Goal: Task Accomplishment & Management: Manage account settings

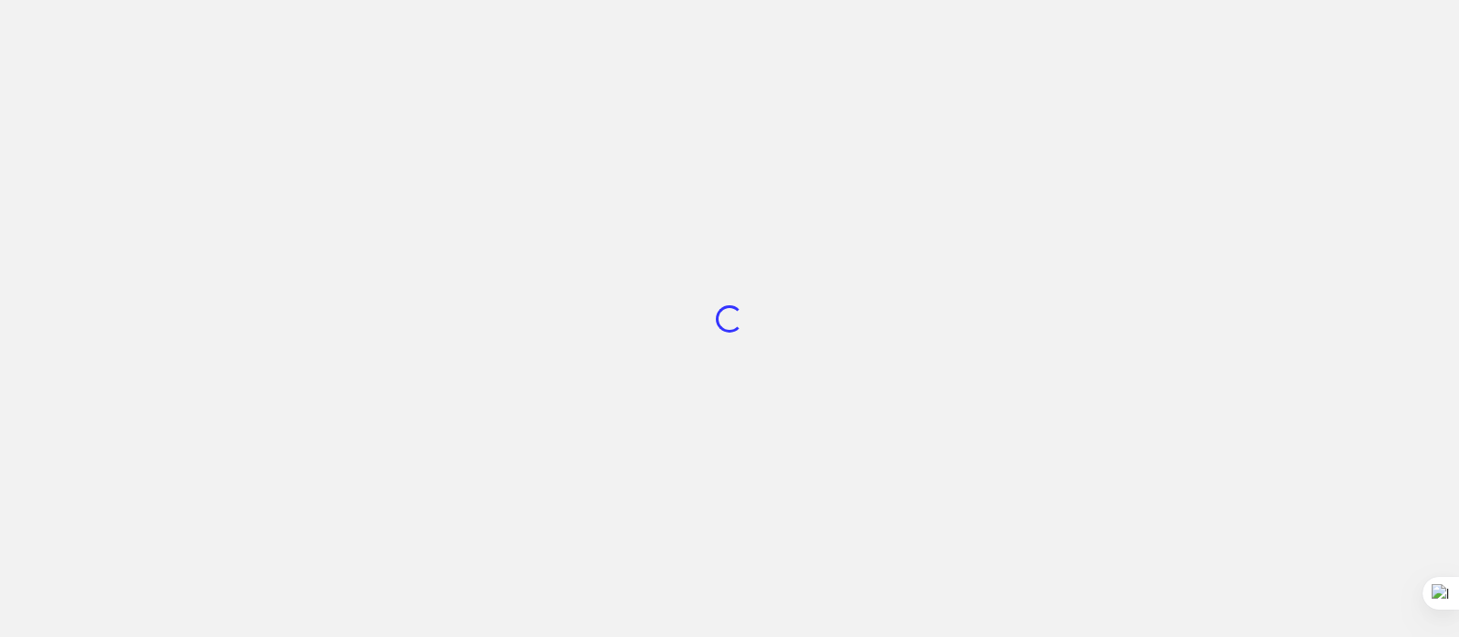
click at [433, 283] on div "Loading..." at bounding box center [729, 318] width 1459 height 637
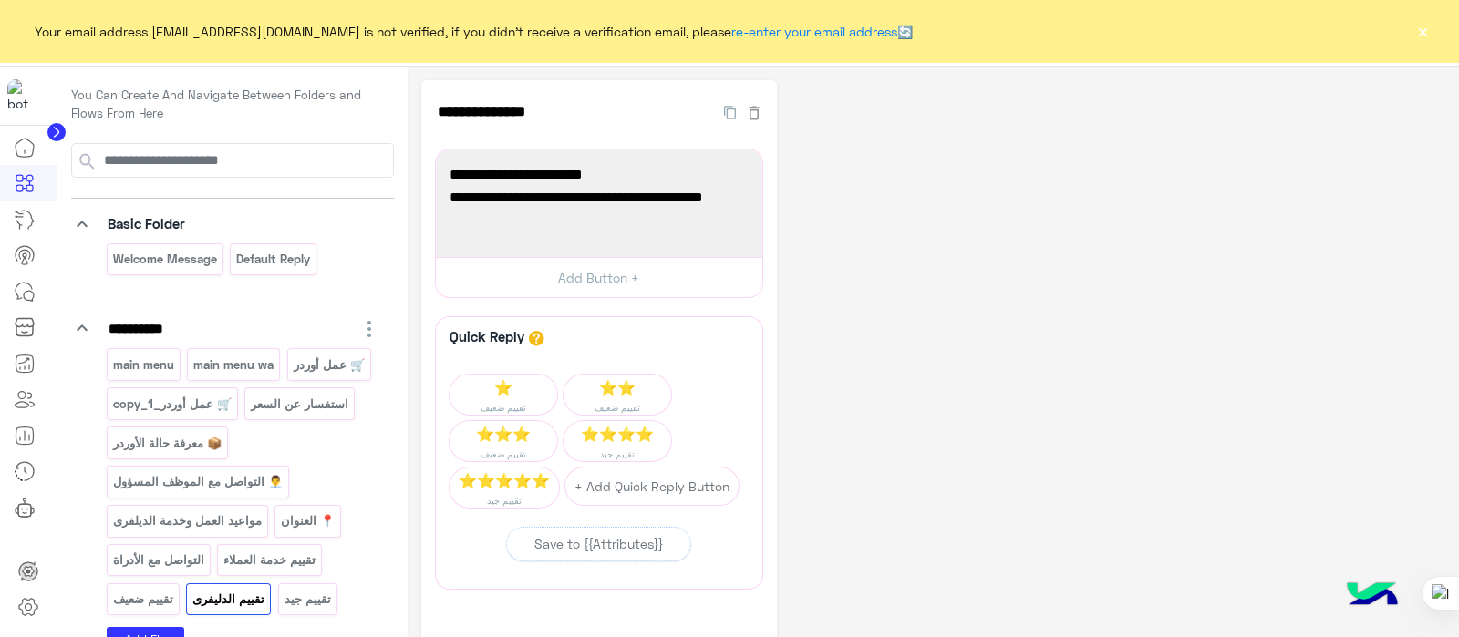
click at [1404, 24] on div "Your email address sabrin.shawky@hulul.net is not verified, if you didn't recei…" at bounding box center [729, 31] width 1459 height 62
click at [1417, 29] on button "×" at bounding box center [1422, 31] width 18 height 18
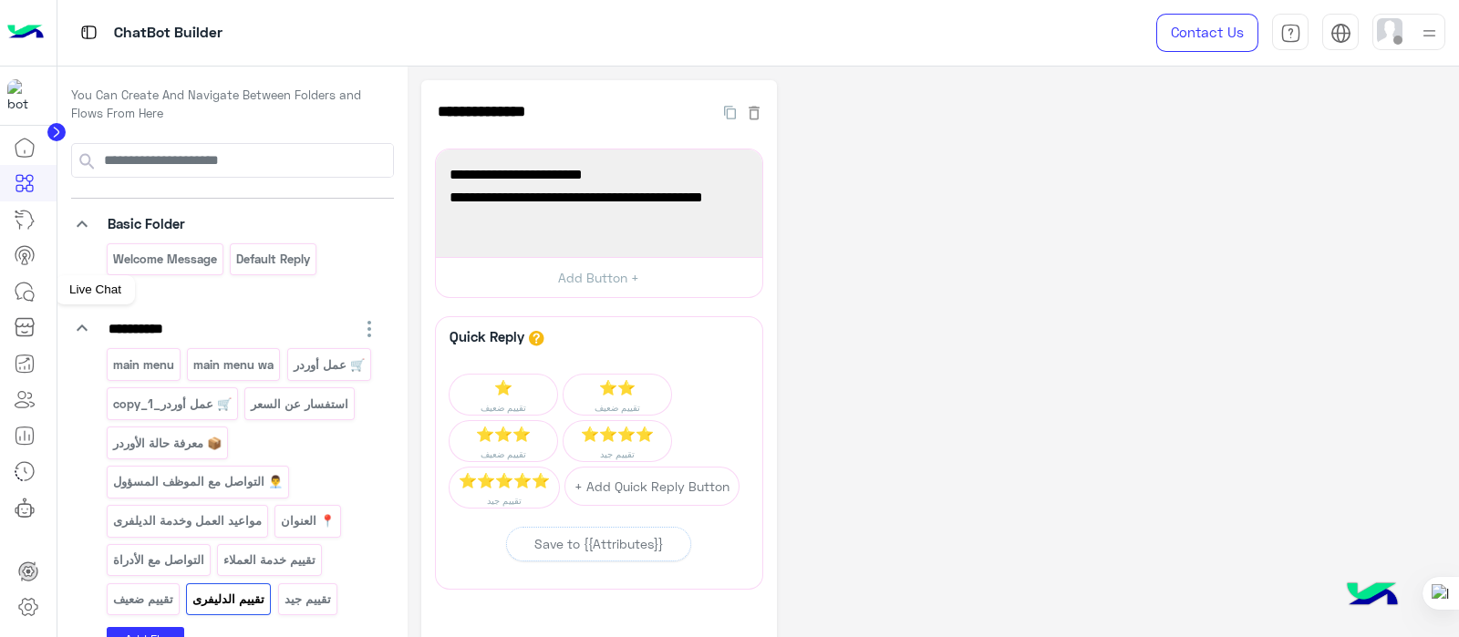
click at [19, 293] on icon at bounding box center [25, 292] width 22 height 22
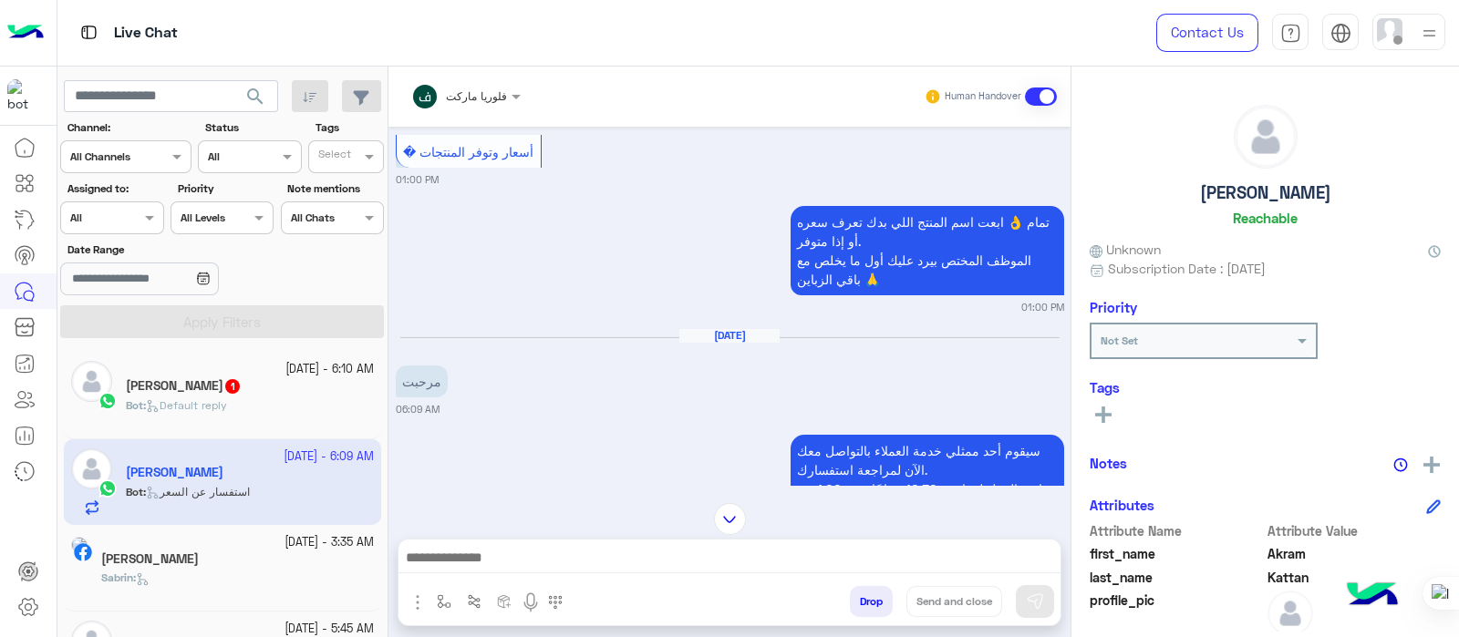
scroll to position [617, 0]
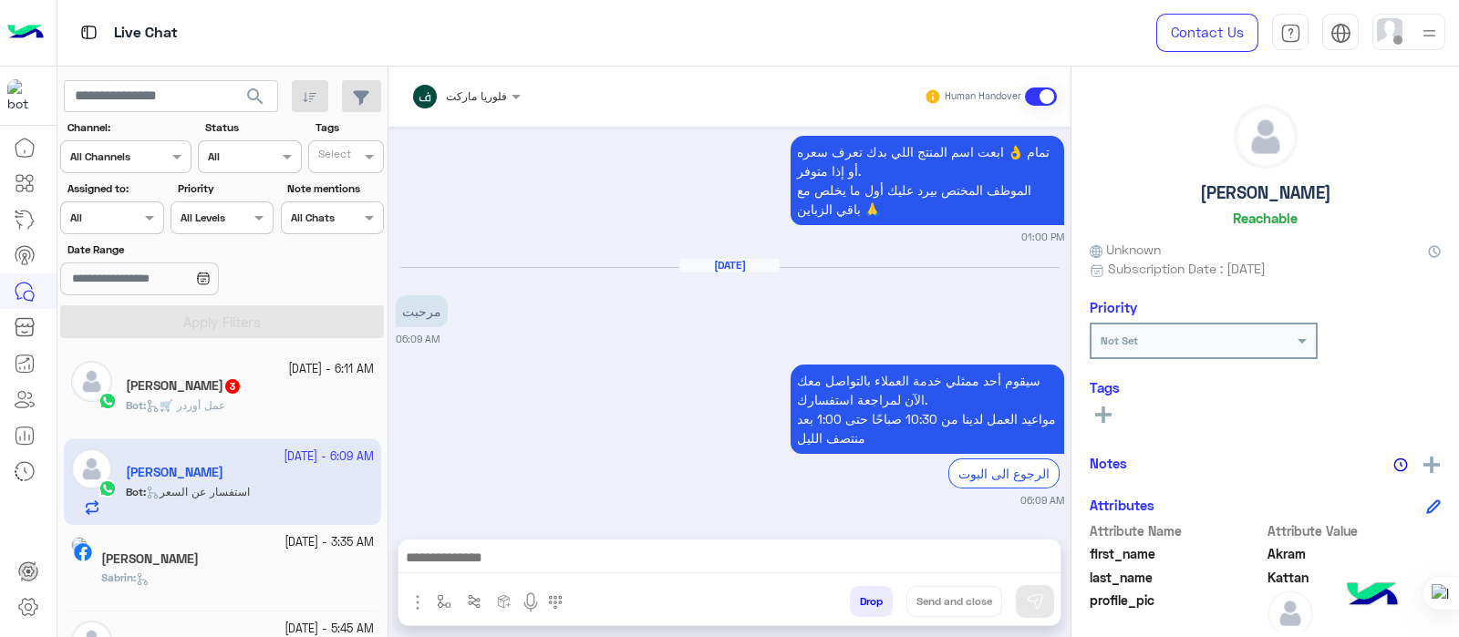
click at [861, 500] on small "06:09 AM" at bounding box center [730, 500] width 668 height 15
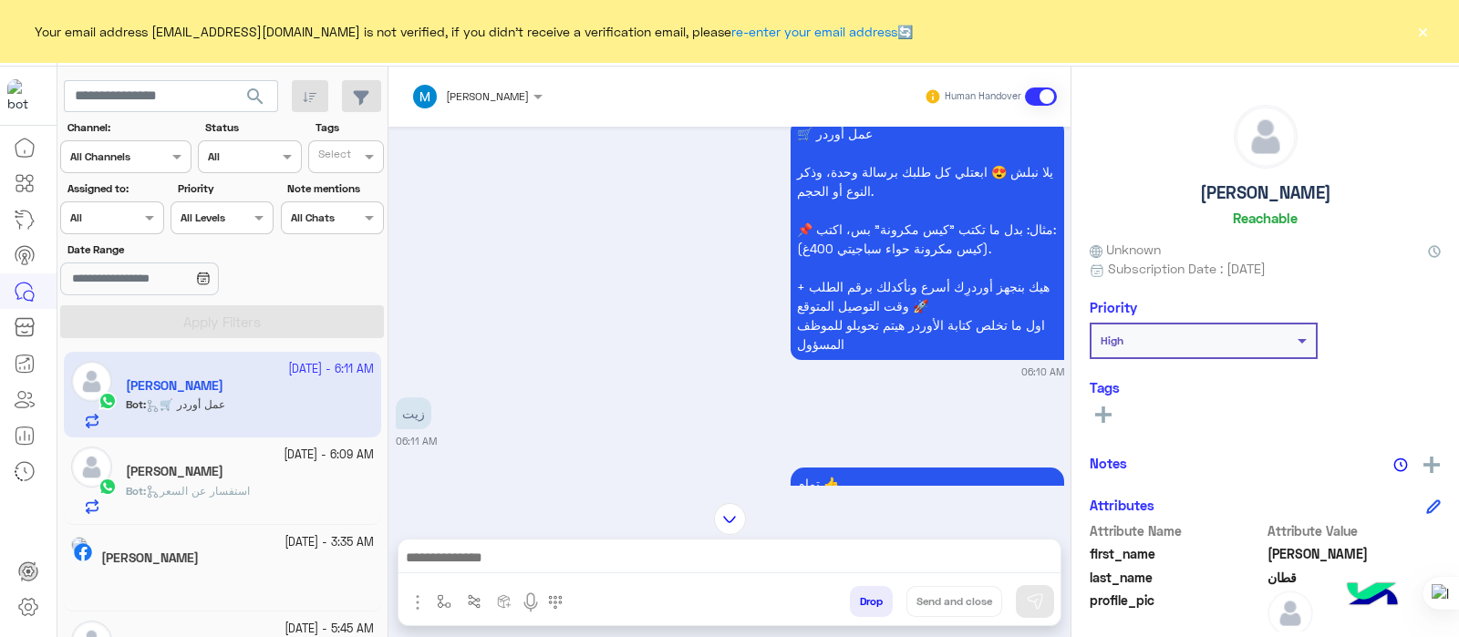
scroll to position [1096, 0]
click at [32, 183] on icon at bounding box center [25, 183] width 22 height 22
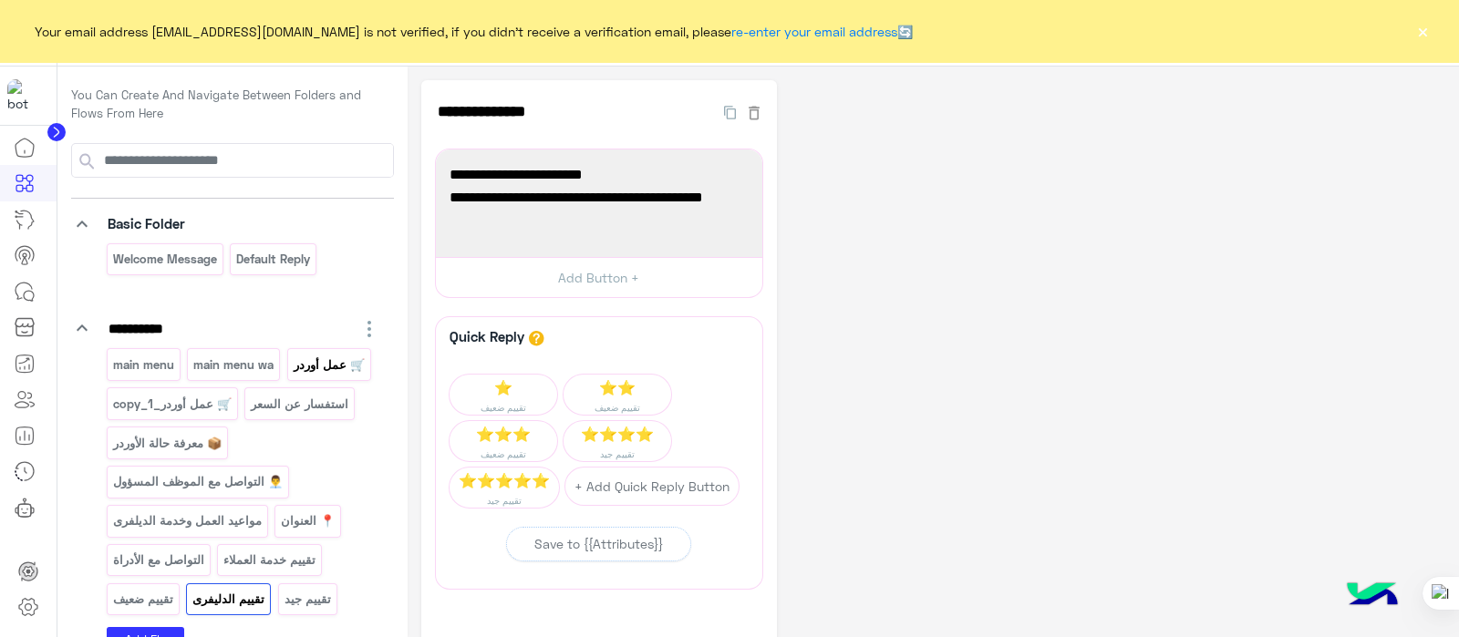
click at [303, 367] on p "🛒 عمل أوردر" at bounding box center [329, 365] width 74 height 21
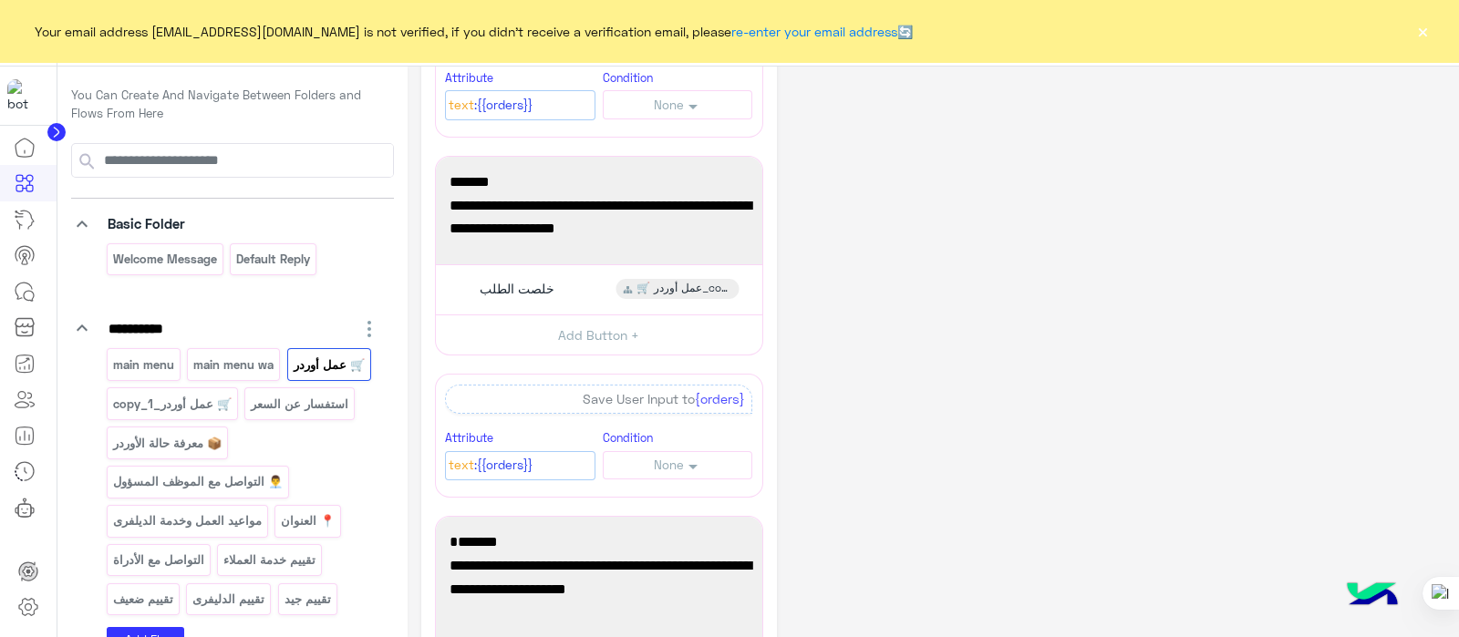
scroll to position [377, 0]
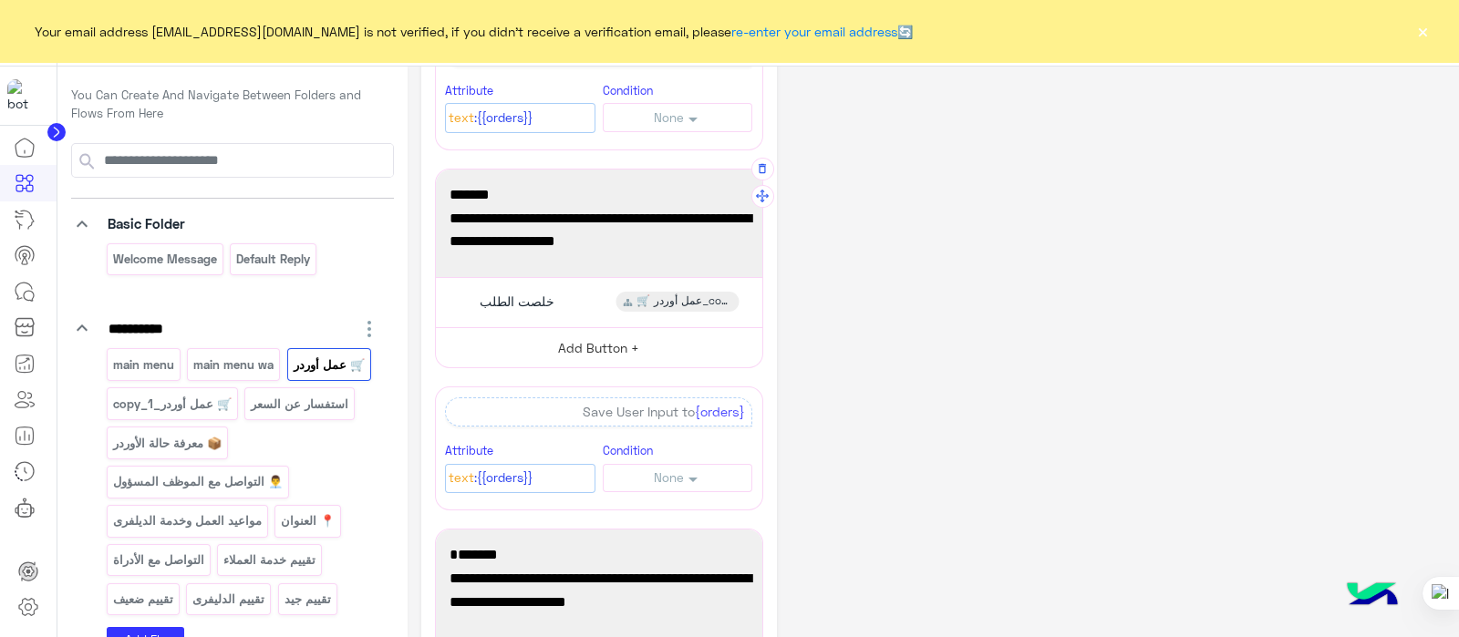
click at [607, 352] on button "Add Button +" at bounding box center [599, 347] width 326 height 41
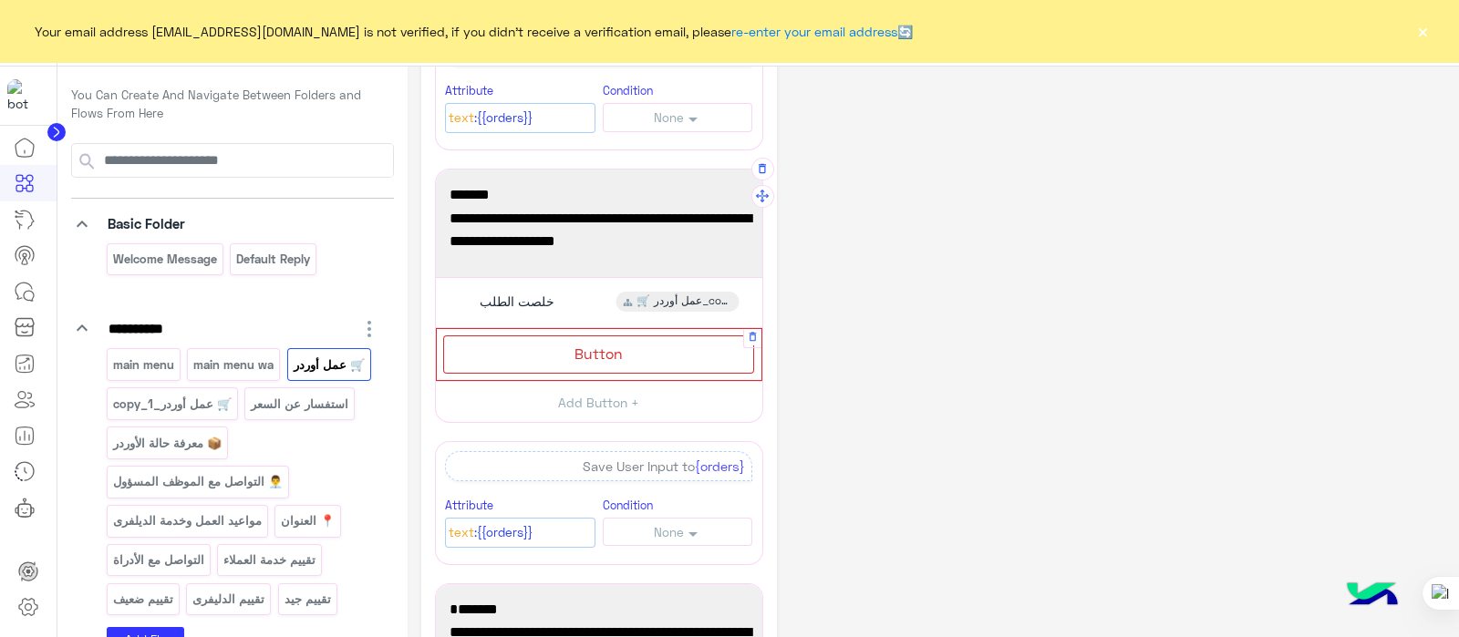
click at [614, 369] on div "Button" at bounding box center [598, 353] width 311 height 37
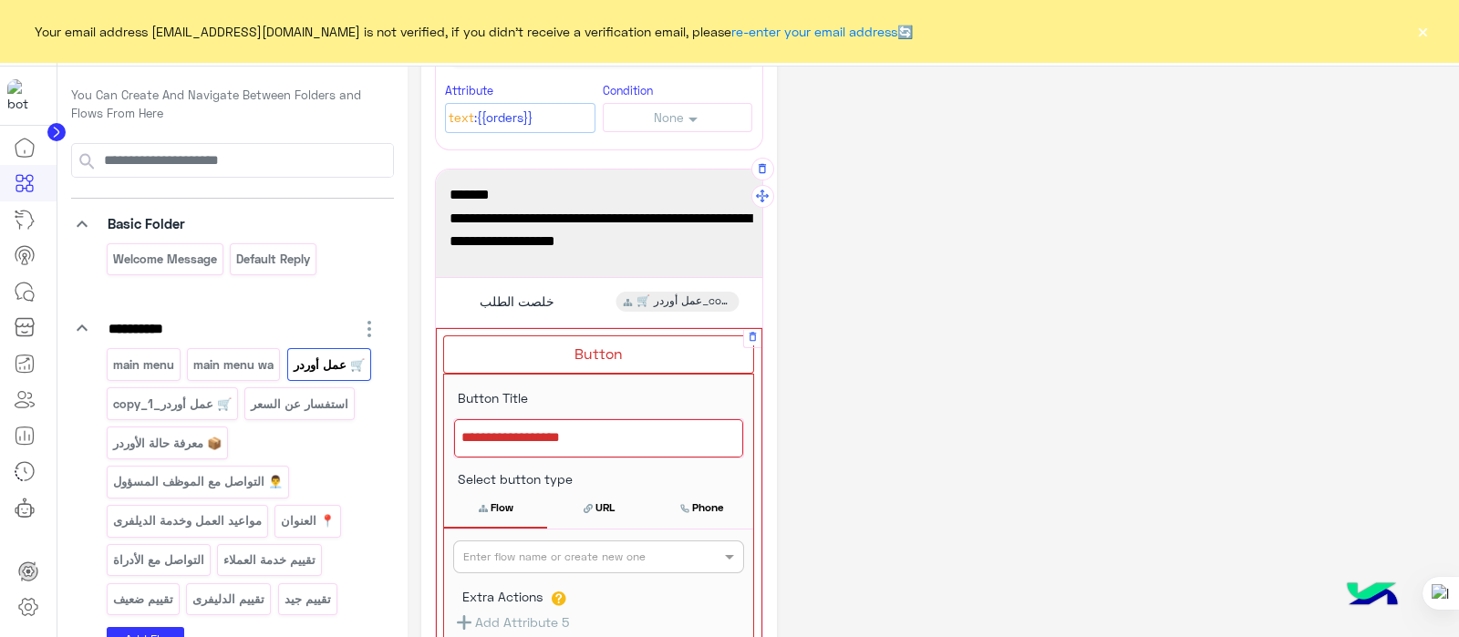
click at [624, 435] on div at bounding box center [598, 438] width 289 height 38
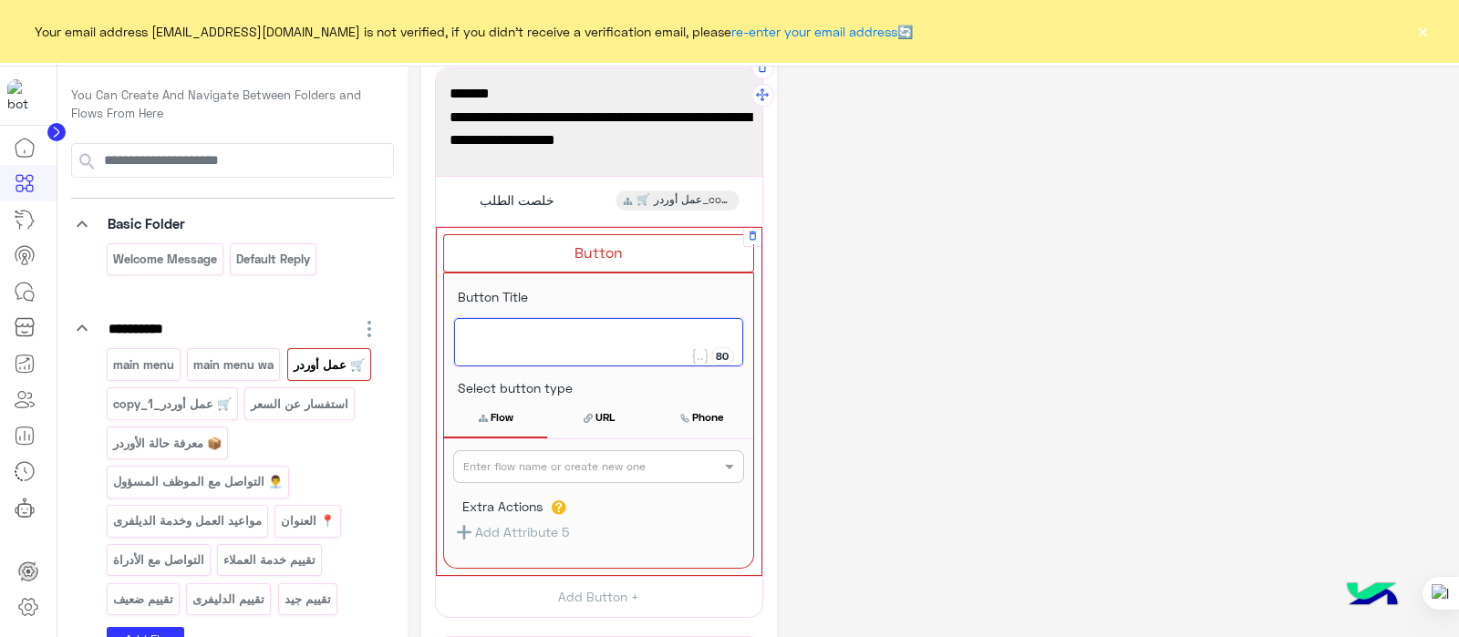
scroll to position [481, 0]
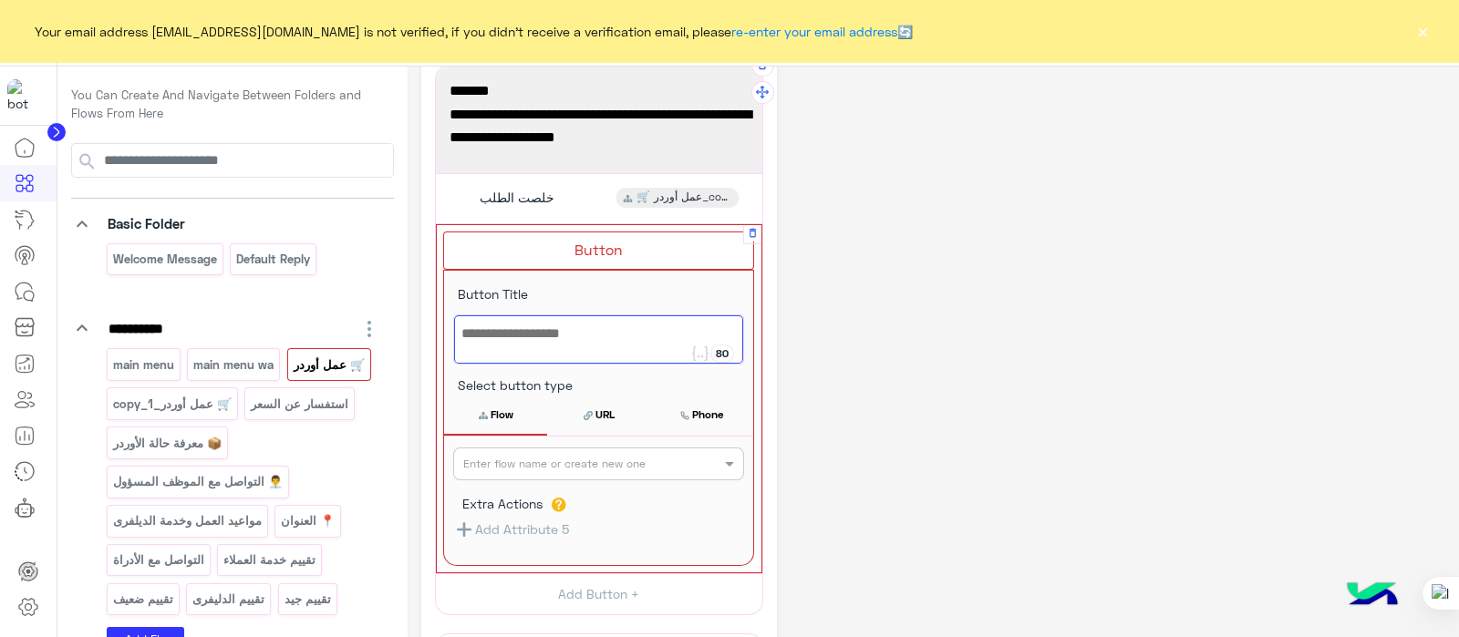
click at [570, 339] on div at bounding box center [598, 339] width 289 height 48
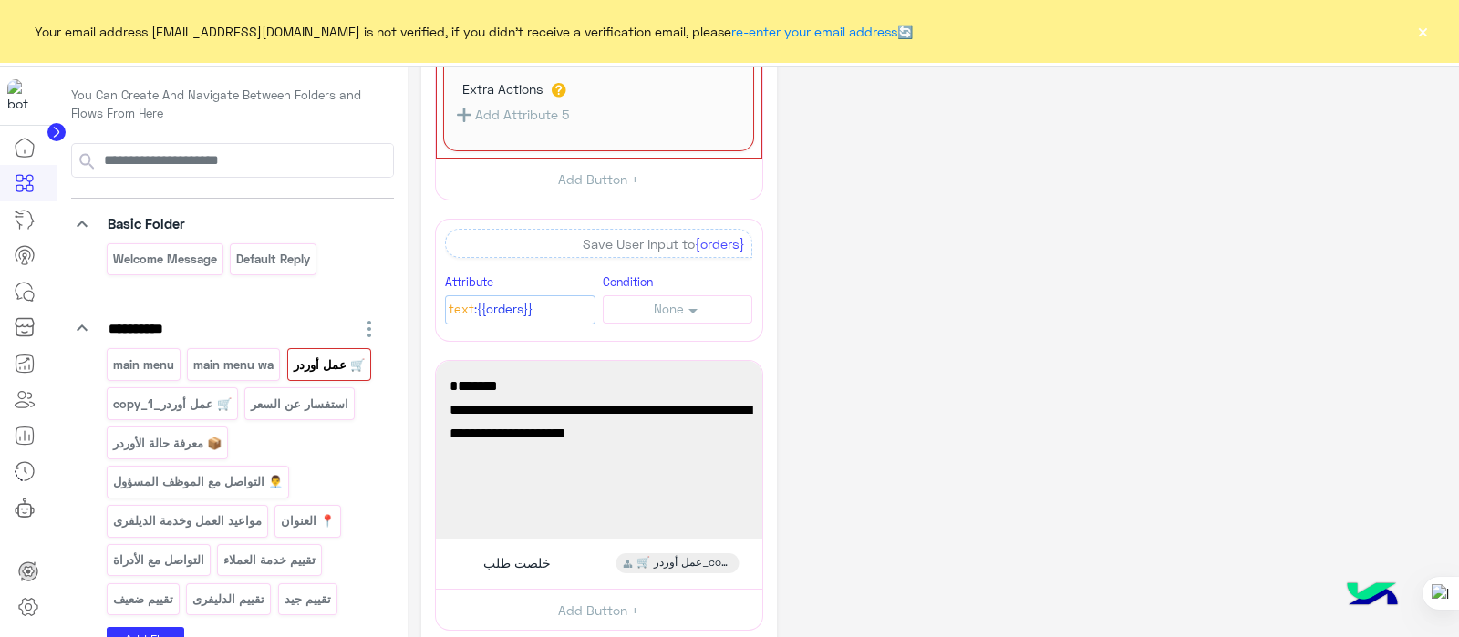
scroll to position [893, 0]
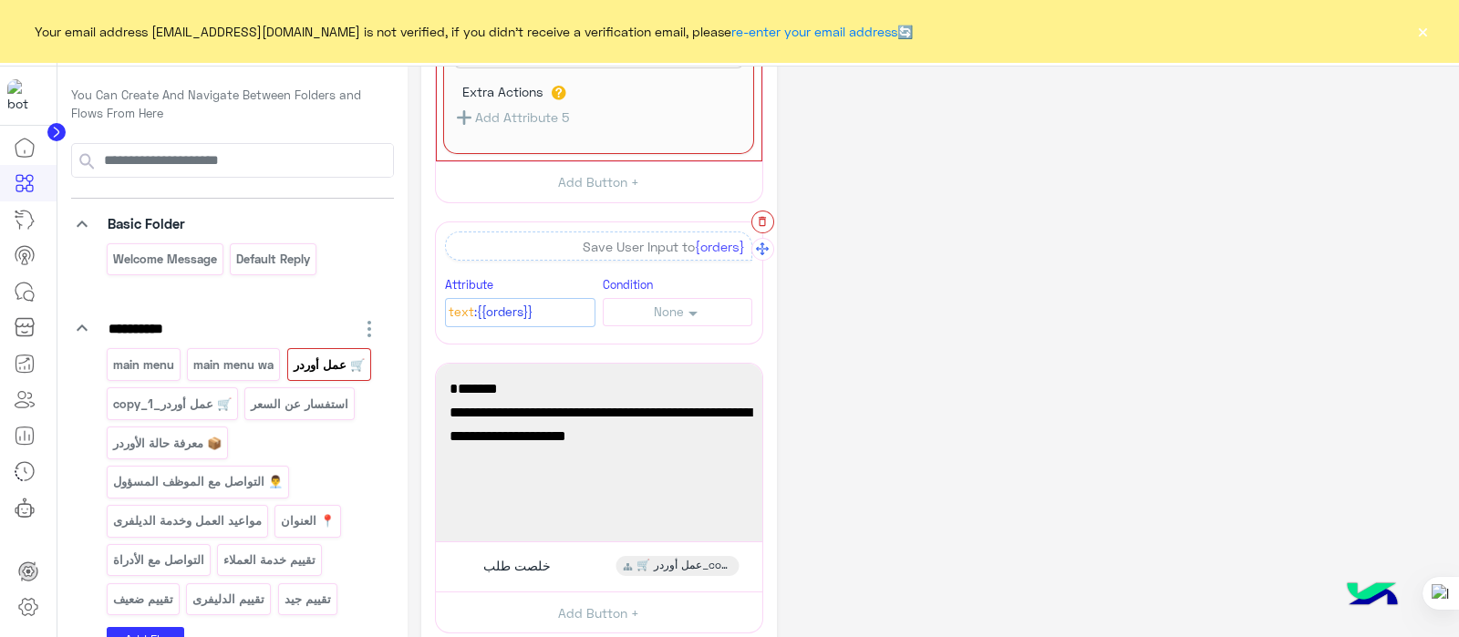
click at [755, 222] on button "button" at bounding box center [762, 222] width 23 height 23
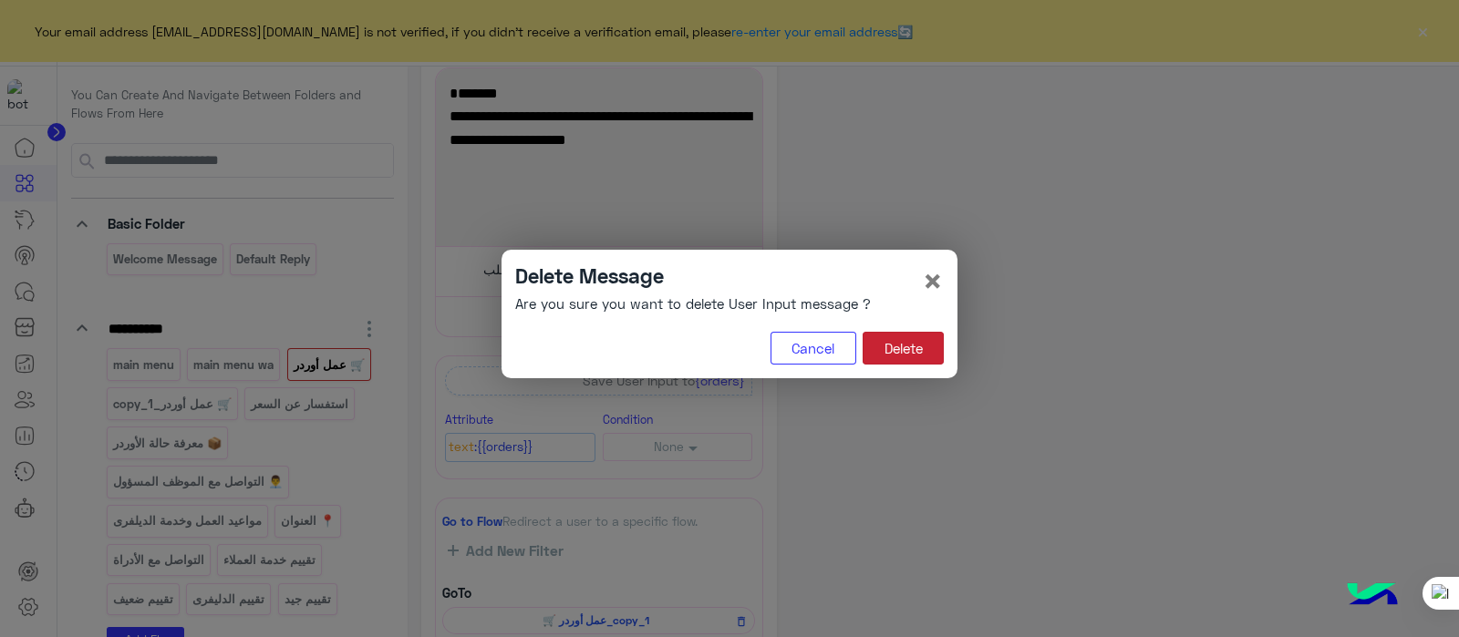
click at [916, 345] on button "Delete" at bounding box center [902, 348] width 81 height 33
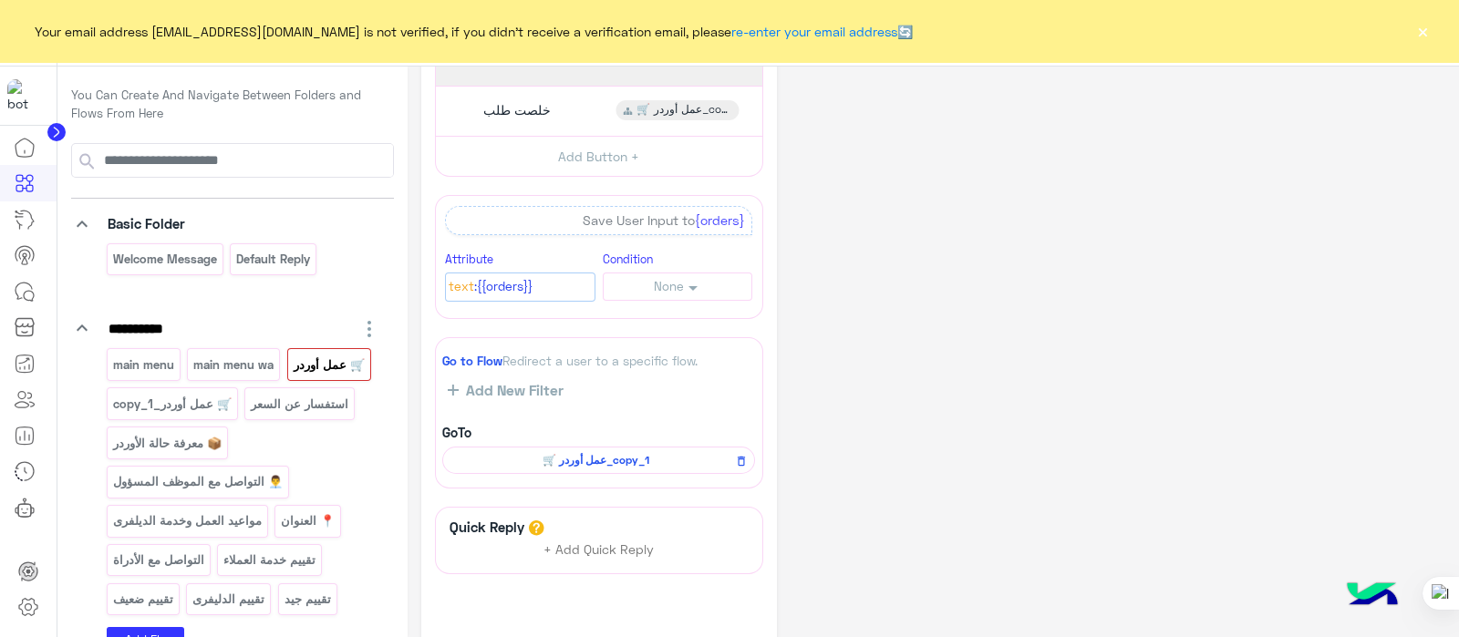
scroll to position [911, 0]
click at [758, 192] on icon "button" at bounding box center [762, 197] width 13 height 13
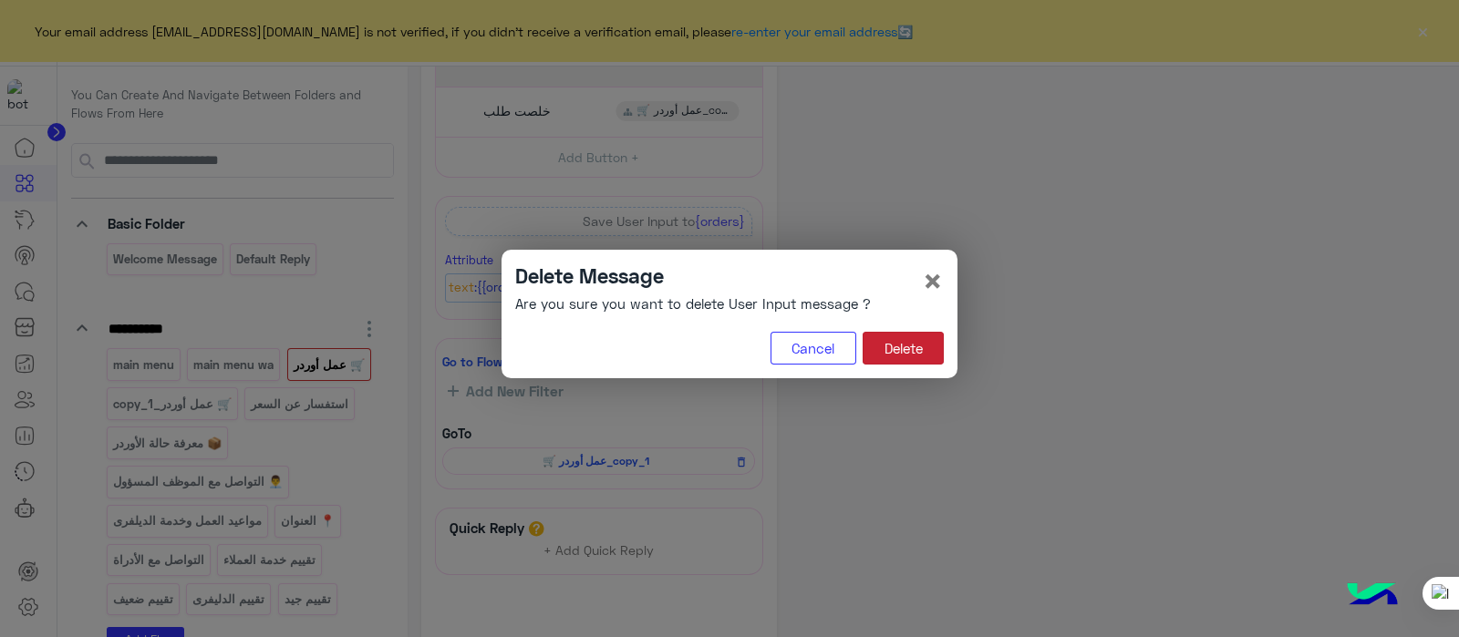
click at [890, 336] on button "Delete" at bounding box center [902, 348] width 81 height 33
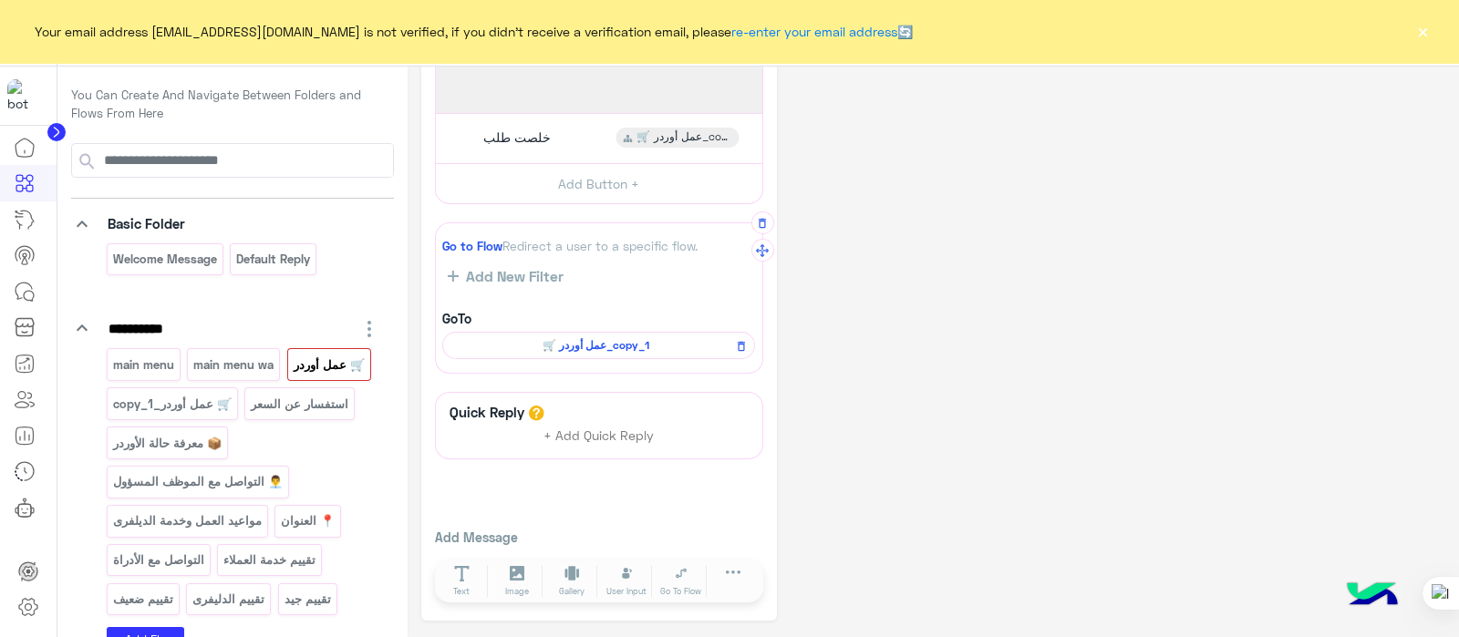
scroll to position [879, 0]
click at [757, 222] on icon "button" at bounding box center [762, 228] width 13 height 13
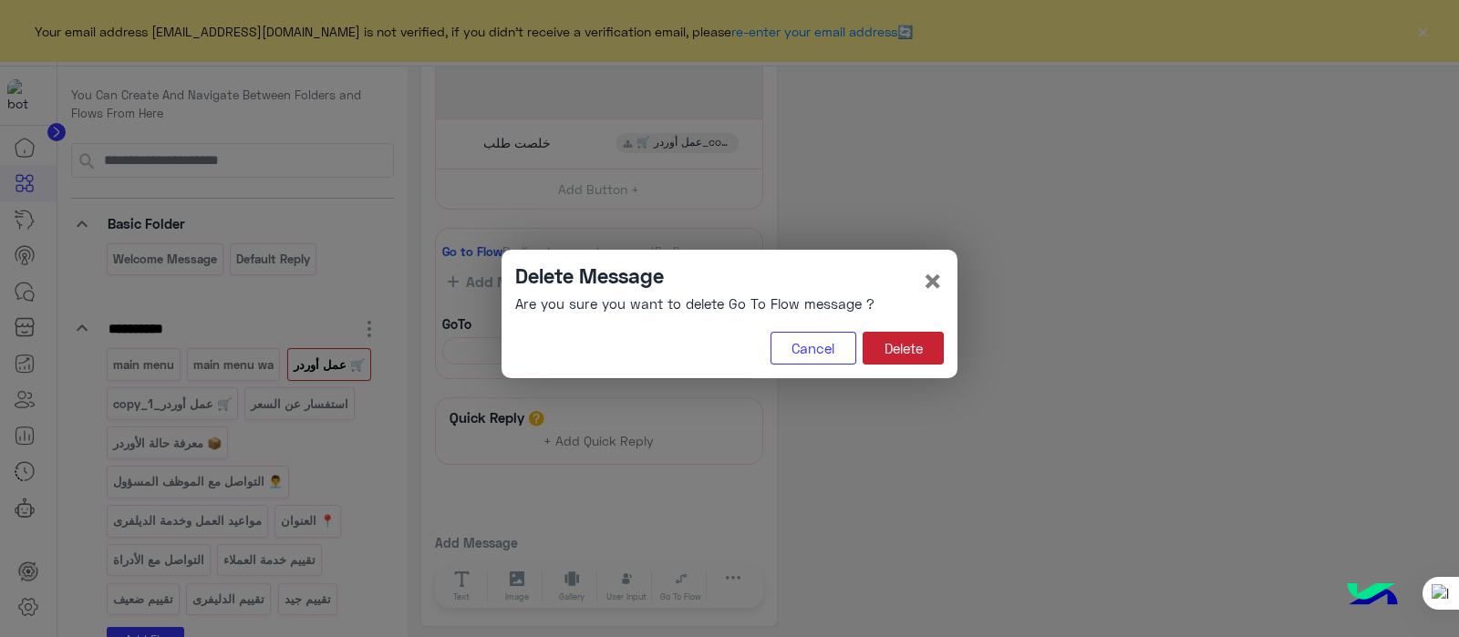
click at [887, 340] on button "Delete" at bounding box center [902, 348] width 81 height 33
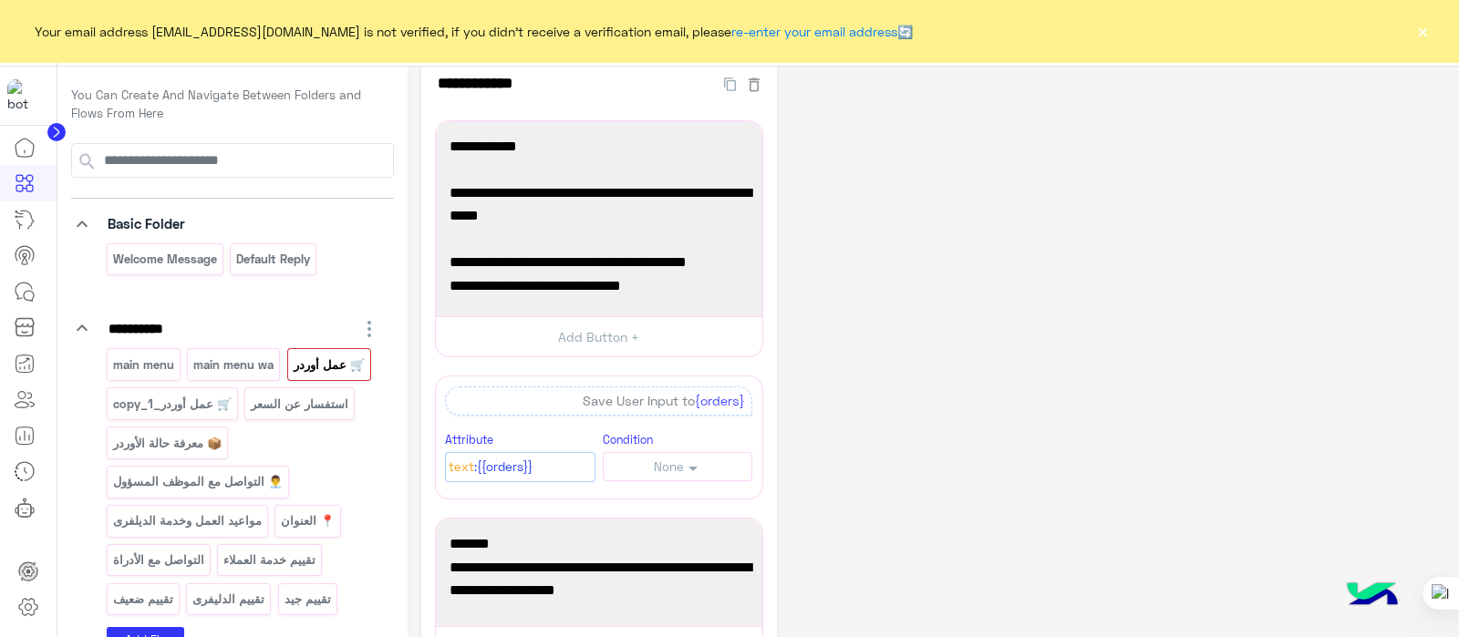
scroll to position [0, 0]
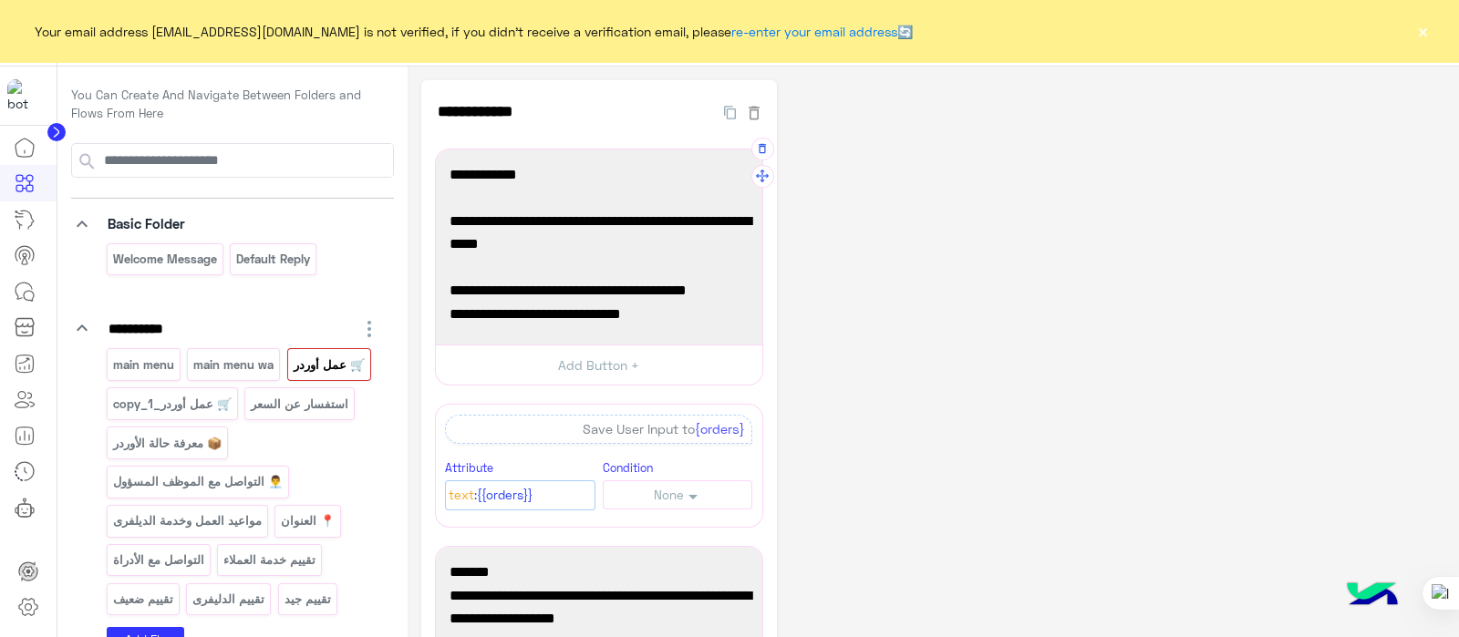
click at [693, 303] on span "📌 مثال: بدل ما تكتب "كيس مكرونة" بس، اكتب:" at bounding box center [598, 291] width 299 height 24
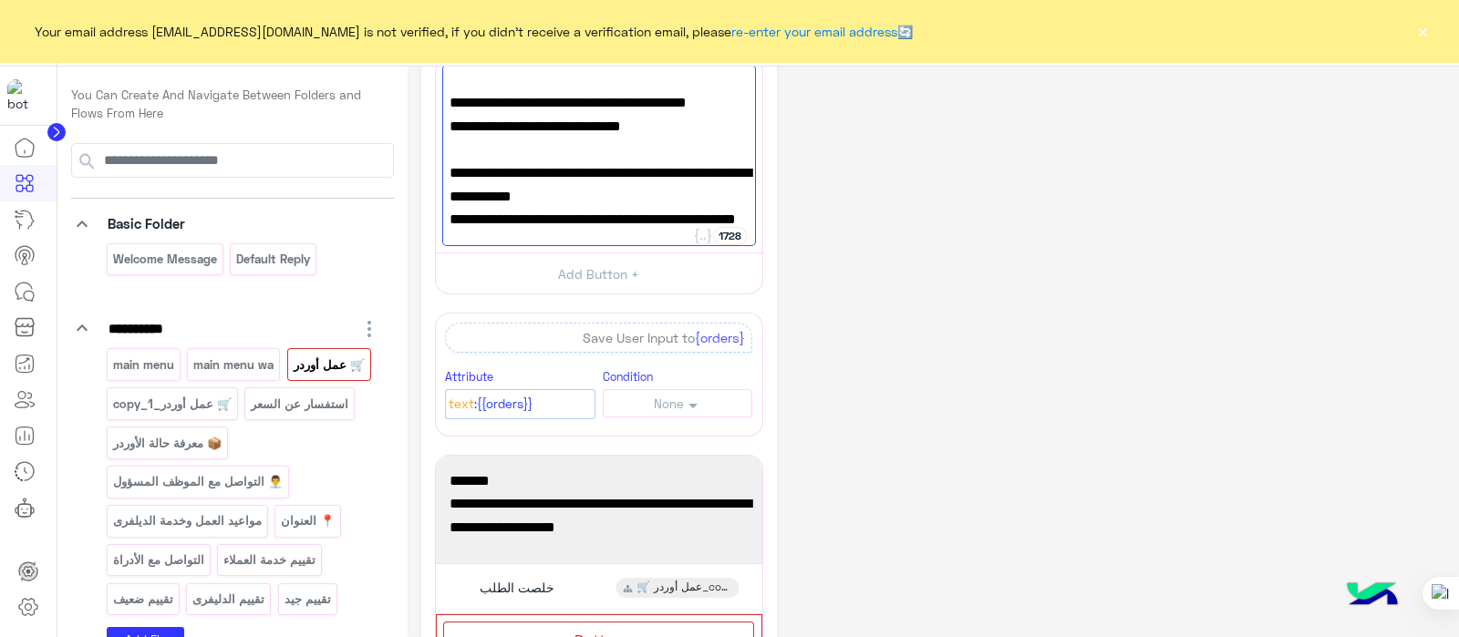
click at [1416, 29] on button "×" at bounding box center [1422, 31] width 18 height 18
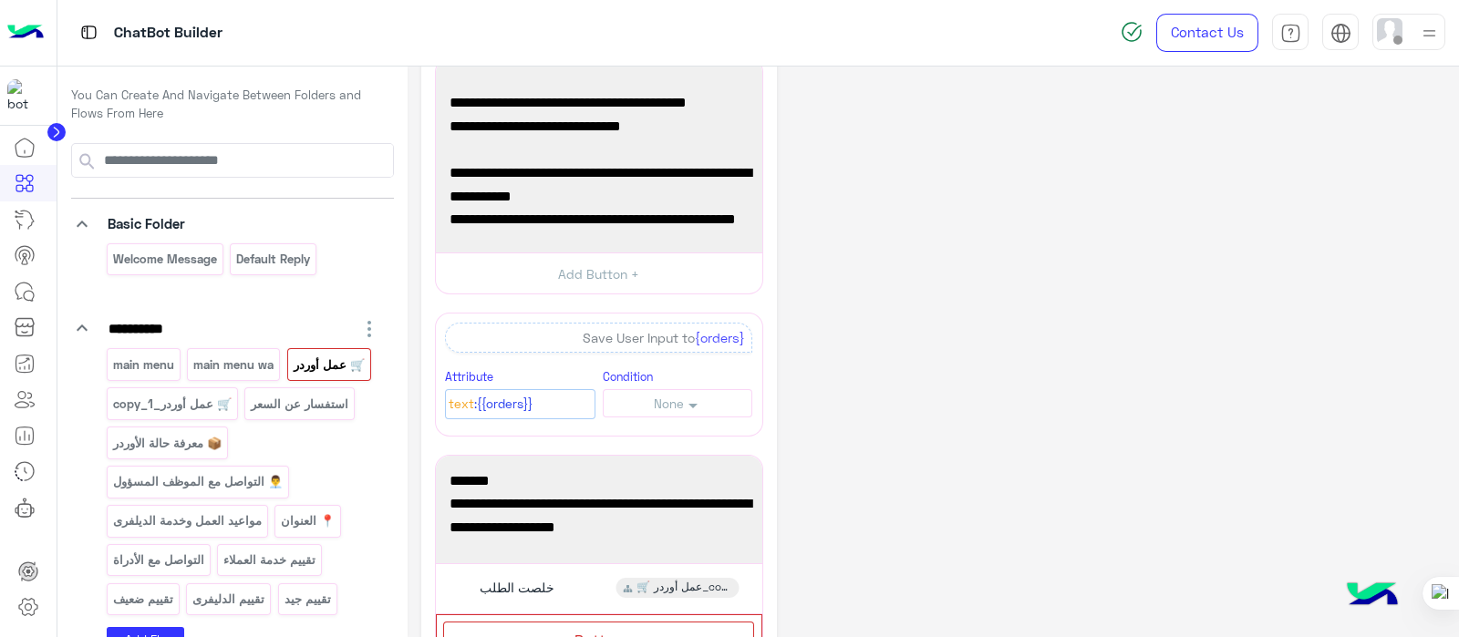
click at [1376, 458] on div "**********" at bounding box center [933, 617] width 1024 height 1256
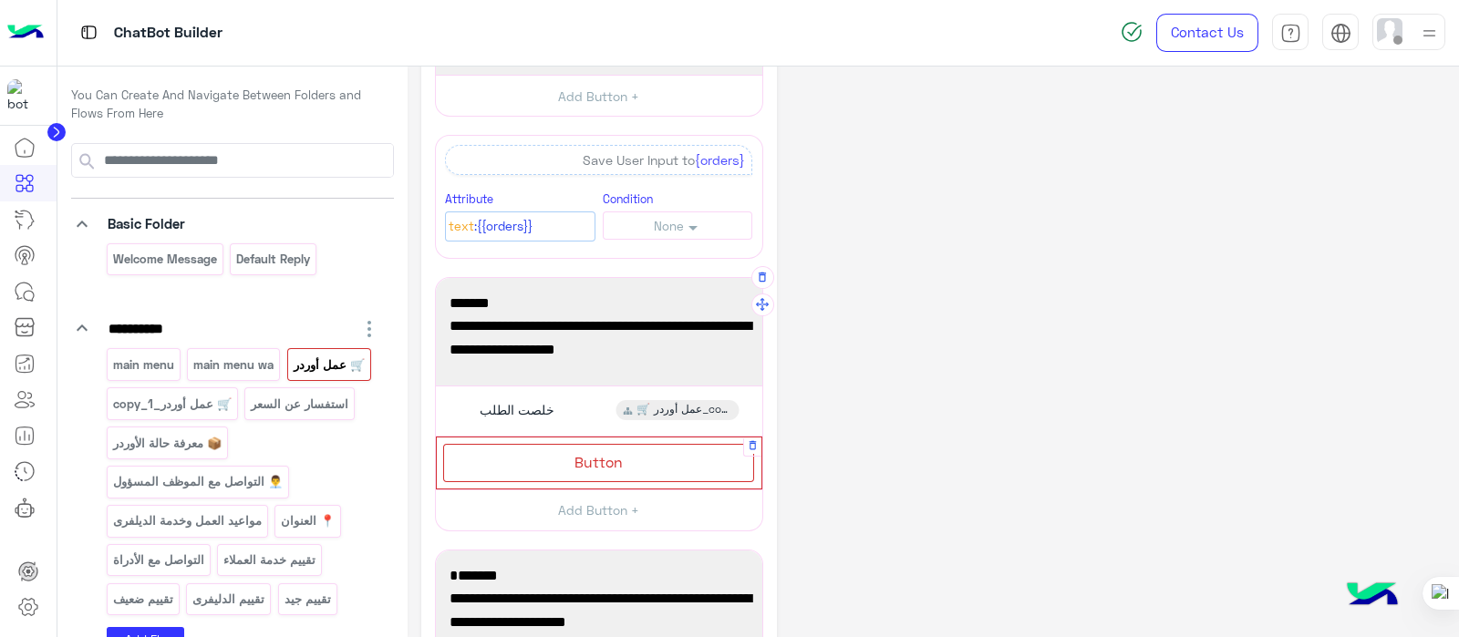
click at [628, 458] on div "Button" at bounding box center [598, 462] width 311 height 37
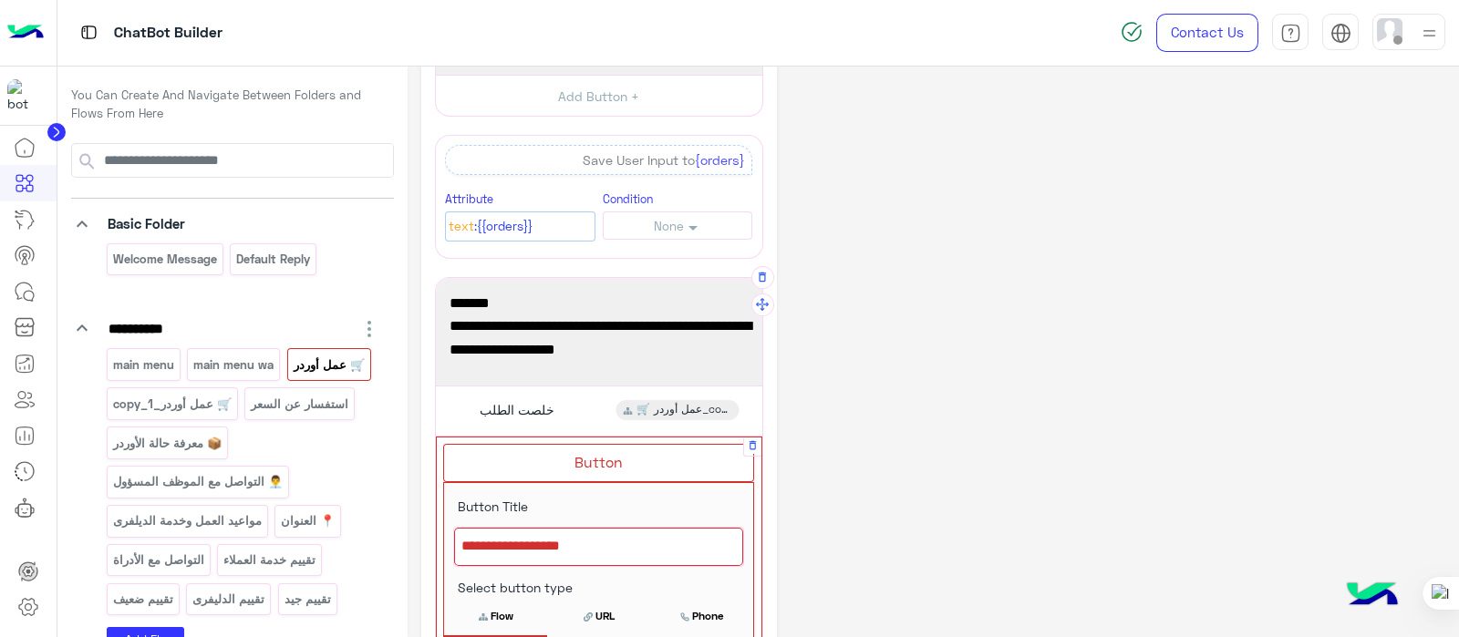
click at [549, 540] on div at bounding box center [598, 547] width 289 height 38
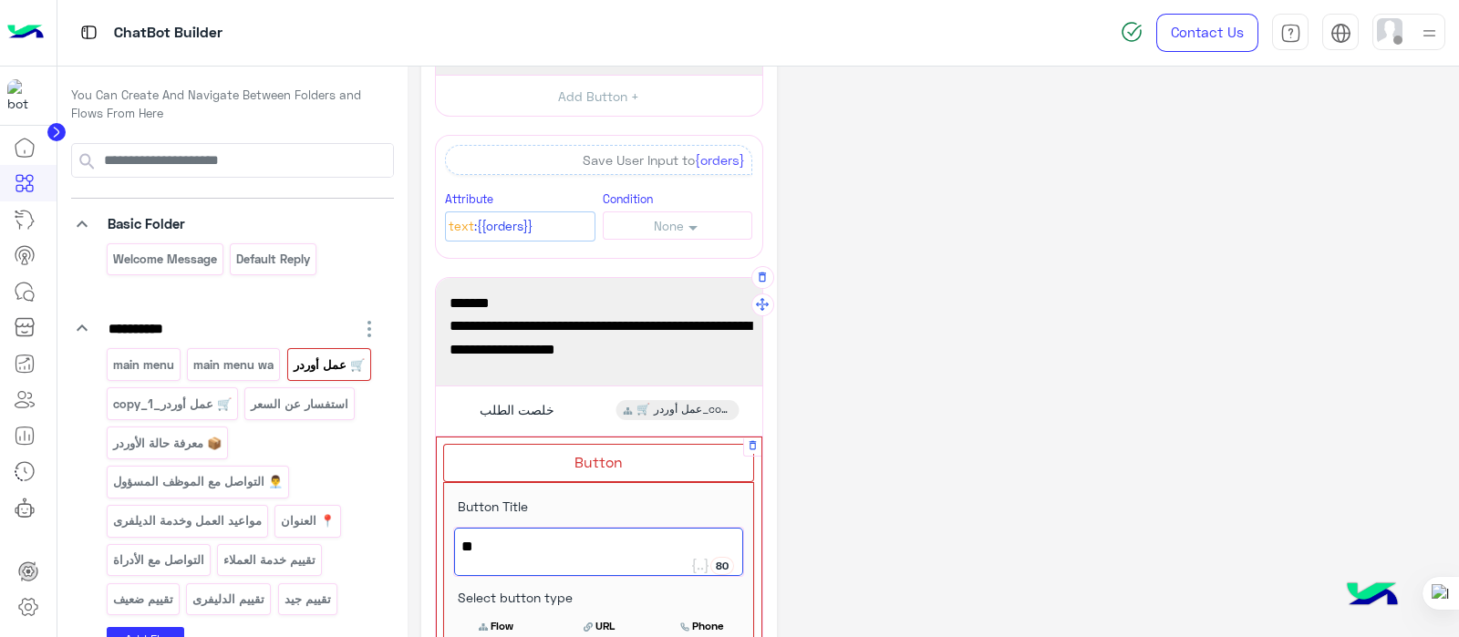
type textarea "*"
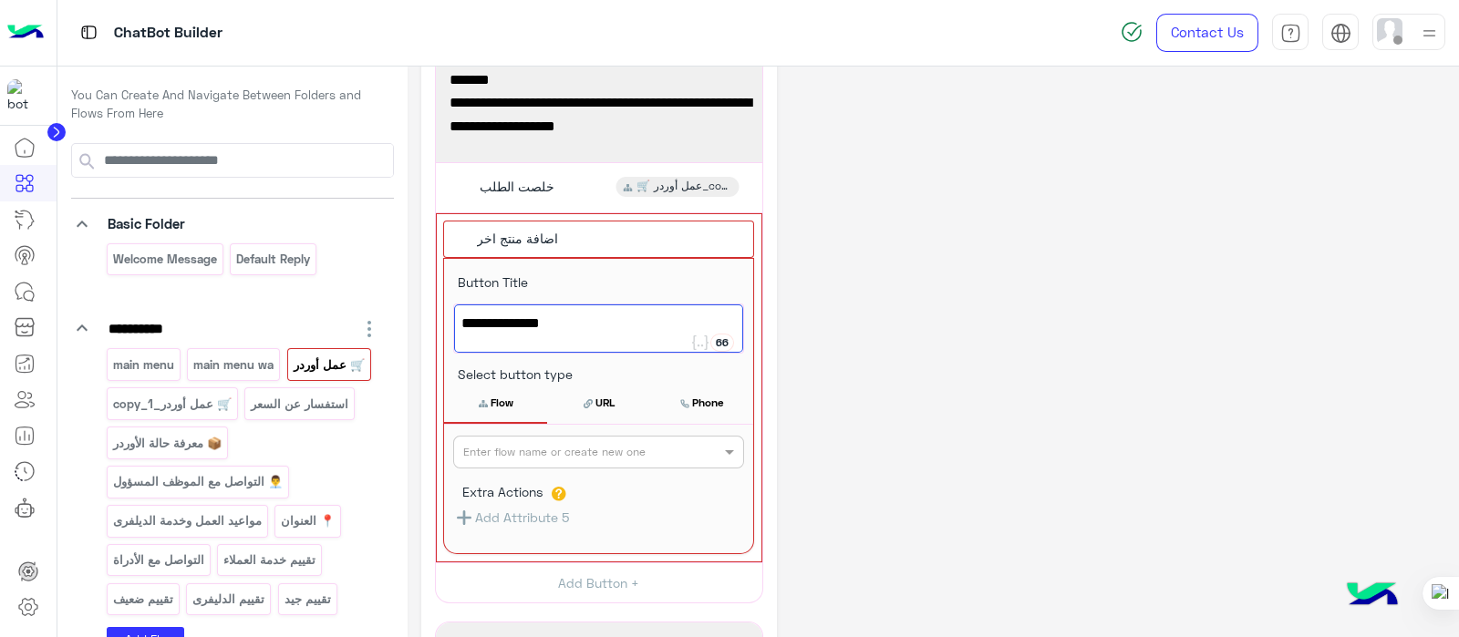
scroll to position [523, 0]
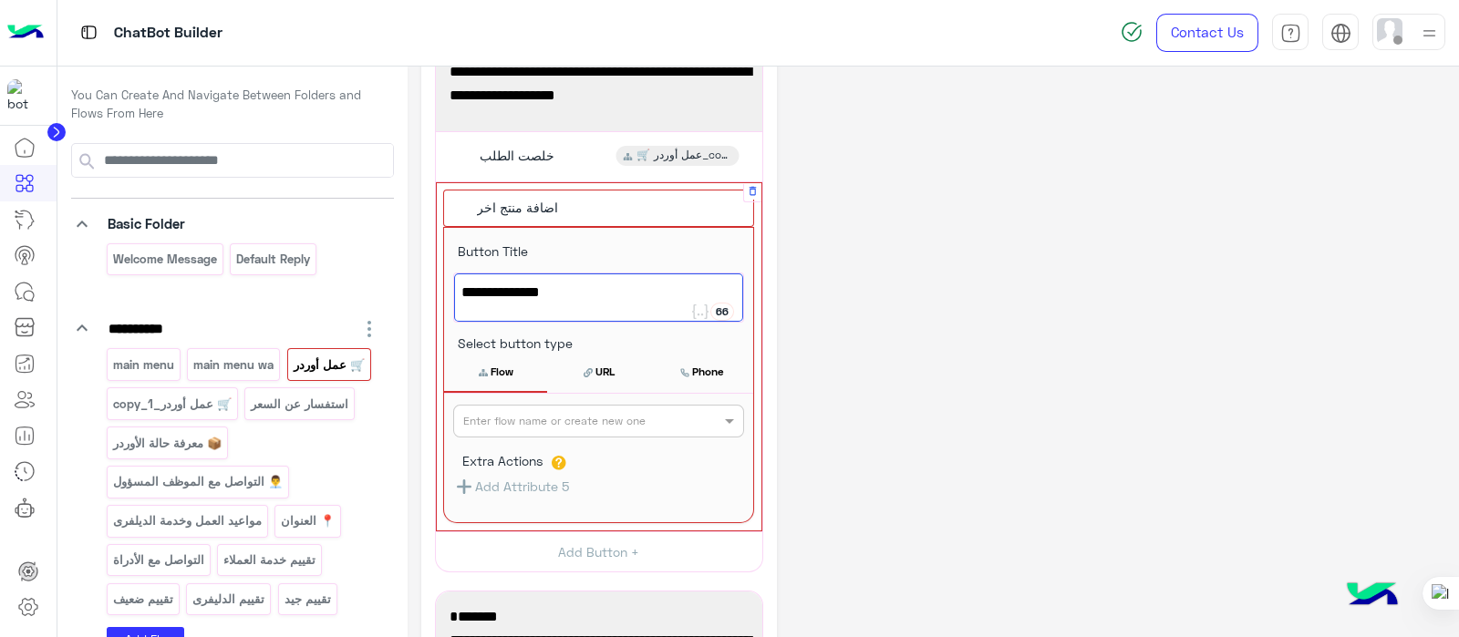
type textarea "**********"
click at [551, 425] on div "Enter flow name or create new one" at bounding box center [554, 421] width 182 height 16
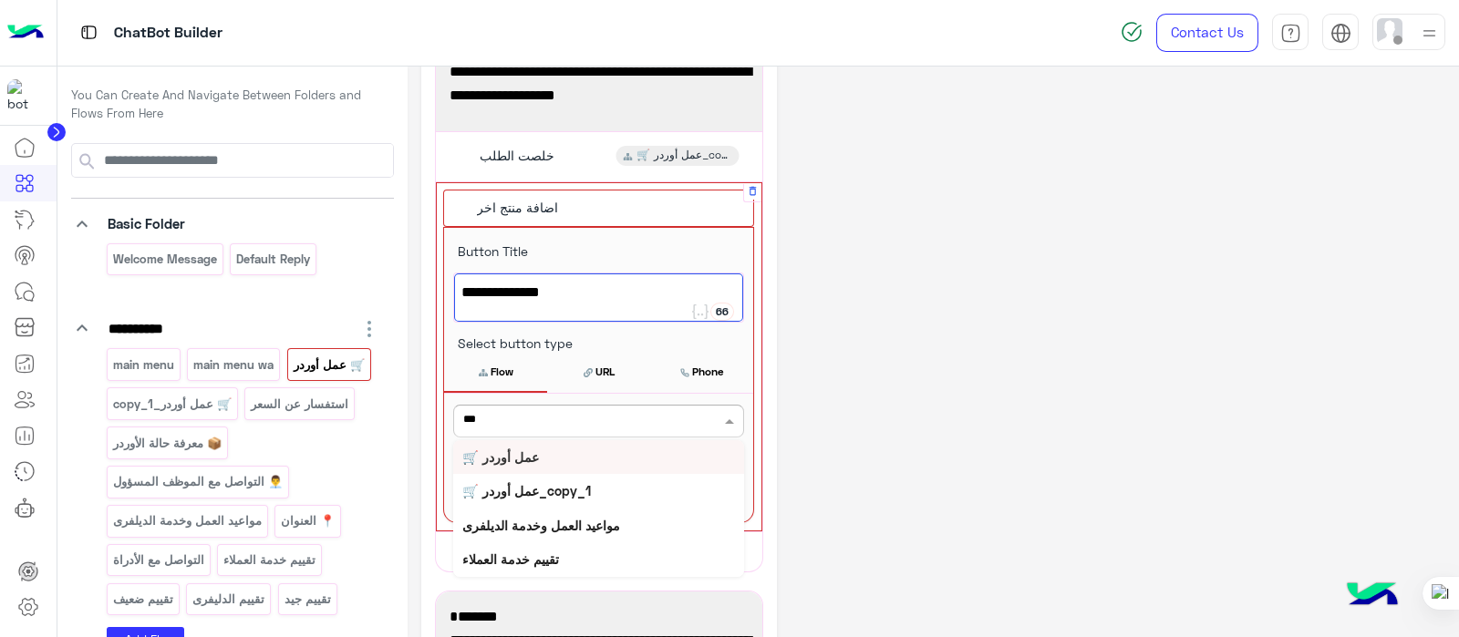
type input "***"
click at [506, 457] on b "🛒 عمل أوردر" at bounding box center [500, 456] width 77 height 15
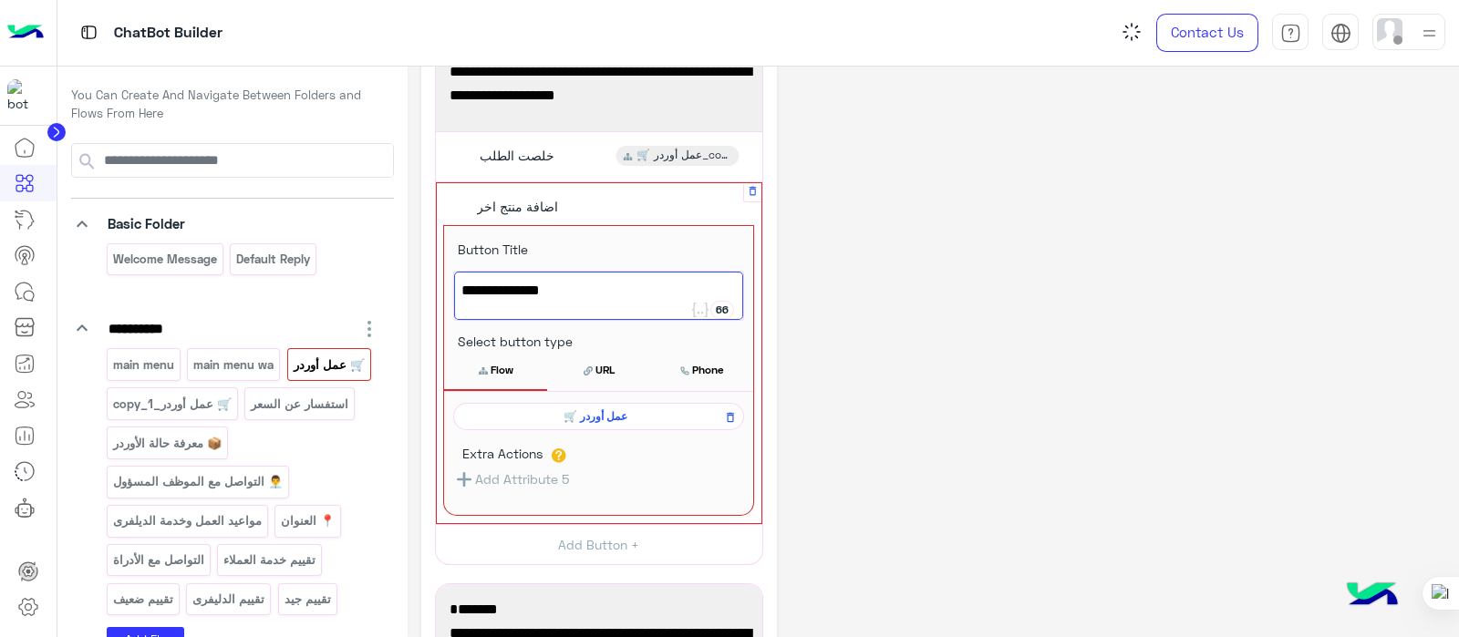
click at [499, 366] on button "Flow" at bounding box center [495, 370] width 103 height 38
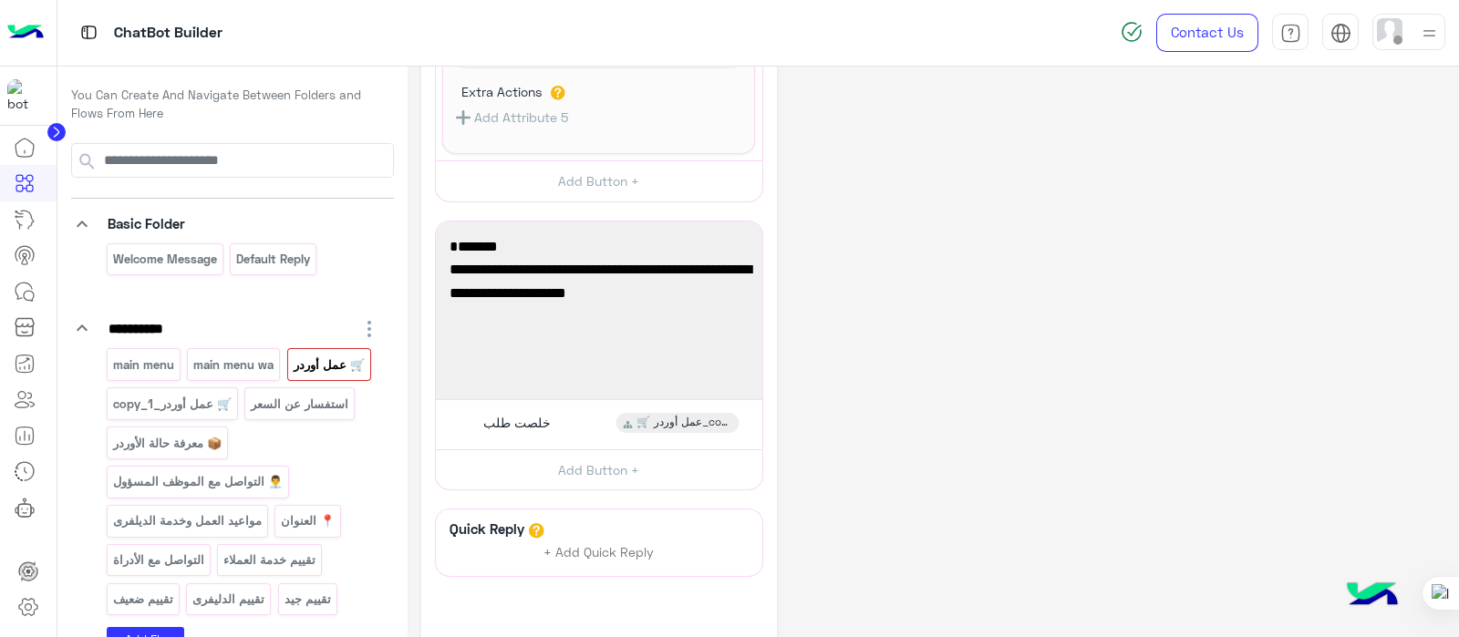
scroll to position [879, 0]
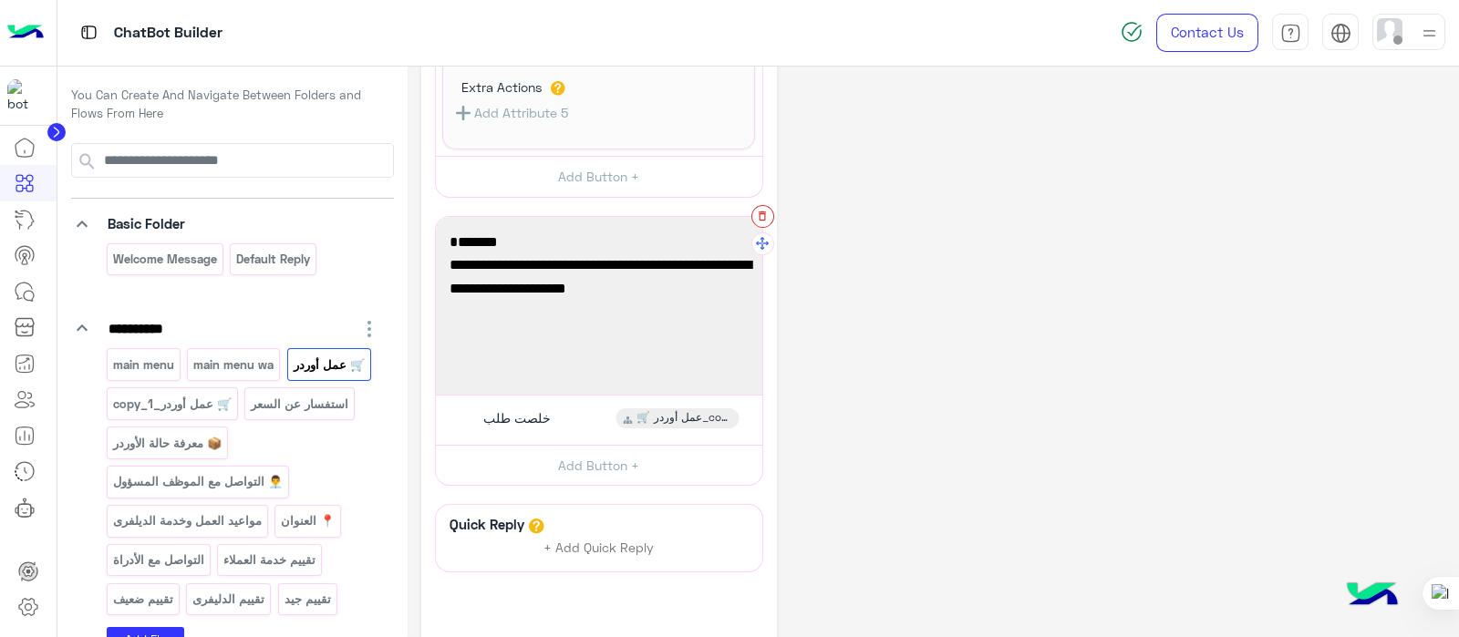
click at [761, 215] on icon "button" at bounding box center [761, 216] width 7 height 10
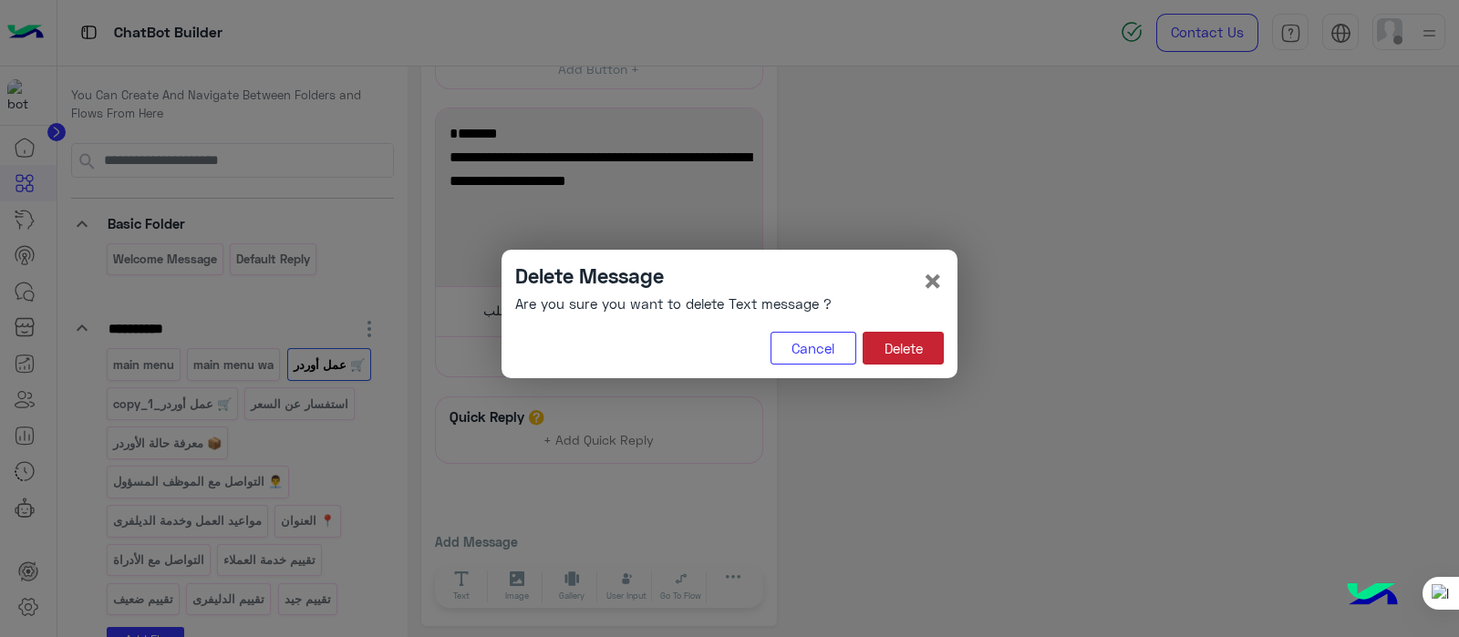
click at [875, 344] on button "Delete" at bounding box center [902, 348] width 81 height 33
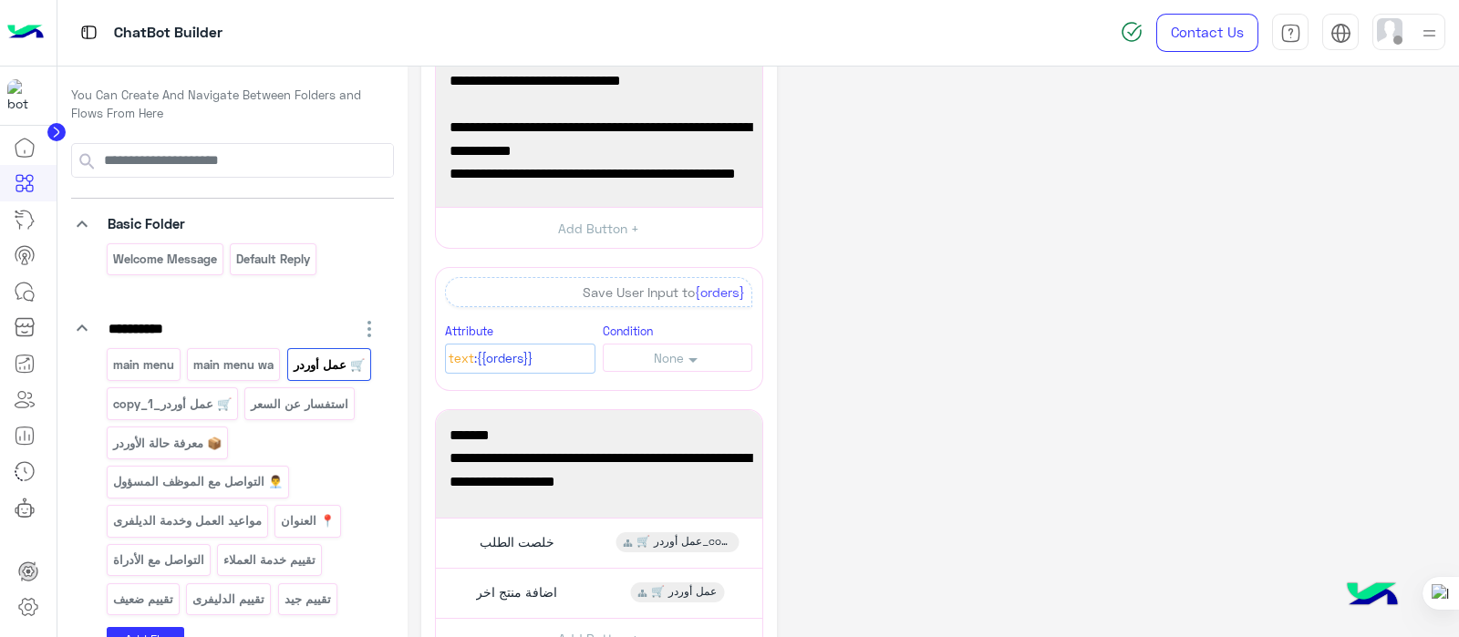
scroll to position [0, 0]
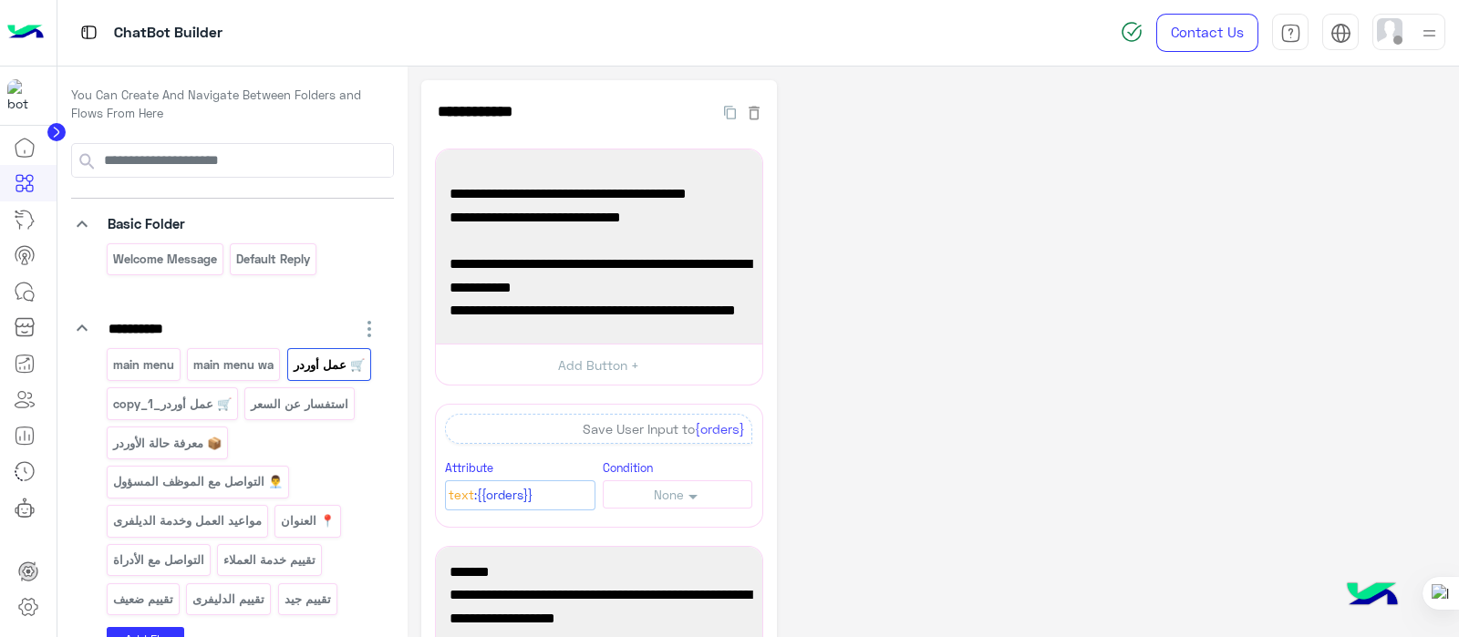
click at [1359, 447] on div "**********" at bounding box center [933, 562] width 1024 height 964
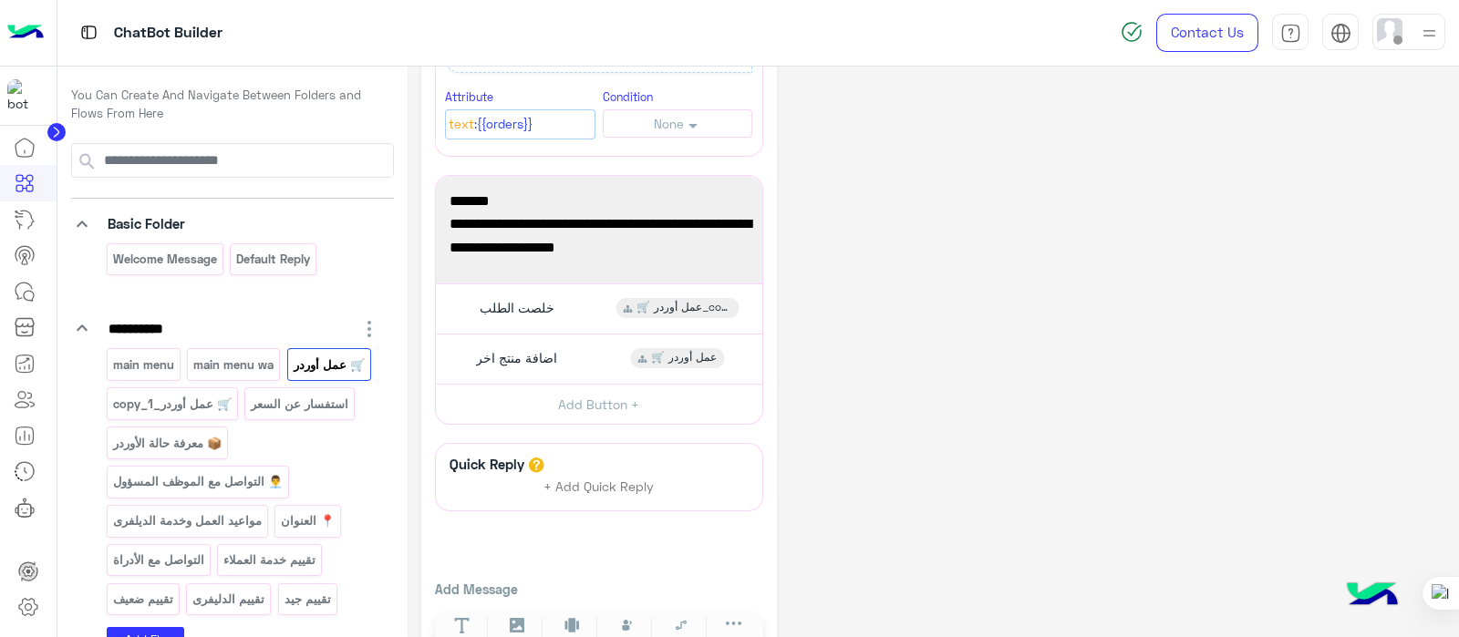
scroll to position [418, 0]
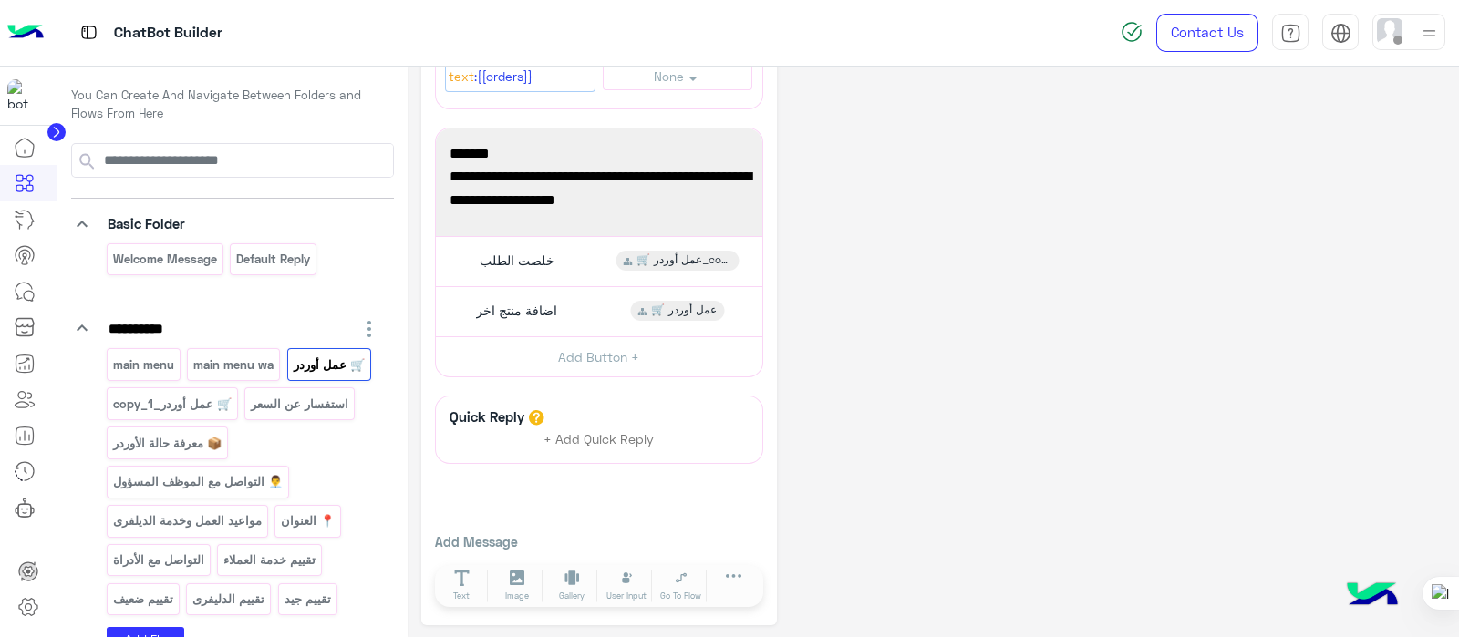
click at [1027, 373] on div "**********" at bounding box center [933, 144] width 1024 height 964
click at [32, 258] on icon at bounding box center [24, 253] width 18 height 15
click at [21, 286] on icon at bounding box center [25, 292] width 22 height 22
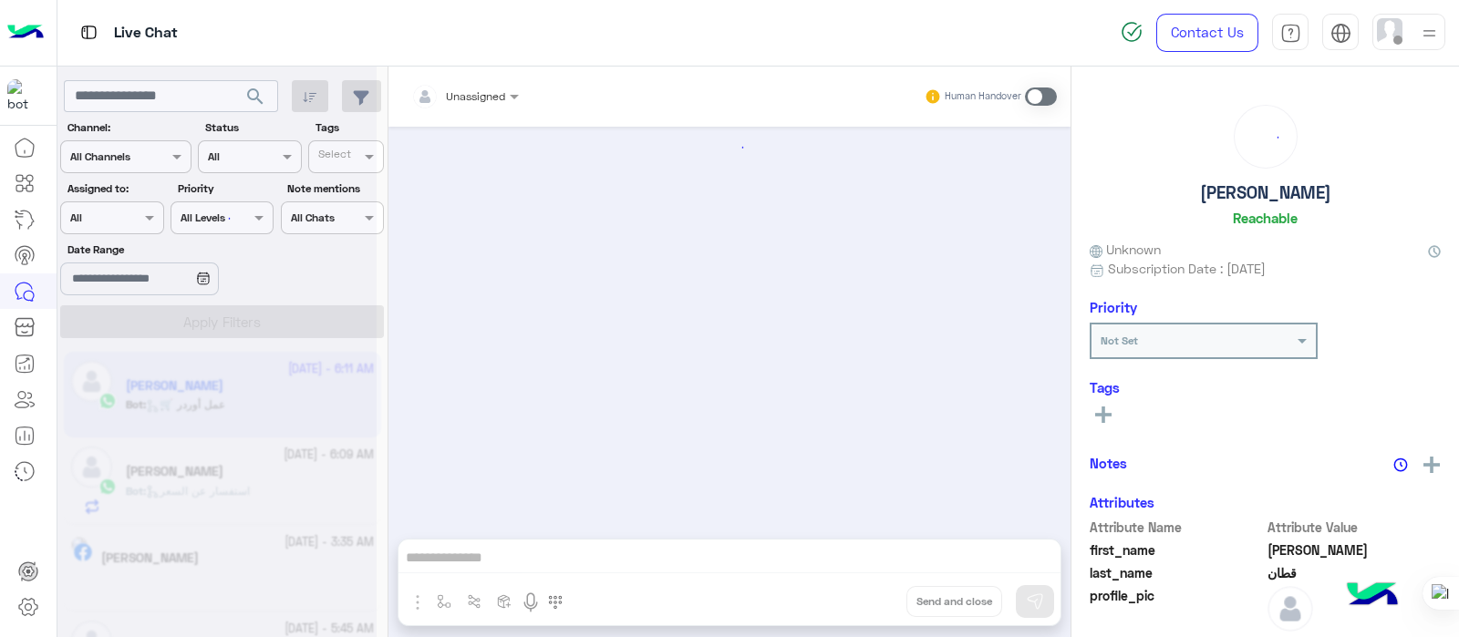
scroll to position [747, 0]
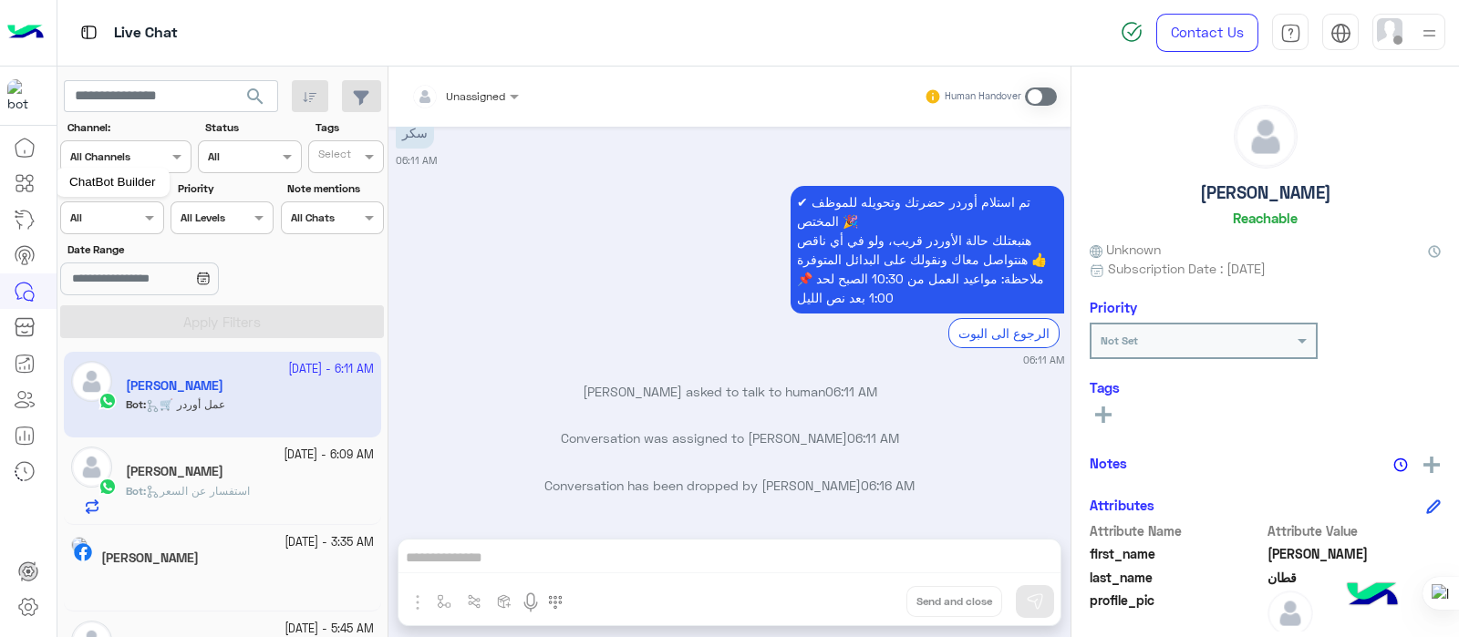
click at [39, 181] on link at bounding box center [24, 183] width 49 height 36
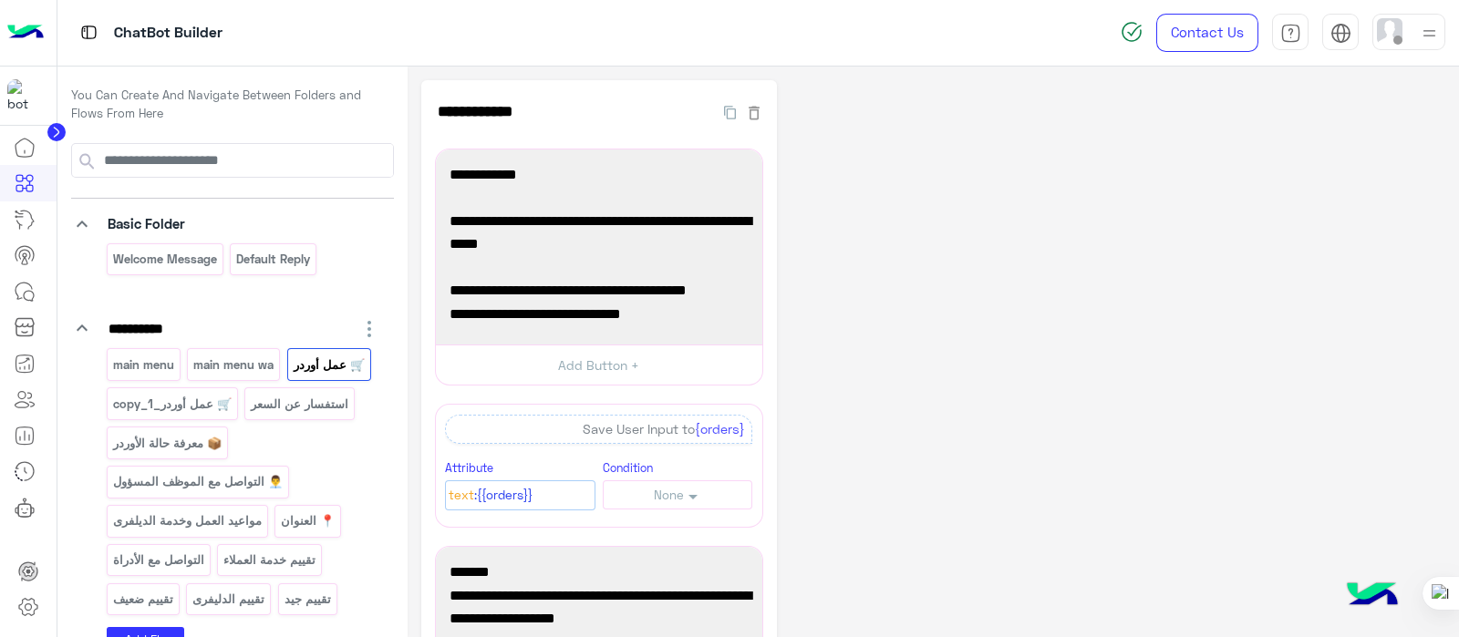
click at [825, 306] on div "**********" at bounding box center [933, 562] width 1024 height 964
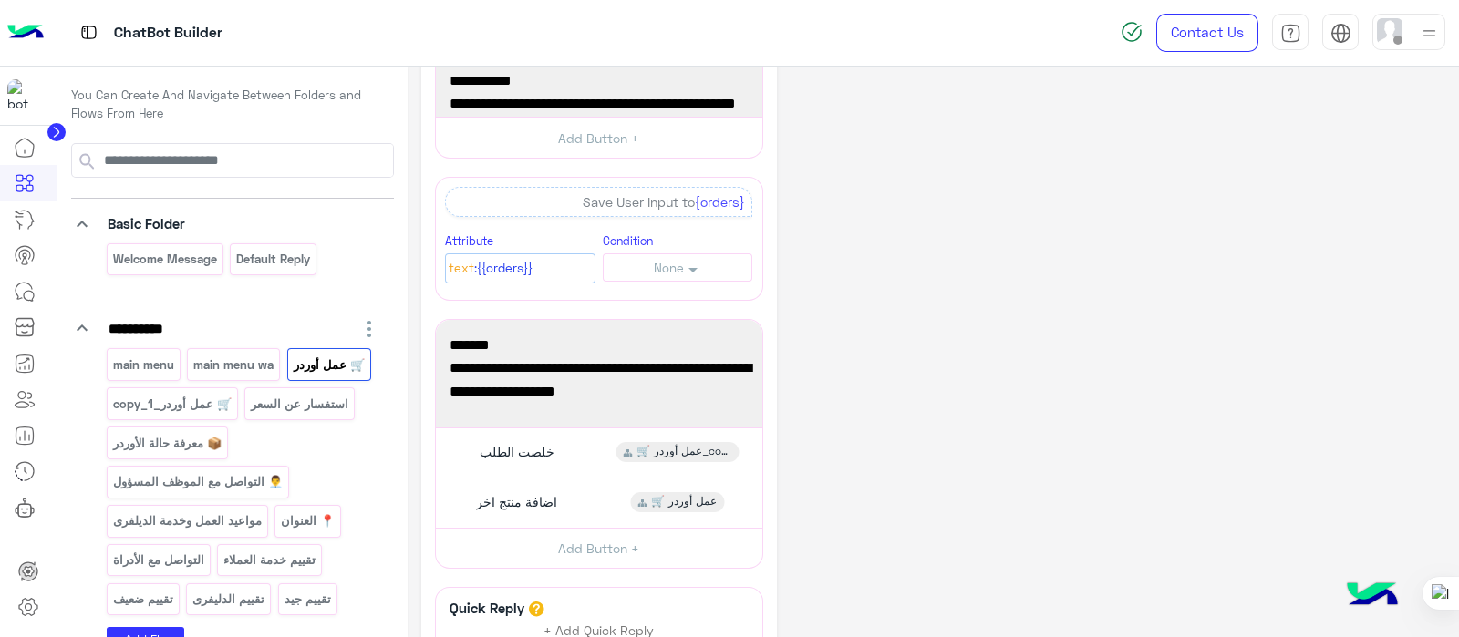
scroll to position [284, 0]
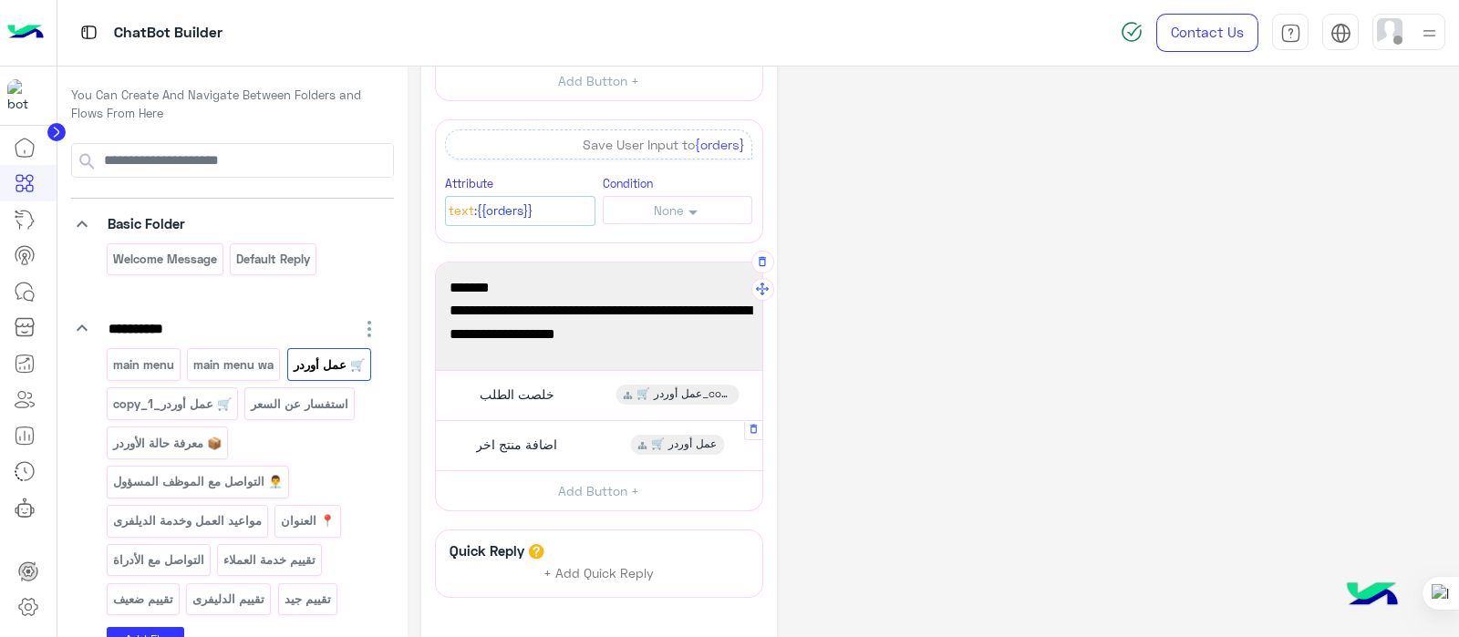
click at [512, 452] on div "اضافة منتج اخر 🛒 عمل أوردر" at bounding box center [598, 446] width 313 height 36
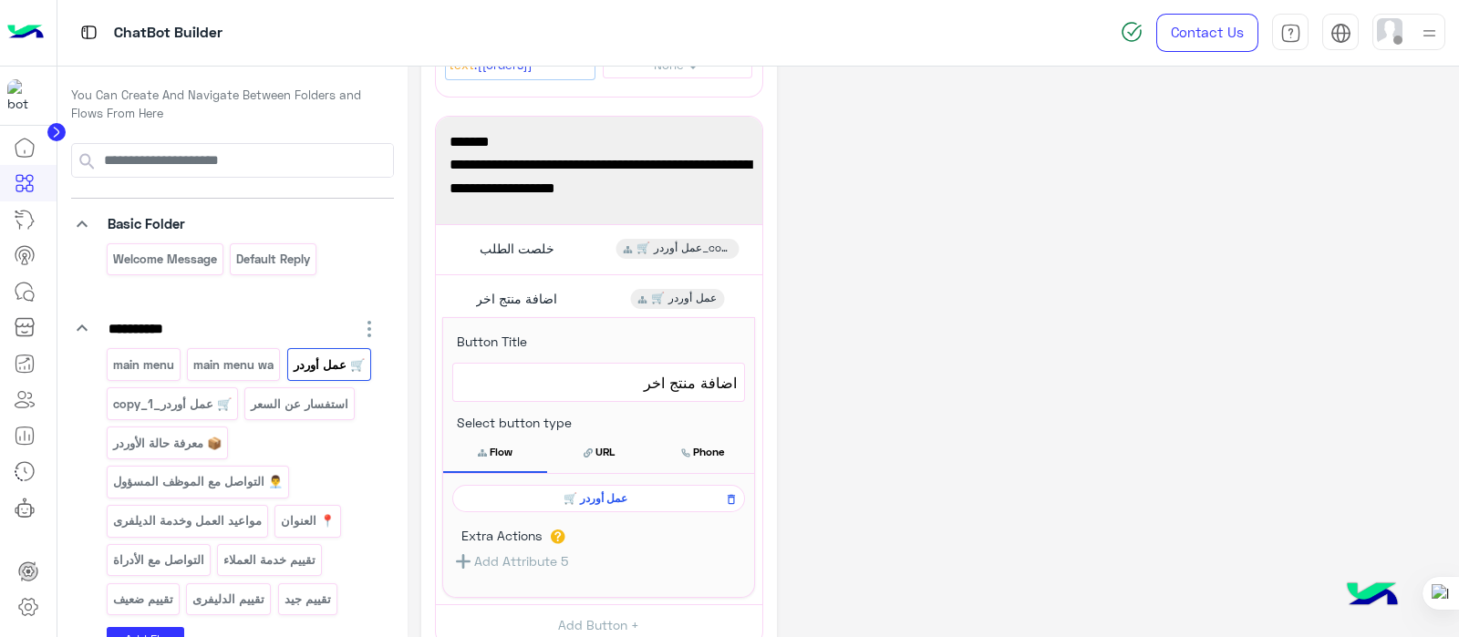
scroll to position [435, 0]
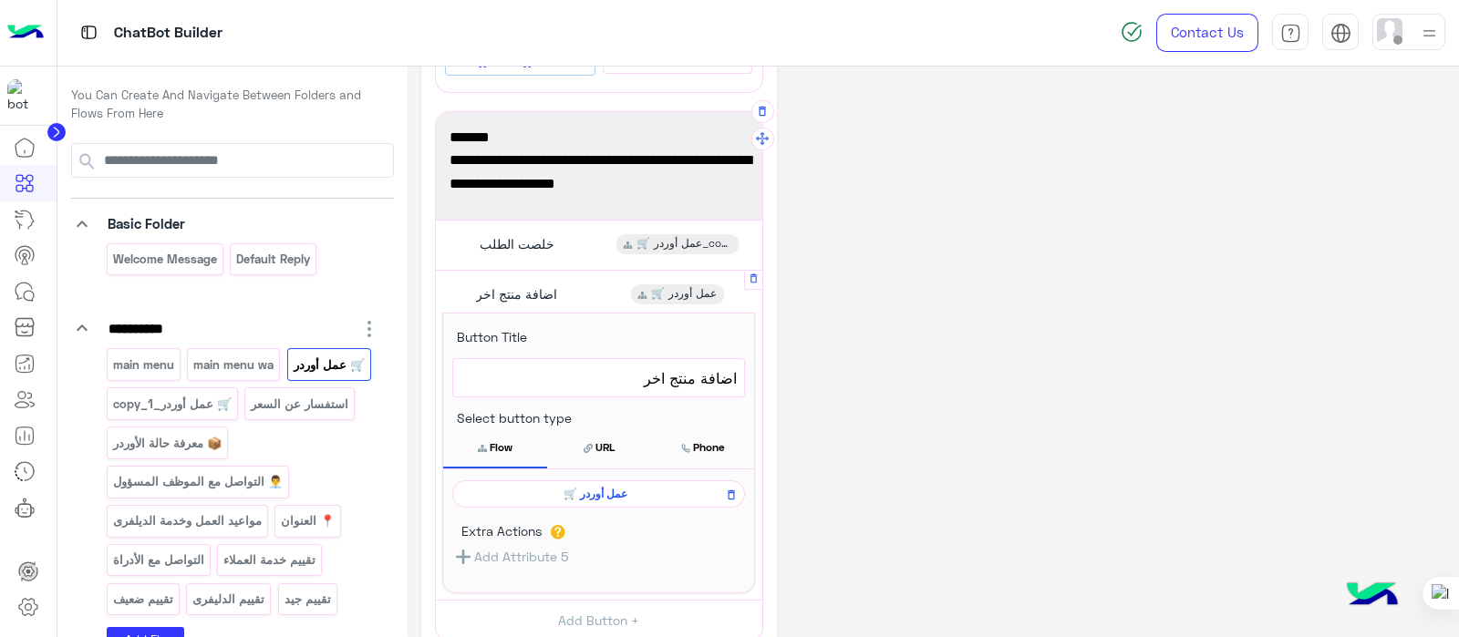
click at [606, 491] on span "🛒 عمل أوردر" at bounding box center [595, 494] width 266 height 16
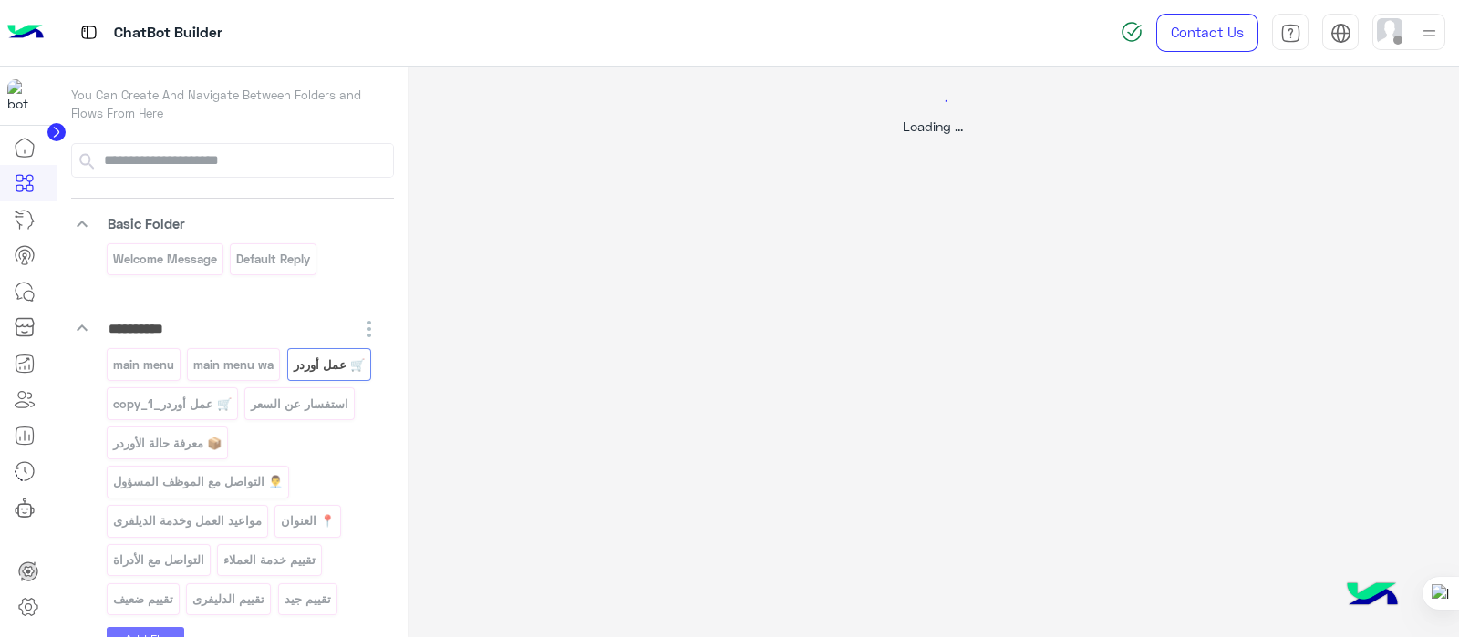
scroll to position [0, 0]
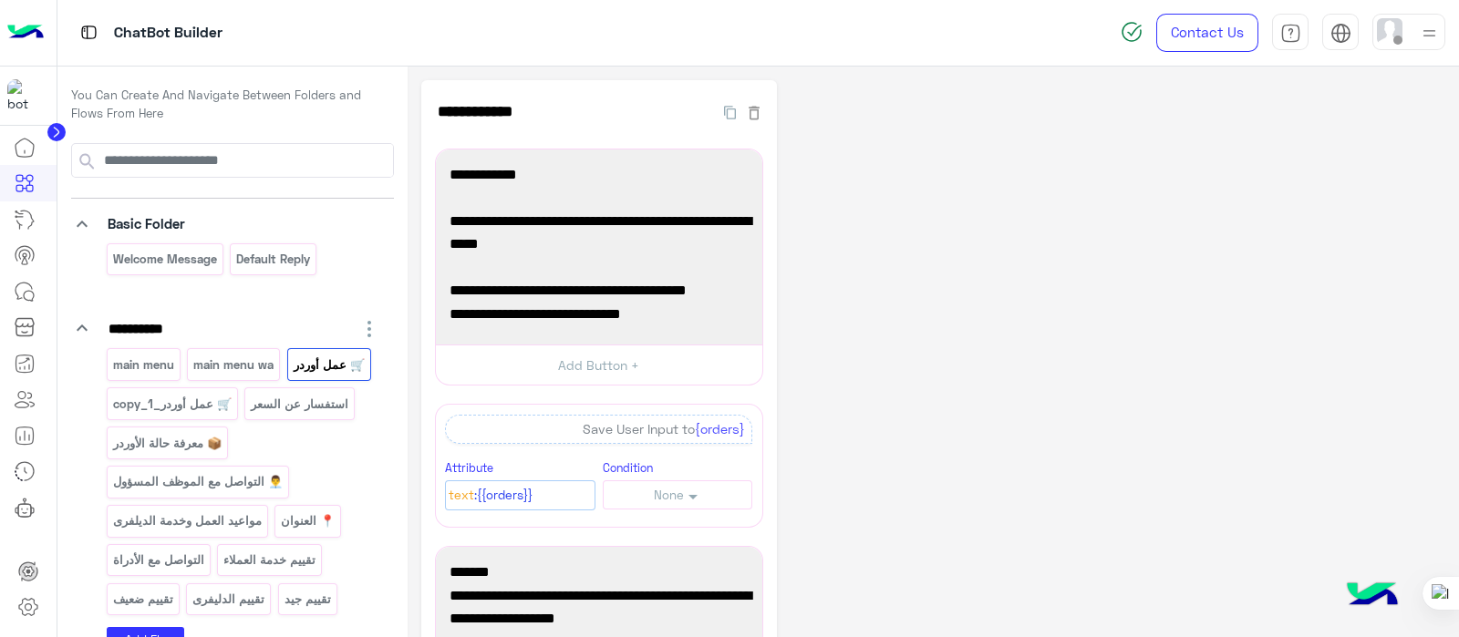
click at [349, 360] on p "🛒 عمل أوردر" at bounding box center [329, 365] width 74 height 21
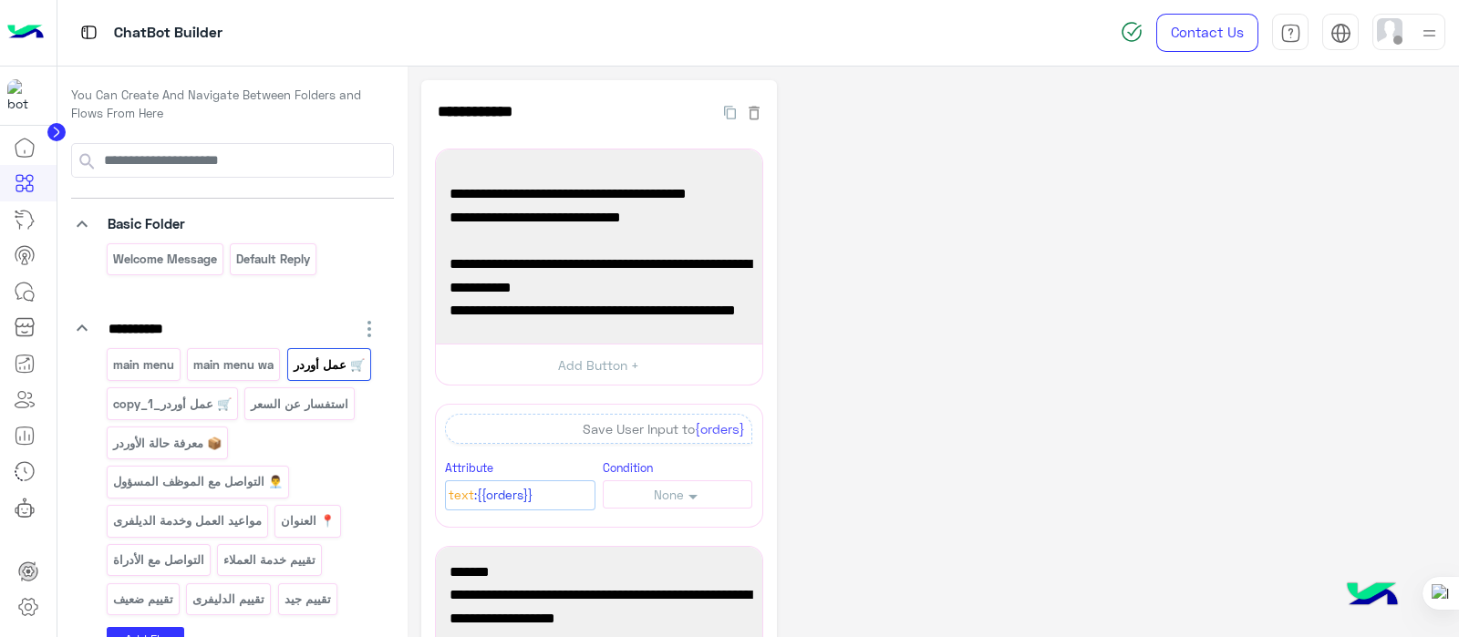
scroll to position [418, 0]
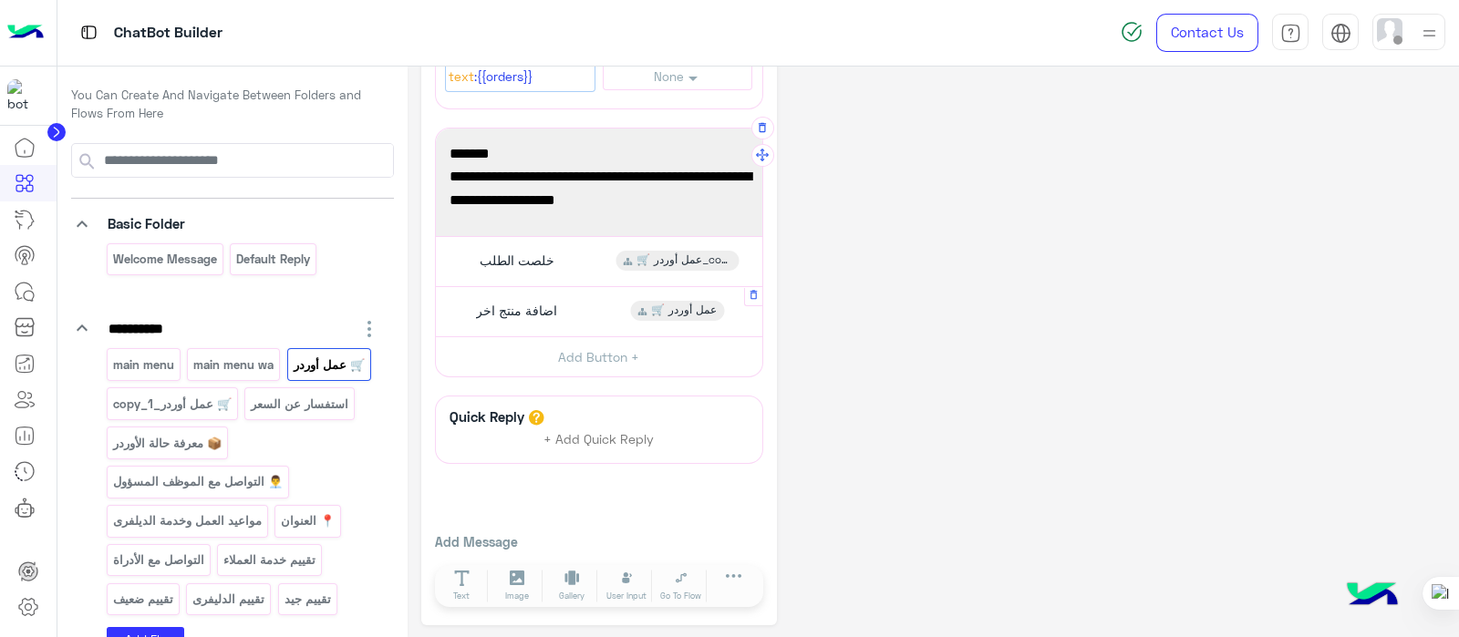
click at [514, 306] on span "اضافة منتج اخر" at bounding box center [516, 311] width 81 height 16
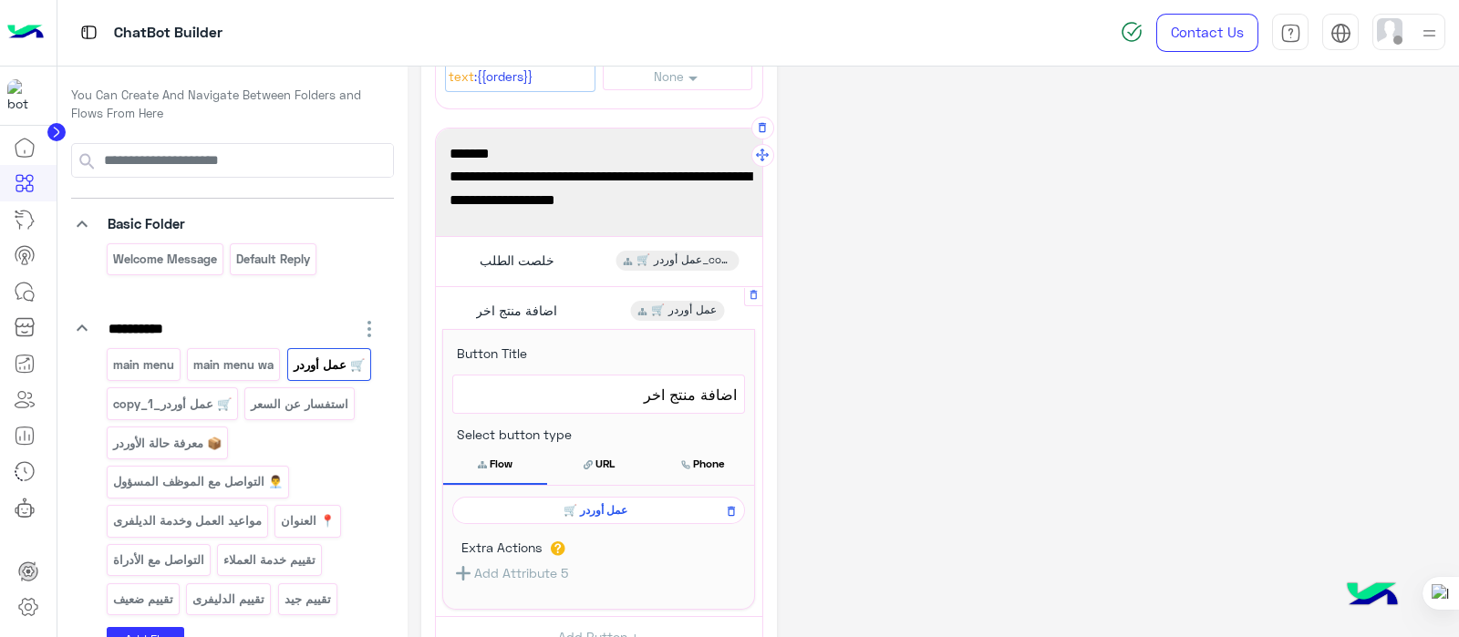
click at [631, 510] on span "🛒 عمل أوردر" at bounding box center [595, 510] width 266 height 16
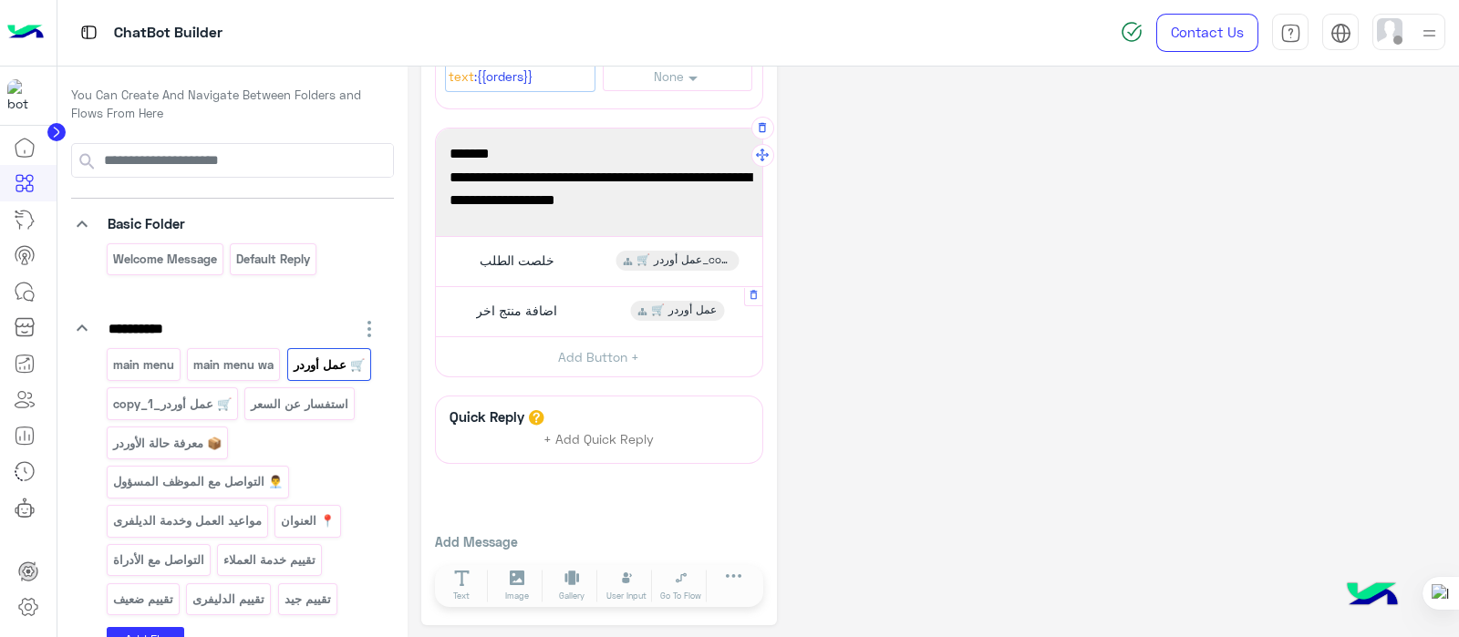
click at [549, 311] on span "اضافة منتج اخر" at bounding box center [516, 311] width 81 height 16
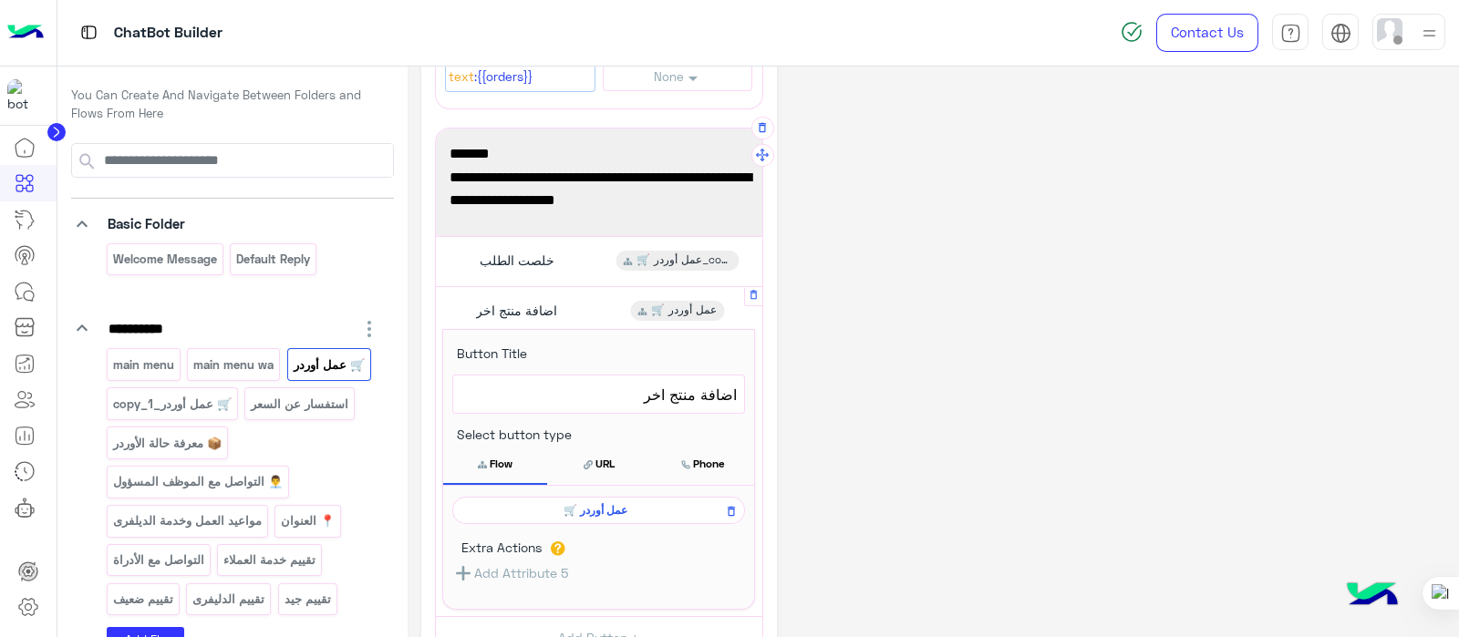
click at [630, 511] on span "🛒 عمل أوردر" at bounding box center [595, 510] width 266 height 16
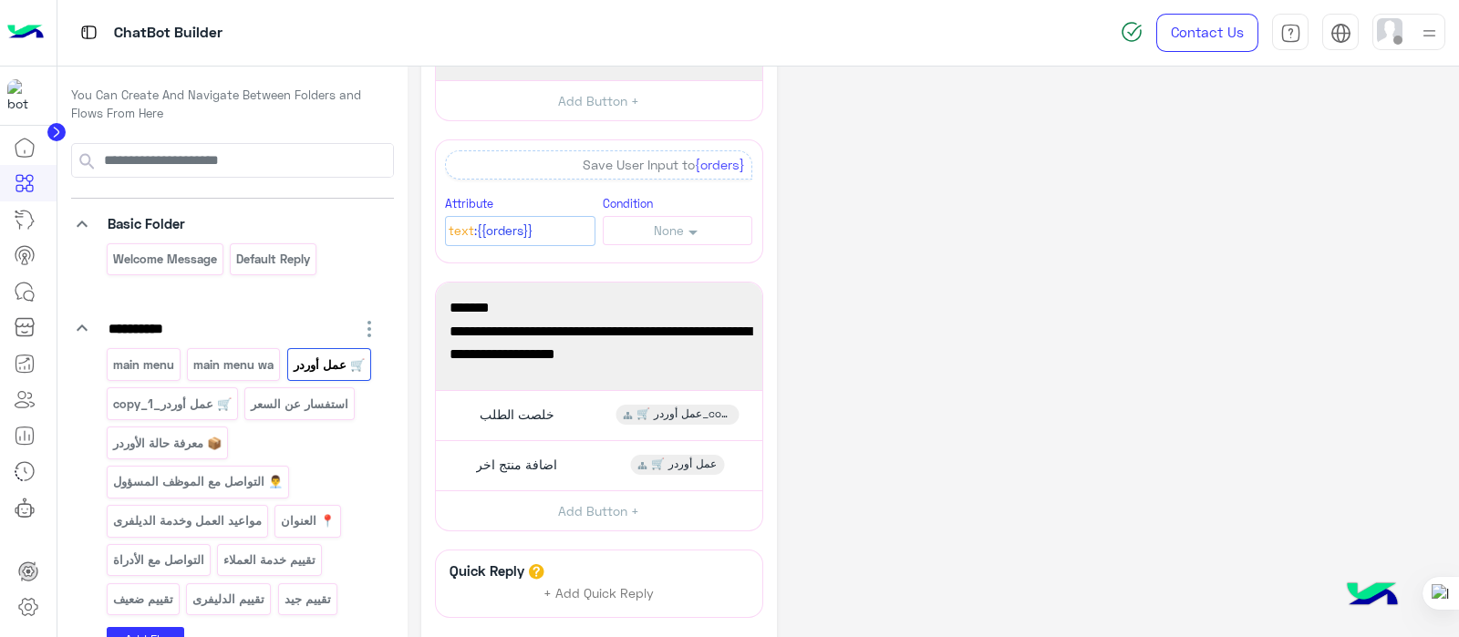
scroll to position [263, 0]
click at [561, 464] on div "اضافة منتج اخر" at bounding box center [514, 466] width 100 height 20
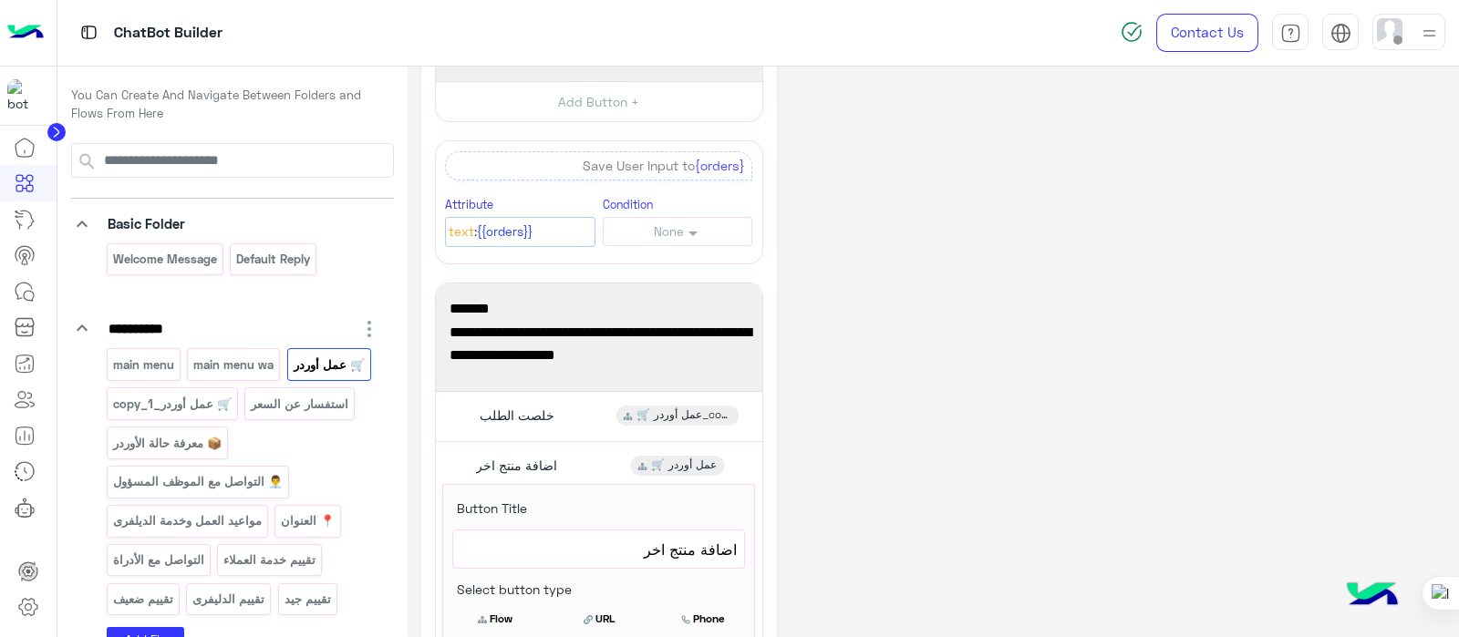
click at [879, 276] on div "**********" at bounding box center [933, 439] width 1024 height 1244
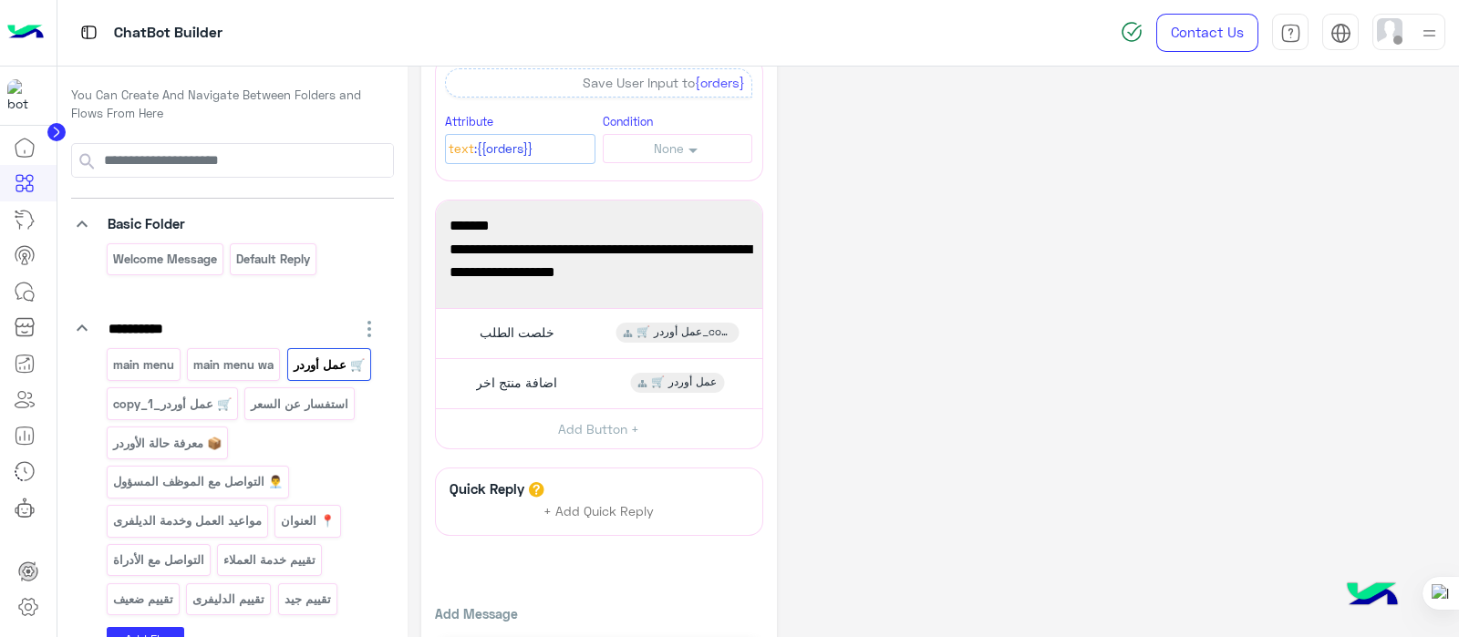
scroll to position [418, 0]
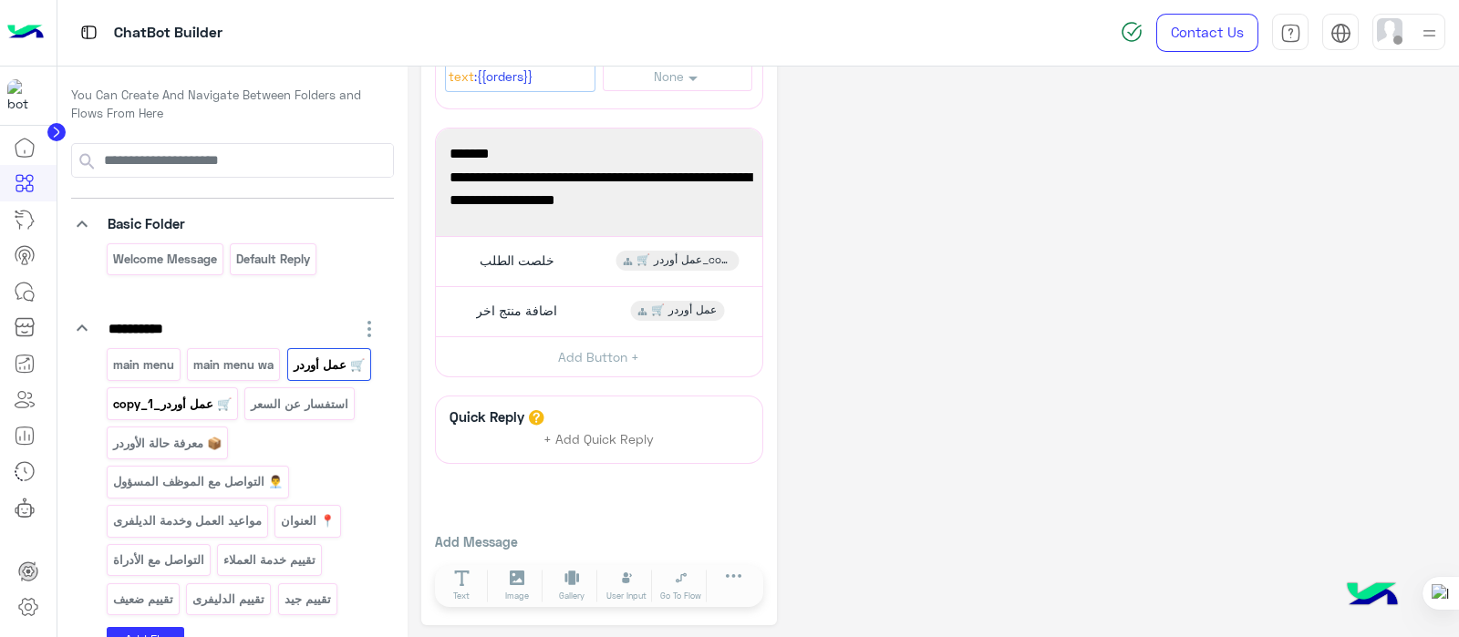
click at [168, 397] on p "🛒 عمل أوردر_copy_1" at bounding box center [171, 404] width 121 height 21
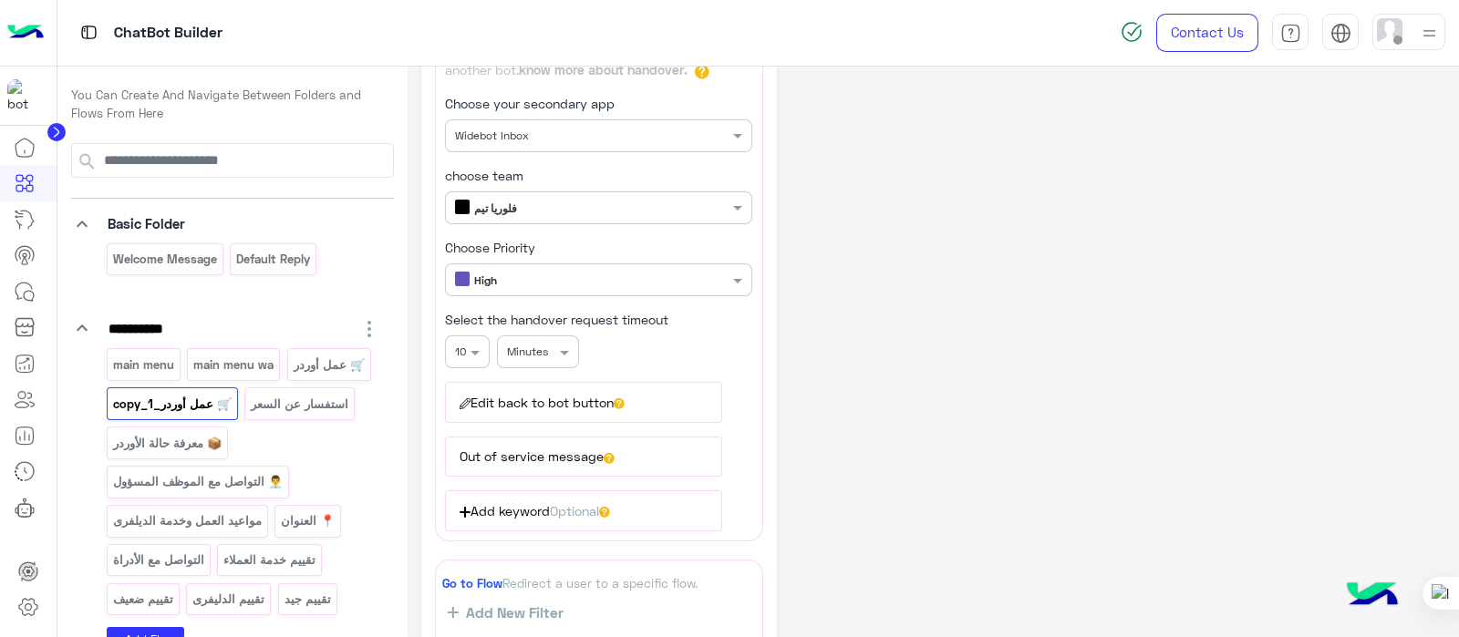
scroll to position [0, 0]
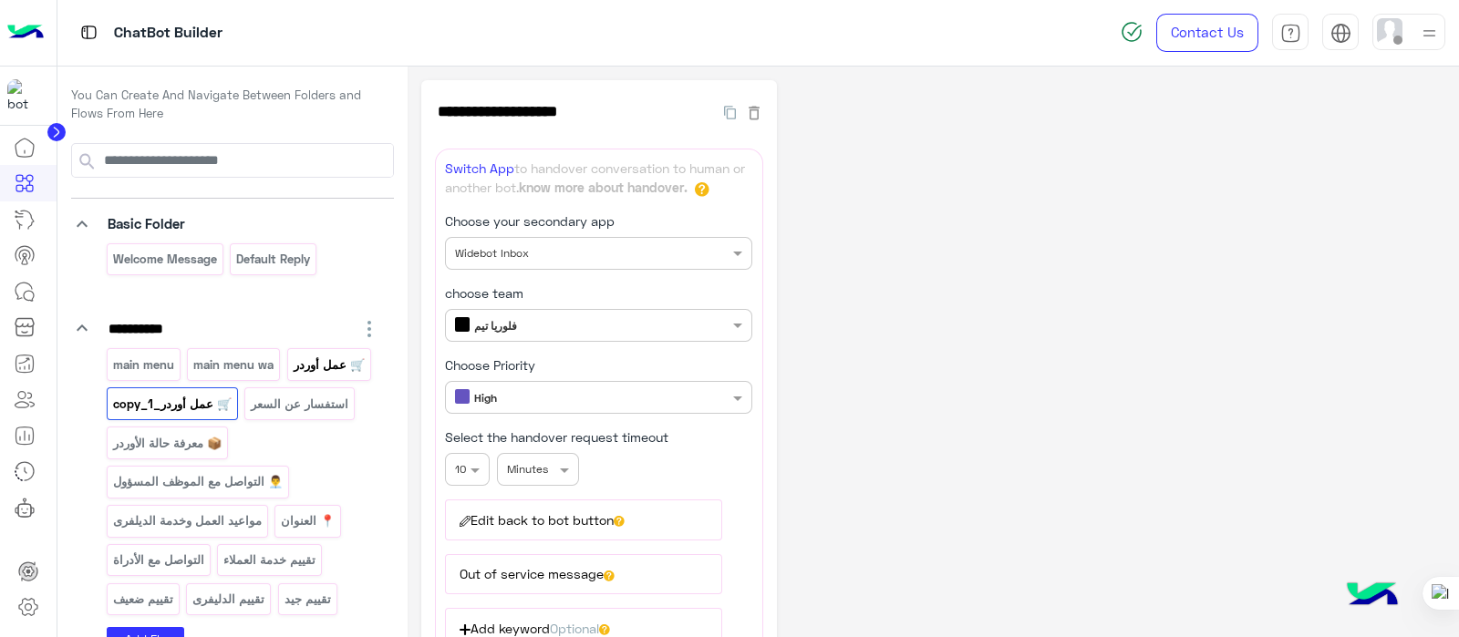
click at [322, 361] on p "🛒 عمل أوردر" at bounding box center [329, 365] width 74 height 21
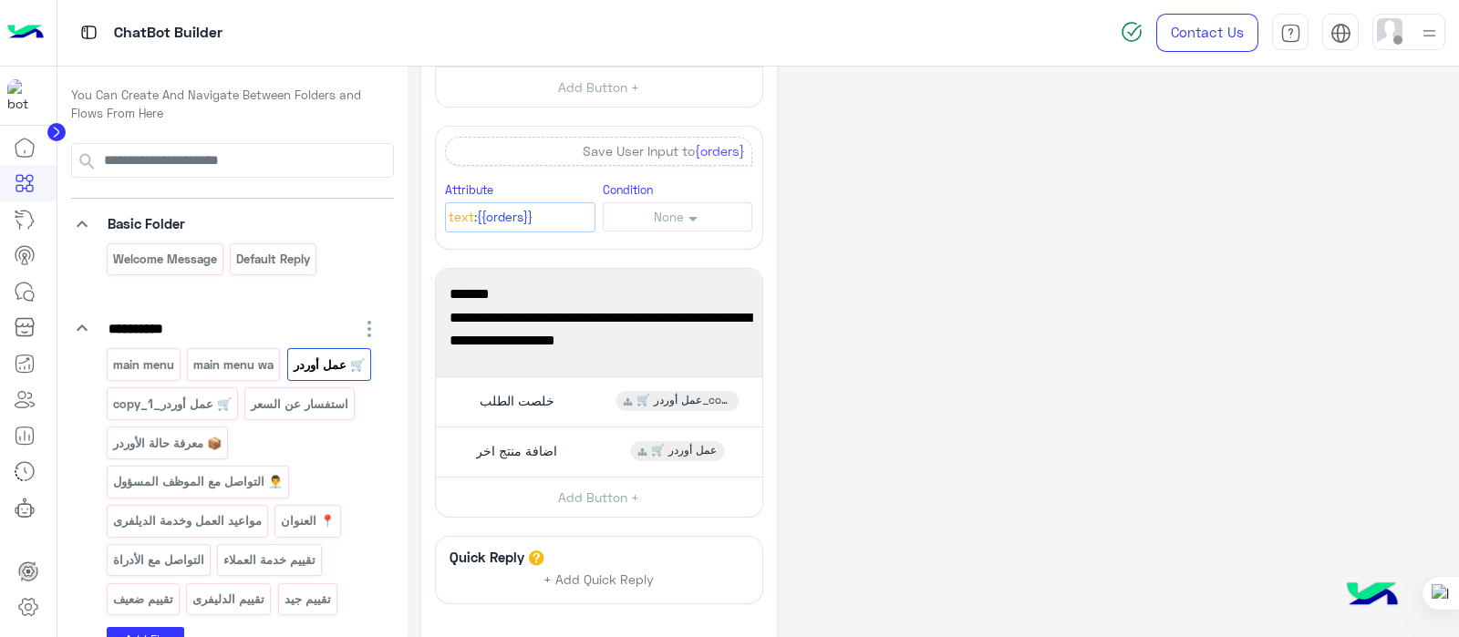
scroll to position [418, 0]
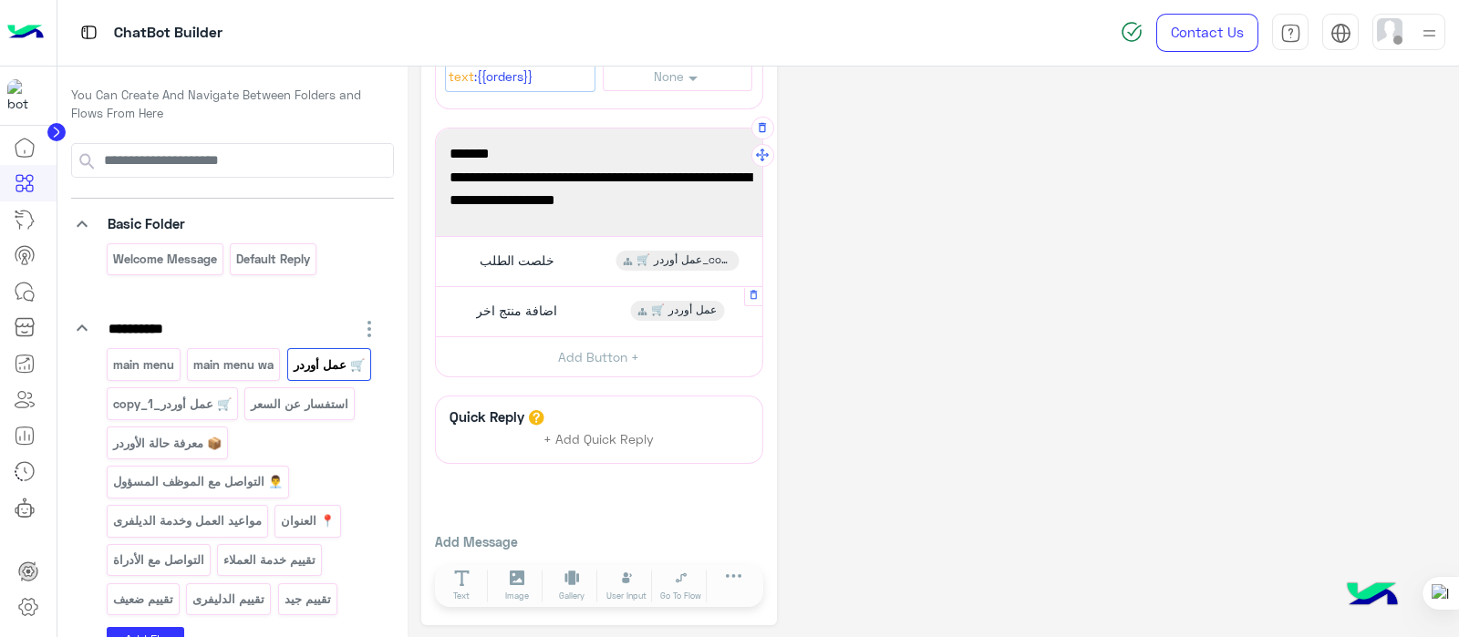
click at [561, 310] on div "اضافة منتج اخر" at bounding box center [514, 311] width 100 height 20
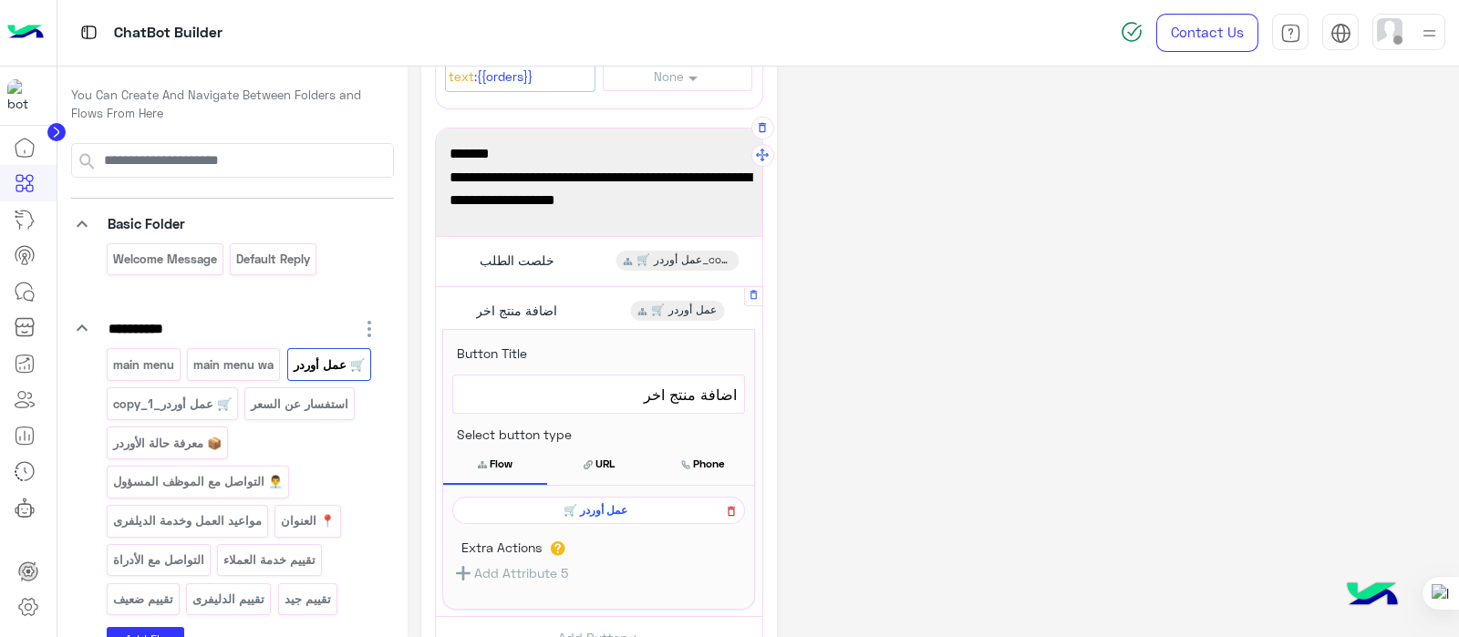
click at [733, 507] on icon at bounding box center [730, 512] width 7 height 10
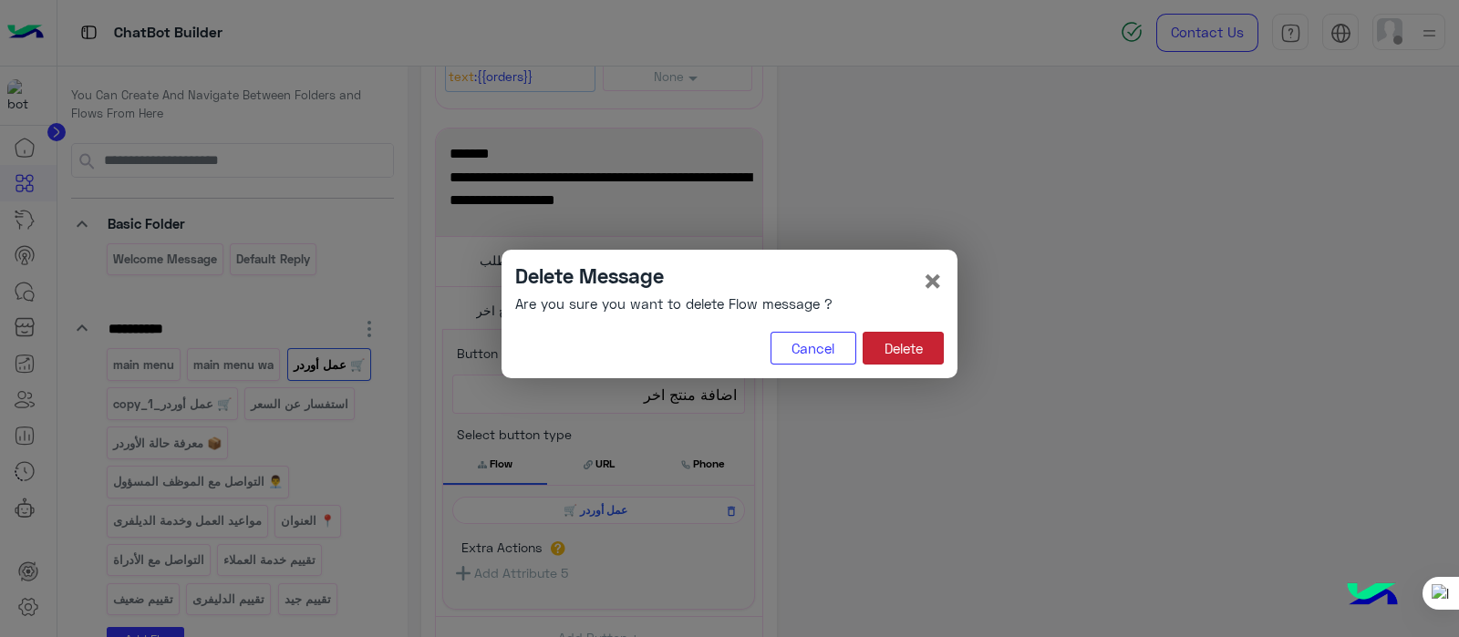
click at [883, 356] on button "Delete" at bounding box center [902, 348] width 81 height 33
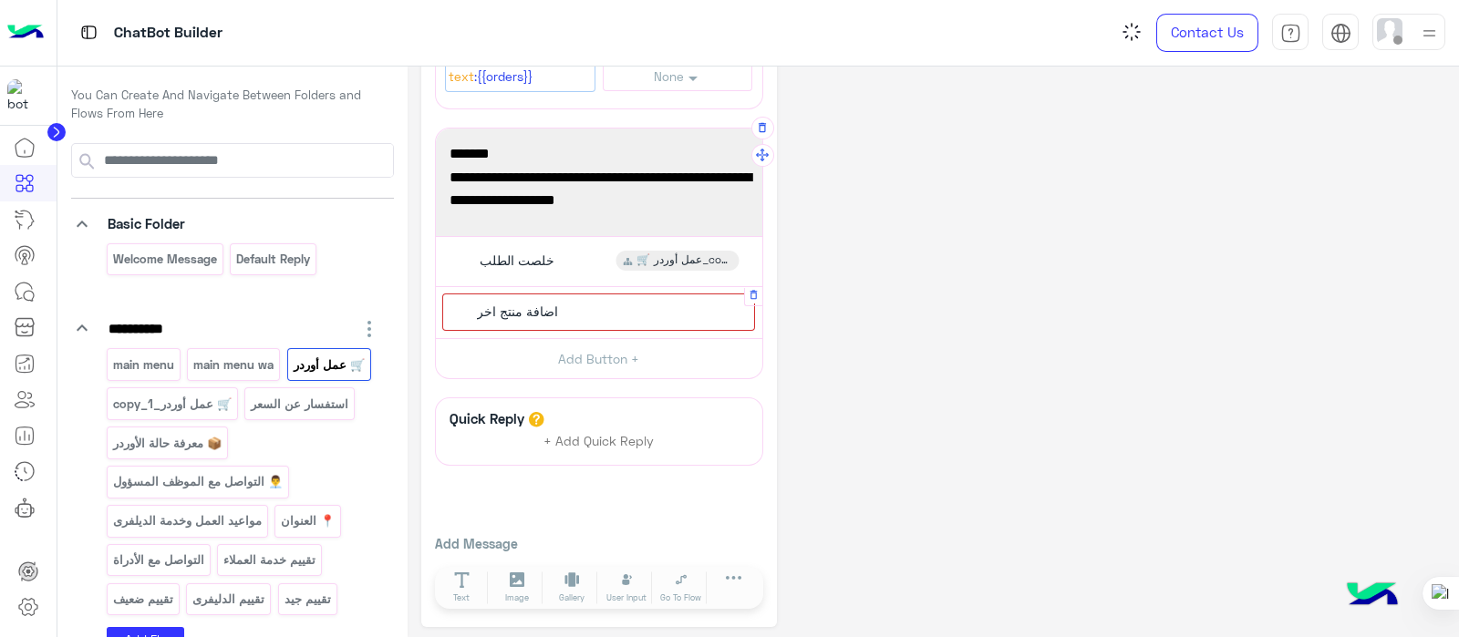
click at [665, 324] on div "اضافة منتج اخر" at bounding box center [598, 312] width 313 height 37
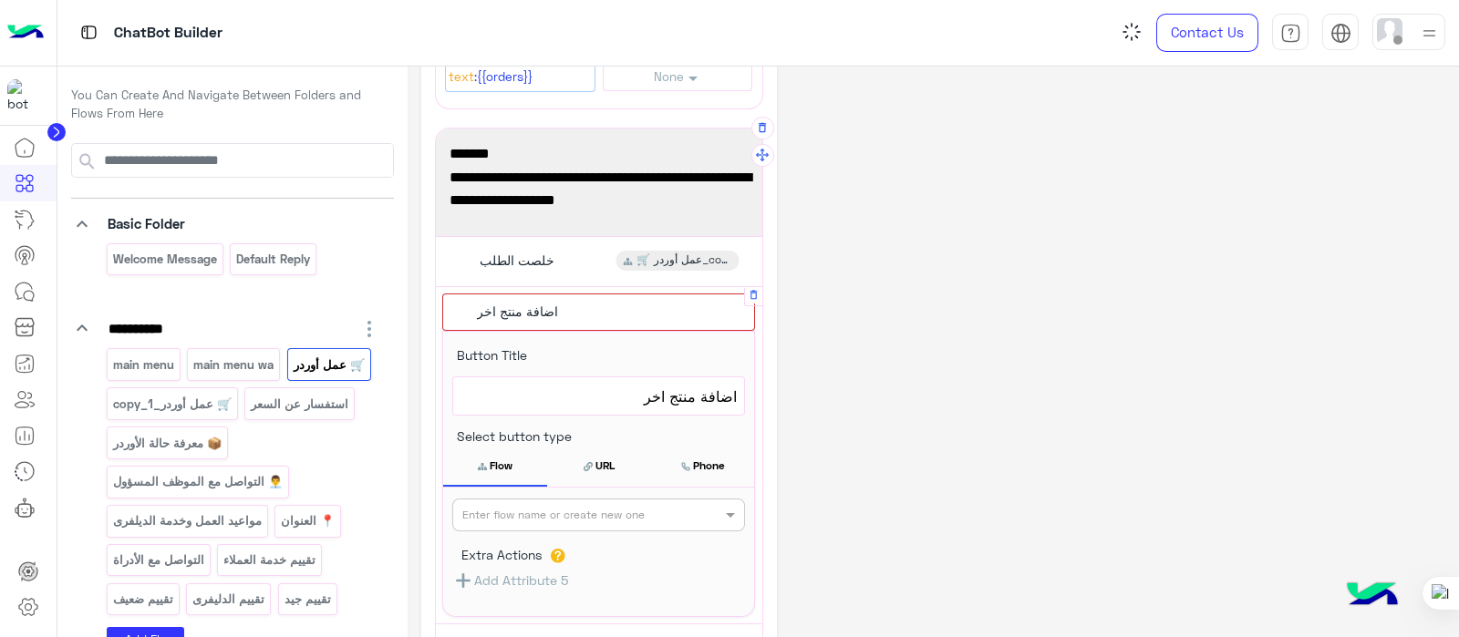
click at [655, 512] on input "text" at bounding box center [568, 513] width 212 height 16
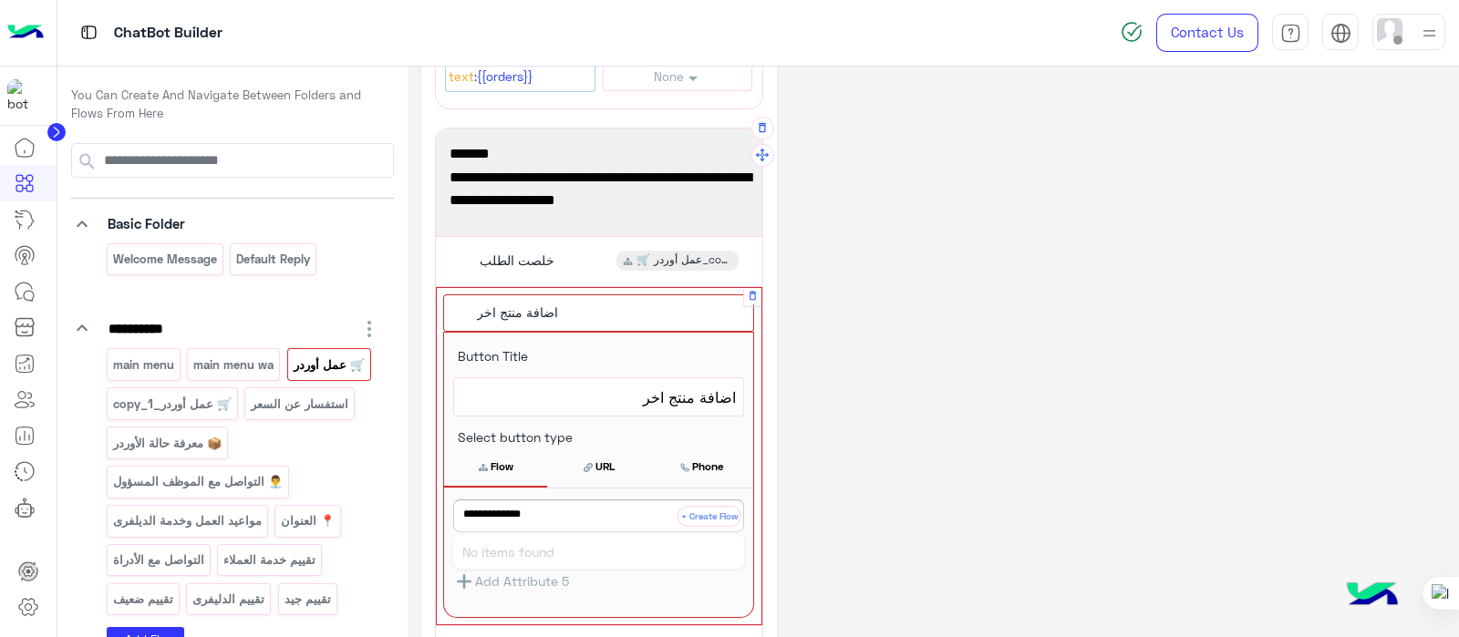
type input "**********"
click at [702, 506] on button "+ Create Flow" at bounding box center [709, 516] width 64 height 21
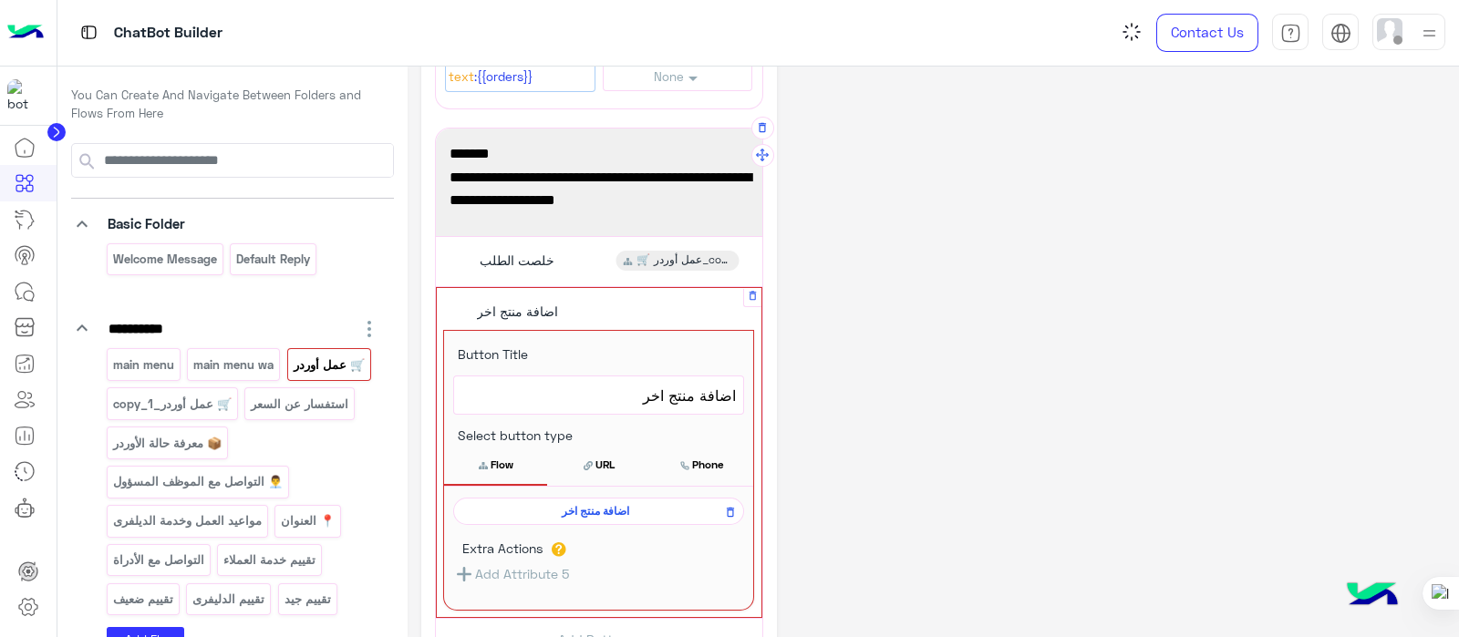
click at [490, 462] on button "Flow" at bounding box center [495, 465] width 103 height 38
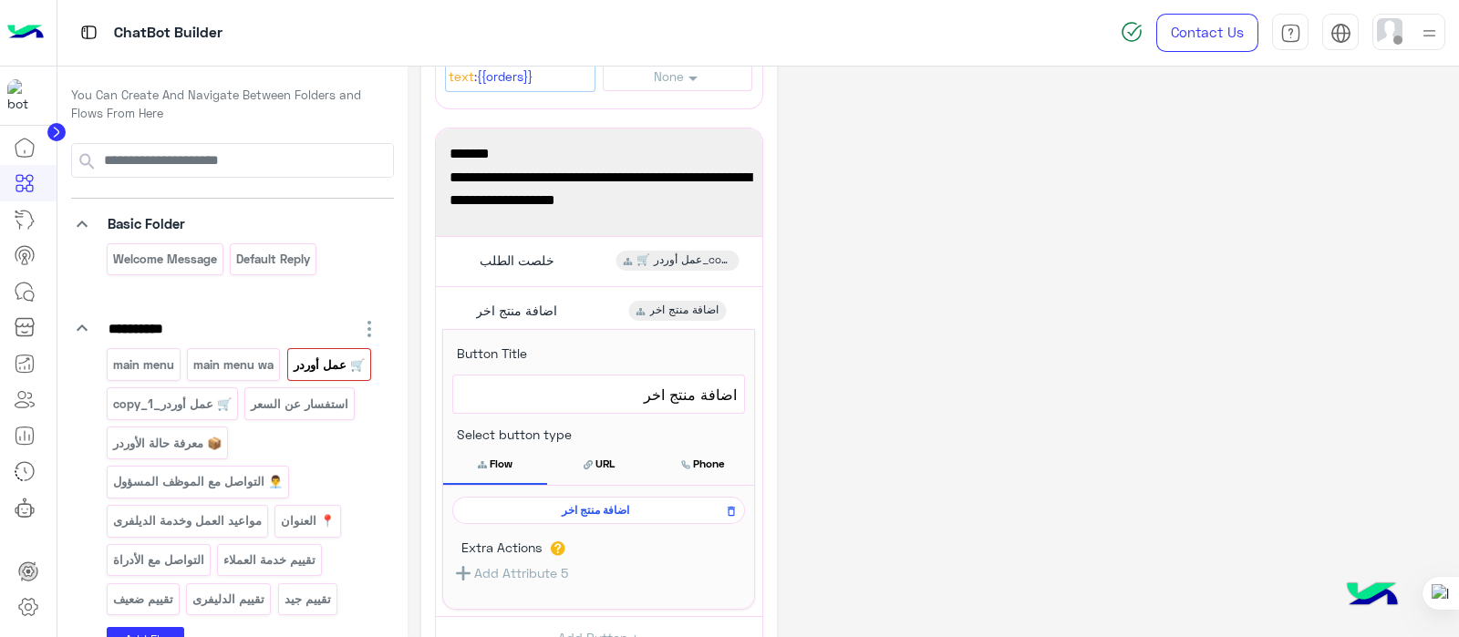
click at [581, 507] on span "اضافة منتج اخر" at bounding box center [595, 510] width 266 height 16
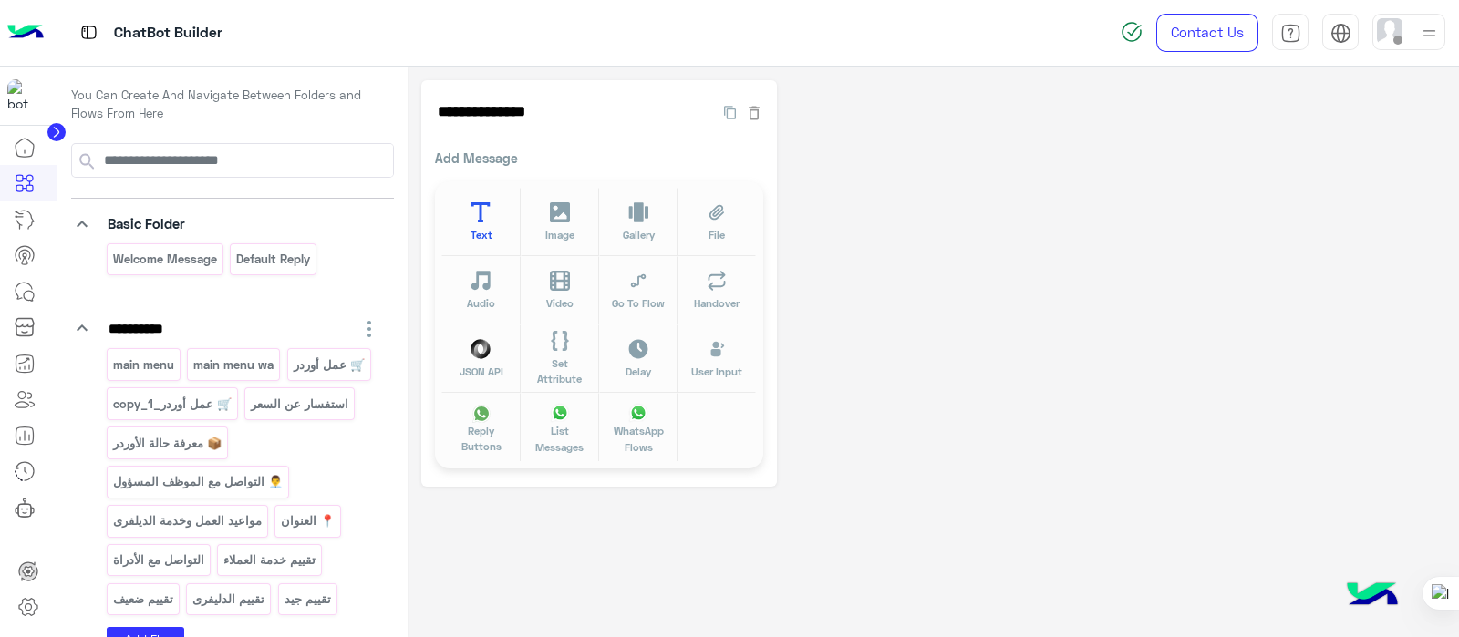
click at [479, 198] on button "Text" at bounding box center [480, 222] width 78 height 68
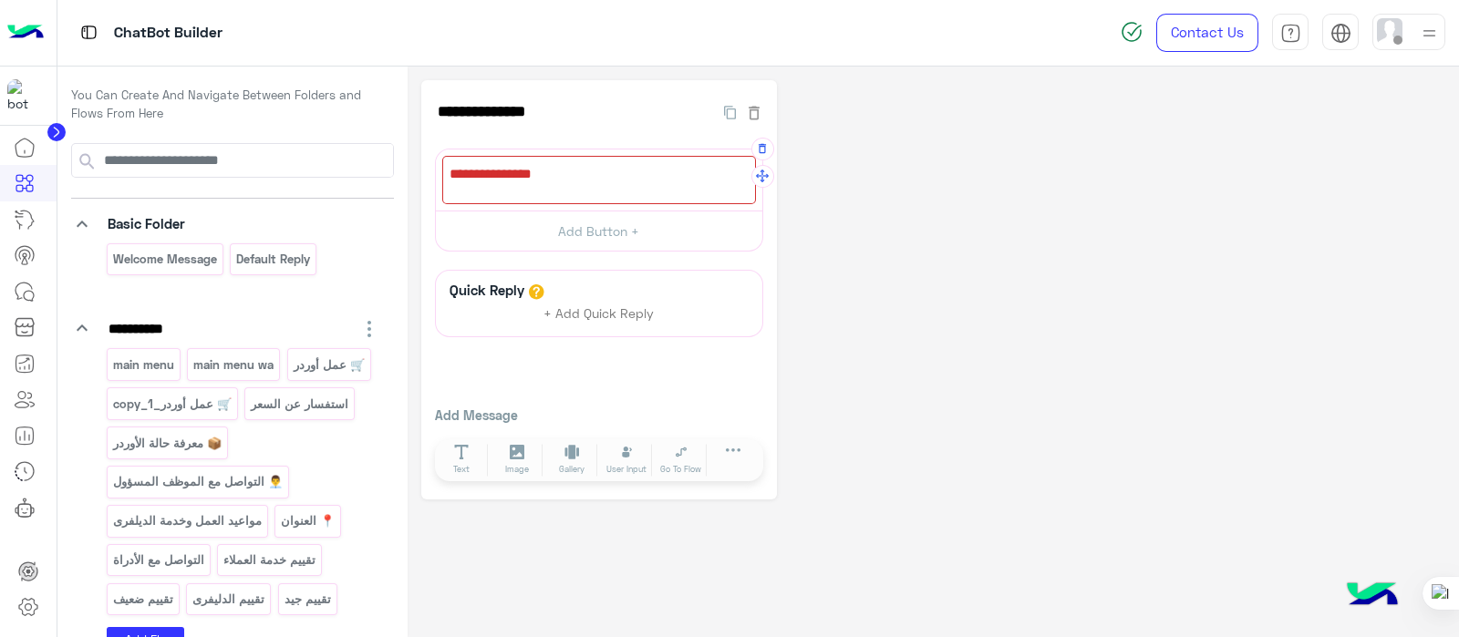
drag, startPoint x: 493, startPoint y: 221, endPoint x: 454, endPoint y: 167, distance: 66.6
click at [454, 167] on div "2000 Add Button +" at bounding box center [599, 201] width 328 height 104
click at [454, 167] on div at bounding box center [599, 180] width 314 height 48
click at [156, 398] on p "🛒 عمل أوردر_copy_1" at bounding box center [171, 404] width 121 height 21
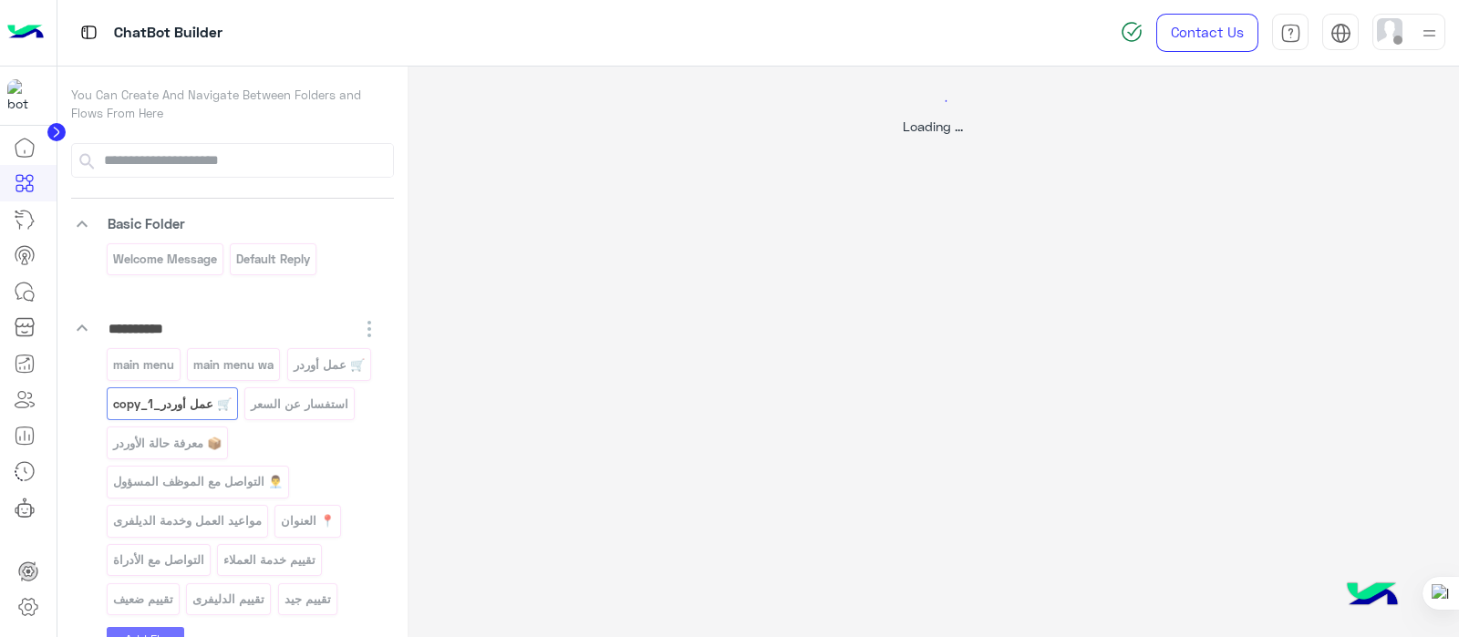
click at [302, 368] on div at bounding box center [729, 318] width 1459 height 637
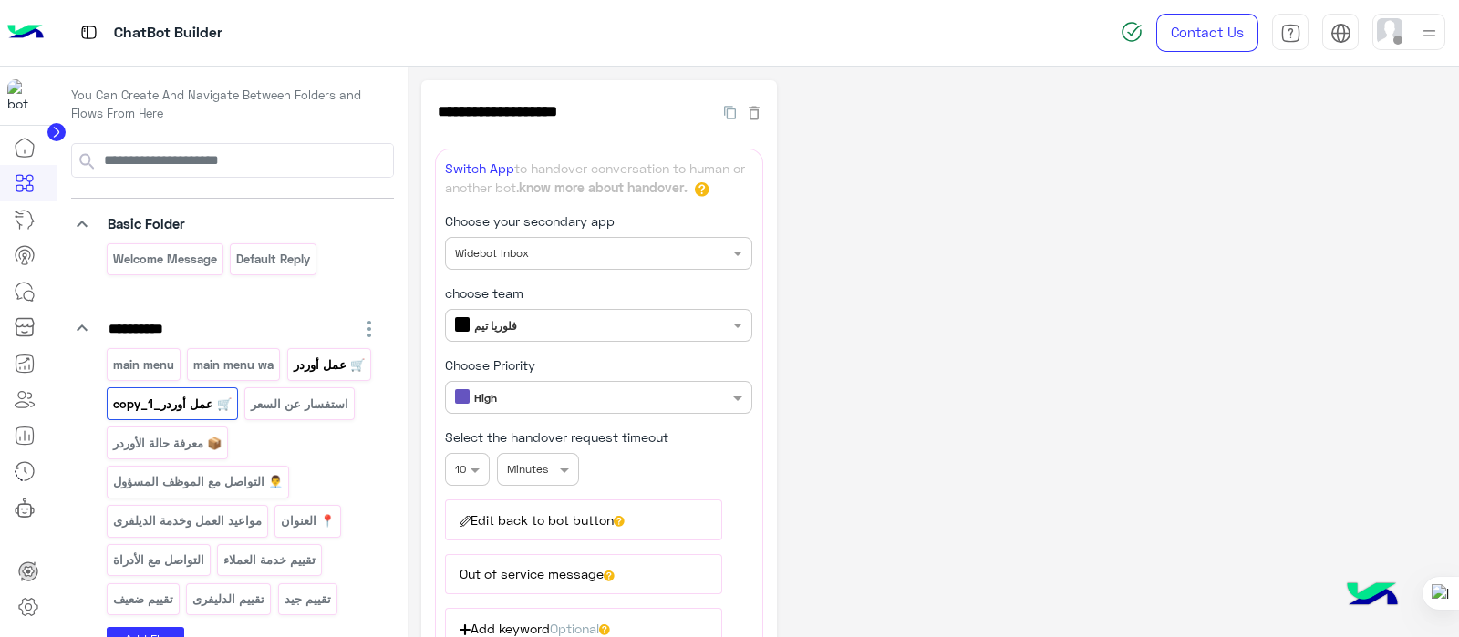
click at [323, 363] on p "🛒 عمل أوردر" at bounding box center [329, 365] width 74 height 21
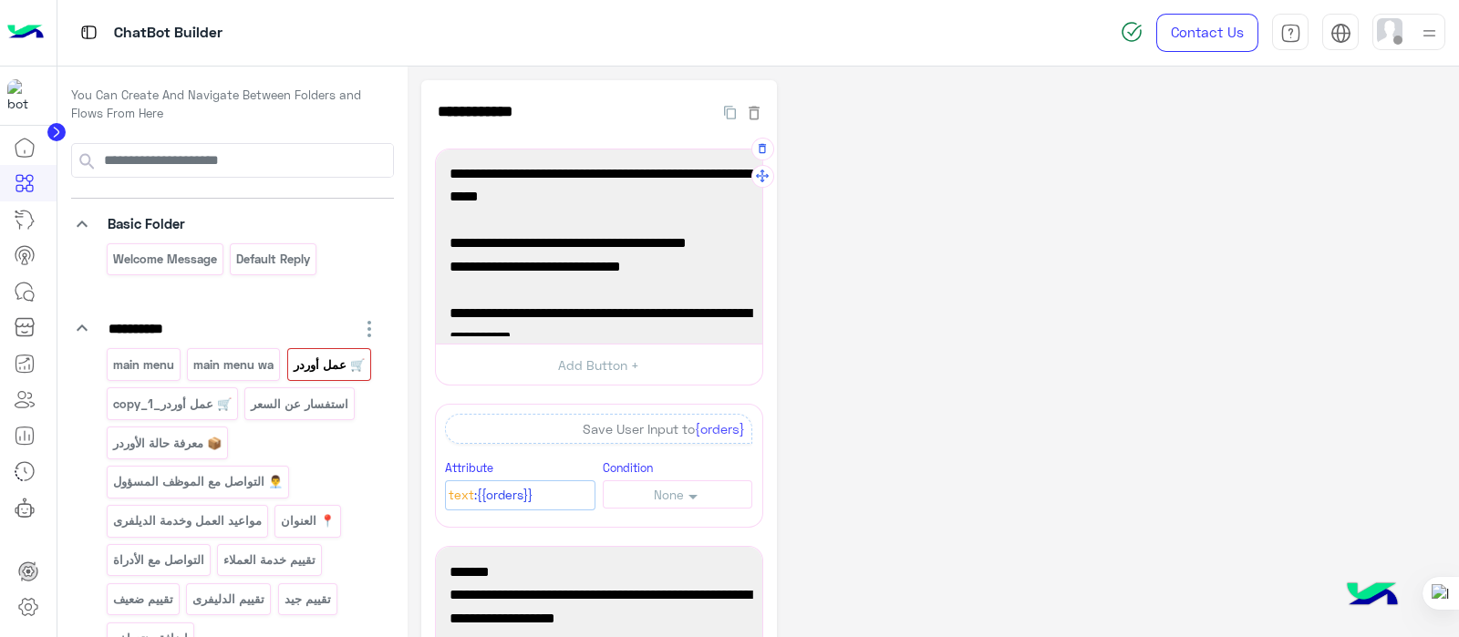
scroll to position [49, 0]
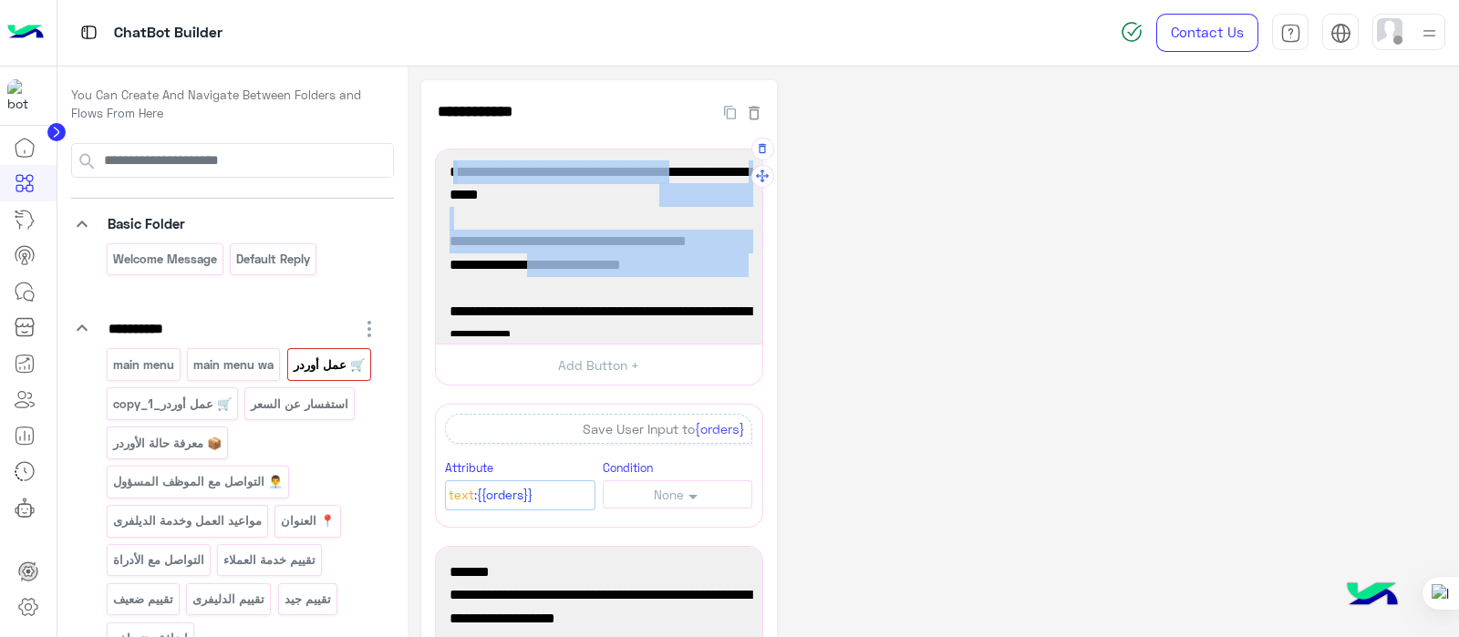
drag, startPoint x: 661, startPoint y: 171, endPoint x: 487, endPoint y: 294, distance: 212.7
click at [487, 294] on div "🛒 عمل أوردر يلا نبلش 😍 ابعتلي كل طلبك برسالة وحدة، وذكر النوع أو الحجم. 📌 مثال:…" at bounding box center [599, 247] width 314 height 182
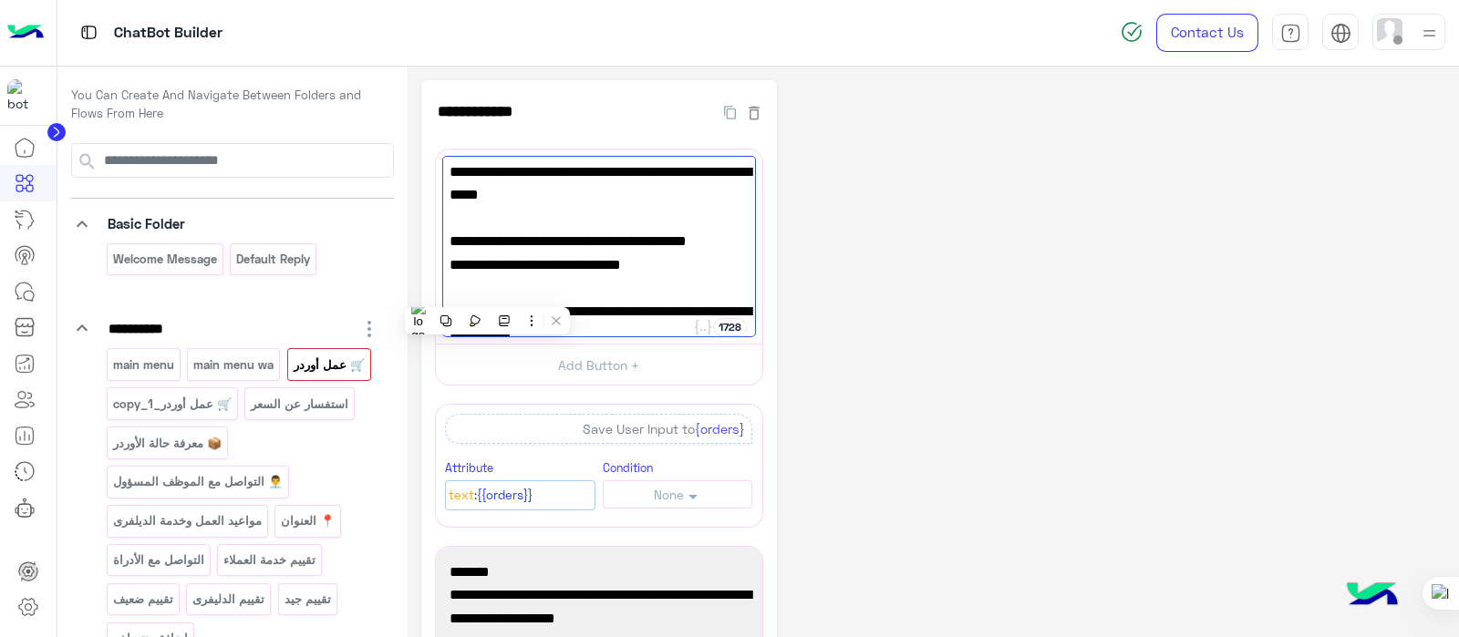
click at [310, 364] on p "🛒 عمل أوردر" at bounding box center [329, 365] width 74 height 21
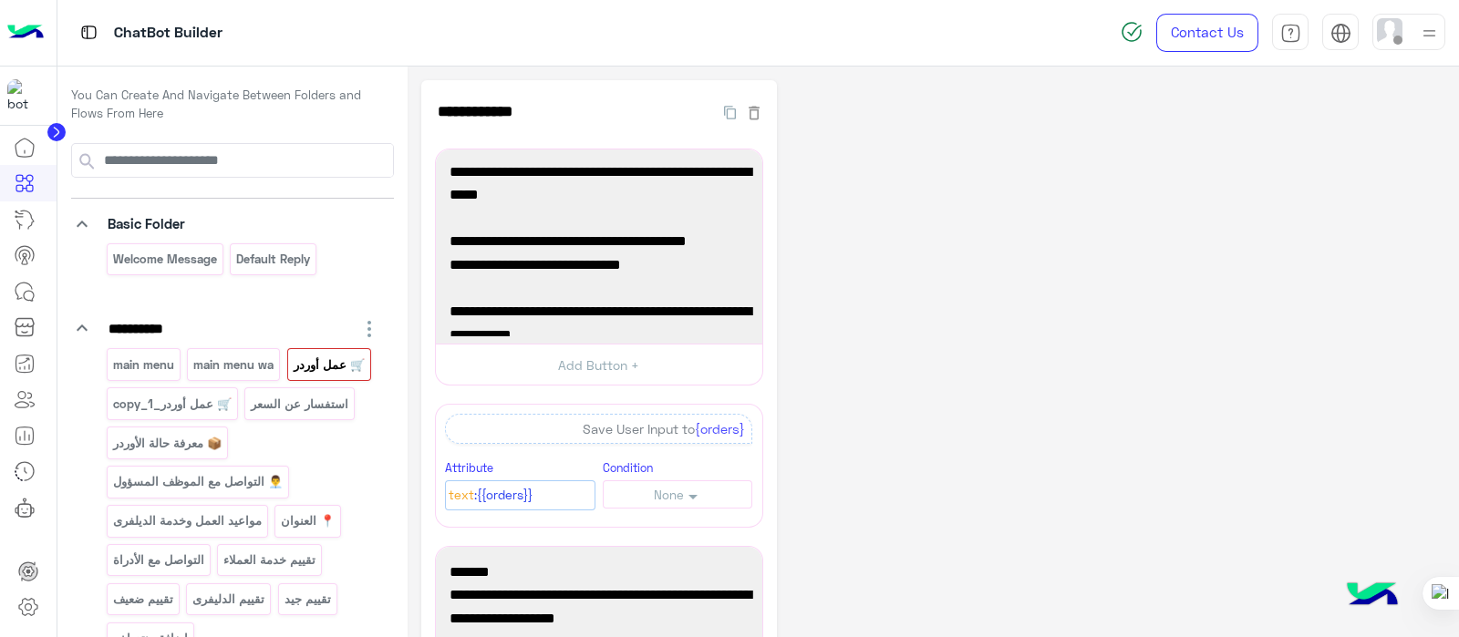
click at [898, 343] on div "**********" at bounding box center [933, 564] width 1024 height 968
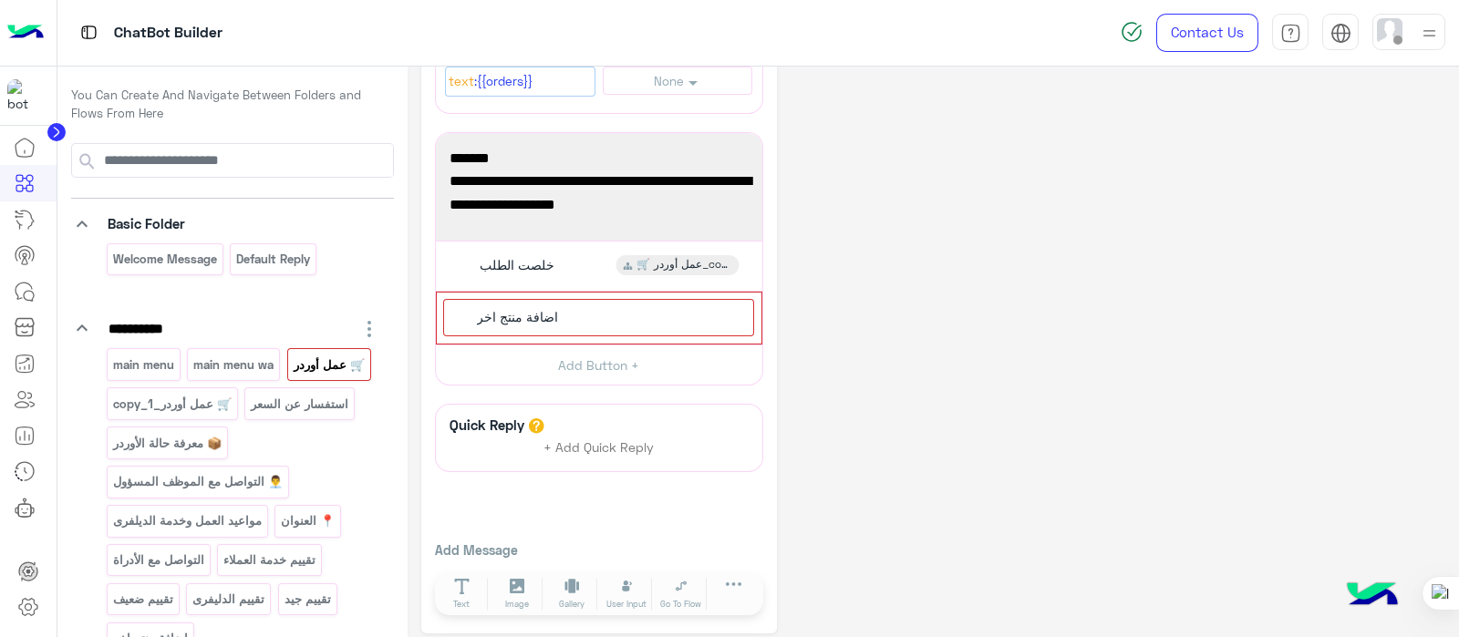
scroll to position [422, 0]
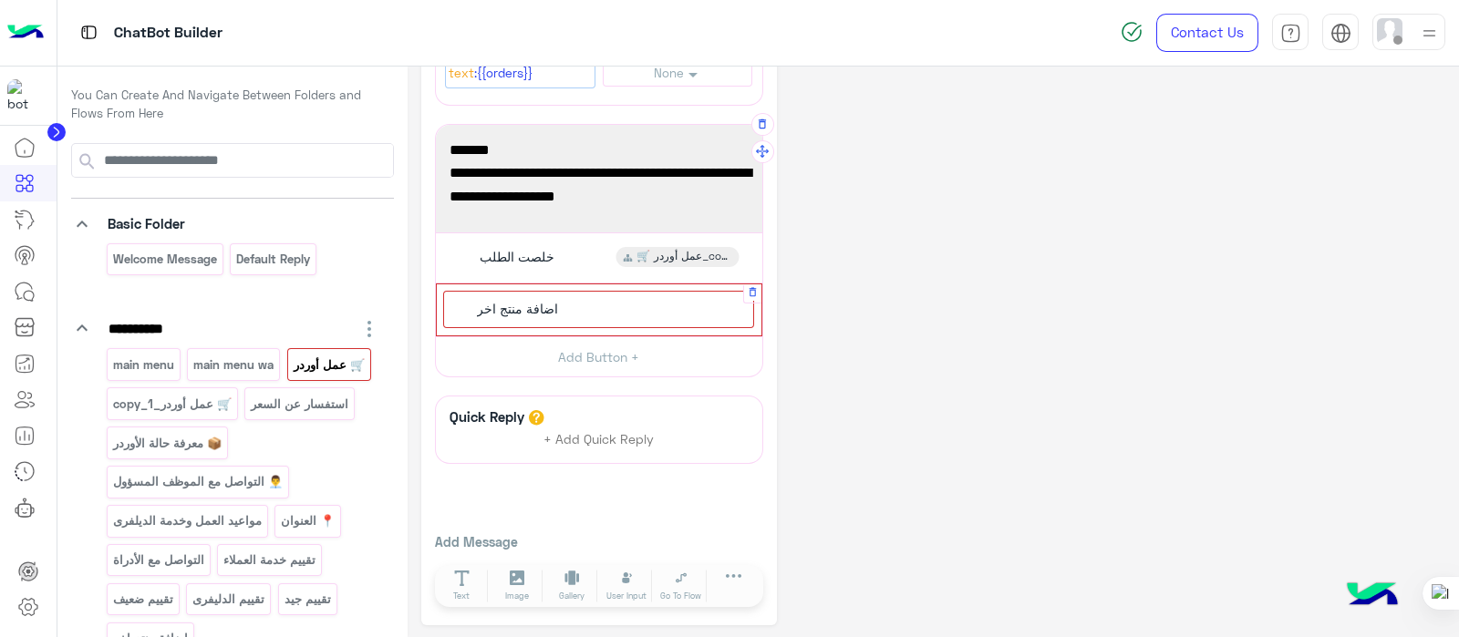
click at [508, 294] on div "اضافة منتج اخر" at bounding box center [598, 309] width 311 height 37
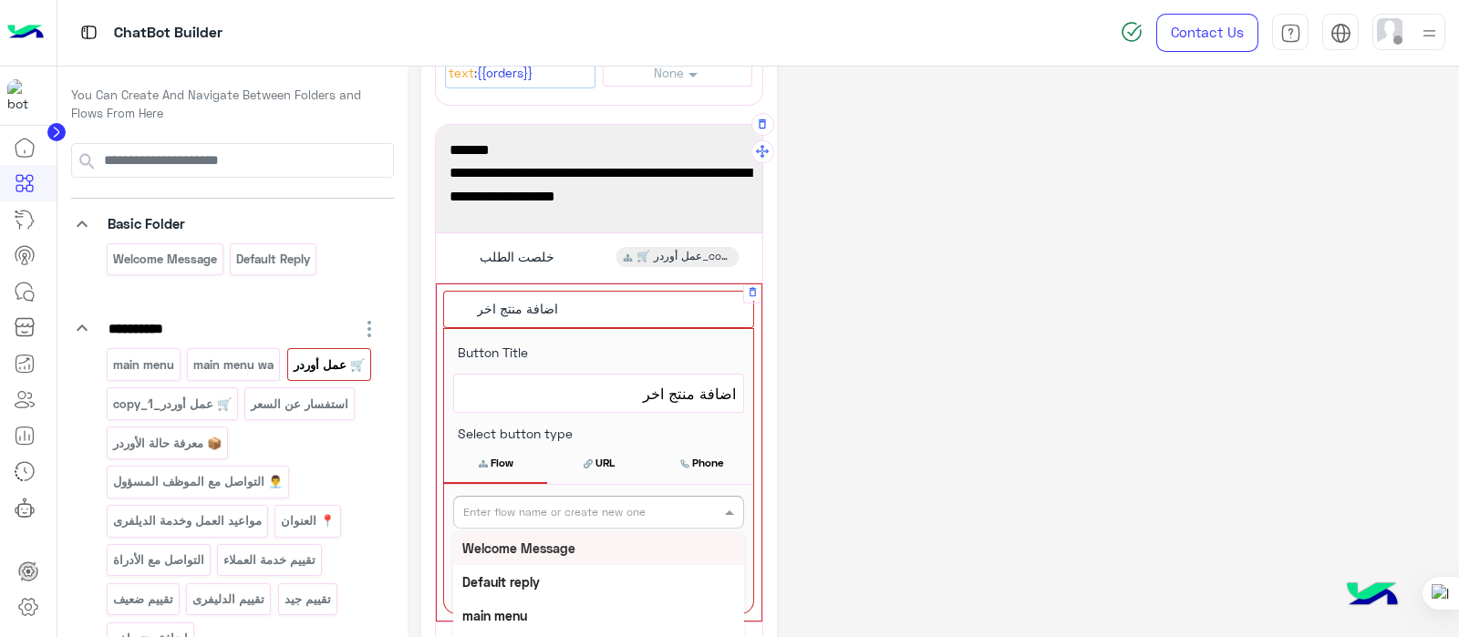
click at [562, 509] on input "text" at bounding box center [568, 510] width 211 height 16
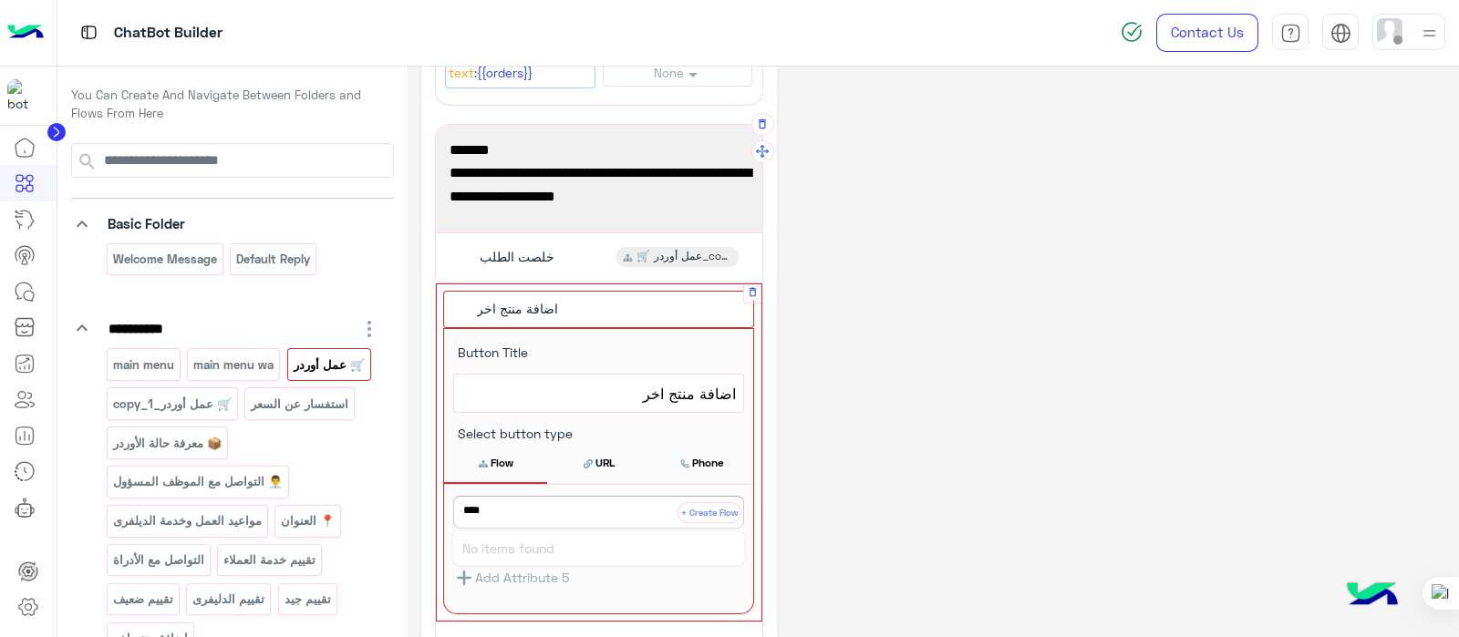
type input "*****"
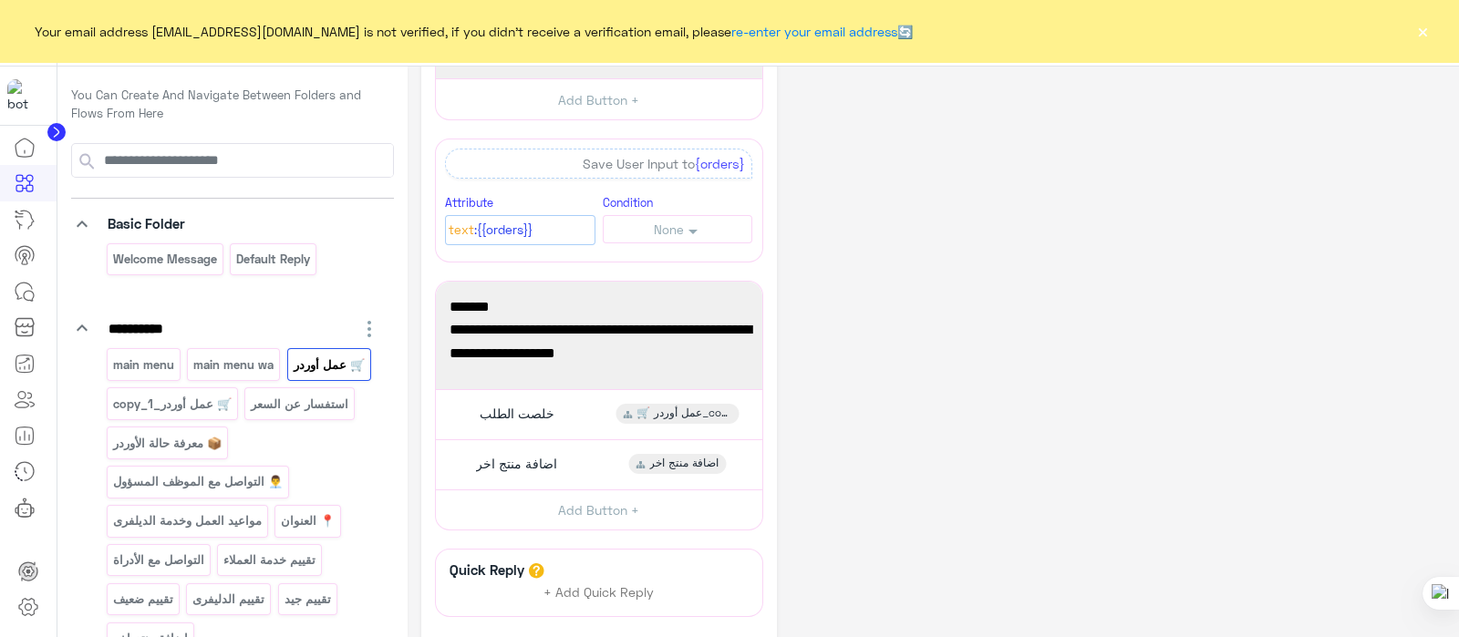
scroll to position [418, 0]
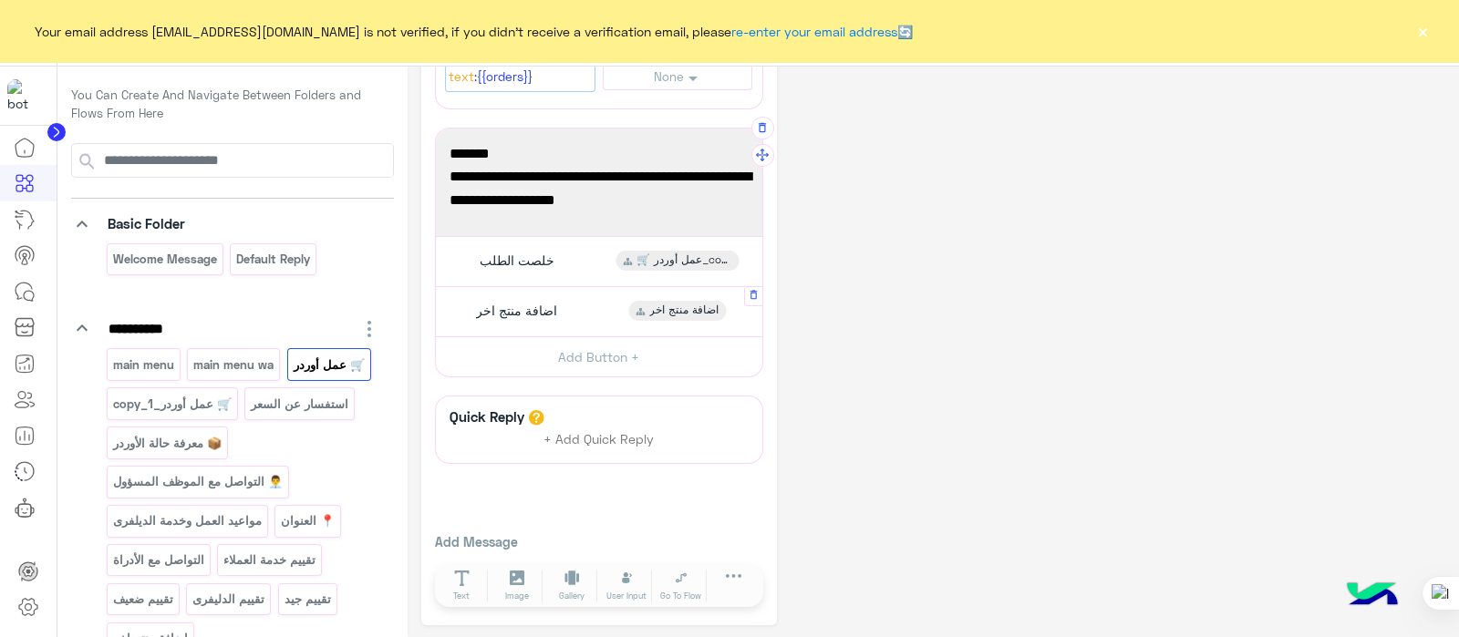
click at [492, 303] on span "اضافة منتج اخر" at bounding box center [516, 311] width 81 height 16
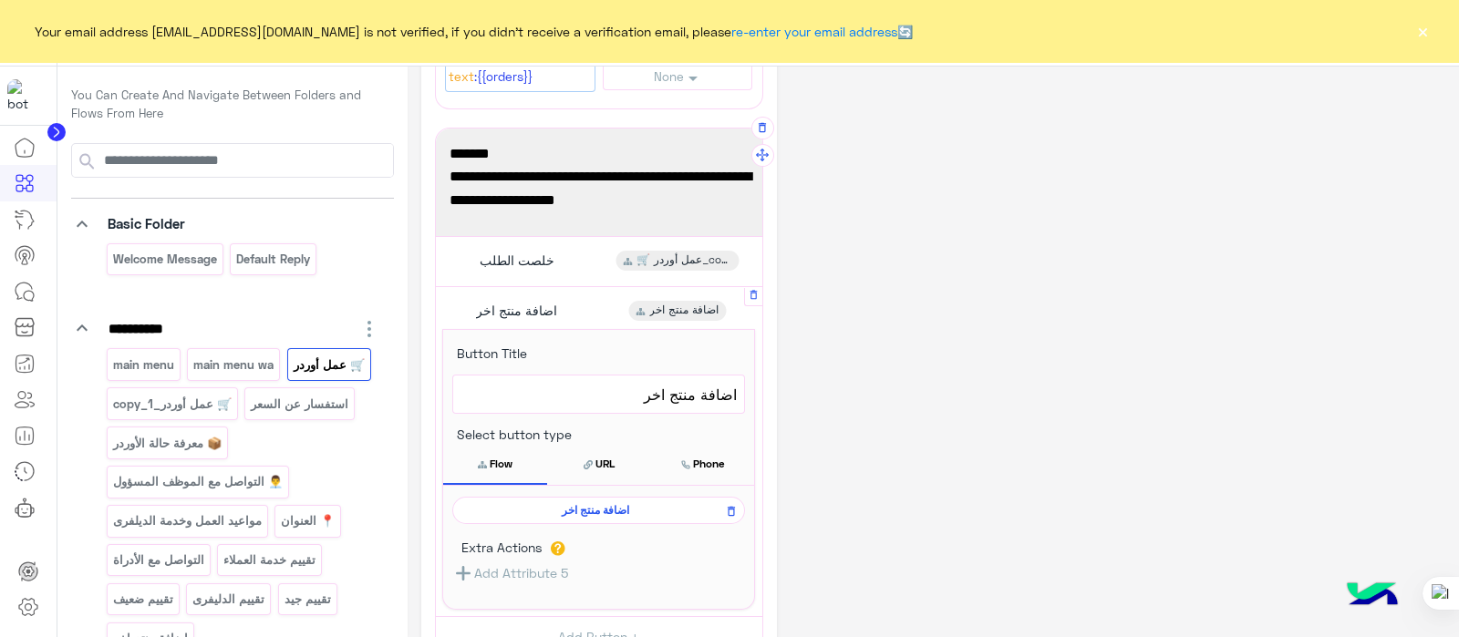
click at [630, 503] on span "اضافة منتج اخر" at bounding box center [595, 510] width 266 height 16
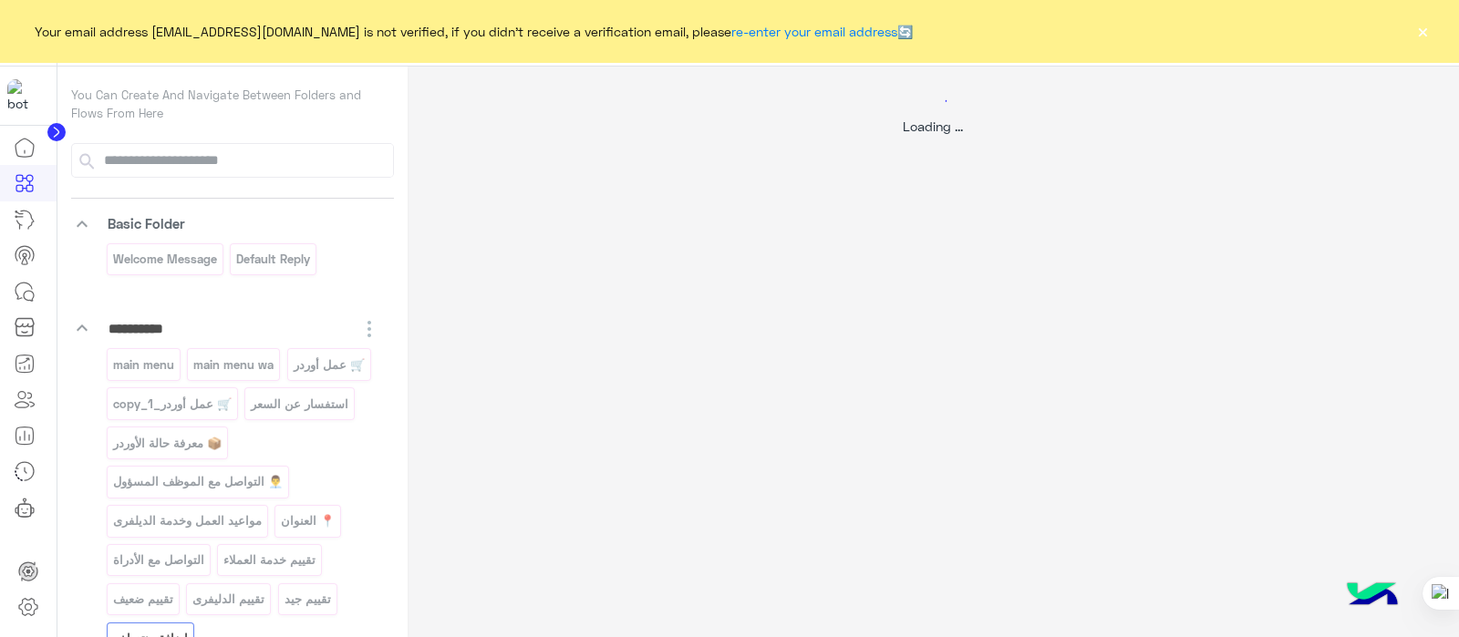
scroll to position [0, 0]
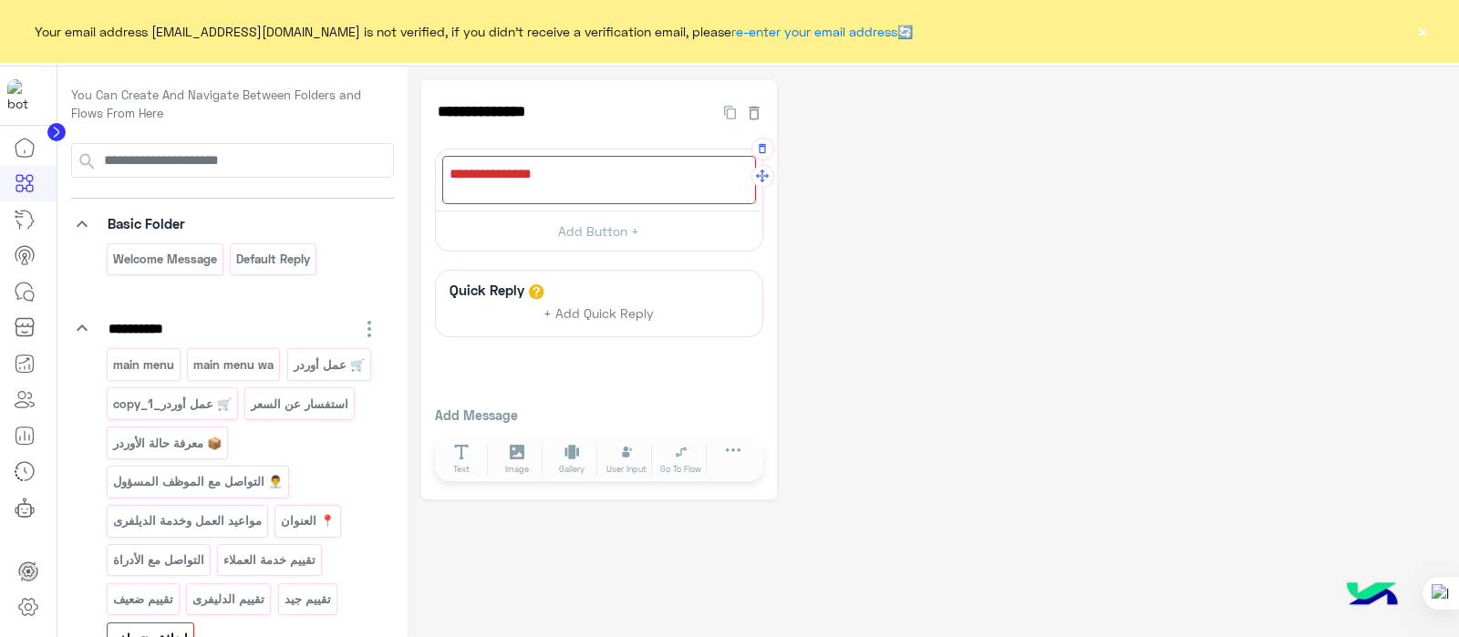
click at [555, 179] on div at bounding box center [599, 180] width 314 height 48
paste textarea "**********"
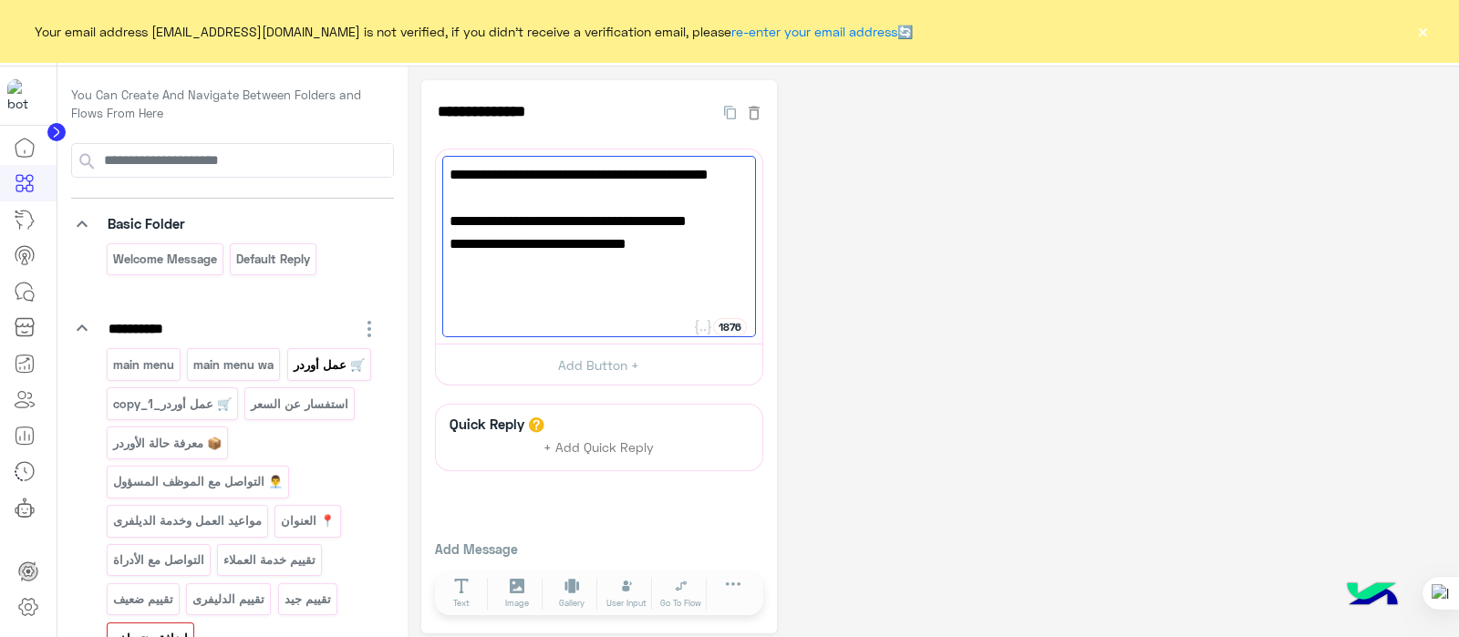
type textarea "**********"
click at [319, 358] on p "🛒 عمل أوردر" at bounding box center [329, 365] width 74 height 21
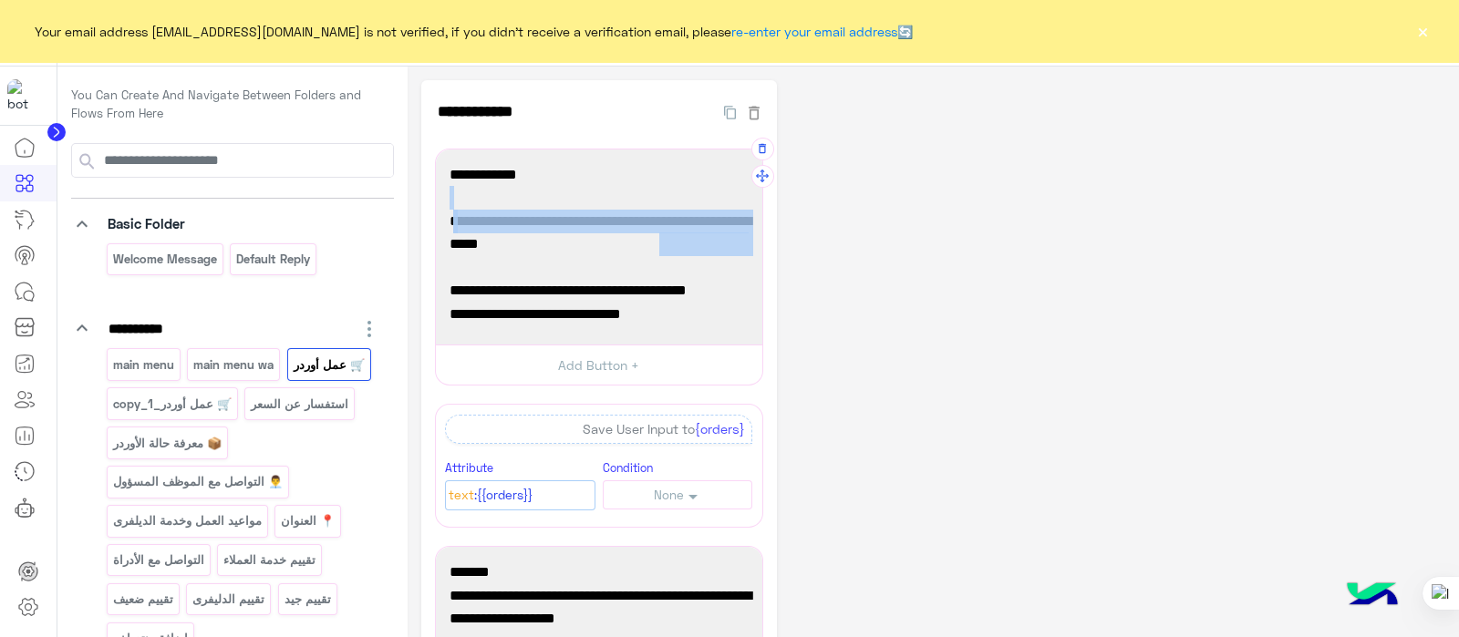
drag, startPoint x: 747, startPoint y: 203, endPoint x: 747, endPoint y: 278, distance: 74.7
click at [747, 278] on div "🛒 عمل أوردر يلا نبلش 😍 ابعتلي كل طلبك برسالة وحدة، وذكر النوع أو الحجم. 📌 مثال:…" at bounding box center [599, 247] width 314 height 182
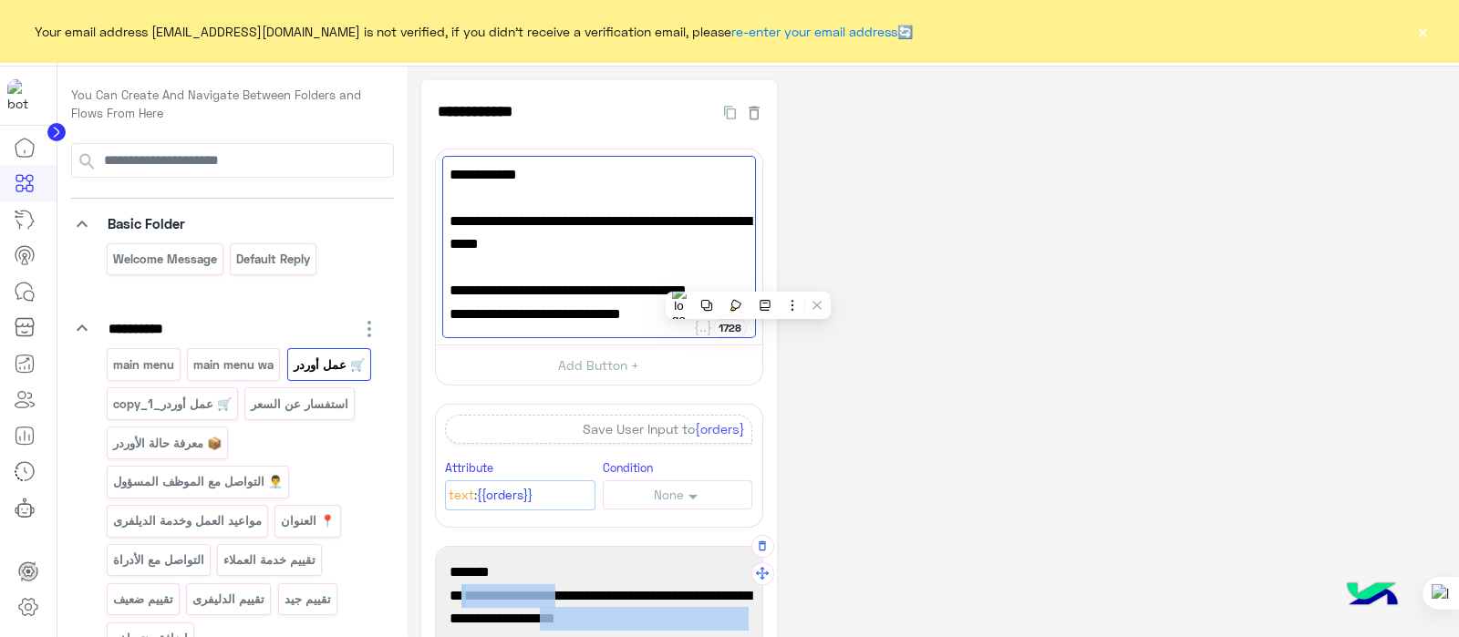
drag, startPoint x: 562, startPoint y: 595, endPoint x: 452, endPoint y: 613, distance: 111.7
click at [452, 613] on span "بتحب تضيف شي تاني عالأوردر، ولا خلص نحوله لخدمة الزباين ليأكدوا معك الطلب؟" at bounding box center [598, 607] width 299 height 46
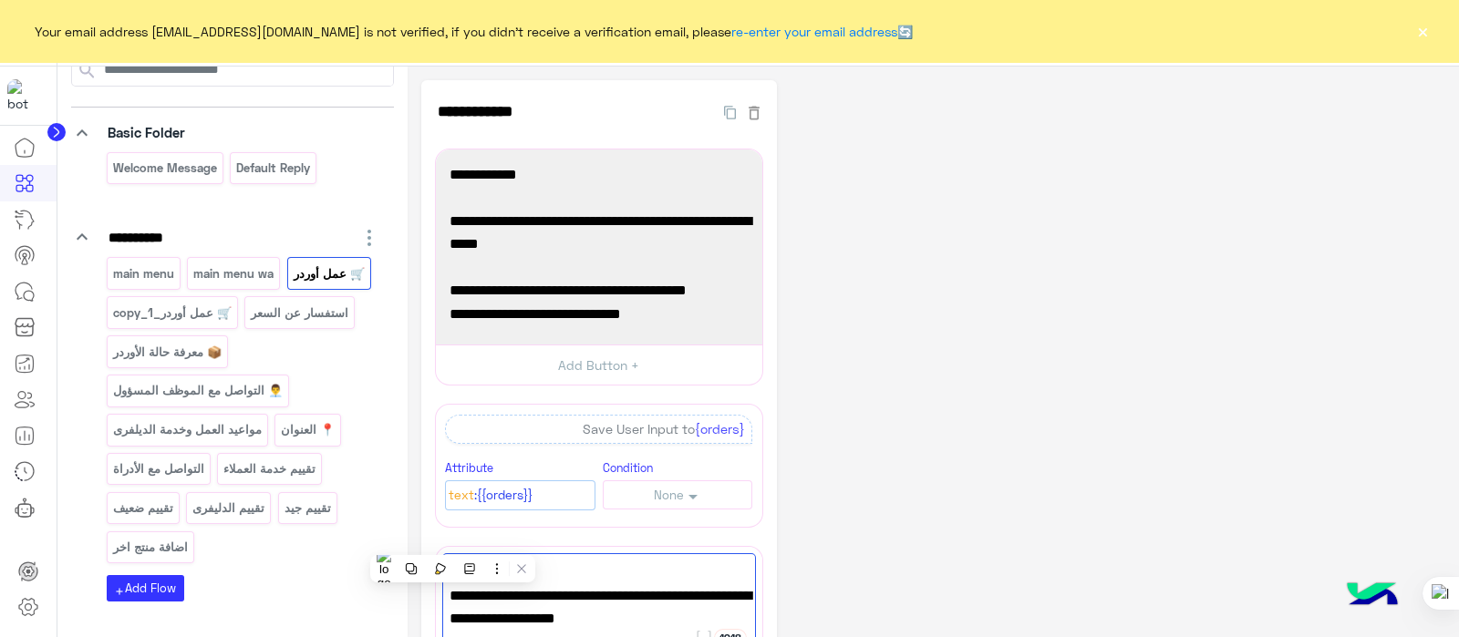
scroll to position [119, 0]
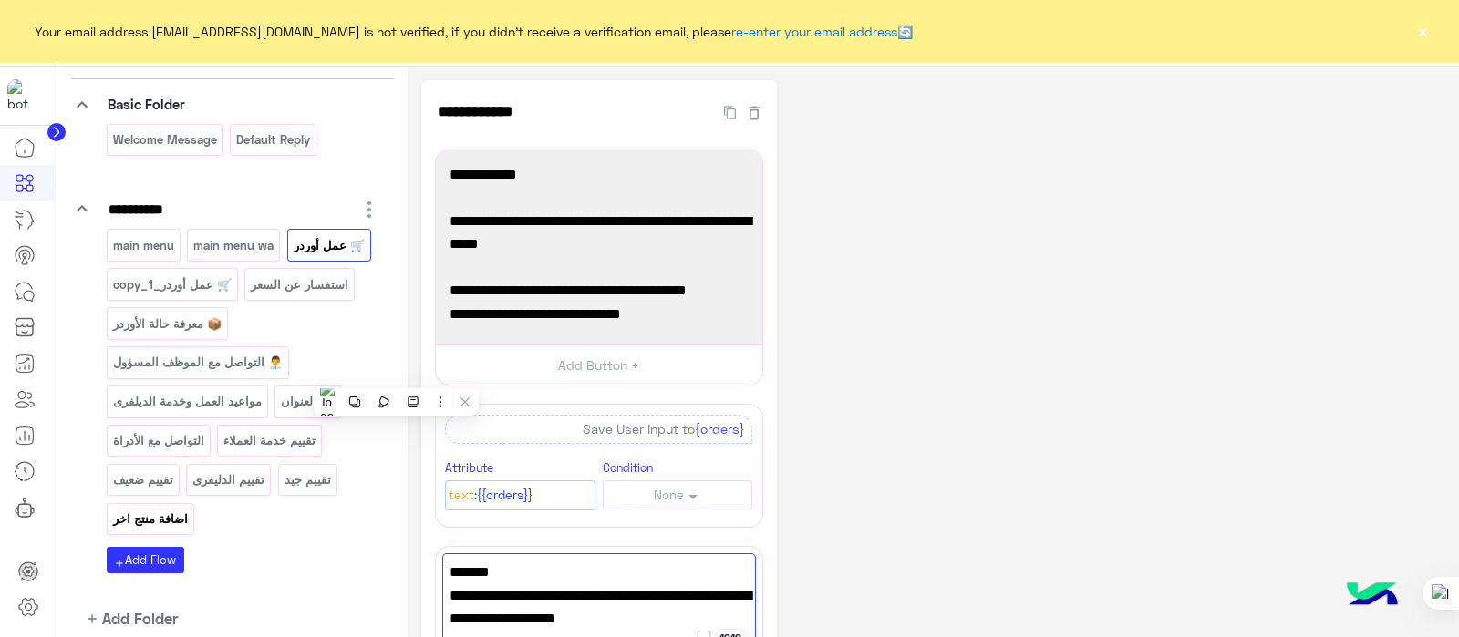
click at [142, 520] on p "اضافة منتج اخر" at bounding box center [149, 519] width 77 height 21
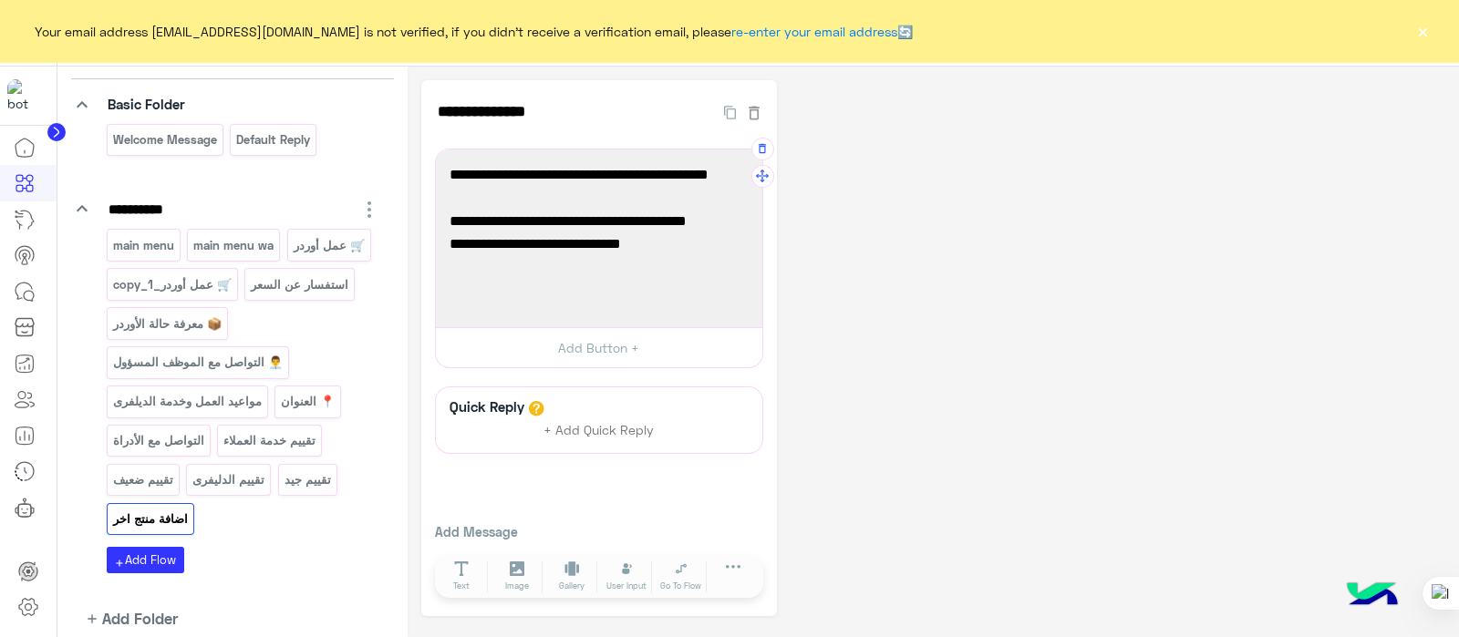
click at [471, 269] on span "(كيس مكرونة حواء سباجيتي 400غ)." at bounding box center [598, 268] width 299 height 24
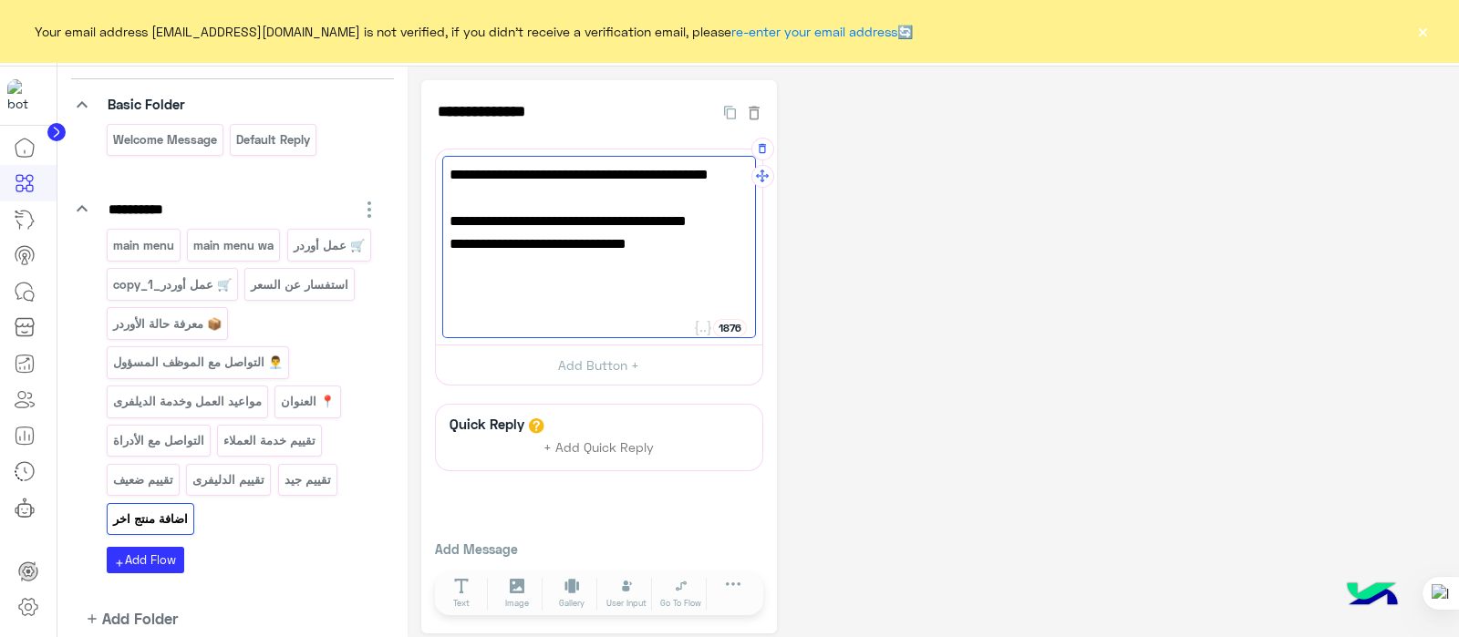
paste textarea "**********"
click at [507, 276] on span "(كيس مكرونة حواء سباجيتي 400غ)." at bounding box center [598, 265] width 299 height 24
click at [723, 302] on span "ولا خلص نحوله لخدمة الزباين ليأكدوا معك الطلب؟" at bounding box center [598, 299] width 299 height 46
click at [718, 306] on span "ولا خلص نحوله لخدمة الزباين ليأكدوا معك الطلب؟" at bounding box center [598, 299] width 299 height 46
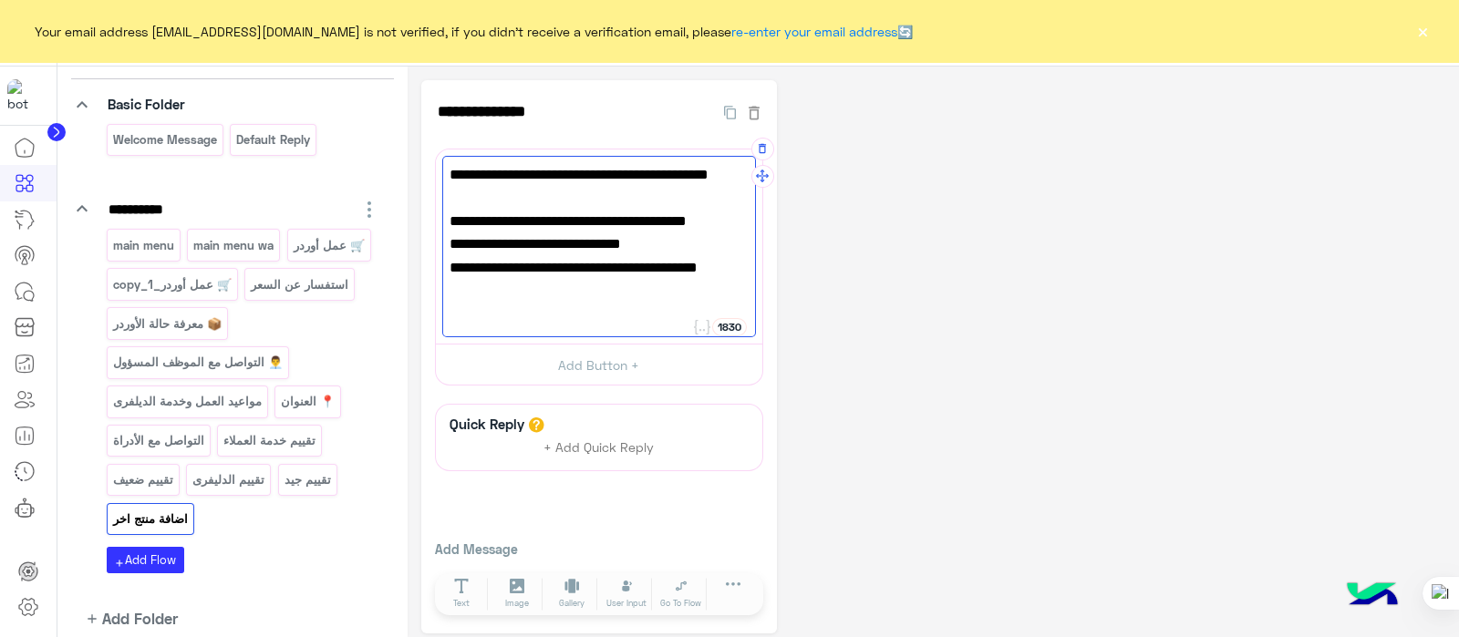
scroll to position [26, 0]
click at [658, 303] on span "لو خلص نحوله لخدمة الزباين ليأكدوا معك الطلب؟" at bounding box center [598, 291] width 299 height 24
type textarea "**********"
click at [622, 354] on button "Add Button +" at bounding box center [599, 364] width 326 height 41
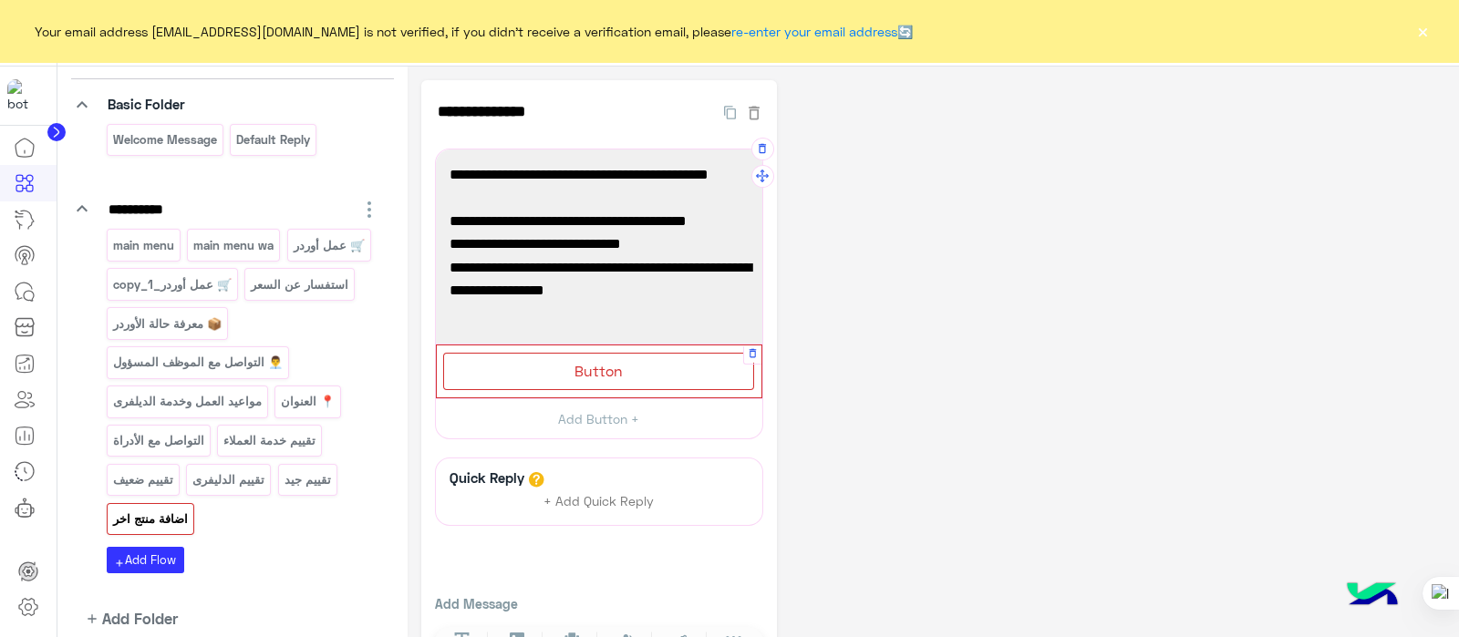
click at [584, 366] on span "Button" at bounding box center [598, 370] width 48 height 17
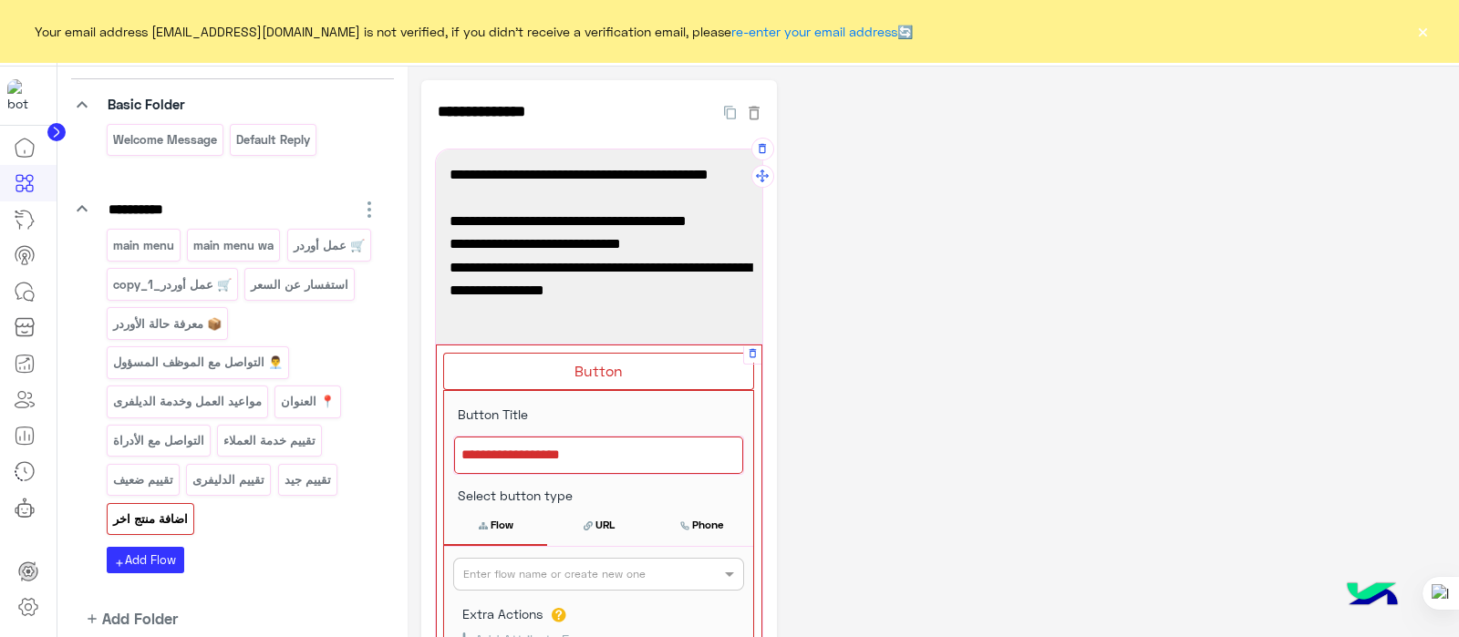
click at [543, 439] on div at bounding box center [598, 456] width 289 height 38
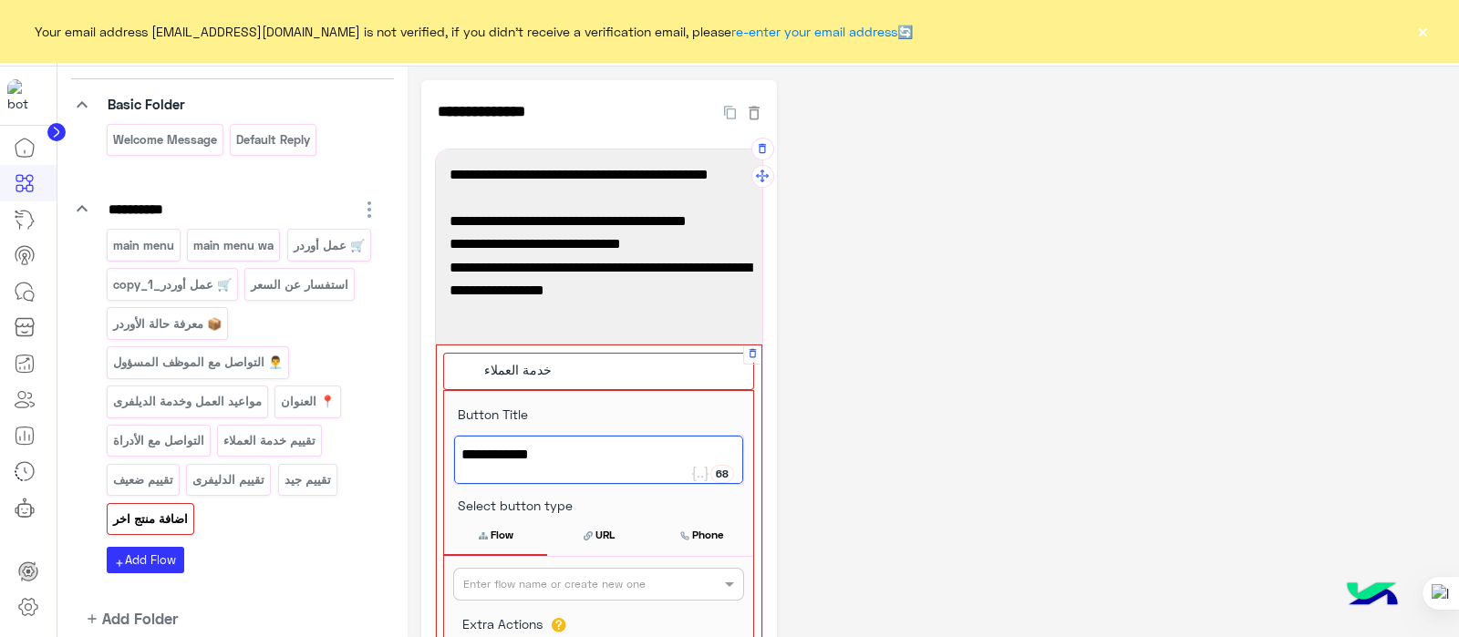
type textarea "**********"
click at [532, 585] on input "text" at bounding box center [568, 582] width 211 height 16
type input "***"
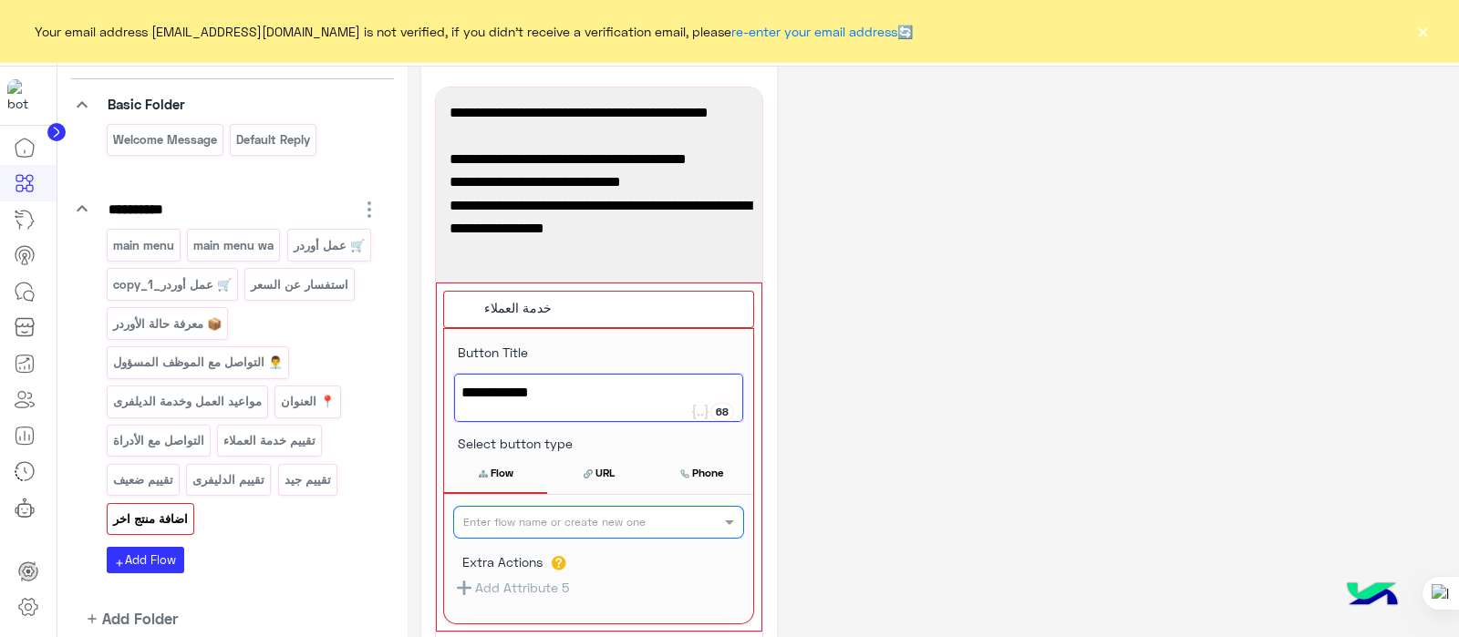
scroll to position [68, 0]
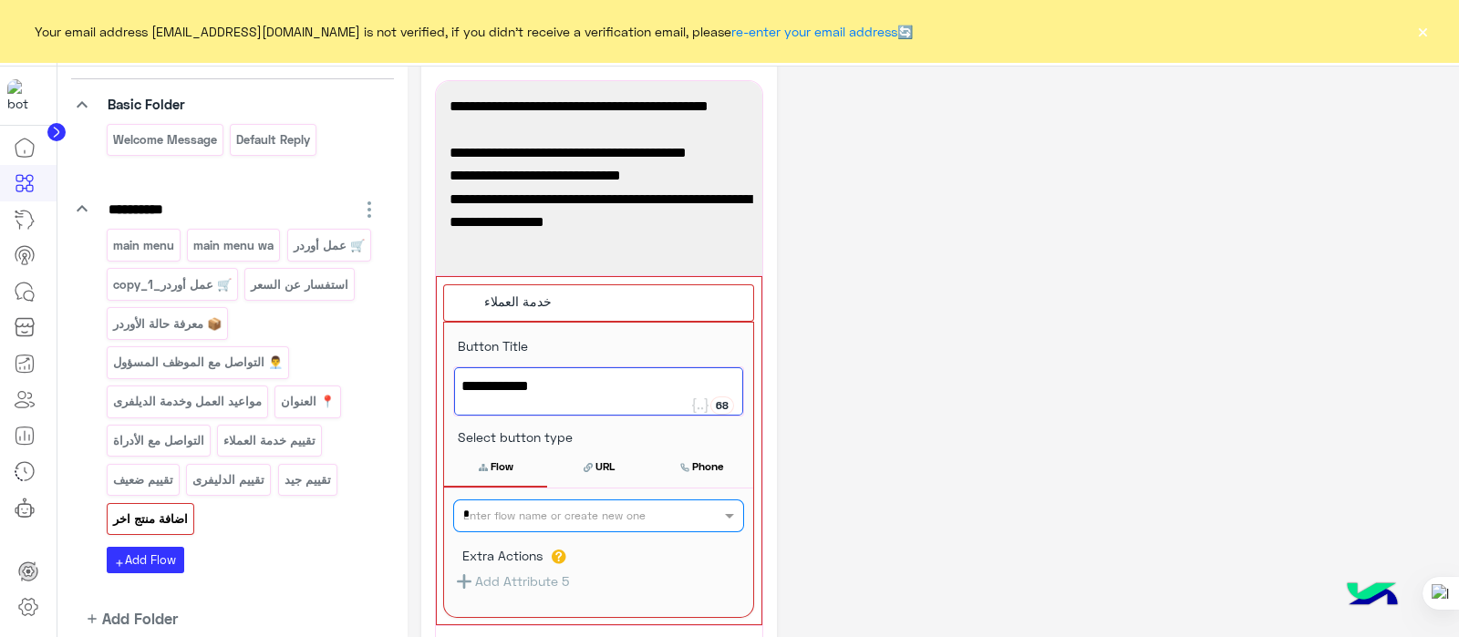
type input "**"
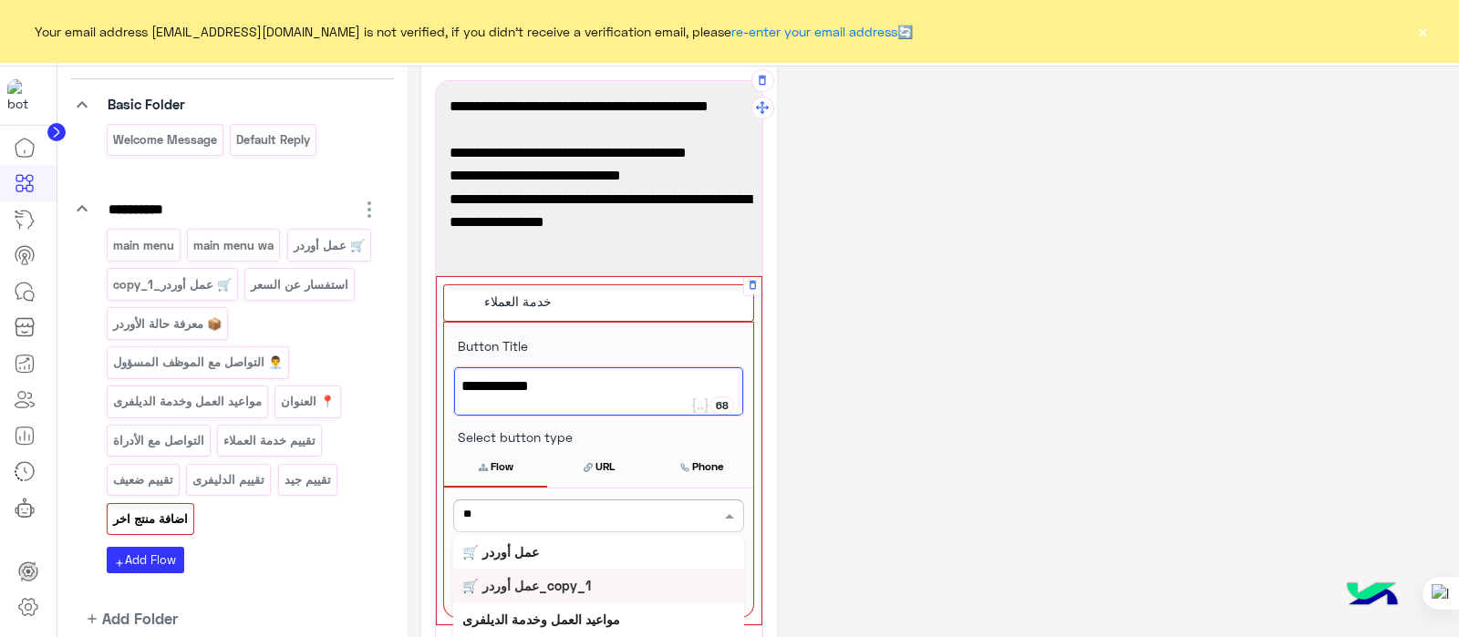
click at [510, 584] on b "🛒 عمل أوردر_copy_1" at bounding box center [526, 585] width 129 height 15
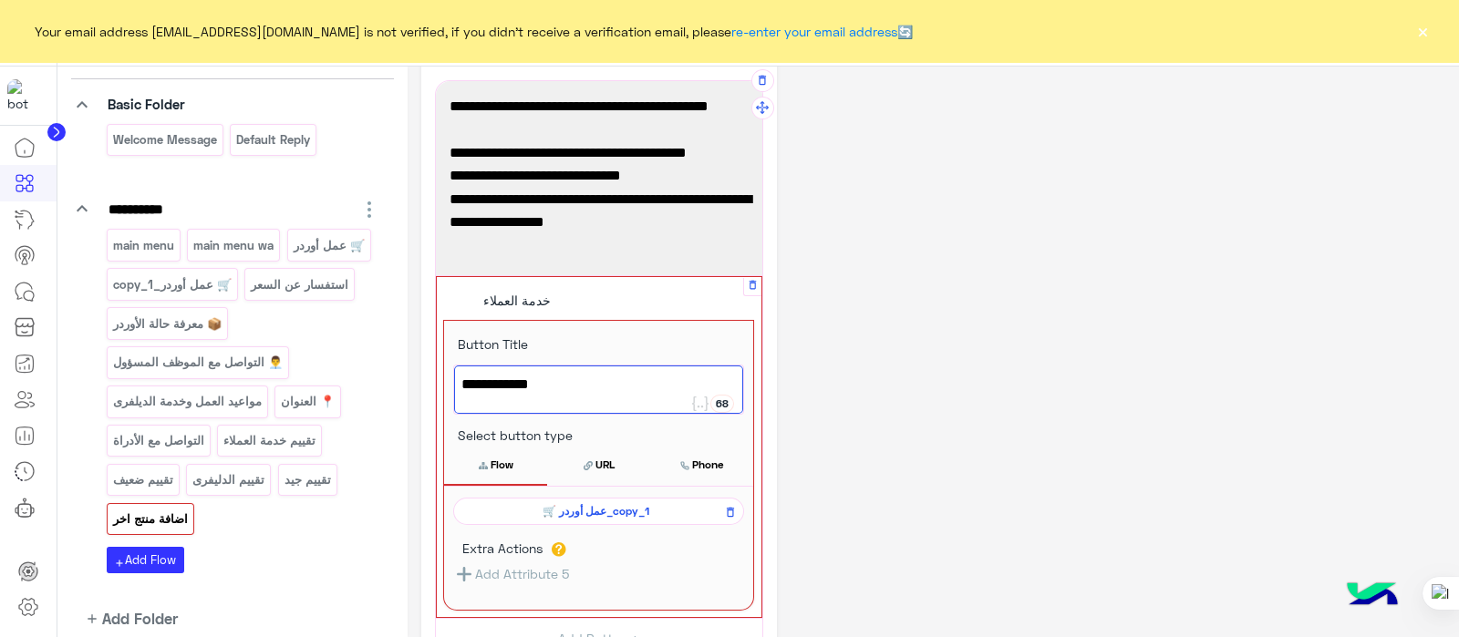
click at [490, 456] on button "Flow" at bounding box center [495, 465] width 103 height 38
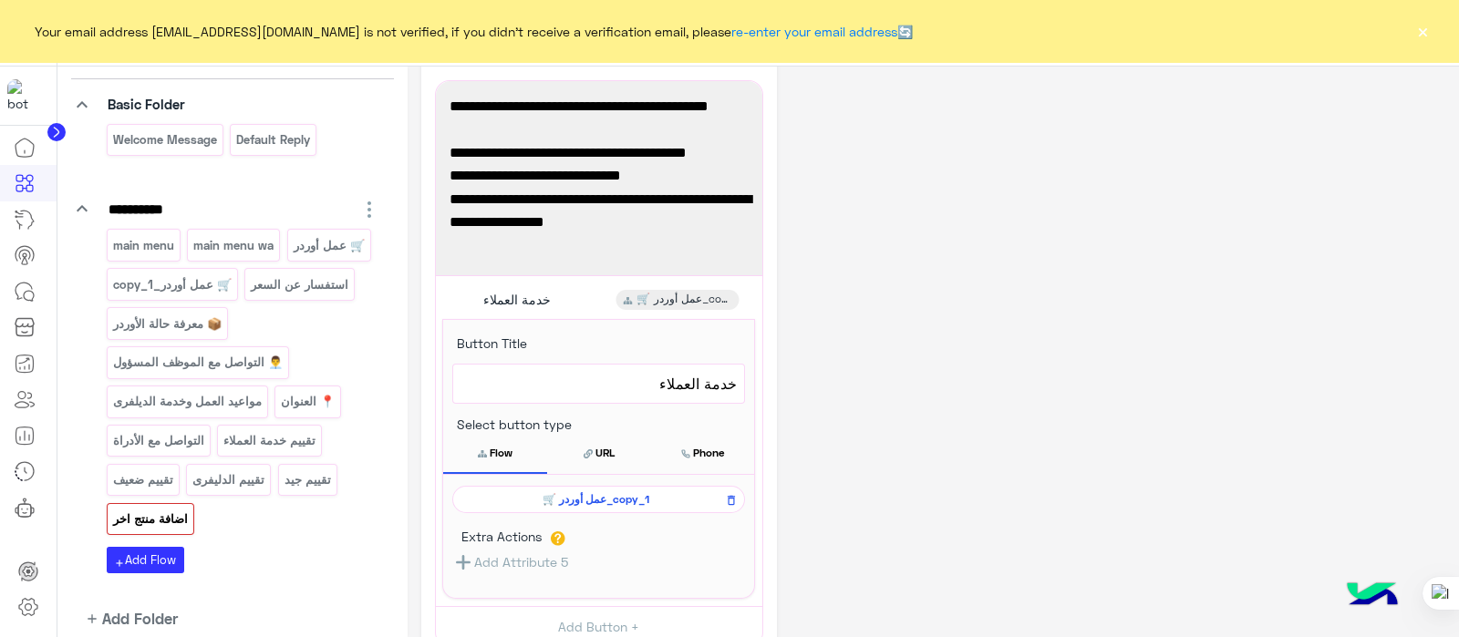
click at [955, 405] on div "**********" at bounding box center [933, 454] width 1024 height 884
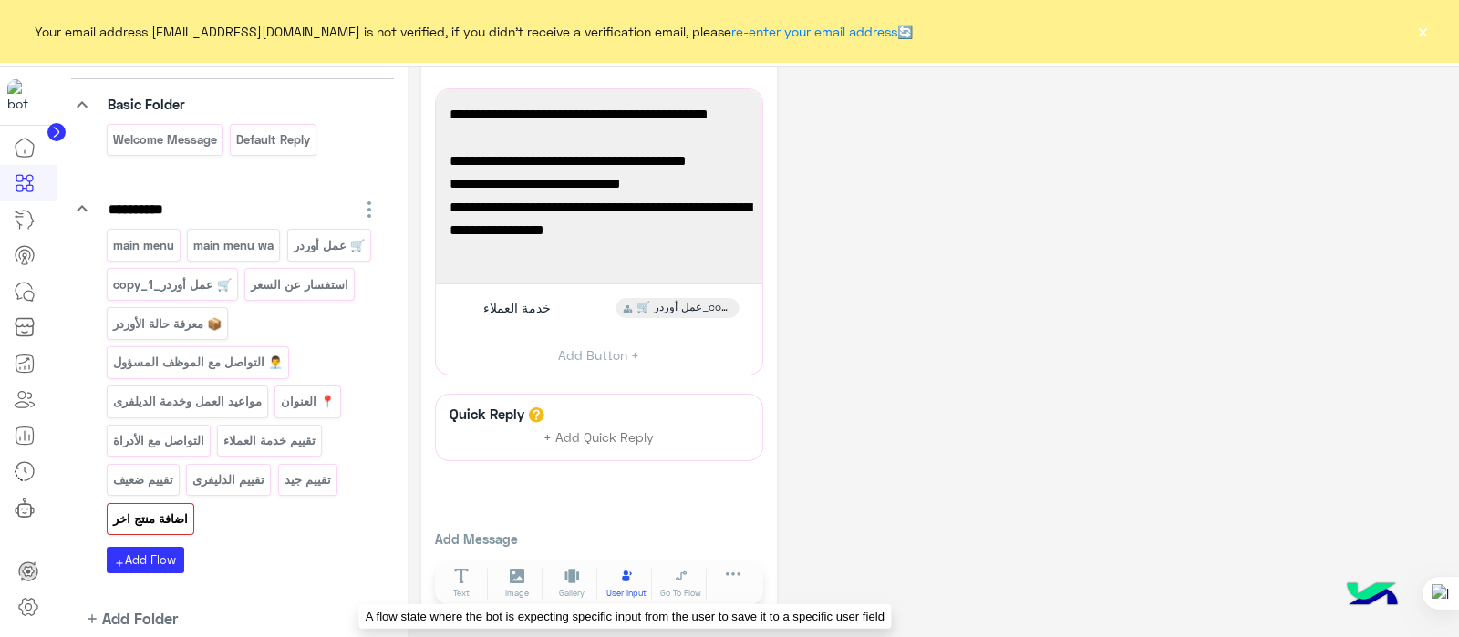
click at [644, 587] on span "User Input" at bounding box center [626, 593] width 40 height 13
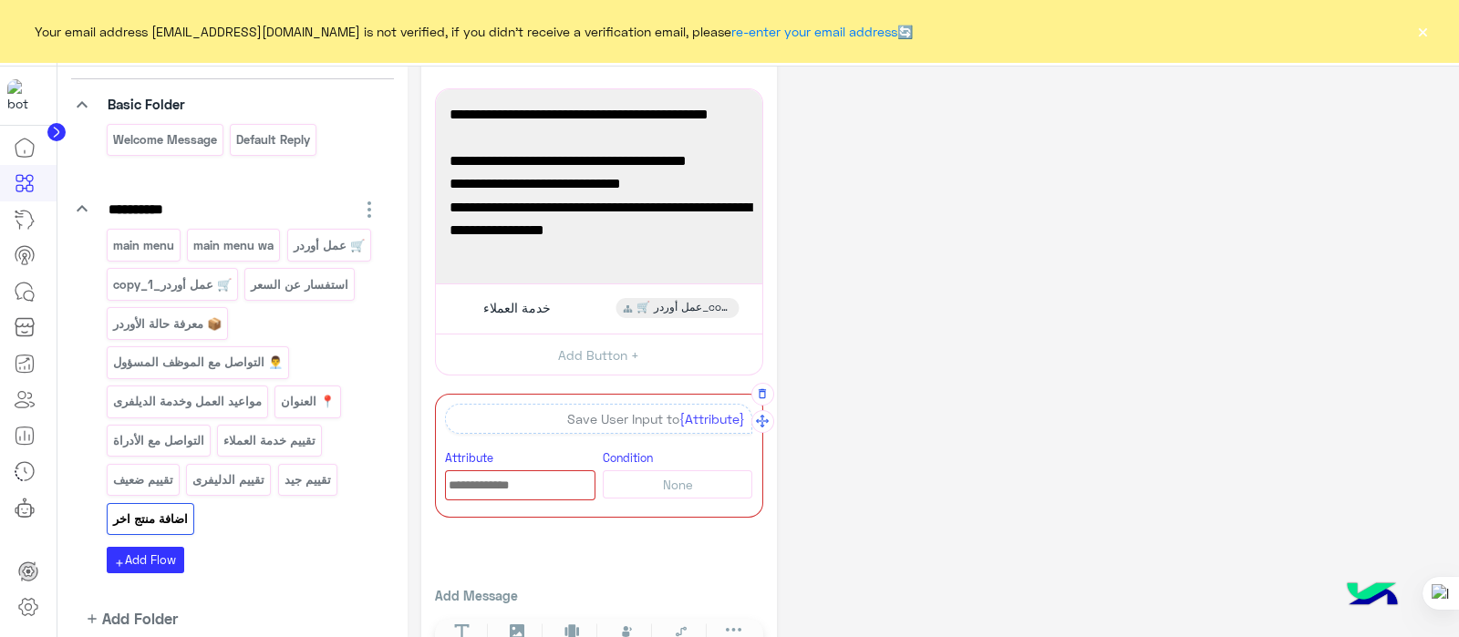
click at [520, 470] on div at bounding box center [520, 485] width 150 height 30
click at [491, 483] on input "text" at bounding box center [520, 486] width 149 height 20
type input "****"
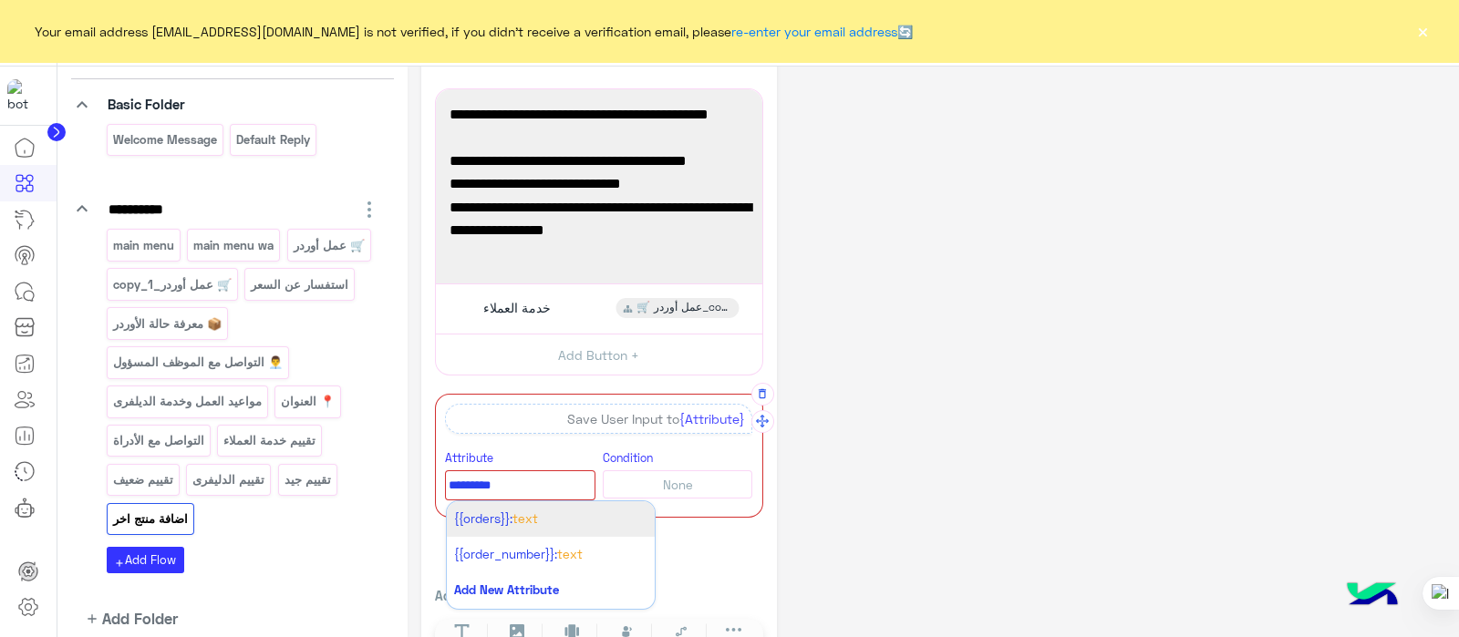
type input "*********"
click at [484, 519] on span "{{orders}}:" at bounding box center [483, 518] width 58 height 15
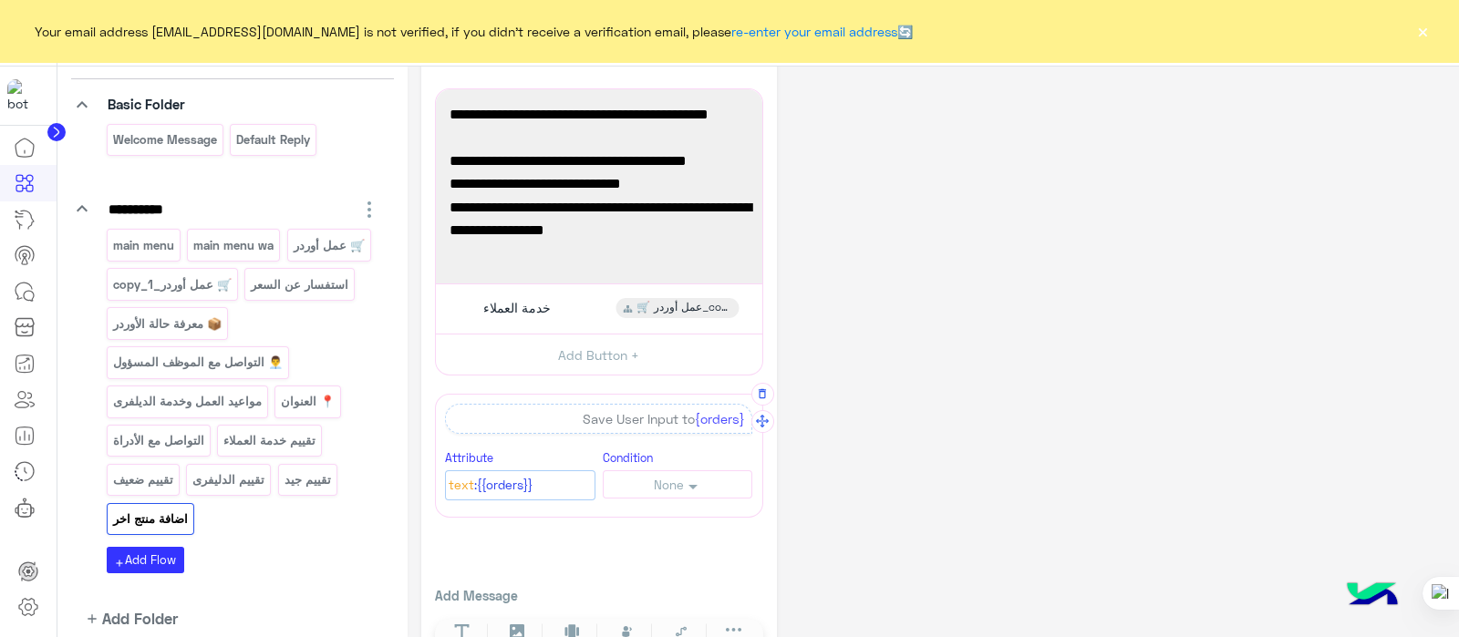
click at [1035, 485] on div "**********" at bounding box center [933, 350] width 1024 height 660
click at [220, 489] on div "تقييم الدليفرى" at bounding box center [228, 480] width 85 height 32
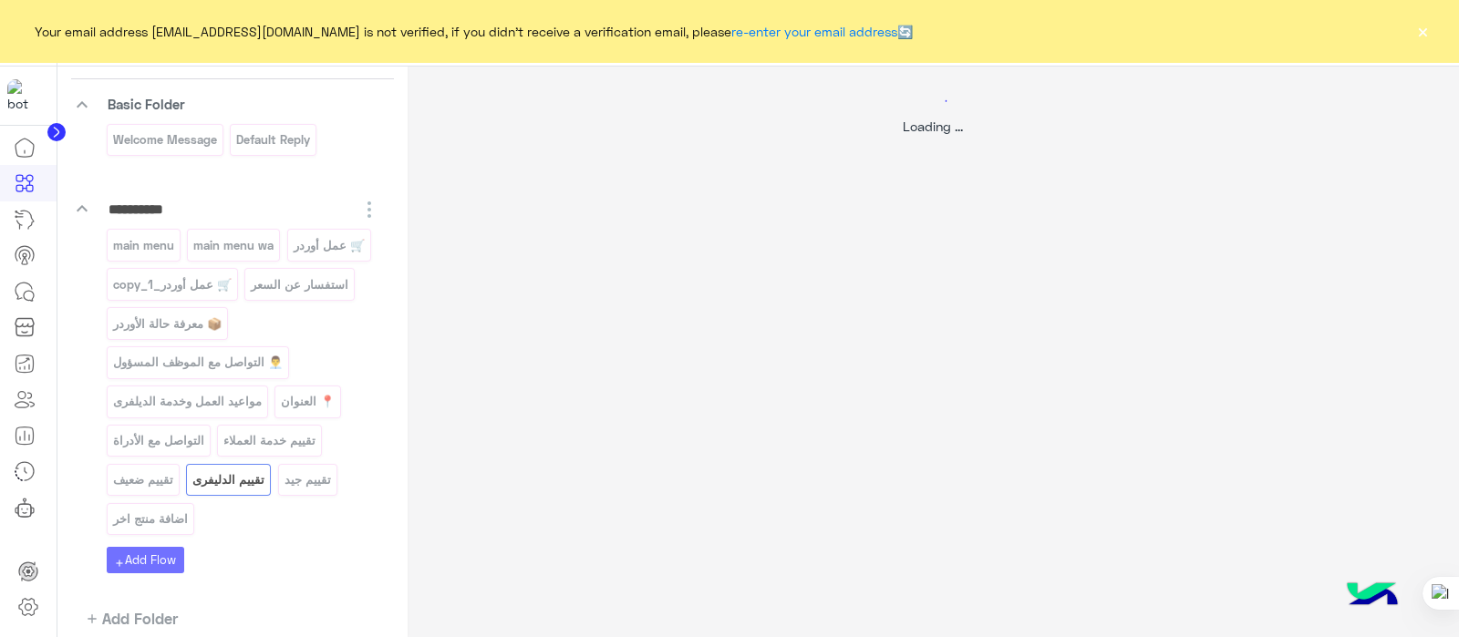
scroll to position [0, 0]
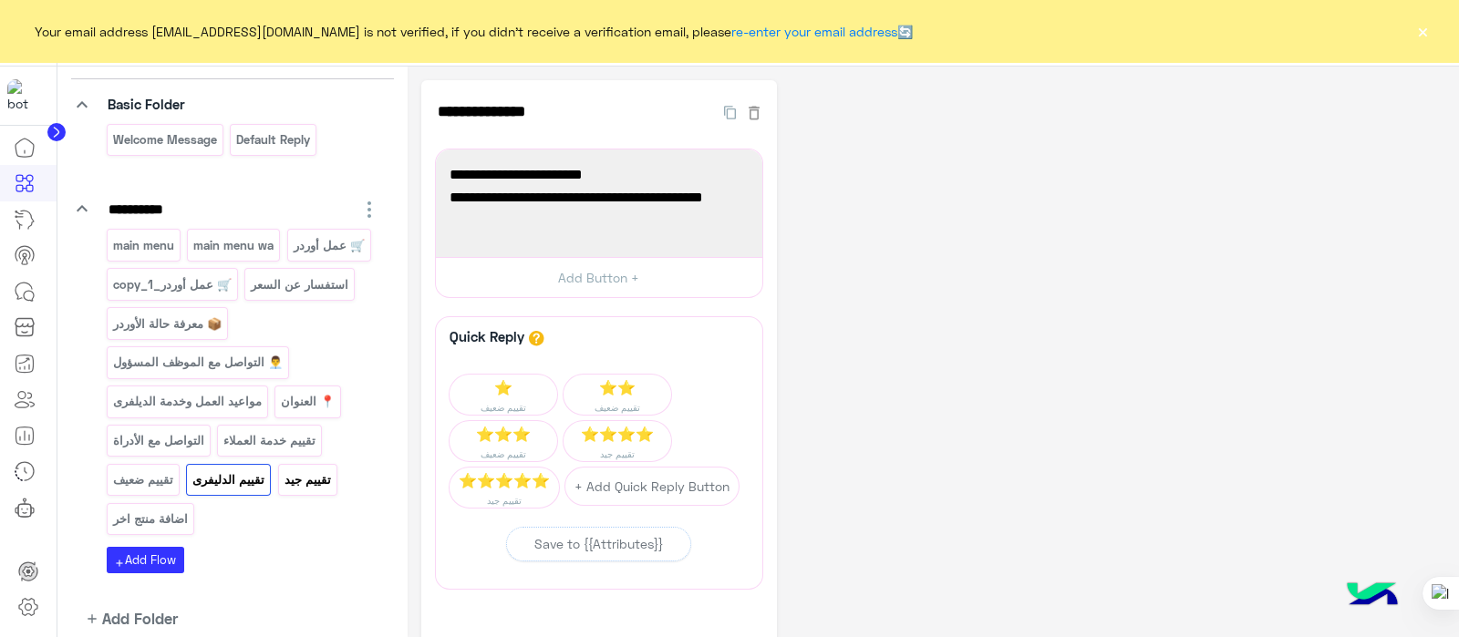
click at [329, 469] on p "تقييم جيد" at bounding box center [307, 479] width 49 height 21
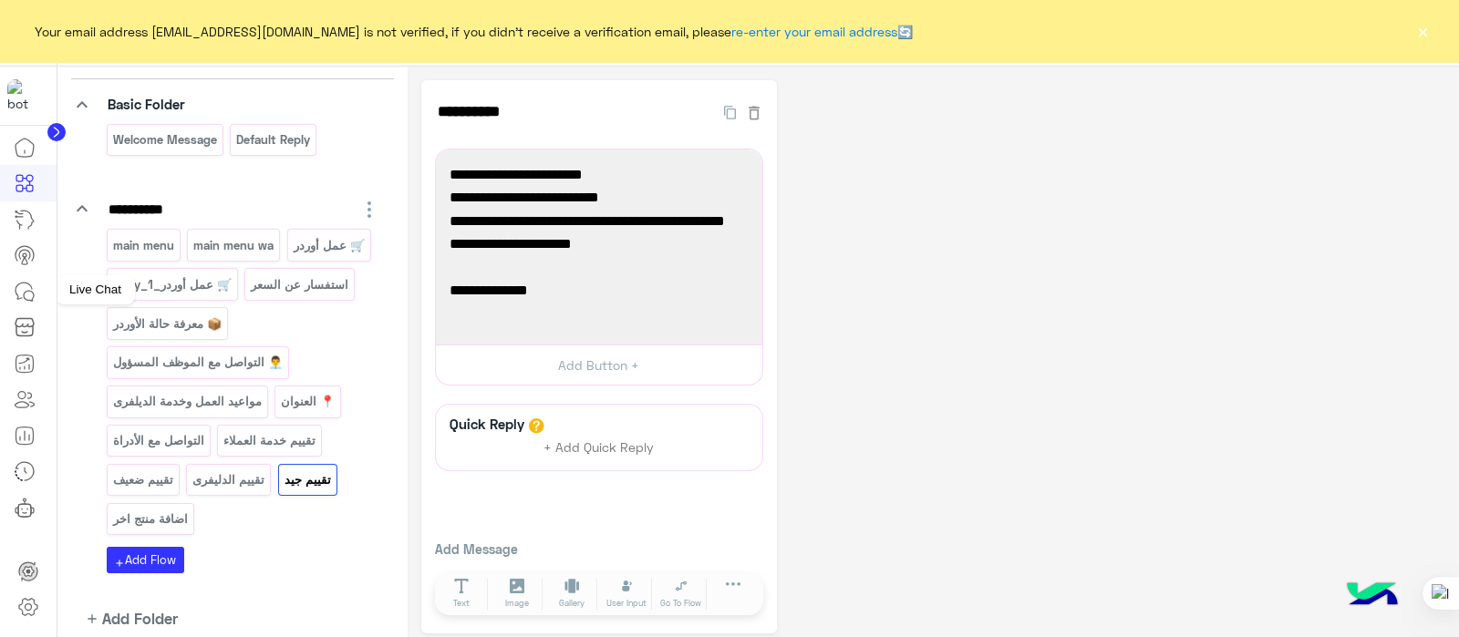
click at [18, 294] on icon at bounding box center [25, 292] width 22 height 22
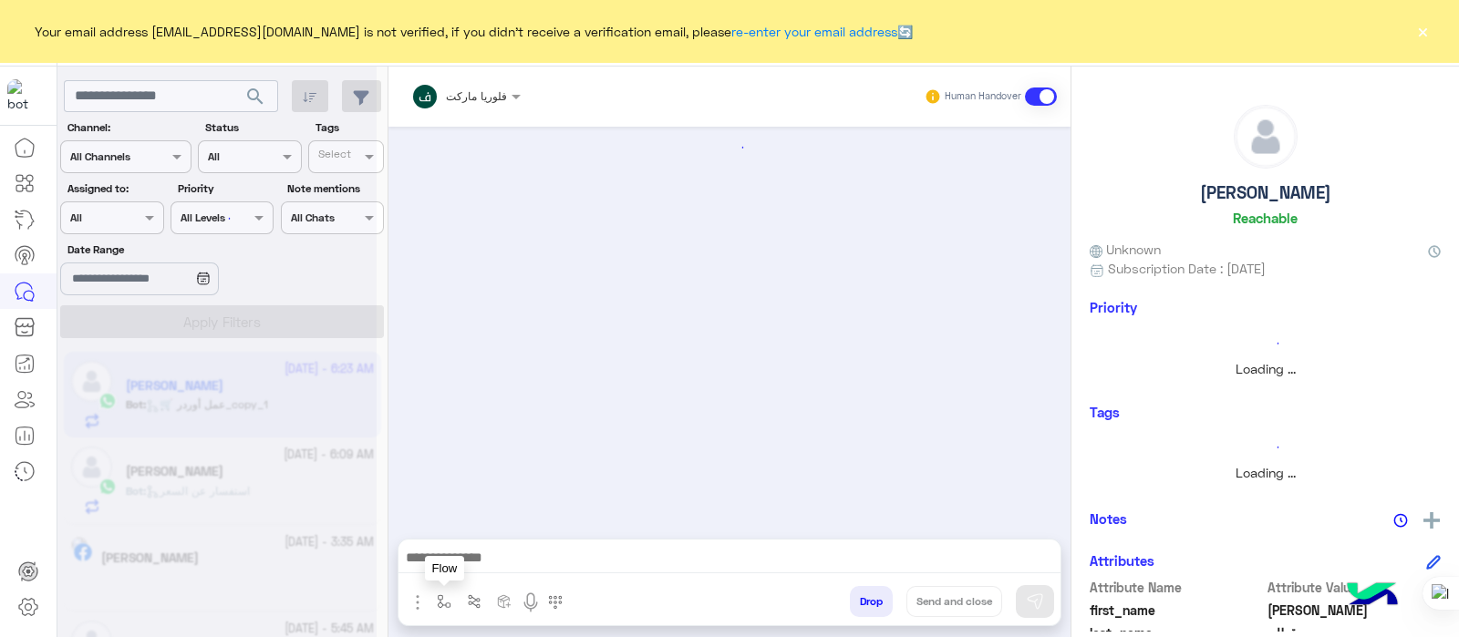
click at [444, 603] on img "button" at bounding box center [444, 601] width 15 height 15
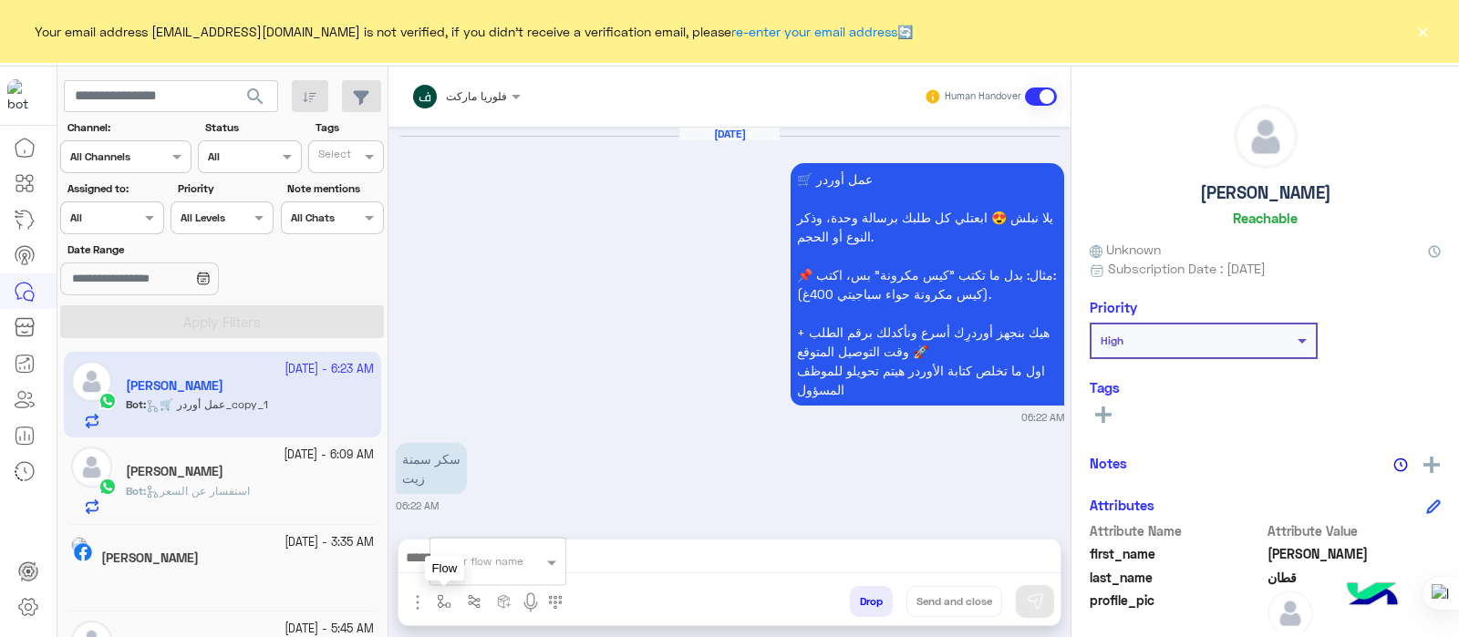
scroll to position [902, 0]
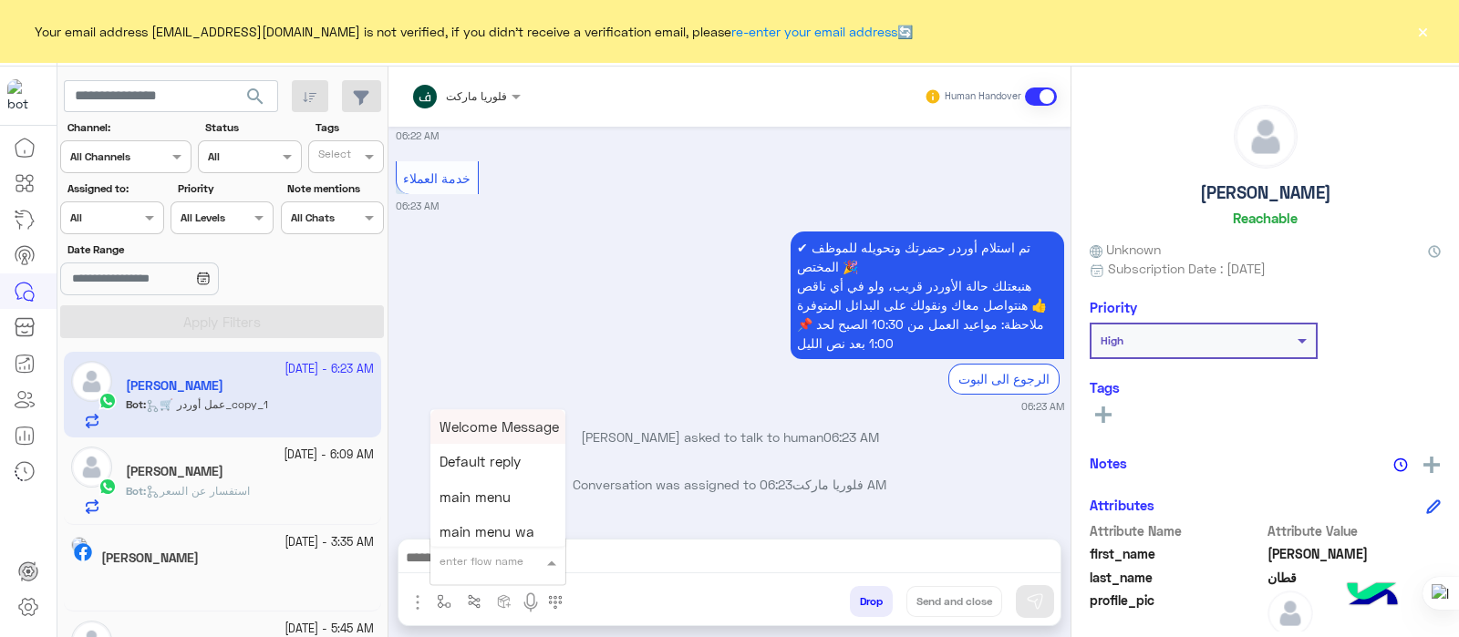
click at [488, 561] on input "text" at bounding box center [475, 559] width 72 height 16
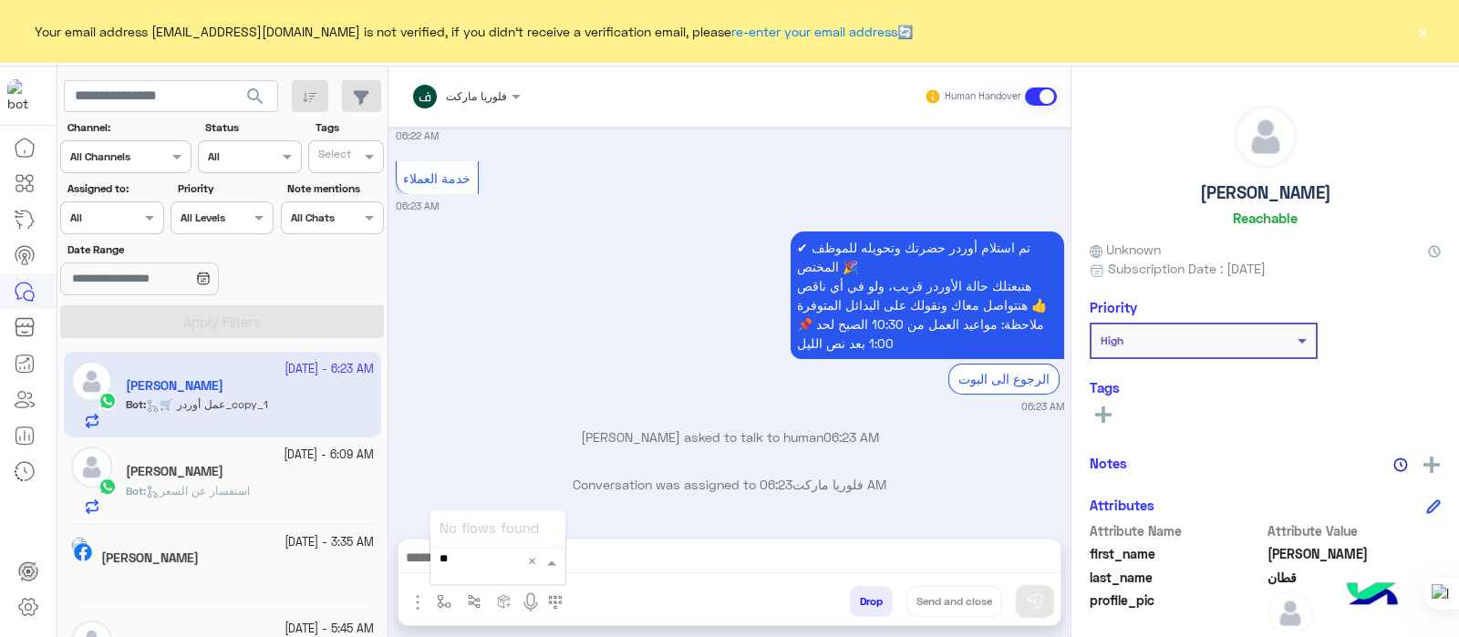
type input "*"
type input "**"
click at [488, 422] on span "تقييم خدمة العملاء" at bounding box center [492, 426] width 106 height 16
type textarea "**********"
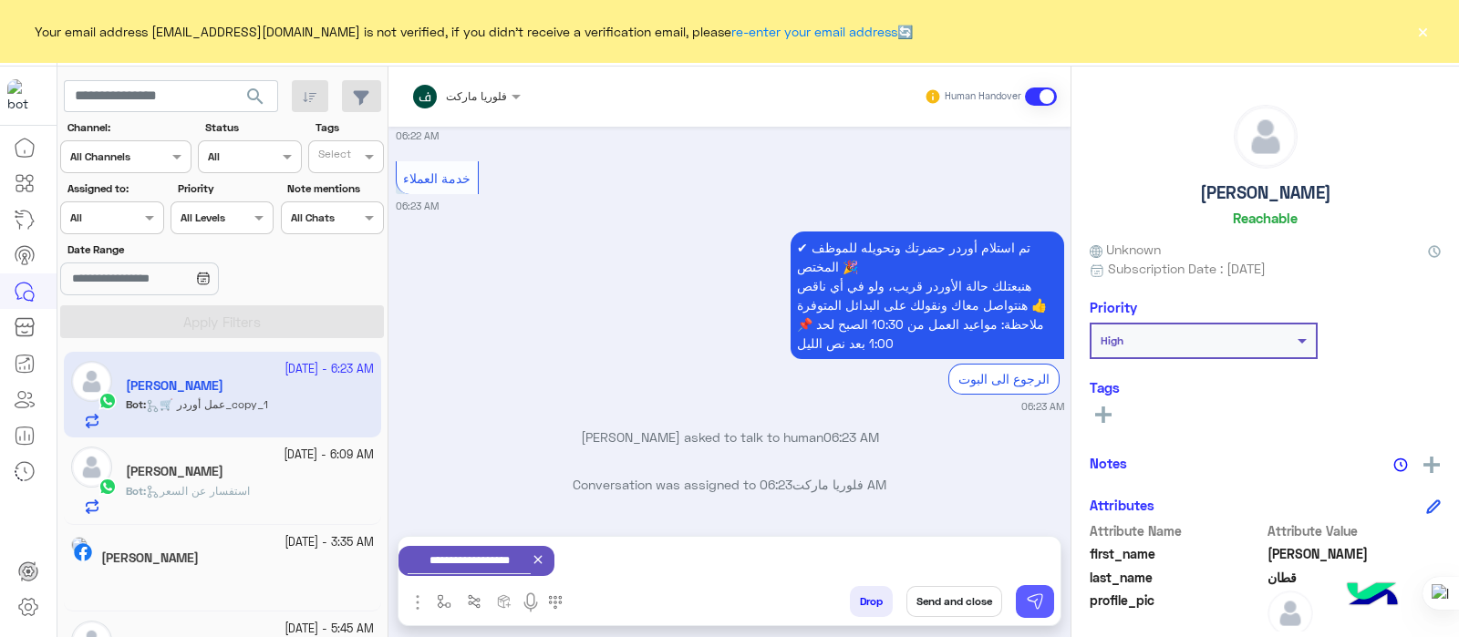
click at [1028, 603] on img at bounding box center [1035, 602] width 18 height 18
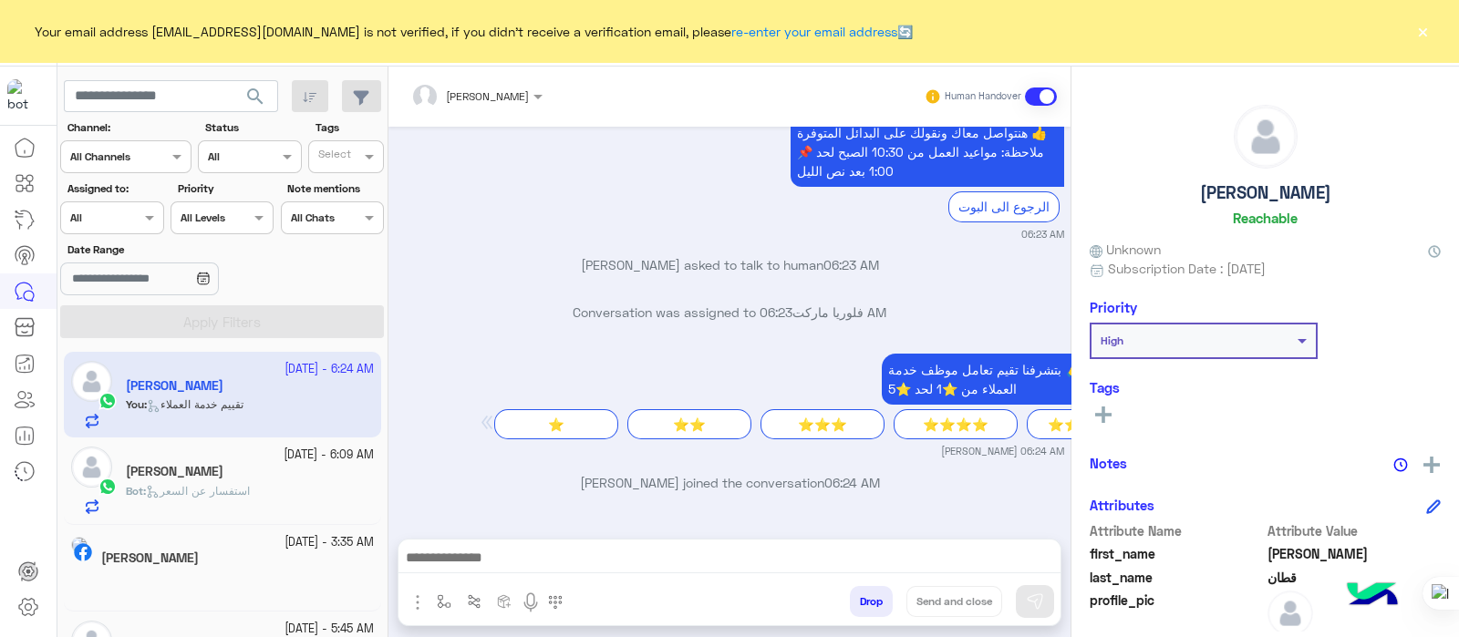
scroll to position [1313, 0]
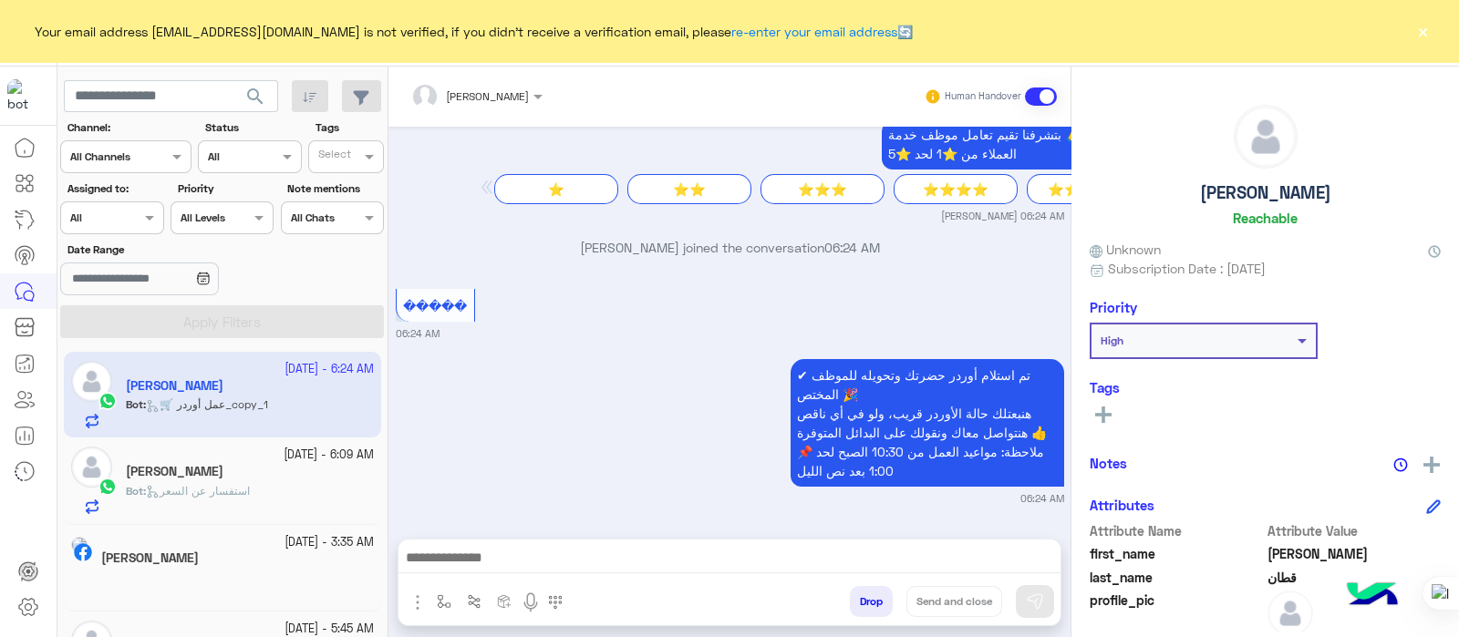
drag, startPoint x: 954, startPoint y: 444, endPoint x: 1151, endPoint y: 417, distance: 198.8
click at [1151, 417] on mat-drawer-container "Sabrin Shawky Human Handover Sep 28, 2025 🛒 عمل أوردر يلا نبلش 😍 ابعتلي كل طلبك…" at bounding box center [923, 356] width 1070 height 578
click at [1036, 93] on span at bounding box center [1041, 97] width 32 height 18
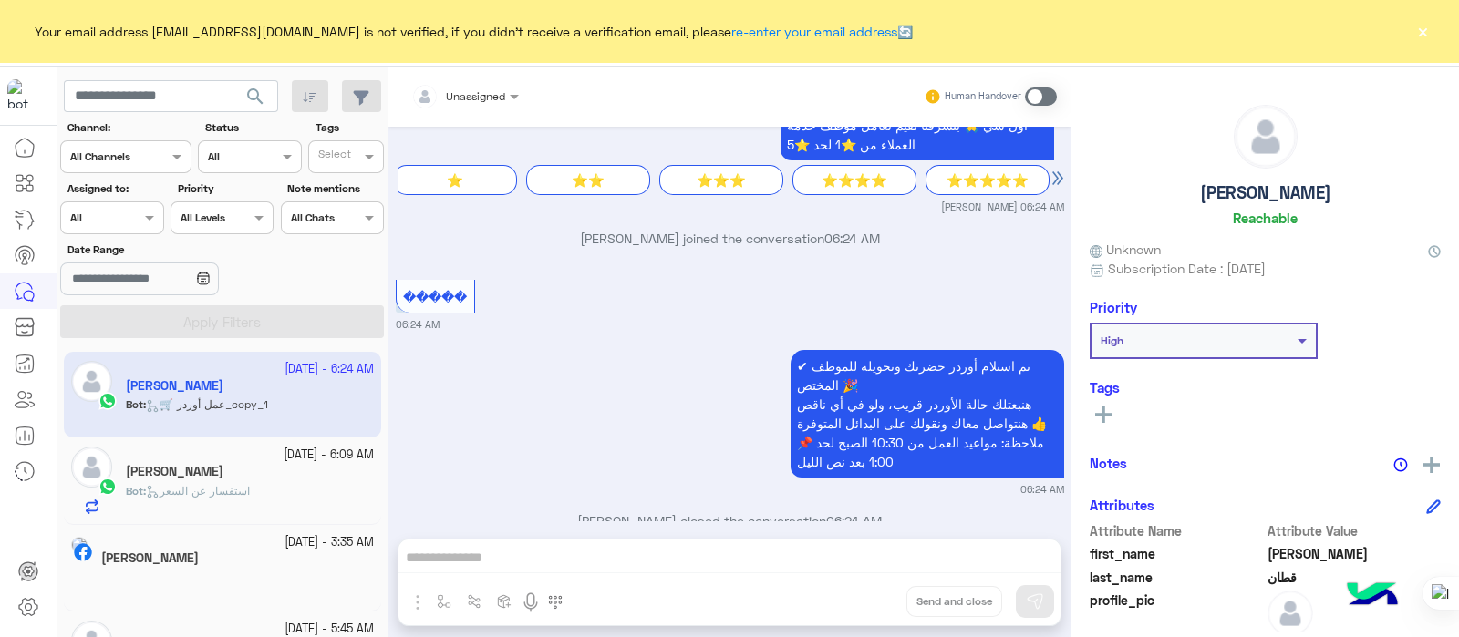
scroll to position [1360, 0]
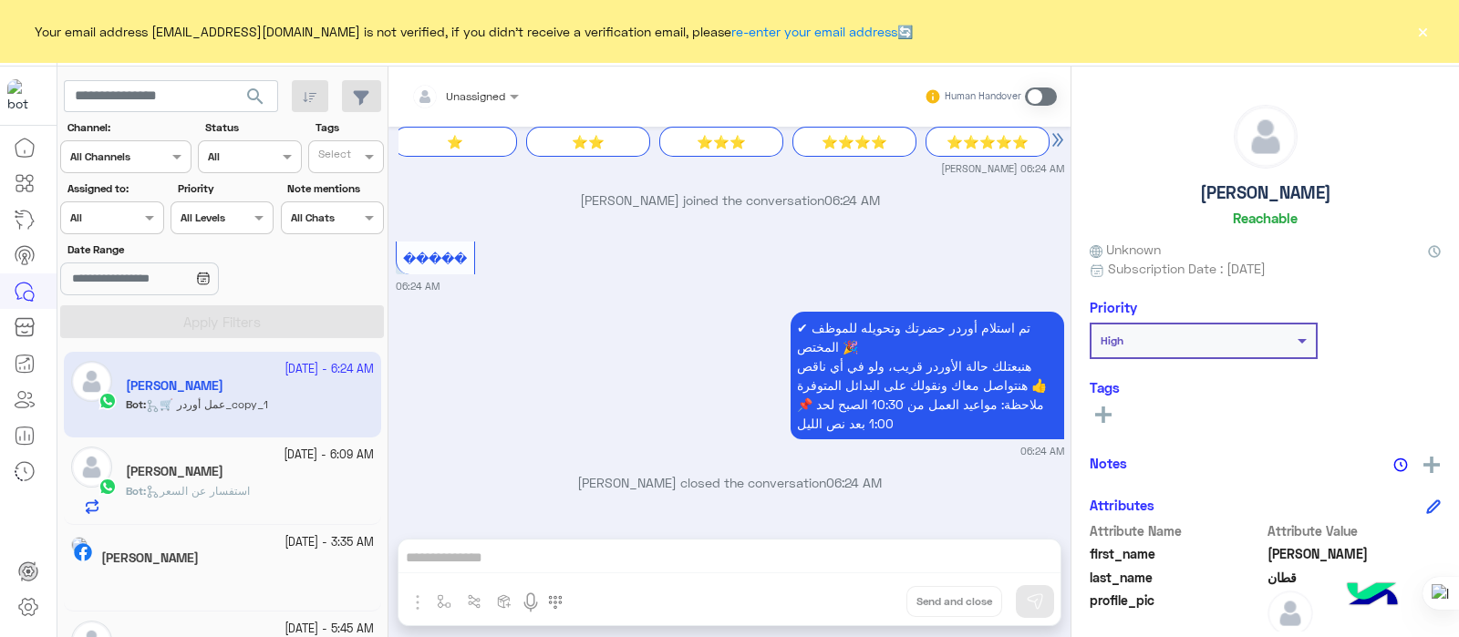
click at [583, 219] on div "Sabrin Shawky joined the conversation 06:24 AM" at bounding box center [730, 207] width 668 height 33
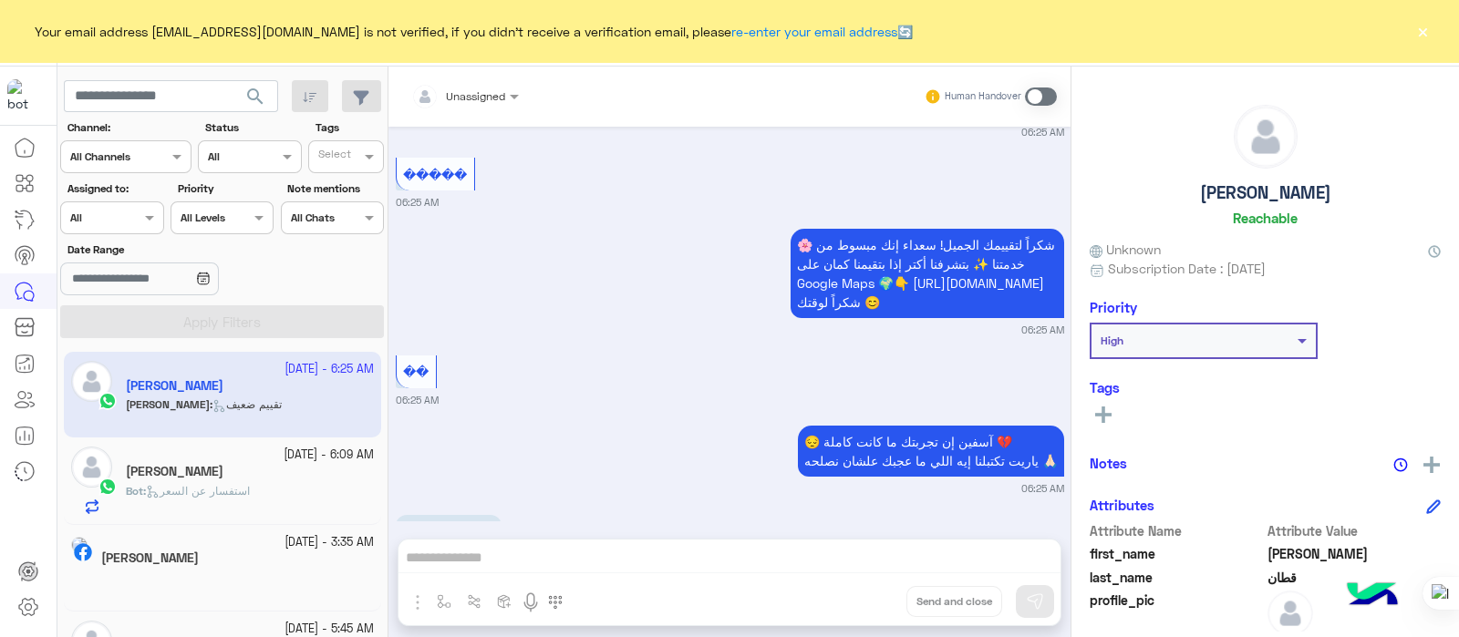
scroll to position [2005, 0]
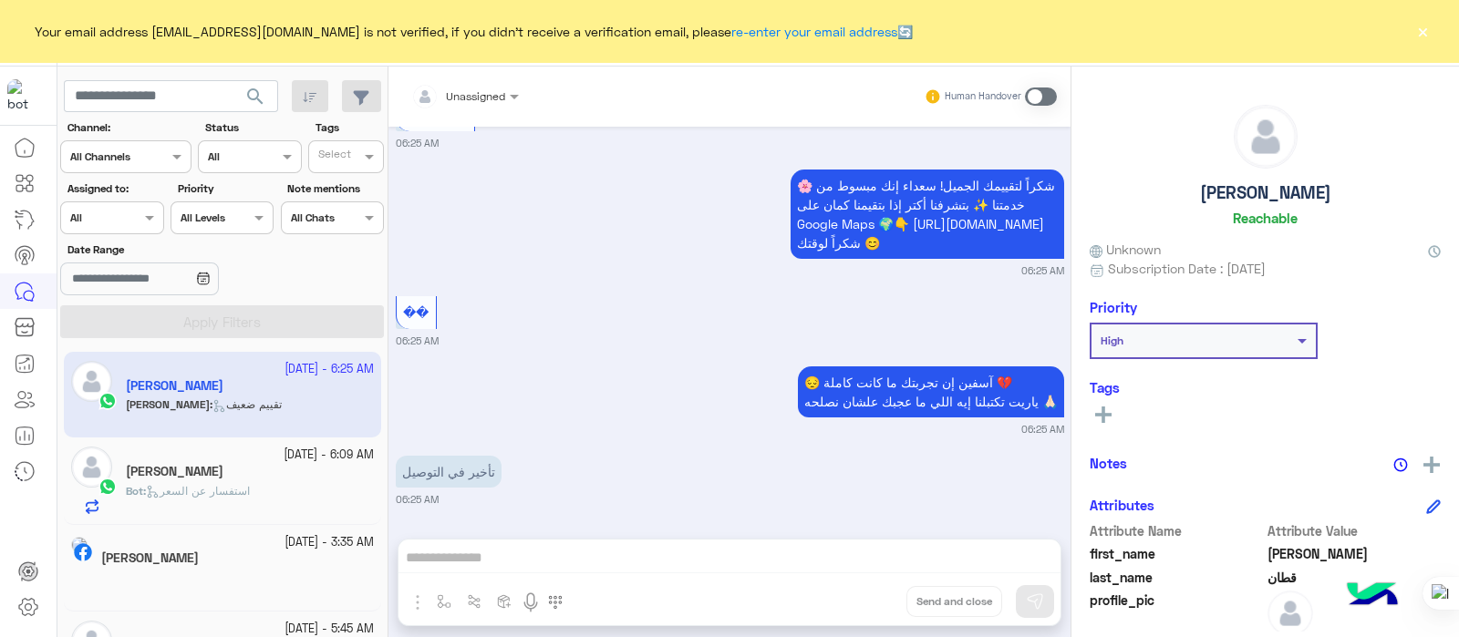
click at [1417, 33] on button "×" at bounding box center [1422, 31] width 18 height 18
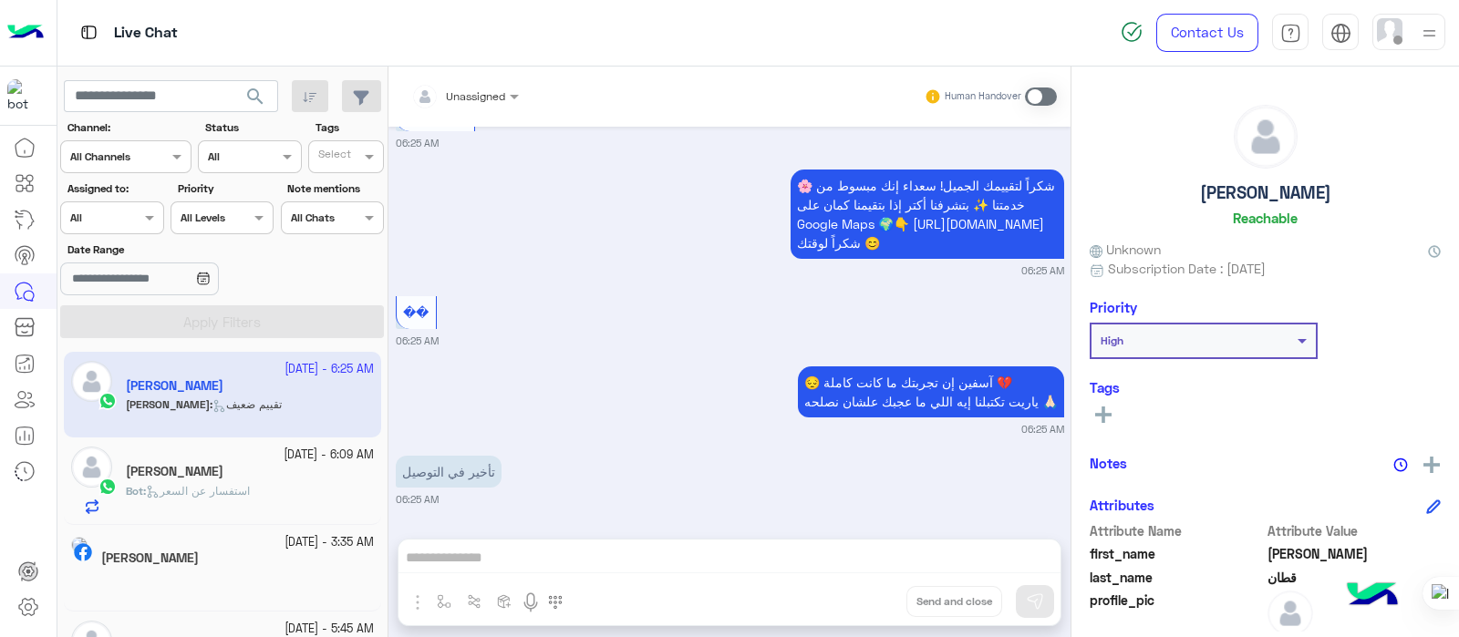
click at [538, 305] on div "�� 06:25 AM" at bounding box center [730, 320] width 668 height 57
click at [420, 548] on div "Unassigned Human Handover Sep 28, 2025 🛒 عمل أوردر يلا نبلش 😍 ابعتلي كل طلبك بر…" at bounding box center [729, 356] width 682 height 578
click at [390, 553] on div "Unassigned Human Handover Sep 28, 2025 🛒 عمل أوردر يلا نبلش 😍 ابعتلي كل طلبك بر…" at bounding box center [729, 356] width 682 height 578
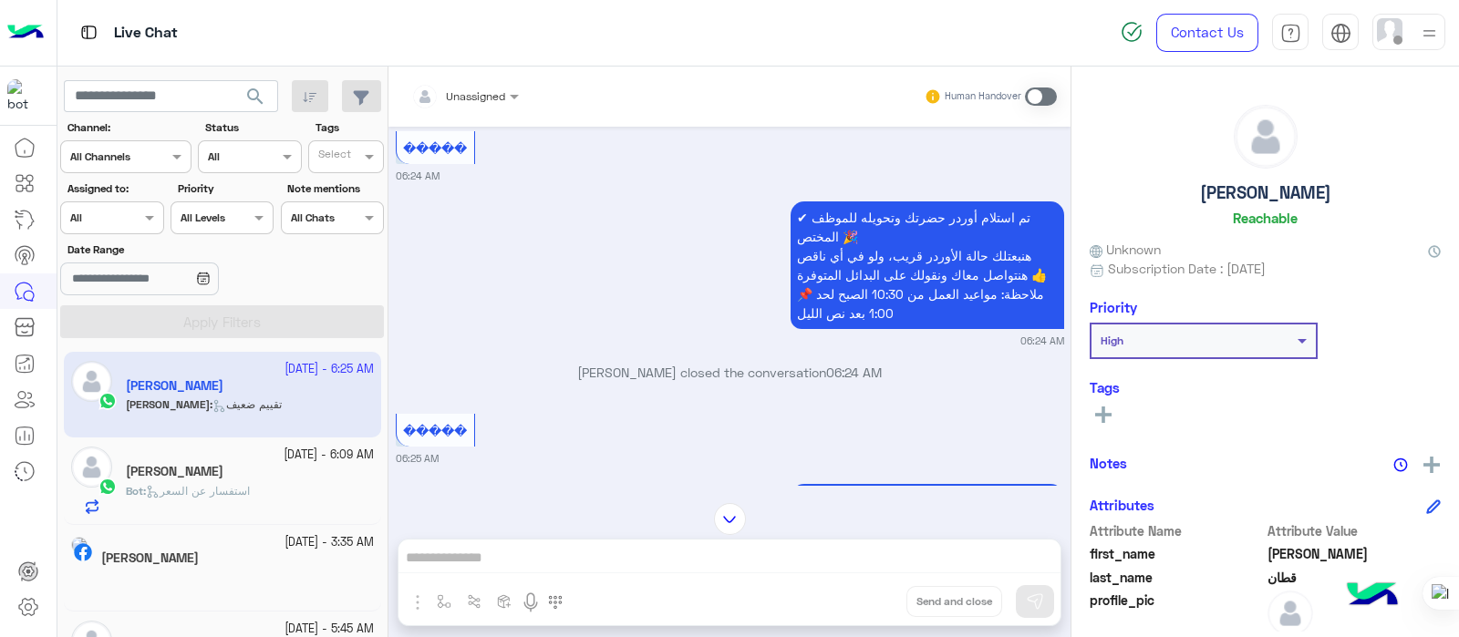
scroll to position [1478, 0]
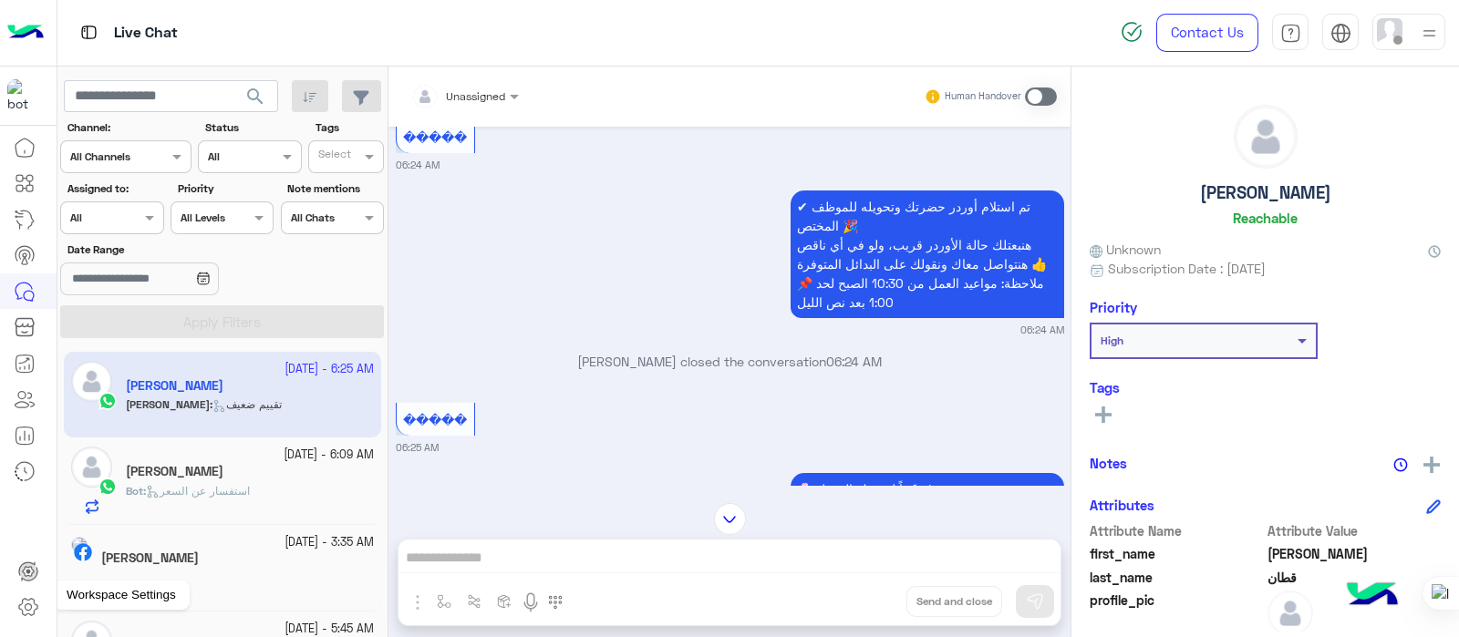
click at [29, 610] on icon at bounding box center [28, 607] width 6 height 6
click at [32, 596] on icon at bounding box center [28, 607] width 22 height 22
click at [18, 608] on icon at bounding box center [28, 607] width 22 height 22
click at [36, 610] on icon at bounding box center [28, 607] width 22 height 22
click at [17, 611] on icon at bounding box center [28, 607] width 22 height 22
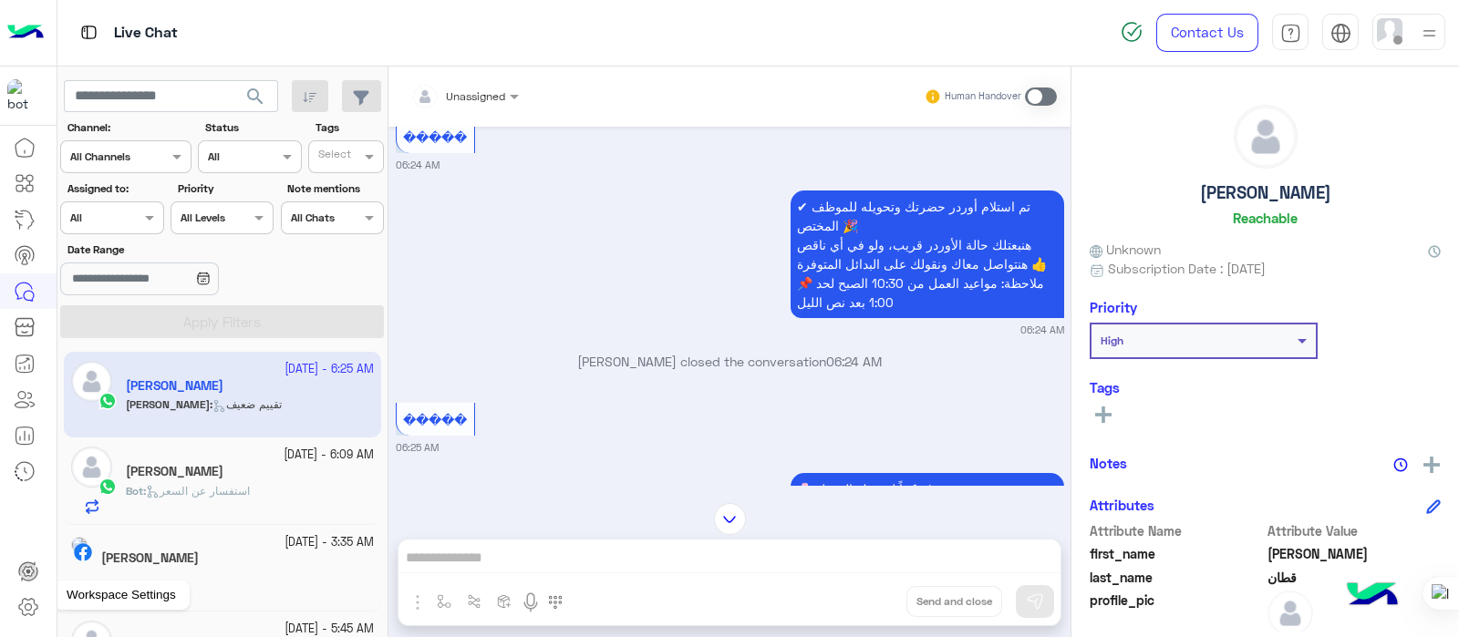
click at [25, 608] on icon at bounding box center [28, 607] width 6 height 6
click at [31, 609] on icon at bounding box center [28, 607] width 22 height 22
click at [32, 604] on icon at bounding box center [28, 607] width 22 height 22
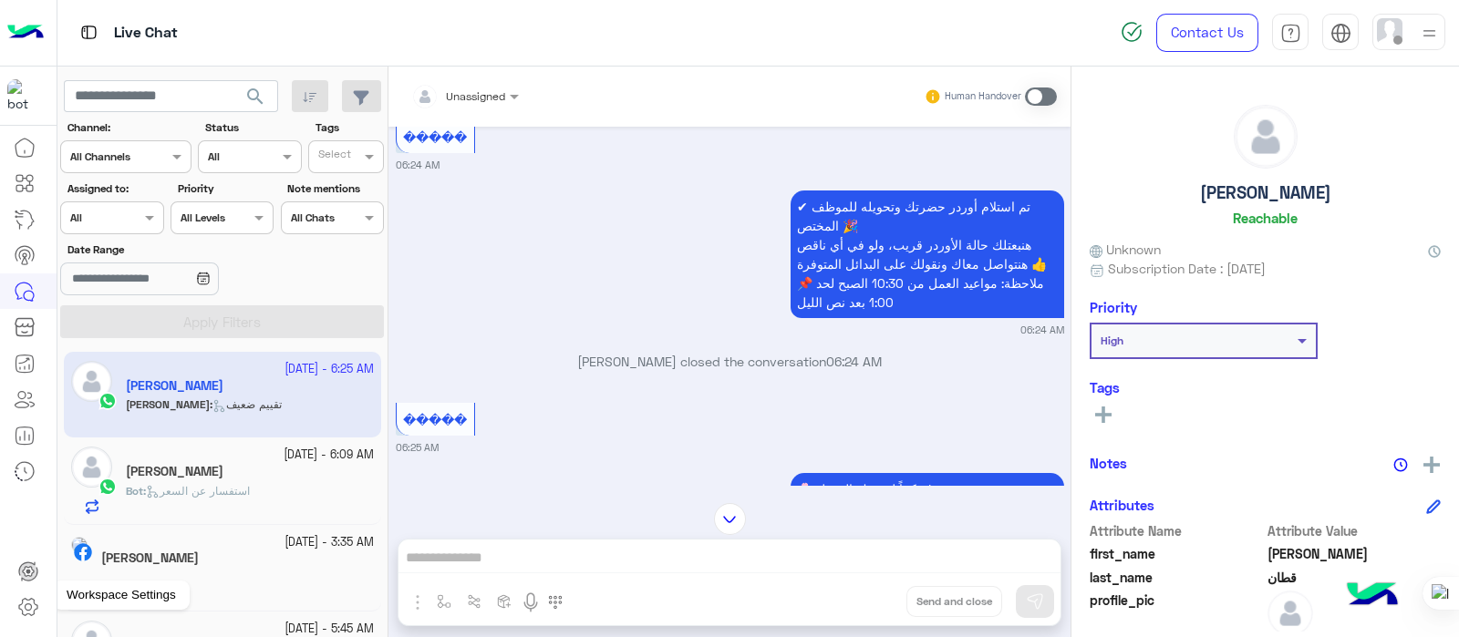
click at [32, 604] on icon at bounding box center [28, 607] width 22 height 22
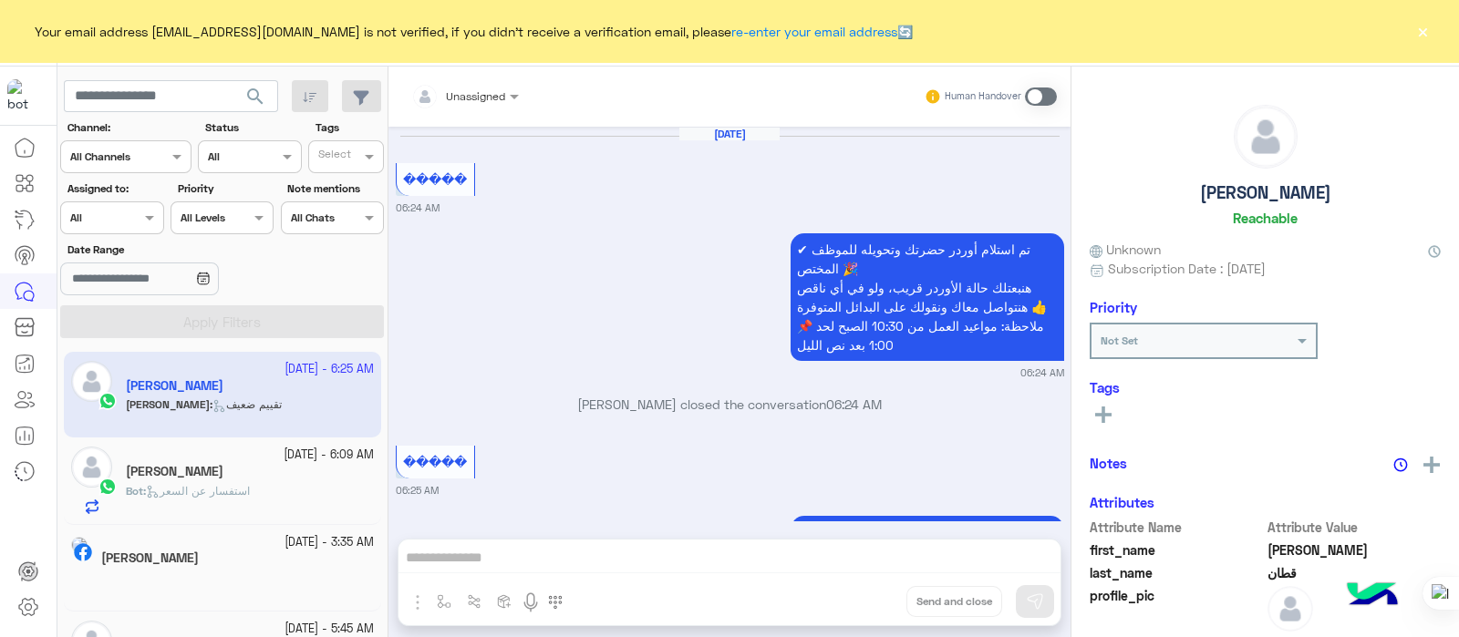
scroll to position [565, 0]
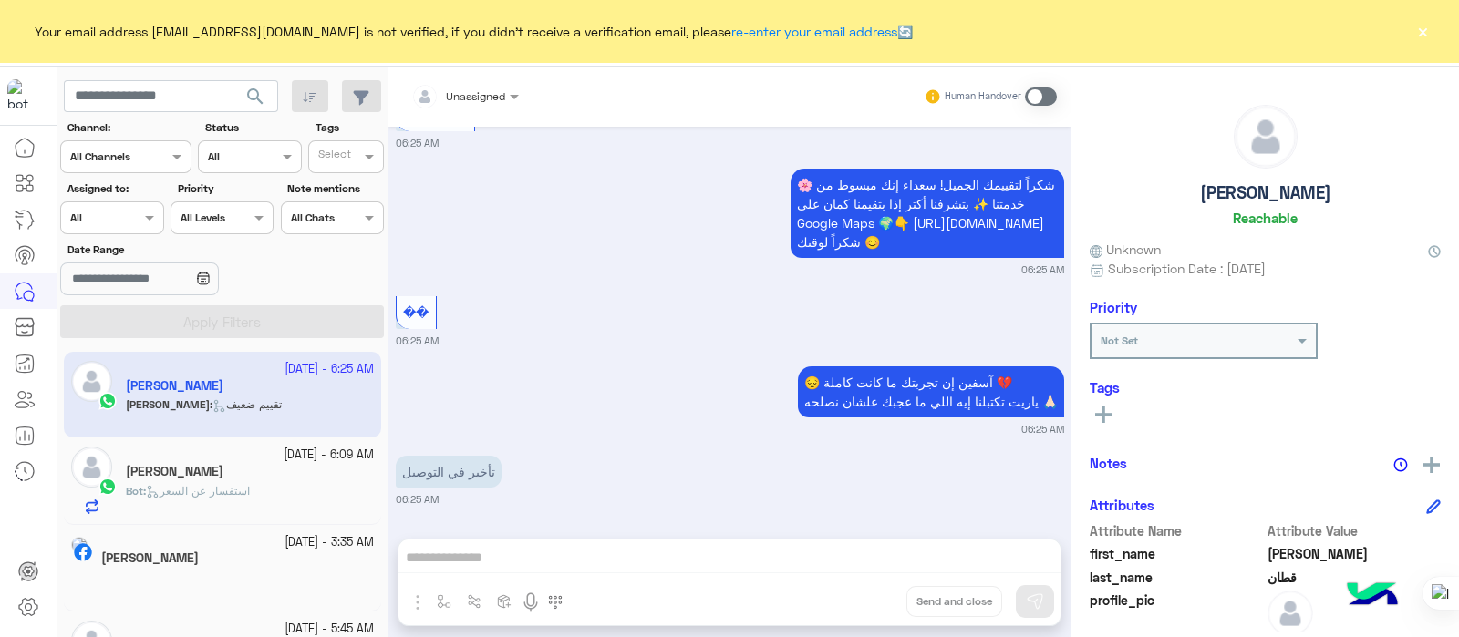
click at [1421, 16] on div "Your email address [EMAIL_ADDRESS][DOMAIN_NAME] is not verified, if you didn't …" at bounding box center [729, 31] width 1459 height 62
click at [1422, 34] on button "×" at bounding box center [1422, 31] width 18 height 18
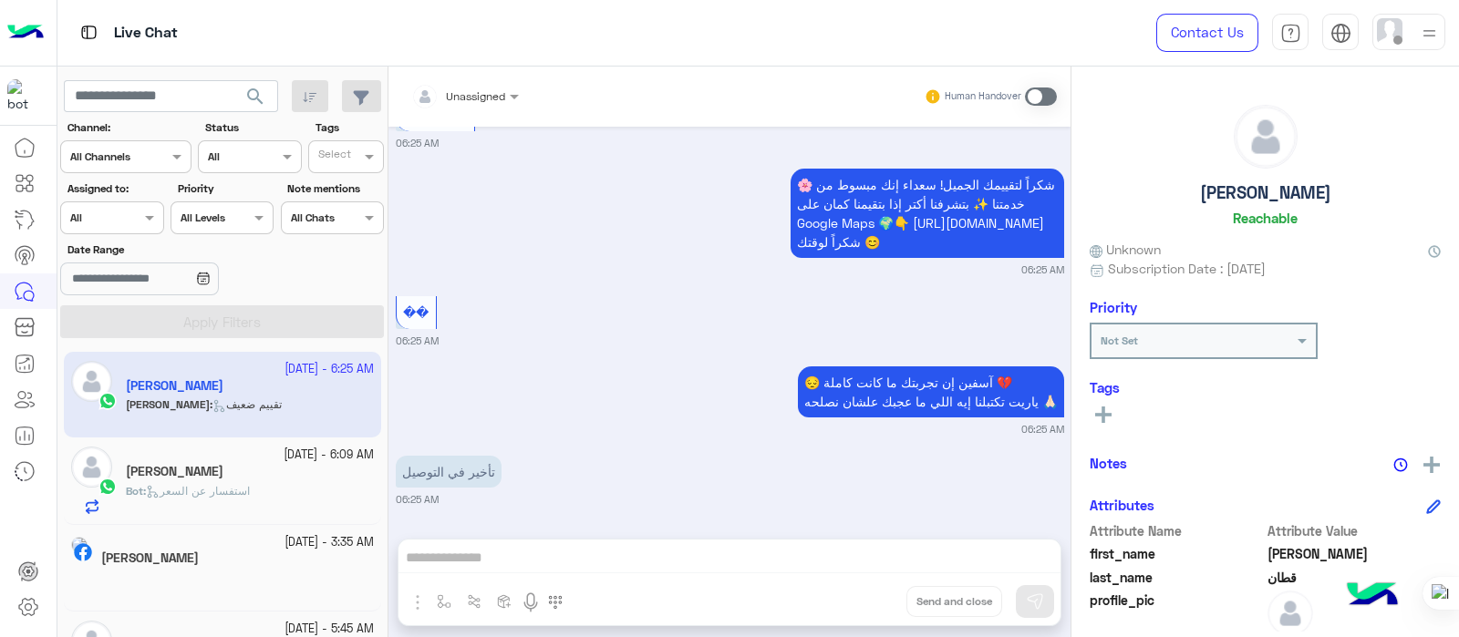
click at [871, 498] on small "06:25 AM" at bounding box center [730, 499] width 668 height 15
click at [35, 613] on icon at bounding box center [28, 607] width 22 height 22
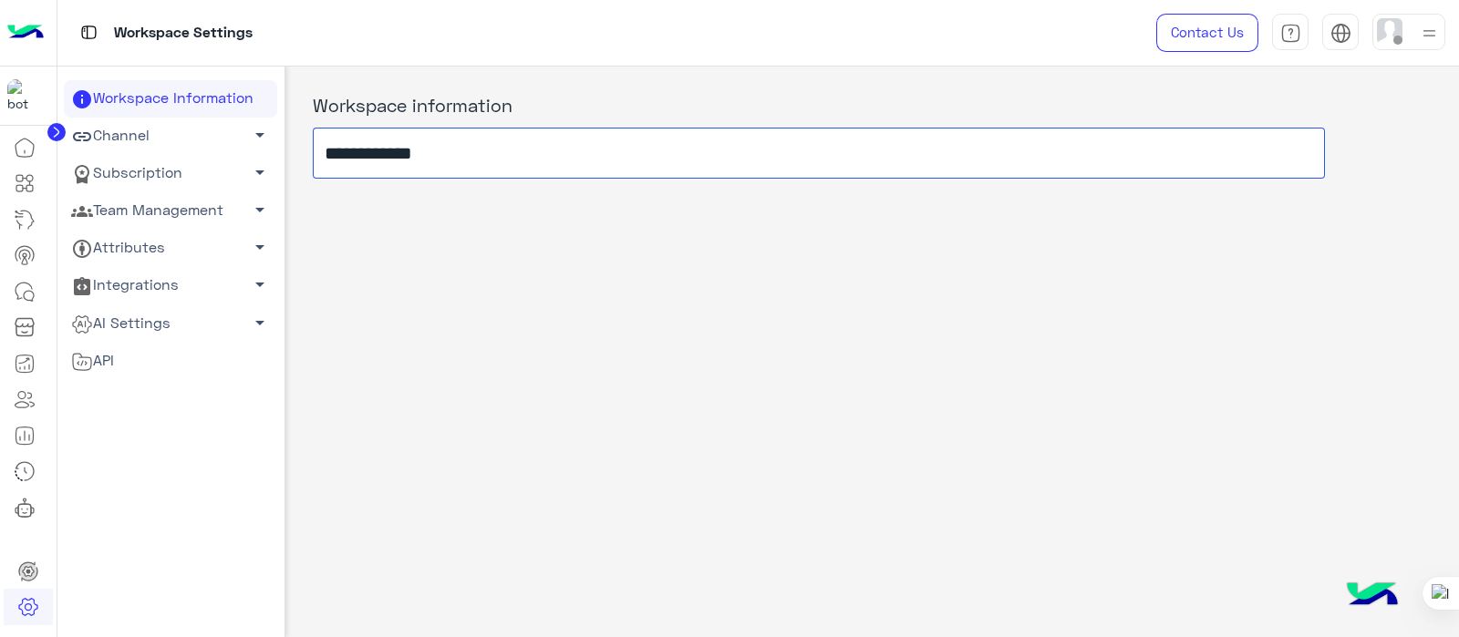
click at [1114, 155] on input "**********" at bounding box center [819, 153] width 1012 height 51
click at [1170, 152] on input "**********" at bounding box center [819, 153] width 1012 height 51
type input "**********"
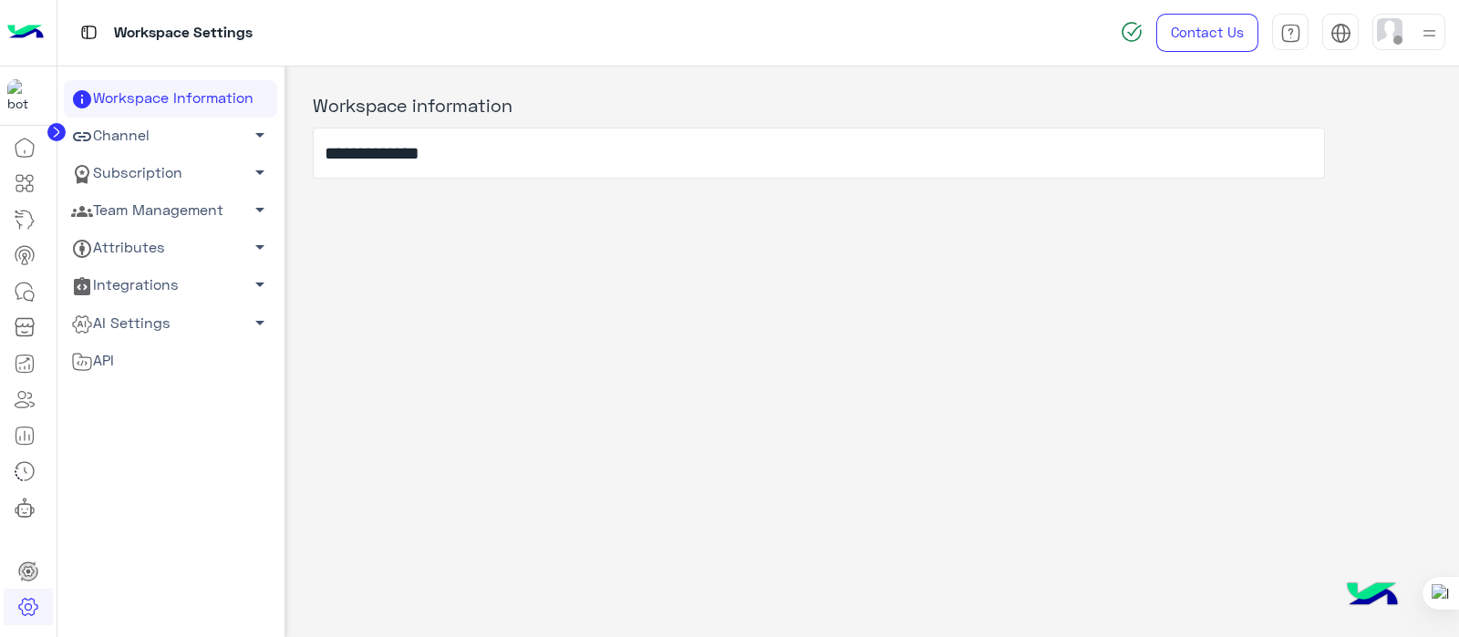
click at [182, 138] on link "Channel arrow_drop_down" at bounding box center [170, 136] width 213 height 37
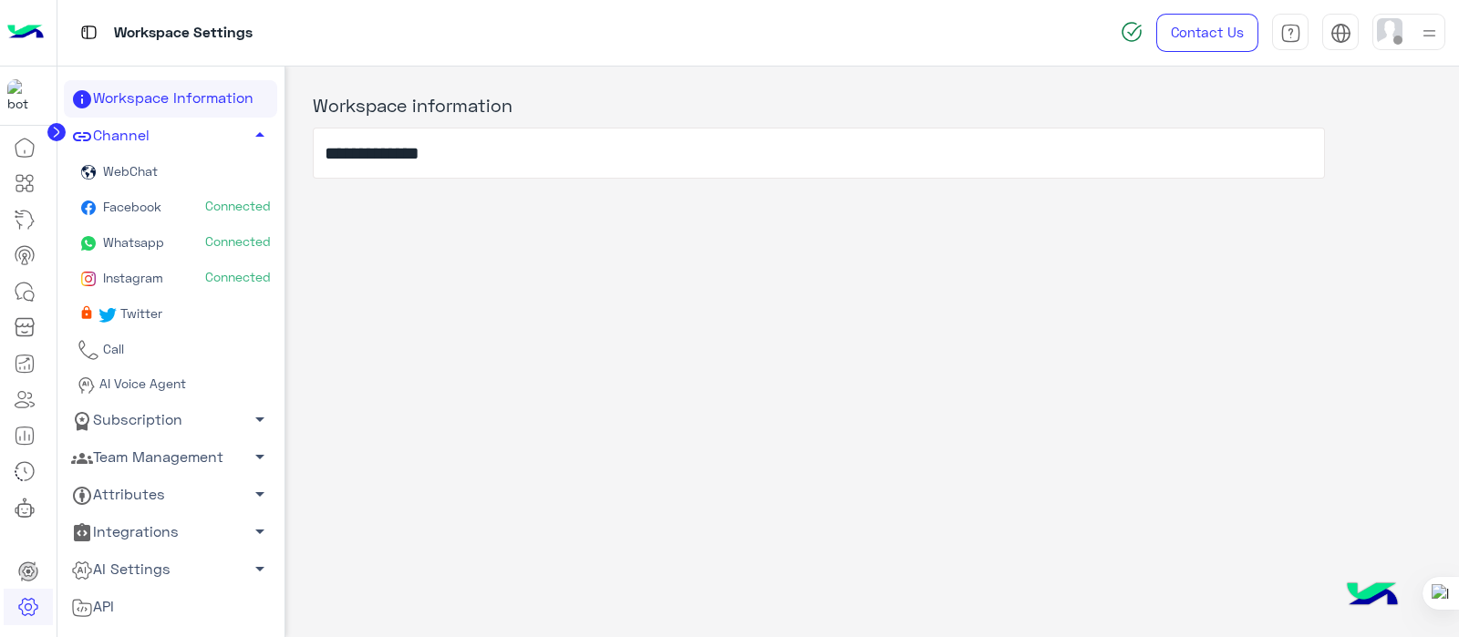
click at [129, 167] on span "WebChat" at bounding box center [128, 170] width 58 height 15
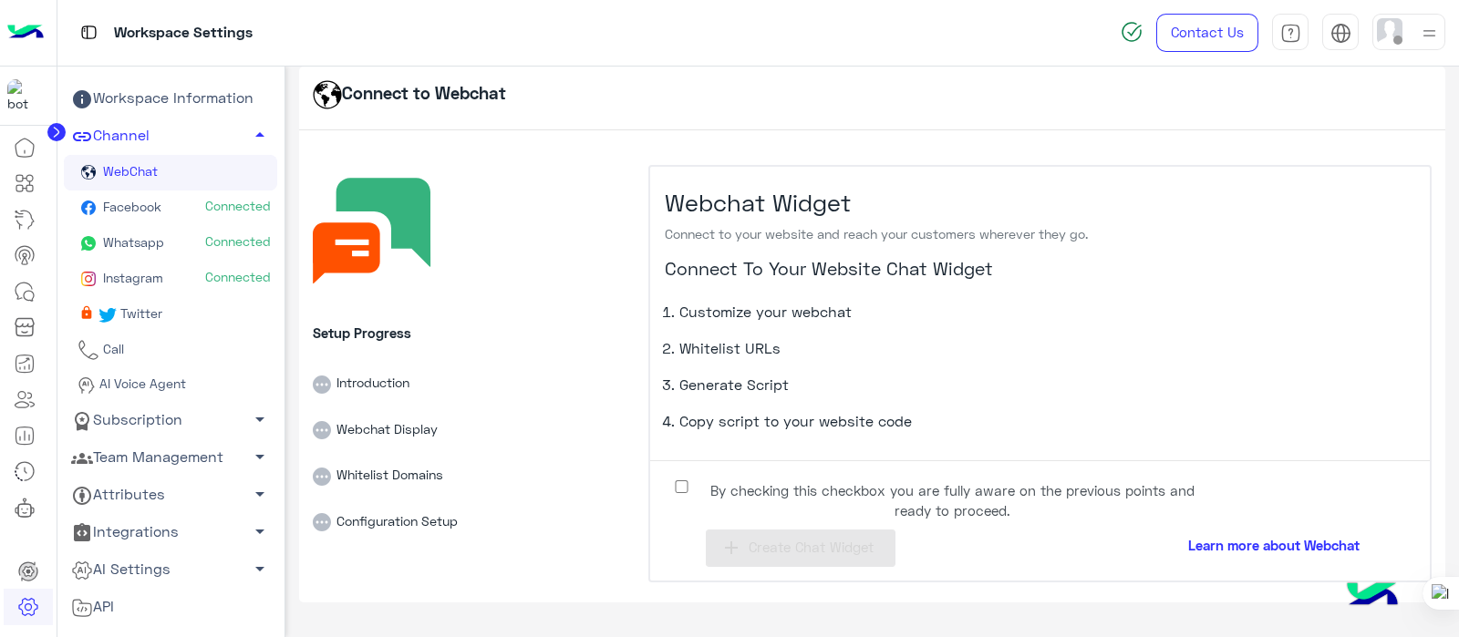
click at [157, 412] on link "Subscription arrow_drop_down" at bounding box center [170, 419] width 213 height 37
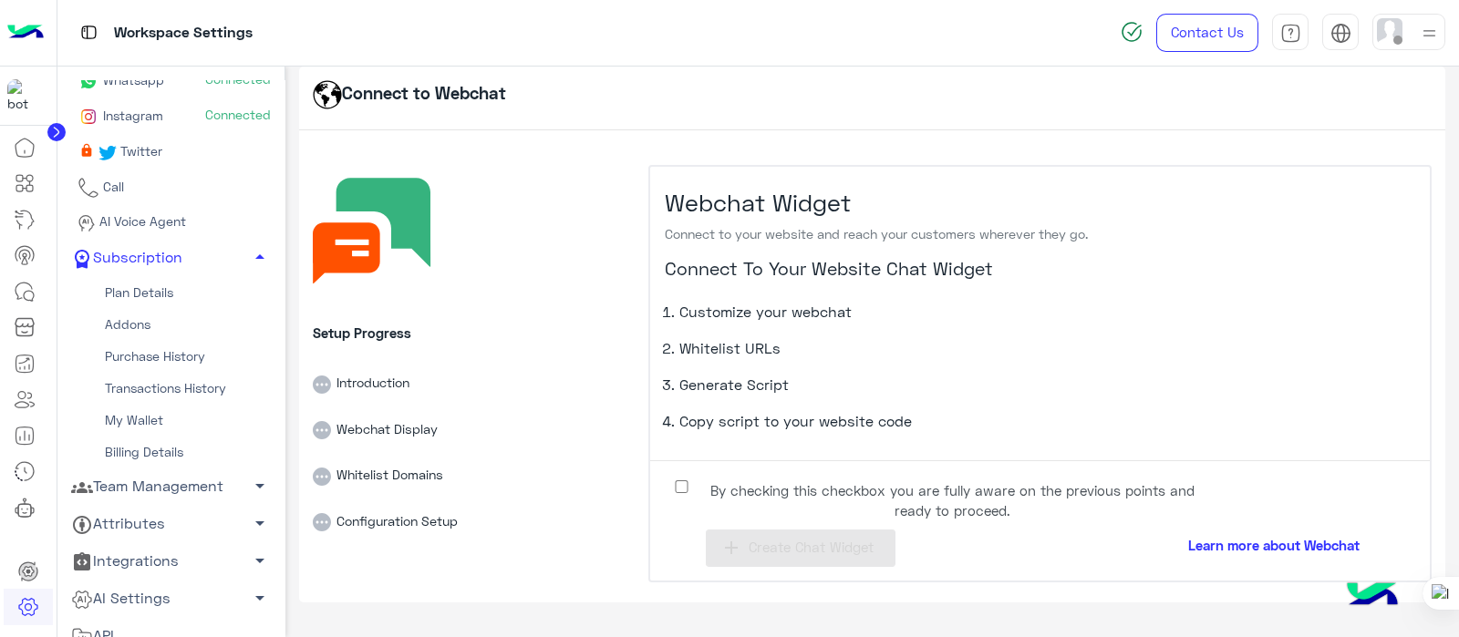
scroll to position [163, 0]
click at [140, 289] on link "Plan Details" at bounding box center [170, 291] width 213 height 32
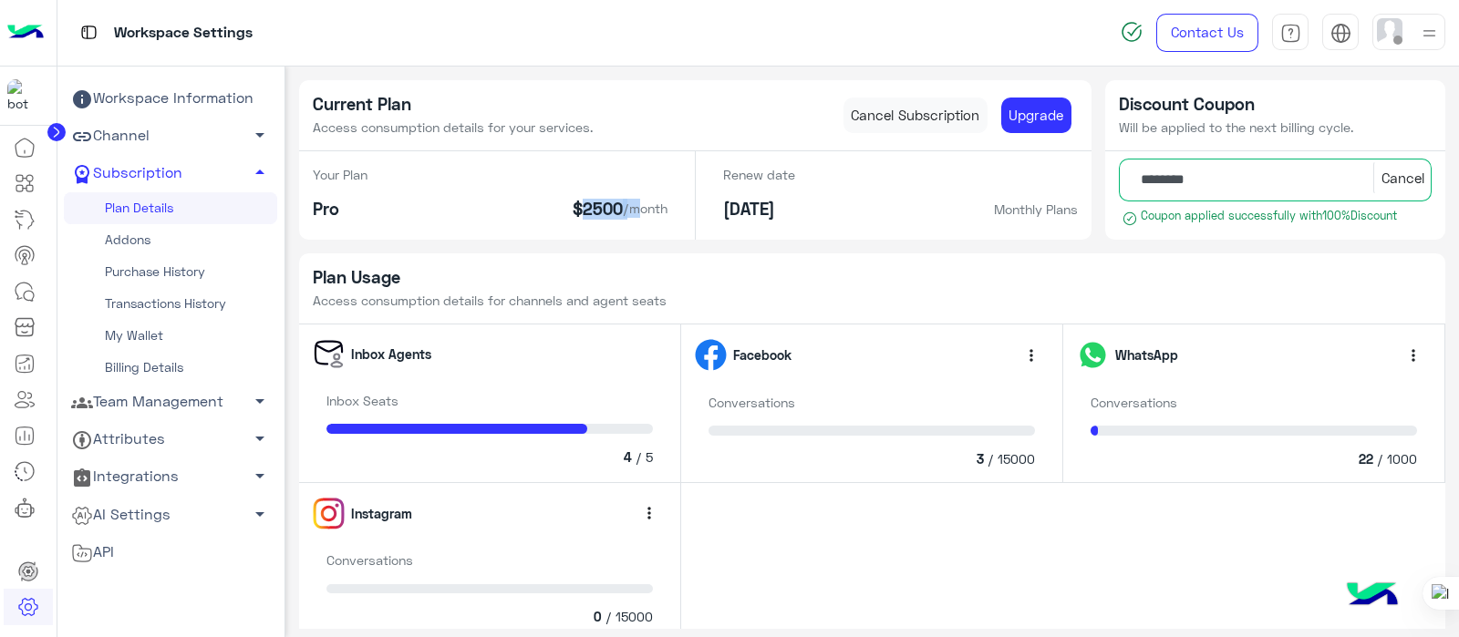
drag, startPoint x: 582, startPoint y: 198, endPoint x: 634, endPoint y: 203, distance: 53.2
click at [634, 203] on div "$2500 /month" at bounding box center [619, 212] width 95 height 27
click at [784, 191] on div "Renew date Oct 14, 2025" at bounding box center [759, 195] width 72 height 60
drag, startPoint x: 745, startPoint y: 206, endPoint x: 823, endPoint y: 216, distance: 79.0
click at [823, 216] on div "Renew date Oct 14, 2025 Monthly Plans" at bounding box center [900, 195] width 382 height 88
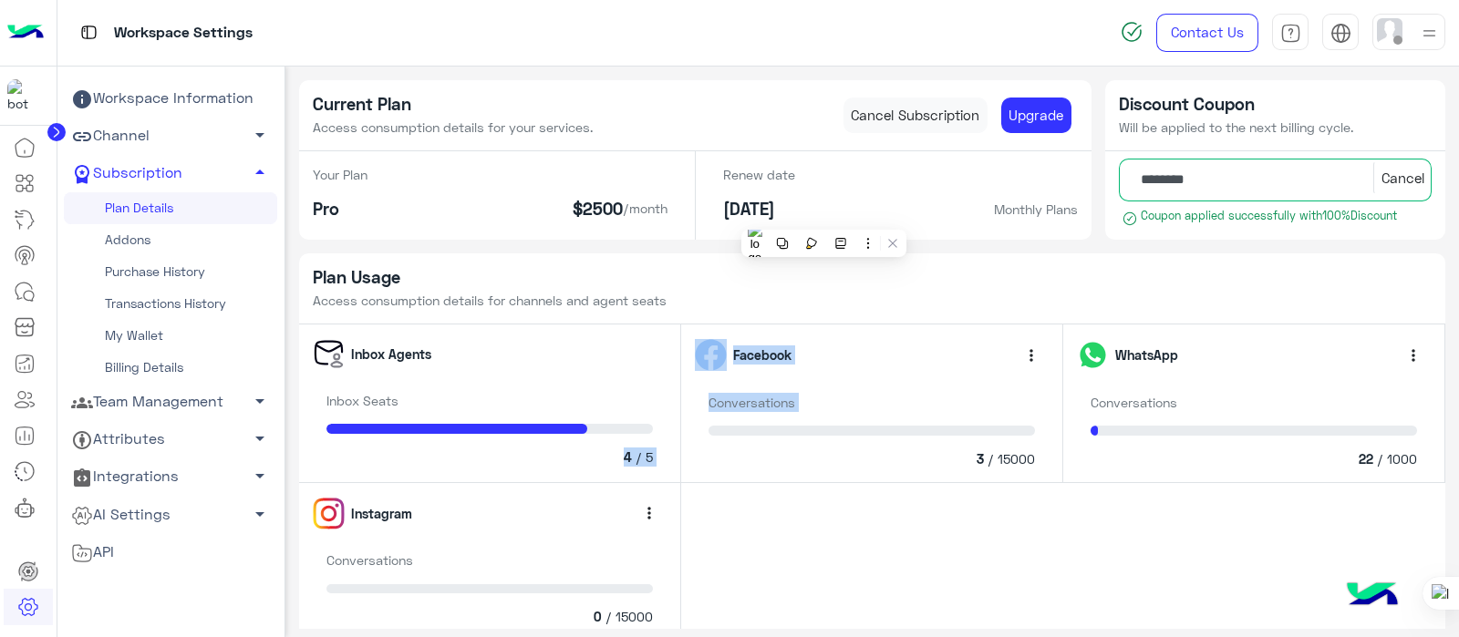
drag, startPoint x: 615, startPoint y: 436, endPoint x: 747, endPoint y: 540, distance: 168.1
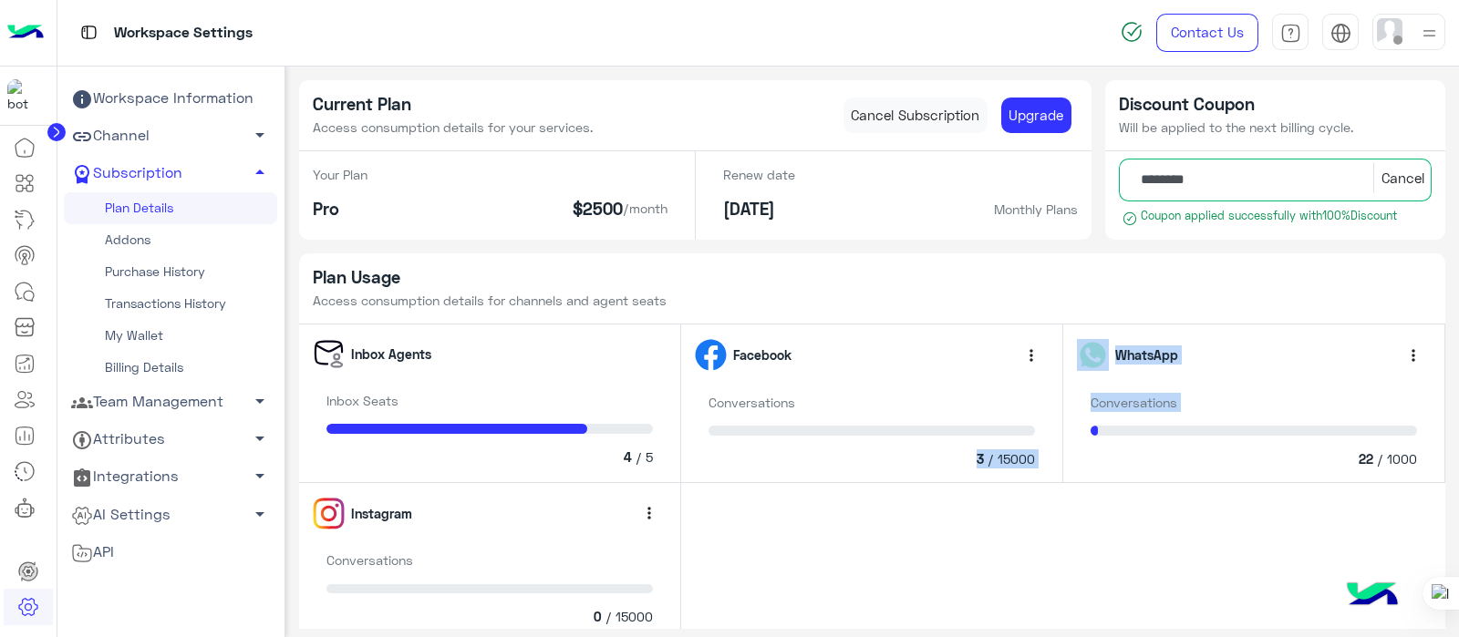
drag, startPoint x: 969, startPoint y: 457, endPoint x: 1067, endPoint y: 470, distance: 98.5
drag, startPoint x: 1351, startPoint y: 444, endPoint x: 1372, endPoint y: 461, distance: 27.2
click at [1372, 461] on div "Conversations 22 / 1000" at bounding box center [1254, 431] width 354 height 76
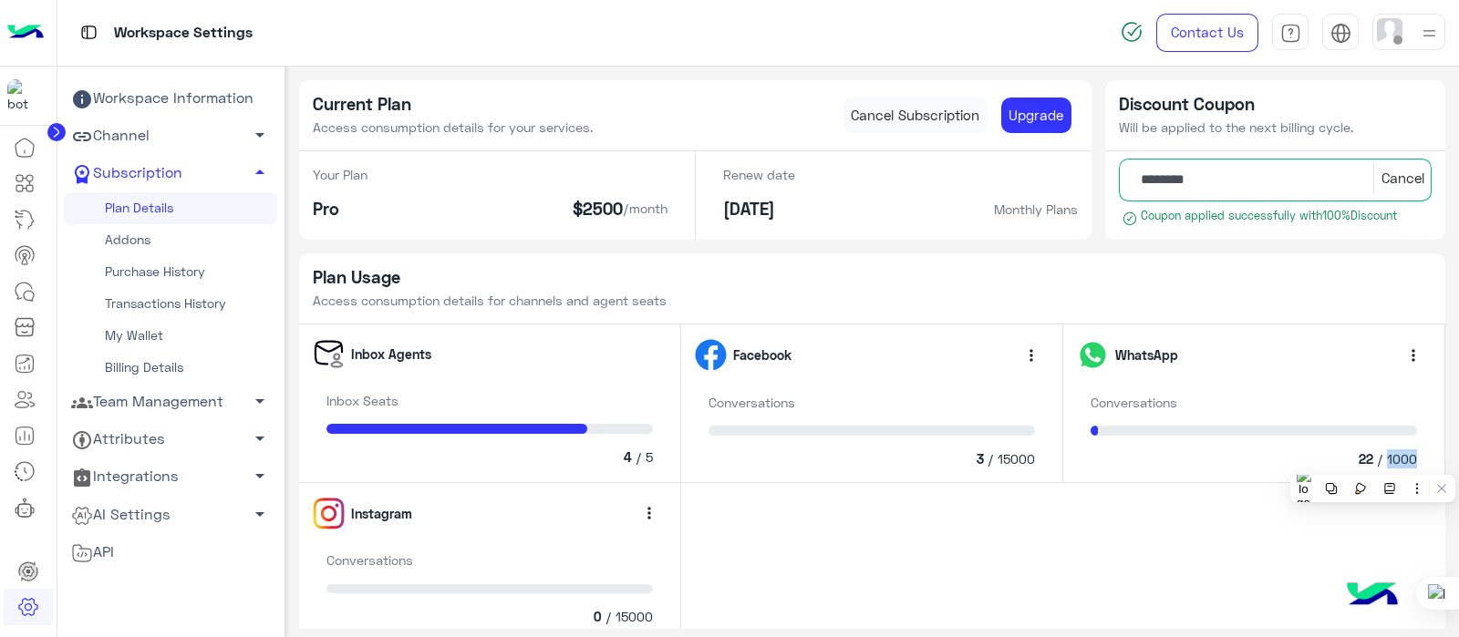
drag, startPoint x: 1379, startPoint y: 454, endPoint x: 1425, endPoint y: 465, distance: 46.9
click at [1425, 465] on div "WhatsApp more_vert Conversations 22 / 1000" at bounding box center [1254, 404] width 382 height 159
click at [125, 238] on link "Addons" at bounding box center [170, 240] width 213 height 32
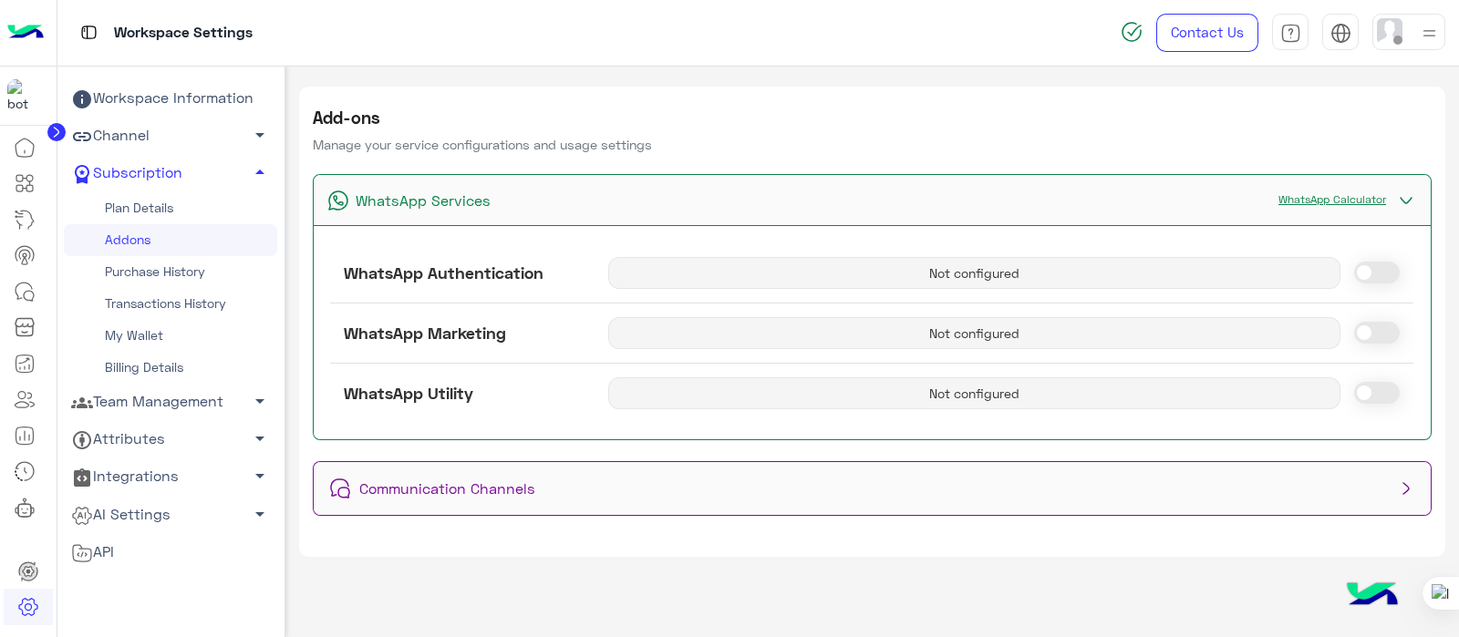
click at [160, 210] on link "Plan Details" at bounding box center [170, 208] width 213 height 32
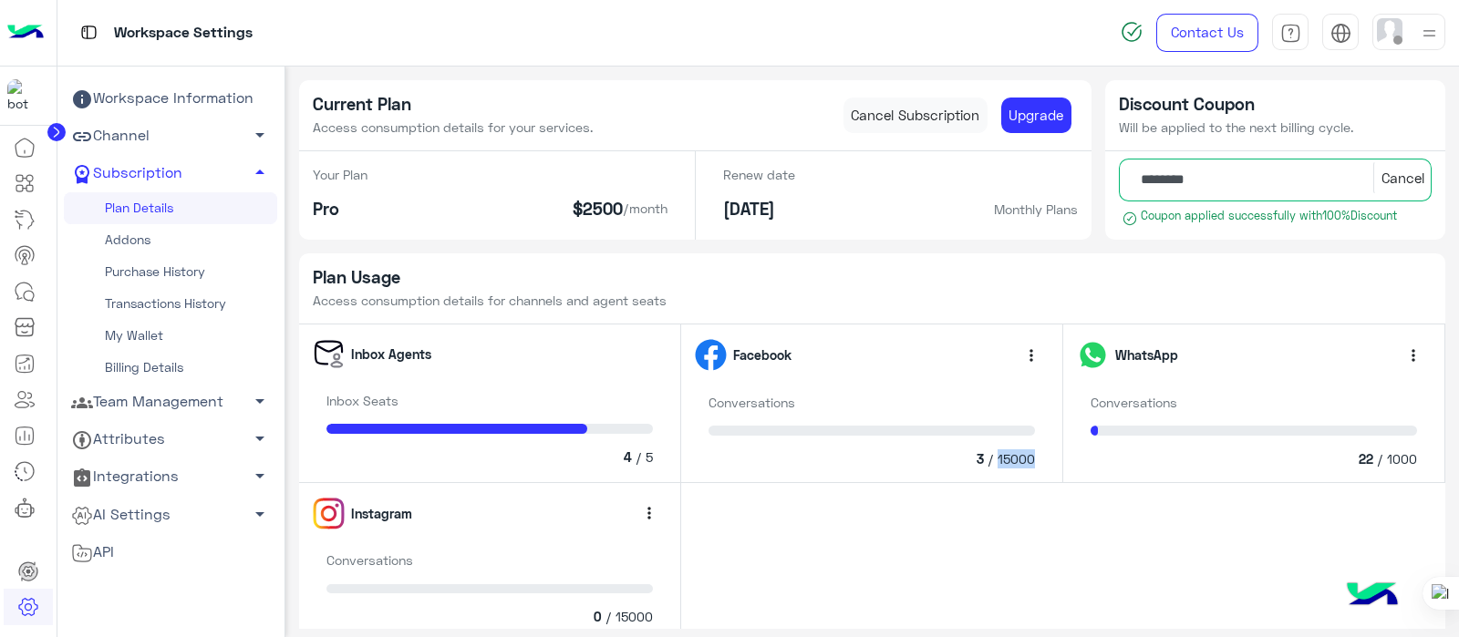
drag, startPoint x: 994, startPoint y: 454, endPoint x: 1054, endPoint y: 455, distance: 60.2
click at [1054, 455] on div "Facebook more_vert Conversations 3 / 15000" at bounding box center [872, 404] width 382 height 159
click at [112, 241] on link "Addons" at bounding box center [170, 240] width 213 height 32
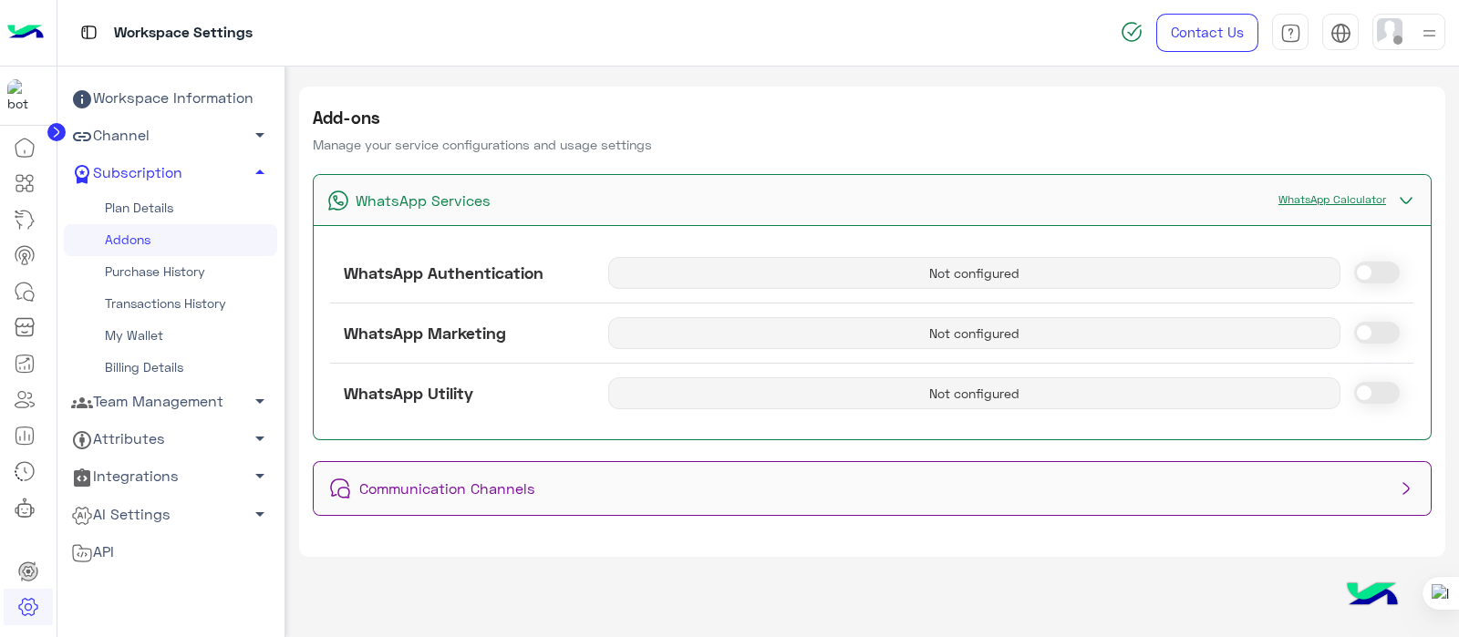
click at [115, 330] on link "My Wallet" at bounding box center [170, 336] width 213 height 32
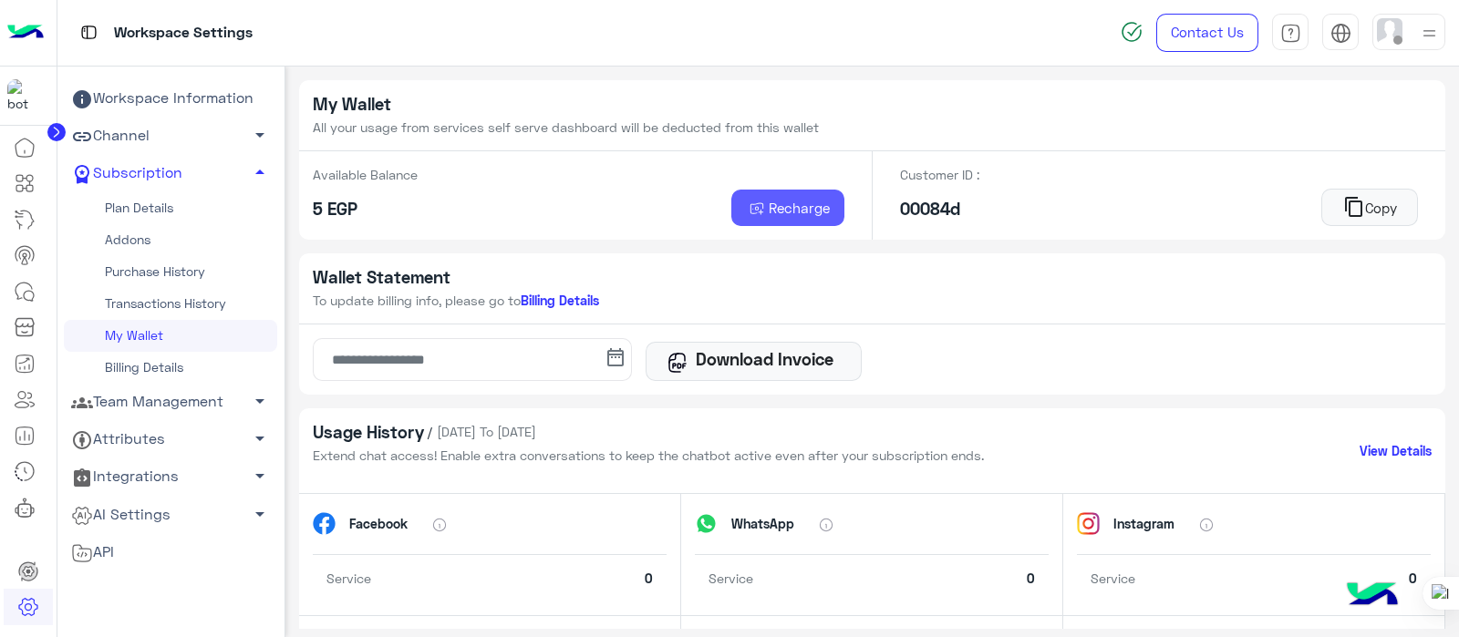
click at [768, 203] on span "Recharge" at bounding box center [798, 208] width 61 height 16
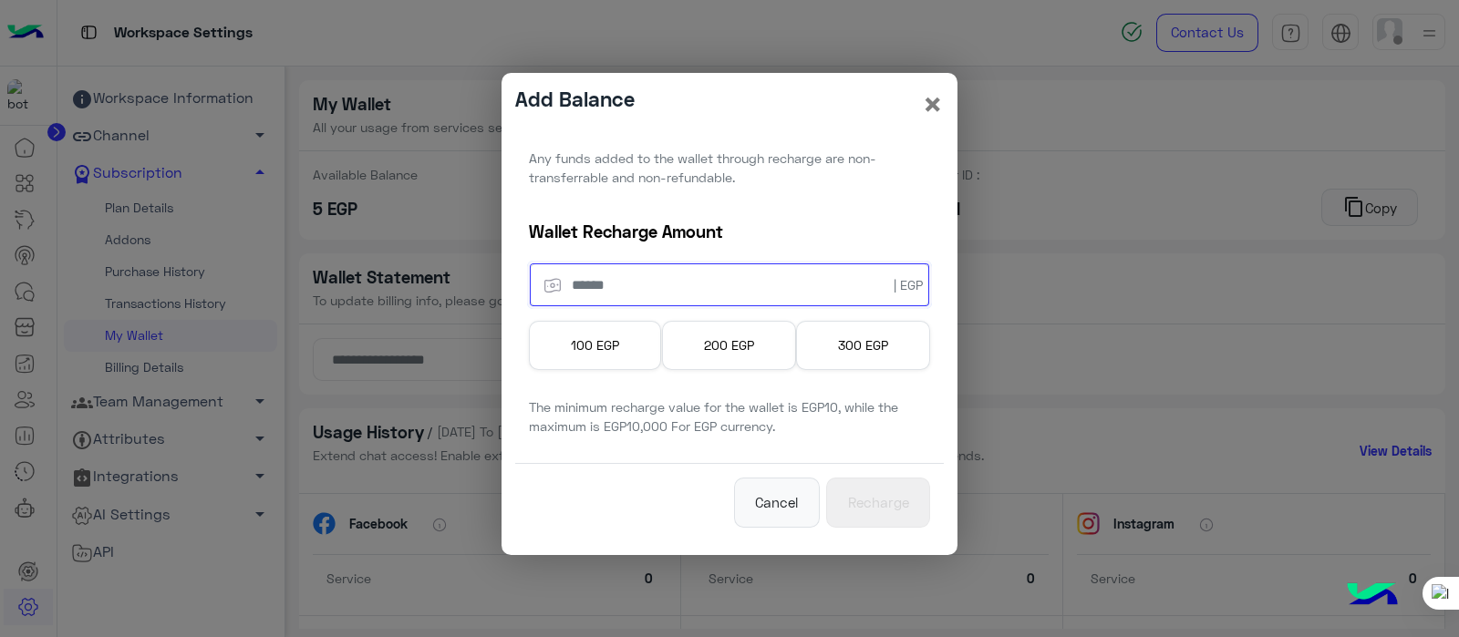
click at [634, 278] on input "number" at bounding box center [729, 284] width 399 height 43
click at [598, 363] on div "100 EGP" at bounding box center [595, 345] width 132 height 48
type input "***"
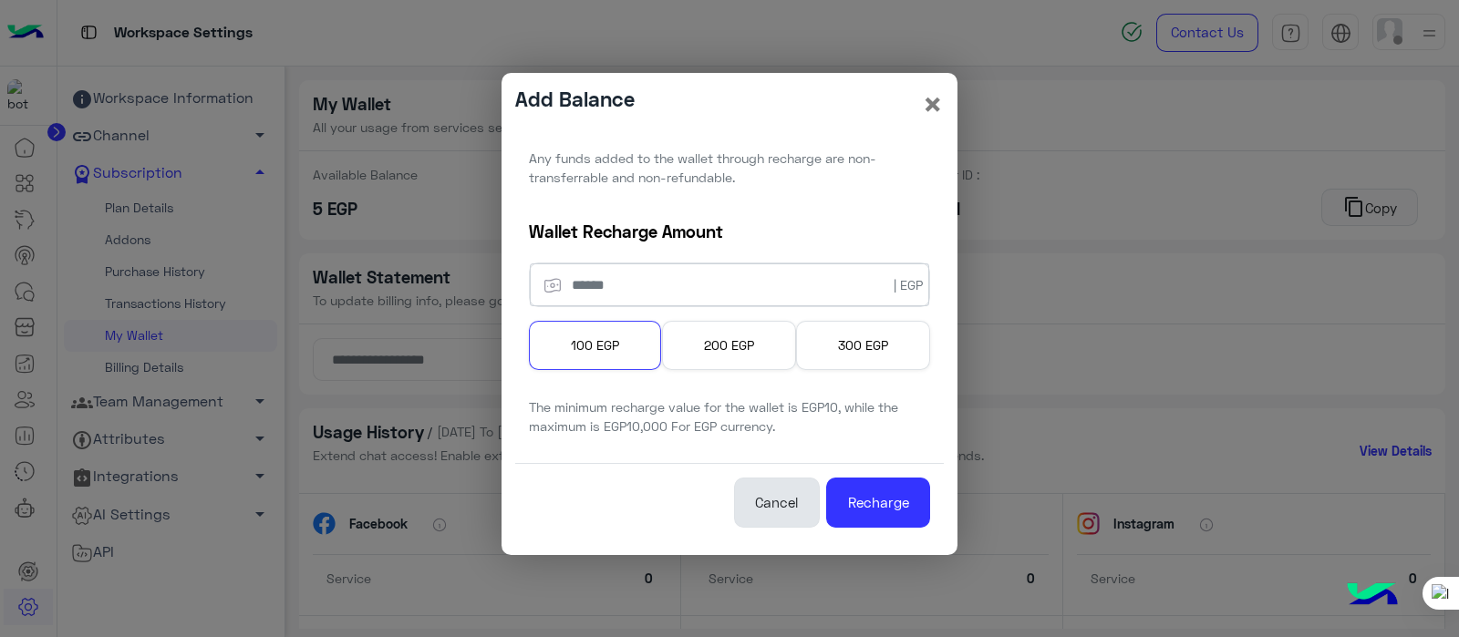
click at [792, 511] on button "Cancel" at bounding box center [777, 503] width 86 height 50
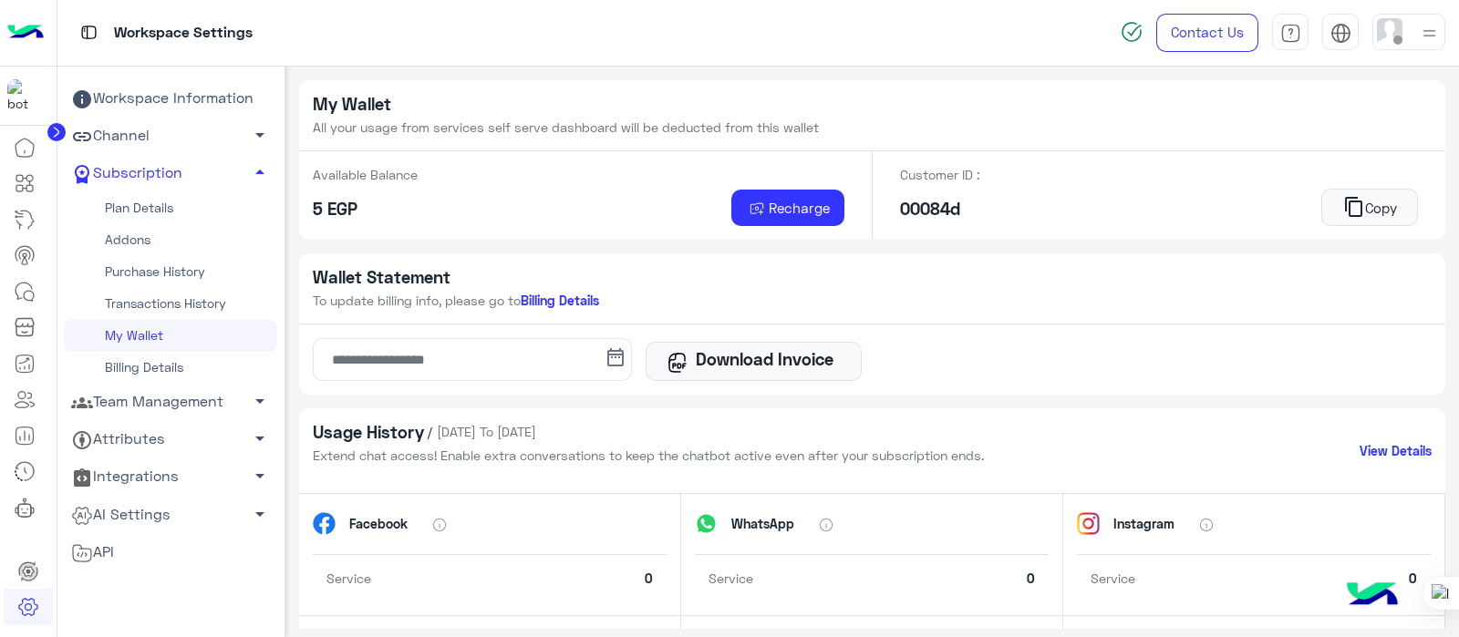
click at [165, 305] on link "Transactions History" at bounding box center [170, 304] width 213 height 32
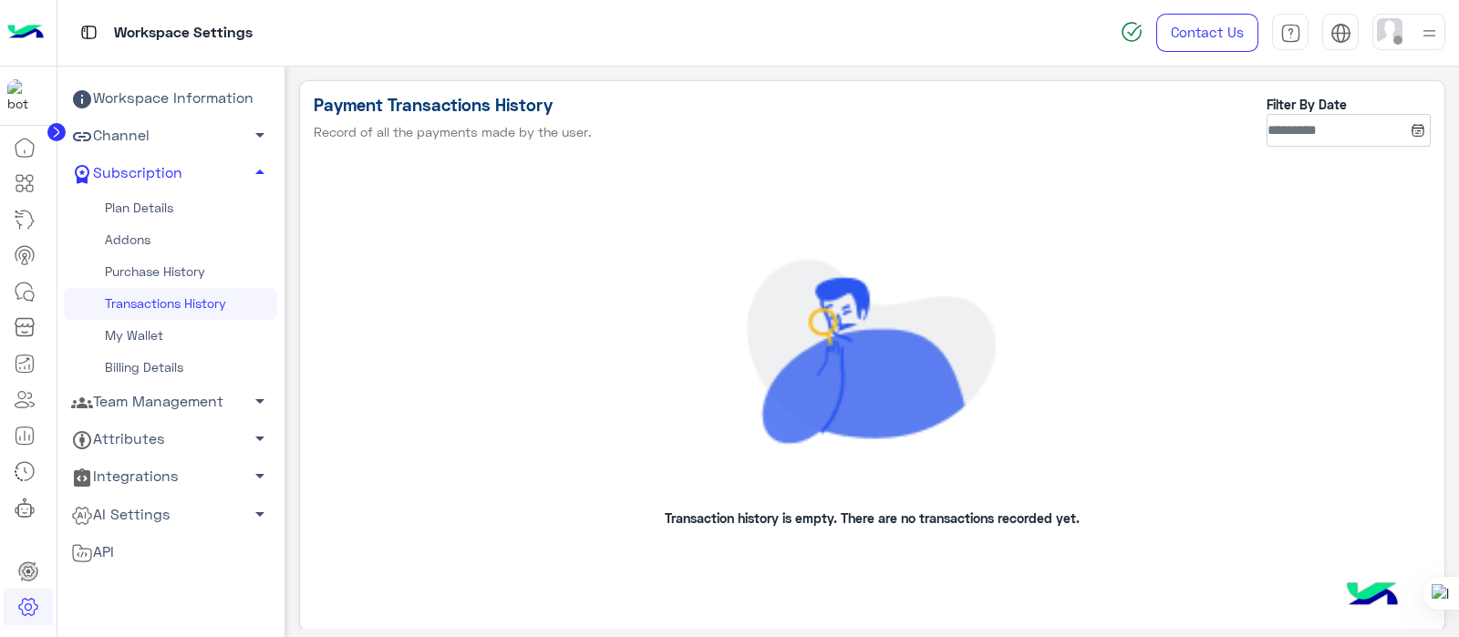
click at [124, 211] on link "Plan Details" at bounding box center [170, 208] width 213 height 32
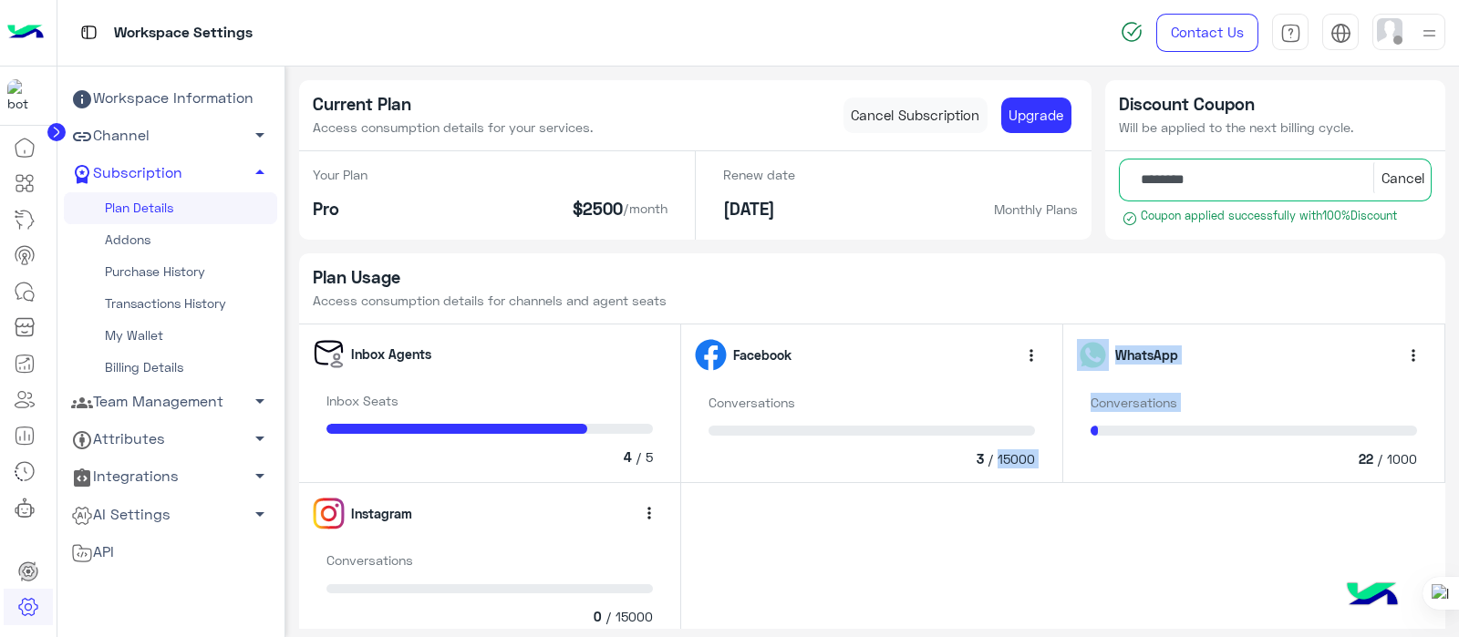
drag, startPoint x: 998, startPoint y: 469, endPoint x: 1224, endPoint y: 459, distance: 226.3
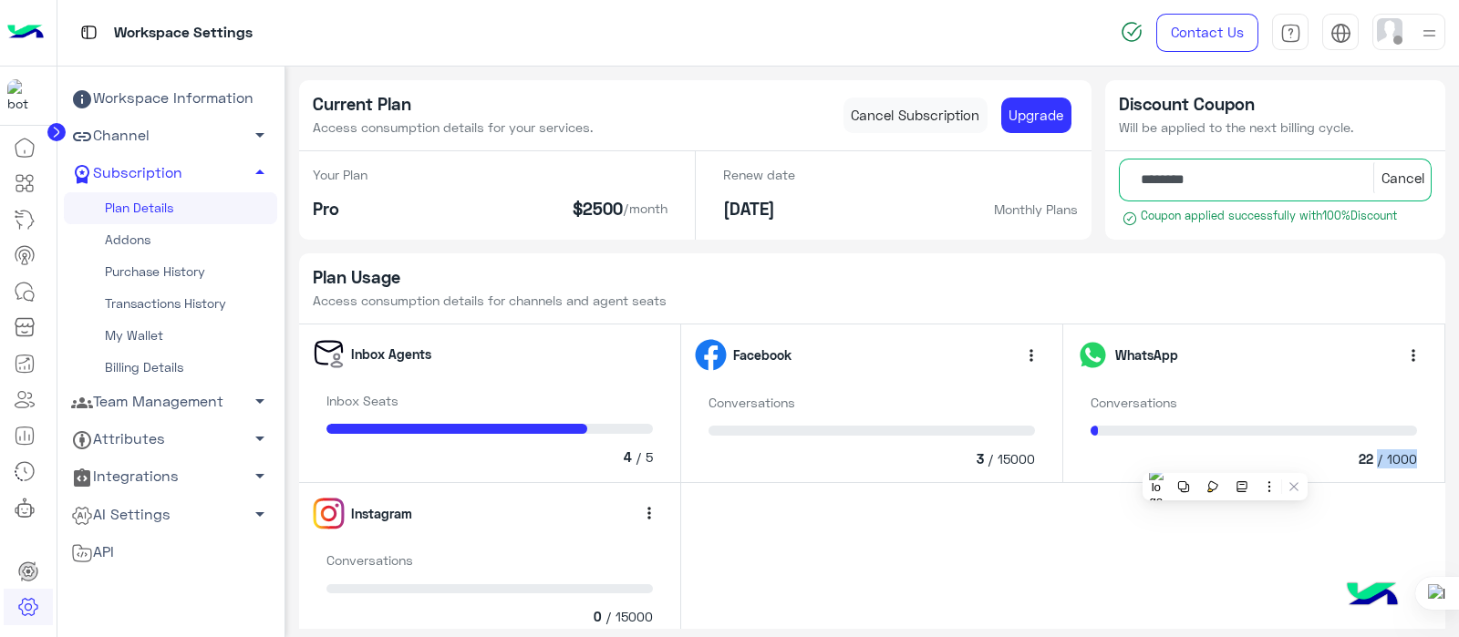
drag, startPoint x: 1373, startPoint y: 459, endPoint x: 1420, endPoint y: 463, distance: 47.6
click at [1420, 463] on div "Conversations 22 / 1000" at bounding box center [1254, 431] width 354 height 76
click at [1095, 466] on div "22 / 1000" at bounding box center [1253, 458] width 326 height 19
drag, startPoint x: 1377, startPoint y: 465, endPoint x: 1446, endPoint y: 466, distance: 68.4
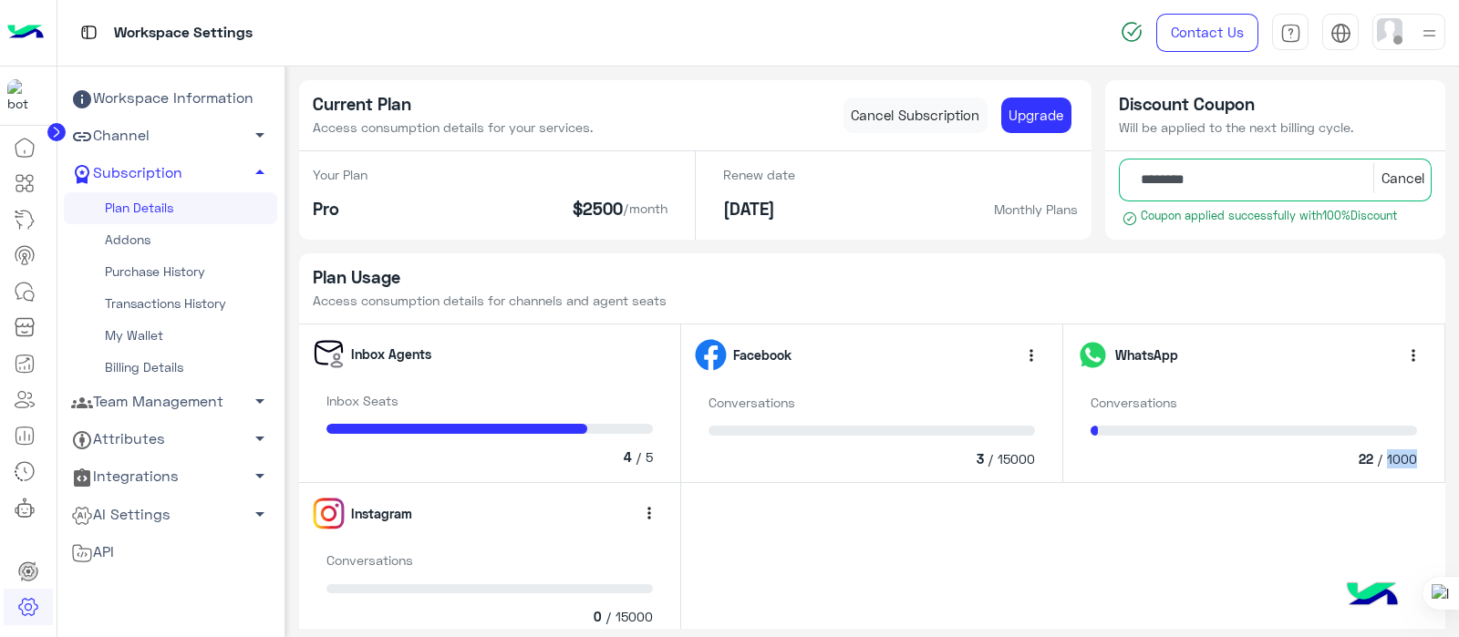
click at [1446, 466] on app-payment-method "Current Plan Access consumption details for your services. Cancel Subscription …" at bounding box center [872, 637] width 1174 height 1114
click at [115, 236] on link "Addons" at bounding box center [170, 240] width 213 height 32
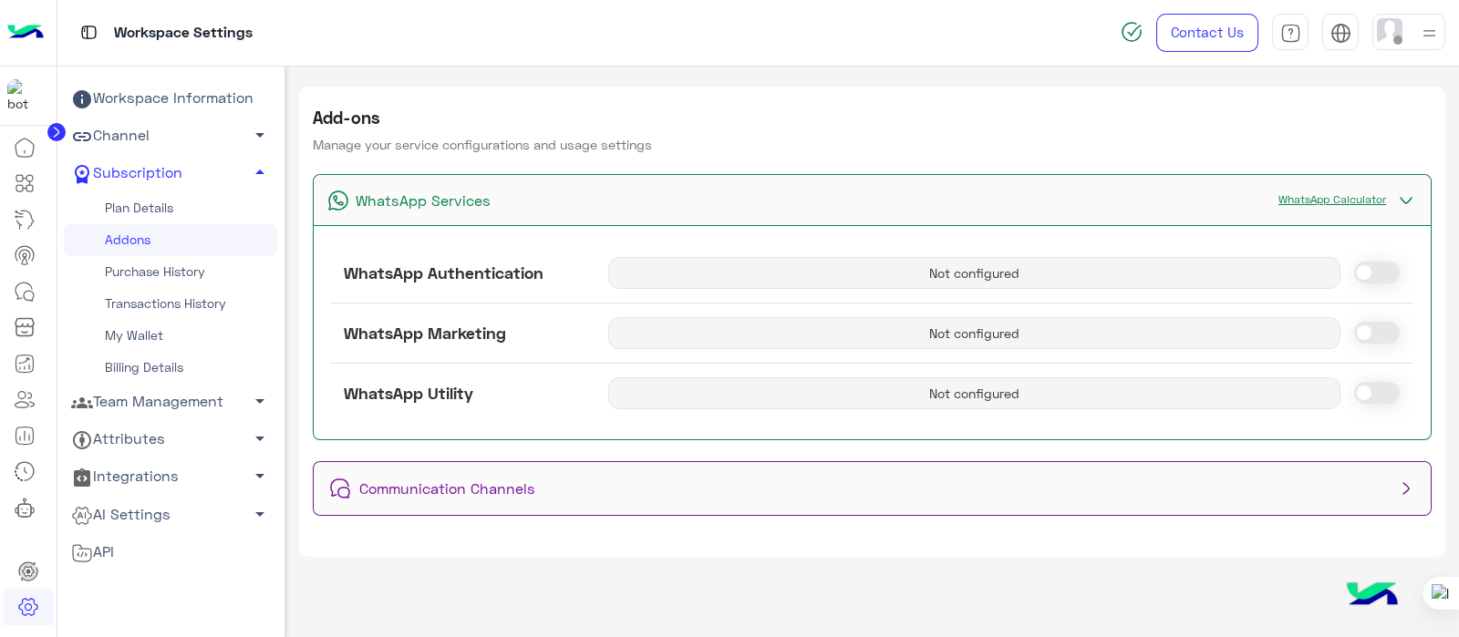
click at [165, 279] on link "Purchase History" at bounding box center [170, 272] width 213 height 32
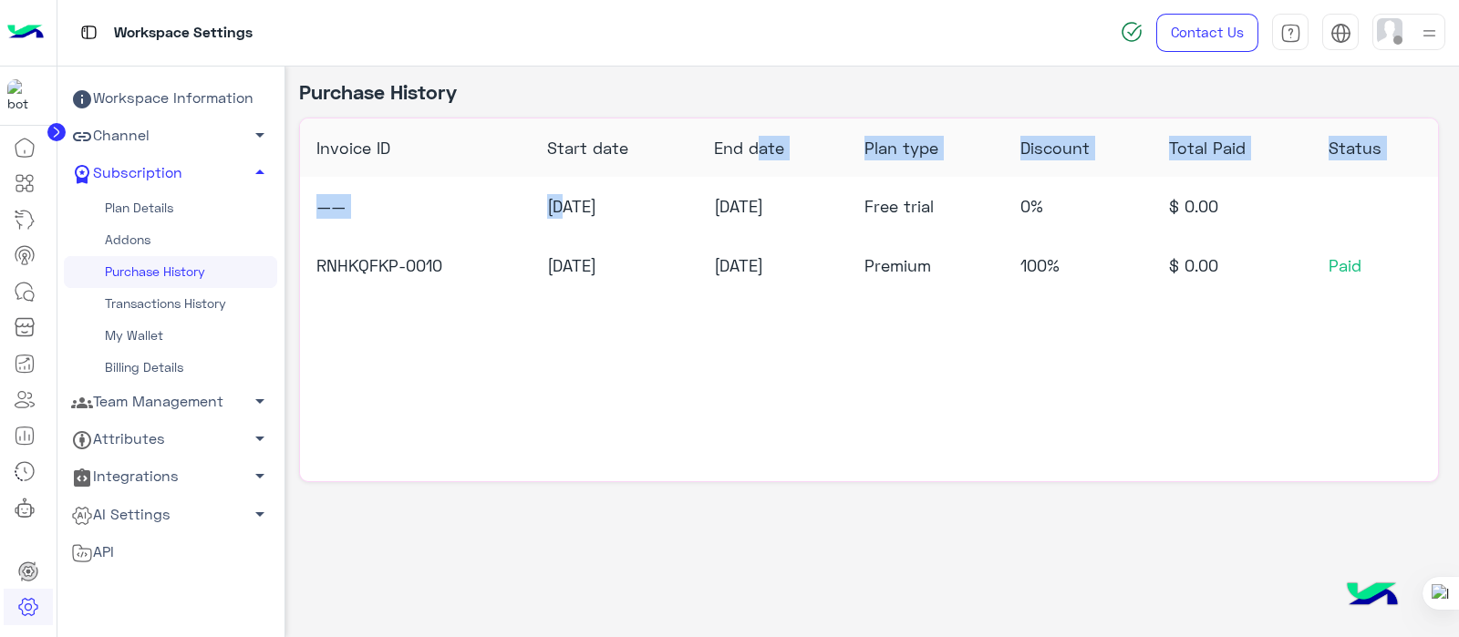
drag, startPoint x: 560, startPoint y: 213, endPoint x: 748, endPoint y: 152, distance: 198.3
click at [748, 152] on table "Invoice ID Start date End date Plan type Discount Total Paid Status —— 31/8/202…" at bounding box center [869, 207] width 1138 height 177
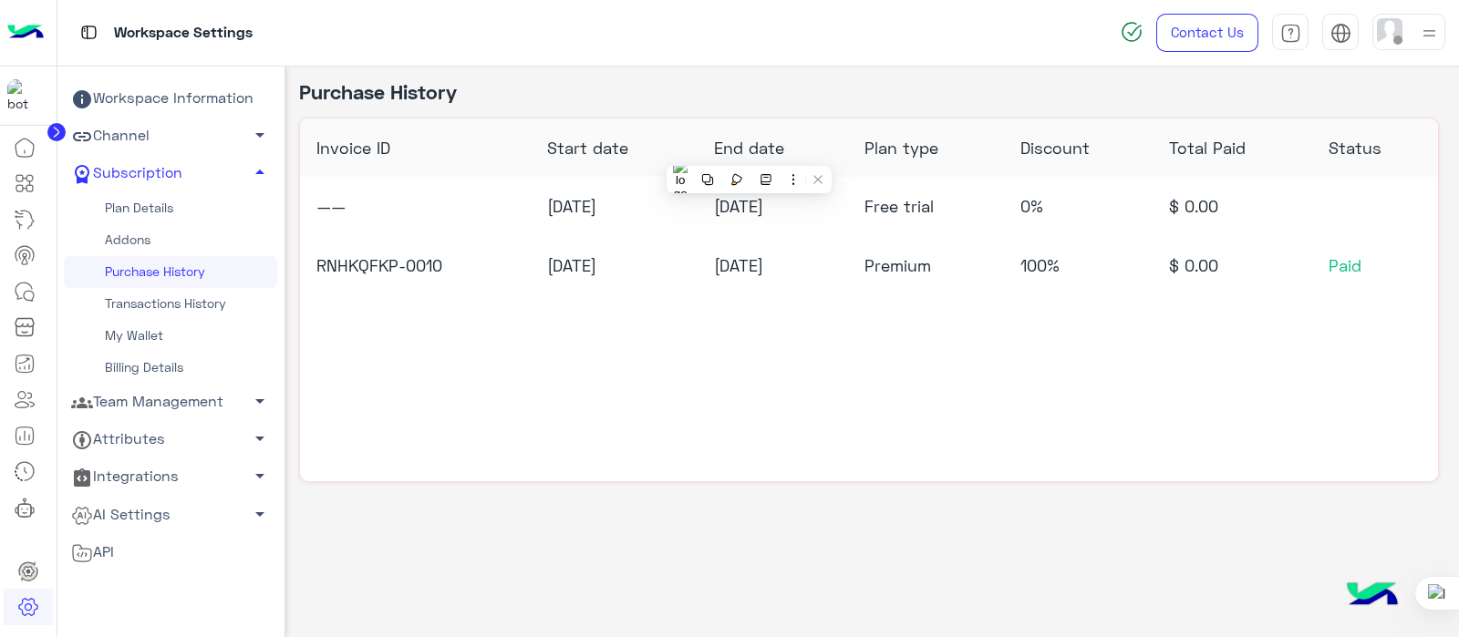
click at [870, 341] on div "Invoice ID Start date End date Plan type Discount Total Paid Status —— 31/8/202…" at bounding box center [868, 300] width 1139 height 365
drag, startPoint x: 544, startPoint y: 267, endPoint x: 663, endPoint y: 278, distance: 119.0
click at [663, 278] on td "14/9/2025" at bounding box center [614, 265] width 166 height 59
drag, startPoint x: 702, startPoint y: 246, endPoint x: 814, endPoint y: 248, distance: 112.1
click at [814, 248] on td "14/10/2025" at bounding box center [771, 265] width 150 height 59
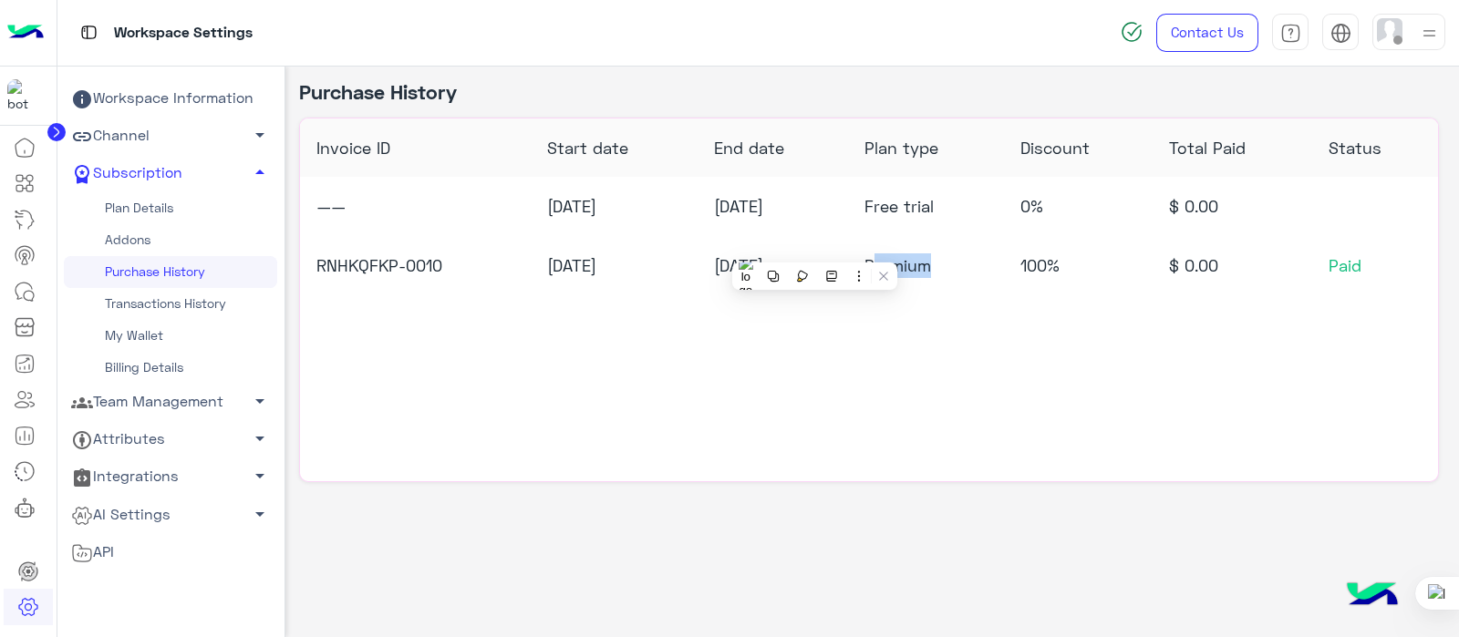
drag, startPoint x: 884, startPoint y: 262, endPoint x: 984, endPoint y: 261, distance: 99.4
click at [984, 261] on td "Premium" at bounding box center [925, 265] width 156 height 59
drag, startPoint x: 1031, startPoint y: 255, endPoint x: 1118, endPoint y: 289, distance: 92.9
click at [1118, 289] on td "100%" at bounding box center [1077, 265] width 149 height 59
click at [1005, 541] on div "Purchase History Invoice ID Start date End date Plan type Discount Total Paid S…" at bounding box center [872, 348] width 1174 height 562
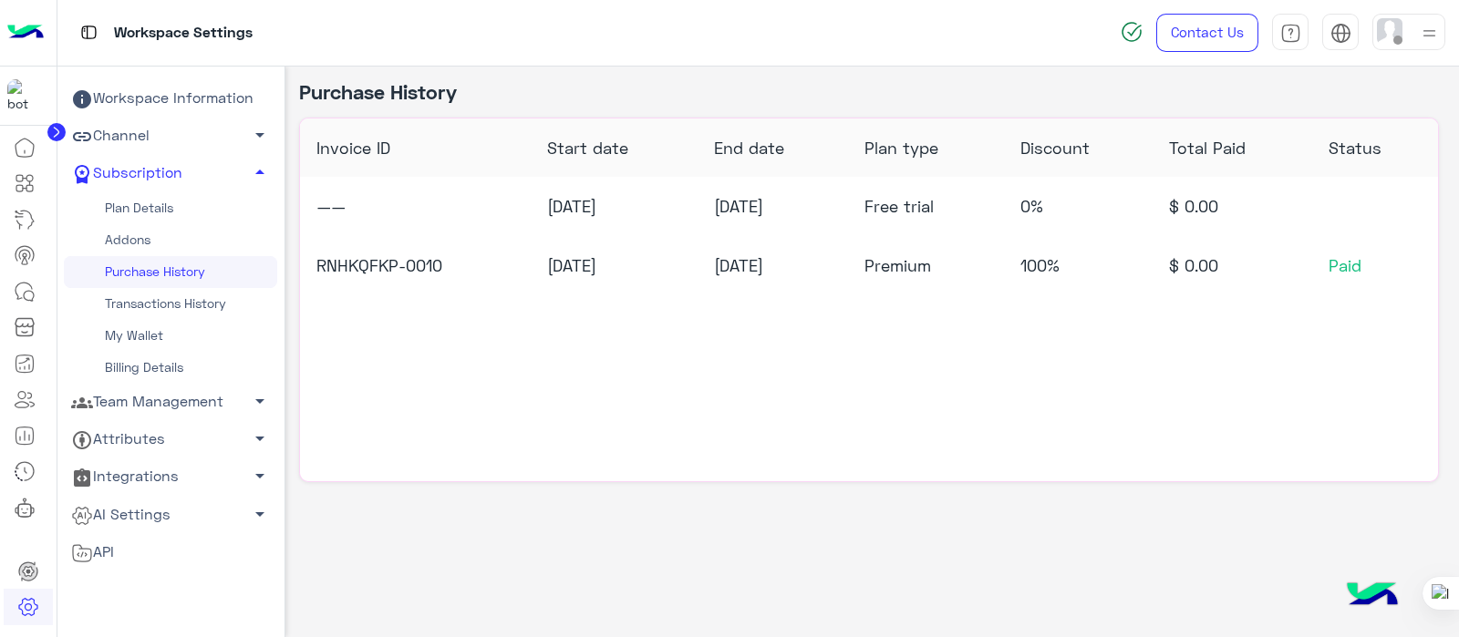
drag, startPoint x: 1025, startPoint y: 258, endPoint x: 1144, endPoint y: 280, distance: 121.4
click at [1144, 280] on td "100%" at bounding box center [1077, 265] width 149 height 59
click at [129, 371] on link "Billing Details" at bounding box center [170, 368] width 213 height 32
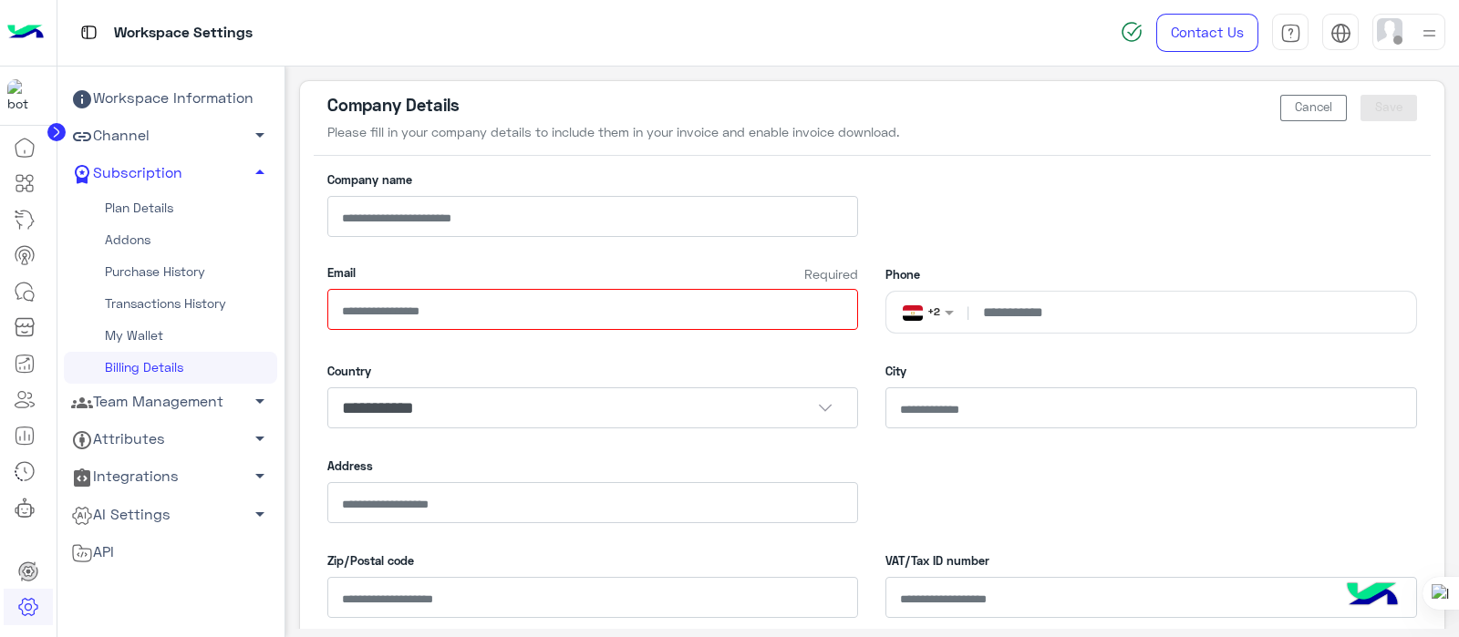
type input "**********"
click at [203, 392] on link "Team Management arrow_drop_down" at bounding box center [170, 402] width 213 height 37
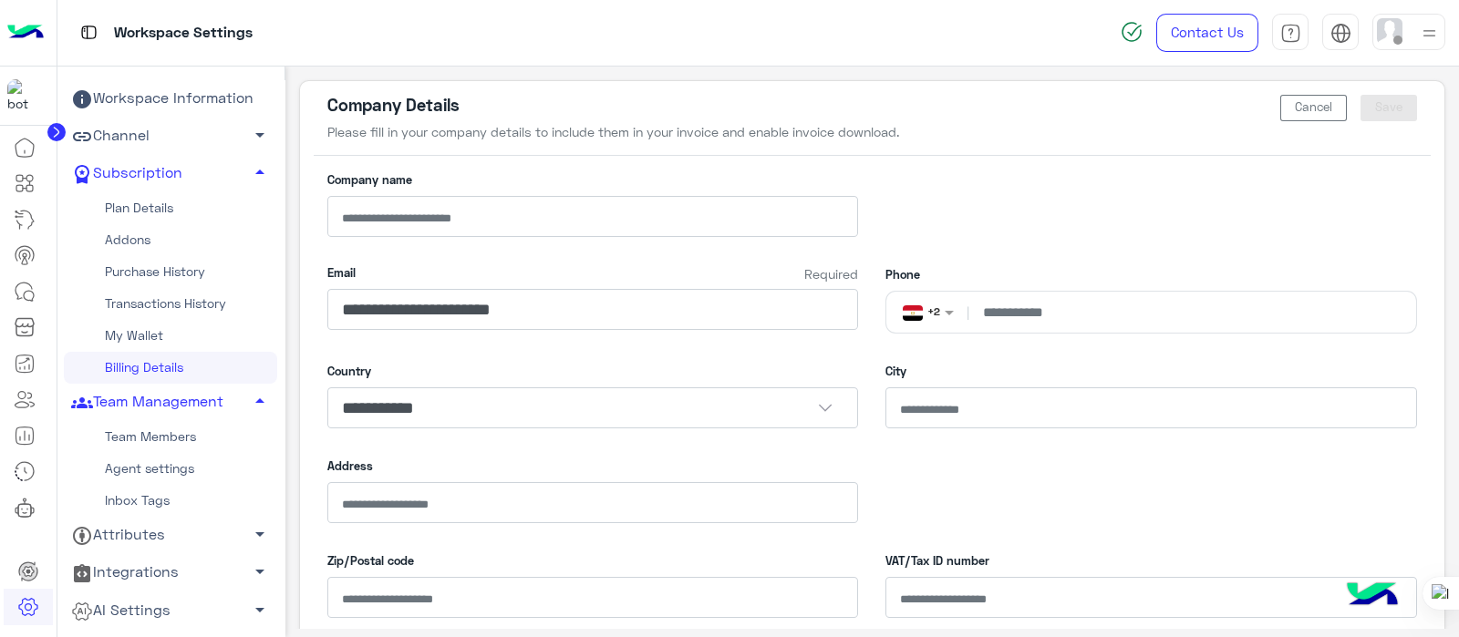
click at [123, 439] on link "Team Members" at bounding box center [170, 437] width 213 height 32
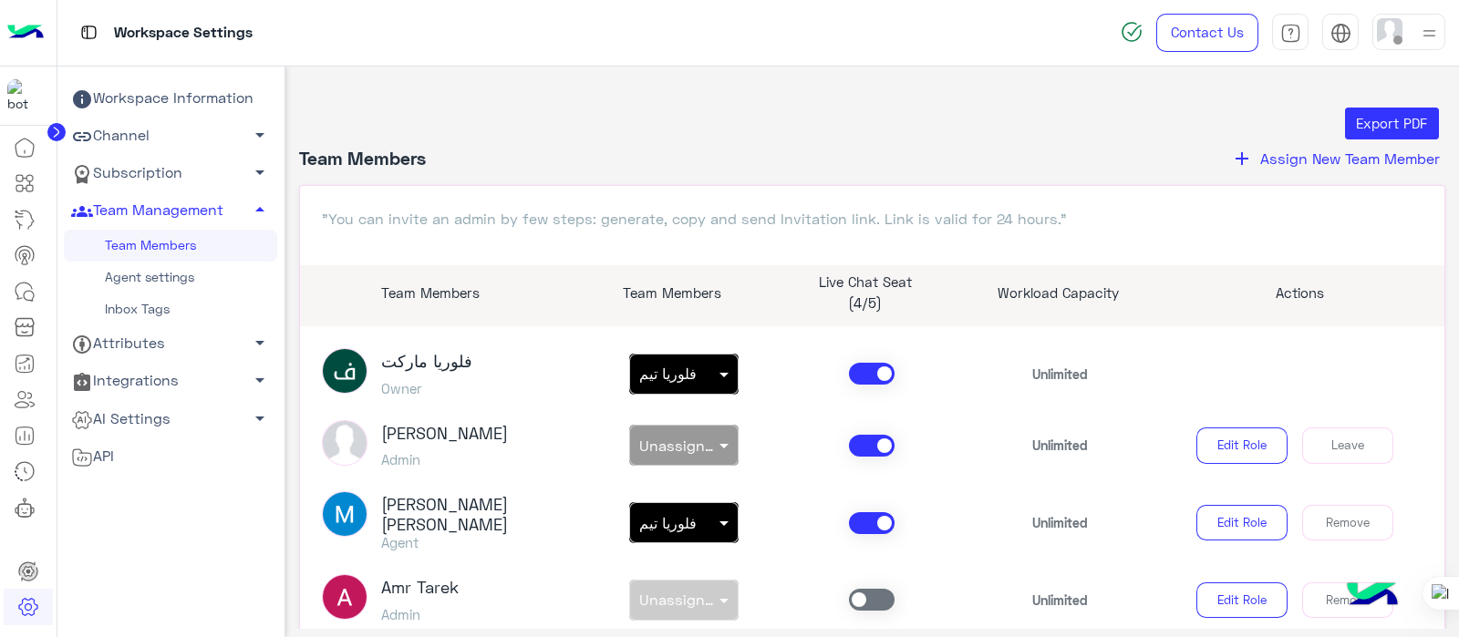
click at [1274, 165] on span "Assign New Team Member" at bounding box center [1350, 157] width 180 height 17
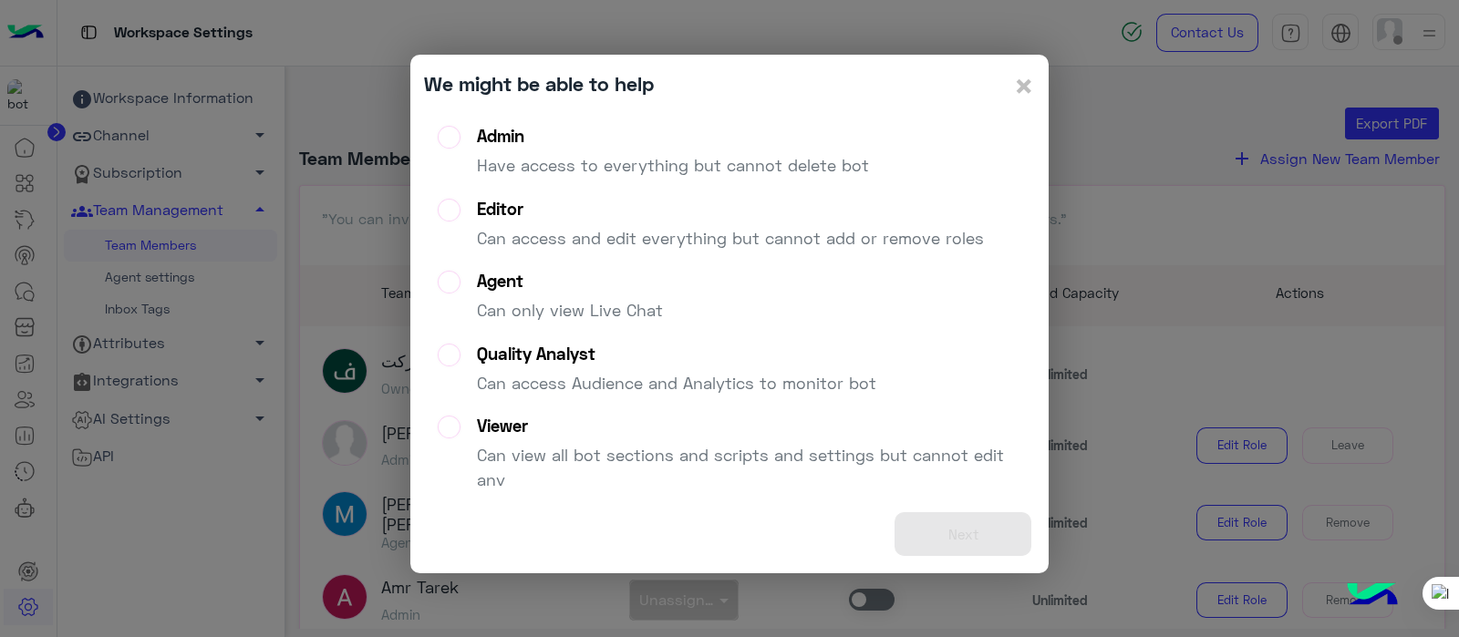
click at [454, 133] on label "Admin Have access to everything but cannot delete bot" at bounding box center [653, 159] width 431 height 66
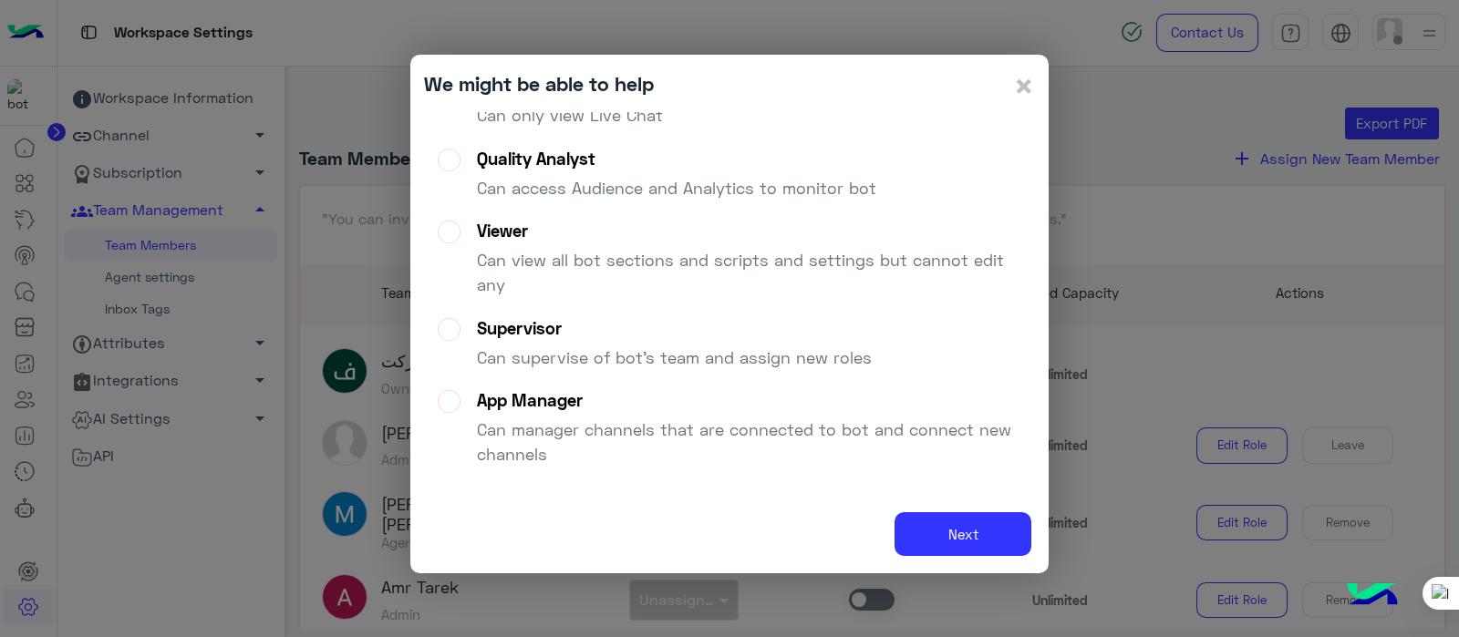
scroll to position [209, 0]
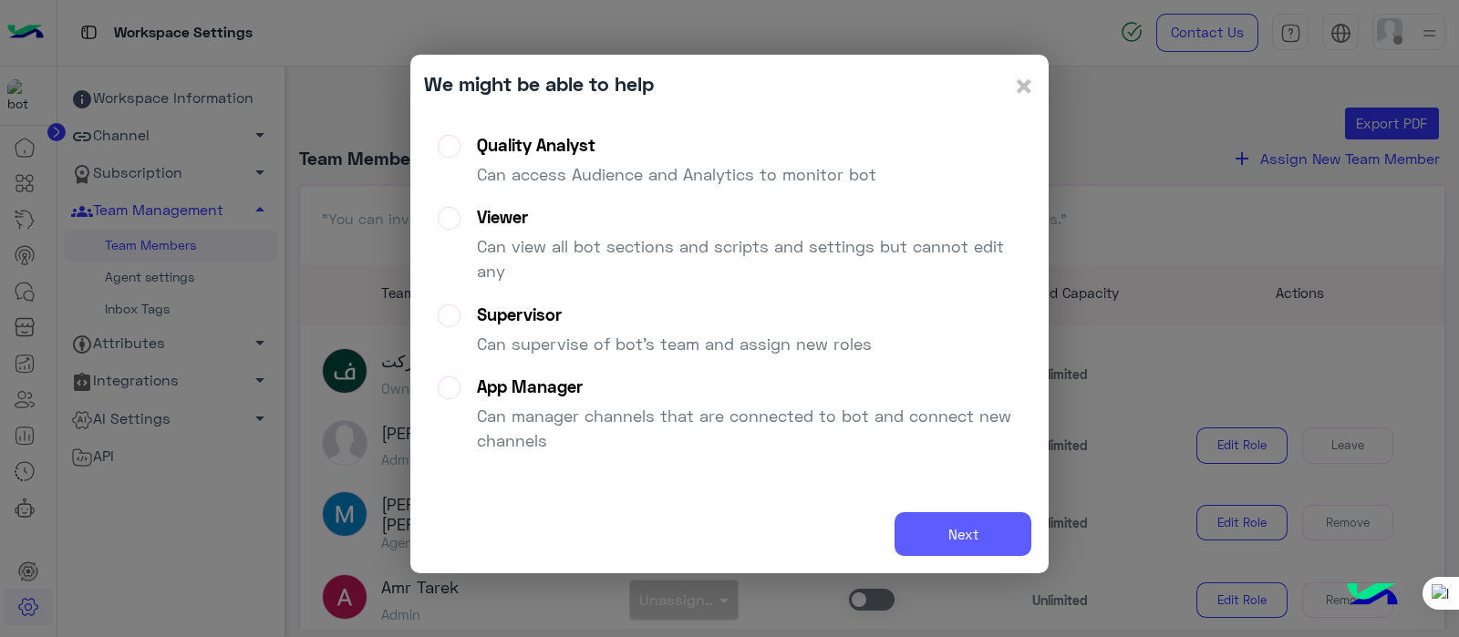
click at [965, 541] on button "Next" at bounding box center [962, 534] width 137 height 45
drag, startPoint x: 1071, startPoint y: 589, endPoint x: 900, endPoint y: 475, distance: 205.8
click at [900, 475] on modal-container "We might be able to help × Admin Have access to everything but cannot delete bo…" at bounding box center [729, 318] width 1459 height 637
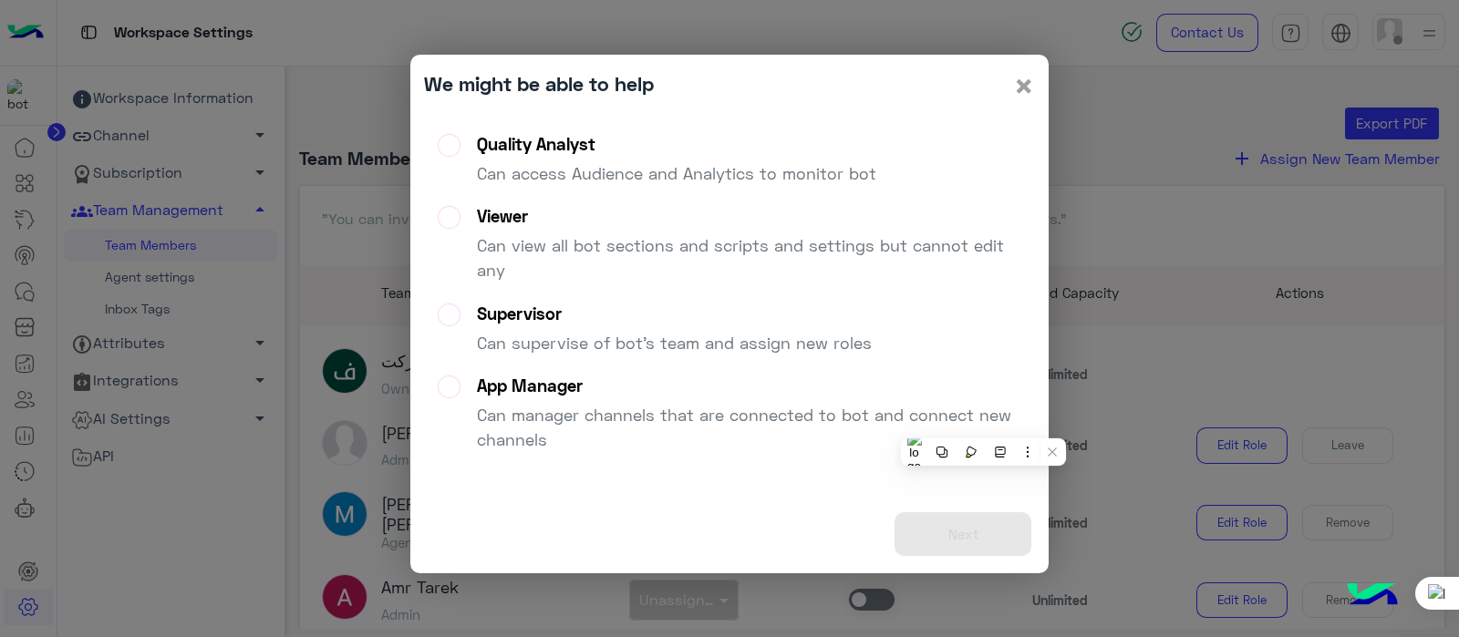
click at [1015, 95] on span "×" at bounding box center [1024, 85] width 22 height 41
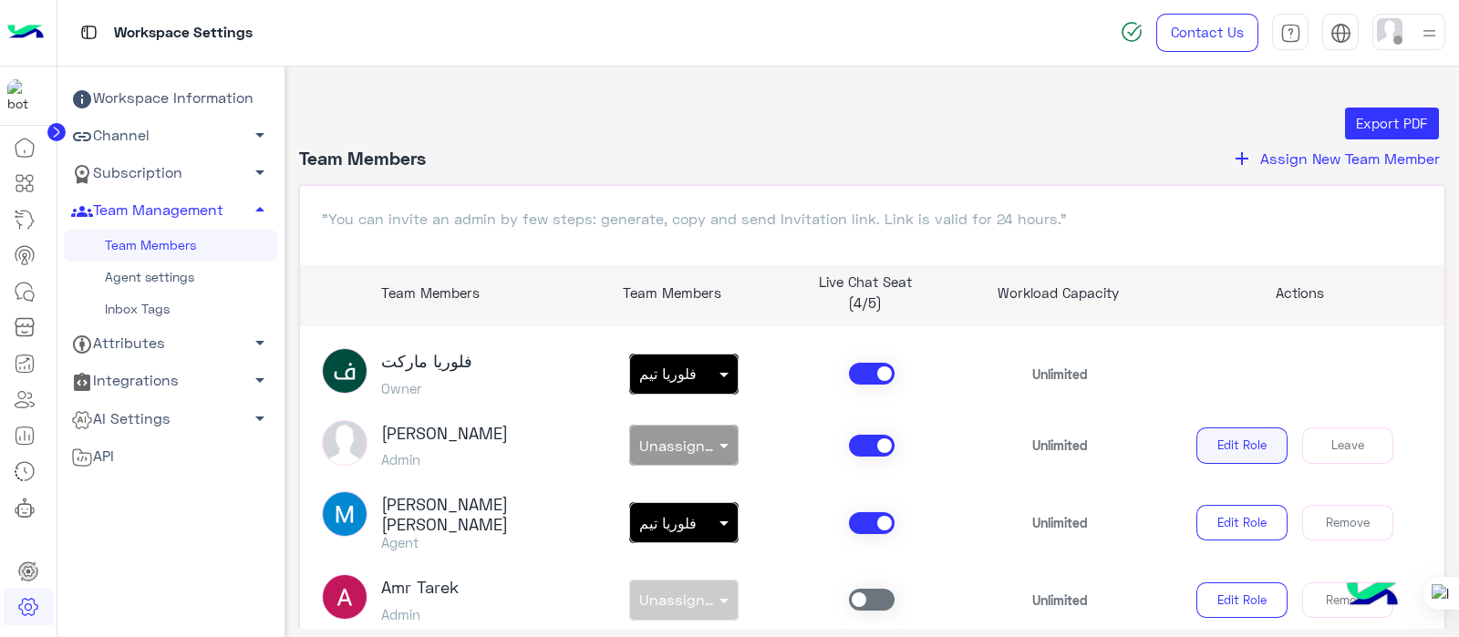
click at [1241, 441] on button "Edit Role" at bounding box center [1241, 446] width 91 height 36
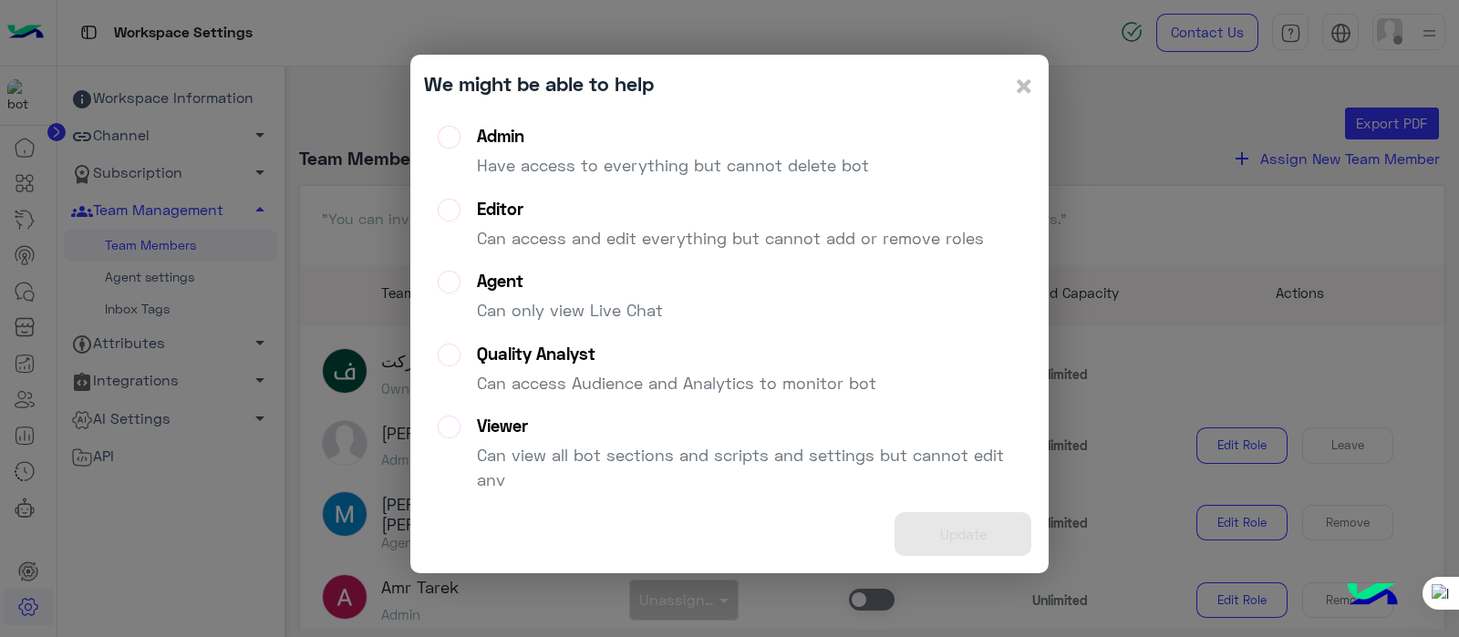
click at [456, 425] on label "Viewer Can view all bot sections and scripts and settings but cannot edit any" at bounding box center [729, 461] width 583 height 90
click at [983, 544] on div "Update" at bounding box center [729, 534] width 611 height 51
click at [1027, 88] on span "×" at bounding box center [1024, 85] width 22 height 41
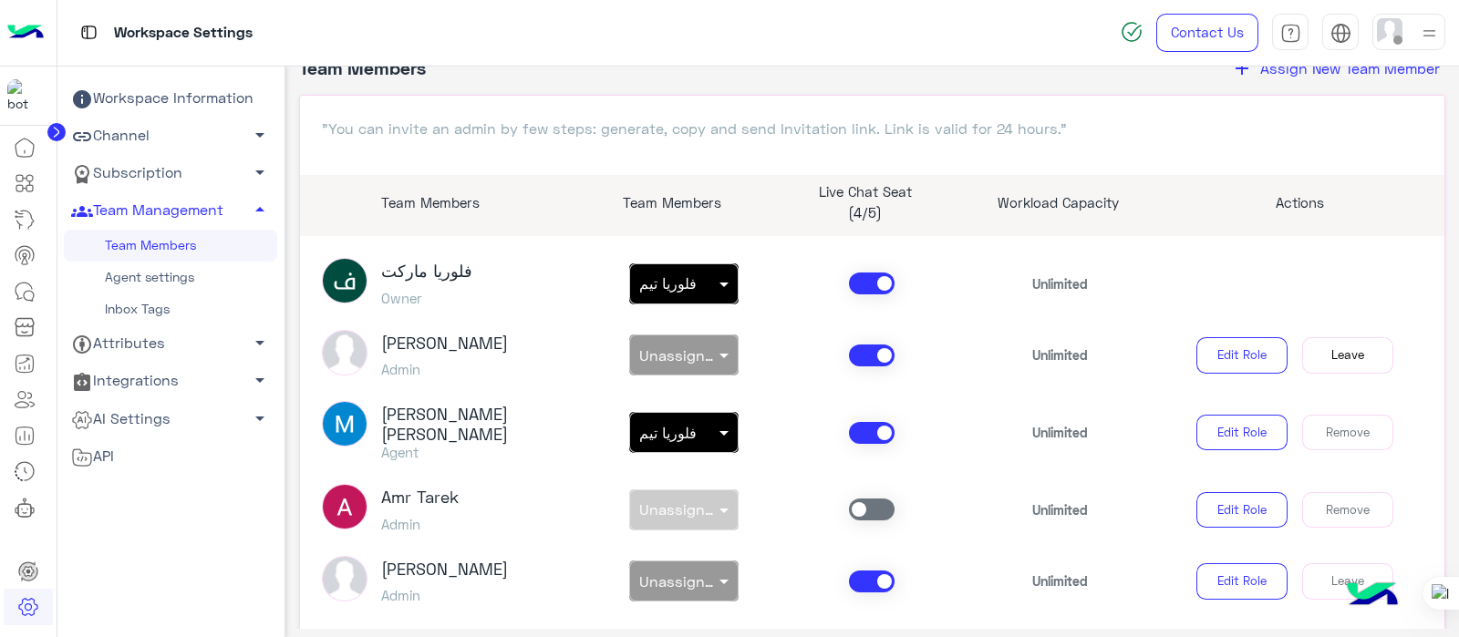
scroll to position [178, 0]
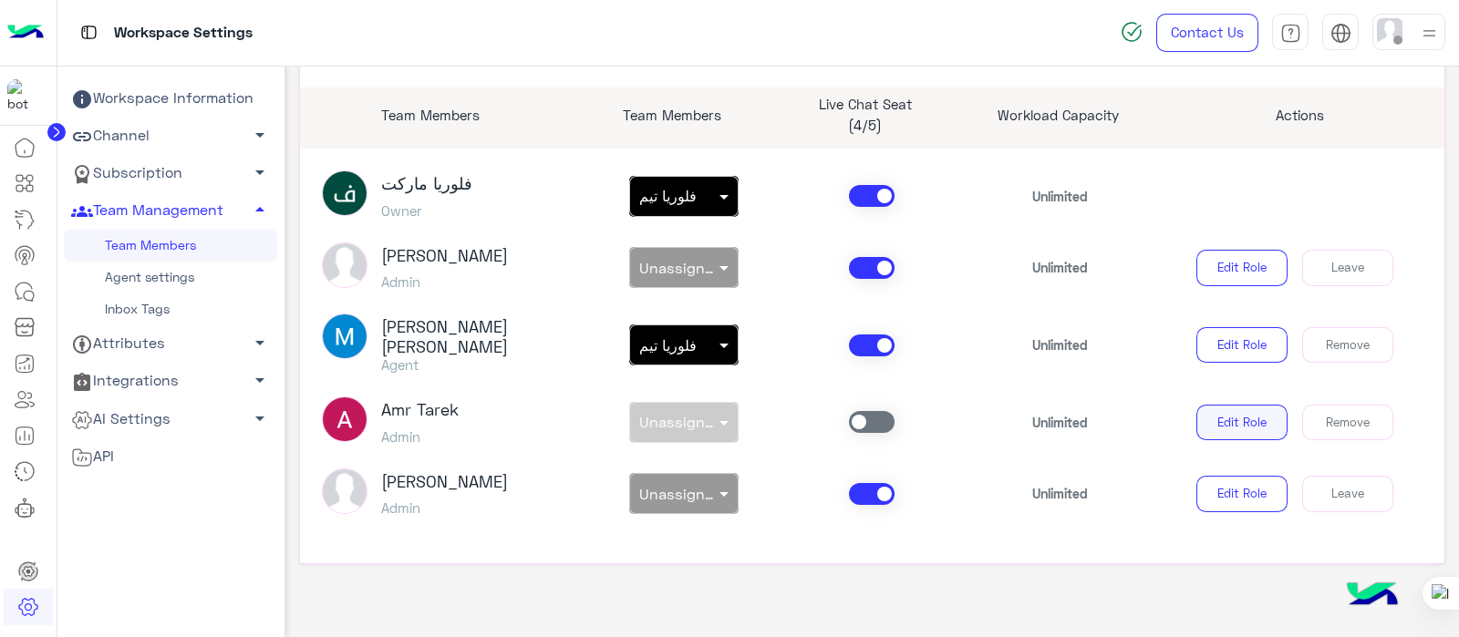
click at [1221, 419] on button "Edit Role" at bounding box center [1241, 423] width 91 height 36
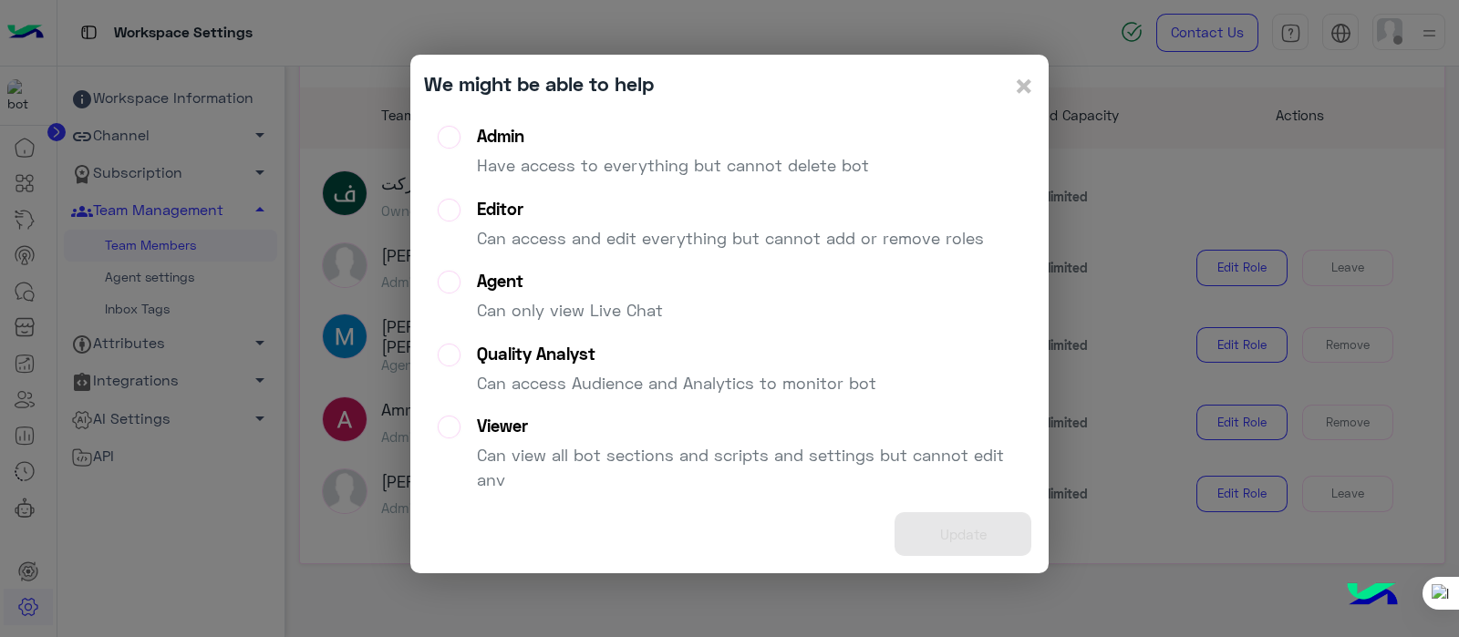
click at [443, 356] on label "Quality Analyst Can access Audience and Analytics to monitor bot" at bounding box center [657, 377] width 438 height 66
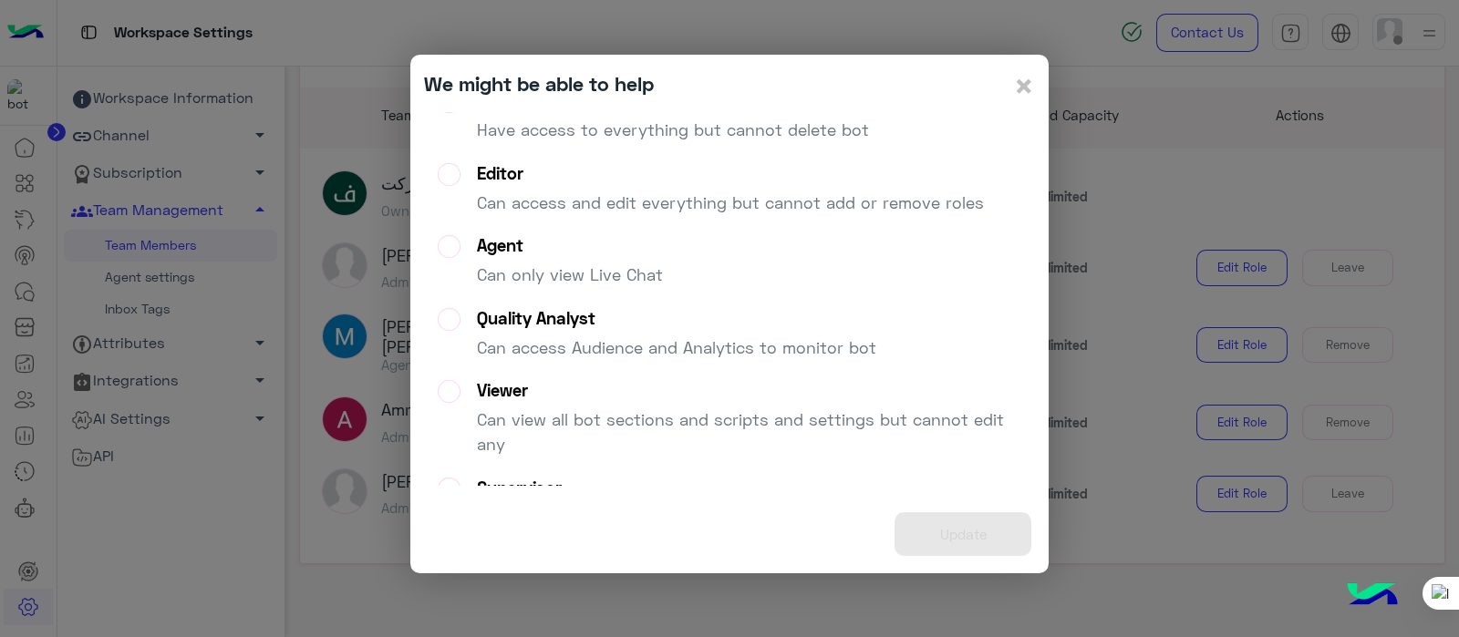
scroll to position [209, 0]
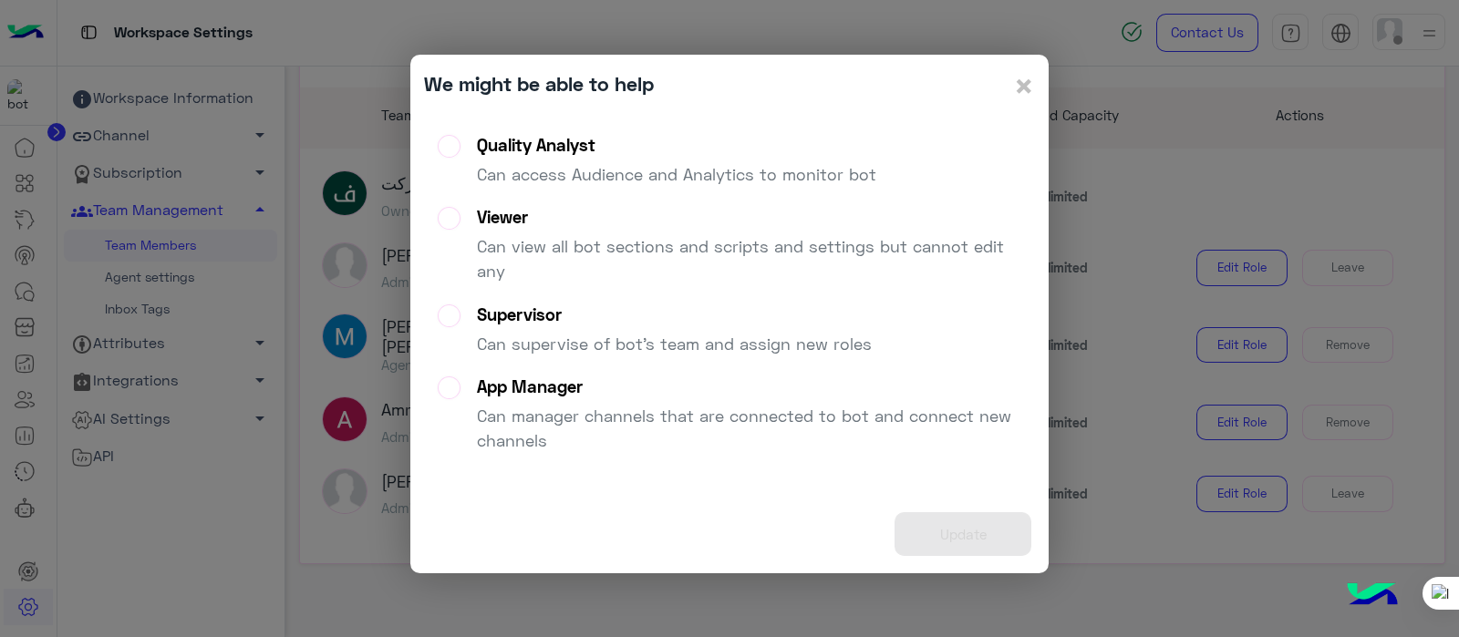
click at [986, 525] on div "Update" at bounding box center [729, 534] width 611 height 51
click at [986, 540] on div "Update" at bounding box center [729, 534] width 611 height 51
click at [986, 541] on div "Update" at bounding box center [729, 534] width 611 height 51
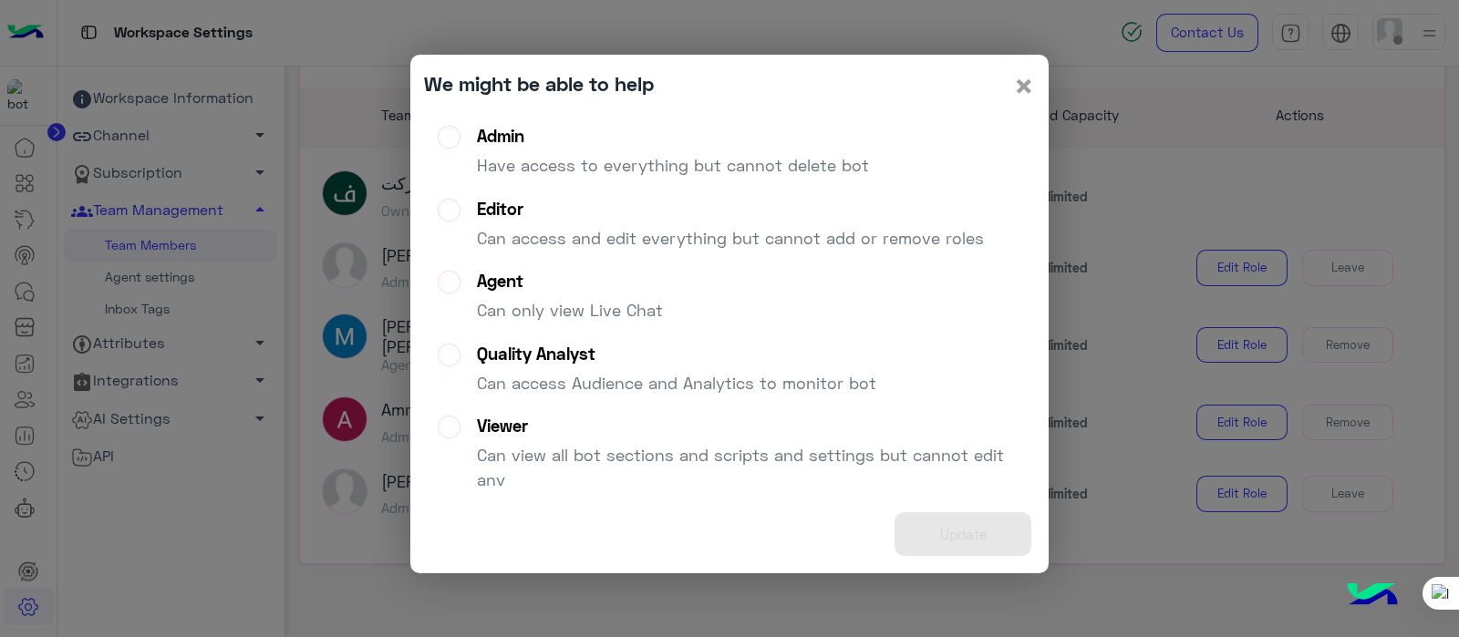
click at [1025, 80] on span "×" at bounding box center [1024, 85] width 22 height 41
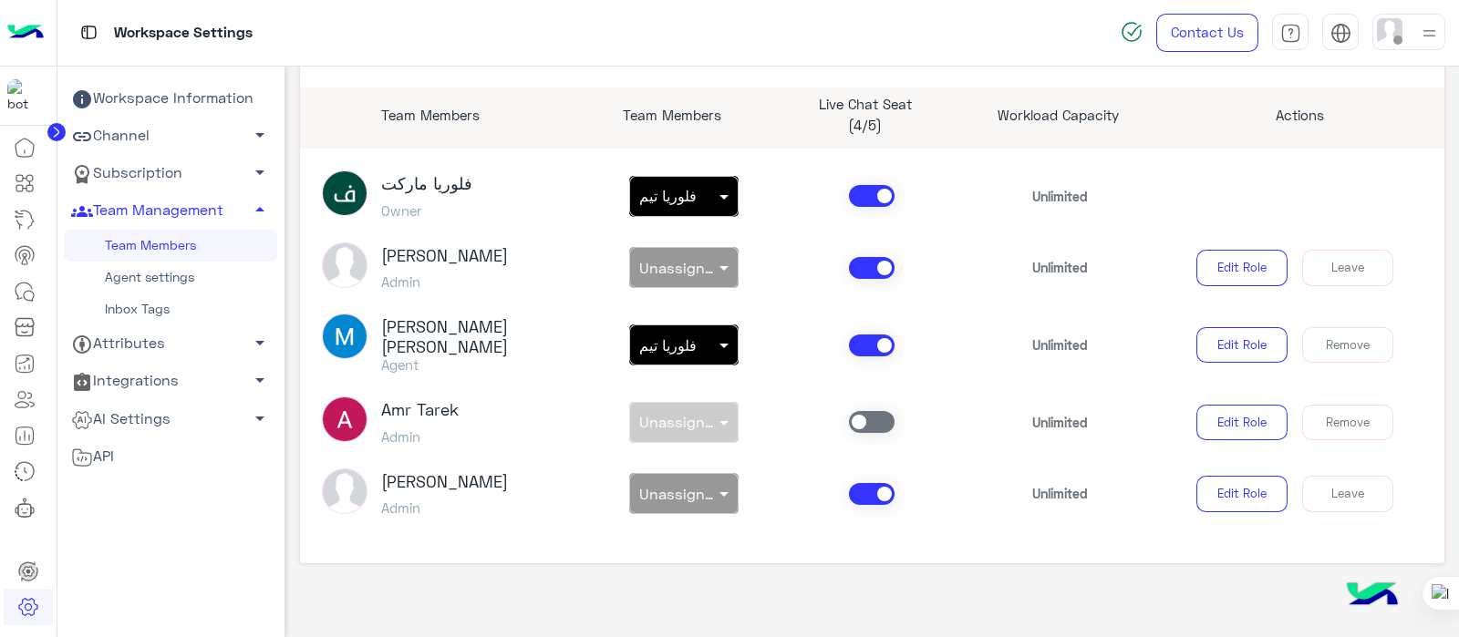
click at [1283, 369] on div "Muhammed Akram Kattan Agent non × فلوريا تيم Unlimited Edit Role Remove" at bounding box center [872, 345] width 1129 height 63
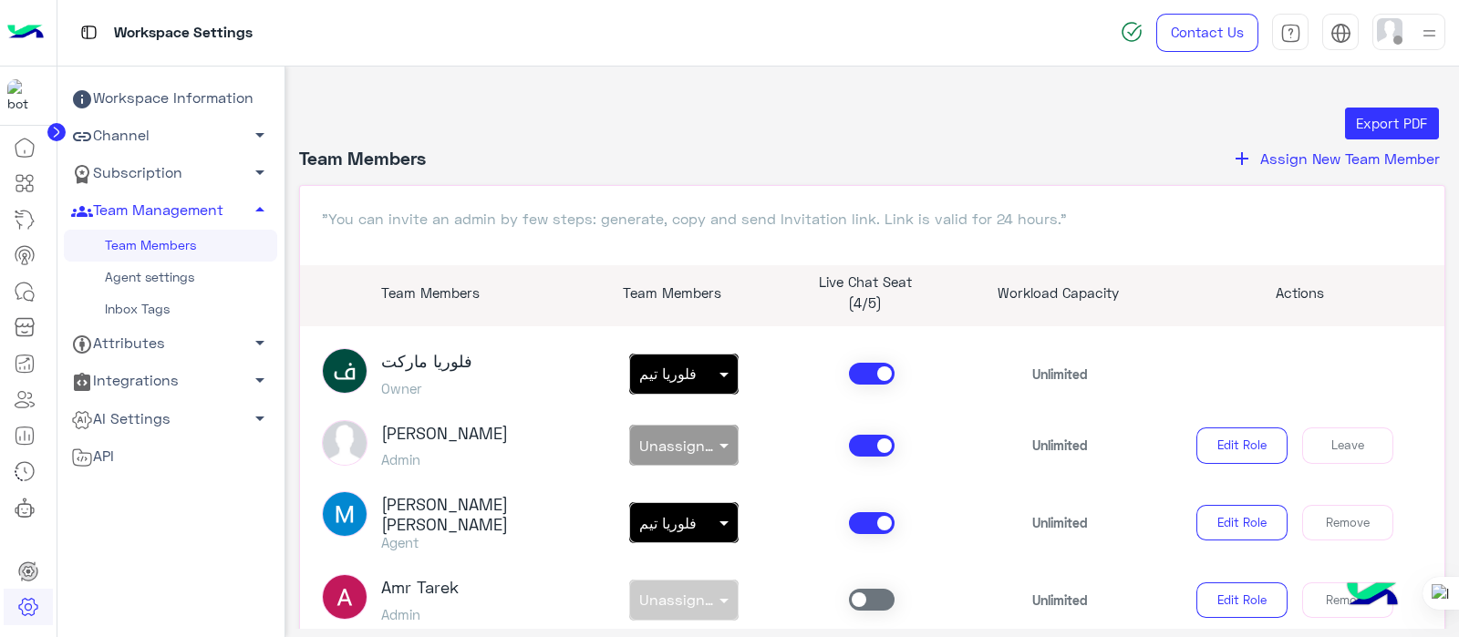
click at [1269, 158] on span "Assign New Team Member" at bounding box center [1350, 157] width 180 height 17
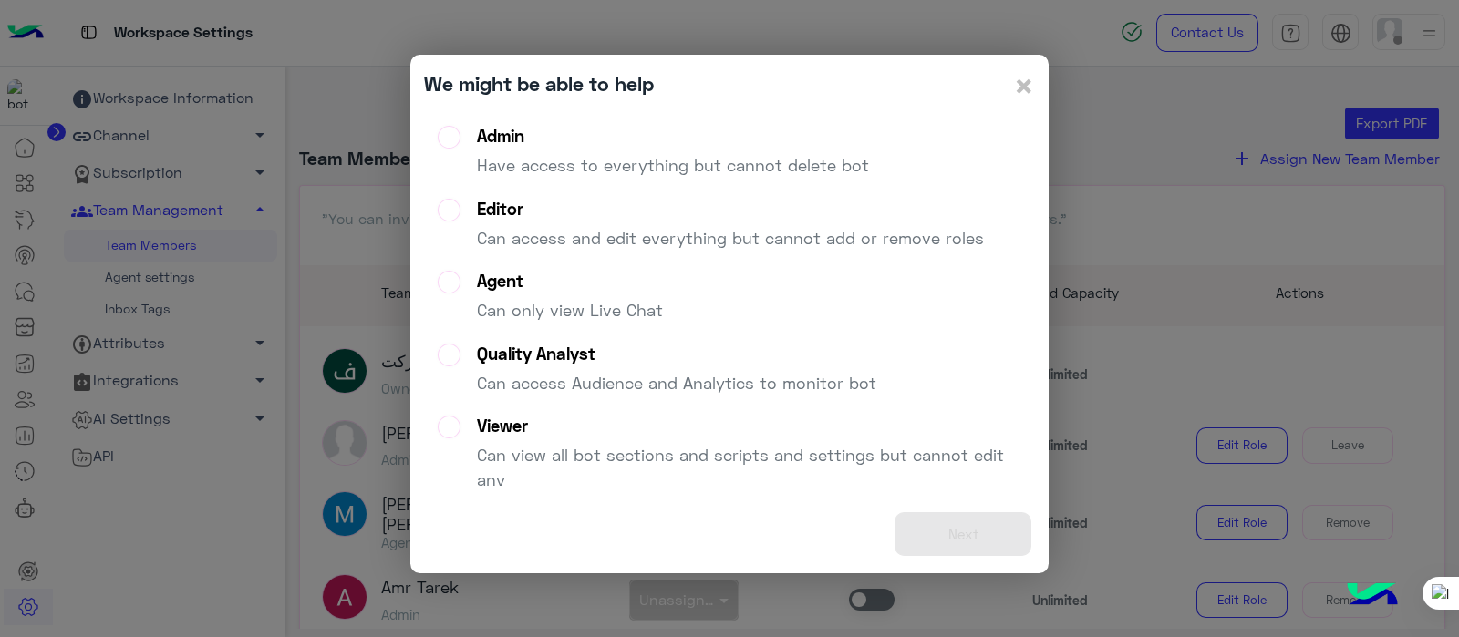
click at [451, 435] on label "Viewer Can view all bot sections and scripts and settings but cannot edit any" at bounding box center [729, 461] width 583 height 90
click at [952, 531] on div "Next" at bounding box center [729, 534] width 611 height 51
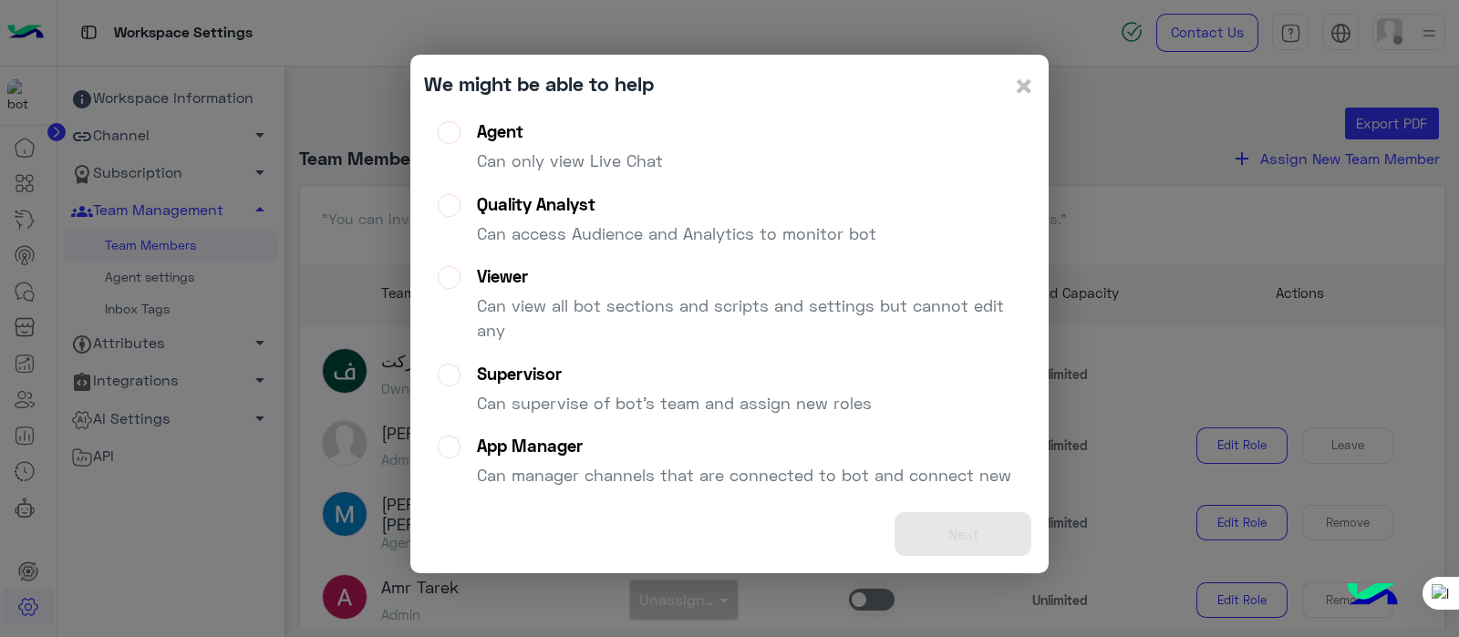
scroll to position [209, 0]
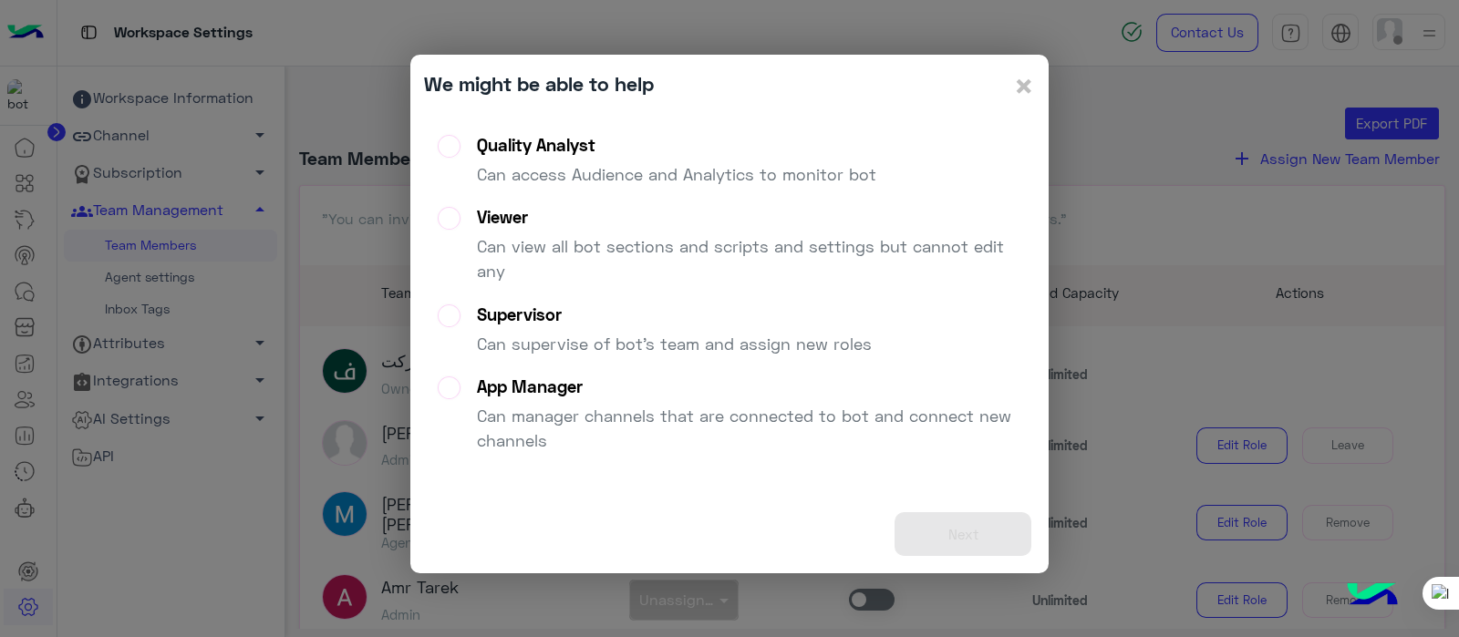
click at [942, 527] on div "Next" at bounding box center [729, 534] width 611 height 51
click at [950, 546] on div "Next" at bounding box center [729, 534] width 611 height 51
click at [913, 540] on div "Next" at bounding box center [729, 534] width 611 height 51
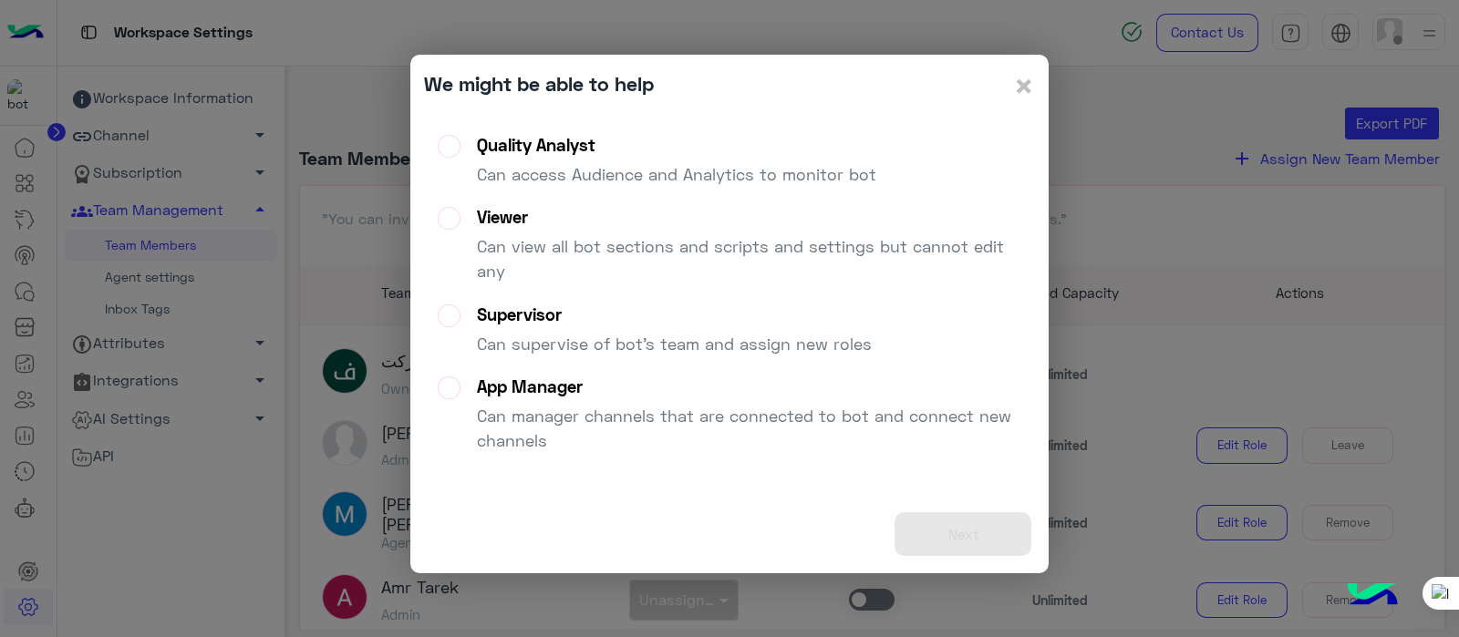
click at [913, 540] on div "Next" at bounding box center [729, 534] width 611 height 51
click at [1018, 84] on span "×" at bounding box center [1024, 85] width 22 height 41
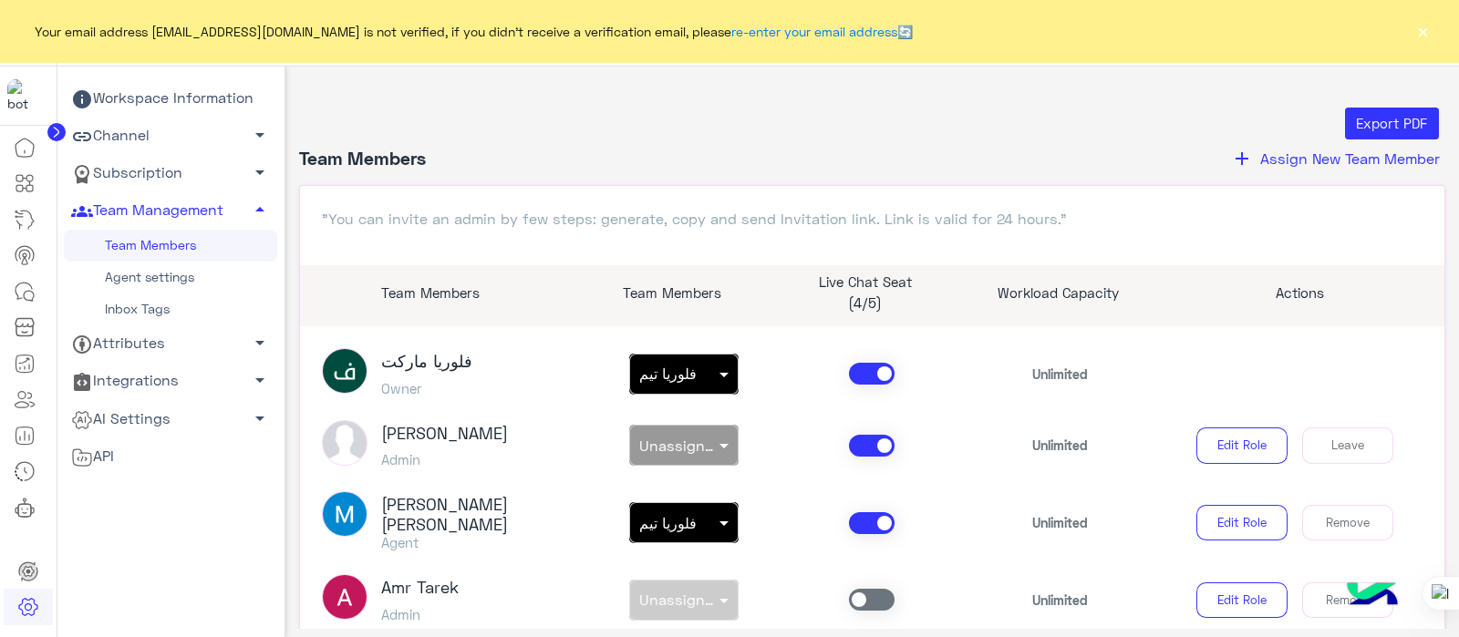
click at [1276, 158] on span "Assign New Team Member" at bounding box center [1350, 157] width 180 height 17
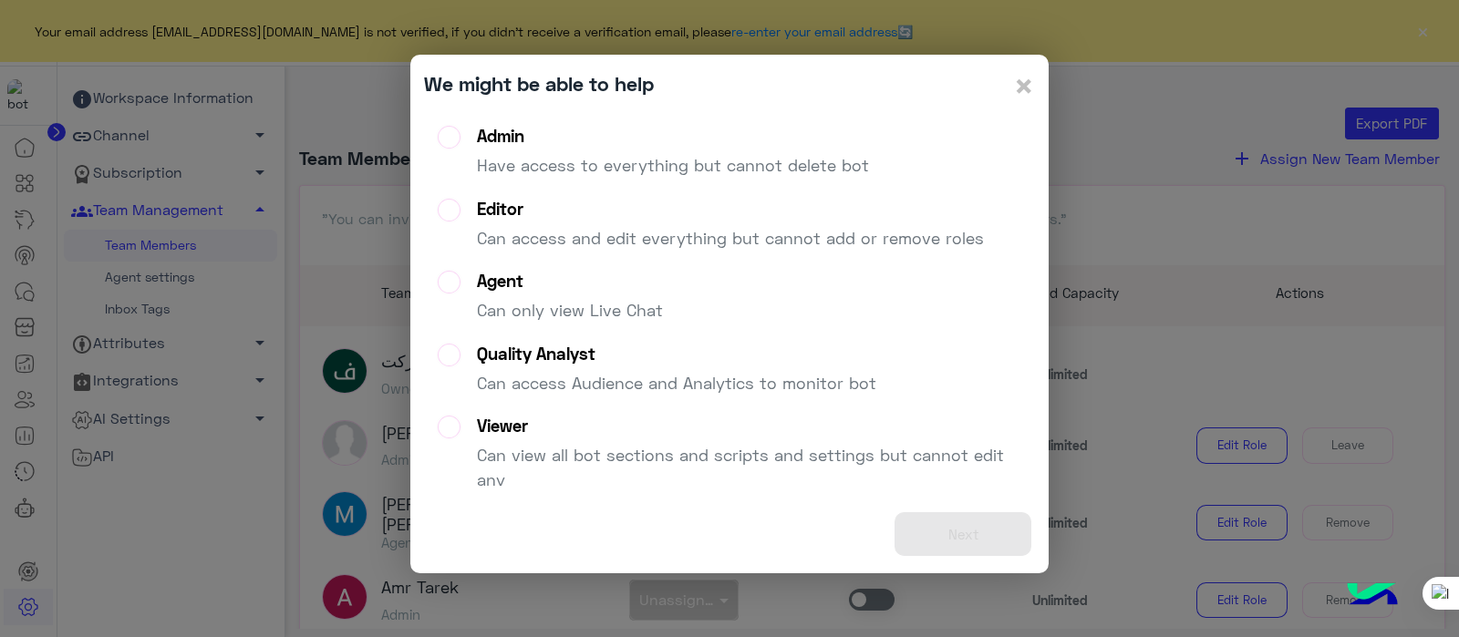
click at [449, 352] on label "Quality Analyst Can access Audience and Analytics to monitor bot" at bounding box center [657, 377] width 438 height 66
click at [1026, 95] on span "×" at bounding box center [1024, 85] width 22 height 41
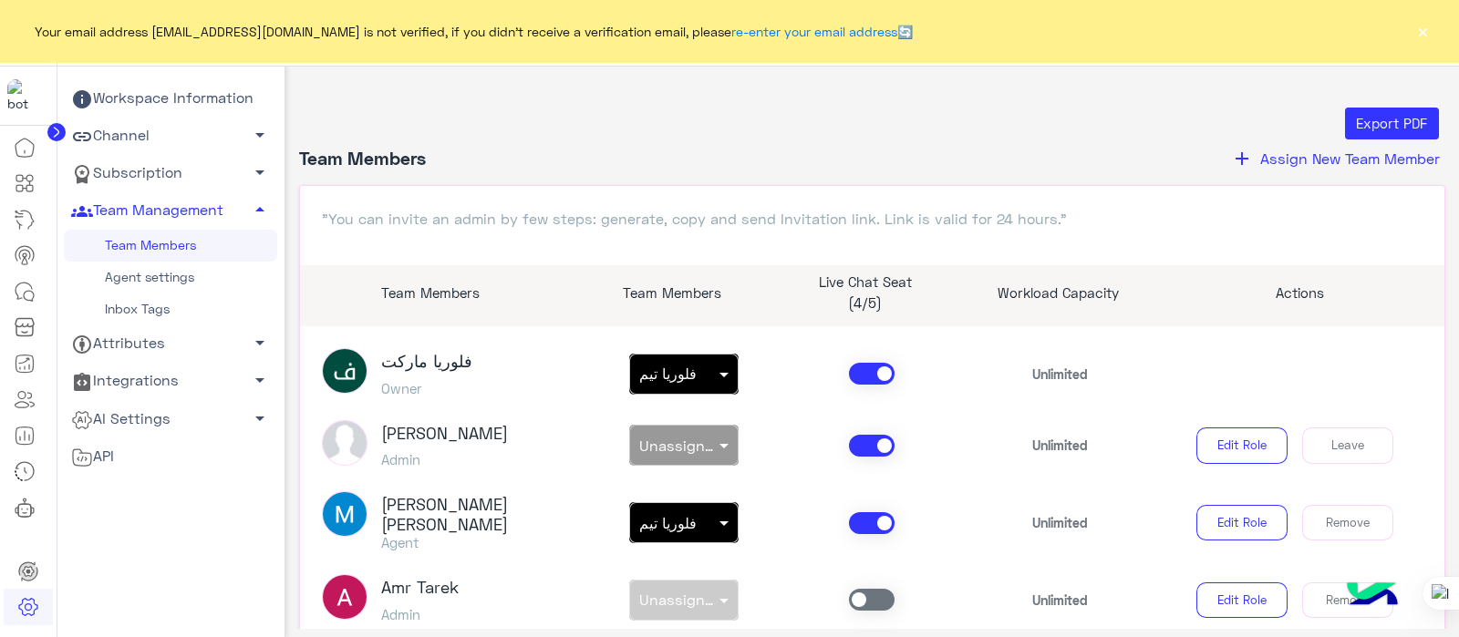
click at [1263, 149] on span "Assign New Team Member" at bounding box center [1350, 157] width 180 height 17
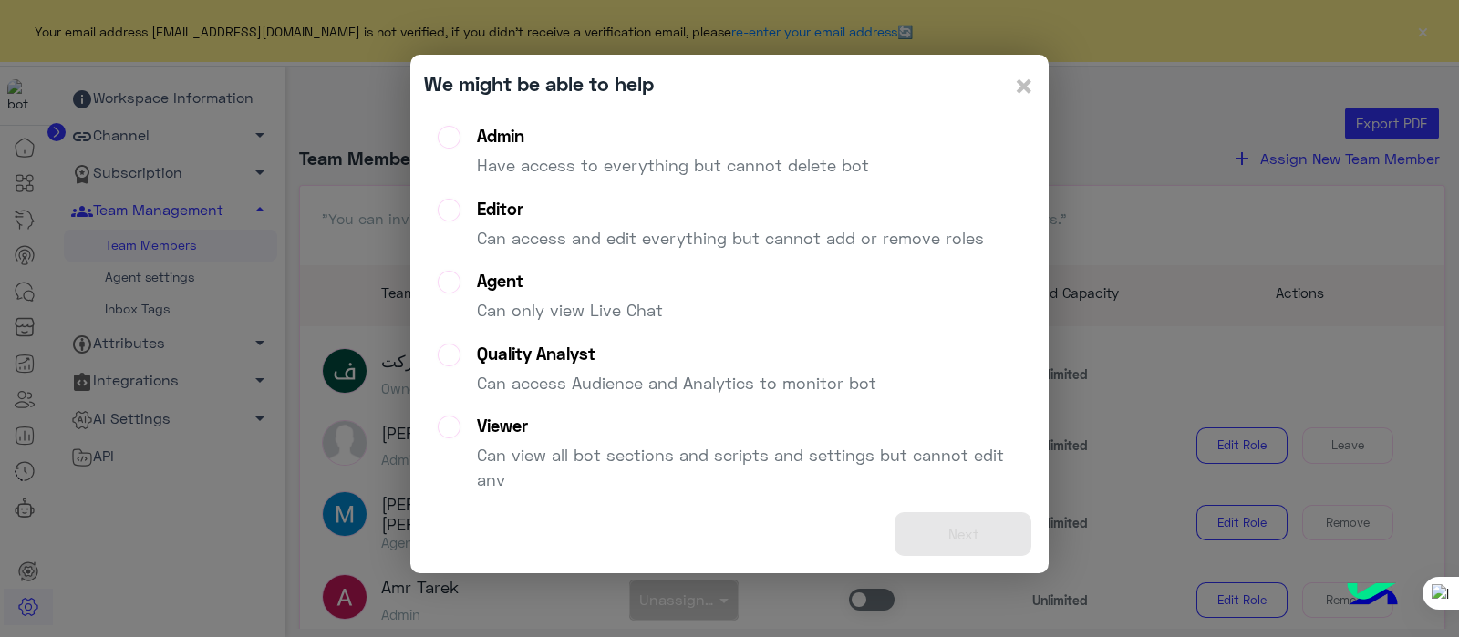
click at [452, 280] on label "Agent Can only view Live Chat" at bounding box center [550, 304] width 225 height 66
click at [947, 535] on button "Next" at bounding box center [962, 534] width 137 height 45
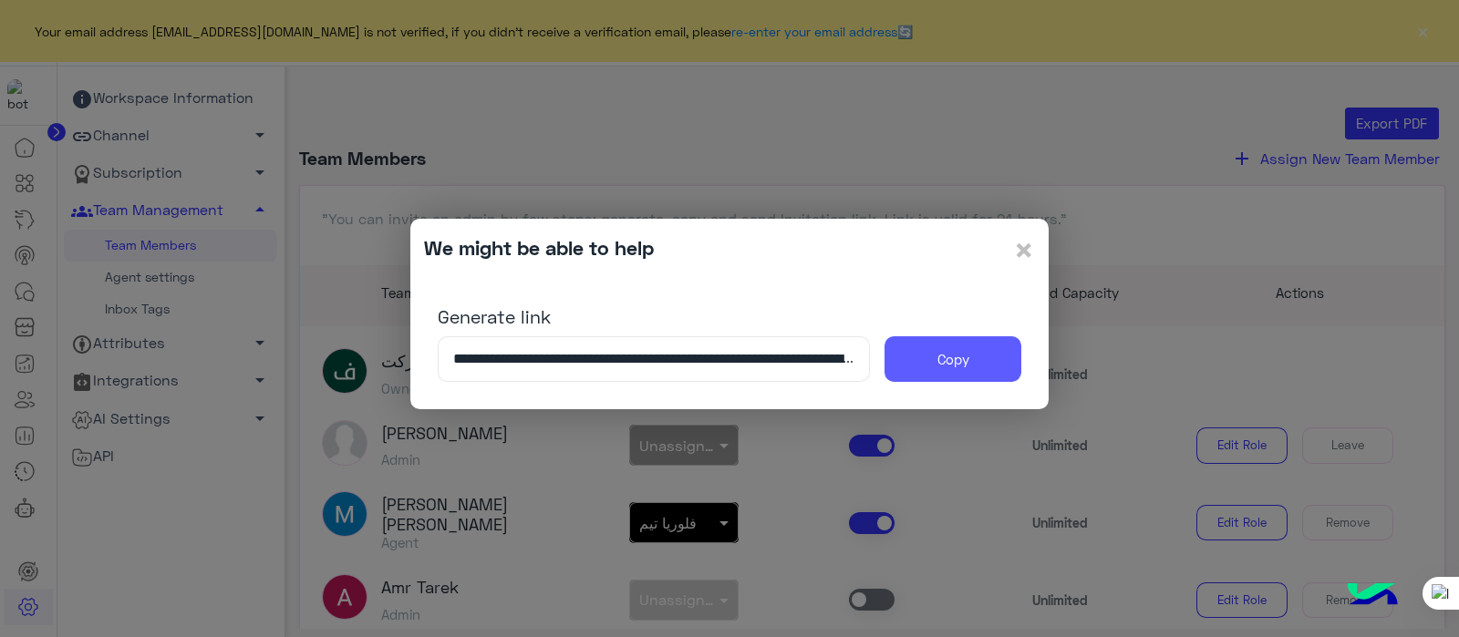
click at [919, 370] on button "Copy" at bounding box center [952, 359] width 137 height 46
click at [1027, 264] on span "×" at bounding box center [1024, 249] width 22 height 41
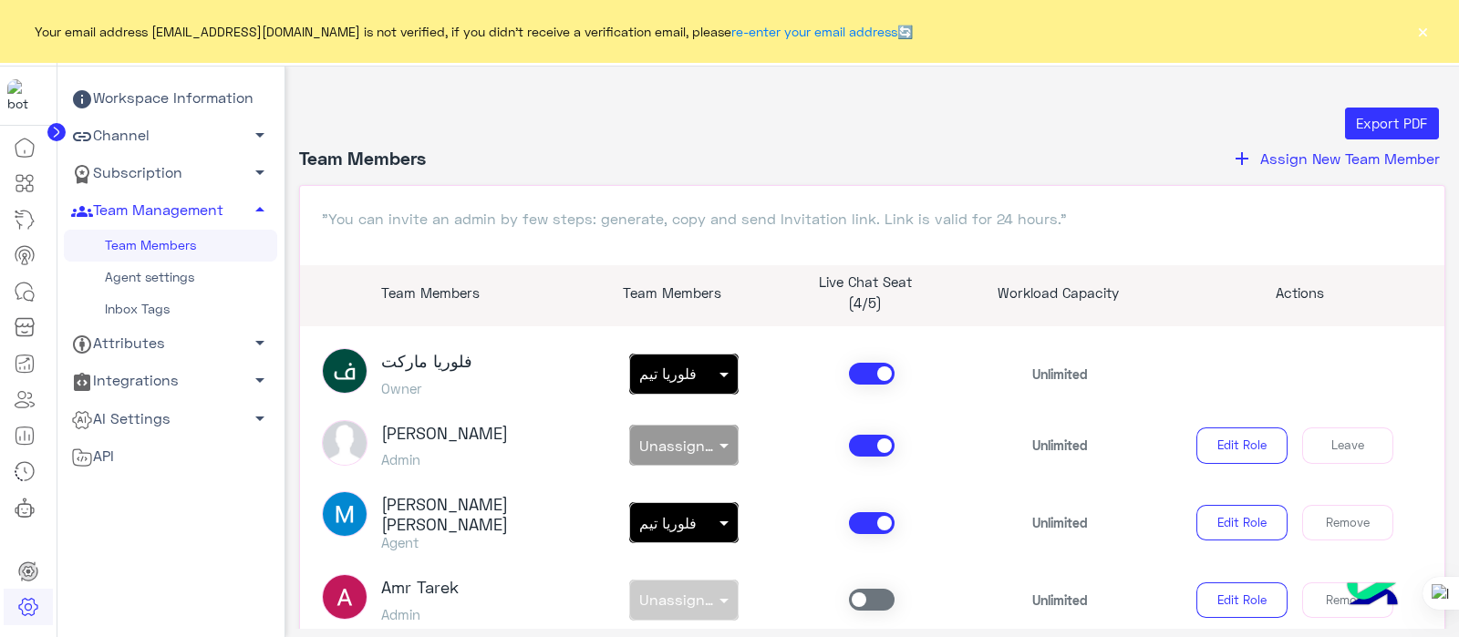
drag, startPoint x: 1458, startPoint y: 356, endPoint x: 1453, endPoint y: 572, distance: 215.2
click at [1453, 572] on html "Your email address [EMAIL_ADDRESS][DOMAIN_NAME] is not verified, if you didn't …" at bounding box center [729, 318] width 1459 height 637
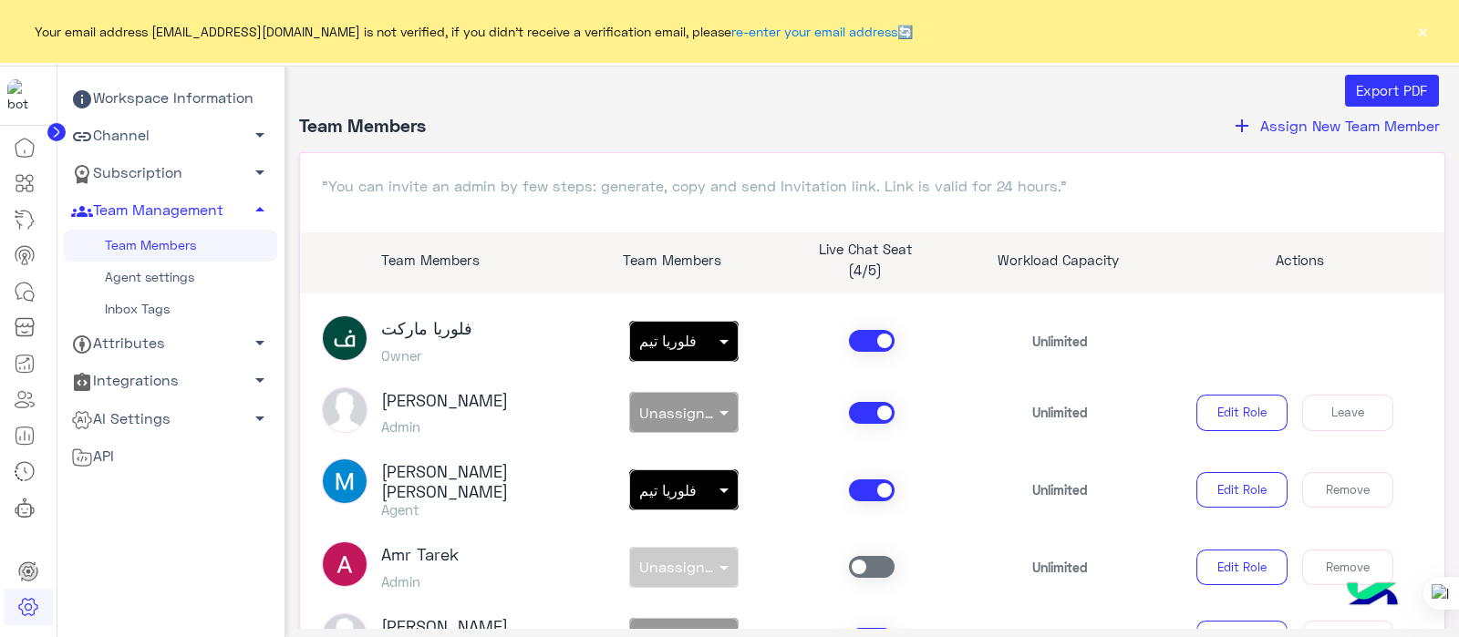
scroll to position [469, 0]
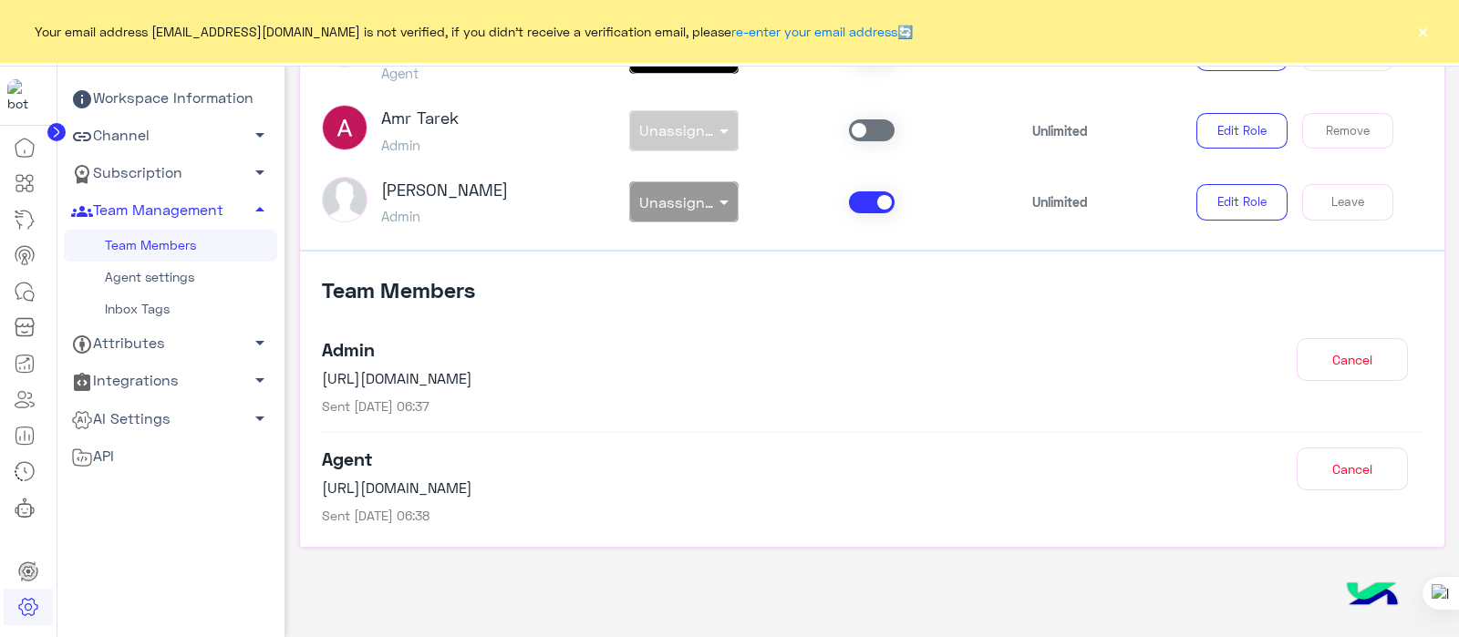
click at [1329, 469] on button "Cancel" at bounding box center [1351, 469] width 111 height 43
click at [1344, 373] on button "Cancel" at bounding box center [1351, 359] width 111 height 43
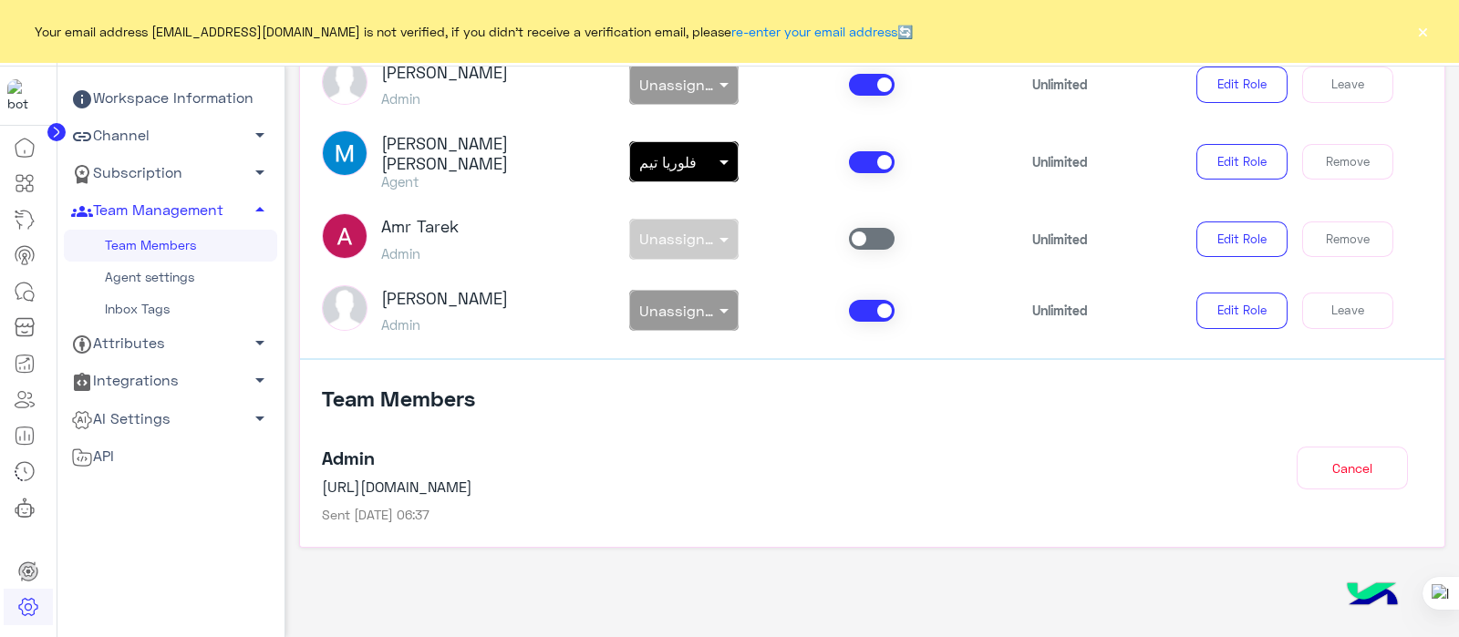
scroll to position [195, 0]
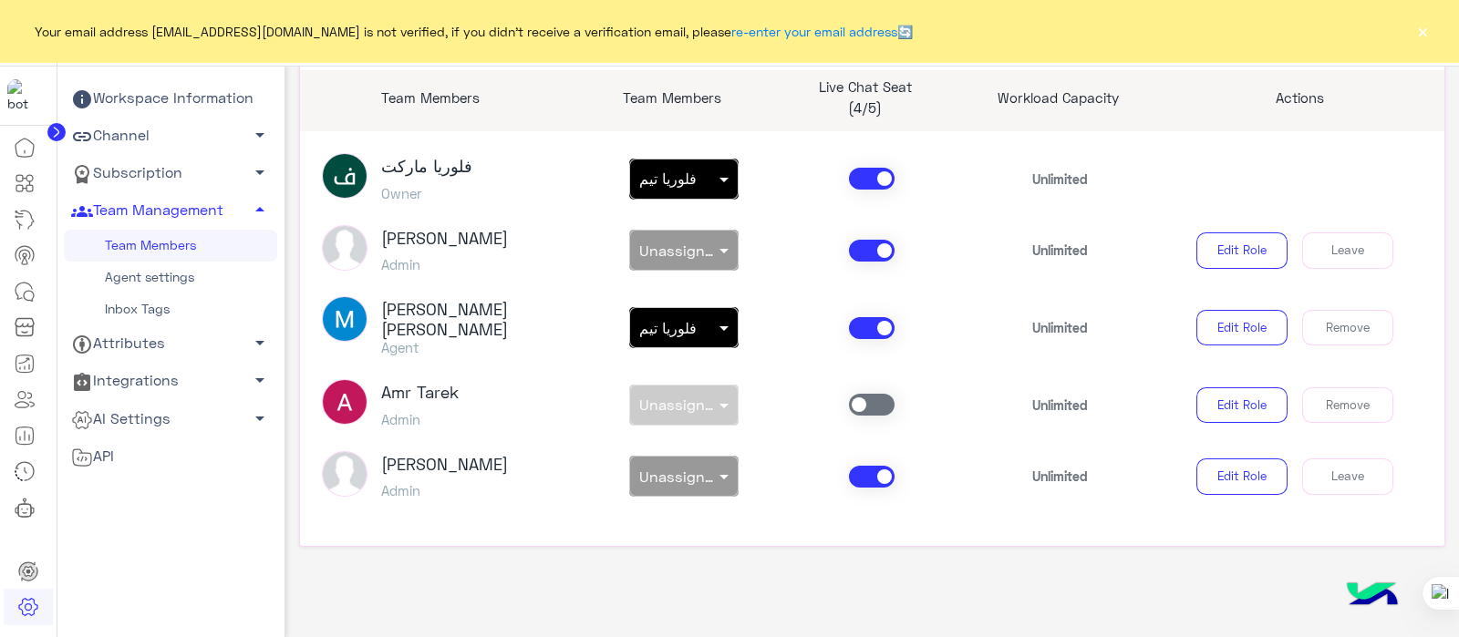
click at [155, 280] on link "Agent settings" at bounding box center [170, 278] width 213 height 32
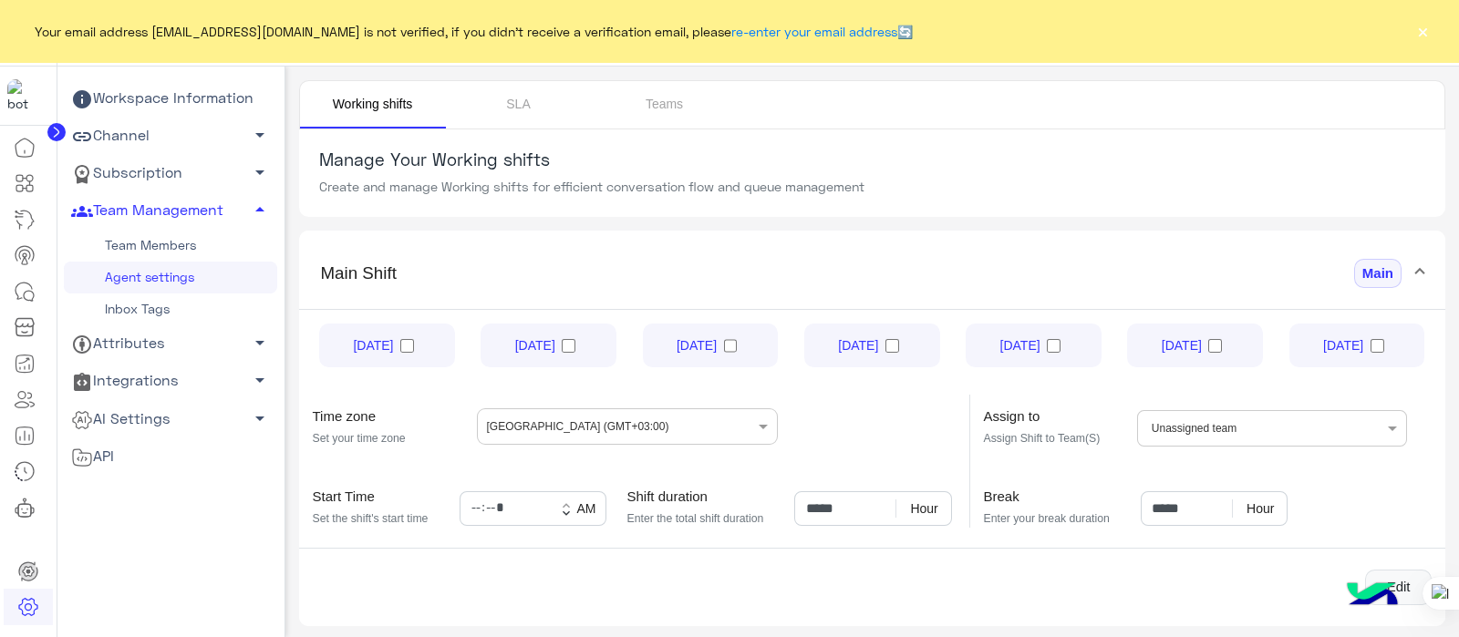
click at [168, 279] on link "Agent settings" at bounding box center [170, 278] width 213 height 32
click at [812, 580] on div "Edit" at bounding box center [872, 588] width 1119 height 36
click at [150, 247] on link "Team Members" at bounding box center [170, 246] width 213 height 32
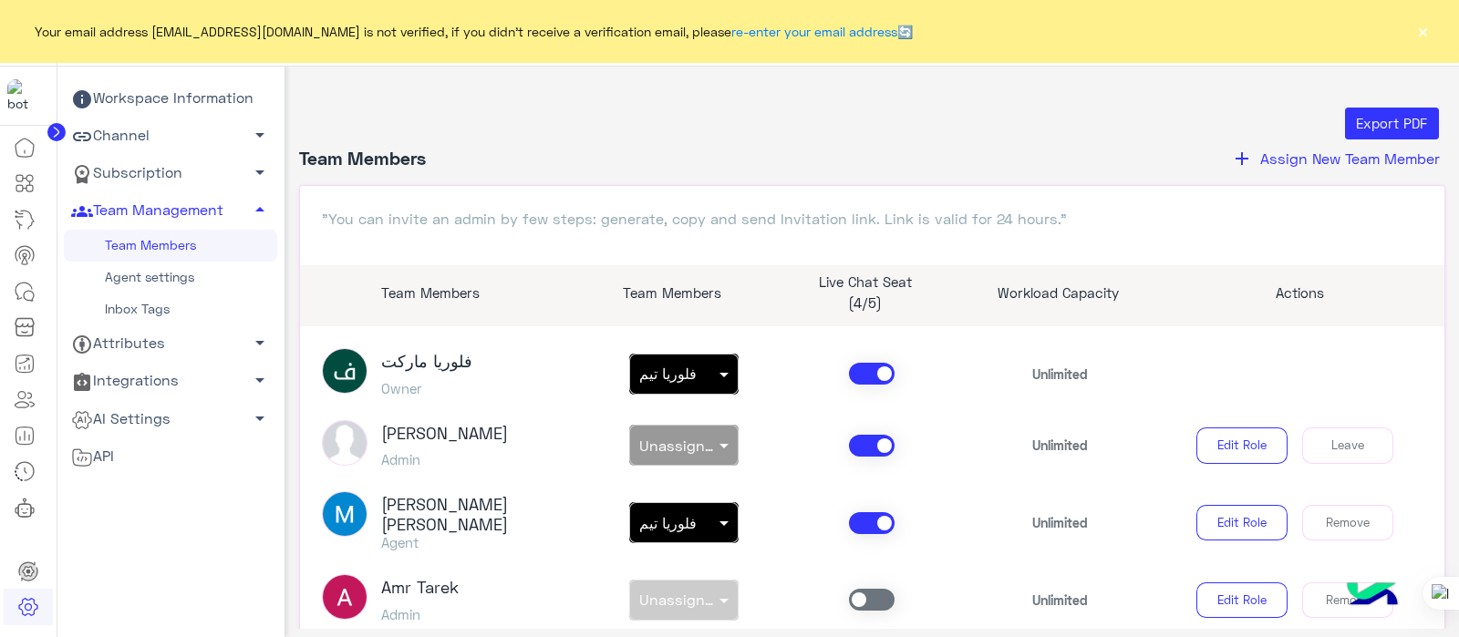
click at [1273, 163] on span "Assign New Team Member" at bounding box center [1350, 157] width 180 height 17
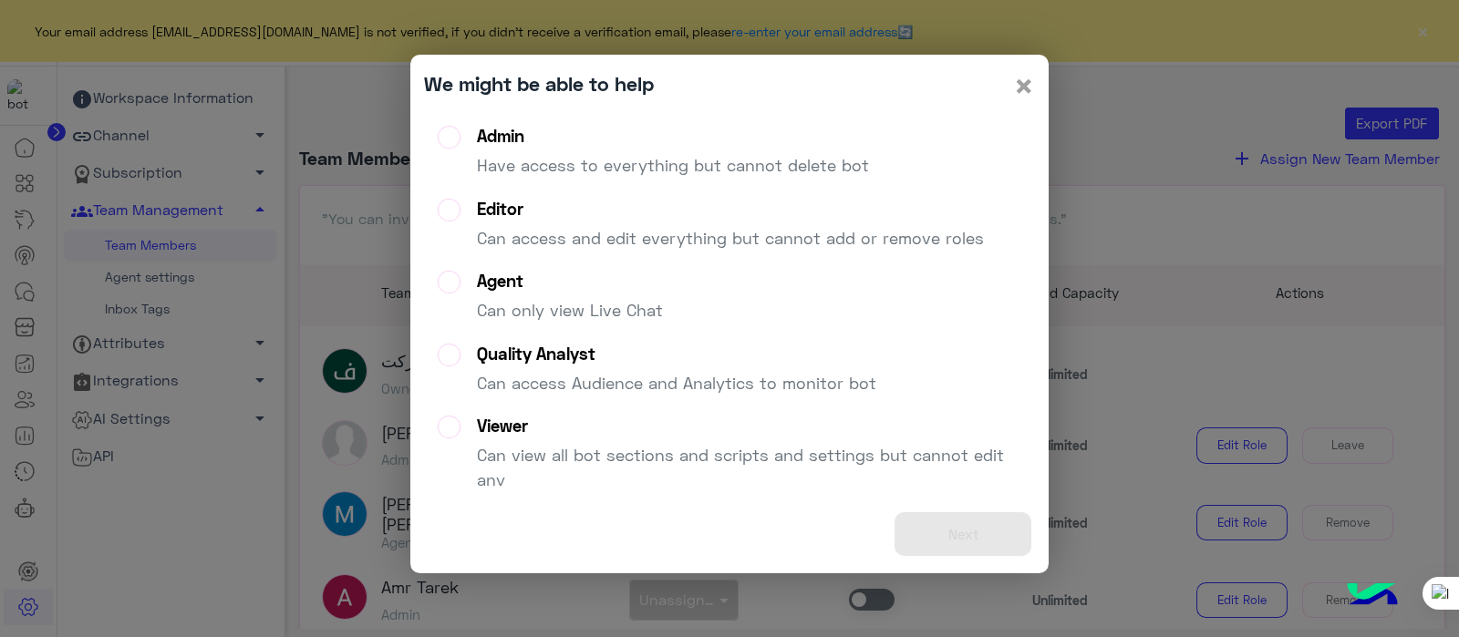
click at [1029, 92] on span "×" at bounding box center [1024, 85] width 22 height 41
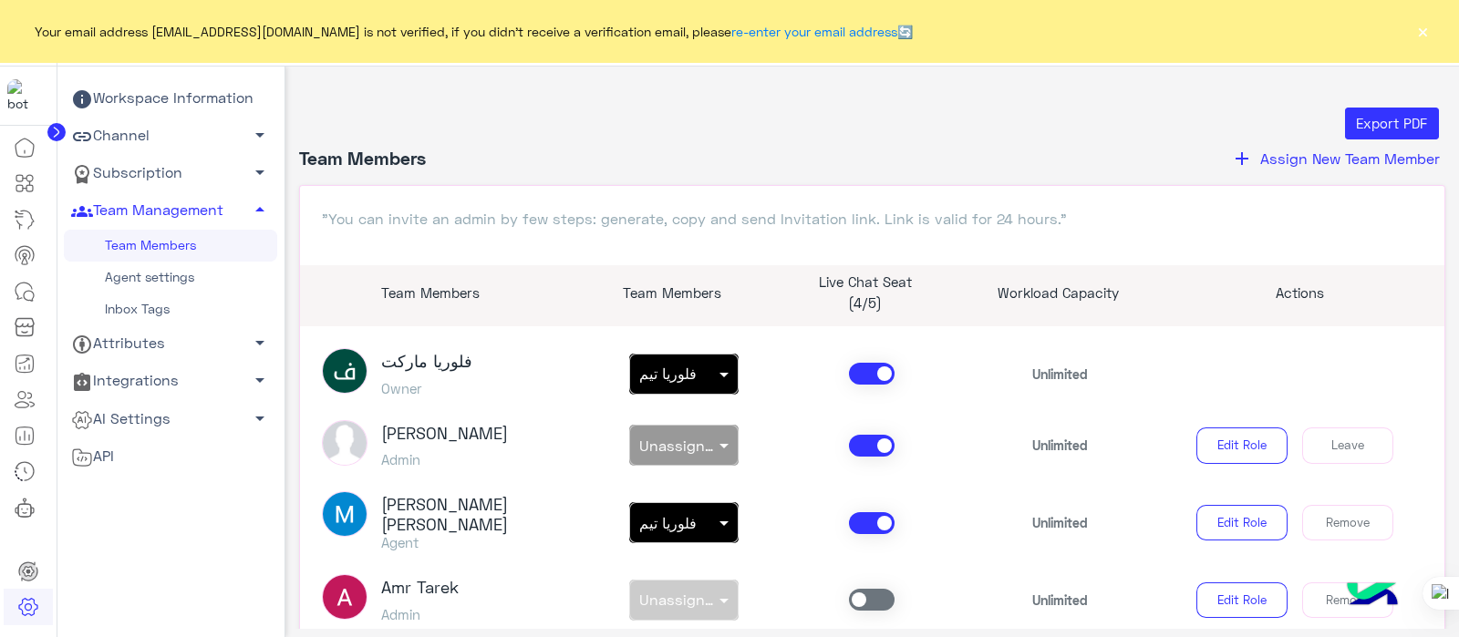
click at [153, 278] on link "Agent settings" at bounding box center [170, 278] width 213 height 32
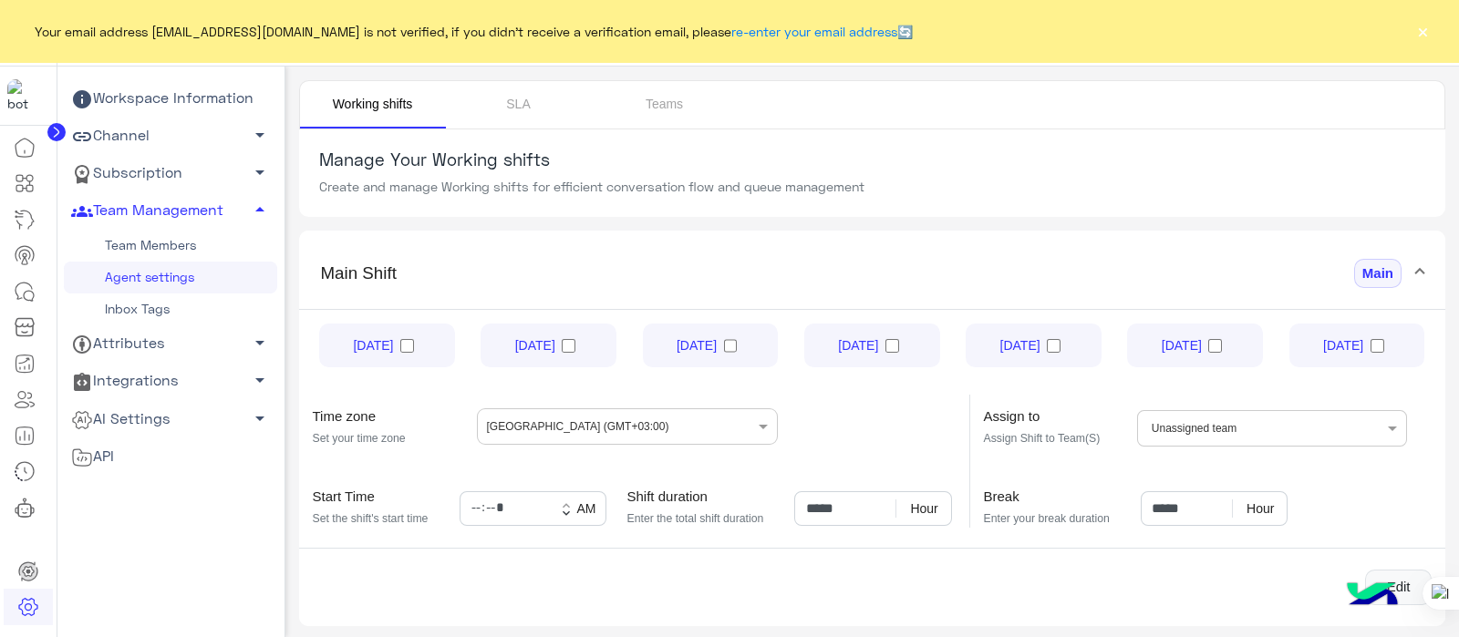
click at [166, 243] on link "Team Members" at bounding box center [170, 246] width 213 height 32
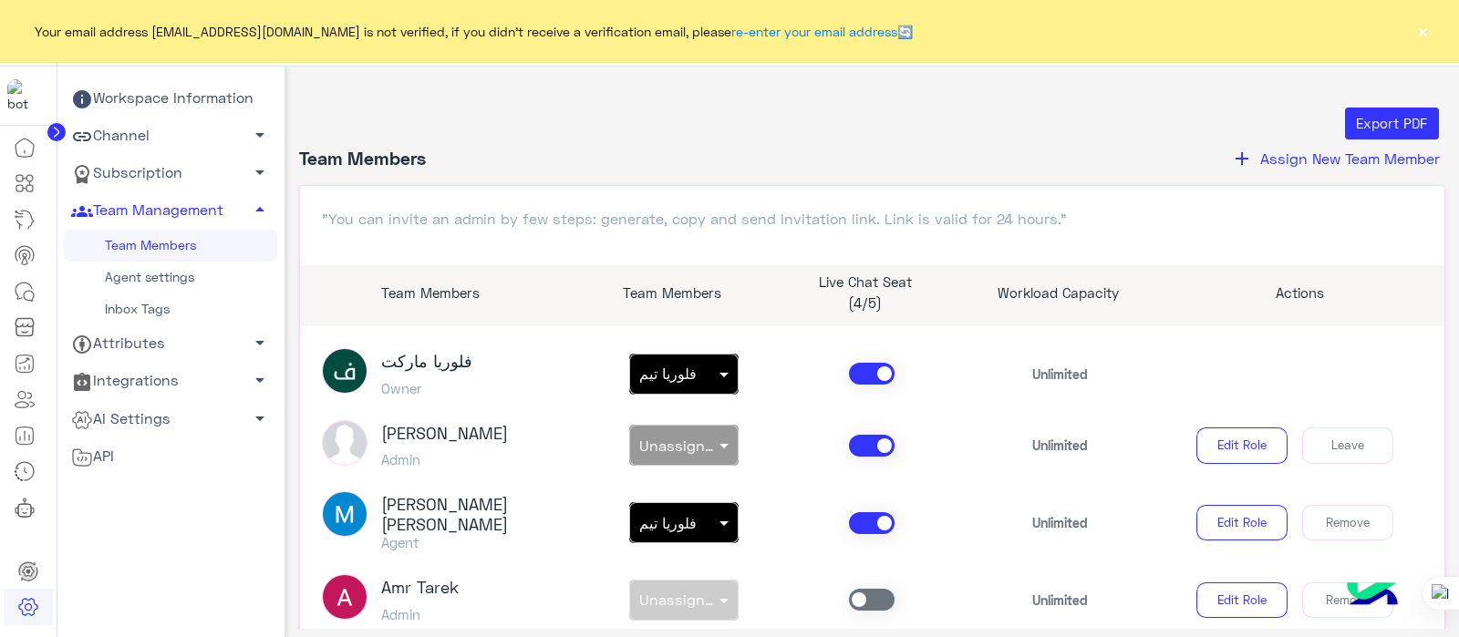
click at [1260, 161] on span "Assign New Team Member" at bounding box center [1350, 157] width 180 height 17
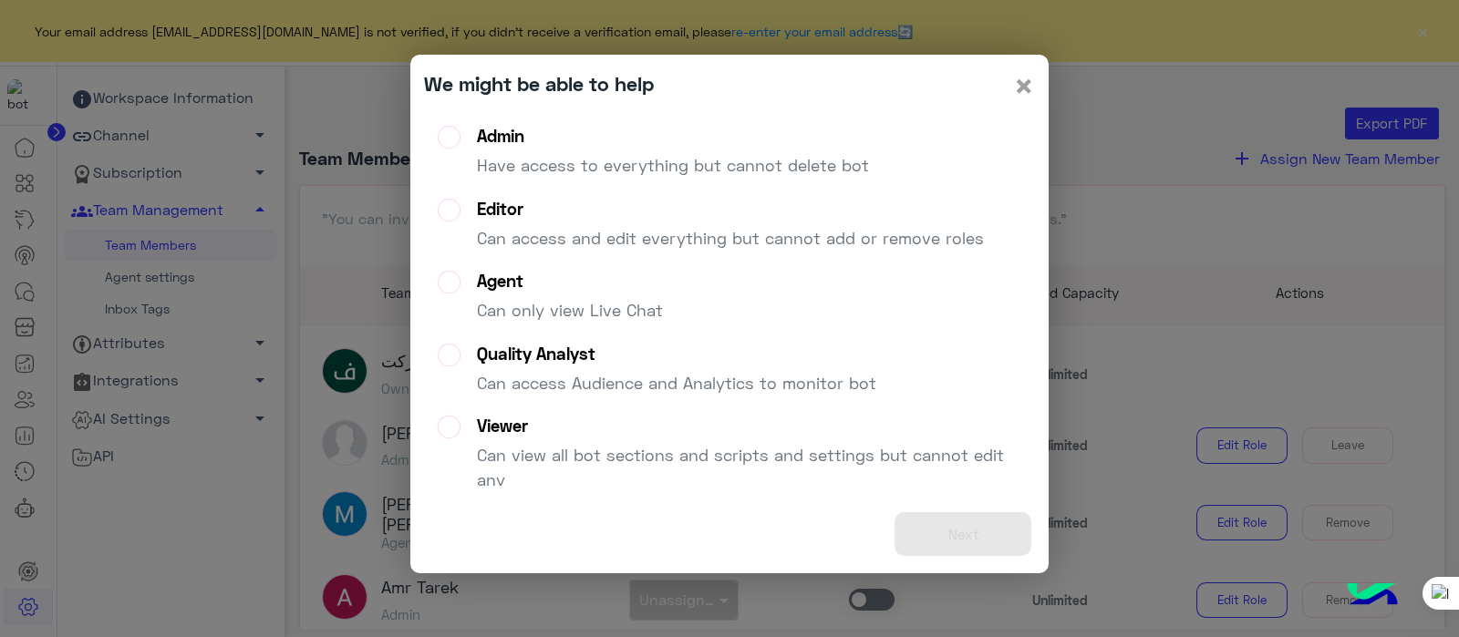
click at [1029, 77] on span "×" at bounding box center [1024, 85] width 22 height 41
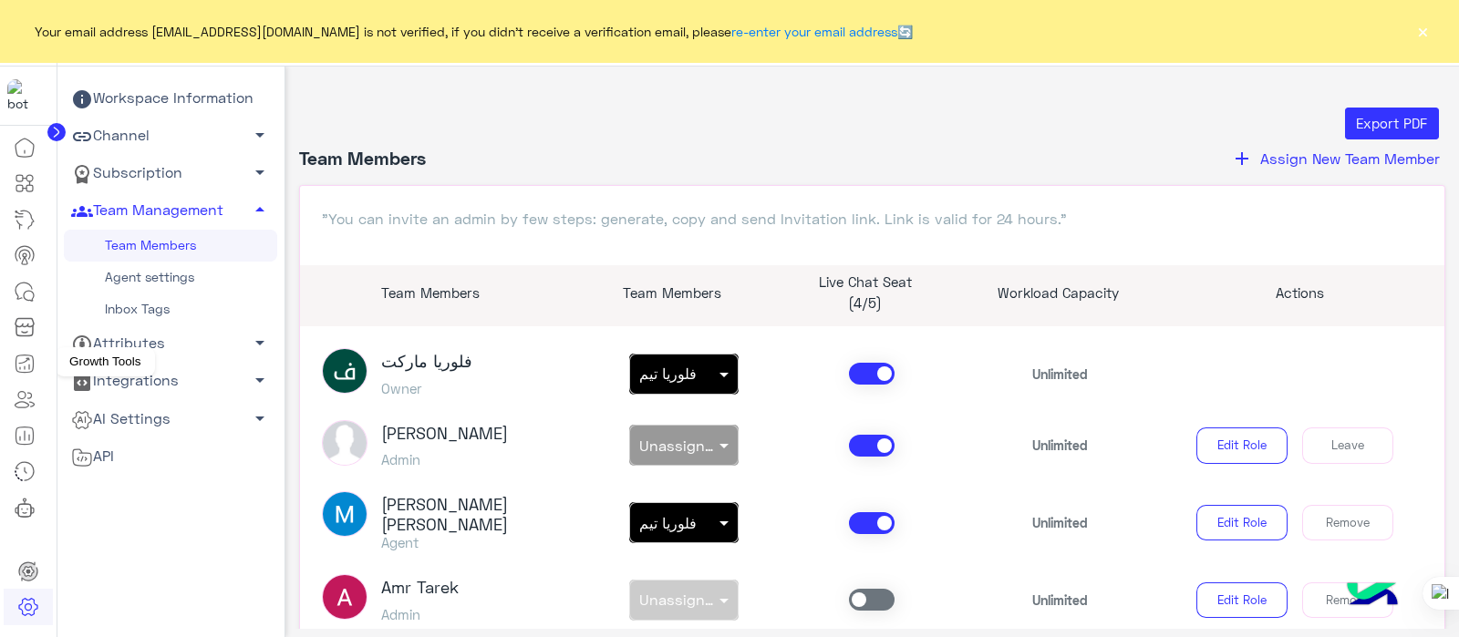
click at [30, 356] on icon at bounding box center [25, 364] width 22 height 22
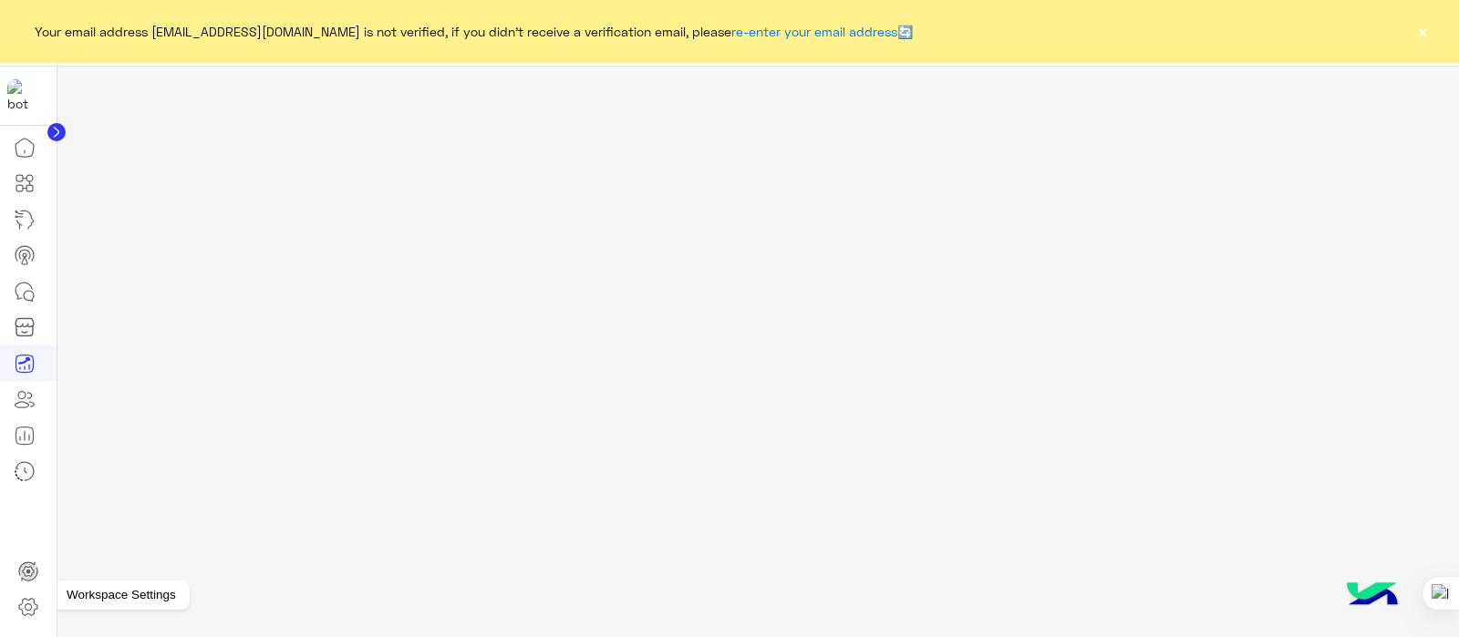
click at [23, 608] on icon at bounding box center [28, 607] width 22 height 22
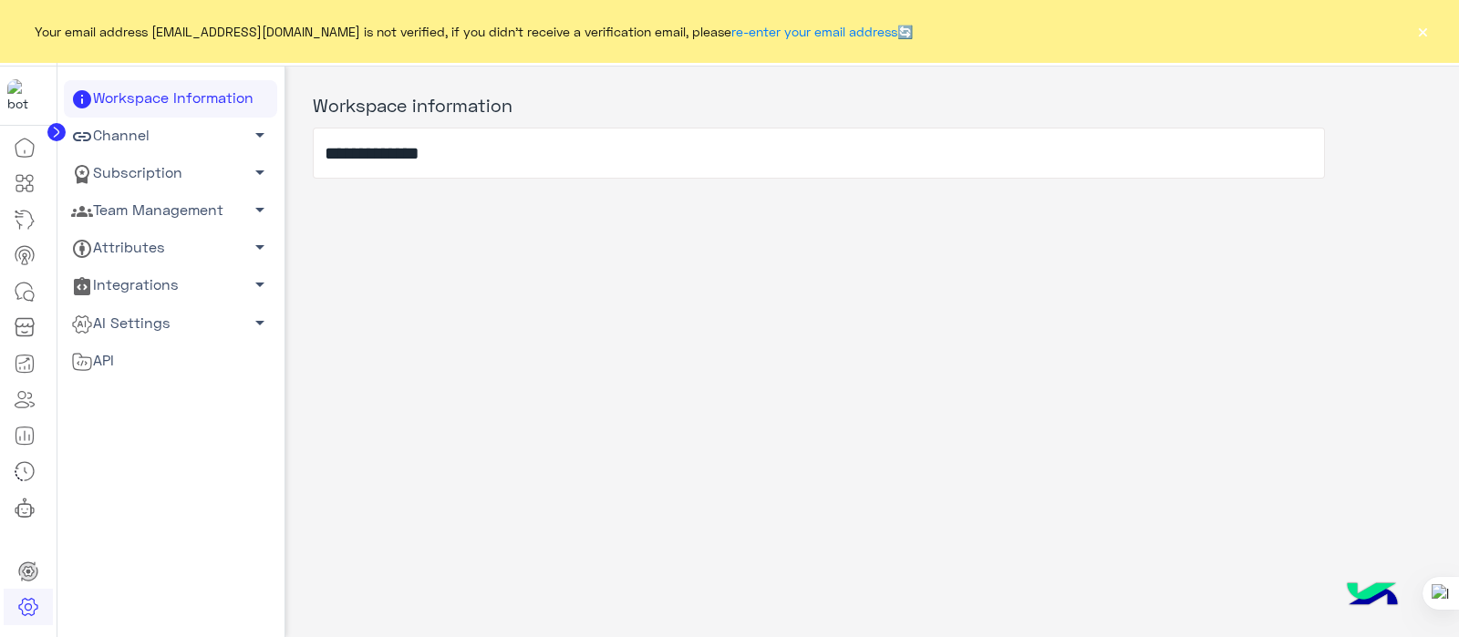
click at [146, 211] on link "Team Management arrow_drop_down" at bounding box center [170, 210] width 213 height 37
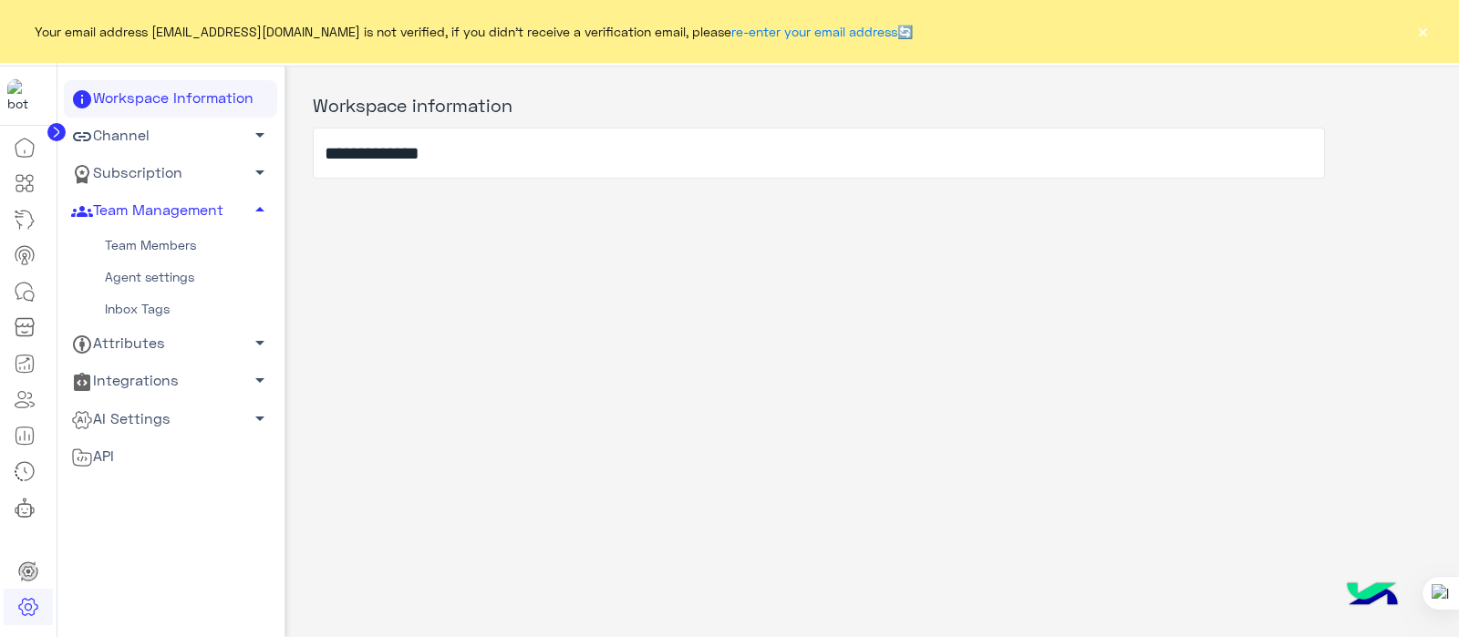
click at [131, 284] on link "Agent settings" at bounding box center [170, 278] width 213 height 32
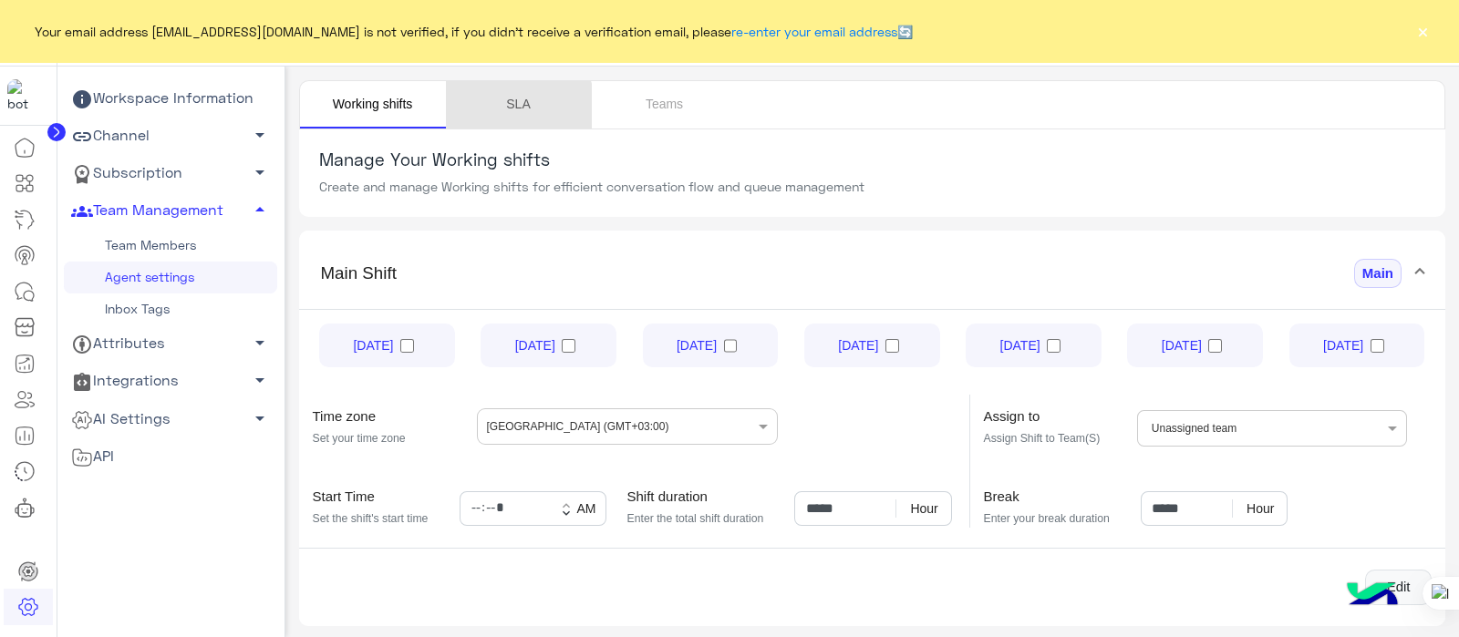
click at [507, 108] on link "SLA" at bounding box center [519, 104] width 146 height 47
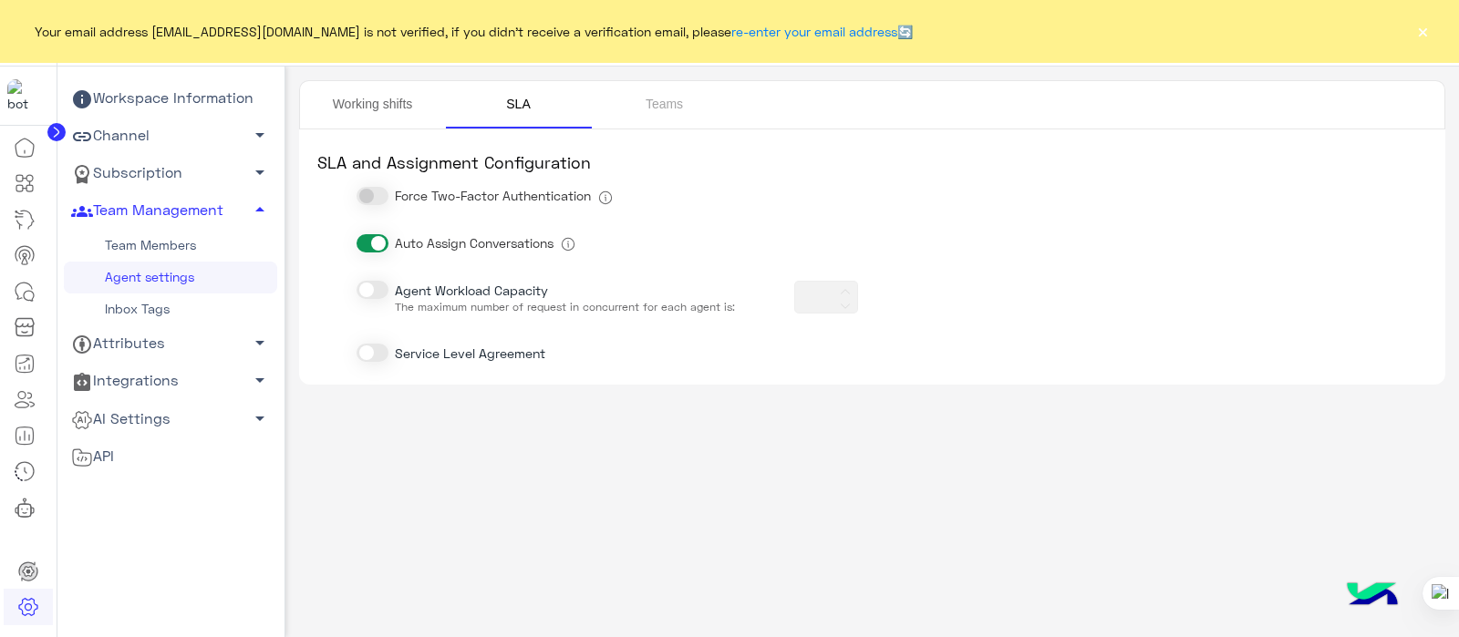
click at [365, 99] on link "Working shifts" at bounding box center [373, 104] width 146 height 47
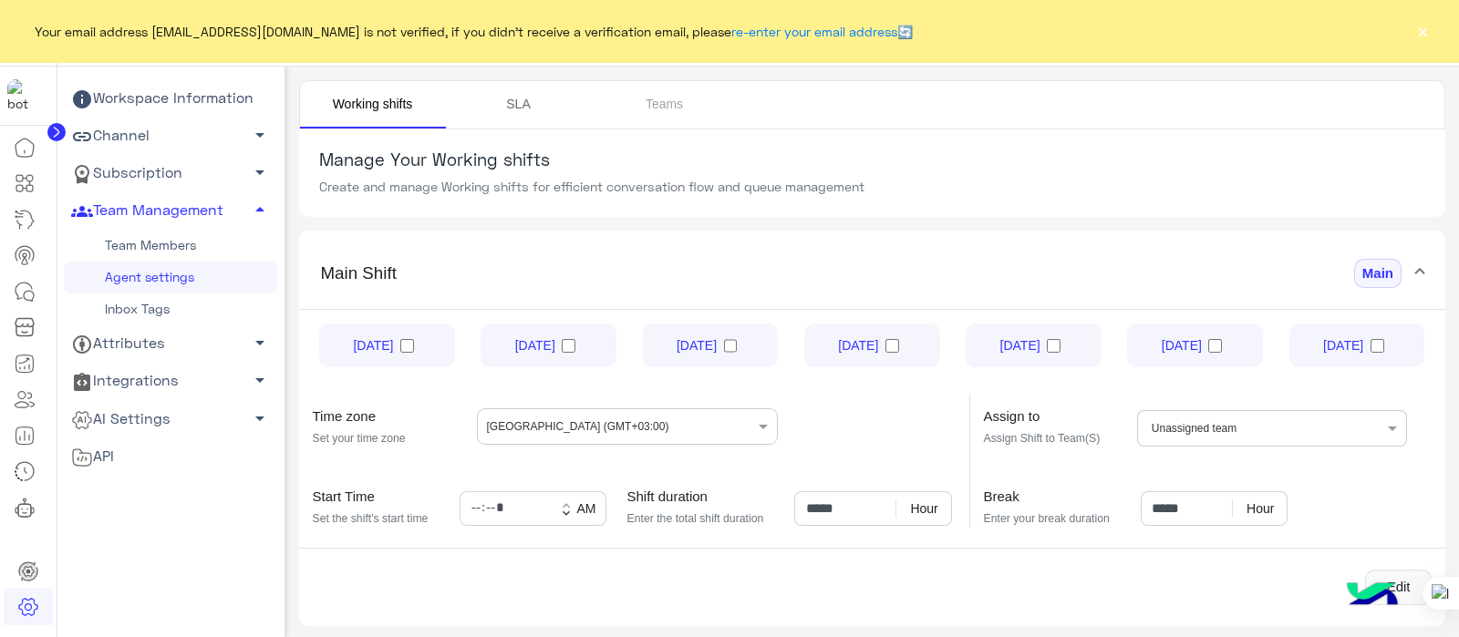
click at [533, 96] on link "SLA" at bounding box center [519, 104] width 146 height 47
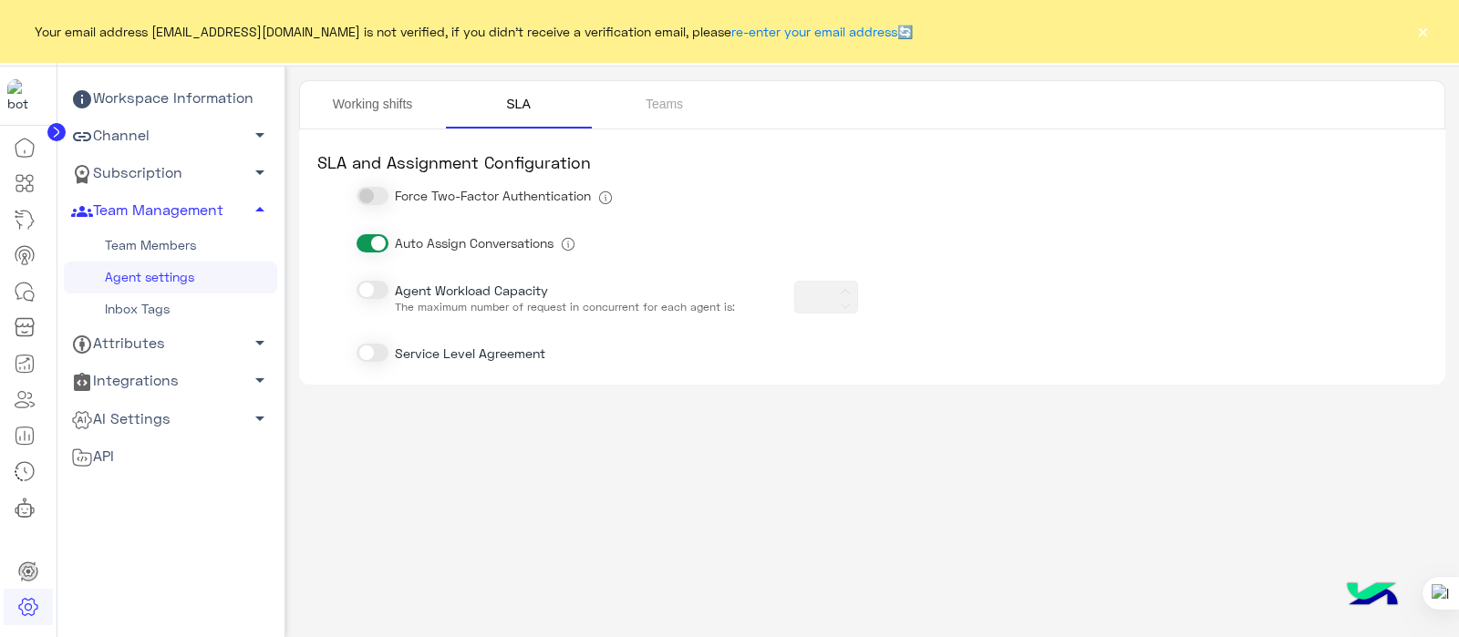
click at [364, 100] on link "Working shifts" at bounding box center [373, 104] width 146 height 47
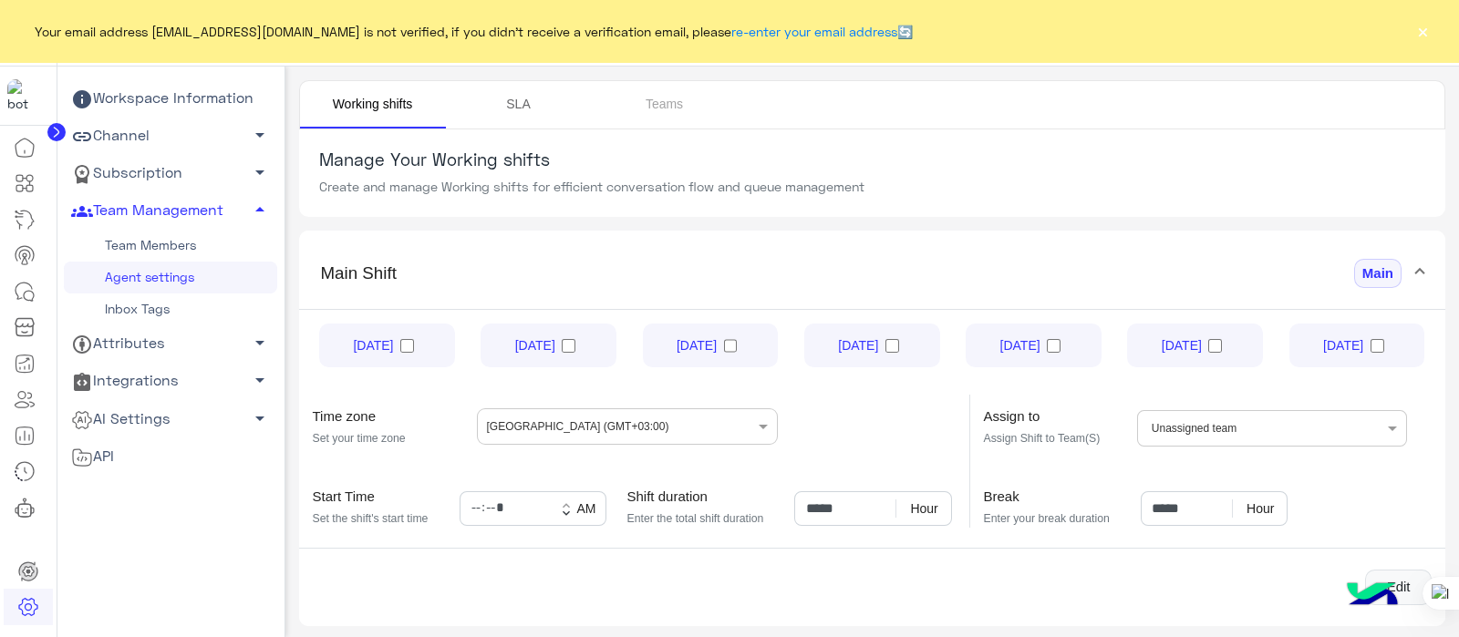
click at [514, 96] on link "SLA" at bounding box center [519, 104] width 146 height 47
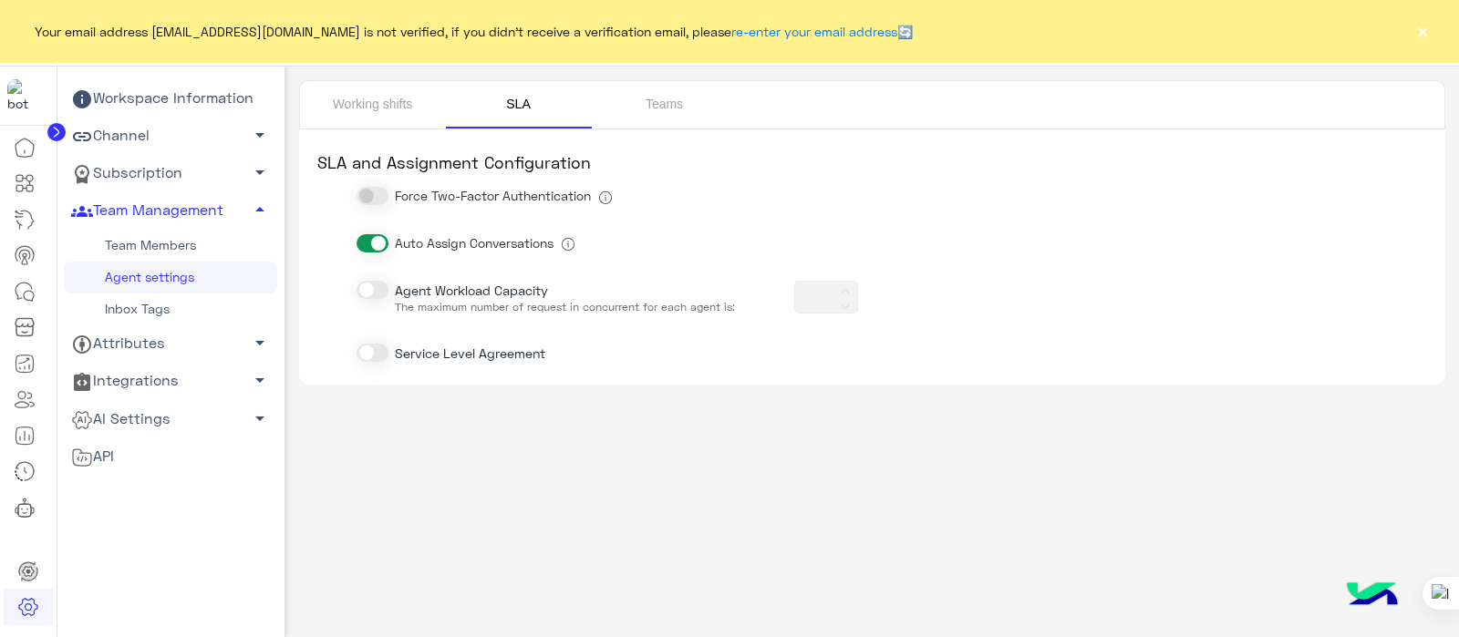
click at [1424, 32] on button "×" at bounding box center [1422, 31] width 18 height 18
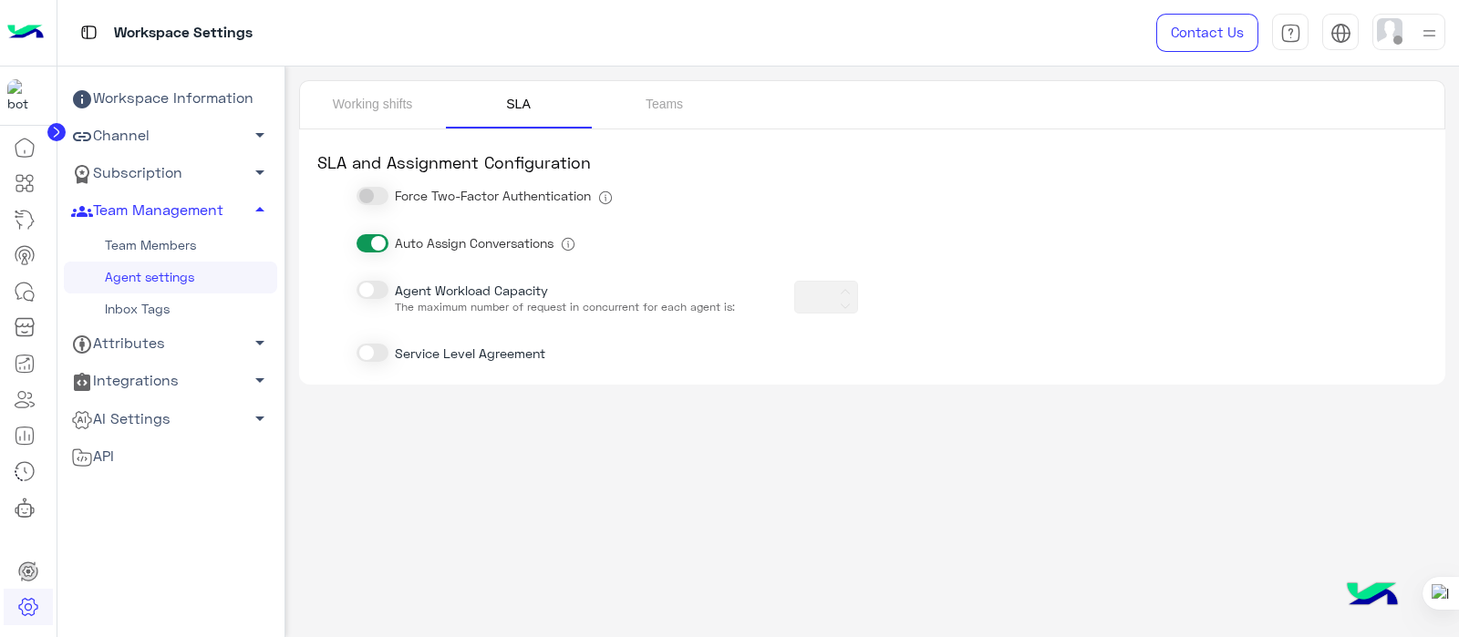
click at [369, 284] on span at bounding box center [372, 290] width 32 height 18
click at [847, 289] on icon at bounding box center [845, 291] width 11 height 11
click at [851, 289] on button at bounding box center [845, 286] width 22 height 15
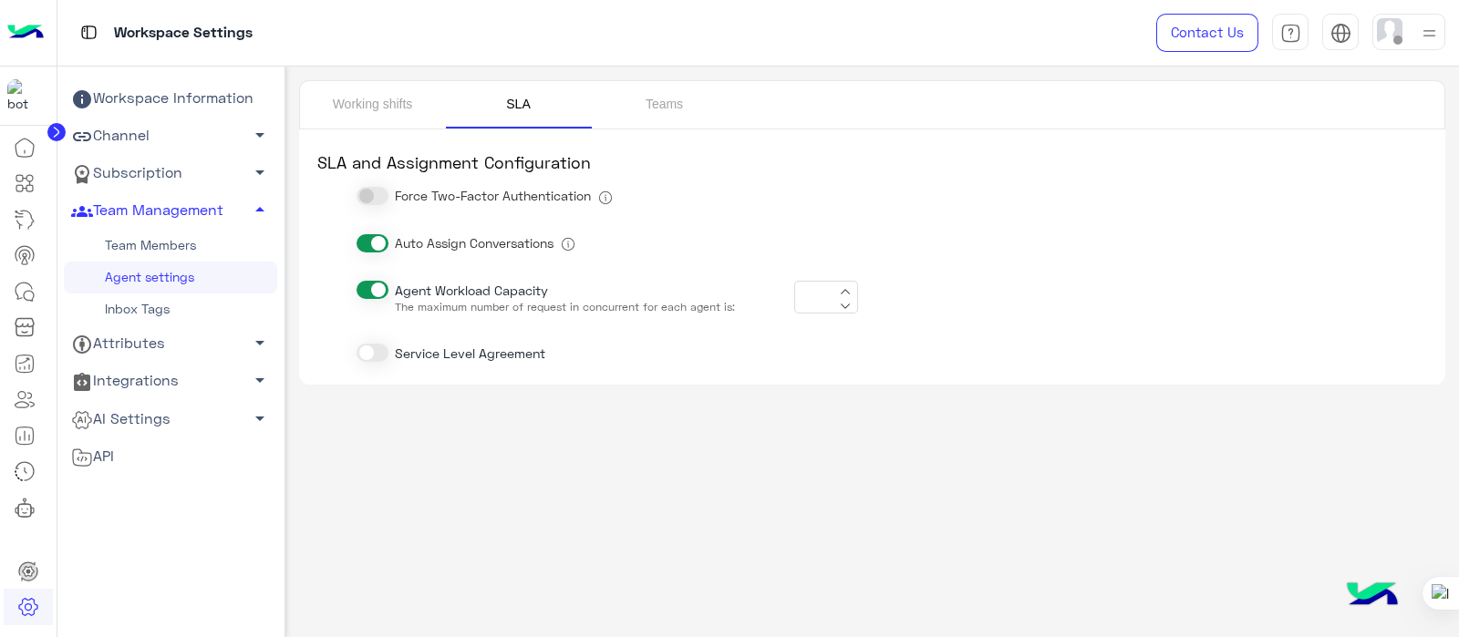
click at [851, 289] on button at bounding box center [845, 286] width 22 height 15
click at [843, 307] on icon at bounding box center [845, 306] width 11 height 11
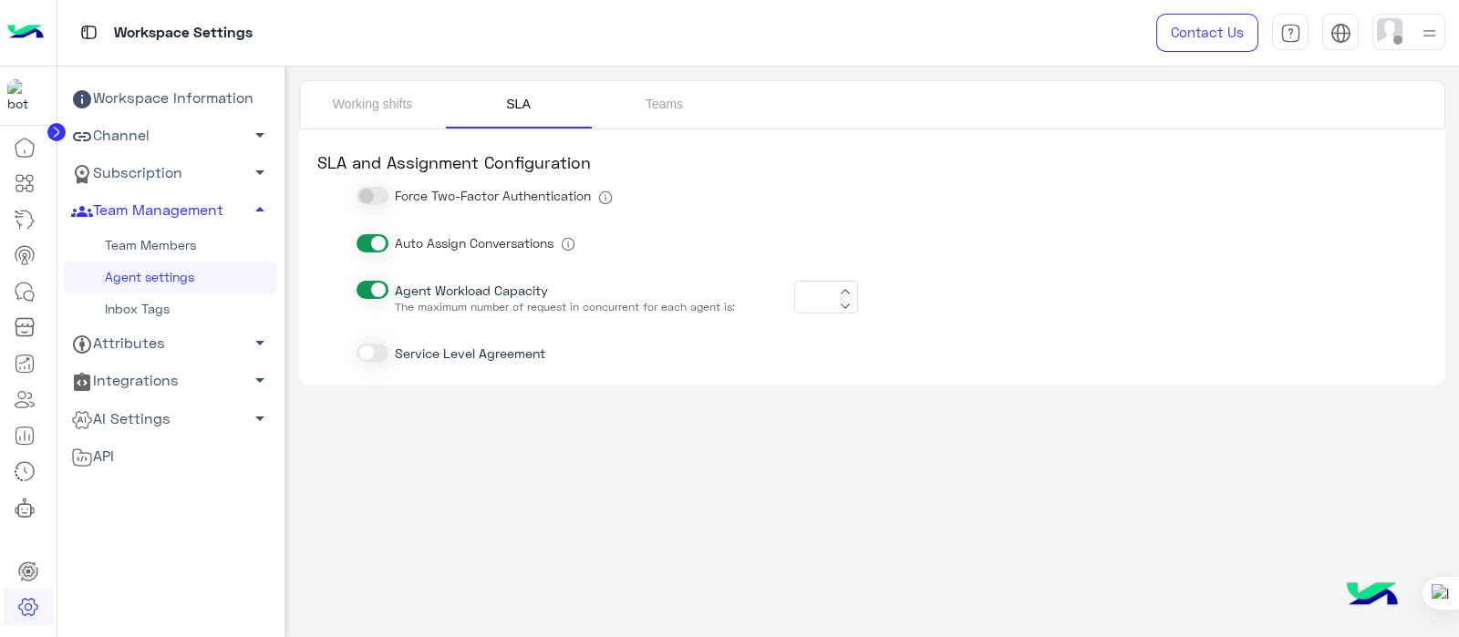
click at [843, 307] on icon at bounding box center [845, 306] width 11 height 11
click at [381, 292] on span at bounding box center [372, 290] width 32 height 18
click at [365, 283] on span at bounding box center [372, 290] width 32 height 18
click at [842, 286] on icon at bounding box center [845, 291] width 11 height 11
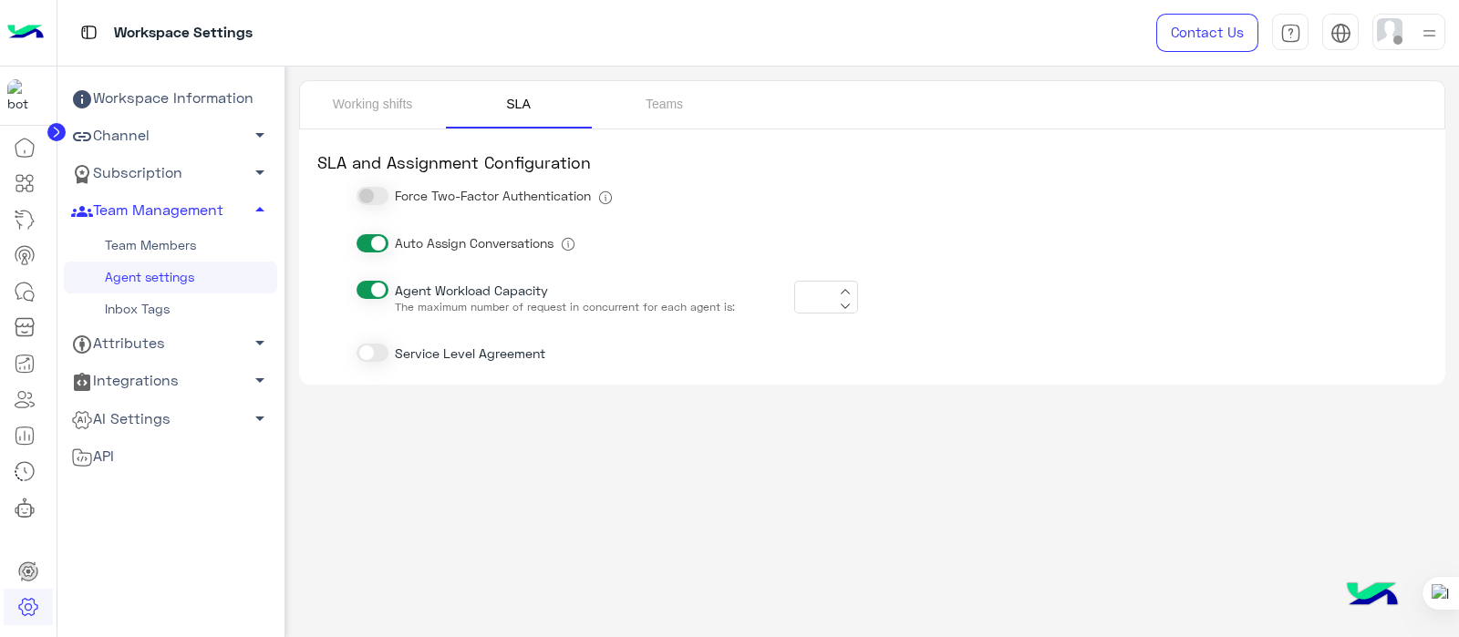
click at [842, 286] on icon at bounding box center [845, 291] width 11 height 11
type input "*"
click at [163, 234] on link "Team Members" at bounding box center [170, 246] width 213 height 32
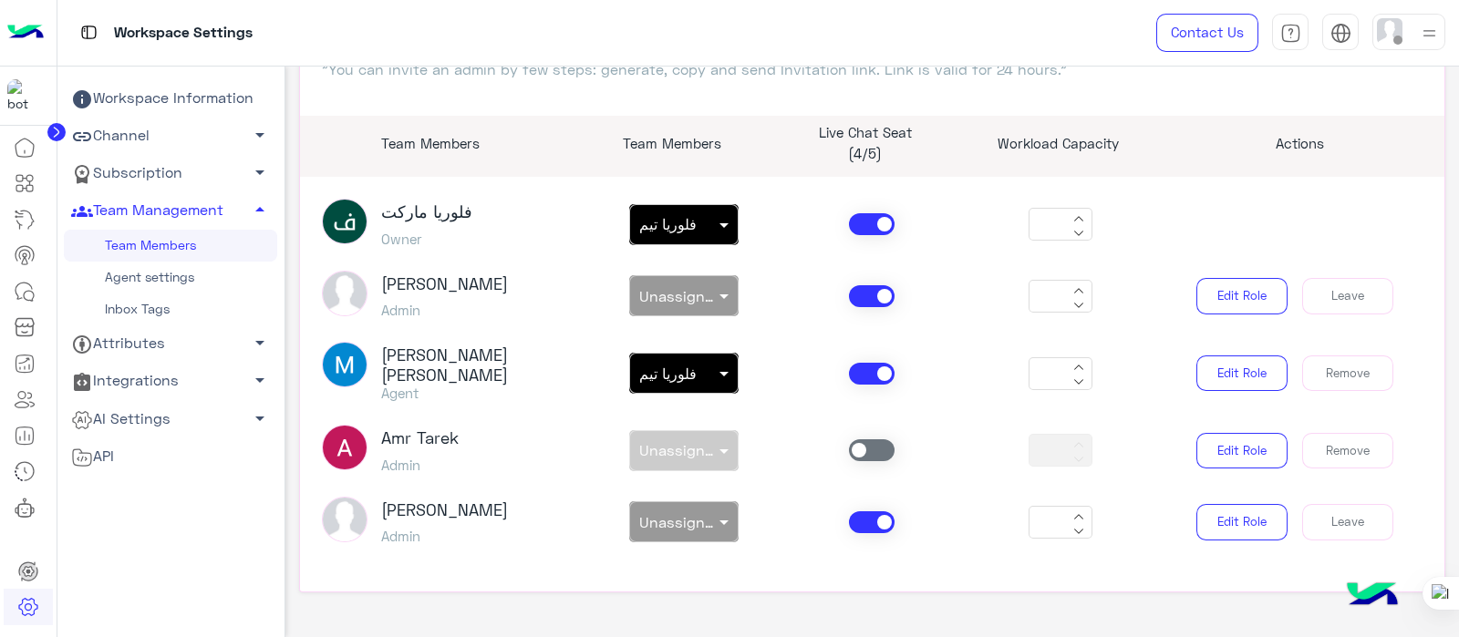
scroll to position [150, 0]
click at [1075, 382] on icon at bounding box center [1078, 381] width 11 height 11
type input "*"
click at [146, 280] on link "Agent settings" at bounding box center [170, 278] width 213 height 32
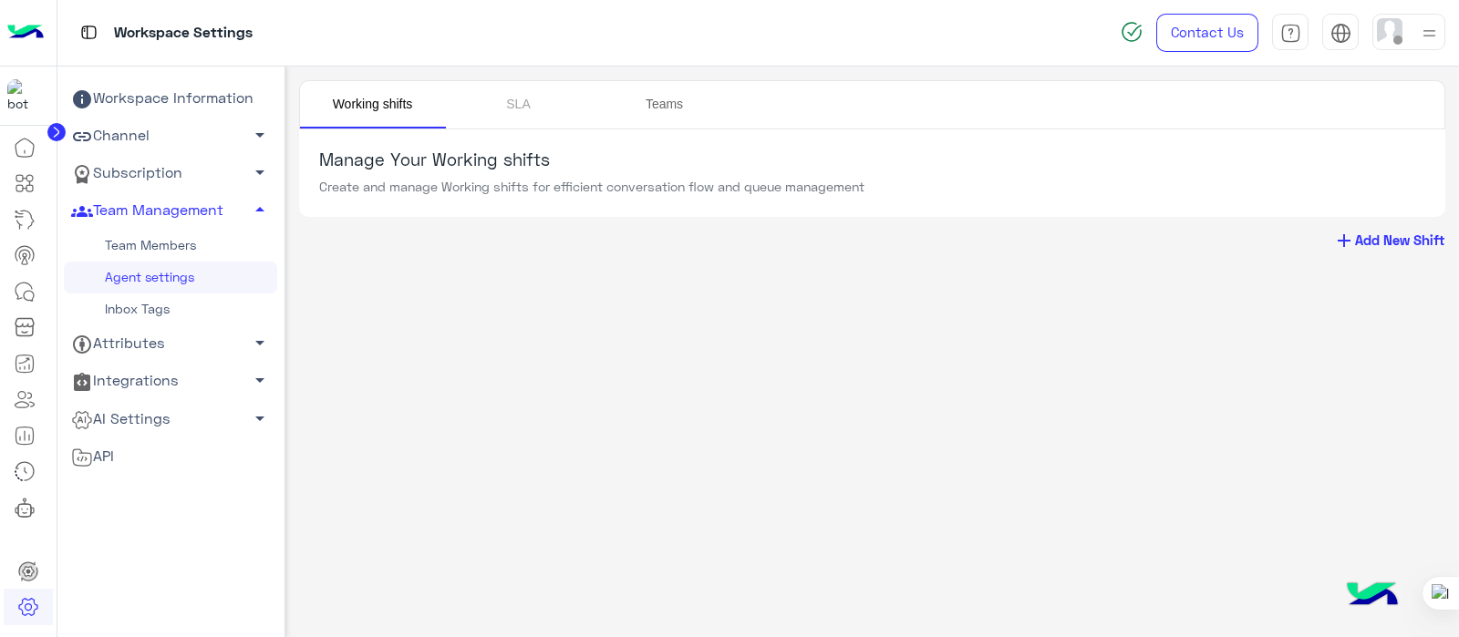
click at [657, 100] on link "Teams" at bounding box center [665, 104] width 146 height 47
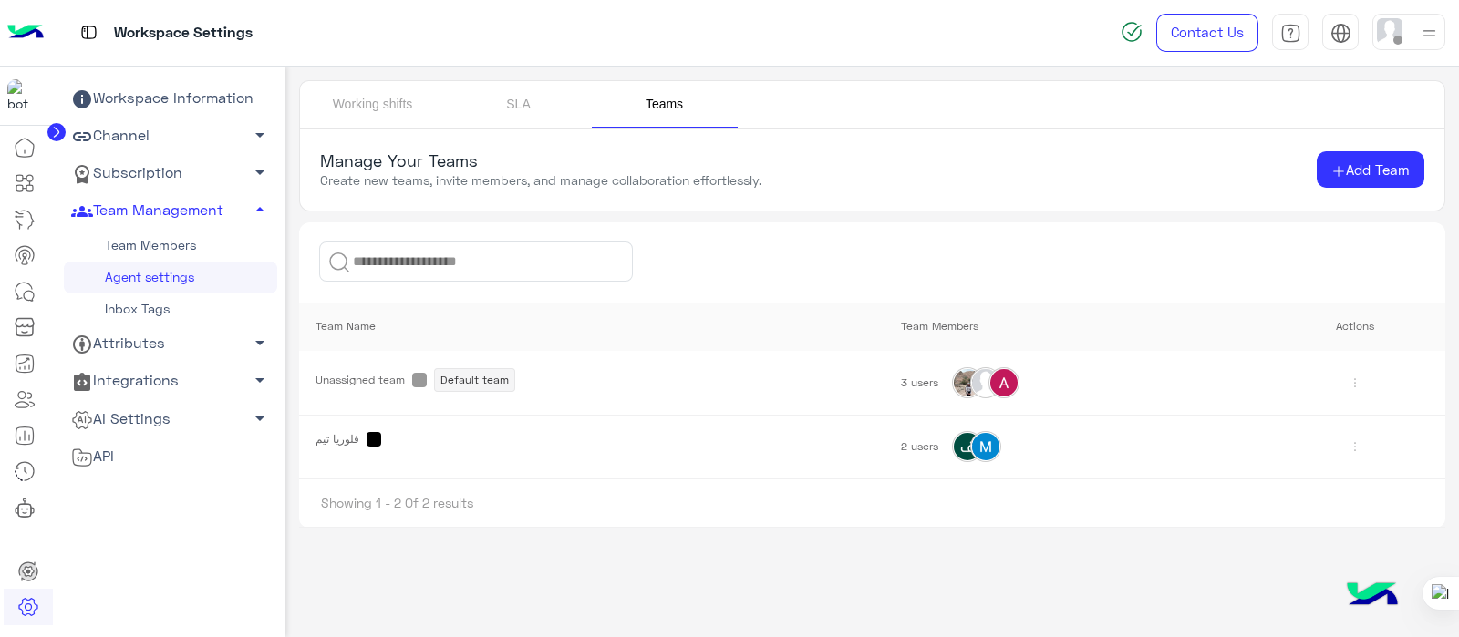
click at [164, 315] on link "Inbox Tags" at bounding box center [170, 310] width 213 height 32
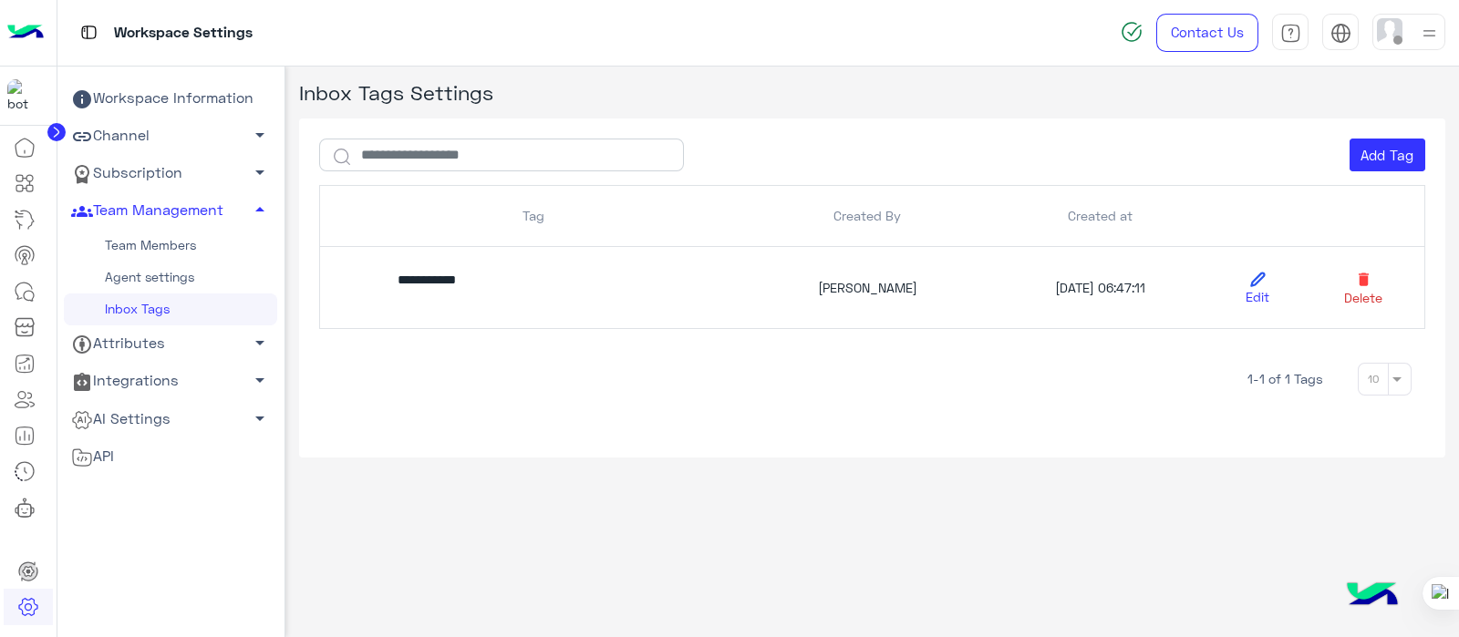
click at [196, 342] on link "Attributes arrow_drop_down" at bounding box center [170, 343] width 213 height 37
click at [160, 366] on link "User Attributes" at bounding box center [170, 379] width 213 height 32
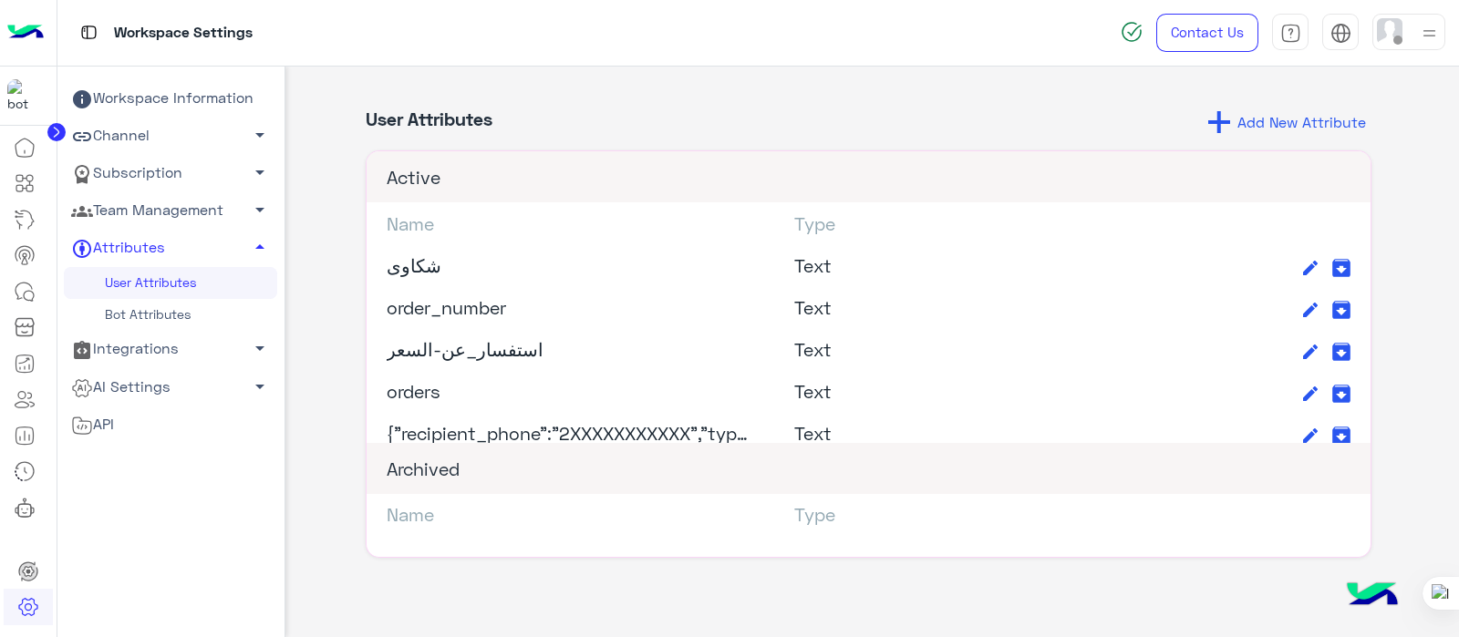
click at [1245, 129] on span "Add New Attribute" at bounding box center [1301, 121] width 129 height 17
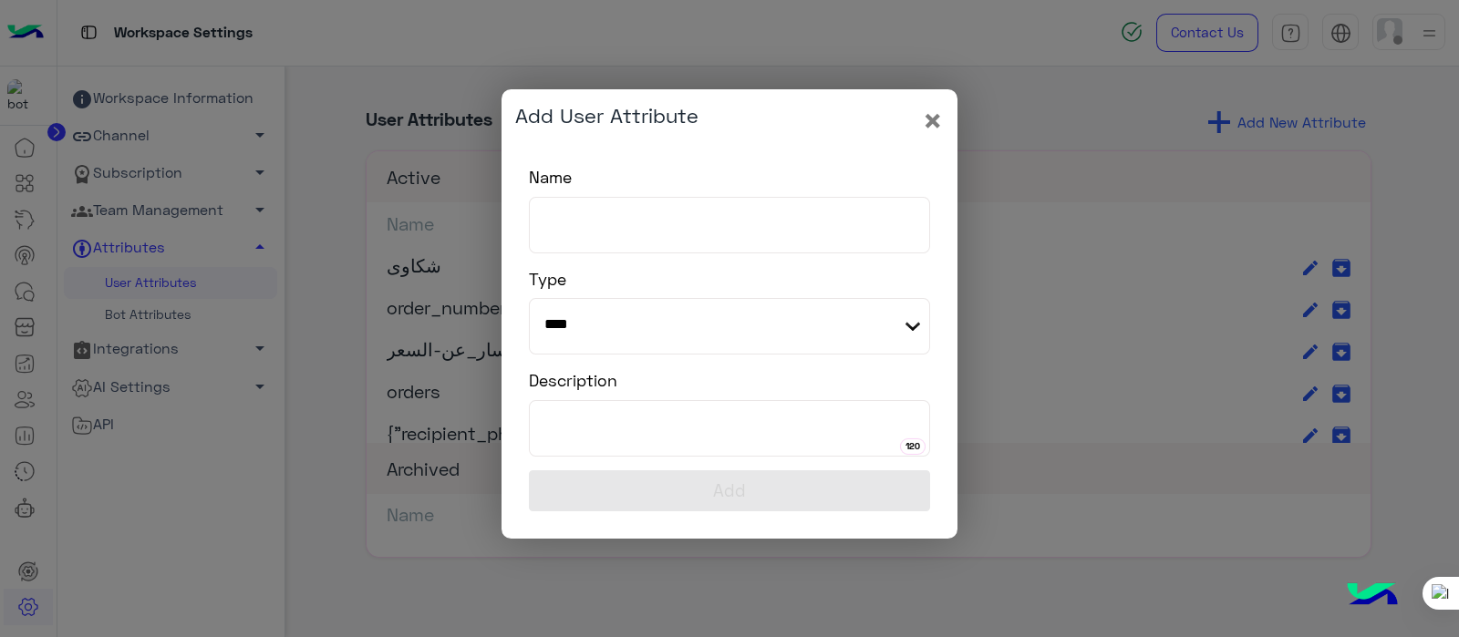
click at [584, 313] on select "**** ***** ***** ****** ******** ********* *** ***** **** ****" at bounding box center [729, 326] width 401 height 57
click at [770, 290] on label "Type" at bounding box center [729, 279] width 401 height 25
click at [943, 112] on div "Add User Attribute × Name Type **** ***** ***** ****** ******** ********* *** *…" at bounding box center [729, 313] width 456 height 449
click at [928, 119] on span "×" at bounding box center [933, 119] width 22 height 41
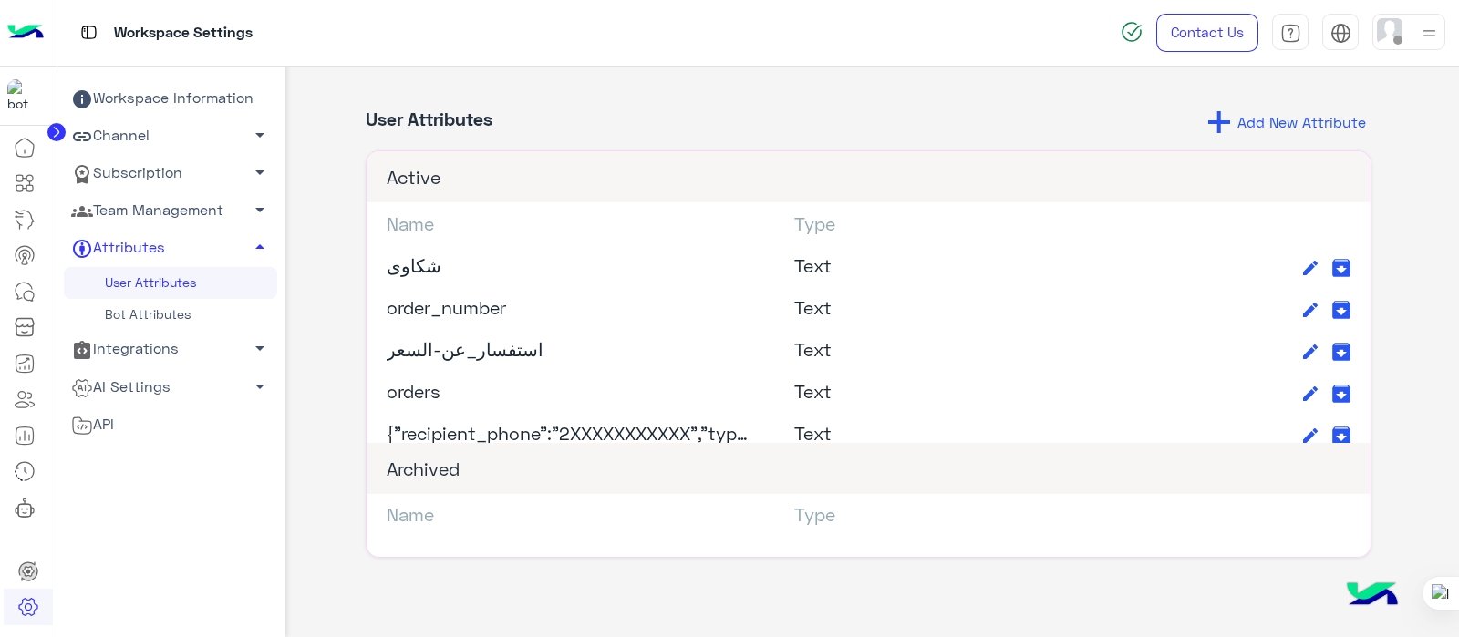
click at [1259, 131] on button "Add New Attribute" at bounding box center [1286, 122] width 169 height 29
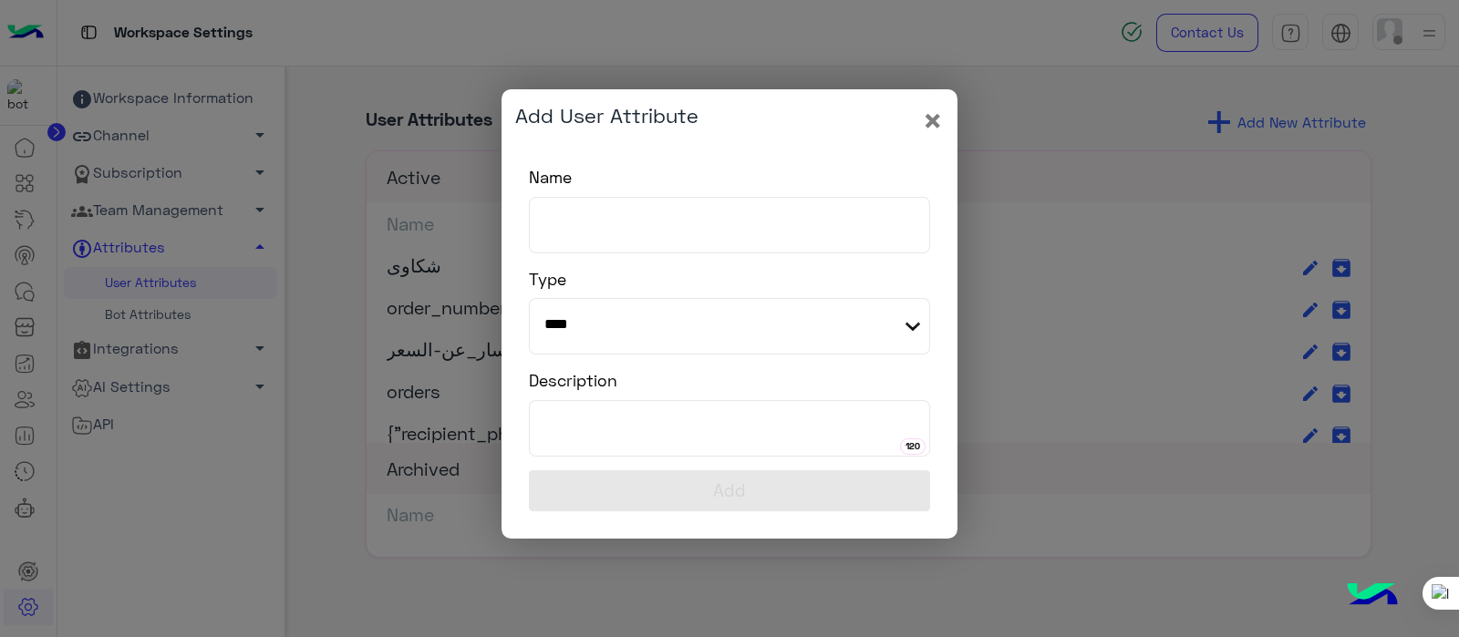
click at [661, 189] on label "Name" at bounding box center [729, 177] width 401 height 25
click at [661, 197] on input "Name" at bounding box center [729, 225] width 401 height 57
click at [574, 249] on input "Name" at bounding box center [729, 225] width 401 height 57
click at [662, 221] on input "Name" at bounding box center [729, 225] width 401 height 57
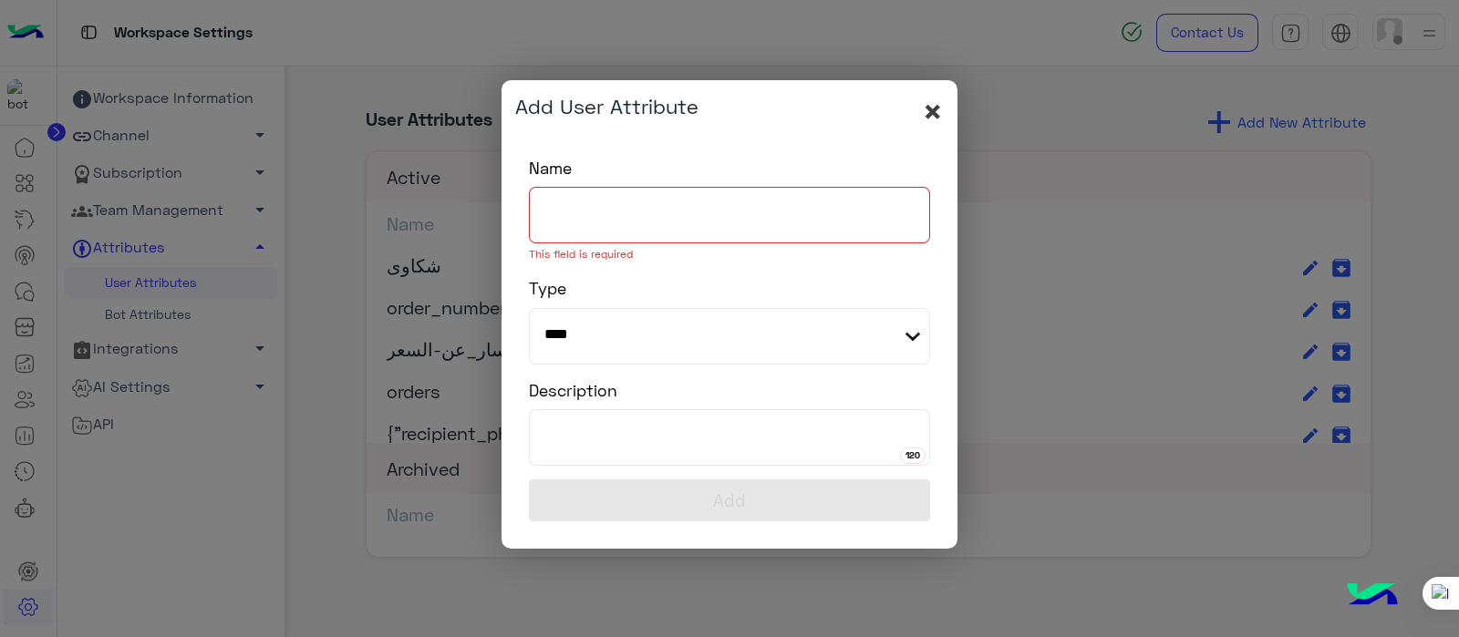
click at [935, 131] on span "×" at bounding box center [933, 110] width 22 height 41
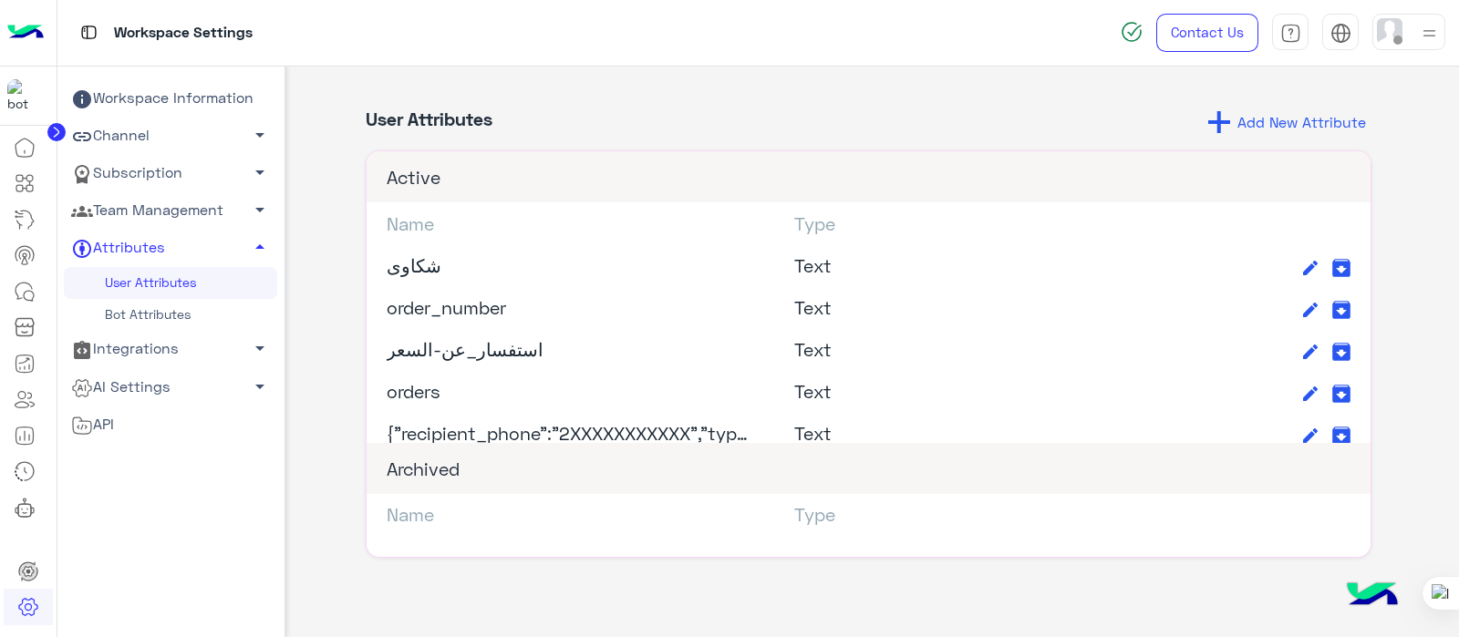
click at [132, 357] on link "Integrations arrow_drop_down" at bounding box center [170, 349] width 213 height 37
click at [132, 357] on link "Integrations arrow_drop_up" at bounding box center [170, 349] width 213 height 37
click at [149, 346] on link "Integrations arrow_drop_down" at bounding box center [170, 349] width 213 height 37
click at [153, 416] on link "AI Settings arrow_drop_down" at bounding box center [170, 418] width 213 height 37
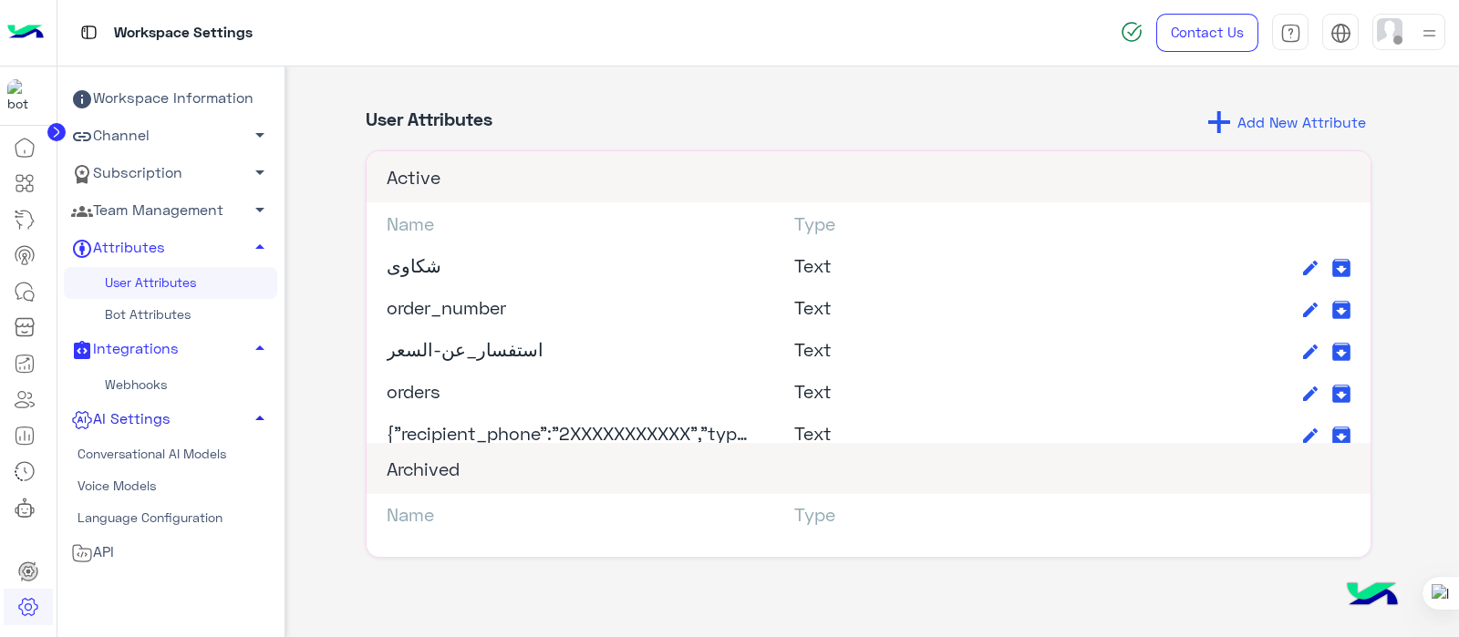
click at [229, 417] on link "AI Settings arrow_drop_up" at bounding box center [170, 418] width 213 height 37
click at [229, 417] on link "AI Settings arrow_drop_down" at bounding box center [170, 418] width 213 height 37
click at [32, 187] on icon at bounding box center [29, 188] width 6 height 6
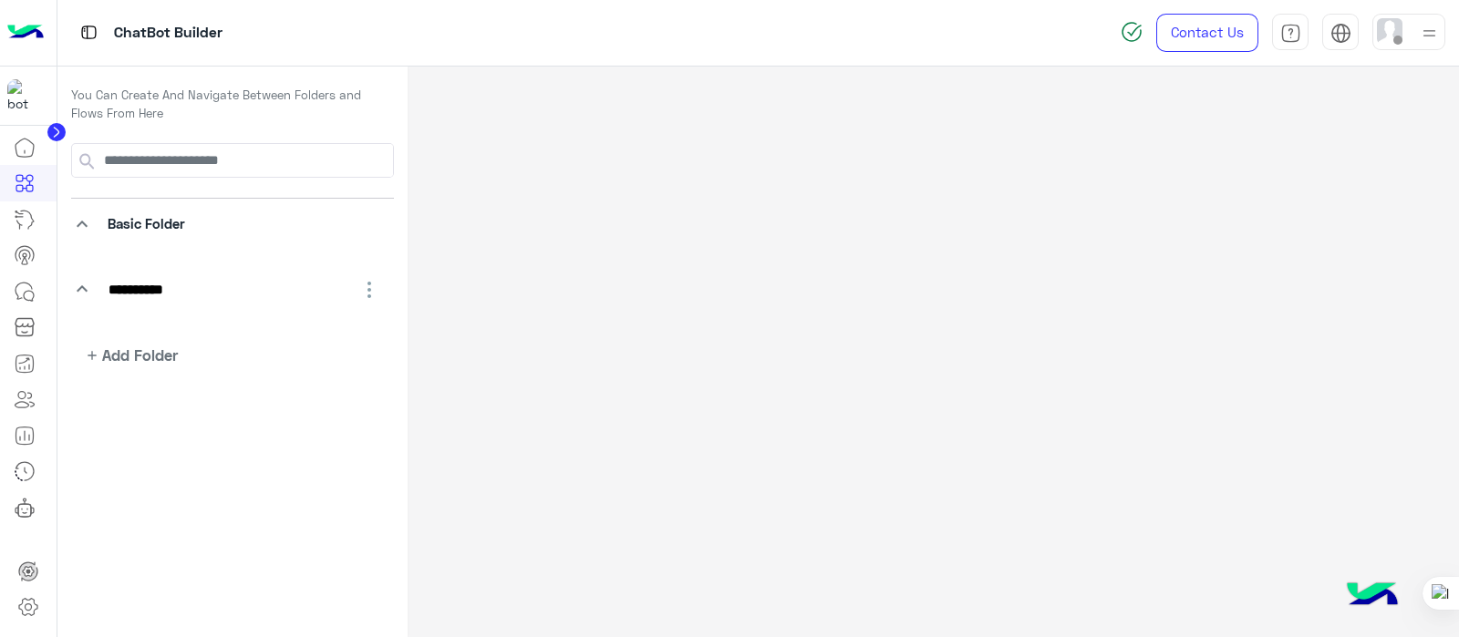
click at [73, 272] on app-playground-folders "**********" at bounding box center [232, 254] width 323 height 223
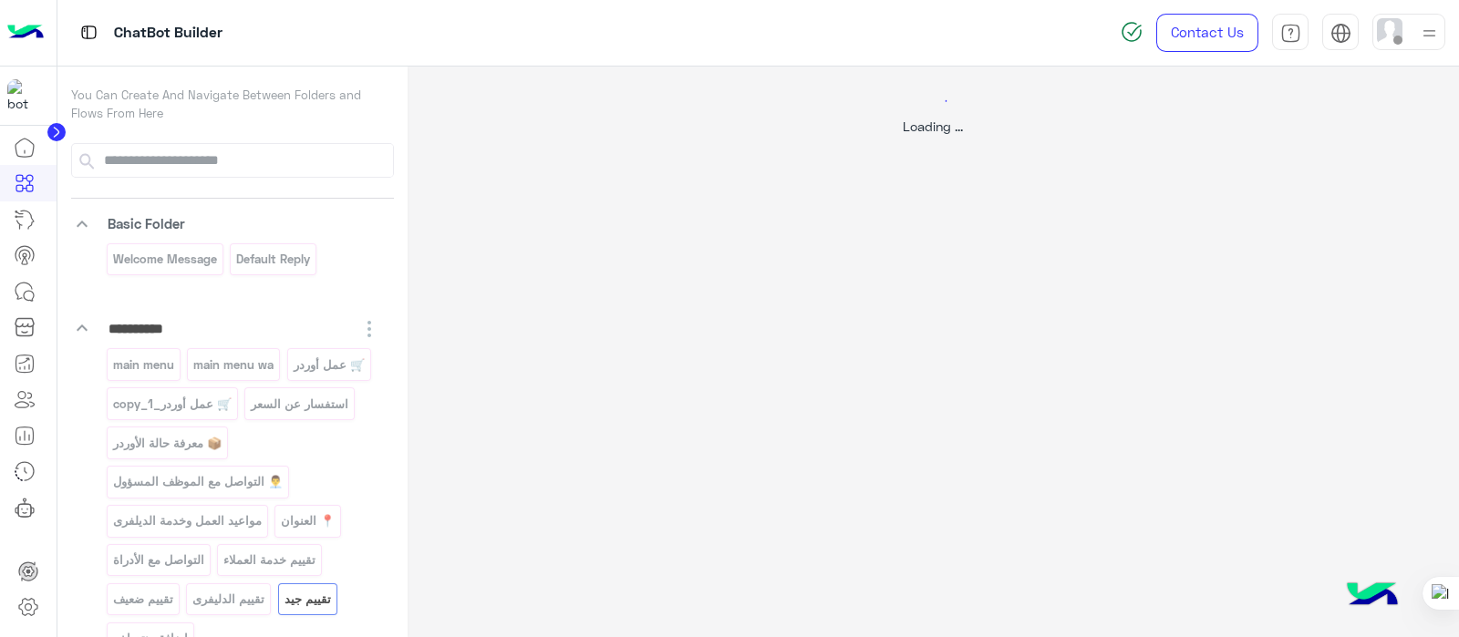
click at [85, 286] on div at bounding box center [729, 318] width 1459 height 637
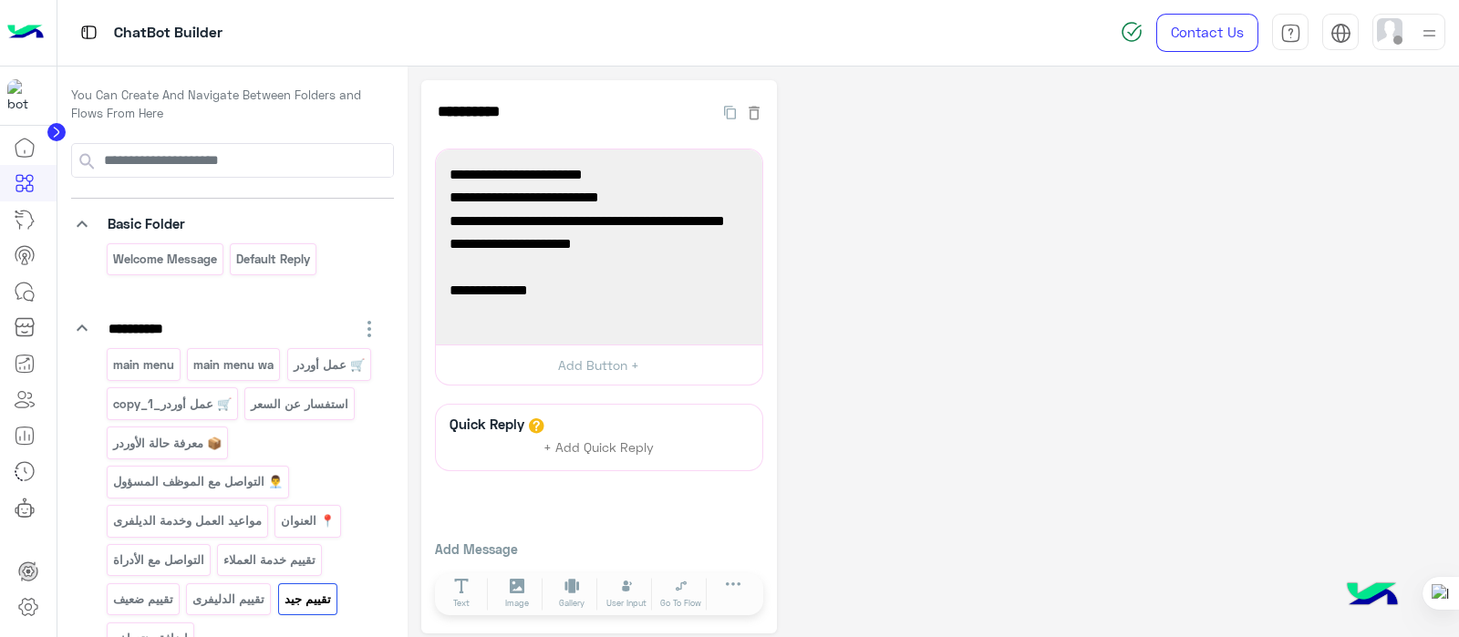
scroll to position [192, 0]
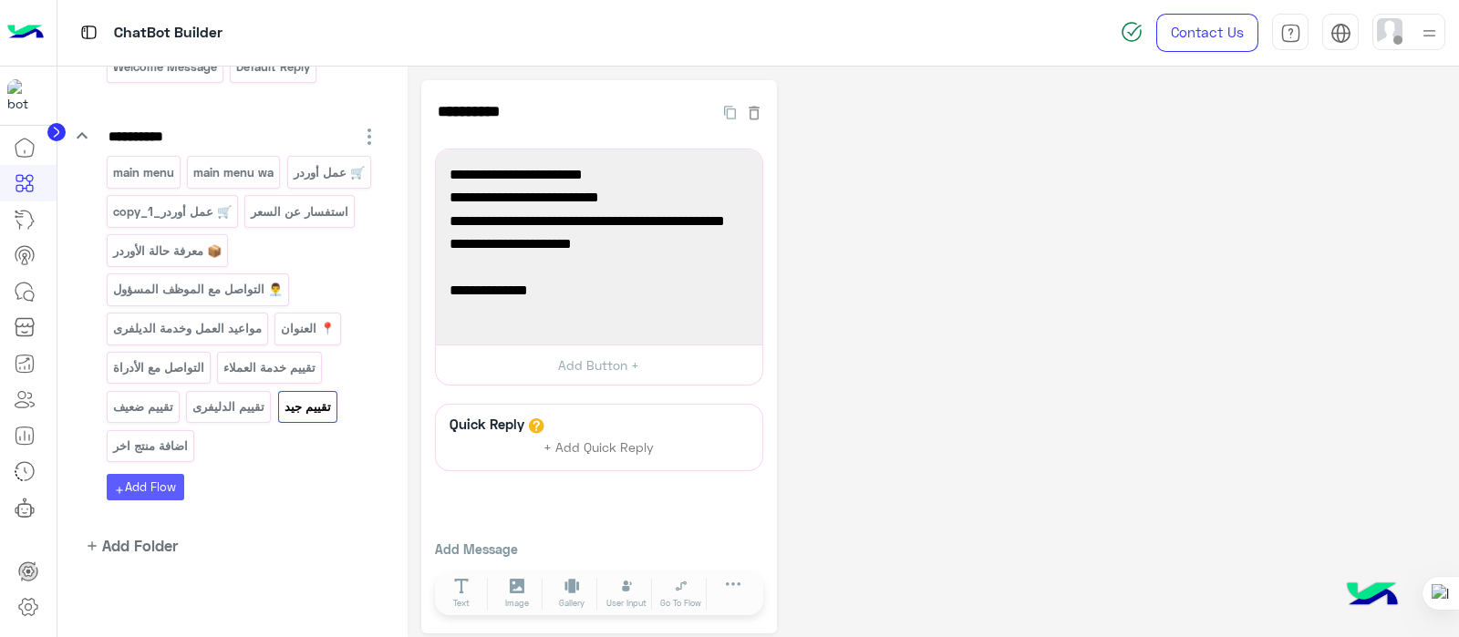
click at [150, 480] on button "add Add Flow" at bounding box center [145, 487] width 77 height 26
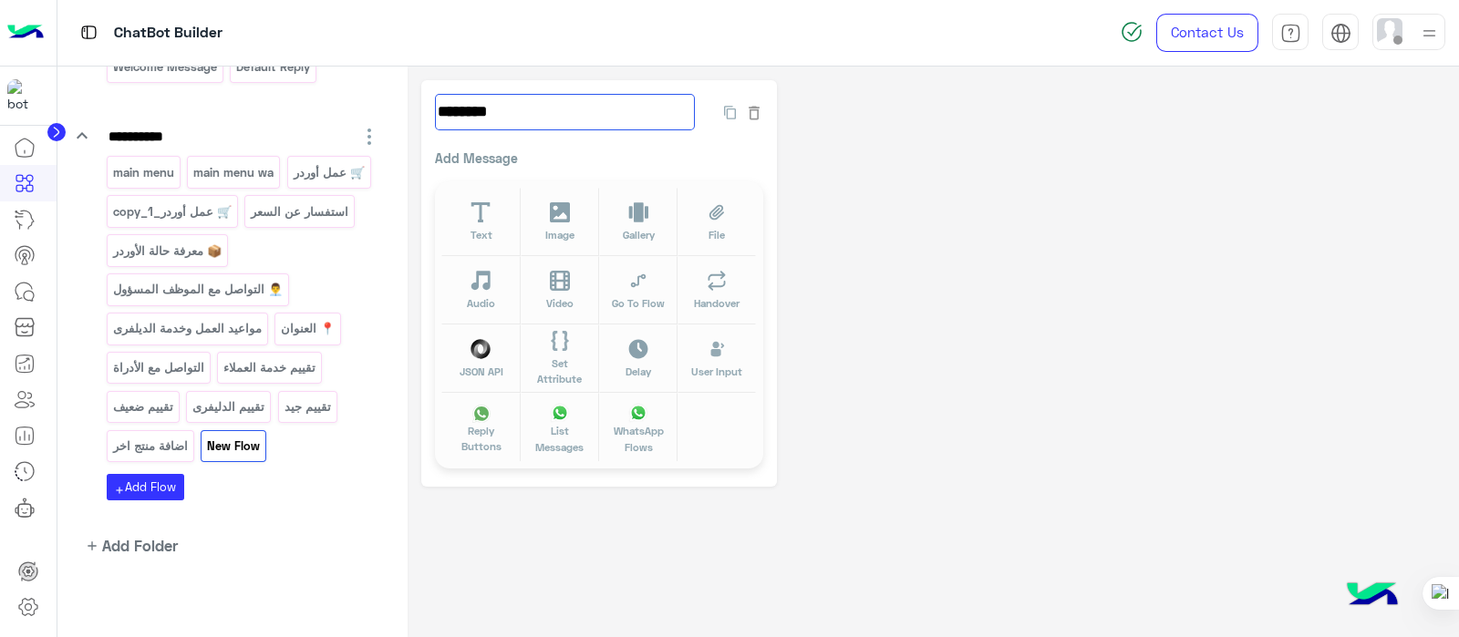
click at [551, 104] on input "********" at bounding box center [565, 112] width 260 height 36
type input "*"
click at [652, 114] on input "**********" at bounding box center [565, 112] width 260 height 36
type input "**********"
click at [486, 211] on icon at bounding box center [480, 212] width 21 height 21
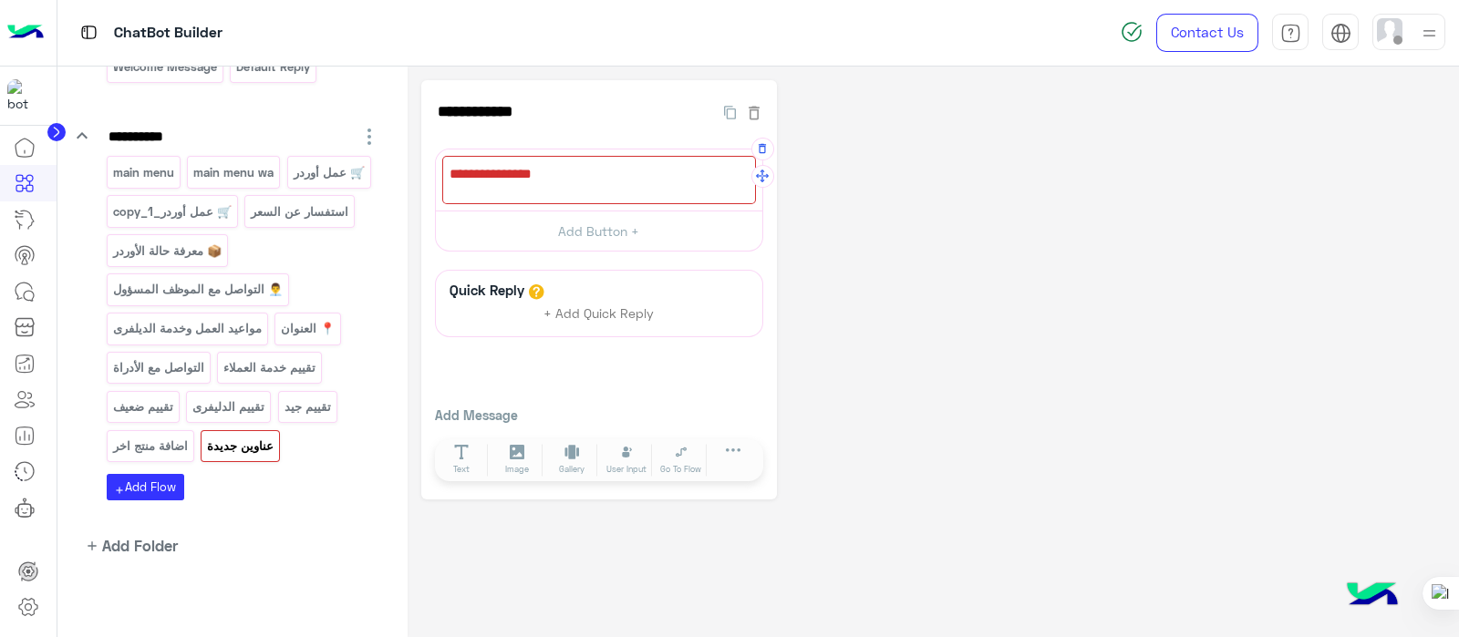
click at [508, 181] on div at bounding box center [599, 180] width 314 height 48
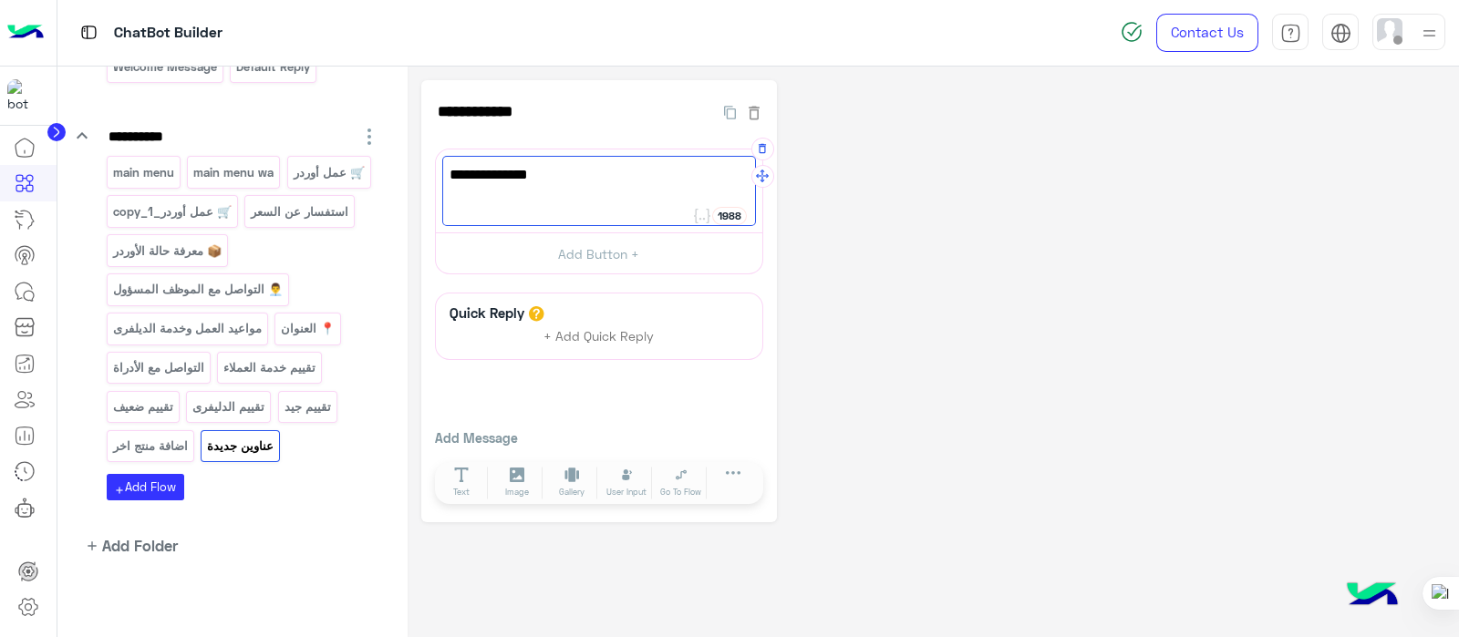
scroll to position [0, 0]
type textarea "**********"
click at [977, 215] on div "**********" at bounding box center [933, 301] width 1024 height 442
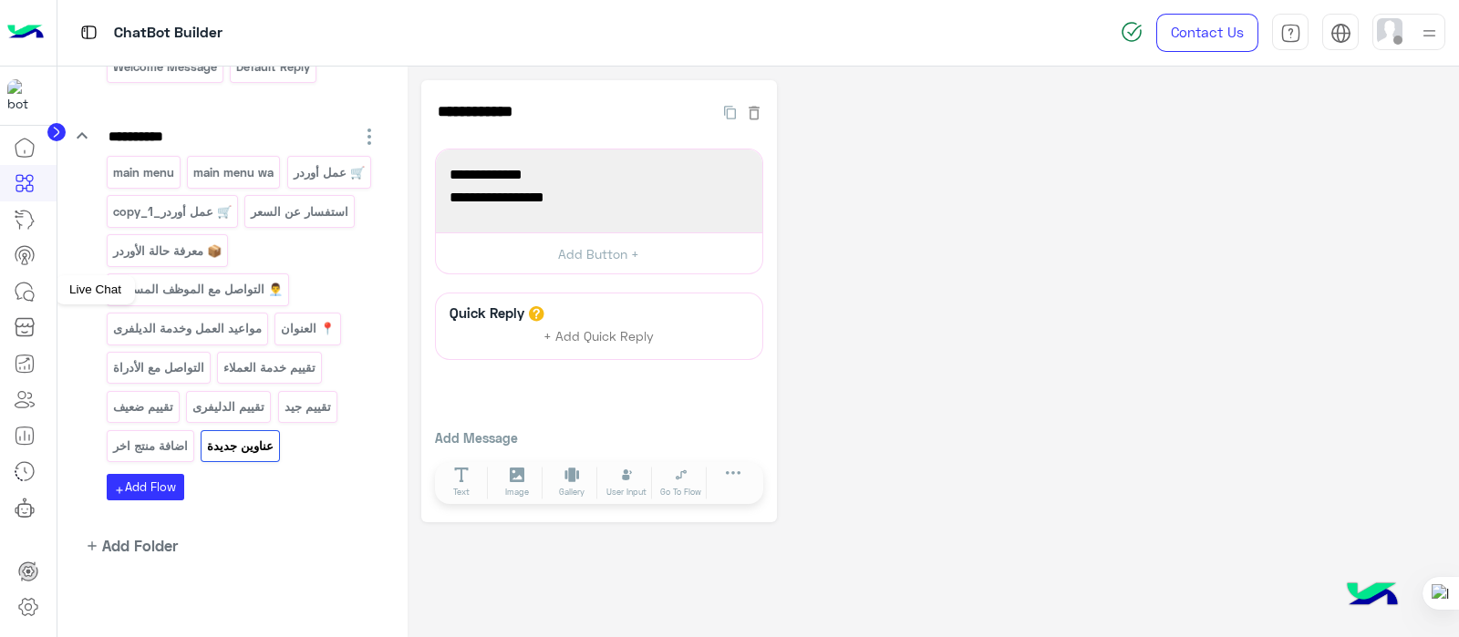
click at [28, 285] on icon at bounding box center [25, 292] width 22 height 22
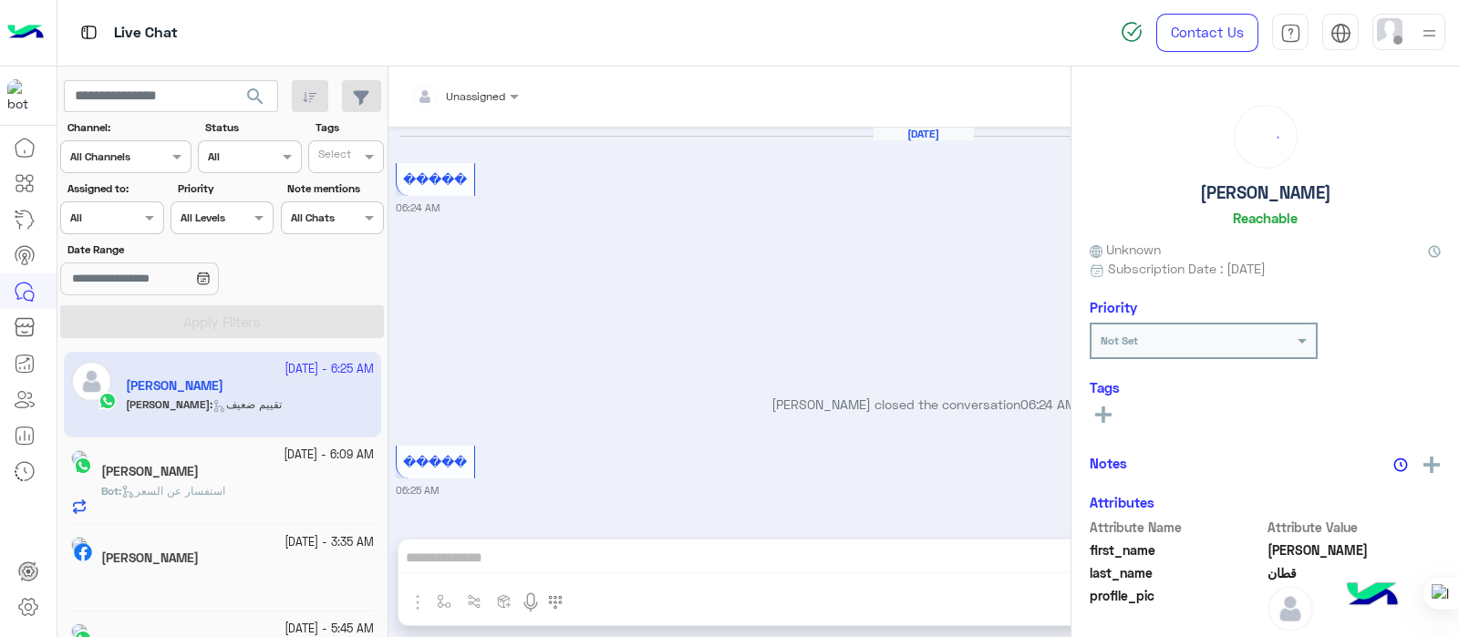
scroll to position [565, 0]
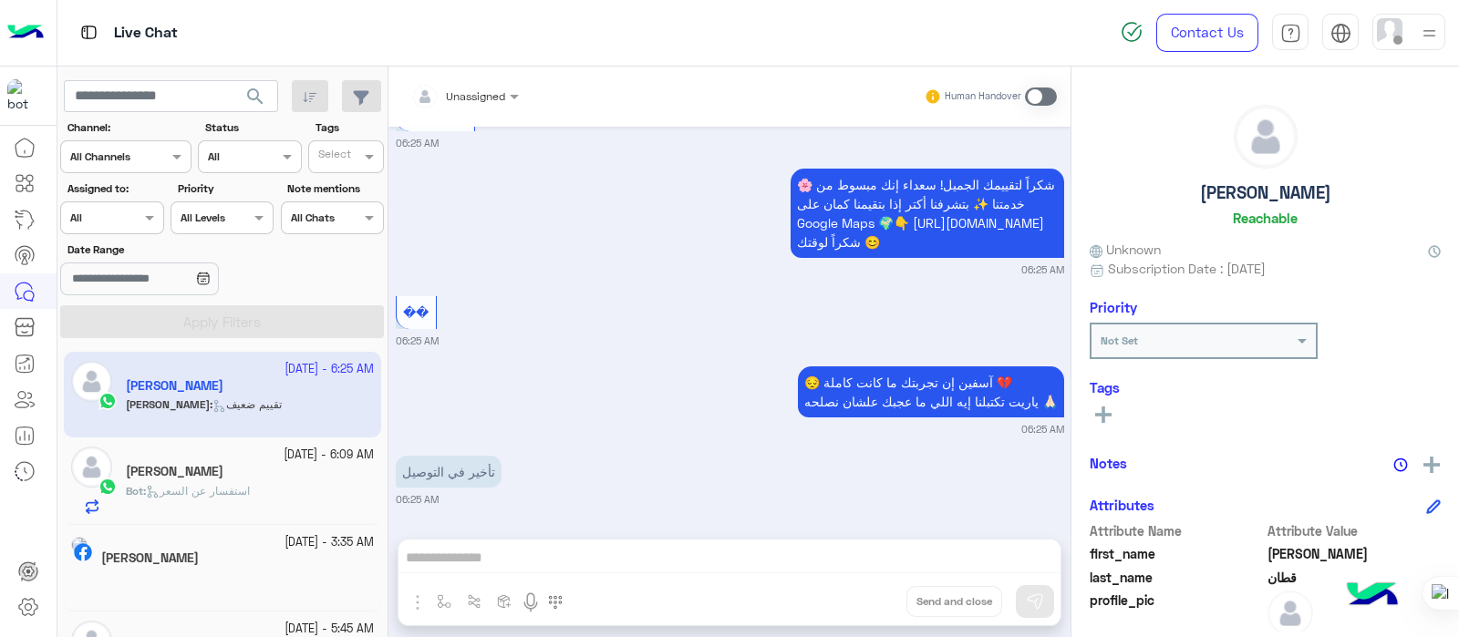
click at [1034, 96] on span at bounding box center [1041, 97] width 32 height 18
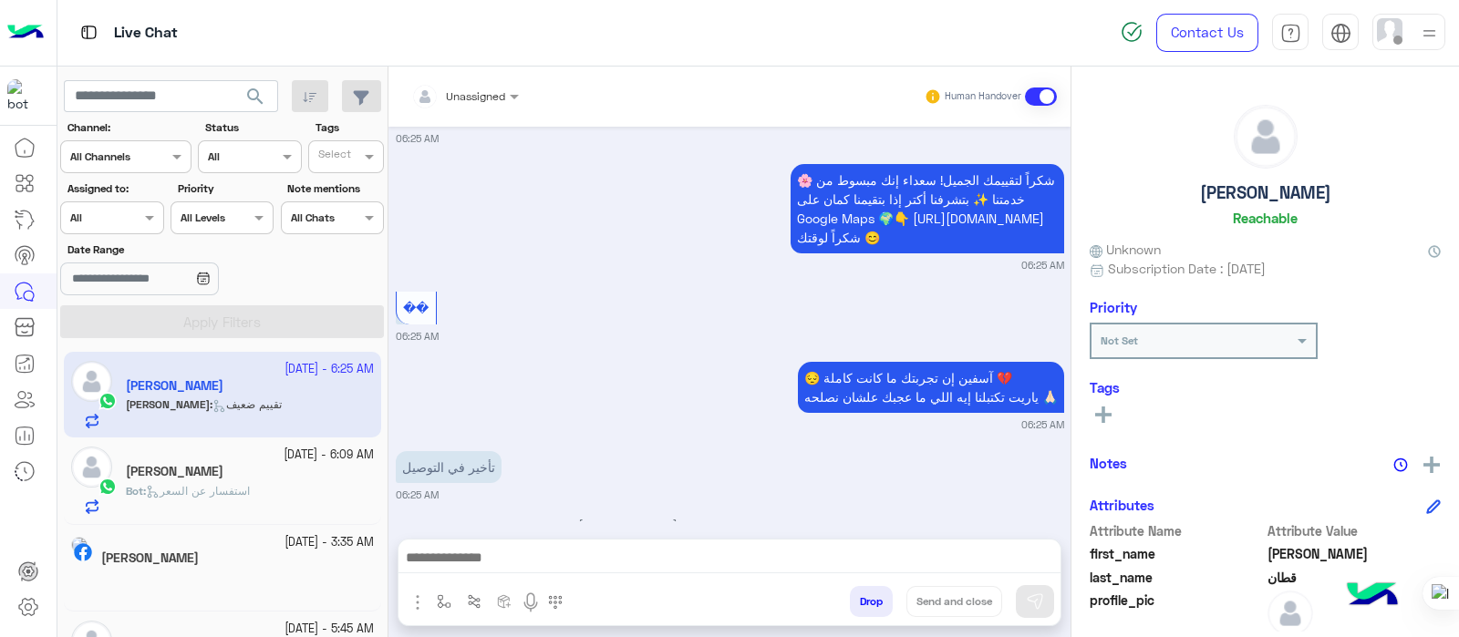
scroll to position [613, 0]
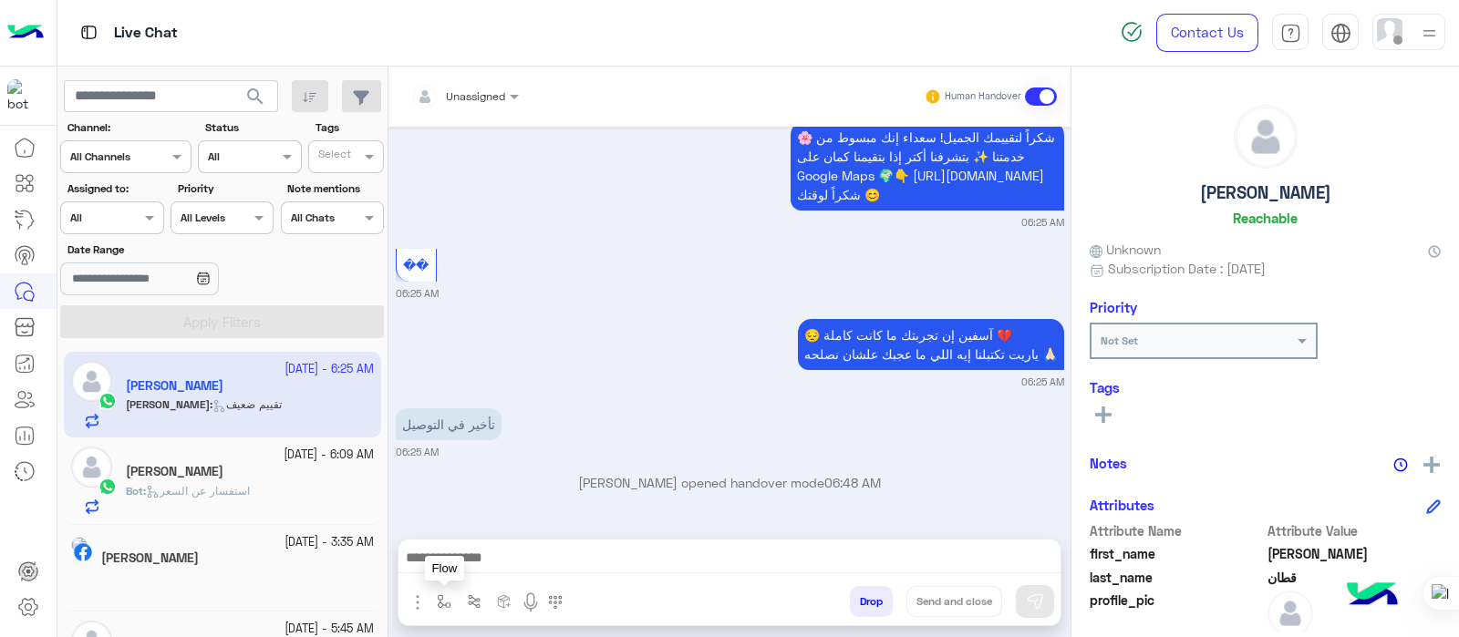
click at [447, 603] on img "button" at bounding box center [444, 601] width 15 height 15
click at [478, 570] on div "enter flow name" at bounding box center [481, 561] width 84 height 16
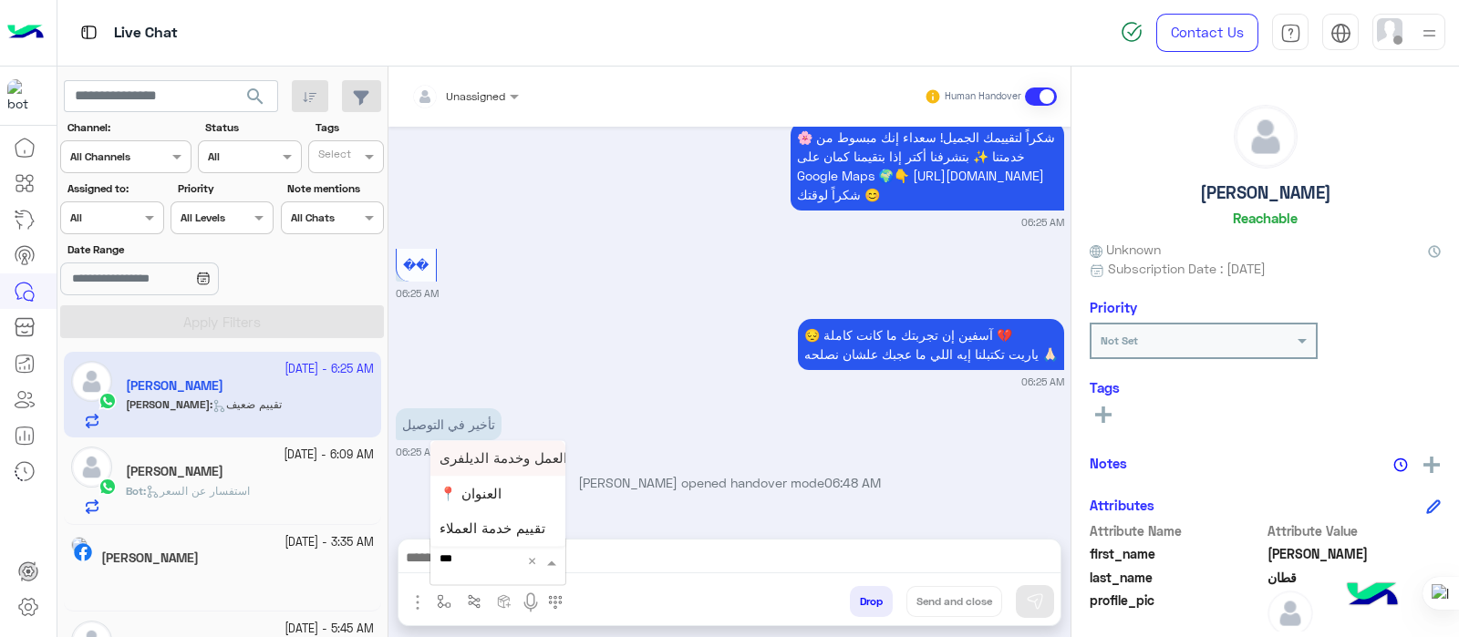
type input "**"
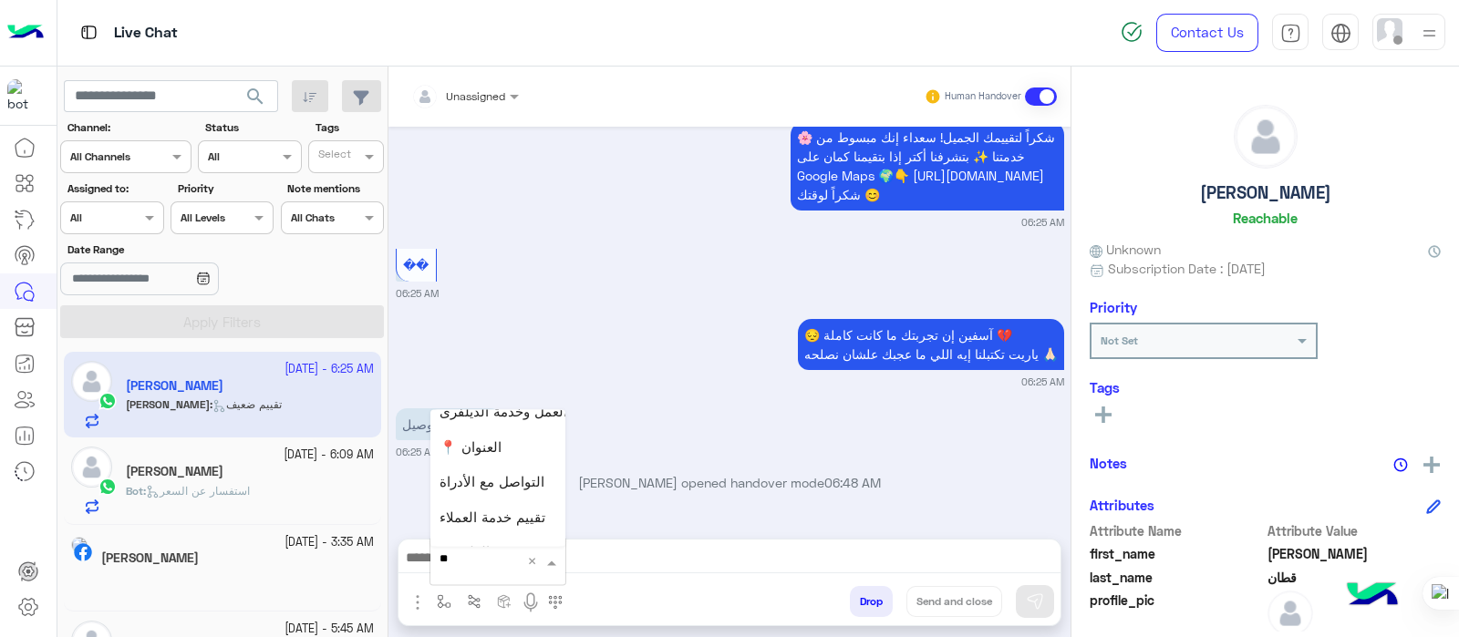
scroll to position [143, 0]
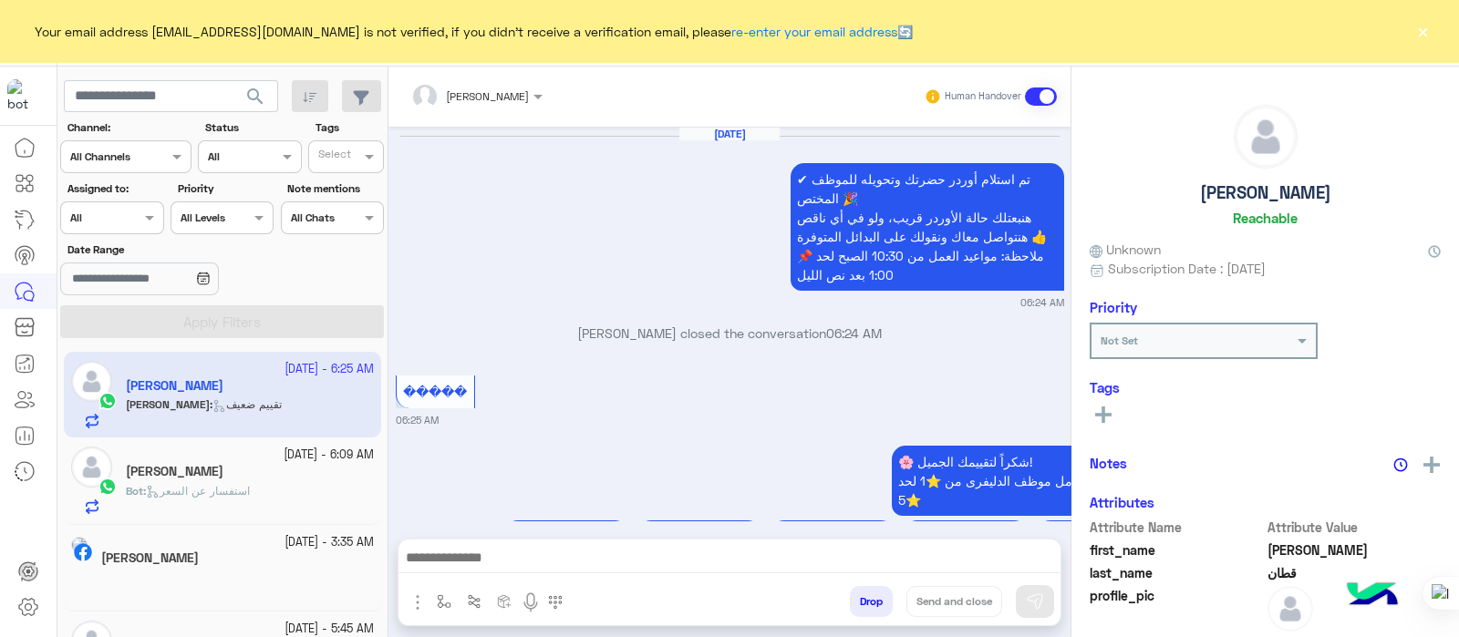
scroll to position [542, 0]
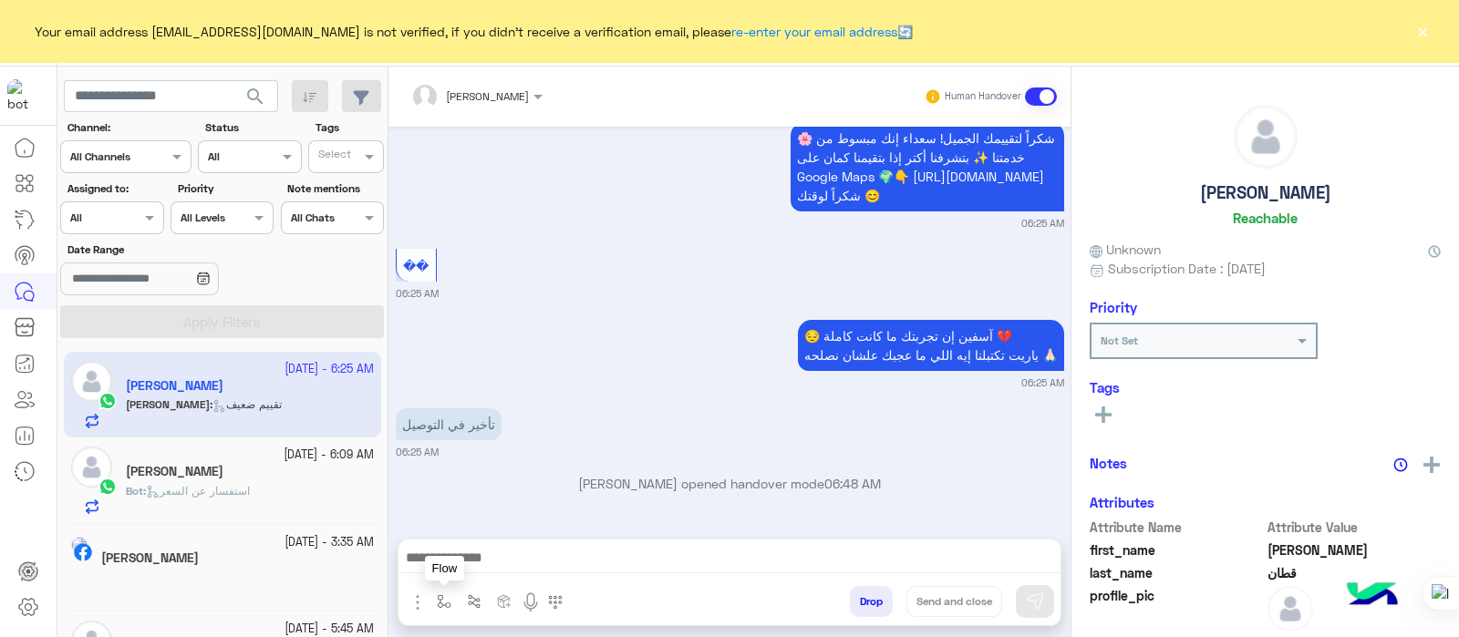
click at [445, 603] on img "button" at bounding box center [444, 601] width 15 height 15
click at [490, 566] on input "text" at bounding box center [475, 559] width 72 height 16
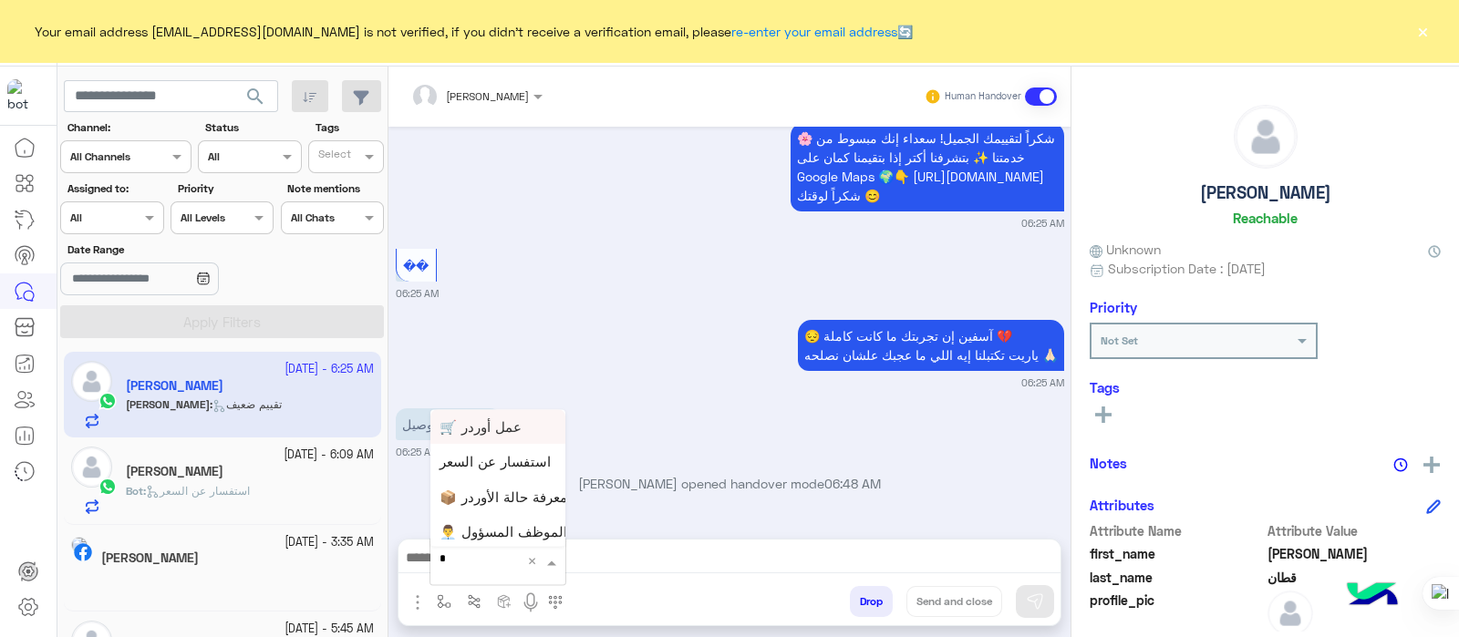
type input "**"
click at [486, 531] on span "عناوين جديدة" at bounding box center [477, 529] width 76 height 16
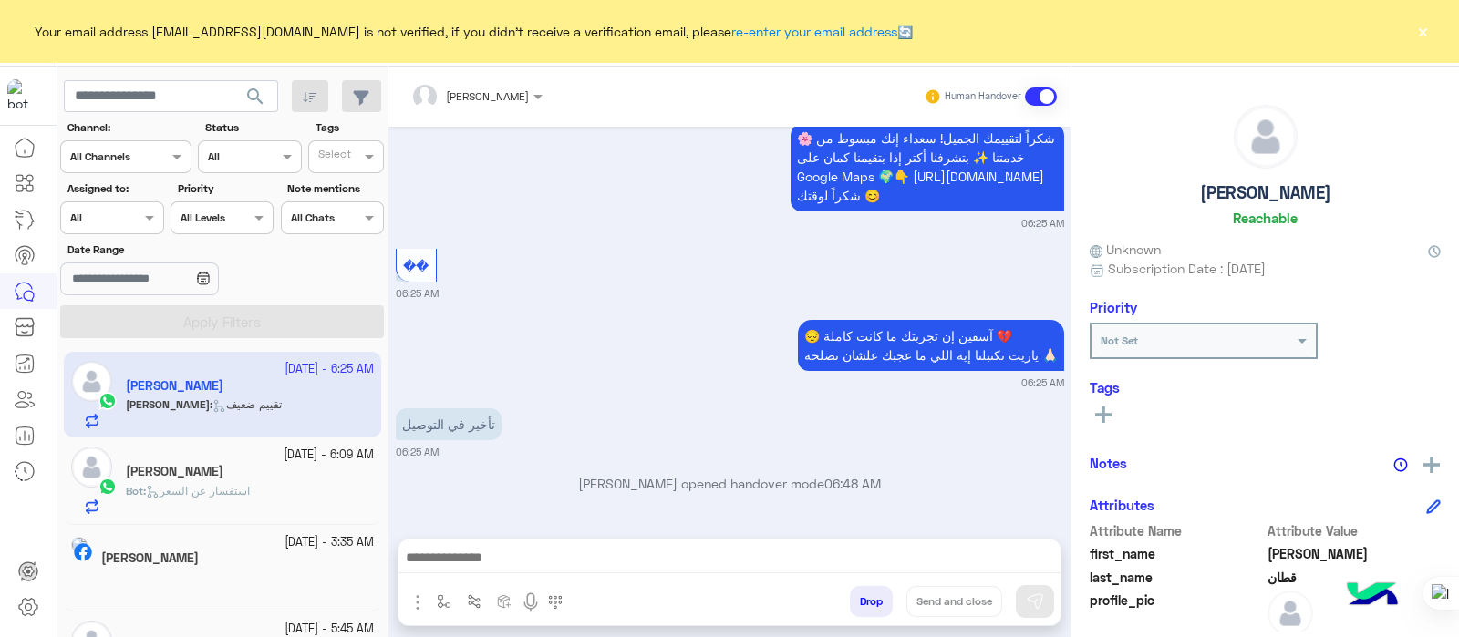
type textarea "**********"
click at [1044, 606] on button at bounding box center [1034, 601] width 38 height 33
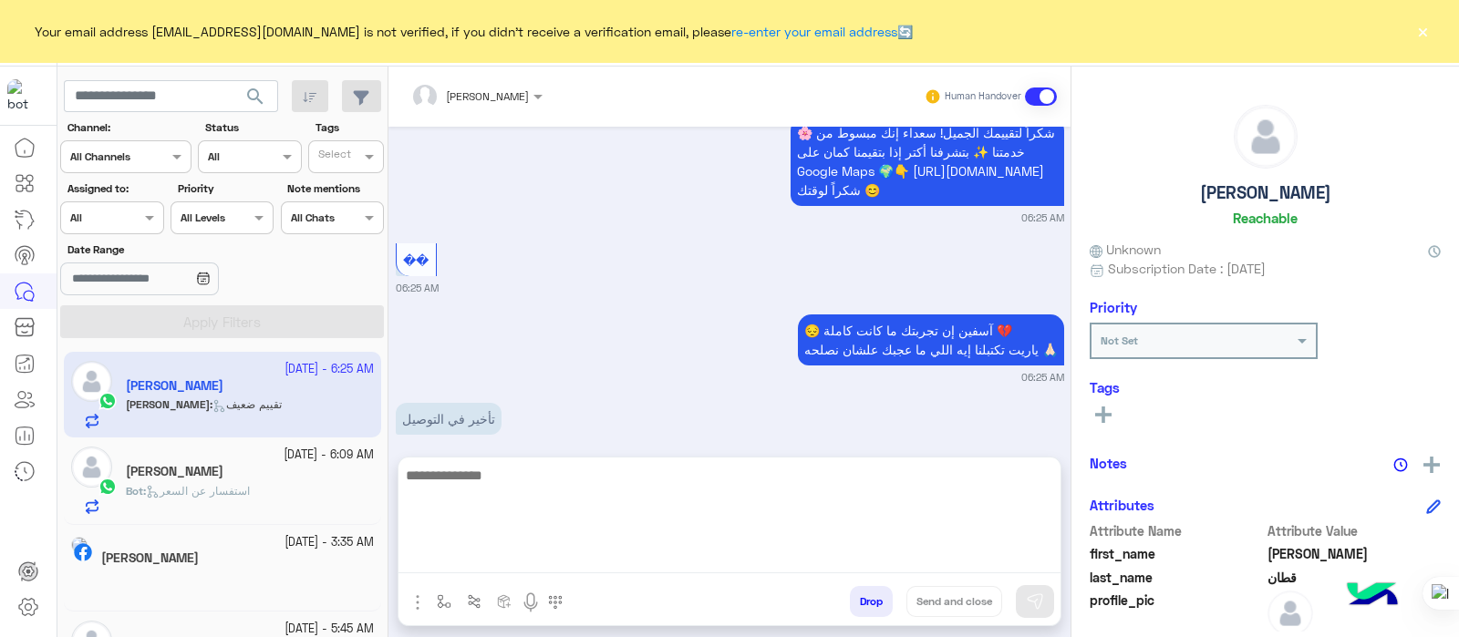
click at [475, 555] on textarea at bounding box center [729, 518] width 662 height 109
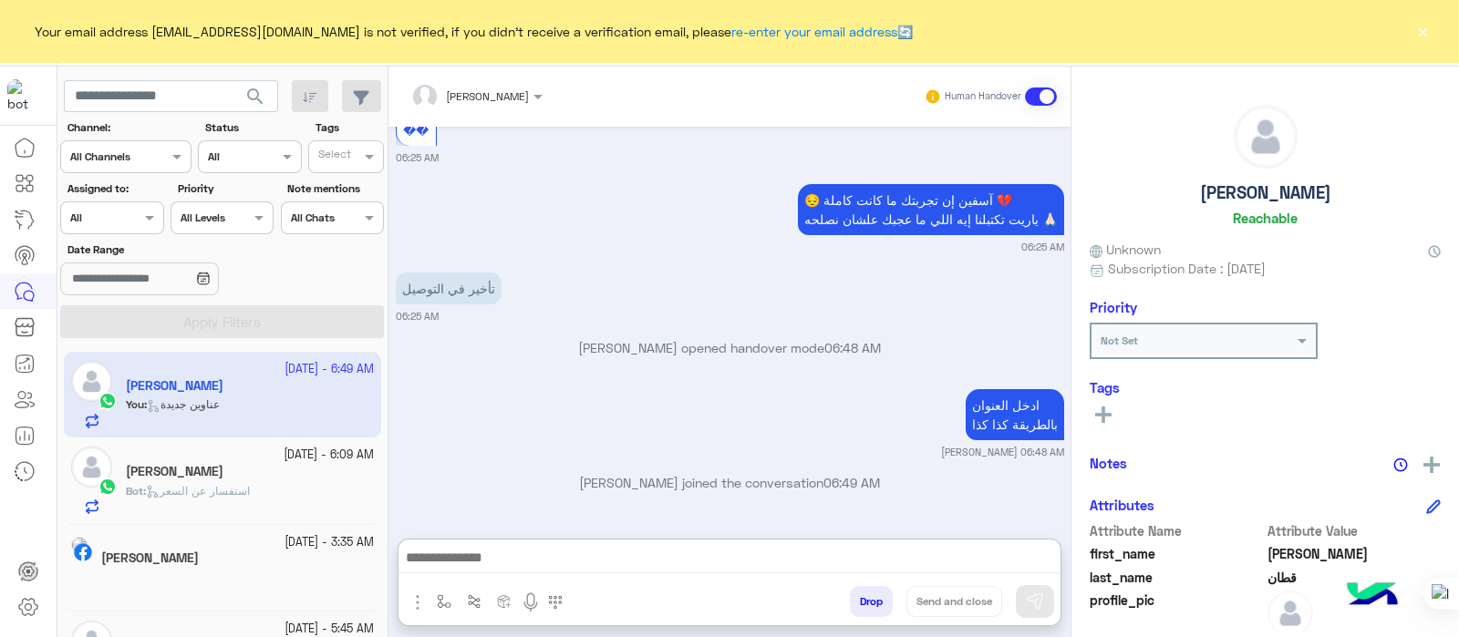
click at [984, 45] on div "Your email address sabrin.shawky@hulul.net is not verified, if you didn't recei…" at bounding box center [729, 31] width 1459 height 62
click at [1034, 88] on span at bounding box center [1041, 97] width 32 height 18
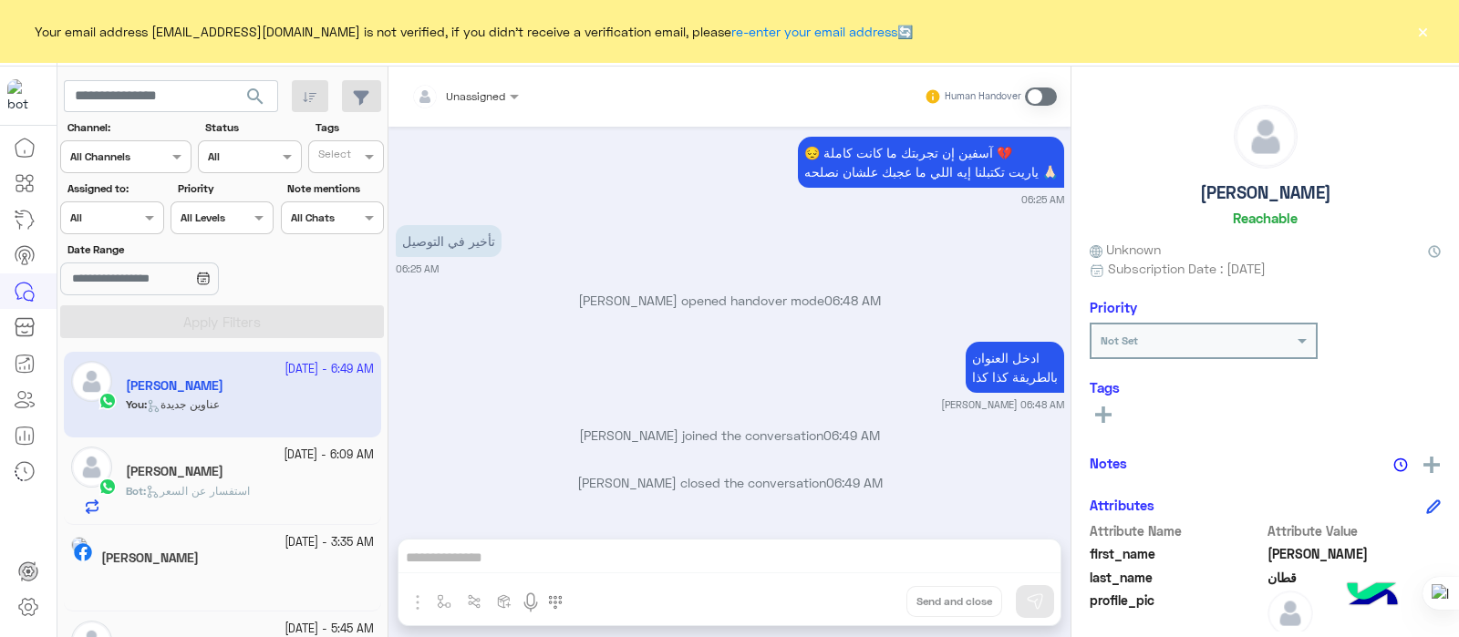
click at [1427, 26] on button "×" at bounding box center [1422, 31] width 18 height 18
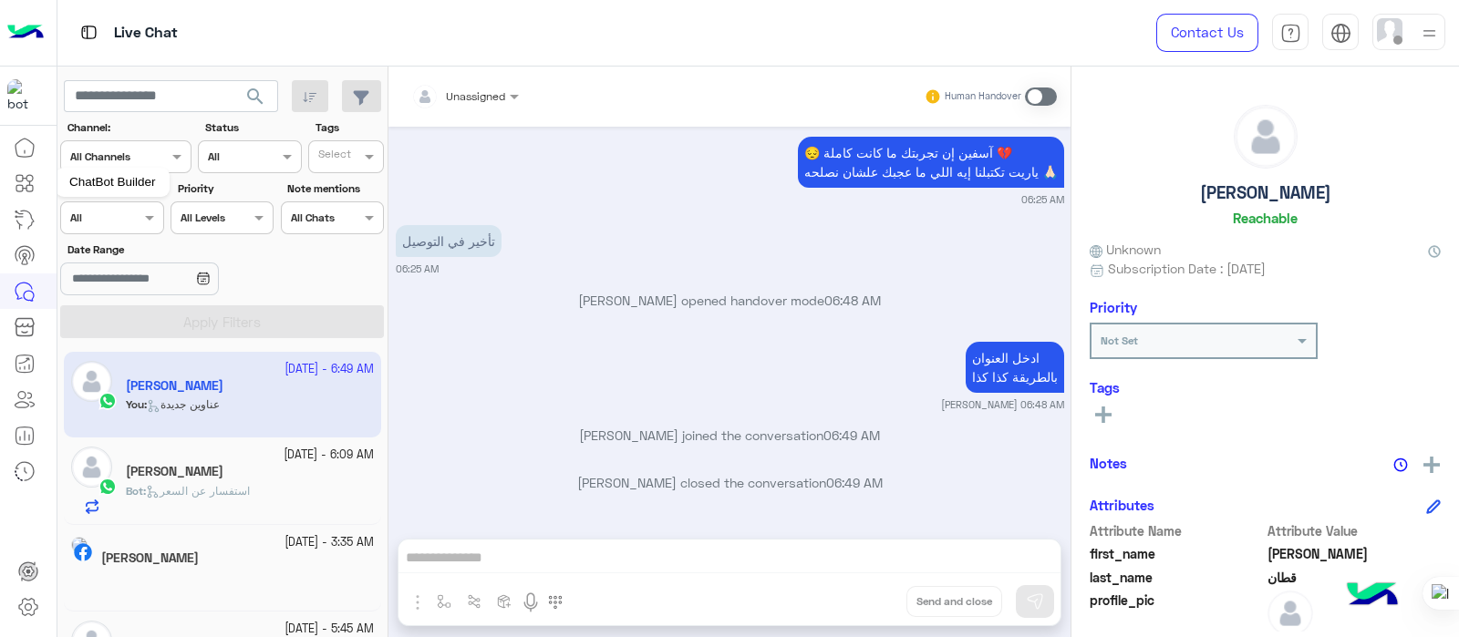
click at [28, 180] on icon at bounding box center [25, 183] width 22 height 22
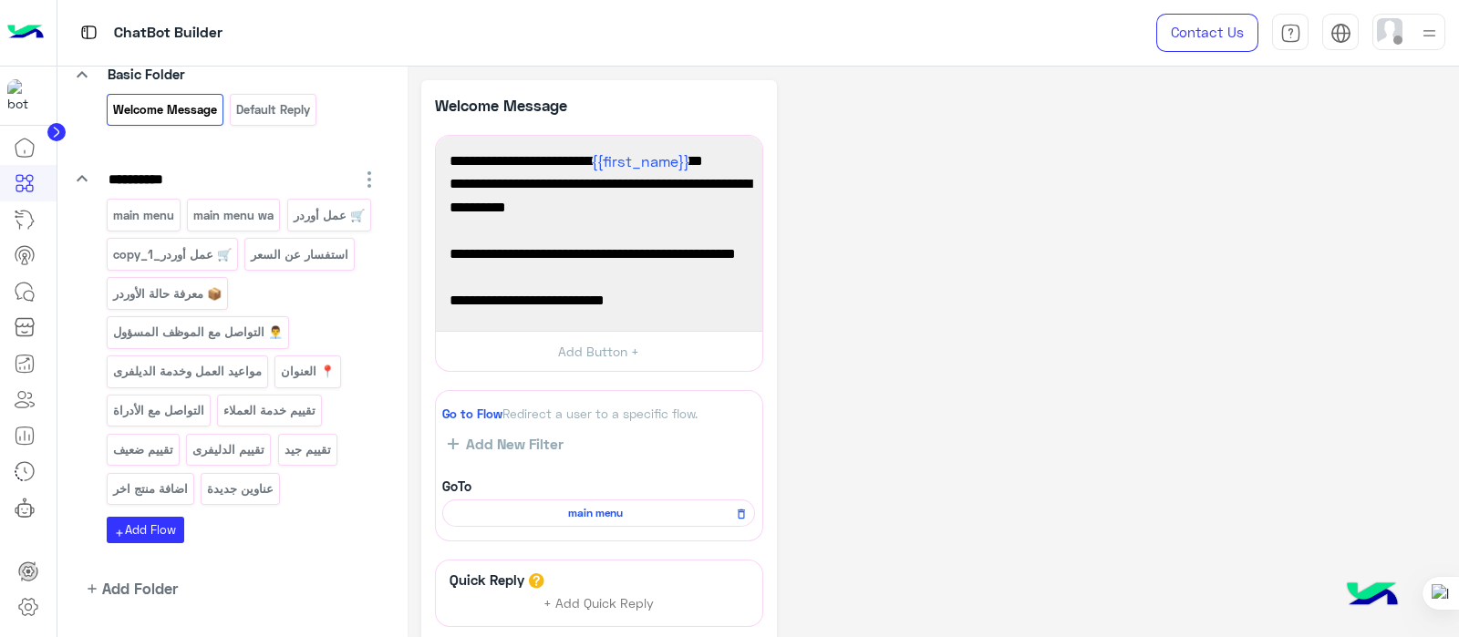
scroll to position [192, 0]
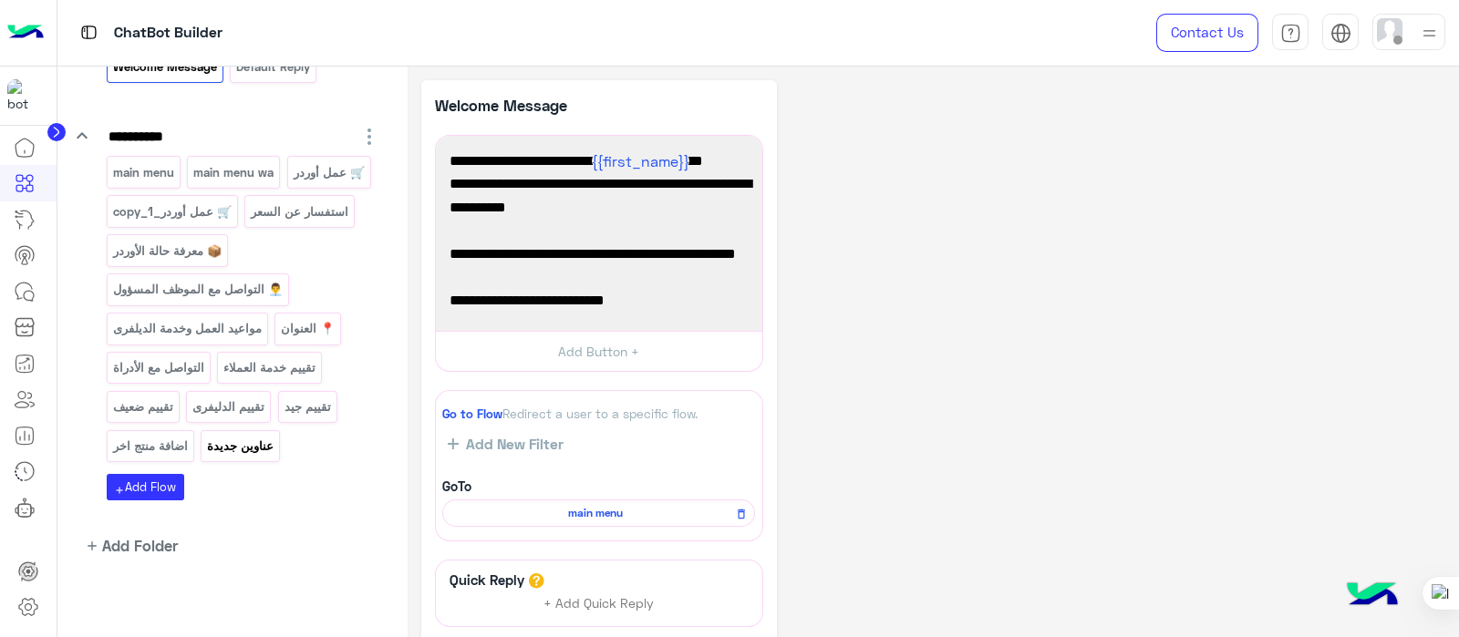
click at [242, 440] on p "عناوين جديدة" at bounding box center [240, 446] width 69 height 21
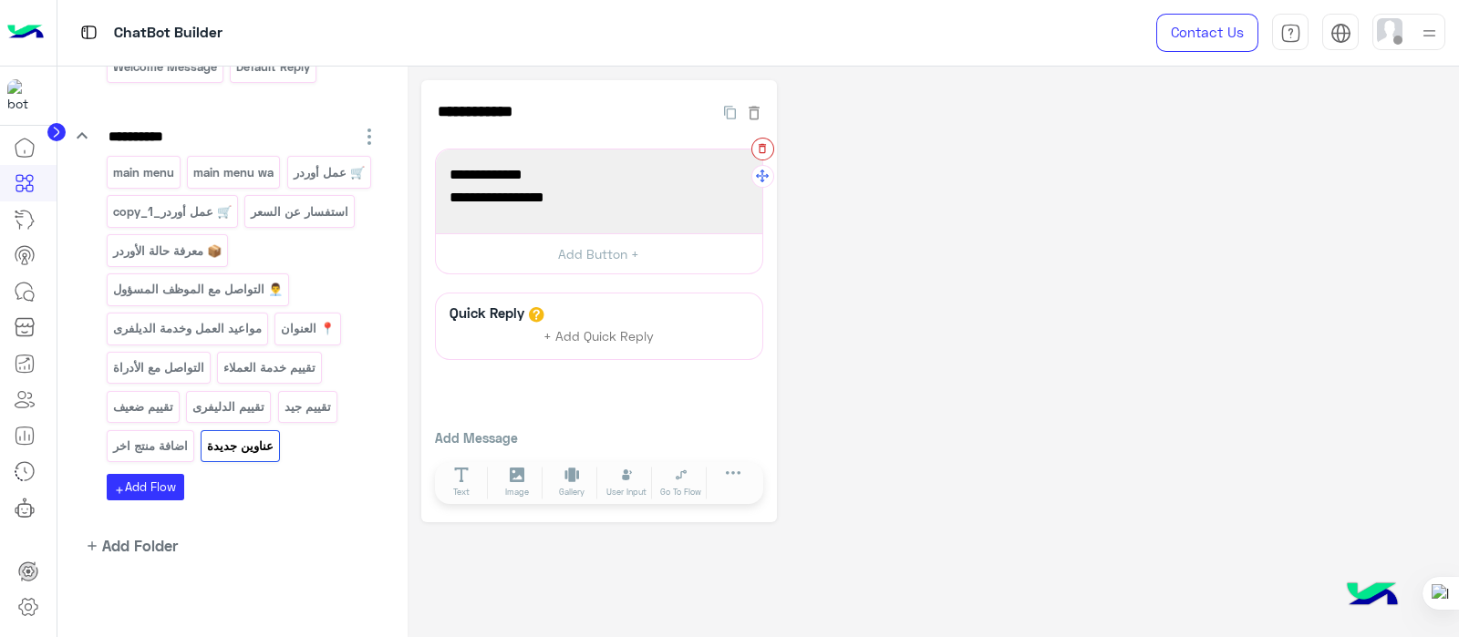
click at [755, 147] on button "button" at bounding box center [762, 149] width 23 height 23
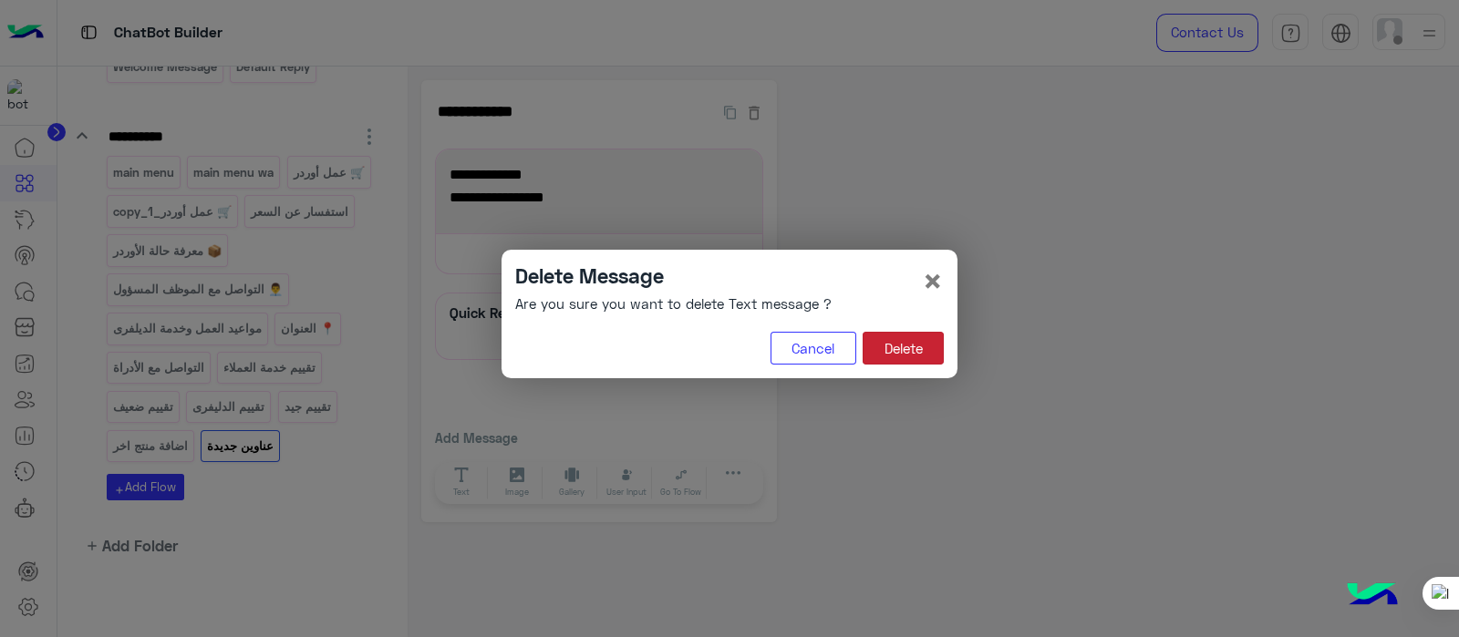
click at [898, 341] on button "Delete" at bounding box center [902, 348] width 81 height 33
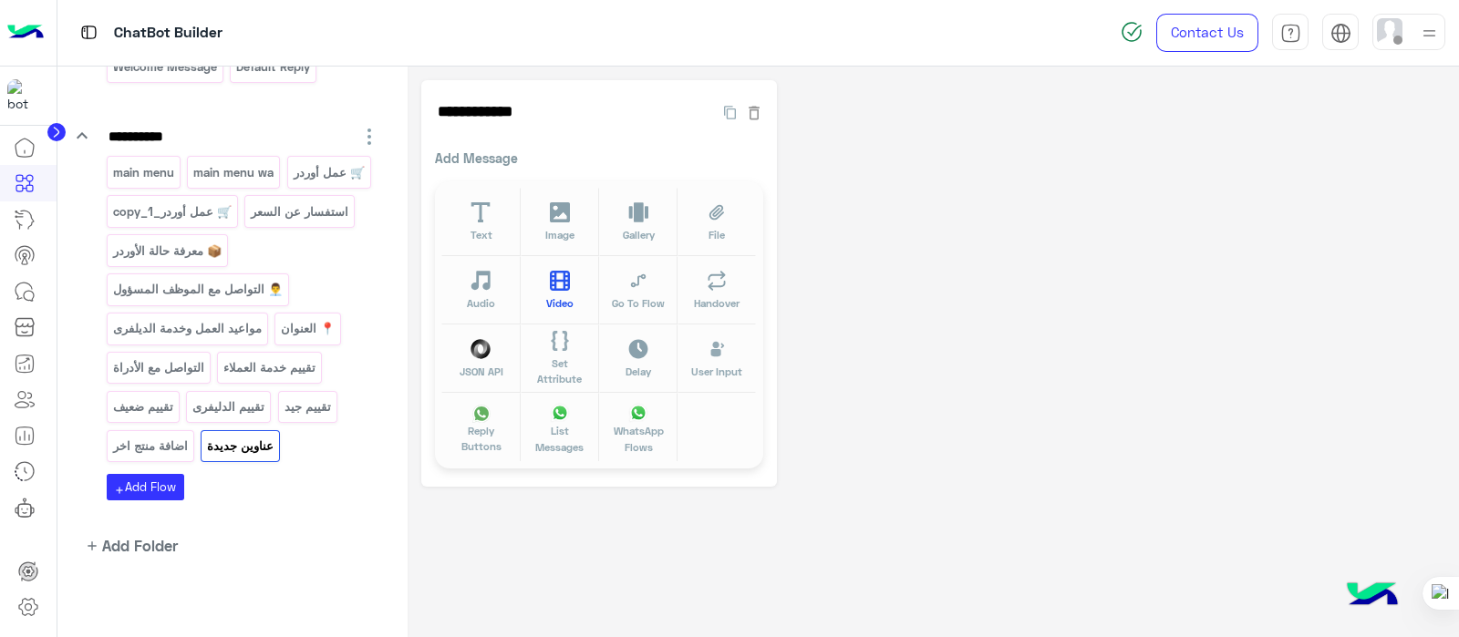
click at [566, 275] on icon at bounding box center [560, 281] width 21 height 21
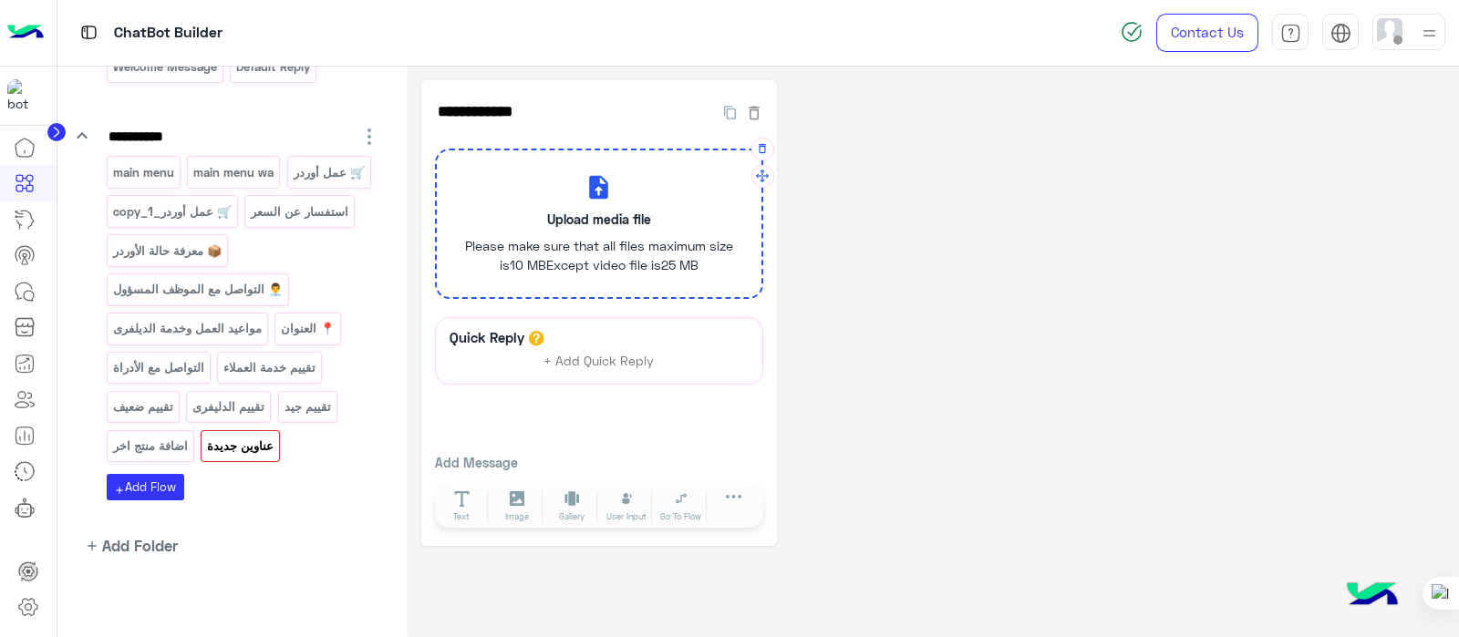
click at [522, 225] on p "Upload media file" at bounding box center [599, 219] width 284 height 19
click at [437, 150] on input "Upload media file Please make sure that all files maximum size is 10 MB Except …" at bounding box center [437, 150] width 0 height 0
click at [763, 151] on icon "button" at bounding box center [762, 148] width 13 height 13
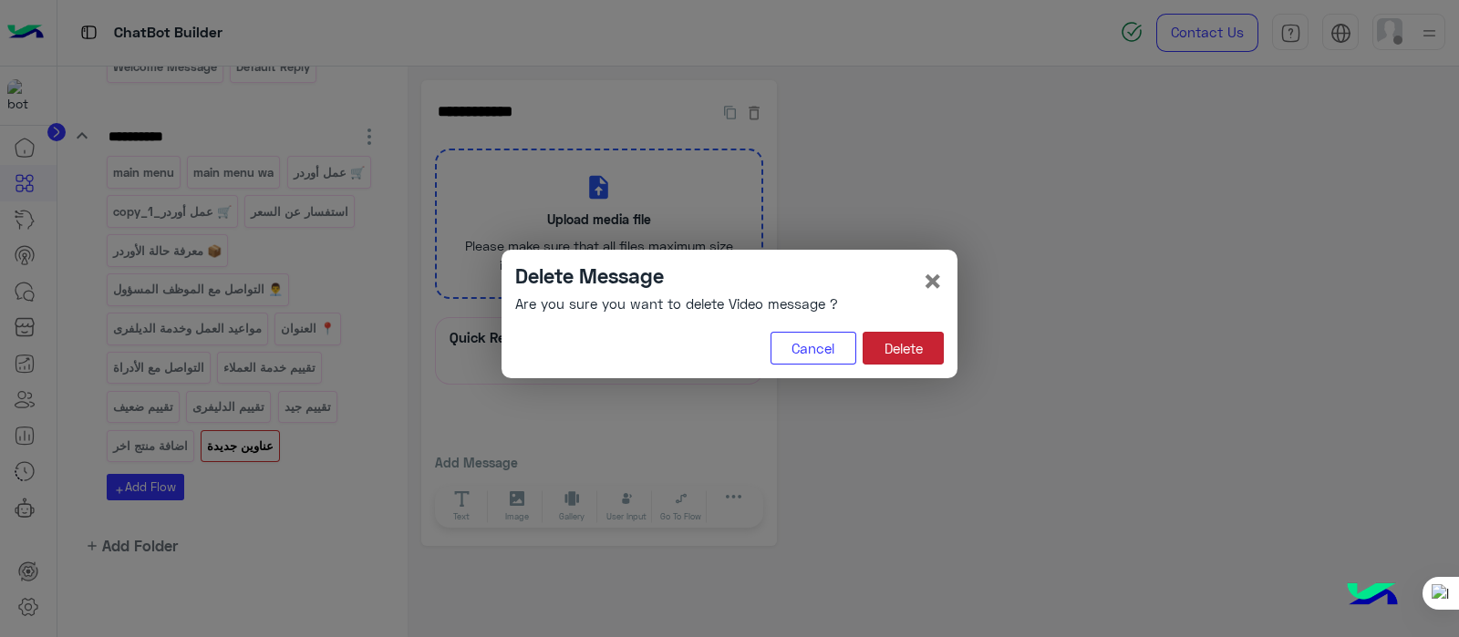
click at [905, 338] on button "Delete" at bounding box center [902, 348] width 81 height 33
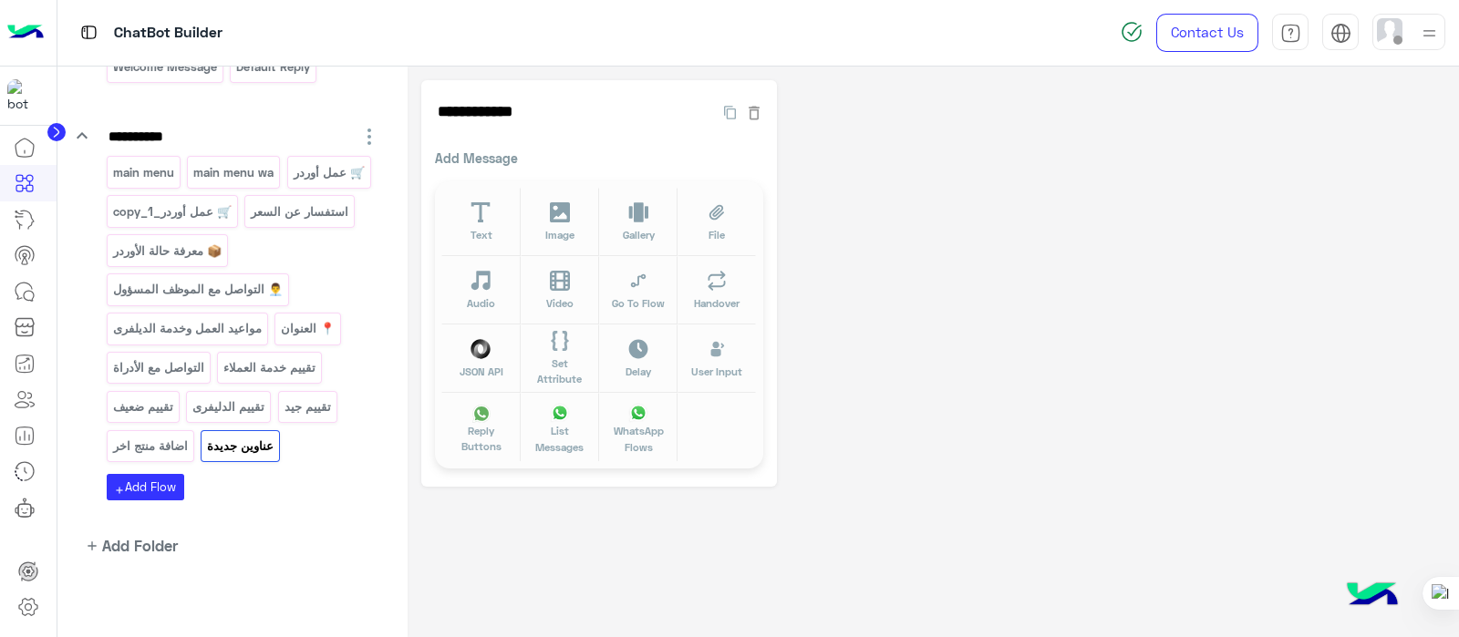
click at [486, 185] on div "Text Image Gallery File Audio Video Go To Flow Handover JSON API Set Attribute …" at bounding box center [599, 324] width 328 height 287
click at [483, 209] on icon at bounding box center [480, 212] width 21 height 21
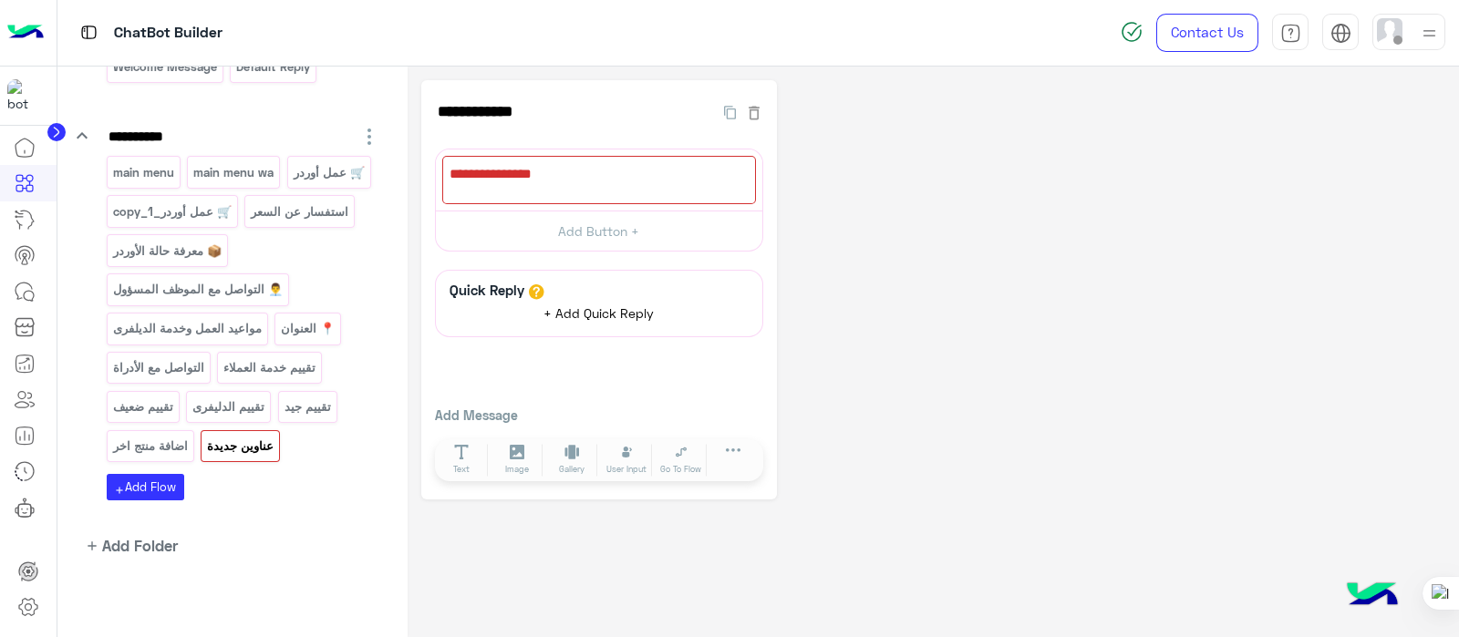
click at [602, 322] on button "+ Add Quick Reply" at bounding box center [599, 313] width 137 height 27
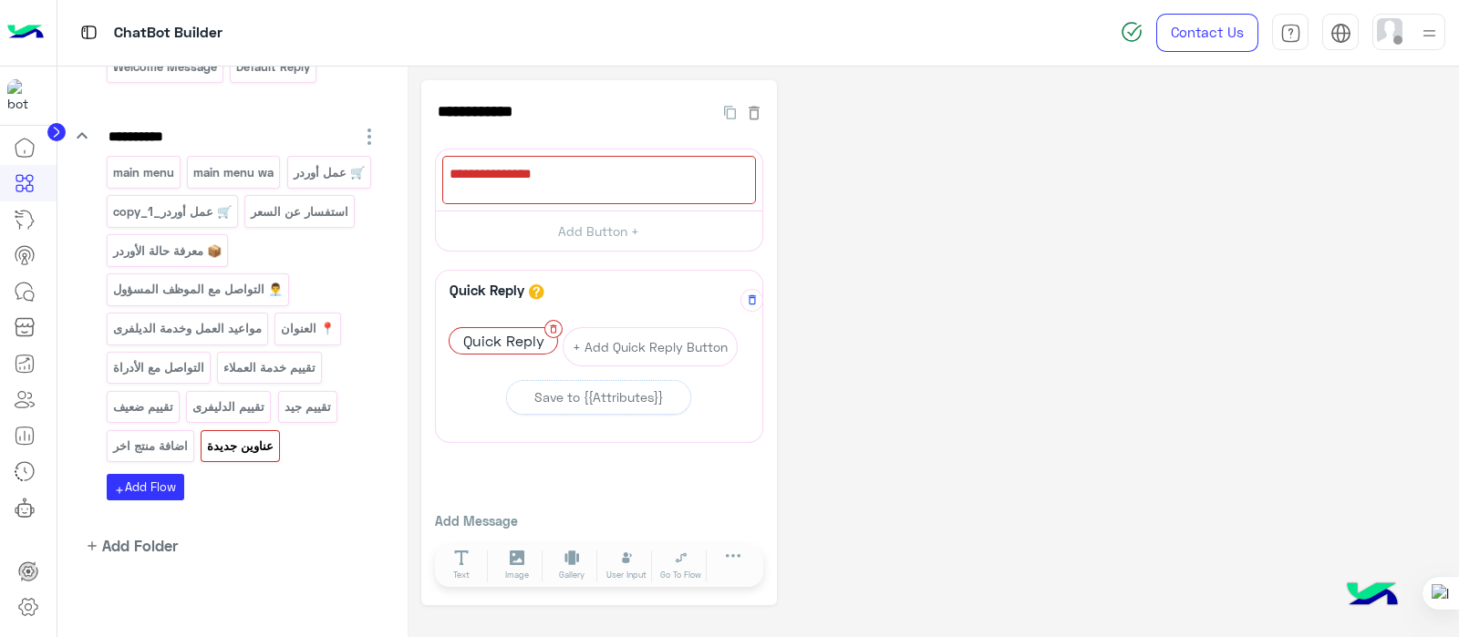
click at [551, 327] on icon at bounding box center [554, 329] width 6 height 8
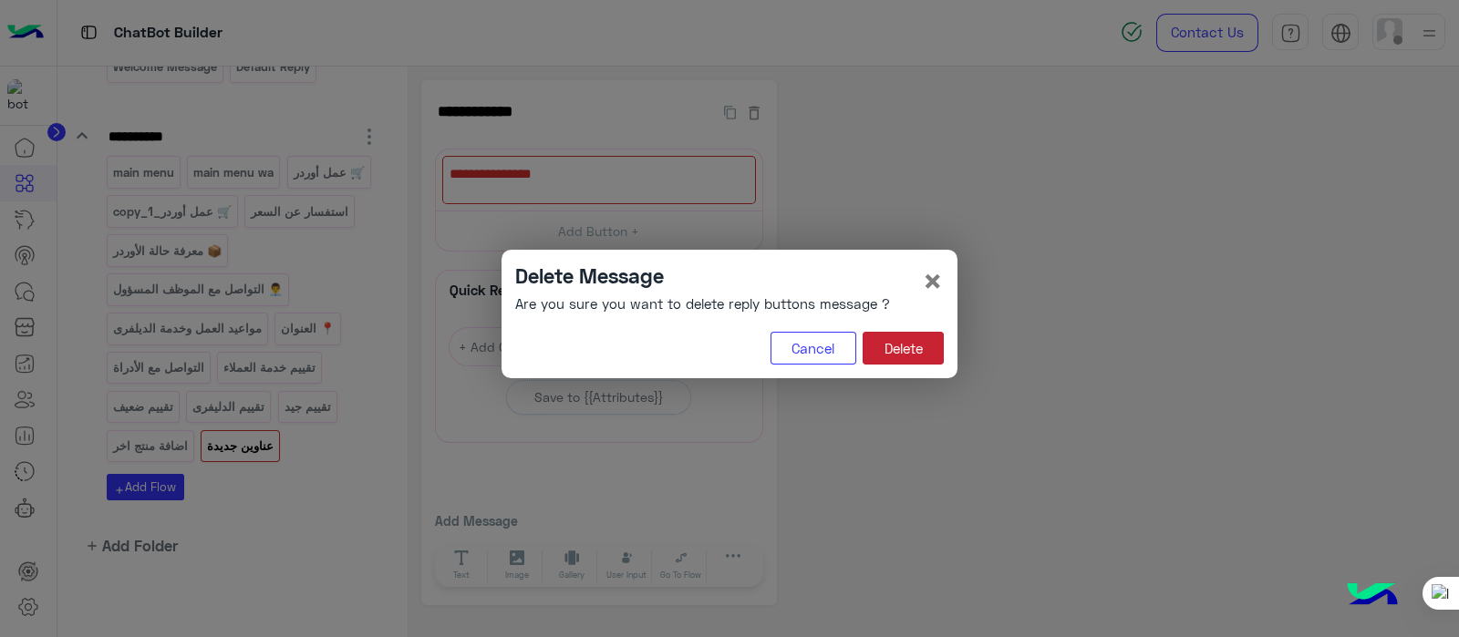
click at [924, 336] on button "Delete" at bounding box center [902, 348] width 81 height 33
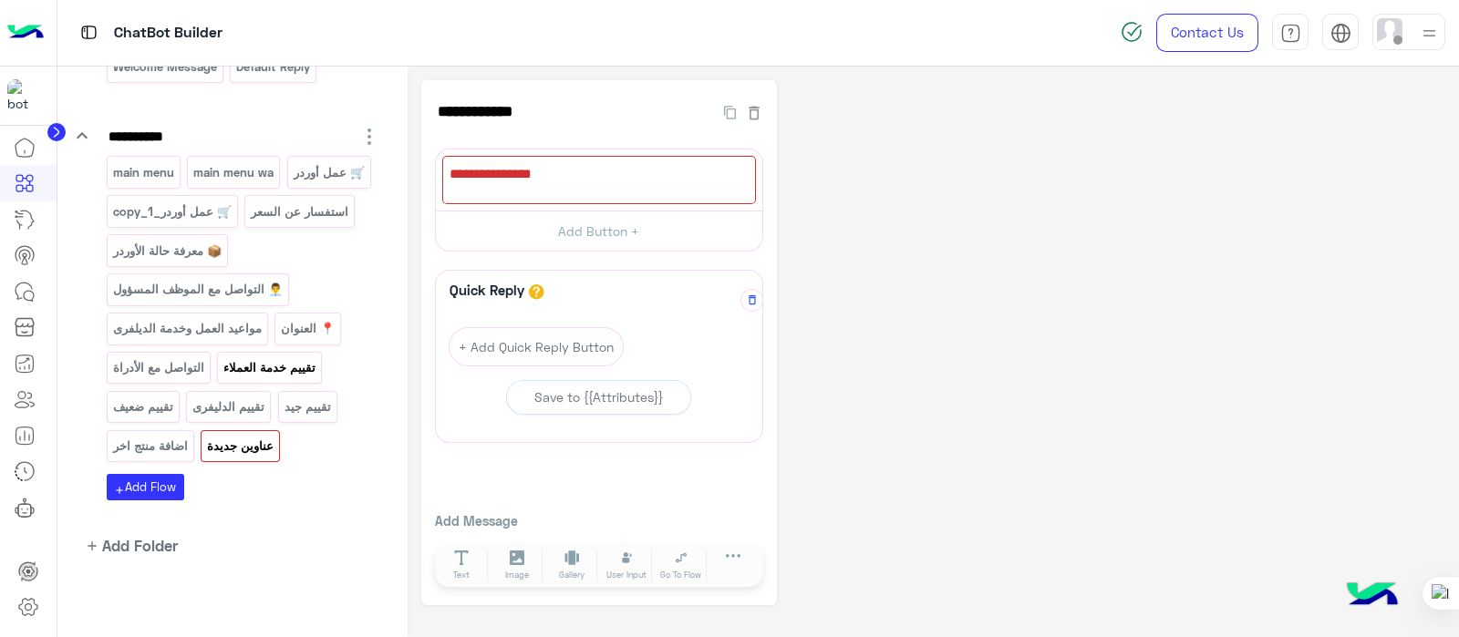
click at [276, 375] on p "تقييم خدمة العملاء" at bounding box center [269, 367] width 95 height 21
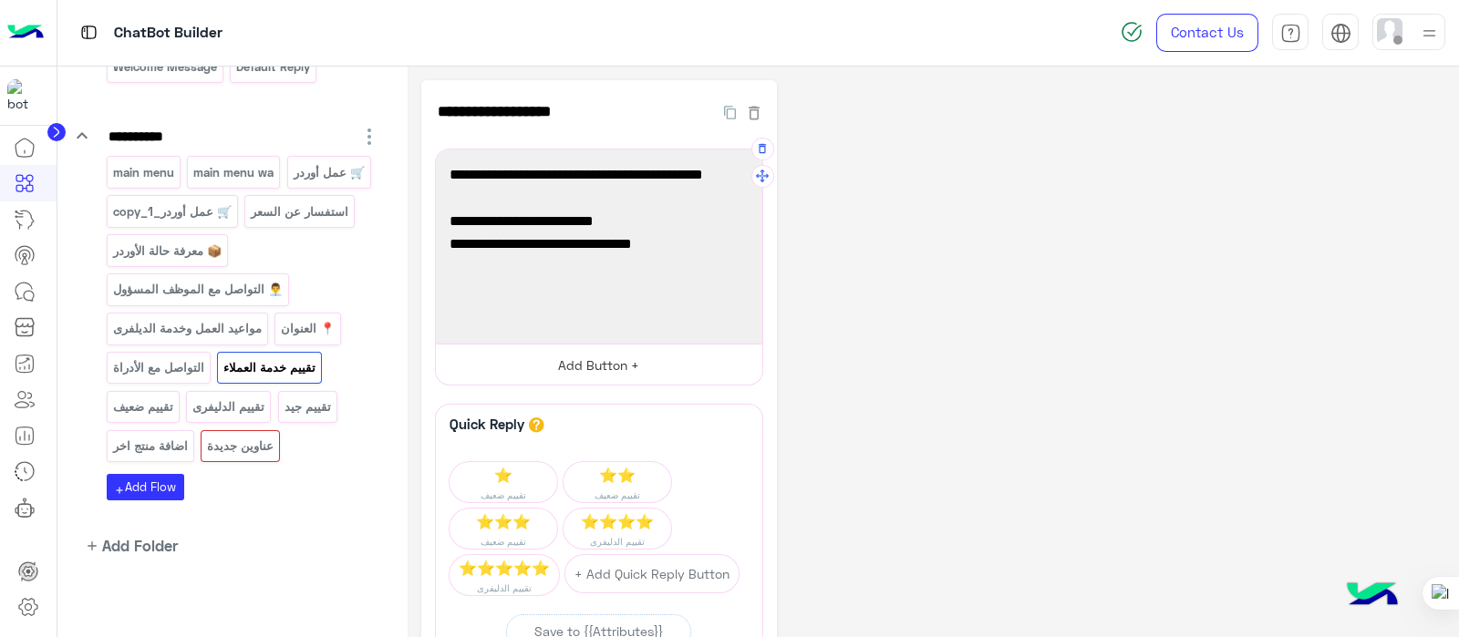
scroll to position [0, 0]
click at [829, 362] on div "**********" at bounding box center [933, 459] width 1024 height 759
click at [236, 436] on p "عناوين جديدة" at bounding box center [240, 446] width 69 height 21
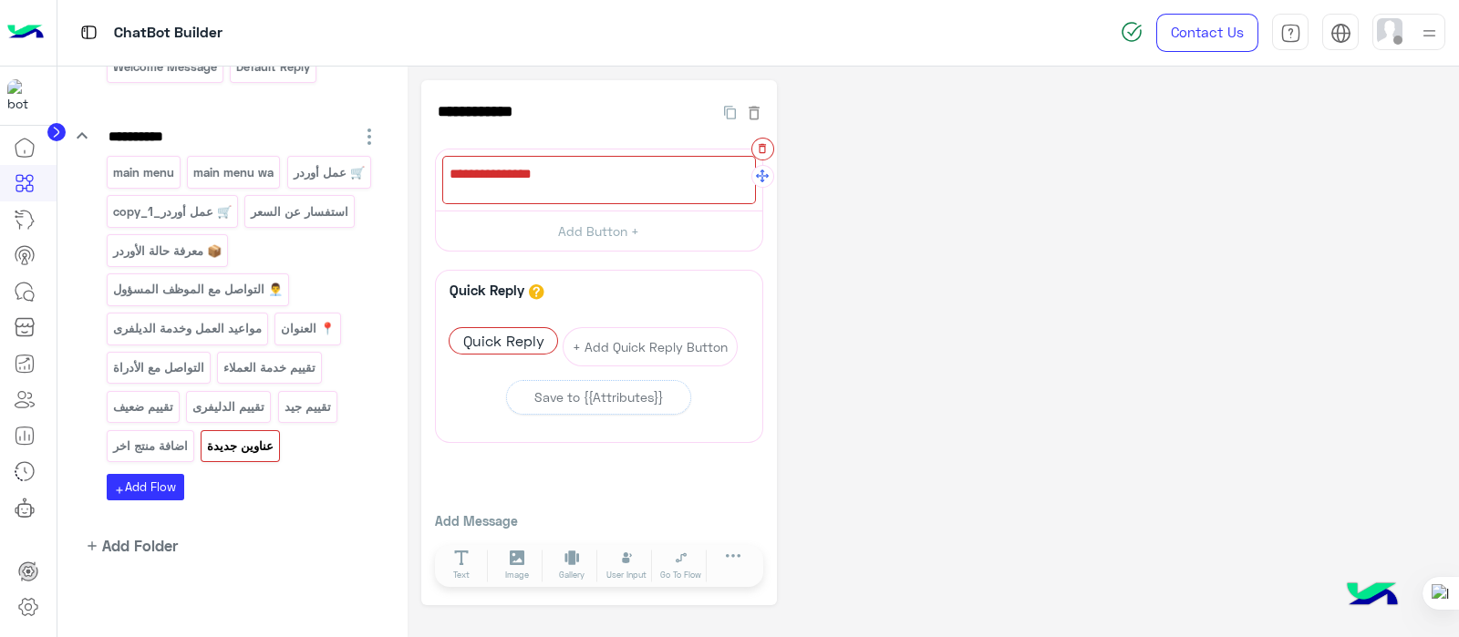
click at [758, 150] on icon "button" at bounding box center [762, 148] width 13 height 13
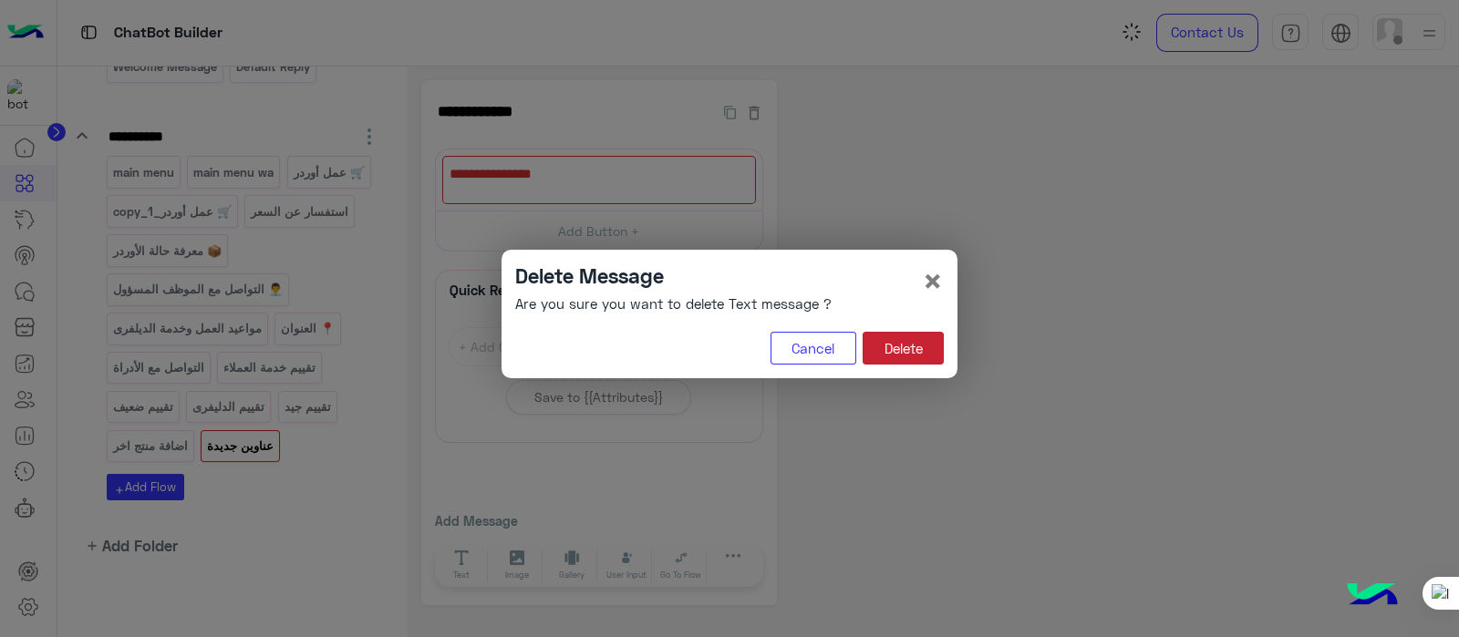
click at [902, 339] on button "Delete" at bounding box center [902, 348] width 81 height 33
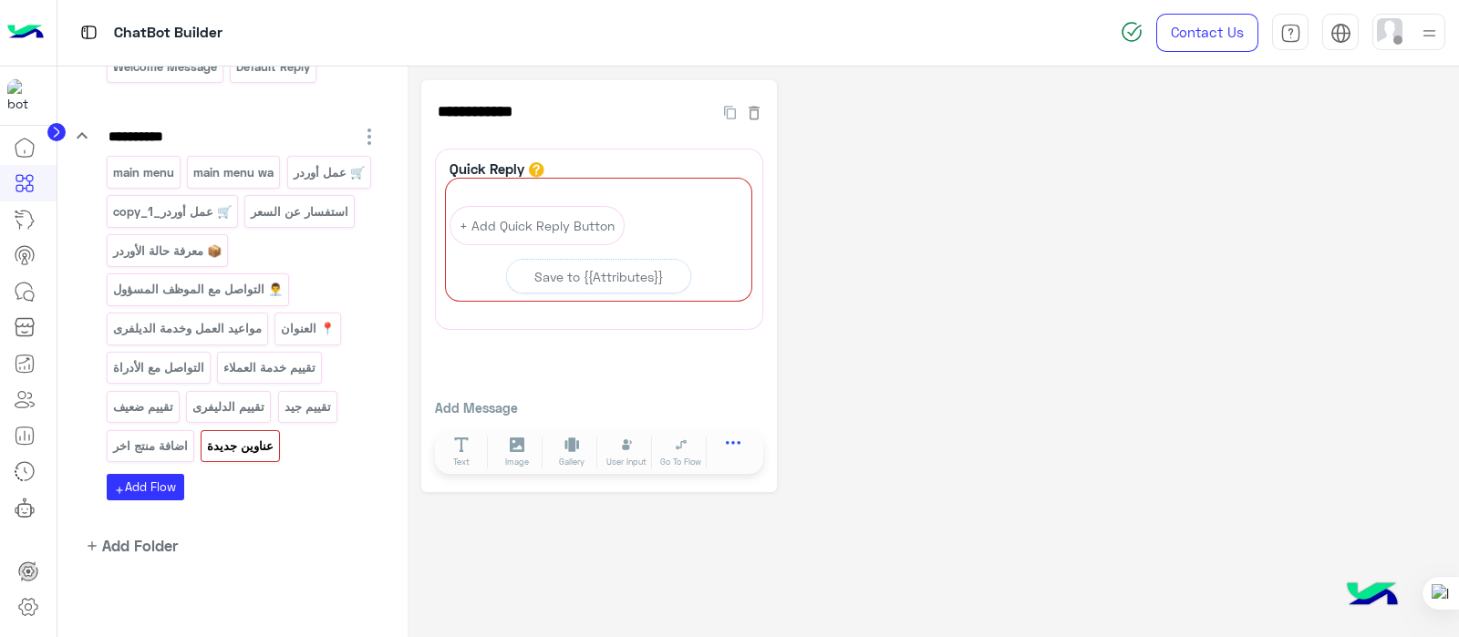
click at [727, 448] on icon at bounding box center [733, 448] width 15 height 15
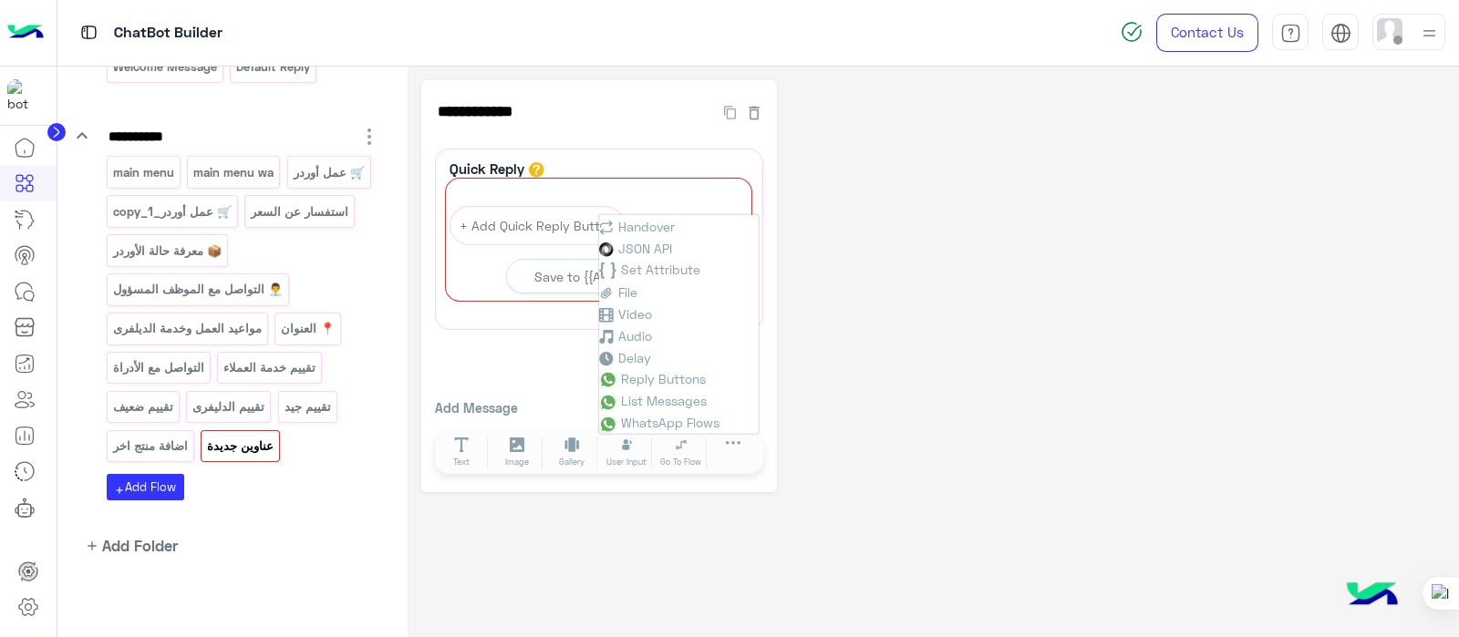
click at [960, 314] on div "**********" at bounding box center [933, 286] width 1024 height 412
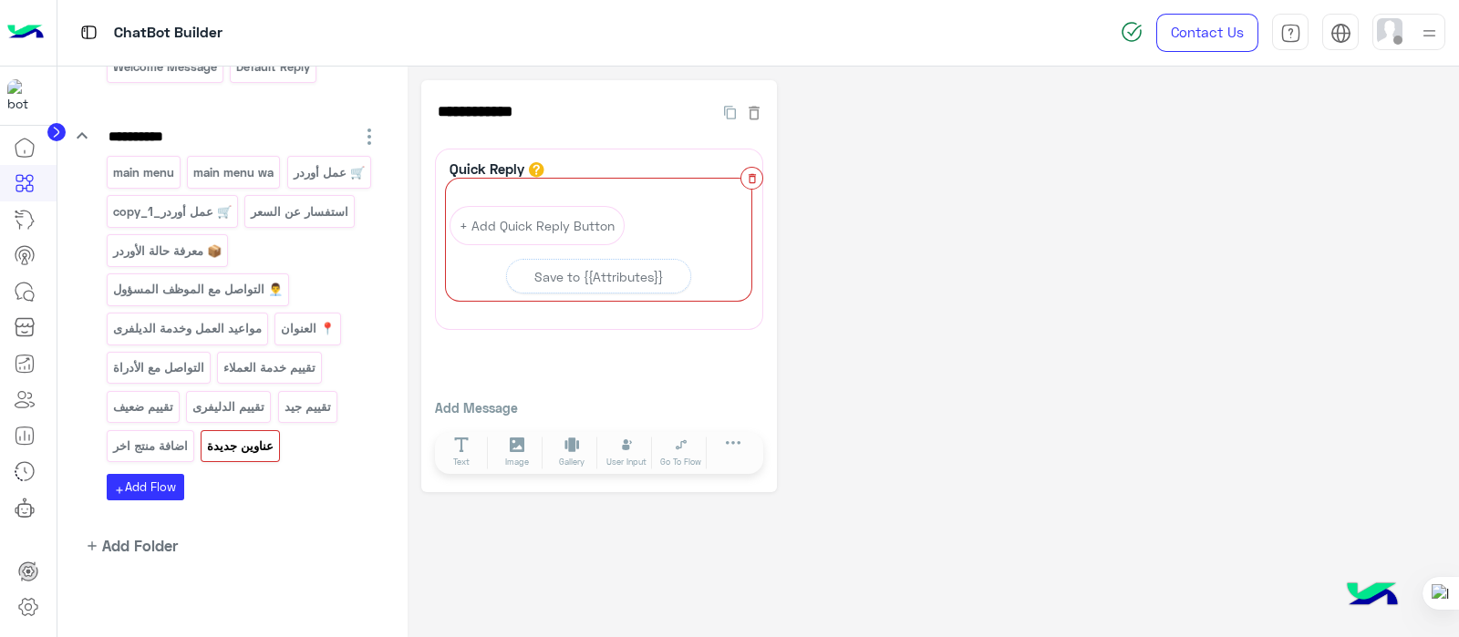
click at [747, 180] on icon "button" at bounding box center [752, 178] width 13 height 13
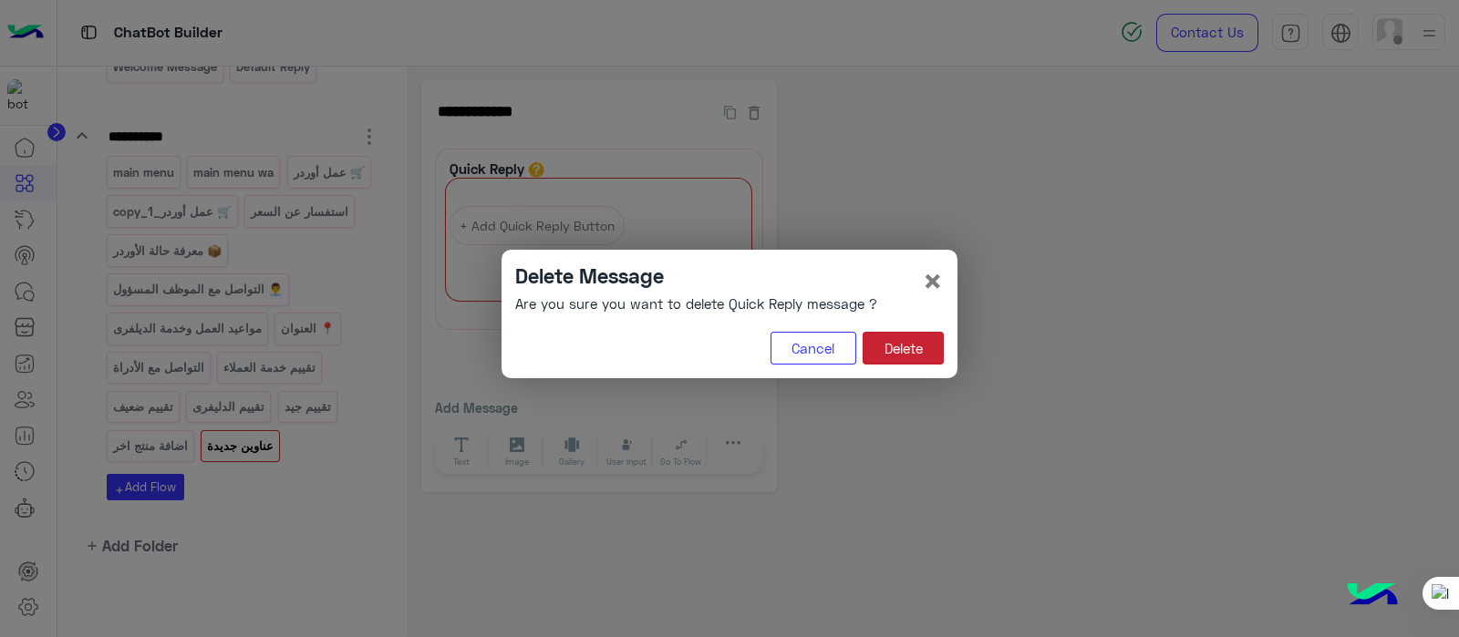
click at [885, 357] on button "Delete" at bounding box center [902, 348] width 81 height 33
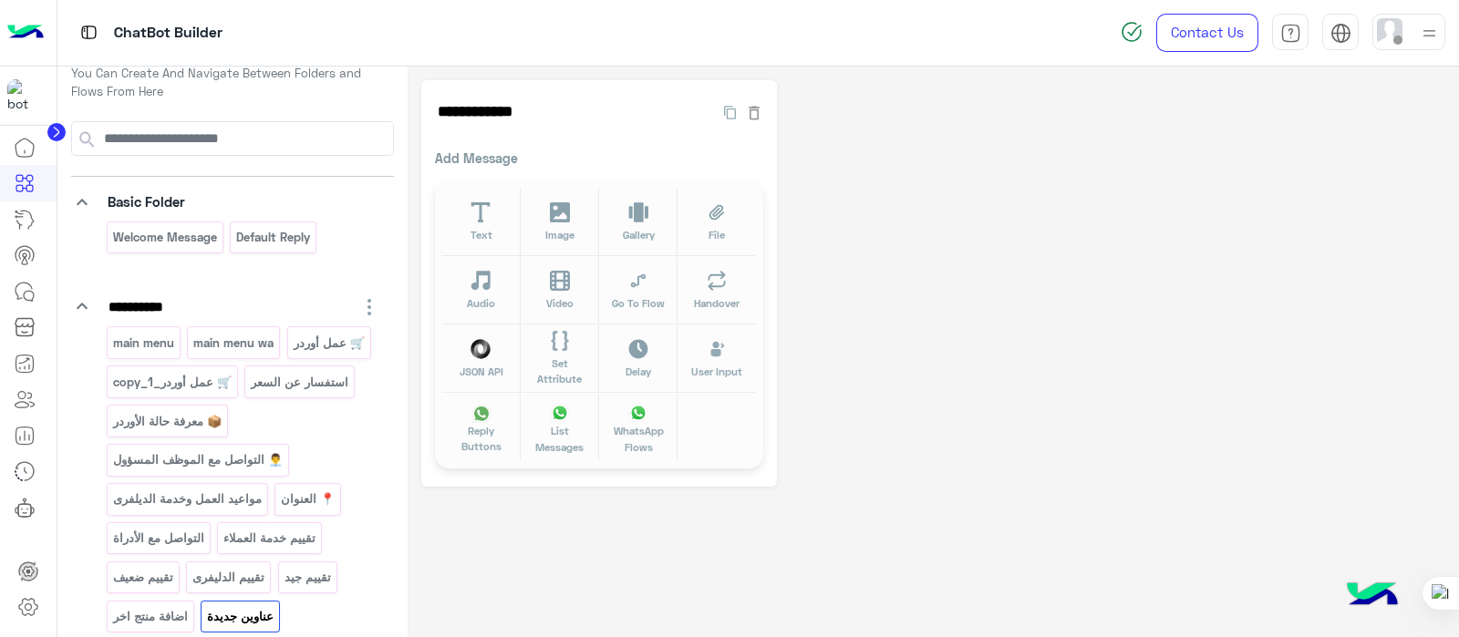
scroll to position [16, 0]
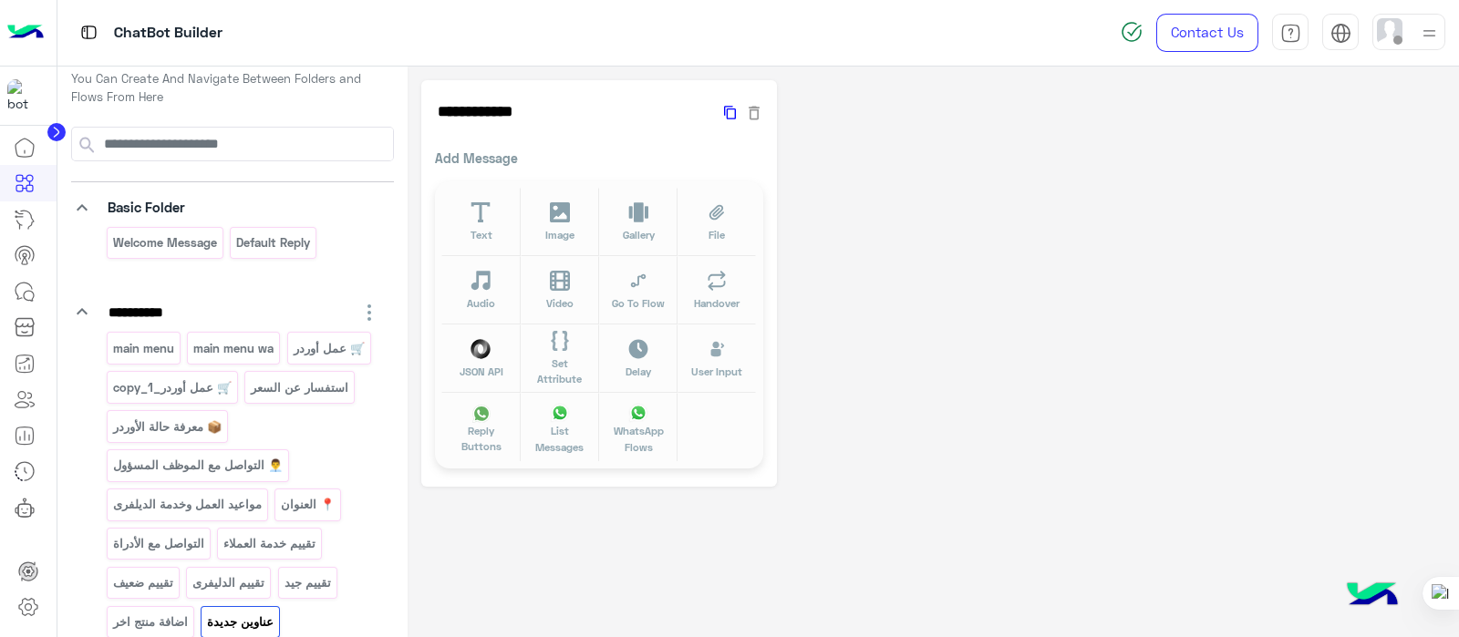
click at [727, 114] on icon "button" at bounding box center [730, 112] width 12 height 19
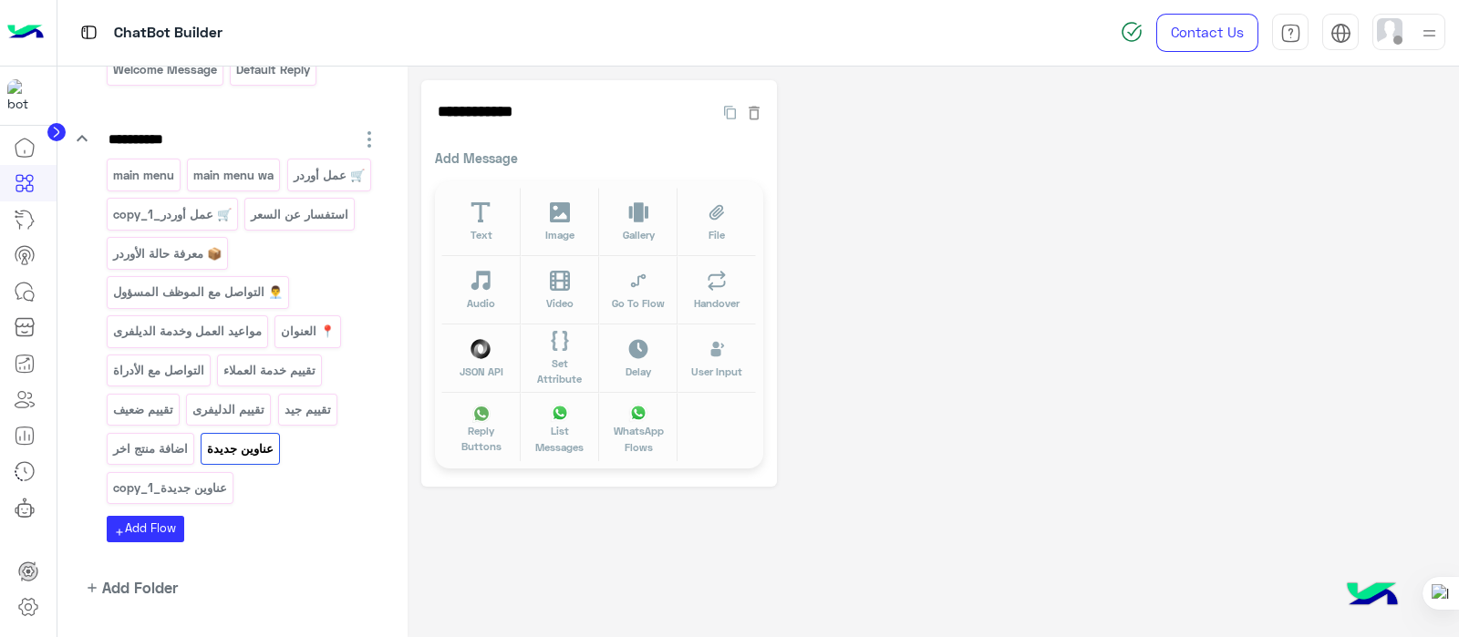
scroll to position [232, 0]
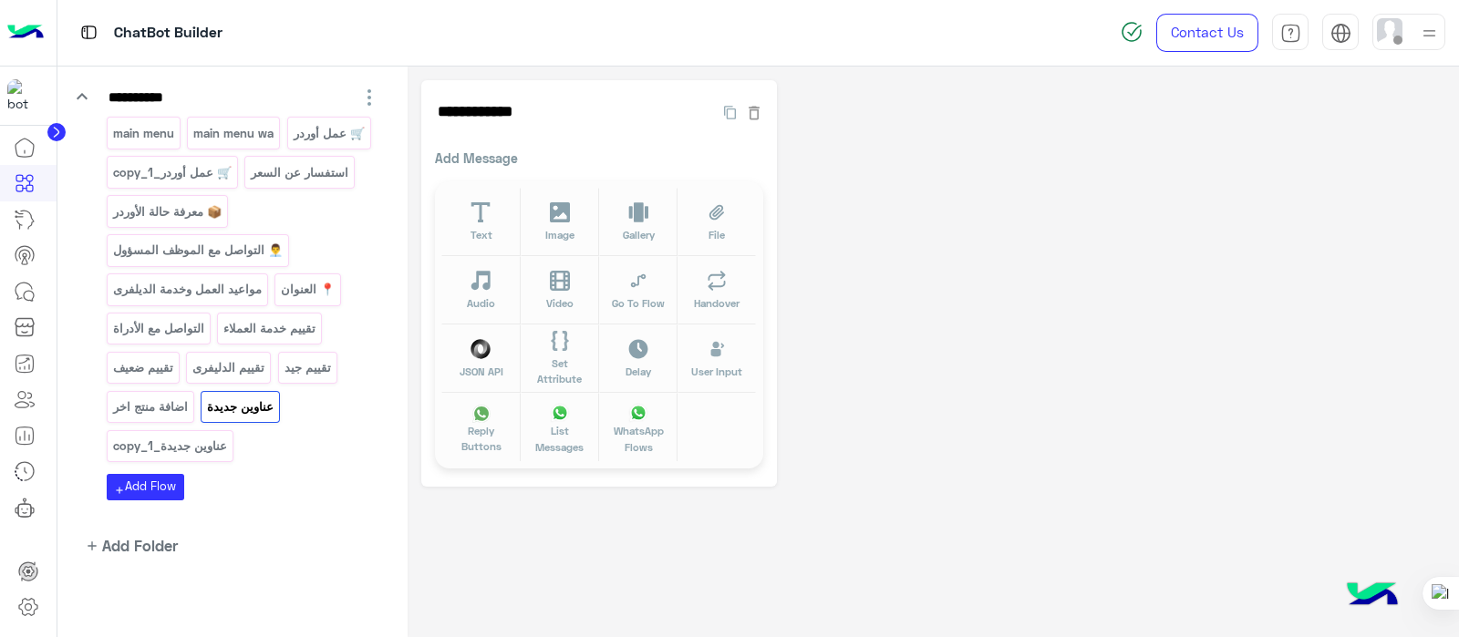
click at [360, 93] on icon "button" at bounding box center [369, 98] width 22 height 22
click at [295, 136] on span "Duplicate Folder" at bounding box center [294, 135] width 101 height 15
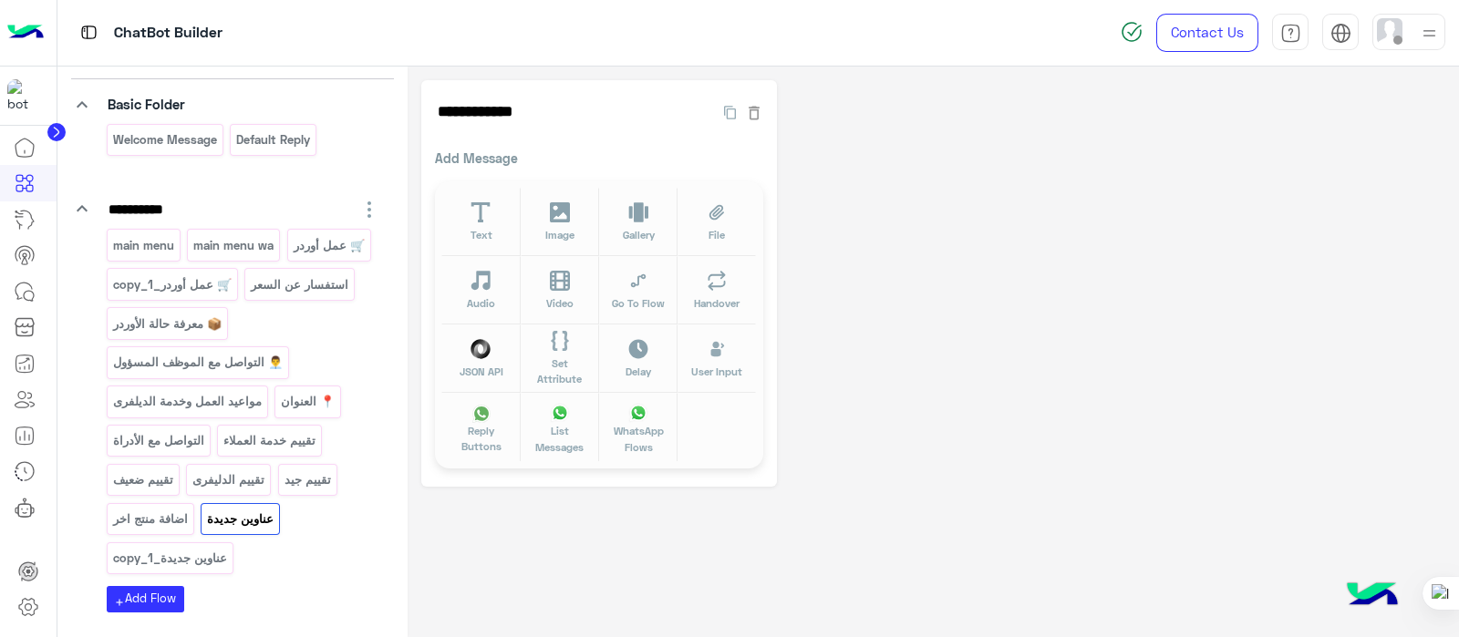
drag, startPoint x: 399, startPoint y: 322, endPoint x: 375, endPoint y: 615, distance: 294.6
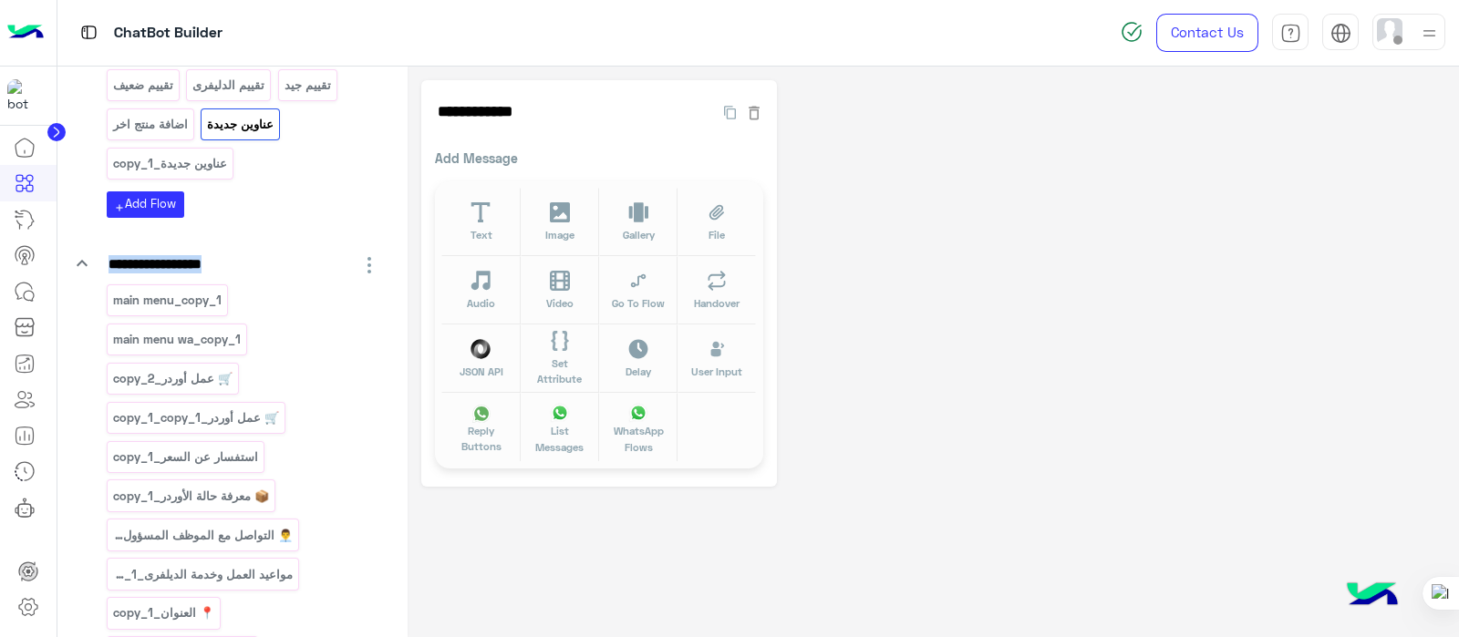
scroll to position [488, 0]
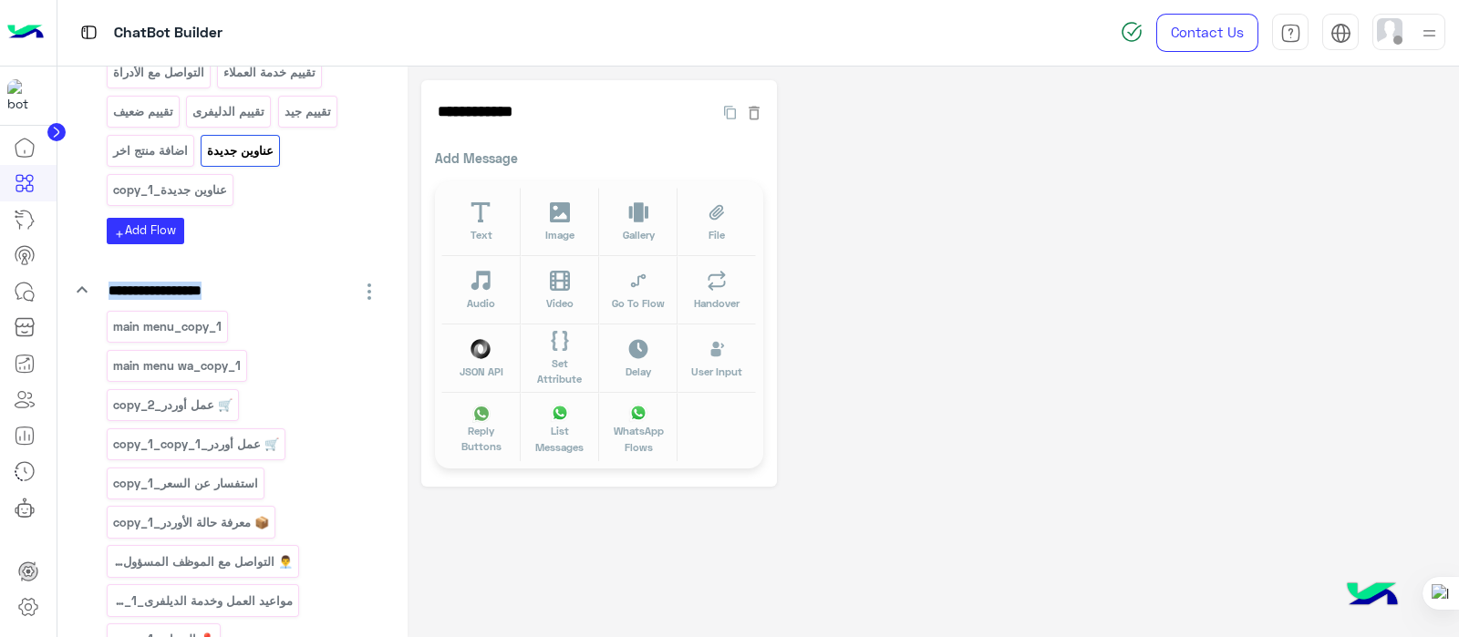
click at [367, 283] on icon "button" at bounding box center [369, 291] width 4 height 16
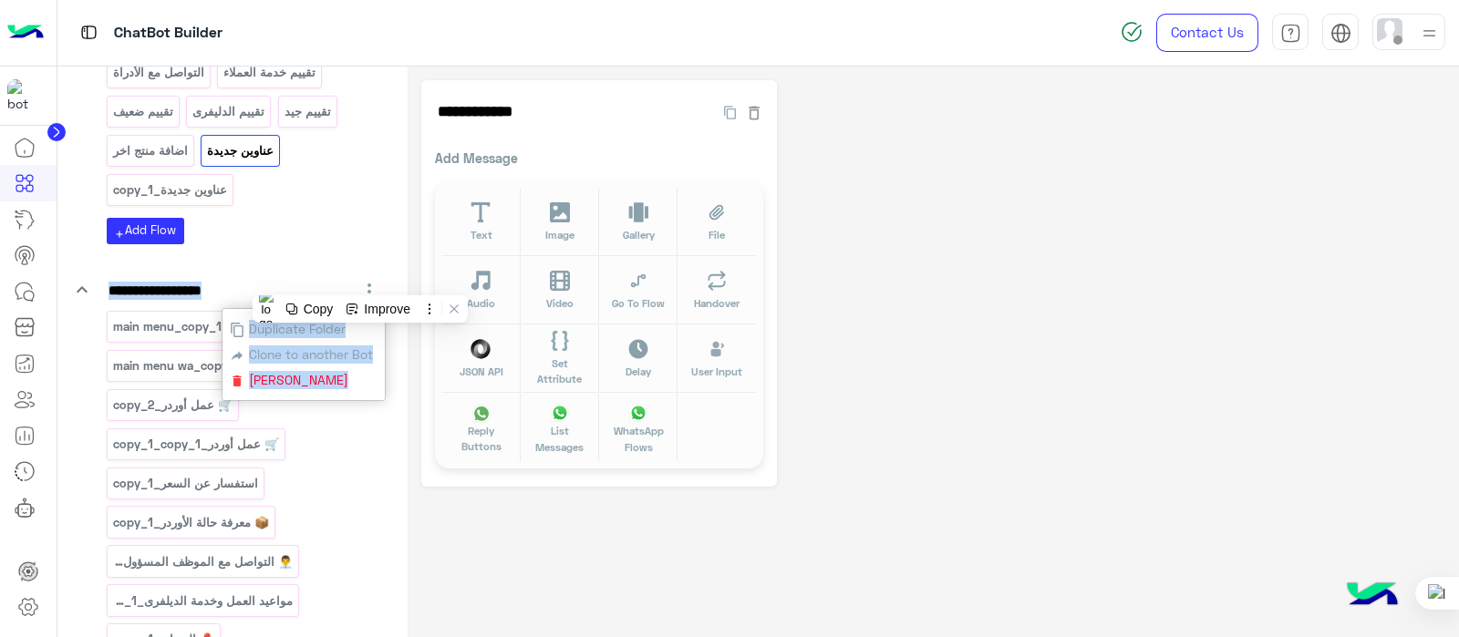
click at [273, 372] on span "Delete Folder" at bounding box center [296, 379] width 104 height 15
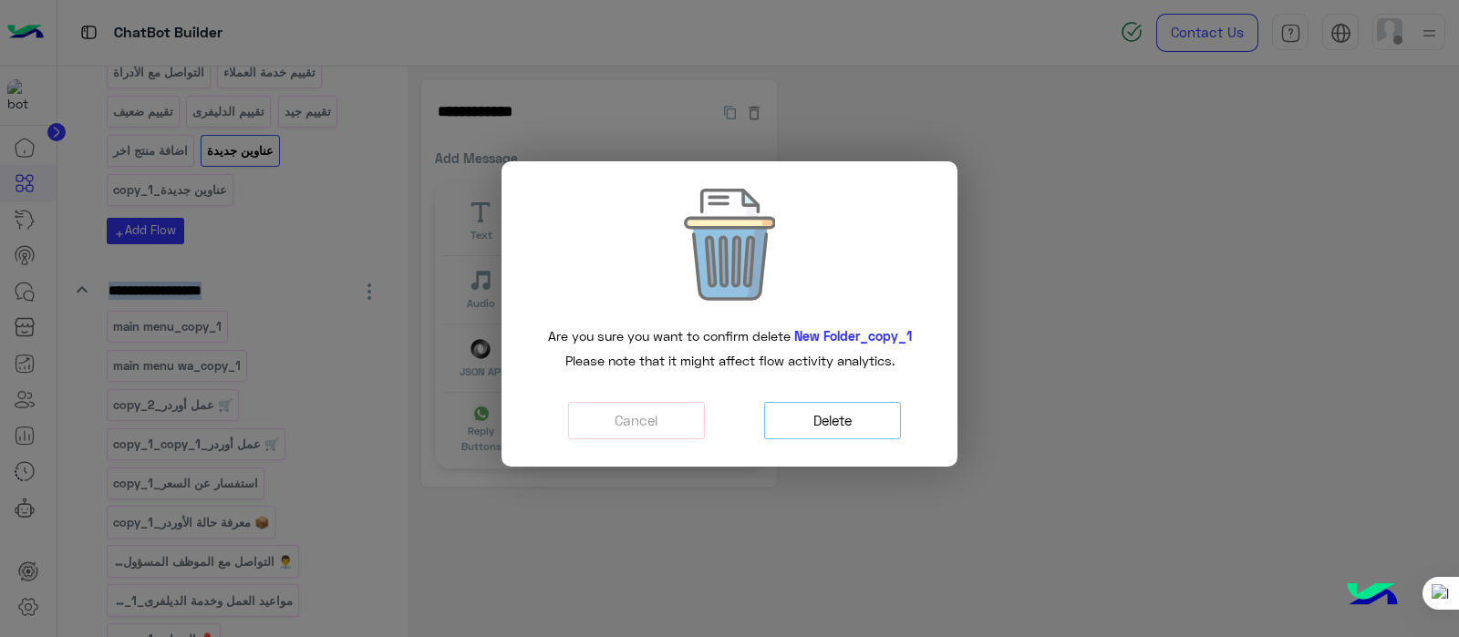
click at [837, 414] on button "Delete" at bounding box center [832, 420] width 137 height 37
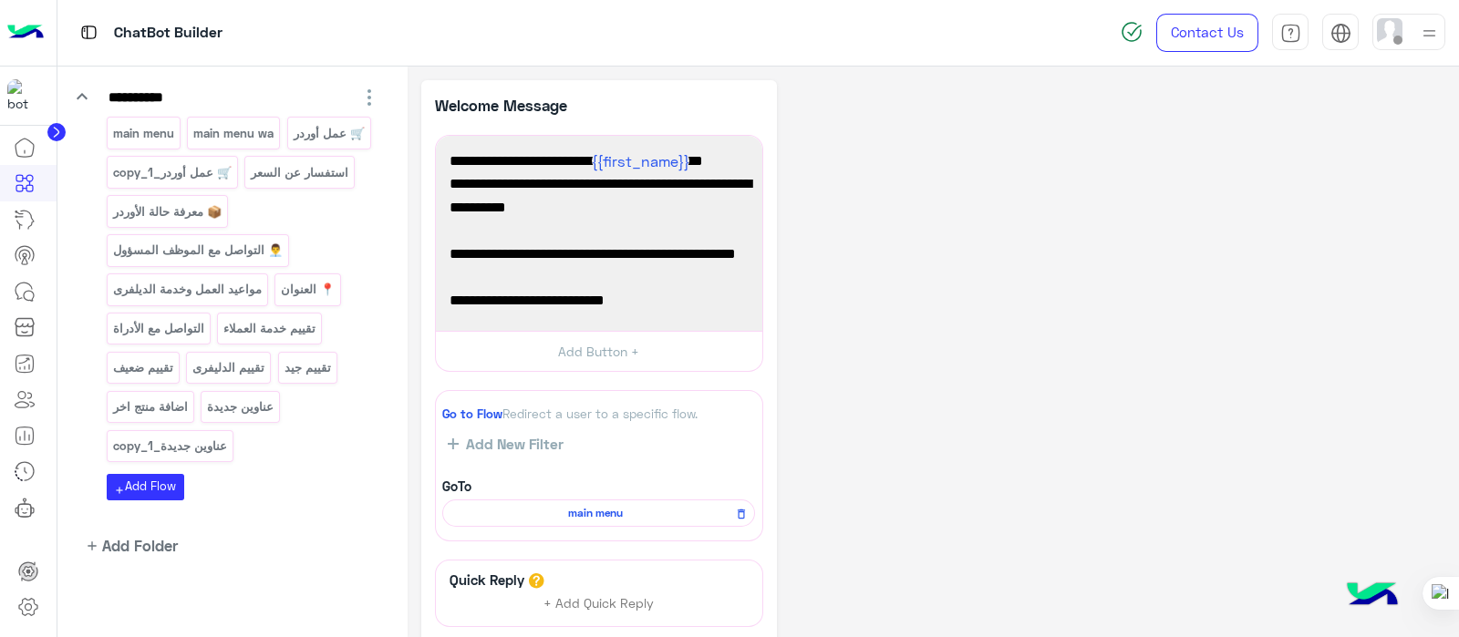
click at [1012, 380] on div "**********" at bounding box center [933, 434] width 1024 height 709
click at [32, 222] on icon at bounding box center [25, 220] width 22 height 22
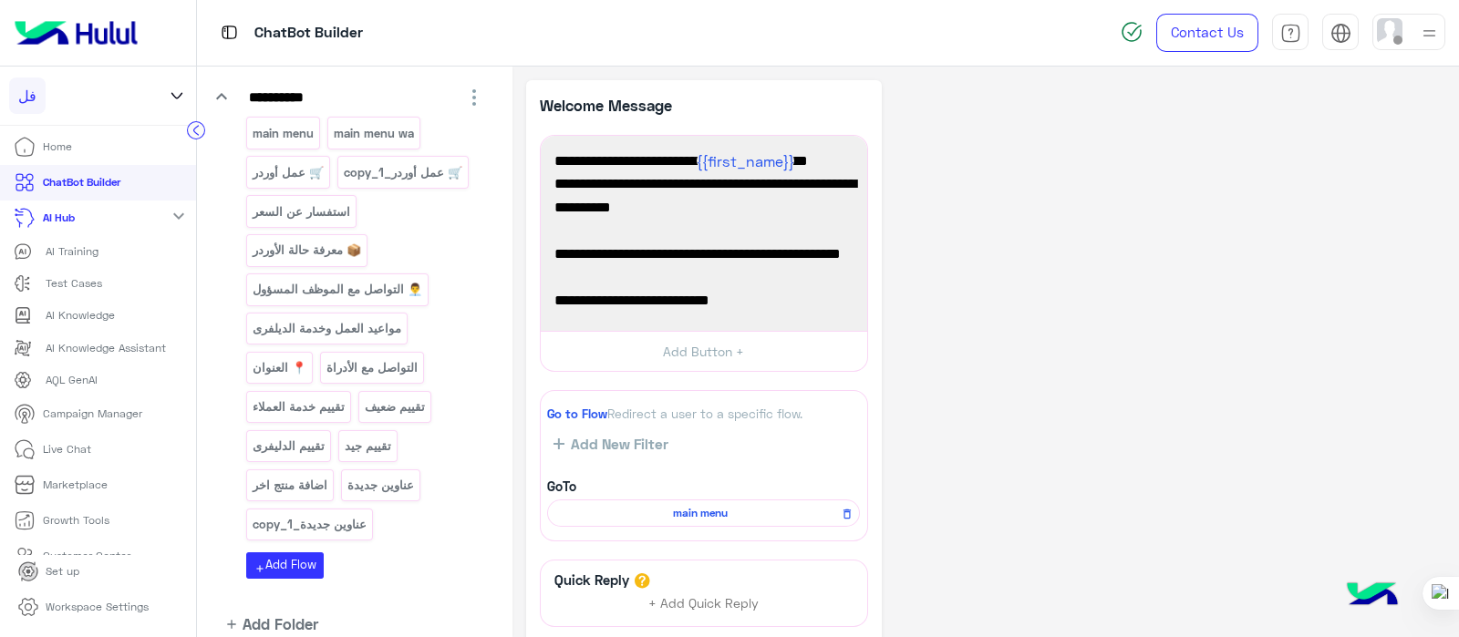
scroll to position [310, 0]
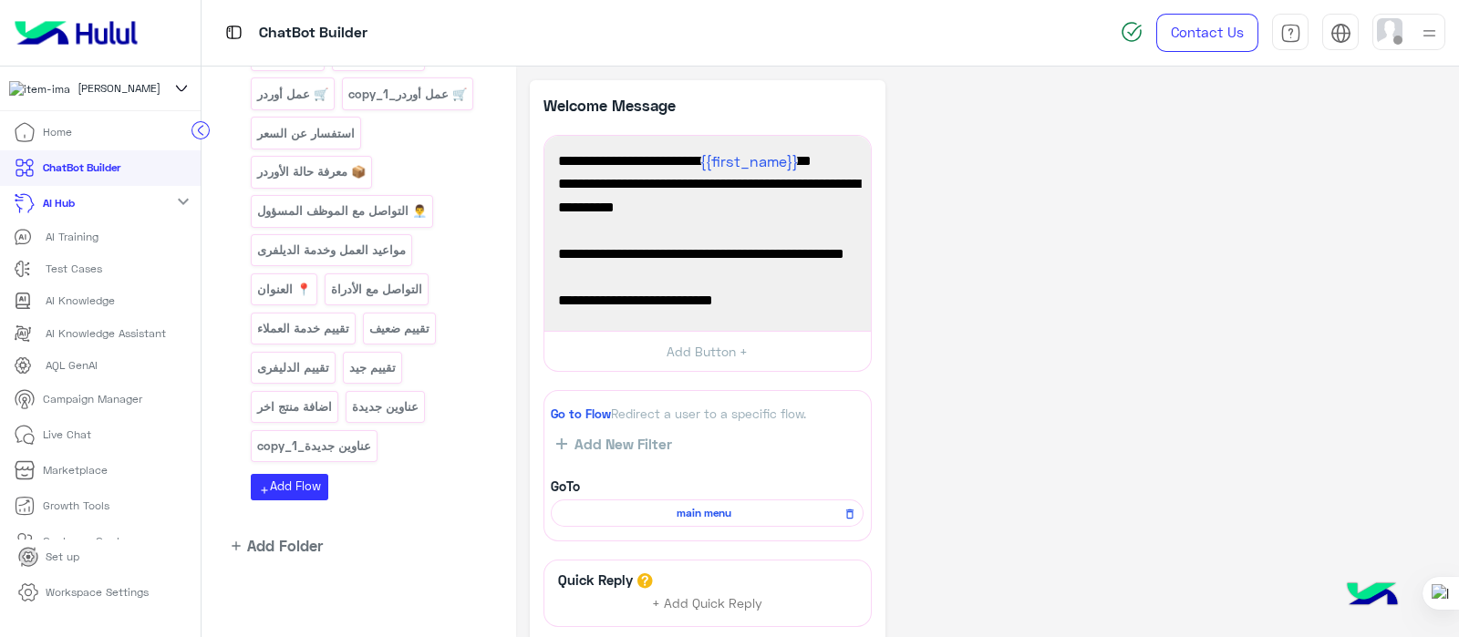
click at [81, 253] on link "AI Training" at bounding box center [100, 238] width 201 height 32
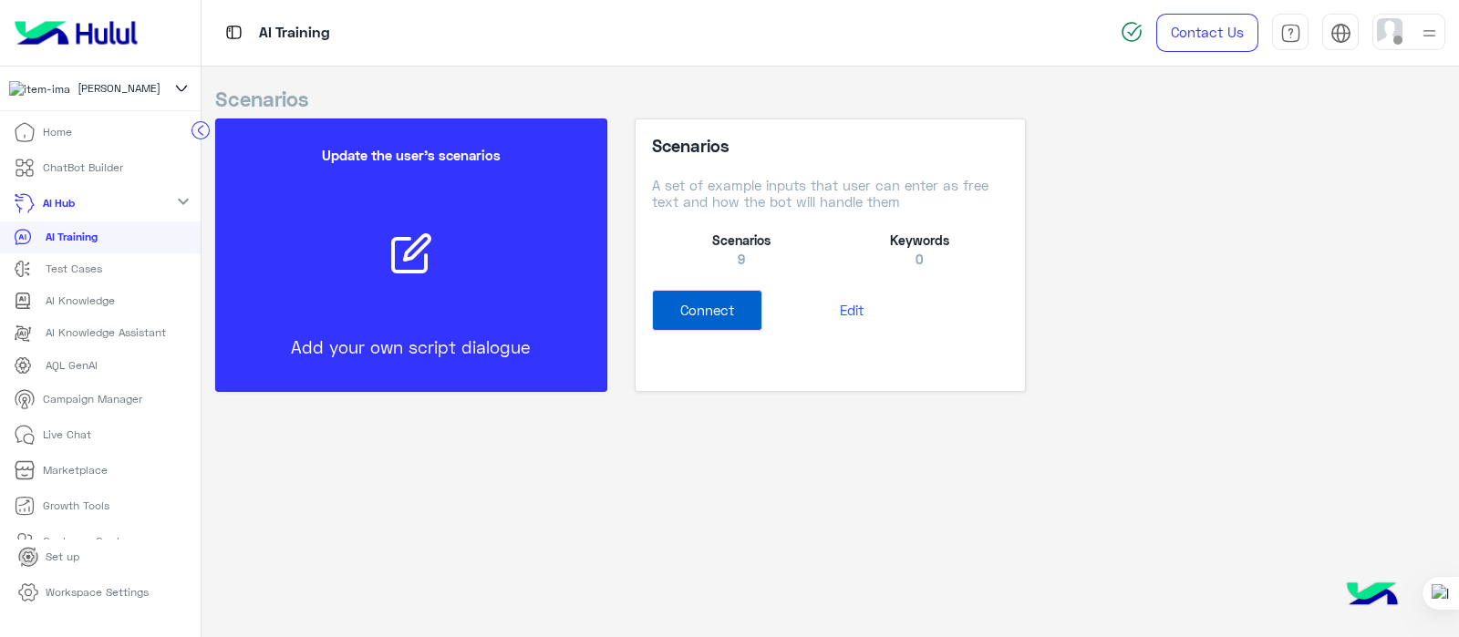
click at [113, 175] on p "ChatBot Builder" at bounding box center [83, 168] width 80 height 16
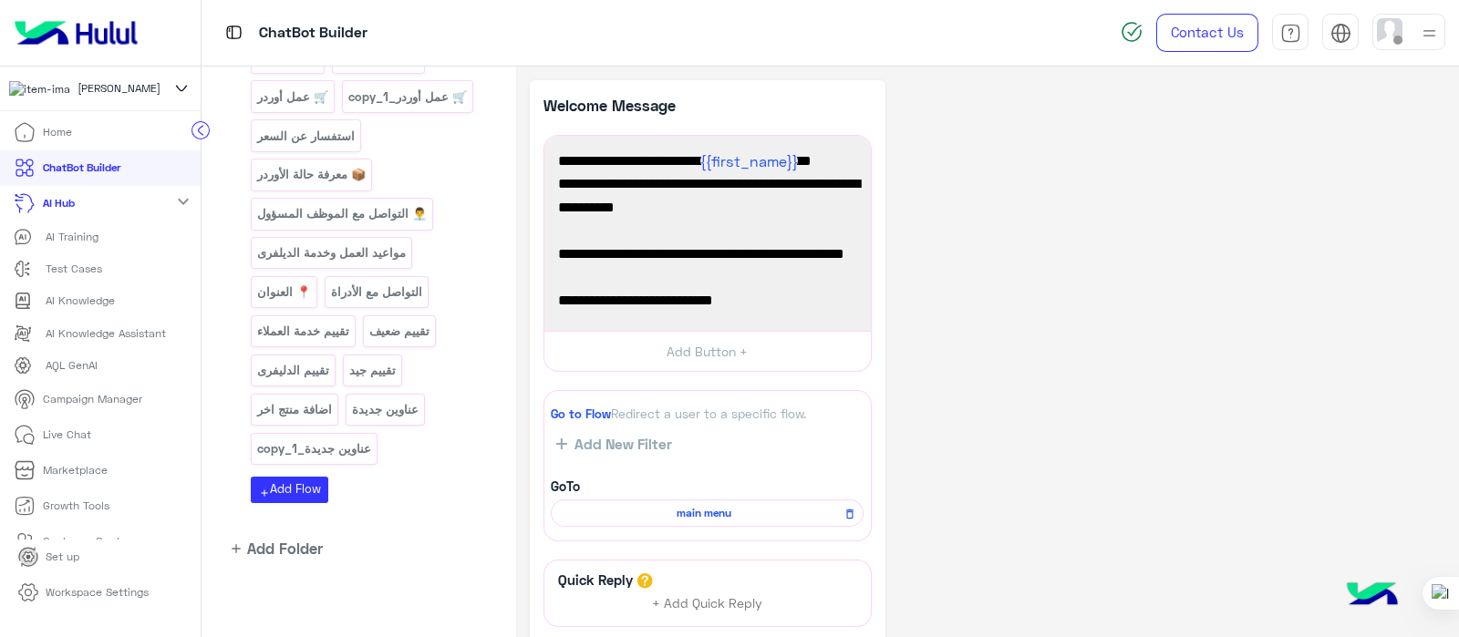
scroll to position [310, 0]
click at [296, 486] on button "add Add Flow" at bounding box center [289, 487] width 77 height 26
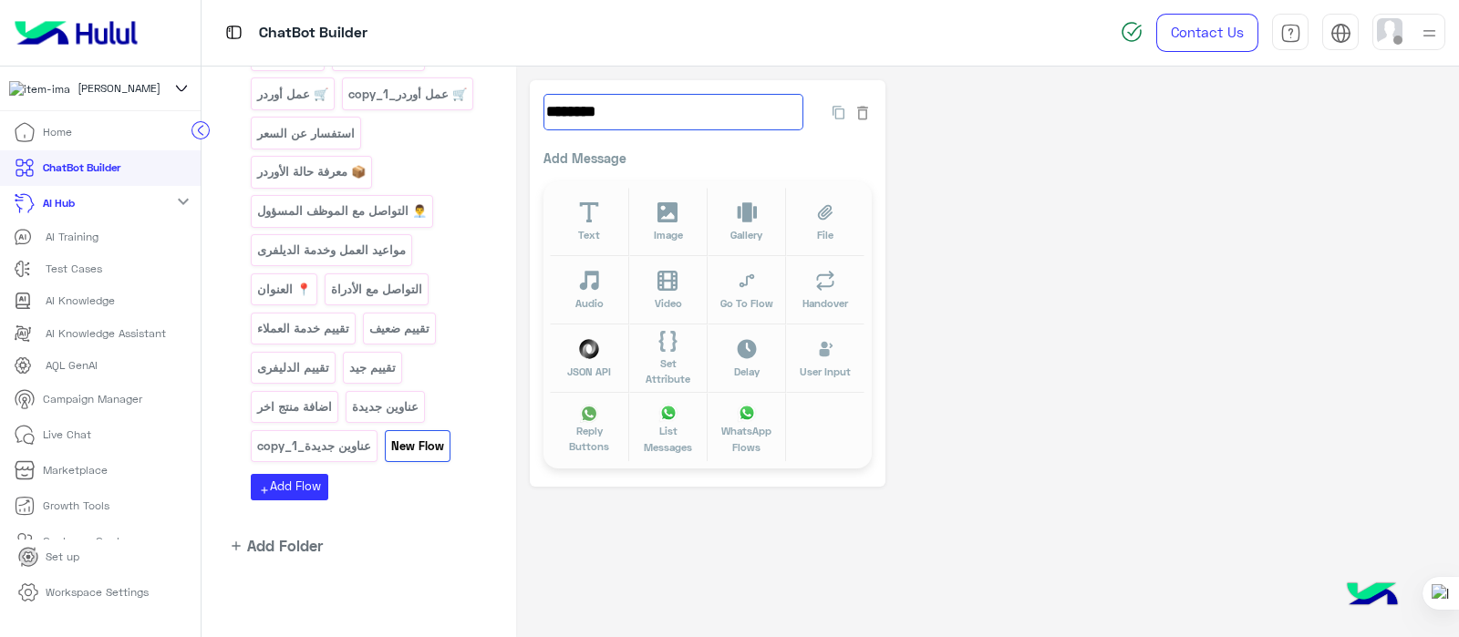
click at [658, 122] on input "********" at bounding box center [673, 112] width 260 height 36
type input "*"
click at [586, 202] on icon at bounding box center [589, 212] width 19 height 21
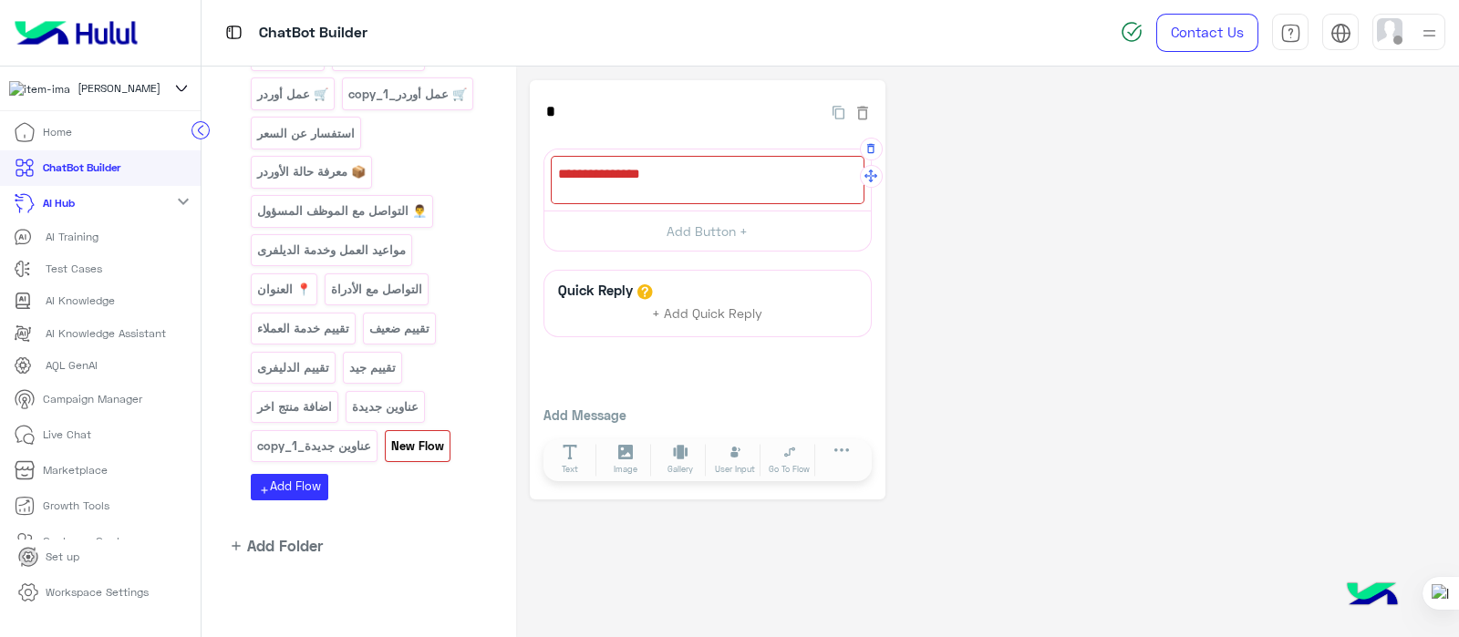
click at [611, 175] on div at bounding box center [708, 180] width 314 height 48
click at [875, 156] on button "button" at bounding box center [871, 149] width 23 height 23
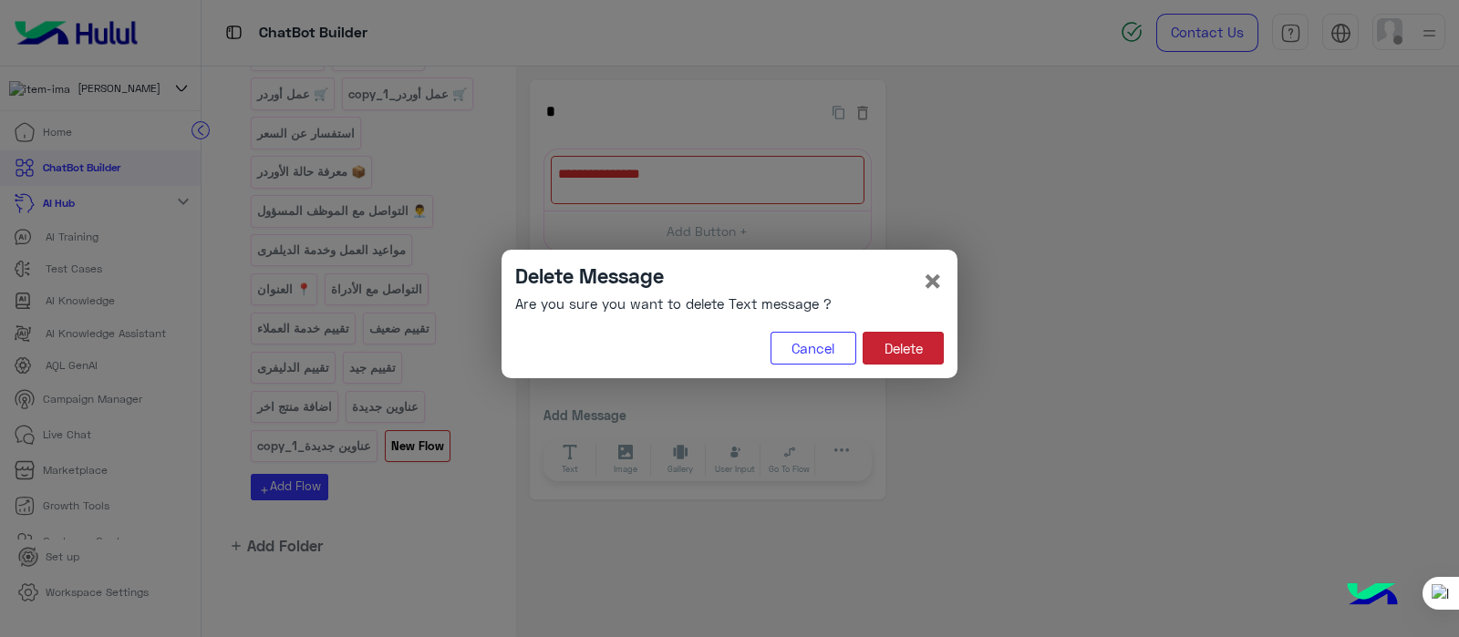
click at [916, 363] on button "Delete" at bounding box center [902, 348] width 81 height 33
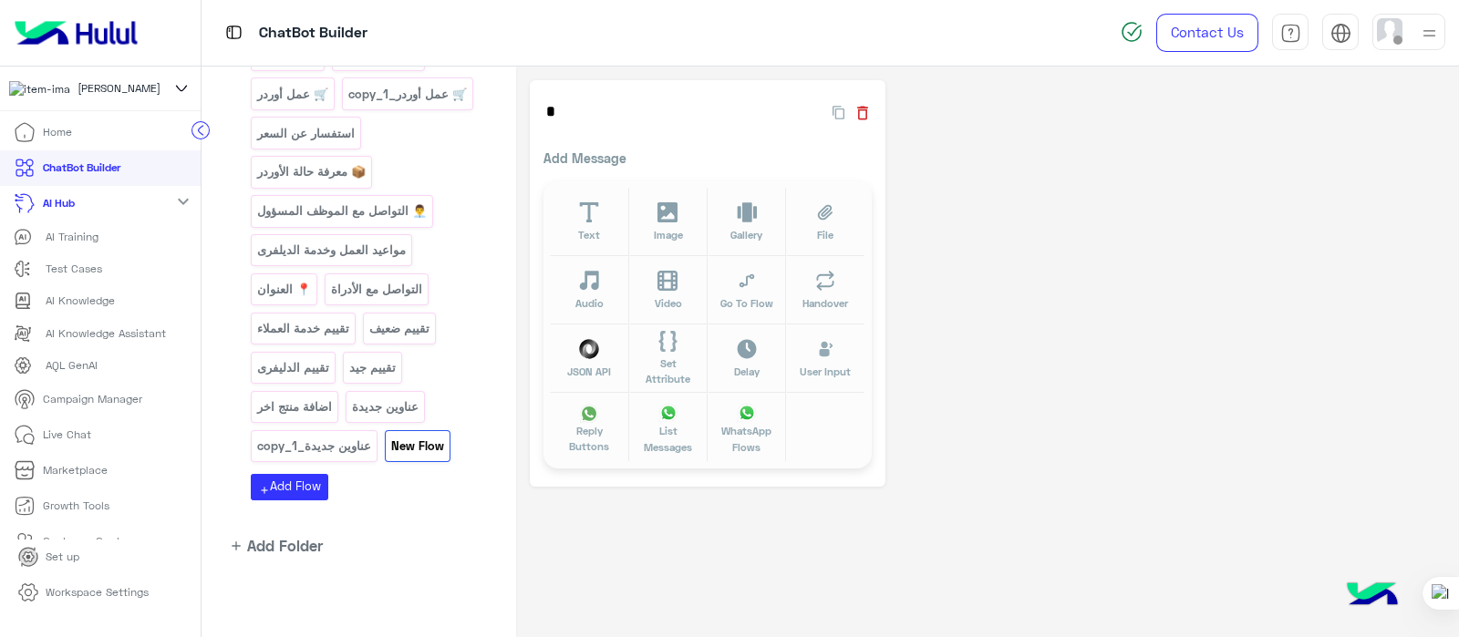
click at [864, 108] on icon "button" at bounding box center [862, 113] width 18 height 18
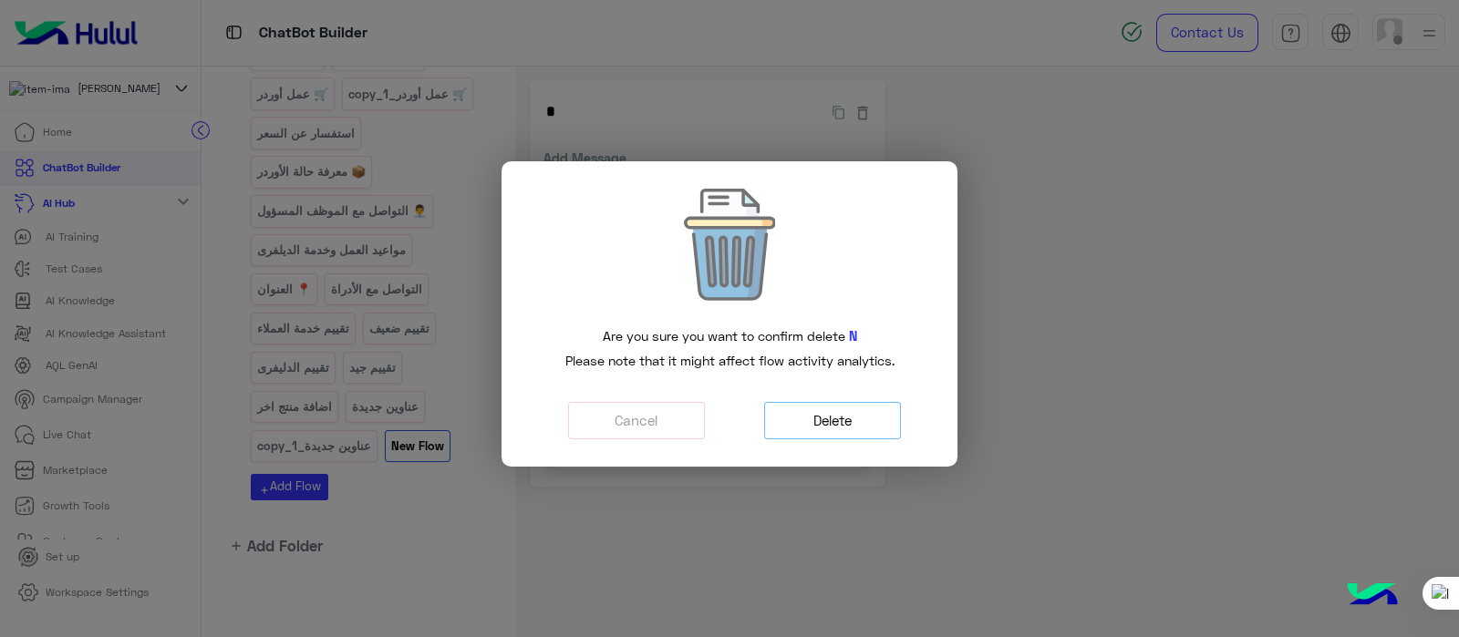
click at [837, 431] on button "Delete" at bounding box center [832, 420] width 137 height 37
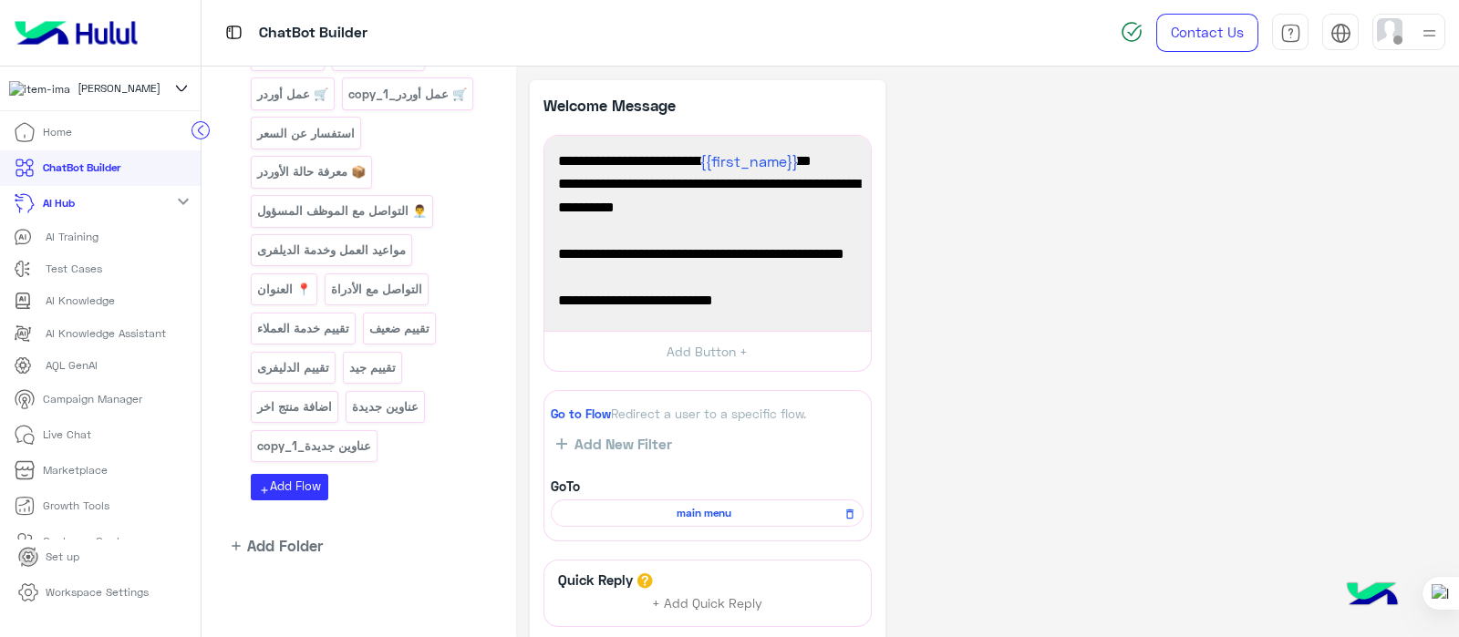
click at [68, 443] on p "Live Chat" at bounding box center [67, 435] width 48 height 16
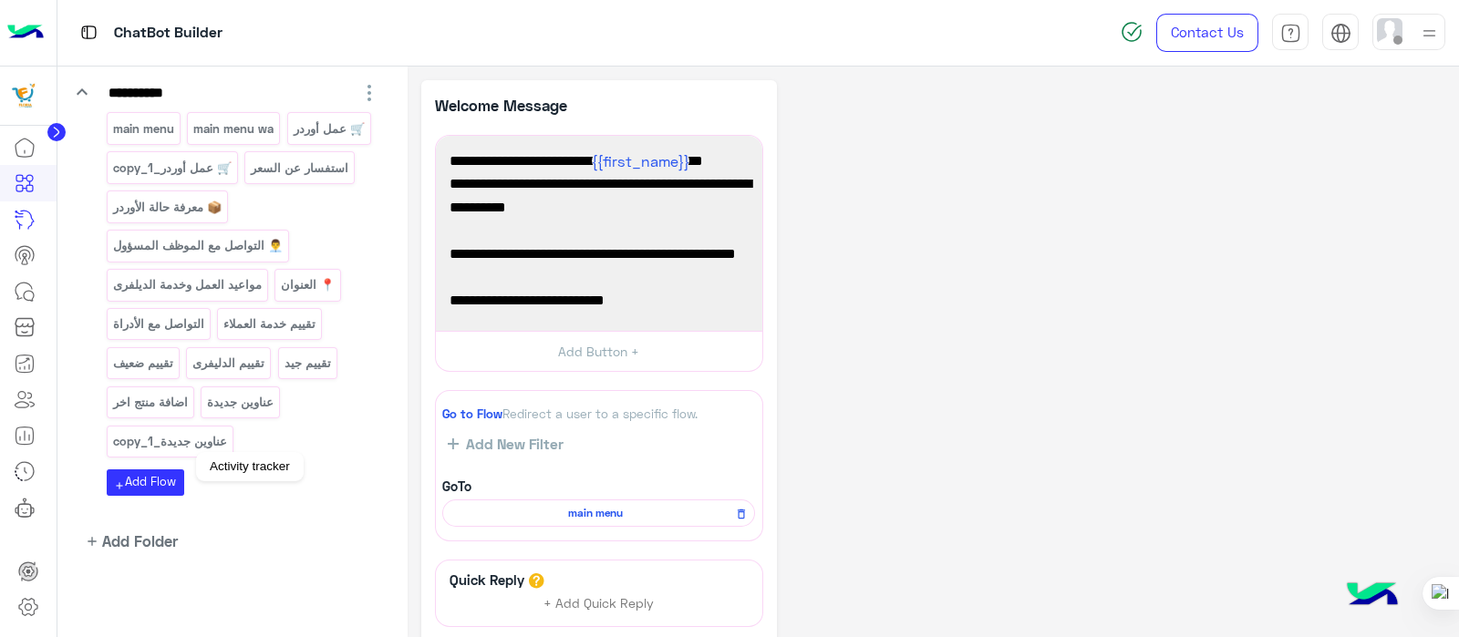
scroll to position [232, 0]
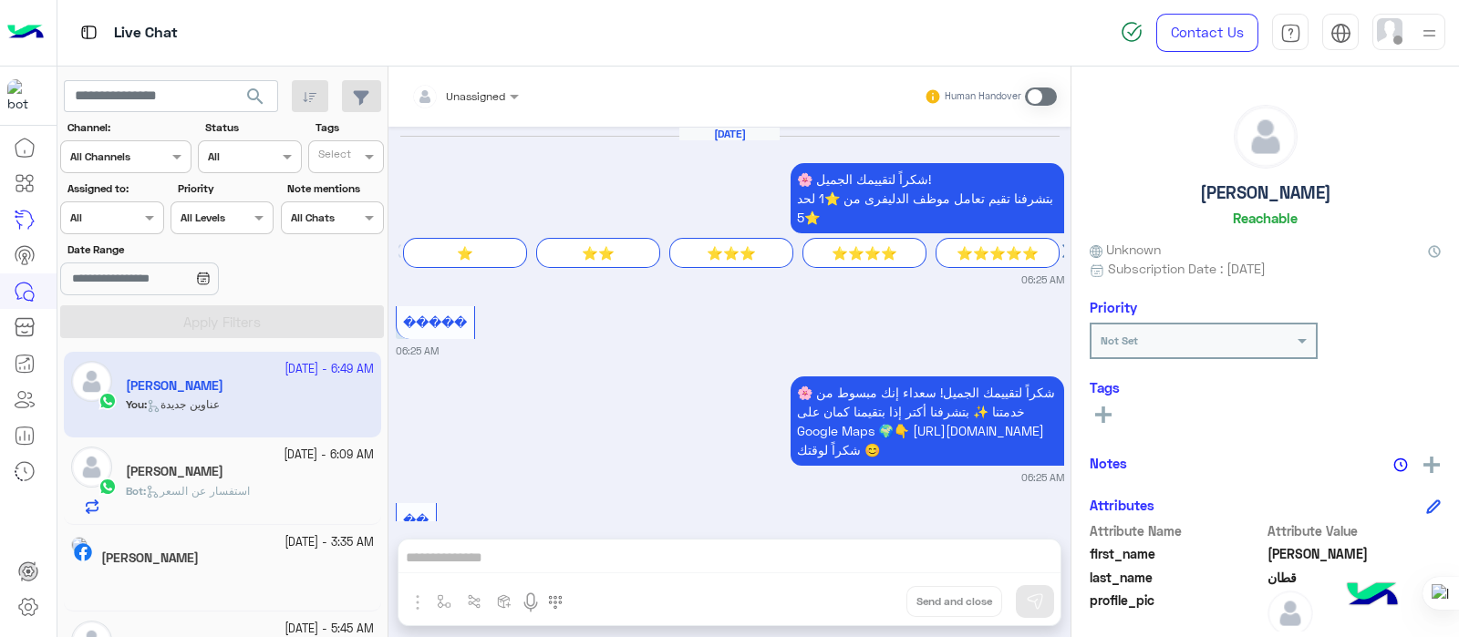
scroll to position [441, 0]
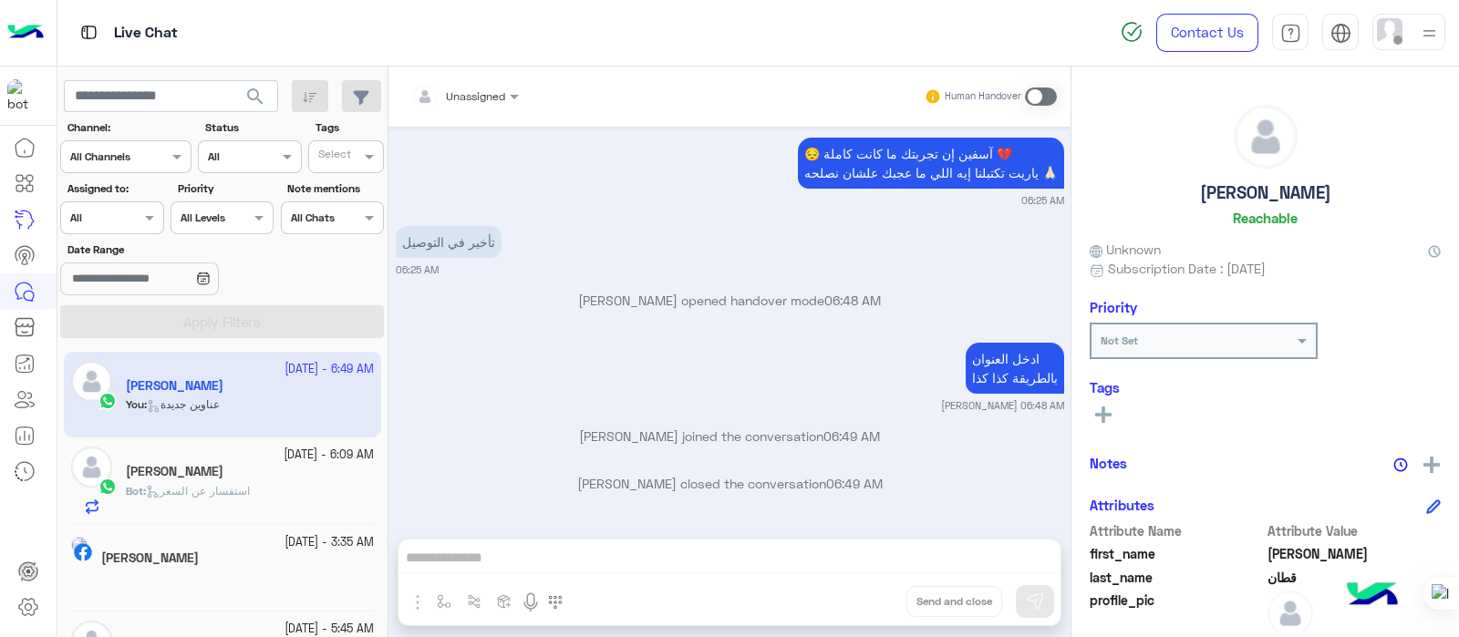
click at [1035, 98] on span at bounding box center [1041, 97] width 32 height 18
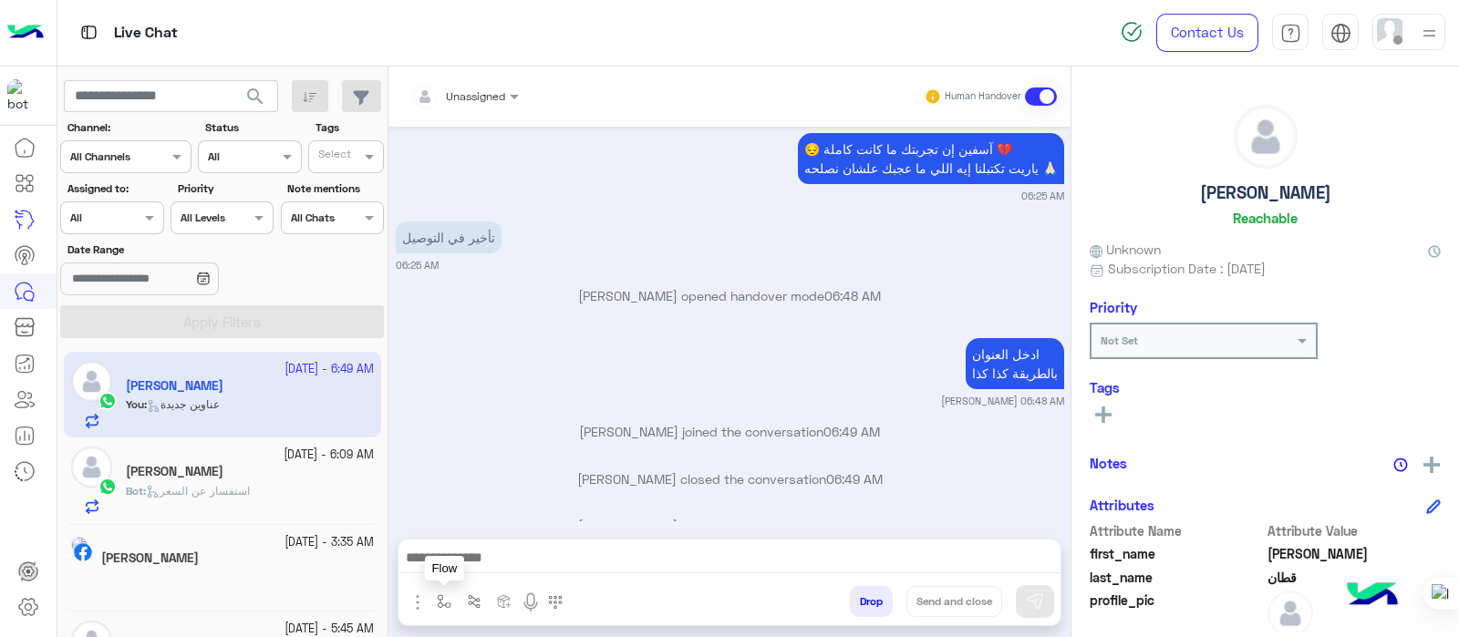
scroll to position [489, 0]
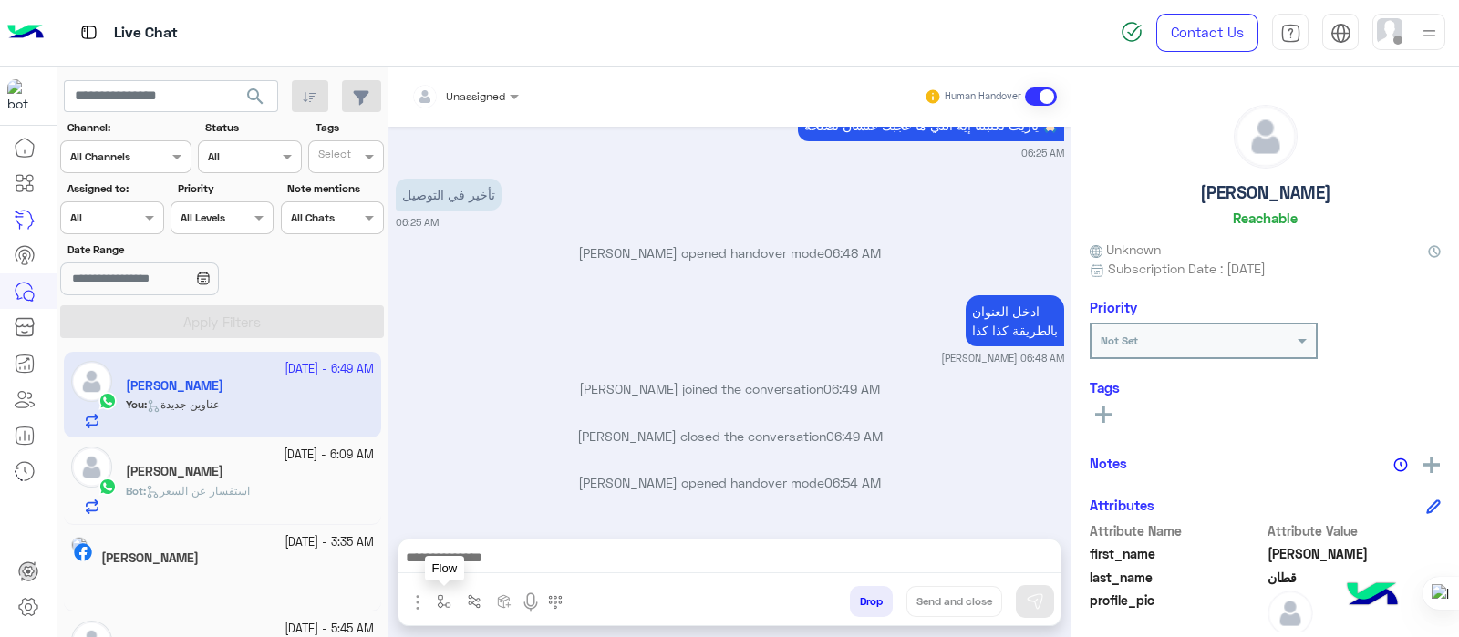
click at [437, 598] on img "button" at bounding box center [444, 601] width 15 height 15
click at [488, 544] on div "enter flow name" at bounding box center [497, 562] width 137 height 48
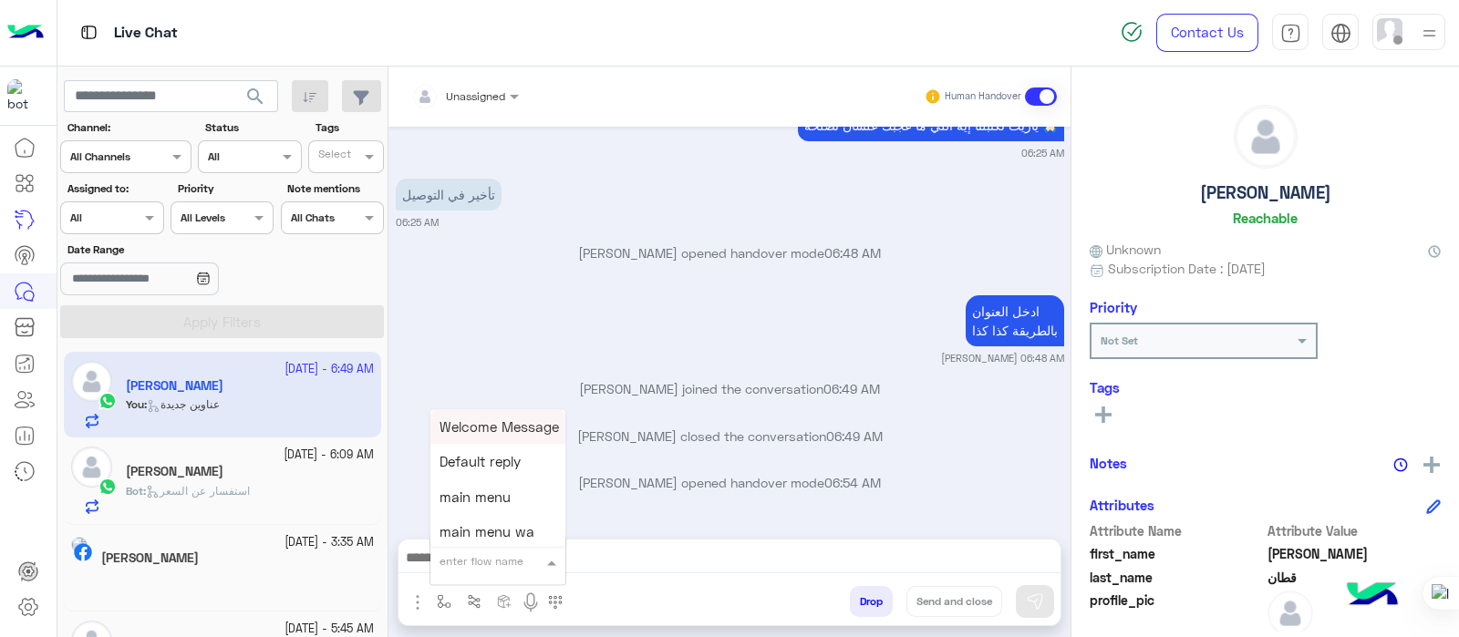
click at [488, 558] on input "text" at bounding box center [475, 559] width 72 height 16
click at [487, 508] on div "main menu" at bounding box center [497, 497] width 135 height 36
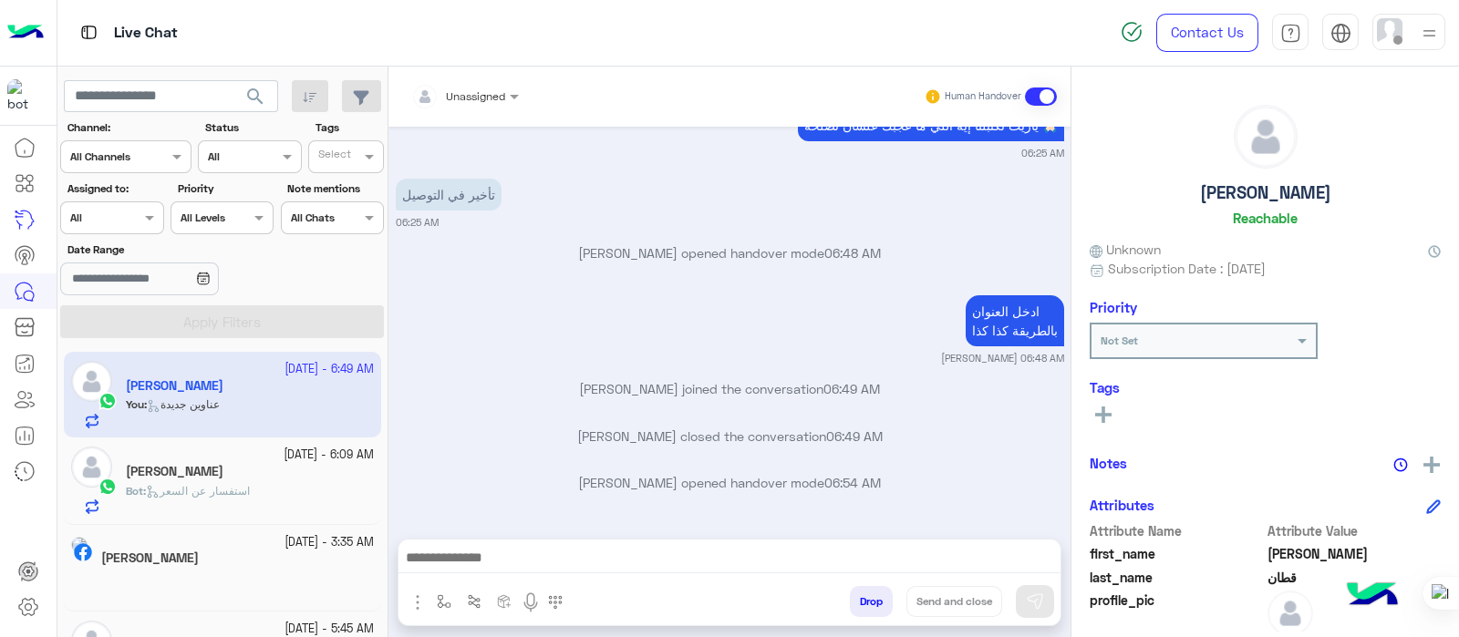
type textarea "*********"
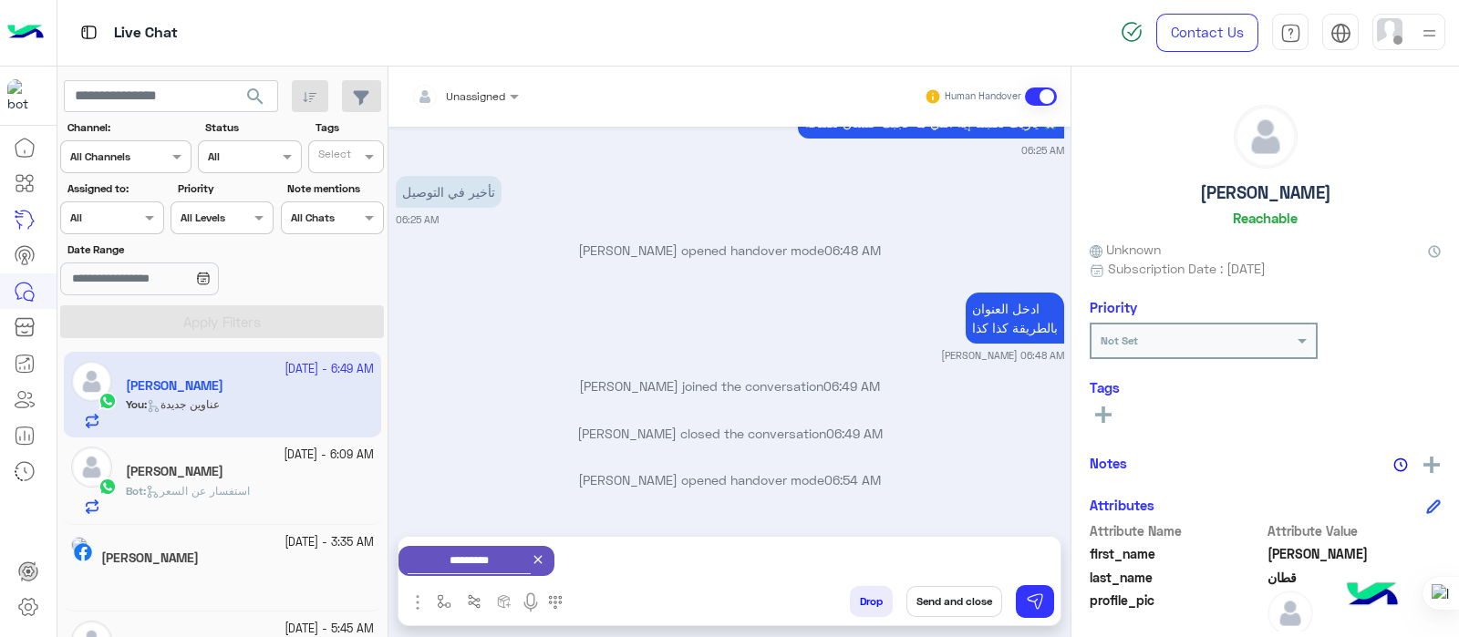
click at [598, 556] on div "*********" at bounding box center [729, 561] width 662 height 48
click at [1033, 603] on img at bounding box center [1035, 602] width 18 height 18
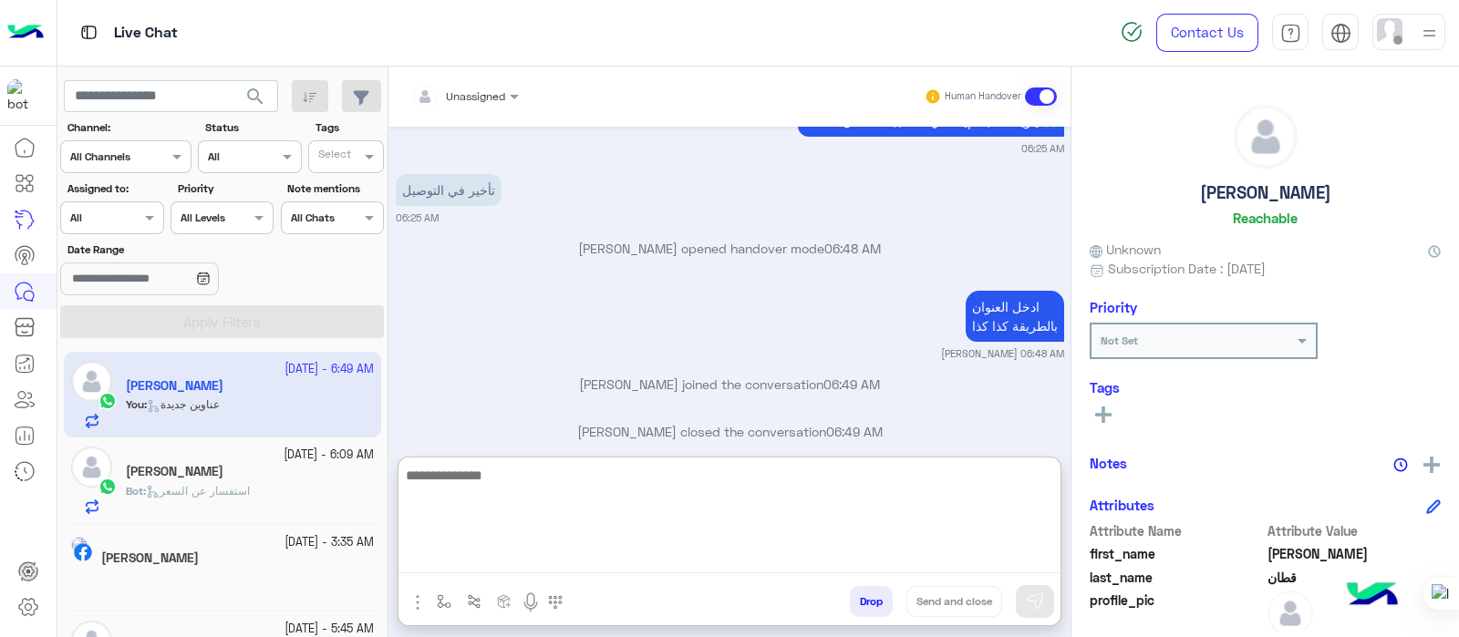
click at [559, 568] on textarea at bounding box center [729, 518] width 662 height 109
type textarea "*"
type textarea "**********"
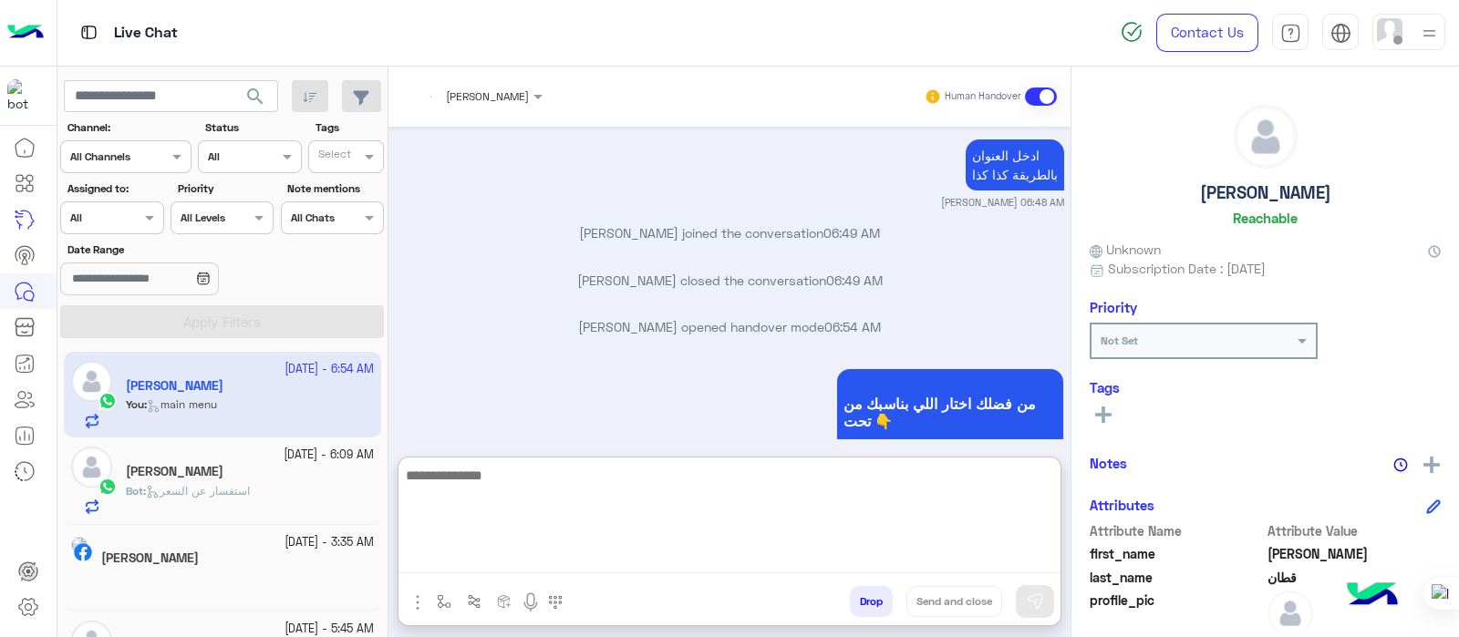
scroll to position [814, 0]
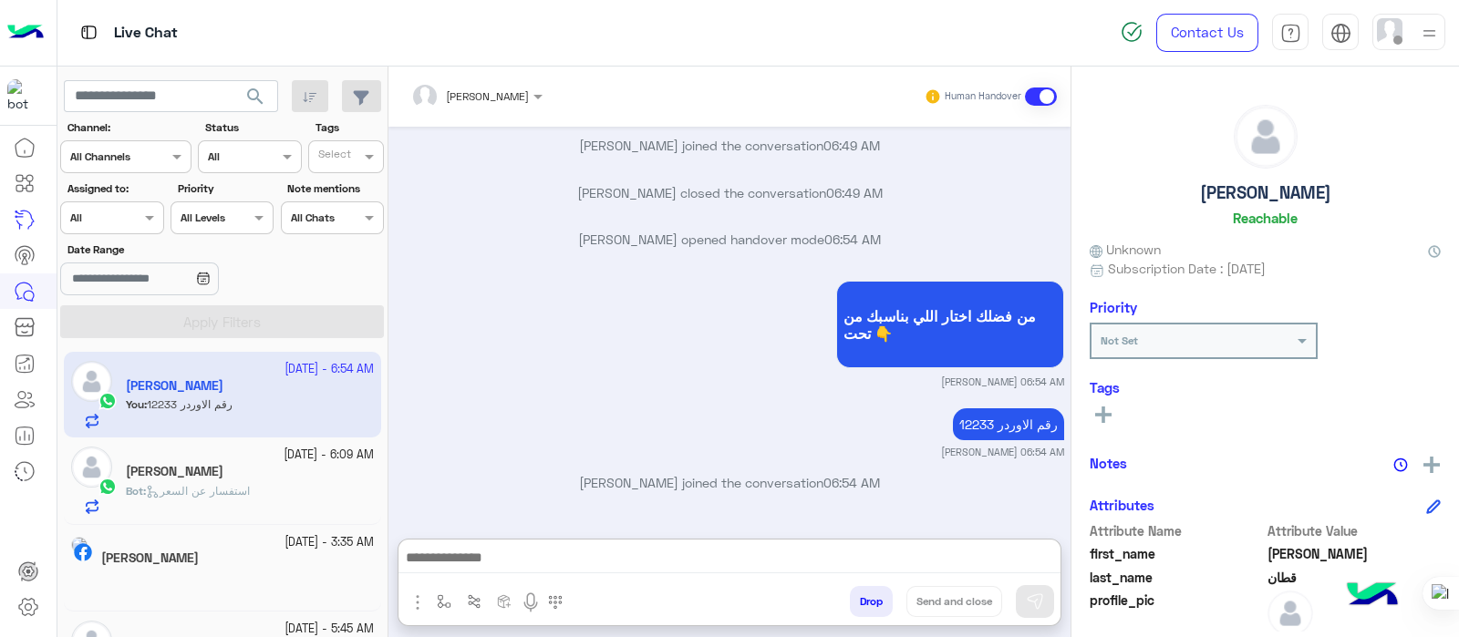
click at [1046, 97] on span at bounding box center [1041, 97] width 32 height 18
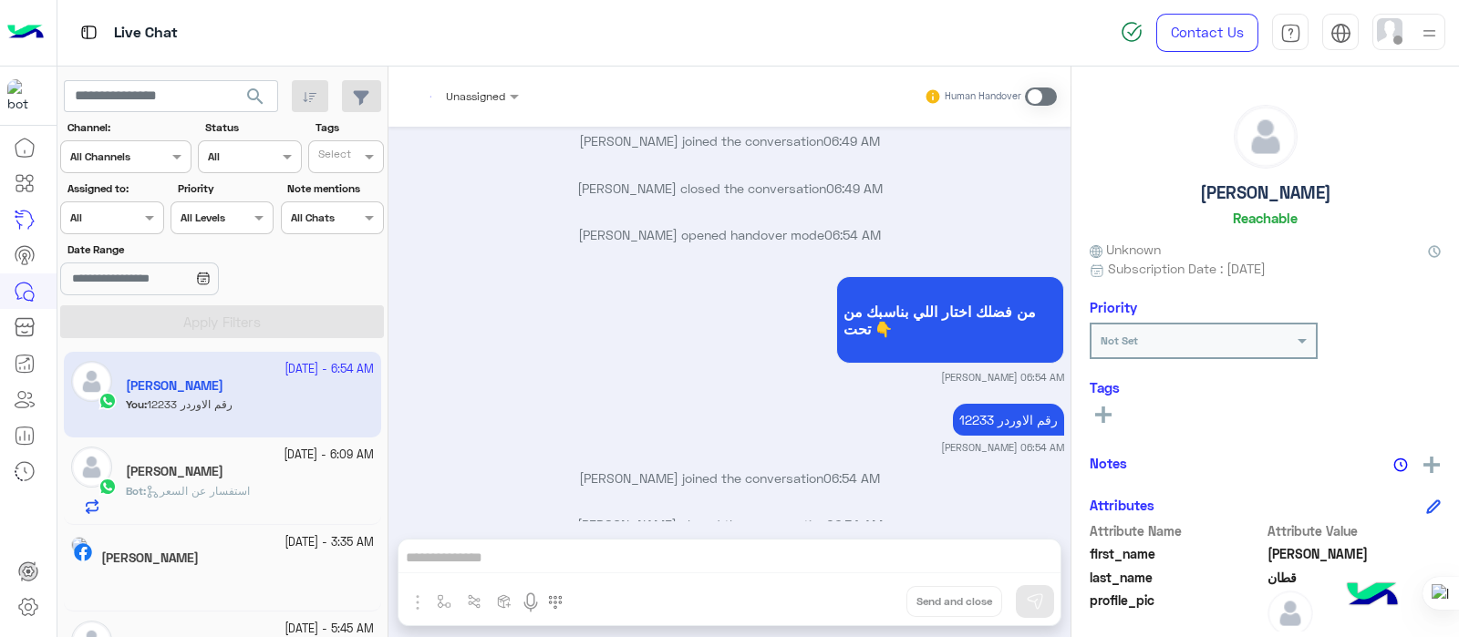
scroll to position [778, 0]
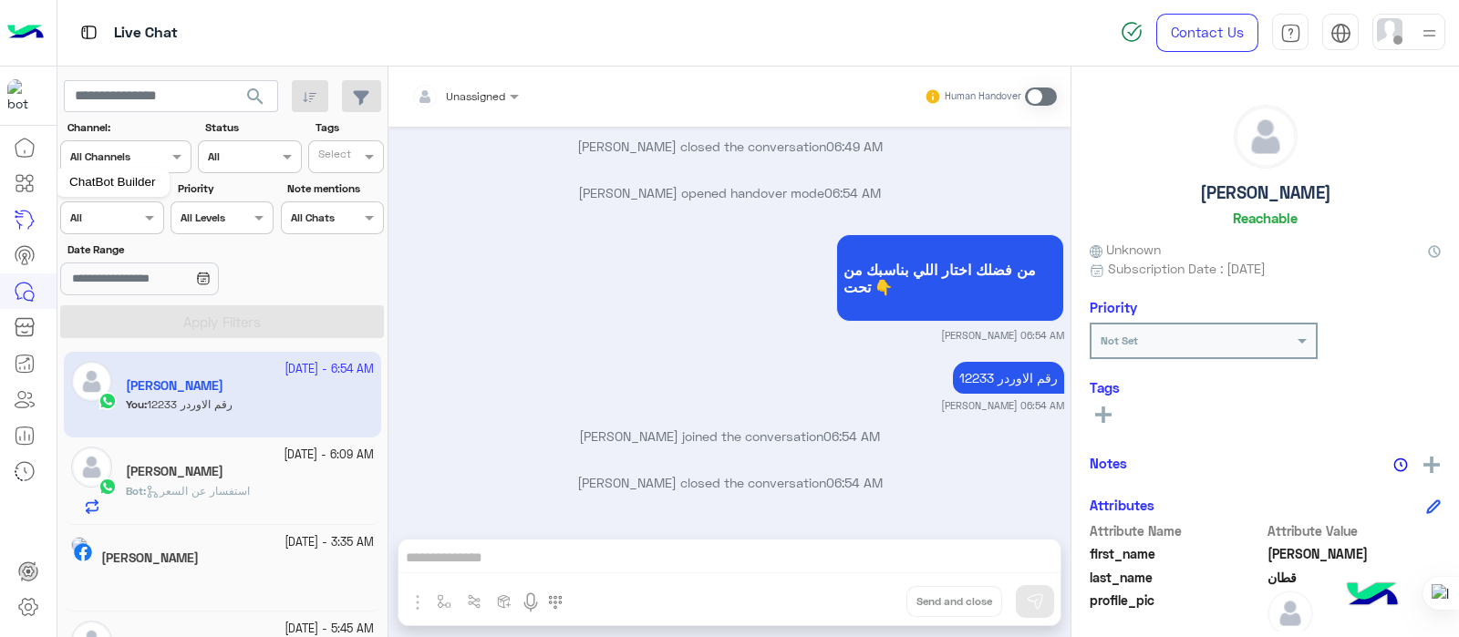
click at [32, 188] on icon at bounding box center [29, 188] width 6 height 6
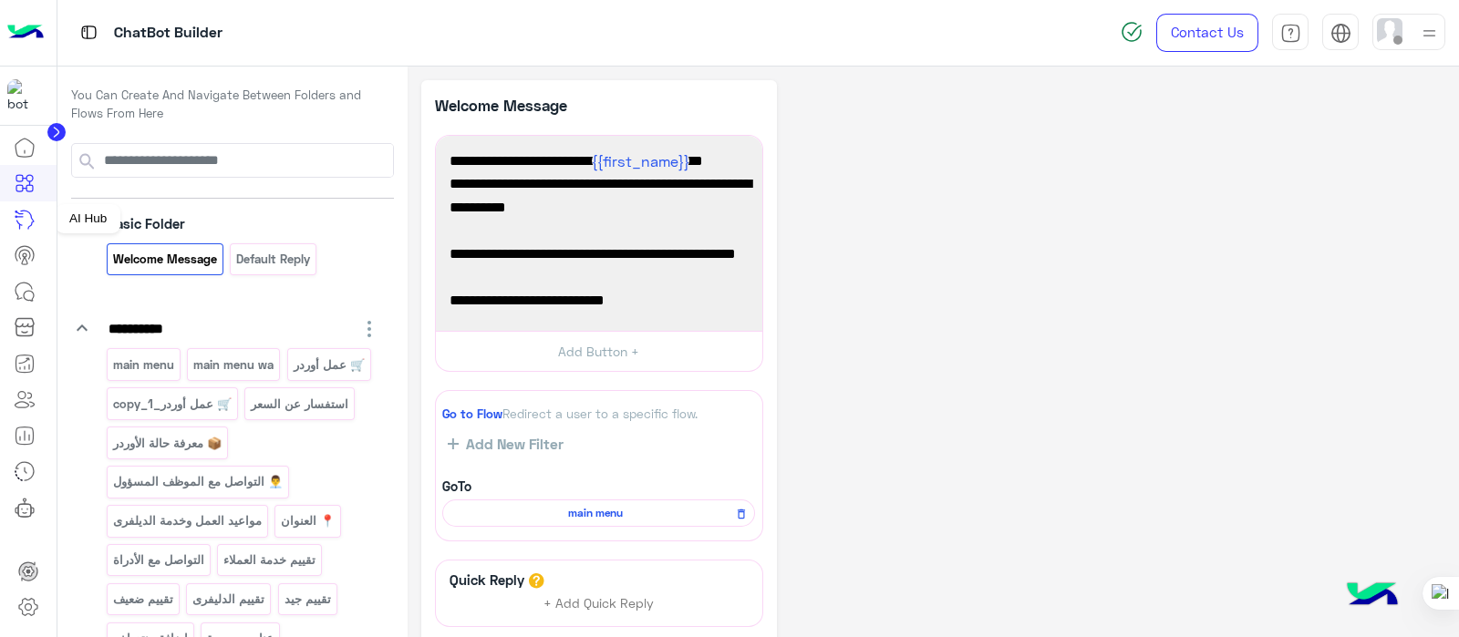
click at [32, 212] on icon at bounding box center [25, 220] width 22 height 22
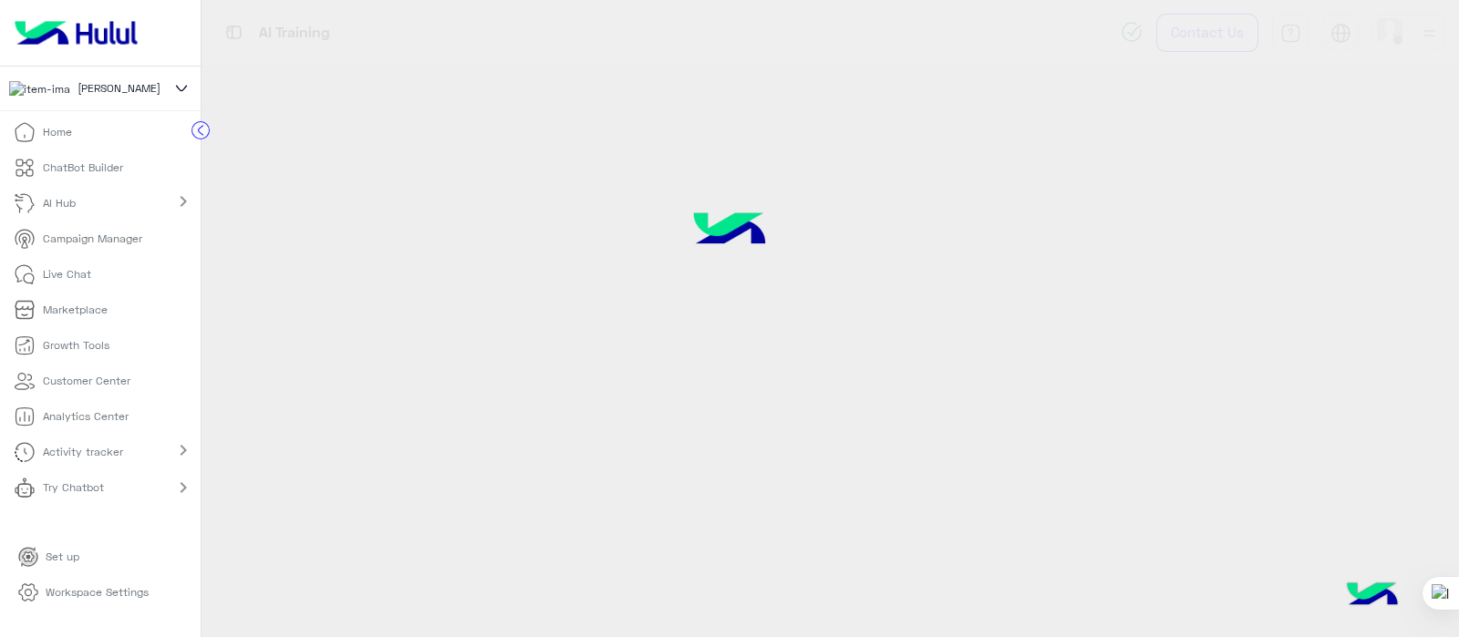
click at [98, 221] on div "AI Hub chevron_right" at bounding box center [100, 204] width 201 height 36
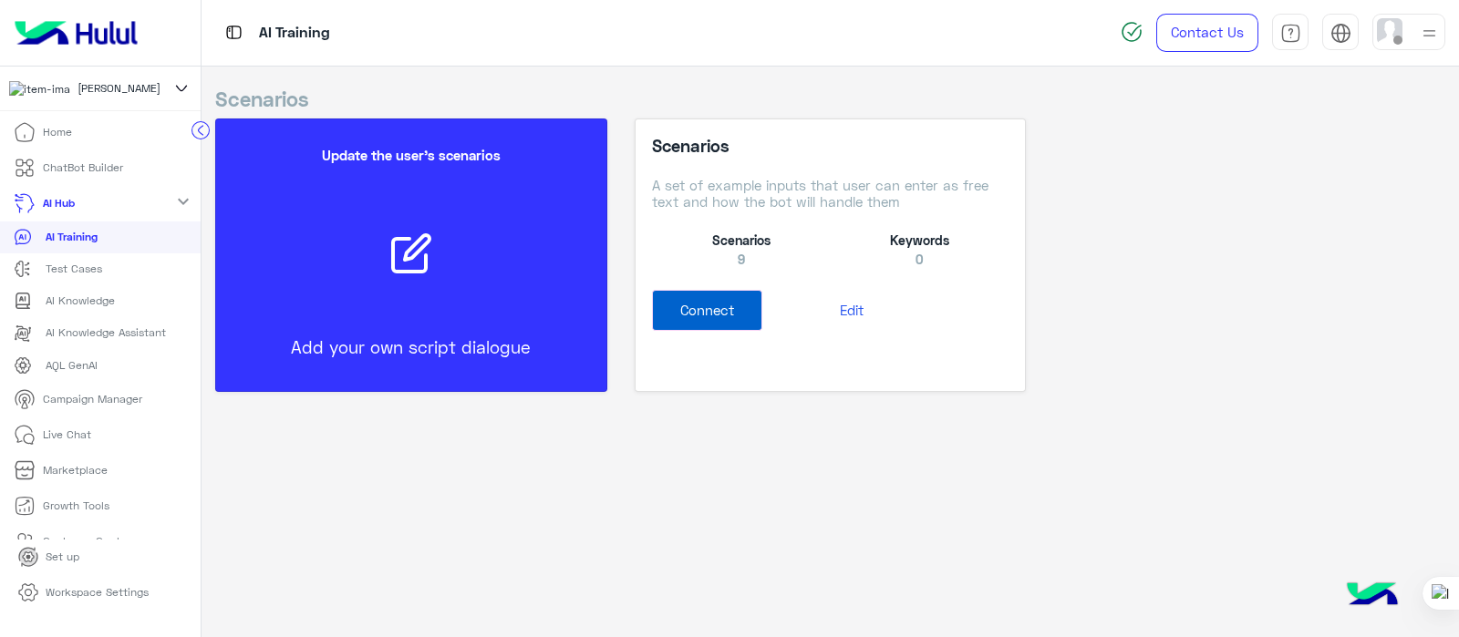
click at [848, 319] on button "Edit" at bounding box center [851, 310] width 178 height 41
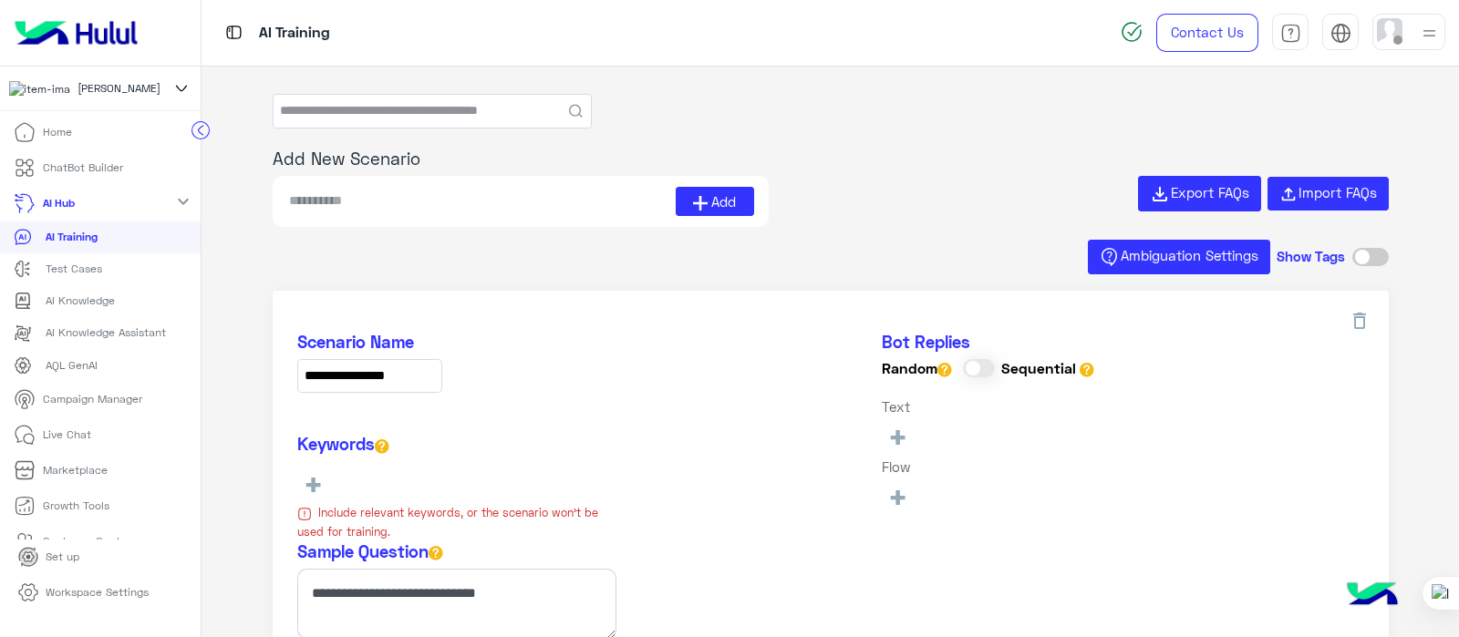
type input "**********"
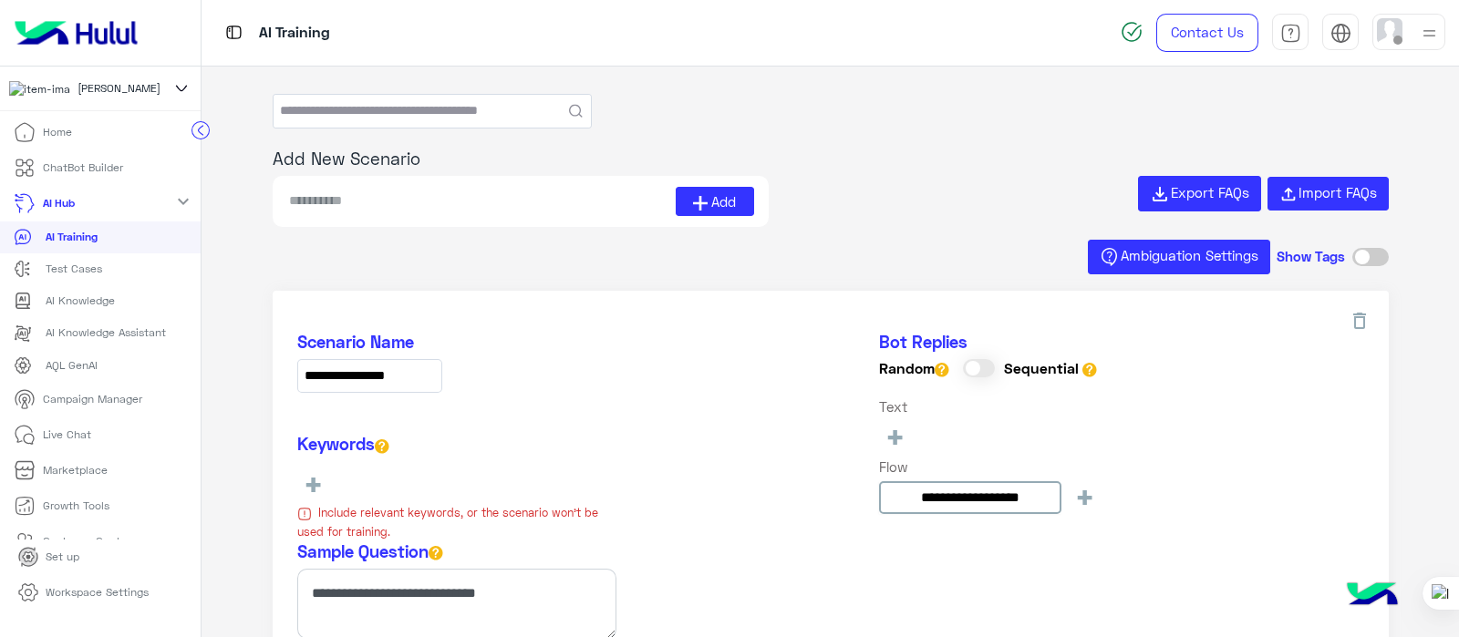
click at [344, 211] on input at bounding box center [481, 201] width 388 height 29
type input "*"
click at [376, 121] on input "text" at bounding box center [431, 111] width 317 height 33
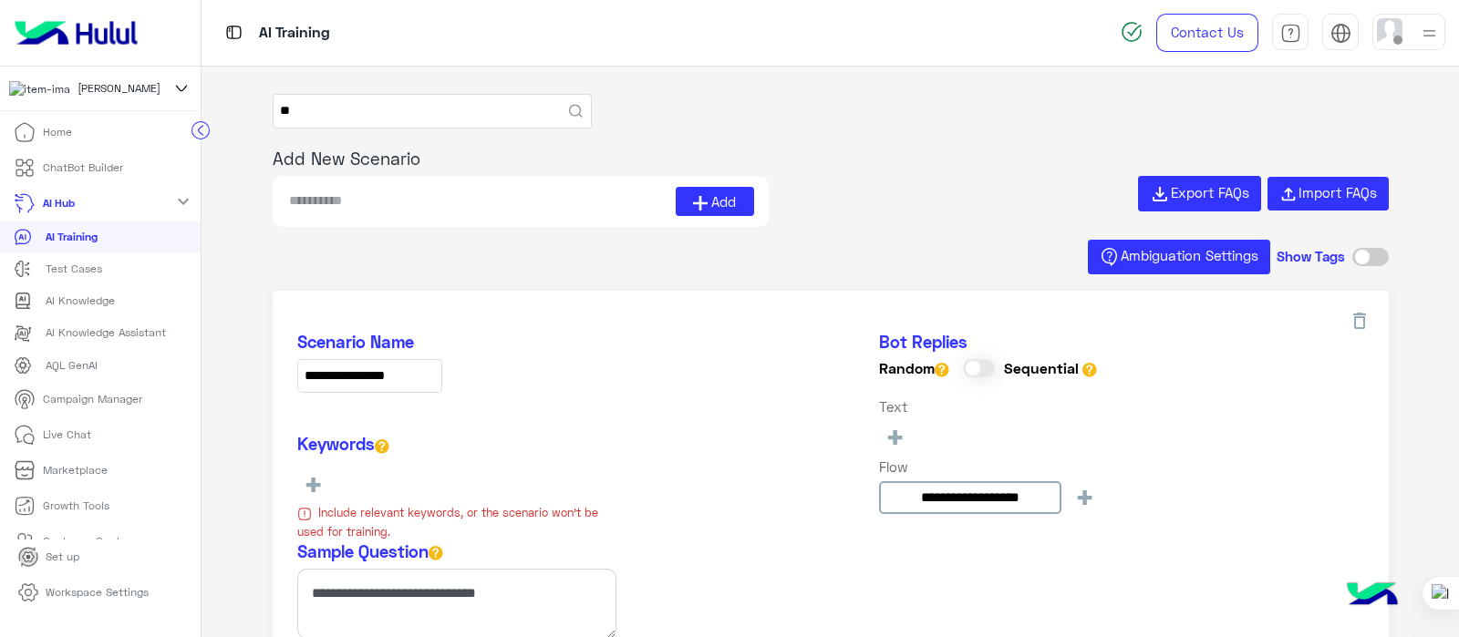
type input "*"
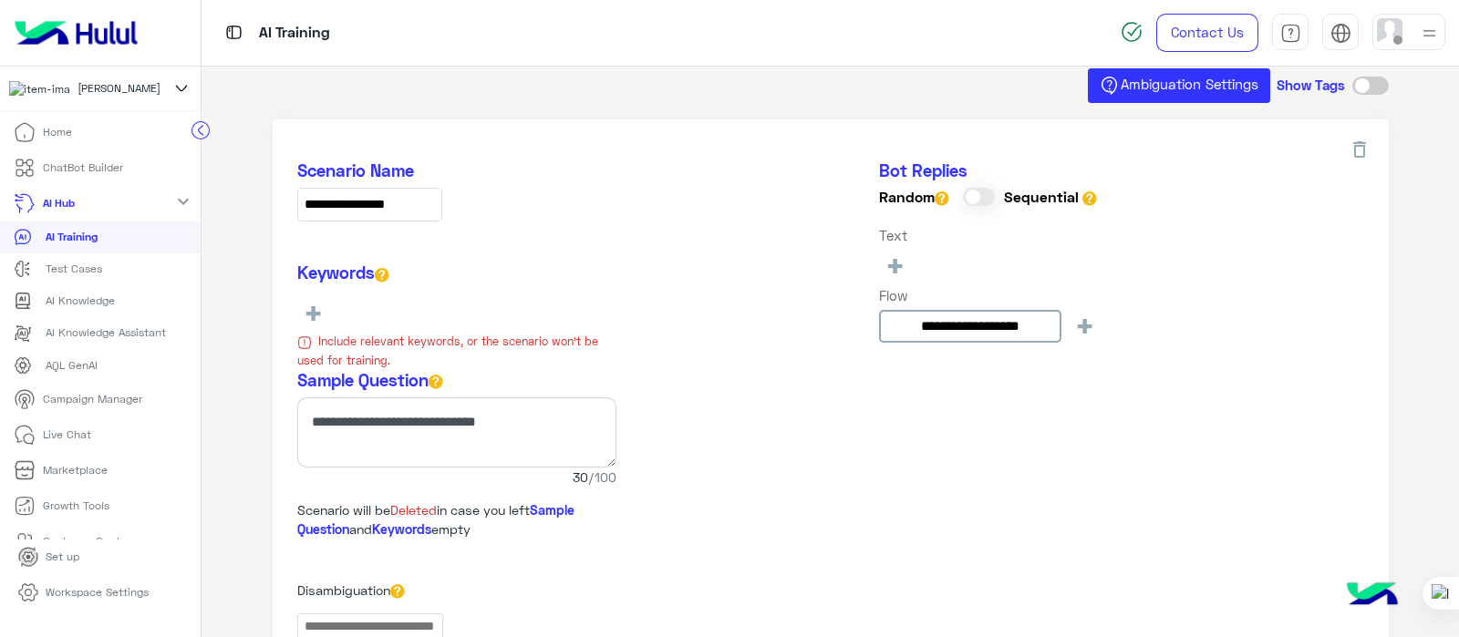
scroll to position [296, 0]
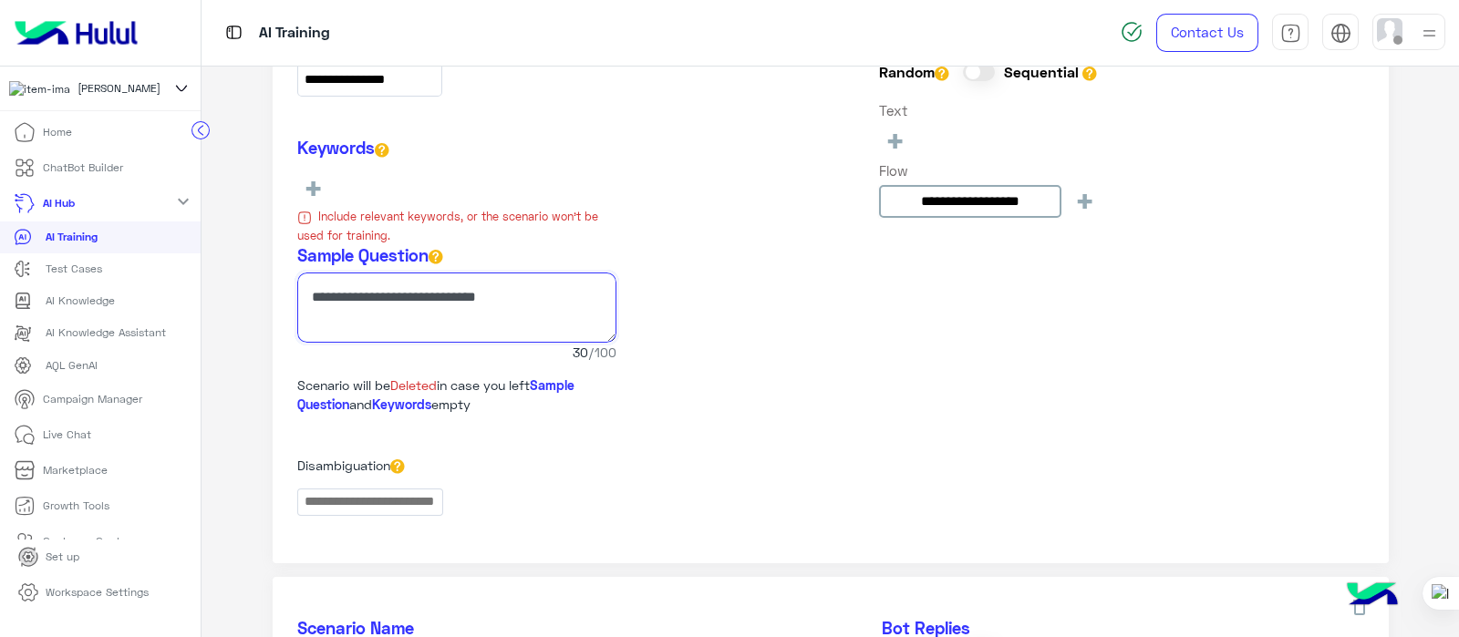
click at [357, 319] on textarea at bounding box center [456, 308] width 319 height 70
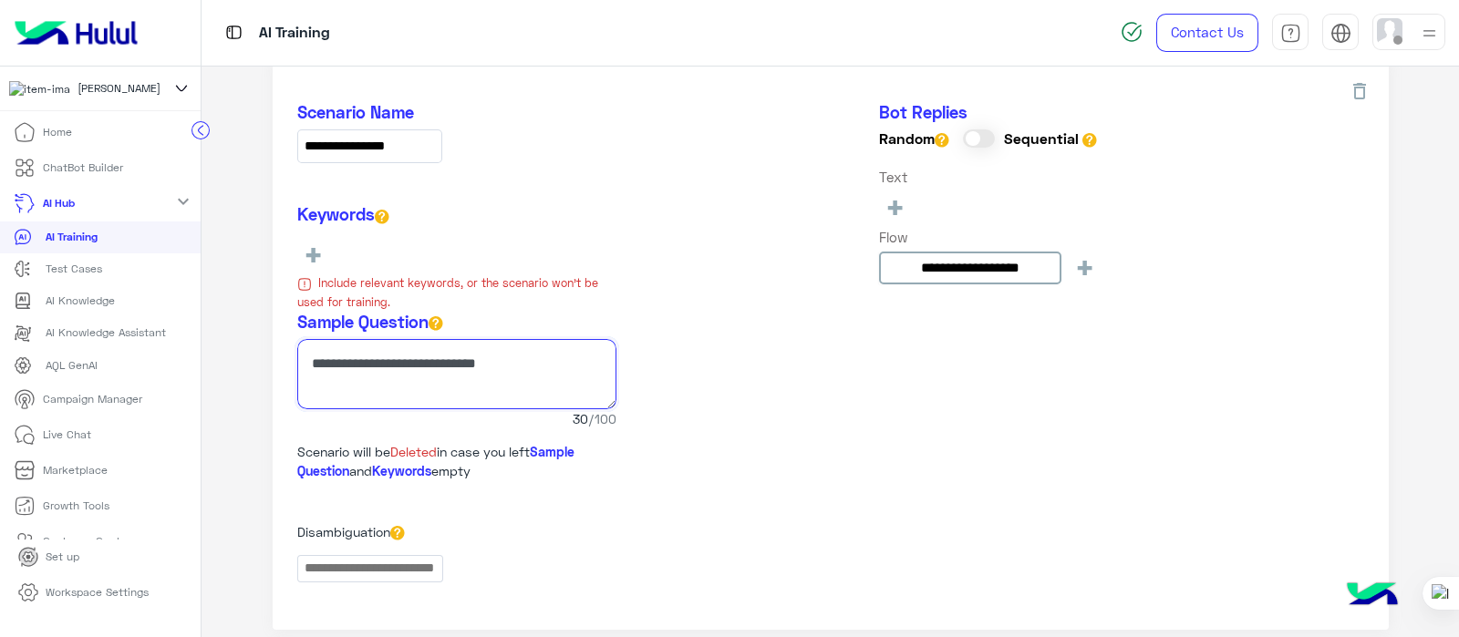
scroll to position [190, 0]
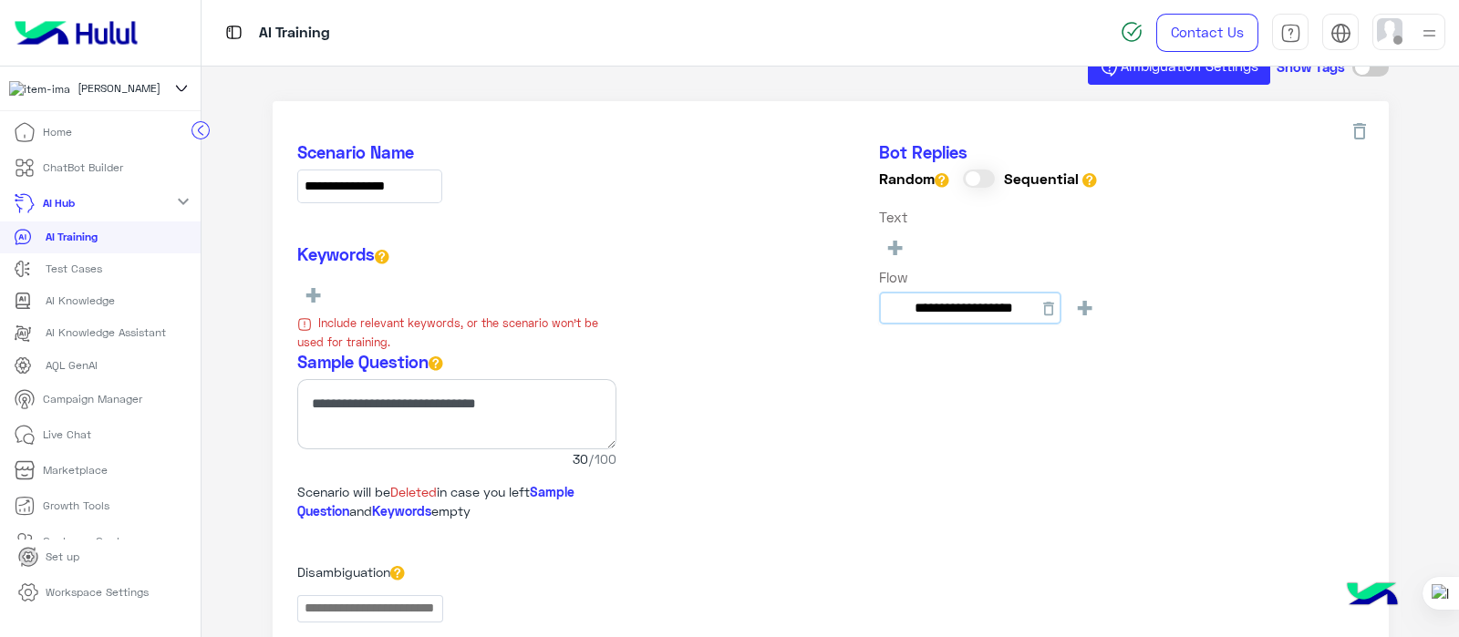
click at [898, 292] on input "**********" at bounding box center [970, 308] width 182 height 33
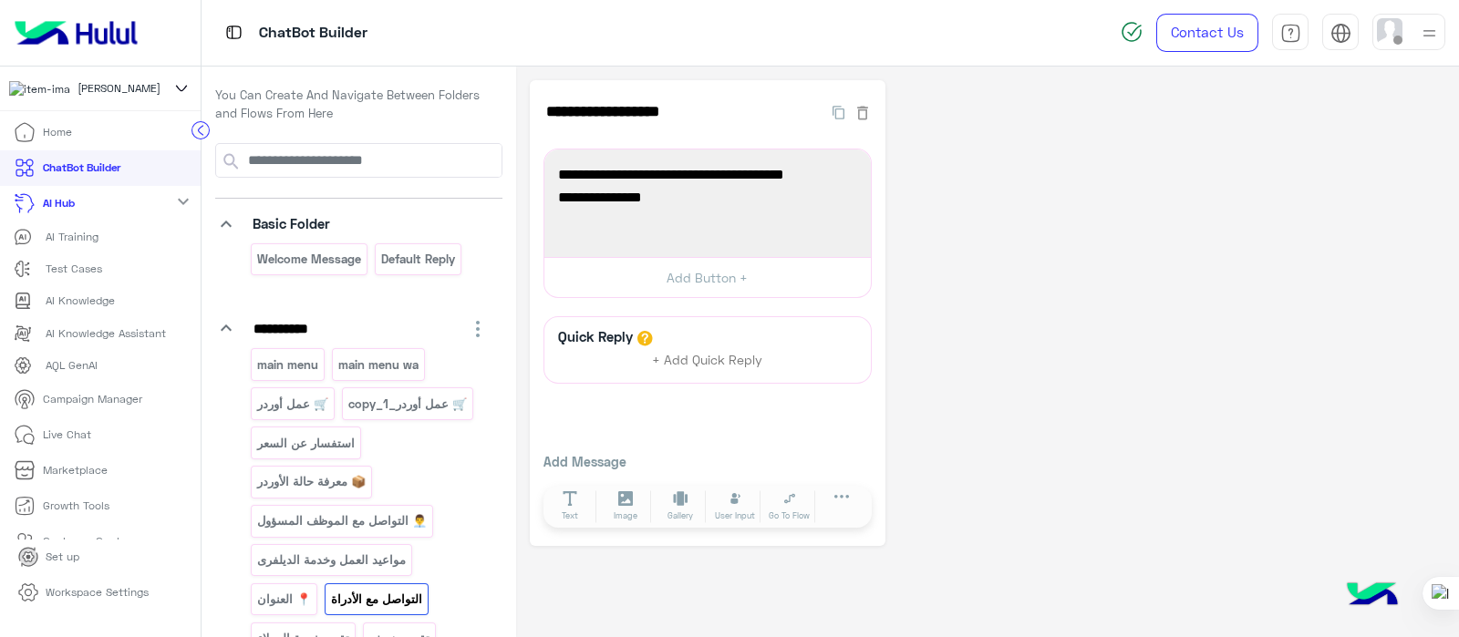
click at [50, 241] on p "AI Training" at bounding box center [72, 237] width 53 height 16
click at [52, 243] on p "AI Training" at bounding box center [72, 237] width 53 height 16
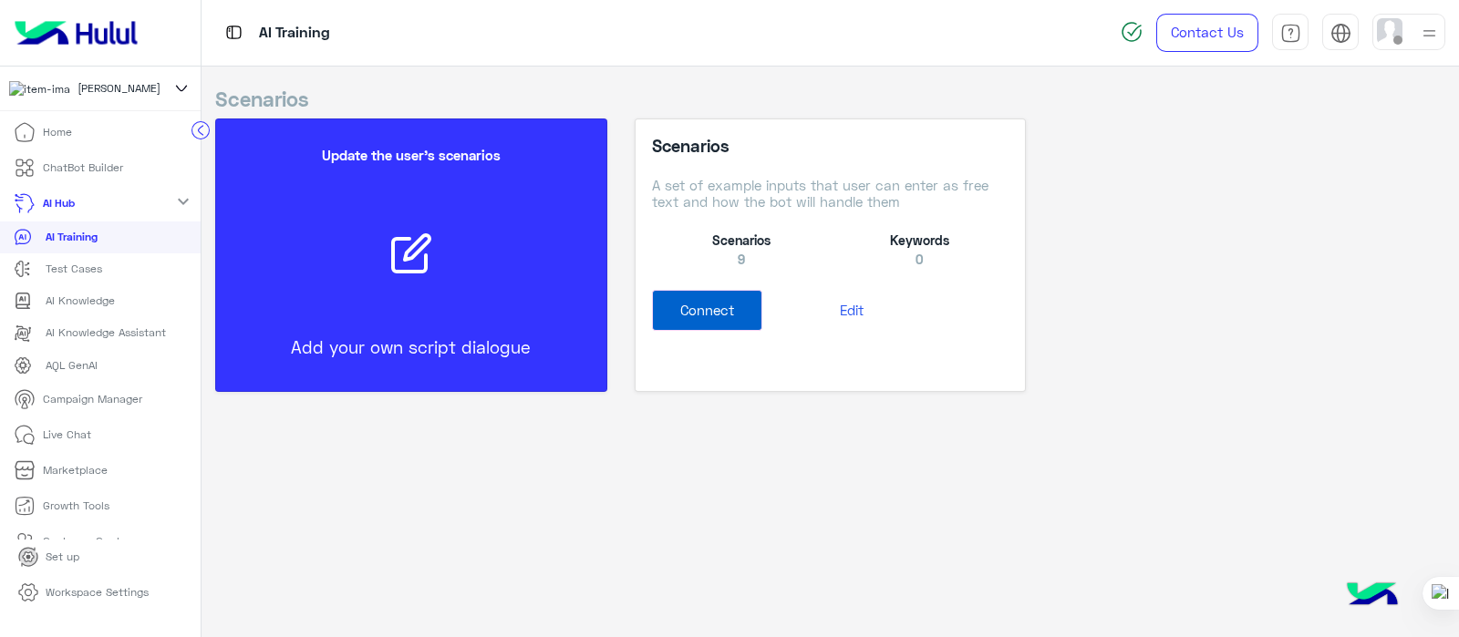
click at [827, 311] on button "Edit" at bounding box center [851, 310] width 178 height 41
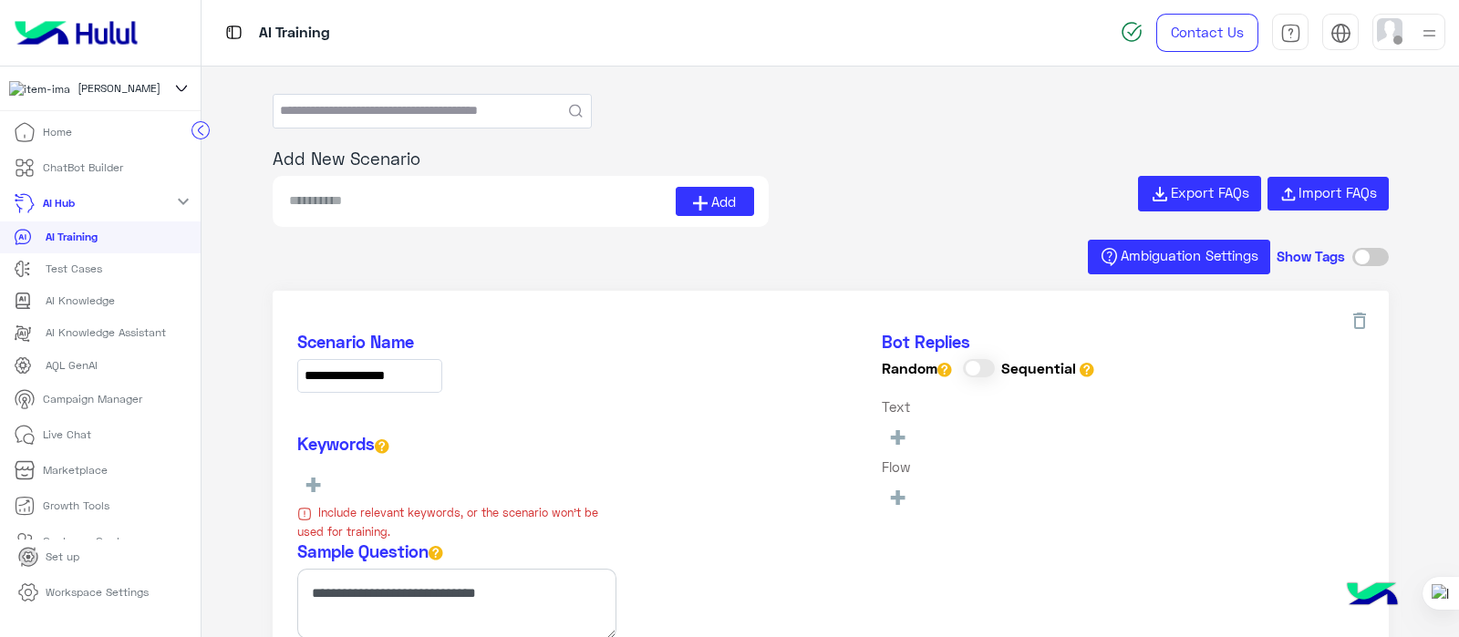
type input "**********"
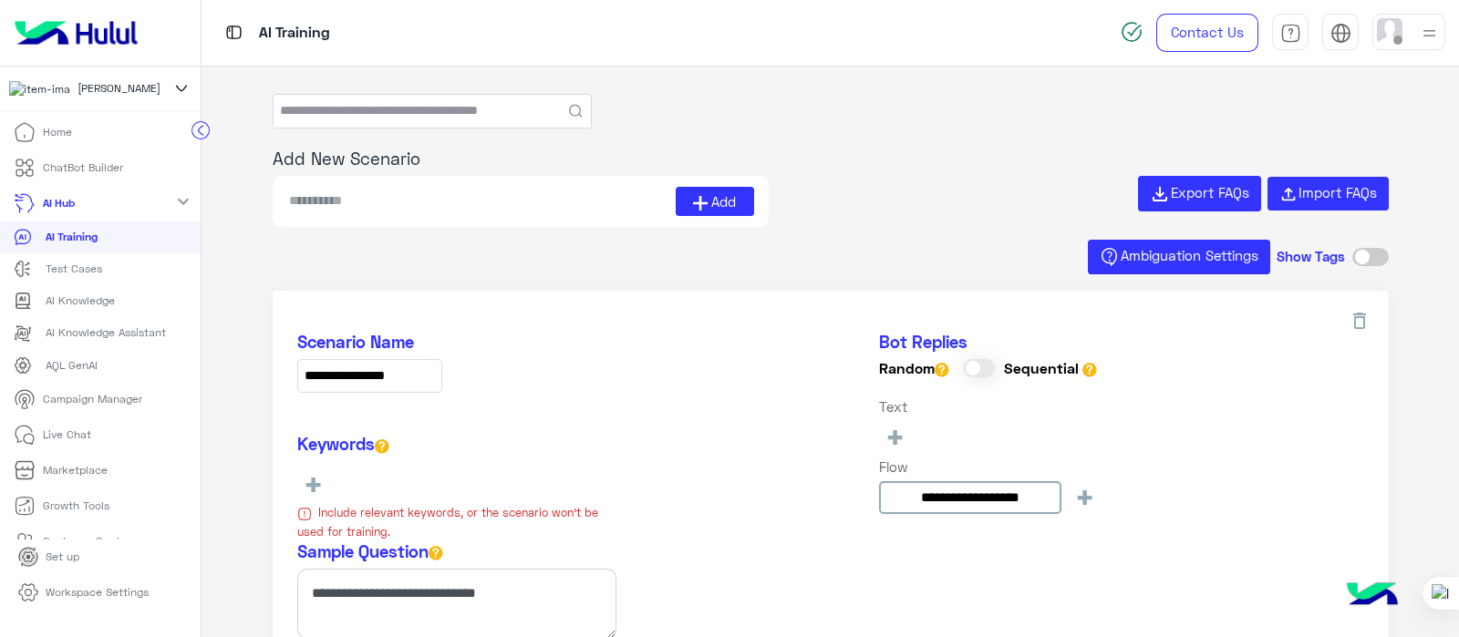
click at [337, 197] on input at bounding box center [481, 201] width 388 height 29
click at [1313, 178] on button "Import FAQs" at bounding box center [1327, 194] width 121 height 35
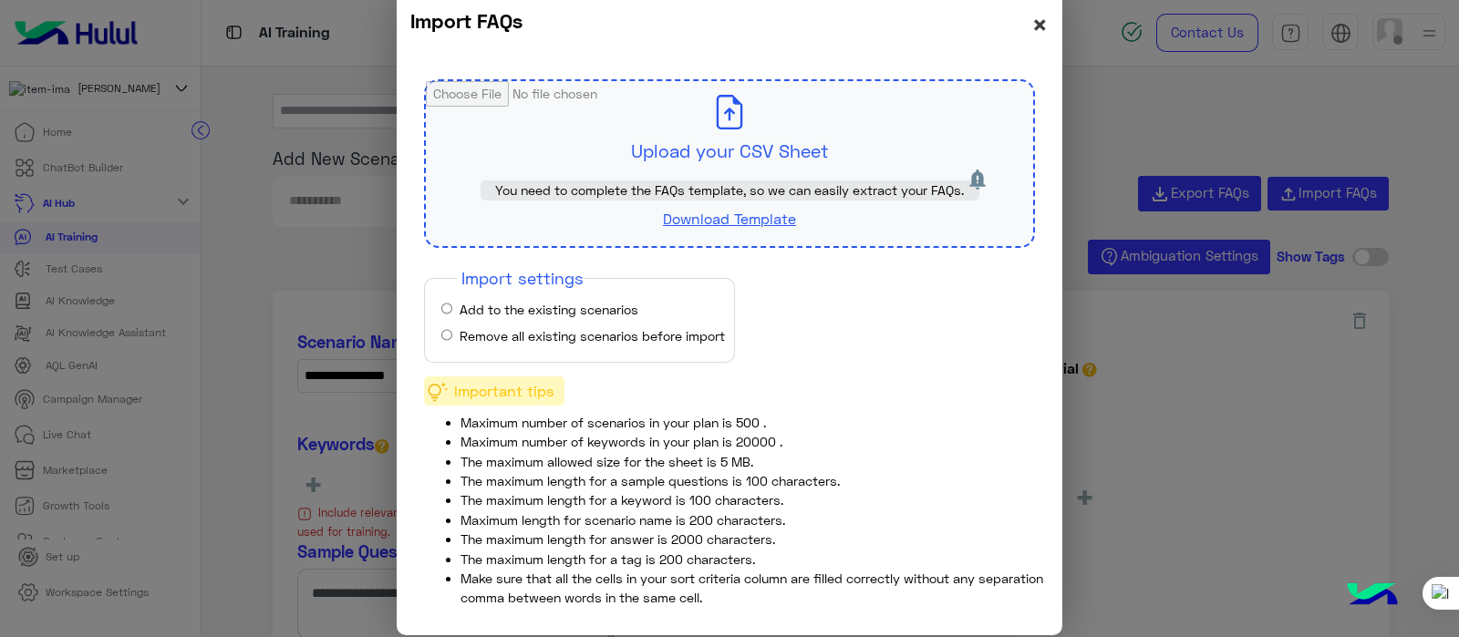
click at [1046, 22] on span "×" at bounding box center [1039, 23] width 17 height 33
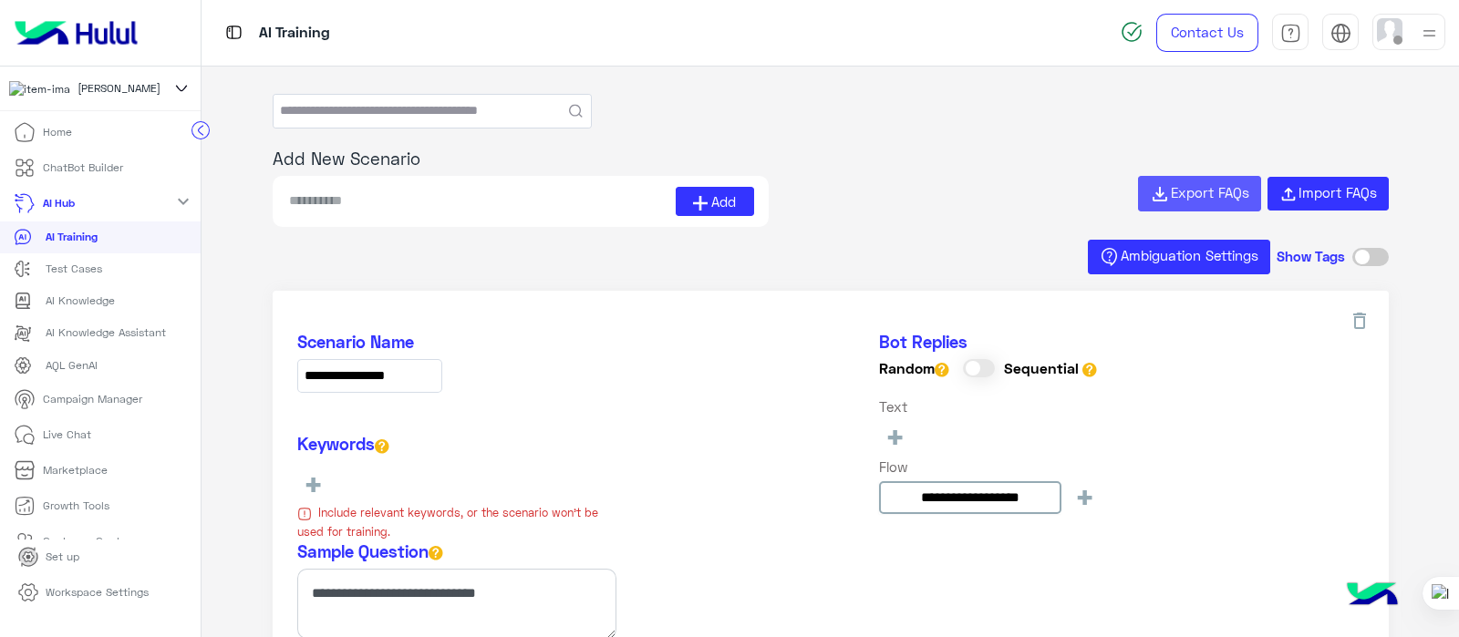
click at [1189, 185] on span "Export FAQs" at bounding box center [1209, 192] width 78 height 16
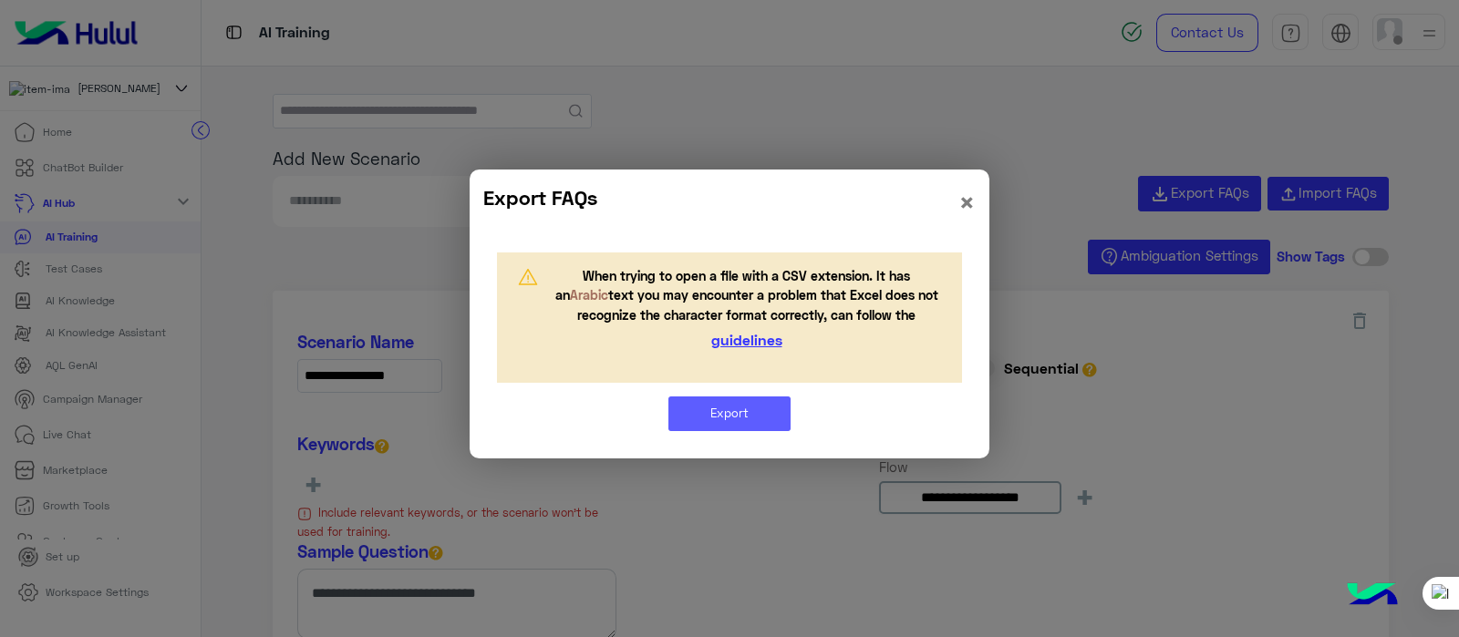
click at [720, 410] on button "Export" at bounding box center [729, 414] width 122 height 35
click at [964, 214] on span "×" at bounding box center [966, 201] width 17 height 33
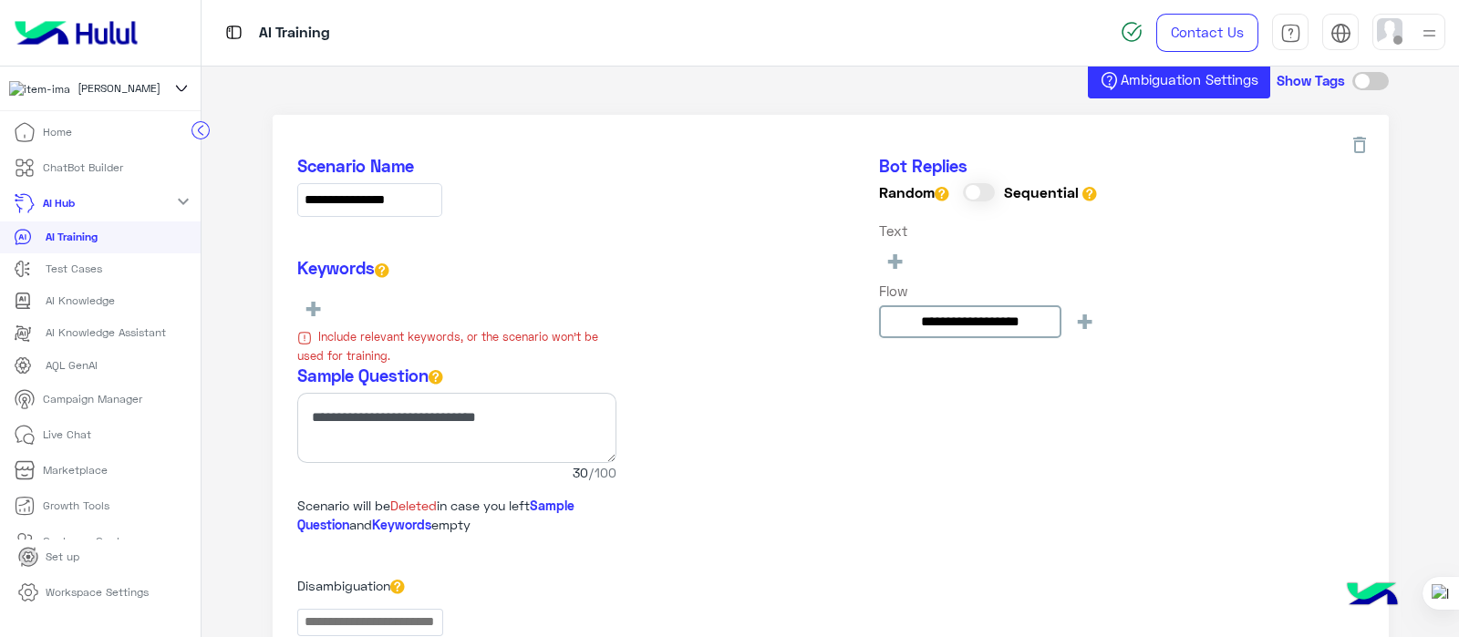
scroll to position [155, 0]
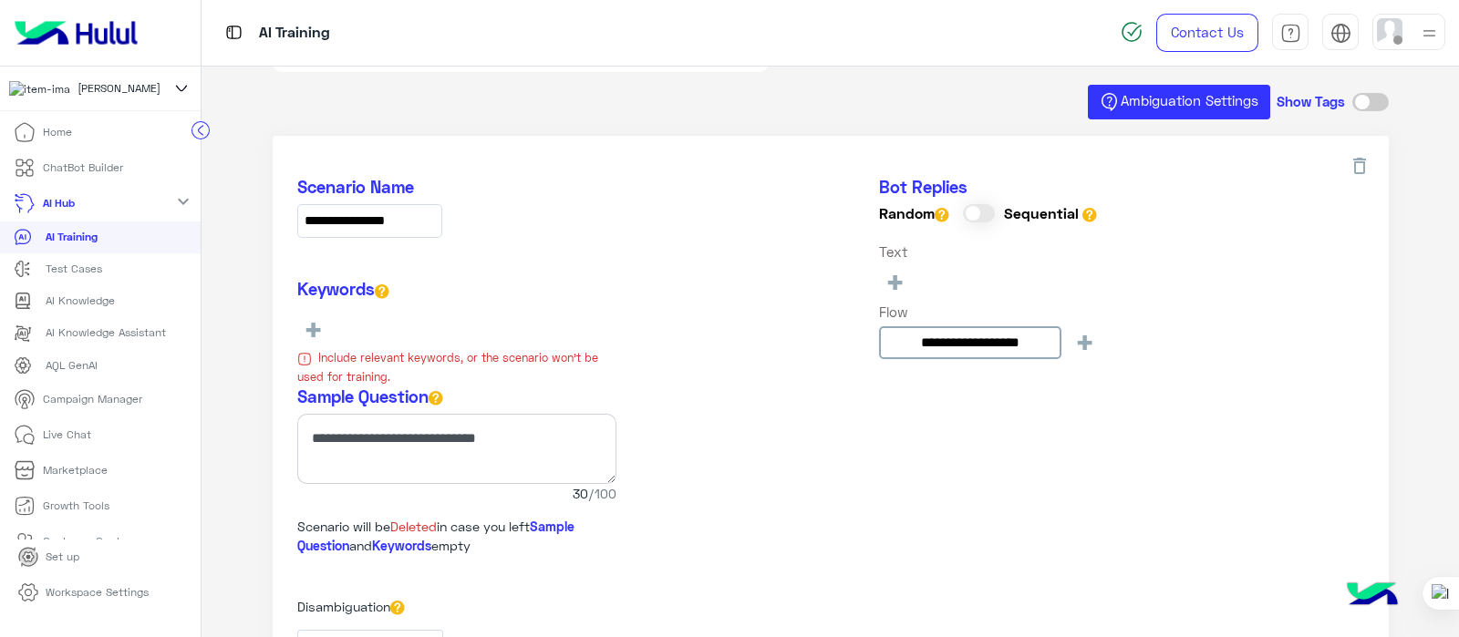
click at [420, 227] on input "**********" at bounding box center [369, 221] width 145 height 34
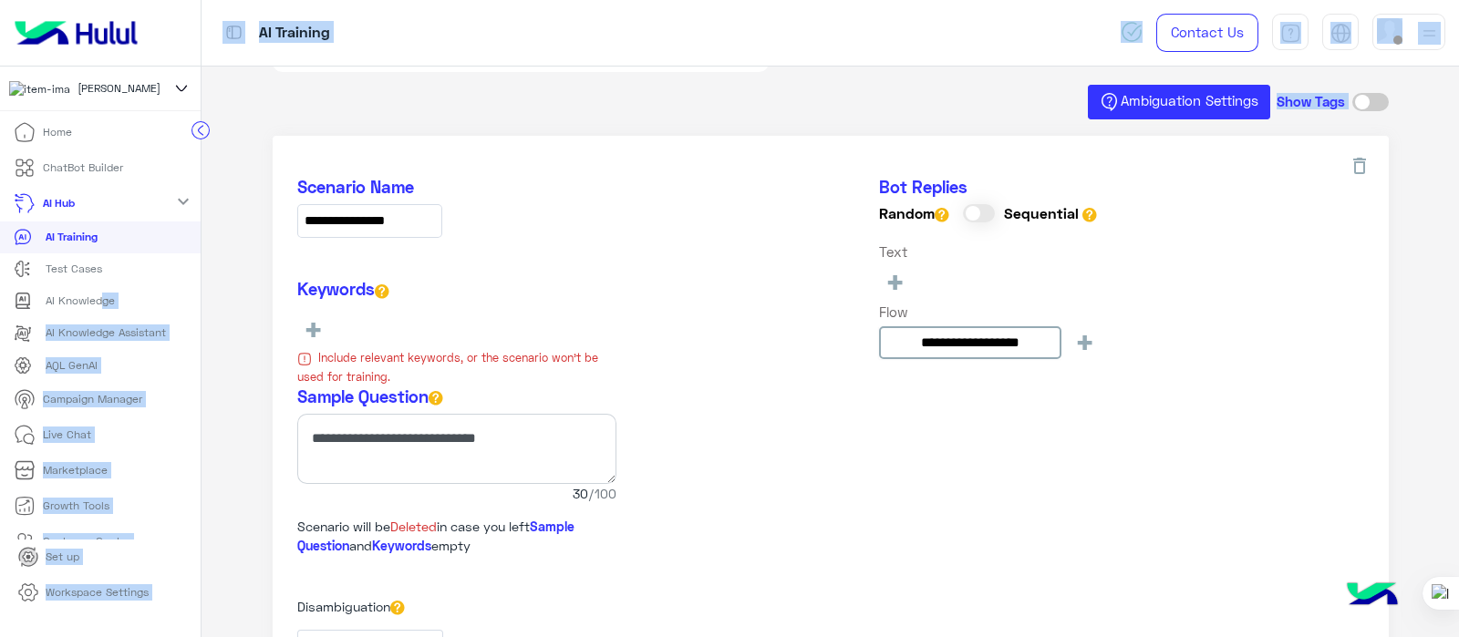
drag, startPoint x: 197, startPoint y: 191, endPoint x: 105, endPoint y: 312, distance: 152.2
click at [105, 312] on div "**********" at bounding box center [729, 318] width 1459 height 637
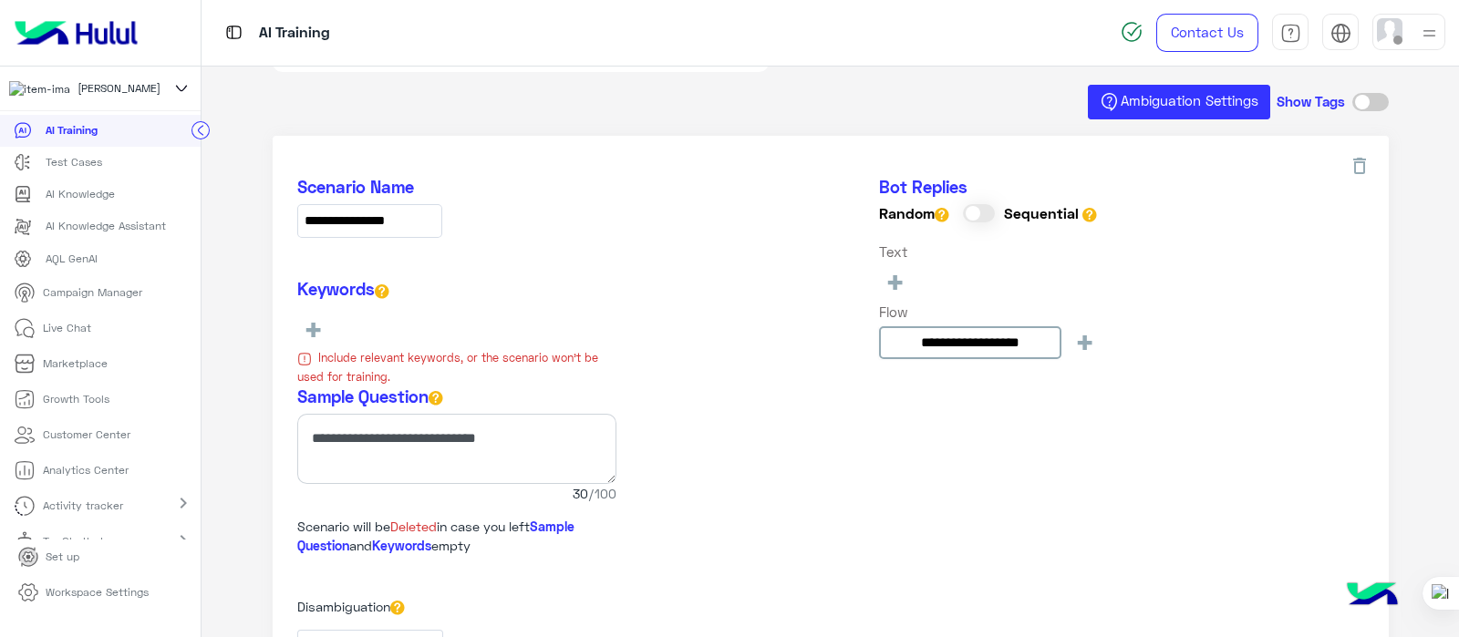
scroll to position [105, 0]
click at [87, 303] on p "Campaign Manager" at bounding box center [92, 294] width 99 height 16
click at [88, 168] on p "Test Cases" at bounding box center [74, 164] width 57 height 16
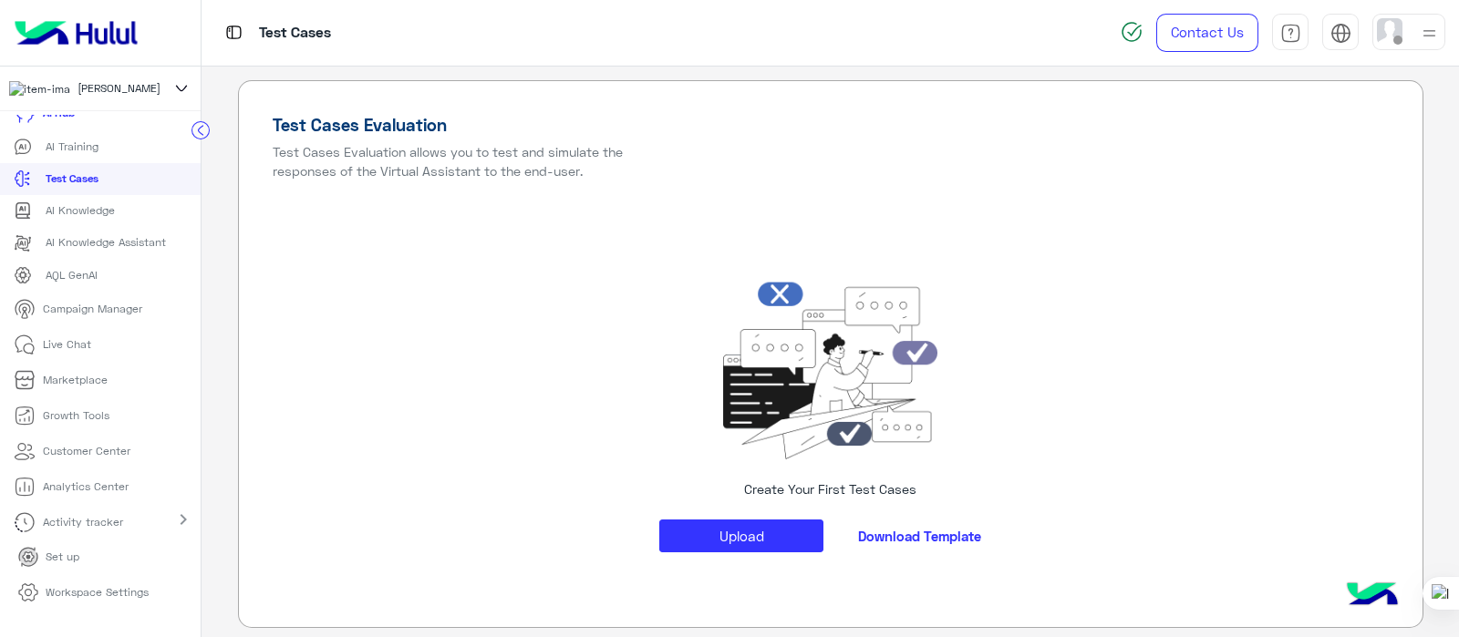
click at [59, 227] on link "AI Knowledge Assistant" at bounding box center [100, 243] width 201 height 32
click at [68, 207] on p "AI Knowledge" at bounding box center [80, 210] width 69 height 16
click at [68, 214] on link "AI Knowledge" at bounding box center [100, 211] width 201 height 32
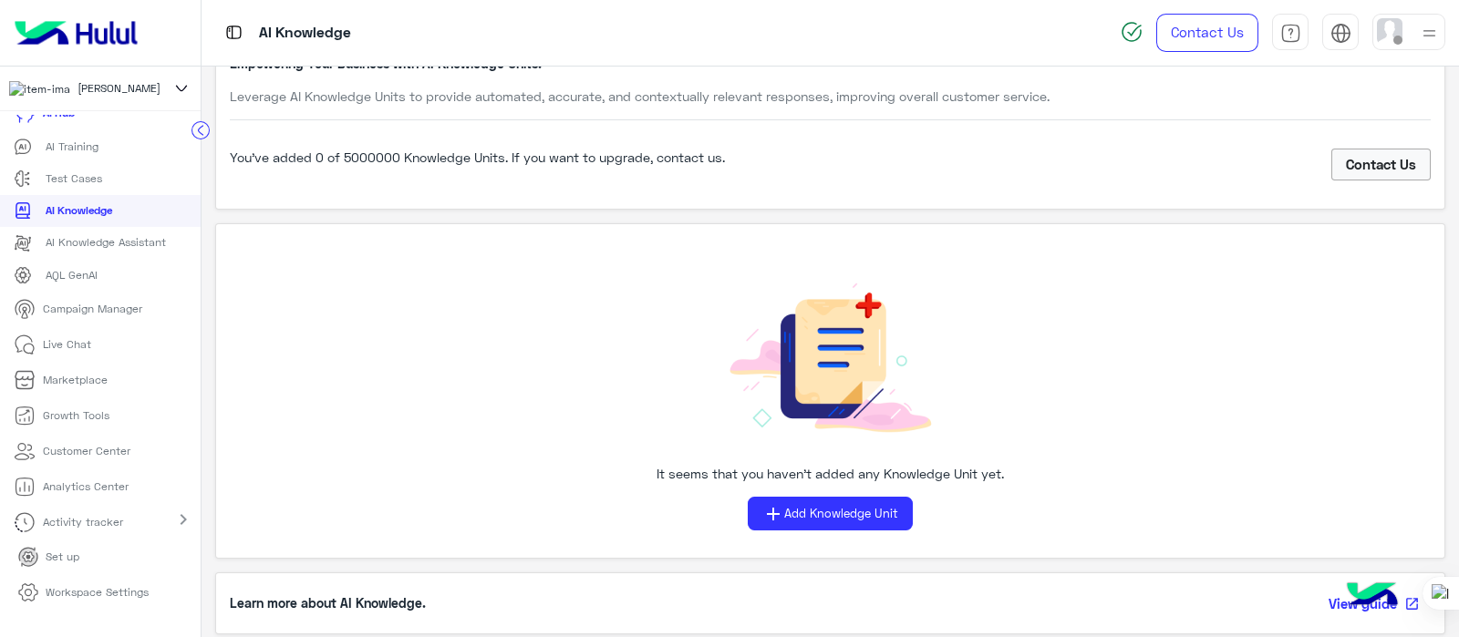
scroll to position [132, 0]
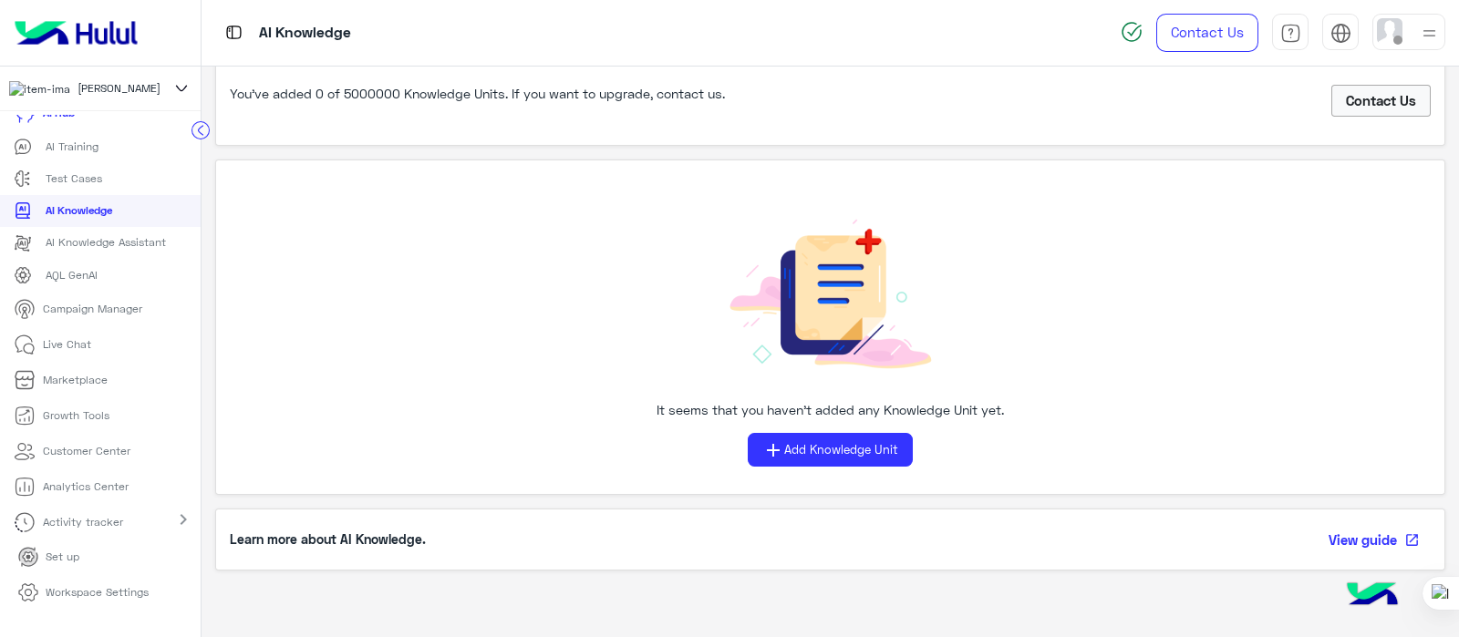
click at [69, 251] on p "AI Knowledge Assistant" at bounding box center [106, 242] width 120 height 16
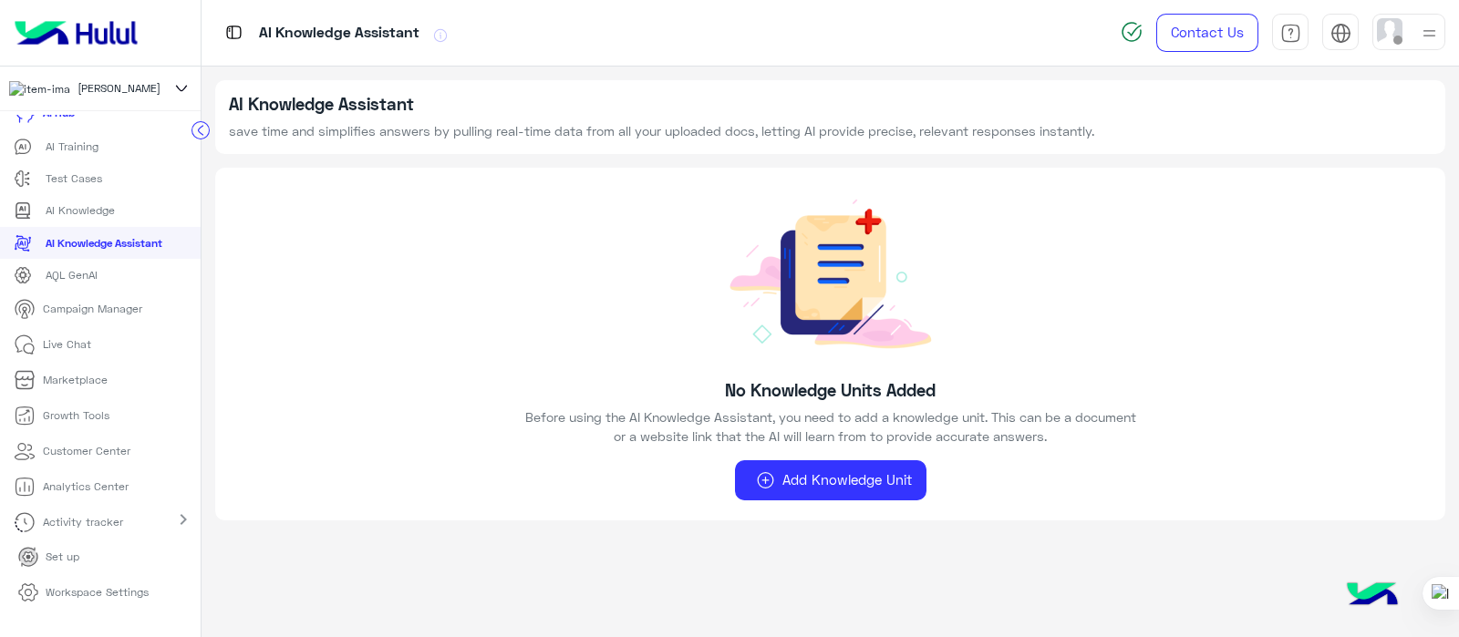
click at [27, 209] on icon at bounding box center [23, 210] width 18 height 18
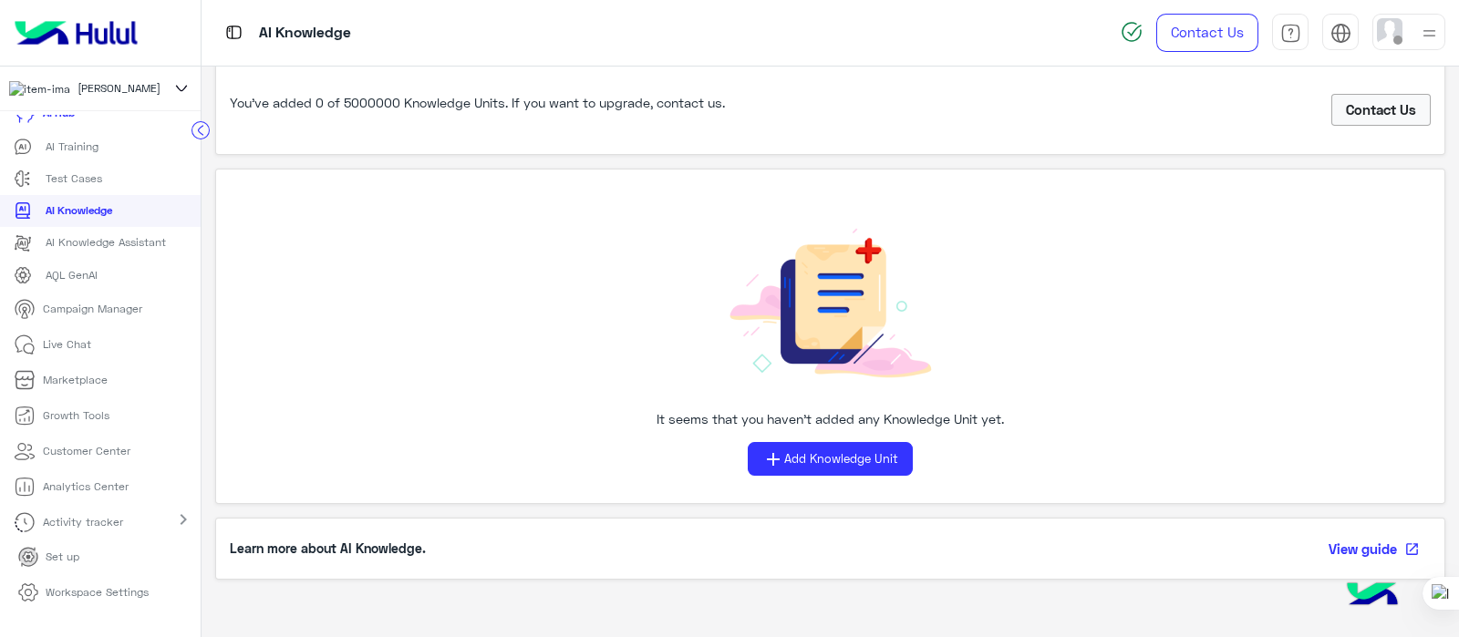
scroll to position [132, 0]
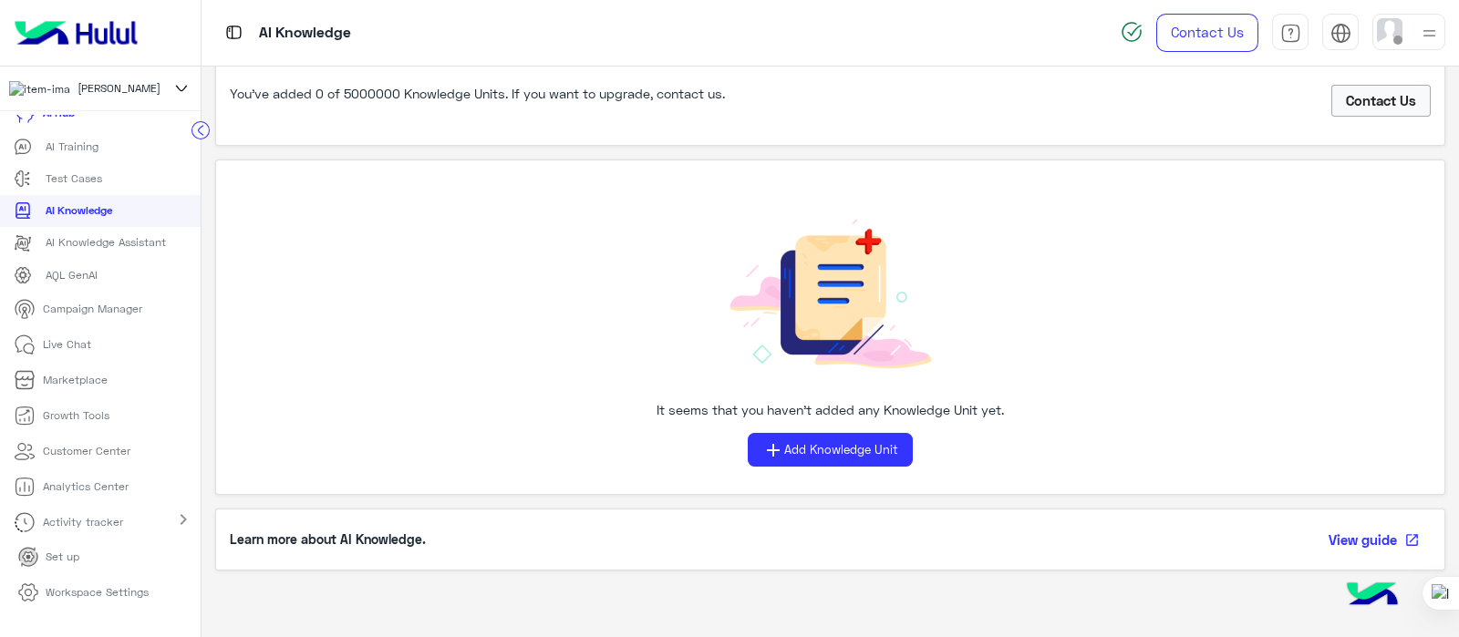
click at [96, 238] on p "AI Knowledge Assistant" at bounding box center [106, 242] width 120 height 16
click at [67, 248] on p "AI Knowledge Assistant" at bounding box center [106, 242] width 120 height 16
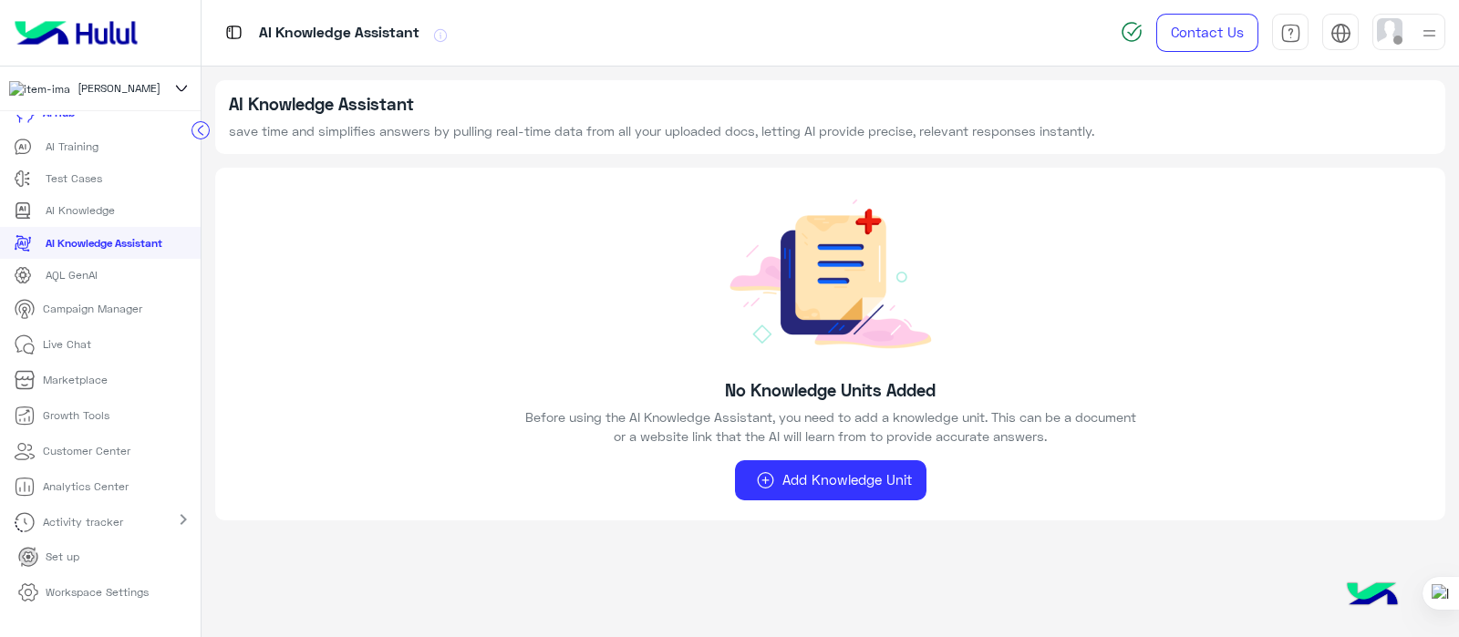
click at [51, 283] on p "AQL GenAI" at bounding box center [72, 275] width 52 height 16
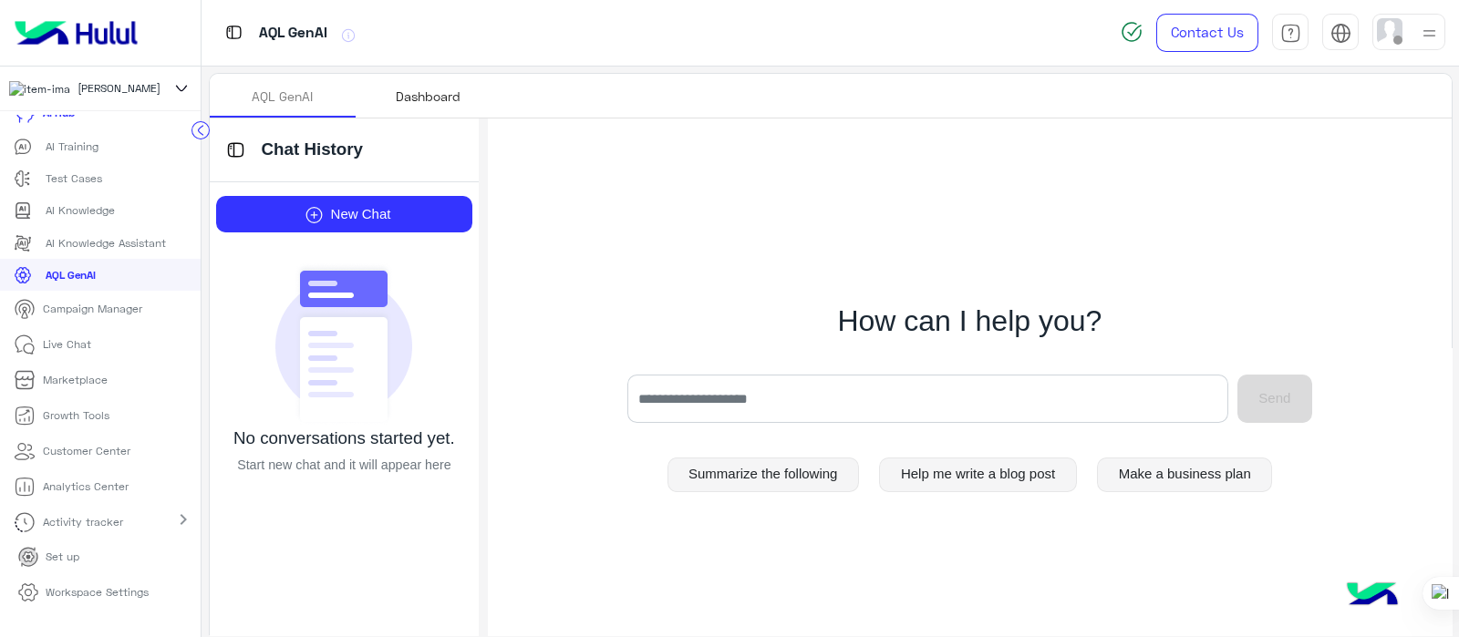
click at [401, 98] on div "Dashboard" at bounding box center [428, 96] width 65 height 19
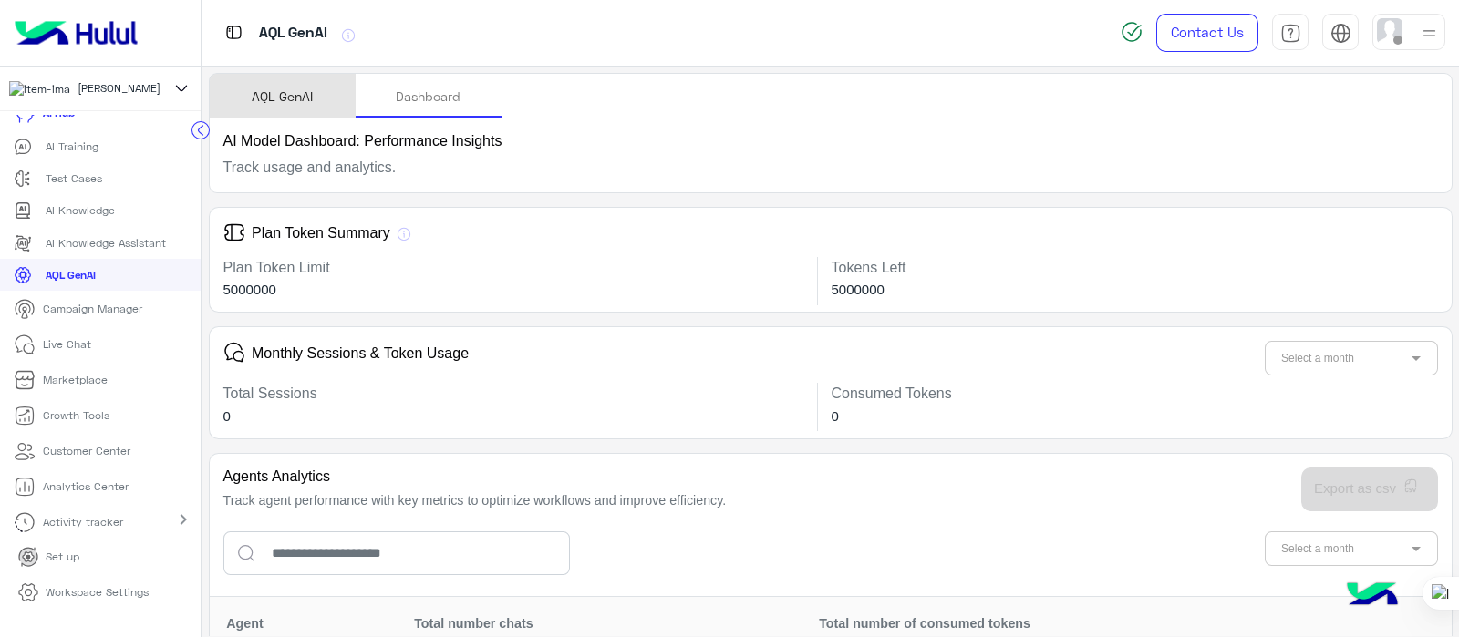
click at [279, 101] on div "AQL GenAI" at bounding box center [282, 96] width 61 height 19
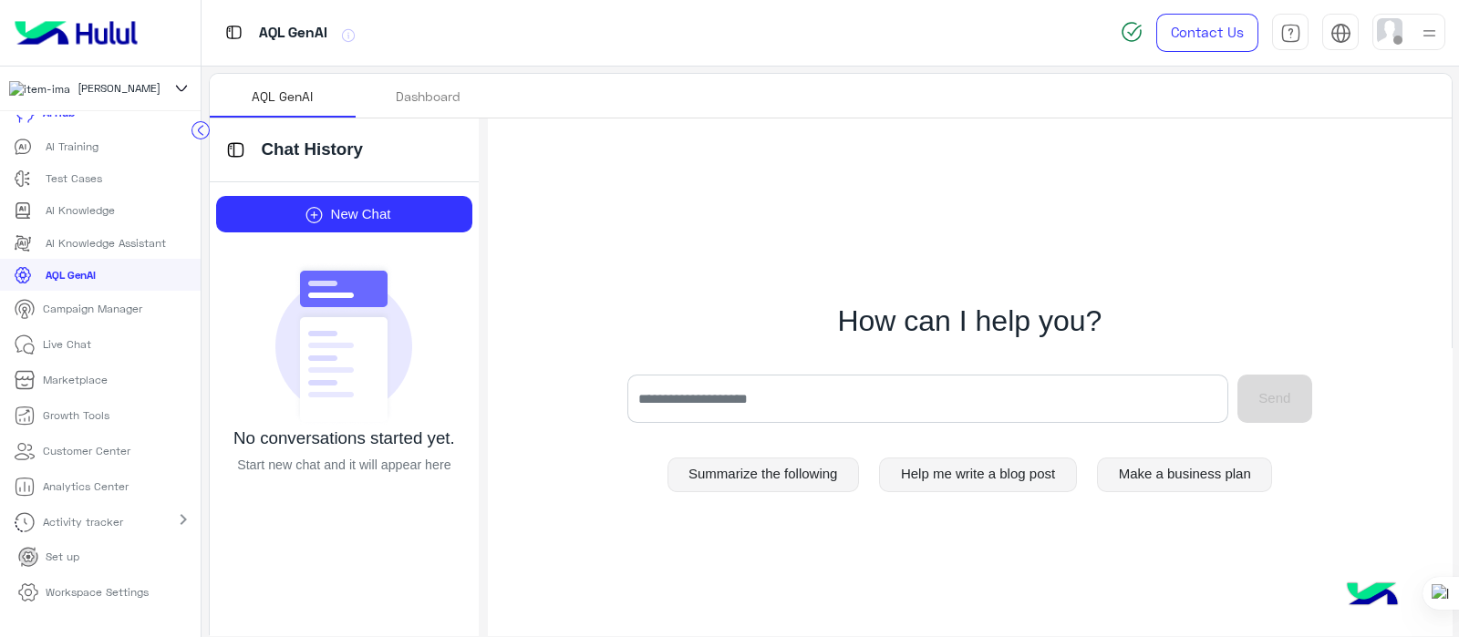
scroll to position [106, 0]
click at [43, 325] on link "Campaign Manager" at bounding box center [78, 309] width 156 height 36
click at [82, 326] on link "Campaign Manager" at bounding box center [78, 309] width 156 height 36
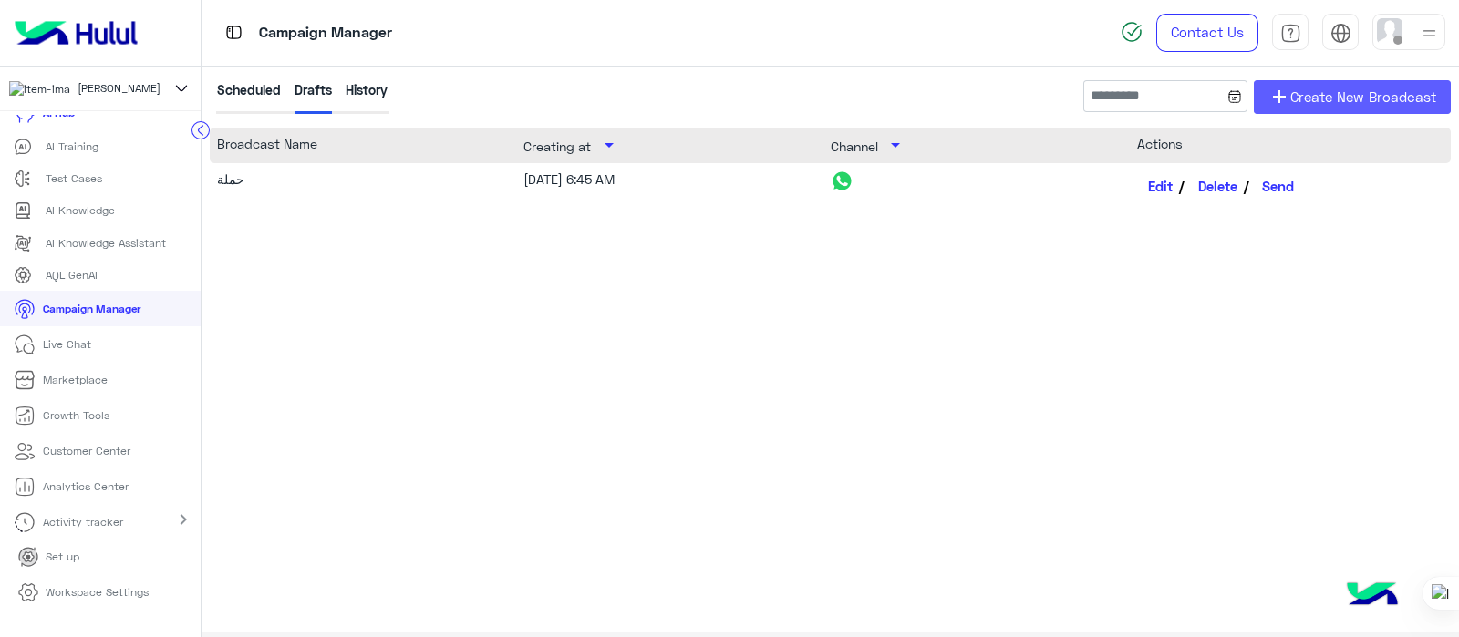
click at [1298, 87] on span "Create New Broadcast" at bounding box center [1363, 97] width 146 height 21
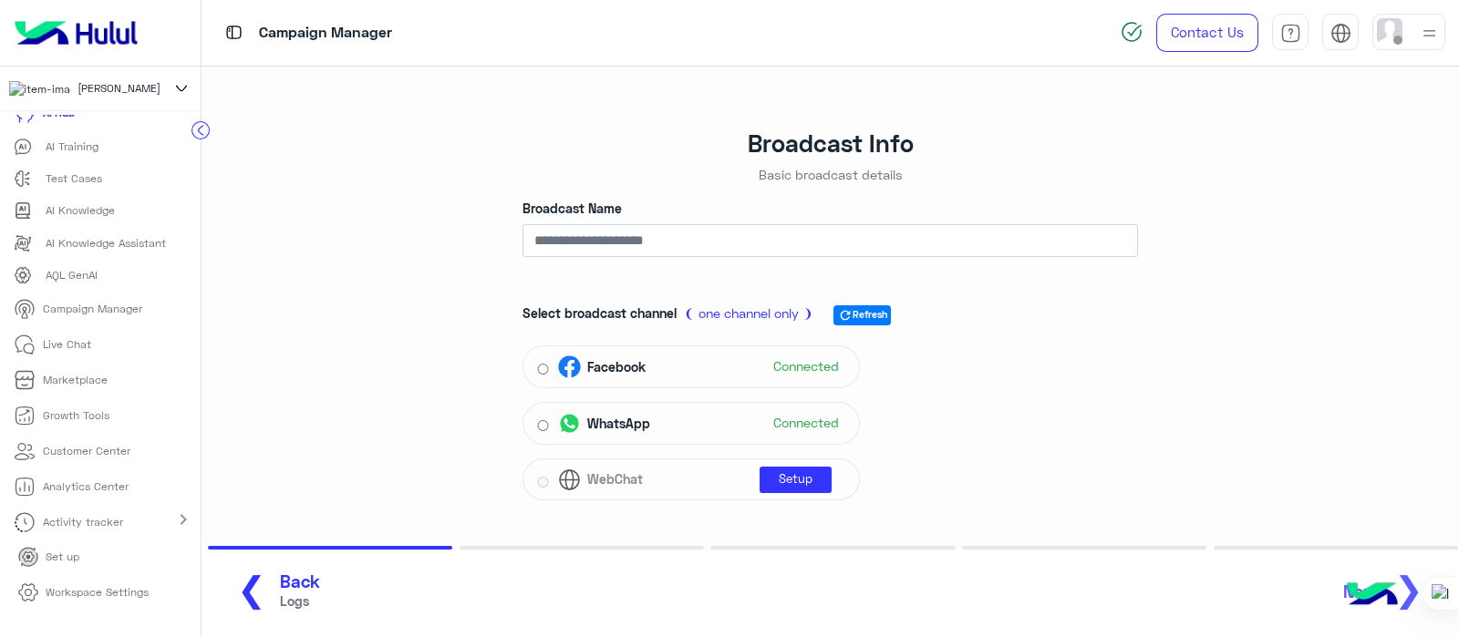
click at [574, 225] on div "Broadcast Name" at bounding box center [829, 237] width 615 height 77
click at [548, 241] on input "Broadcast Name" at bounding box center [829, 240] width 615 height 33
type input "**********"
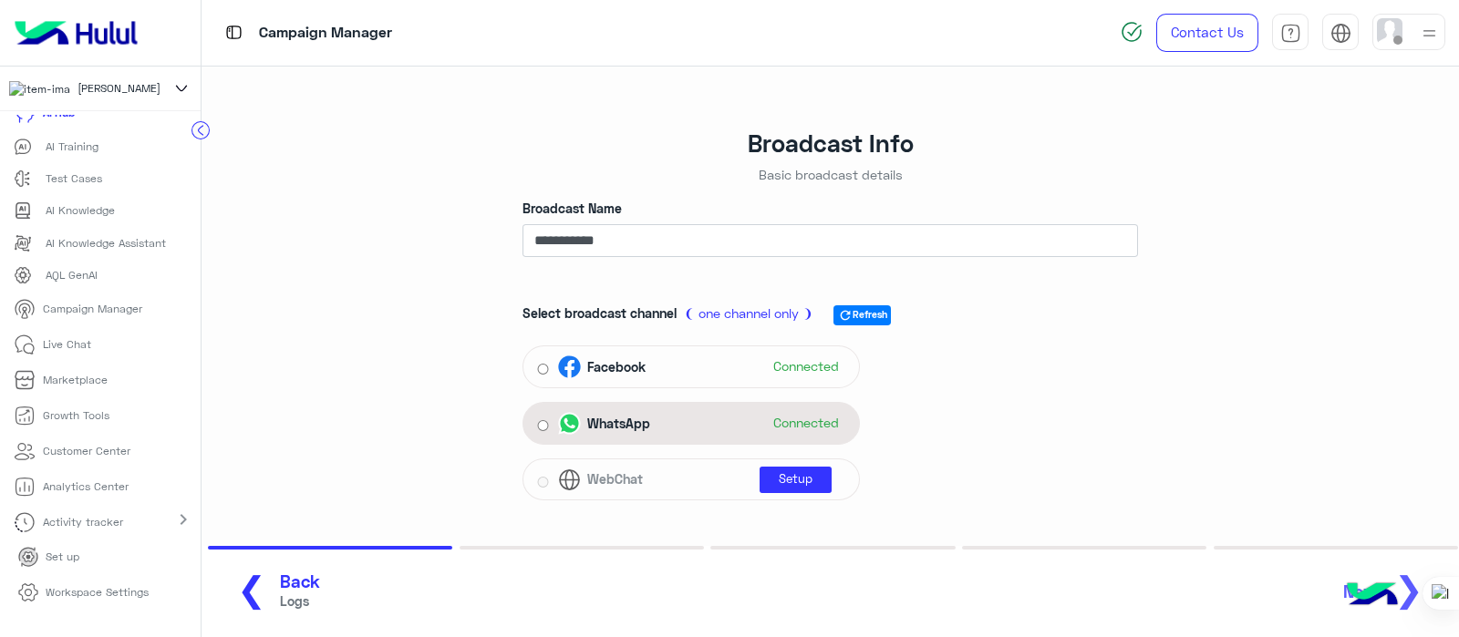
click at [529, 421] on div "WhatsApp Connected" at bounding box center [690, 423] width 337 height 43
click at [542, 426] on div "WhatsApp Connected" at bounding box center [691, 423] width 308 height 27
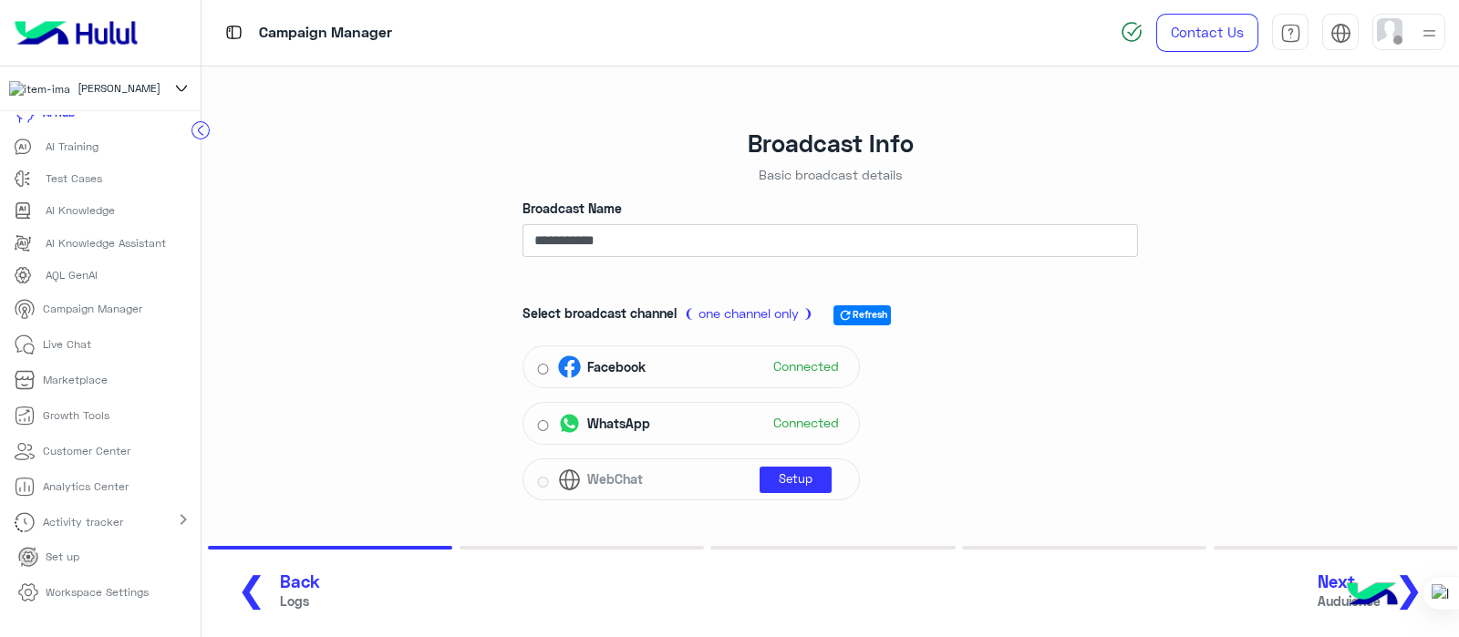
click at [1336, 575] on span "Next" at bounding box center [1348, 582] width 63 height 21
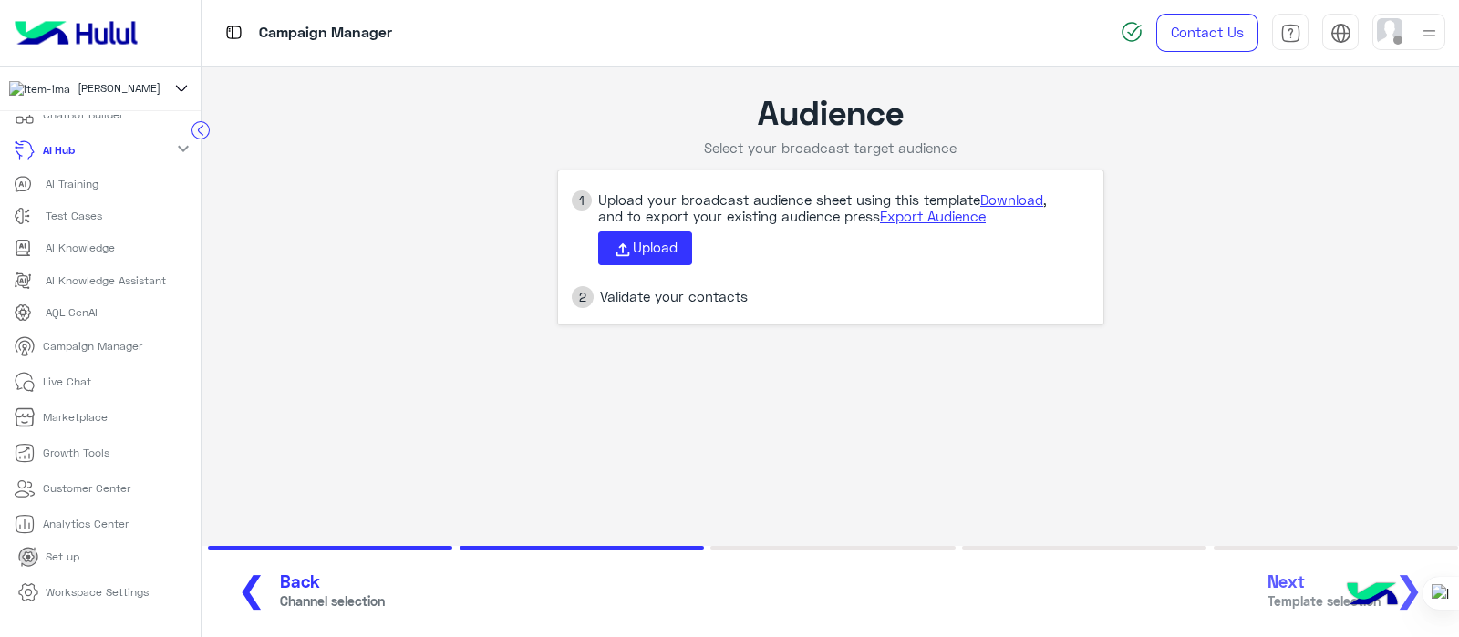
scroll to position [47, 0]
click at [219, 129] on app-broadcast-wa-creation "Audience Select your broadcast target audience 1 Upload your broadcast audience…" at bounding box center [829, 209] width 1257 height 284
click at [196, 186] on ul "Home ChatBot Builder AI Hub expand_more AI Training Test Cases AI Knowledge AI …" at bounding box center [100, 327] width 201 height 425
click at [37, 352] on link "Live Chat" at bounding box center [52, 344] width 105 height 36
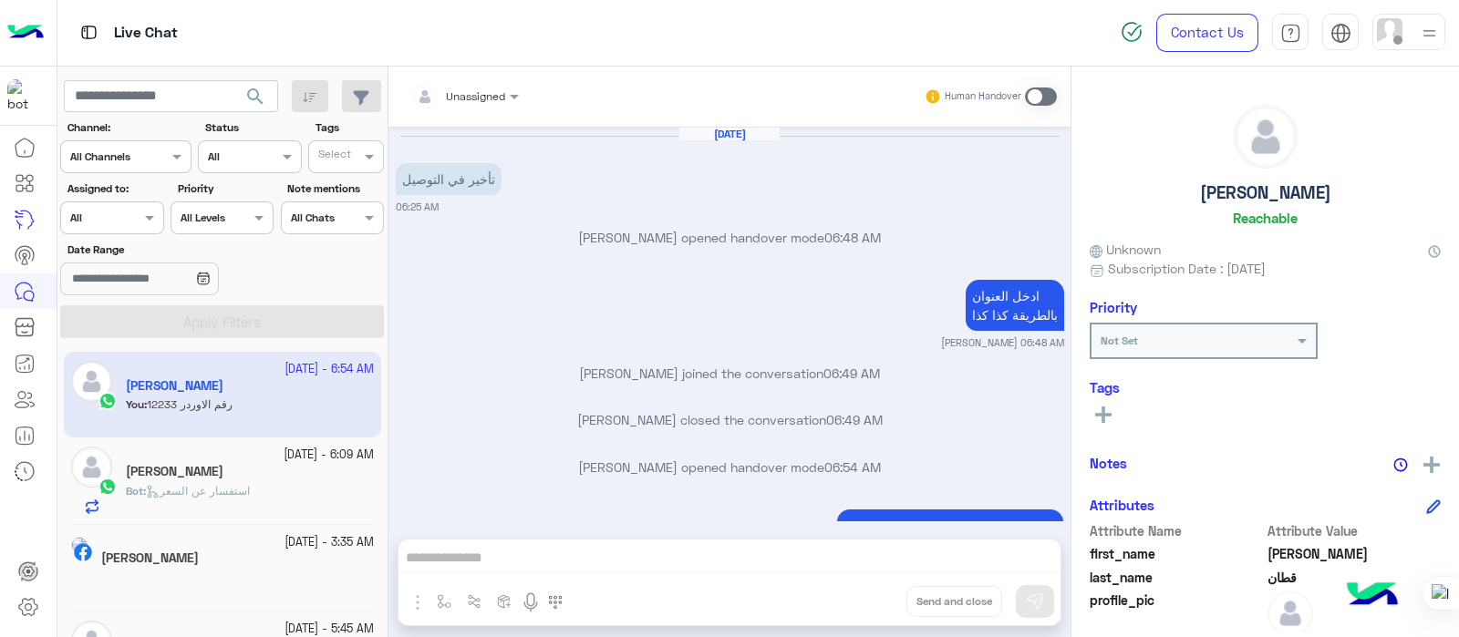
scroll to position [273, 0]
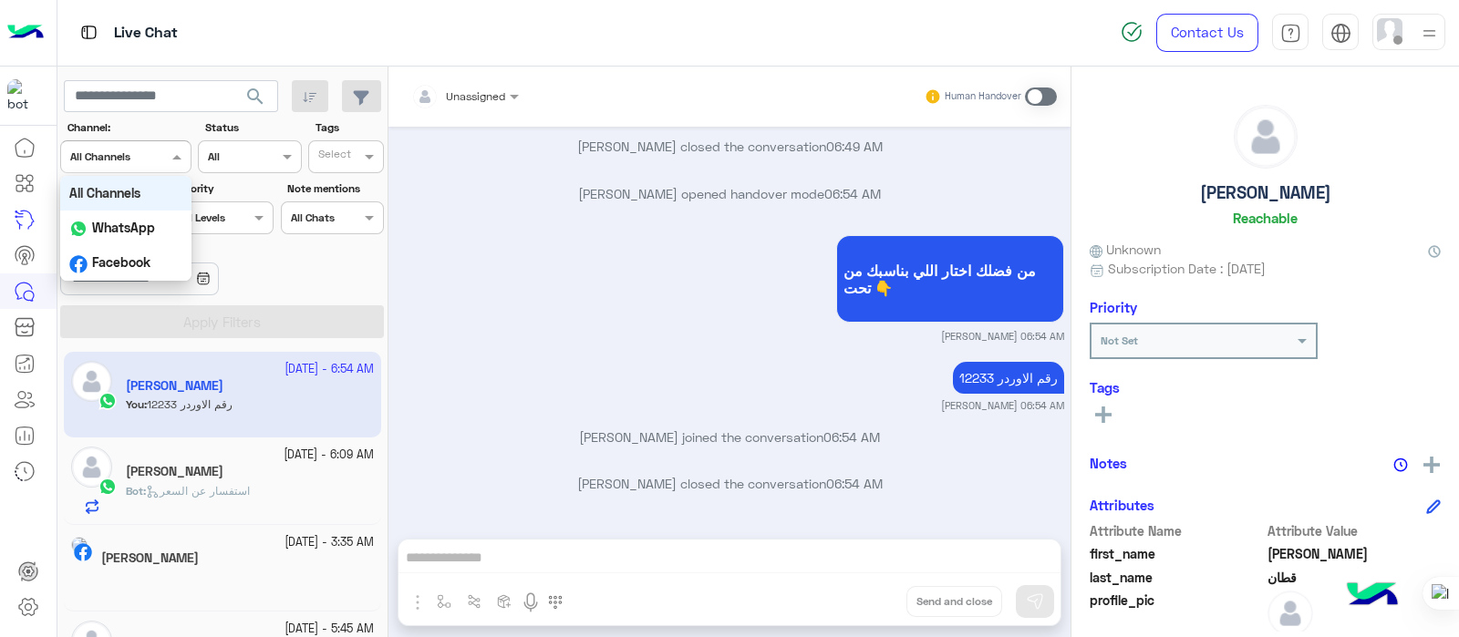
click at [163, 149] on div at bounding box center [125, 154] width 129 height 17
click at [138, 227] on b "WhatsApp" at bounding box center [123, 227] width 63 height 15
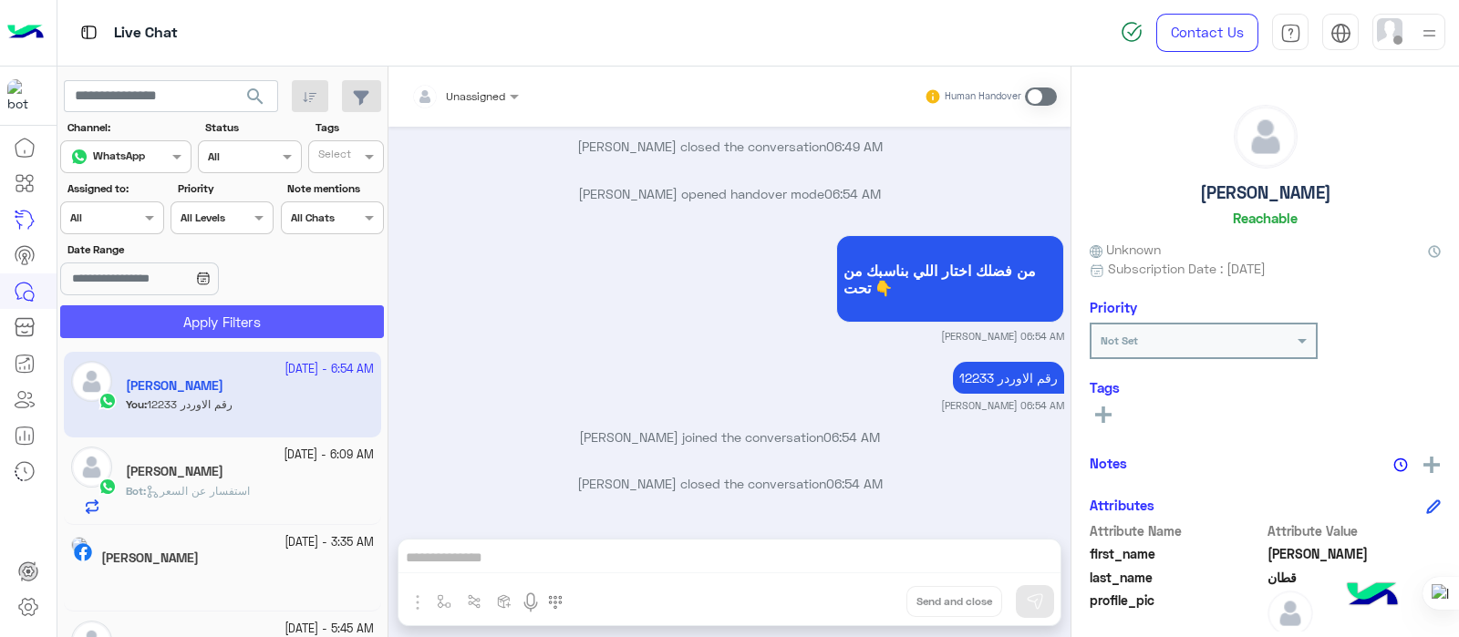
click at [200, 328] on button "Apply Filters" at bounding box center [222, 321] width 324 height 33
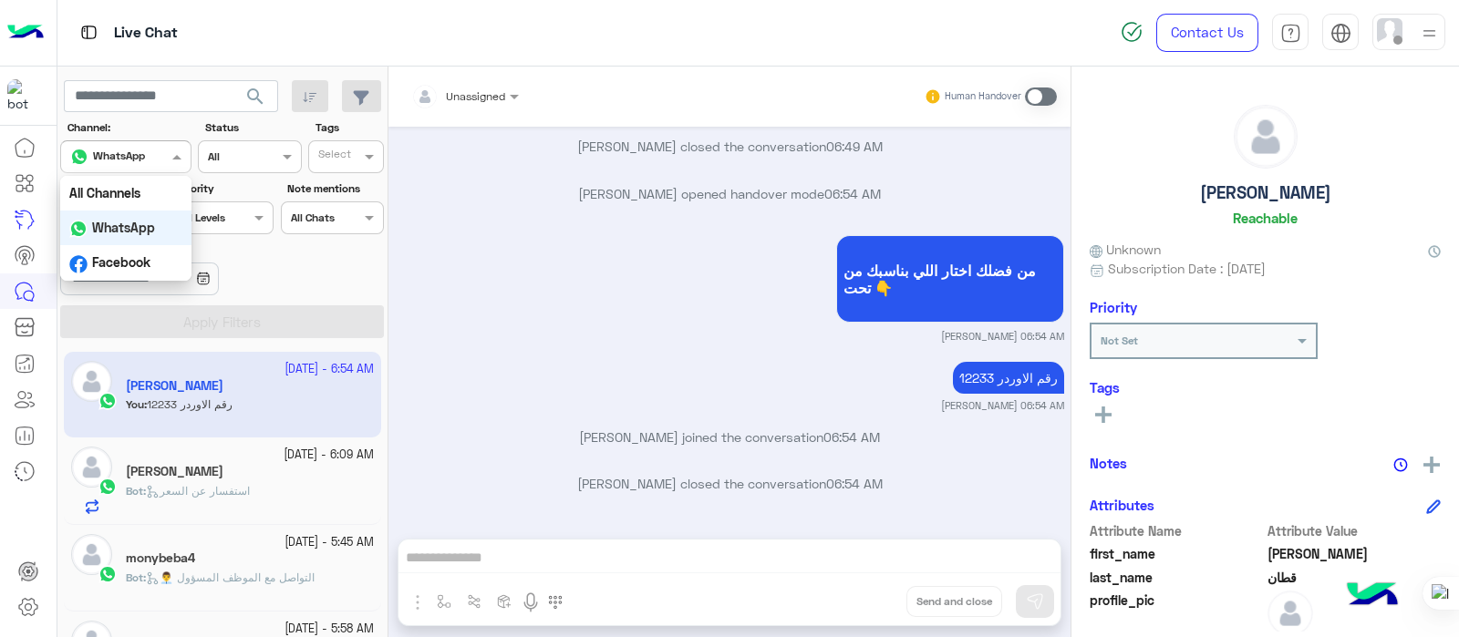
click at [164, 158] on div at bounding box center [125, 154] width 129 height 17
click at [112, 189] on b "All Channels" at bounding box center [104, 192] width 71 height 15
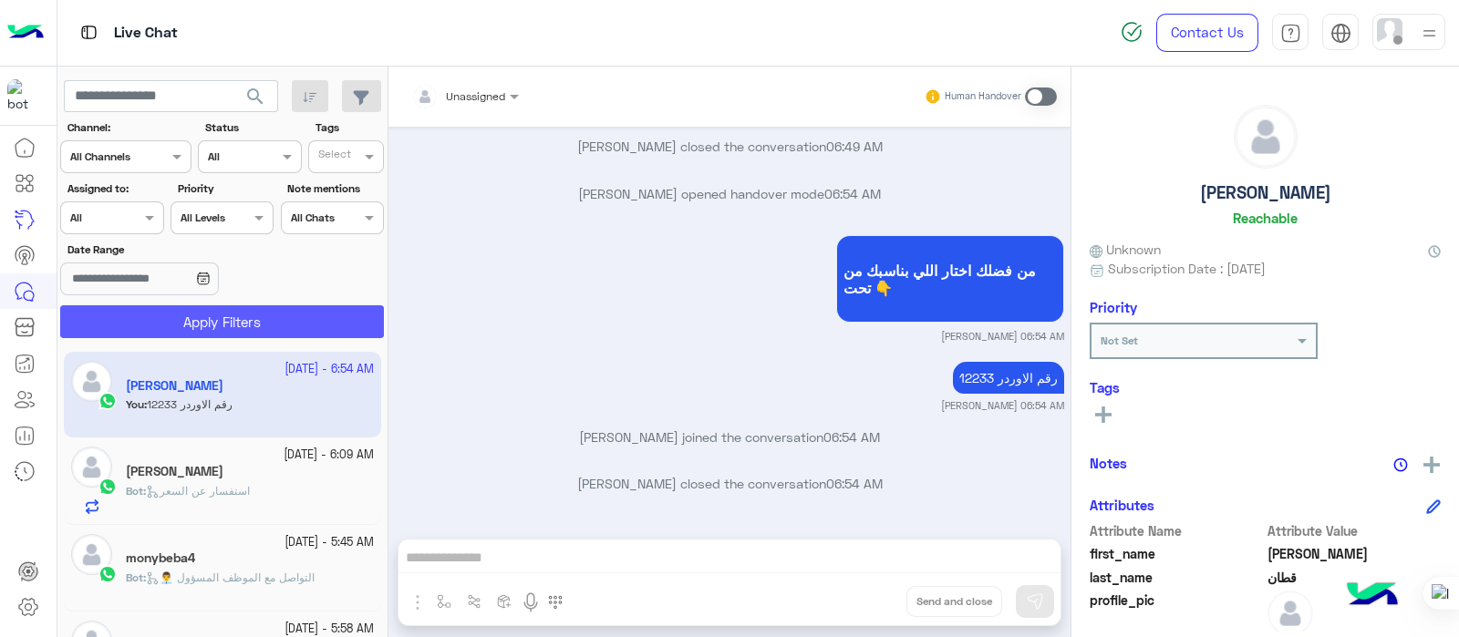
click at [190, 328] on button "Apply Filters" at bounding box center [222, 321] width 324 height 33
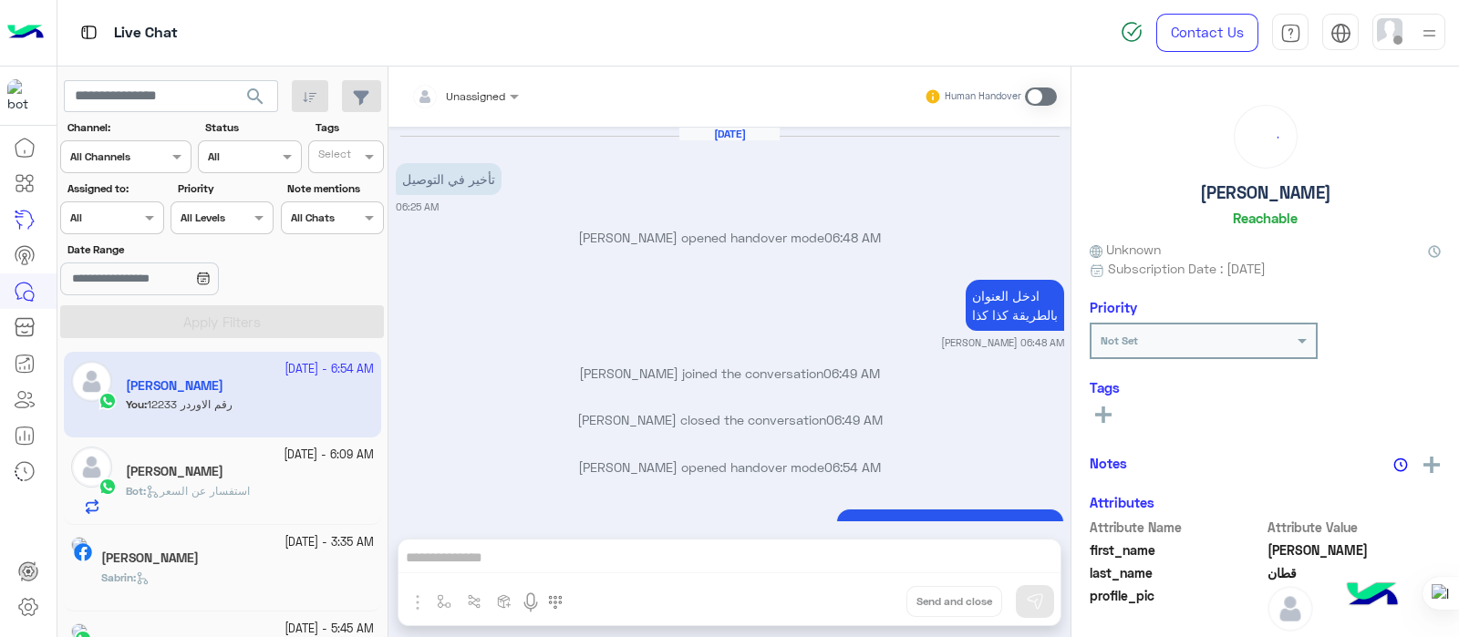
scroll to position [273, 0]
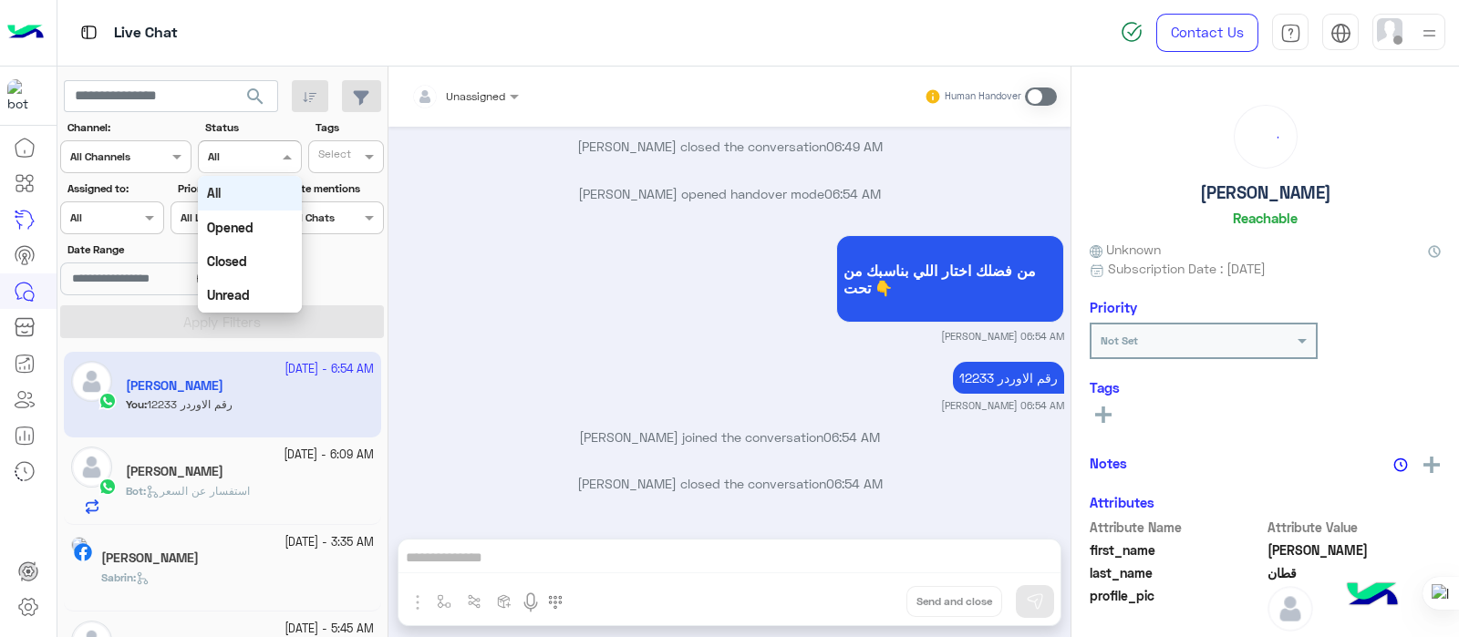
click at [269, 157] on div at bounding box center [249, 154] width 101 height 17
click at [252, 225] on b "Opened" at bounding box center [230, 227] width 46 height 15
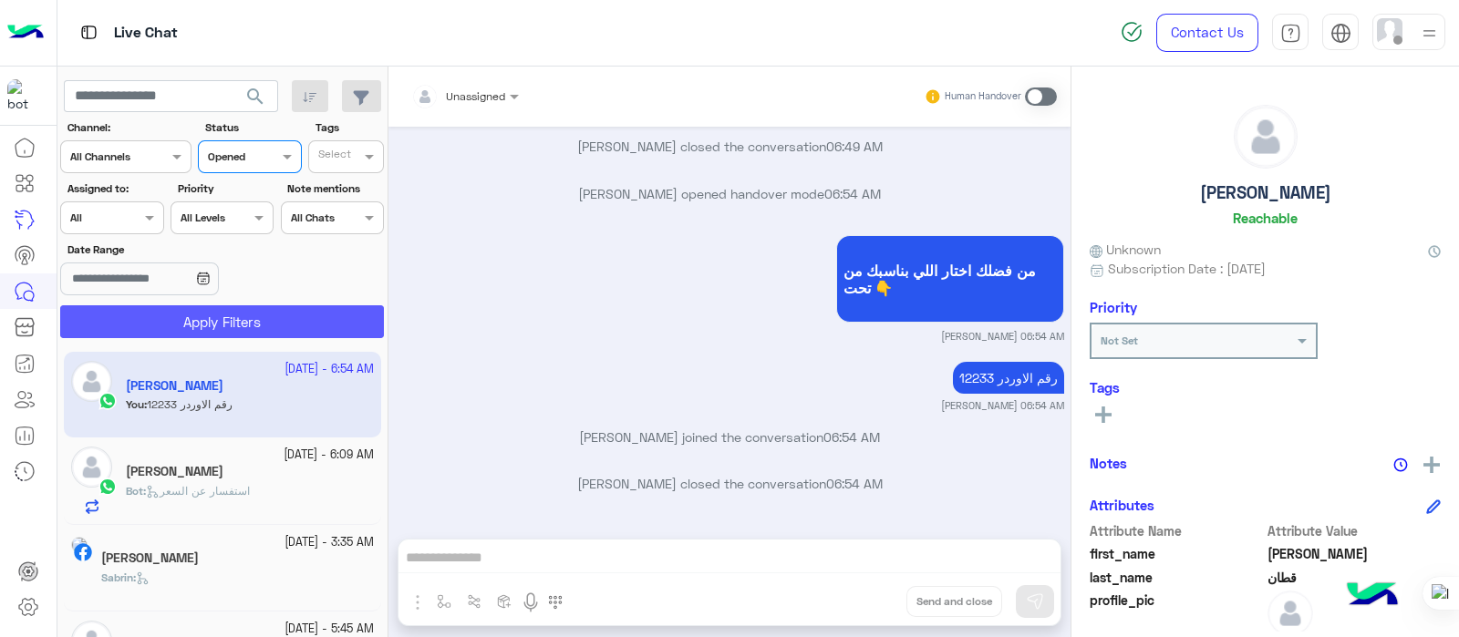
click at [214, 310] on button "Apply Filters" at bounding box center [222, 321] width 324 height 33
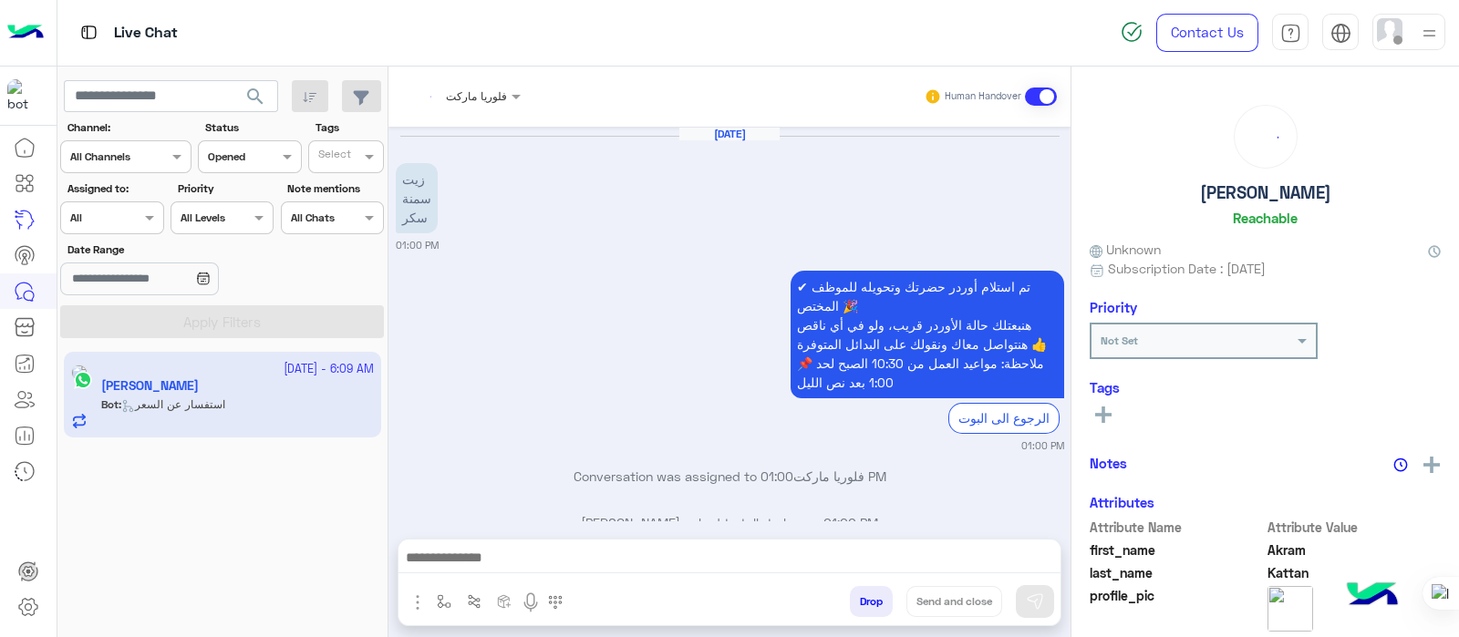
scroll to position [617, 0]
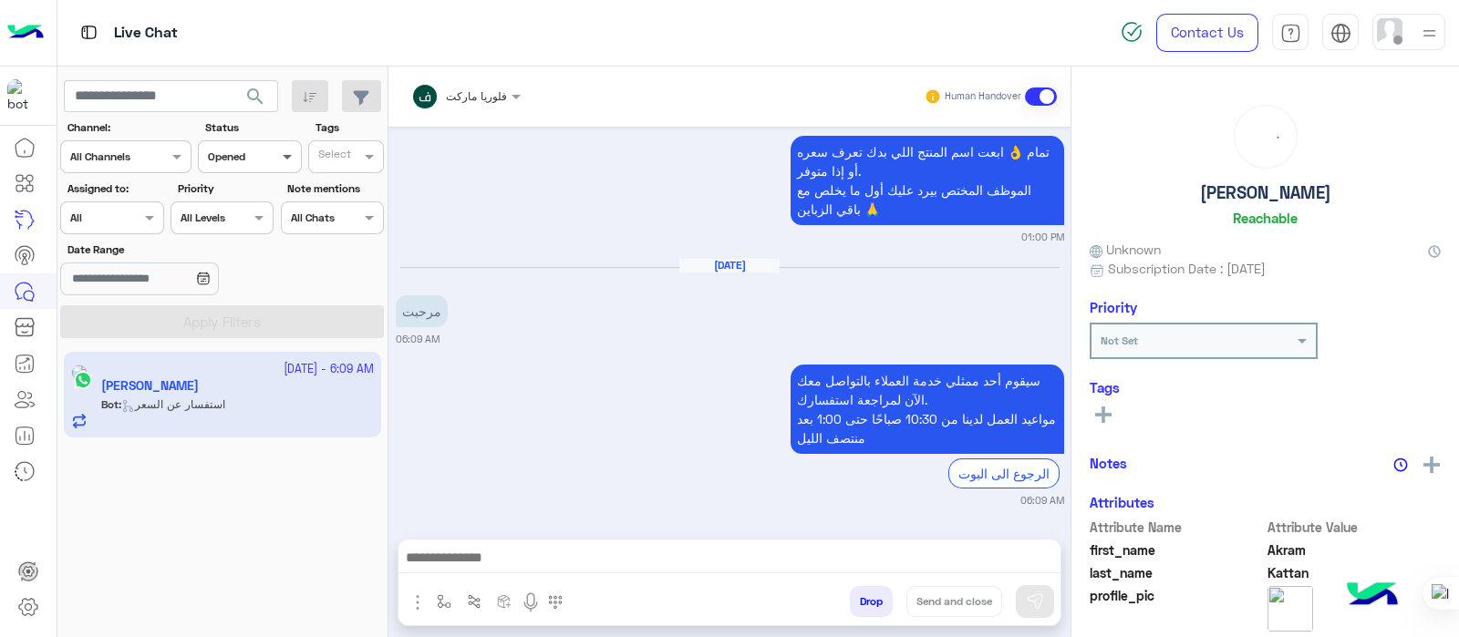
click at [283, 157] on span at bounding box center [289, 156] width 23 height 19
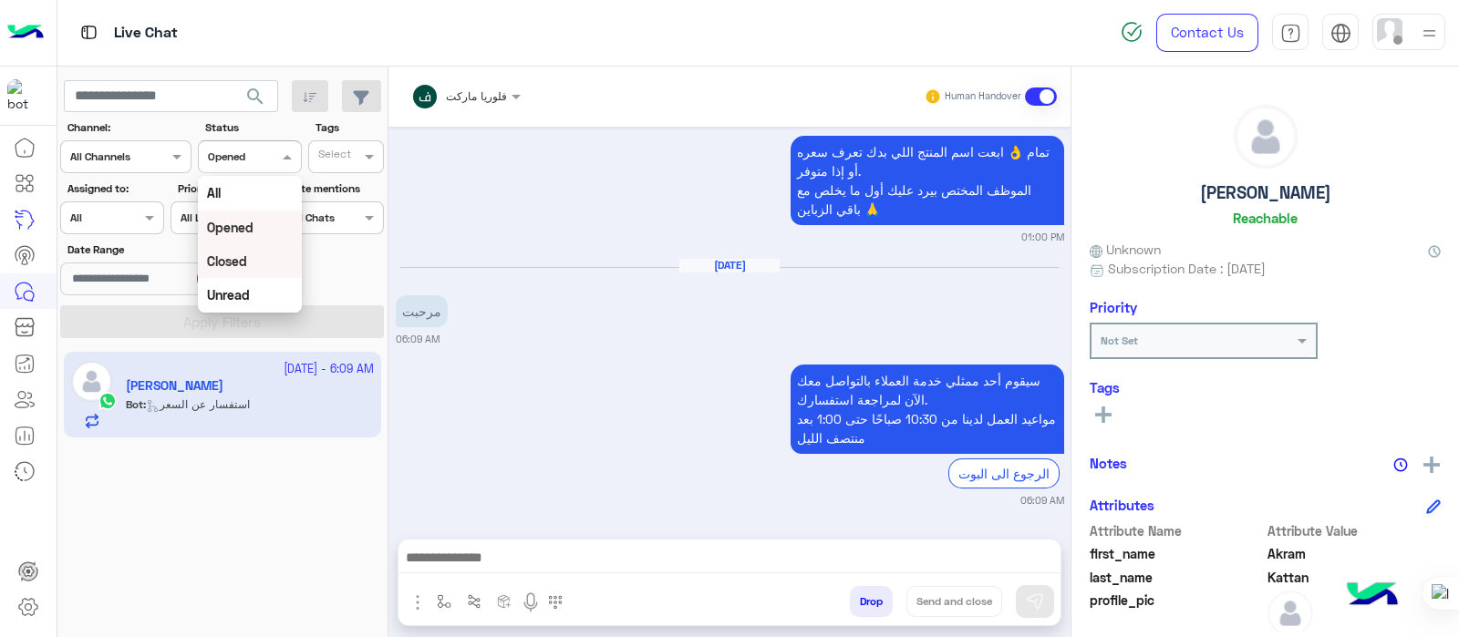
click at [269, 269] on div "Closed" at bounding box center [249, 261] width 103 height 34
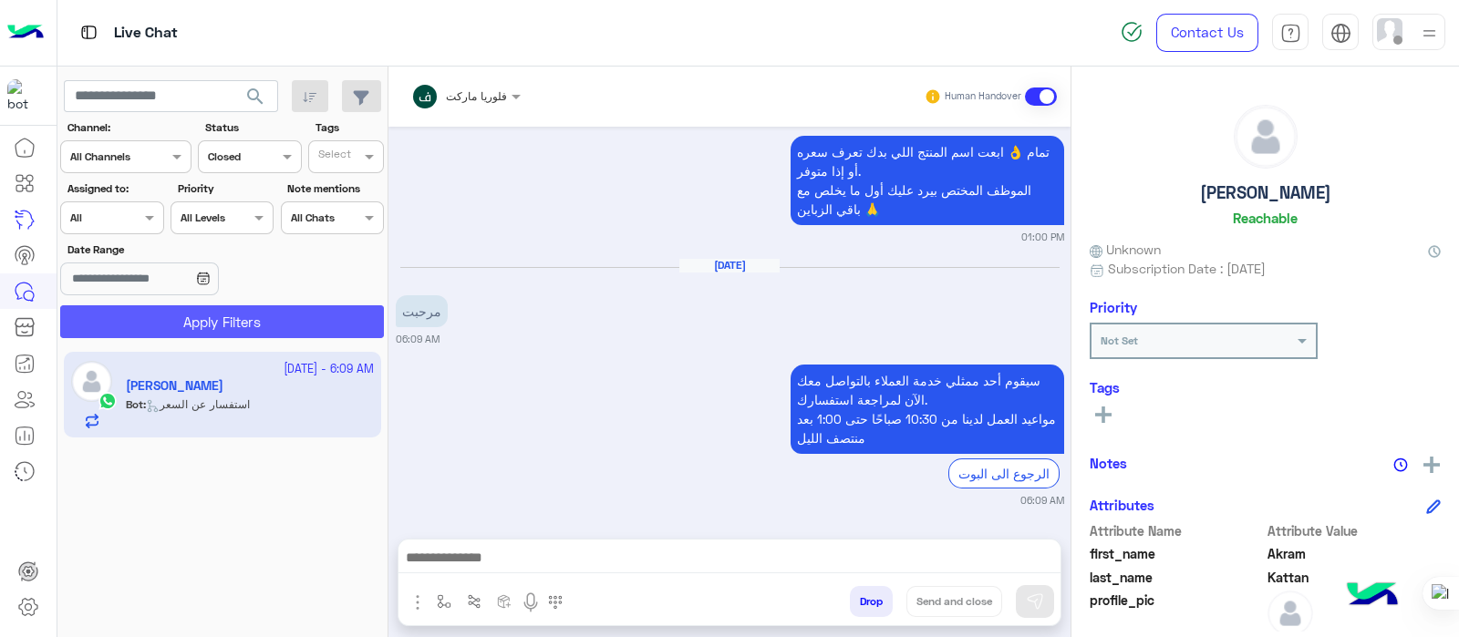
click at [205, 312] on button "Apply Filters" at bounding box center [222, 321] width 324 height 33
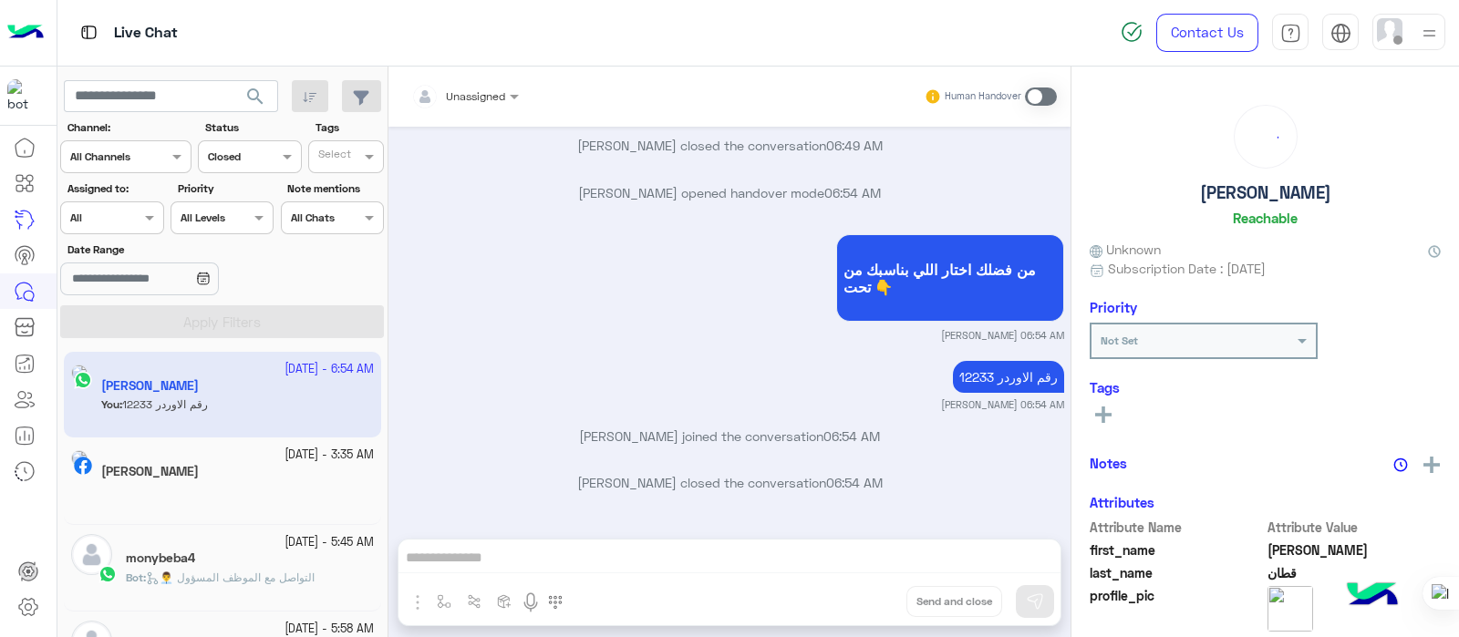
scroll to position [273, 0]
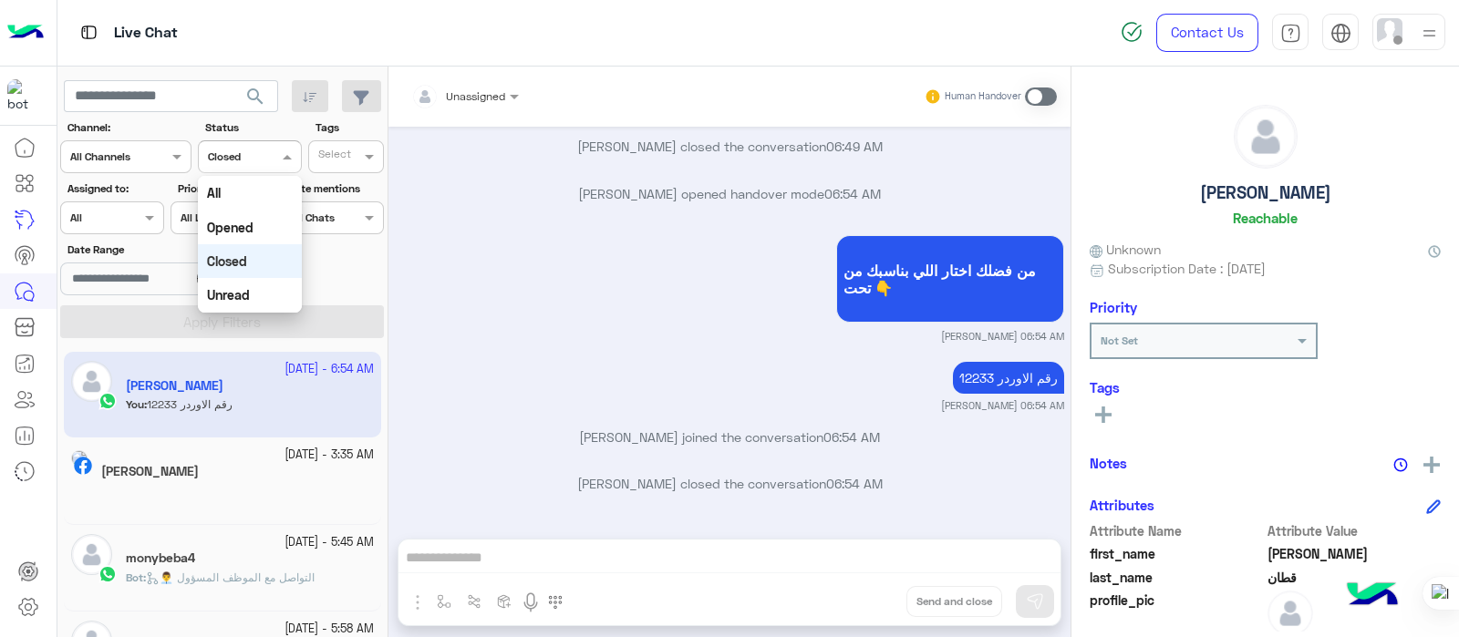
click at [268, 142] on div "Channel Closed" at bounding box center [249, 156] width 103 height 33
click at [224, 291] on b "Unread" at bounding box center [228, 294] width 43 height 15
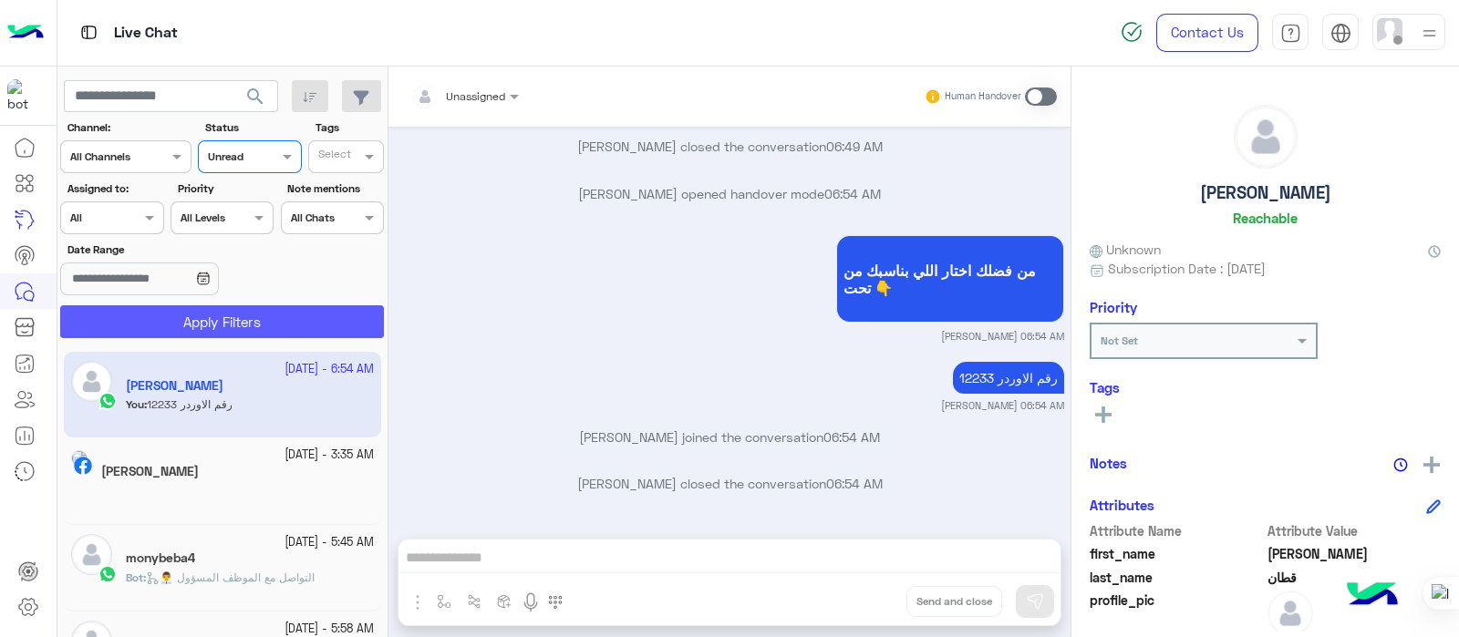
click at [251, 320] on button "Apply Filters" at bounding box center [222, 321] width 324 height 33
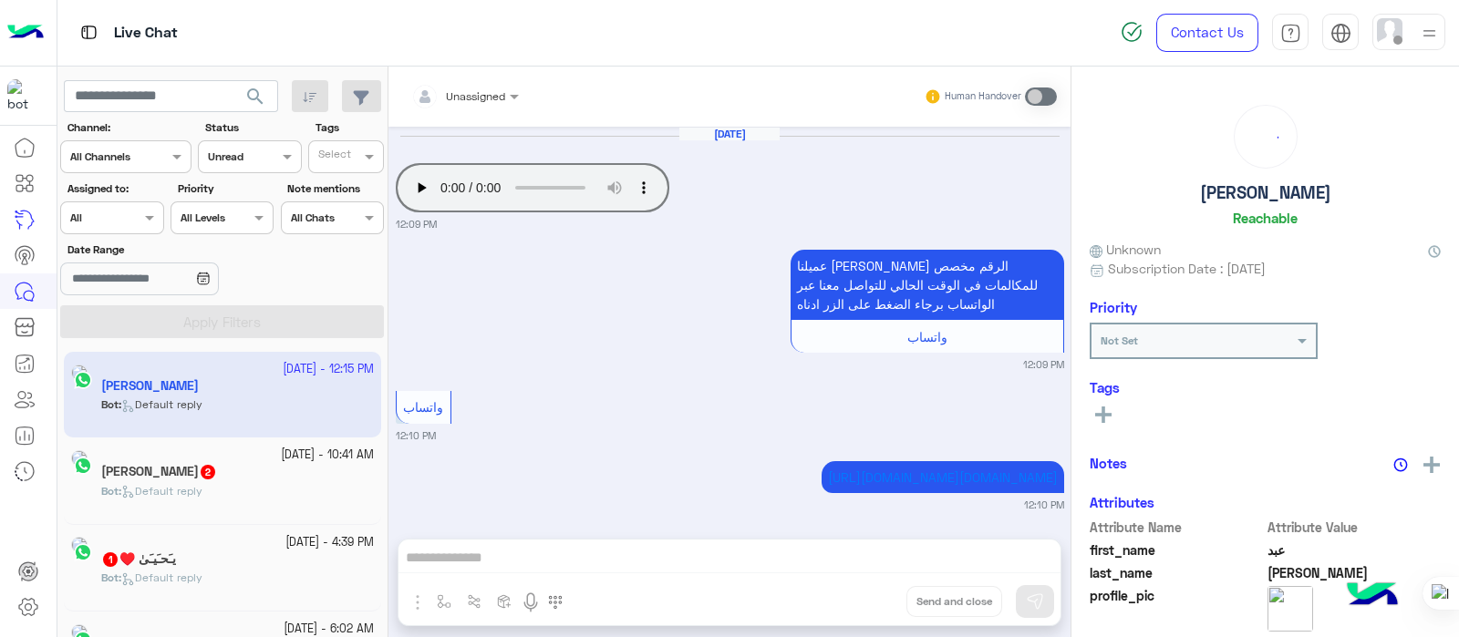
scroll to position [438, 0]
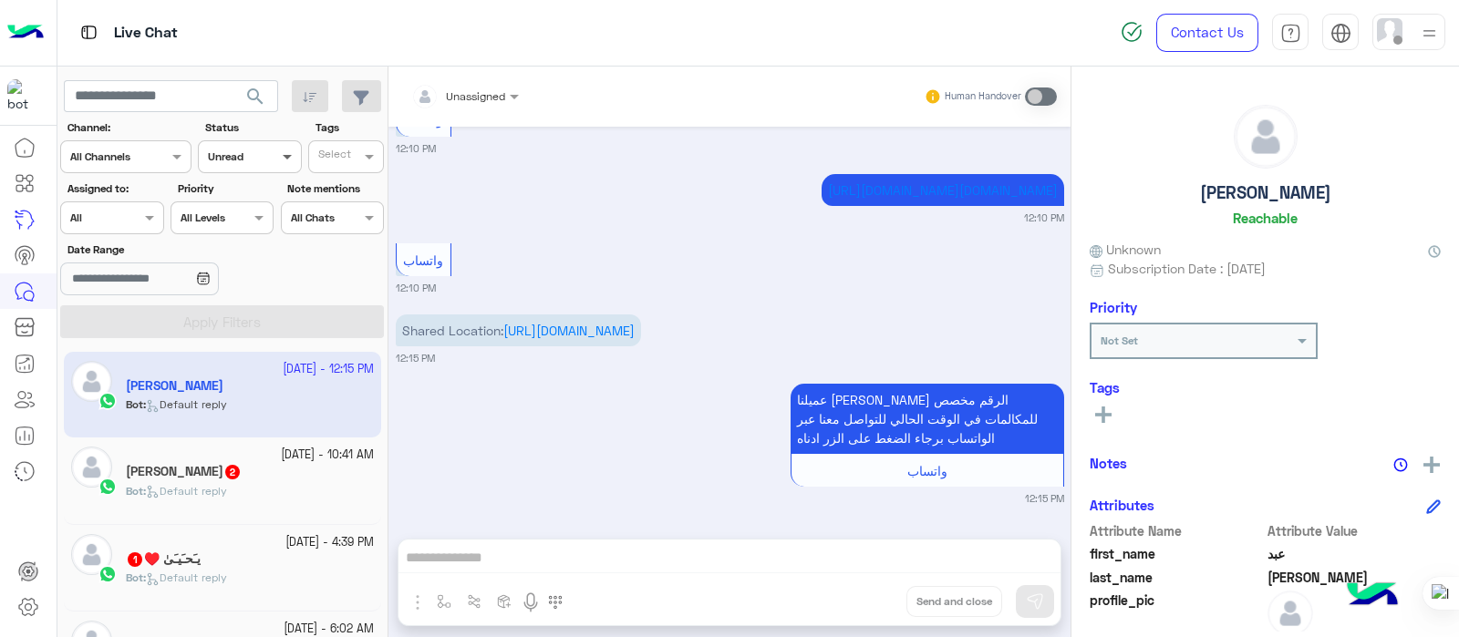
click at [283, 154] on span at bounding box center [289, 156] width 23 height 19
click at [242, 206] on div "All" at bounding box center [249, 193] width 103 height 34
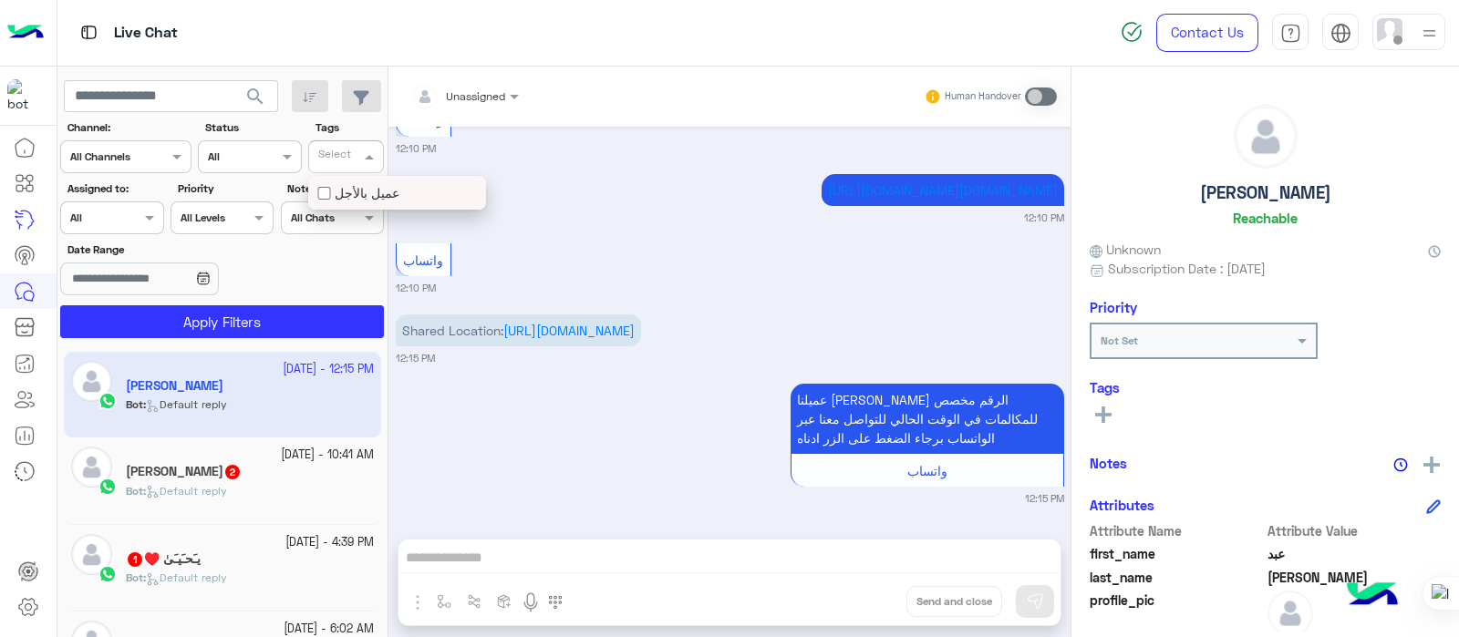
click at [343, 154] on input "text" at bounding box center [336, 158] width 37 height 16
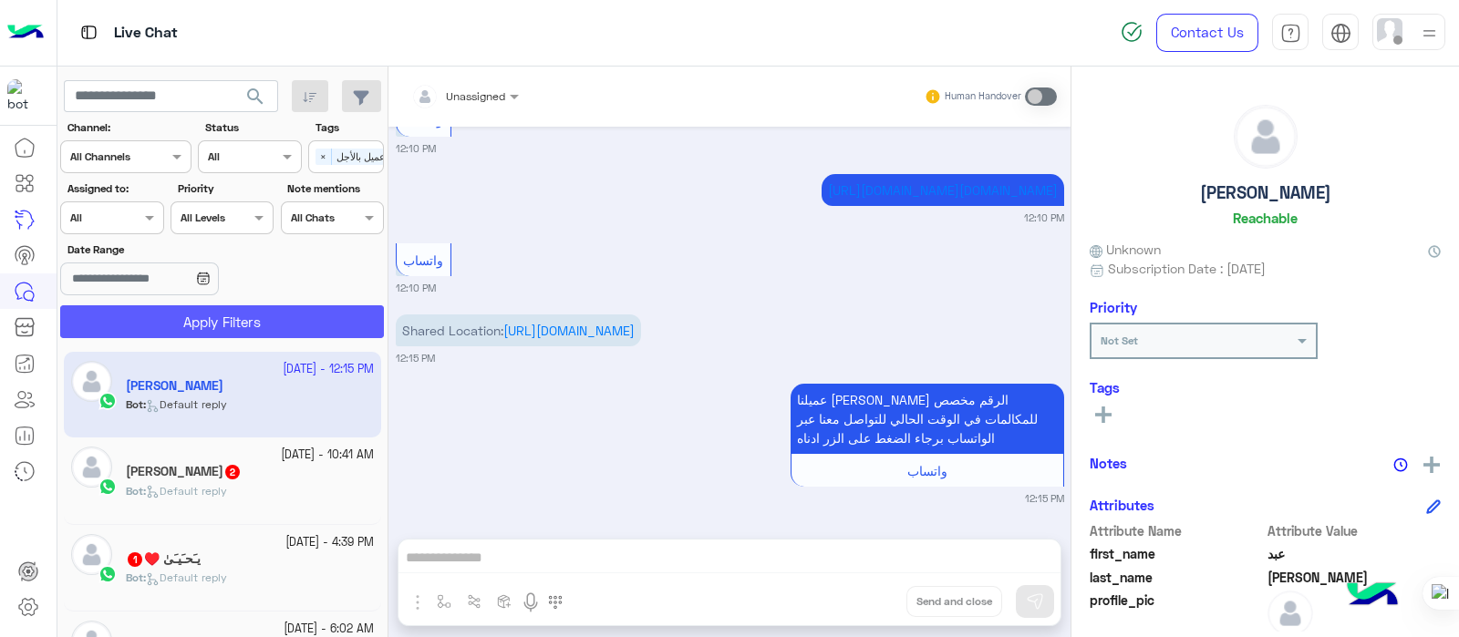
click at [252, 317] on button "Apply Filters" at bounding box center [222, 321] width 324 height 33
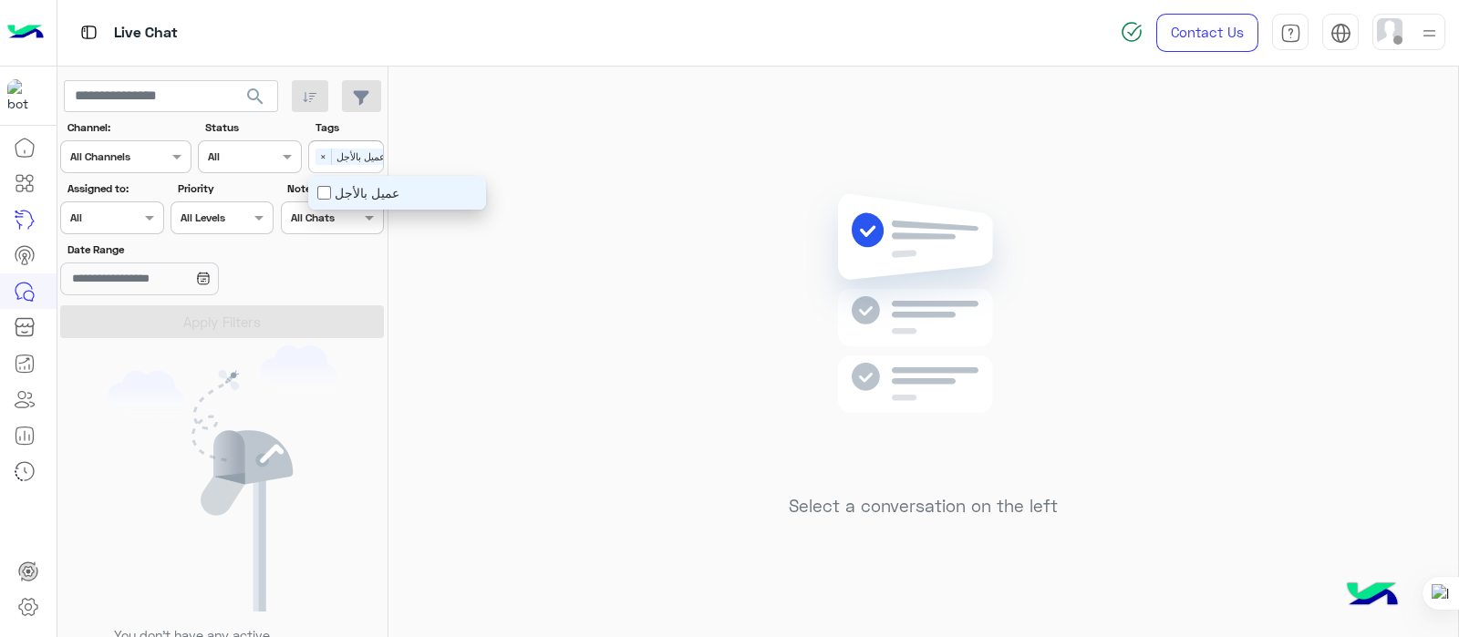
scroll to position [0, 26]
click at [321, 166] on div "Select × عميل بالأجل" at bounding box center [327, 157] width 88 height 26
click at [319, 180] on div "عميل بالأجل" at bounding box center [397, 193] width 178 height 34
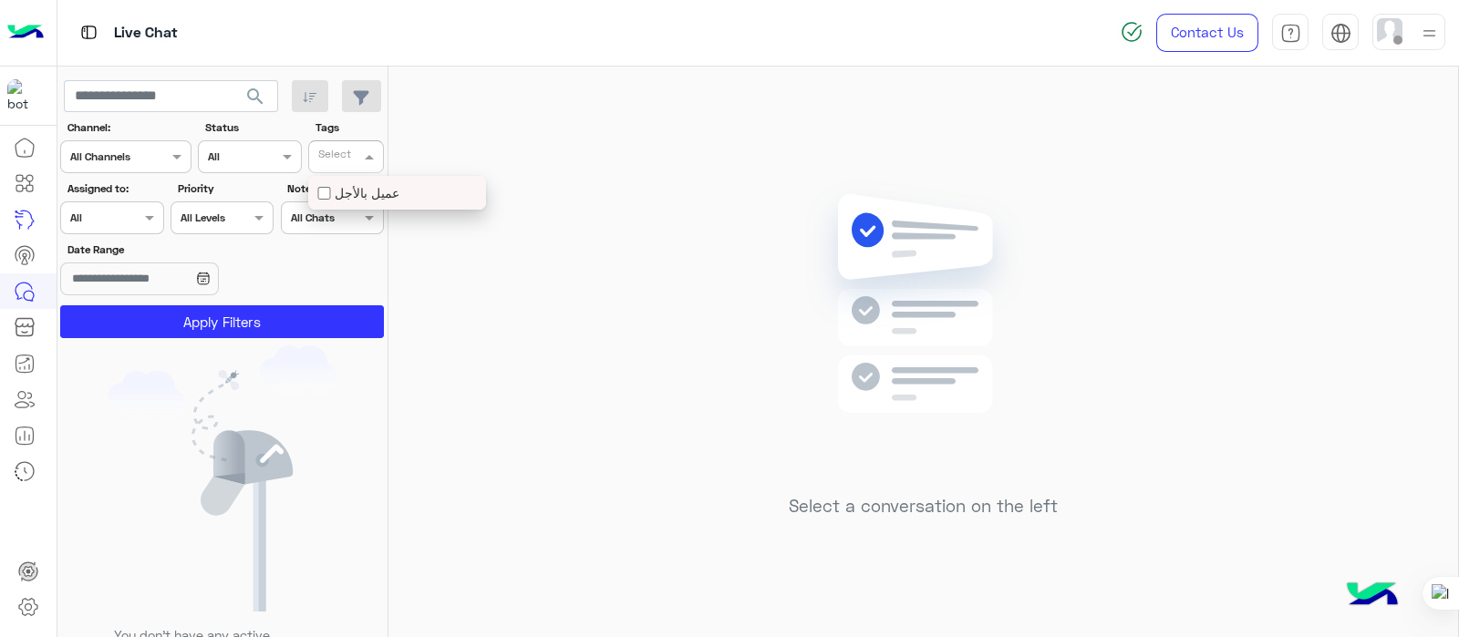
scroll to position [0, 0]
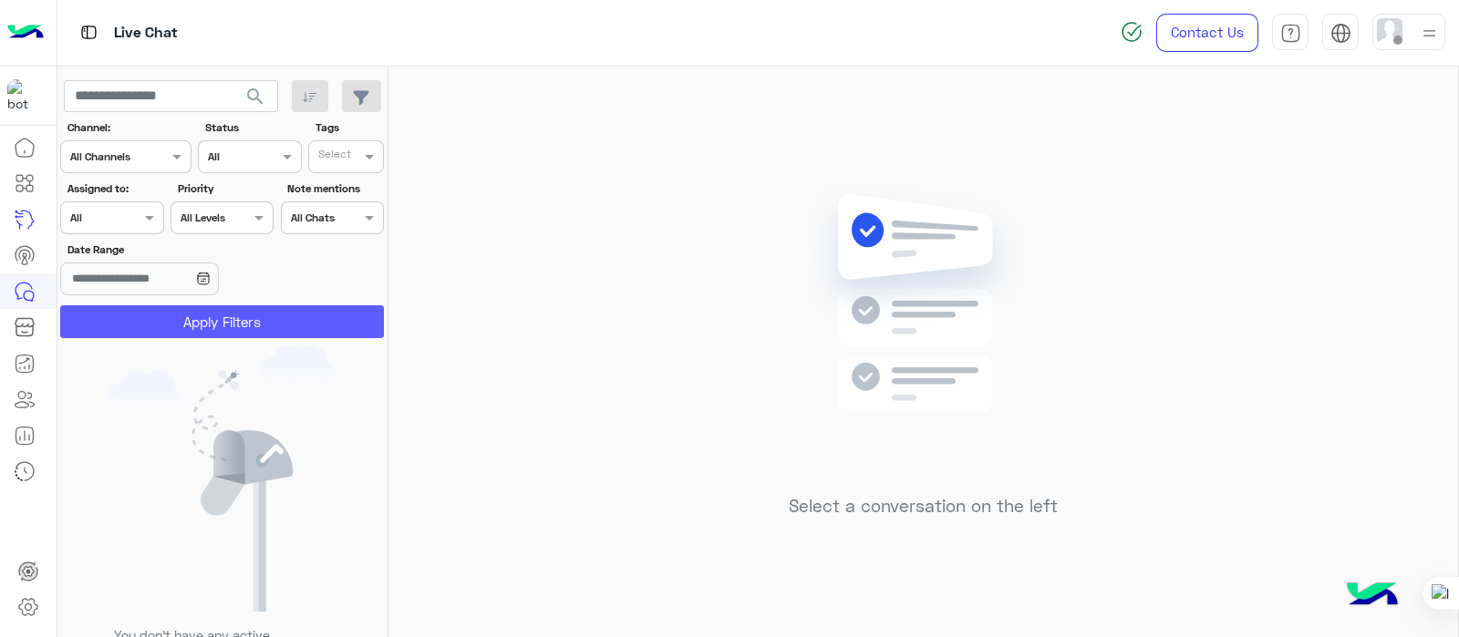
click at [223, 337] on button "Apply Filters" at bounding box center [222, 321] width 324 height 33
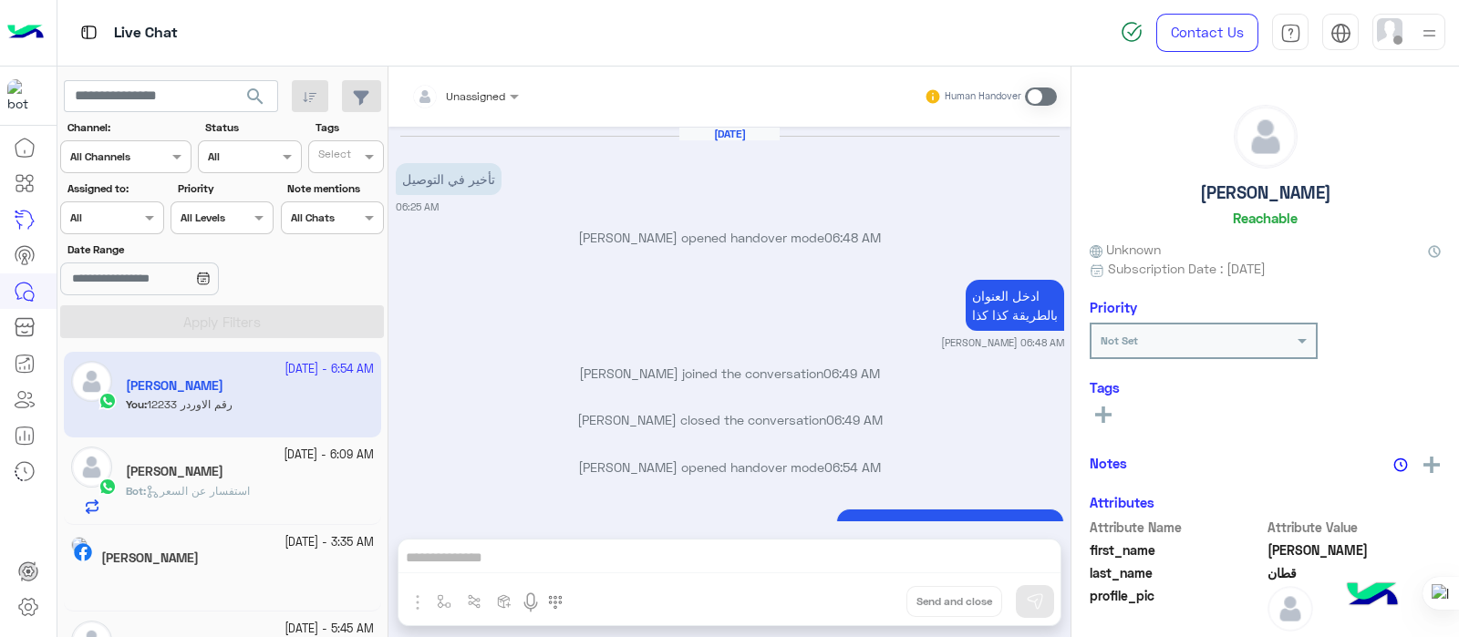
scroll to position [273, 0]
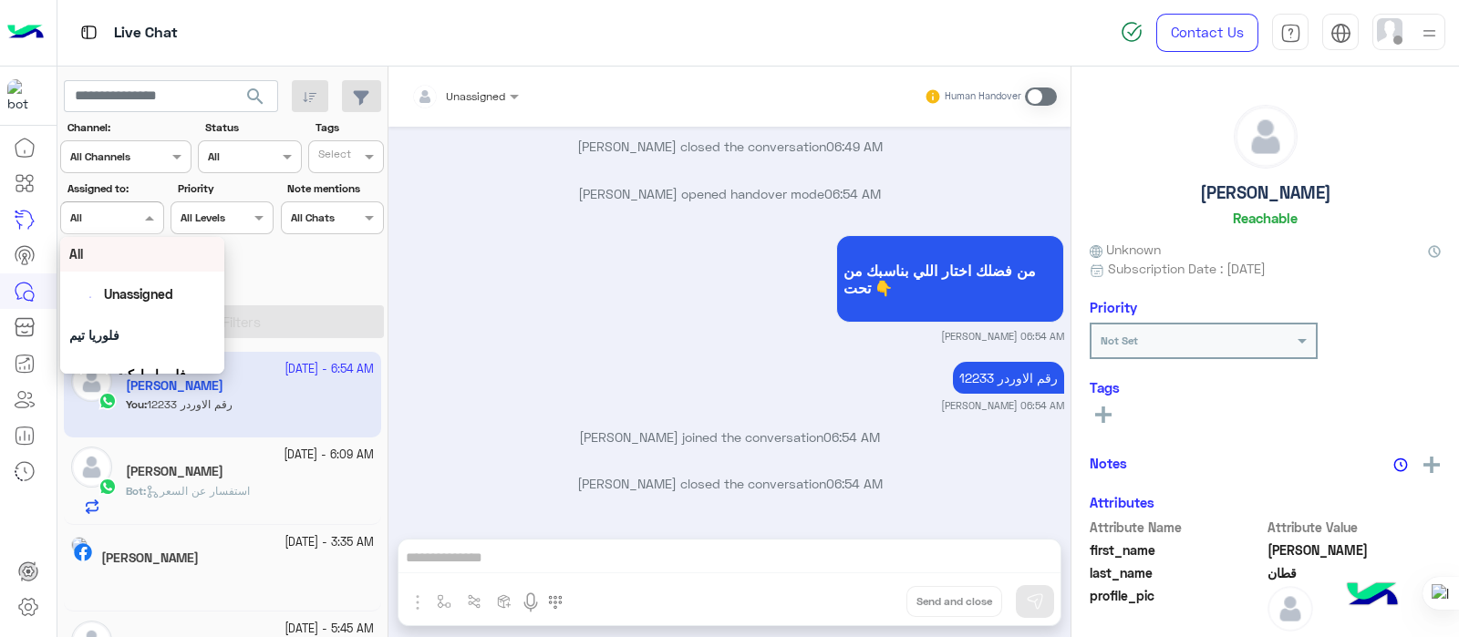
click at [129, 216] on div at bounding box center [111, 215] width 101 height 17
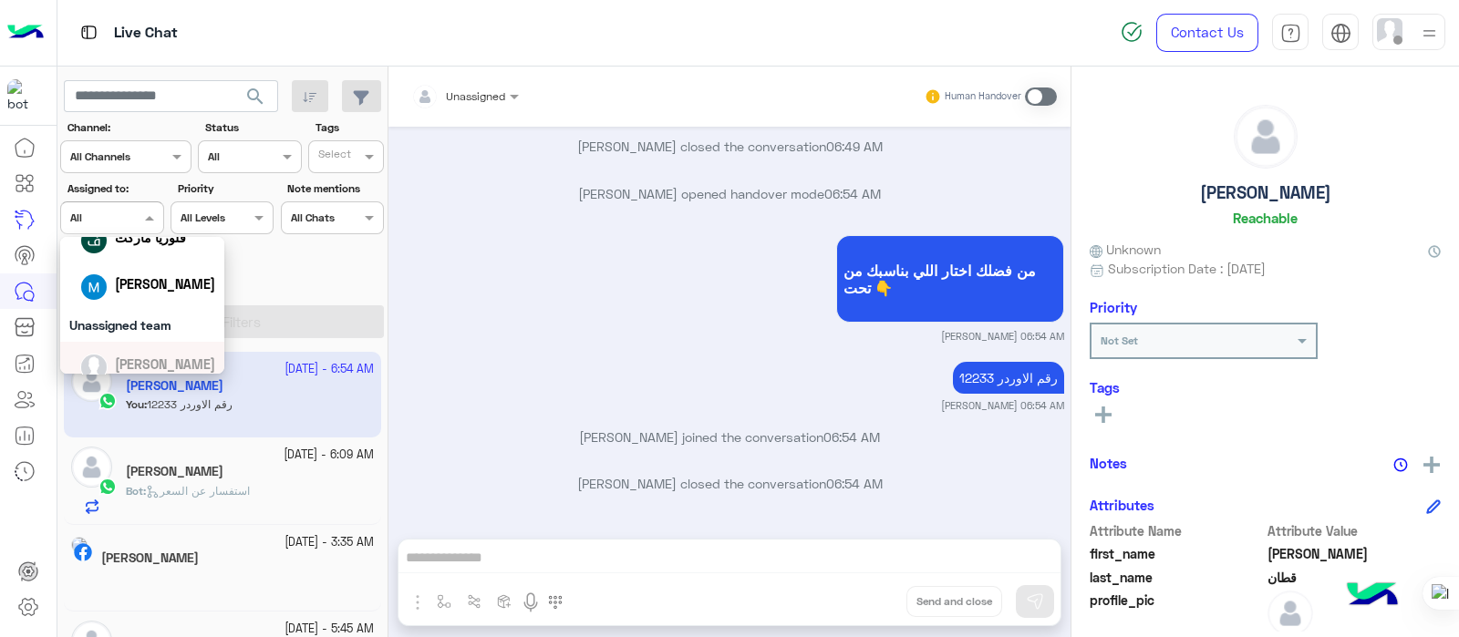
scroll to position [128, 0]
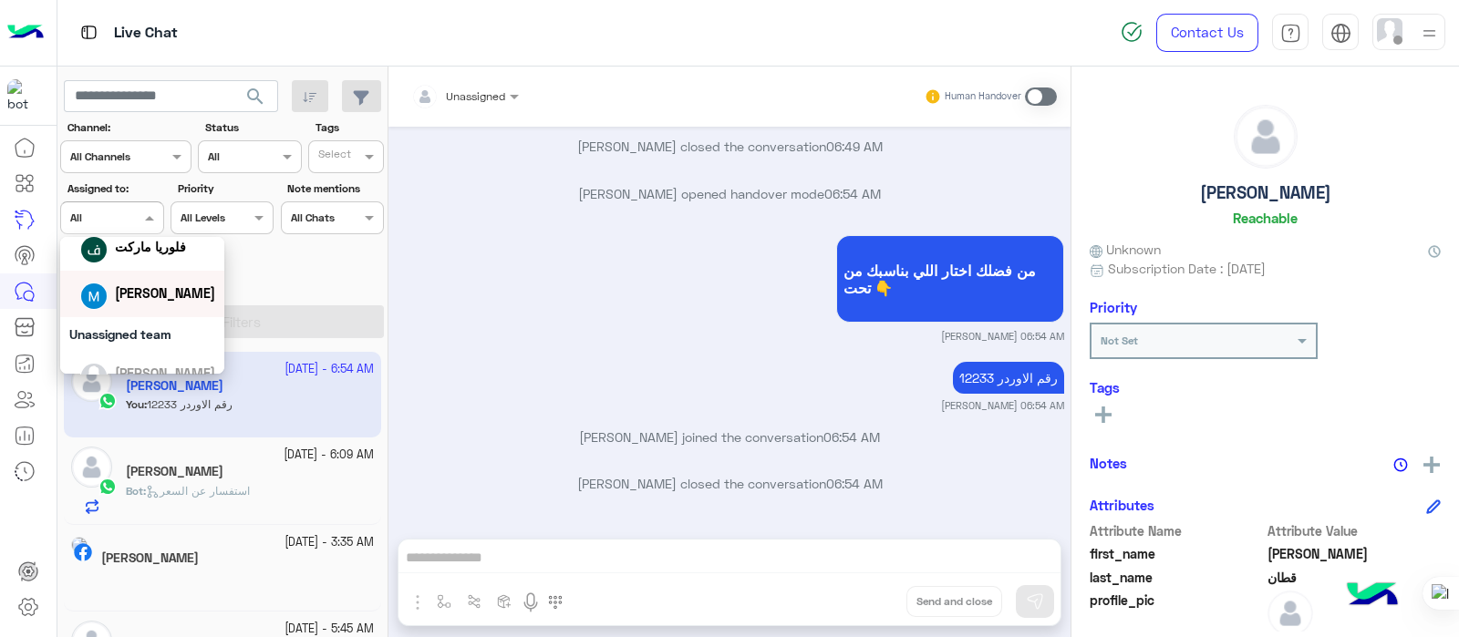
click at [186, 285] on span "[PERSON_NAME] [PERSON_NAME]" at bounding box center [165, 292] width 100 height 15
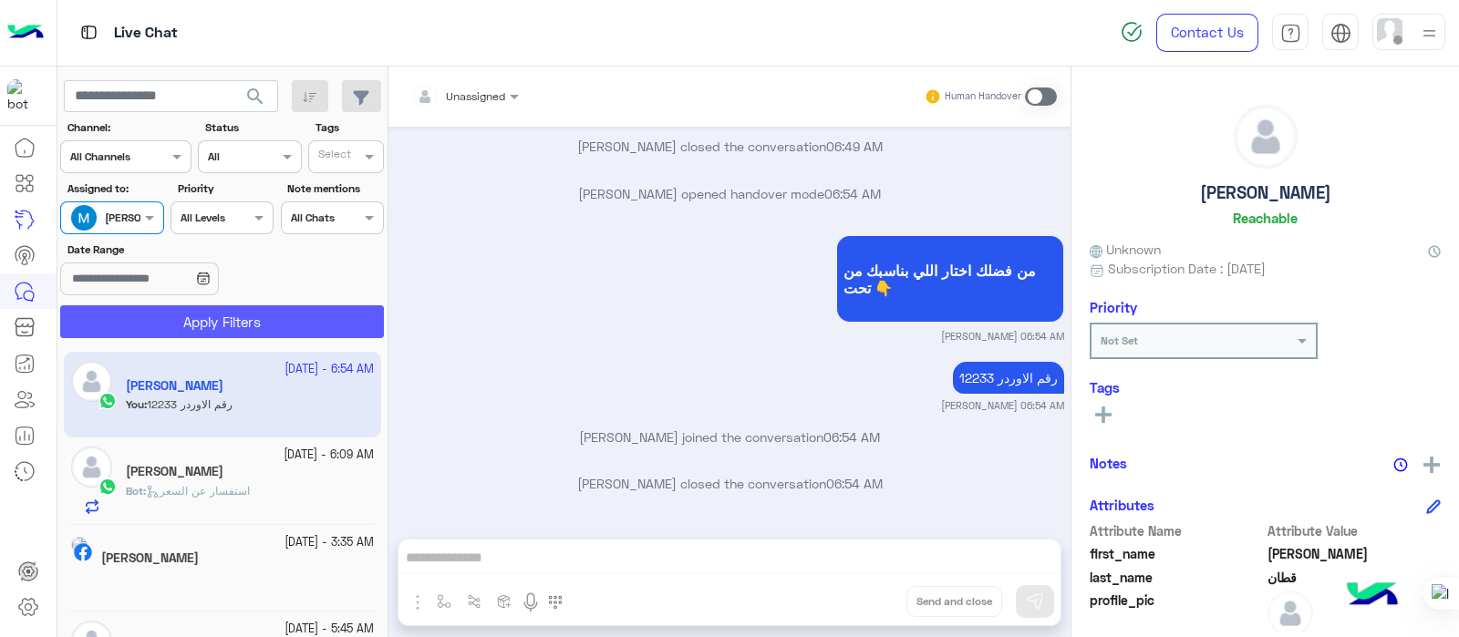
click at [177, 313] on button "Apply Filters" at bounding box center [222, 321] width 324 height 33
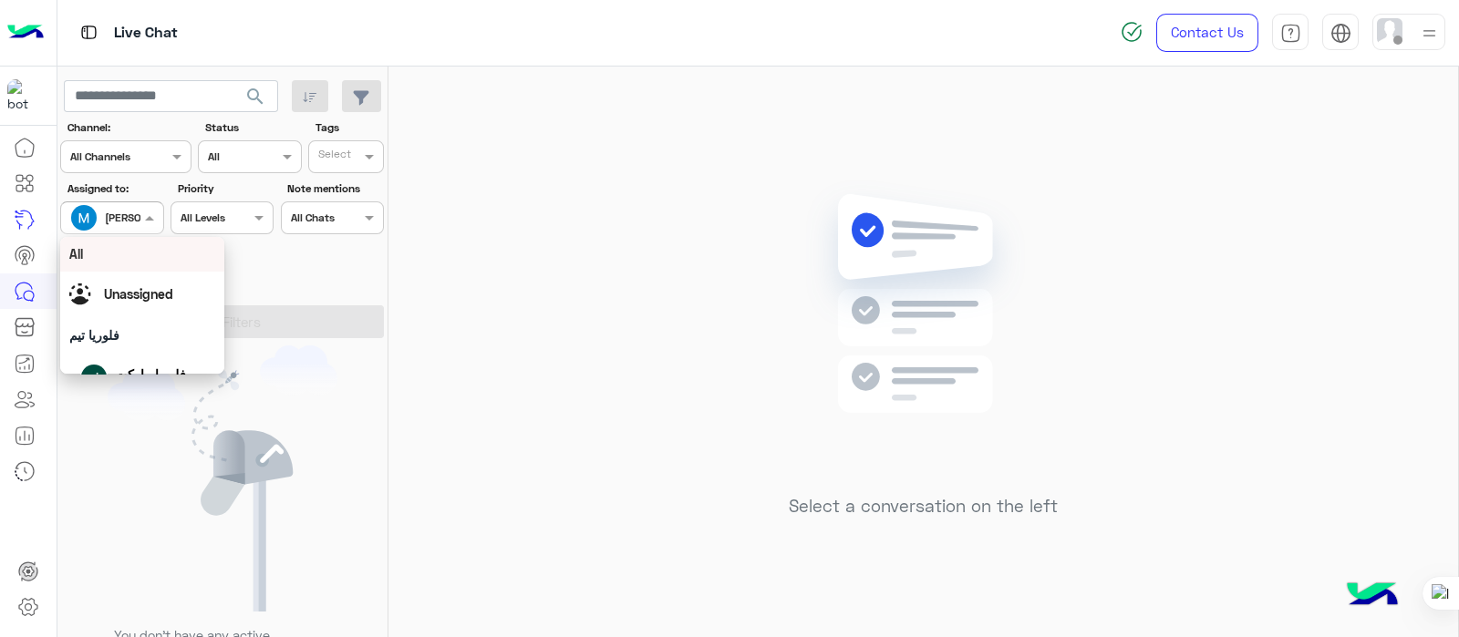
drag, startPoint x: 113, startPoint y: 218, endPoint x: 117, endPoint y: 262, distance: 43.9
click at [117, 262] on body "Live Chat Contact Us Help Center عربي English search Channel: Channel All Chann…" at bounding box center [729, 318] width 1459 height 637
click at [117, 262] on div "All" at bounding box center [142, 253] width 146 height 19
click at [121, 211] on div at bounding box center [111, 215] width 101 height 17
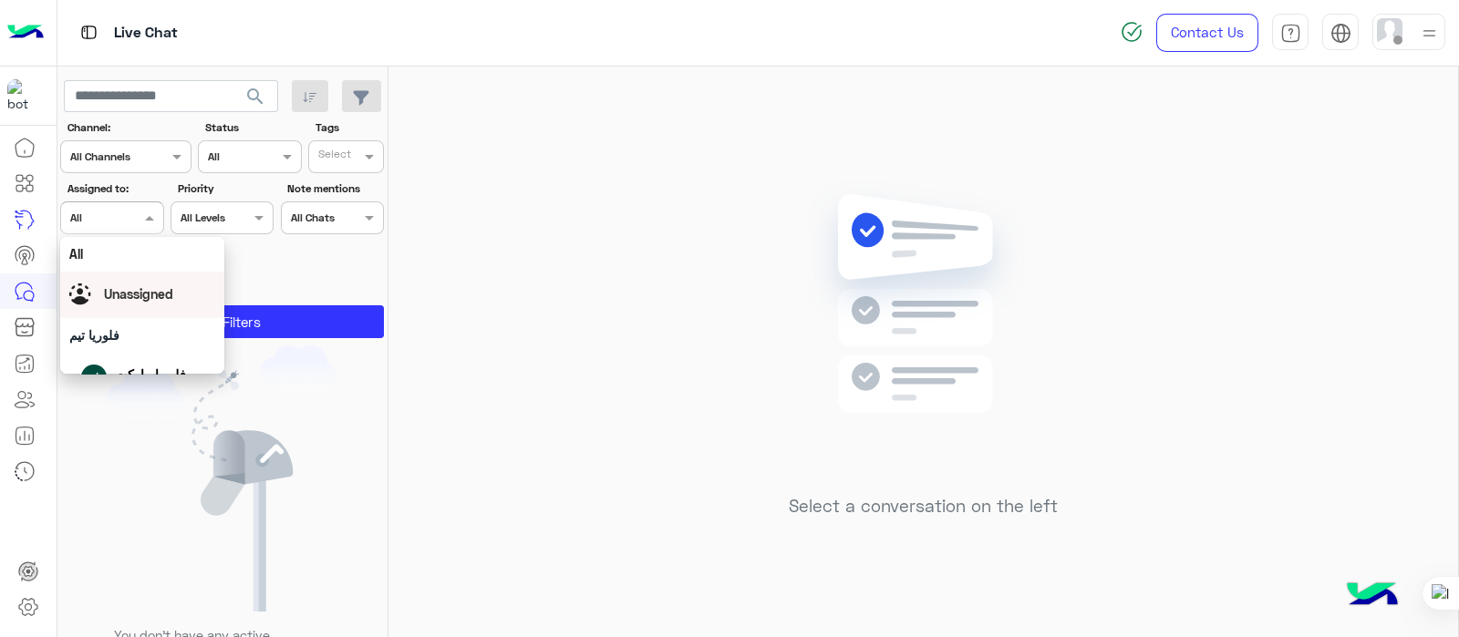
click at [133, 286] on span "Unassigned" at bounding box center [138, 293] width 69 height 15
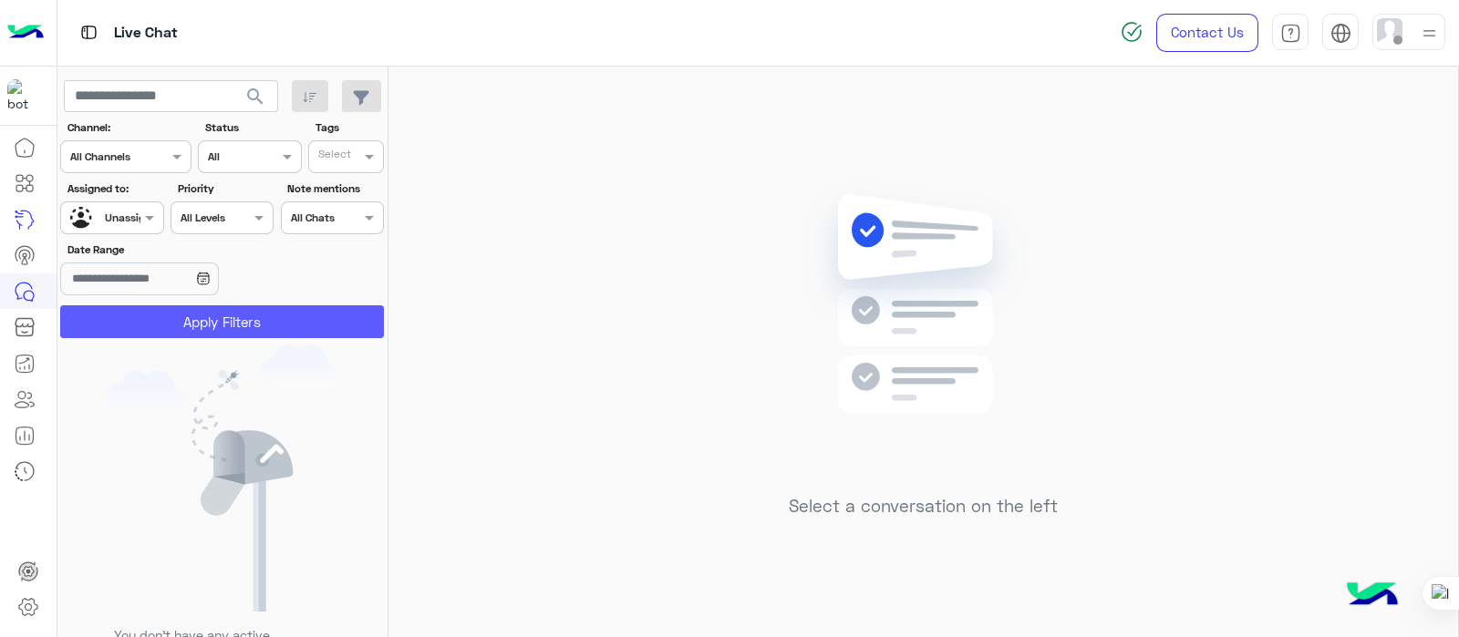
click at [184, 325] on button "Apply Filters" at bounding box center [222, 321] width 324 height 33
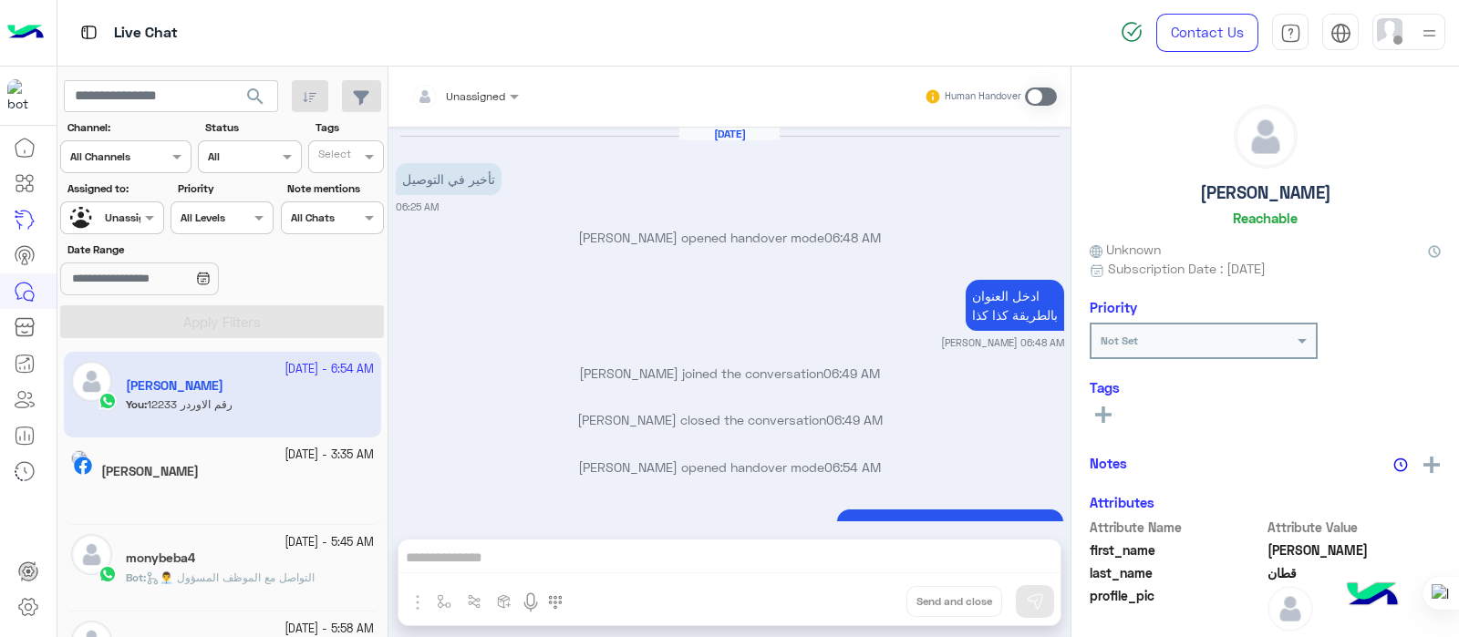
scroll to position [273, 0]
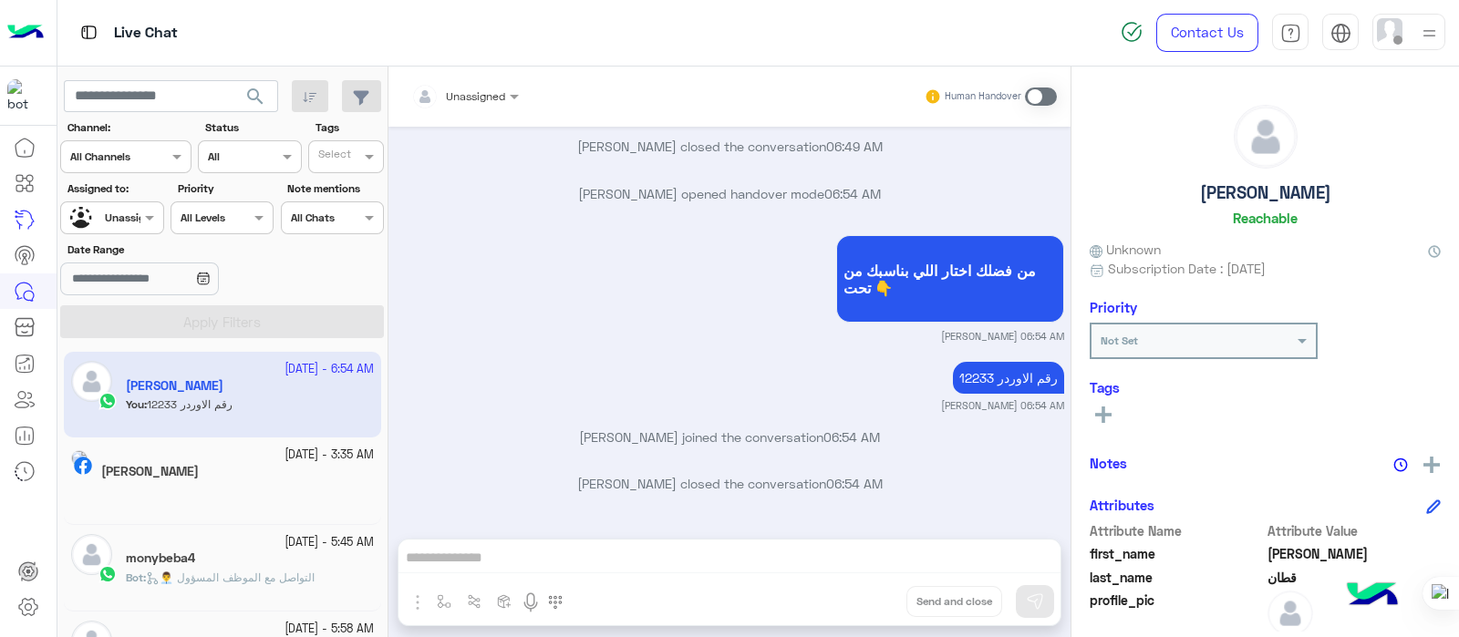
click at [1036, 84] on div "Human Handover" at bounding box center [990, 96] width 134 height 33
click at [1036, 98] on span at bounding box center [1041, 97] width 32 height 18
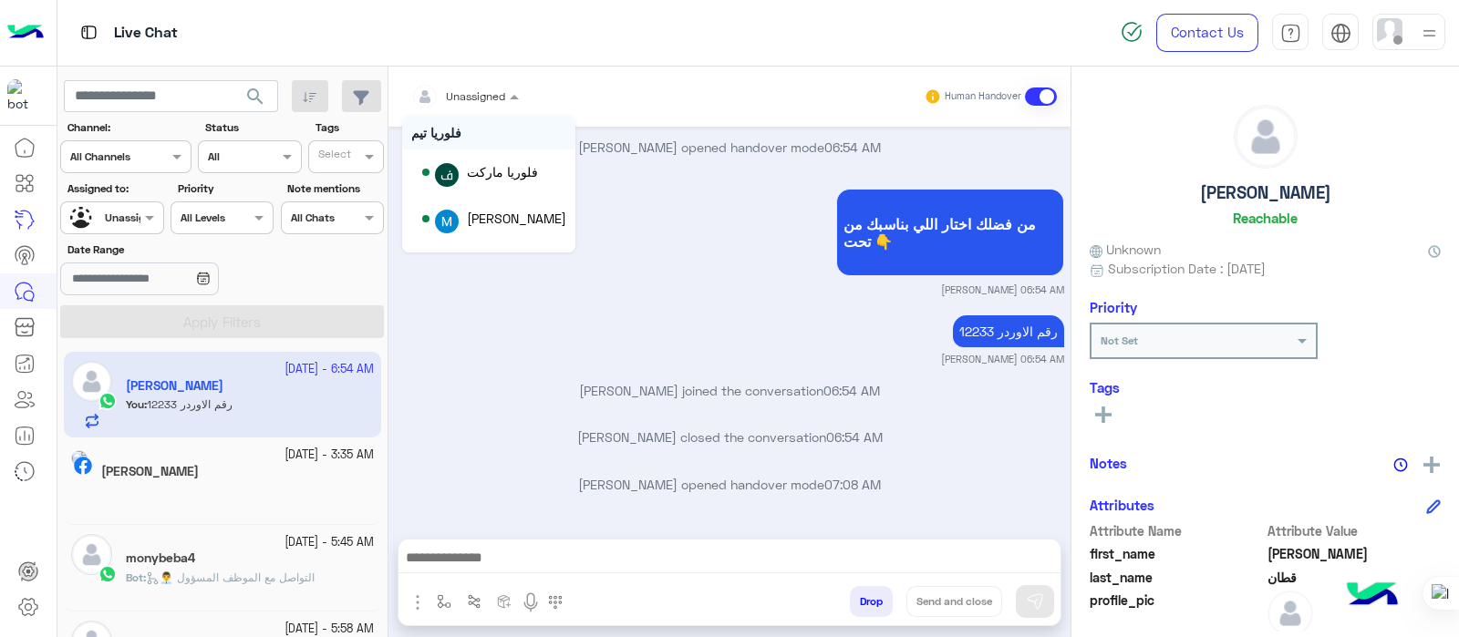
click at [510, 93] on span at bounding box center [516, 96] width 23 height 19
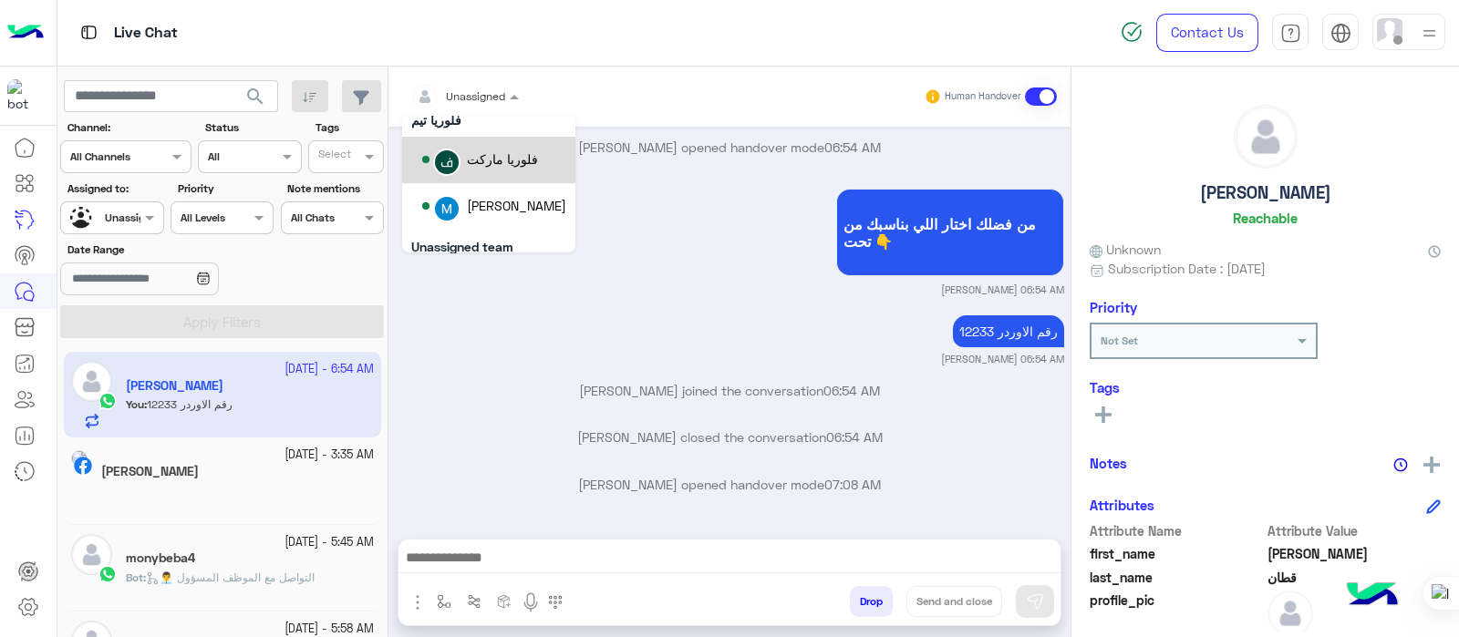
click at [451, 163] on img "Options list" at bounding box center [447, 162] width 24 height 24
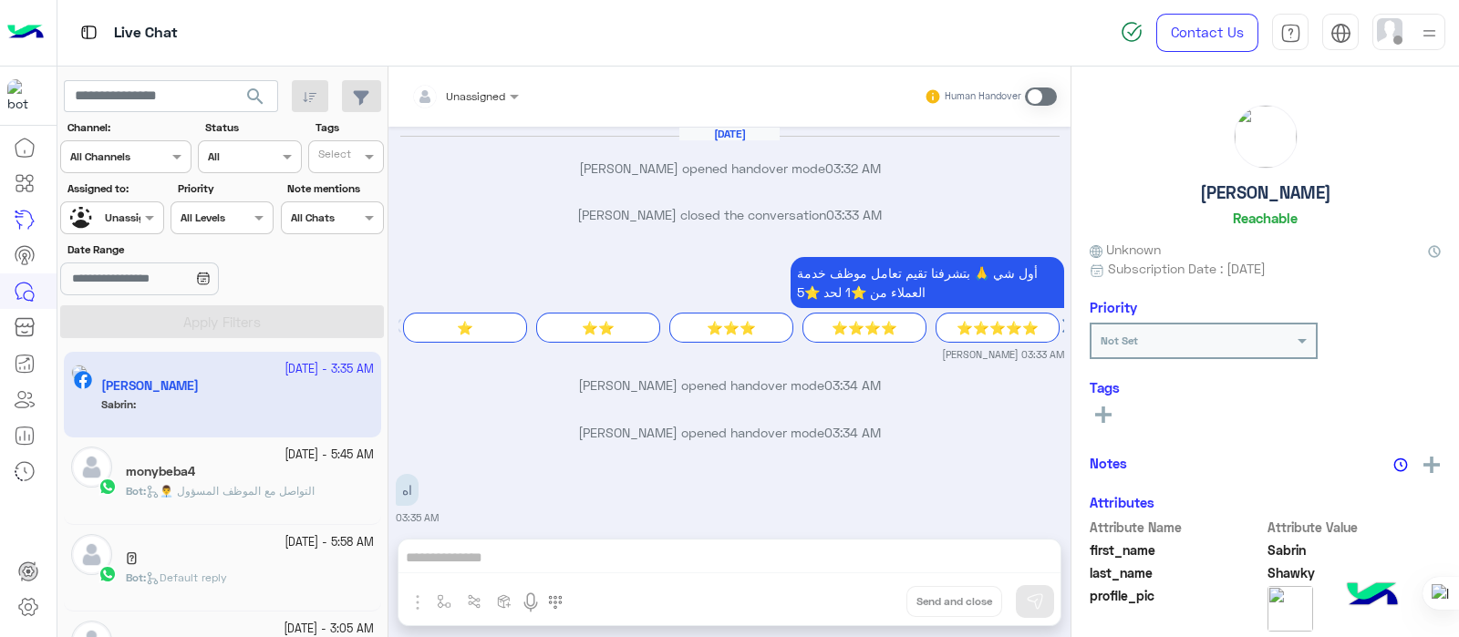
scroll to position [317, 0]
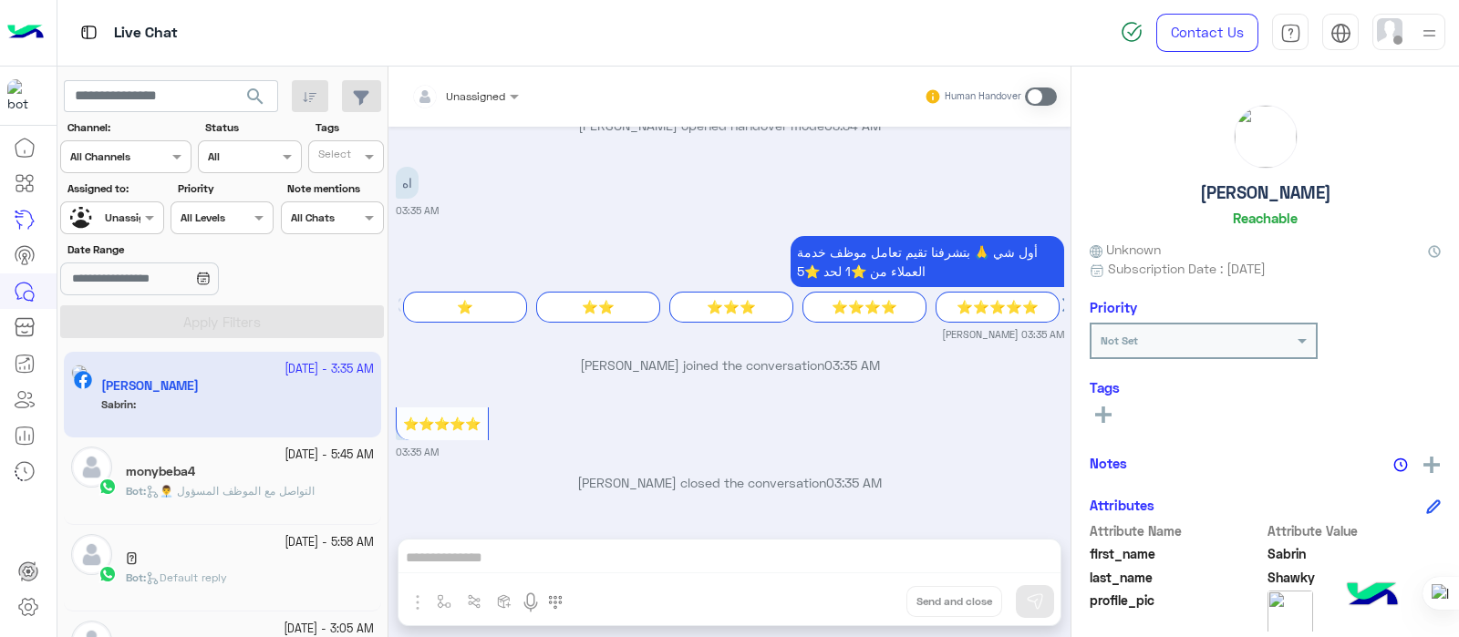
click at [129, 221] on div at bounding box center [111, 215] width 101 height 17
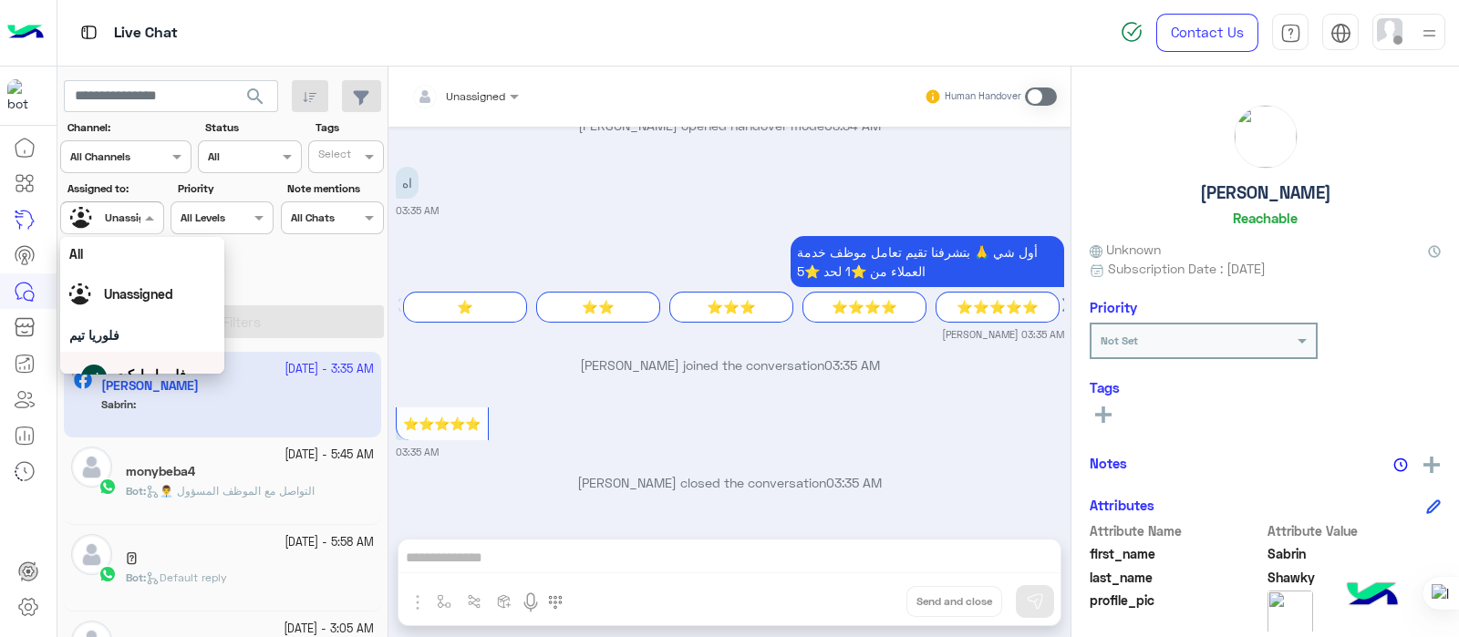
click at [129, 366] on span "فلوريا ماركت" at bounding box center [150, 373] width 71 height 15
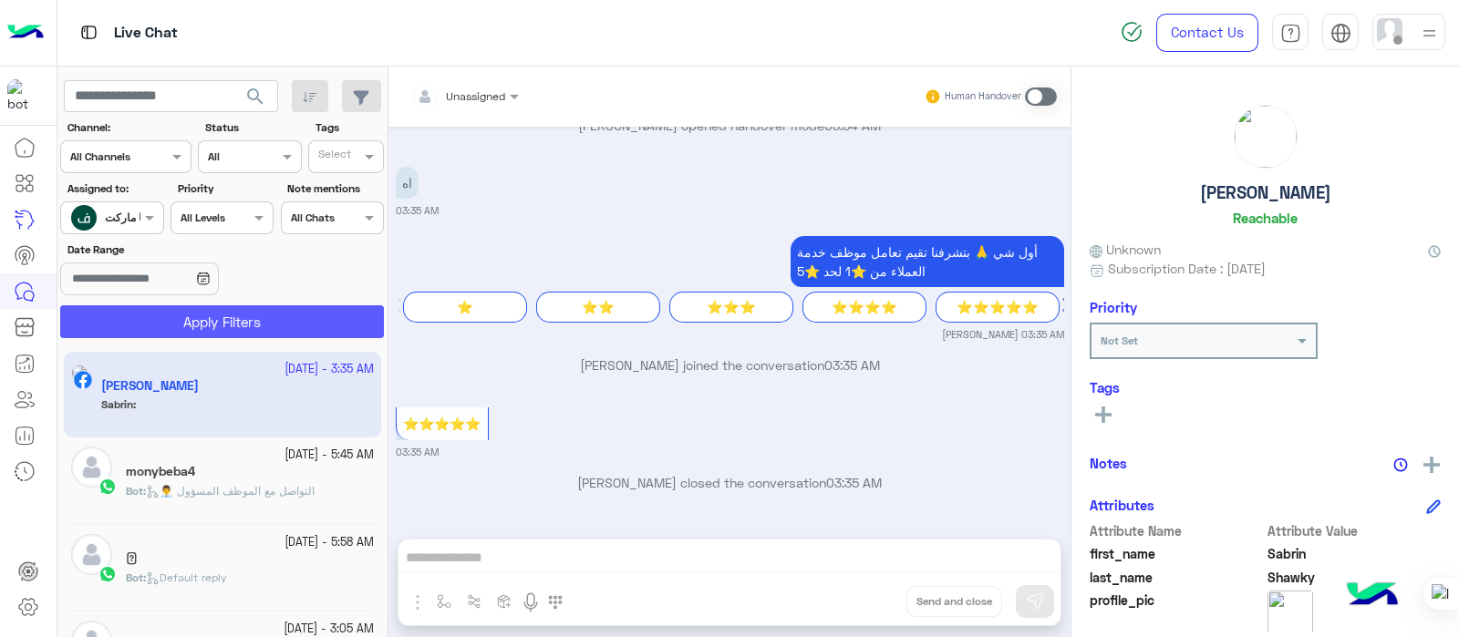
click at [242, 322] on button "Apply Filters" at bounding box center [222, 321] width 324 height 33
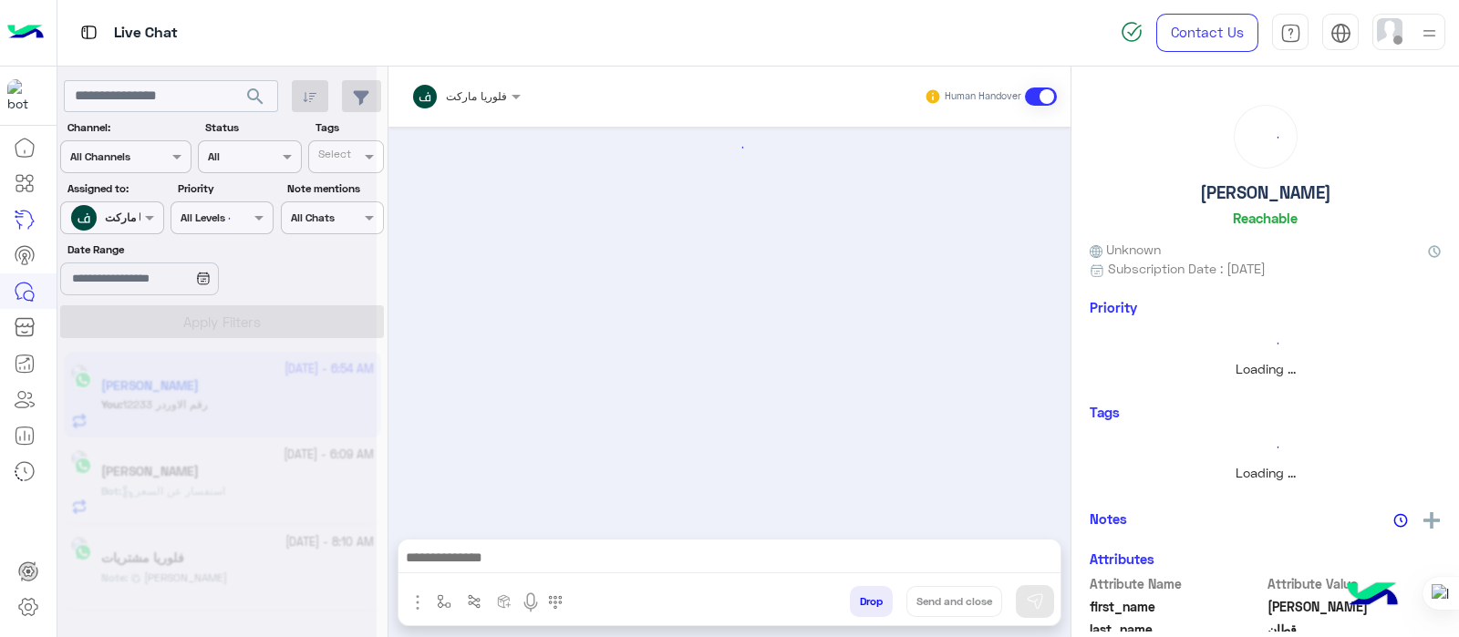
scroll to position [251, 0]
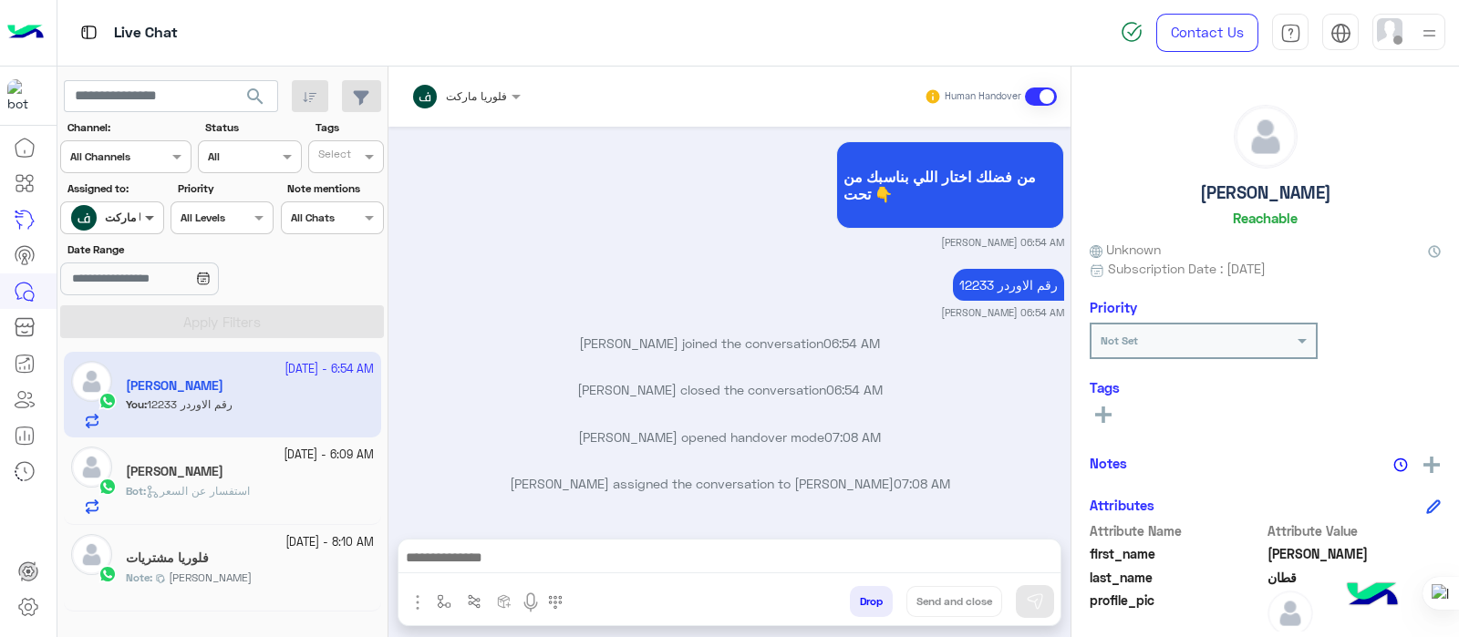
click at [141, 209] on span at bounding box center [151, 217] width 23 height 19
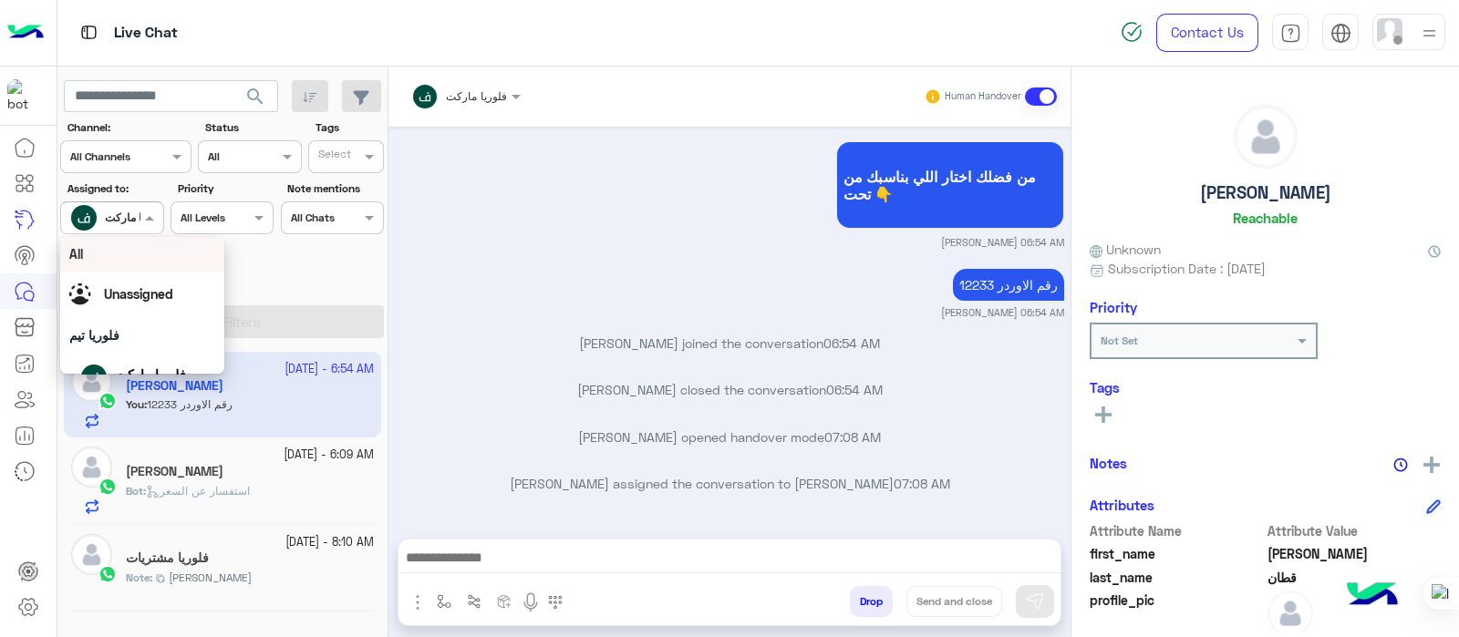
click at [119, 242] on div "All" at bounding box center [142, 254] width 164 height 34
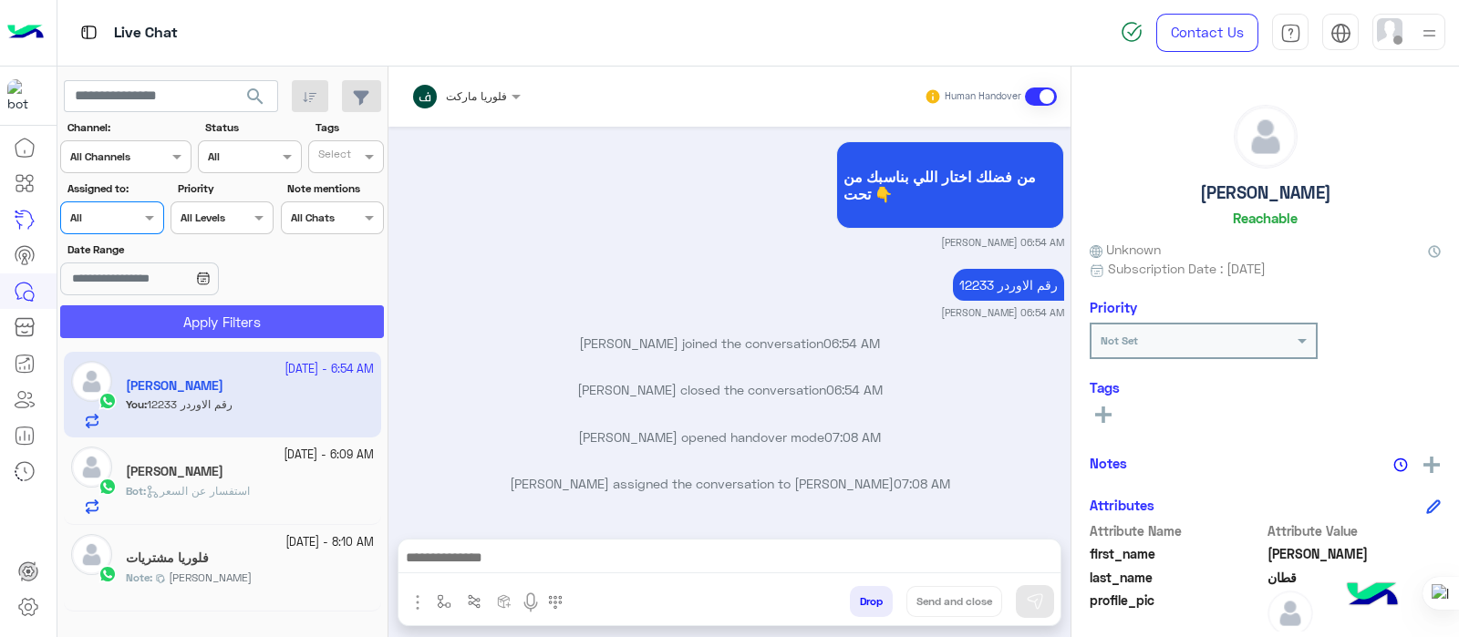
click at [178, 307] on button "Apply Filters" at bounding box center [222, 321] width 324 height 33
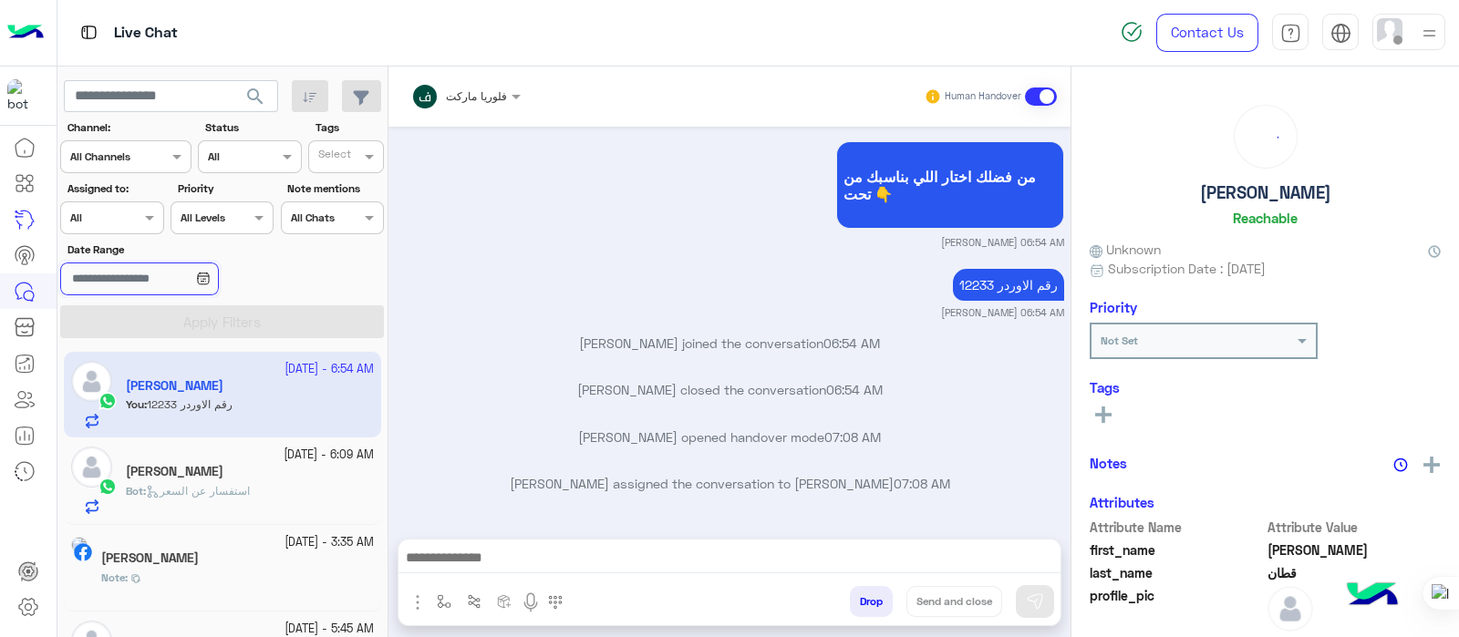
click at [77, 273] on input "Date Range" at bounding box center [139, 279] width 158 height 33
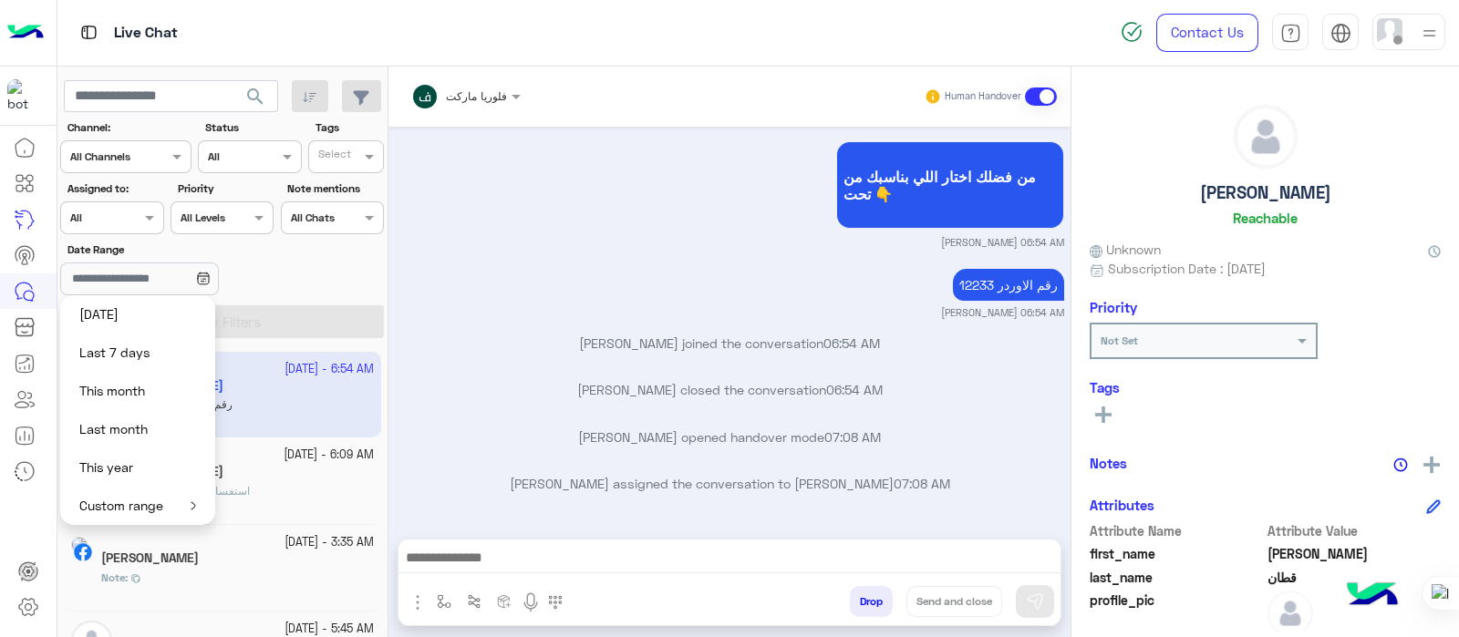
click at [335, 245] on div "Date Range" at bounding box center [222, 270] width 331 height 57
click at [310, 279] on div "Date Range" at bounding box center [222, 270] width 331 height 57
click at [272, 263] on div at bounding box center [166, 279] width 213 height 33
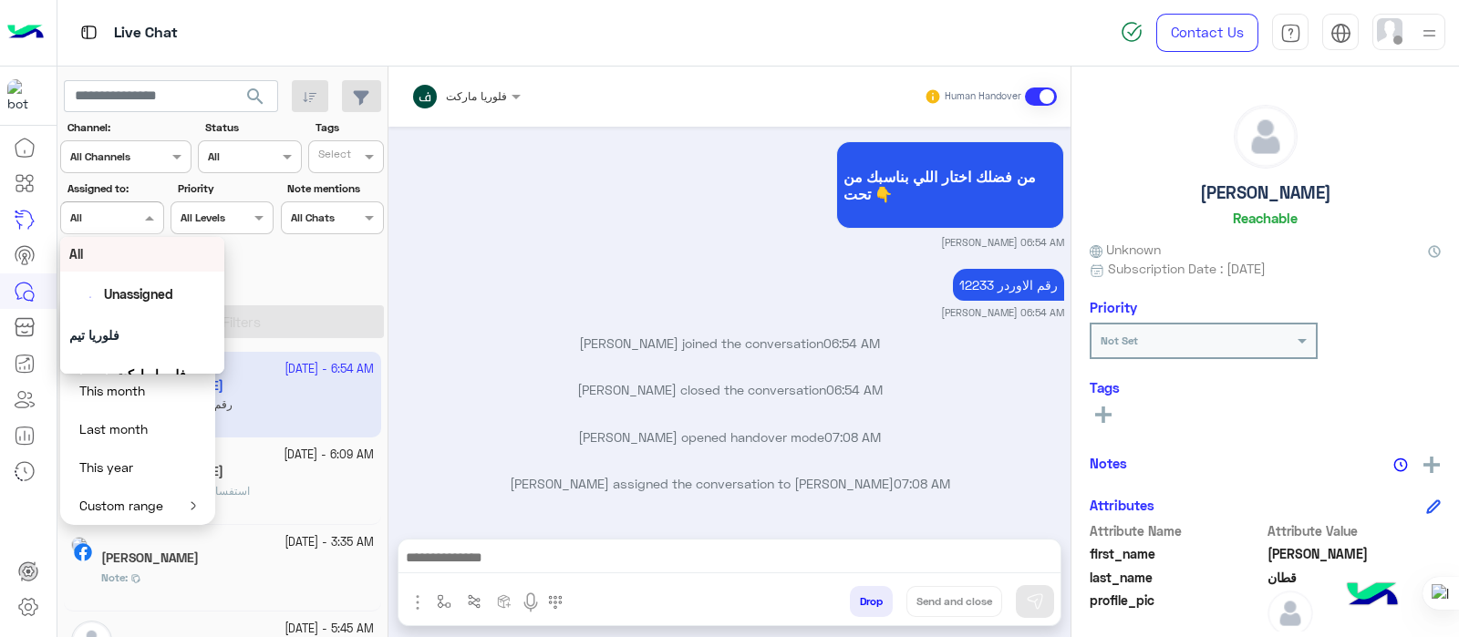
click at [134, 211] on div at bounding box center [111, 215] width 101 height 17
click at [118, 256] on div "All" at bounding box center [142, 253] width 146 height 19
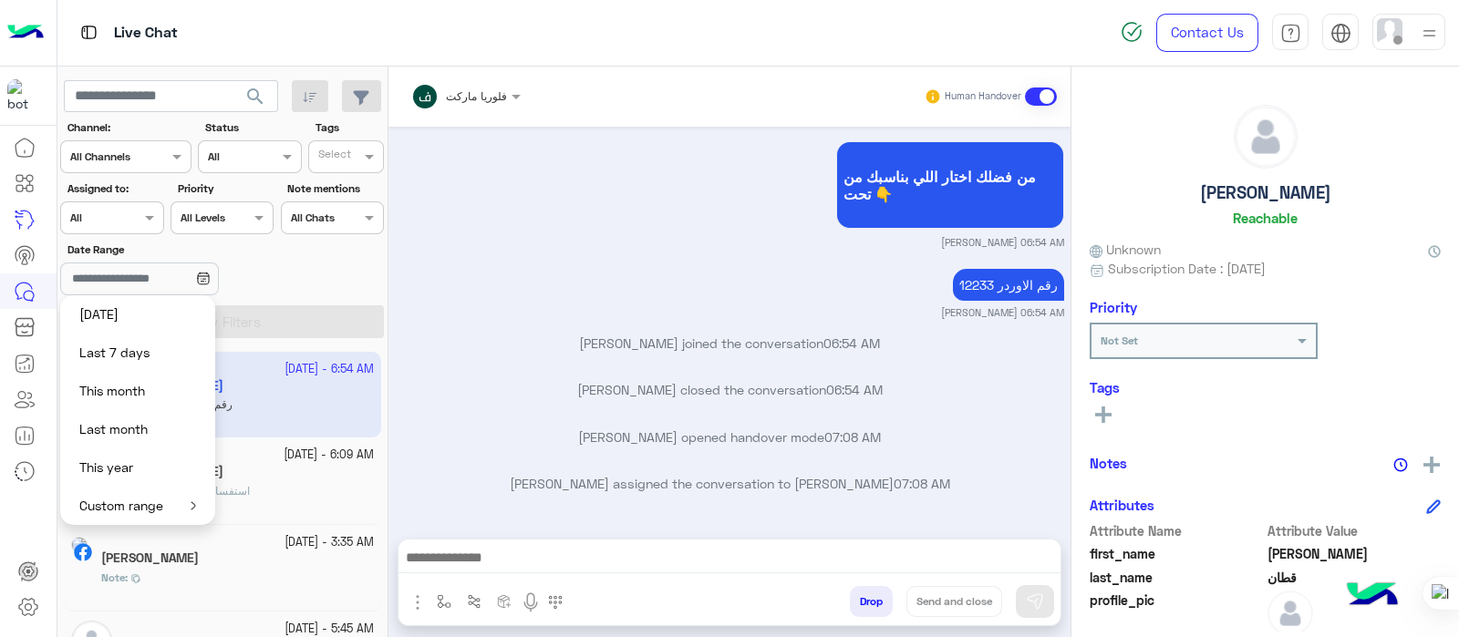
click at [160, 245] on label "Date Range" at bounding box center [169, 250] width 204 height 16
click at [160, 263] on input "Date Range" at bounding box center [139, 279] width 158 height 33
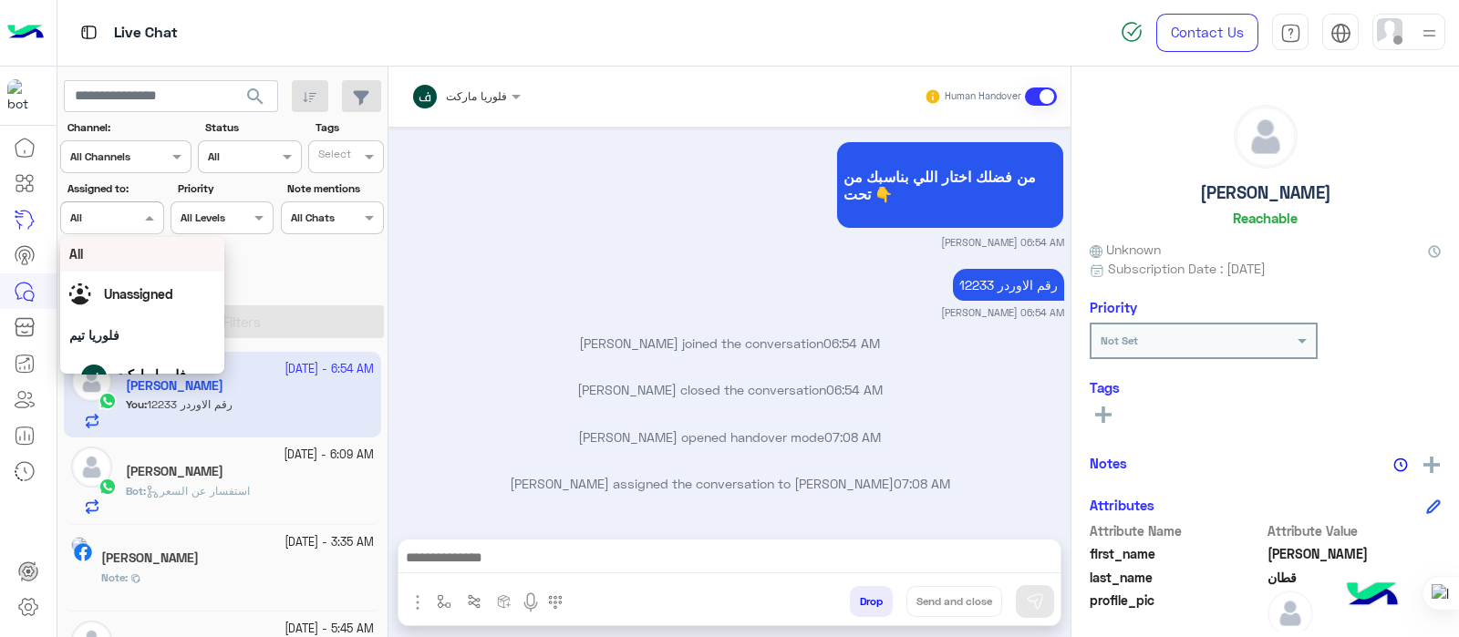
click at [146, 216] on span at bounding box center [151, 217] width 23 height 19
click at [123, 244] on div "All" at bounding box center [142, 253] width 146 height 19
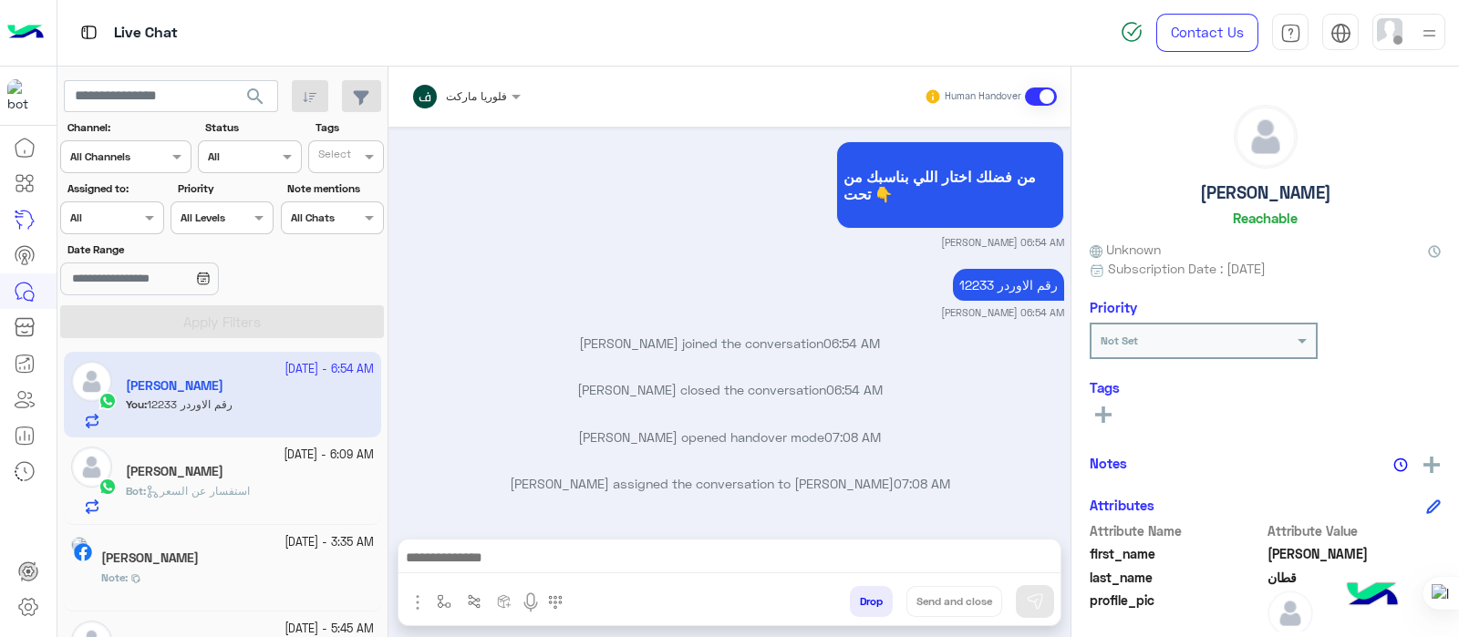
click at [1010, 424] on div "Sep 28, 2025 ادخل العنوان بالطريقة كذا كذا Sabrin Shawky 06:48 AM Sabrin Shawky…" at bounding box center [729, 324] width 682 height 394
click at [1365, 216] on div "محمد قطان Reachable" at bounding box center [1264, 169] width 351 height 129
click at [108, 220] on input "text" at bounding box center [91, 216] width 42 height 16
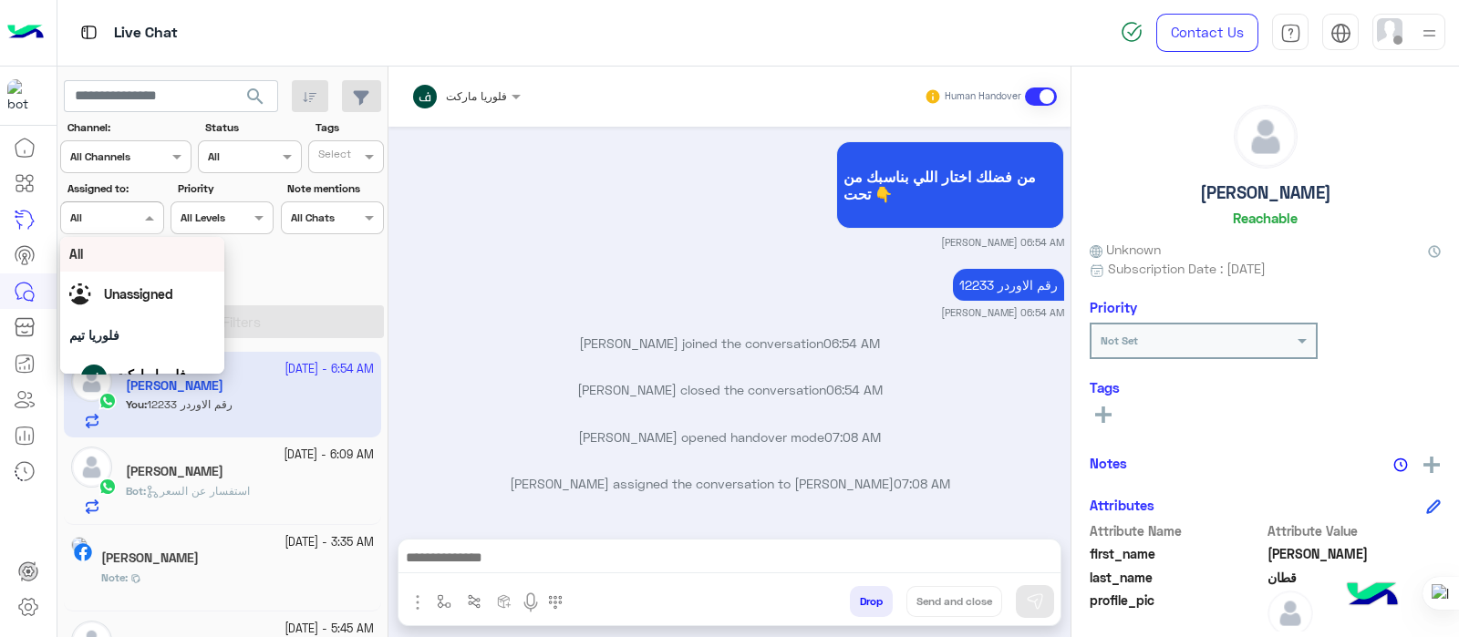
click at [320, 276] on div "Date Range" at bounding box center [222, 270] width 331 height 57
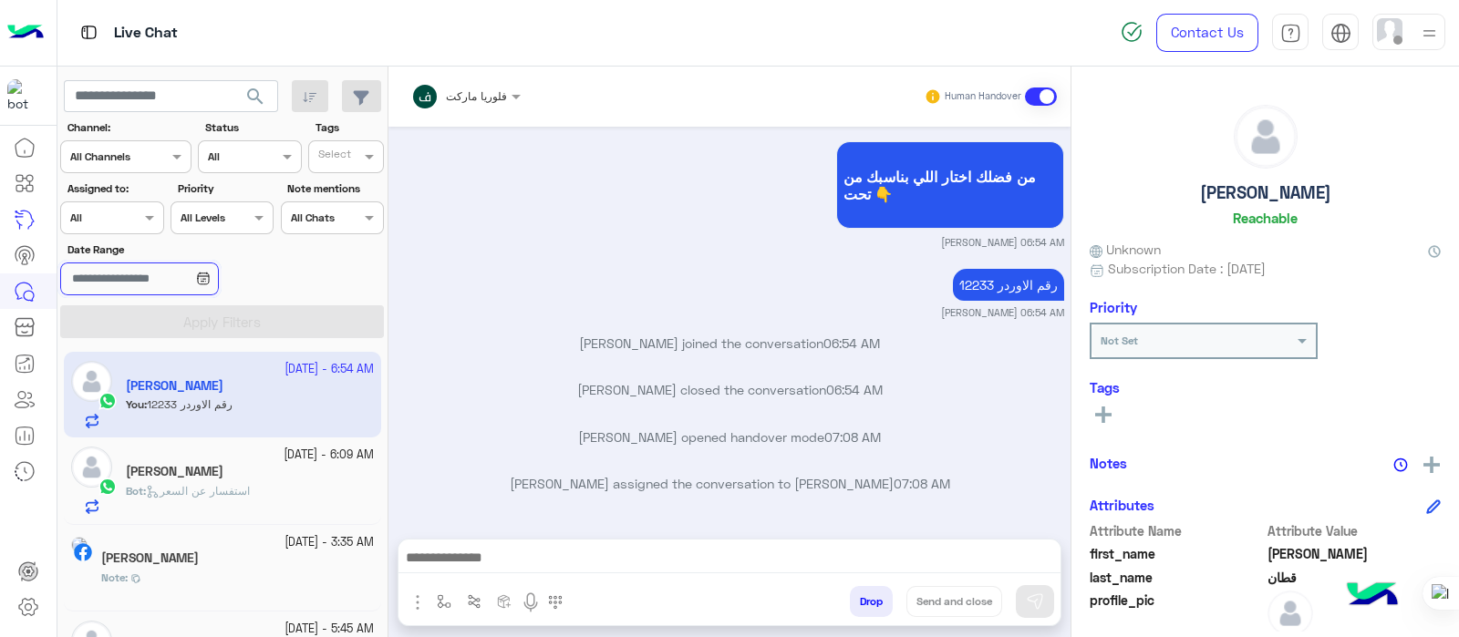
click at [148, 283] on input "Date Range" at bounding box center [139, 279] width 158 height 33
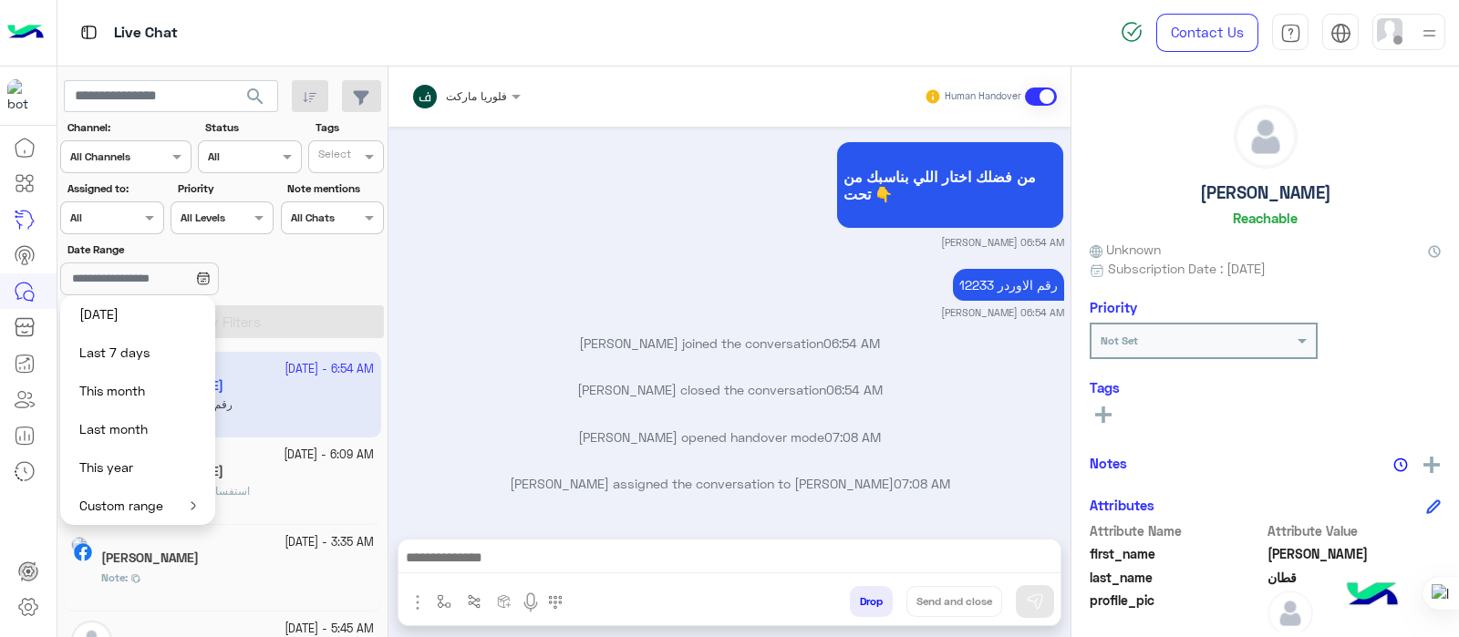
click at [97, 354] on button "Last 7 days" at bounding box center [137, 353] width 155 height 38
type input "**********"
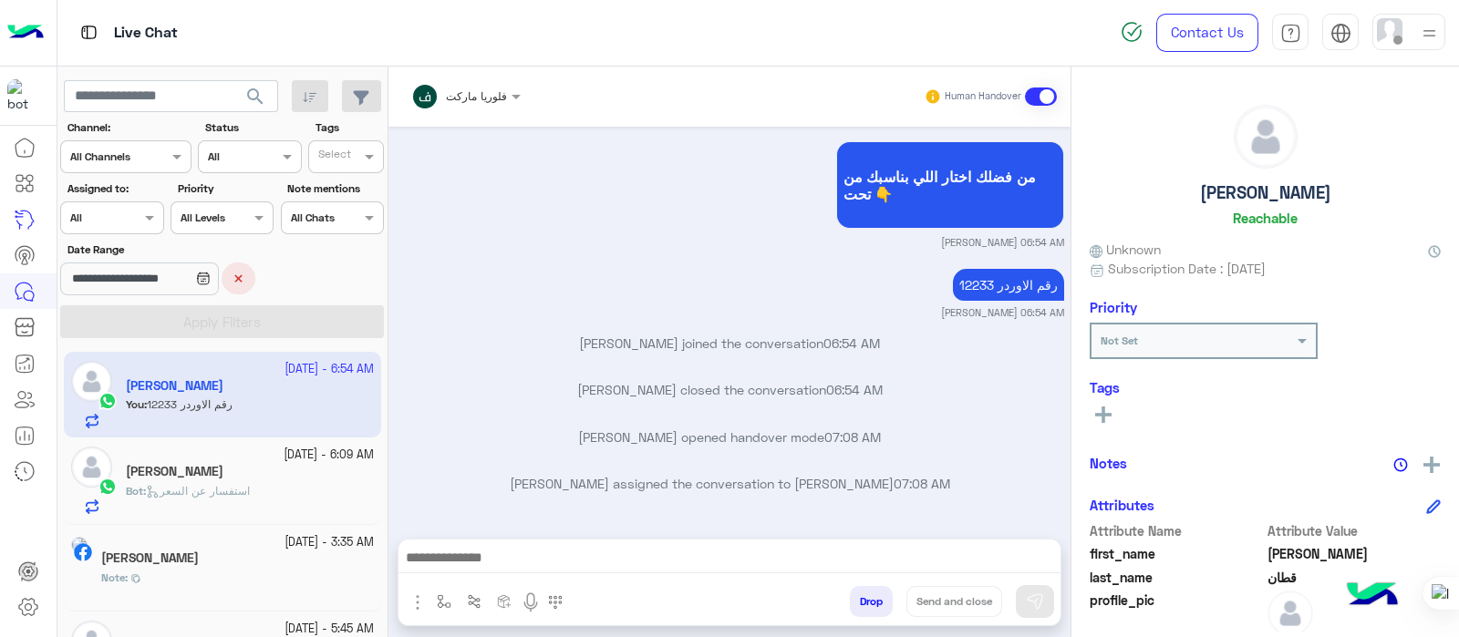
click at [103, 222] on input "text" at bounding box center [91, 216] width 42 height 16
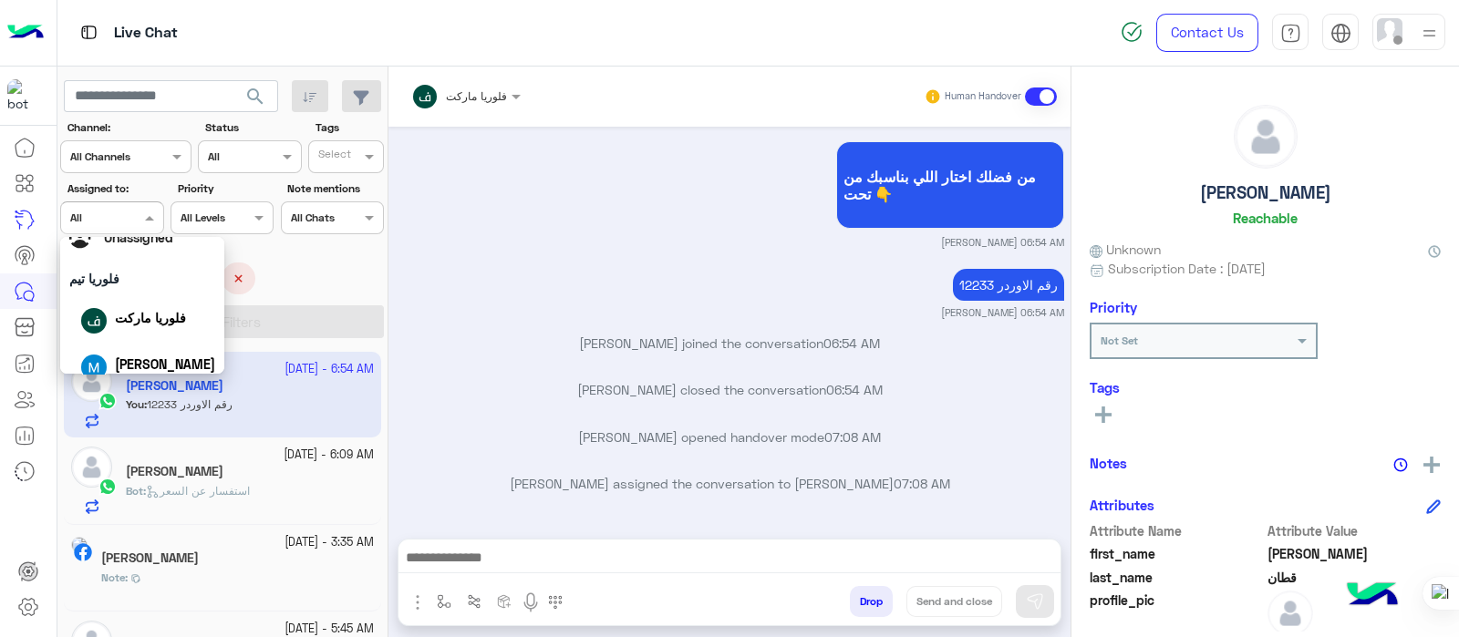
scroll to position [57, 0]
click at [115, 326] on div "فلوريا ماركت" at bounding box center [150, 316] width 71 height 19
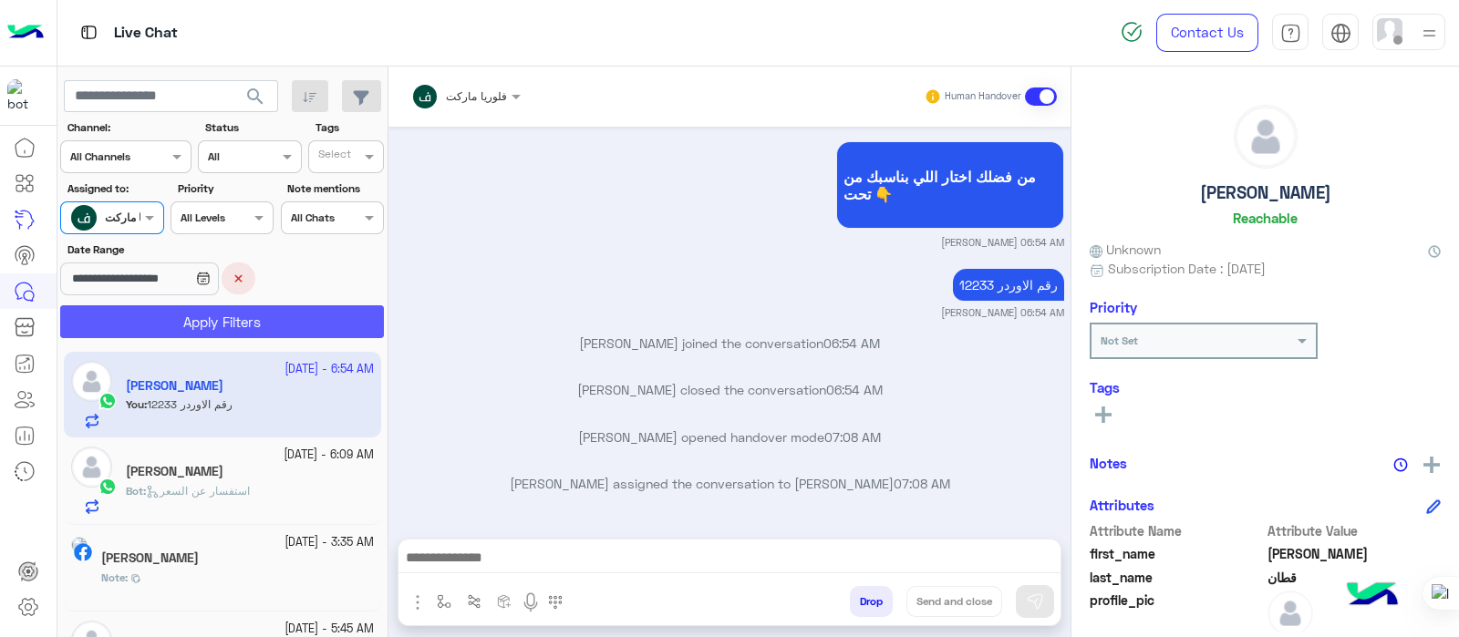
click at [126, 337] on button "Apply Filters" at bounding box center [222, 321] width 324 height 33
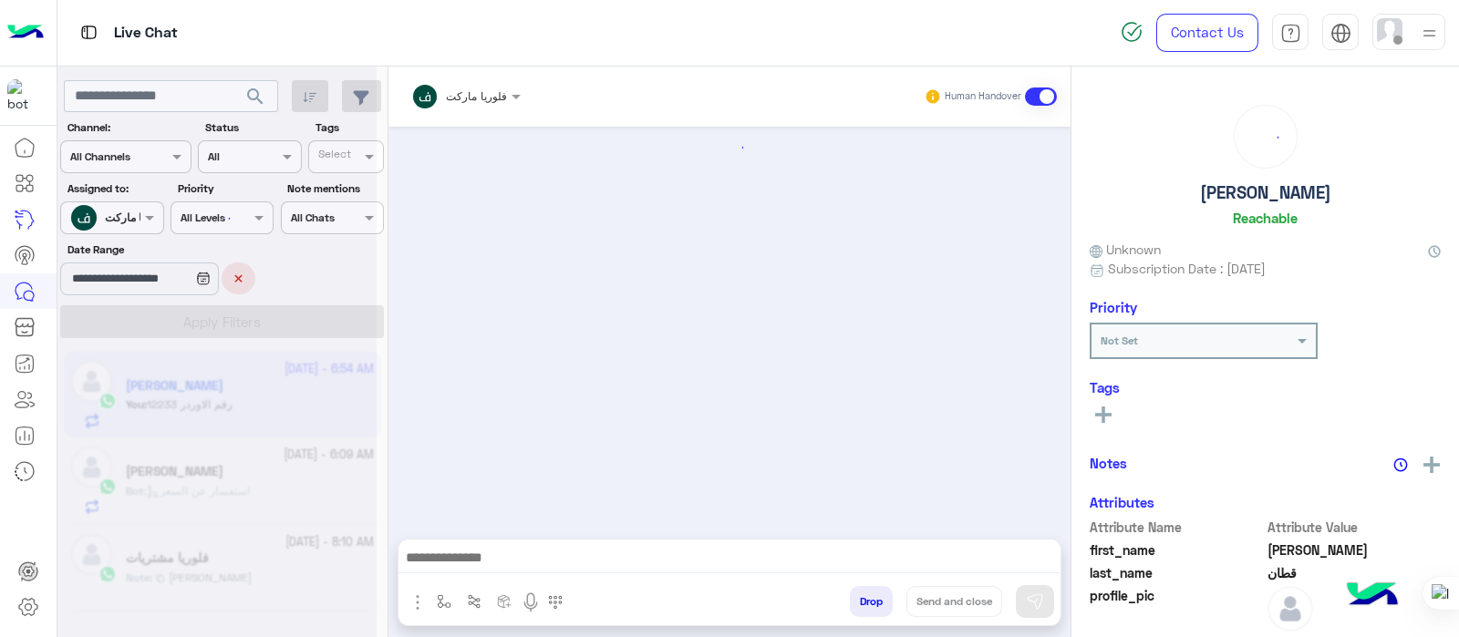
scroll to position [251, 0]
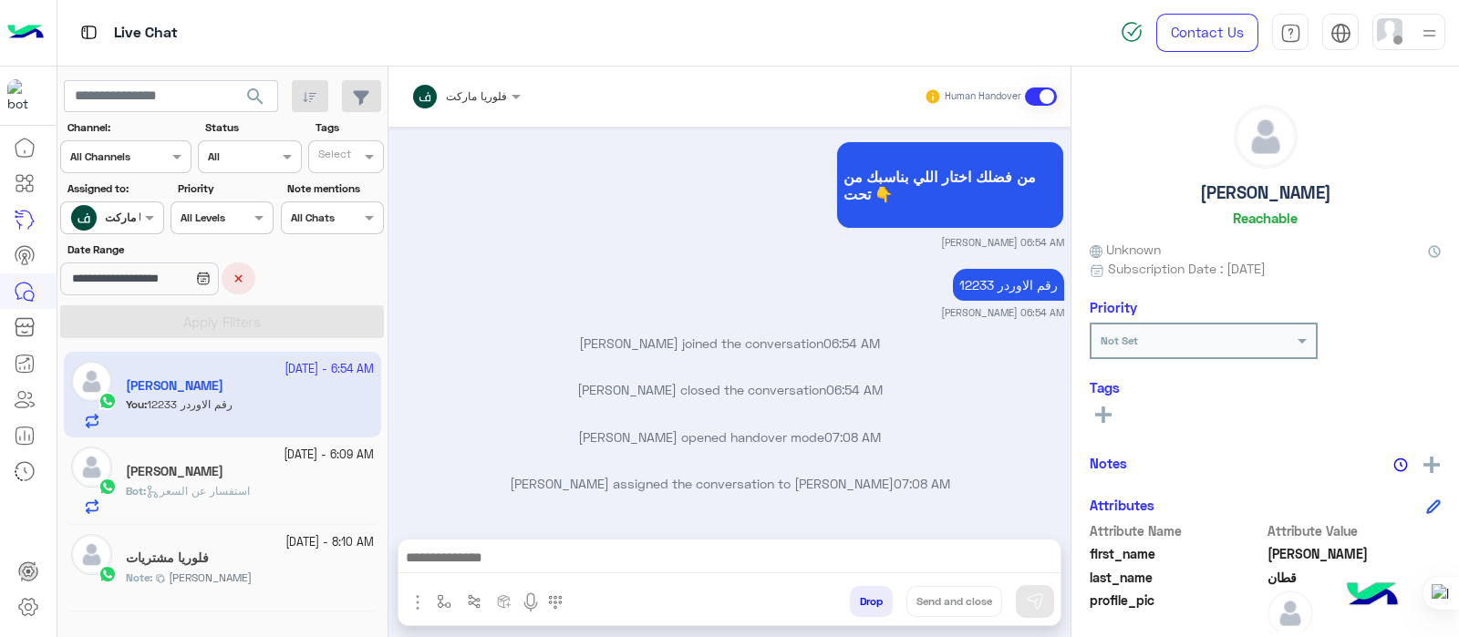
click at [108, 219] on input "text" at bounding box center [91, 216] width 42 height 16
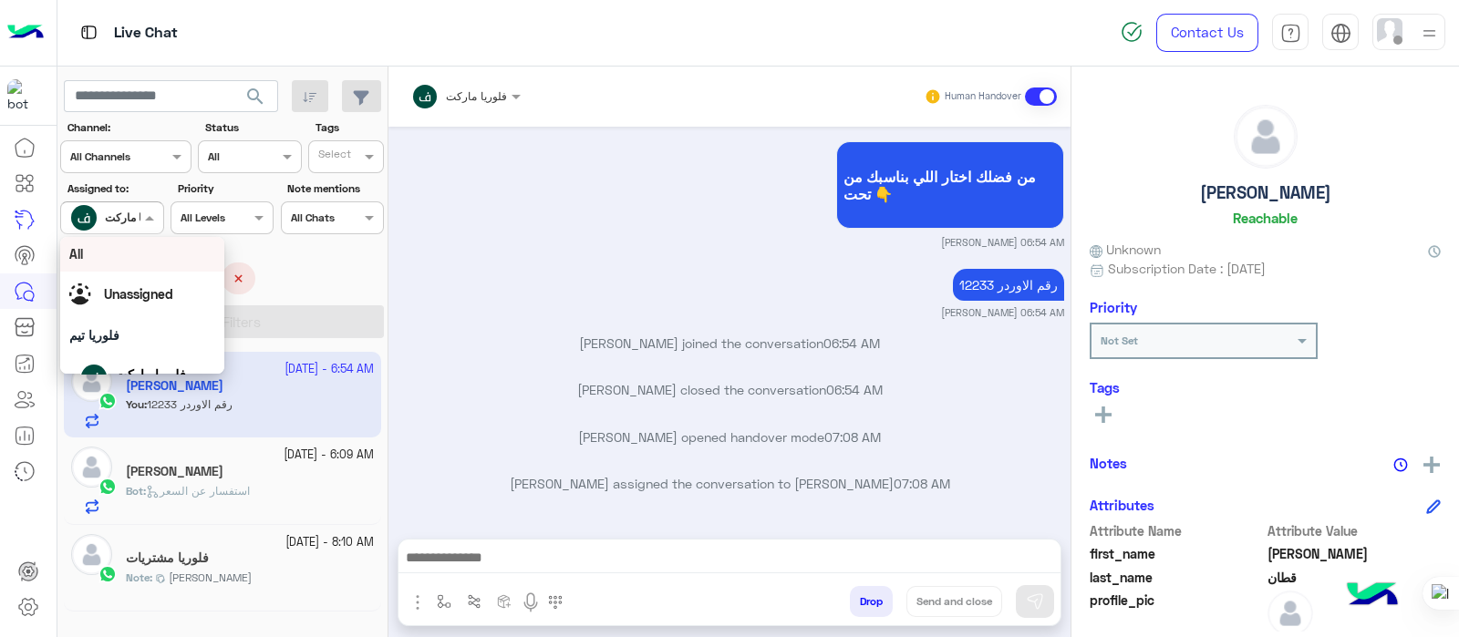
click at [119, 304] on div "Unassigned" at bounding box center [142, 295] width 146 height 32
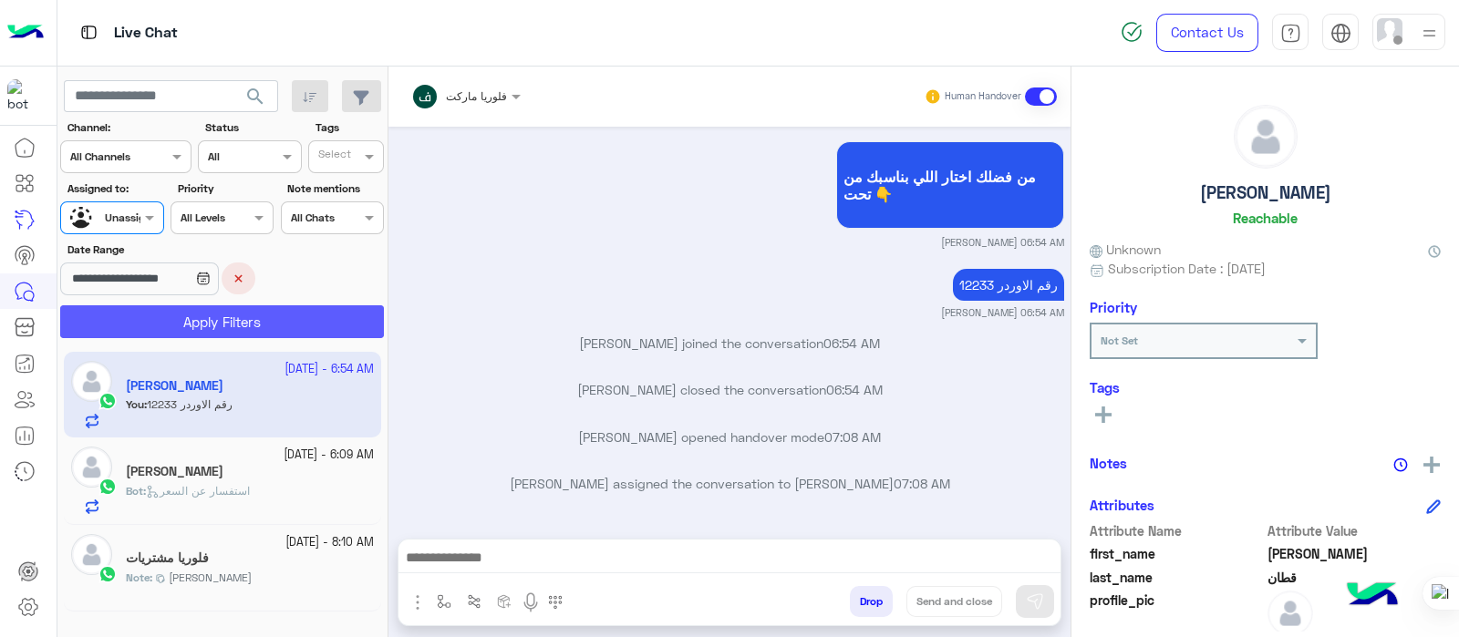
click at [131, 320] on button "Apply Filters" at bounding box center [222, 321] width 324 height 33
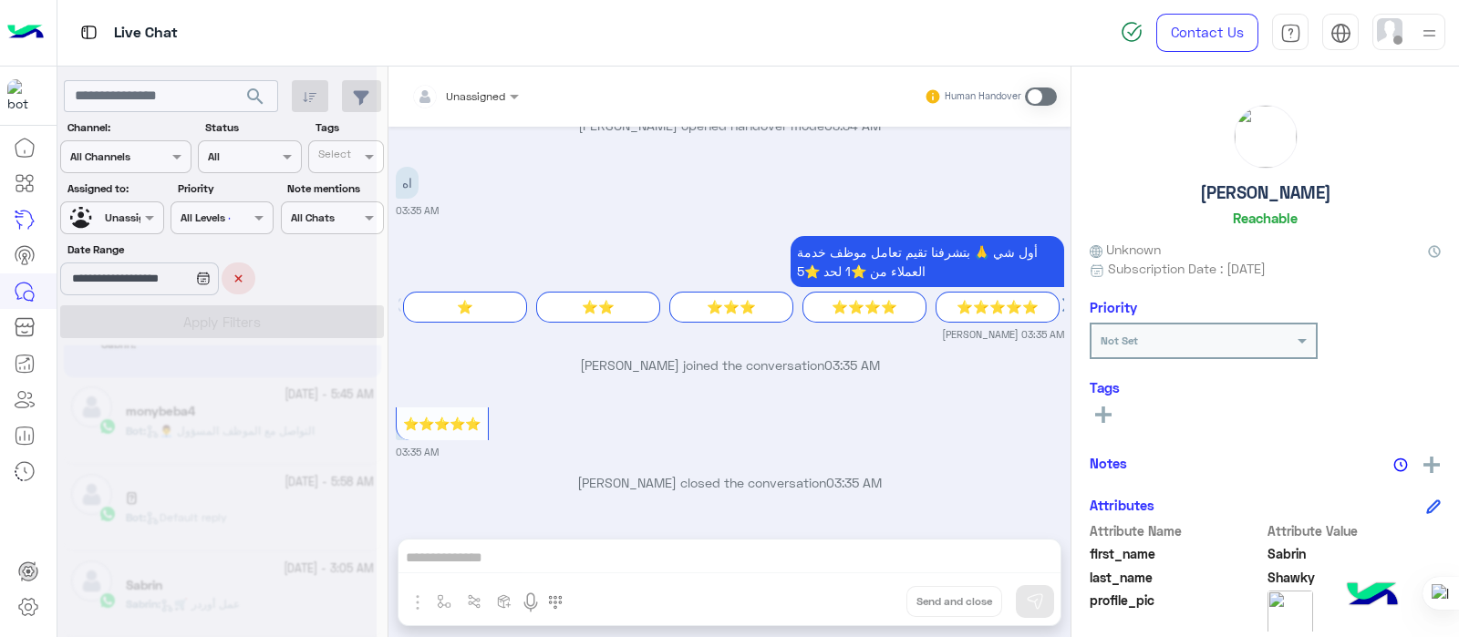
scroll to position [9, 0]
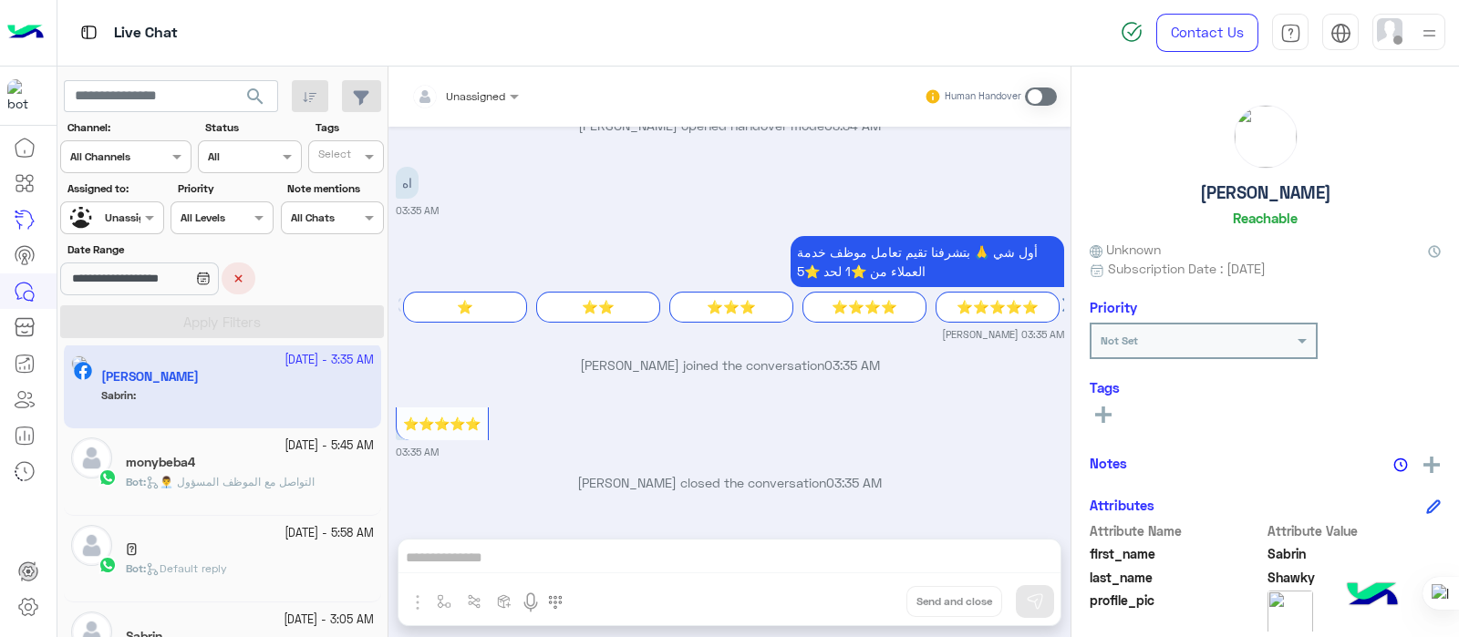
click at [108, 221] on input "text" at bounding box center [91, 216] width 42 height 16
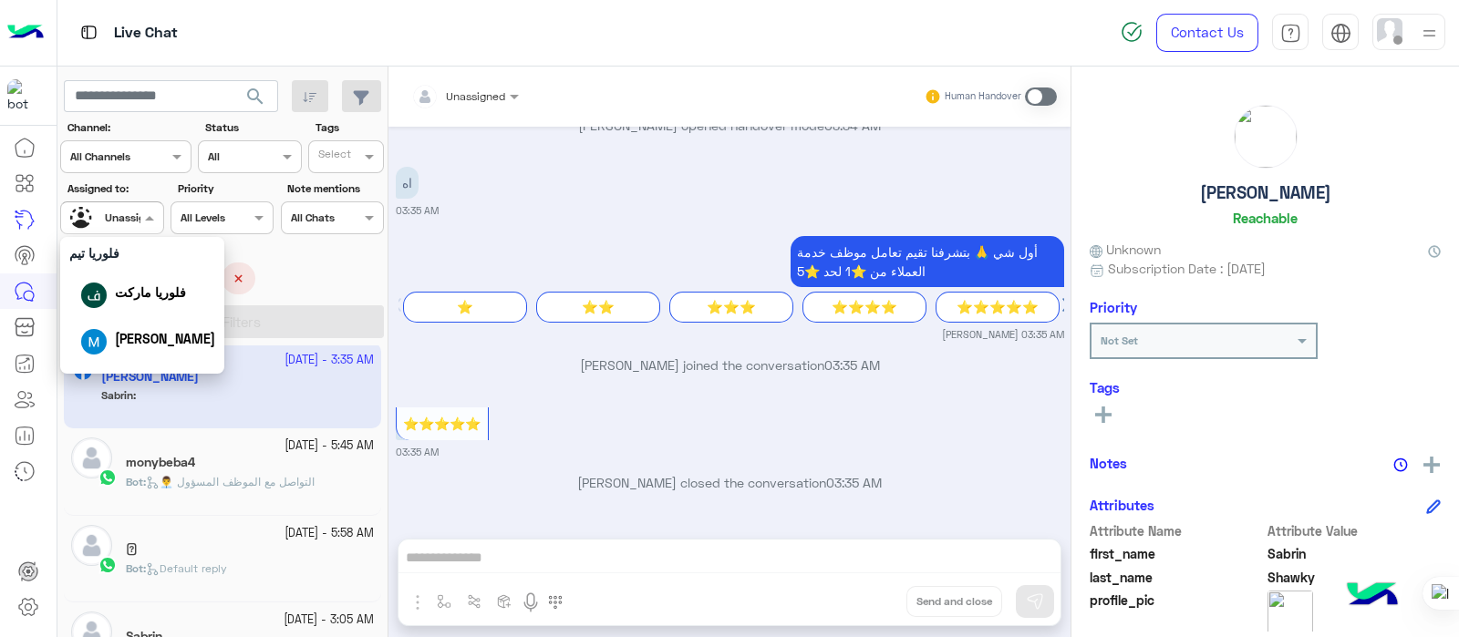
scroll to position [85, 0]
click at [102, 309] on div "فلوريا ماركت" at bounding box center [142, 290] width 164 height 46
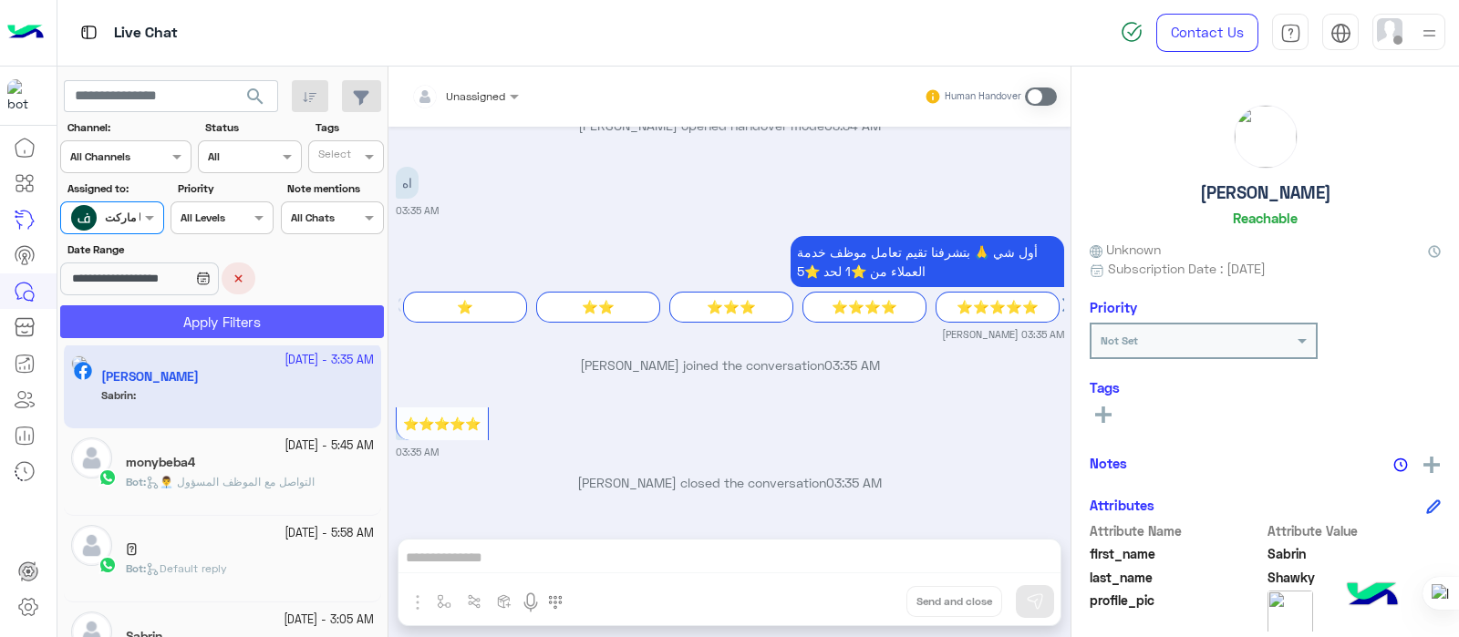
click at [119, 333] on button "Apply Filters" at bounding box center [222, 321] width 324 height 33
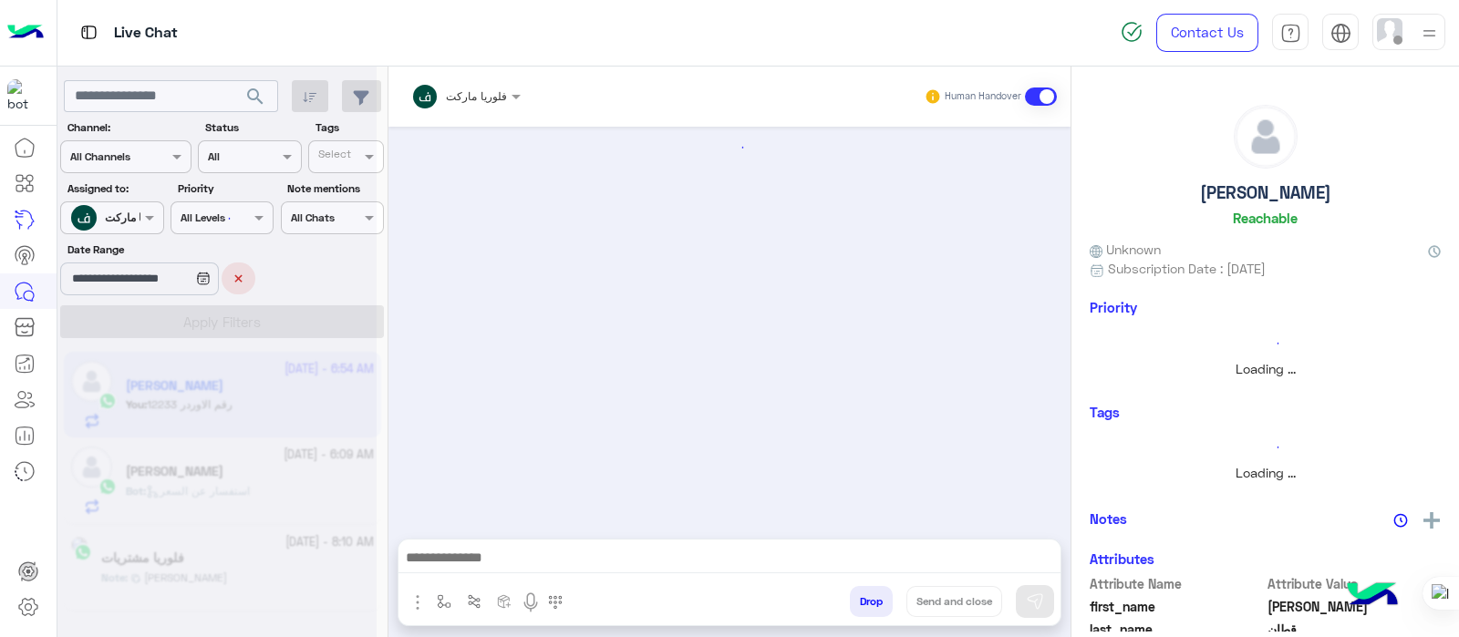
scroll to position [251, 0]
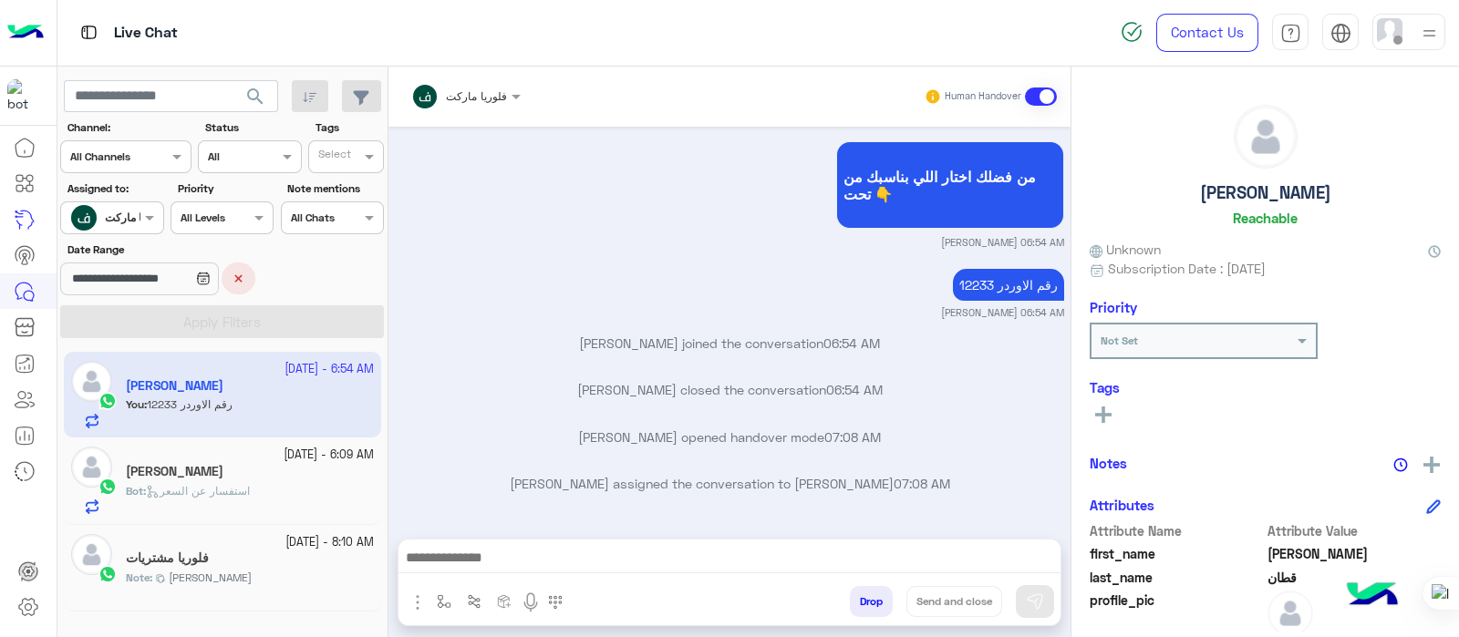
click at [97, 219] on input "text" at bounding box center [91, 216] width 42 height 16
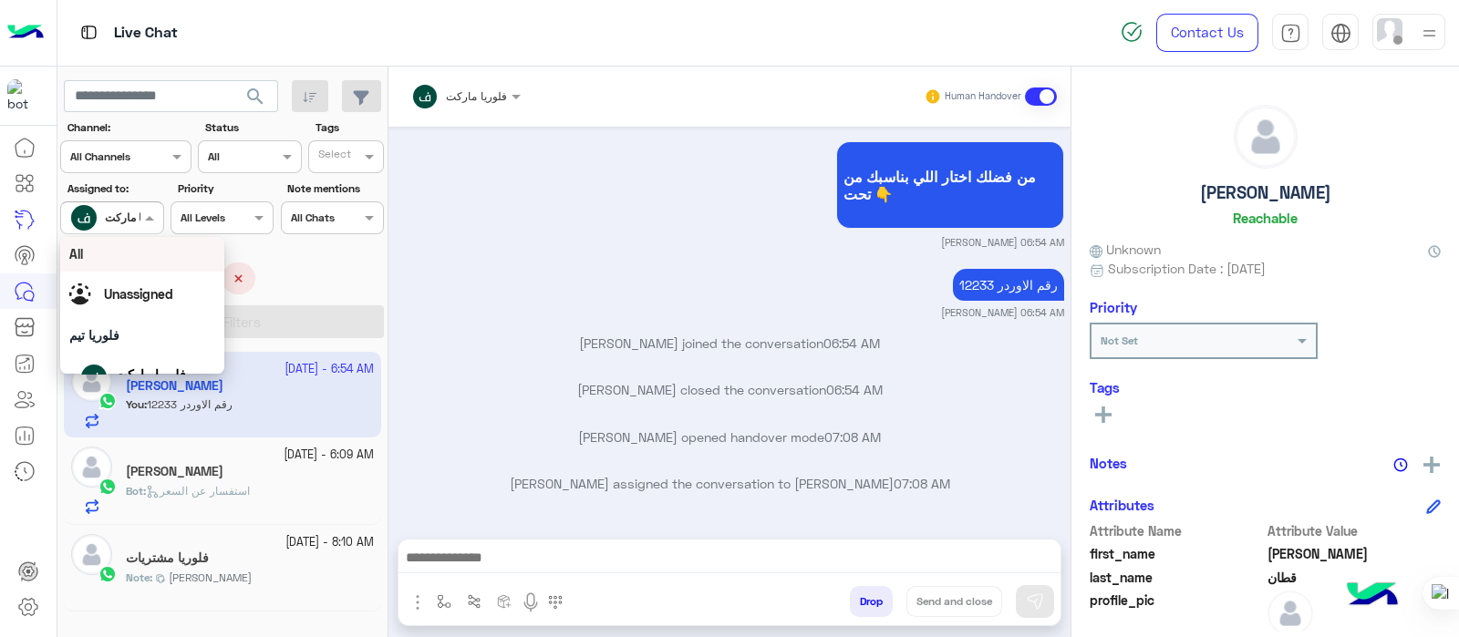
click at [102, 294] on div "Unassigned" at bounding box center [142, 295] width 146 height 32
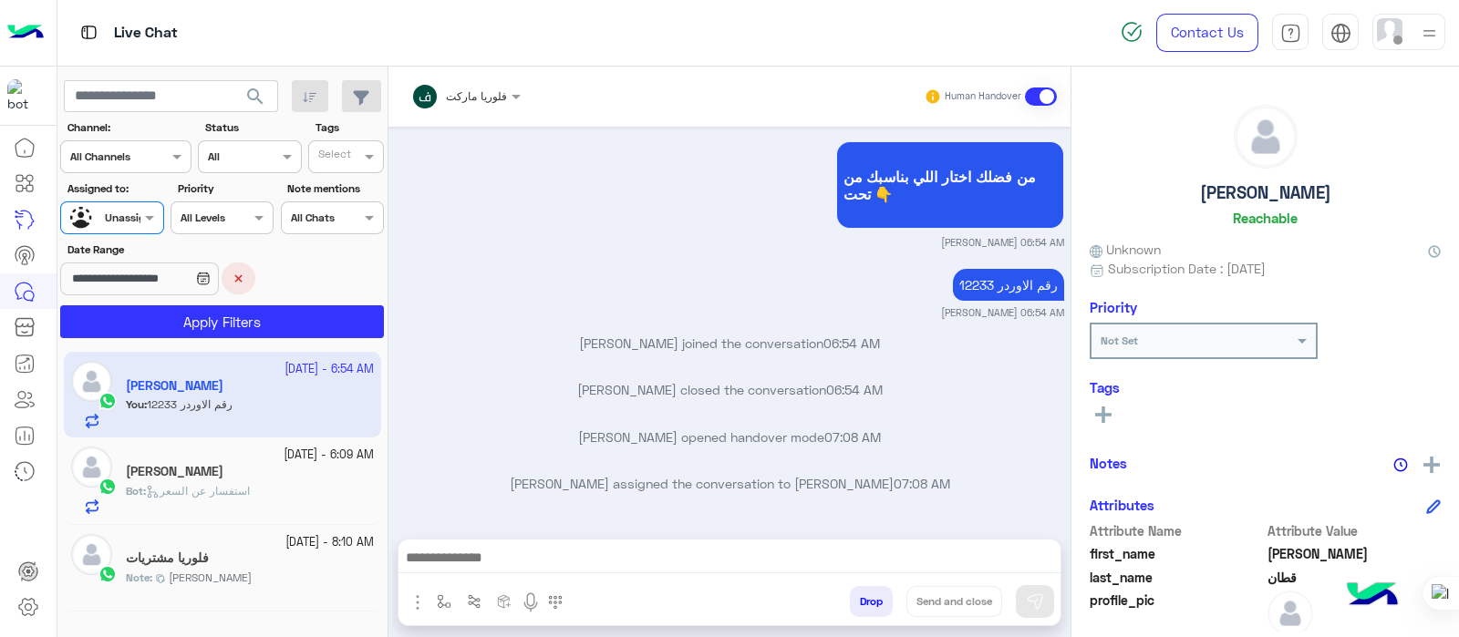
click at [97, 223] on input "text" at bounding box center [91, 216] width 42 height 16
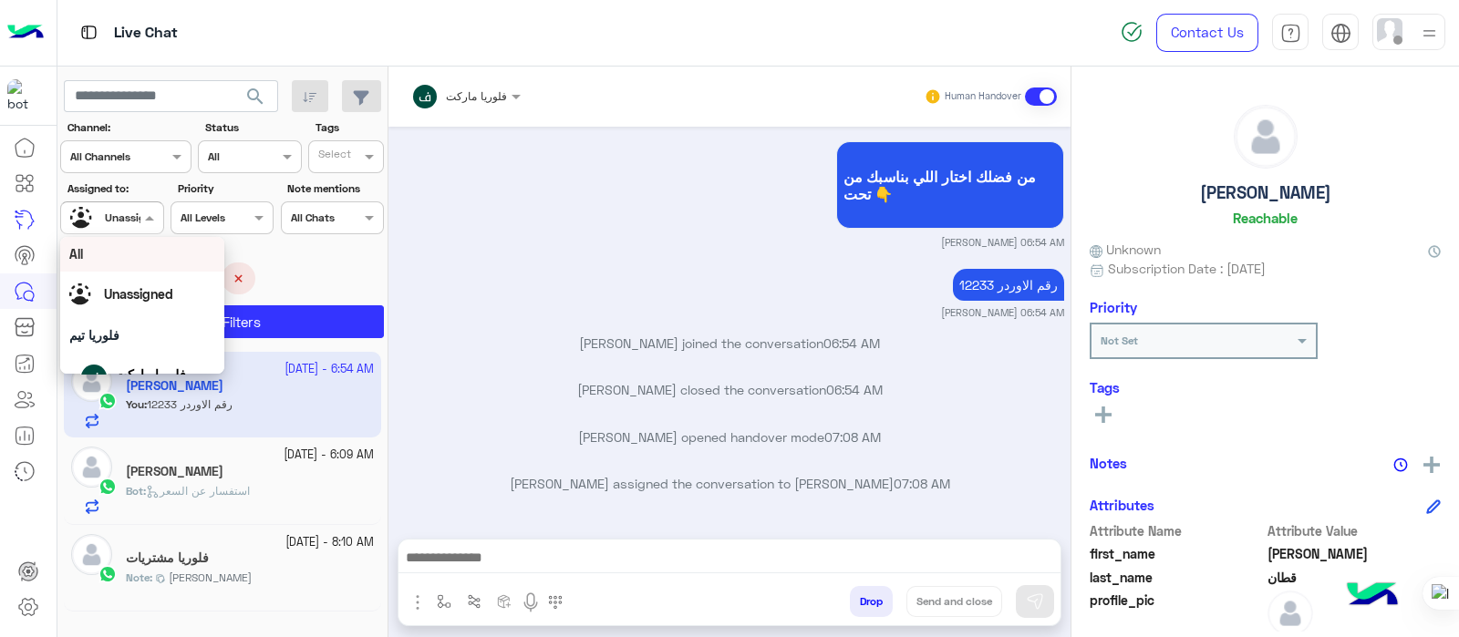
click at [96, 260] on div "All" at bounding box center [142, 253] width 146 height 19
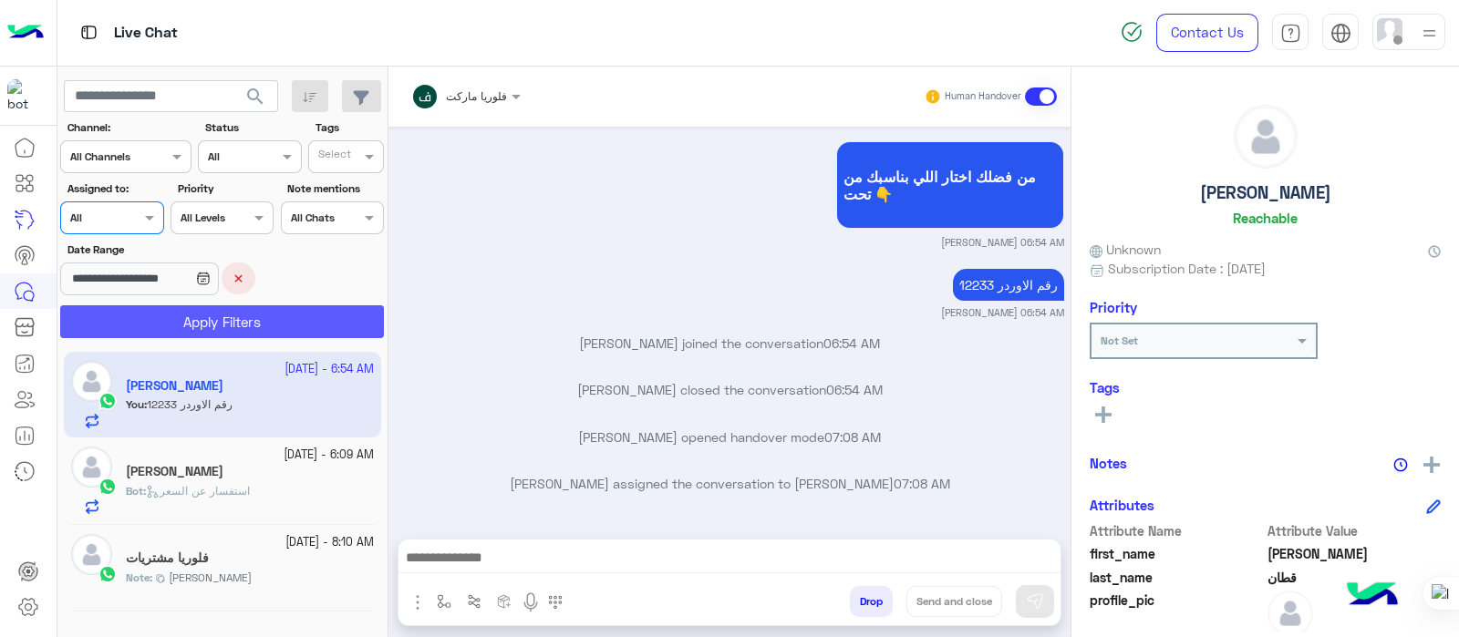
click at [119, 320] on button "Apply Filters" at bounding box center [222, 321] width 324 height 33
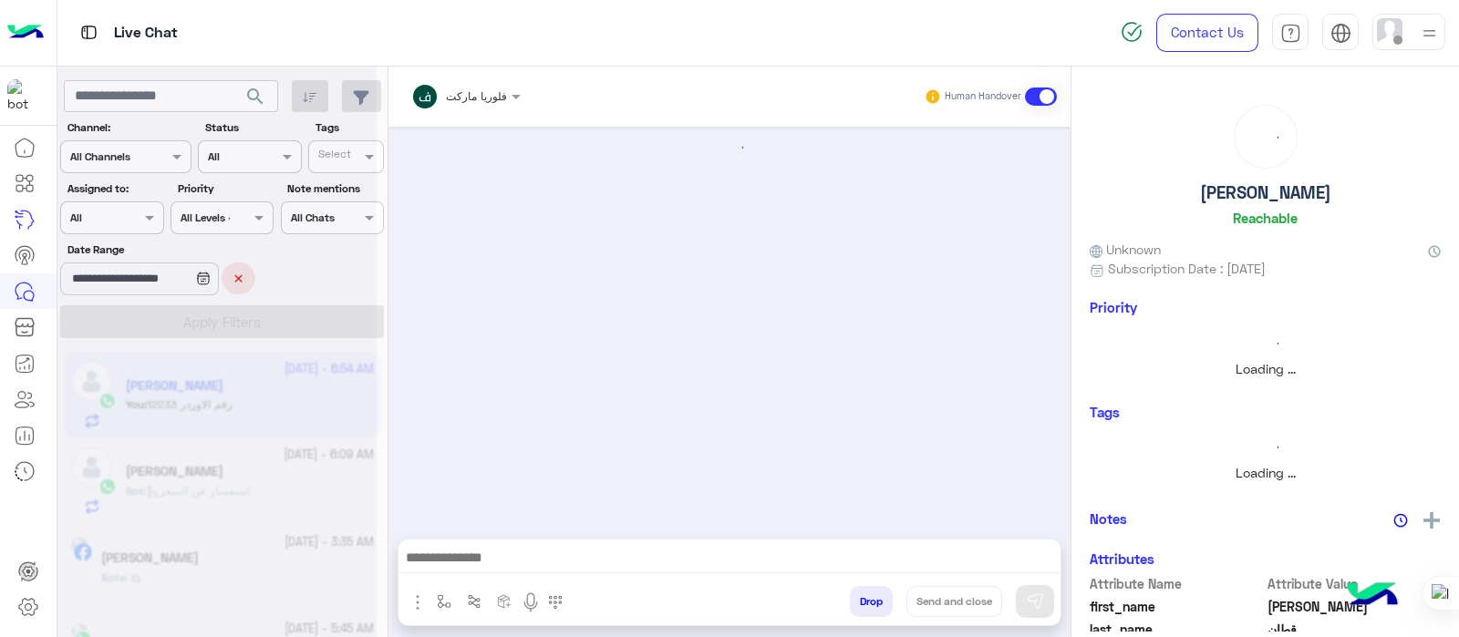
click at [141, 281] on div at bounding box center [216, 325] width 319 height 637
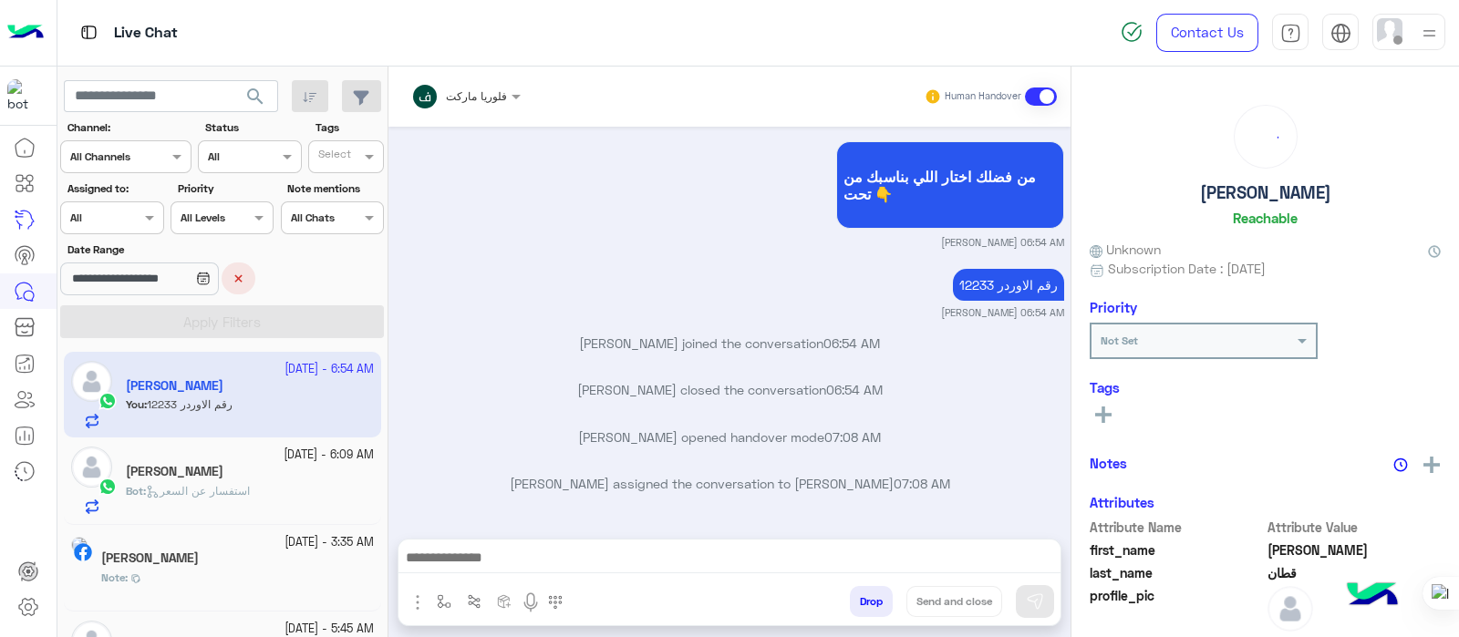
click at [255, 281] on button "×" at bounding box center [239, 279] width 34 height 32
click at [1425, 468] on img at bounding box center [1431, 465] width 16 height 16
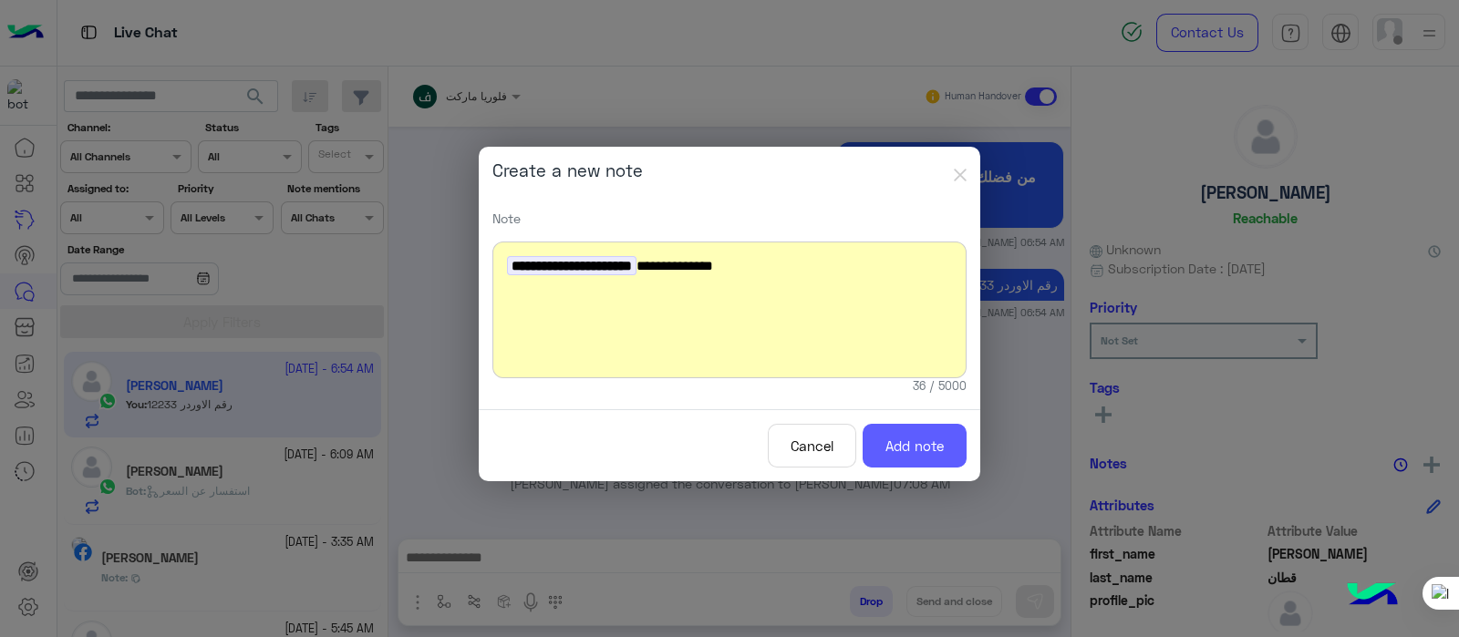
click at [916, 437] on button "Add note" at bounding box center [914, 446] width 104 height 45
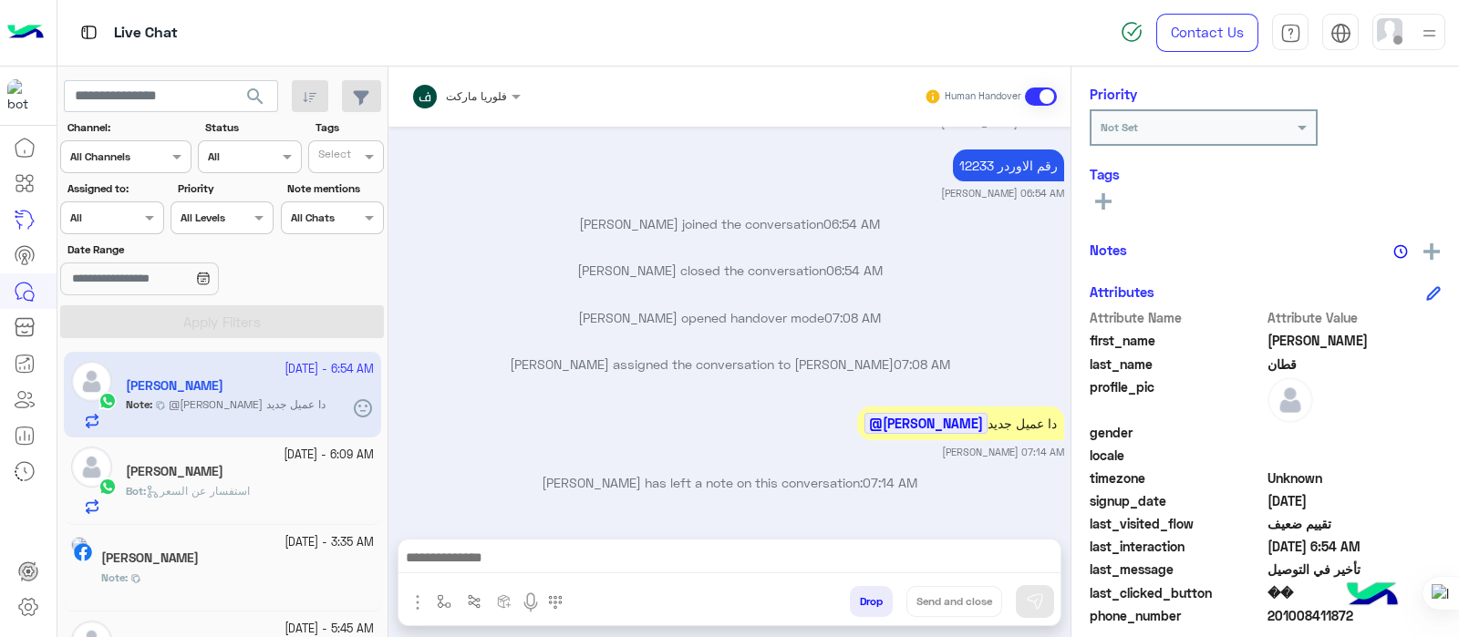
scroll to position [225, 0]
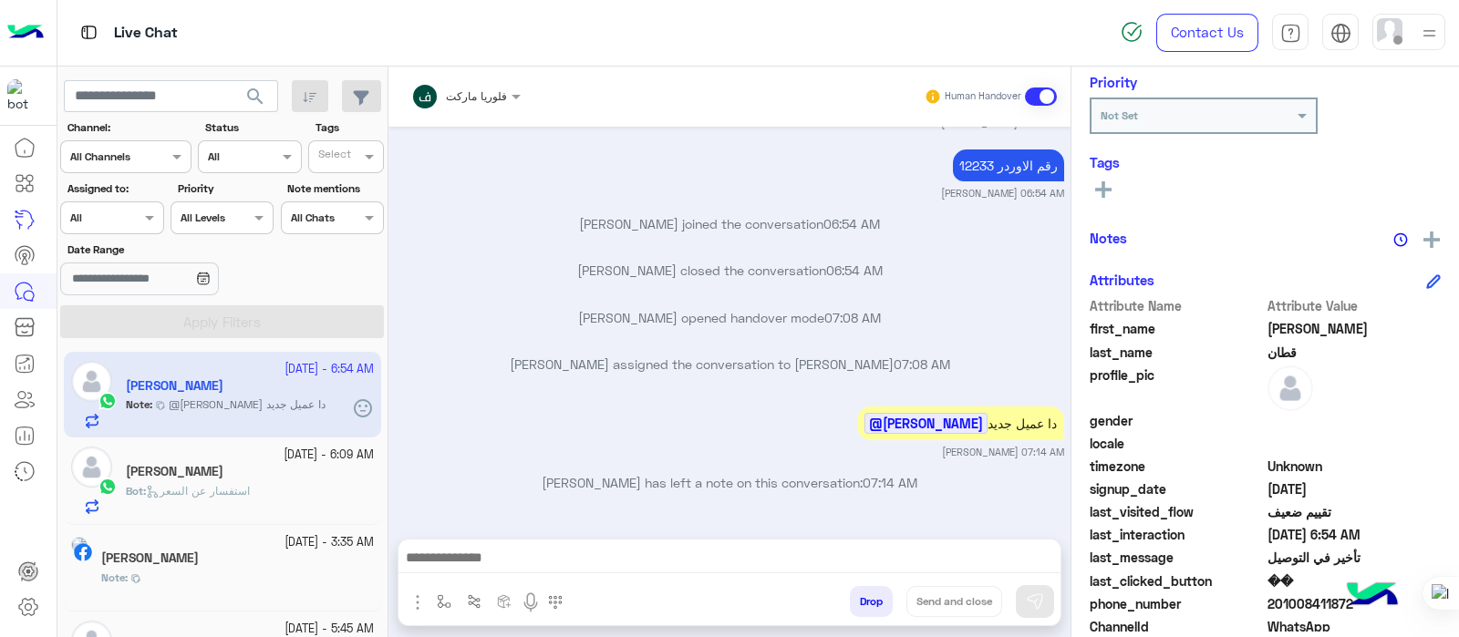
drag, startPoint x: 1456, startPoint y: 363, endPoint x: 1458, endPoint y: 462, distance: 99.4
click at [1458, 462] on div at bounding box center [1458, 318] width 1 height 637
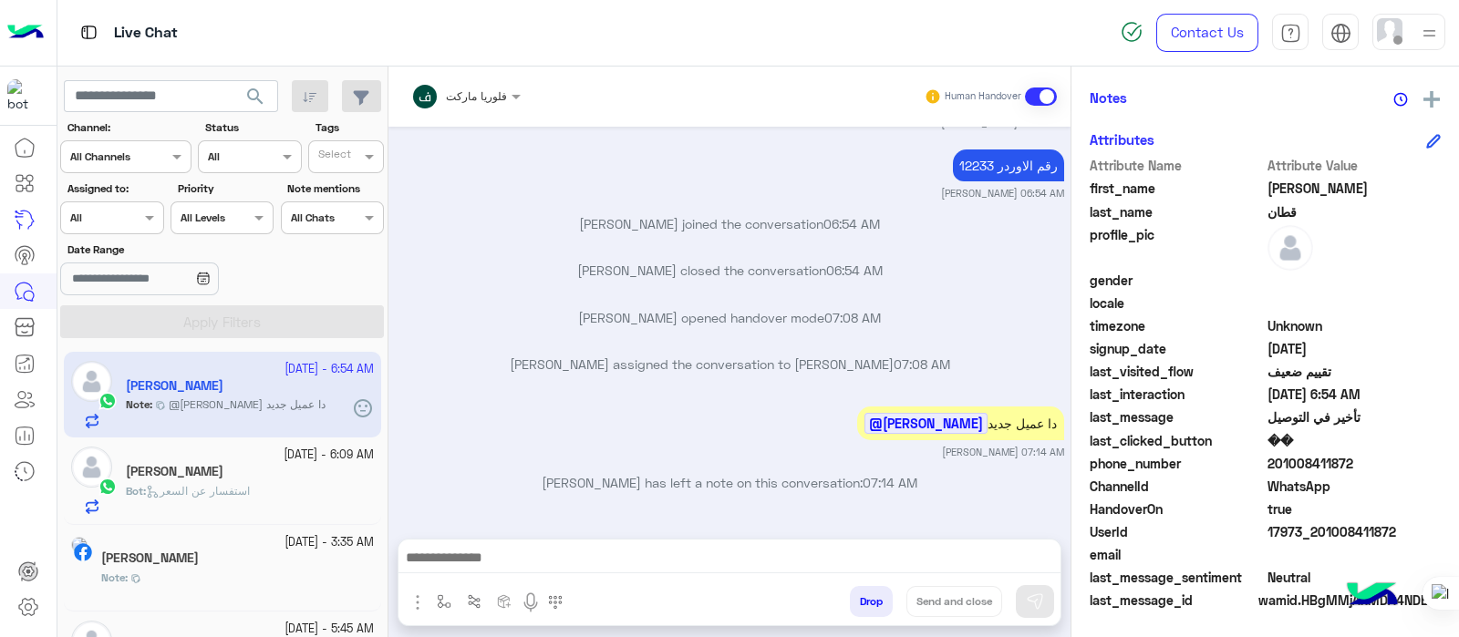
drag, startPoint x: 1338, startPoint y: 415, endPoint x: 1331, endPoint y: 663, distance: 248.1
click at [1331, 636] on html "Live Chat Contact Us Help Center عربي English search Channel: Channel All Chann…" at bounding box center [729, 318] width 1459 height 637
click at [943, 521] on div "فلوريا ماركت Human Handover Sep 28, 2025 ادخل العنوان بالطريقة كذا كذا Sabrin S…" at bounding box center [729, 356] width 682 height 578
drag, startPoint x: 1269, startPoint y: 190, endPoint x: 1335, endPoint y: 183, distance: 66.8
click at [1335, 183] on span "[PERSON_NAME]" at bounding box center [1354, 188] width 174 height 19
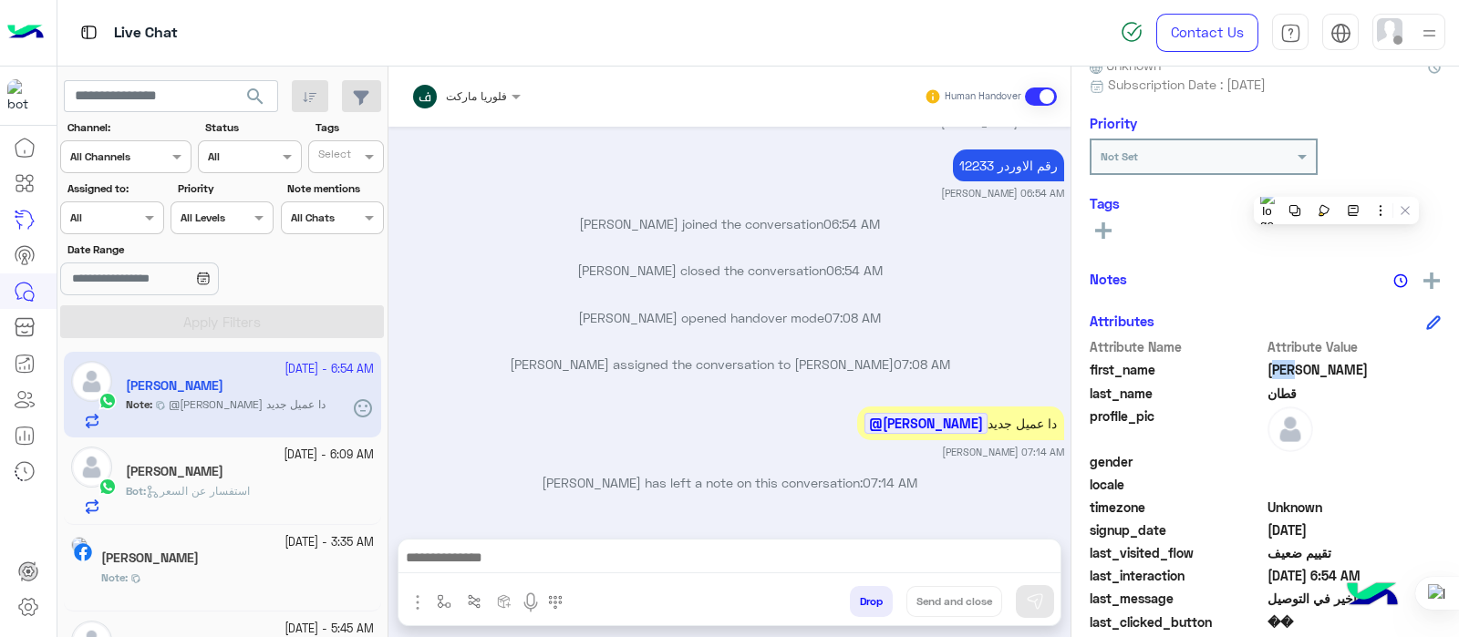
scroll to position [147, 0]
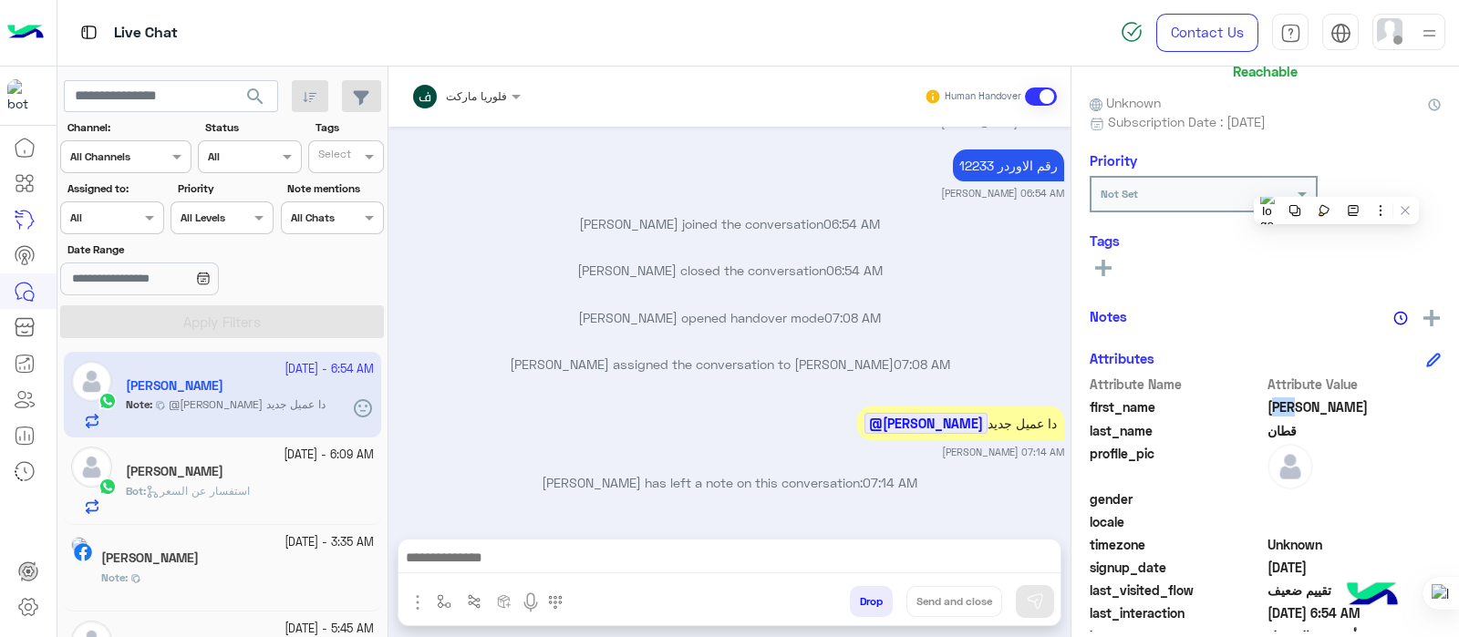
click at [1102, 260] on rect at bounding box center [1103, 268] width 4 height 16
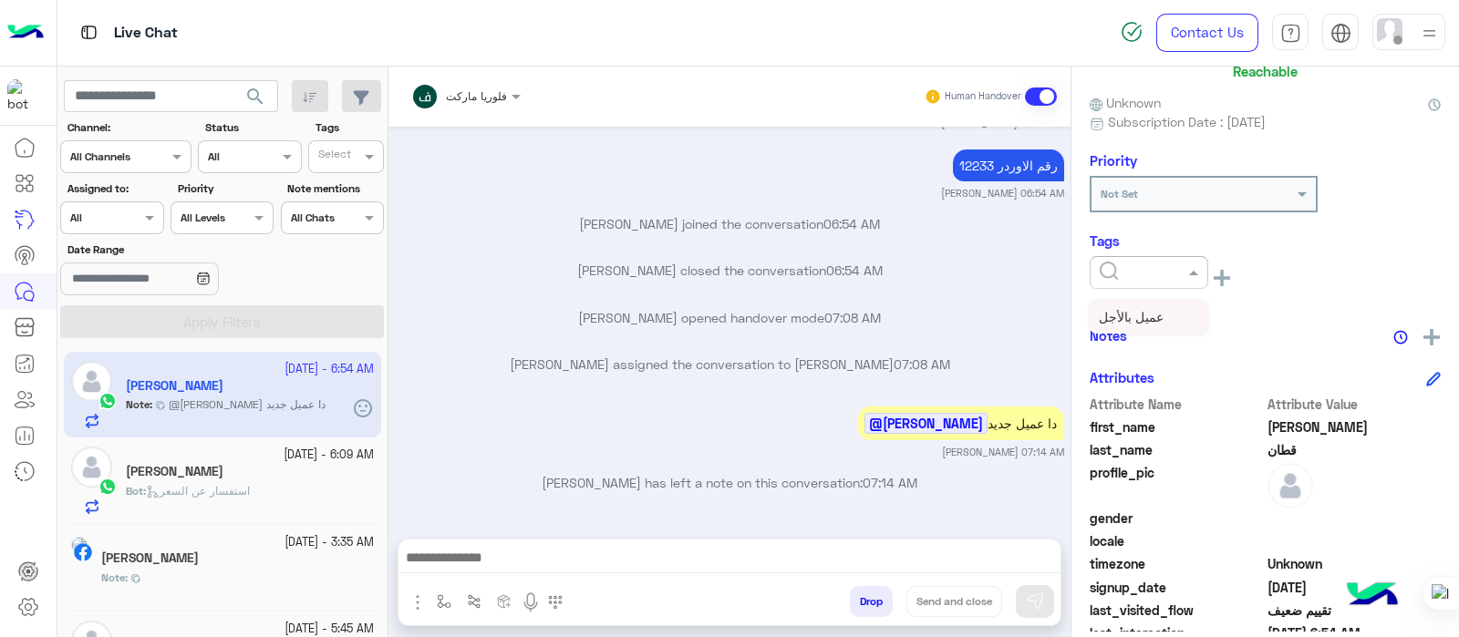
click at [1173, 264] on div at bounding box center [1148, 270] width 117 height 17
click at [1244, 289] on div "عميل بالأجل See All" at bounding box center [1264, 276] width 351 height 41
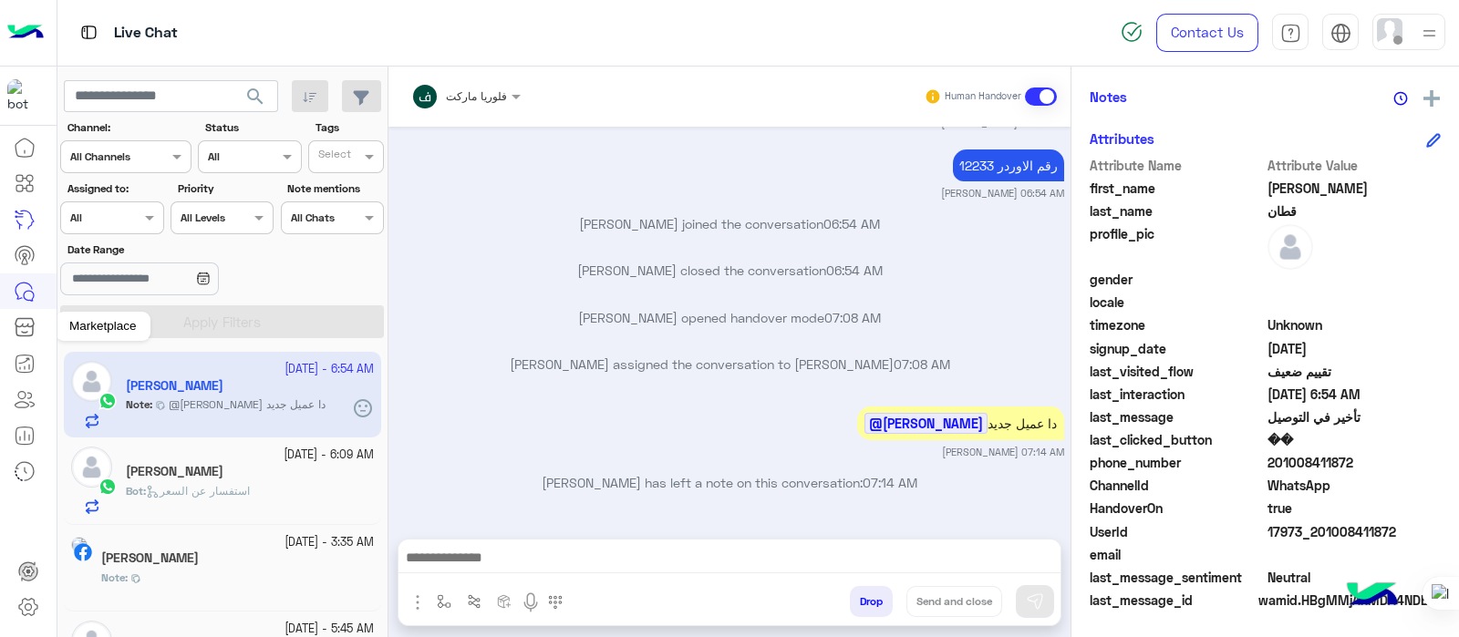
click at [23, 320] on icon at bounding box center [25, 327] width 22 height 22
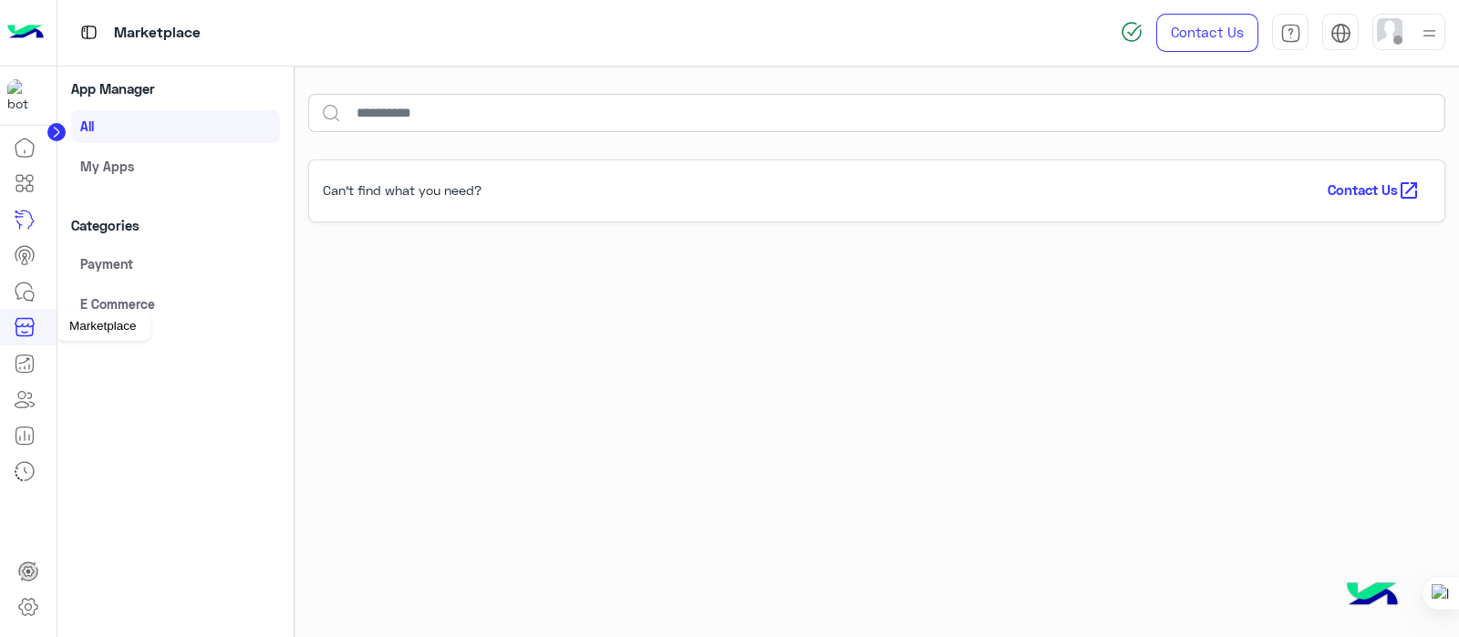
click at [30, 321] on icon at bounding box center [25, 327] width 22 height 22
click at [95, 126] on link "All" at bounding box center [175, 126] width 209 height 33
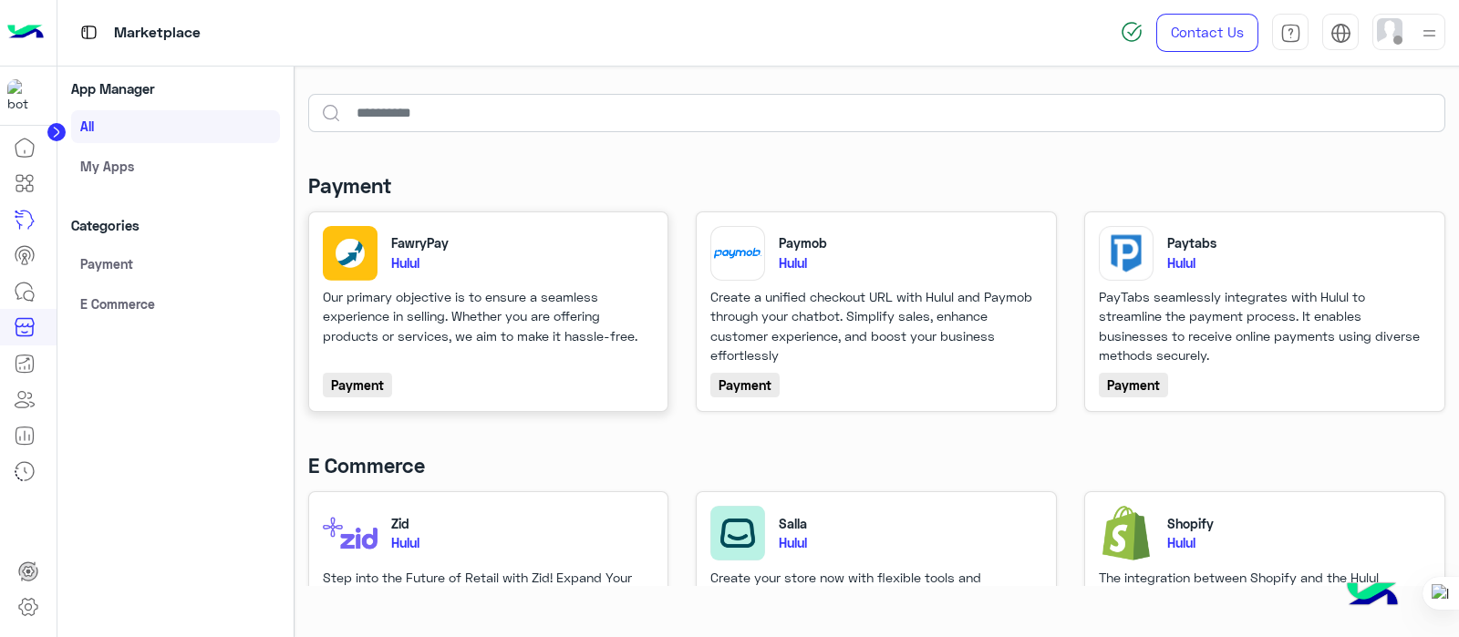
click at [517, 335] on p "Our primary objective is to ensure a seamless experience in selling. Whether yo…" at bounding box center [487, 316] width 328 height 58
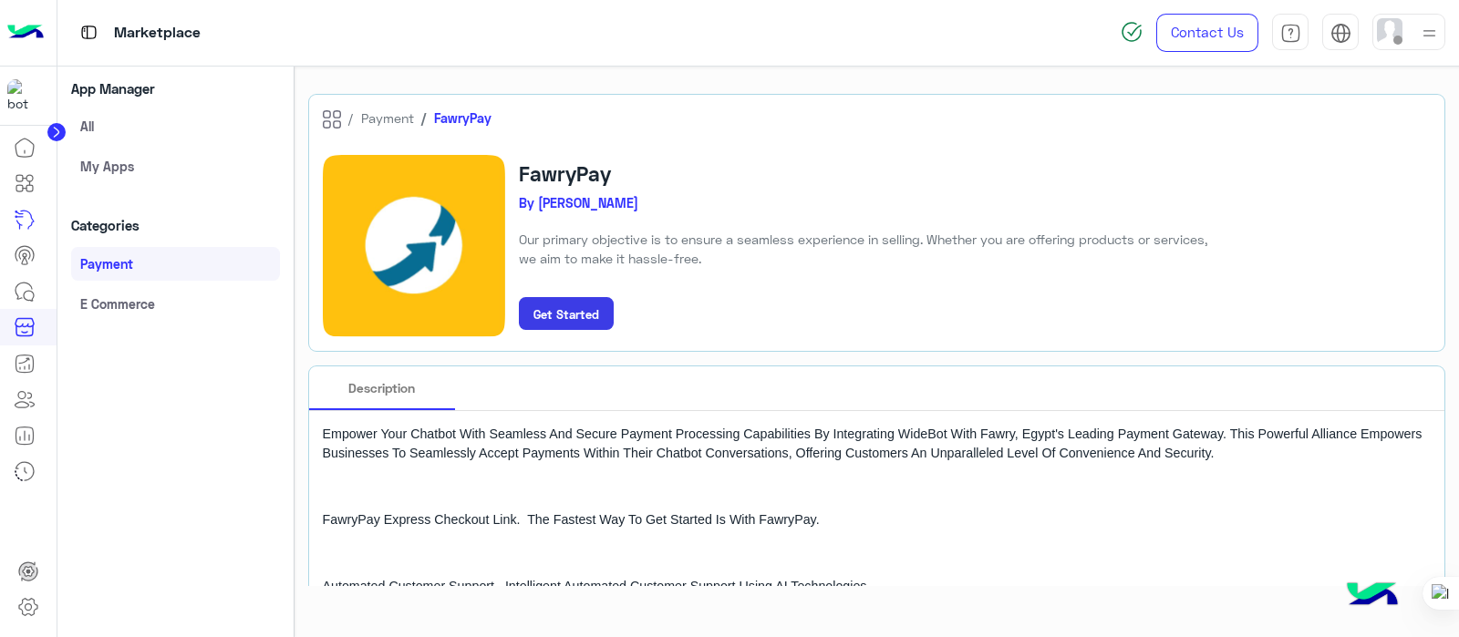
click at [578, 303] on button "Get Started" at bounding box center [566, 313] width 95 height 33
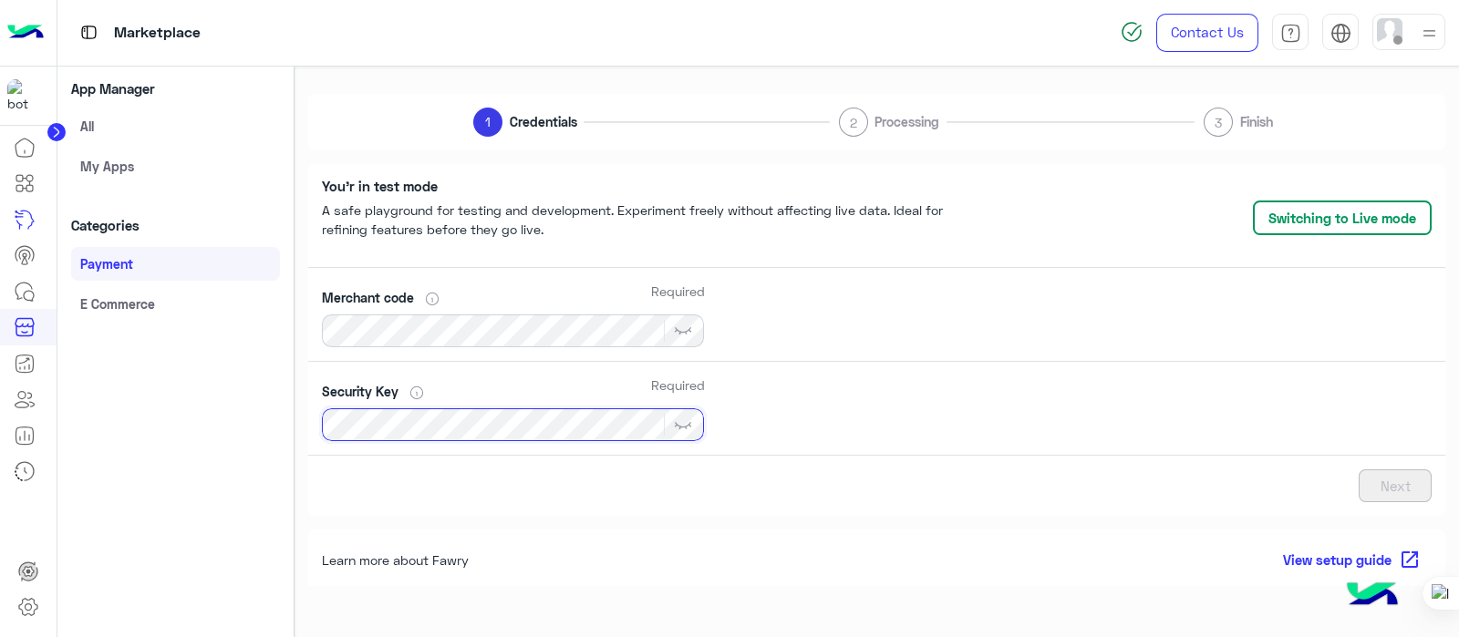
scroll to position [17, 0]
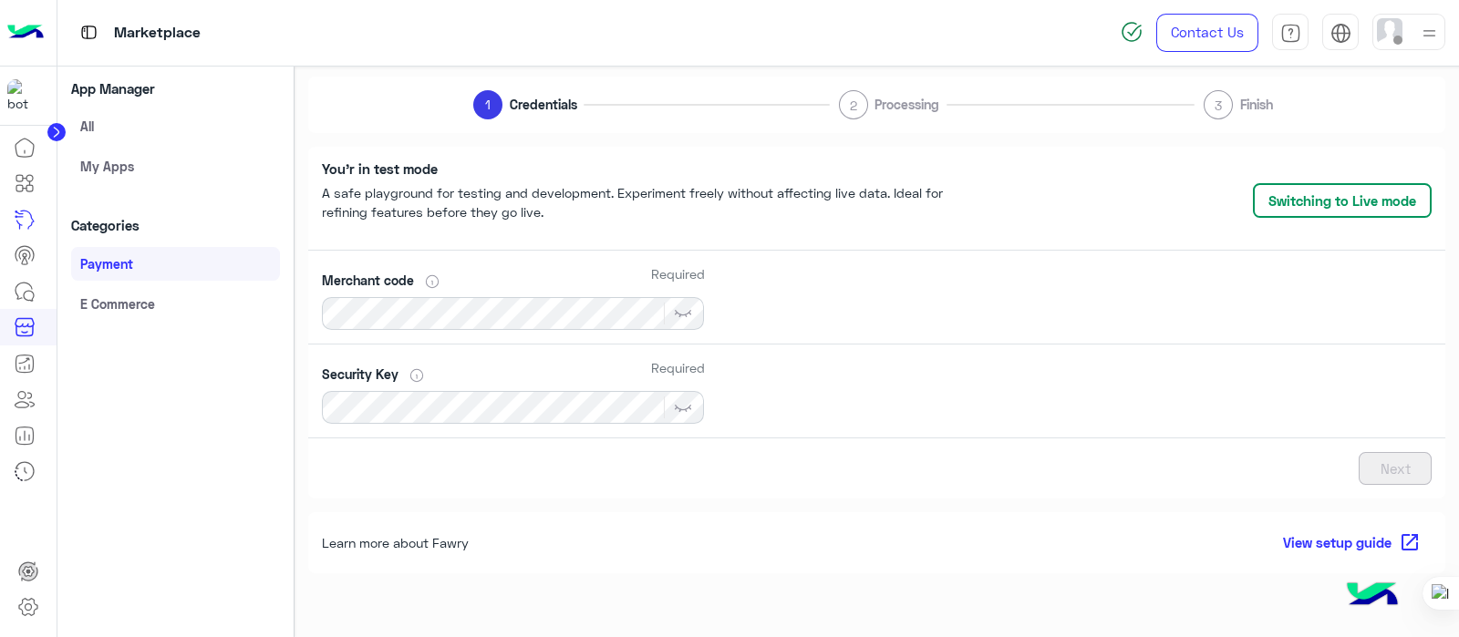
click at [871, 307] on div "Merchant code Required" at bounding box center [877, 298] width 1138 height 94
click at [139, 308] on link "E Commerce" at bounding box center [175, 303] width 209 height 33
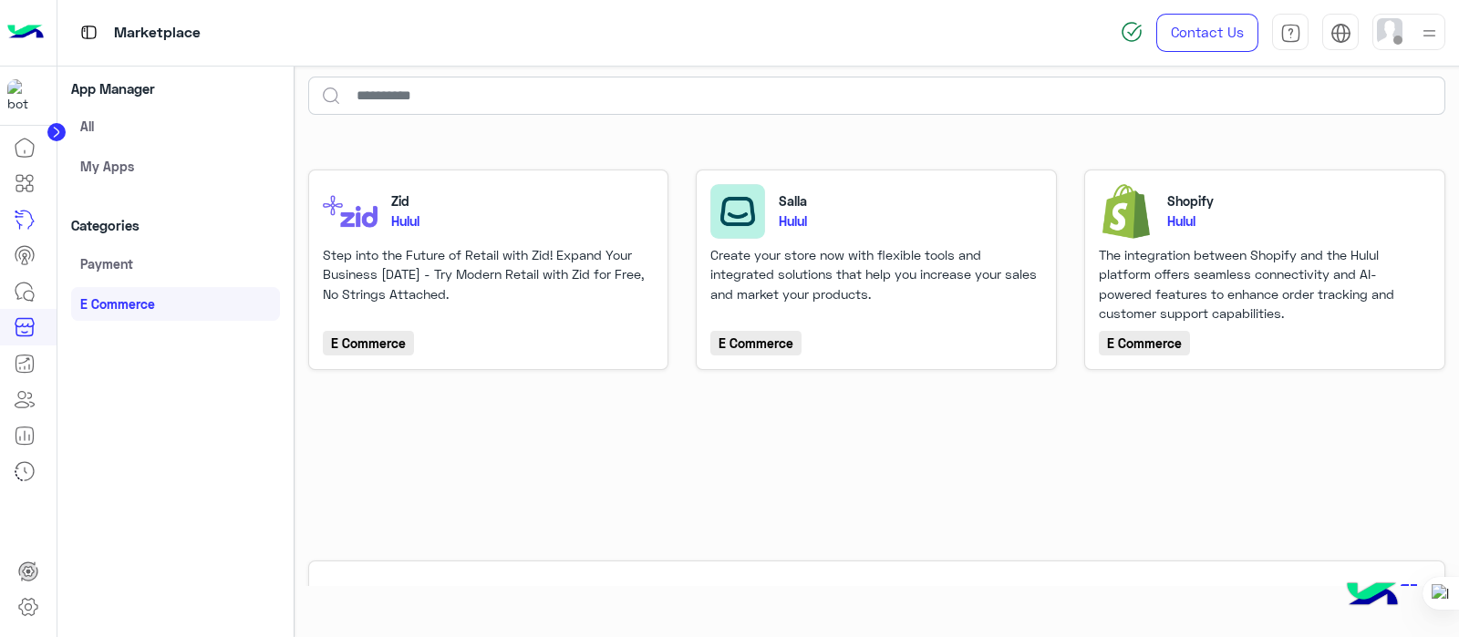
click at [573, 407] on div "Zid Hulul Step into the Future of Retail with Zid! Expand Your Business Today -…" at bounding box center [876, 384] width 1165 height 510
click at [1314, 311] on div "The integration between Shopify and the Hulul platform offers seamless connecti…" at bounding box center [1262, 284] width 328 height 78
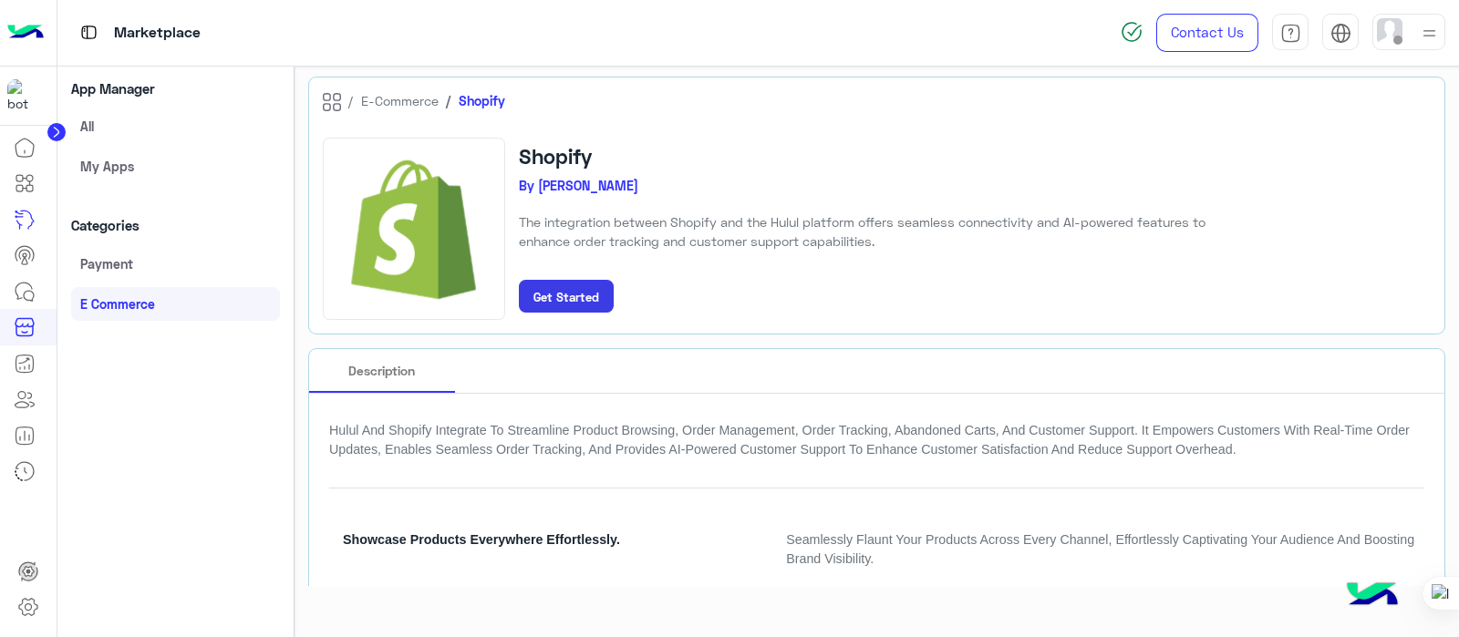
drag, startPoint x: 1458, startPoint y: 120, endPoint x: 1458, endPoint y: 519, distance: 398.4
click at [1458, 519] on div at bounding box center [1458, 318] width 1 height 637
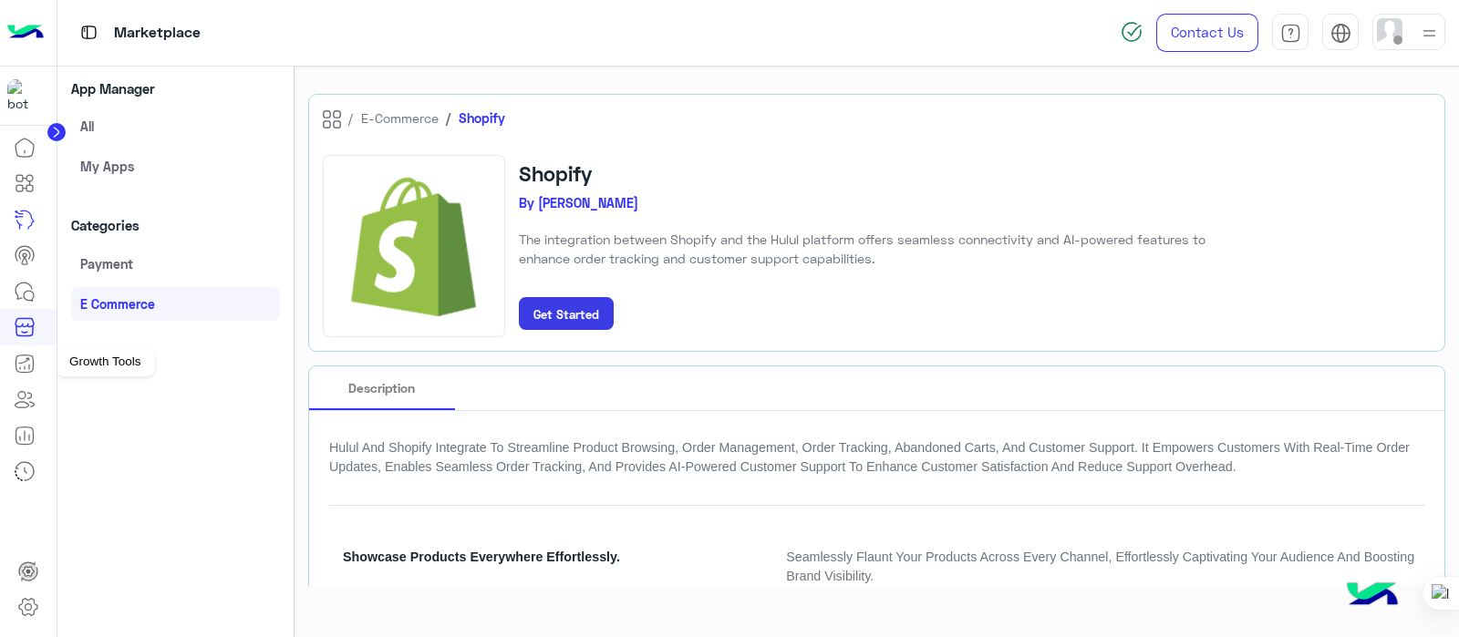
click at [22, 366] on icon at bounding box center [25, 364] width 22 height 22
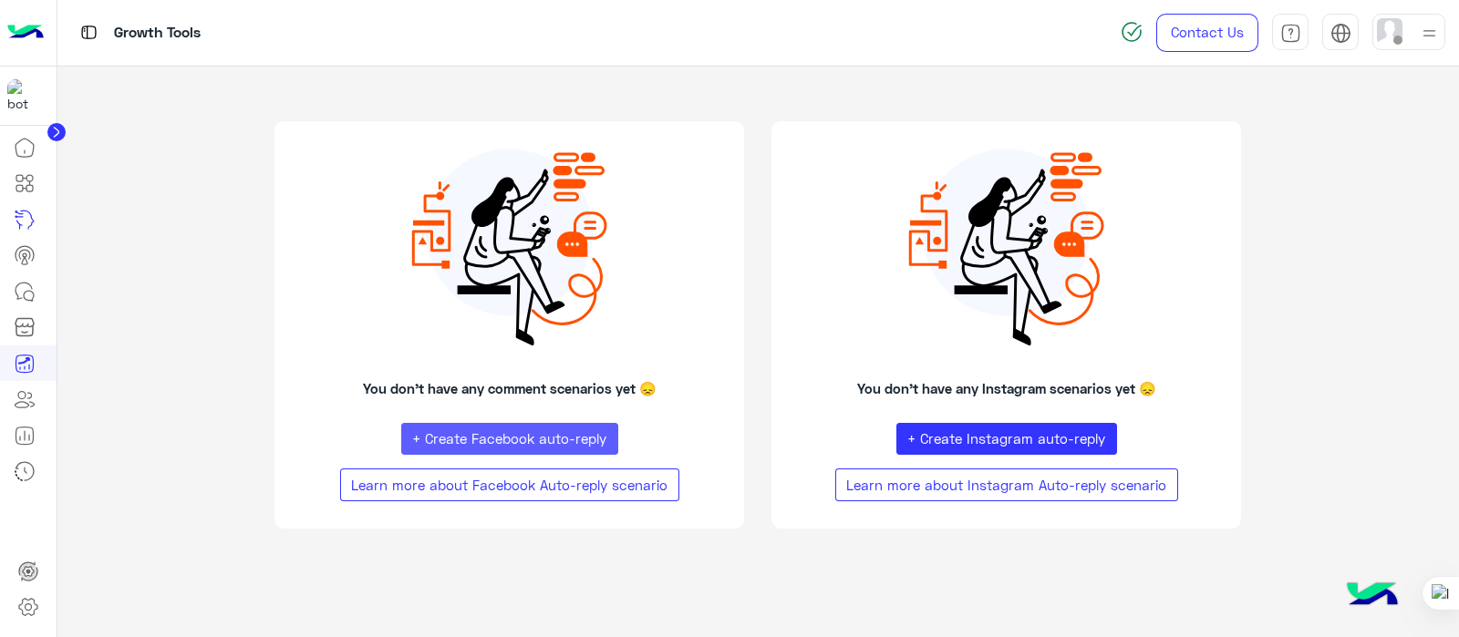
click at [519, 438] on button "+ Create Facebook auto-reply" at bounding box center [509, 439] width 217 height 33
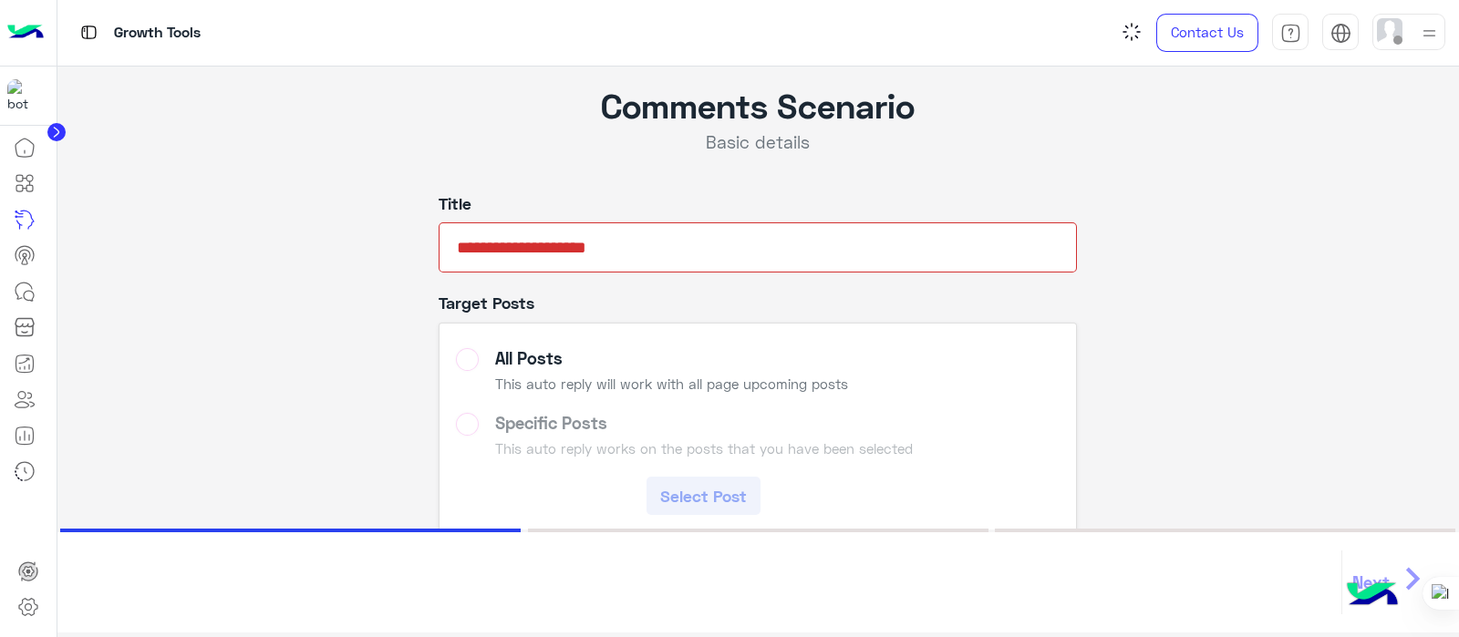
click at [495, 252] on input "text" at bounding box center [757, 247] width 638 height 50
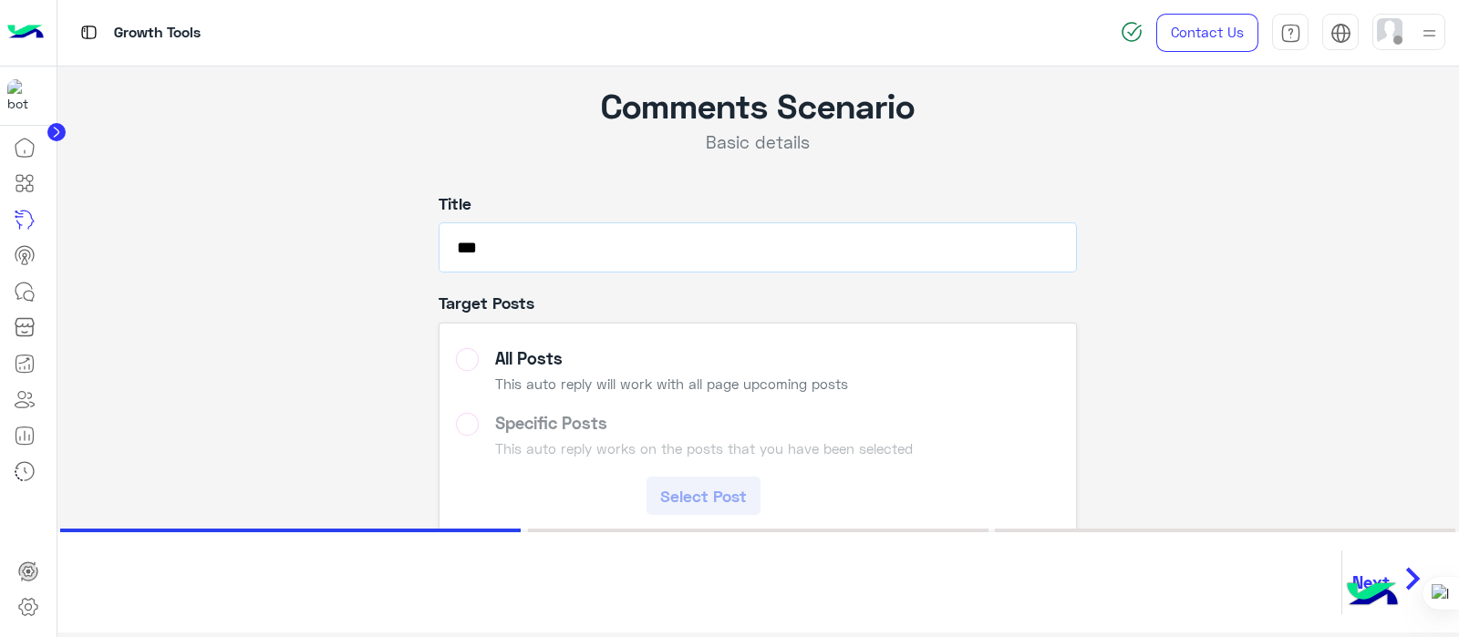
scroll to position [123, 0]
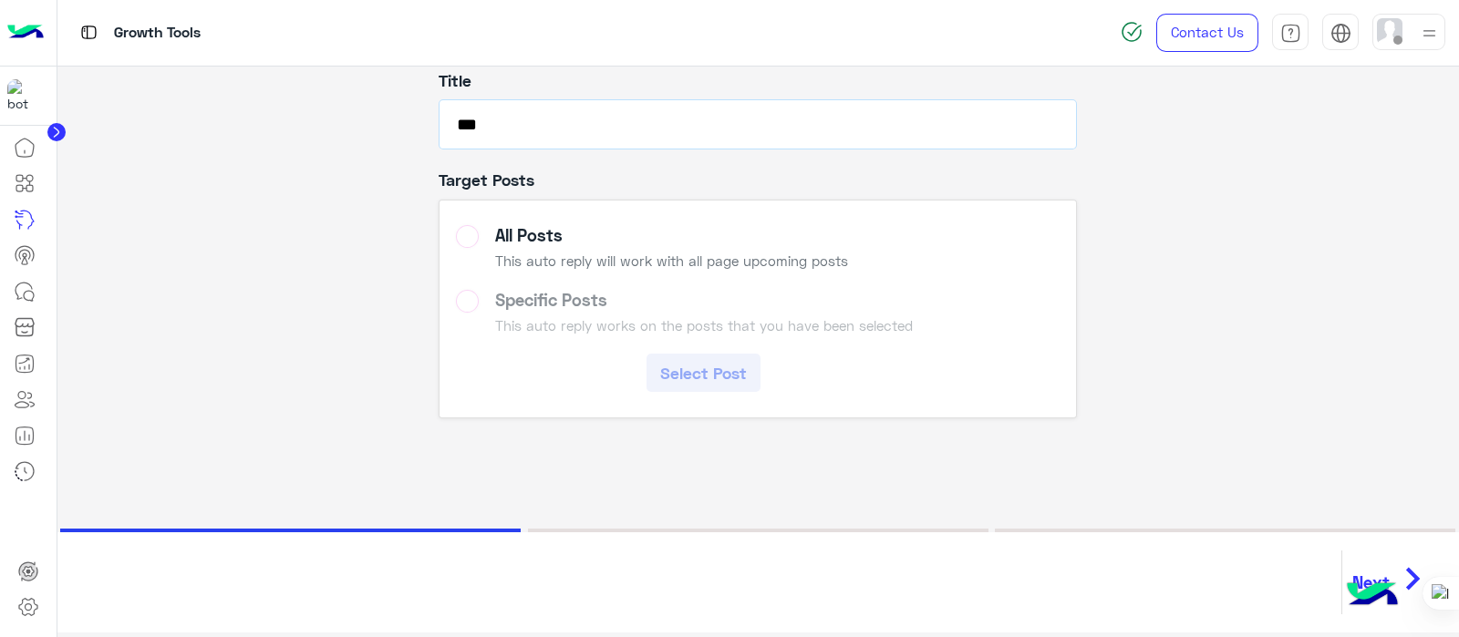
type input "***"
click at [458, 305] on label "Specific Posts This auto reply works on the posts that you have been selected S…" at bounding box center [758, 341] width 604 height 103
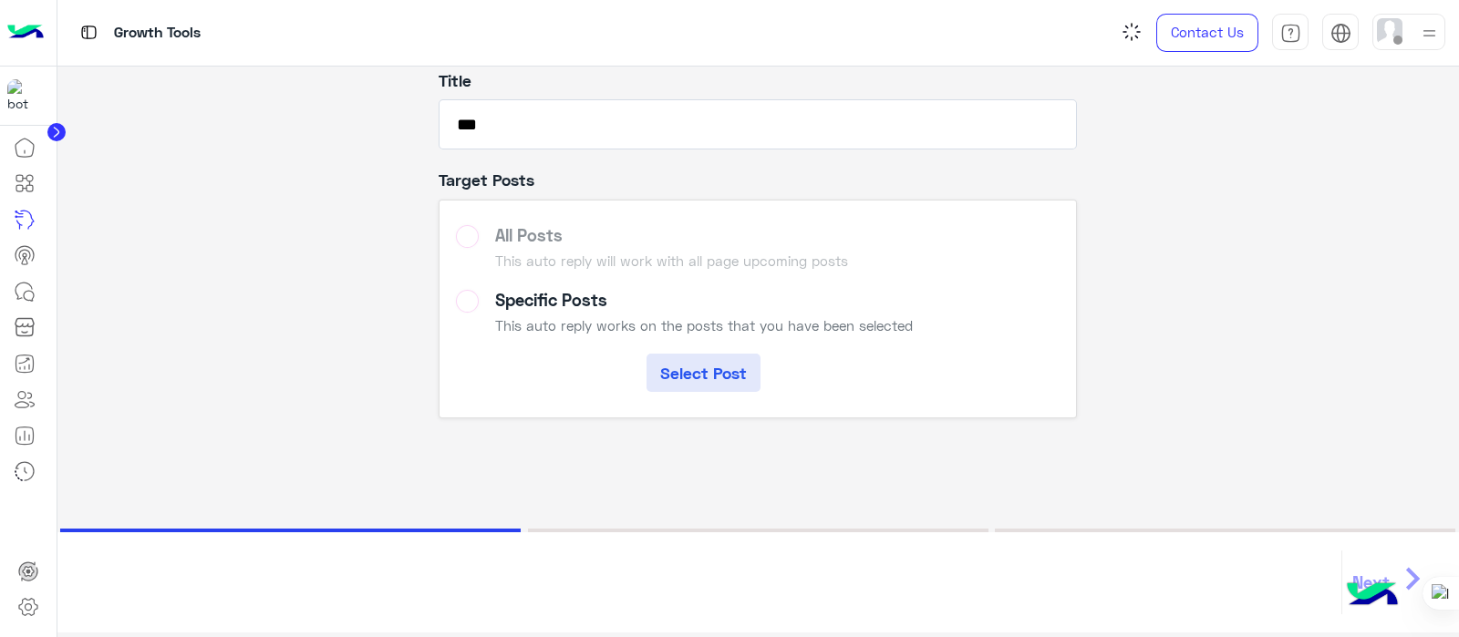
click at [696, 377] on button "Select Post" at bounding box center [703, 373] width 114 height 38
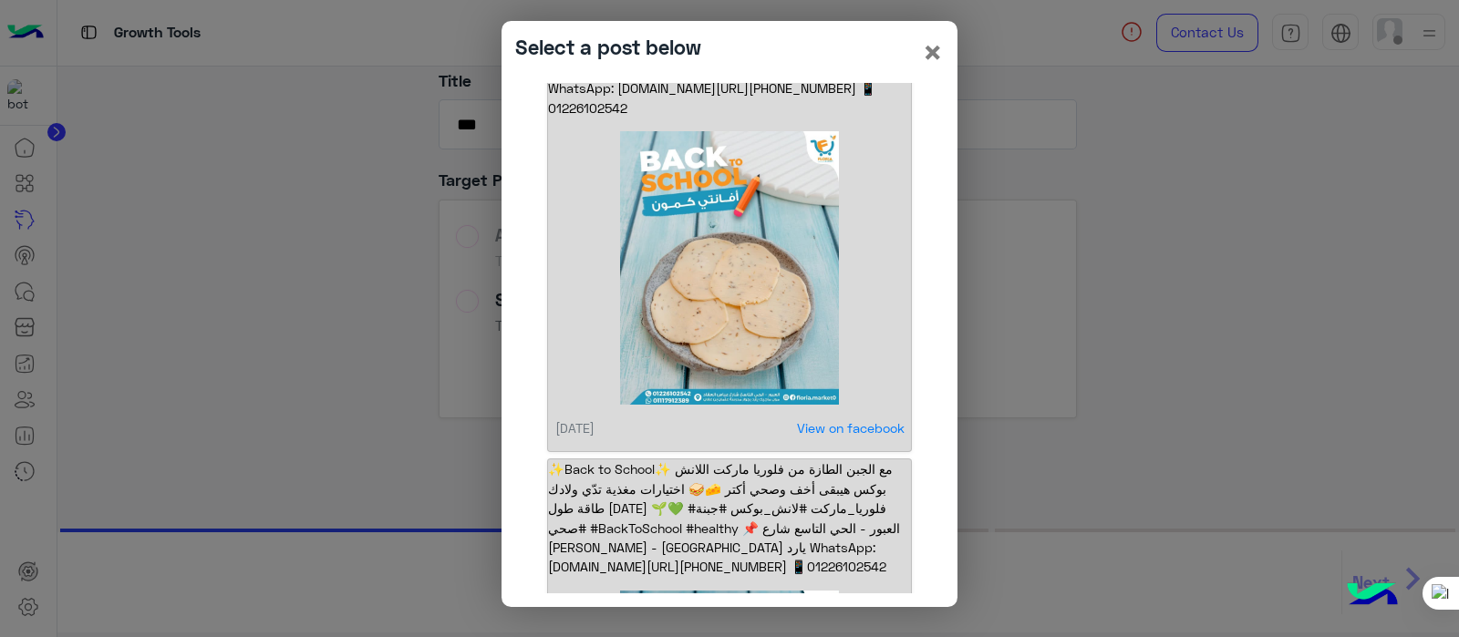
scroll to position [150, 0]
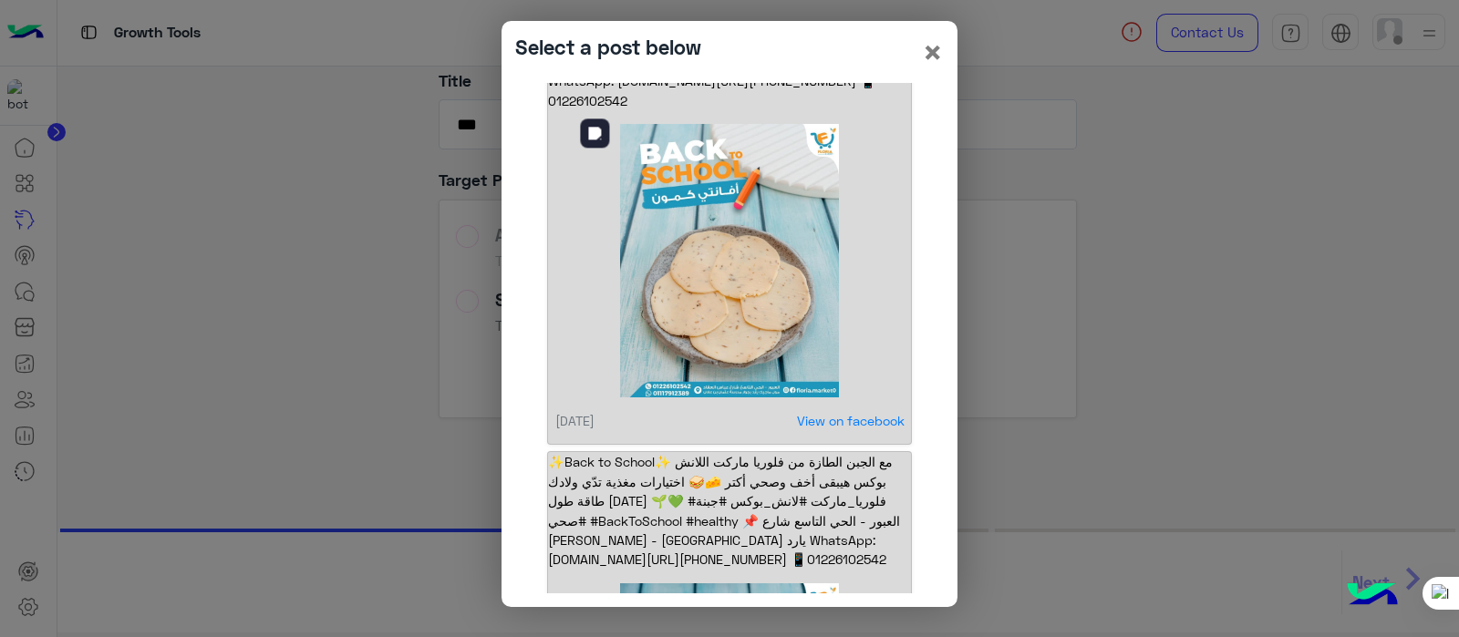
click at [740, 274] on img at bounding box center [729, 260] width 326 height 273
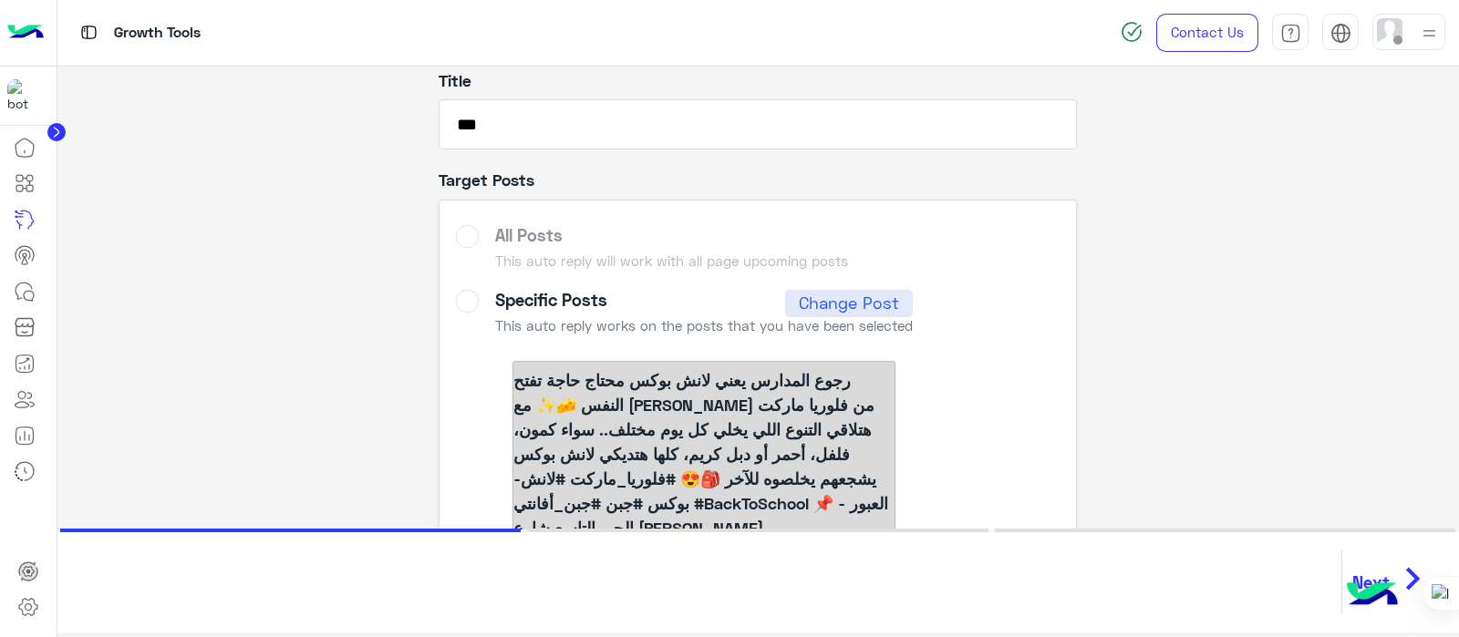
drag, startPoint x: 1379, startPoint y: 554, endPoint x: 1441, endPoint y: 584, distance: 68.9
click at [1379, 556] on button "Next chevron_right" at bounding box center [1390, 583] width 99 height 64
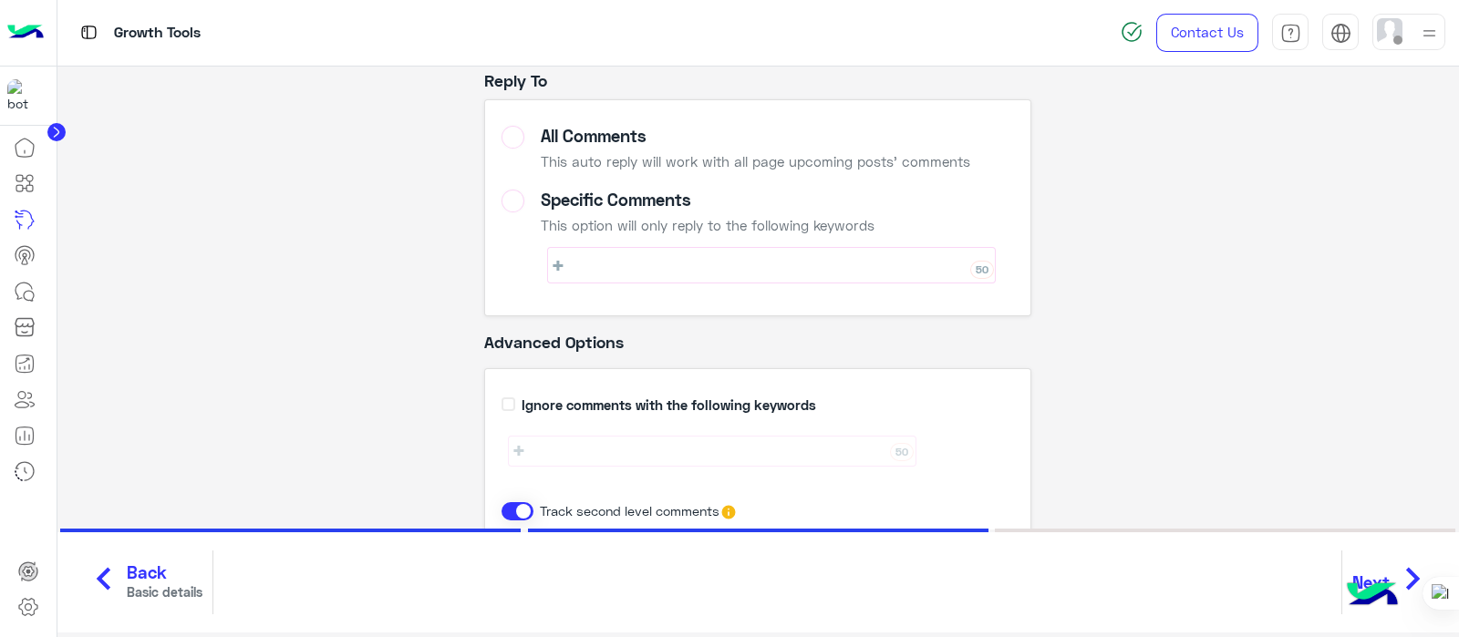
scroll to position [1, 0]
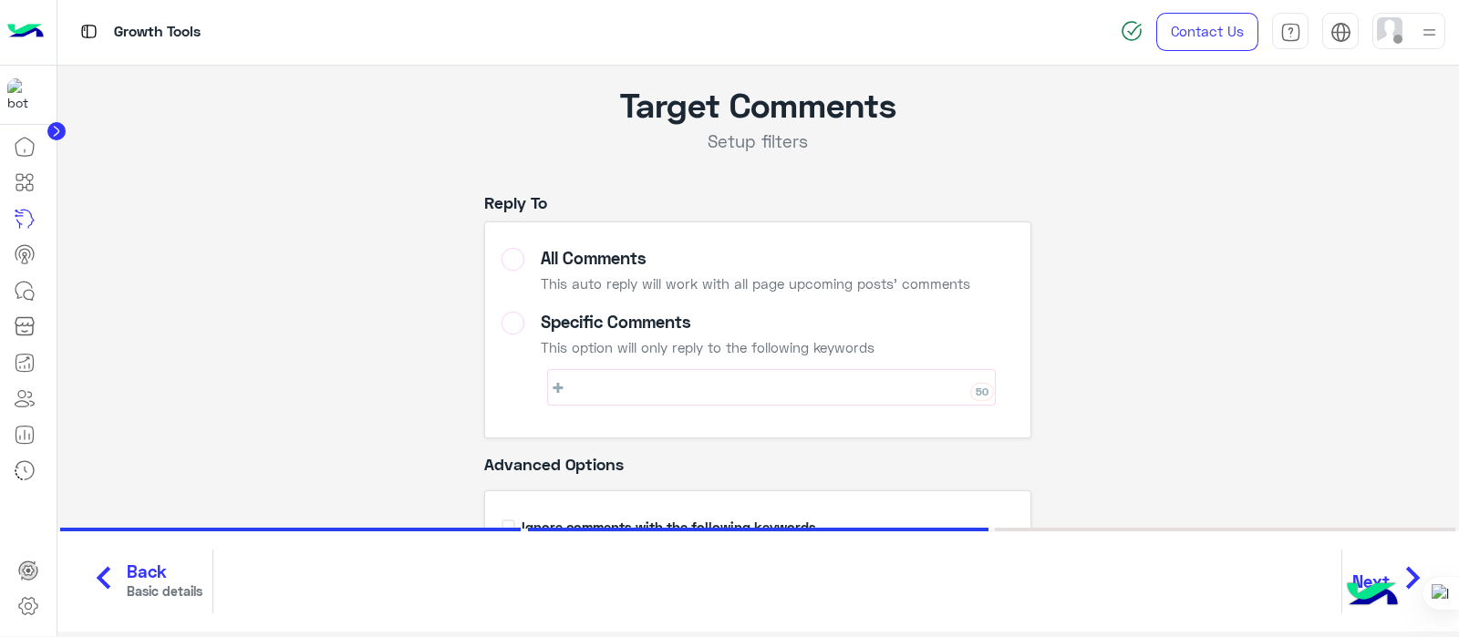
click at [507, 327] on label "Specific Comments This option will only reply to the following keywords 50" at bounding box center [757, 362] width 513 height 101
click at [509, 266] on label "All Comments This auto reply will work with all page upcoming posts' comments" at bounding box center [757, 273] width 513 height 51
drag, startPoint x: 510, startPoint y: 309, endPoint x: 515, endPoint y: 321, distance: 12.7
click at [510, 309] on li "Specific Comments This option will only reply to the following keywords 50" at bounding box center [757, 362] width 527 height 115
click at [518, 329] on label "Specific Comments This option will only reply to the following keywords 50" at bounding box center [757, 362] width 513 height 101
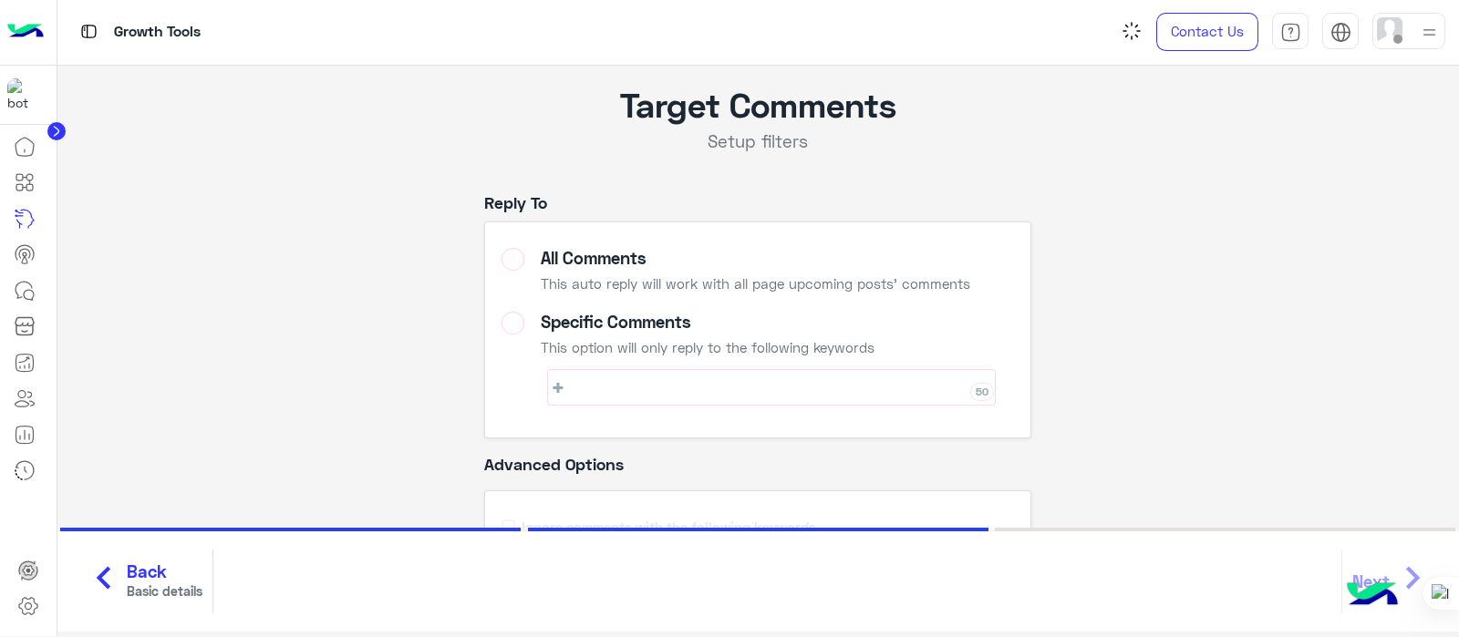
click at [636, 398] on div "50" at bounding box center [771, 387] width 448 height 36
type input "*"
click at [920, 444] on div "Reply To All Comments This auto reply will work with all page upcoming posts' c…" at bounding box center [757, 478] width 547 height 574
click at [552, 389] on icon at bounding box center [557, 388] width 11 height 10
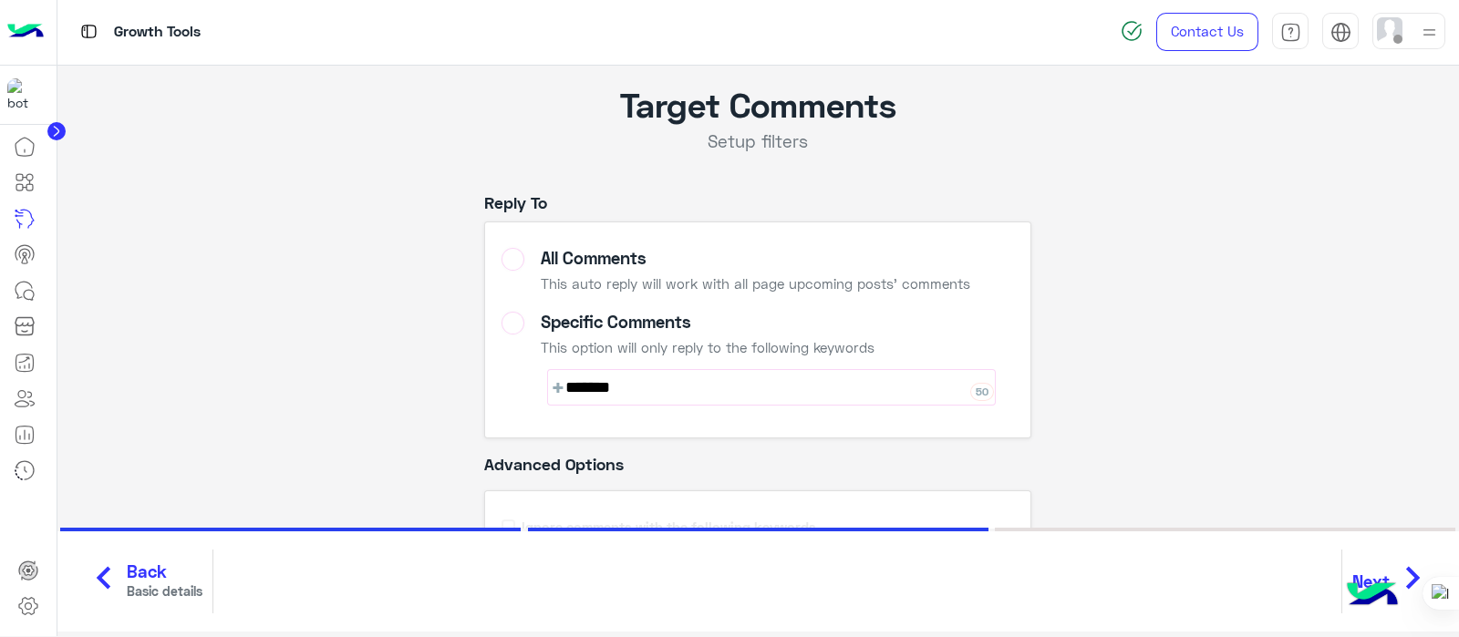
click at [768, 432] on ul "All Comments This auto reply will work with all page upcoming posts' comments S…" at bounding box center [757, 330] width 547 height 217
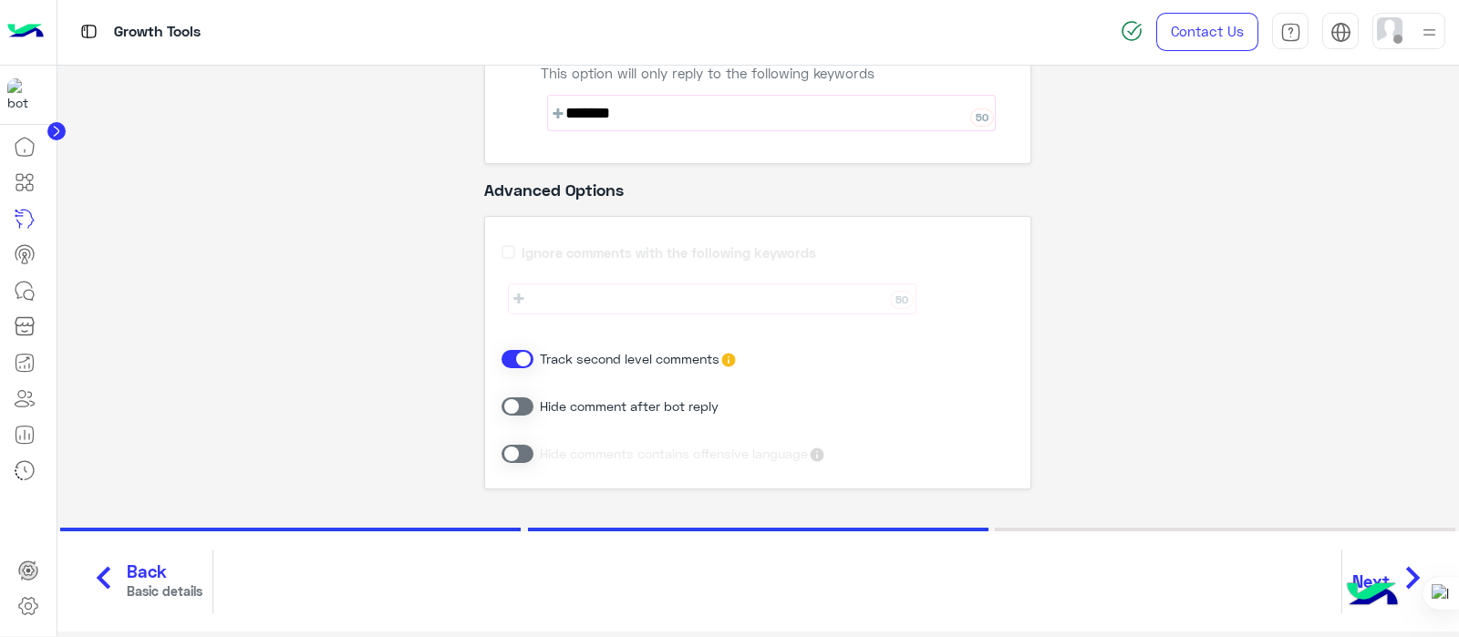
click at [676, 100] on div "50 *******" at bounding box center [771, 113] width 448 height 36
type input "*******"
type input "*"
type input "***"
click at [1396, 564] on icon "chevron_right" at bounding box center [1412, 578] width 46 height 55
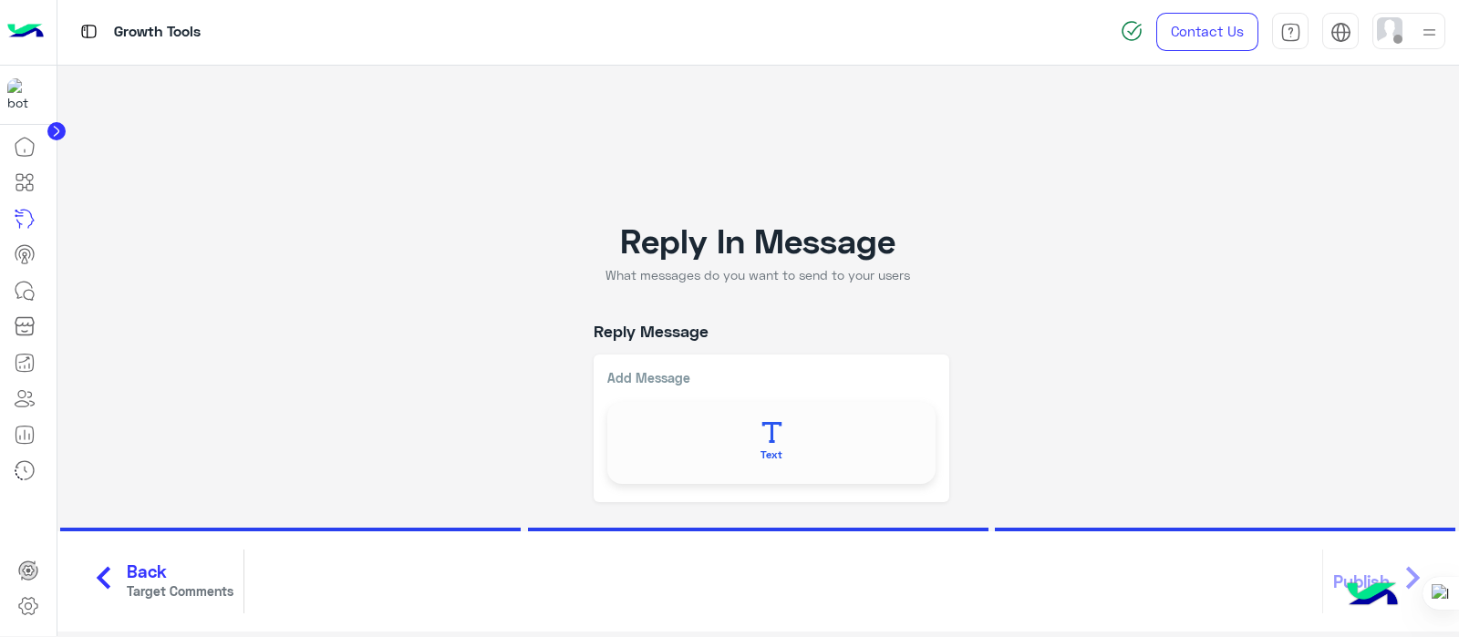
click at [761, 431] on icon at bounding box center [771, 432] width 21 height 21
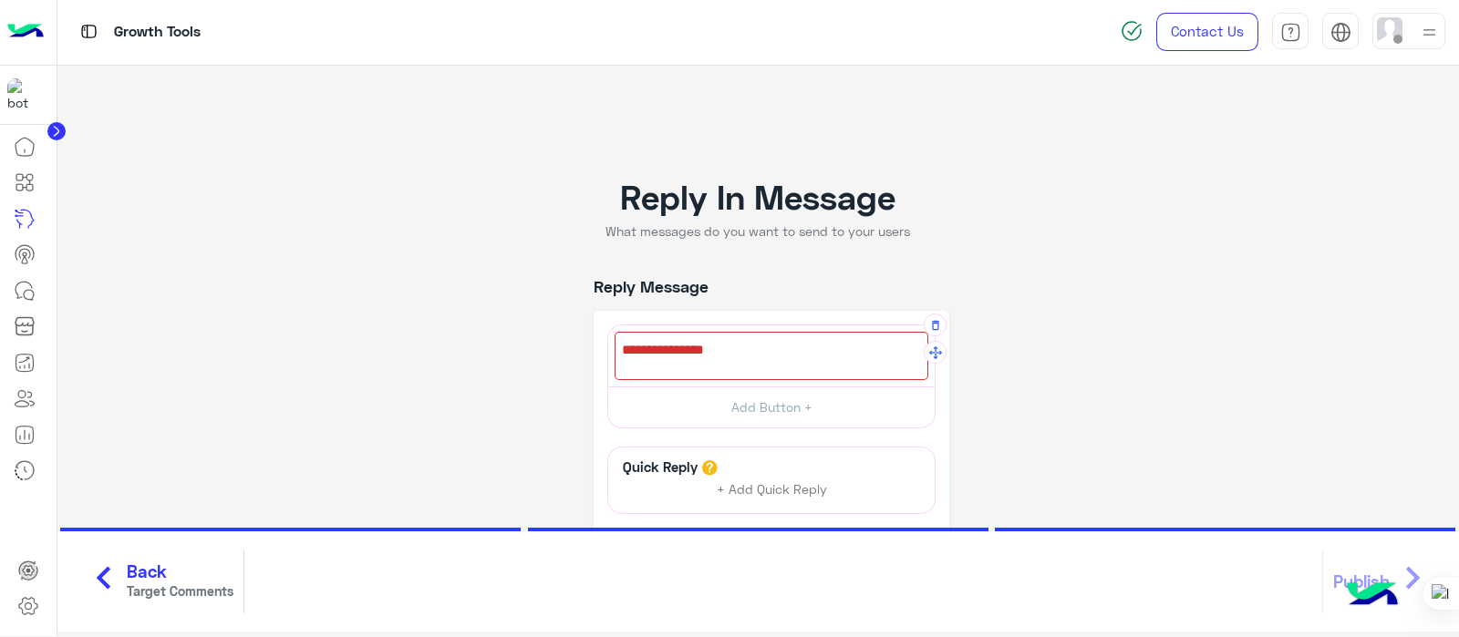
click at [676, 348] on div at bounding box center [771, 356] width 314 height 48
click at [666, 333] on div at bounding box center [771, 356] width 314 height 48
type textarea "*"
type textarea "**********"
click at [791, 409] on button "Add Button +" at bounding box center [771, 407] width 326 height 41
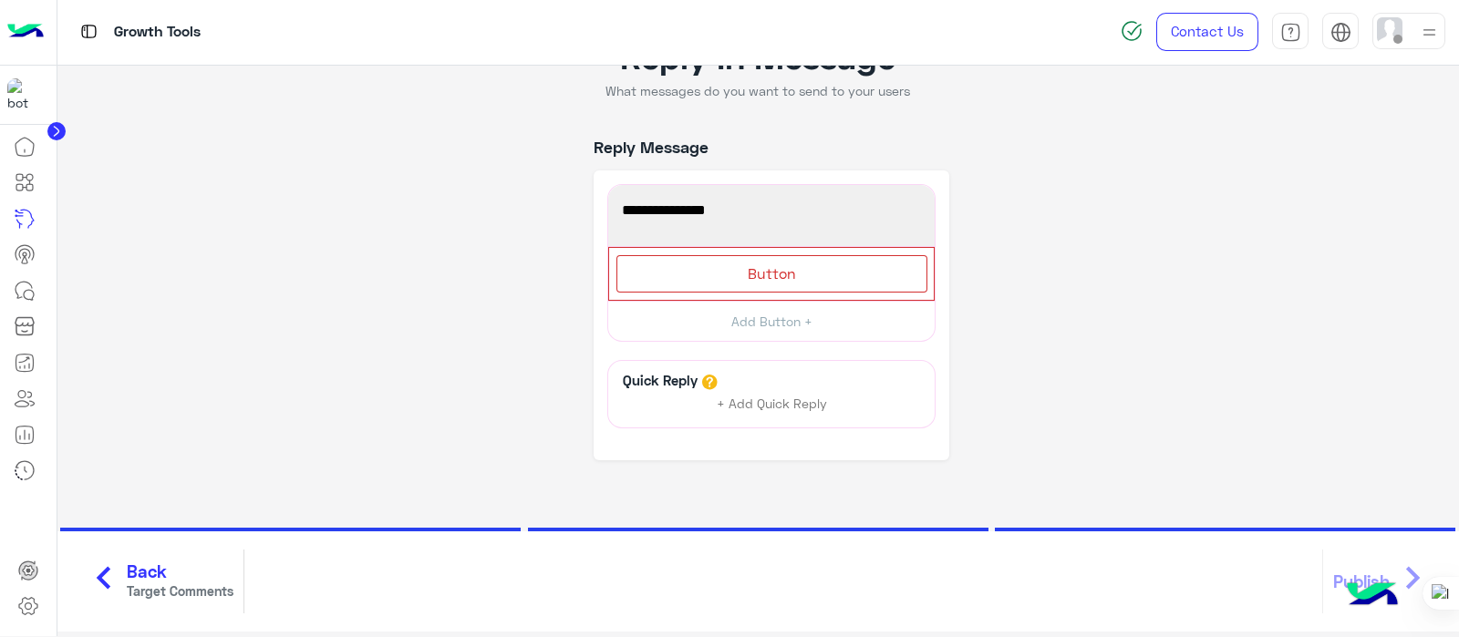
scroll to position [115, 0]
click at [673, 253] on div "Button" at bounding box center [771, 271] width 311 height 37
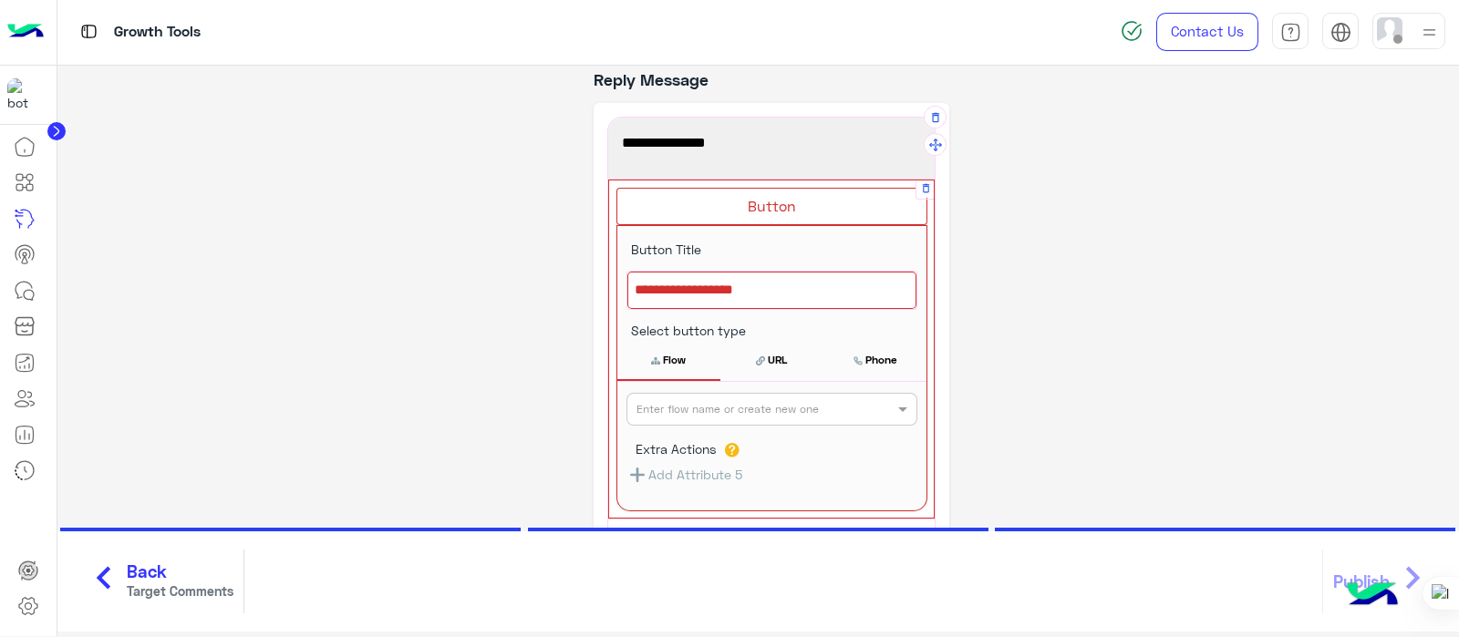
scroll to position [49, 0]
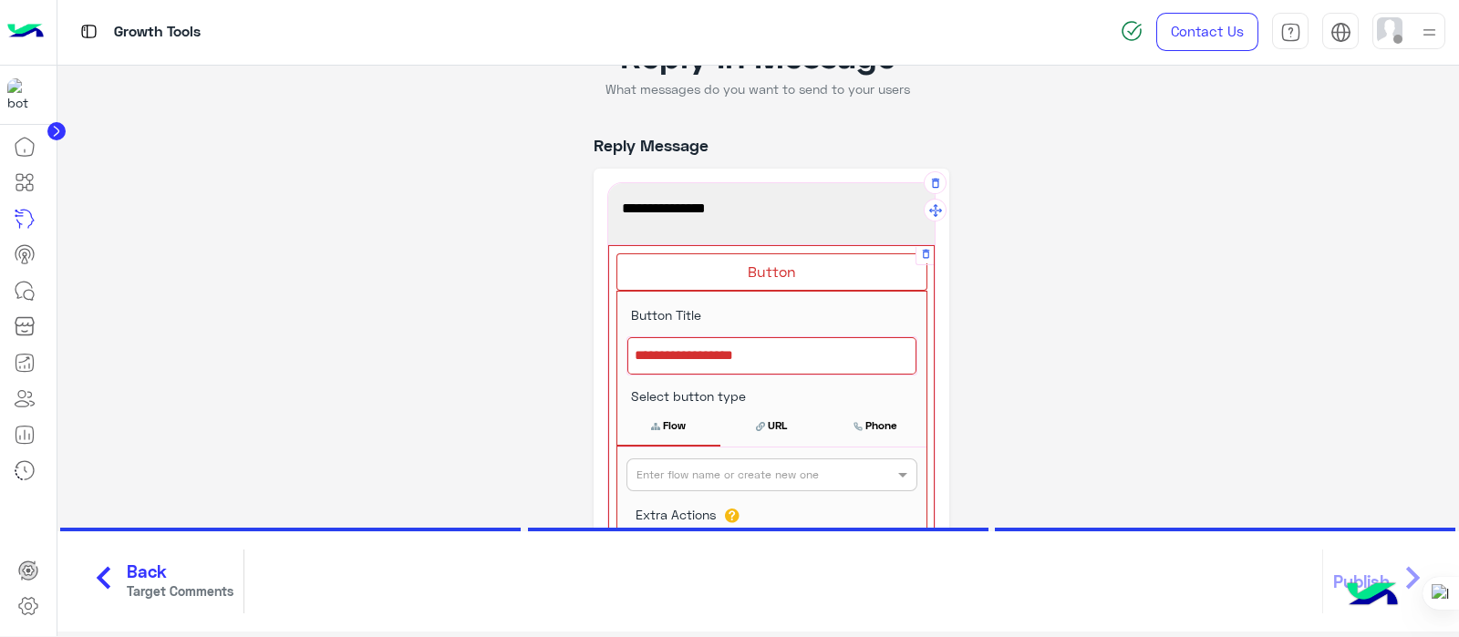
click at [704, 353] on div at bounding box center [771, 356] width 289 height 38
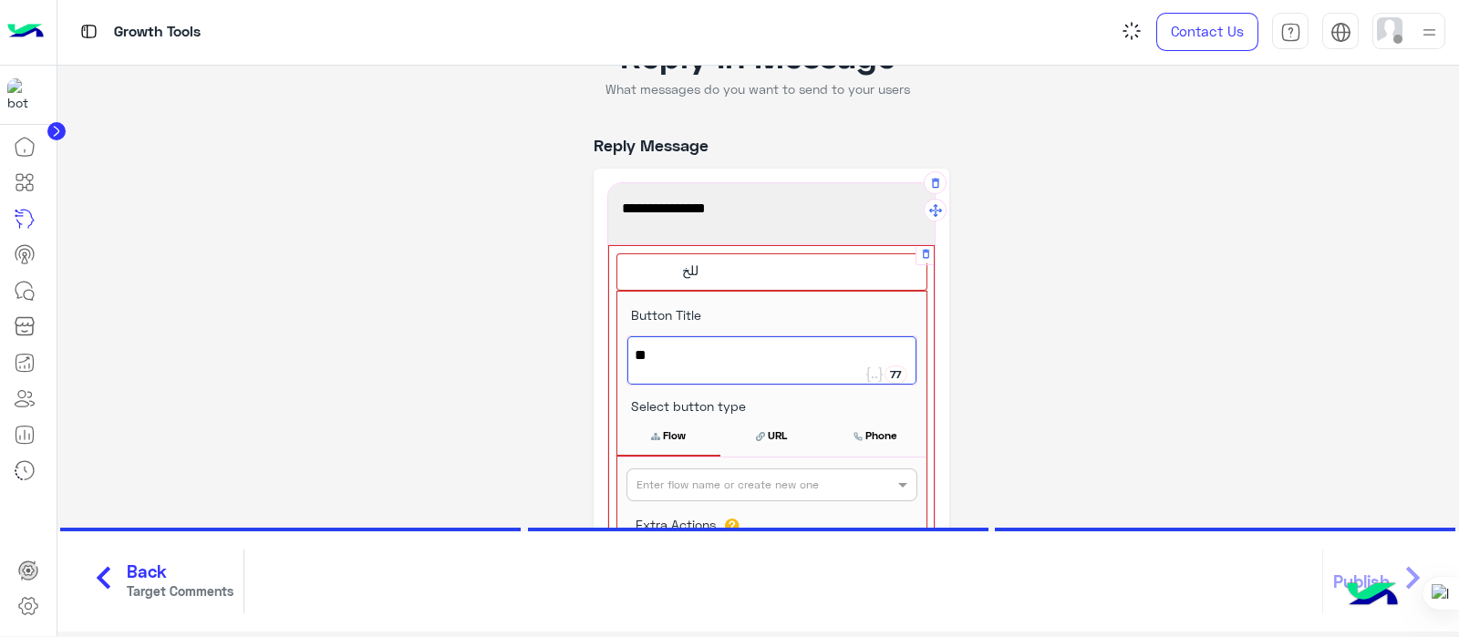
type textarea "*"
click at [941, 187] on div "**********" at bounding box center [771, 461] width 356 height 585
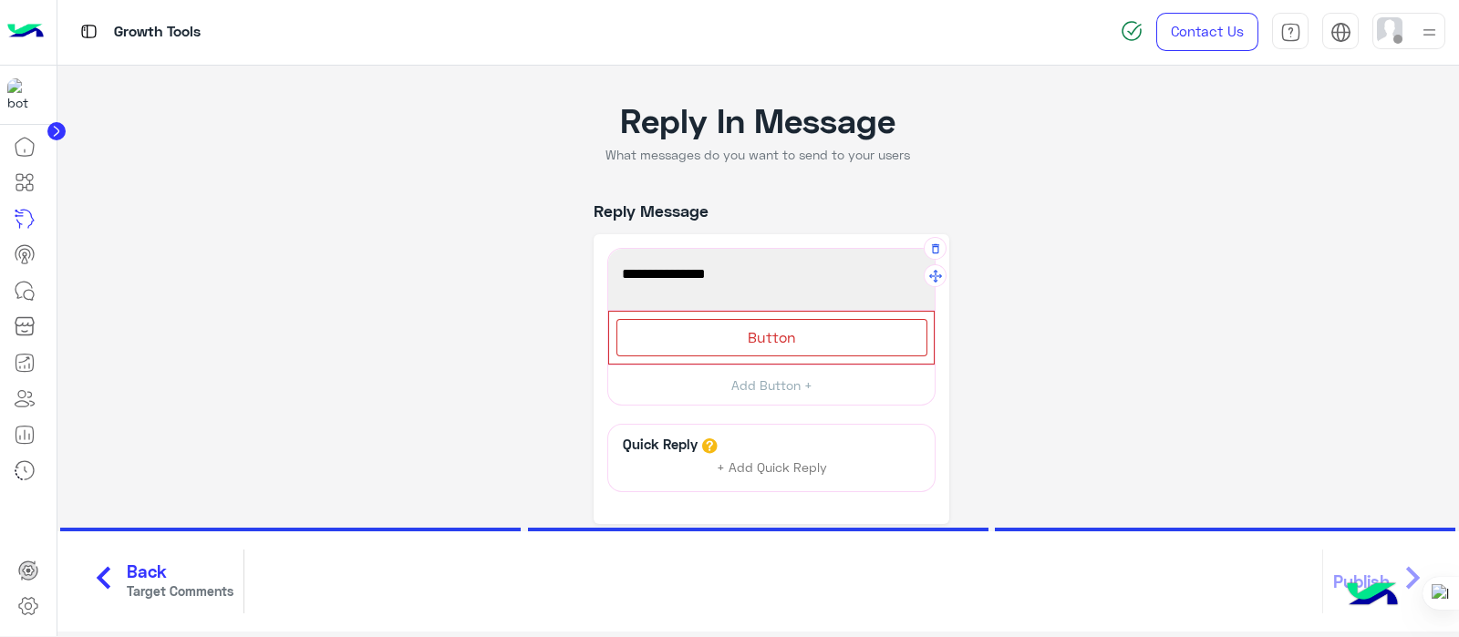
scroll to position [115, 0]
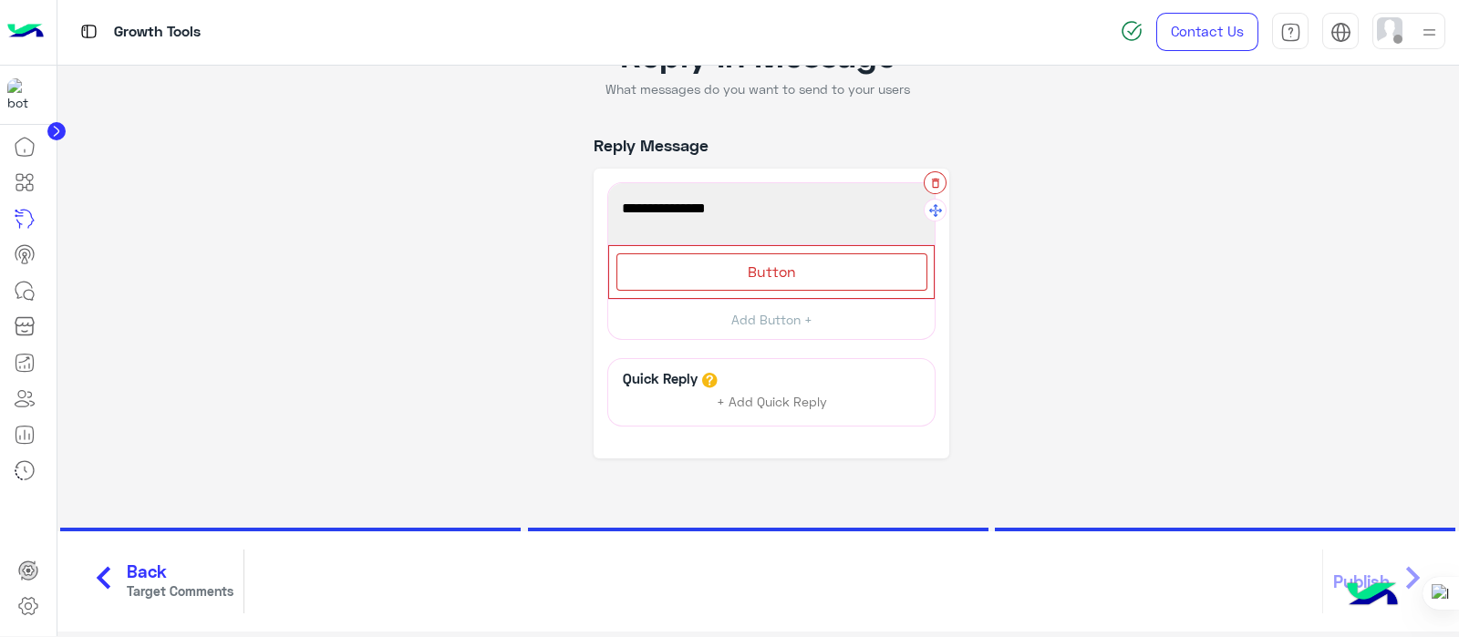
click at [923, 187] on button "button" at bounding box center [934, 182] width 23 height 23
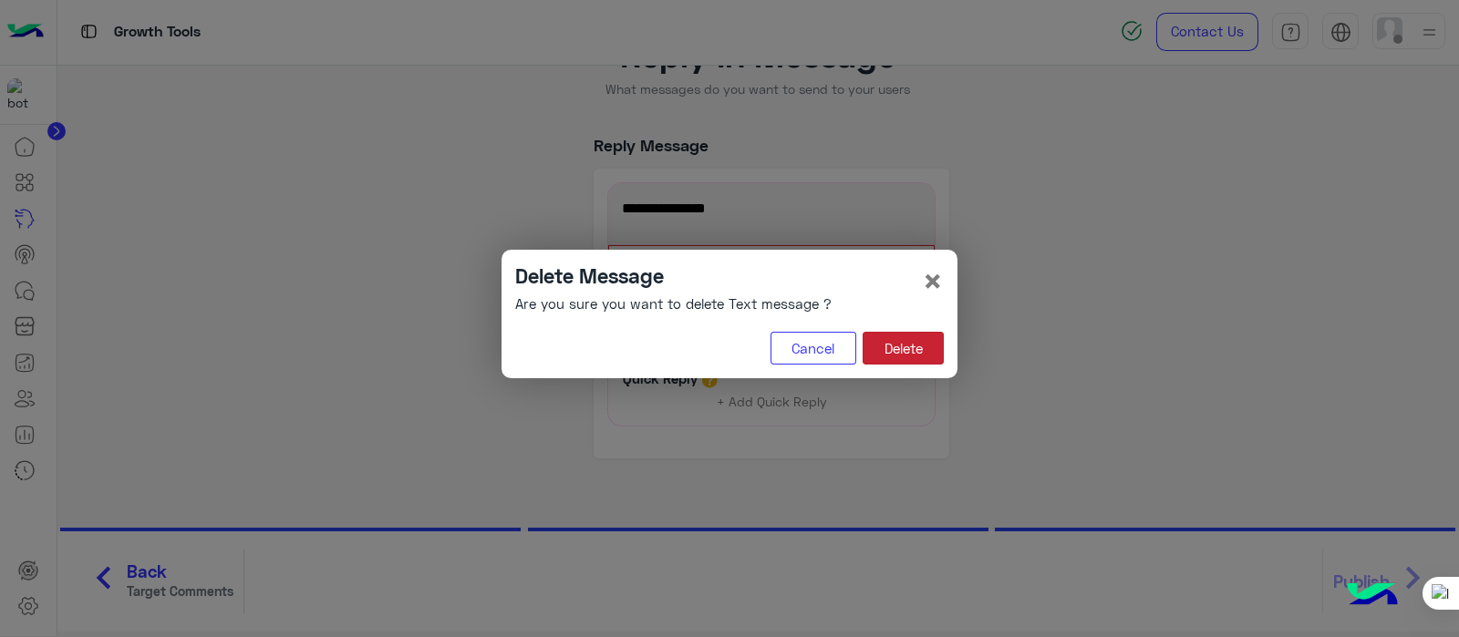
click at [896, 345] on button "Delete" at bounding box center [902, 348] width 81 height 33
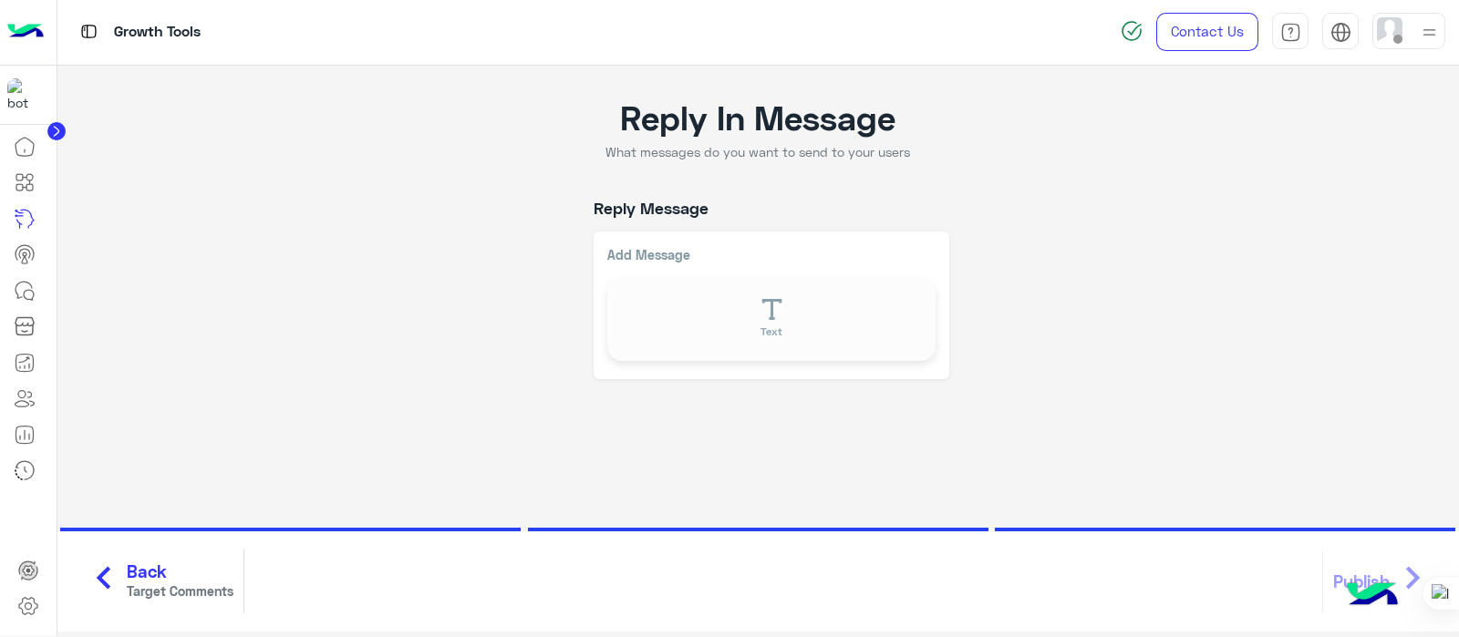
click at [88, 589] on icon "chevron_left" at bounding box center [104, 578] width 46 height 55
click at [88, 589] on div "chevron_left Back Target Comments Publish chevron_right" at bounding box center [758, 581] width 1402 height 100
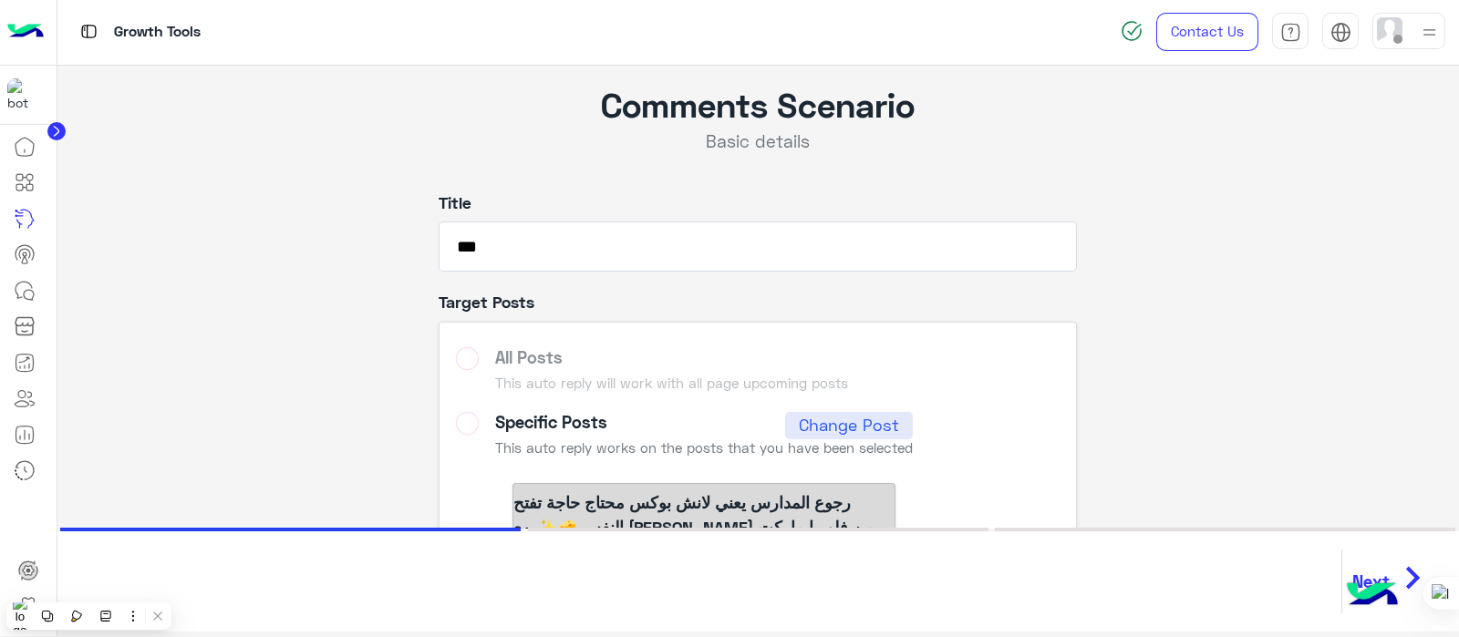
click at [459, 347] on label "All Posts This auto reply will work with all page upcoming posts" at bounding box center [758, 372] width 604 height 51
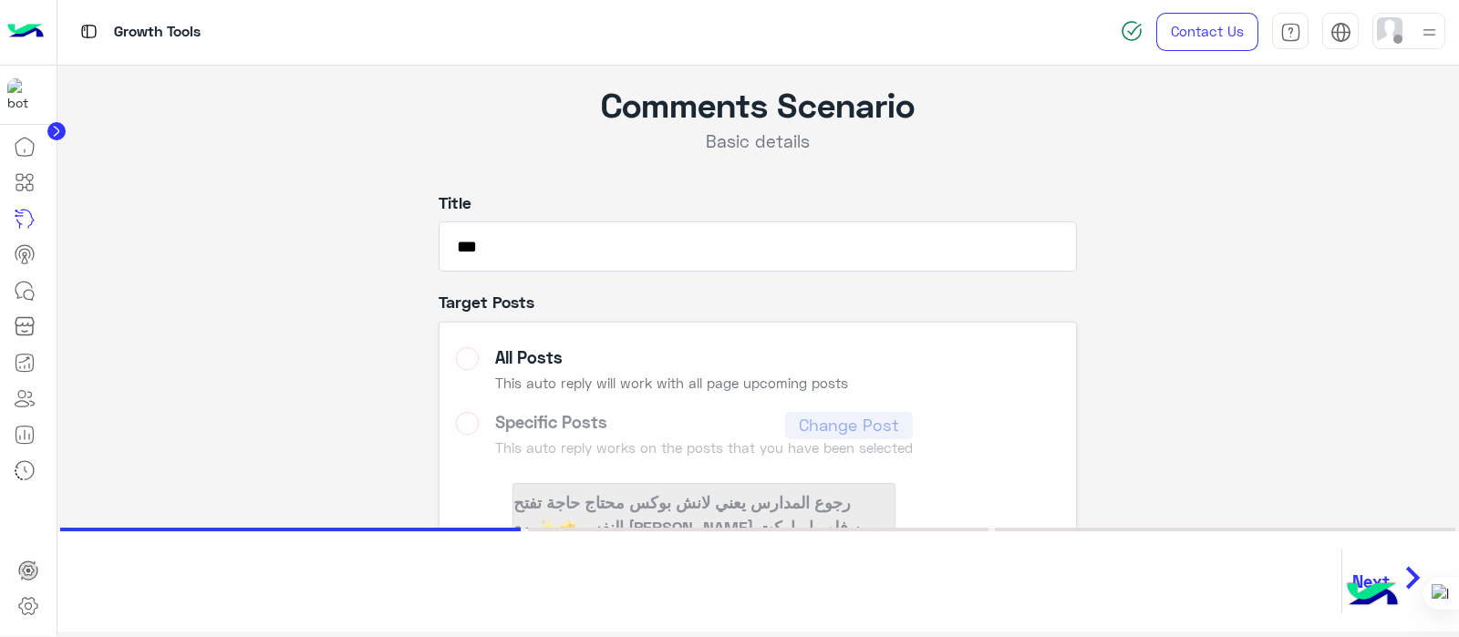
click at [1381, 555] on button "Next chevron_right" at bounding box center [1390, 582] width 99 height 64
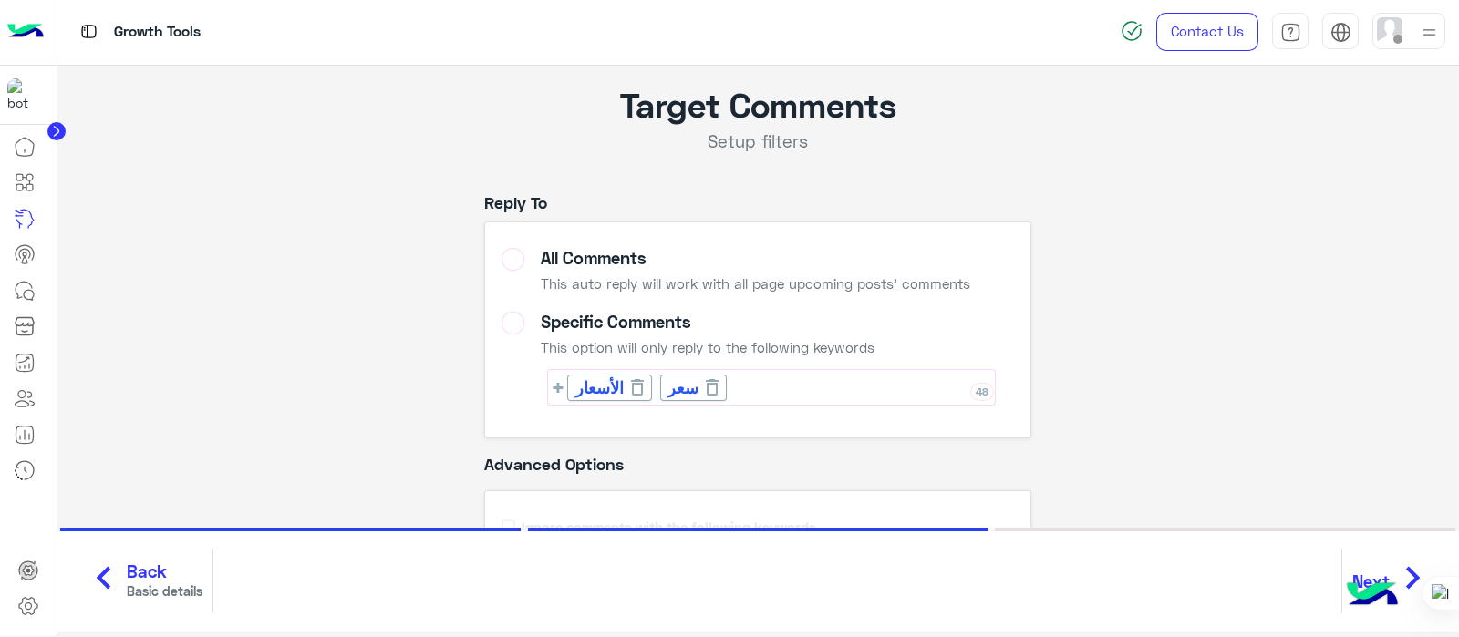
click at [1387, 572] on img at bounding box center [1372, 596] width 64 height 64
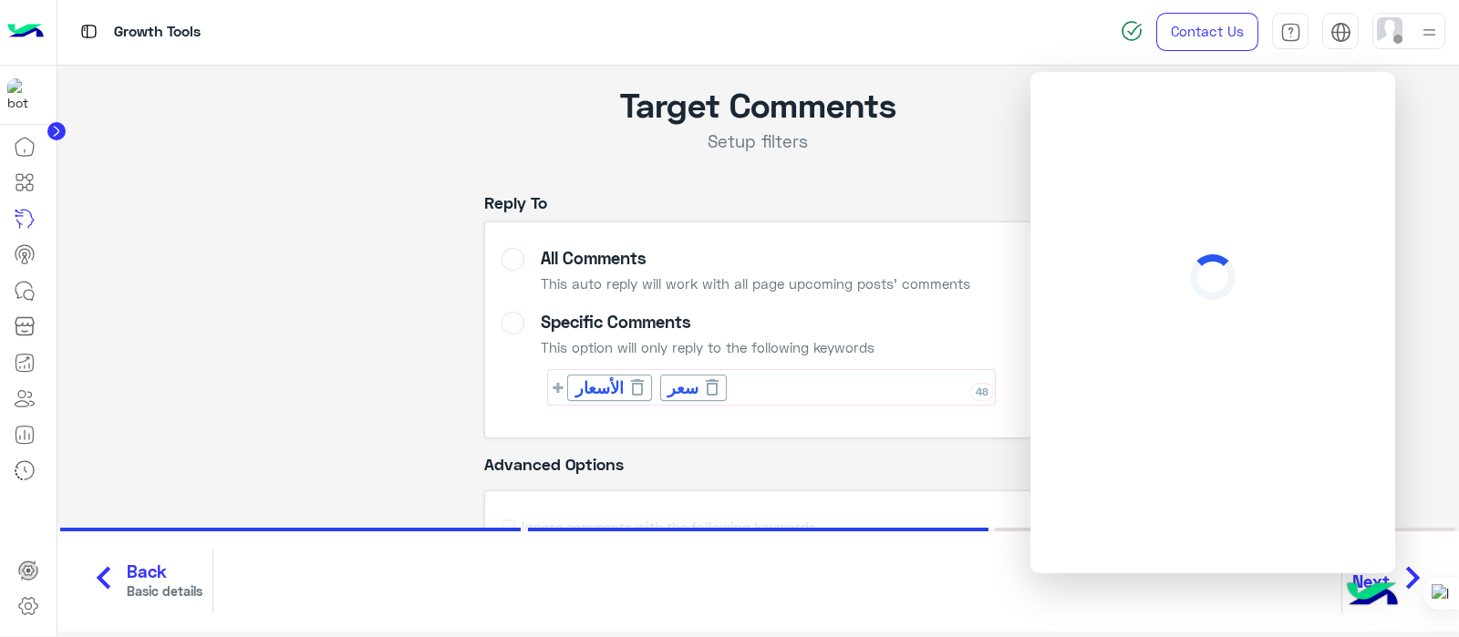
click at [1411, 490] on div "Target Comments Setup filters Reply To All Comments This auto reply will work w…" at bounding box center [758, 436] width 1375 height 740
click at [956, 312] on div "Specific Comments" at bounding box center [772, 322] width 462 height 21
click at [953, 164] on div "Target Comments Setup filters Reply To All Comments This auto reply will work w…" at bounding box center [757, 424] width 547 height 681
click at [839, 139] on div "Setup filters" at bounding box center [757, 141] width 547 height 21
drag, startPoint x: 839, startPoint y: 140, endPoint x: 1070, endPoint y: 257, distance: 259.3
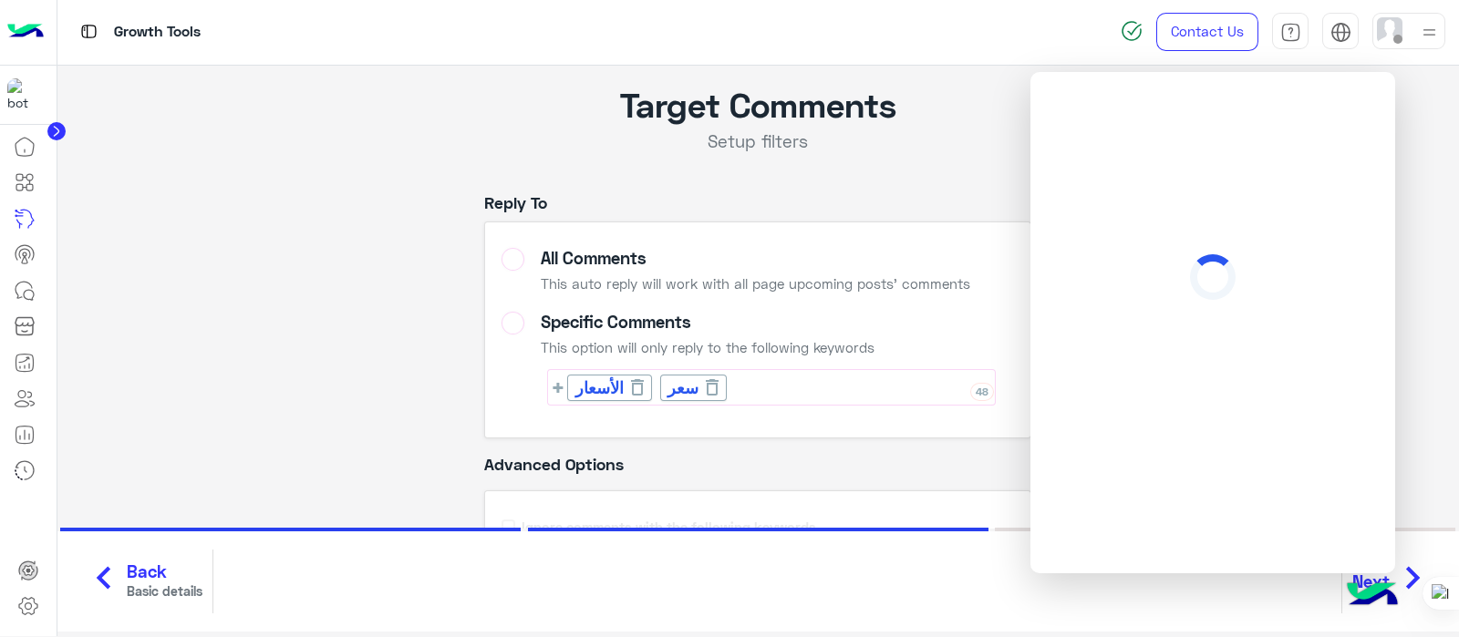
click at [1060, 250] on body "Growth Tools Contact Us Help Center عربي English Target Comments Setup filters …" at bounding box center [729, 318] width 1459 height 637
click at [693, 384] on span "سعر" at bounding box center [682, 388] width 31 height 25
click at [720, 390] on input "Specific Comments This option will only reply to the following keywords 48 الأس…" at bounding box center [726, 388] width 12 height 26
click at [685, 386] on div "سعر" at bounding box center [682, 388] width 67 height 26
click at [692, 386] on div "سعر" at bounding box center [682, 388] width 67 height 26
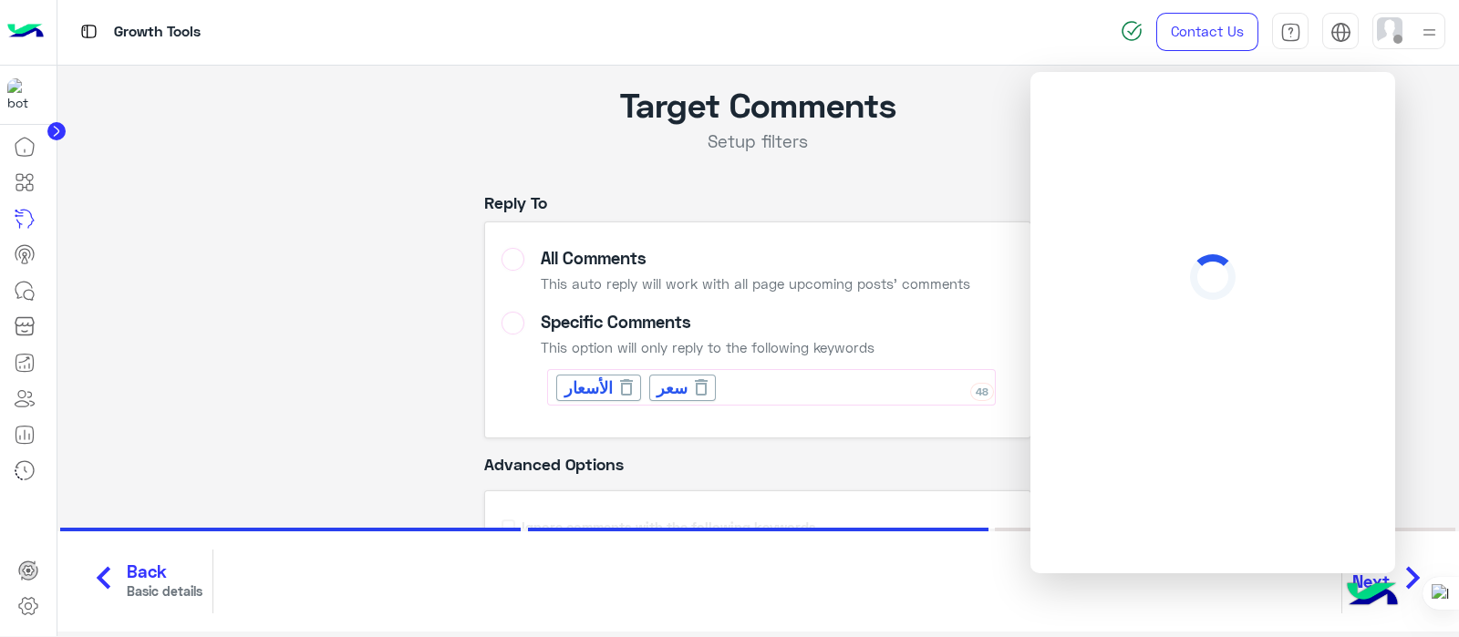
click at [629, 391] on icon at bounding box center [626, 387] width 22 height 22
click at [602, 387] on div "سعر" at bounding box center [589, 388] width 67 height 26
click at [627, 394] on input "Specific Comments This option will only reply to the following keywords 49 سعر" at bounding box center [633, 388] width 12 height 26
click at [607, 394] on icon at bounding box center [609, 387] width 22 height 22
click at [607, 394] on div "49 سعر" at bounding box center [771, 387] width 448 height 36
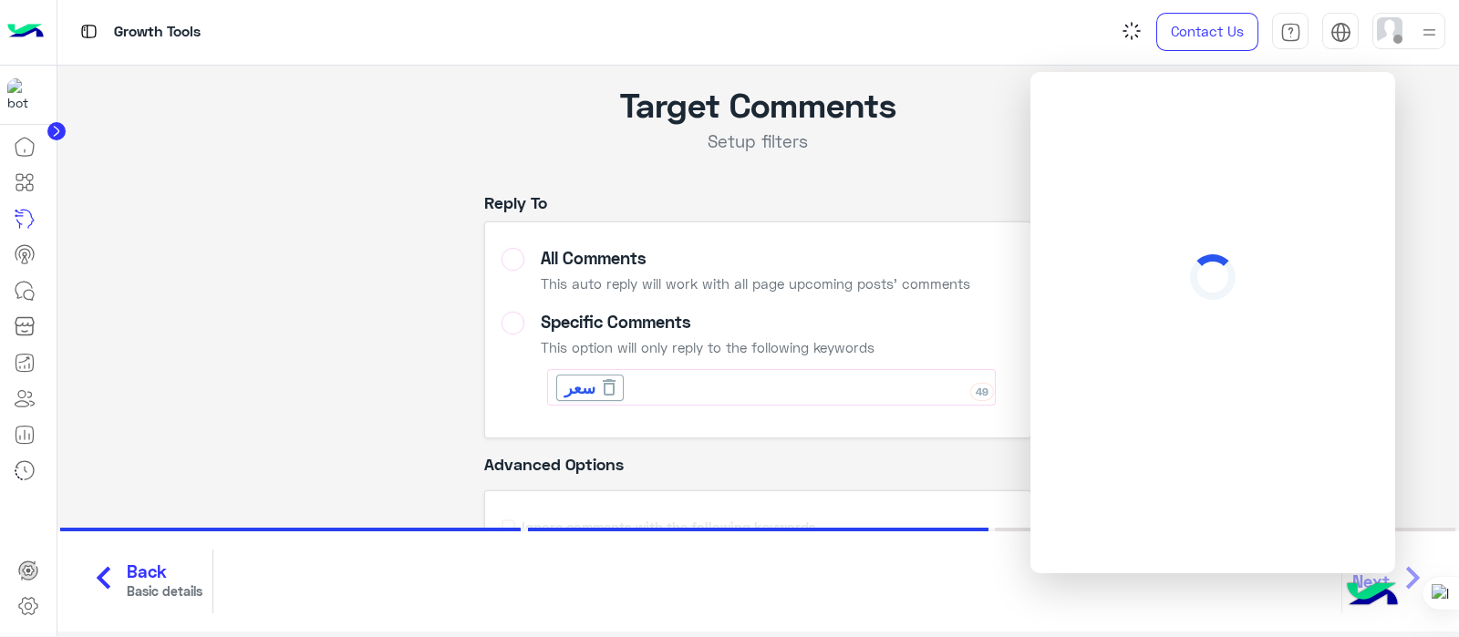
click at [607, 394] on div "49 سعر" at bounding box center [771, 387] width 448 height 36
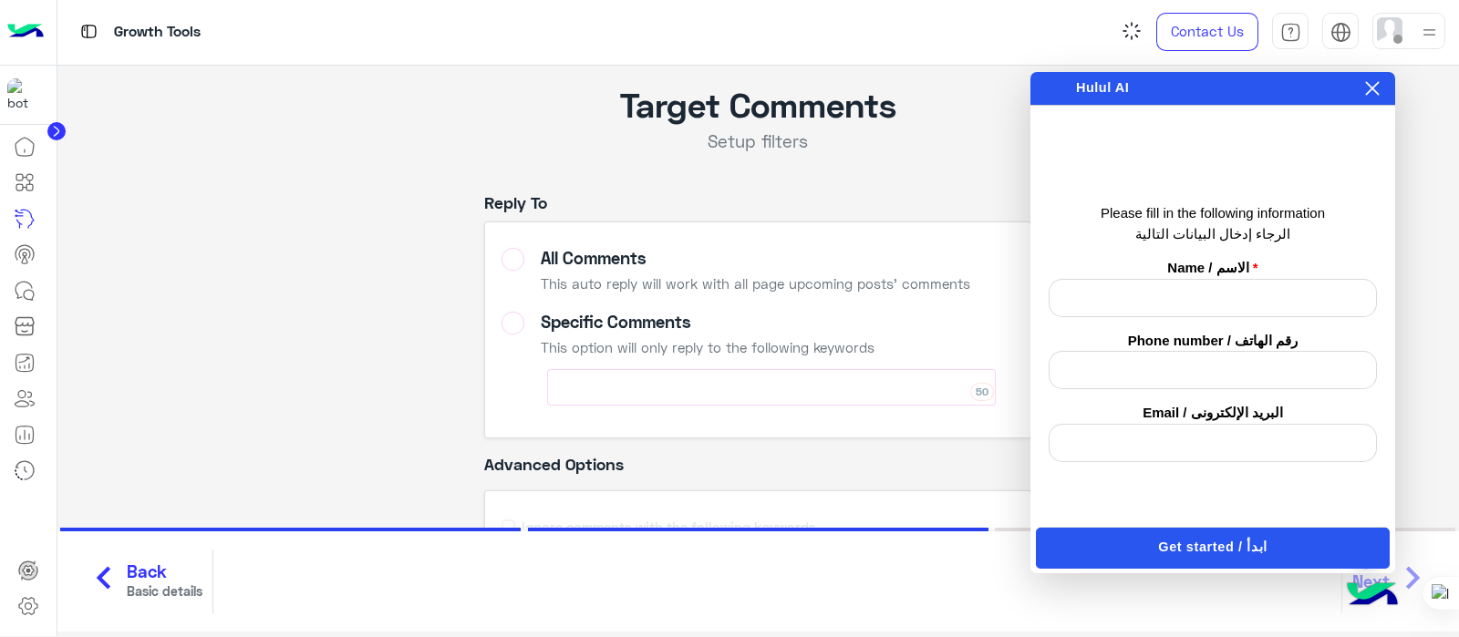
click at [667, 389] on div "50" at bounding box center [771, 387] width 448 height 36
type input "*****"
click at [1367, 91] on icon at bounding box center [1372, 88] width 15 height 15
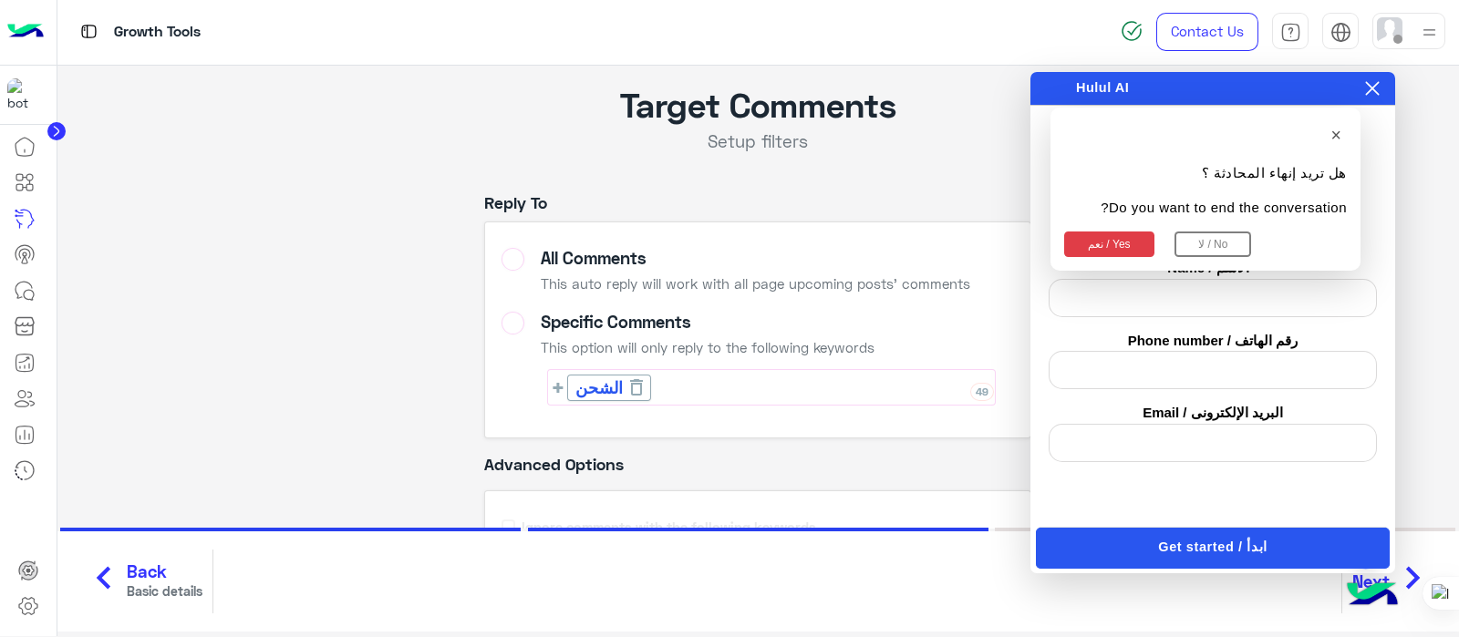
click at [1090, 242] on button "نعم / Yes" at bounding box center [1109, 245] width 90 height 26
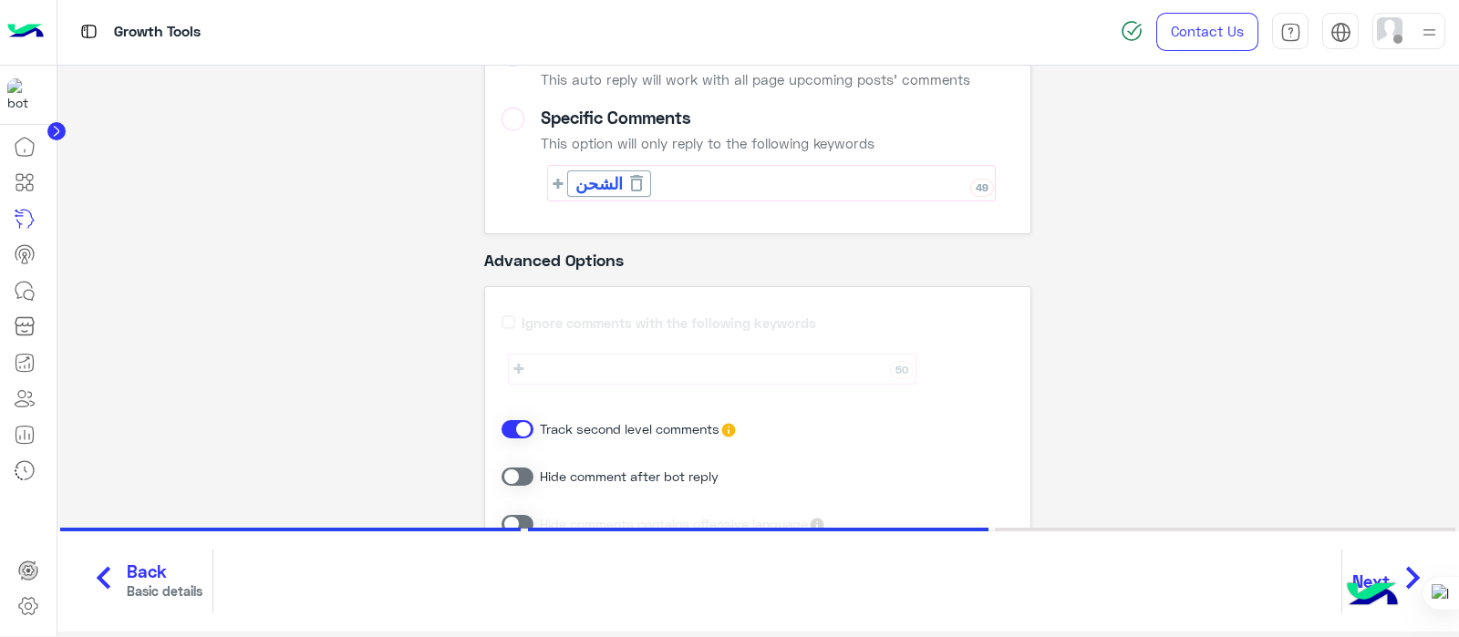
scroll to position [205, 0]
click at [1393, 562] on icon "chevron_right" at bounding box center [1412, 578] width 46 height 55
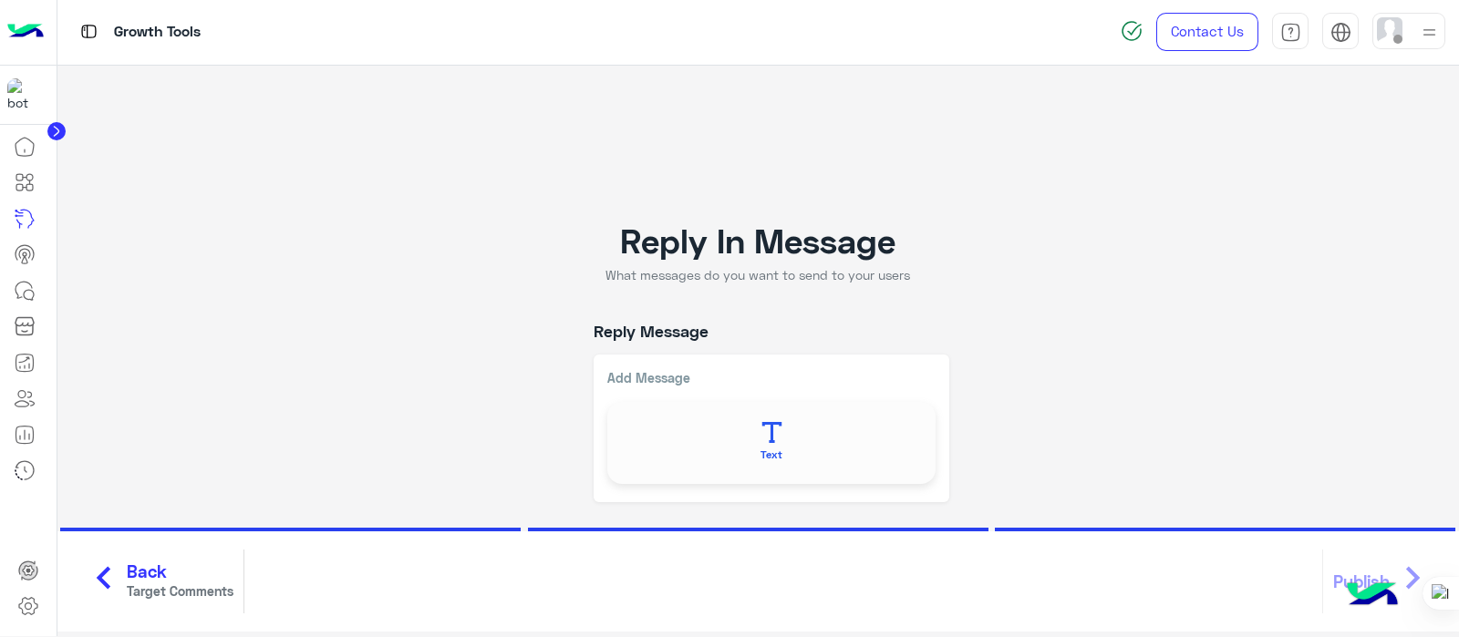
click at [748, 444] on button "Text" at bounding box center [771, 442] width 314 height 68
click at [759, 439] on div at bounding box center [771, 428] width 356 height 147
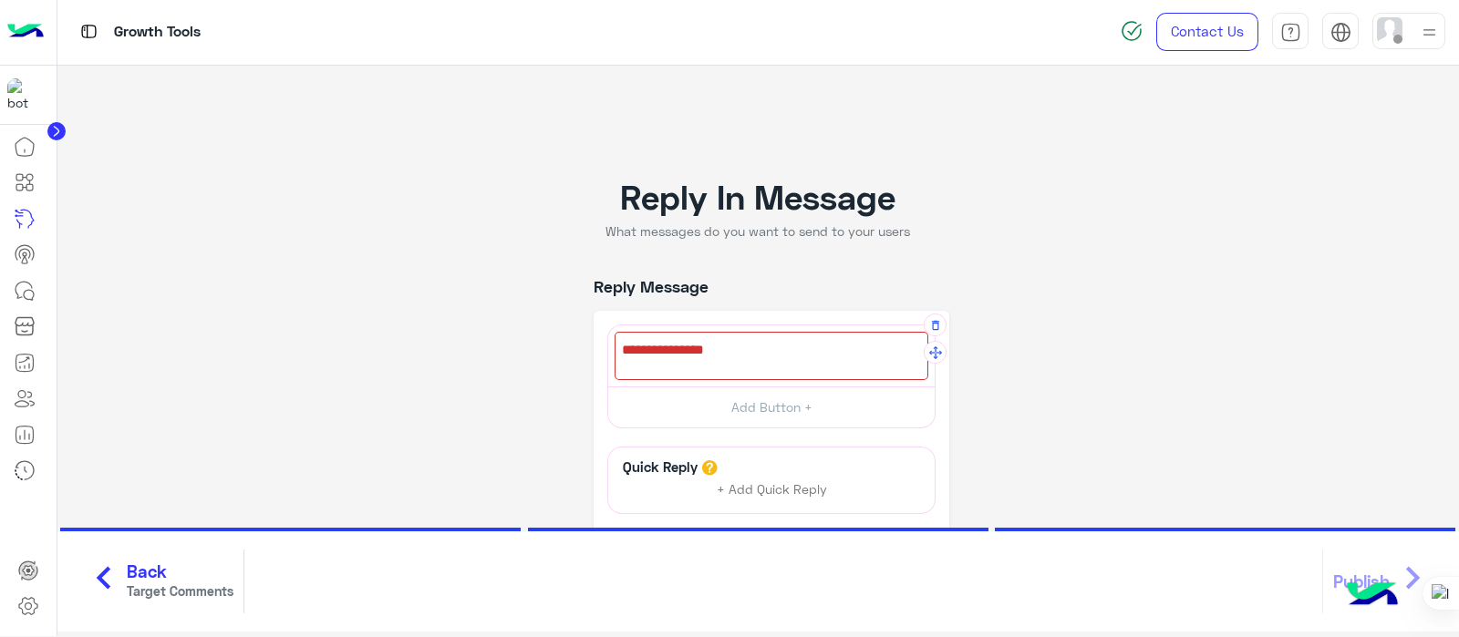
click at [686, 341] on div at bounding box center [771, 356] width 314 height 48
click at [110, 564] on icon "chevron_left" at bounding box center [104, 578] width 46 height 55
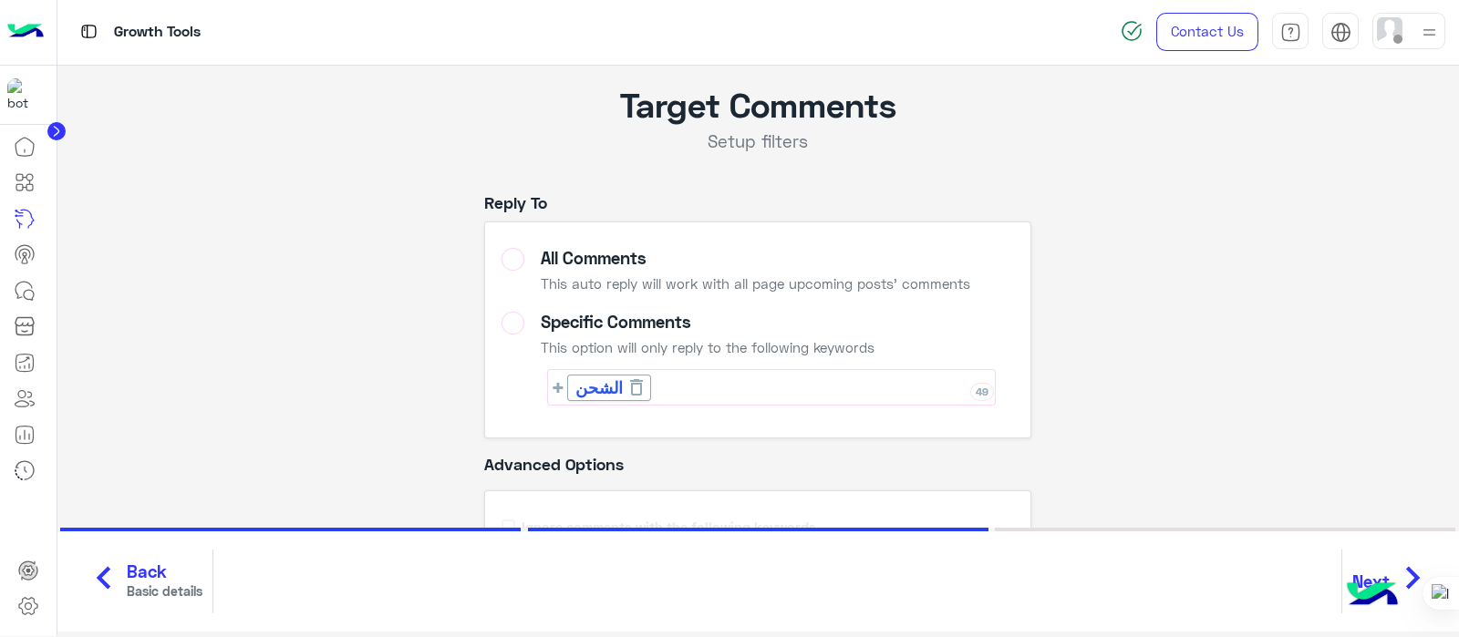
click at [106, 558] on icon "chevron_left" at bounding box center [104, 578] width 46 height 55
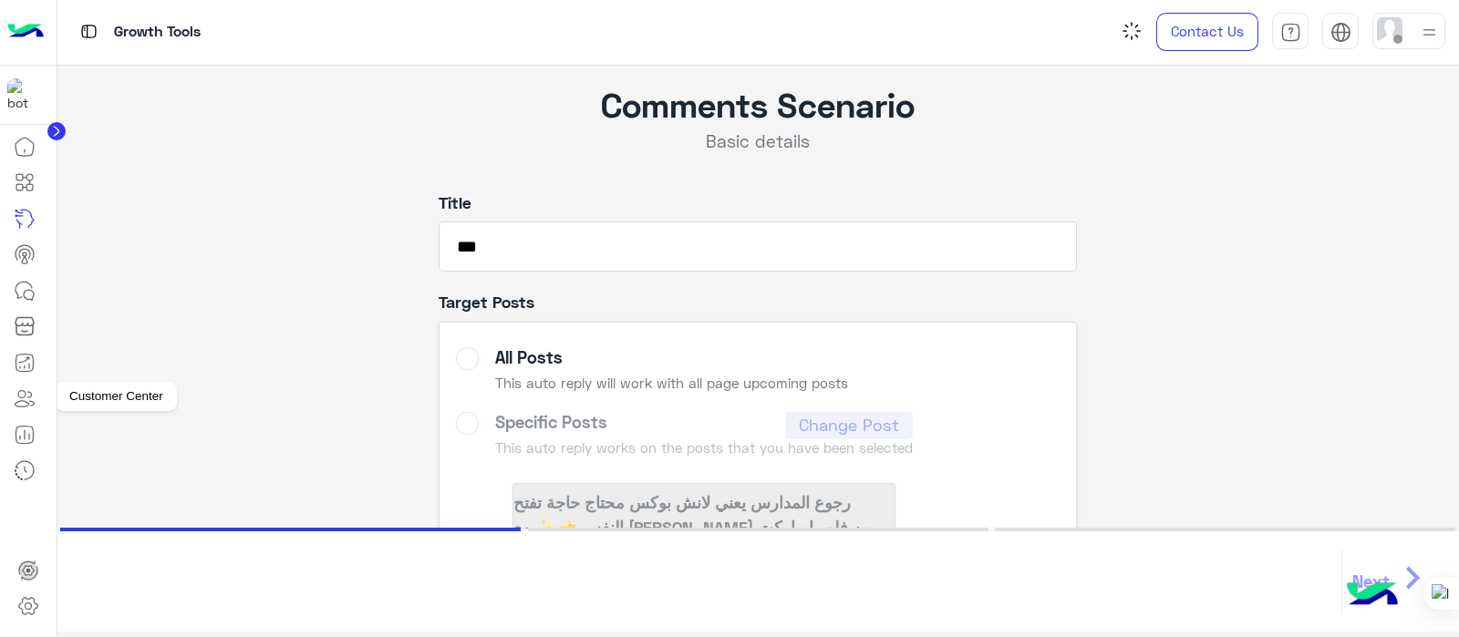
click at [26, 404] on icon at bounding box center [22, 403] width 14 height 5
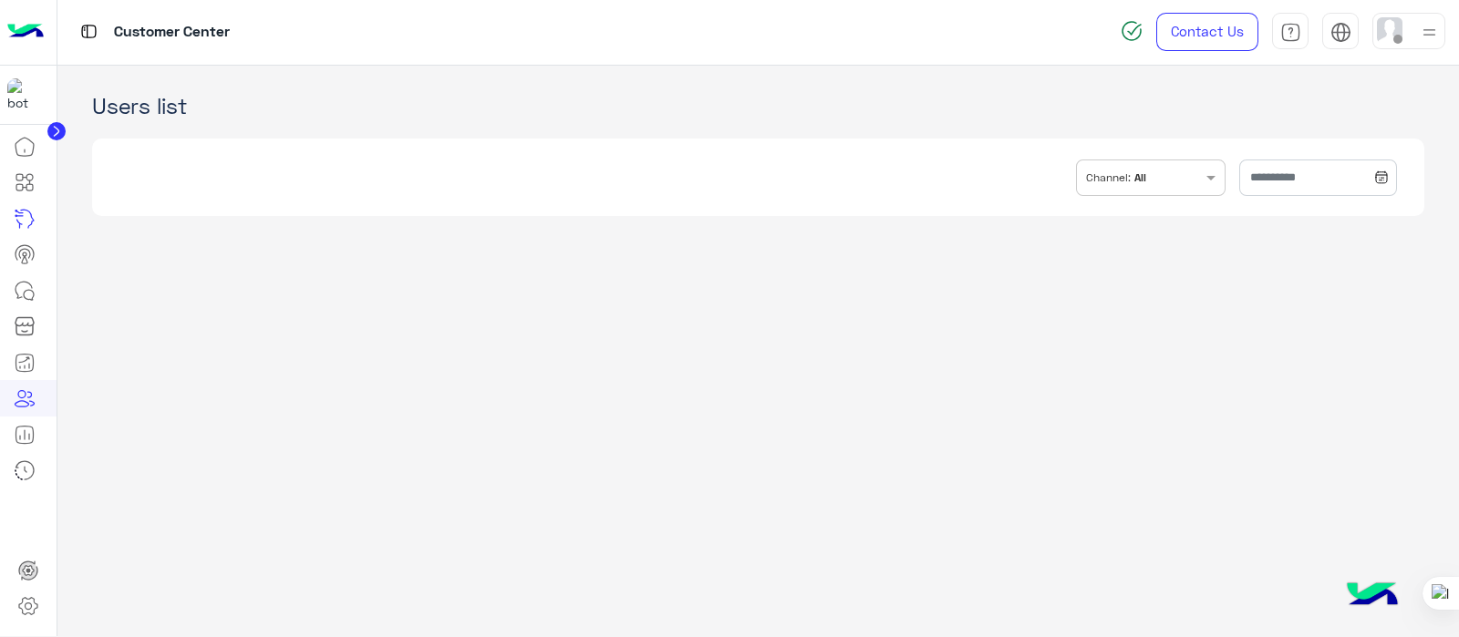
click at [1174, 166] on input "text" at bounding box center [1175, 175] width 53 height 31
click at [1087, 269] on div "WhatsApp" at bounding box center [1147, 263] width 120 height 21
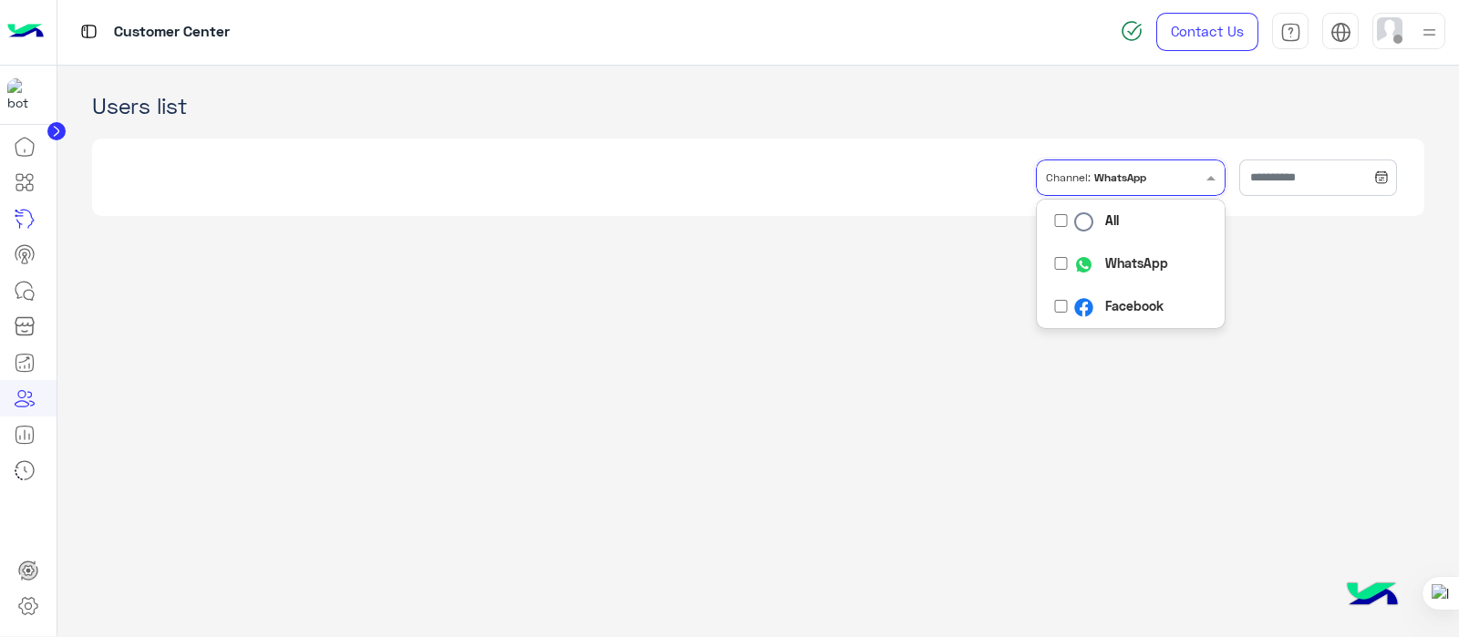
click at [1260, 352] on app-crm "Users list INBOX.FILTER.CHANNELS Channel: WhatsApp All WhatsApp Facebook" at bounding box center [758, 352] width 1402 height 572
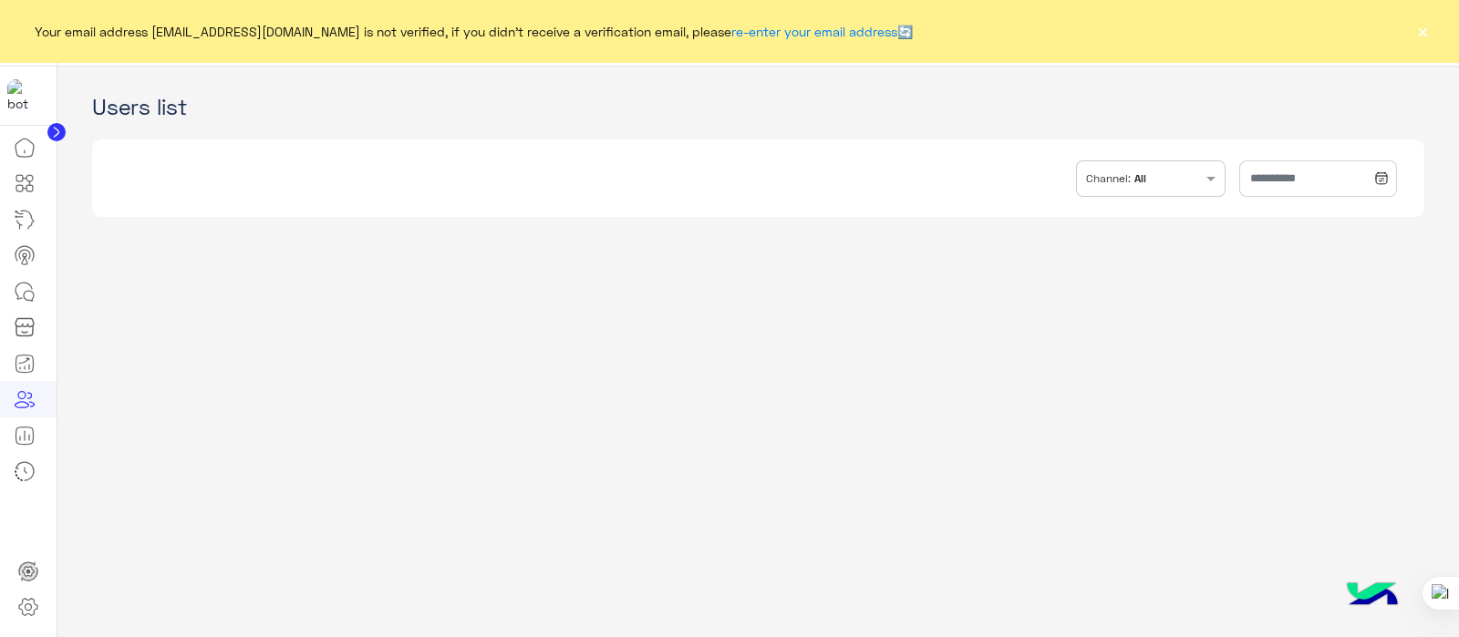
click at [1415, 40] on button "×" at bounding box center [1422, 31] width 18 height 18
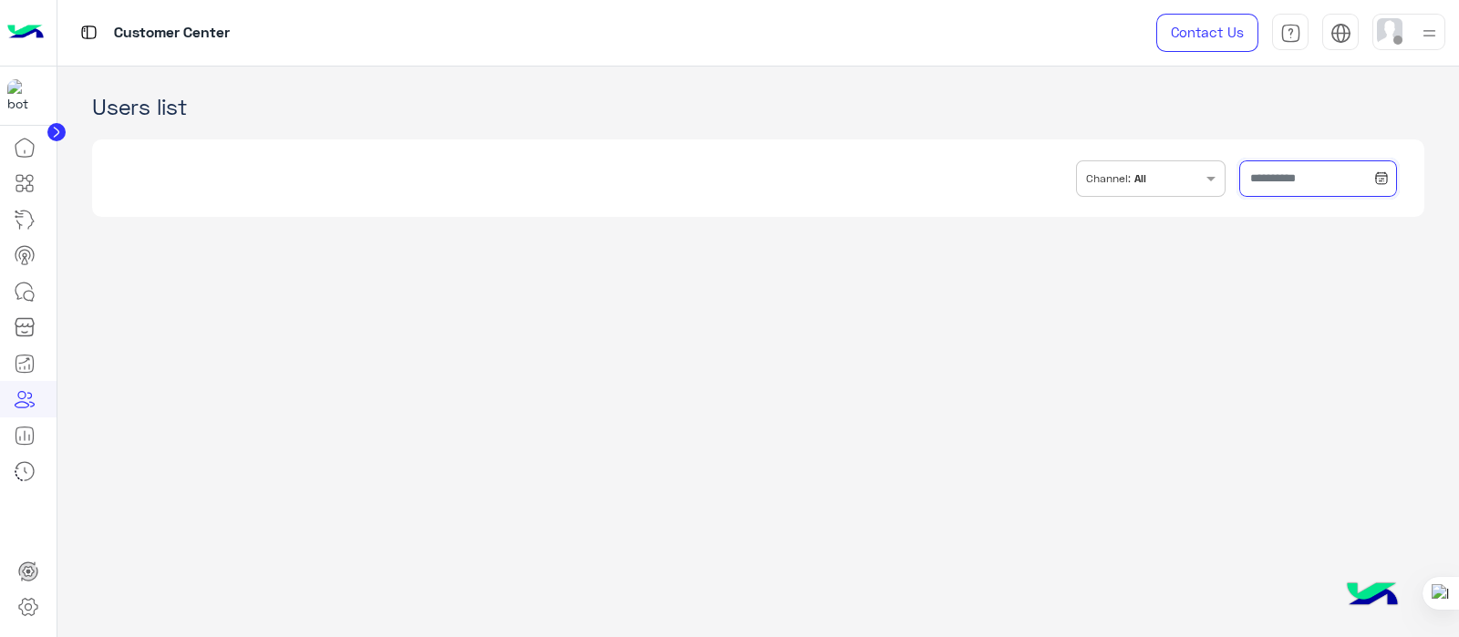
click at [1309, 171] on input "text" at bounding box center [1318, 178] width 158 height 36
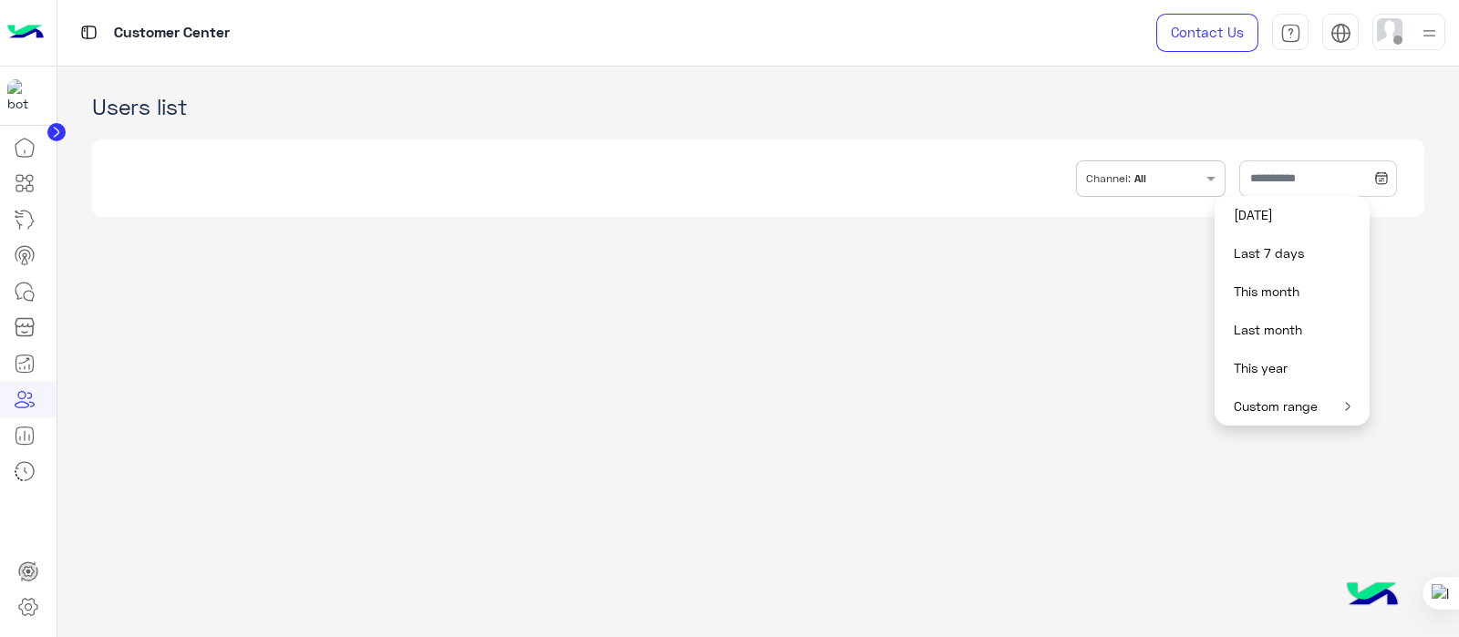
click at [1294, 223] on button "[DATE]" at bounding box center [1291, 215] width 155 height 38
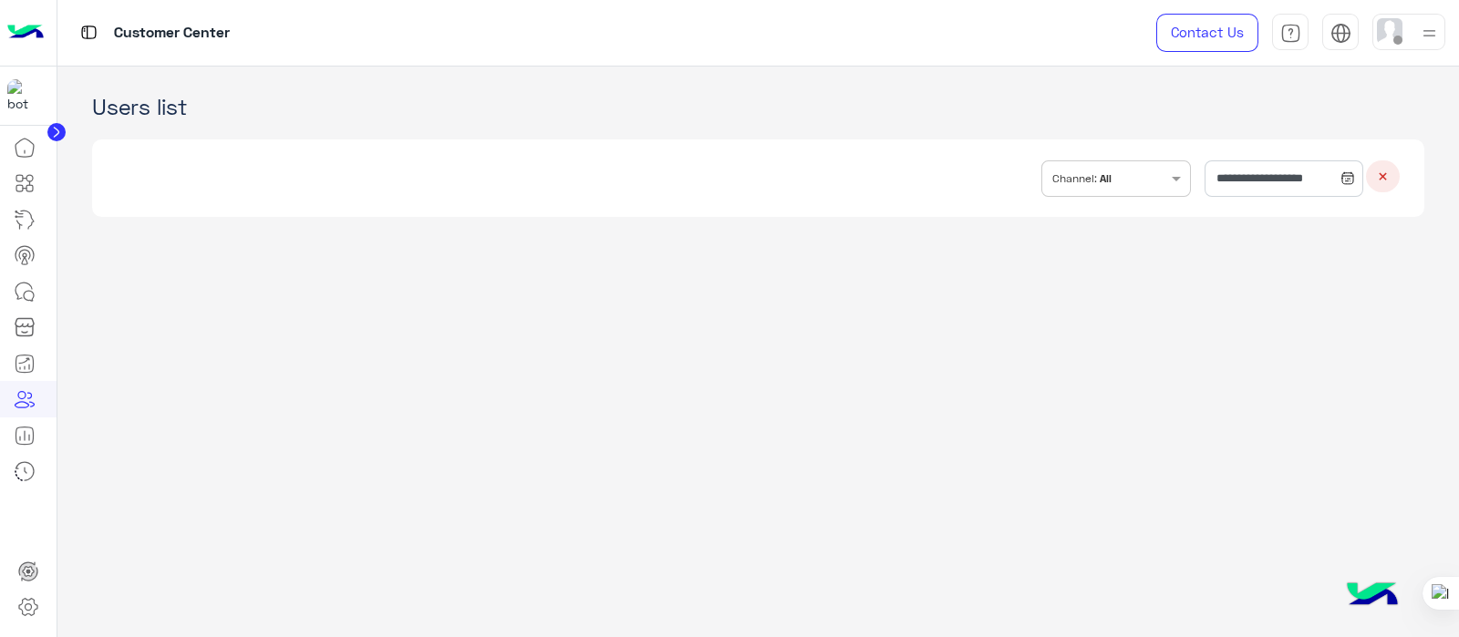
click at [1322, 369] on app-crm "**********" at bounding box center [758, 353] width 1402 height 572
click at [1284, 178] on input "**********" at bounding box center [1283, 178] width 158 height 36
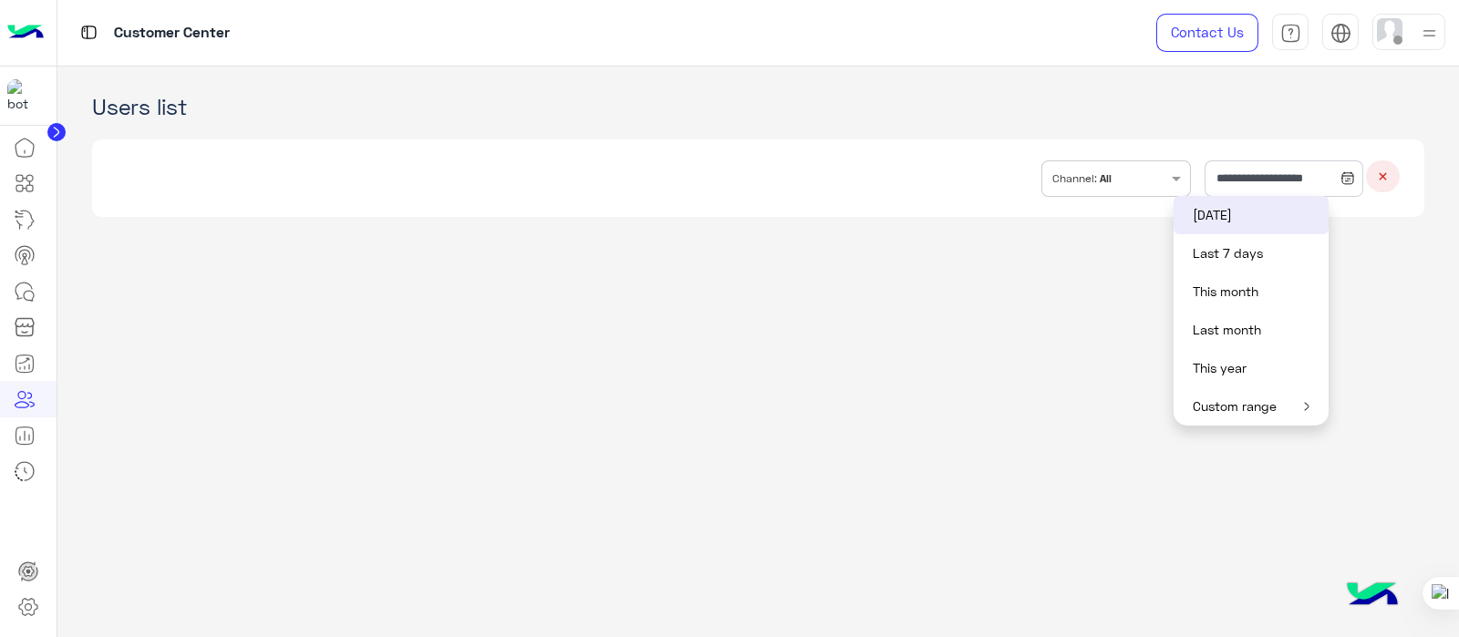
click at [1253, 253] on button "Last 7 days" at bounding box center [1250, 253] width 155 height 38
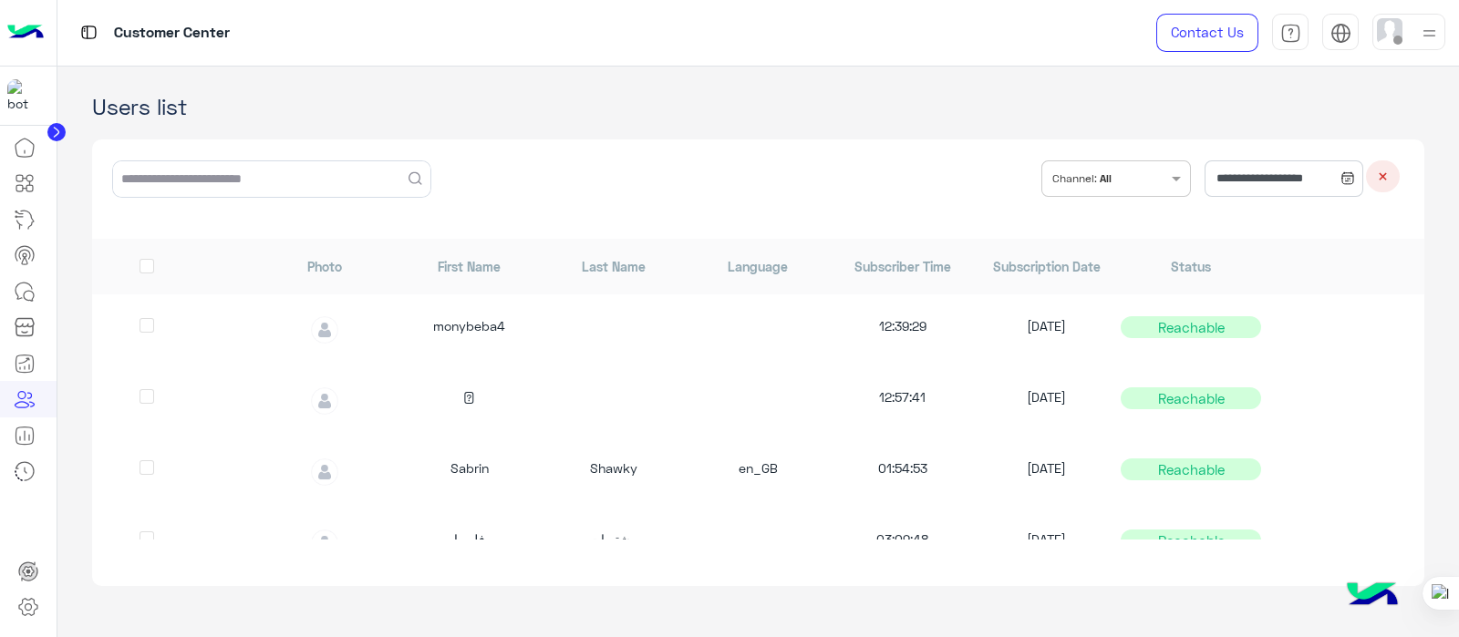
scroll to position [40, 0]
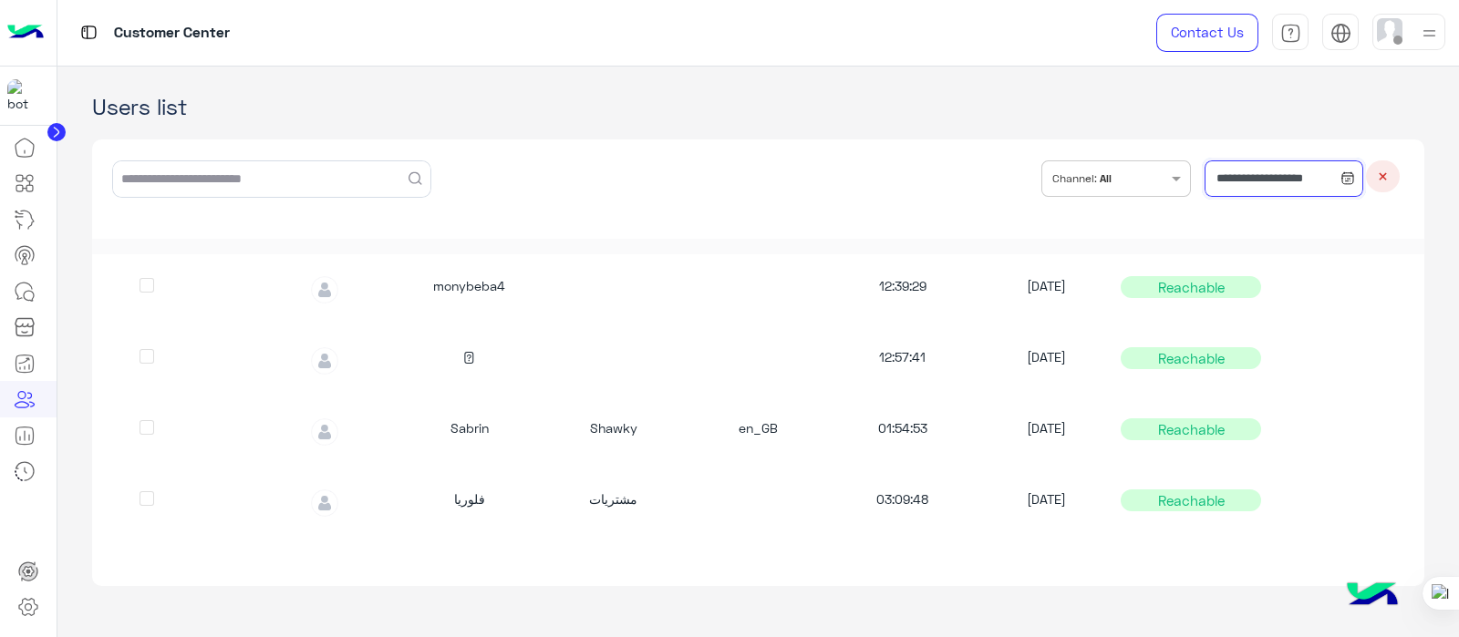
click at [1230, 174] on input "**********" at bounding box center [1283, 178] width 158 height 36
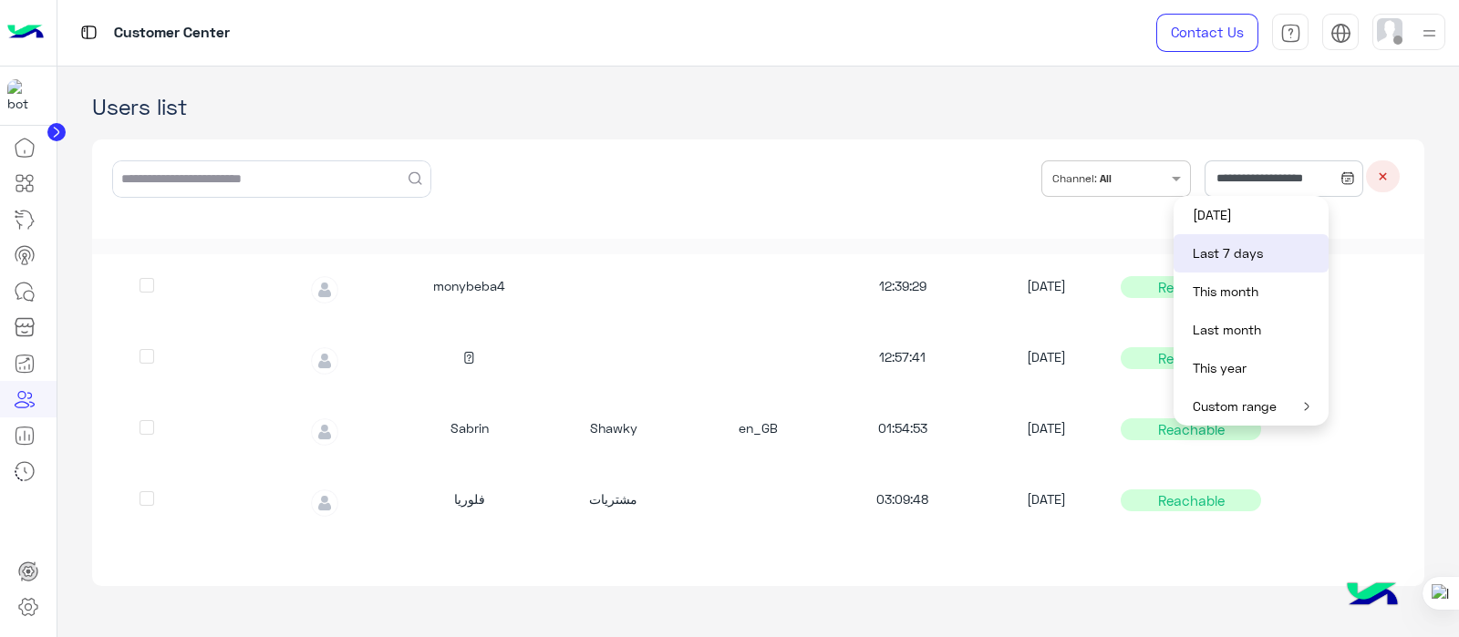
click at [1247, 280] on button "This month" at bounding box center [1250, 292] width 155 height 38
type input "**********"
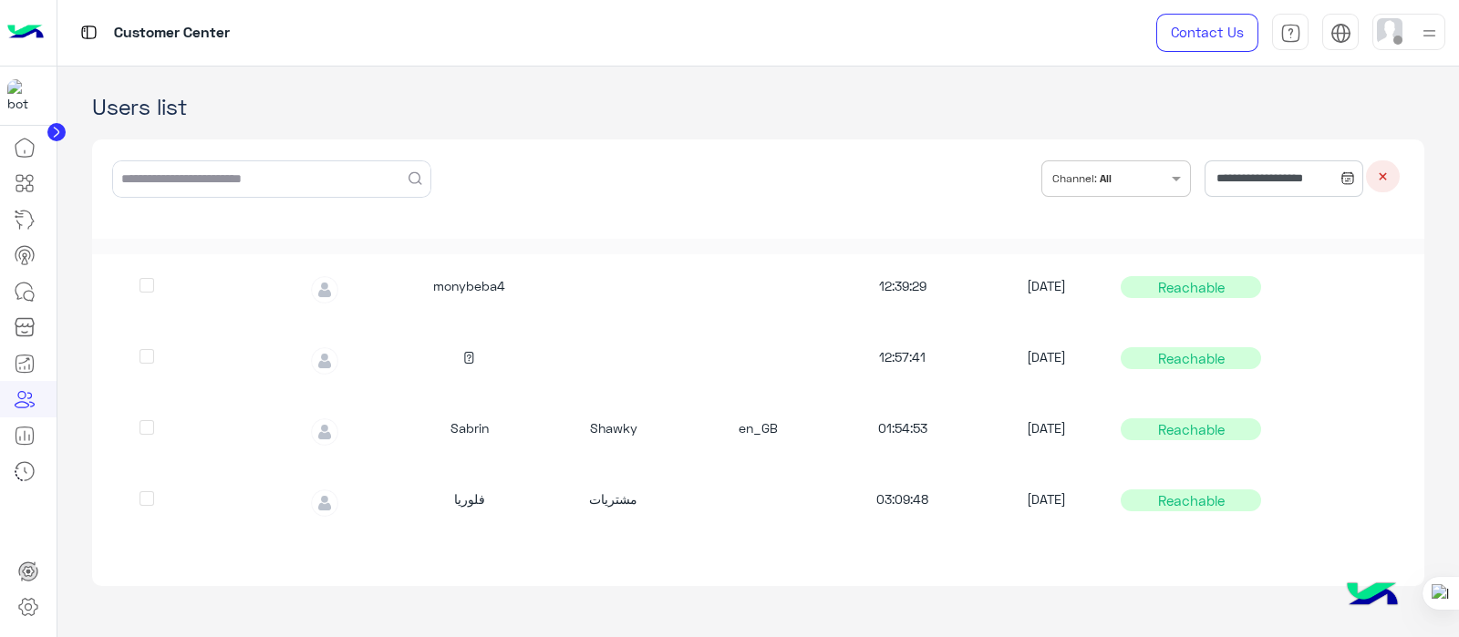
click at [1418, 264] on app-crm "**********" at bounding box center [758, 353] width 1402 height 572
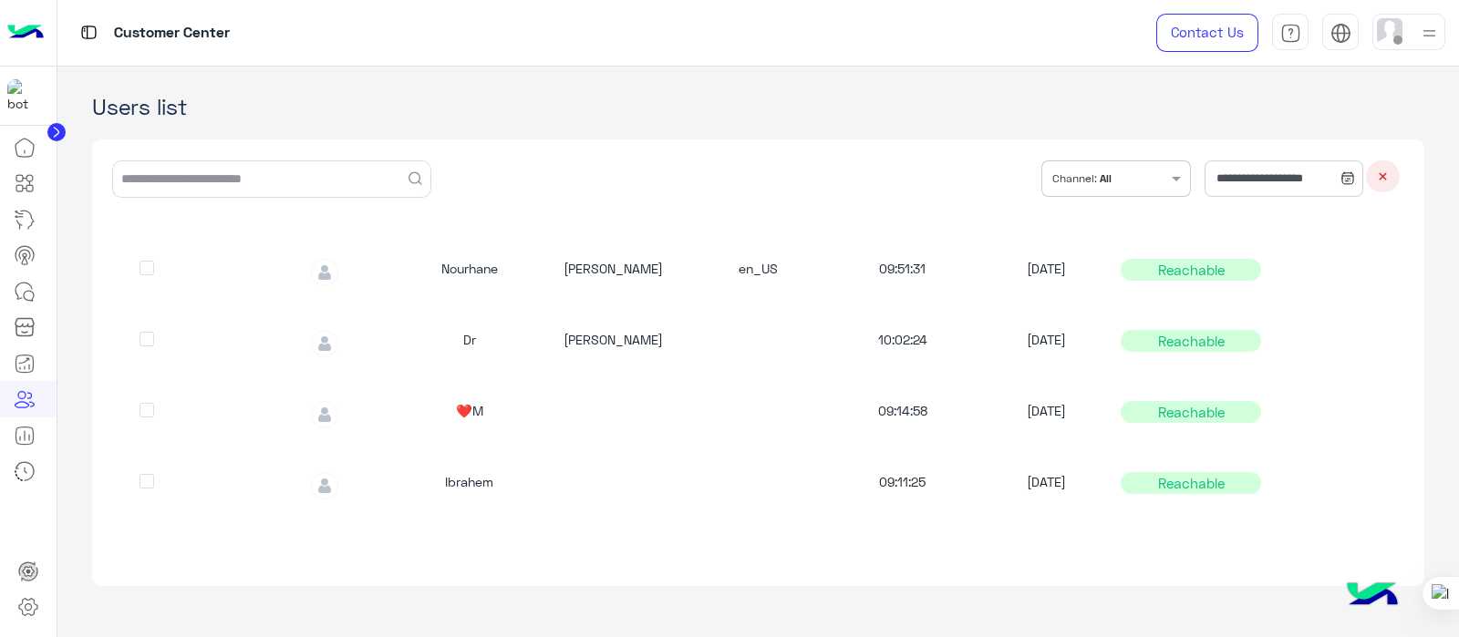
scroll to position [2315, 0]
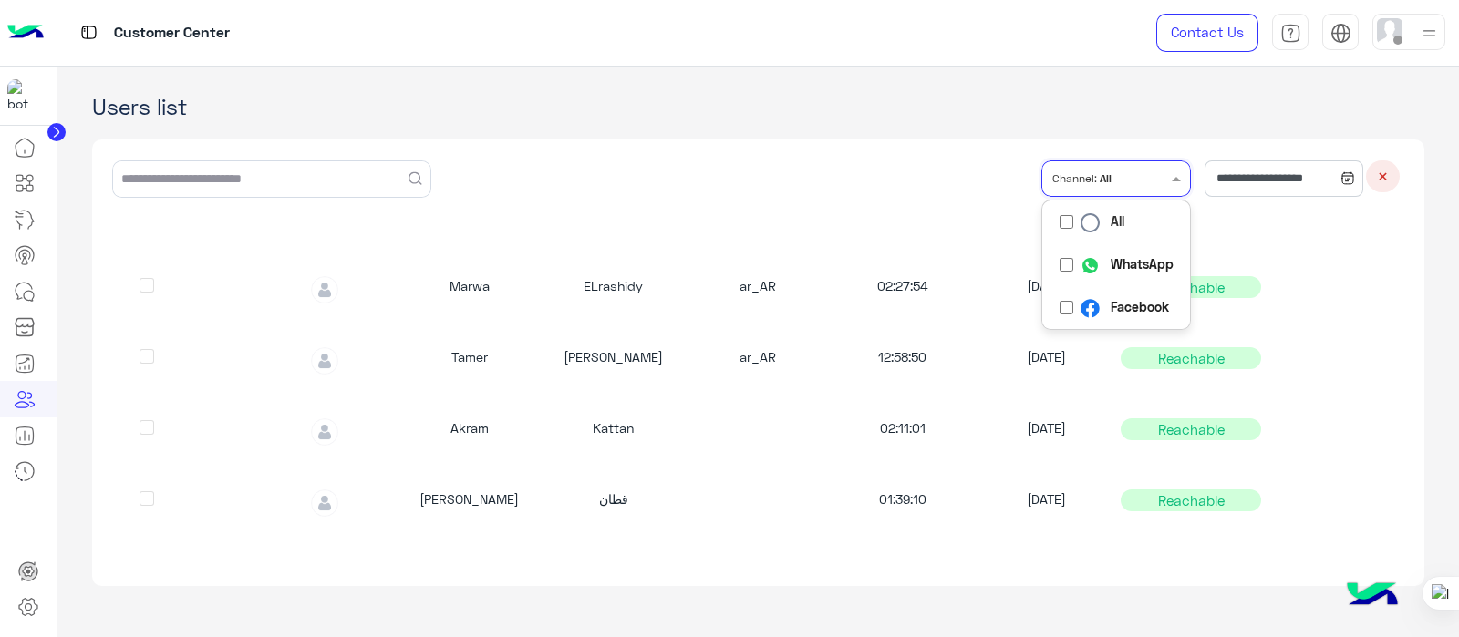
click at [1114, 180] on input "text" at bounding box center [1140, 176] width 53 height 31
click at [1042, 318] on div "Facebook" at bounding box center [1116, 307] width 149 height 43
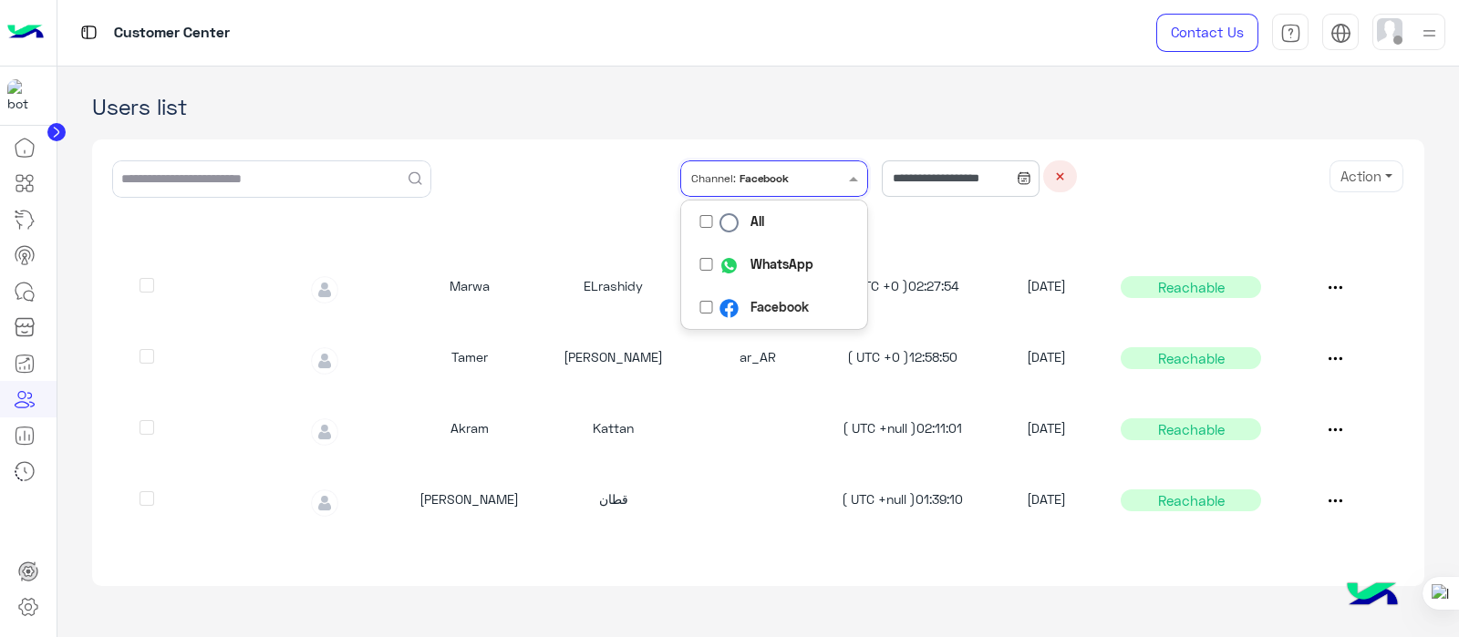
scroll to position [324, 0]
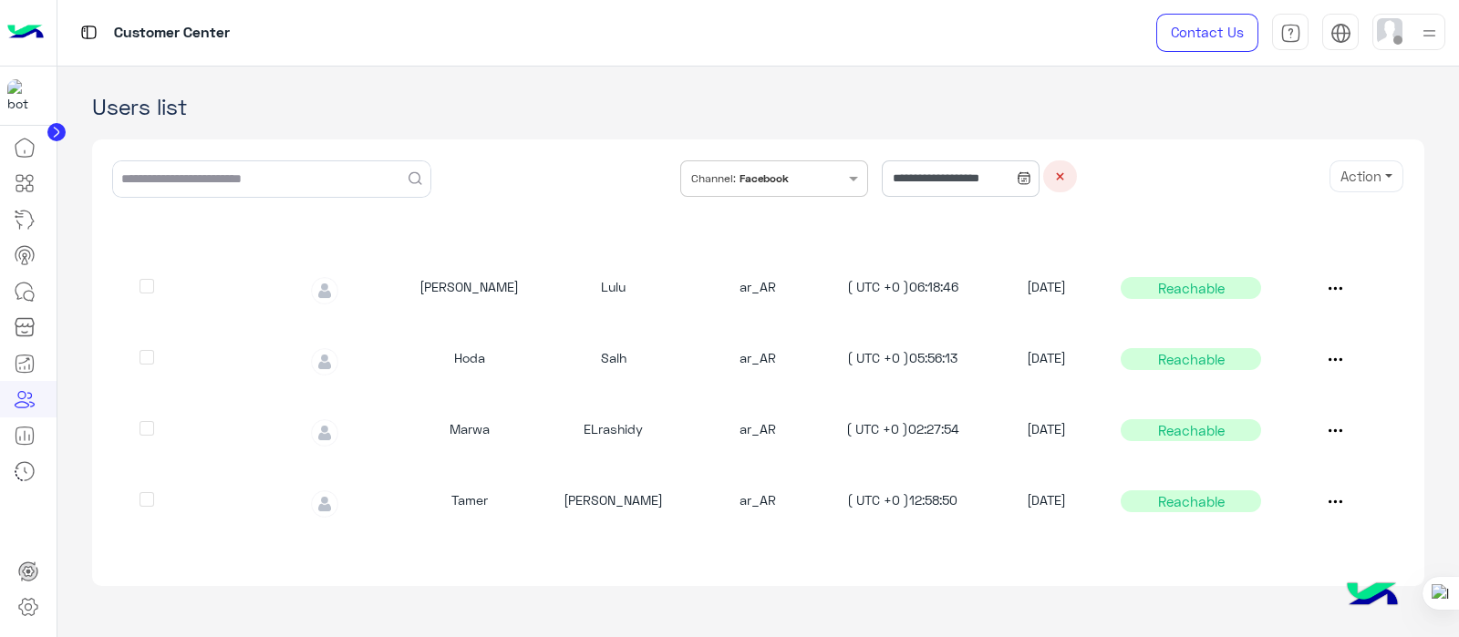
click at [1080, 216] on div "**********" at bounding box center [980, 189] width 199 height 58
click at [21, 438] on icon at bounding box center [25, 436] width 22 height 22
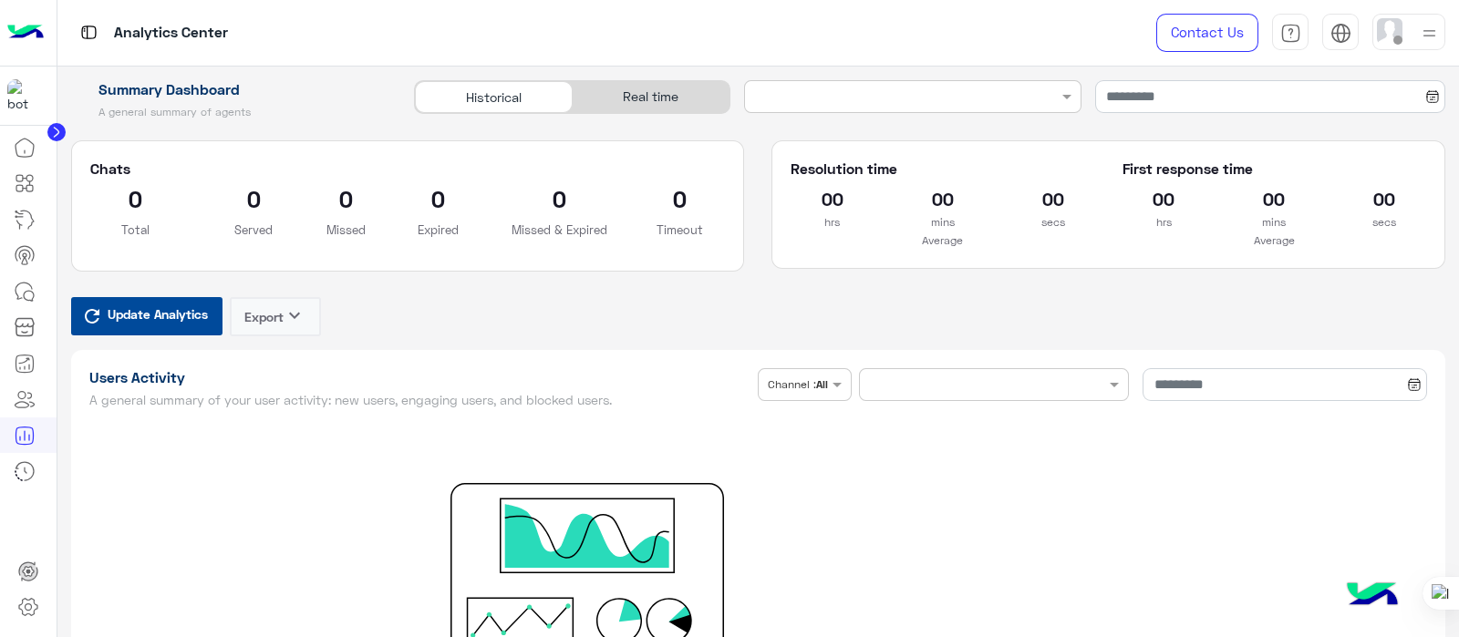
click at [160, 322] on span "Update Analytics" at bounding box center [157, 314] width 109 height 25
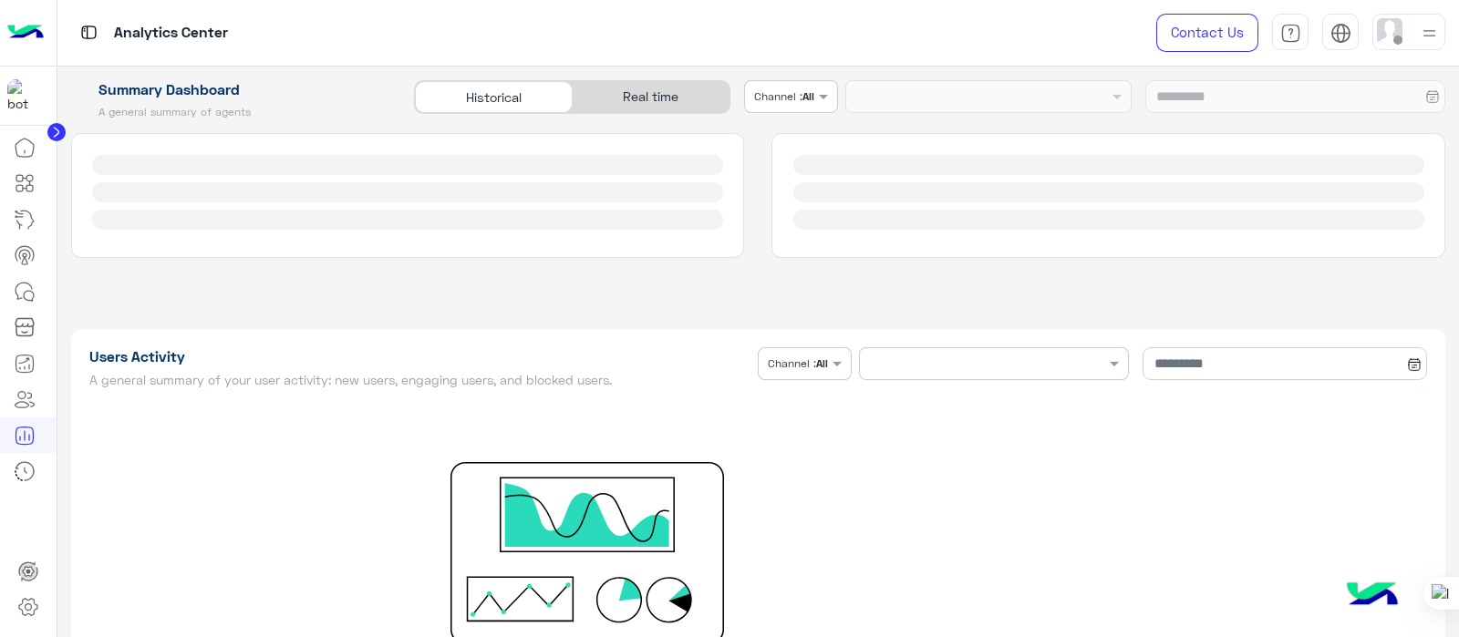
click at [807, 257] on div at bounding box center [1108, 195] width 674 height 125
type input "**********"
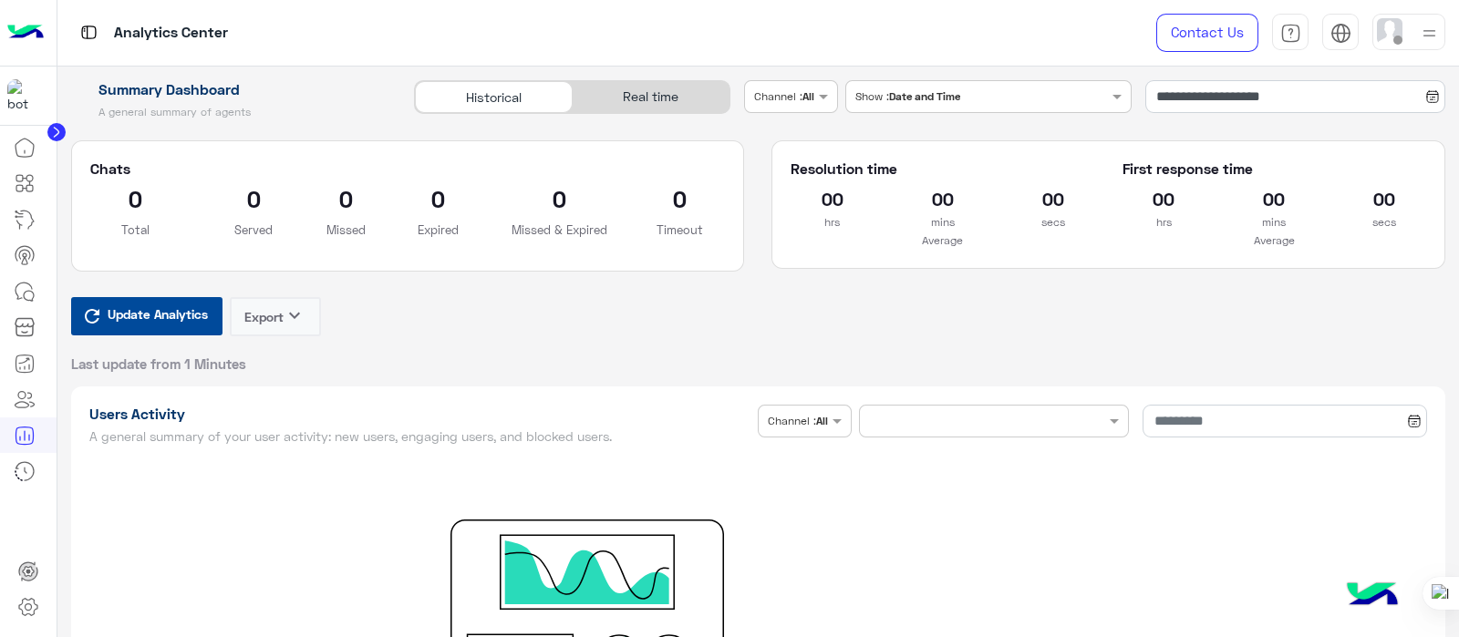
drag, startPoint x: 1458, startPoint y: 80, endPoint x: 1458, endPoint y: 147, distance: 66.5
click at [1458, 147] on div at bounding box center [1458, 318] width 1 height 637
click at [27, 608] on icon at bounding box center [28, 607] width 22 height 22
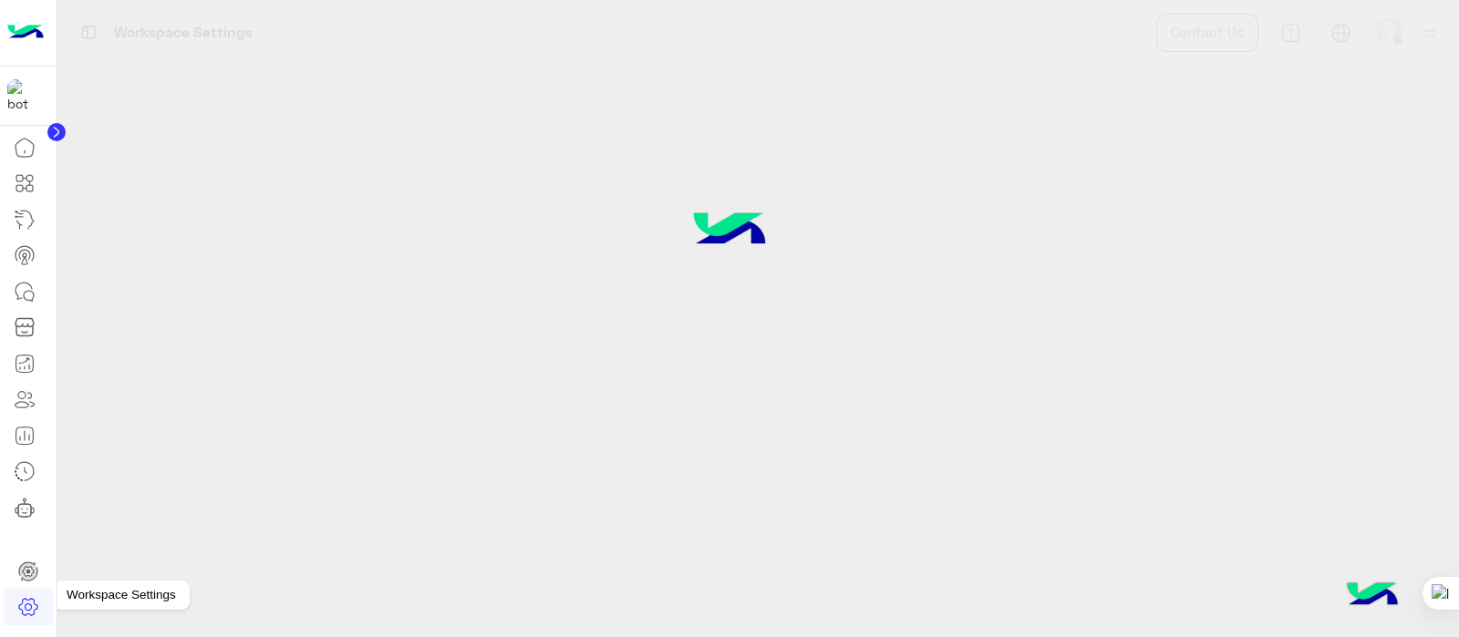
click at [27, 614] on icon at bounding box center [28, 607] width 22 height 22
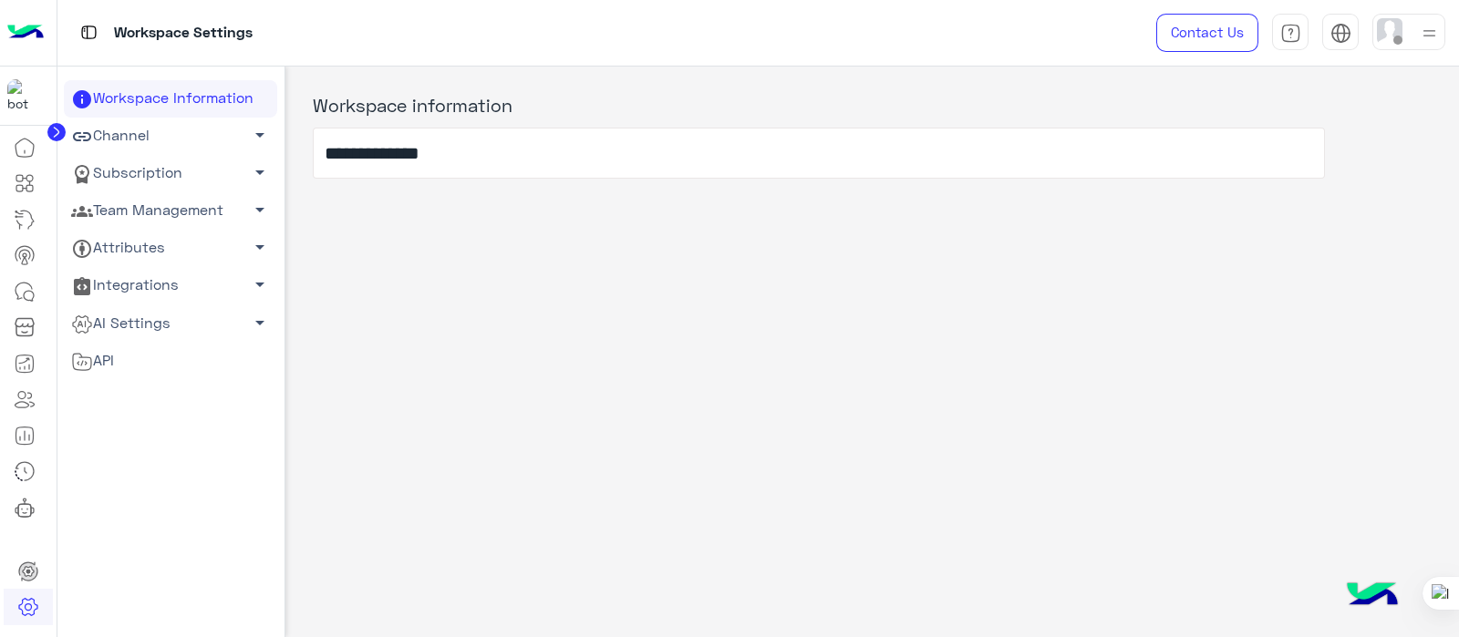
click at [142, 221] on link "Team Management arrow_drop_down" at bounding box center [170, 210] width 213 height 37
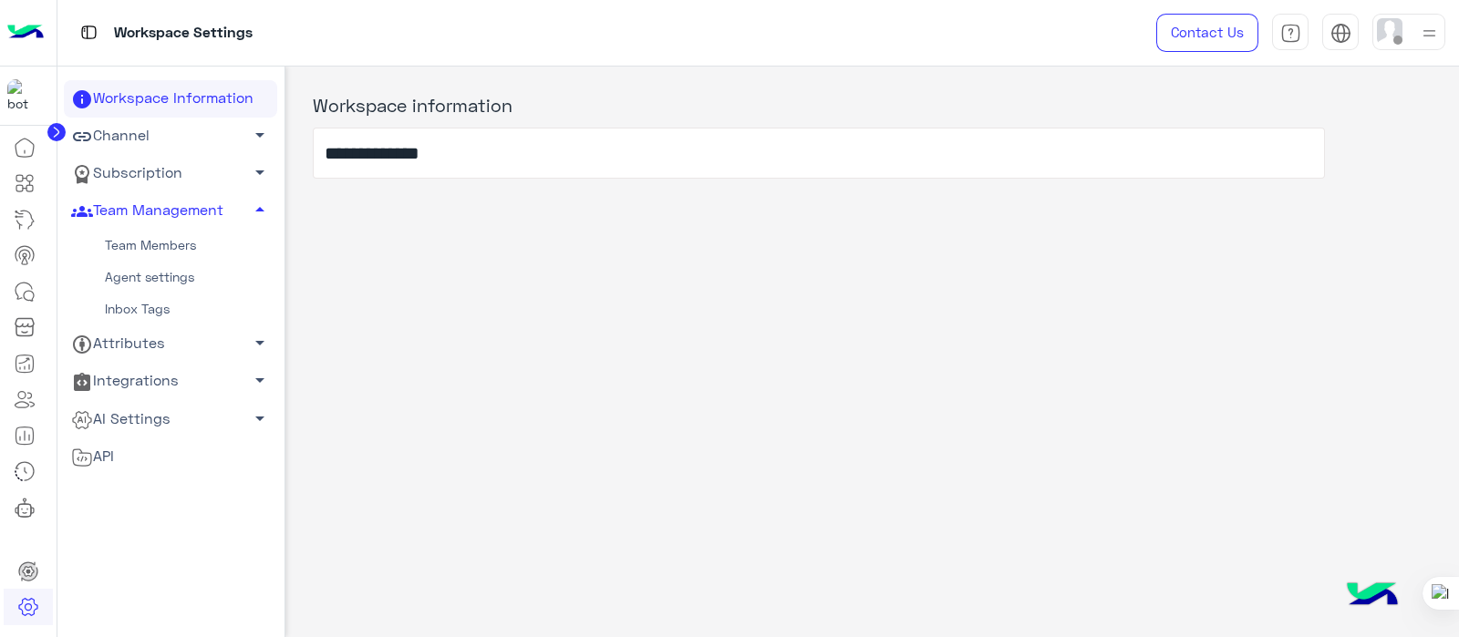
click at [135, 283] on link "Agent settings" at bounding box center [170, 278] width 213 height 32
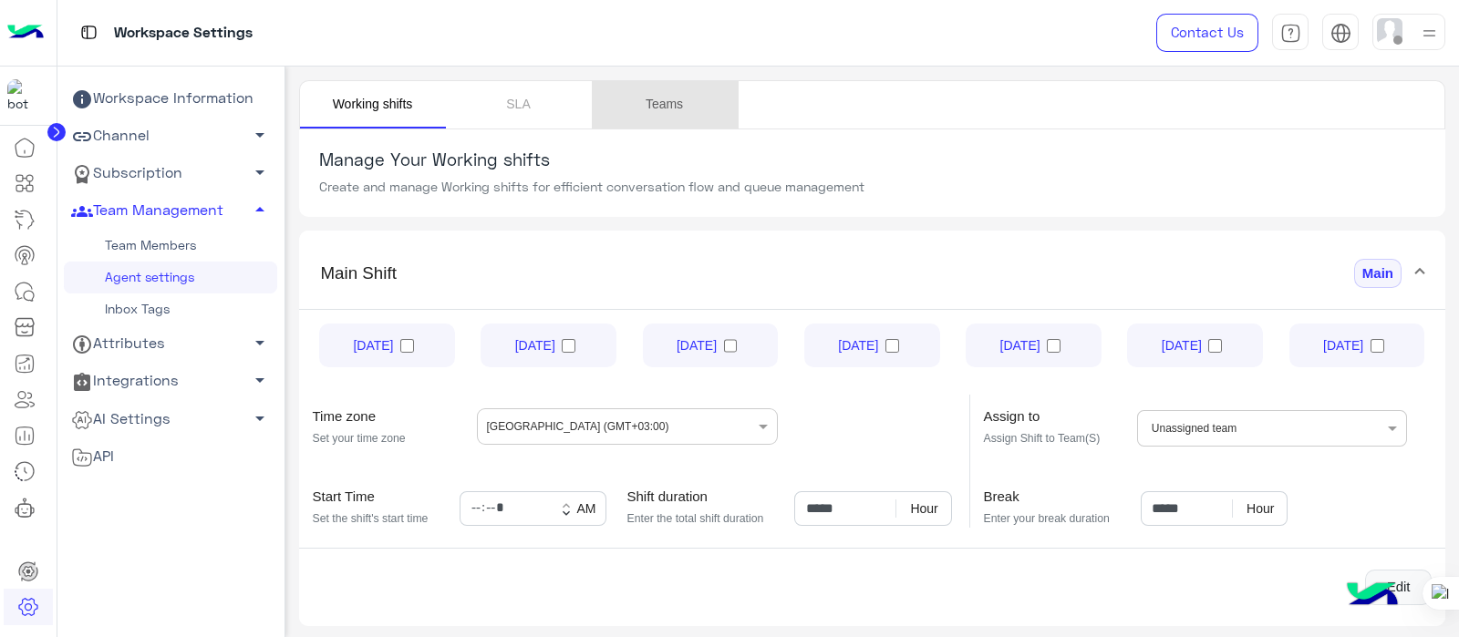
click at [669, 105] on link "Teams" at bounding box center [665, 104] width 146 height 47
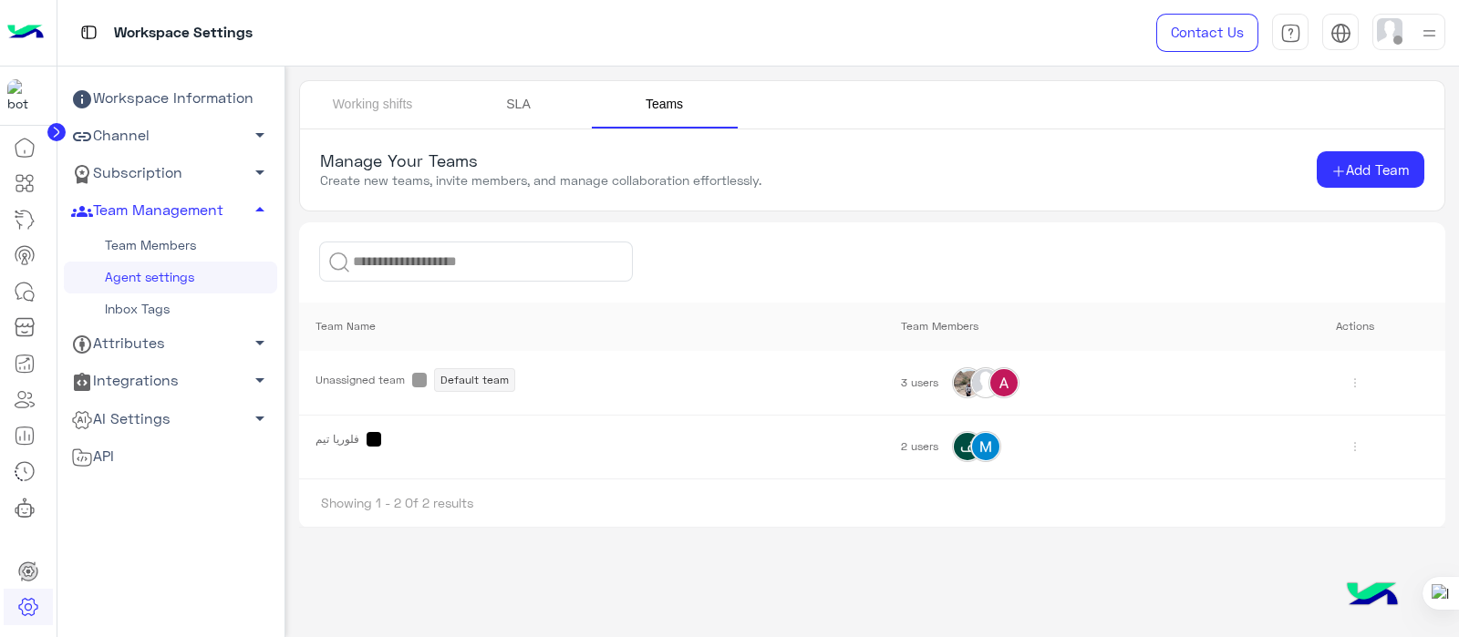
click at [510, 101] on link "SLA" at bounding box center [519, 104] width 146 height 47
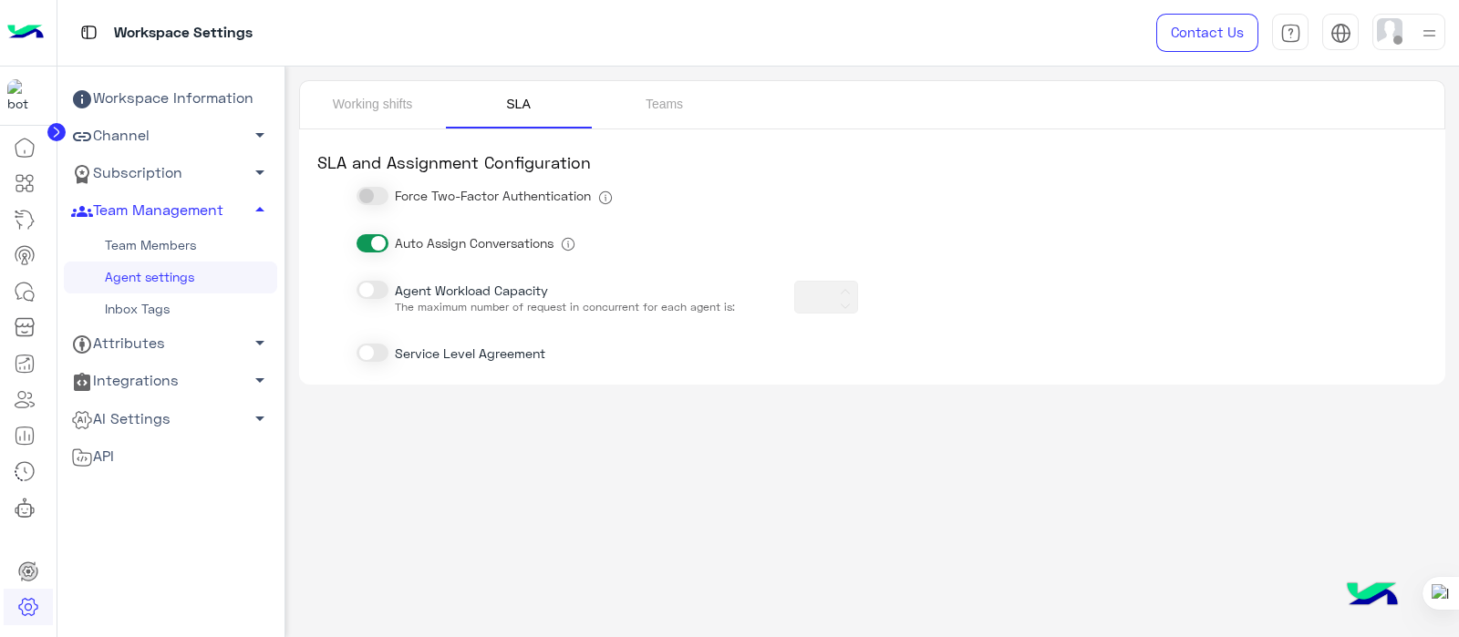
type input "*"
click at [399, 354] on span "Service Level Agreement" at bounding box center [470, 353] width 150 height 19
click at [365, 362] on span at bounding box center [372, 353] width 32 height 19
click at [376, 357] on span at bounding box center [372, 353] width 32 height 18
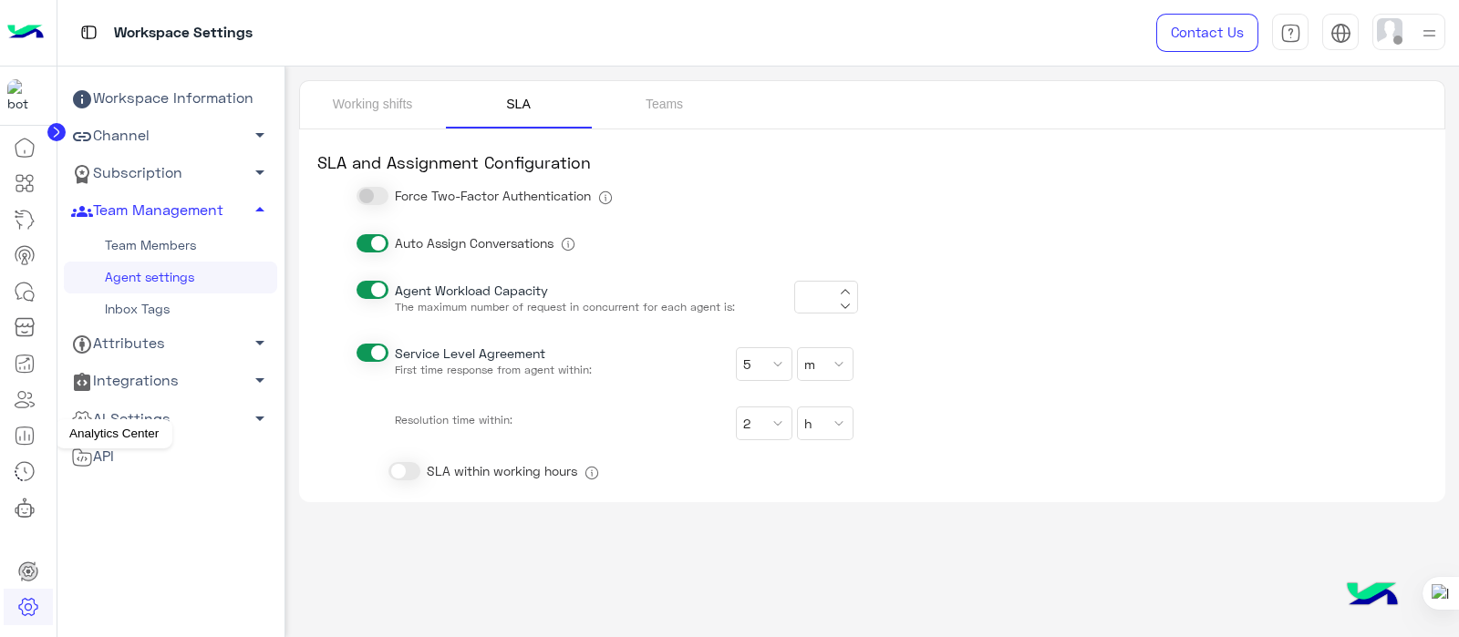
click at [22, 439] on icon at bounding box center [25, 436] width 22 height 22
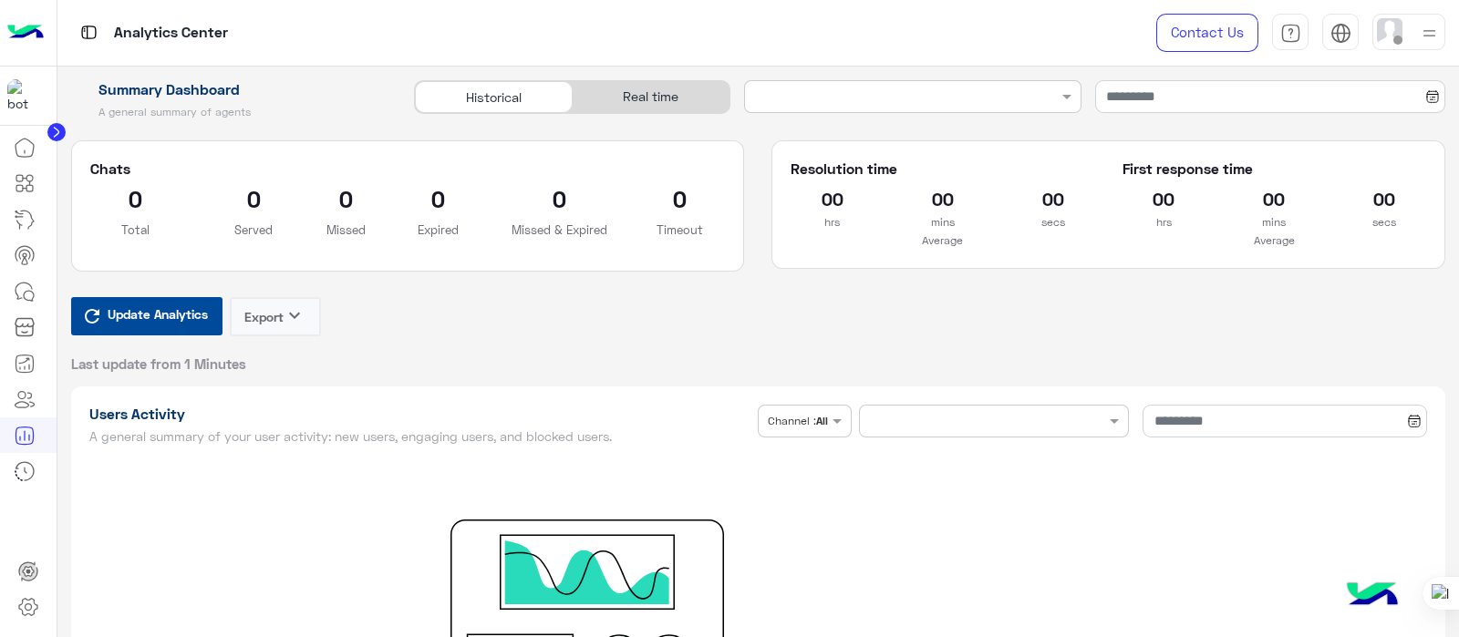
click at [1451, 84] on div "Summary Dashboard A general summary of agents Historical Real time" at bounding box center [758, 103] width 1402 height 46
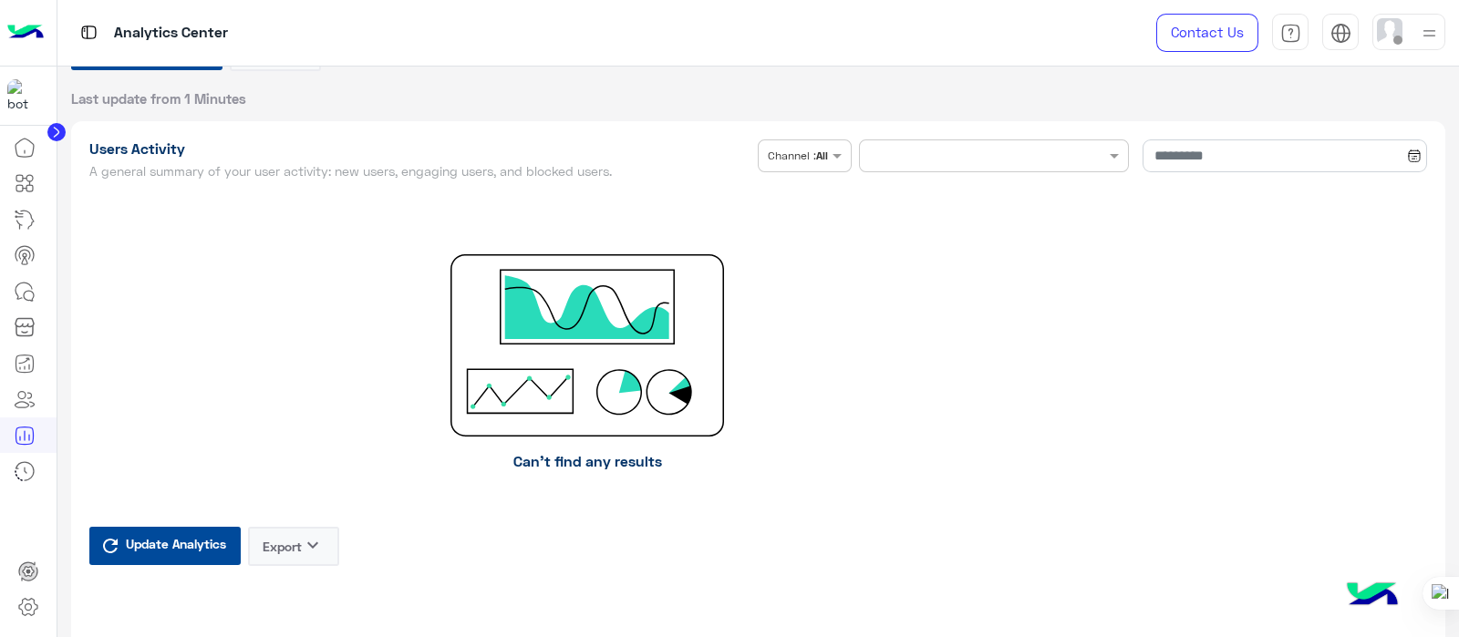
scroll to position [283, 0]
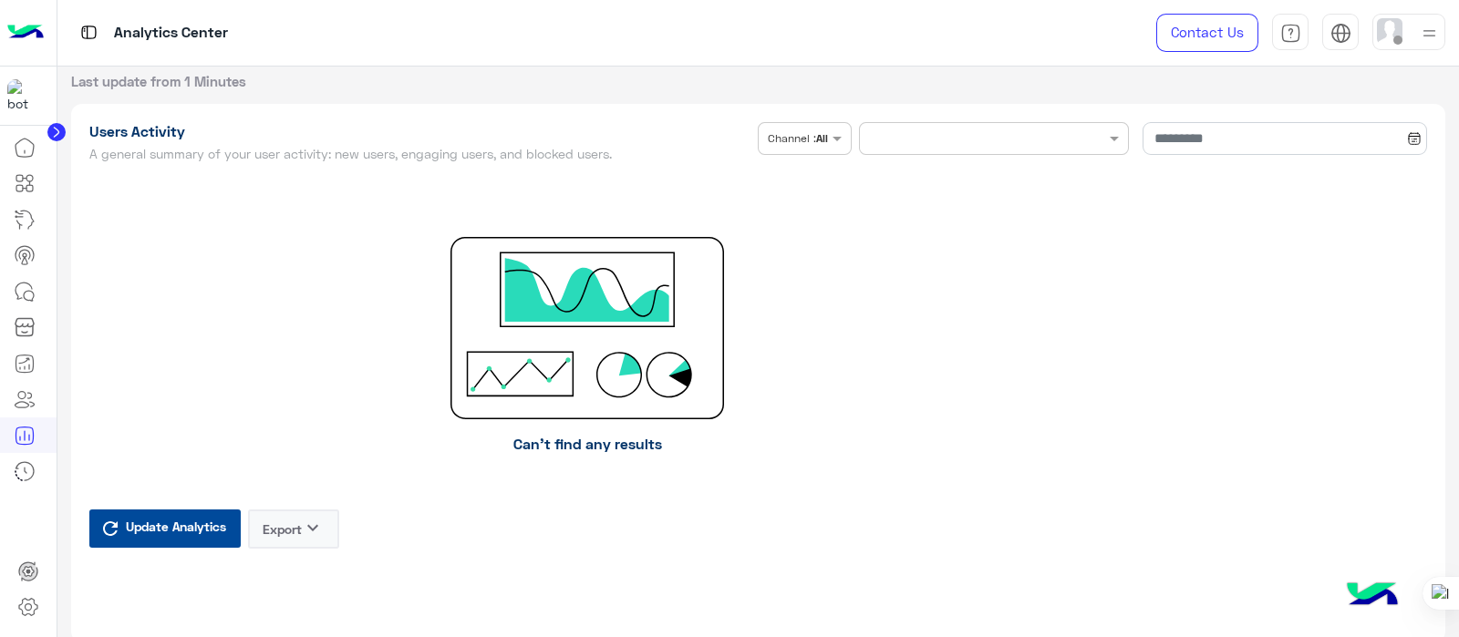
click at [976, 156] on div at bounding box center [993, 145] width 284 height 46
click at [1082, 139] on div at bounding box center [994, 136] width 269 height 17
click at [996, 208] on span "This Month" at bounding box center [994, 208] width 67 height 15
click at [1188, 128] on input at bounding box center [1284, 138] width 284 height 33
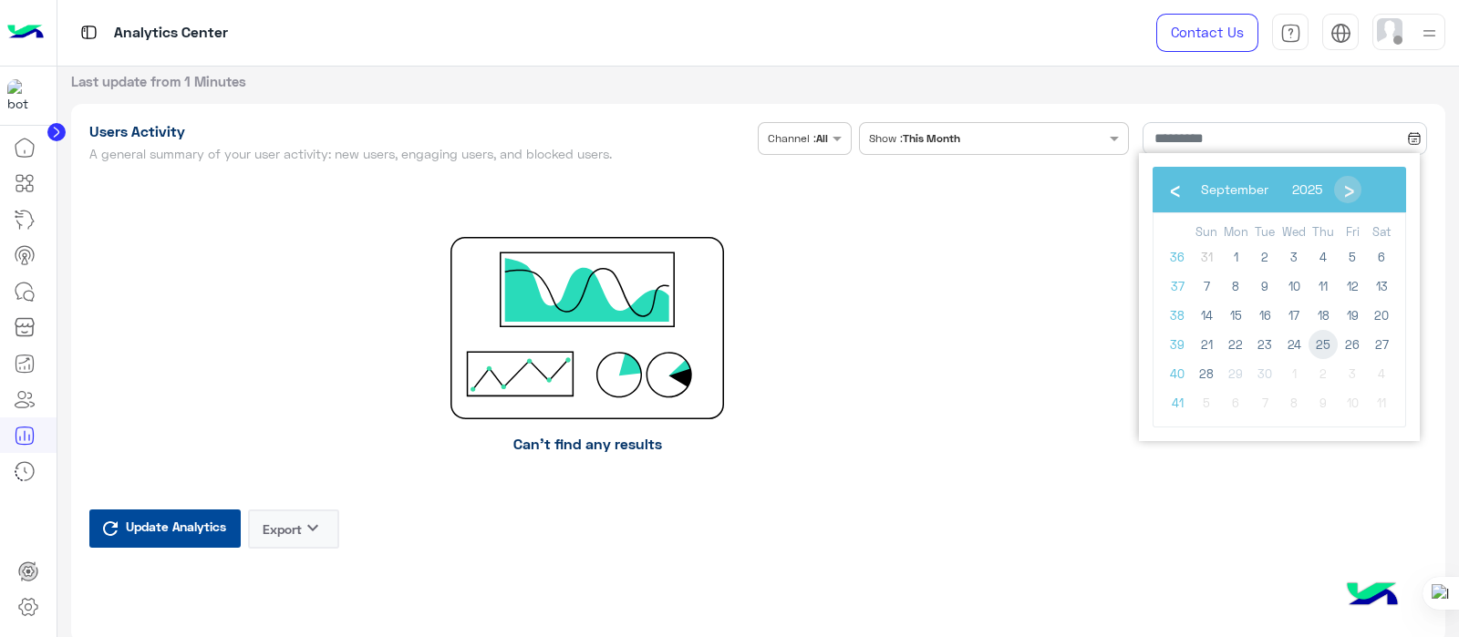
click at [1326, 350] on span "25" at bounding box center [1322, 344] width 29 height 29
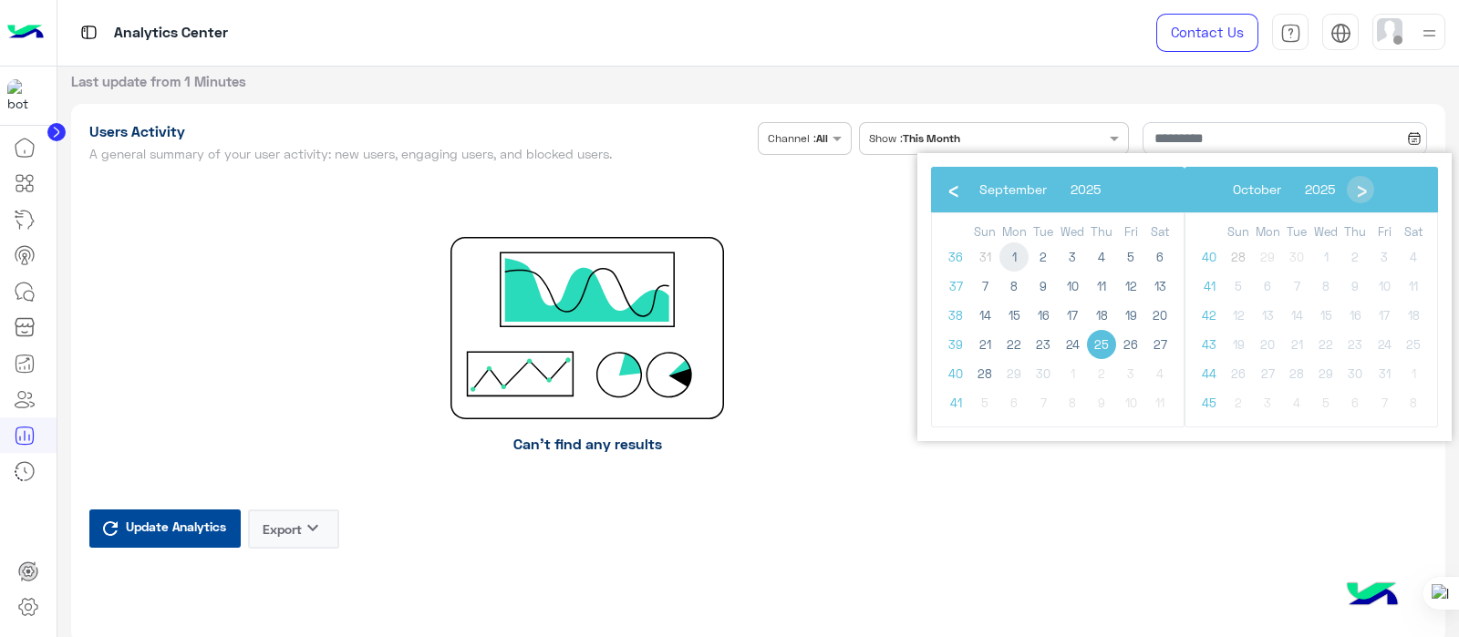
click at [1015, 243] on span "1" at bounding box center [1013, 256] width 29 height 29
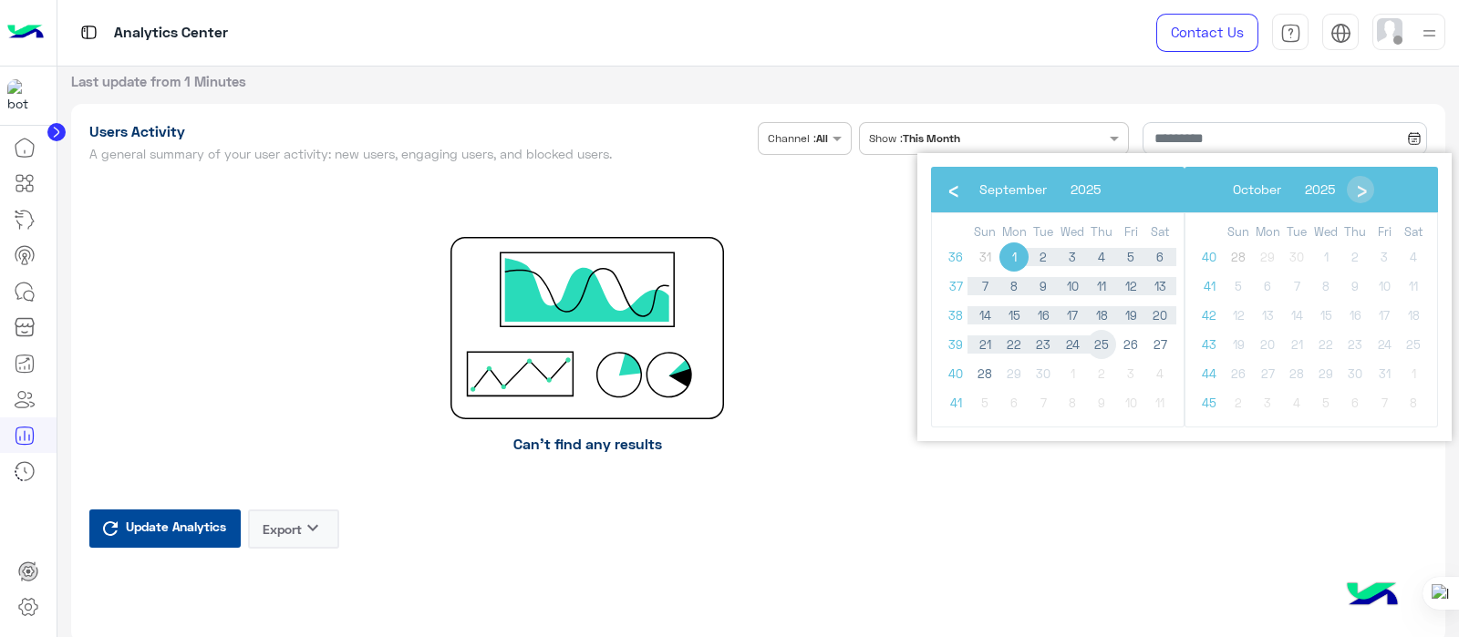
click at [1108, 340] on span "25" at bounding box center [1101, 344] width 29 height 29
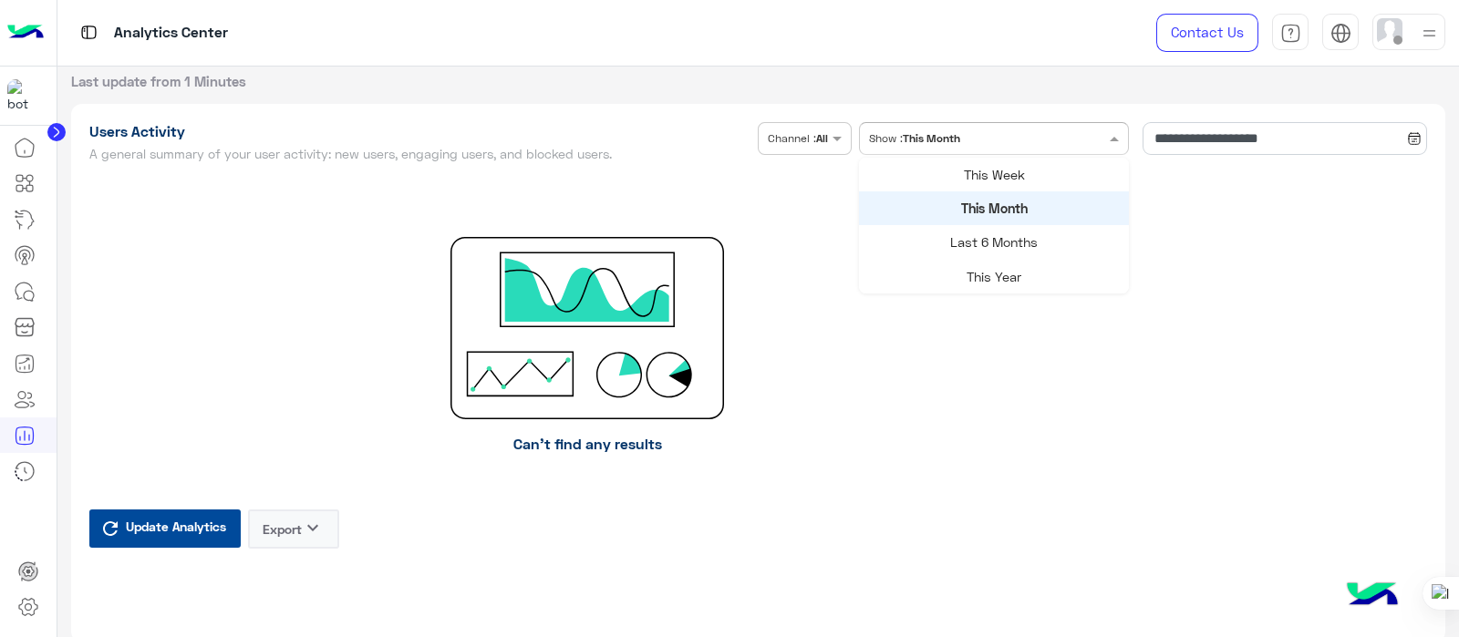
click at [905, 131] on input "text" at bounding box center [975, 137] width 192 height 16
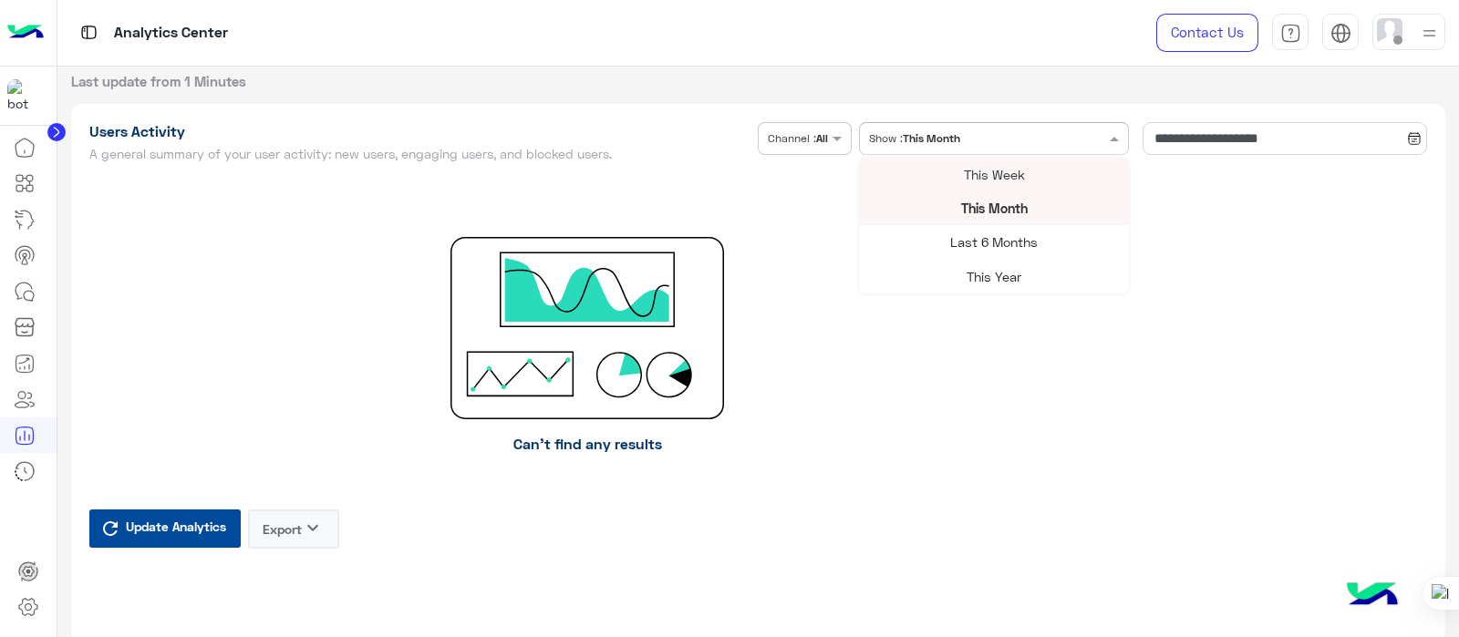
click at [979, 171] on span "This Week" at bounding box center [994, 174] width 61 height 15
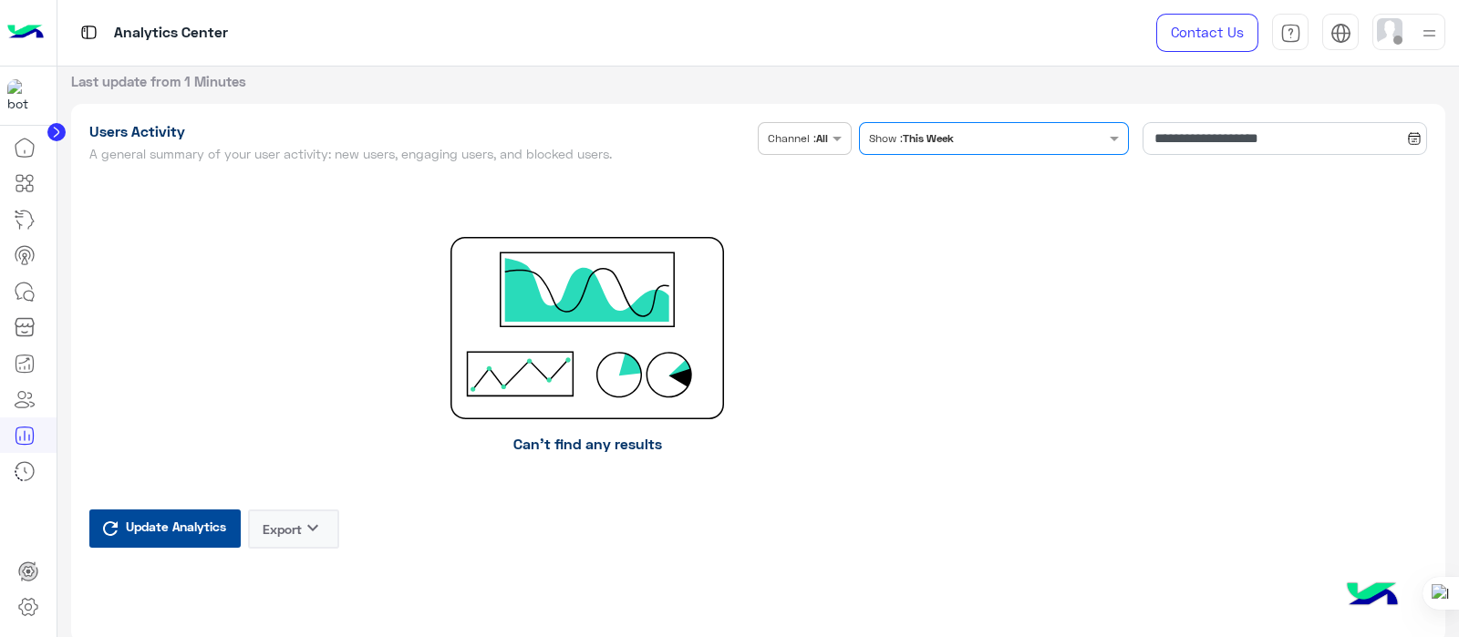
click at [720, 197] on div "Can’t find any results Update Analytics Export keyboard_arrow_down" at bounding box center [588, 397] width 1024 height 456
click at [191, 531] on span "Update Analytics" at bounding box center [175, 526] width 109 height 25
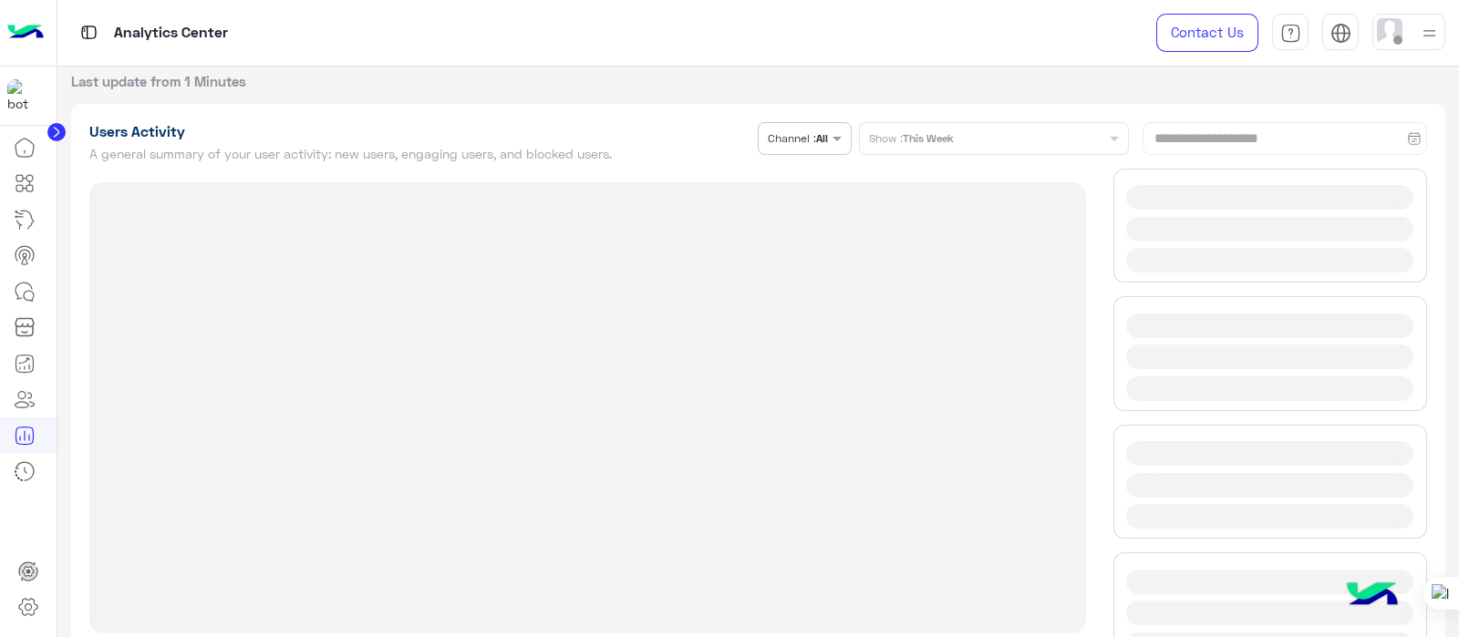
type input "**********"
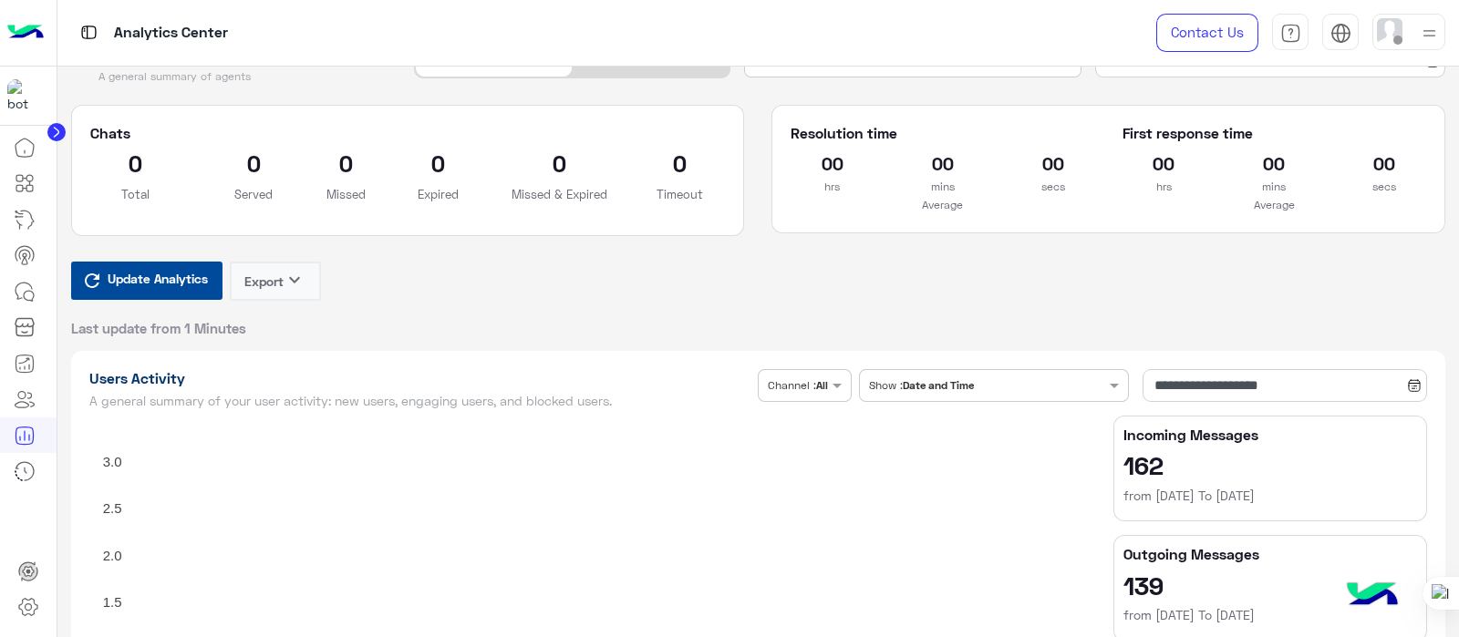
scroll to position [0, 0]
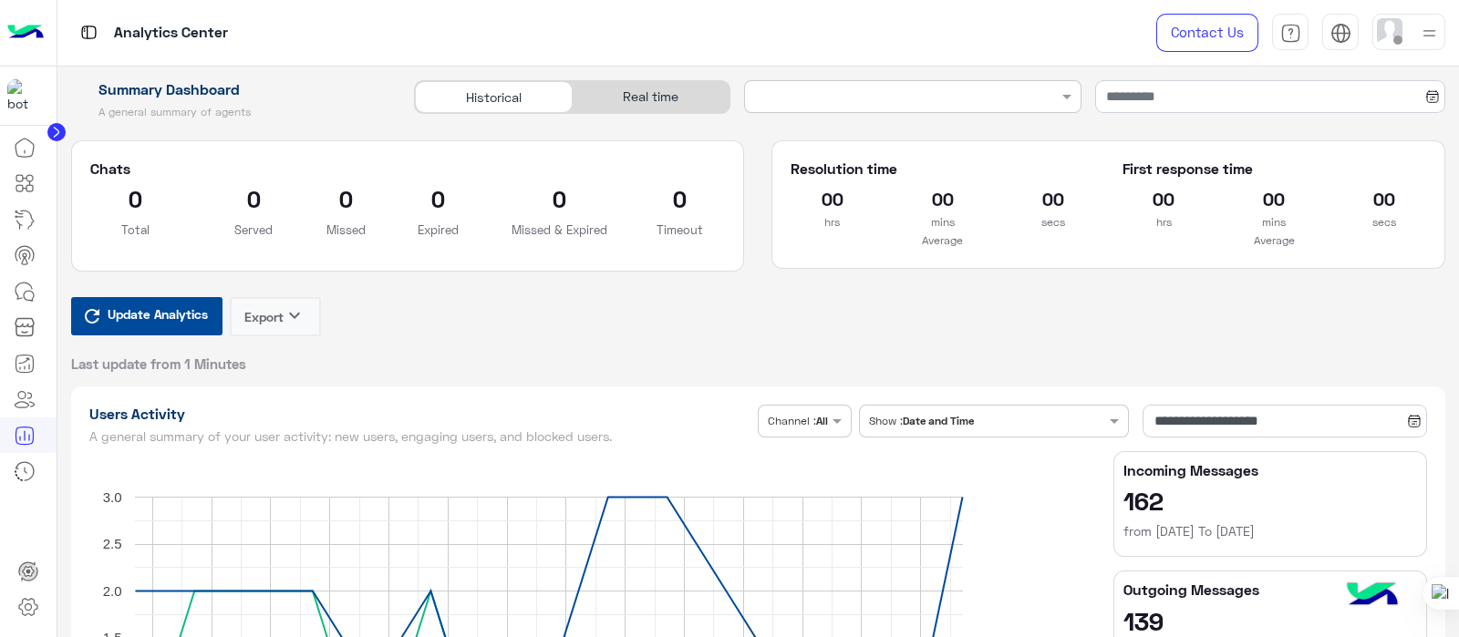
click at [1424, 47] on div at bounding box center [1428, 32] width 23 height 35
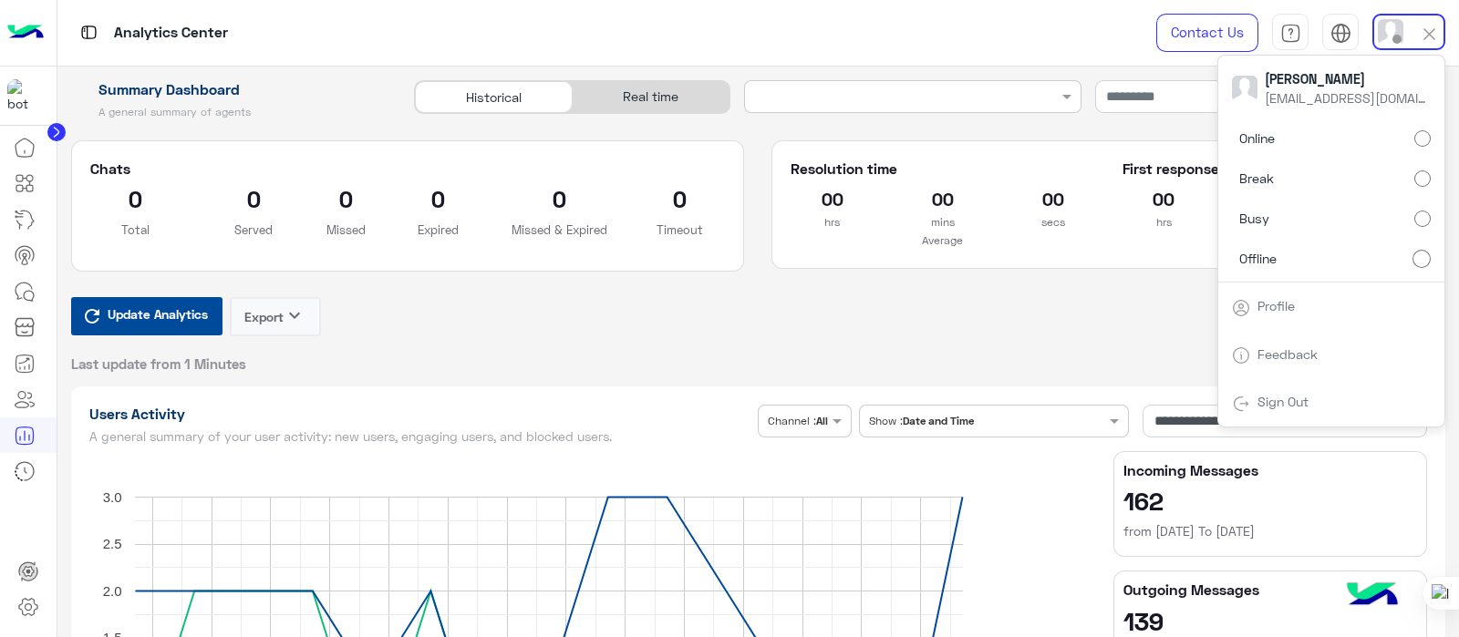
click at [1017, 324] on div "Update Analytics Export keyboard_arrow_down Last update from 1 Minutes" at bounding box center [758, 335] width 1375 height 76
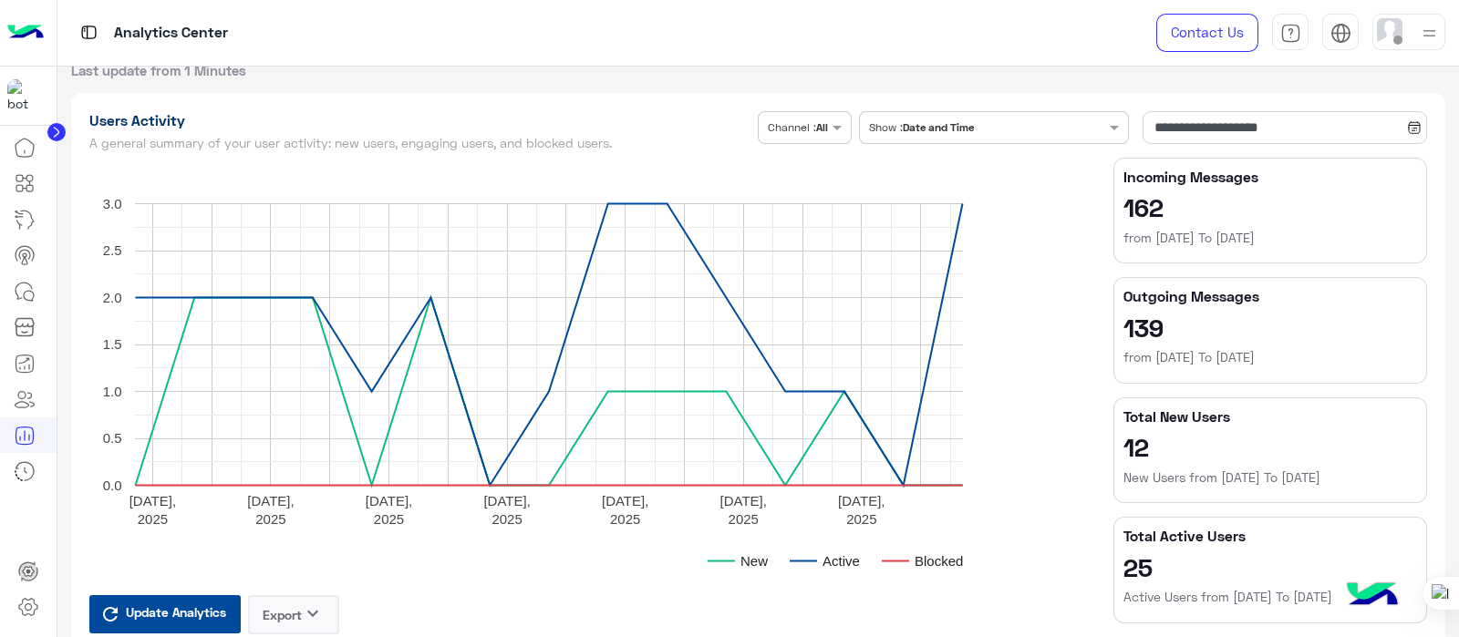
scroll to position [303, 0]
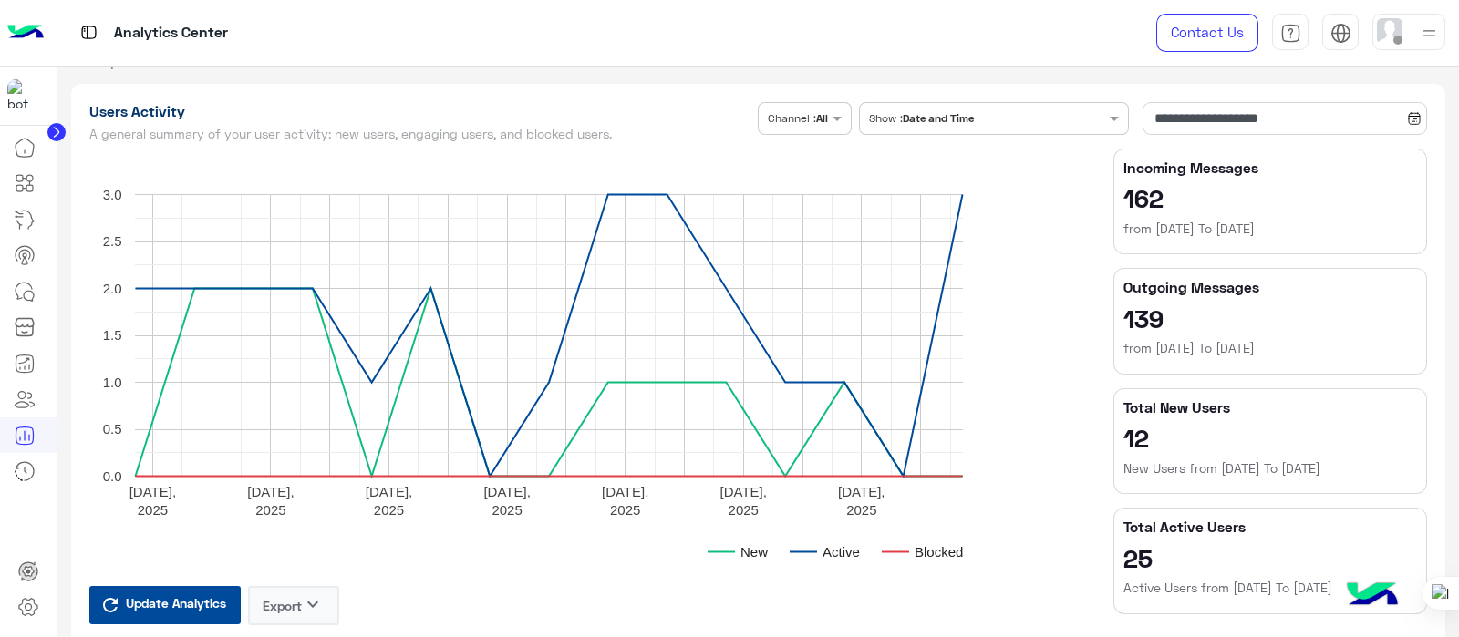
click at [1404, 28] on div at bounding box center [1408, 32] width 73 height 36
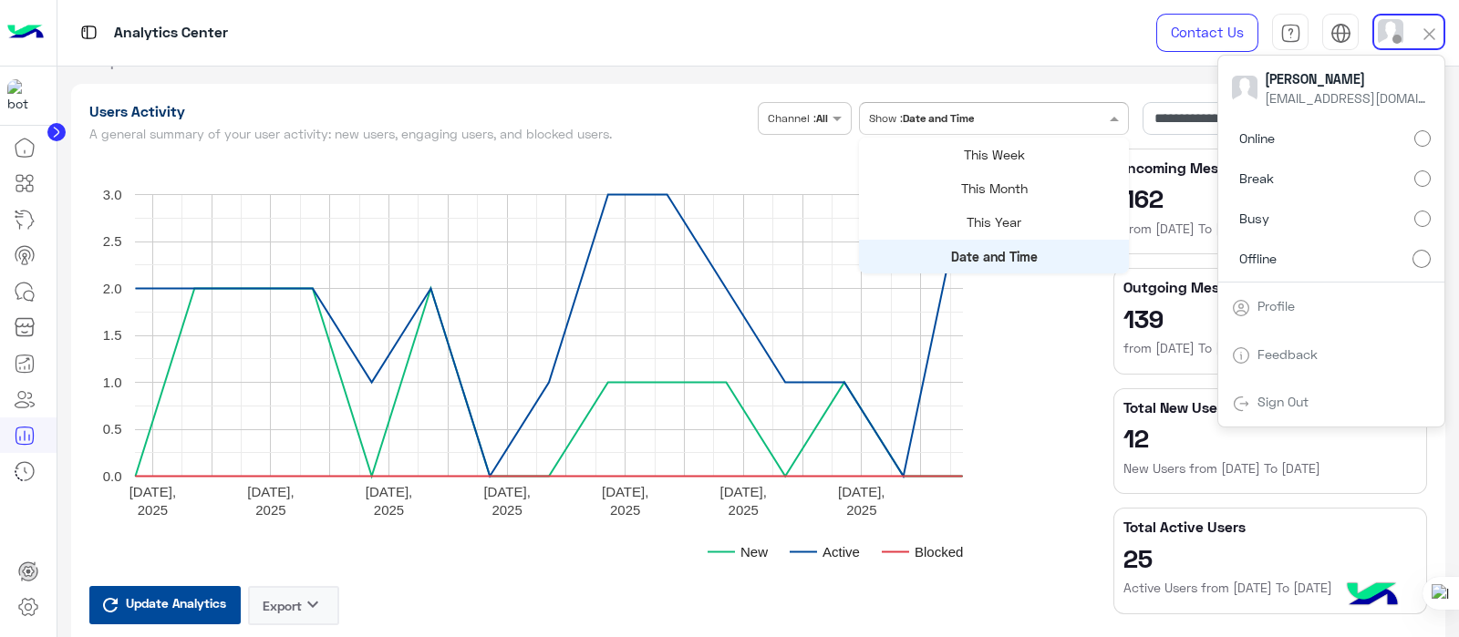
click at [1027, 130] on div "Show : Date and Time" at bounding box center [994, 118] width 271 height 33
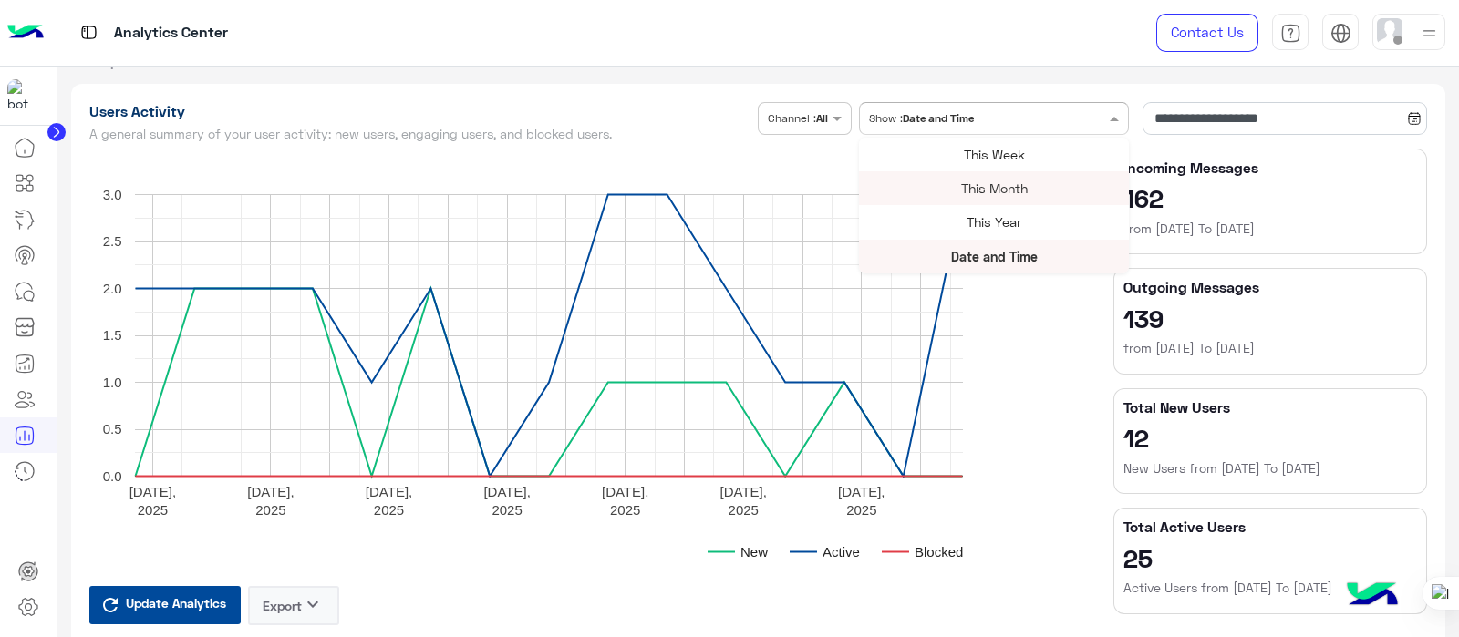
click at [1001, 42] on div "Analytics Center Contact Us Help Center عربي English" at bounding box center [758, 33] width 1402 height 67
drag, startPoint x: 1457, startPoint y: 111, endPoint x: 1450, endPoint y: 139, distance: 28.1
click at [1450, 139] on html "**********" at bounding box center [729, 318] width 1459 height 637
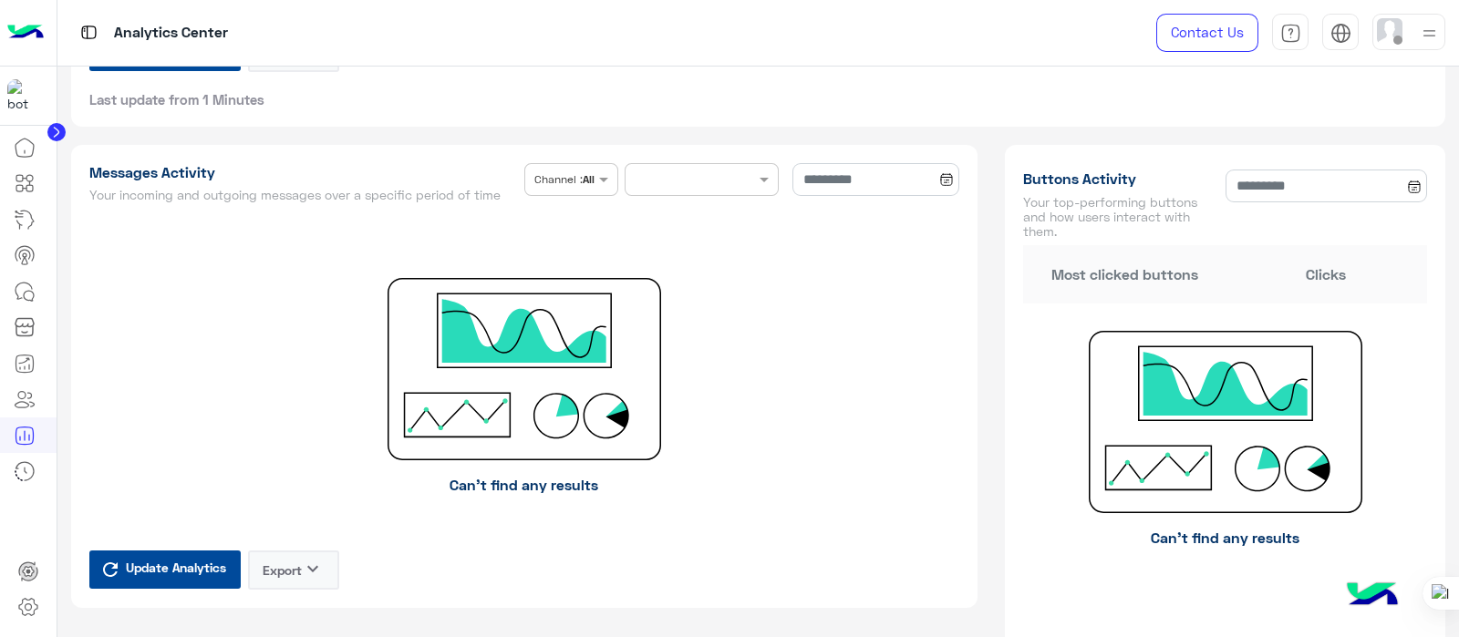
scroll to position [873, 0]
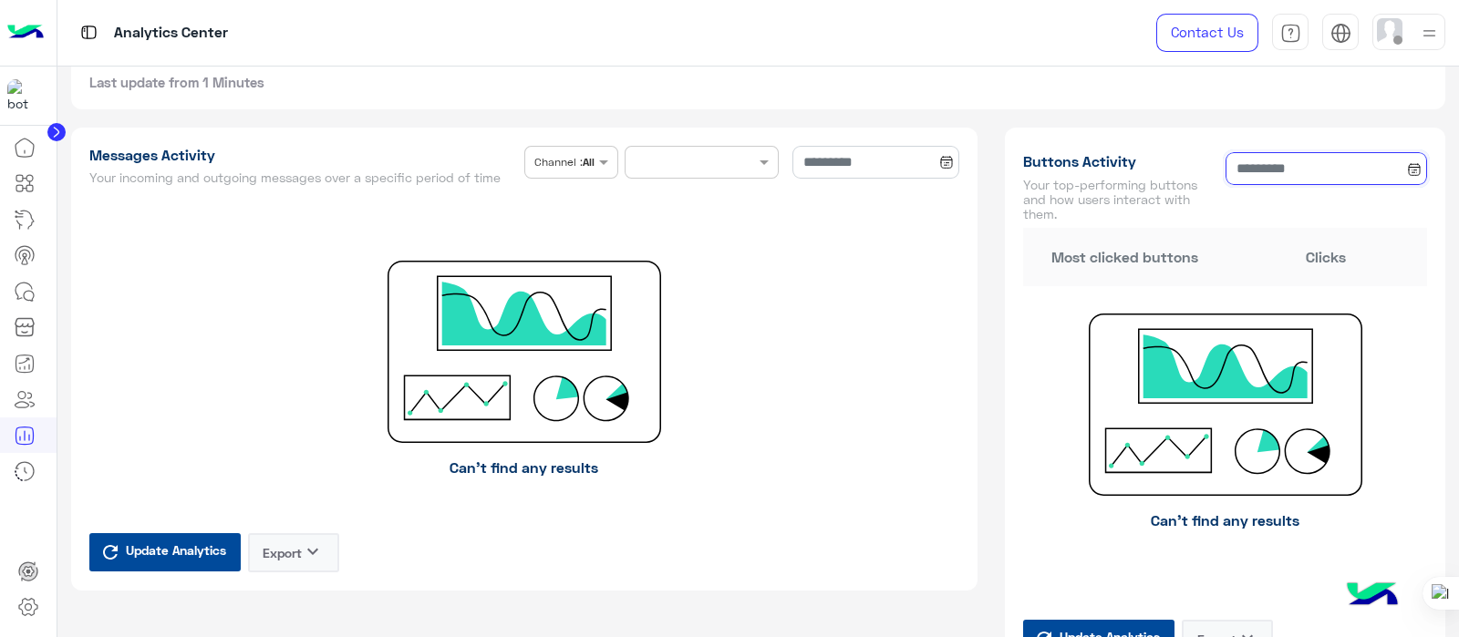
click at [1271, 157] on input at bounding box center [1325, 168] width 201 height 33
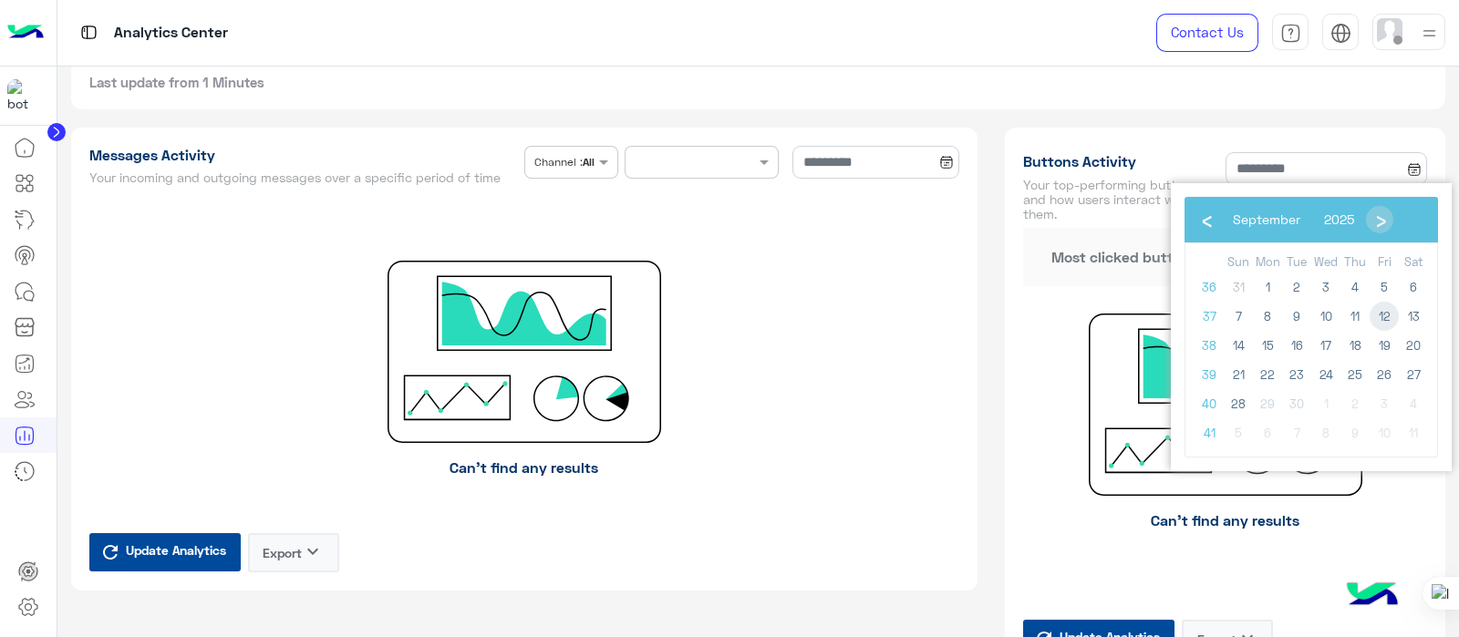
click at [1386, 320] on span "12" at bounding box center [1383, 316] width 29 height 29
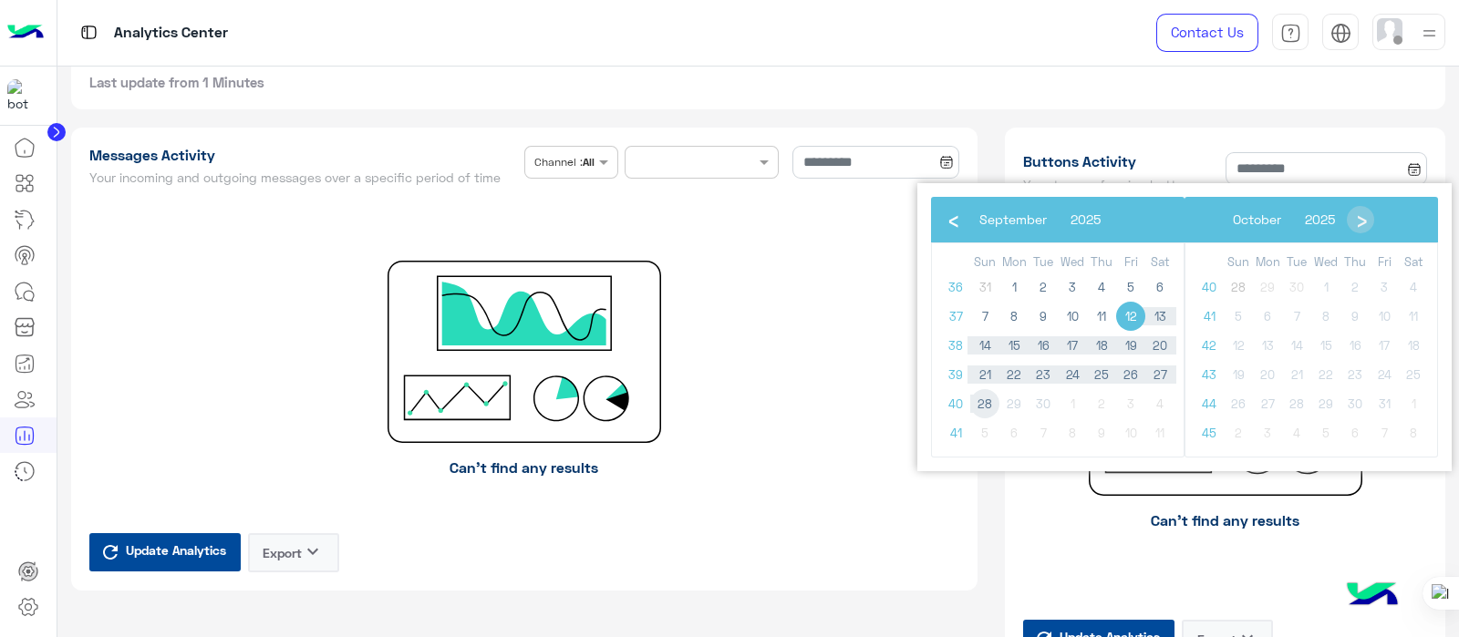
click at [984, 397] on span "28" at bounding box center [984, 403] width 29 height 29
type input "**********"
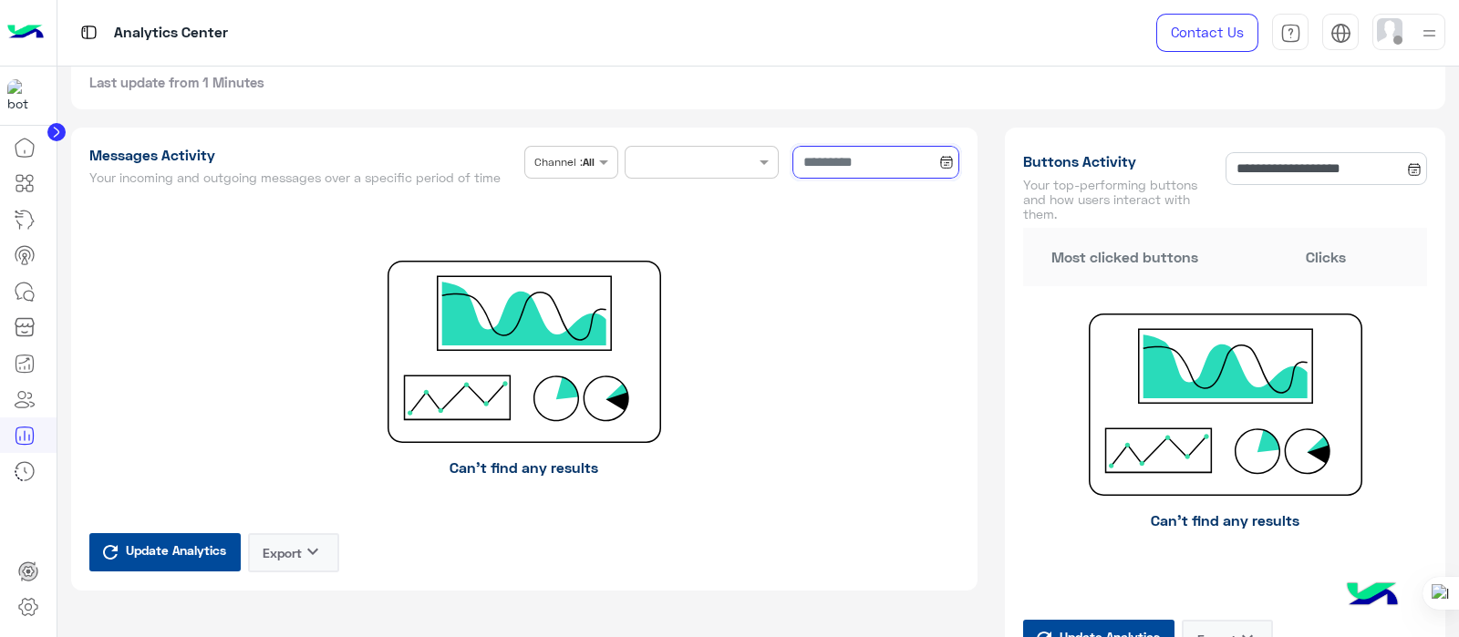
click at [840, 158] on input at bounding box center [876, 162] width 168 height 33
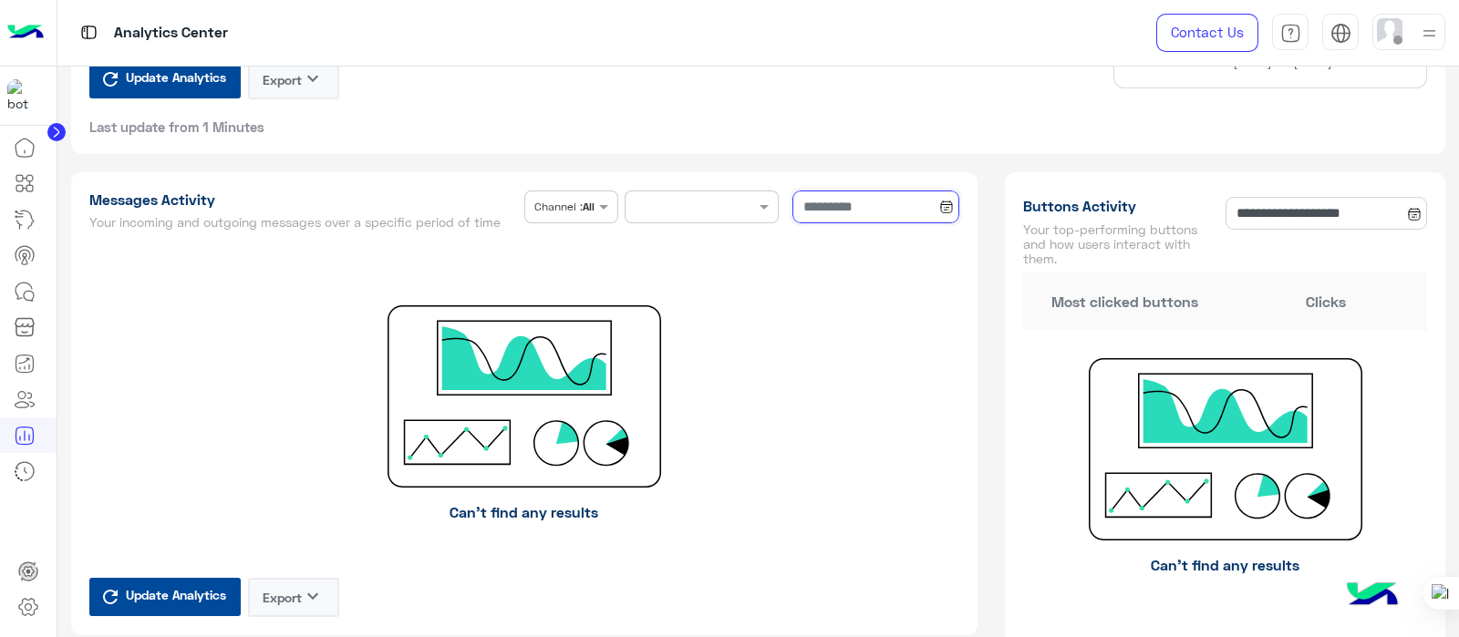
scroll to position [819, 0]
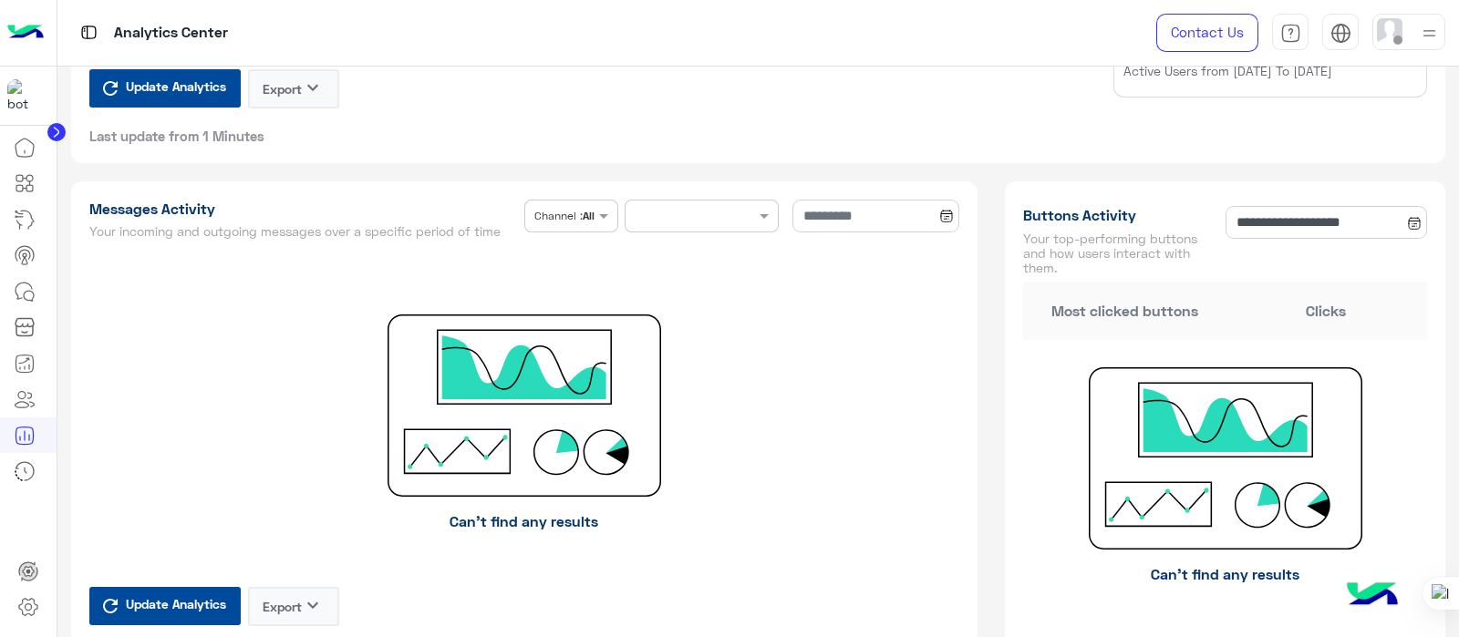
drag, startPoint x: 1451, startPoint y: 144, endPoint x: 1451, endPoint y: 187, distance: 42.8
drag, startPoint x: 1417, startPoint y: 170, endPoint x: 1051, endPoint y: 29, distance: 391.9
click at [1051, 29] on div "**********" at bounding box center [758, 318] width 1402 height 637
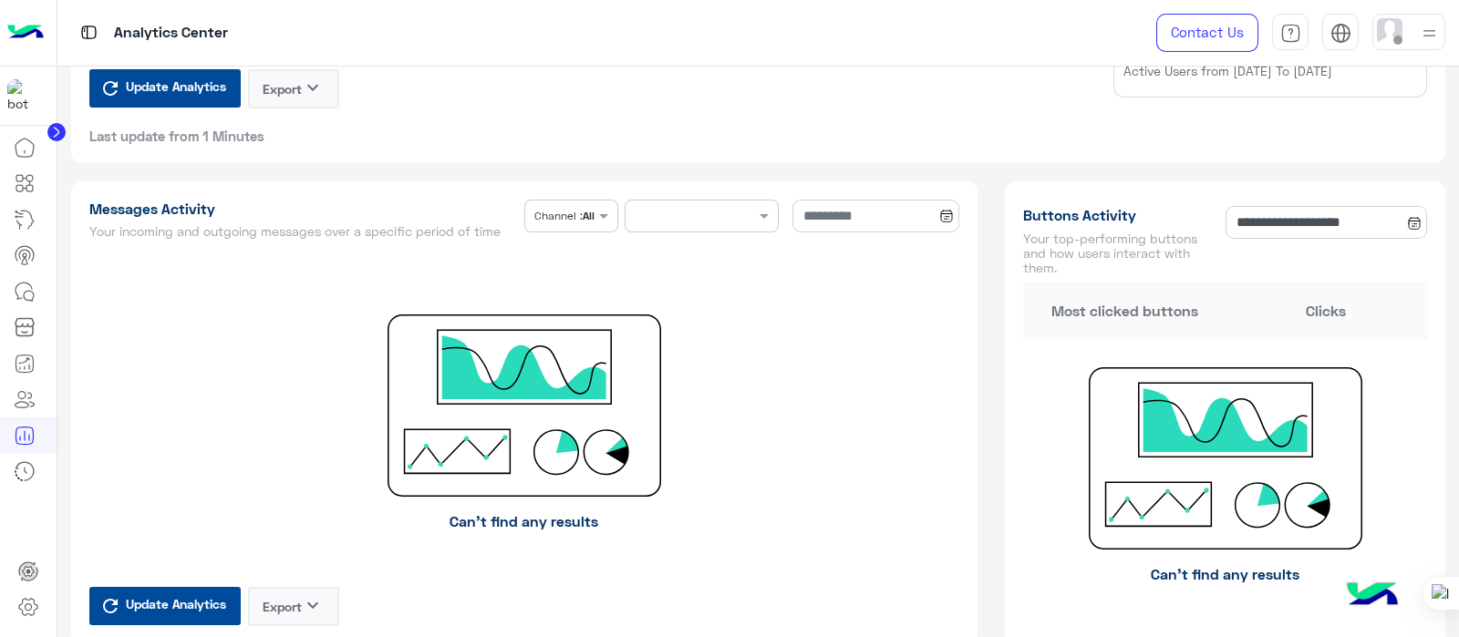
scroll to position [708, 0]
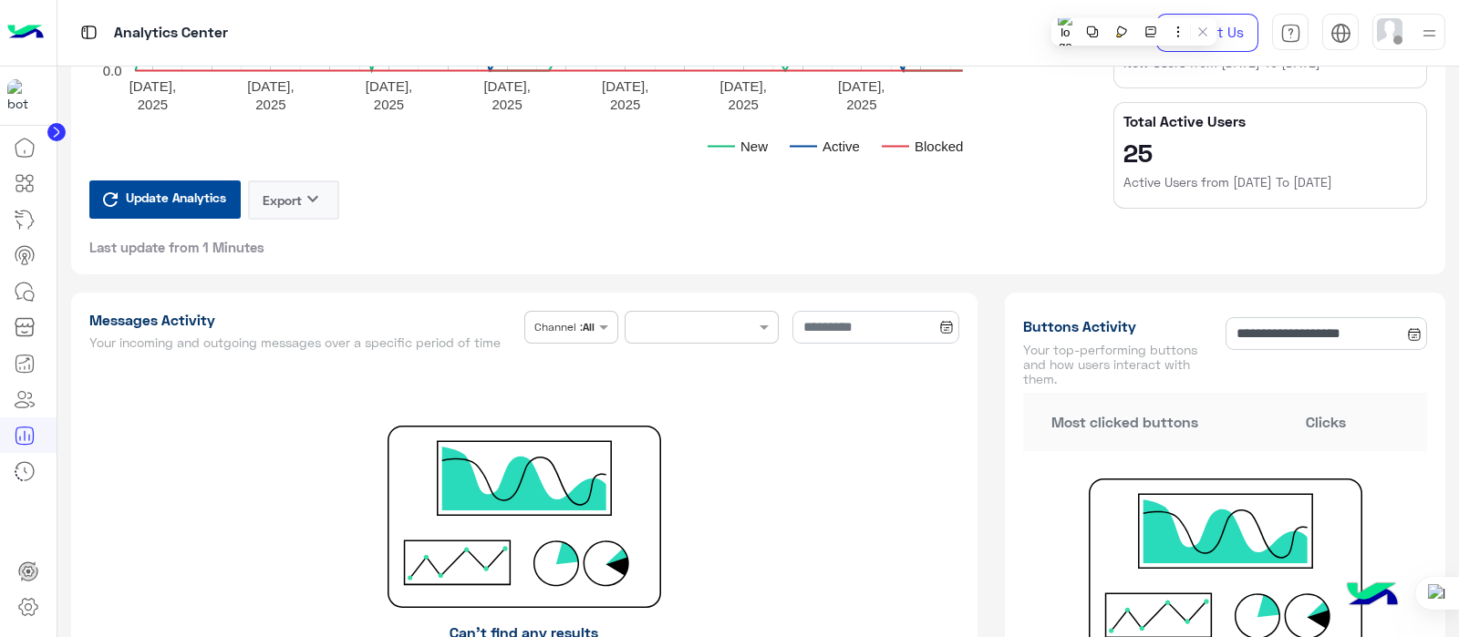
click at [903, 202] on div "Update Analytics Export keyboard_arrow_down Last update from 1 Minutes" at bounding box center [587, 218] width 996 height 76
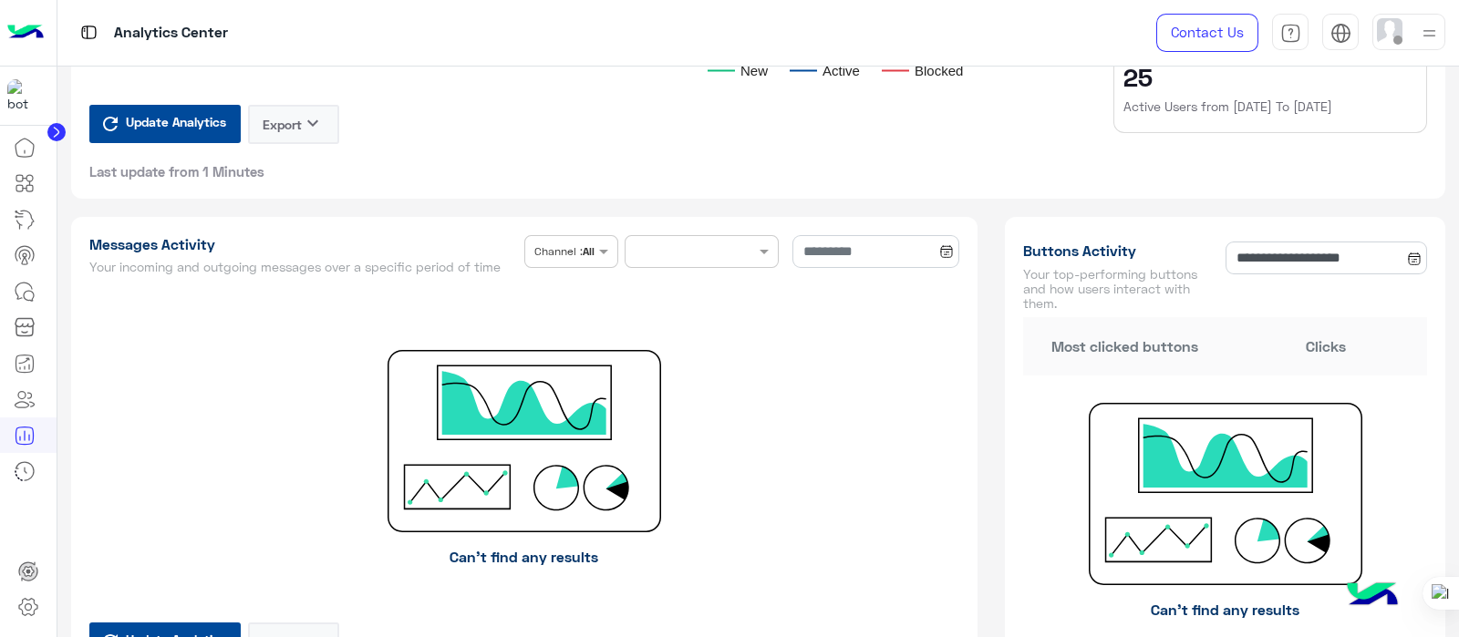
scroll to position [810, 0]
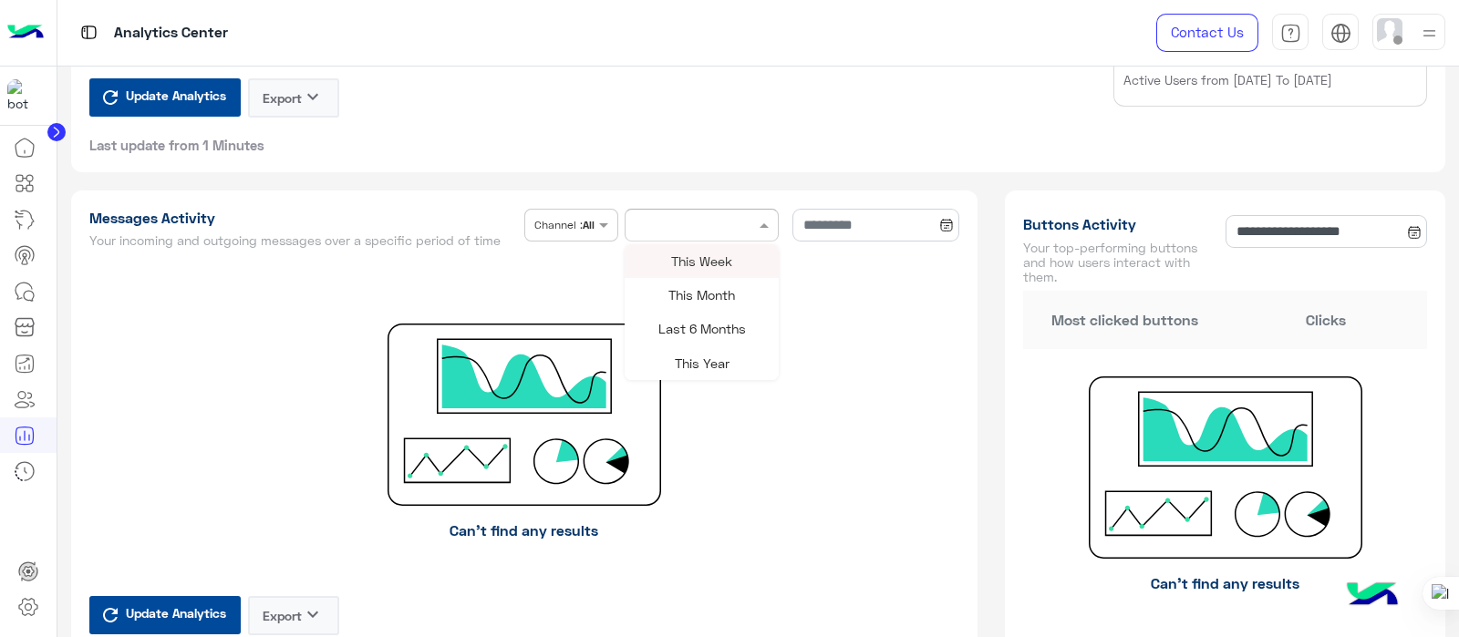
click at [763, 232] on div at bounding box center [701, 225] width 154 height 33
click at [712, 293] on span "This Month" at bounding box center [701, 294] width 67 height 15
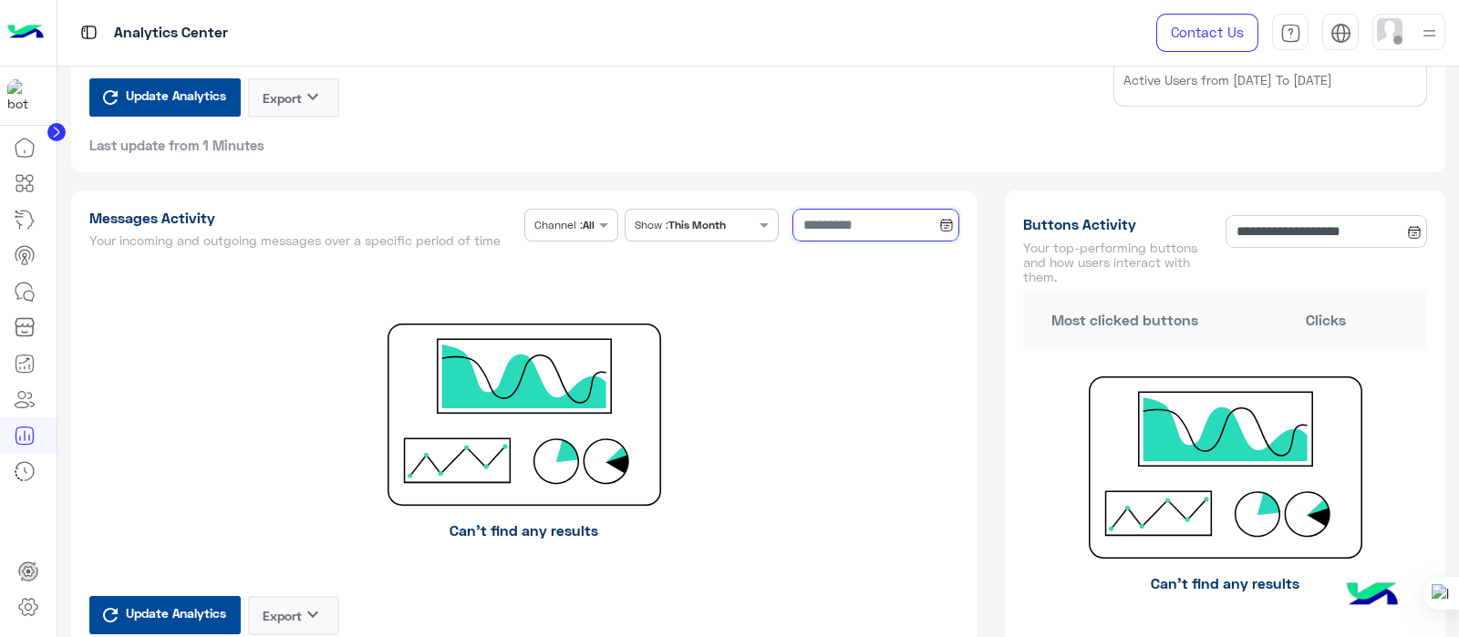
click at [885, 226] on input at bounding box center [876, 225] width 168 height 33
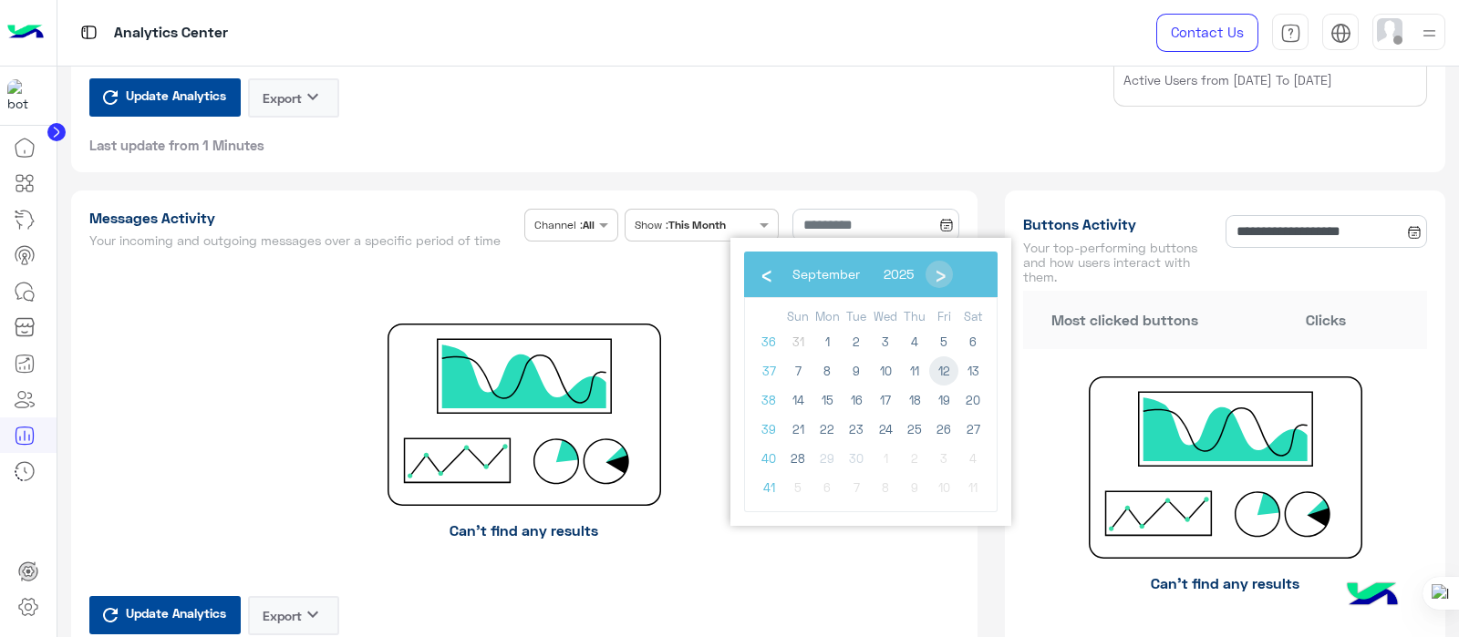
click at [948, 380] on span "12" at bounding box center [943, 370] width 29 height 29
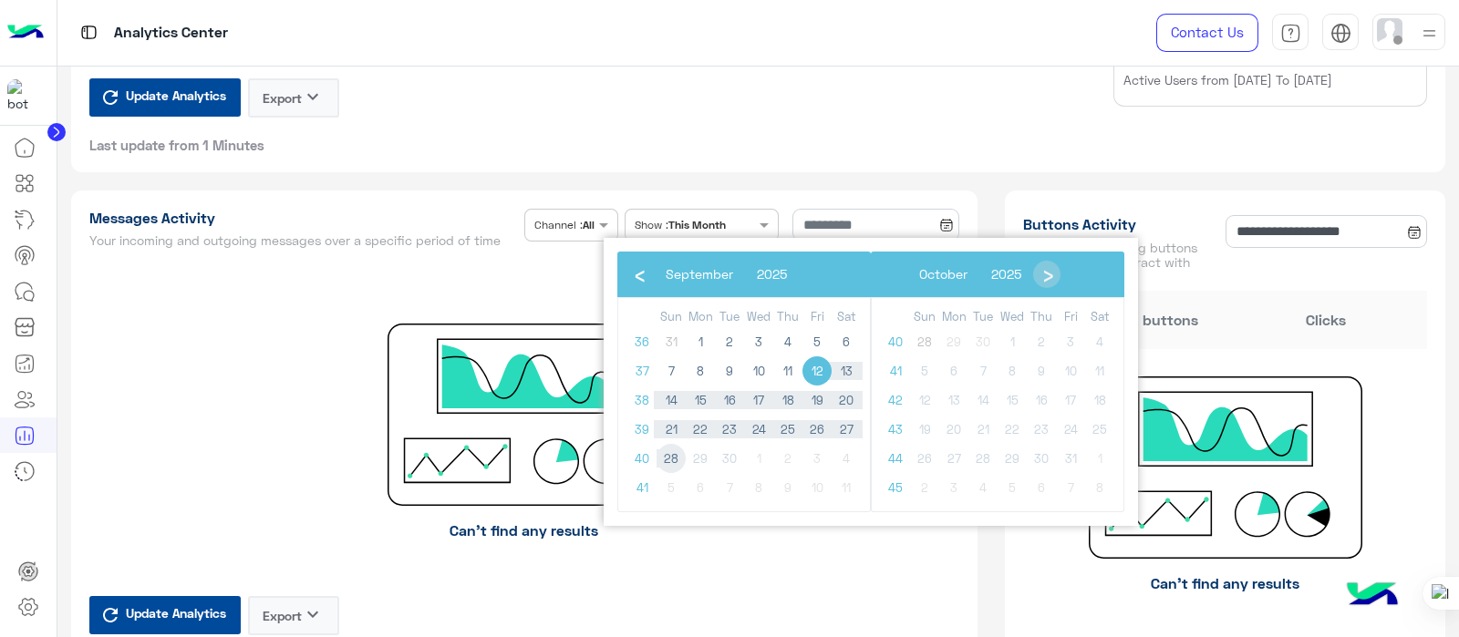
click at [668, 458] on span "28" at bounding box center [670, 458] width 29 height 29
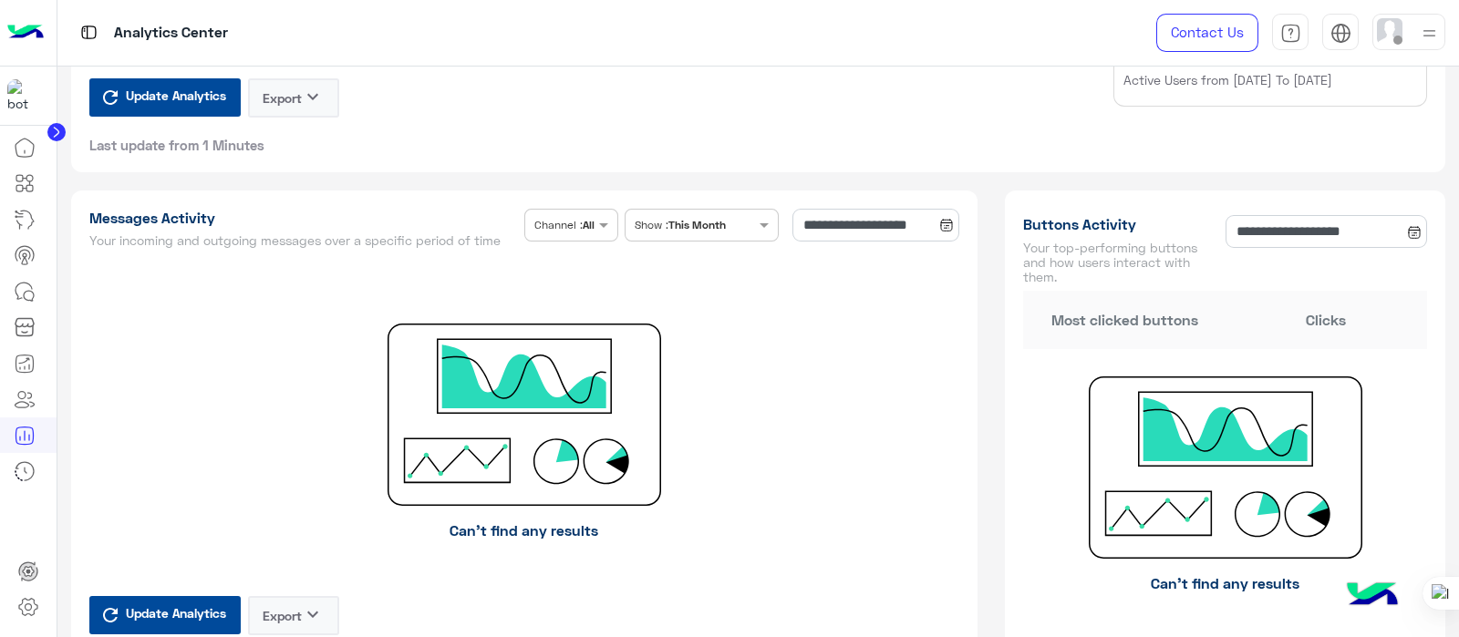
click at [153, 601] on span "Update Analytics" at bounding box center [175, 613] width 109 height 25
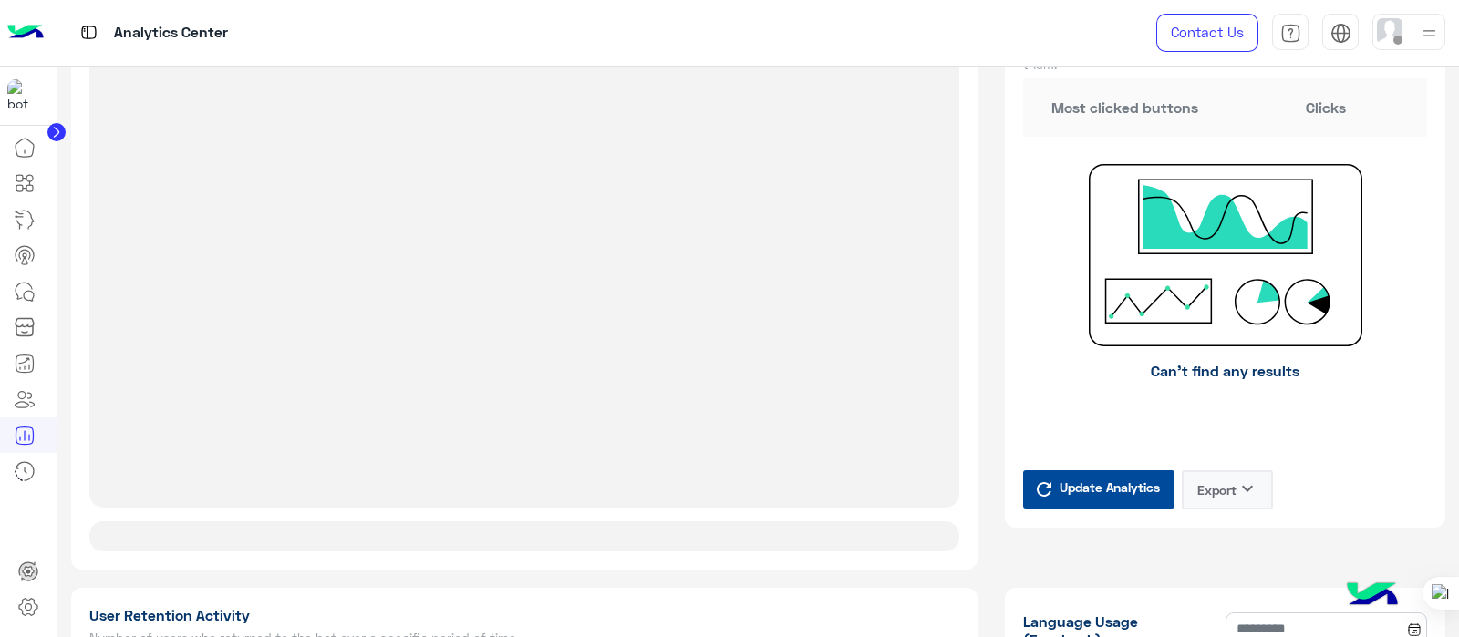
scroll to position [1025, 0]
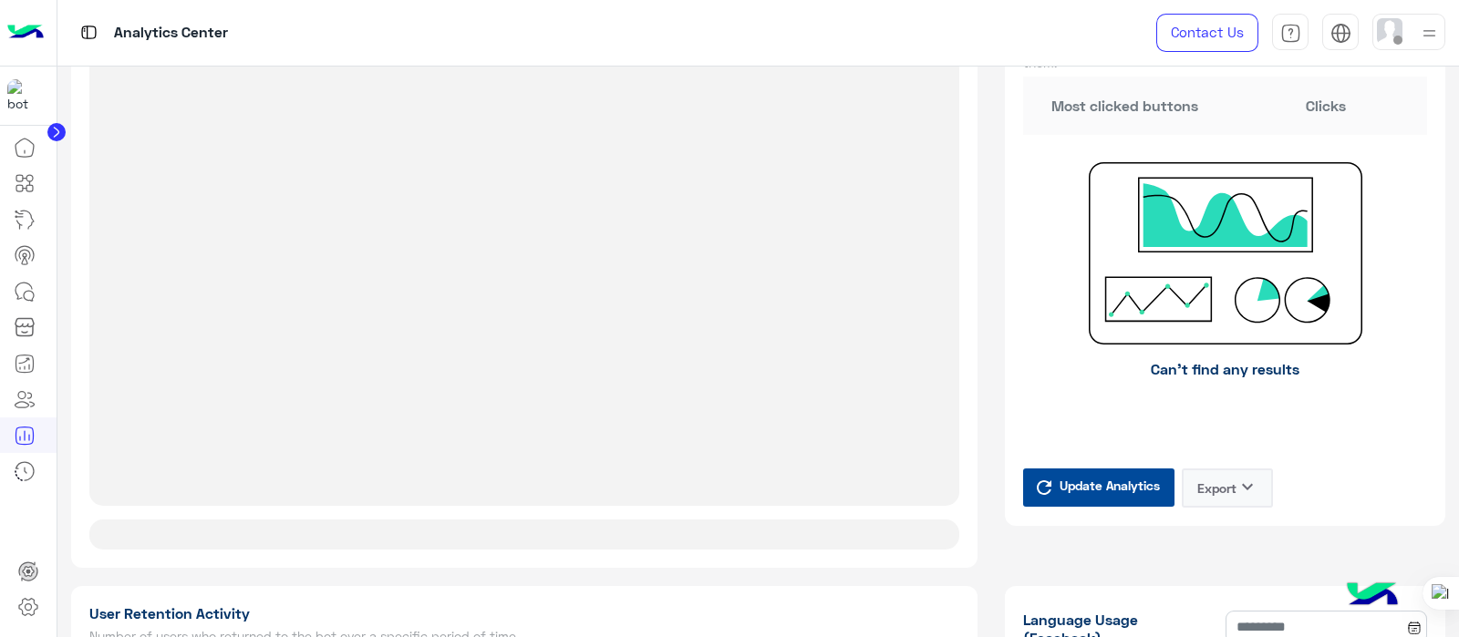
click at [1101, 492] on span "Update Analytics" at bounding box center [1109, 485] width 109 height 25
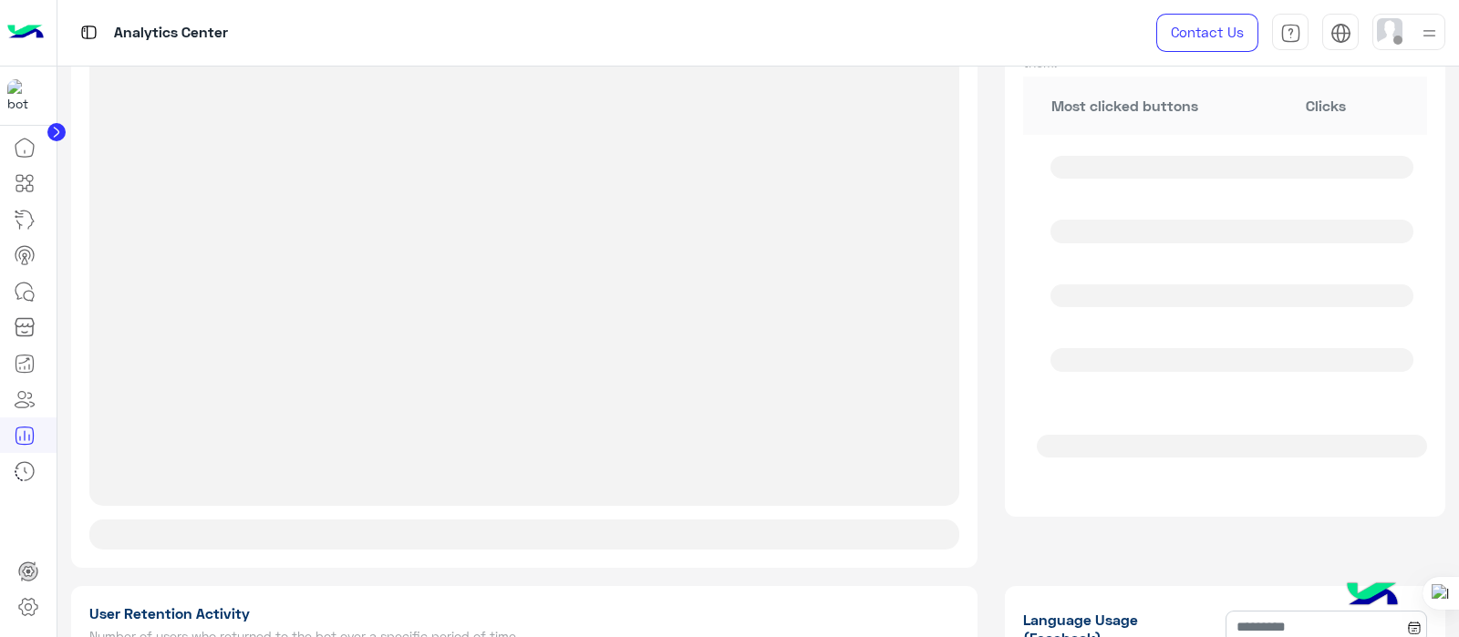
type input "**********"
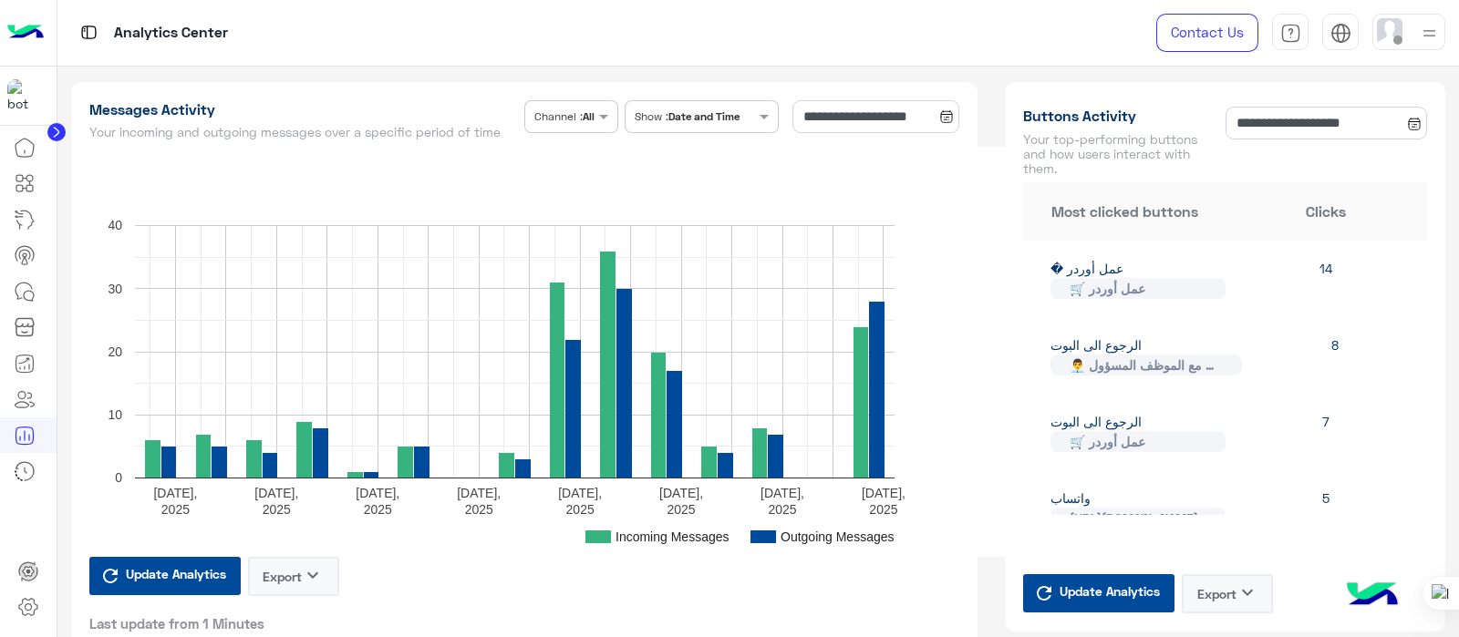
scroll to position [489, 0]
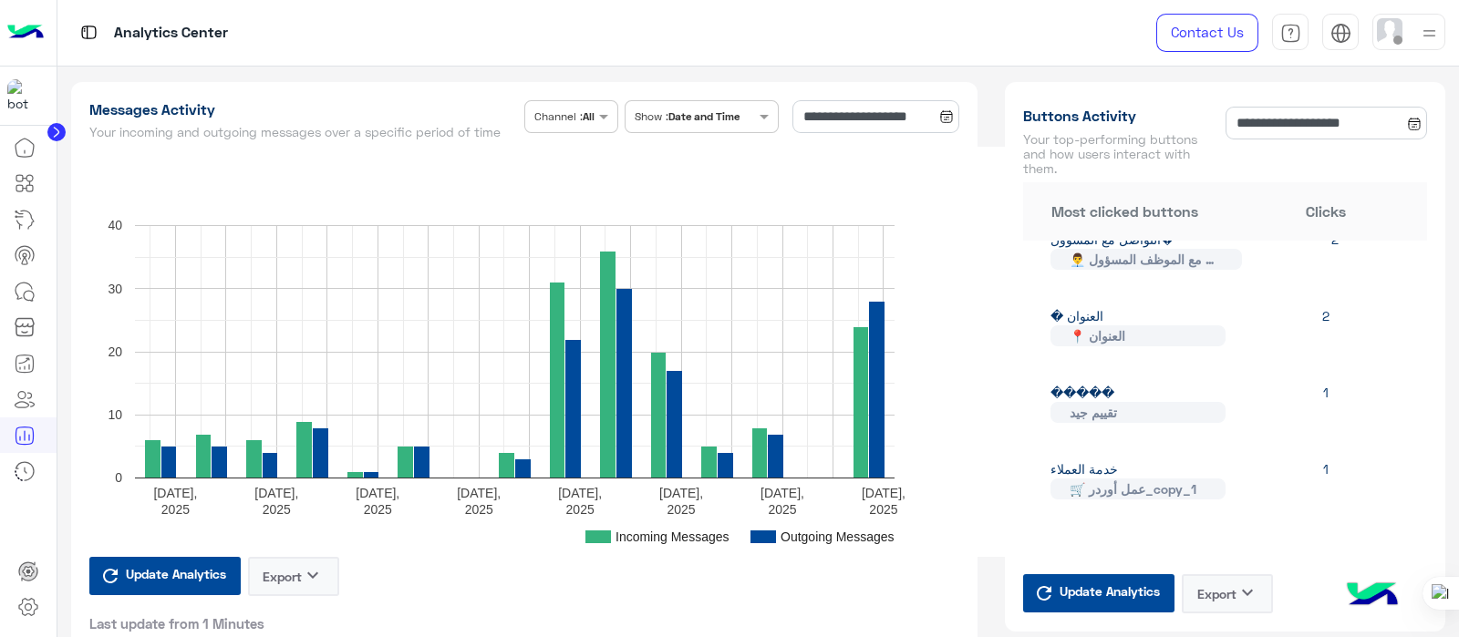
drag, startPoint x: 1458, startPoint y: 166, endPoint x: 1458, endPoint y: 195, distance: 29.2
click at [1458, 195] on div at bounding box center [1458, 318] width 1 height 637
drag, startPoint x: 1458, startPoint y: 168, endPoint x: 1458, endPoint y: 209, distance: 41.0
click at [1458, 209] on div at bounding box center [1458, 318] width 1 height 637
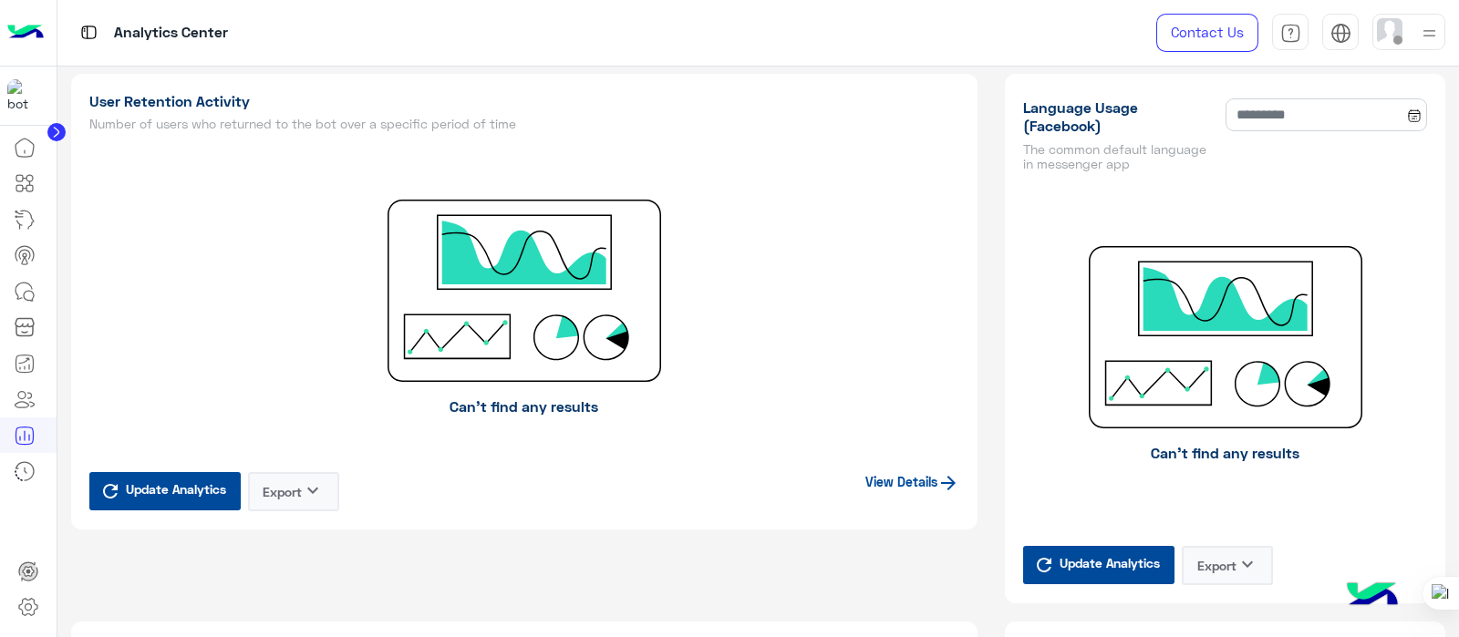
scroll to position [1497, 0]
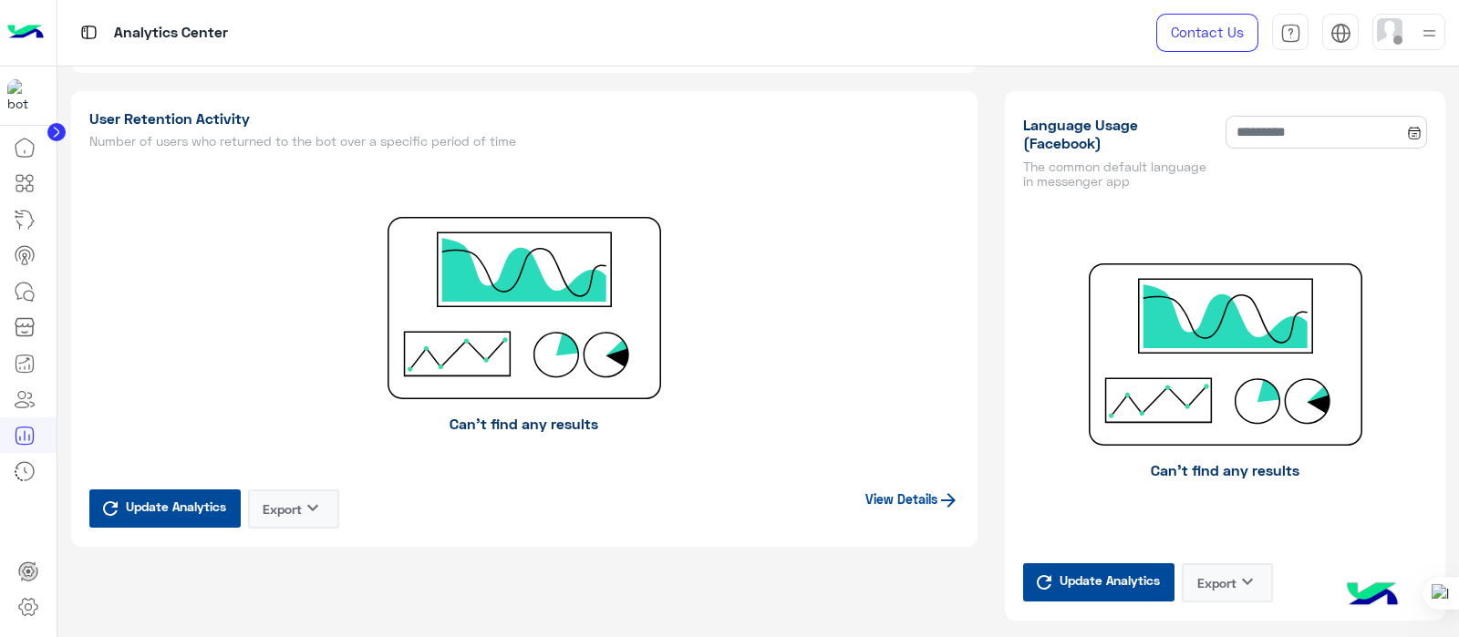
click at [170, 519] on span "Update Analytics" at bounding box center [175, 506] width 109 height 25
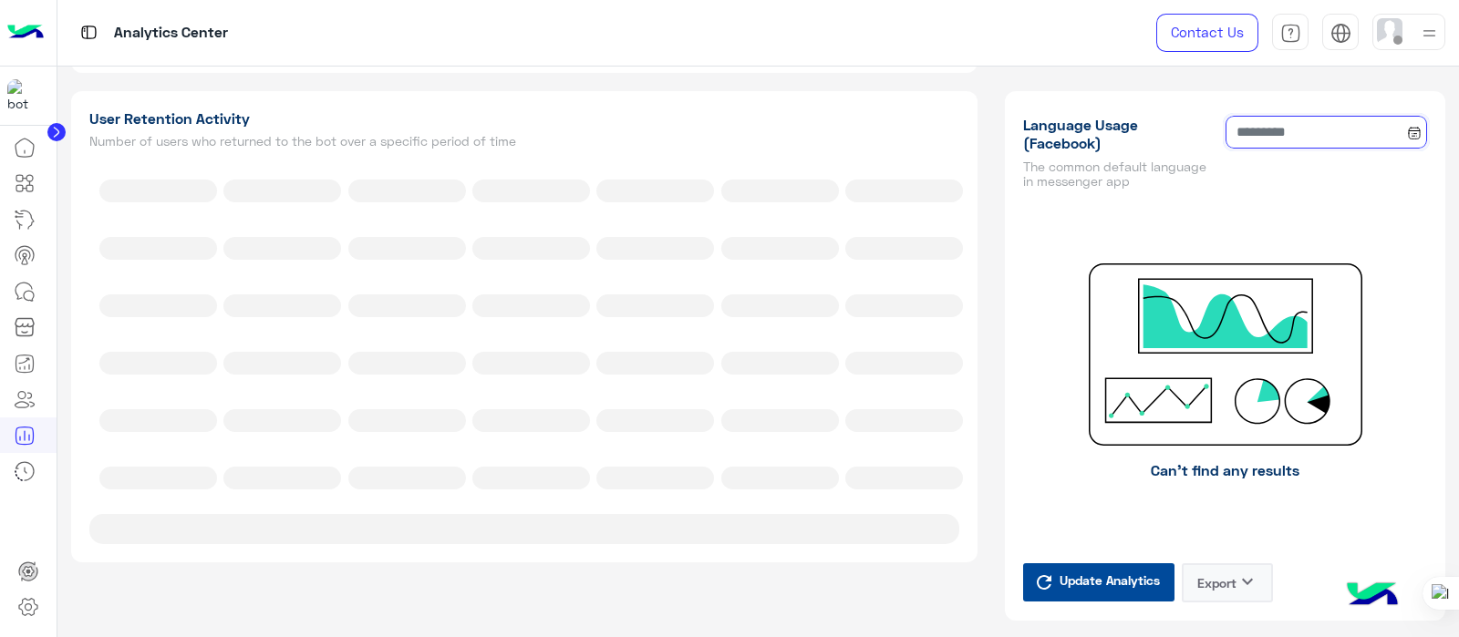
click at [1308, 149] on input at bounding box center [1325, 132] width 201 height 33
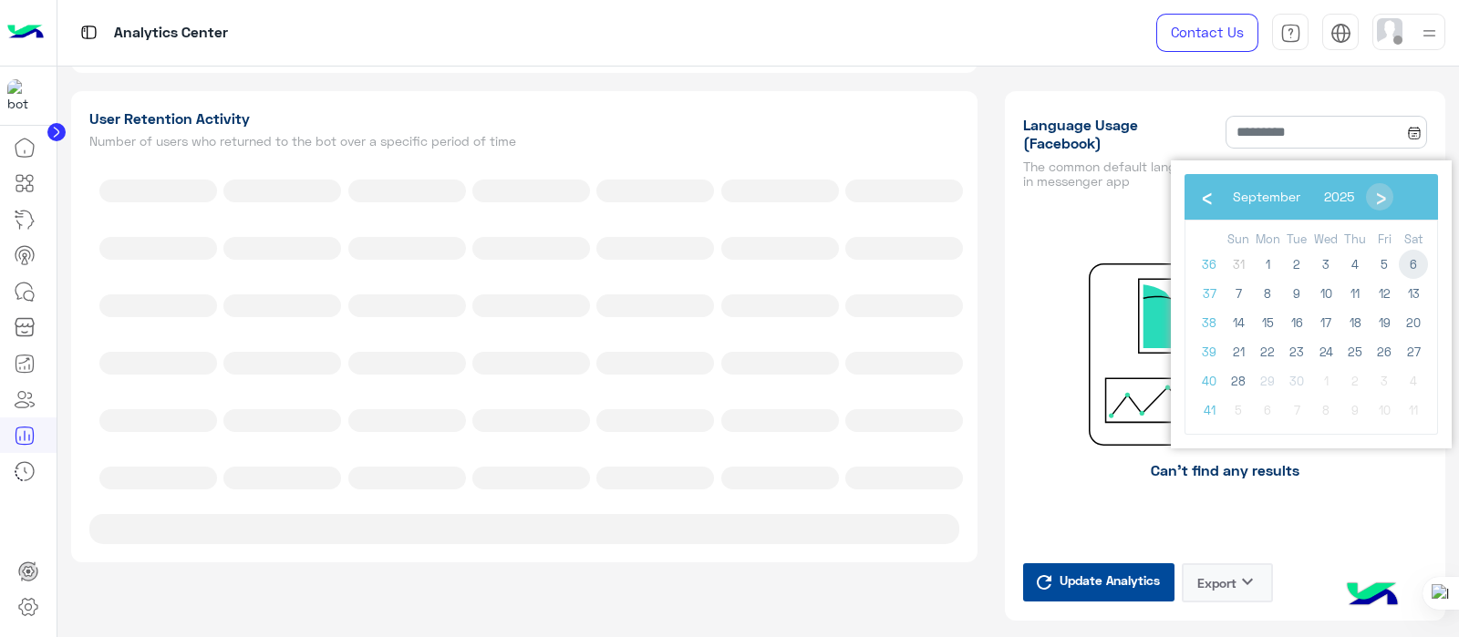
click at [1404, 266] on span "6" at bounding box center [1412, 264] width 29 height 29
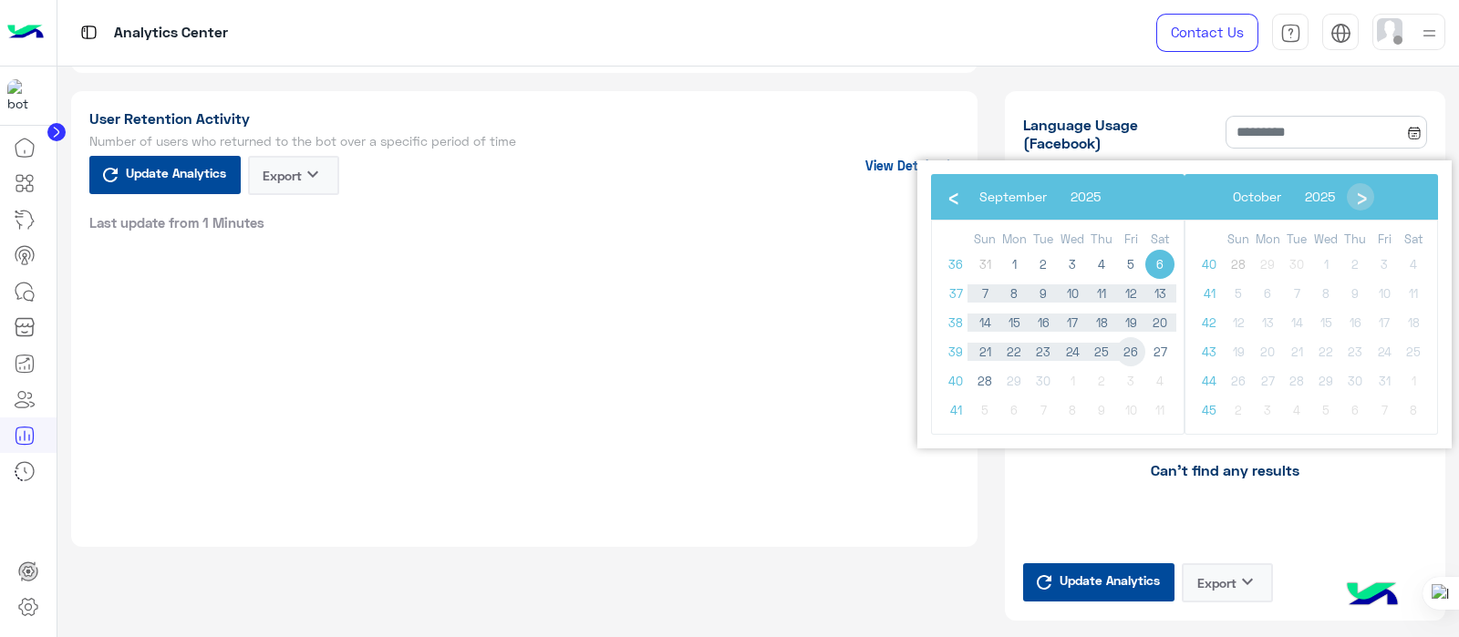
click at [1130, 352] on span "26" at bounding box center [1130, 351] width 29 height 29
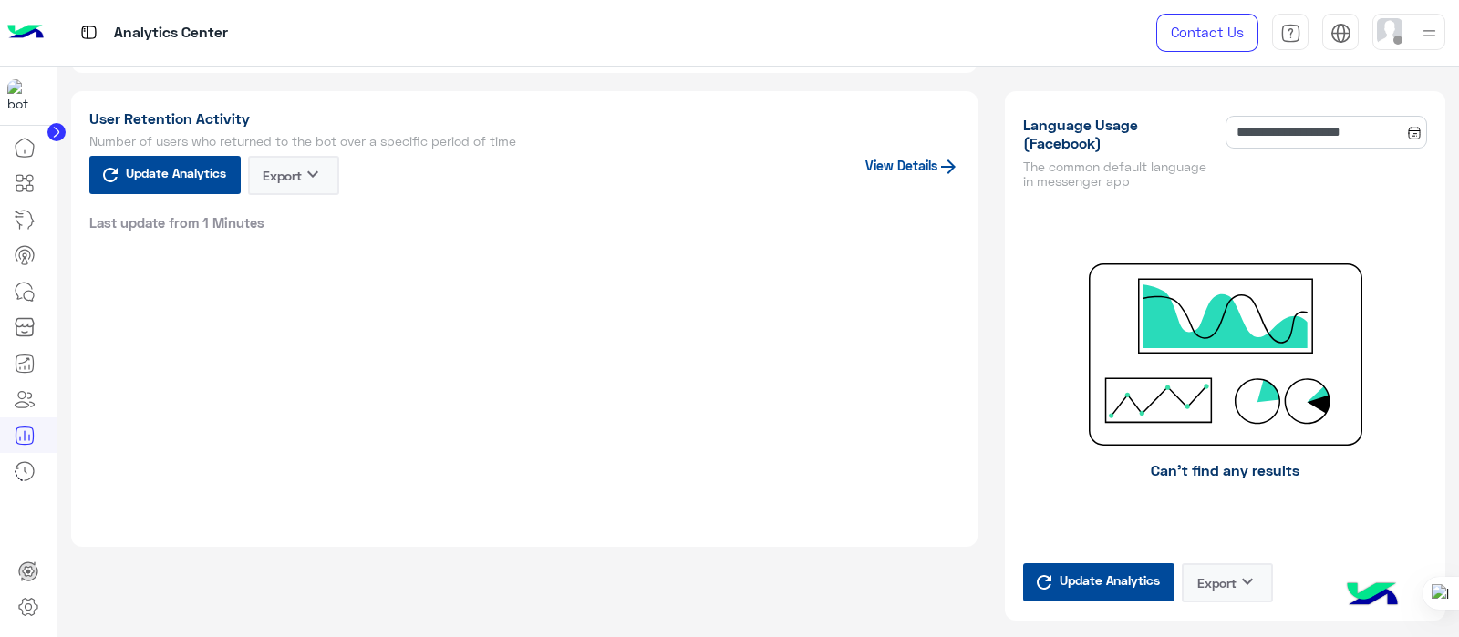
click at [1099, 593] on span "Update Analytics" at bounding box center [1109, 580] width 109 height 25
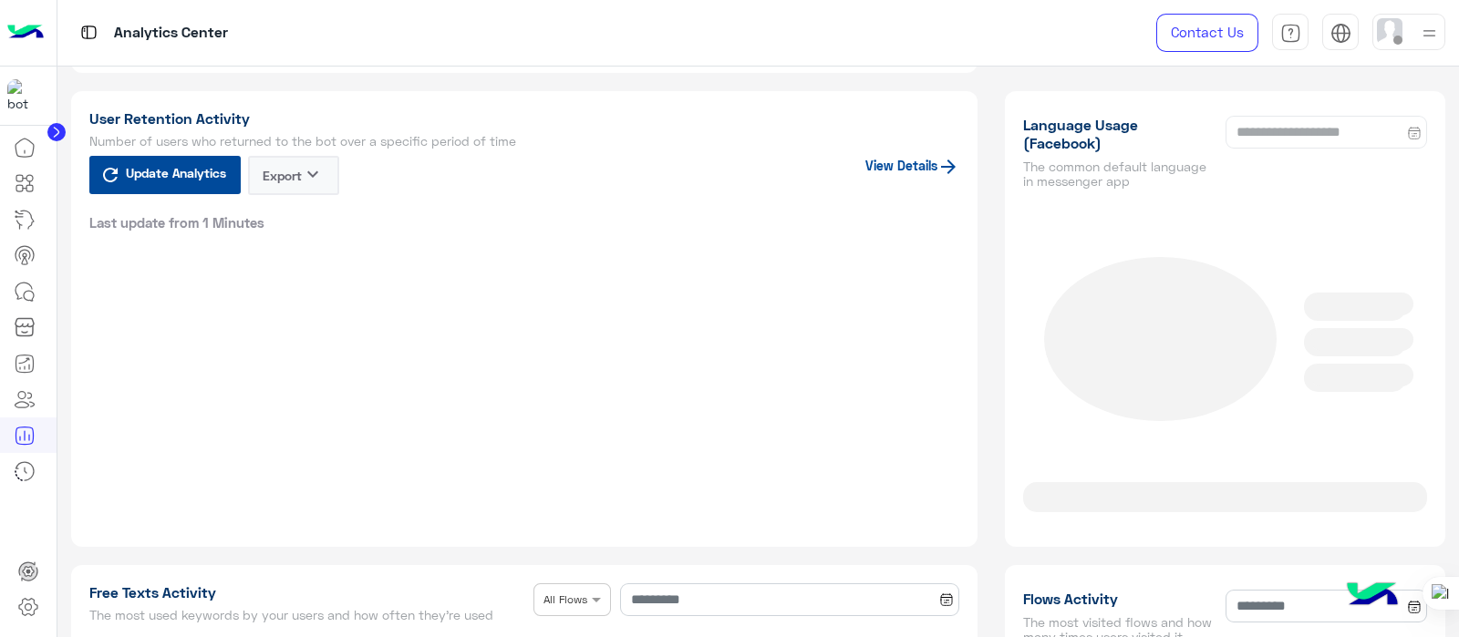
click at [101, 184] on icon at bounding box center [110, 175] width 22 height 22
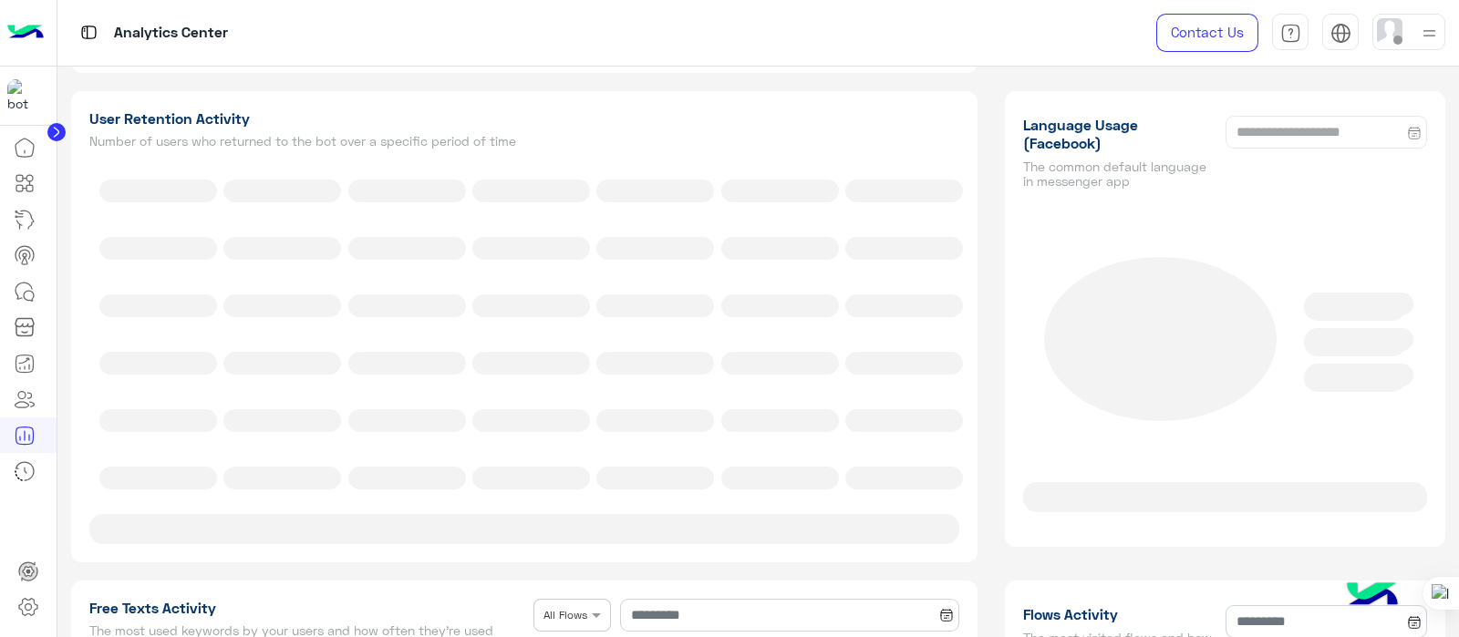
type input "**********"
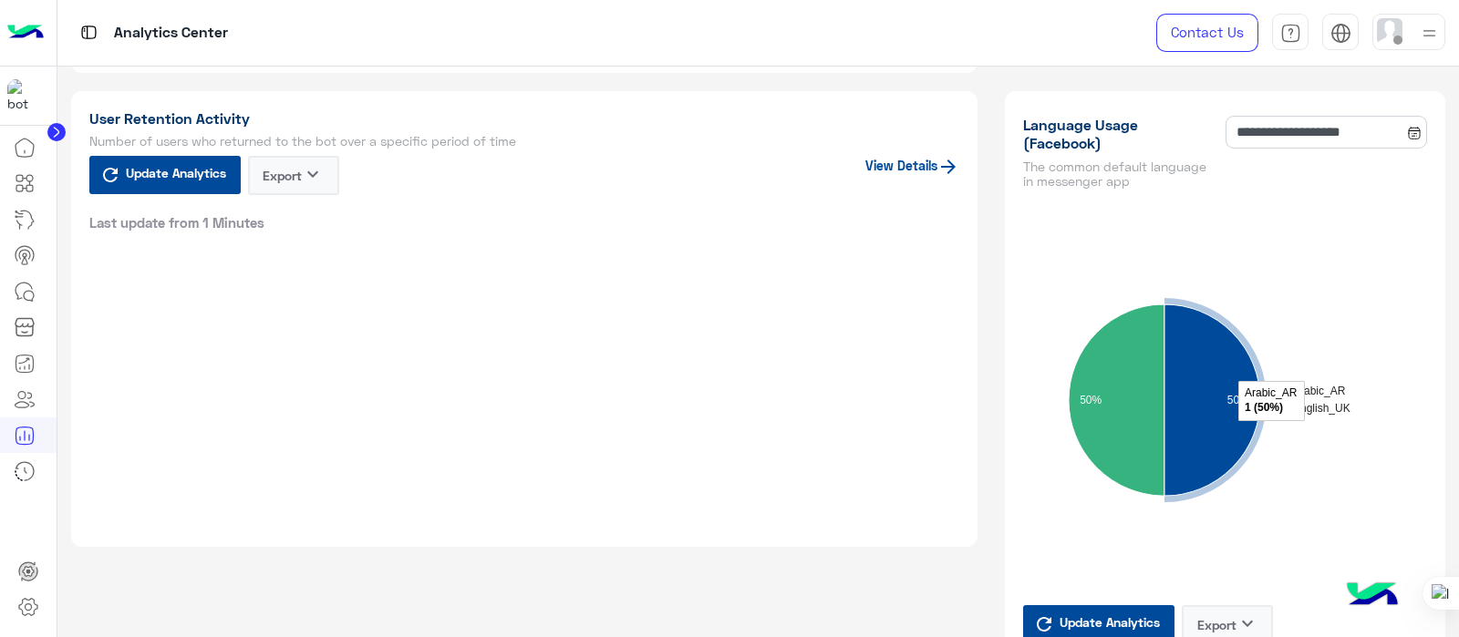
click at [398, 187] on div "Update Analytics Export keyboard_arrow_down Last update from 1 Minutes View Det…" at bounding box center [524, 194] width 871 height 76
drag, startPoint x: 913, startPoint y: 145, endPoint x: 907, endPoint y: 200, distance: 55.1
click at [914, 194] on div "User Retention Activity Number of users who returned to the bot over a specific…" at bounding box center [524, 319] width 907 height 456
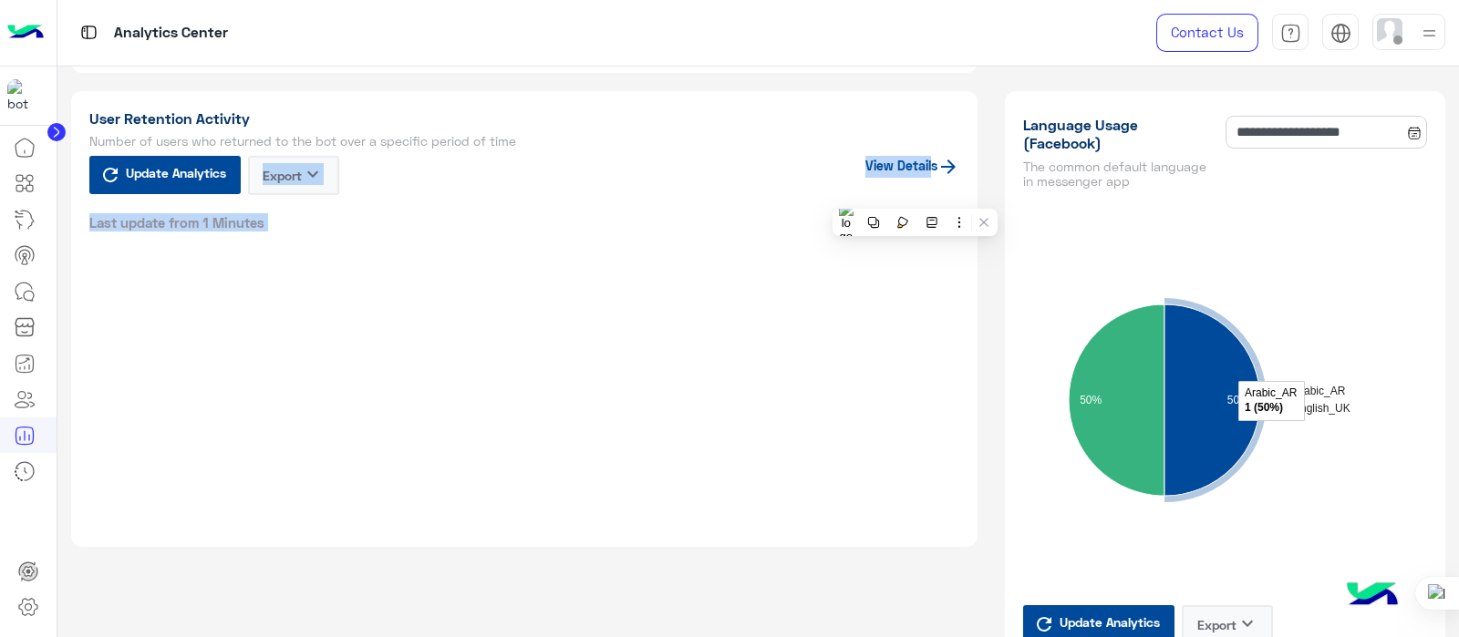
click at [902, 173] on link "View Details" at bounding box center [912, 165] width 94 height 15
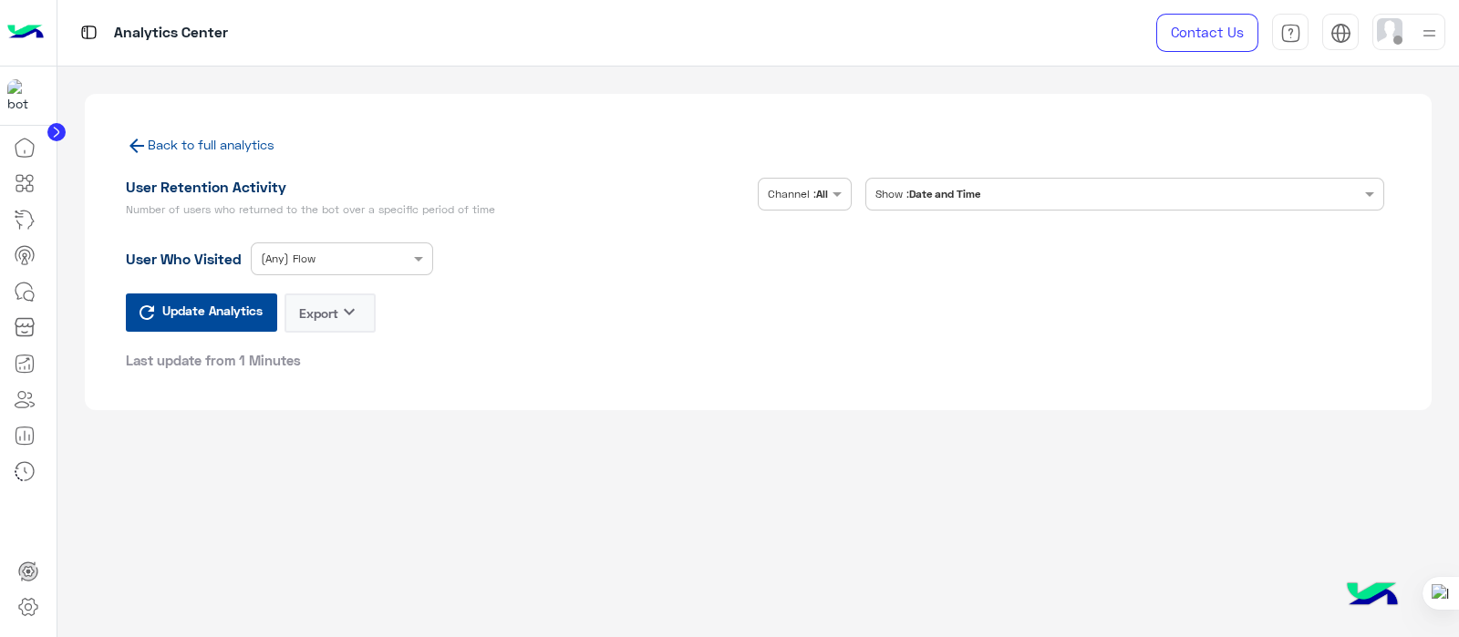
click at [960, 191] on input "text" at bounding box center [1107, 192] width 416 height 16
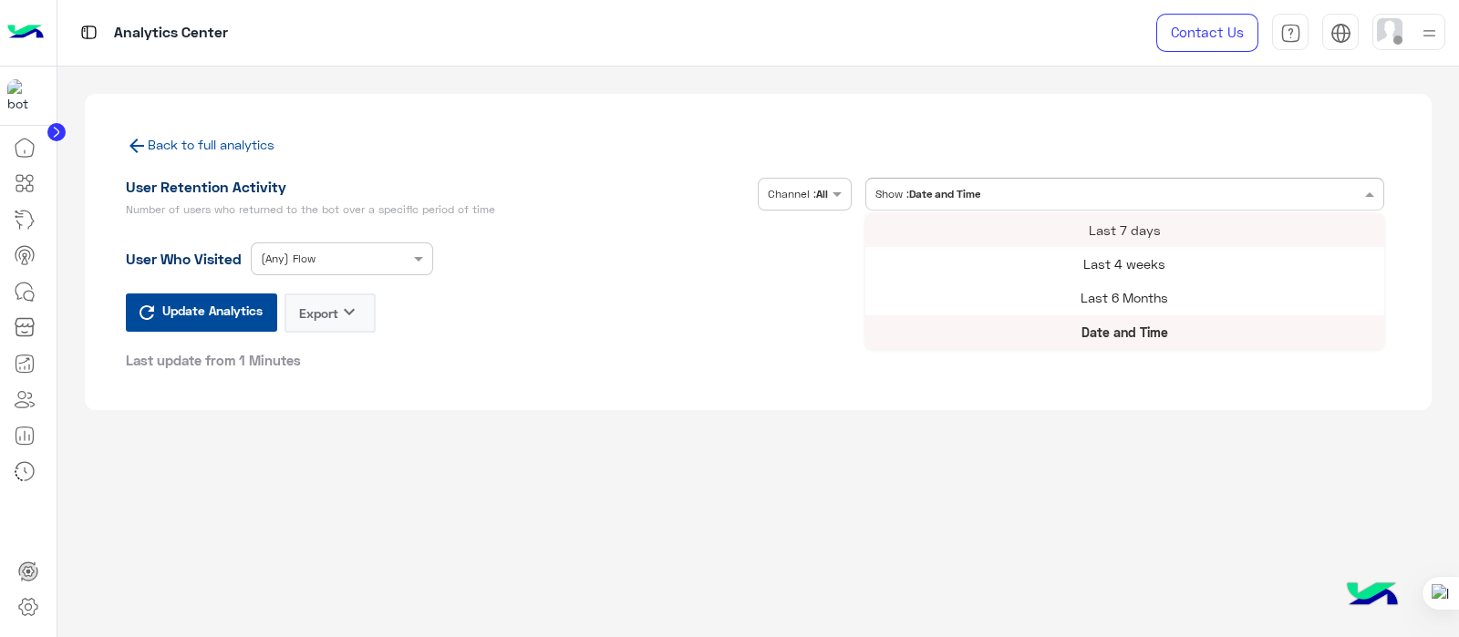
click at [1146, 222] on span "Last 7 days" at bounding box center [1124, 229] width 72 height 15
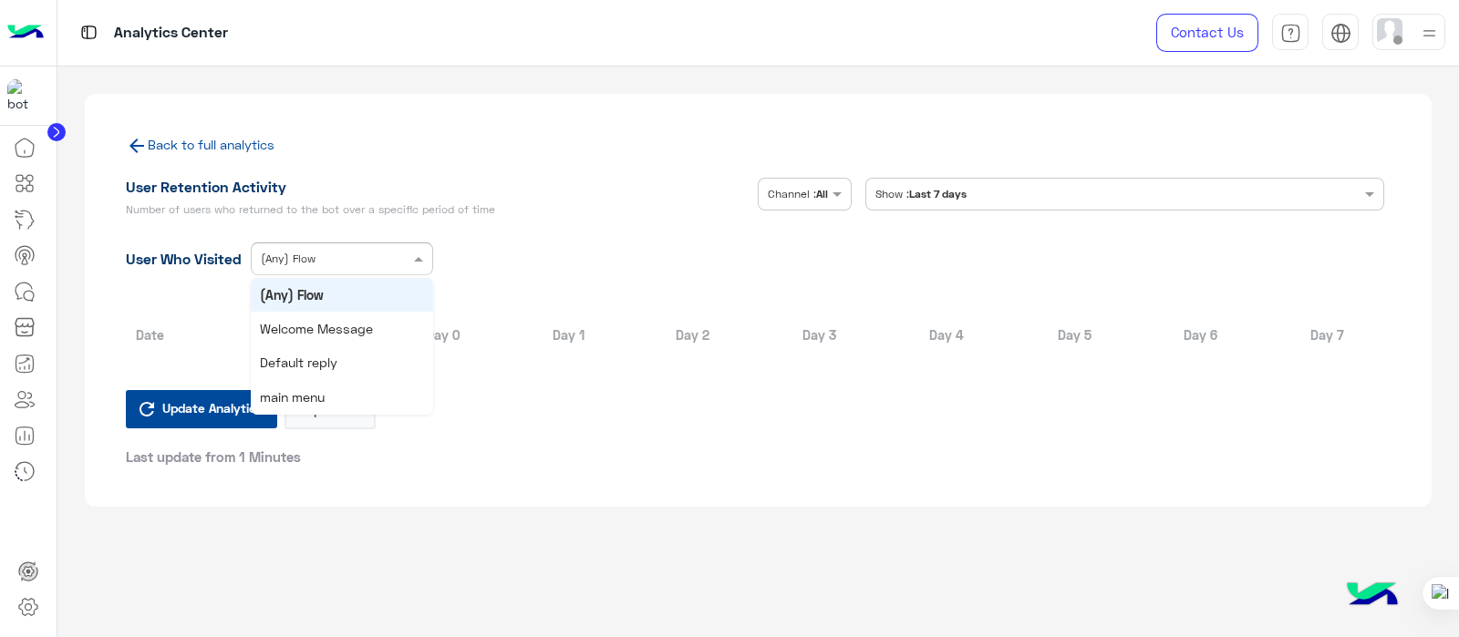
click at [278, 243] on div "× (Any) Flow" at bounding box center [342, 258] width 182 height 33
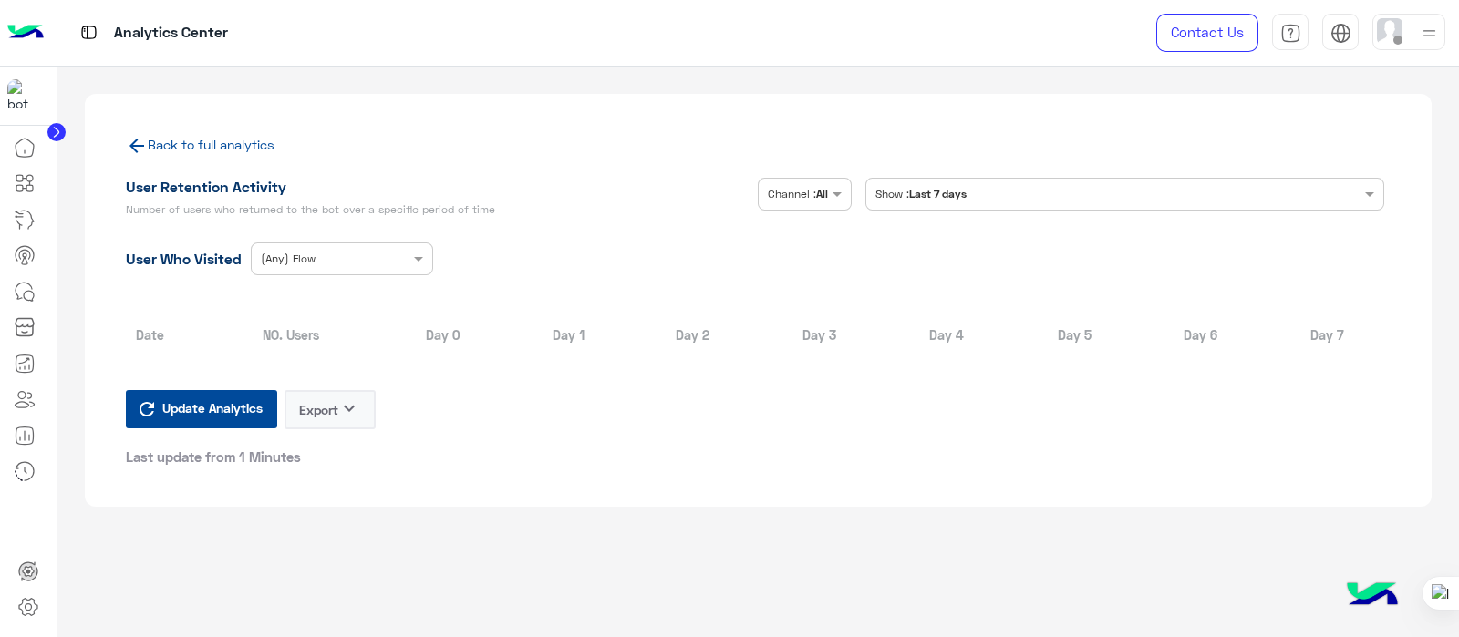
click at [538, 474] on div "Back to full analytics User Retention Activity Number of users who returned to …" at bounding box center [758, 301] width 1347 height 414
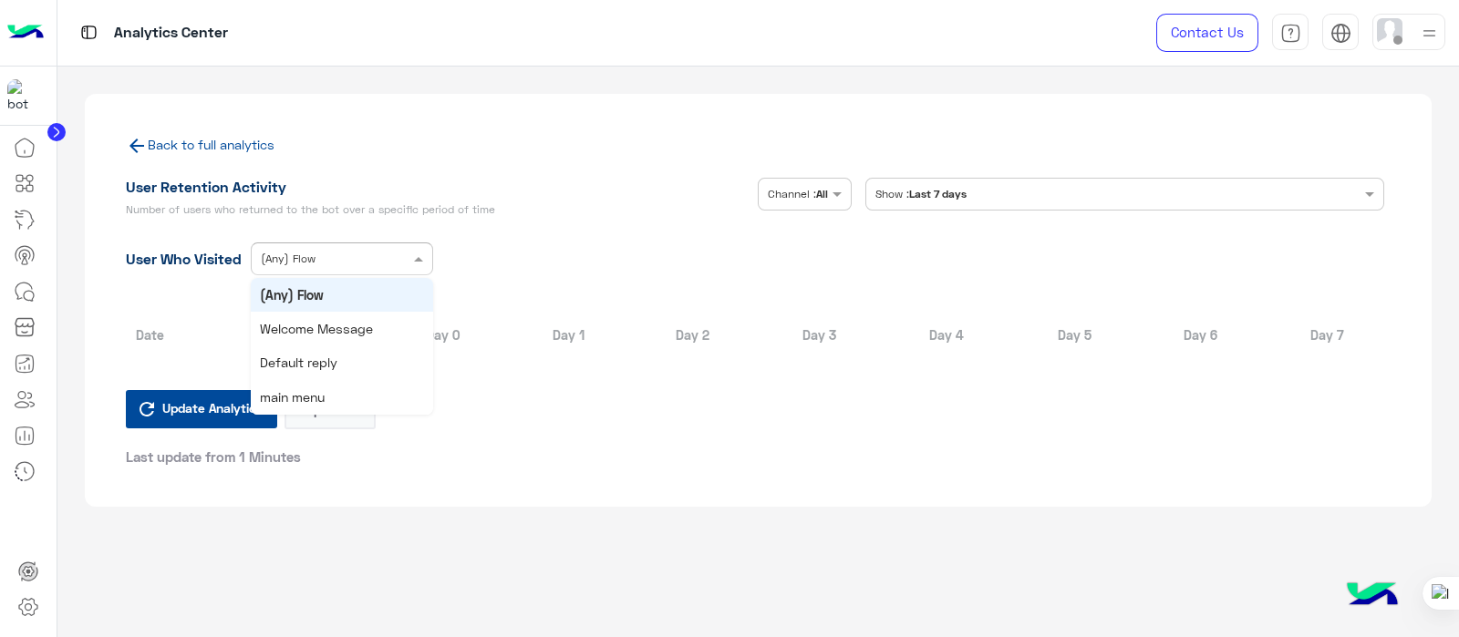
click at [376, 259] on div at bounding box center [342, 256] width 180 height 17
click at [312, 402] on span "main menu" at bounding box center [292, 396] width 65 height 15
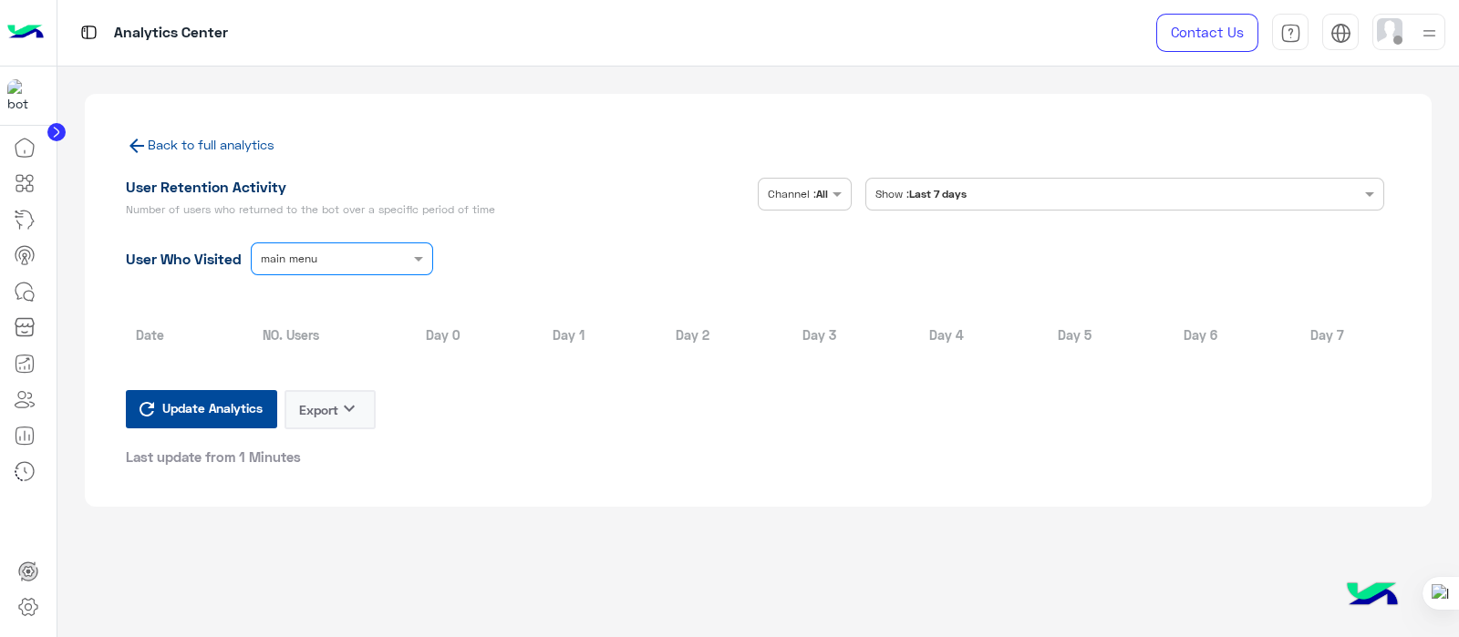
click at [1349, 356] on table "Date NO. Users Day 0 Day 1 Day 2 Day 3 Day 4 Day 5 Day 6 Day 7" at bounding box center [758, 336] width 1265 height 84
click at [1312, 344] on th "Day 7" at bounding box center [1326, 335] width 127 height 40
click at [133, 150] on icon at bounding box center [136, 146] width 15 height 15
click at [149, 147] on link "Back to full analytics" at bounding box center [211, 144] width 127 height 15
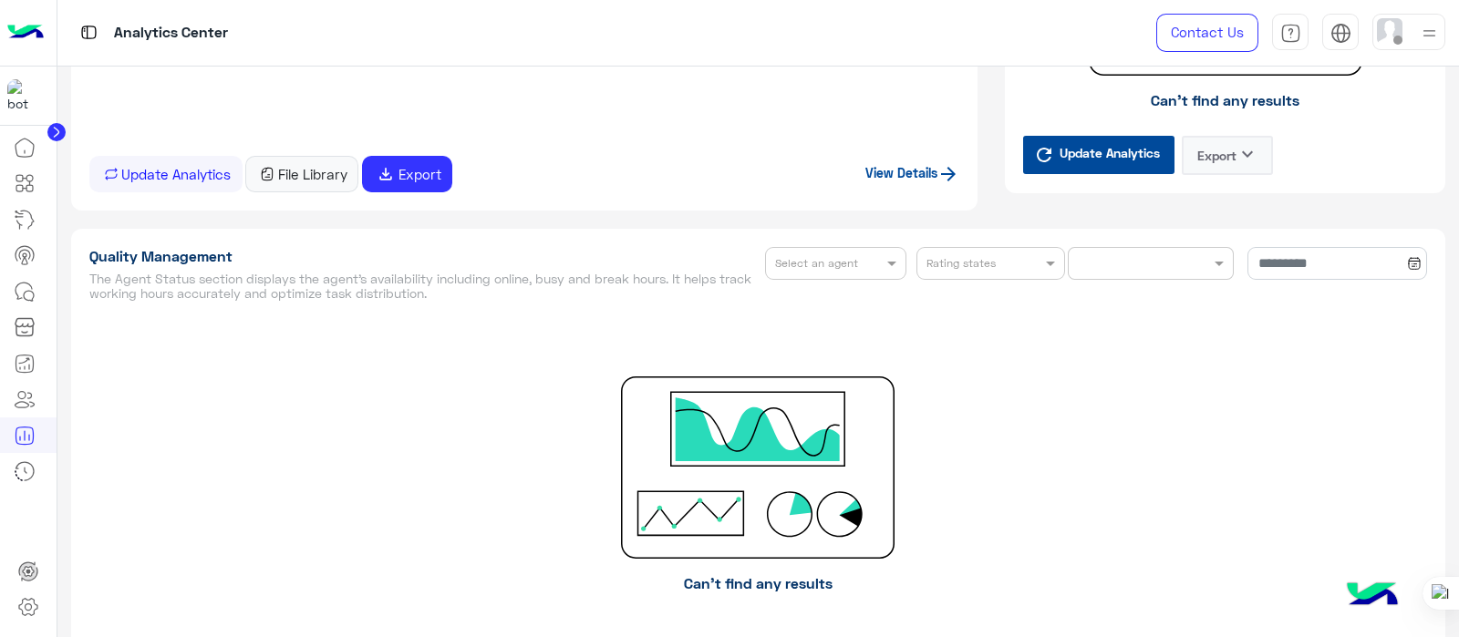
scroll to position [2539, 0]
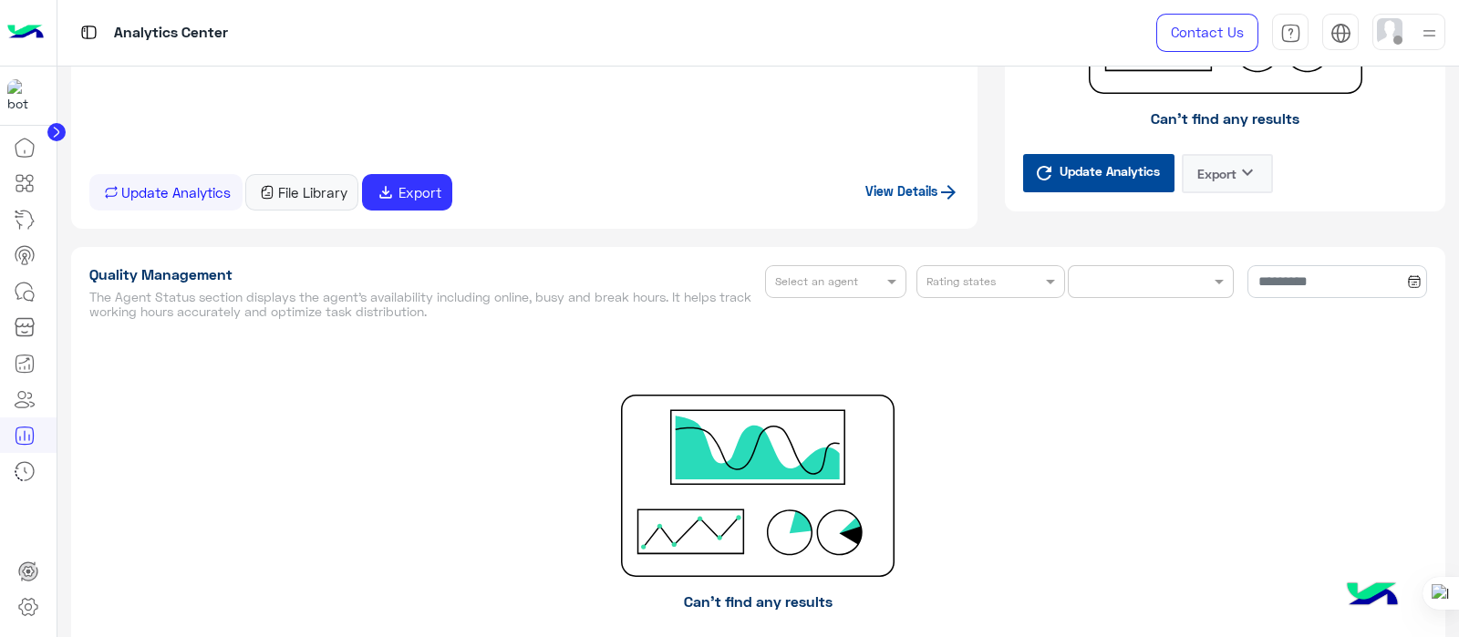
drag, startPoint x: 1429, startPoint y: 313, endPoint x: 1437, endPoint y: 270, distance: 43.5
click at [1437, 270] on div "Quality Management The Agent Status section displays the agent’s availability i…" at bounding box center [758, 485] width 1375 height 477
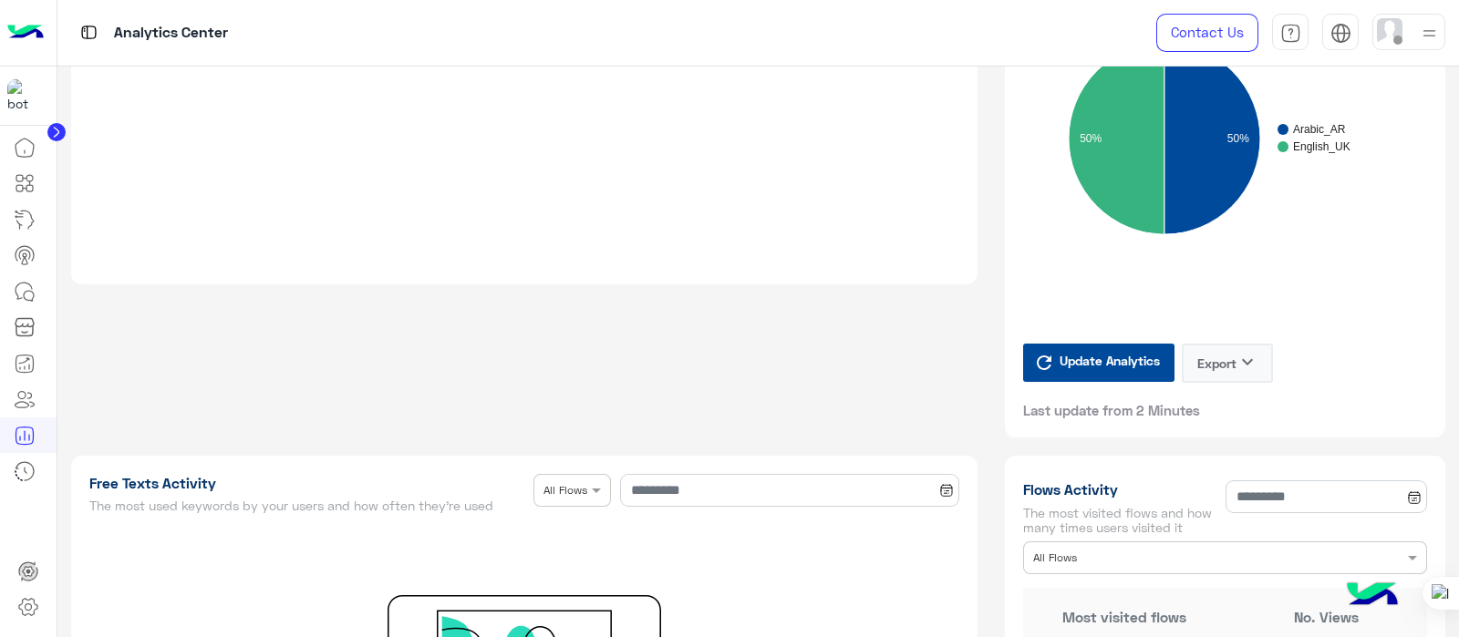
scroll to position [1932, 0]
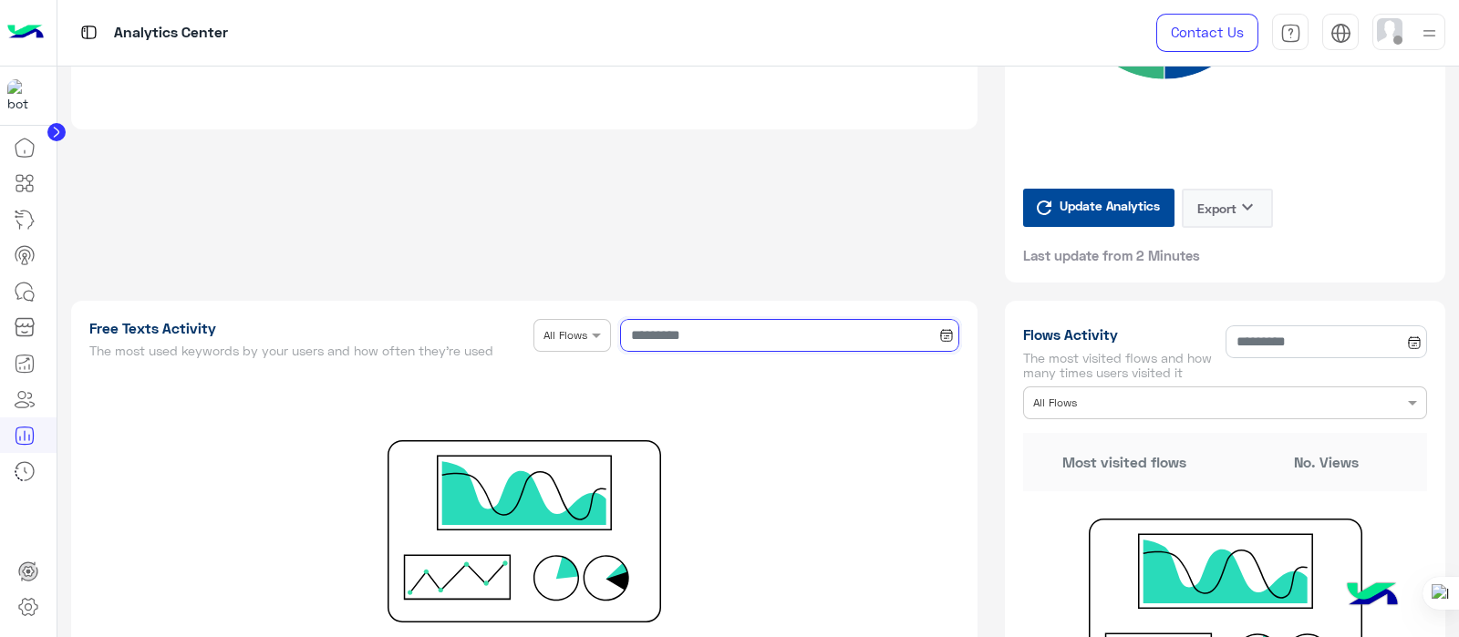
click at [738, 333] on input at bounding box center [790, 335] width 340 height 33
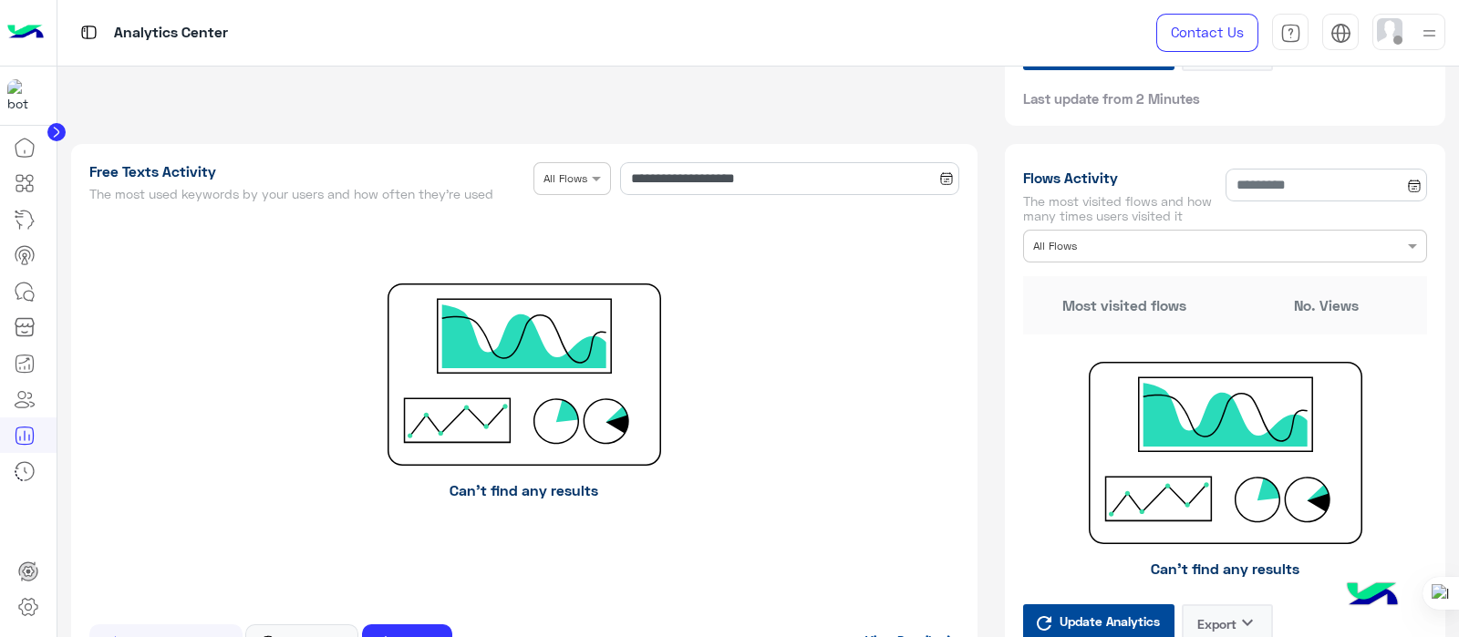
scroll to position [2265, 0]
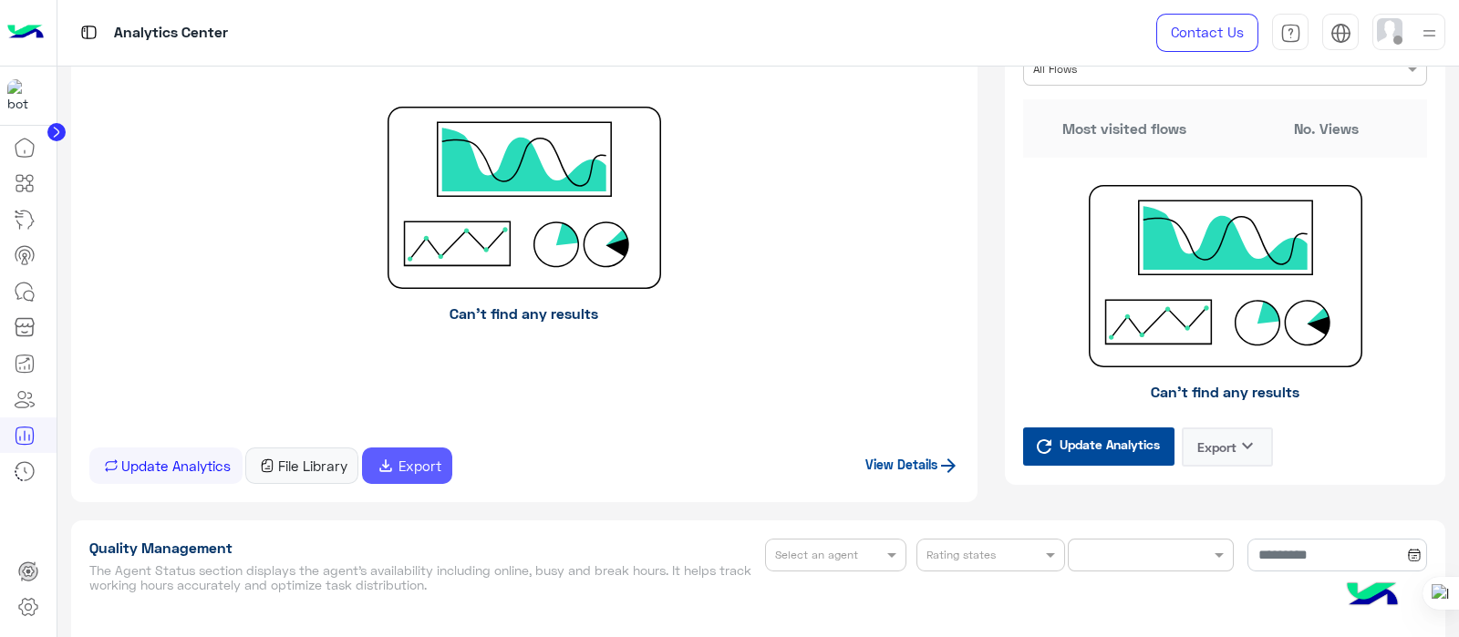
click at [428, 462] on button "file_download Export" at bounding box center [407, 466] width 90 height 36
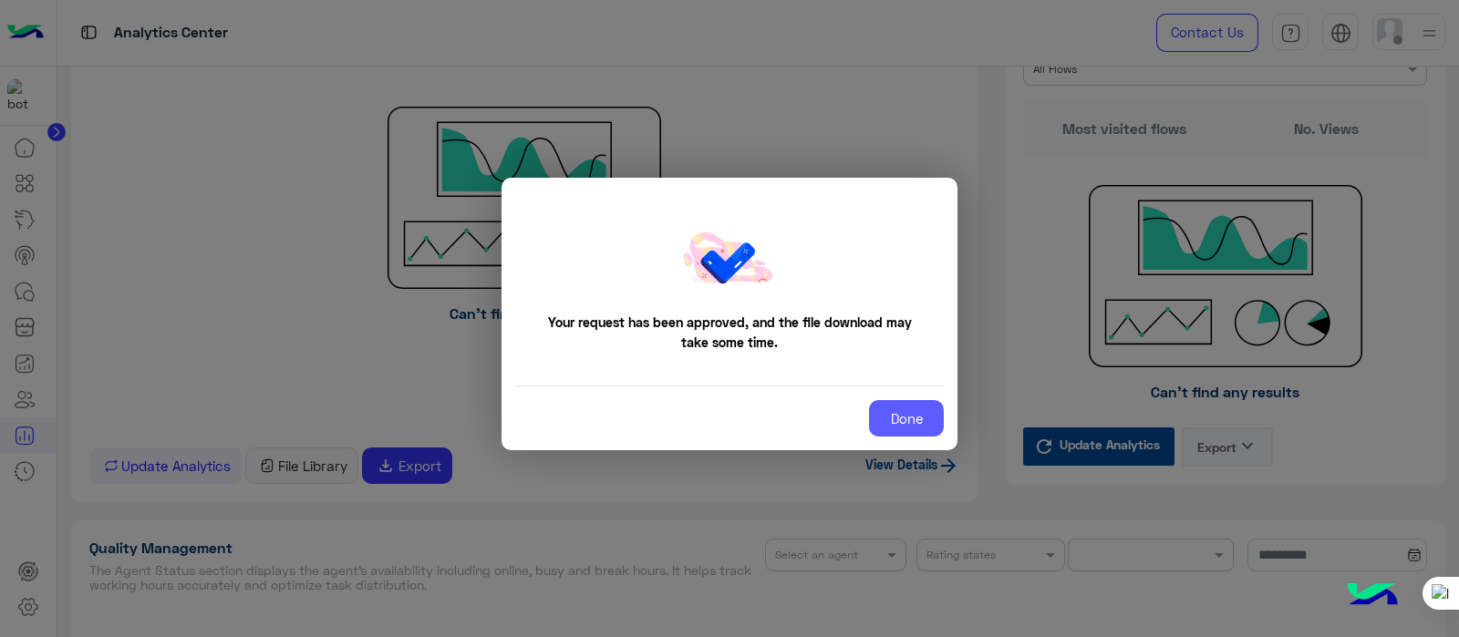
click at [893, 433] on button "Done" at bounding box center [906, 418] width 75 height 36
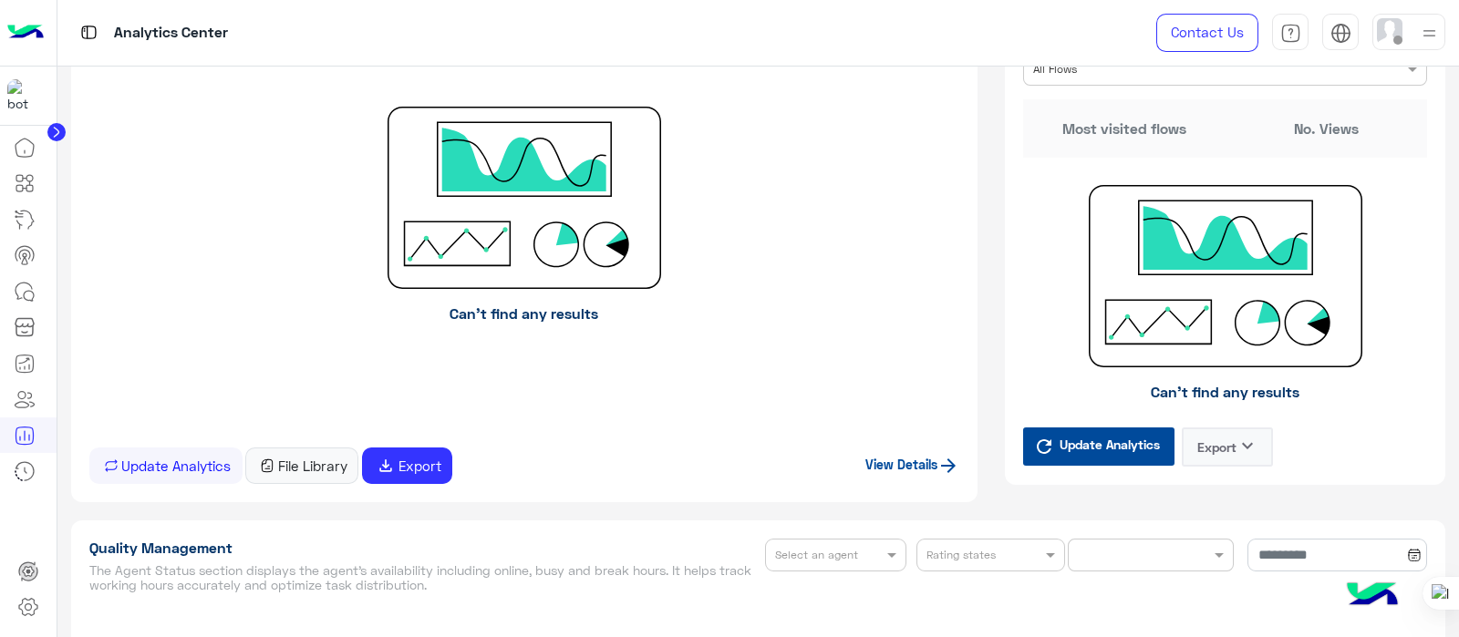
click at [182, 470] on button "Update Analytics" at bounding box center [165, 466] width 153 height 36
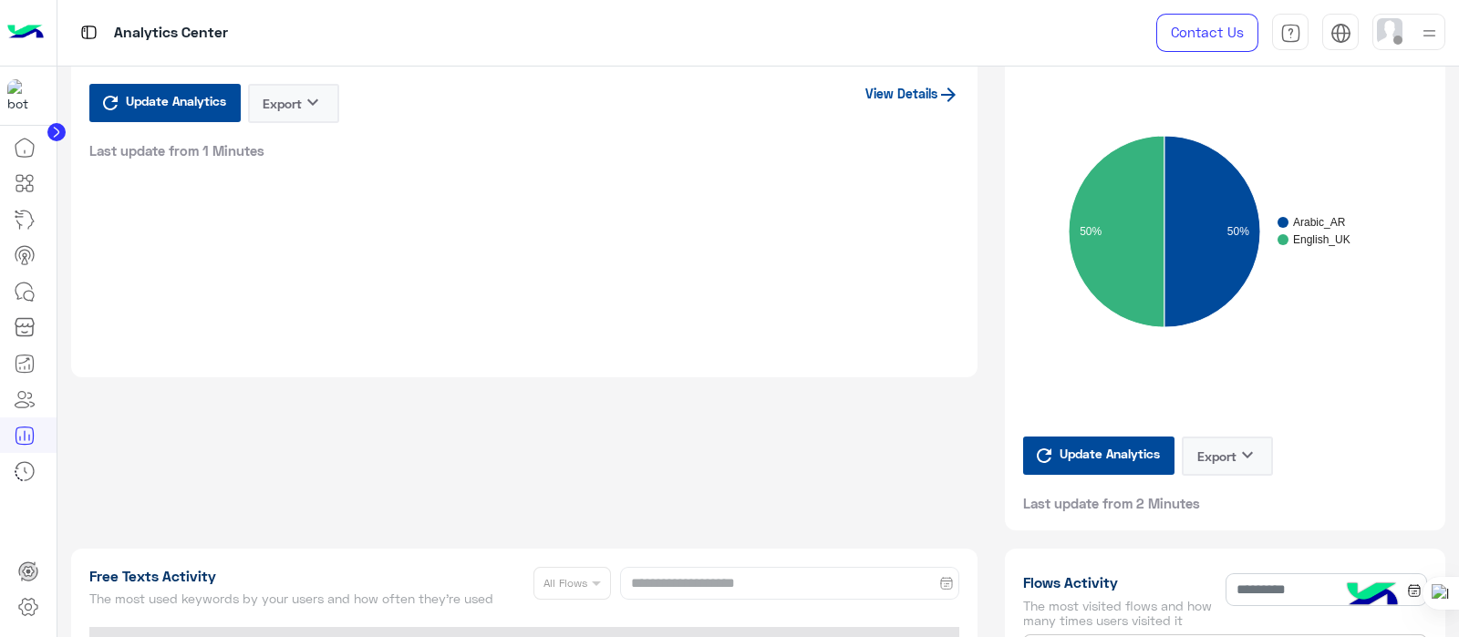
scroll to position [1665, 0]
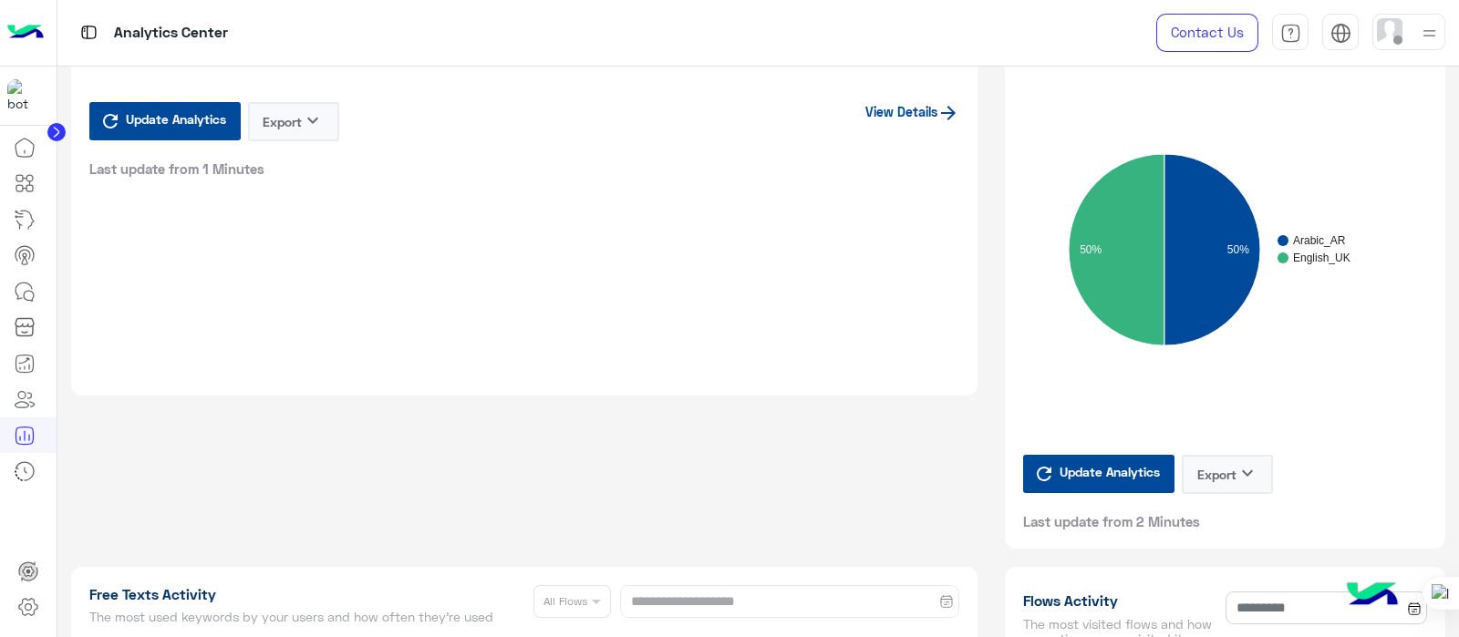
type input "**********"
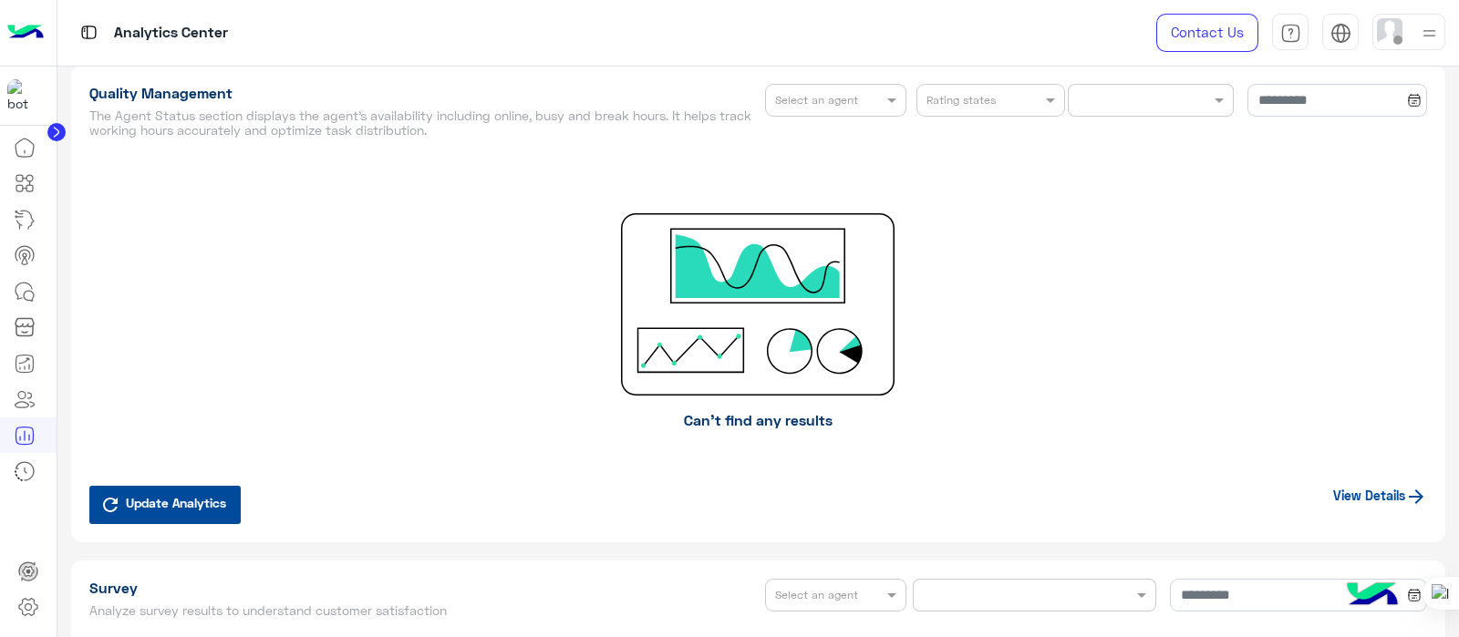
scroll to position [2737, 0]
click at [158, 509] on span "Update Analytics" at bounding box center [175, 504] width 109 height 25
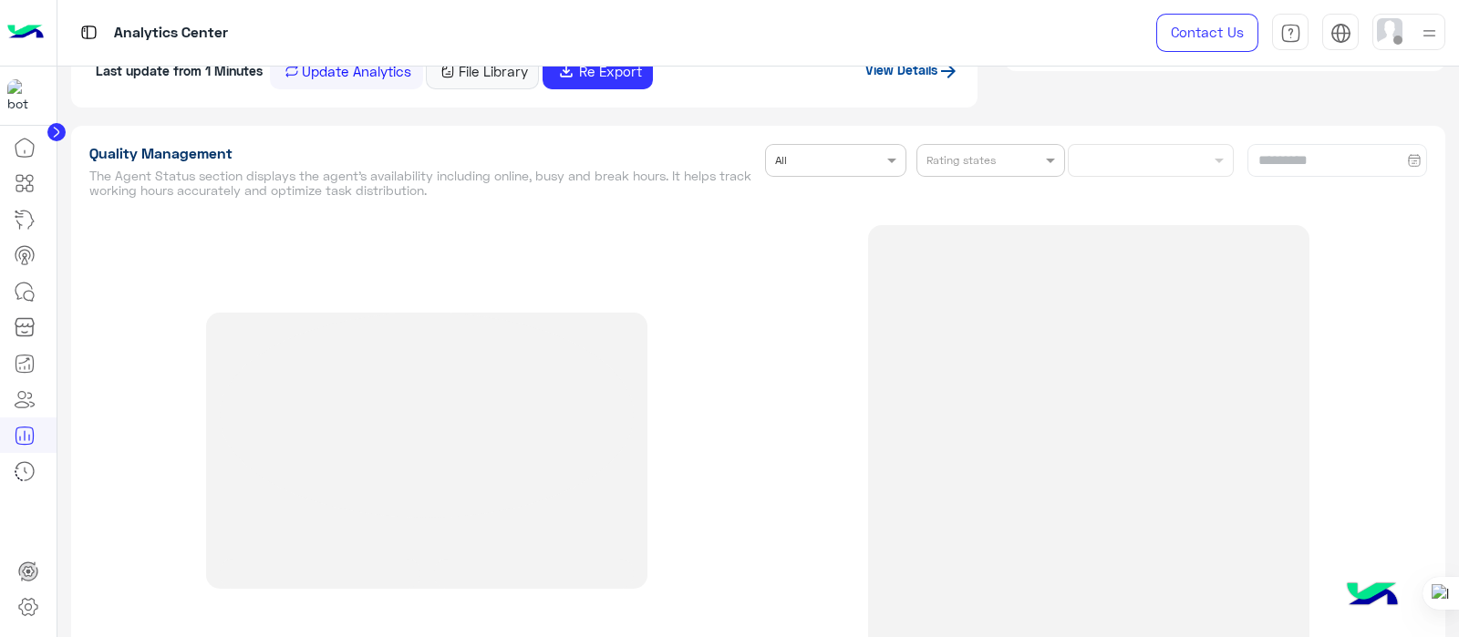
scroll to position [2678, 0]
type input "**********"
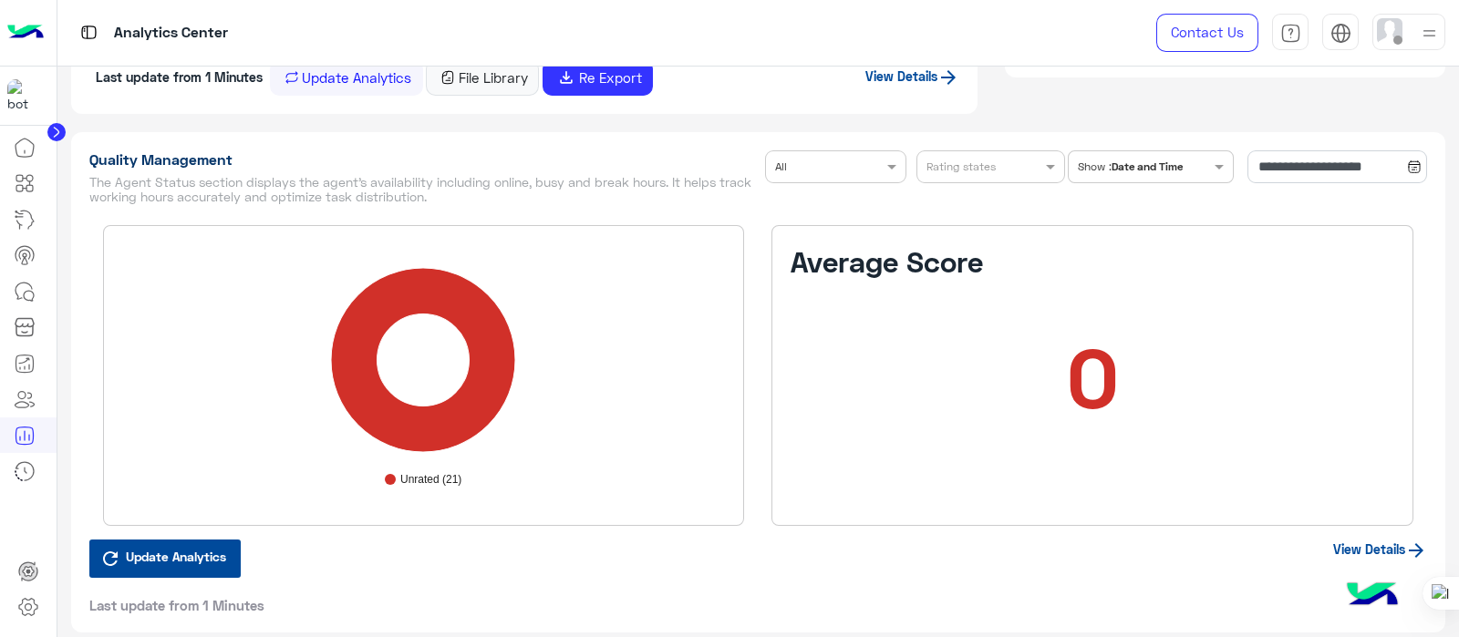
scroll to position [2735, 0]
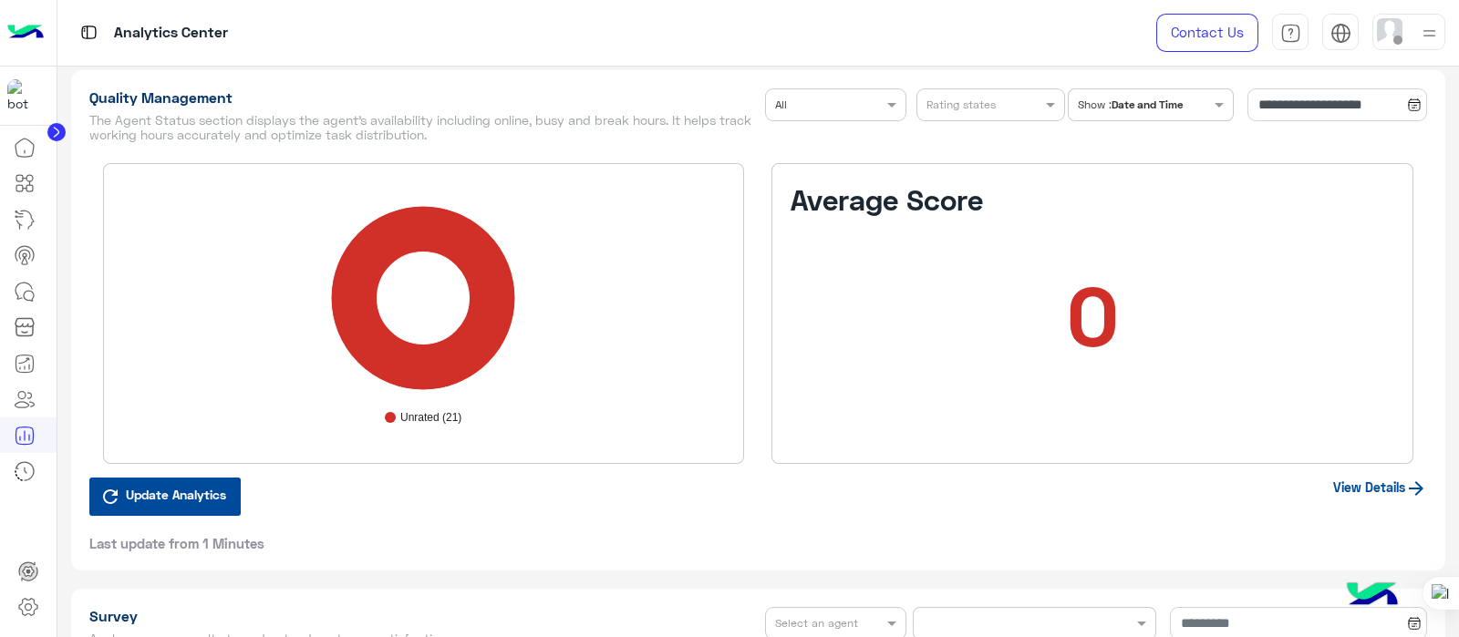
click at [1349, 483] on link "View Details" at bounding box center [1380, 486] width 94 height 15
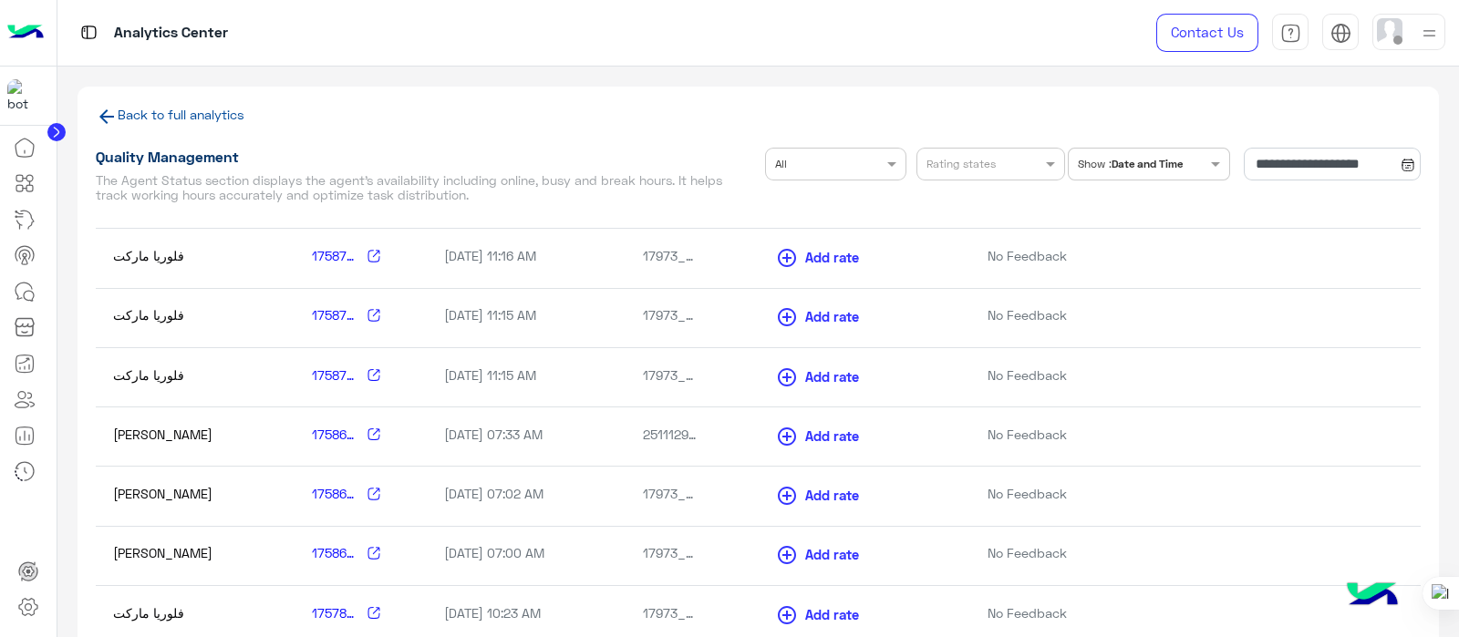
scroll to position [760, 0]
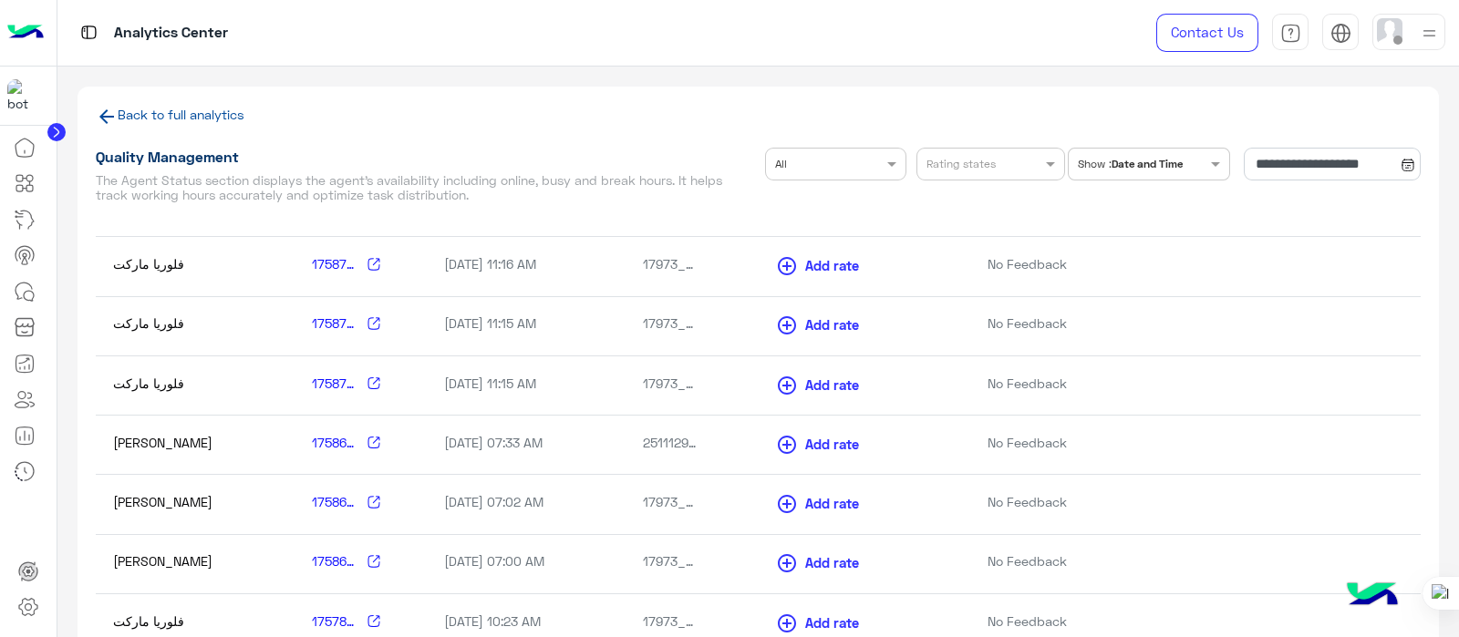
click at [785, 493] on span "add_circle_outline" at bounding box center [787, 504] width 22 height 22
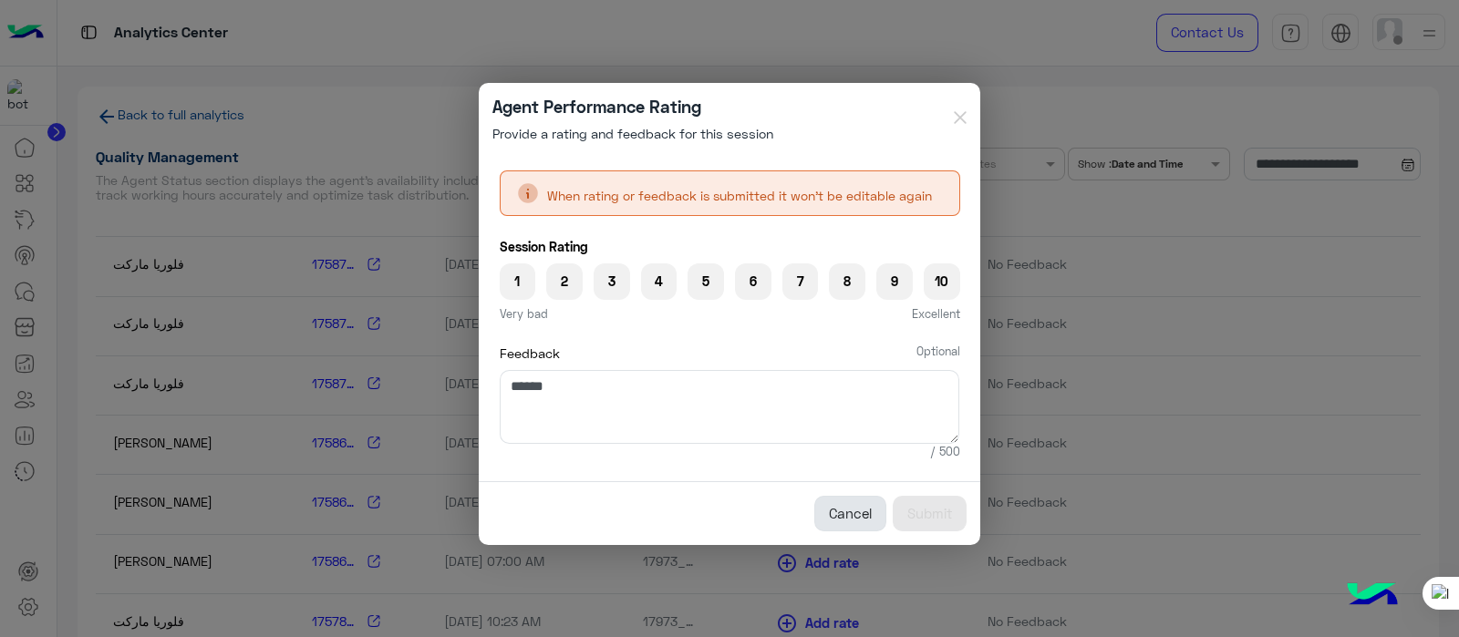
click at [849, 521] on button "Cancel" at bounding box center [850, 514] width 72 height 36
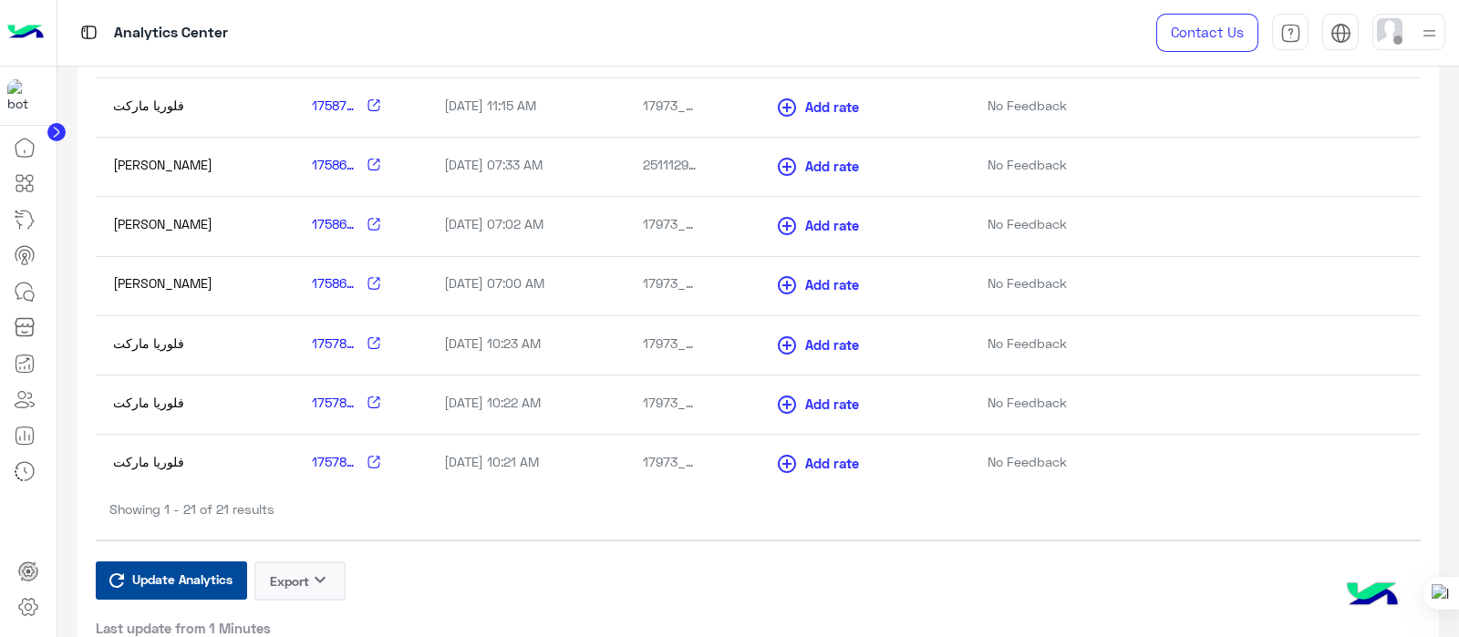
scroll to position [294, 0]
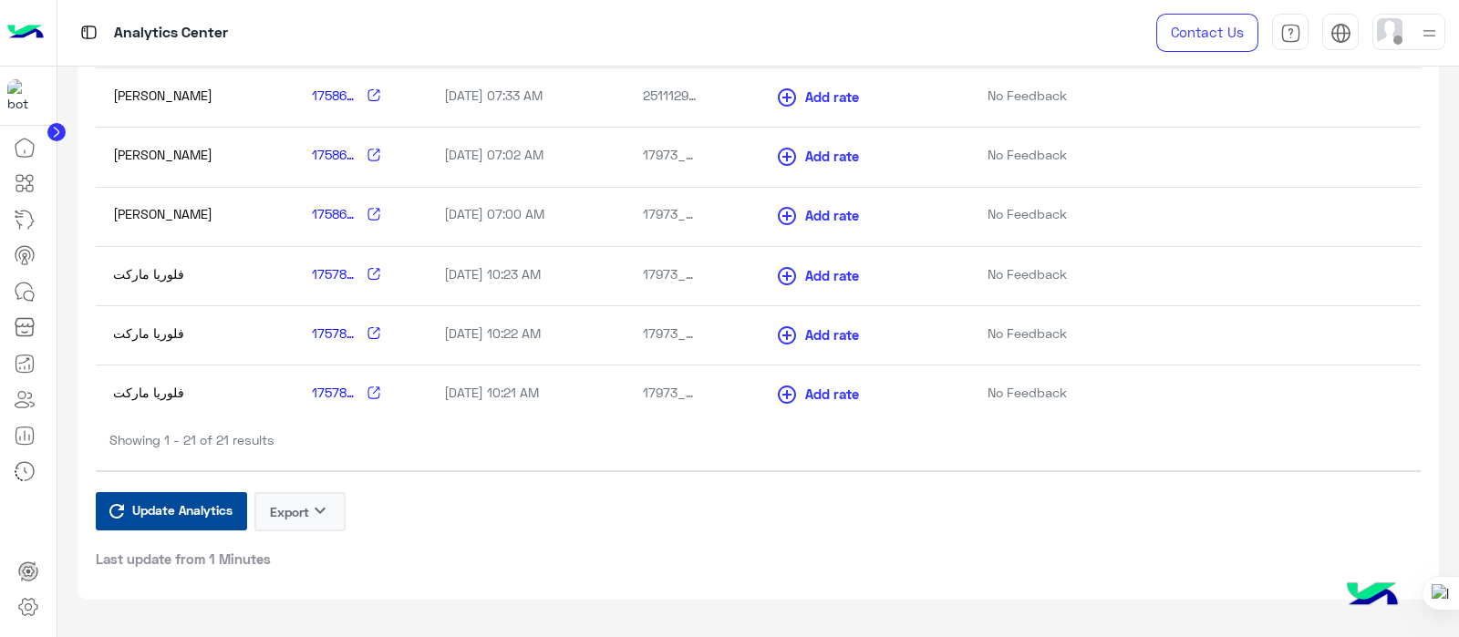
click at [142, 517] on span "Update Analytics" at bounding box center [182, 510] width 109 height 25
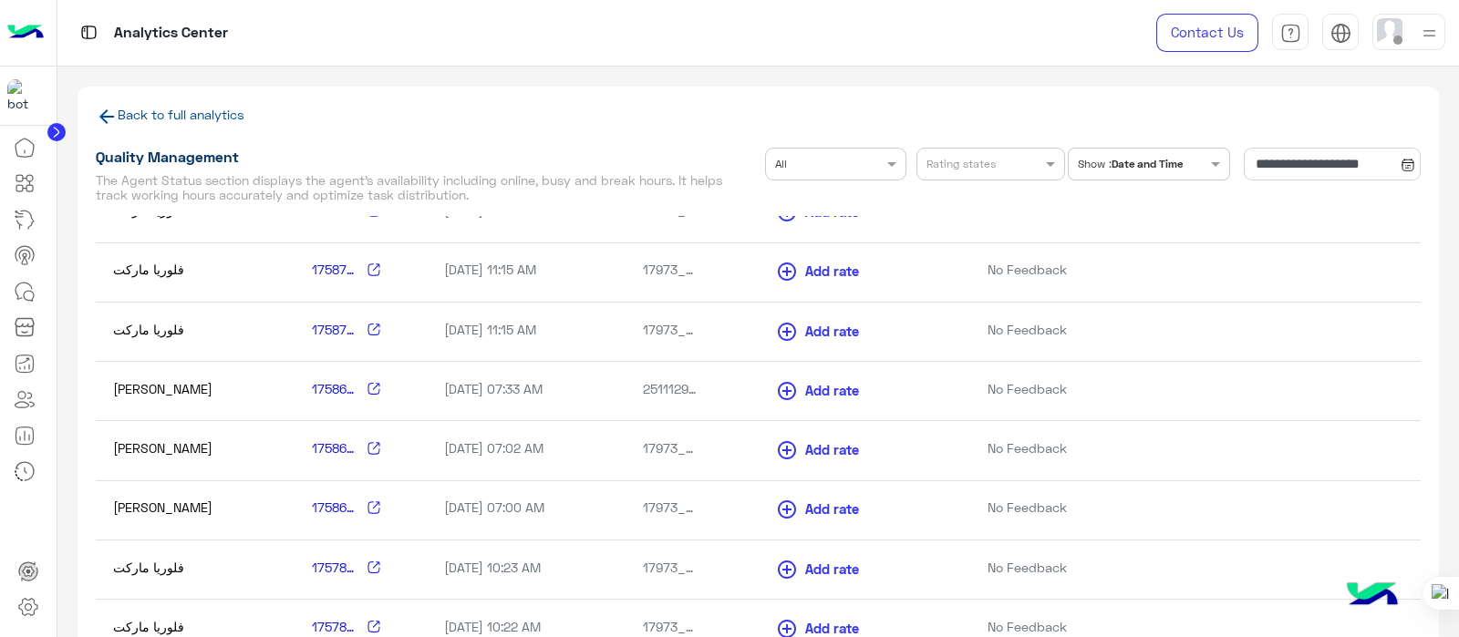
scroll to position [760, 0]
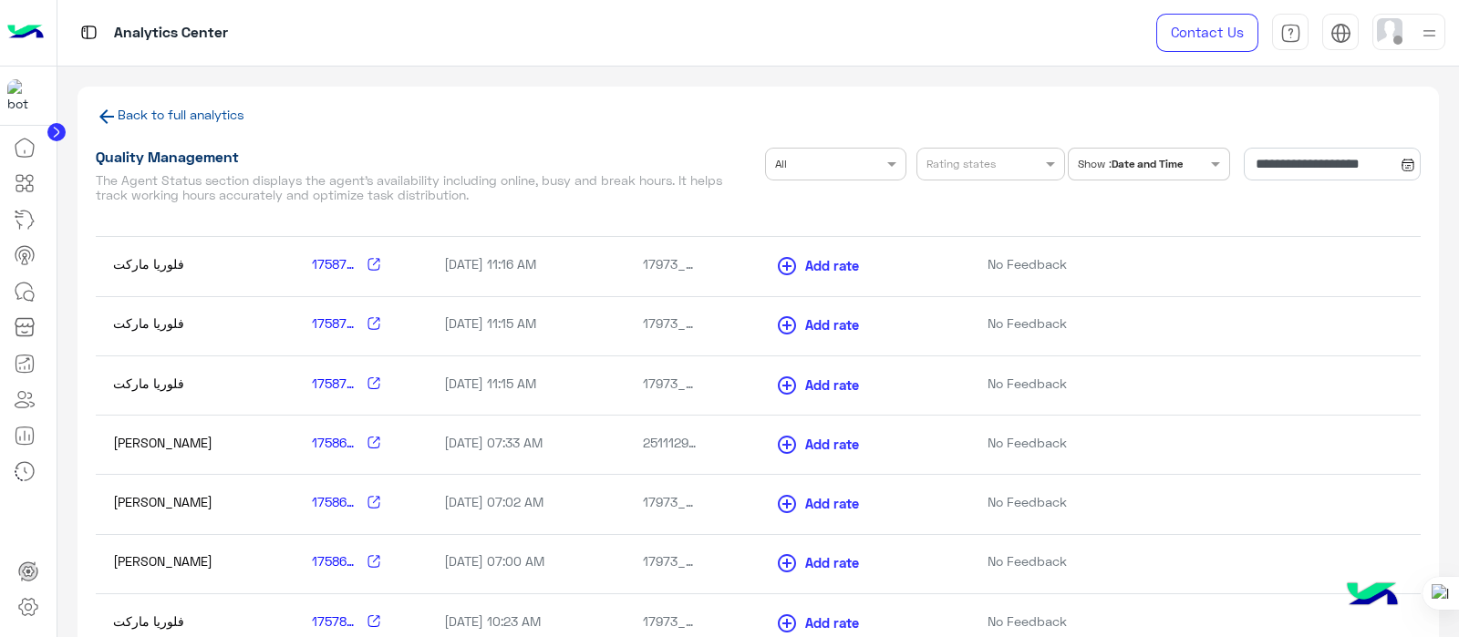
click at [109, 123] on icon at bounding box center [107, 117] width 22 height 22
click at [103, 121] on icon at bounding box center [107, 117] width 22 height 22
click at [119, 118] on link "Back to full analytics" at bounding box center [181, 114] width 127 height 15
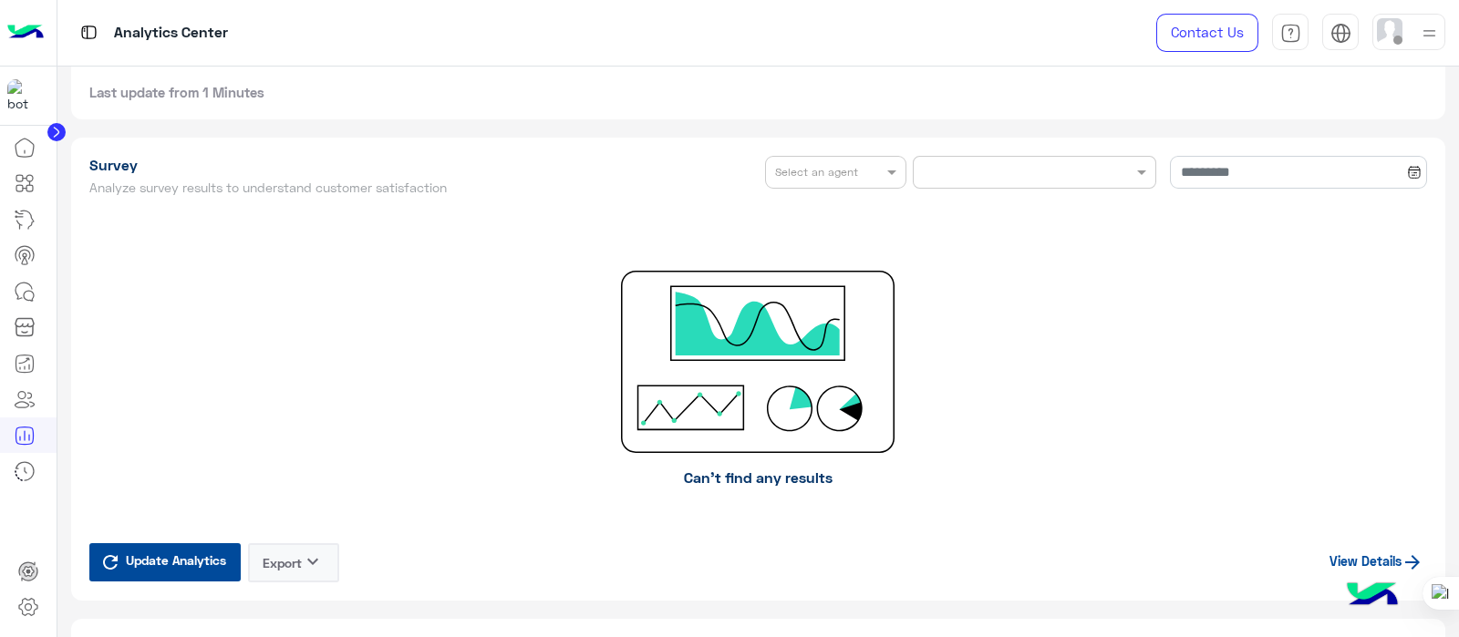
scroll to position [3205, 0]
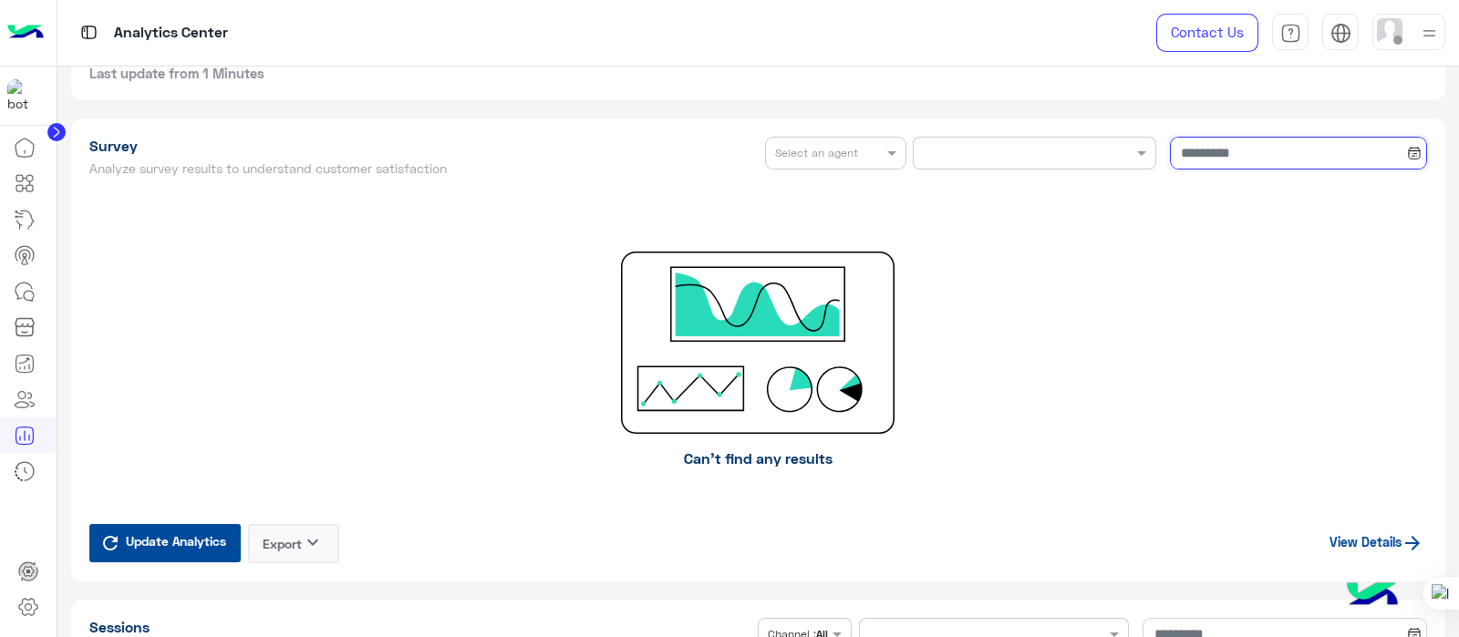
click at [1239, 144] on input at bounding box center [1298, 153] width 257 height 33
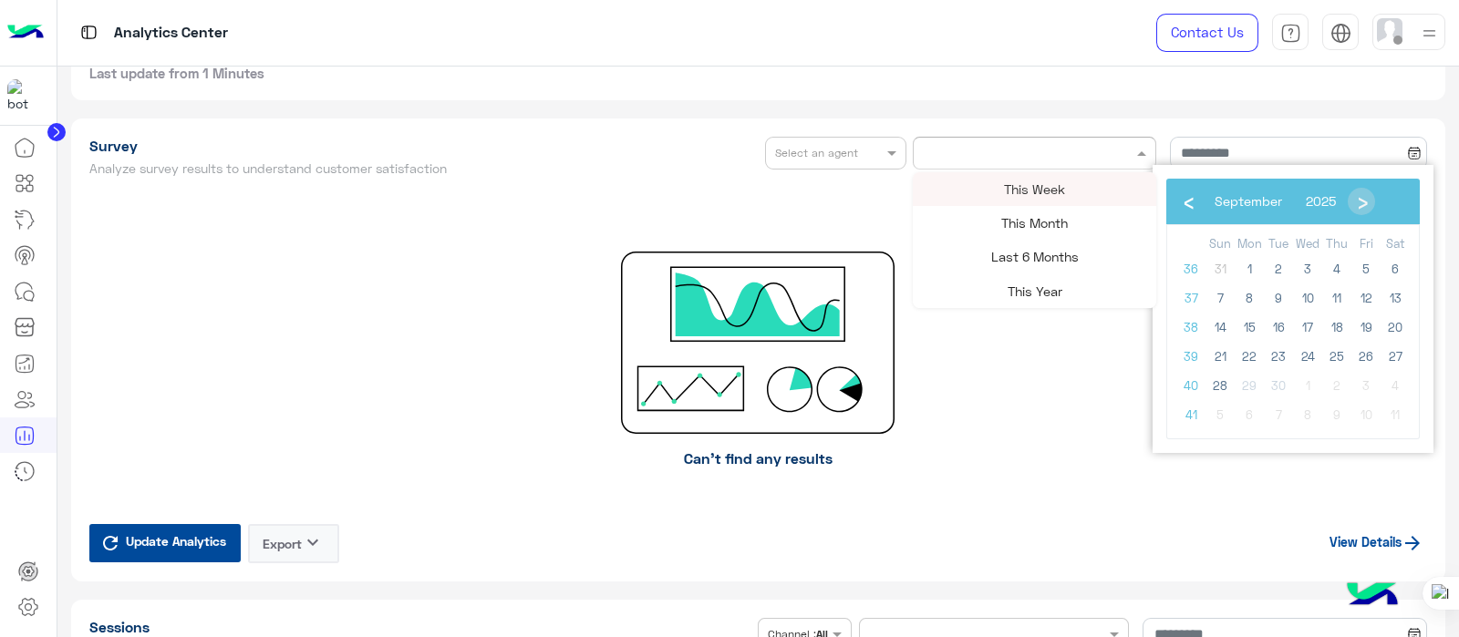
click at [1122, 146] on div at bounding box center [1034, 150] width 242 height 17
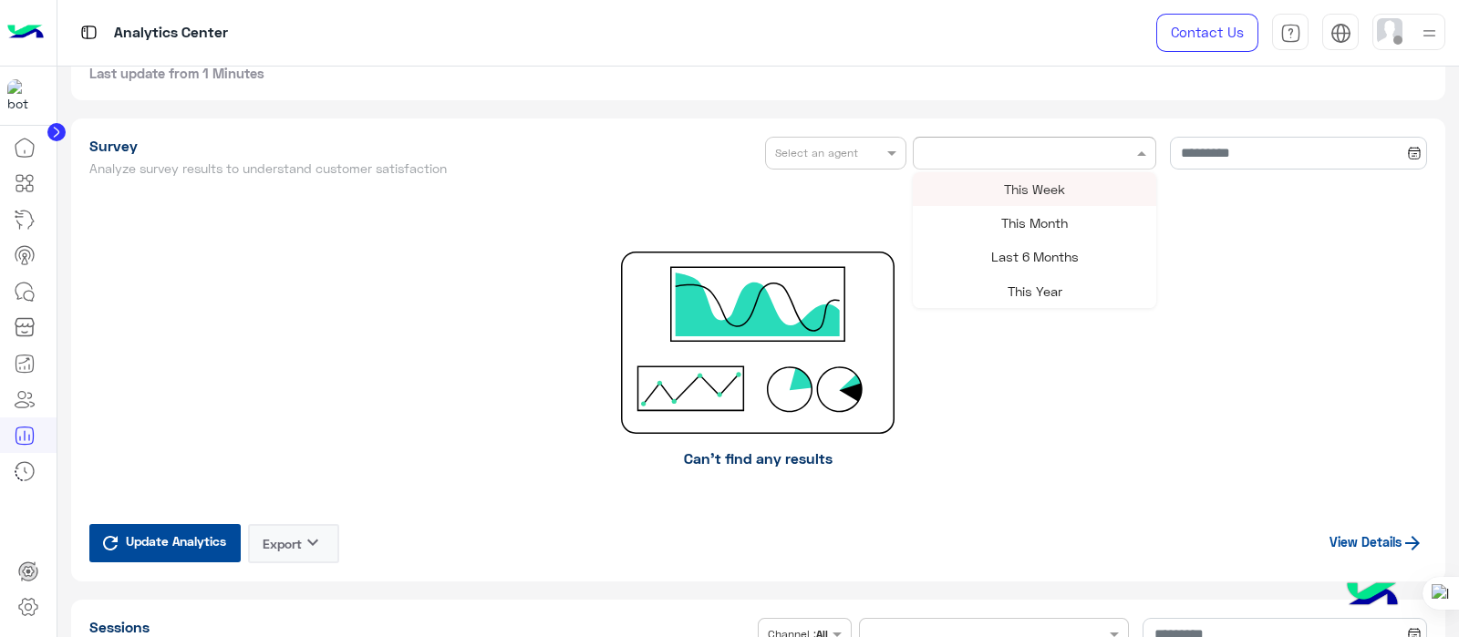
click at [1017, 184] on span "This Week" at bounding box center [1034, 188] width 61 height 15
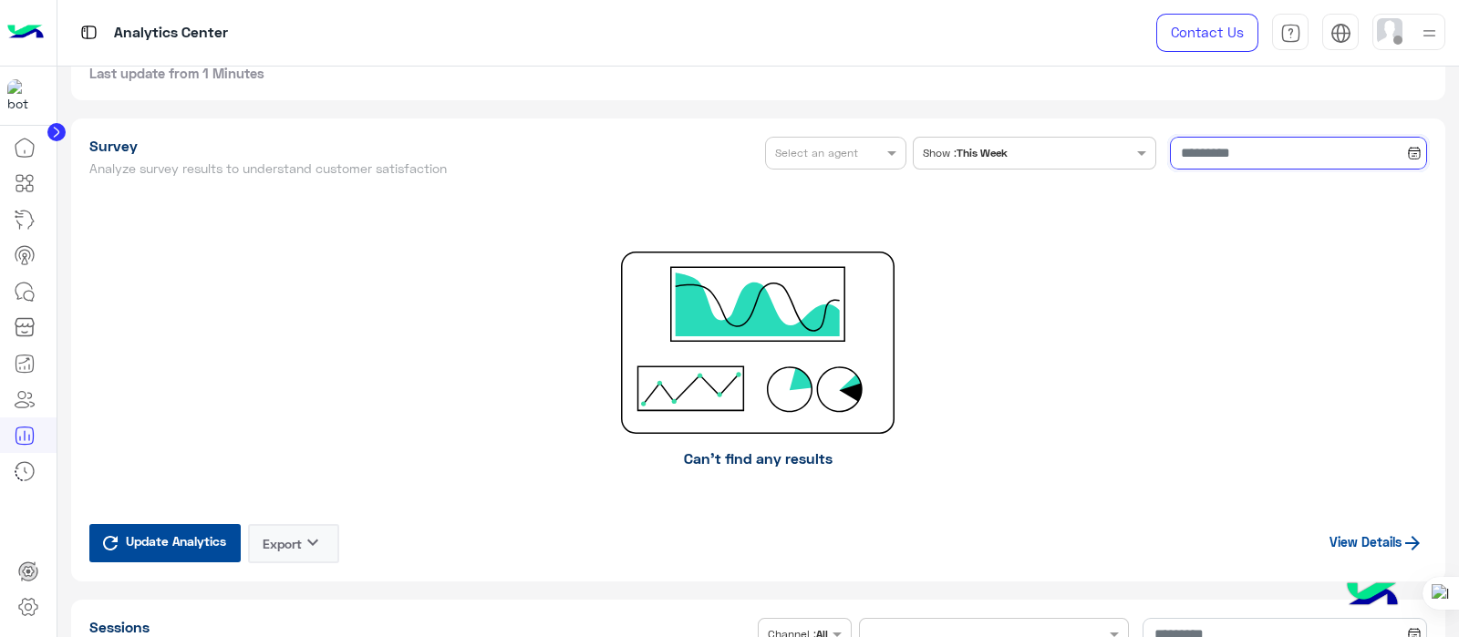
click at [1256, 151] on input at bounding box center [1298, 153] width 257 height 33
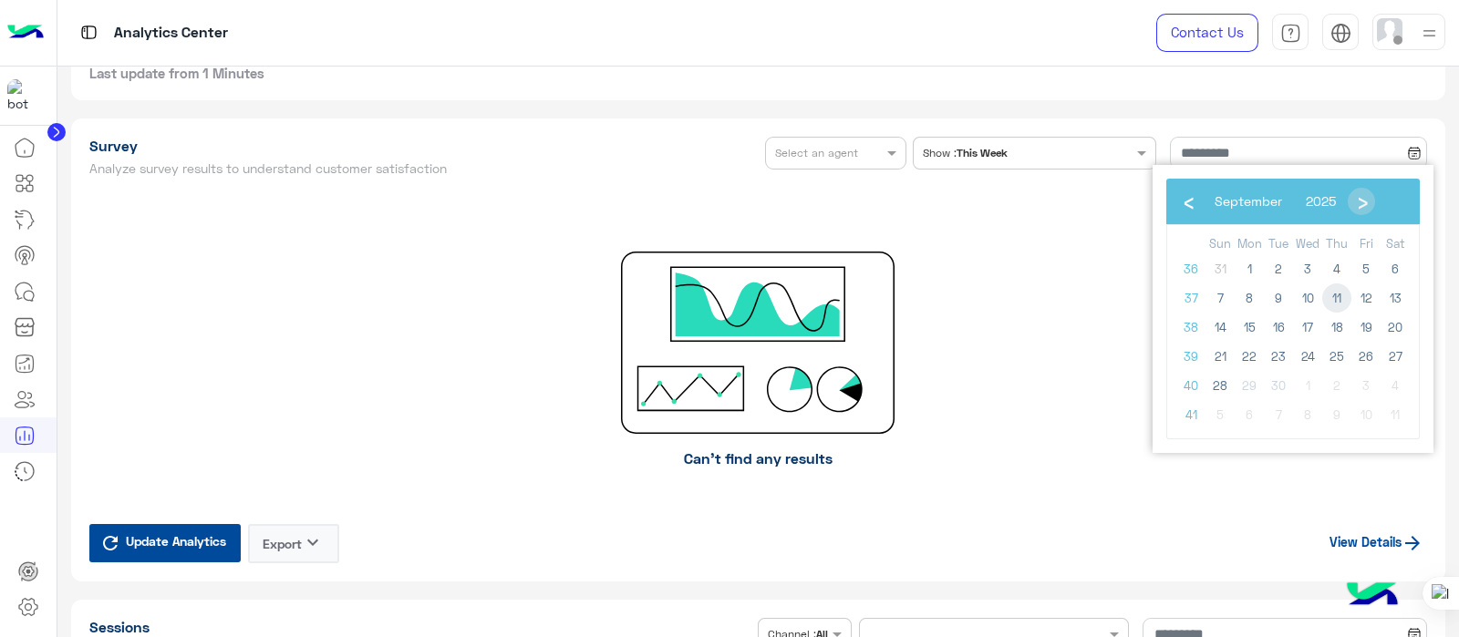
click at [1337, 299] on span "11" at bounding box center [1336, 297] width 29 height 29
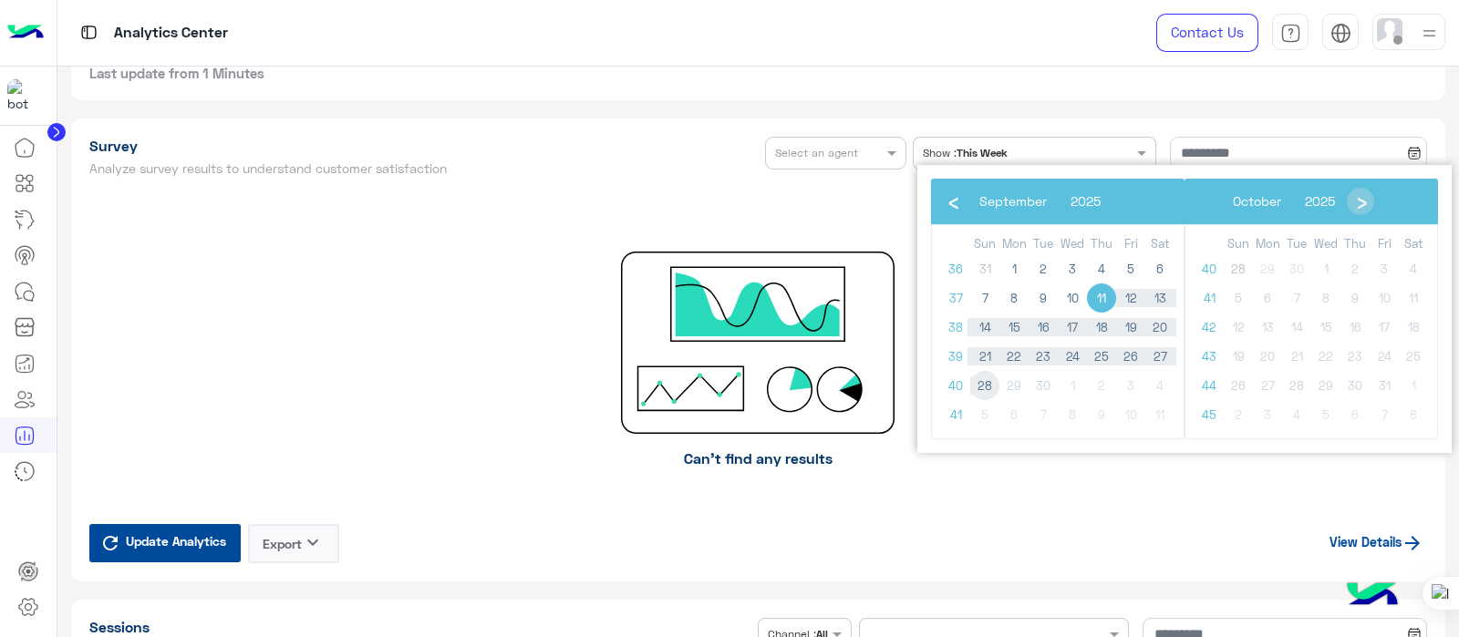
click at [978, 382] on span "28" at bounding box center [984, 385] width 29 height 29
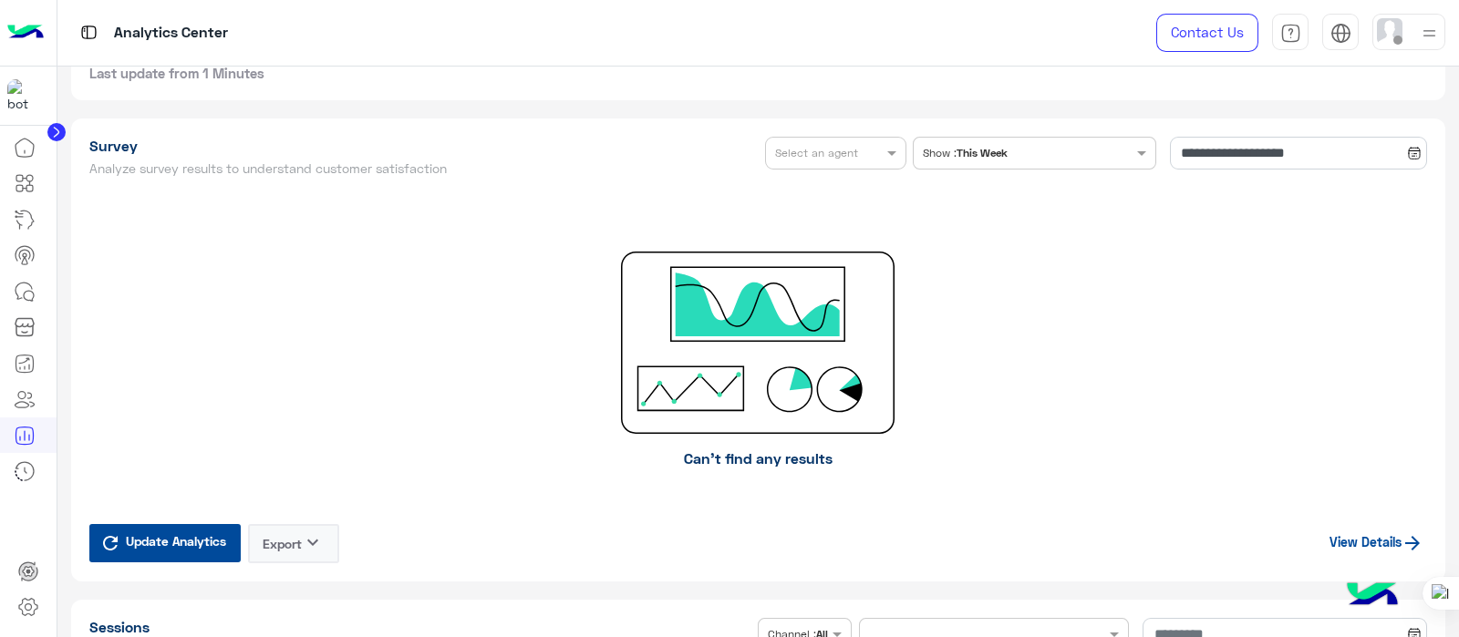
click at [123, 531] on span "Update Analytics" at bounding box center [175, 541] width 109 height 25
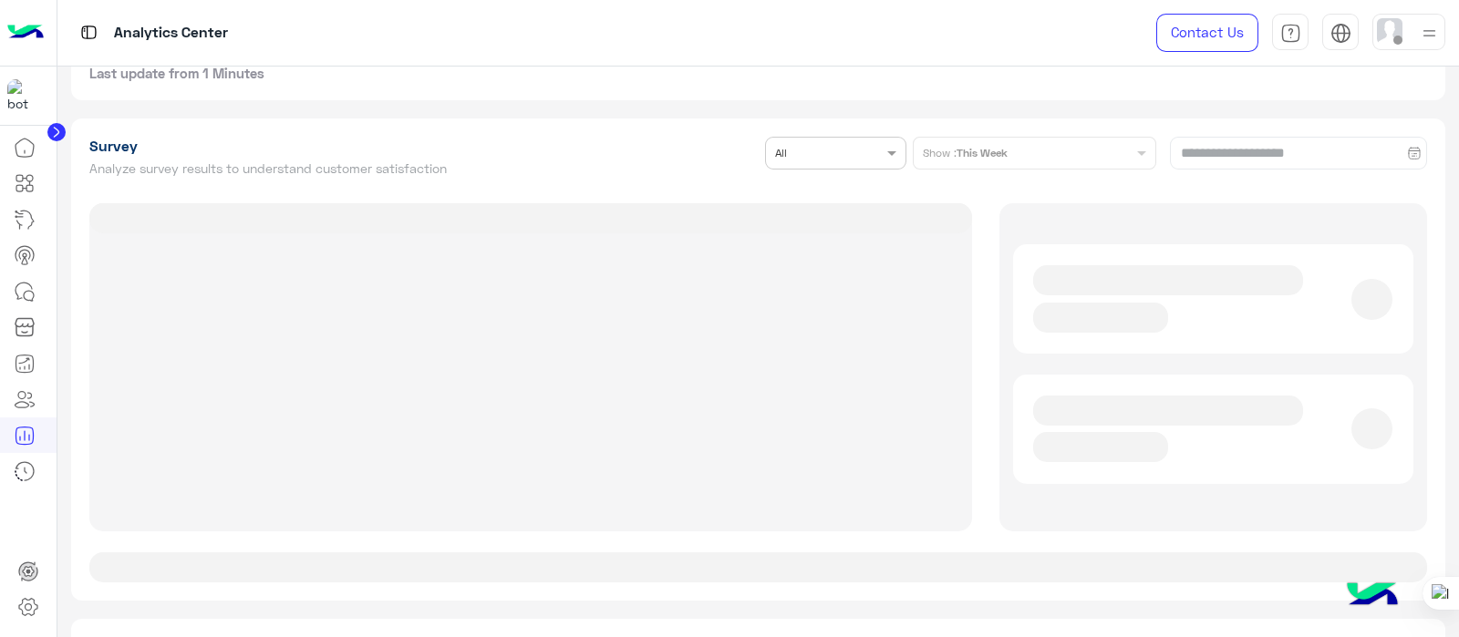
type input "**********"
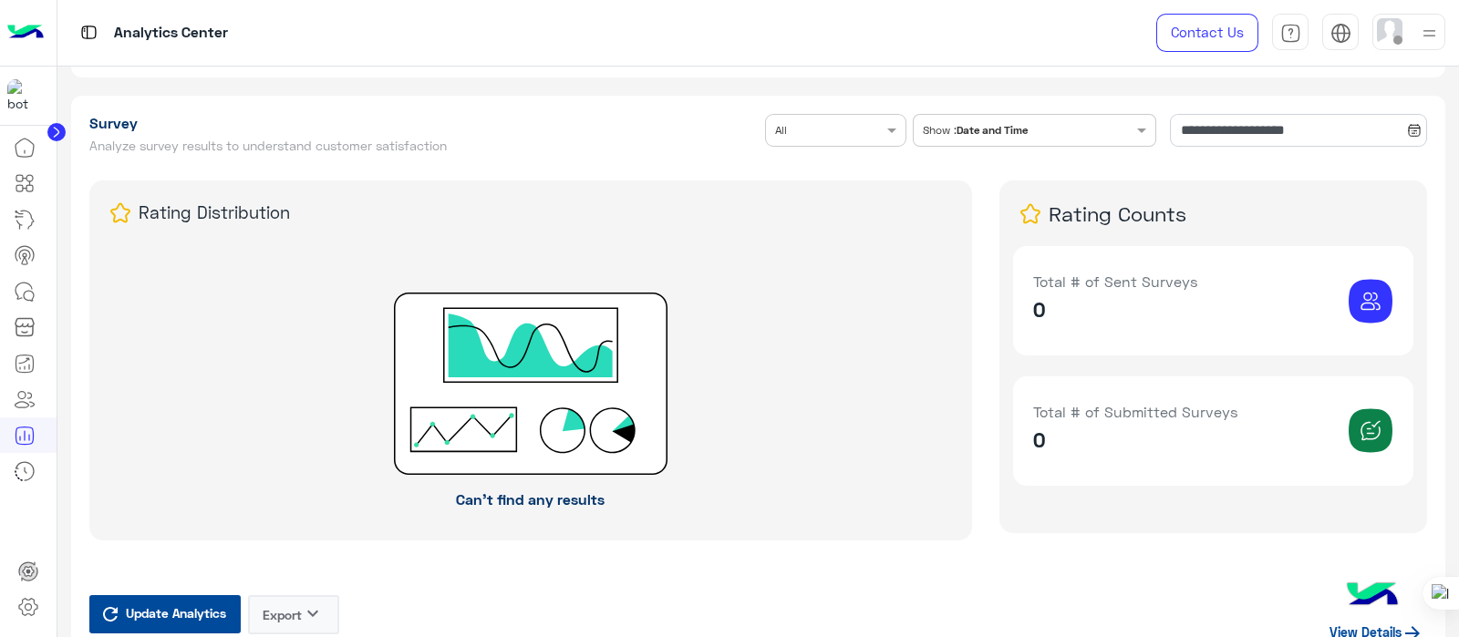
scroll to position [3217, 0]
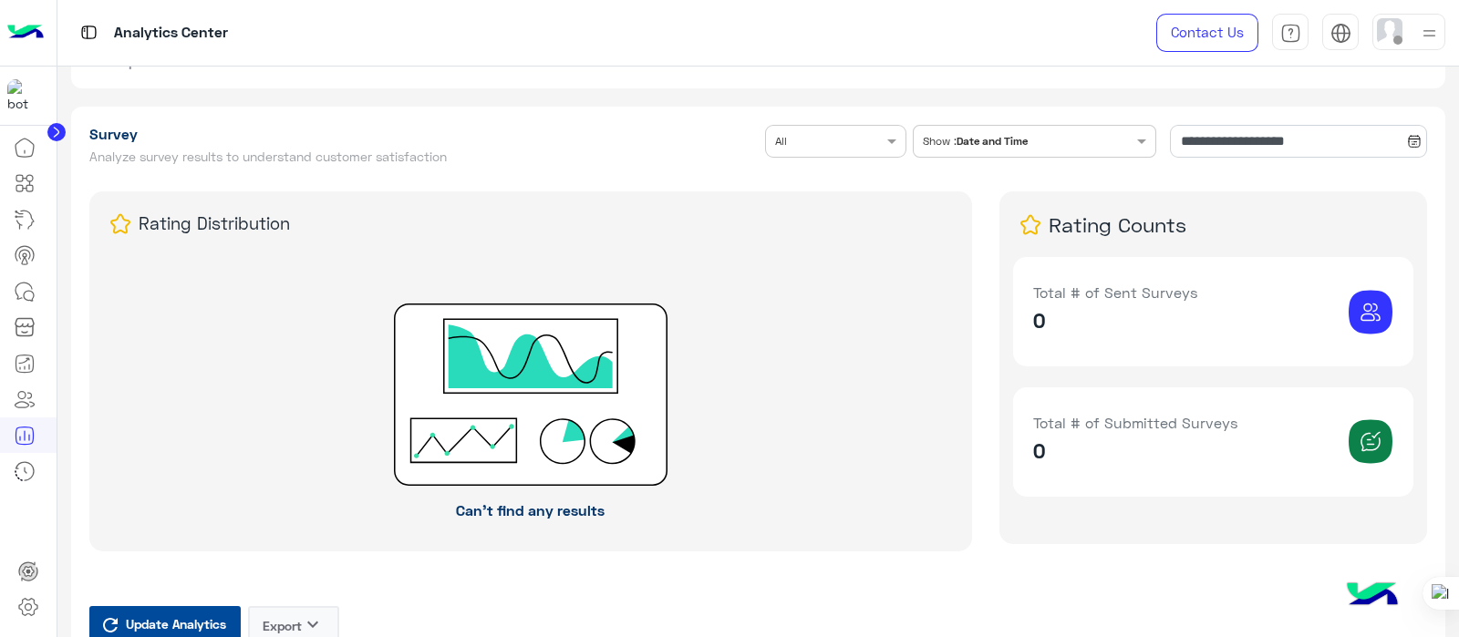
click at [933, 510] on p "Can’t find any results" at bounding box center [531, 510] width 828 height 49
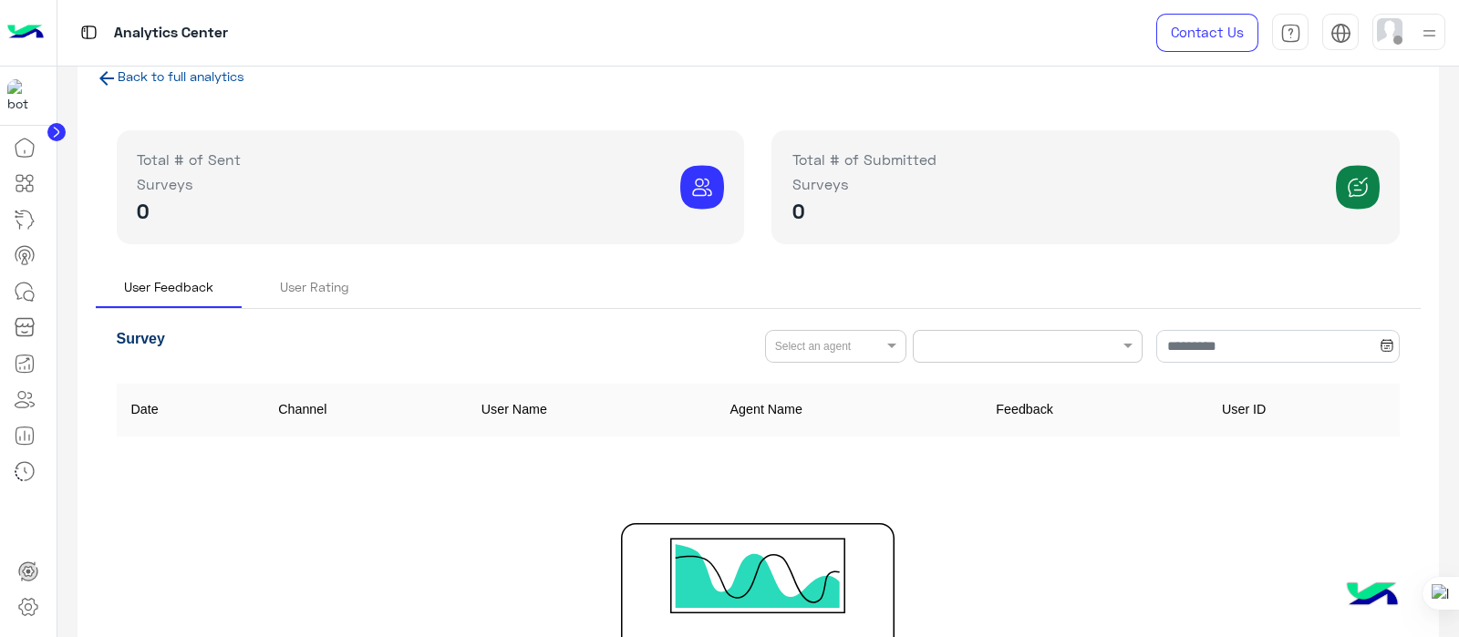
scroll to position [39, 0]
click at [311, 285] on div "User Rating" at bounding box center [314, 285] width 69 height 19
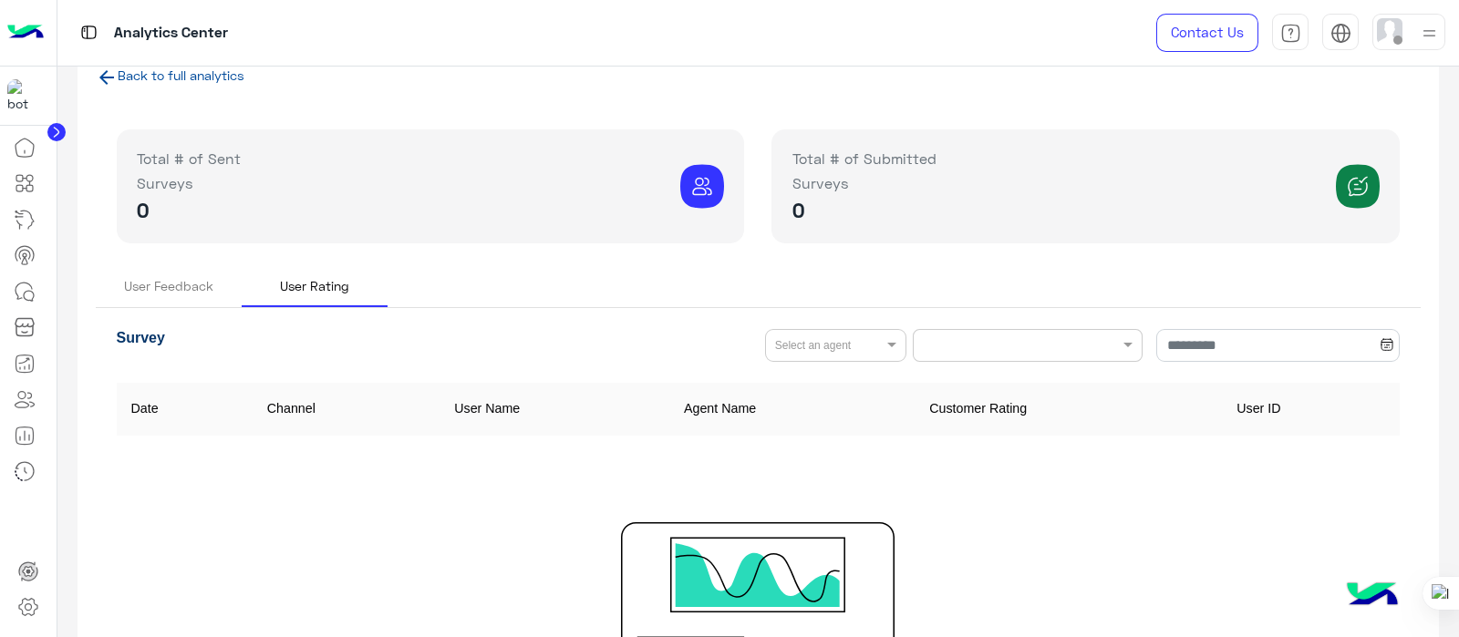
scroll to position [0, 0]
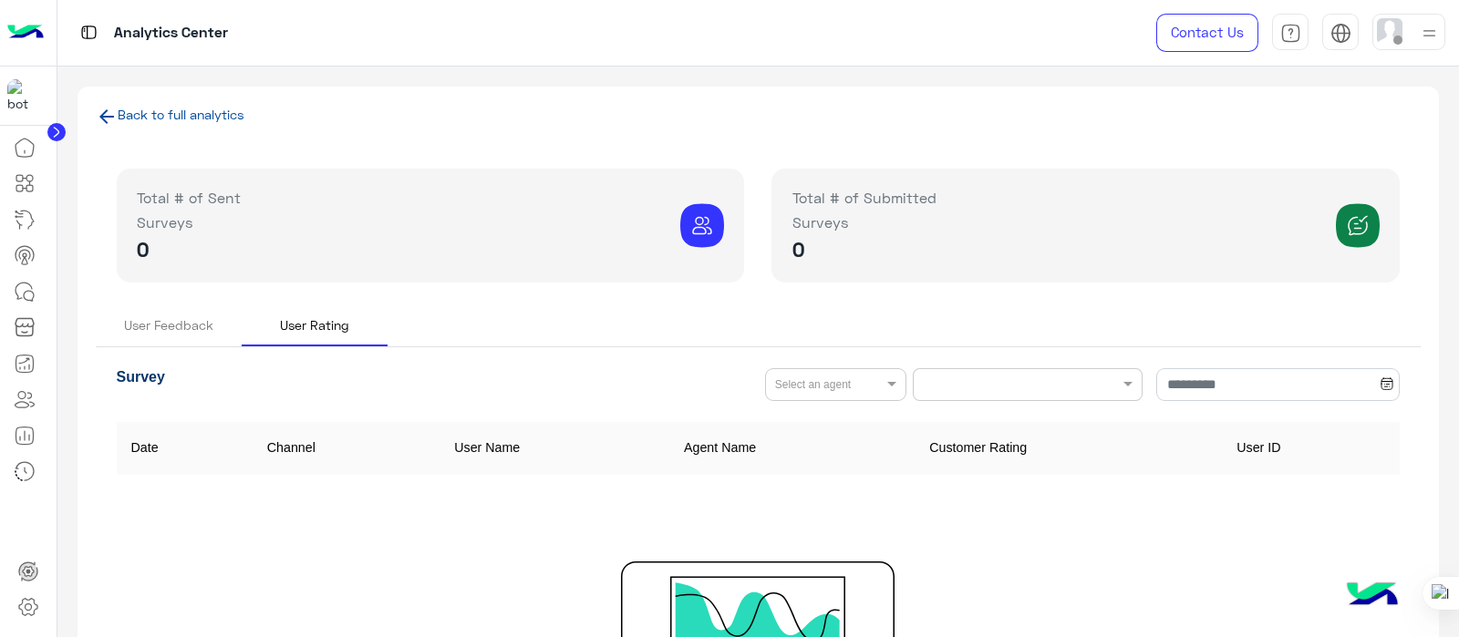
click at [1077, 369] on div at bounding box center [1027, 384] width 230 height 33
click at [830, 382] on input "text" at bounding box center [813, 384] width 77 height 20
click at [168, 316] on div "User Feedback" at bounding box center [168, 324] width 89 height 19
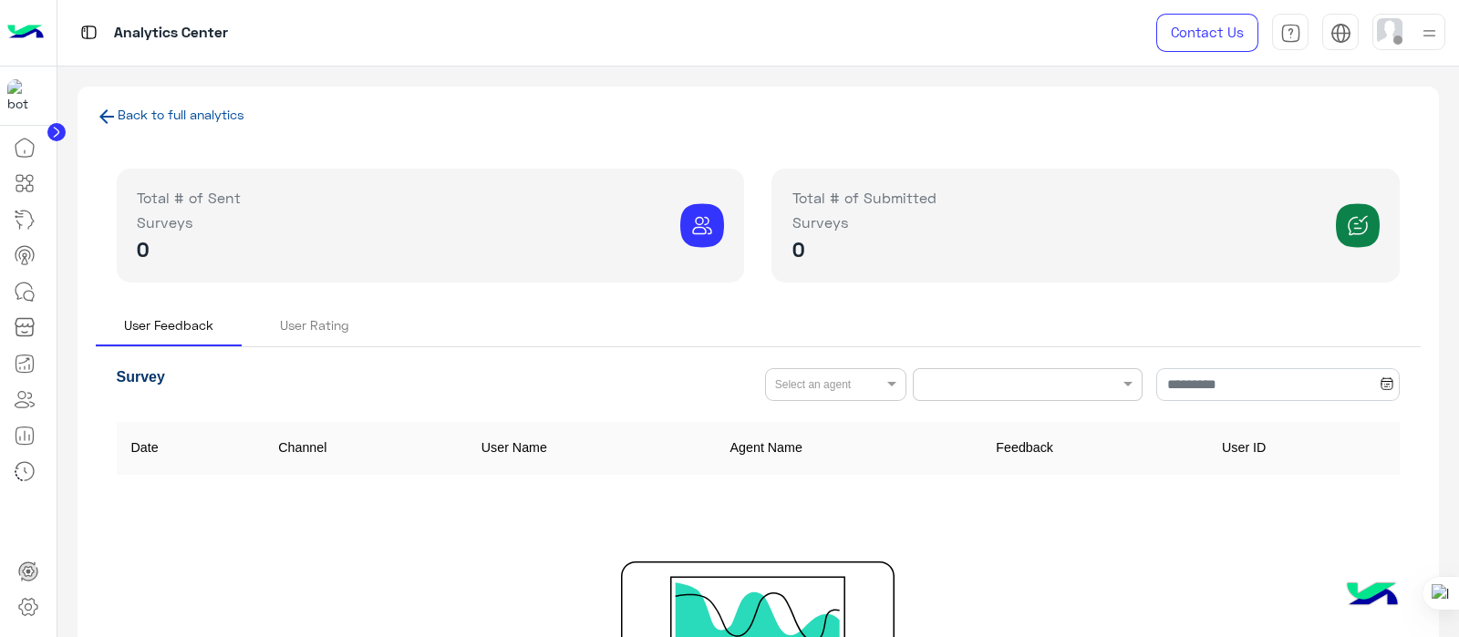
click at [108, 111] on icon at bounding box center [107, 117] width 22 height 22
click at [93, 105] on div "Back to full analytics Total # of Sent Surveys 0 Total # of Submitted Surveys 0…" at bounding box center [757, 526] width 1361 height 878
click at [108, 114] on icon at bounding box center [107, 117] width 22 height 22
click at [105, 116] on icon at bounding box center [106, 116] width 15 height 15
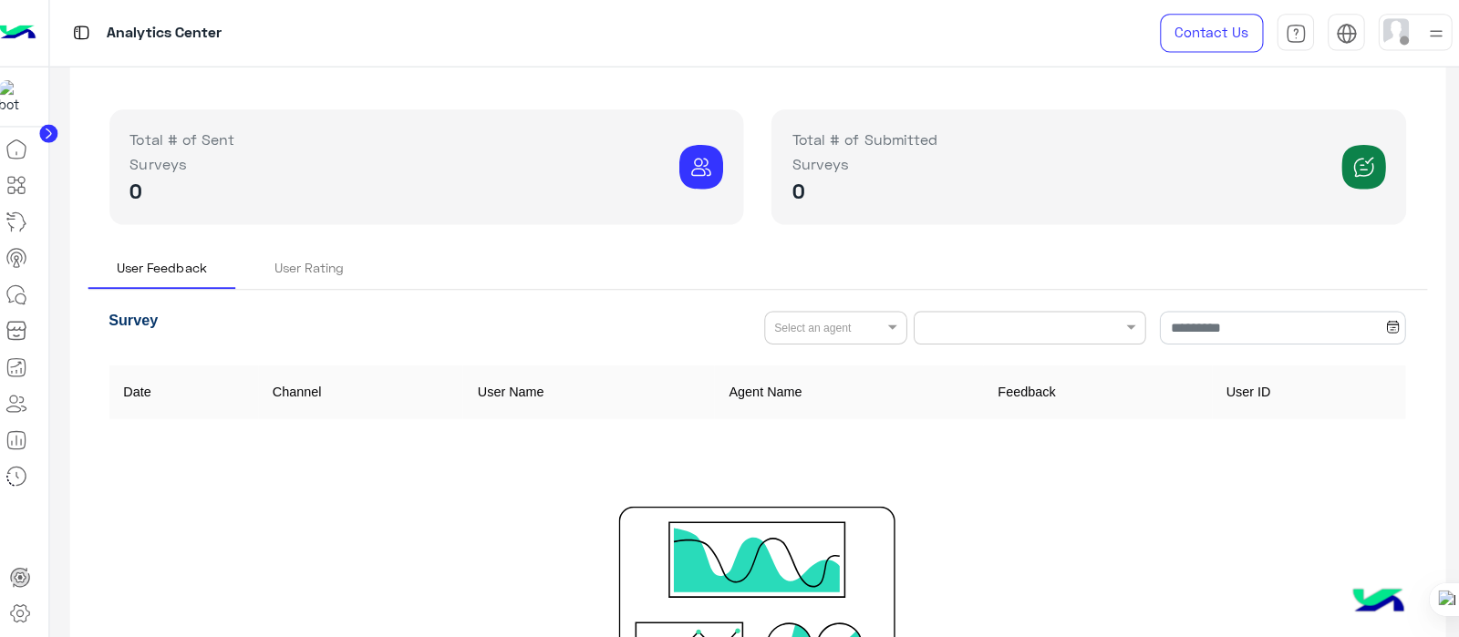
scroll to position [64, 0]
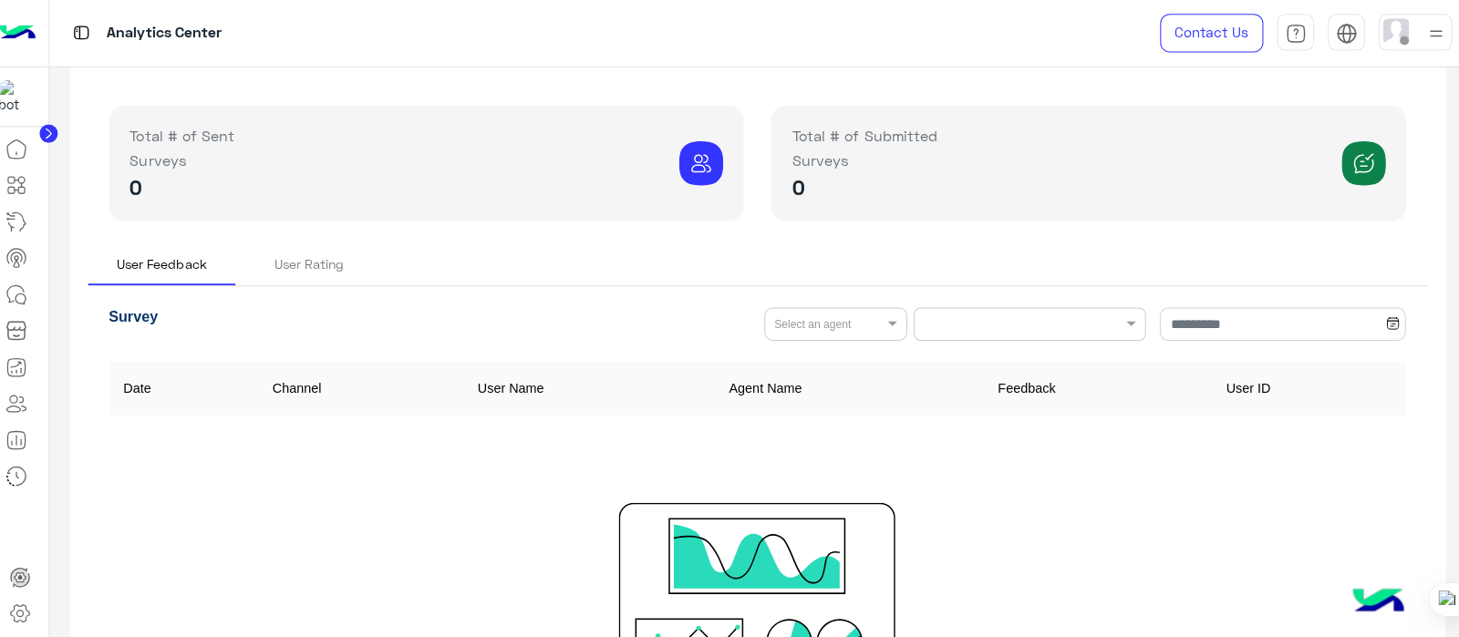
click at [133, 143] on div "Total # of Sent Surveys 0" at bounding box center [431, 162] width 628 height 114
click at [304, 269] on div "User Rating" at bounding box center [314, 261] width 69 height 19
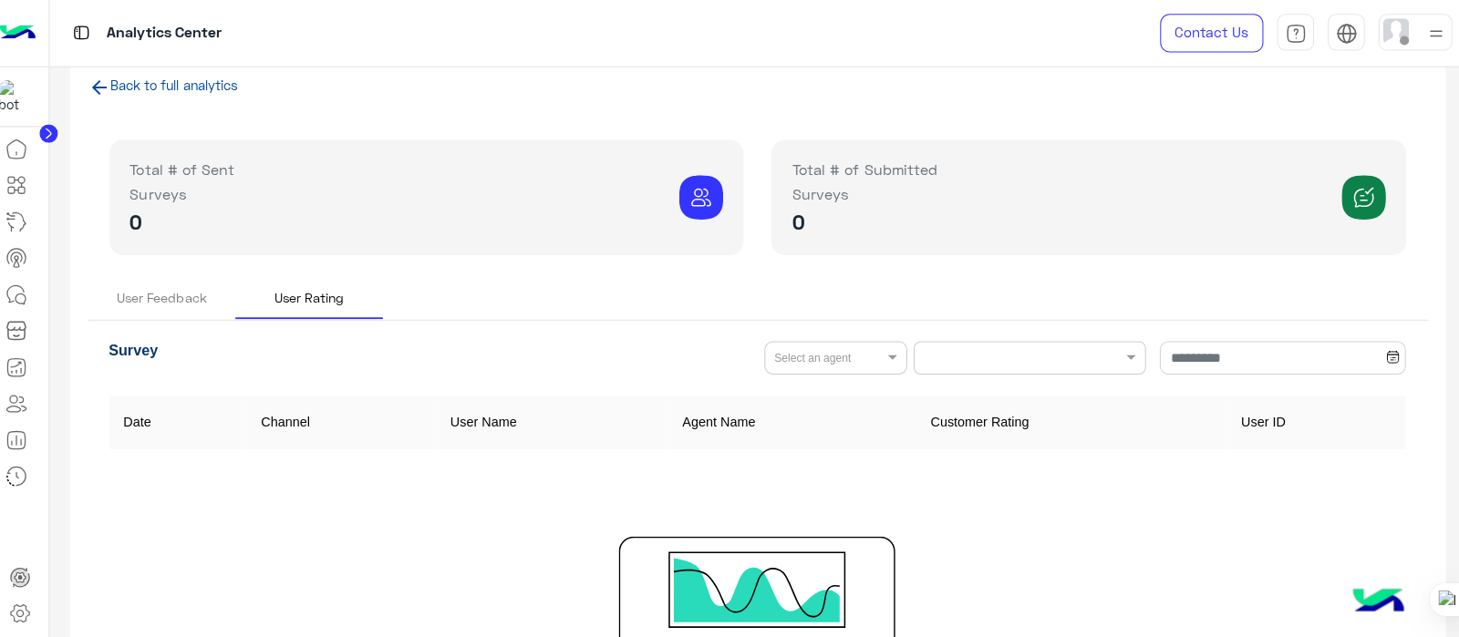
scroll to position [44, 0]
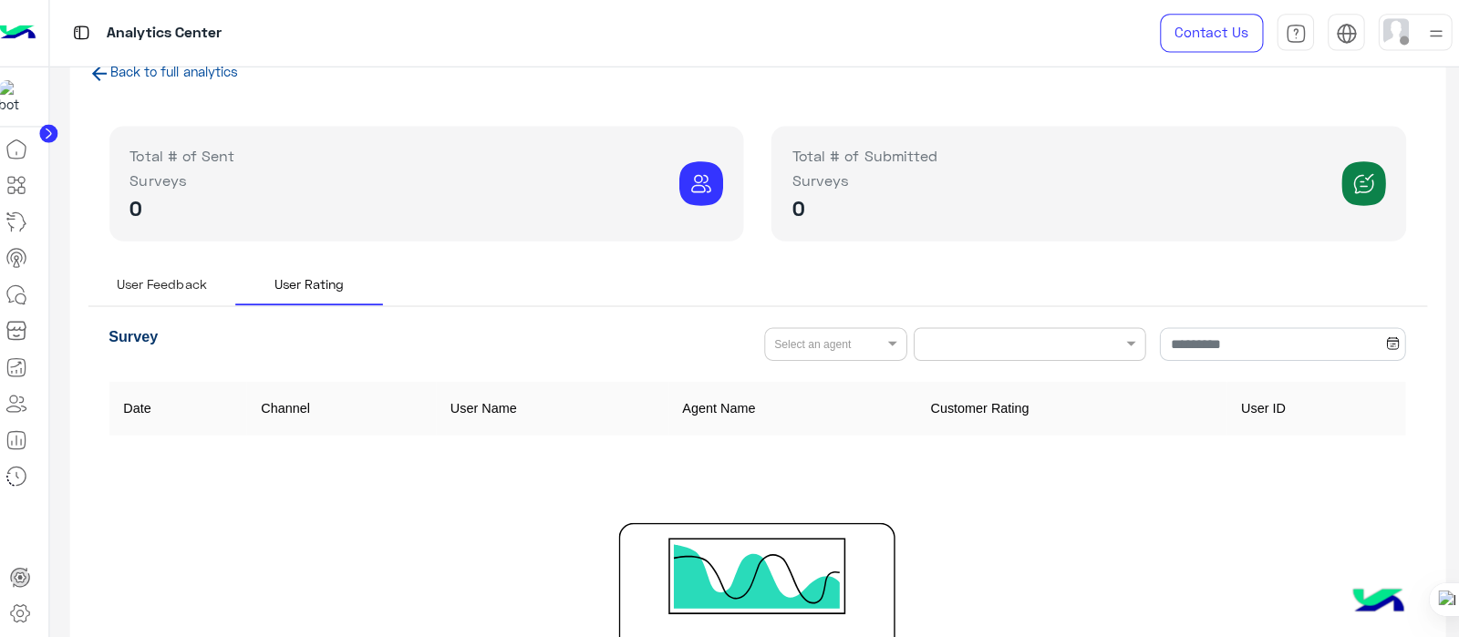
click at [163, 287] on div "User Feedback" at bounding box center [168, 281] width 89 height 19
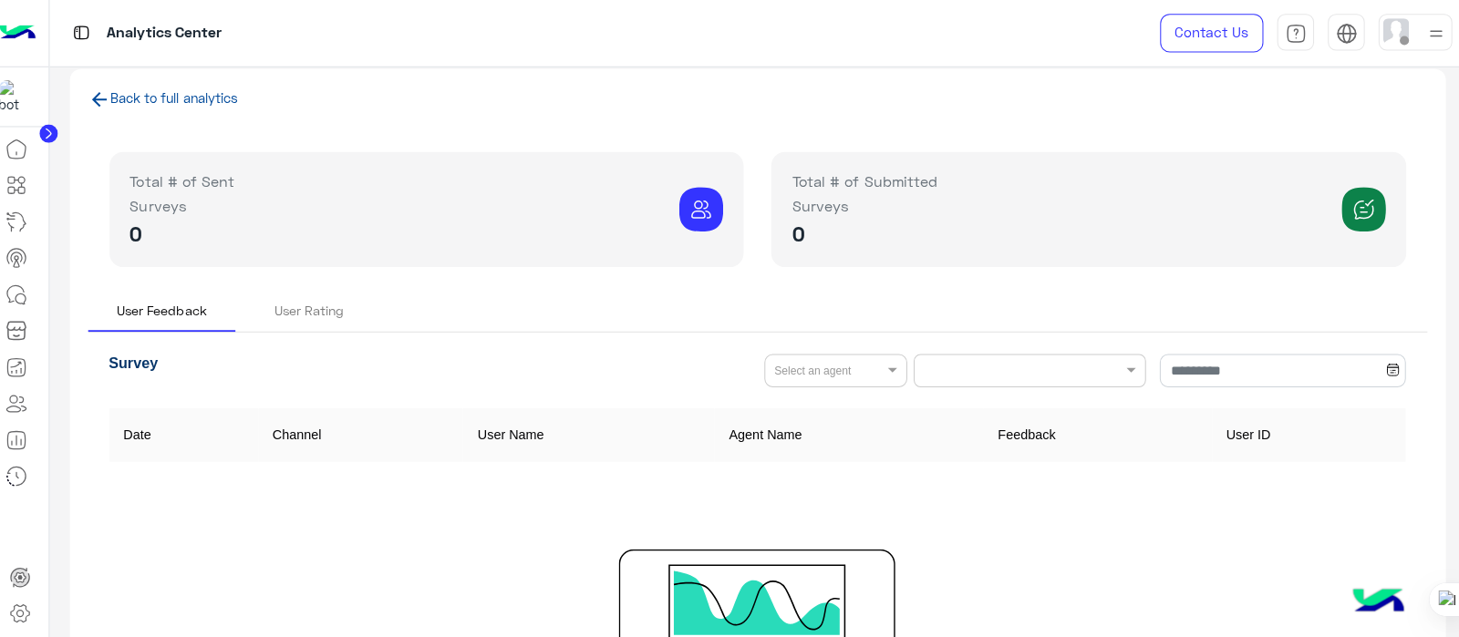
scroll to position [20, 0]
click at [105, 103] on icon at bounding box center [107, 97] width 22 height 22
click at [118, 91] on link "Back to full analytics" at bounding box center [181, 94] width 127 height 15
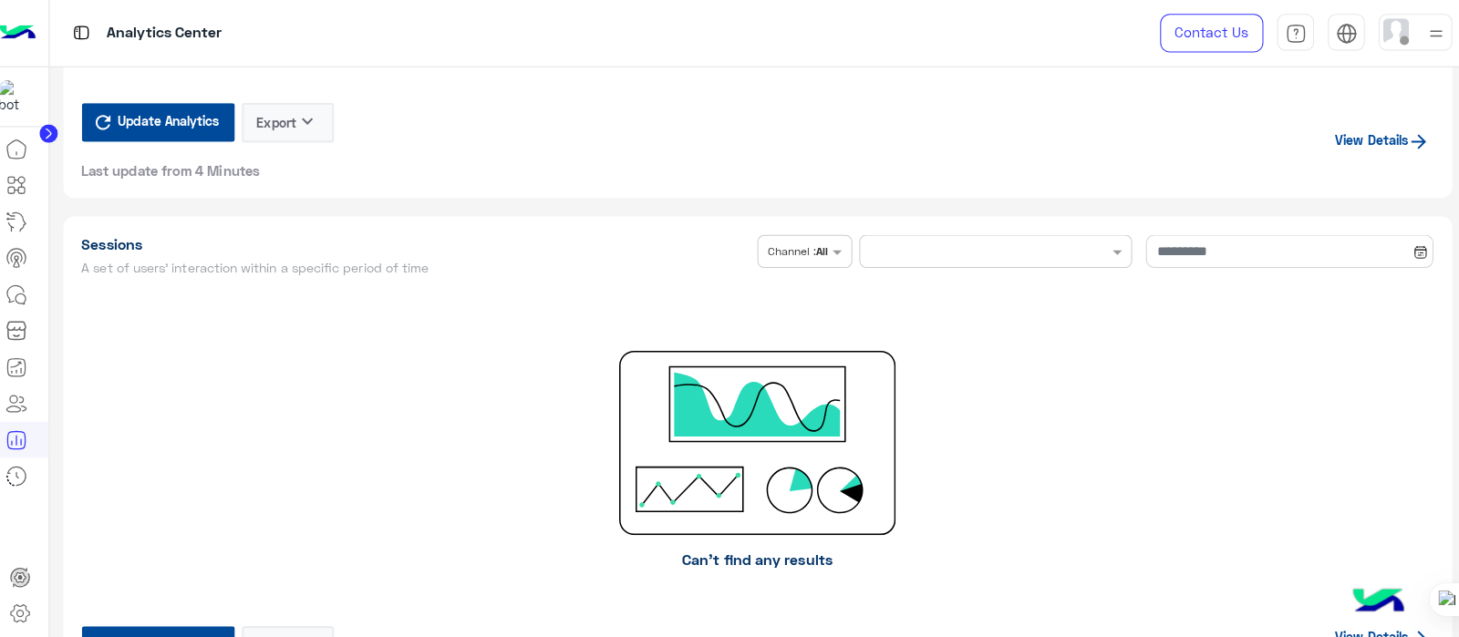
scroll to position [3691, 0]
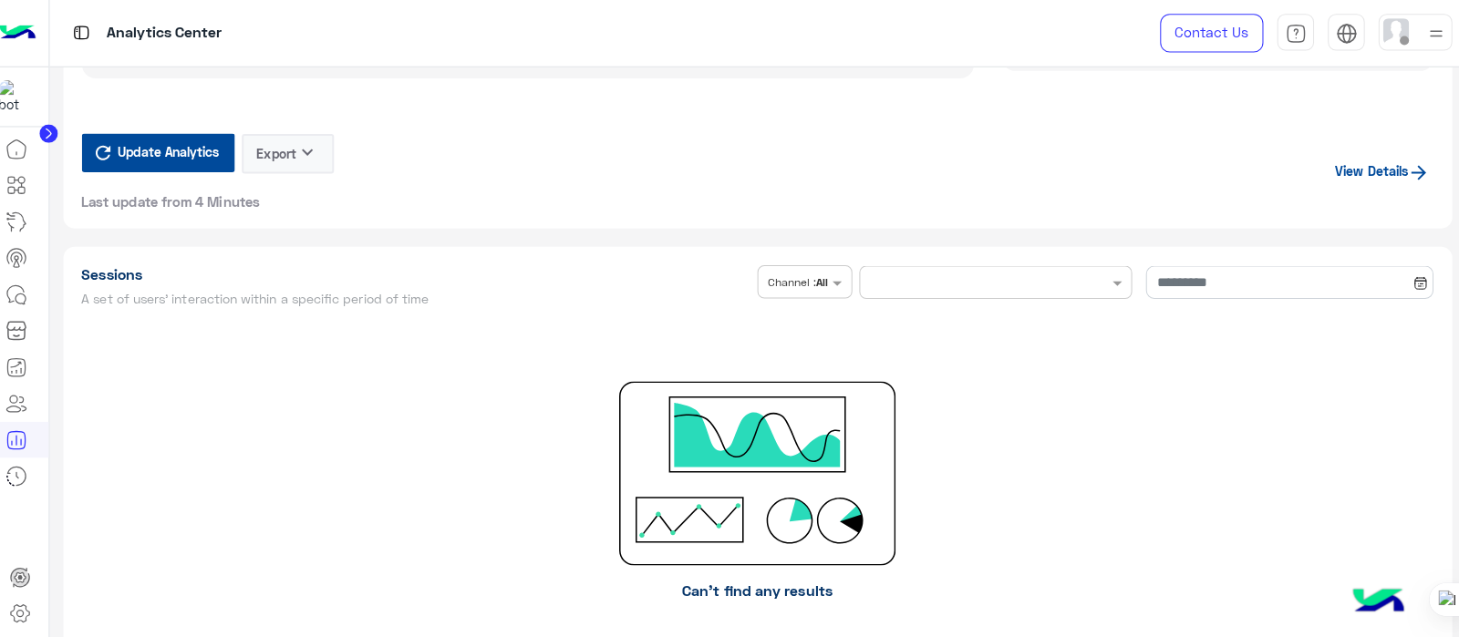
click at [1016, 273] on input "text" at bounding box center [975, 277] width 192 height 16
click at [1106, 273] on span at bounding box center [1116, 279] width 23 height 19
click at [1087, 268] on div at bounding box center [994, 276] width 269 height 17
click at [1039, 353] on div "This Month" at bounding box center [994, 350] width 271 height 34
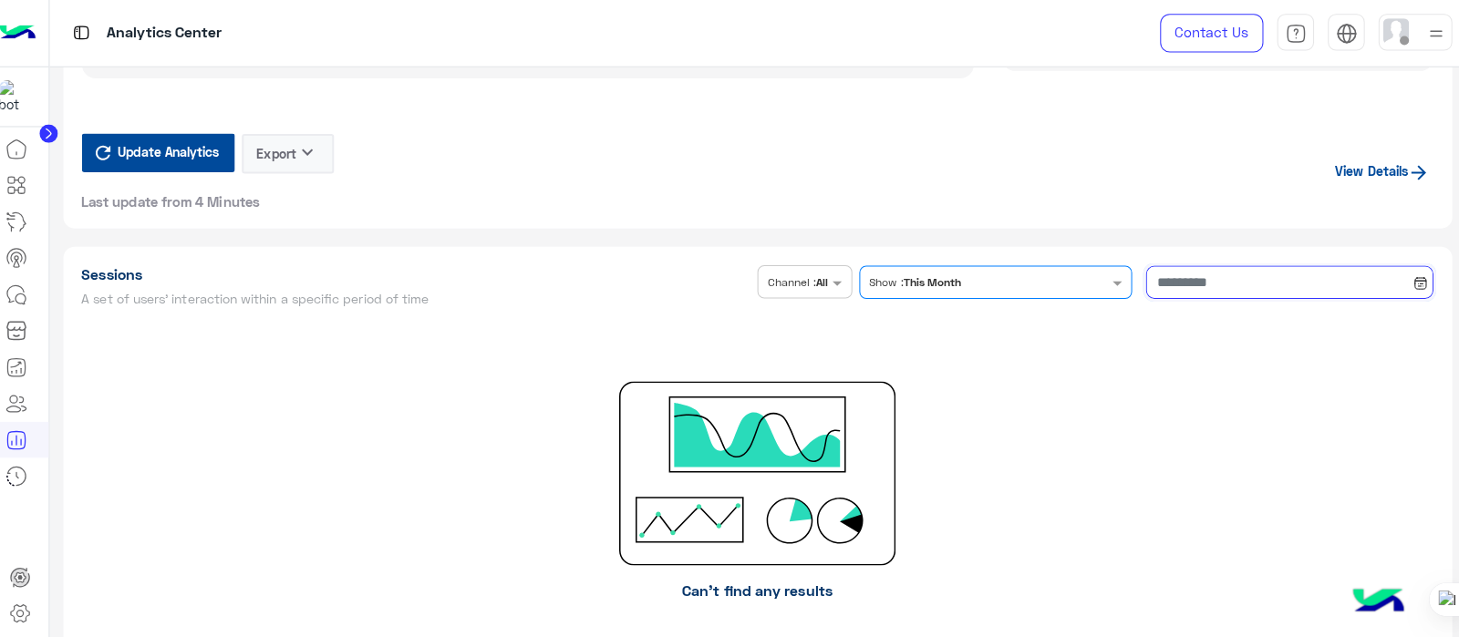
click at [1256, 273] on input at bounding box center [1284, 279] width 284 height 33
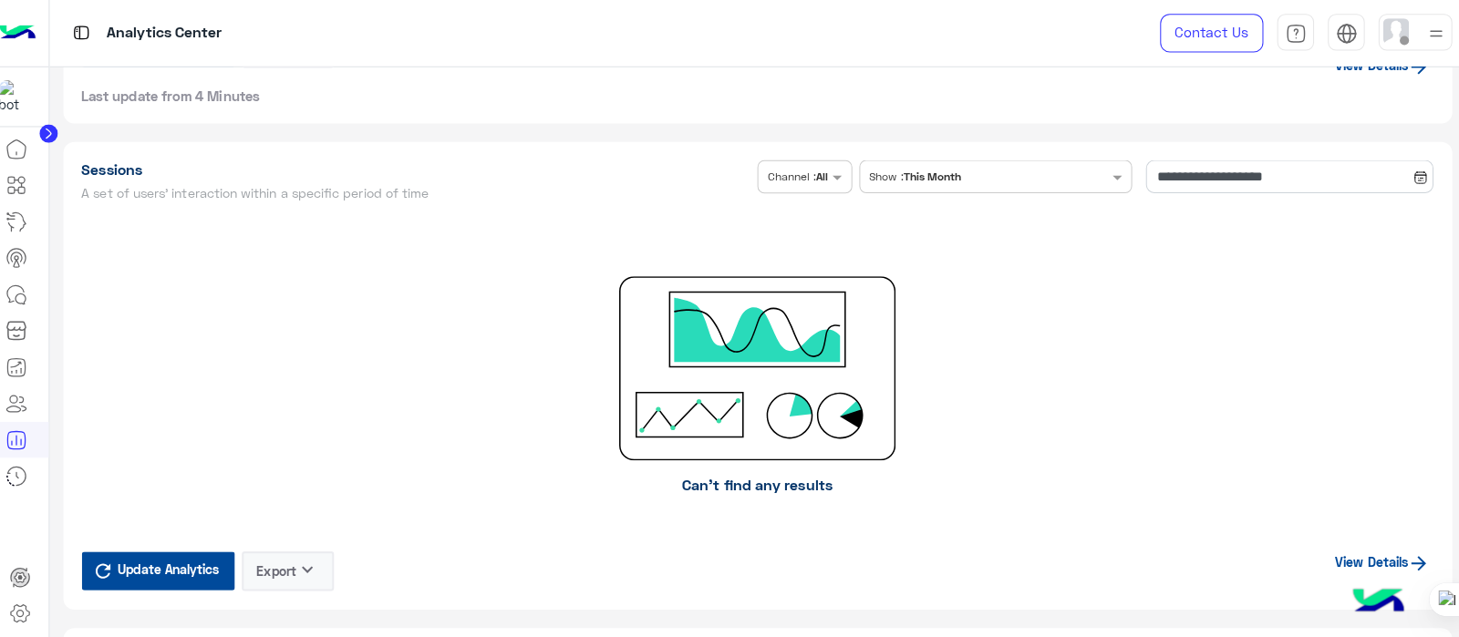
scroll to position [3798, 0]
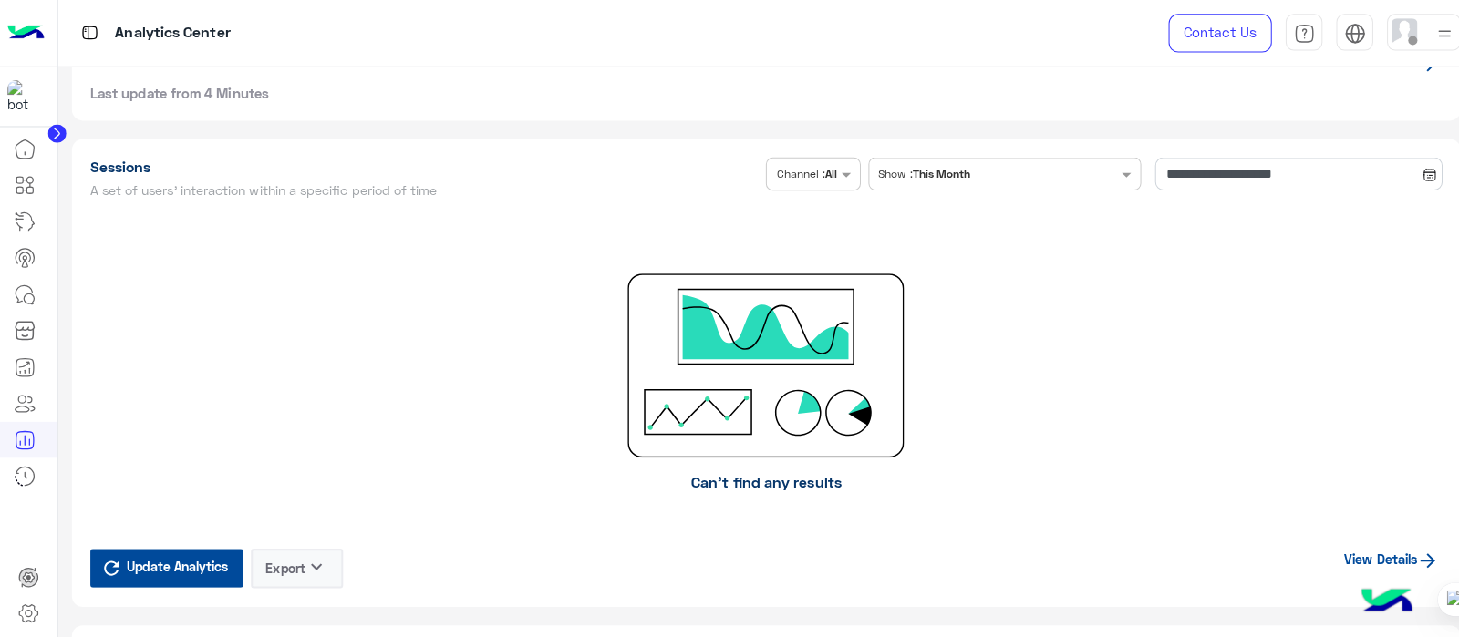
click at [123, 550] on span "Update Analytics" at bounding box center [175, 561] width 109 height 25
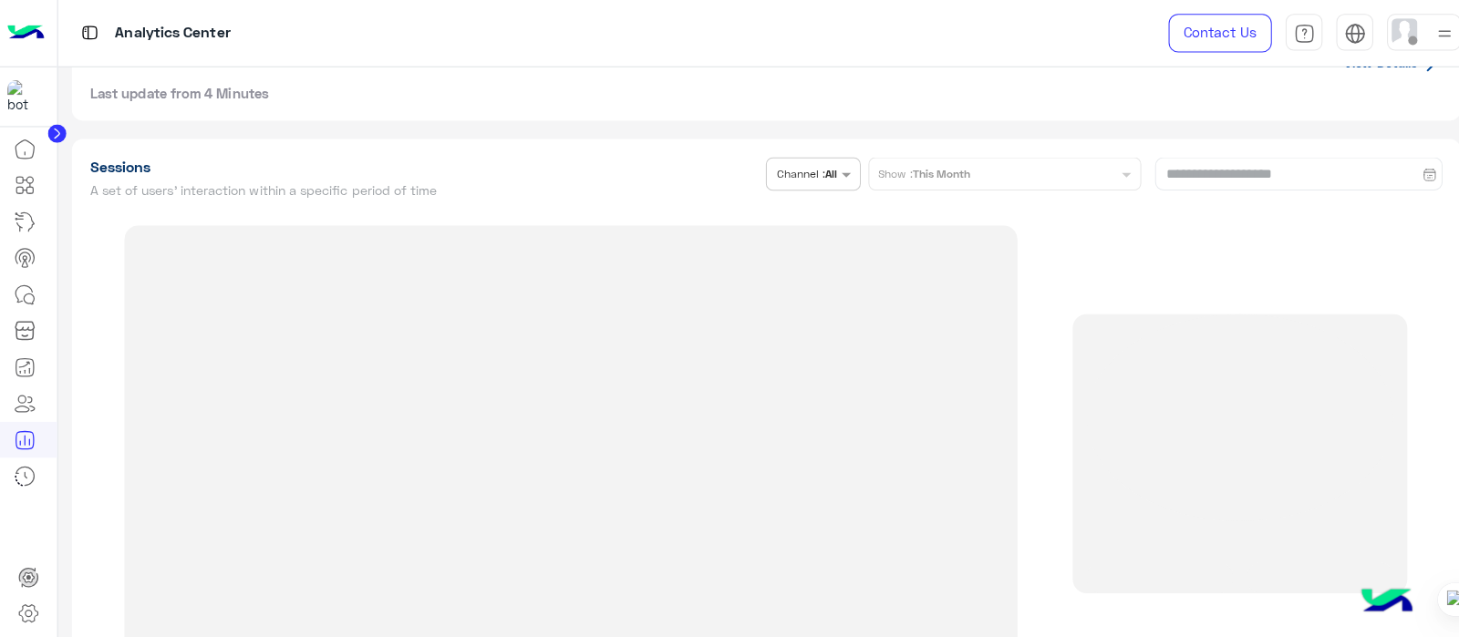
type input "**********"
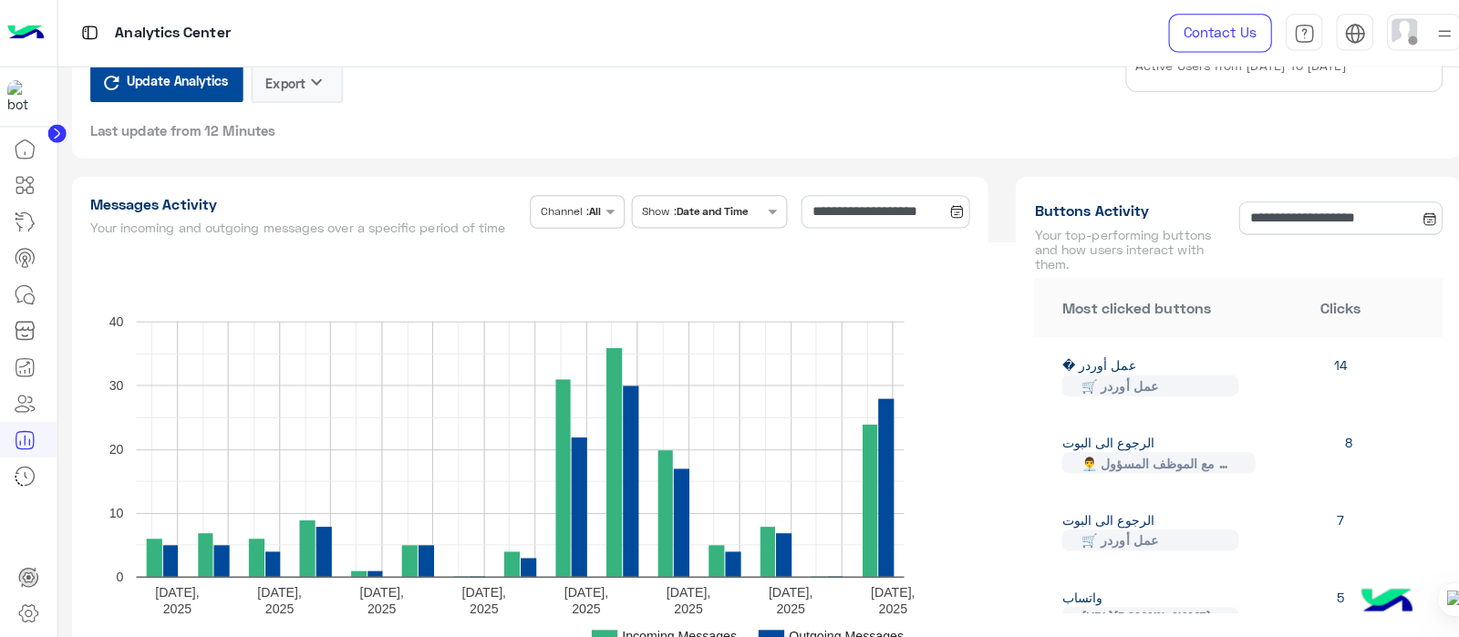
scroll to position [57, 0]
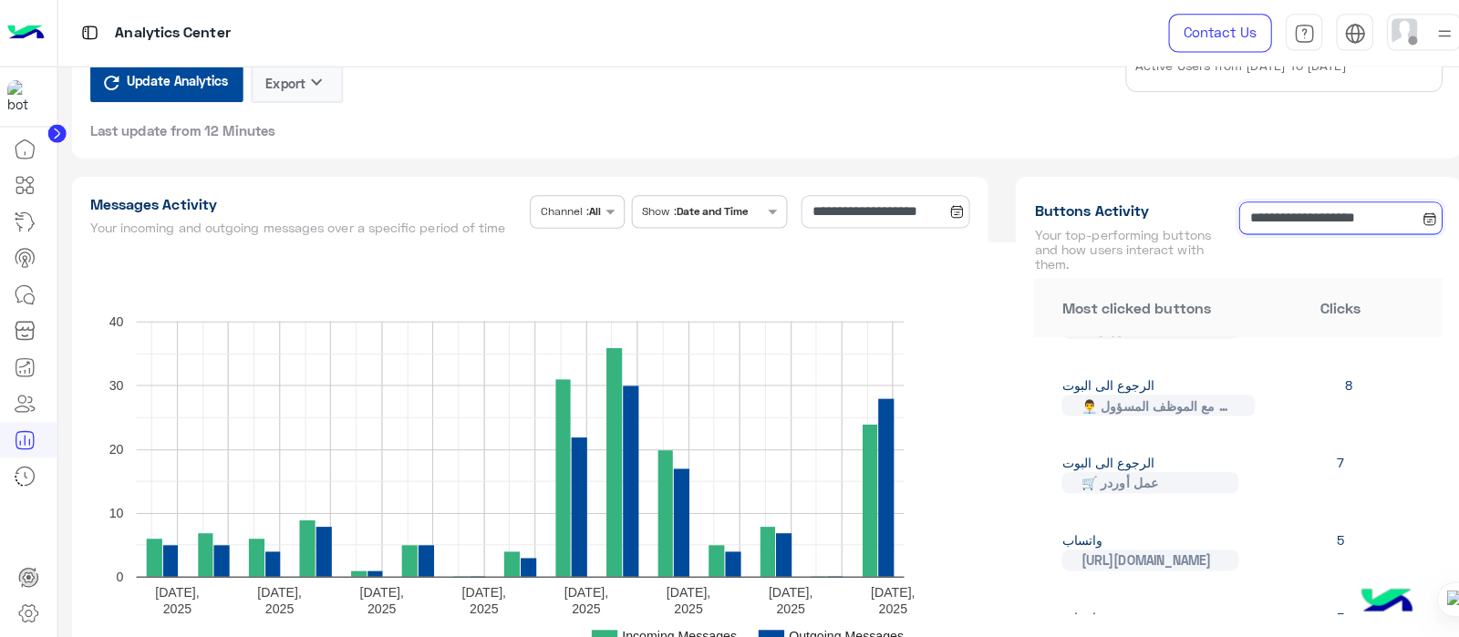
click at [1276, 214] on input "**********" at bounding box center [1325, 216] width 201 height 33
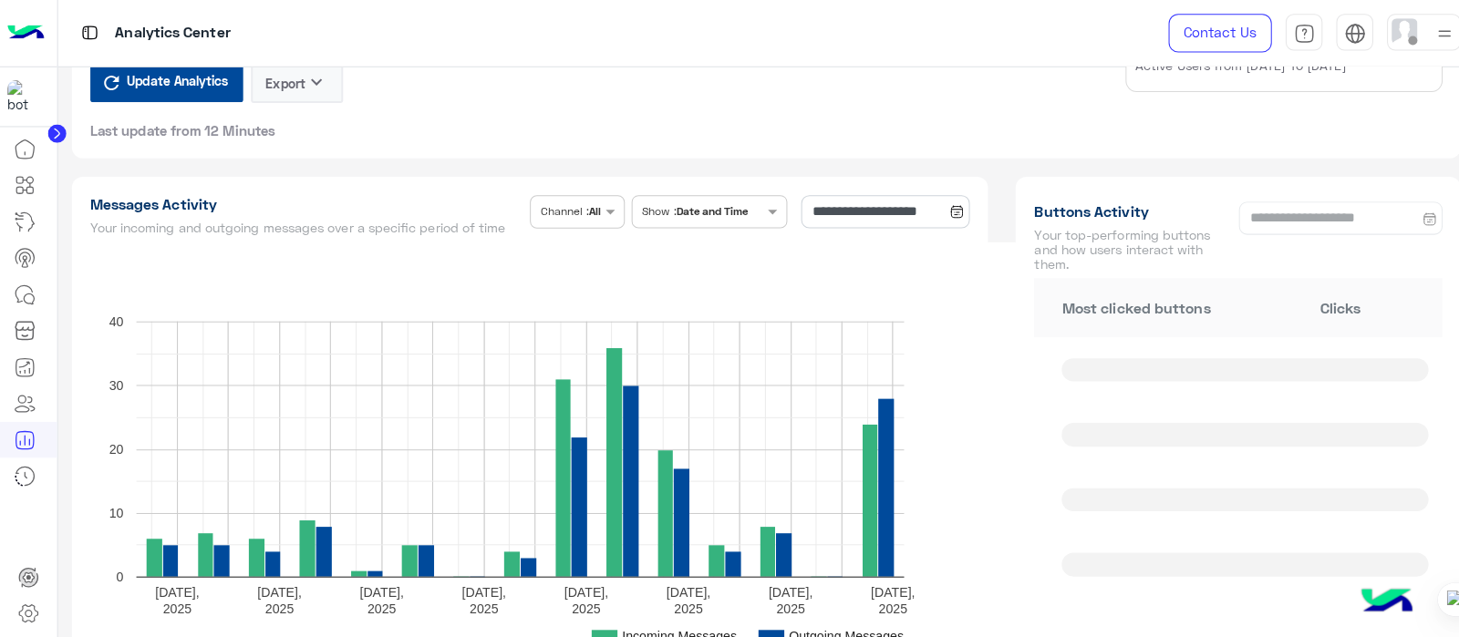
type input "**********"
click at [982, 454] on rect "A chart." at bounding box center [550, 445] width 923 height 410
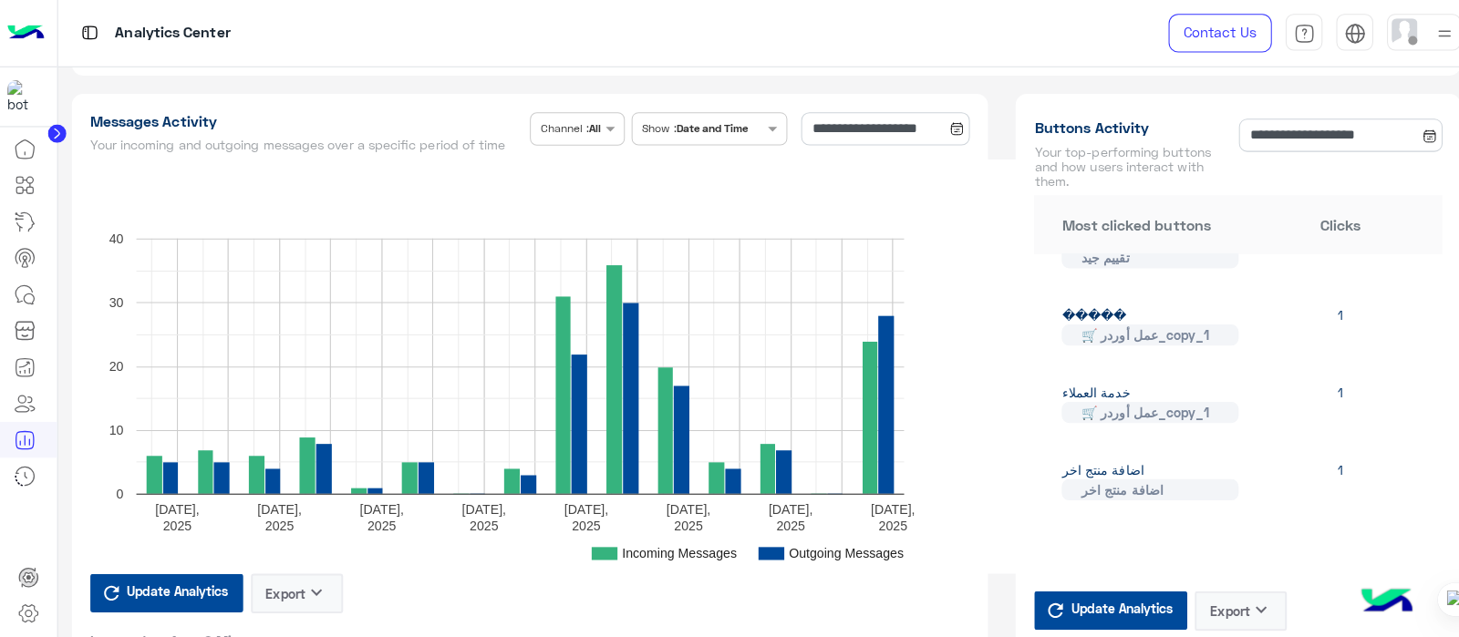
scroll to position [0, 0]
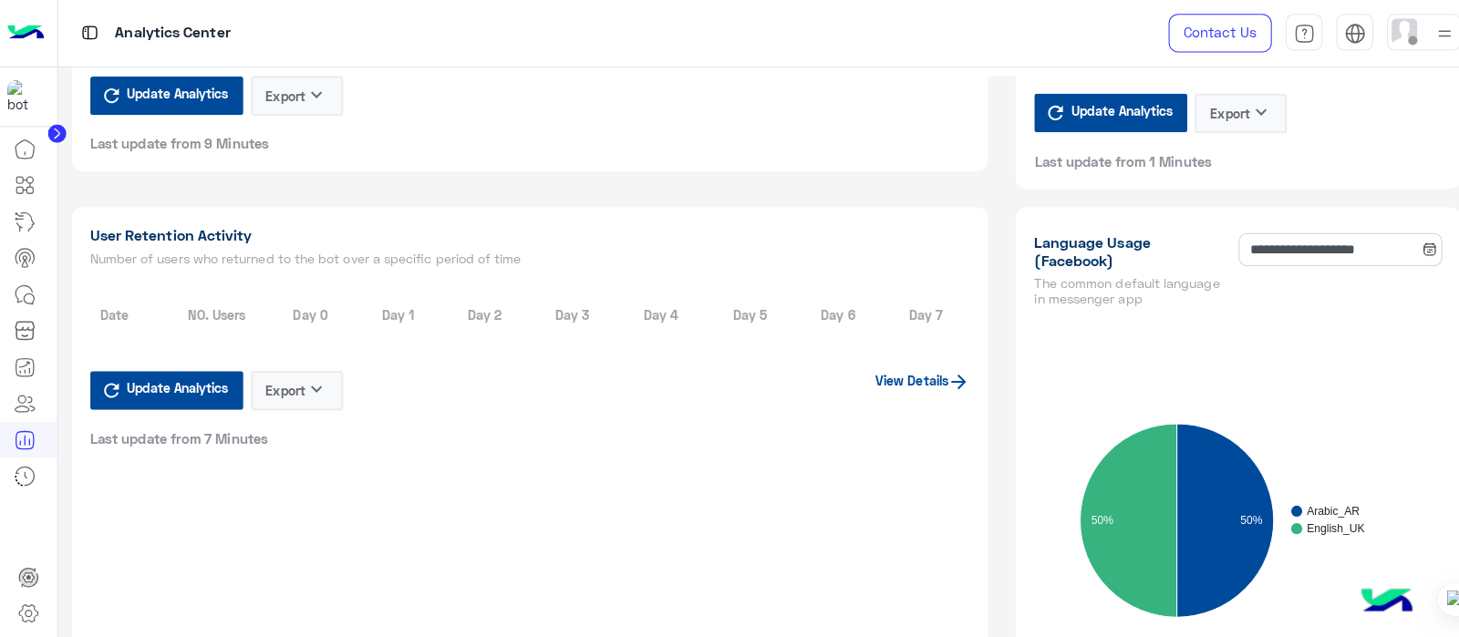
click at [901, 378] on link "View Details" at bounding box center [912, 376] width 94 height 15
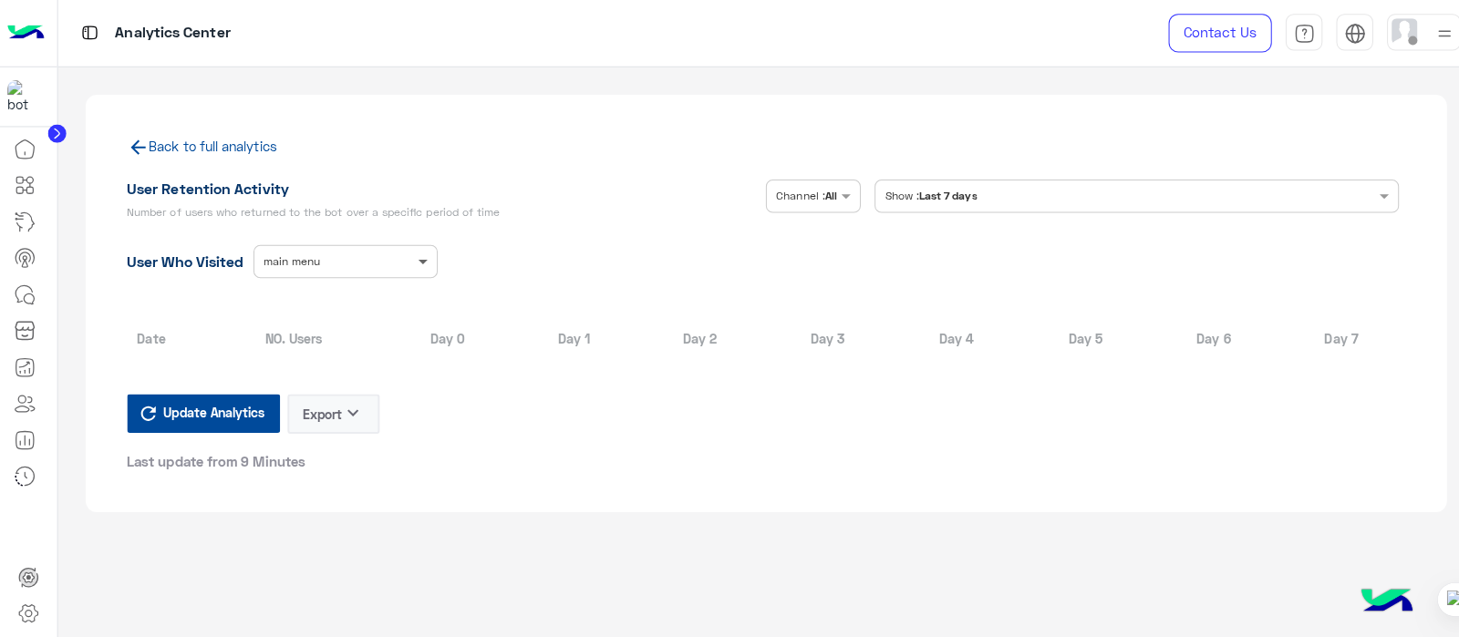
click at [410, 262] on span at bounding box center [420, 258] width 23 height 19
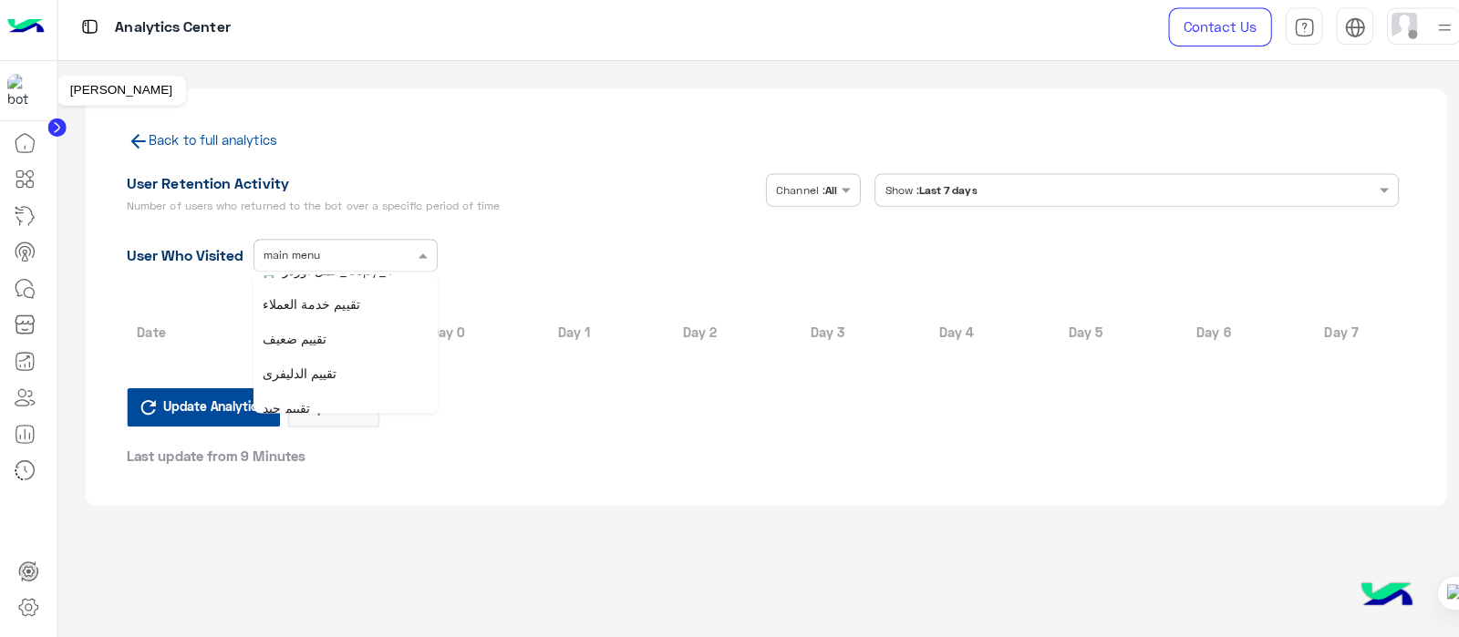
scroll to position [416, 0]
click at [371, 320] on div "تقييم خدمة العملاء" at bounding box center [342, 321] width 182 height 34
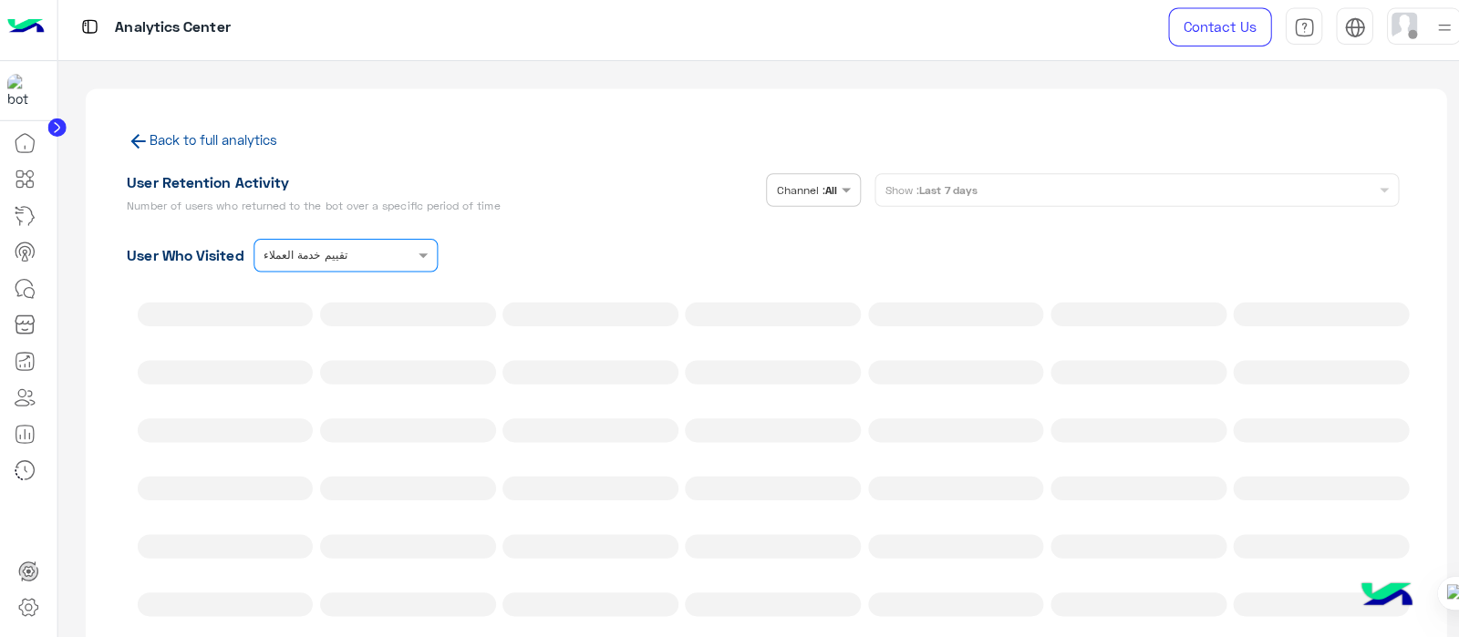
scroll to position [0, 0]
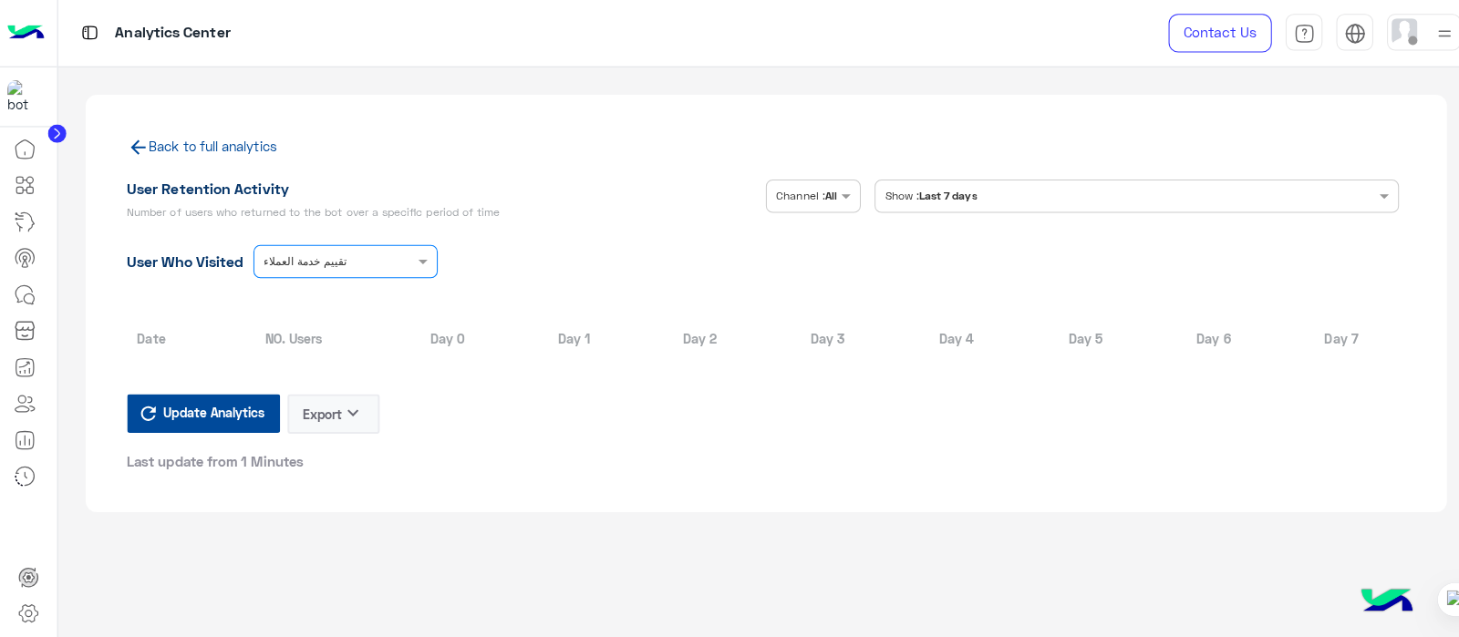
click at [1102, 196] on input "text" at bounding box center [1107, 192] width 416 height 16
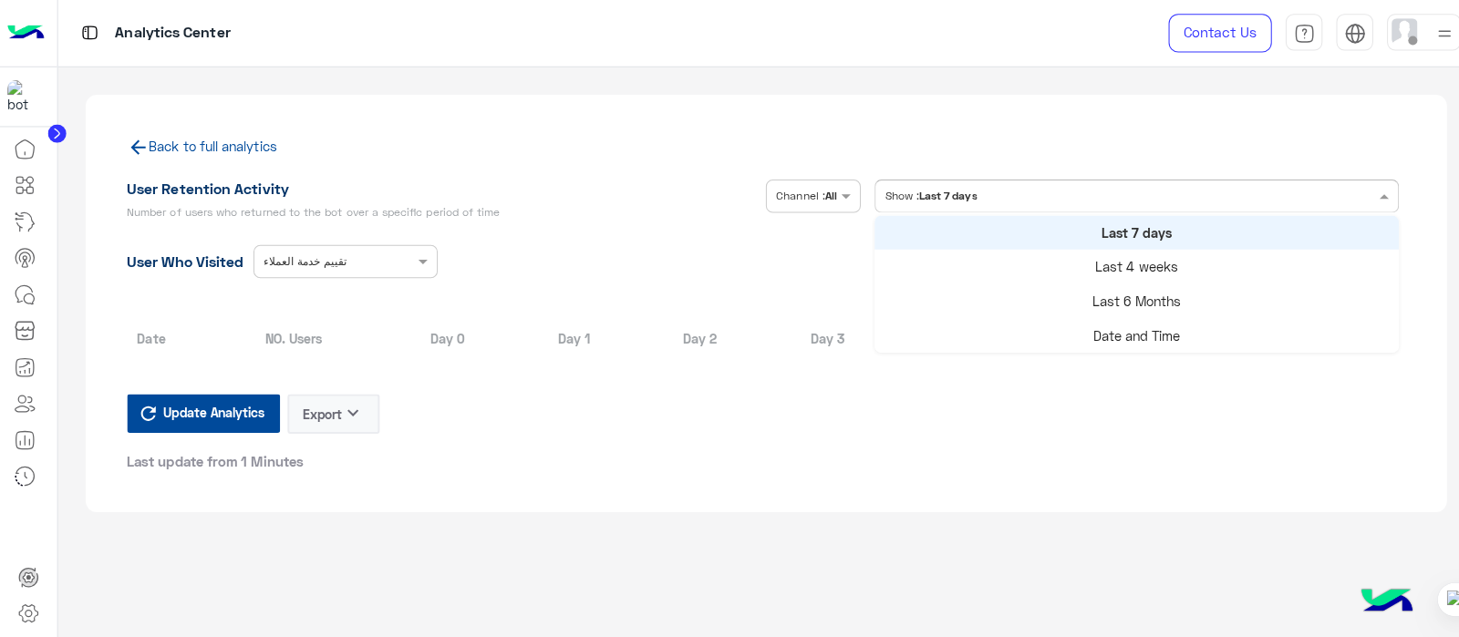
click at [1078, 237] on div "Last 7 days" at bounding box center [1124, 230] width 518 height 34
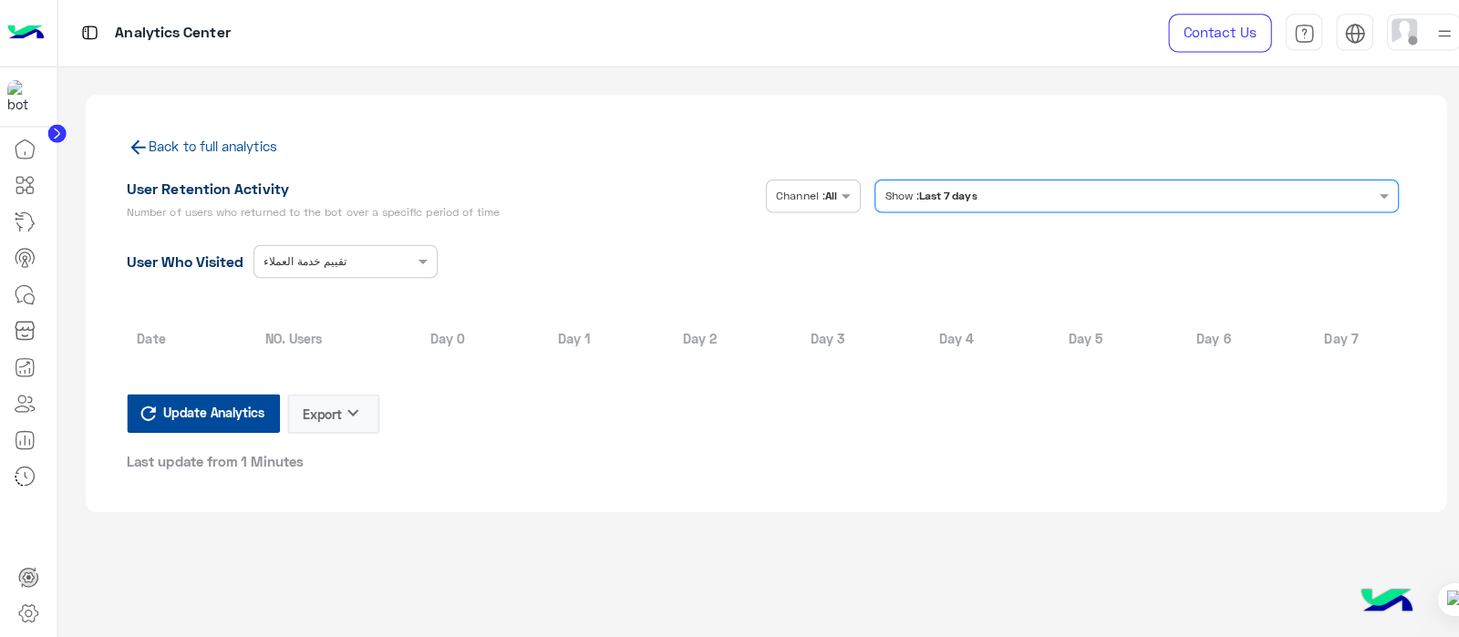
click at [336, 401] on button "Export keyboard_arrow_down" at bounding box center [329, 409] width 91 height 39
click at [581, 516] on app-user-retention-full "Back to full analytics User Retention Activity Number of users who returned to …" at bounding box center [758, 353] width 1402 height 572
click at [26, 441] on icon at bounding box center [25, 436] width 22 height 22
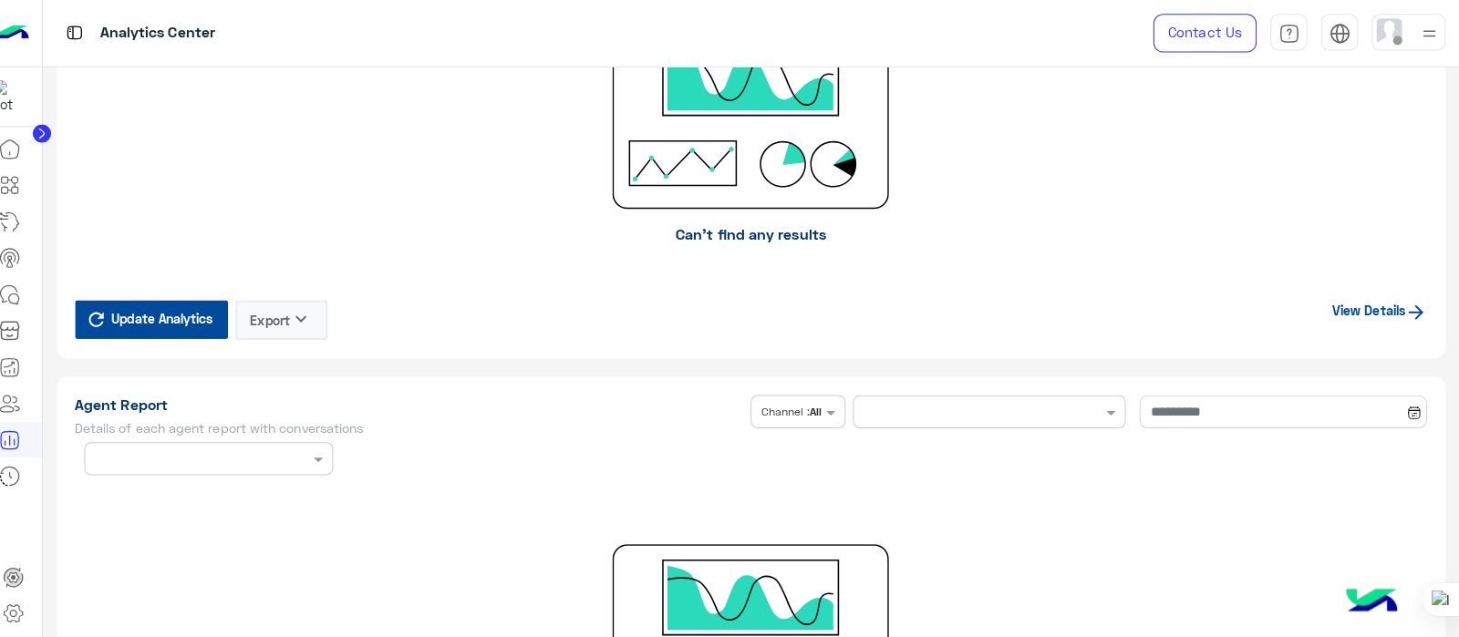
click at [187, 460] on div "Agent Name ×" at bounding box center [221, 454] width 246 height 33
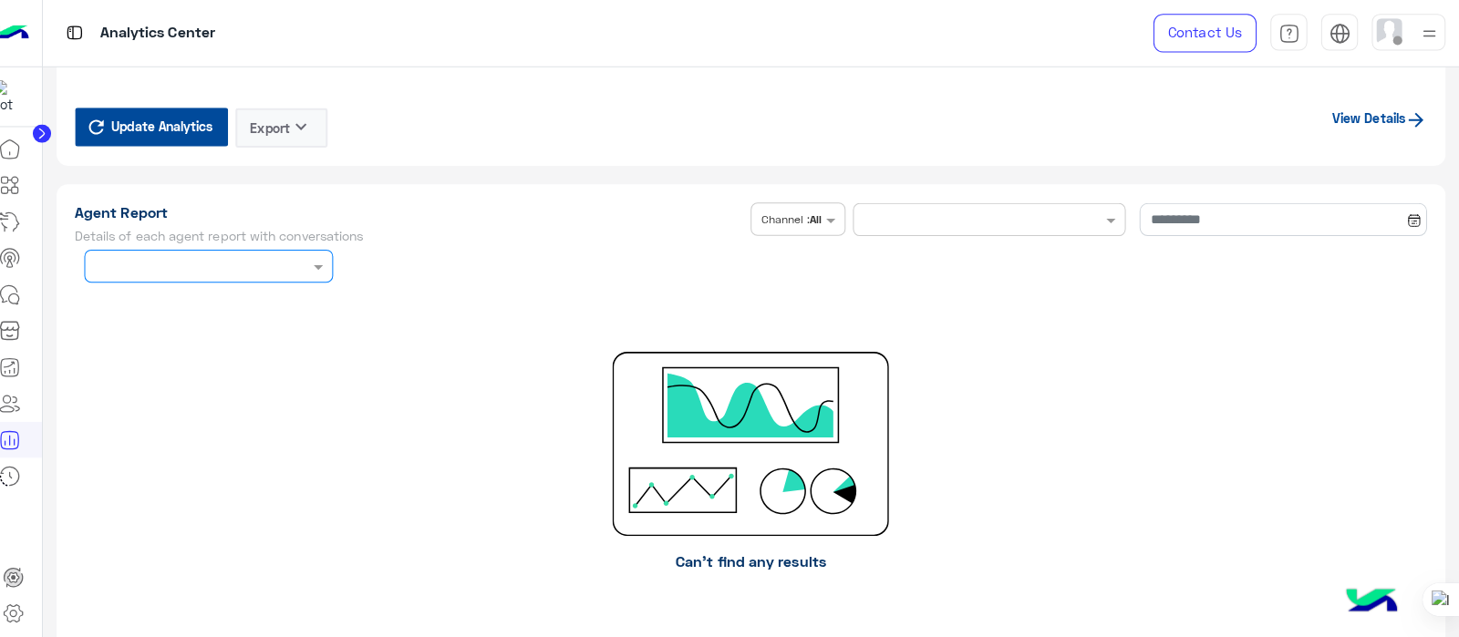
scroll to position [4784, 0]
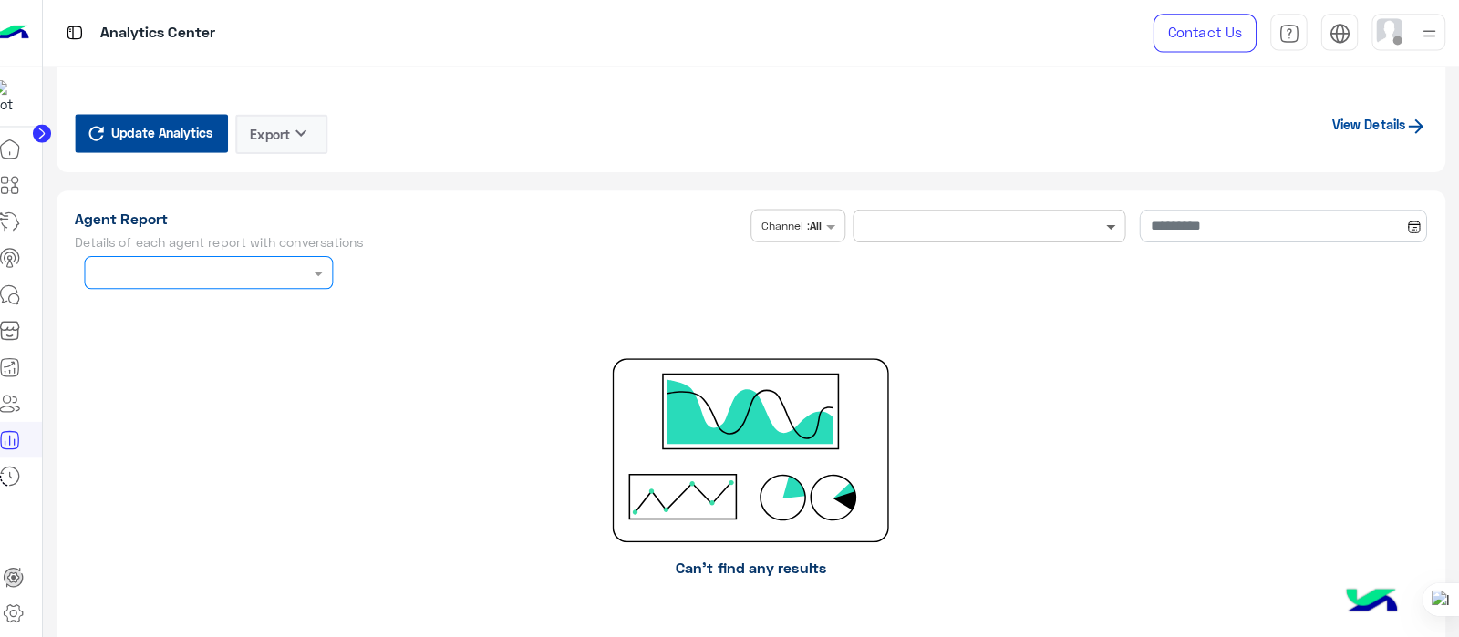
click at [1105, 214] on span at bounding box center [1116, 223] width 23 height 19
click at [995, 255] on span "This Week" at bounding box center [994, 259] width 61 height 15
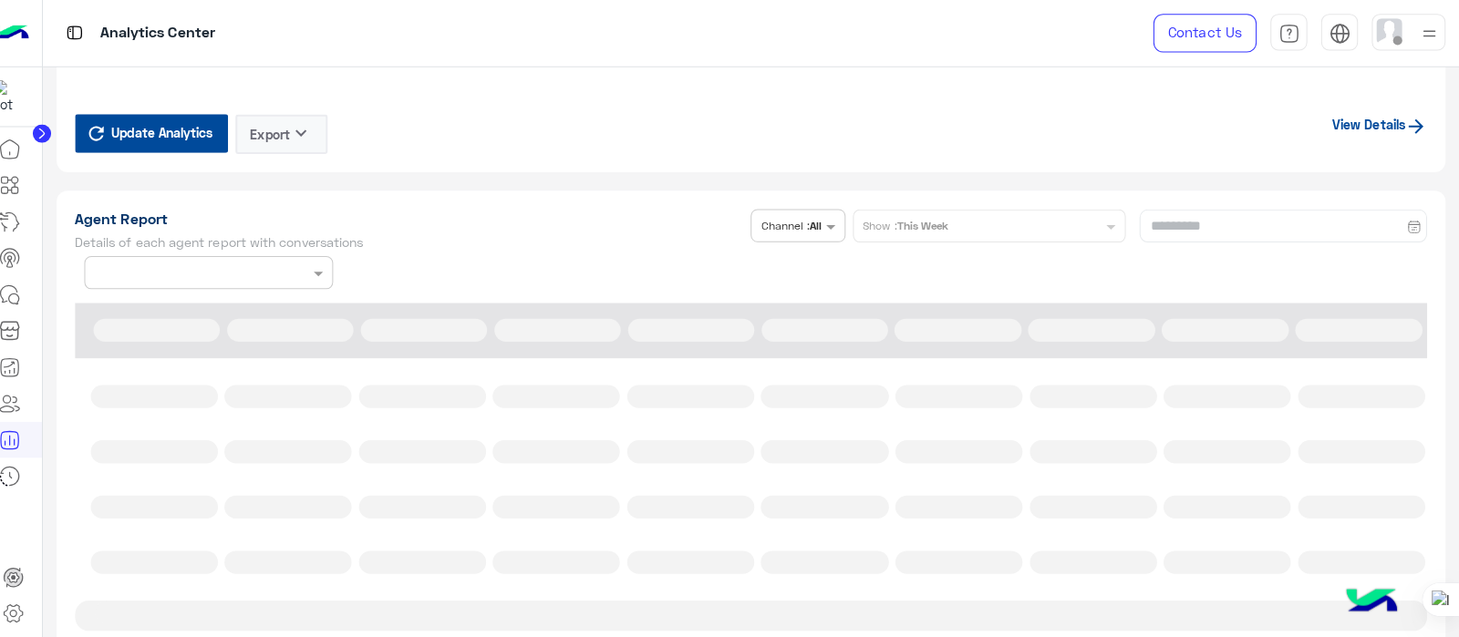
click at [1224, 224] on div "Agent Report Details of each agent report with conversations Channel Channel : …" at bounding box center [758, 246] width 1338 height 79
click at [1408, 221] on div "Agent Report Details of each agent report with conversations Channel Channel : …" at bounding box center [758, 246] width 1338 height 79
type input "**********"
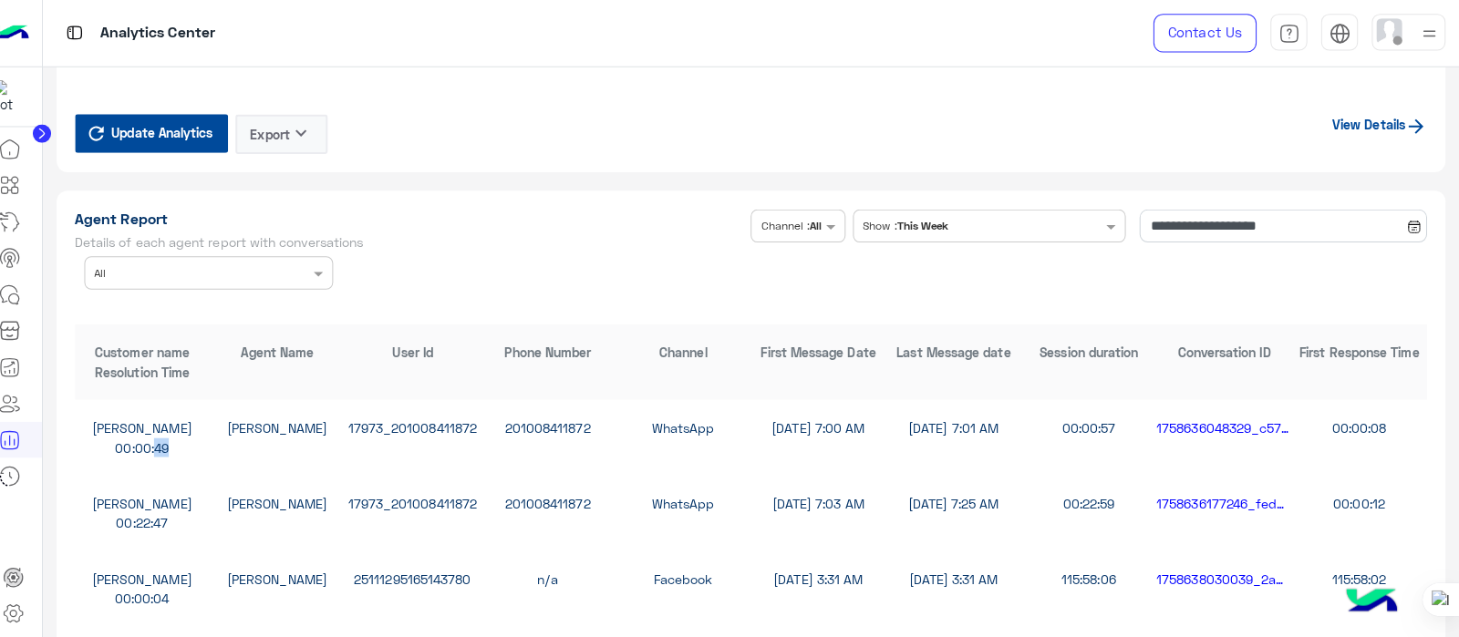
drag, startPoint x: 168, startPoint y: 440, endPoint x: 196, endPoint y: 440, distance: 28.3
click at [196, 440] on div "00:00:49" at bounding box center [156, 442] width 134 height 19
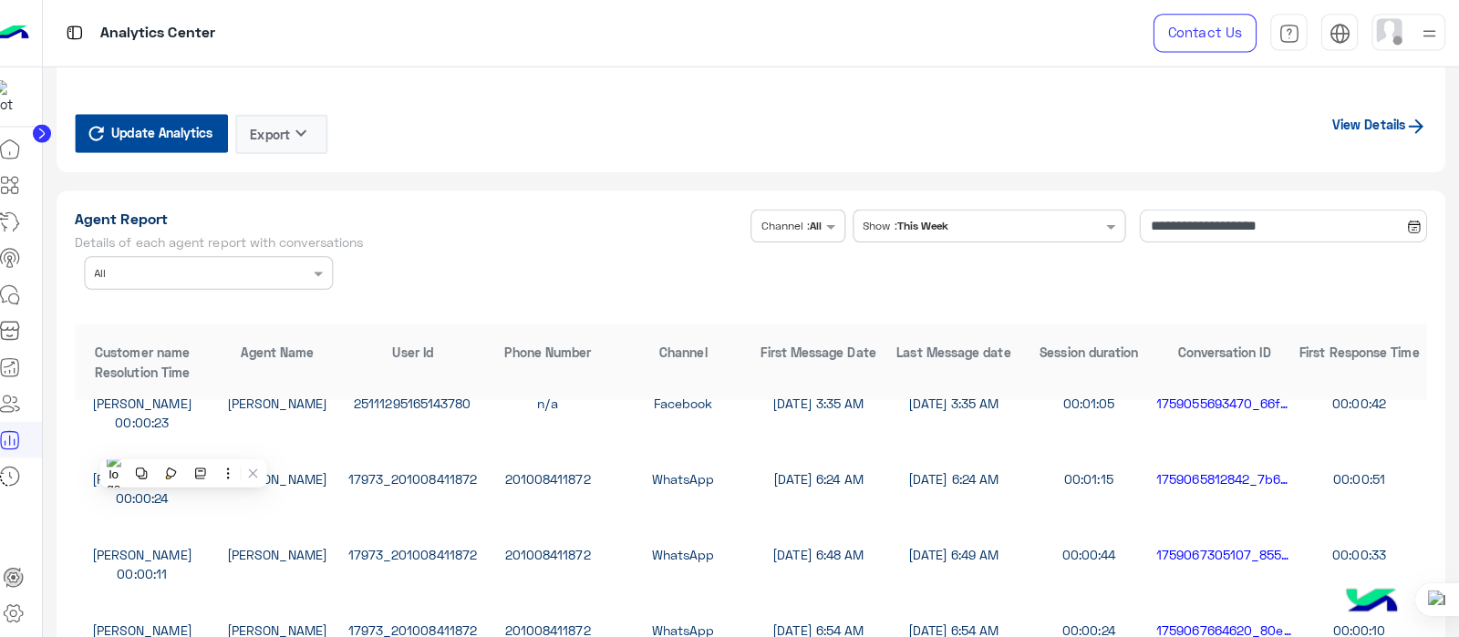
scroll to position [0, 0]
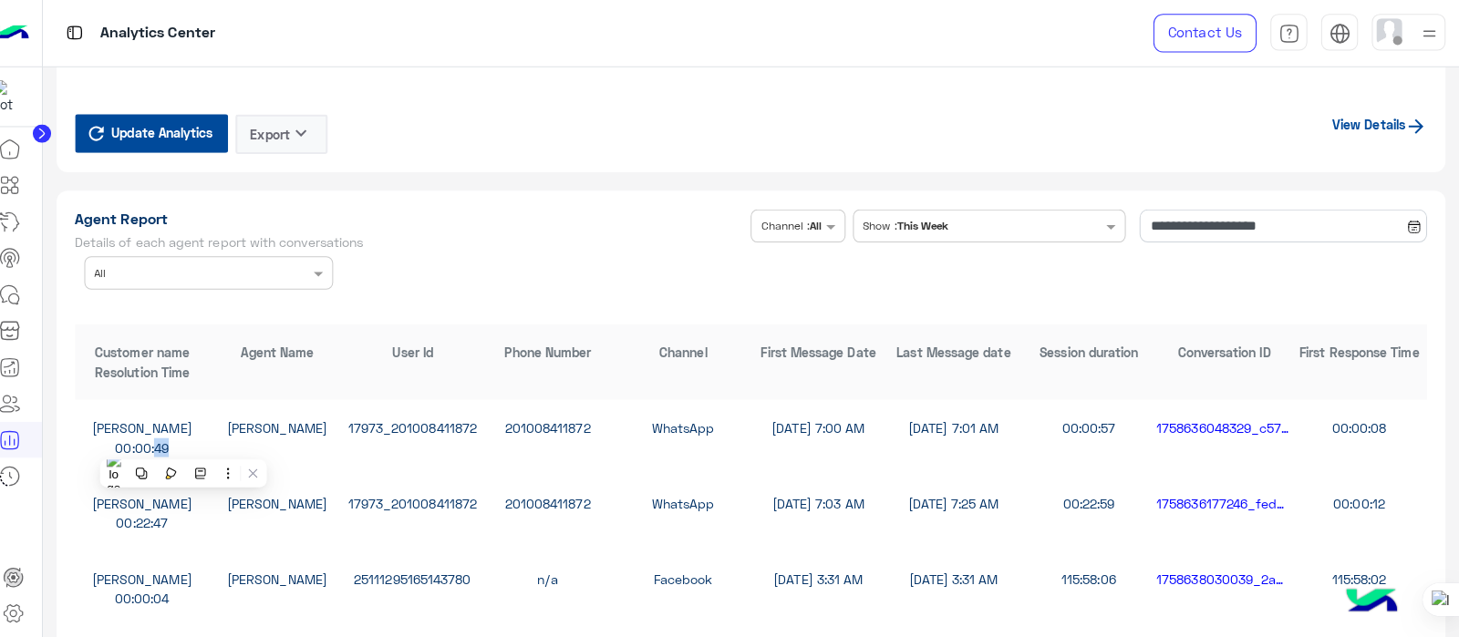
click at [1371, 435] on div "[PERSON_NAME] 17973_201008411872 201008411872 WhatsApp [DATE] 7:00 AM [DATE] 7:…" at bounding box center [758, 433] width 1338 height 75
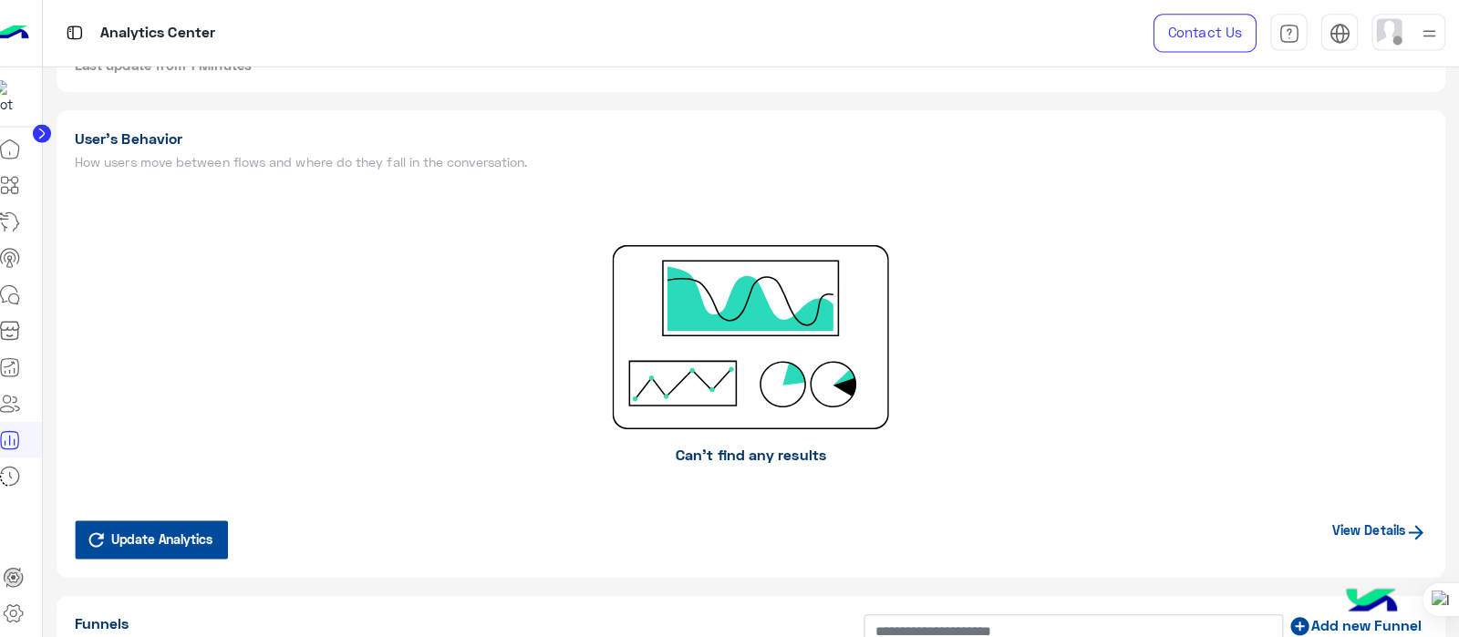
scroll to position [5449, 0]
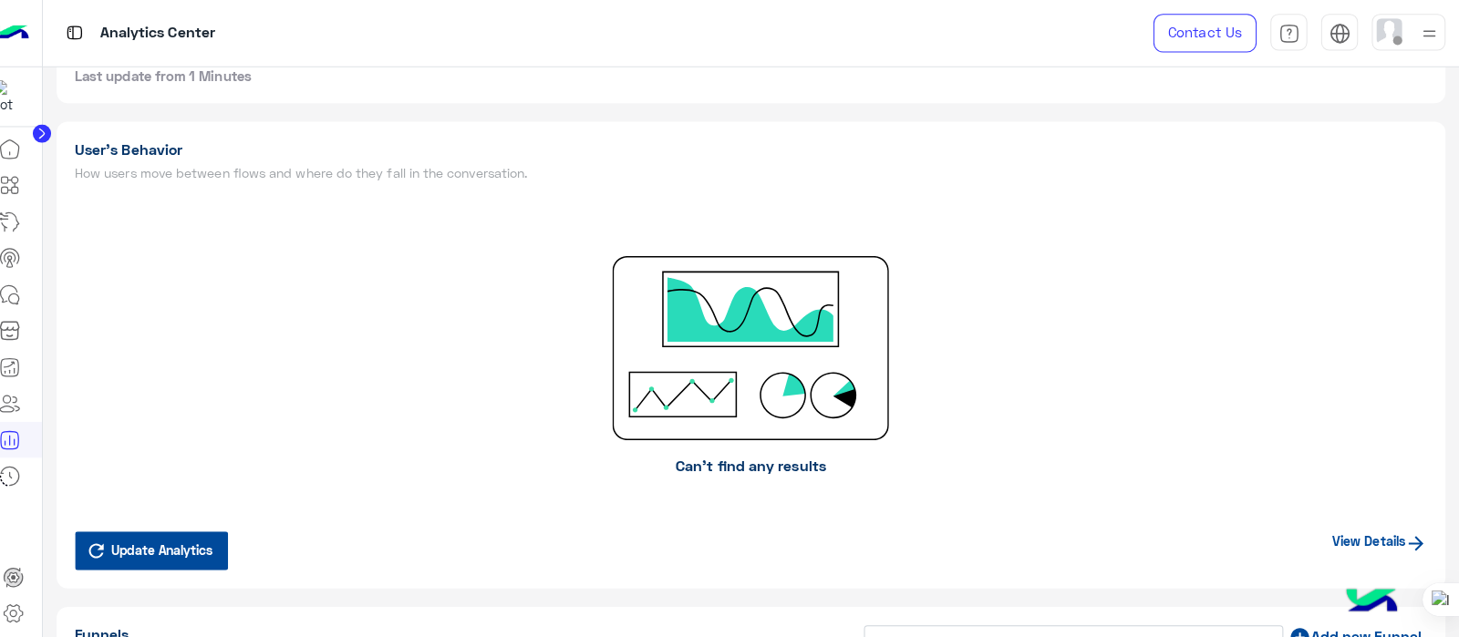
click at [182, 539] on span "Update Analytics" at bounding box center [175, 543] width 109 height 25
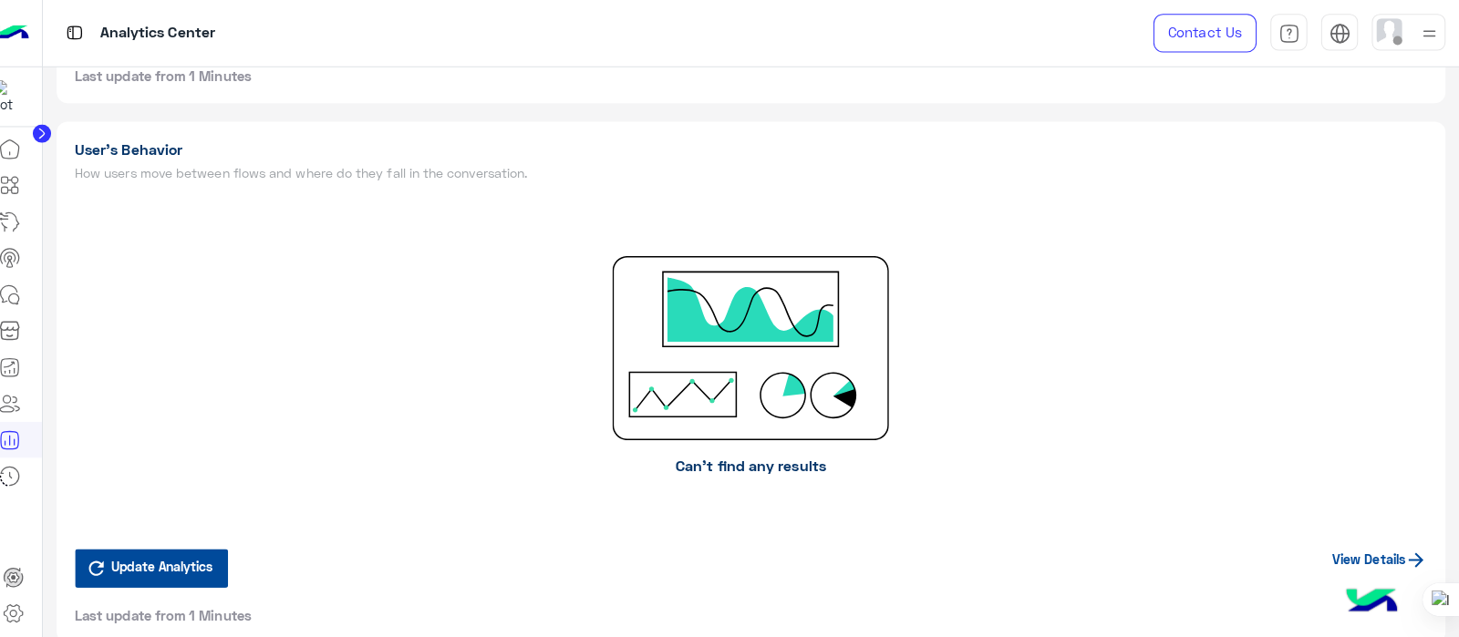
click at [177, 568] on button "Update Analytics" at bounding box center [164, 562] width 151 height 38
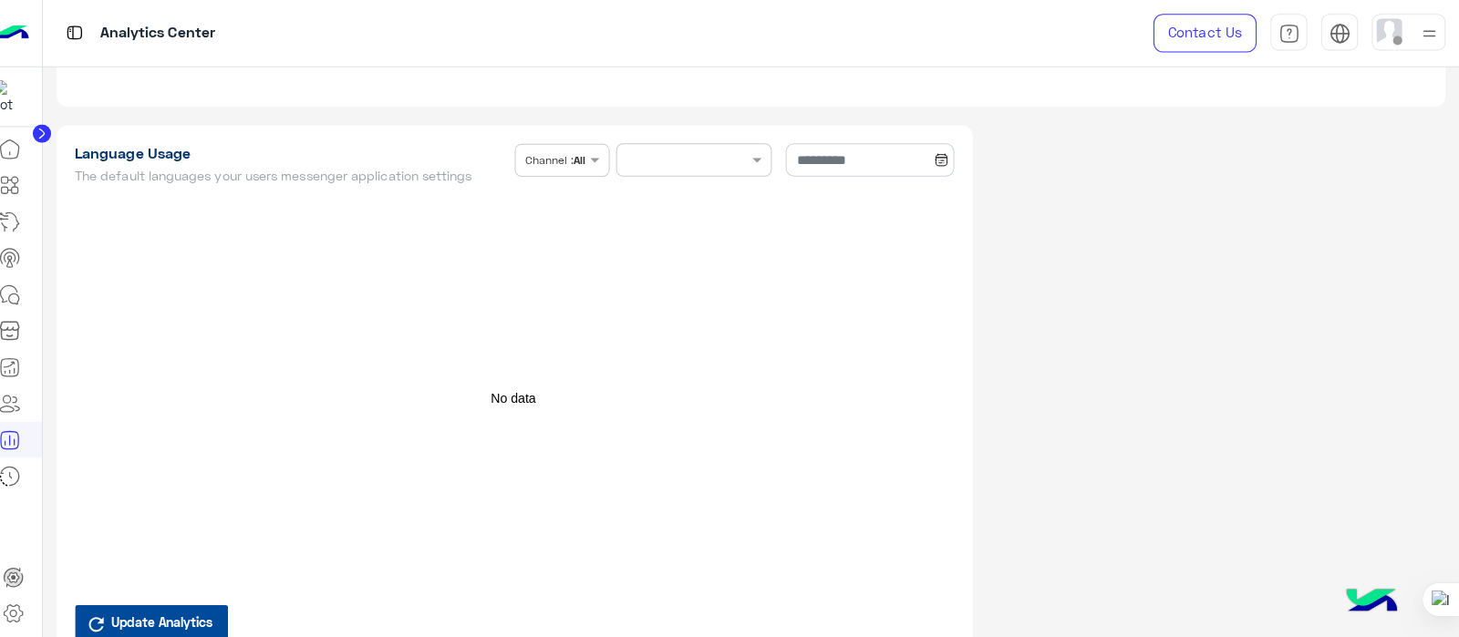
scroll to position [6681, 0]
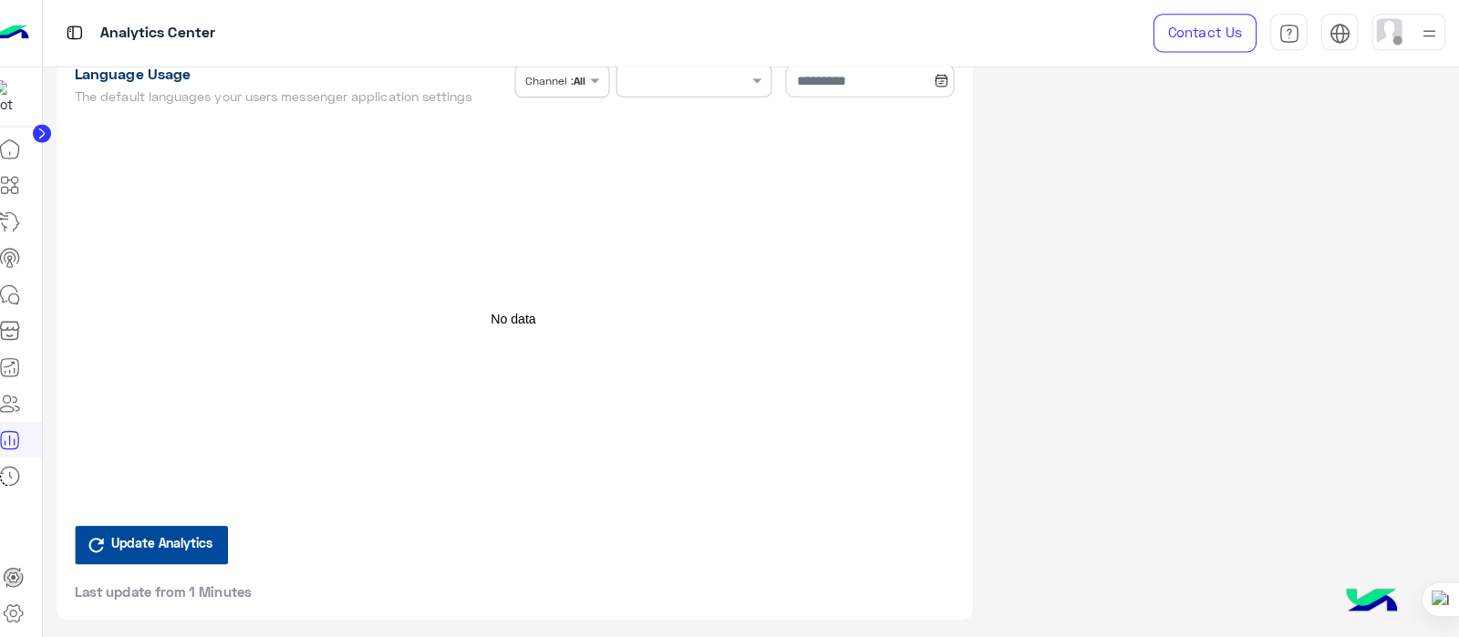
click at [162, 550] on button "Update Analytics" at bounding box center [164, 540] width 151 height 38
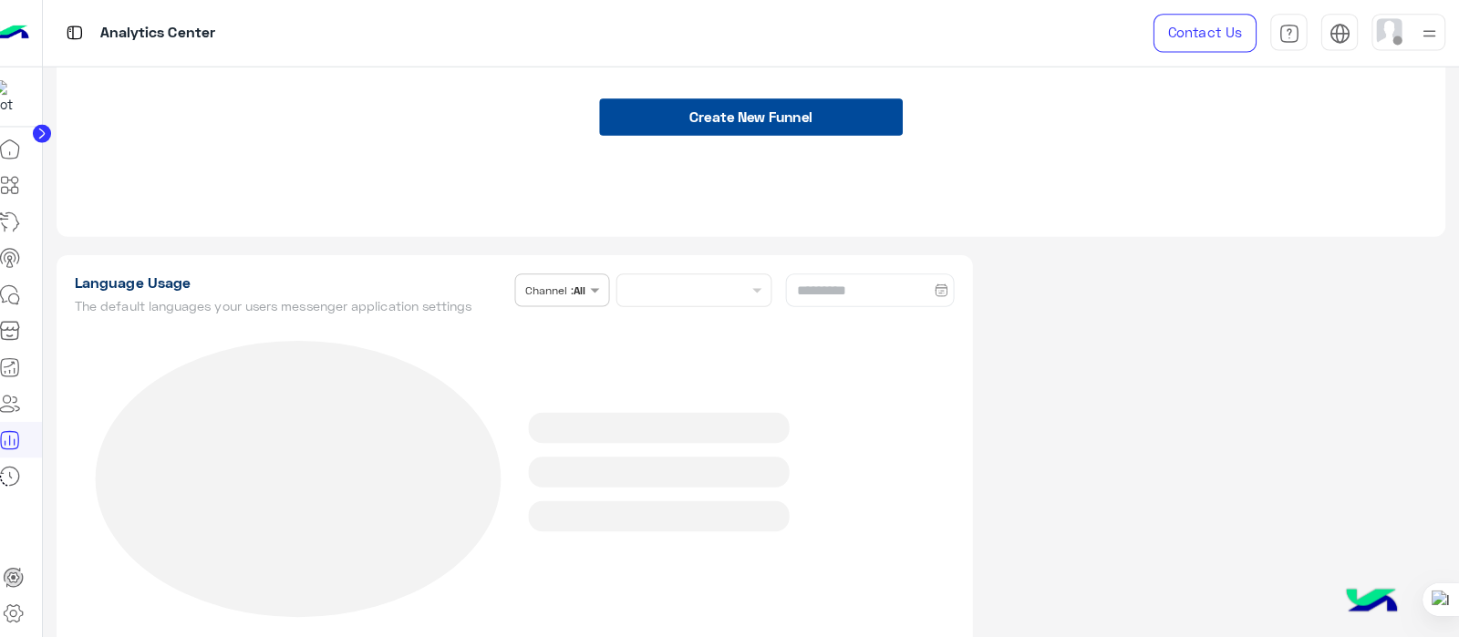
scroll to position [6465, 0]
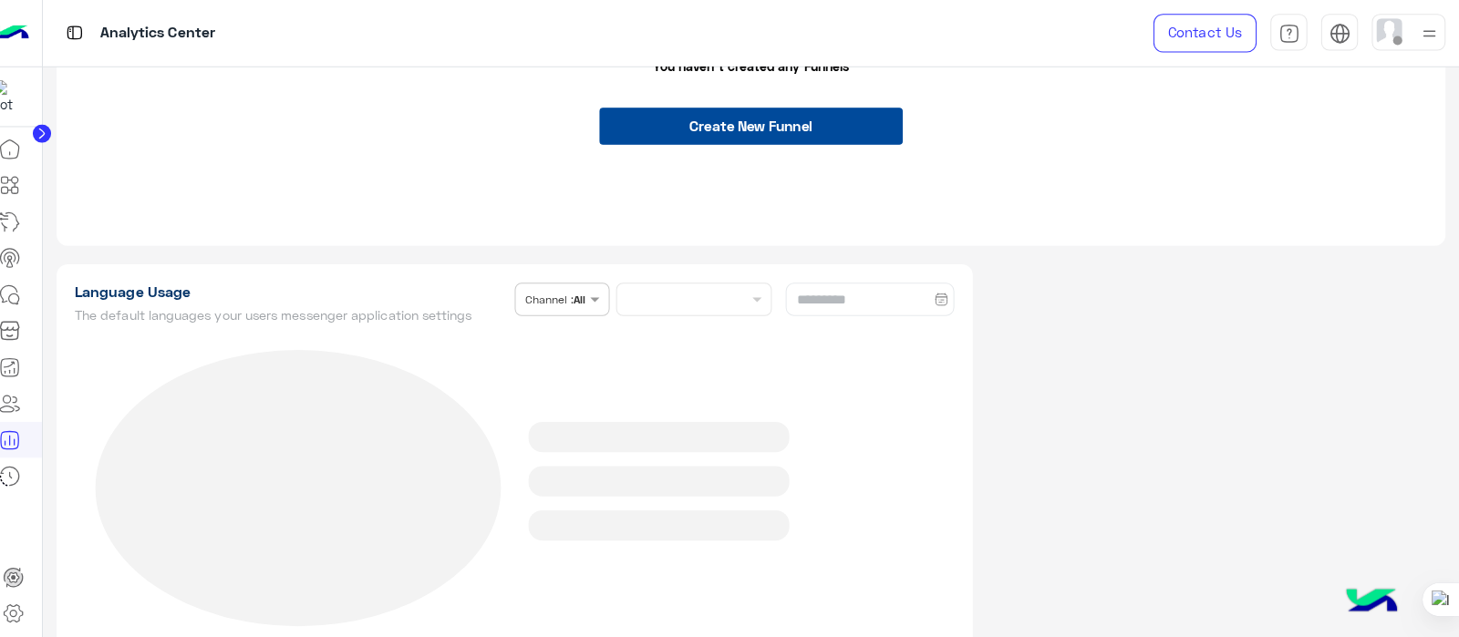
click at [743, 287] on div "Language Usage The default languages your users messenger application settings …" at bounding box center [524, 303] width 871 height 46
click at [743, 292] on div "Language Usage The default languages your users messenger application settings …" at bounding box center [524, 303] width 871 height 46
click at [582, 296] on div "Language Usage The default languages your users messenger application settings …" at bounding box center [524, 303] width 871 height 46
click at [747, 287] on div "Language Usage The default languages your users messenger application settings …" at bounding box center [524, 303] width 871 height 46
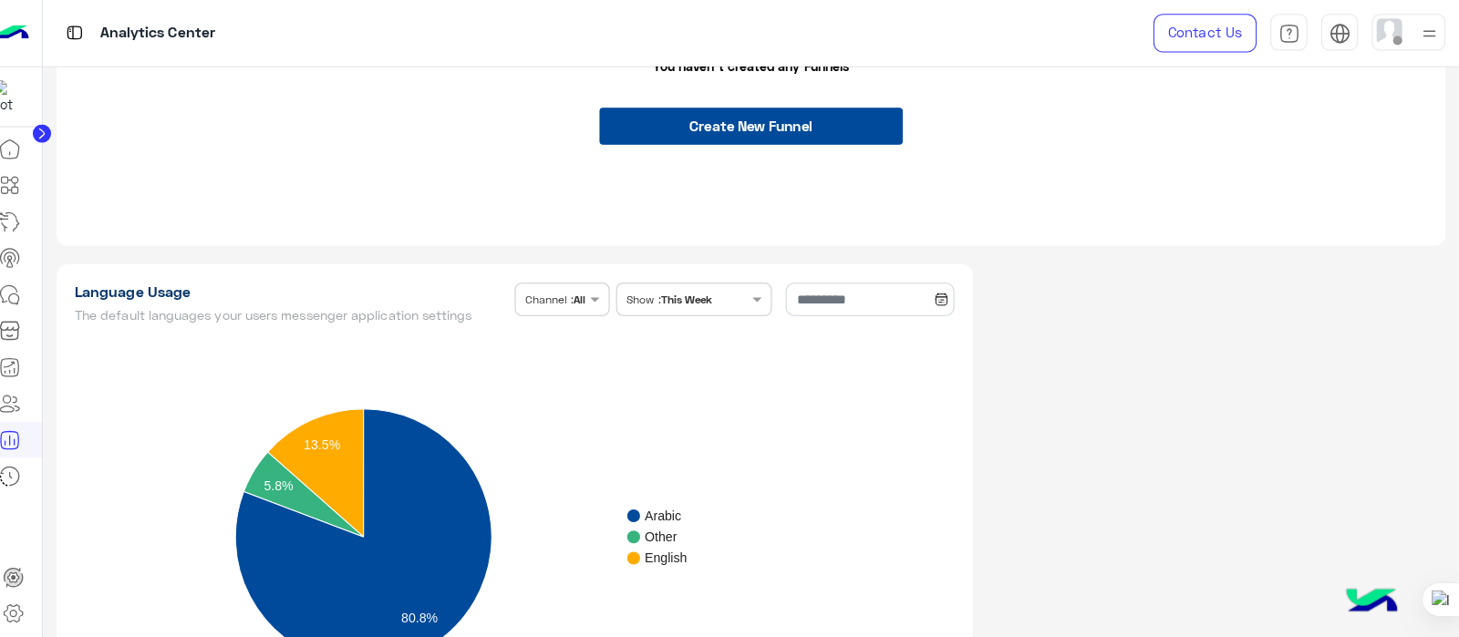
type input "**********"
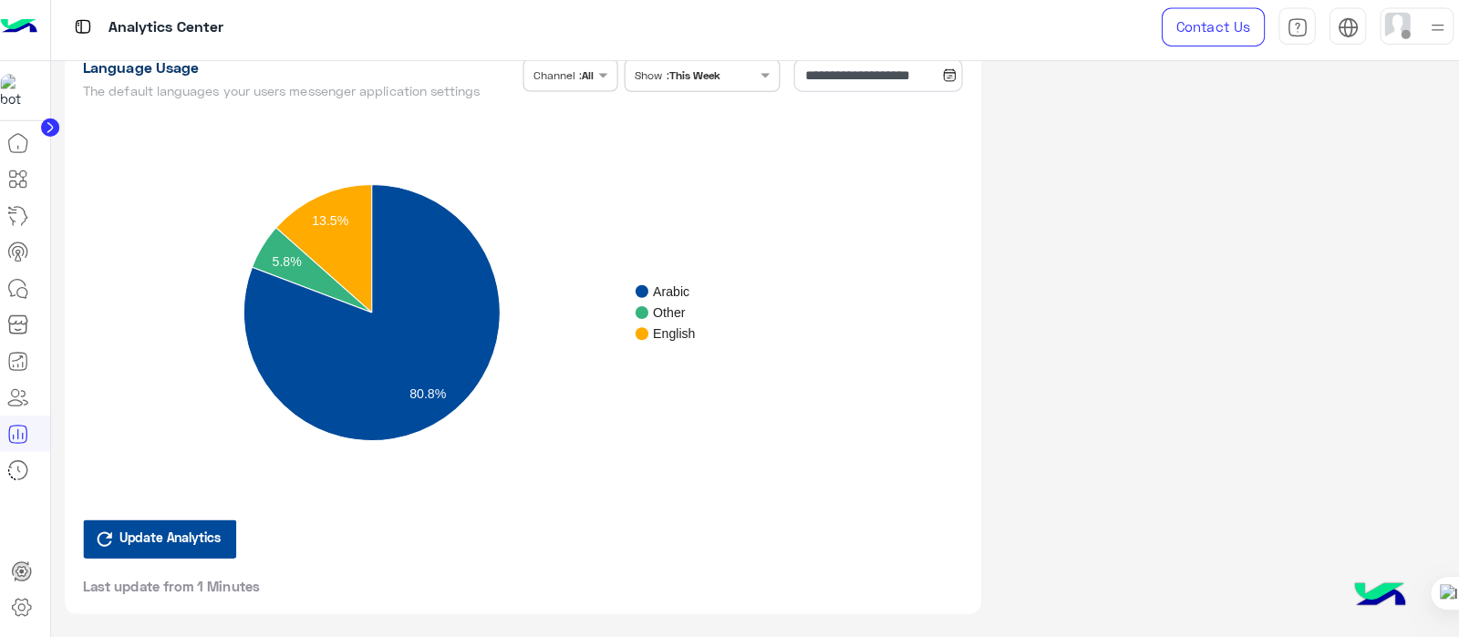
scroll to position [6644, 0]
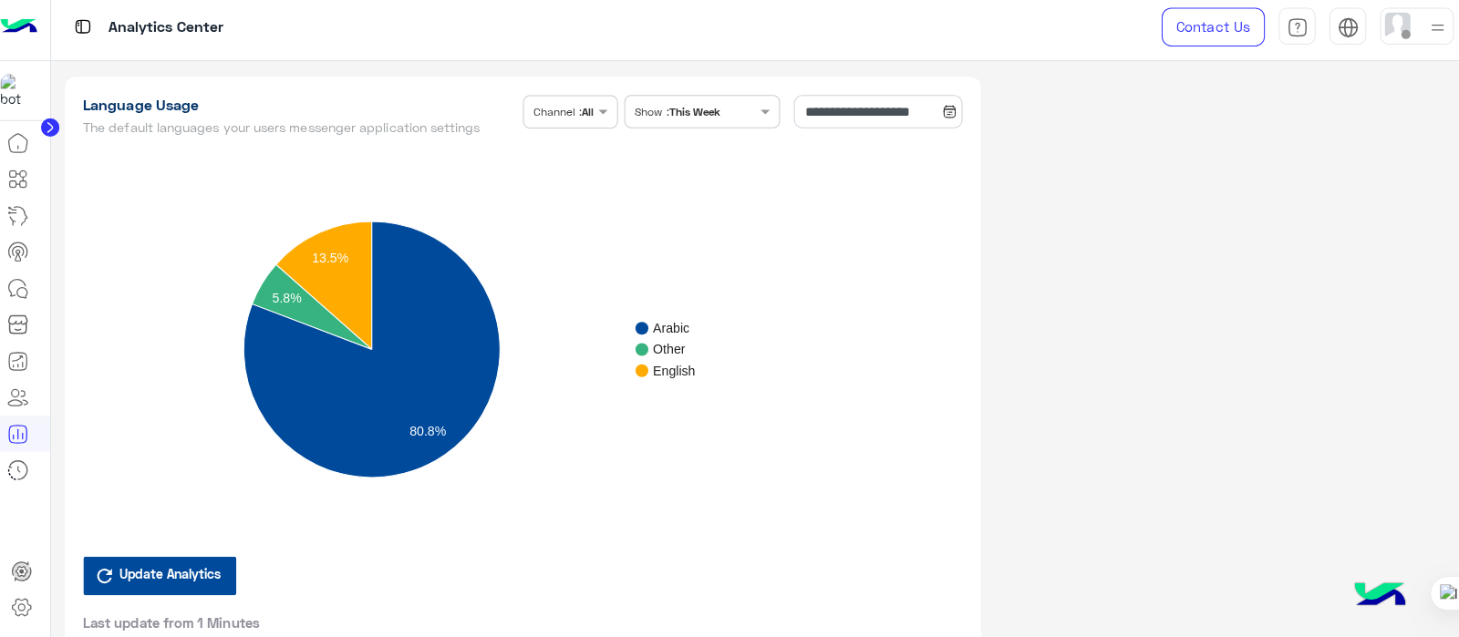
click at [624, 518] on rect "A chart." at bounding box center [522, 352] width 867 height 410
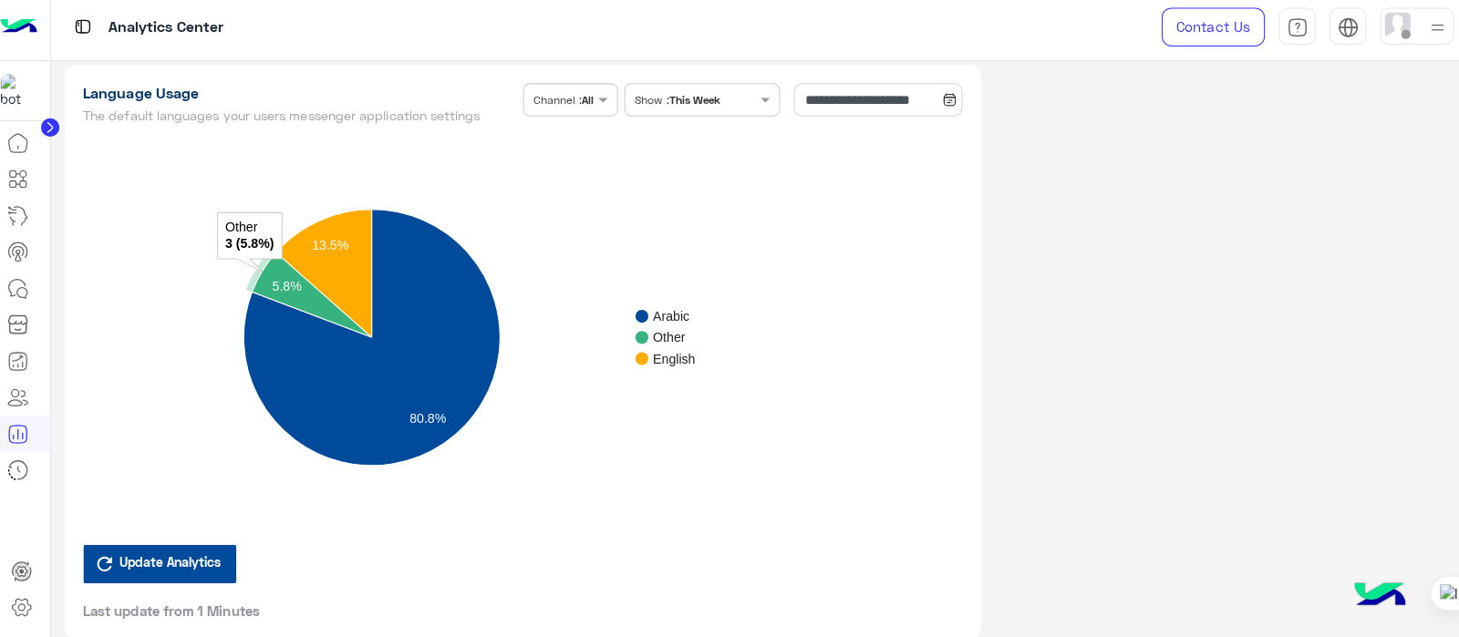
scroll to position [6681, 0]
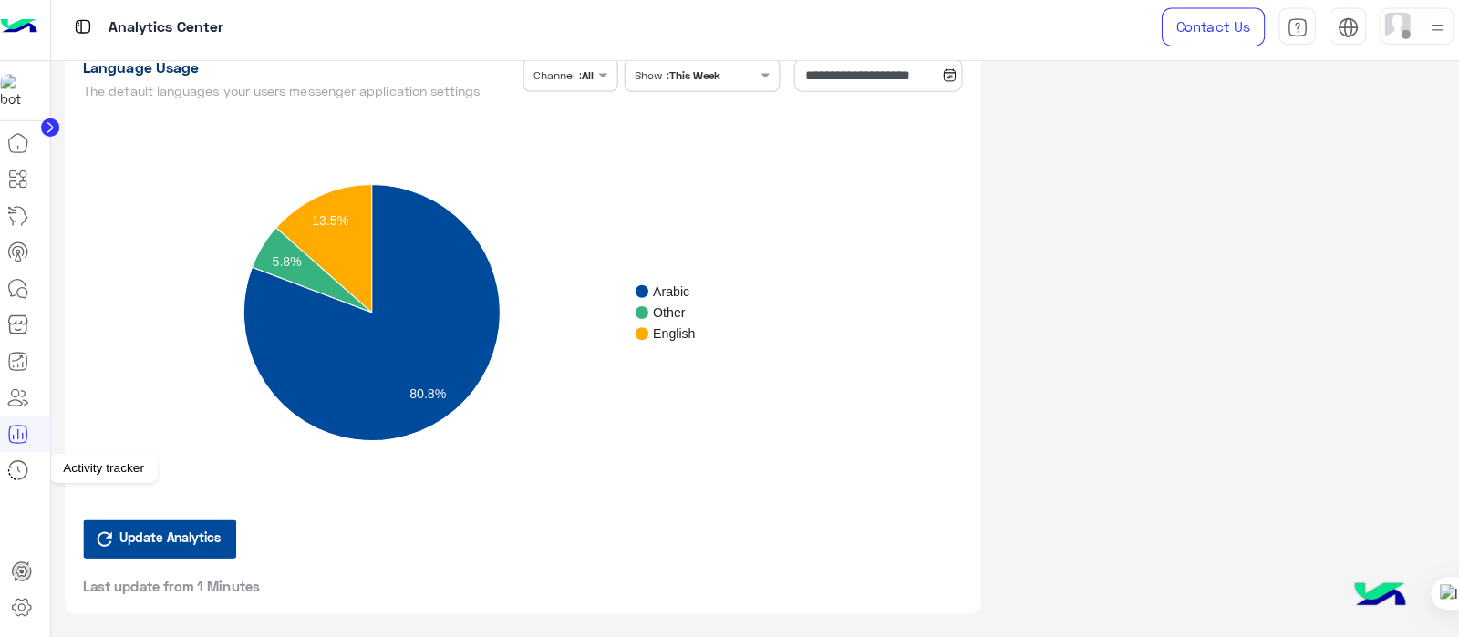
click at [26, 469] on icon at bounding box center [25, 471] width 22 height 22
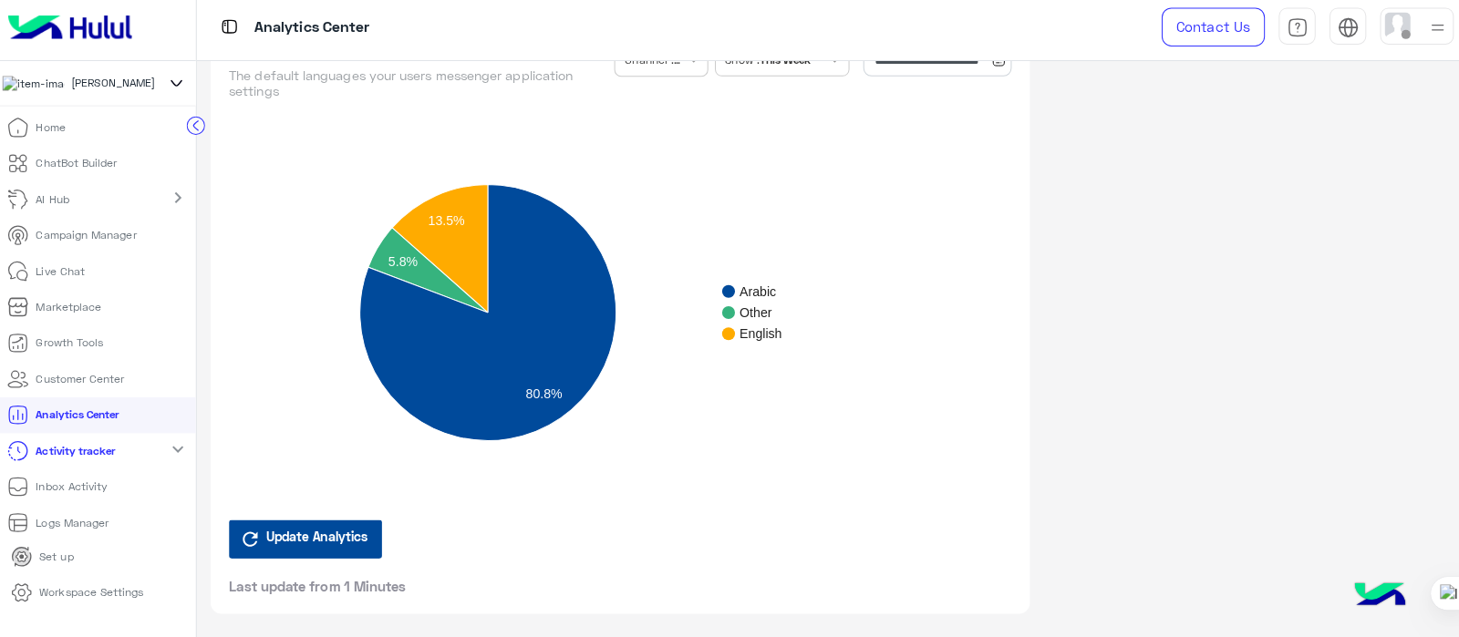
scroll to position [2, 0]
click at [86, 494] on p "Inbox Activity" at bounding box center [78, 486] width 71 height 16
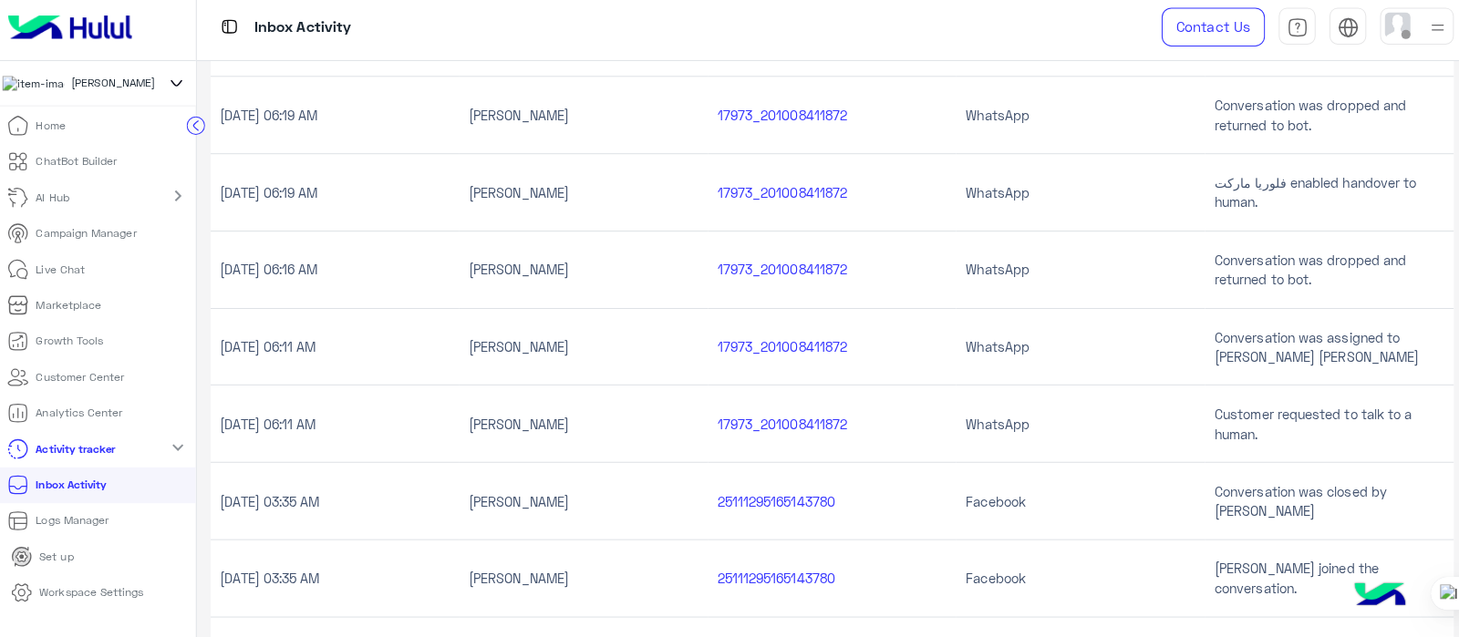
scroll to position [1231, 0]
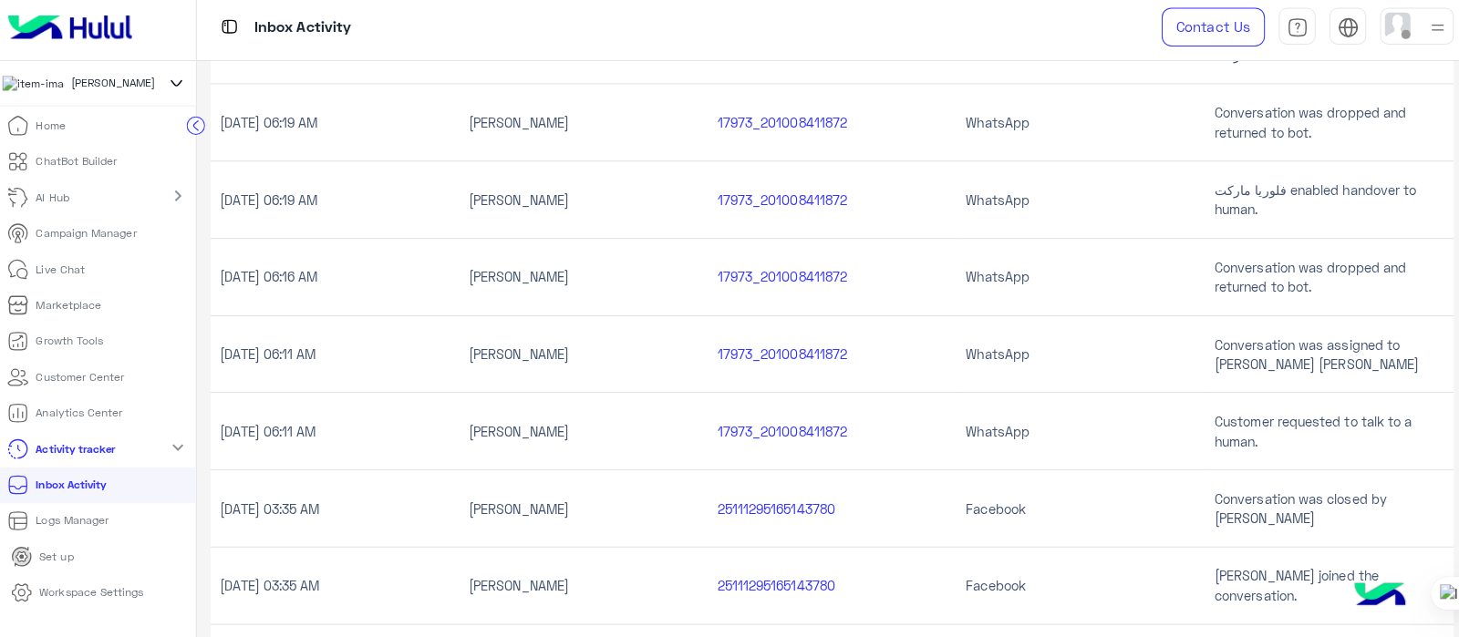
click at [67, 524] on p "Logs Manager" at bounding box center [79, 521] width 72 height 16
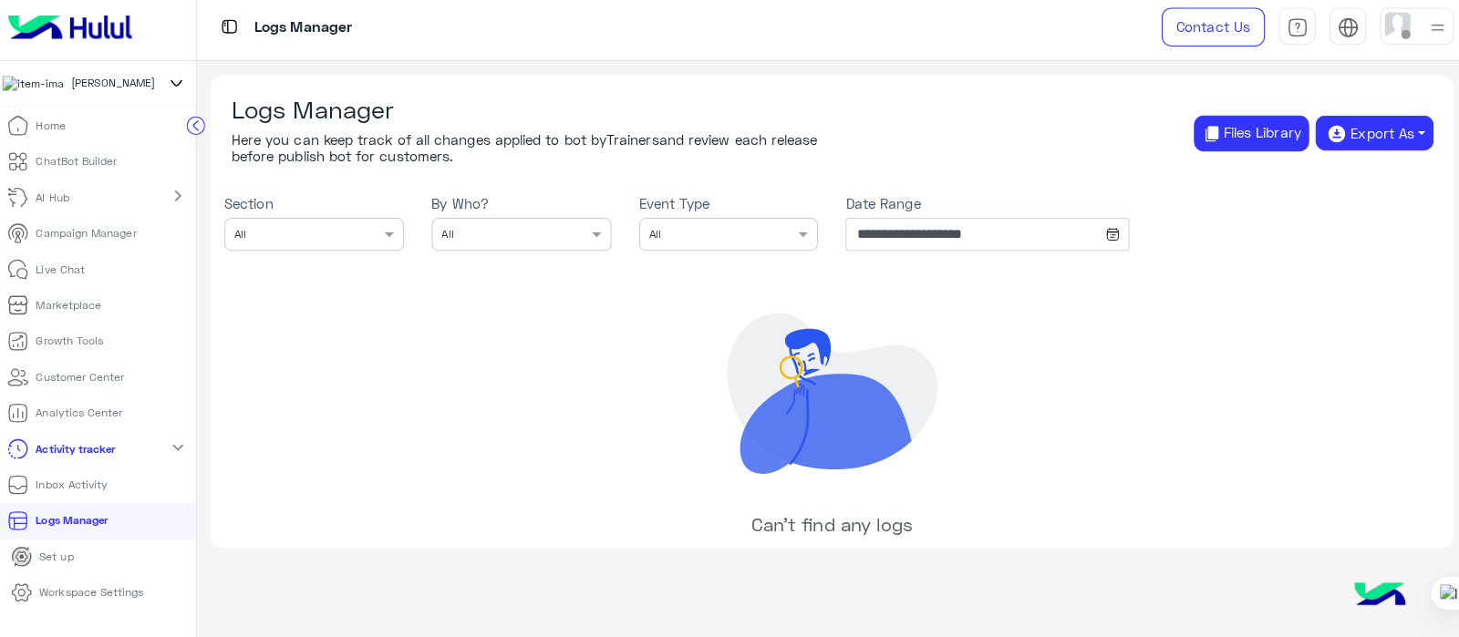
click at [108, 494] on p "Inbox Activity" at bounding box center [78, 486] width 71 height 16
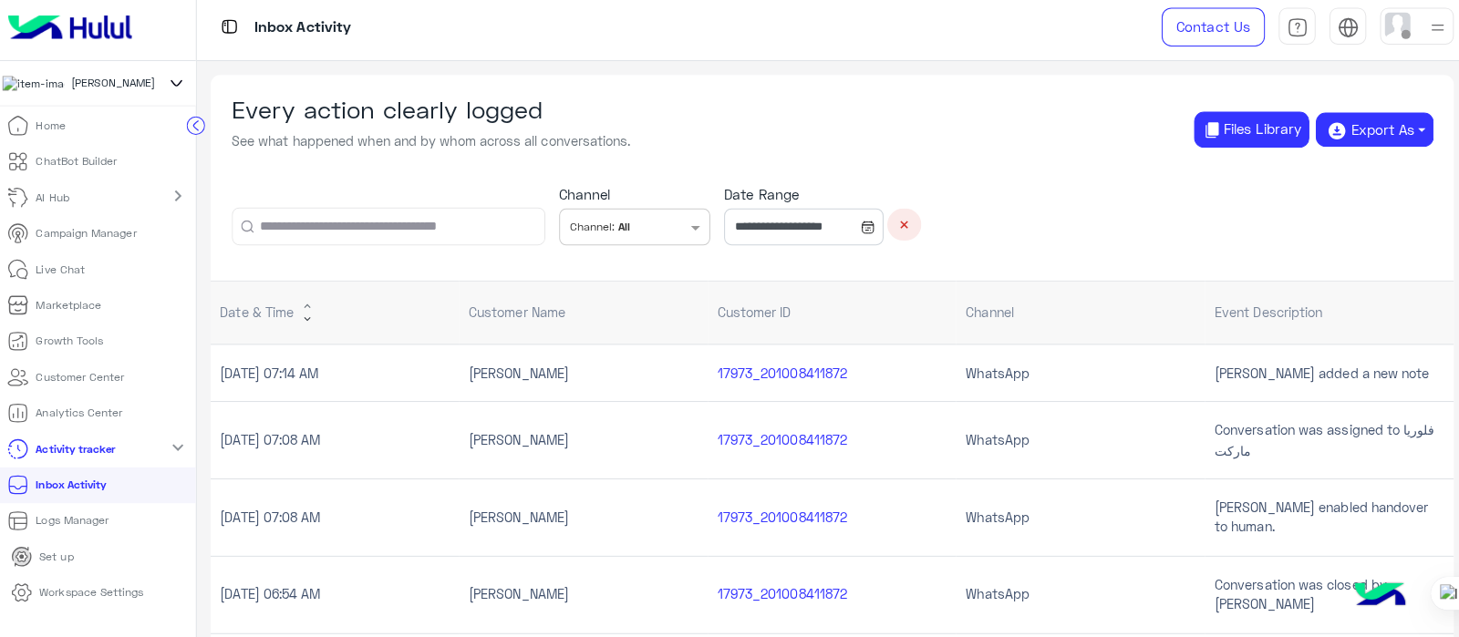
click at [44, 537] on link "Logs Manager" at bounding box center [64, 522] width 129 height 36
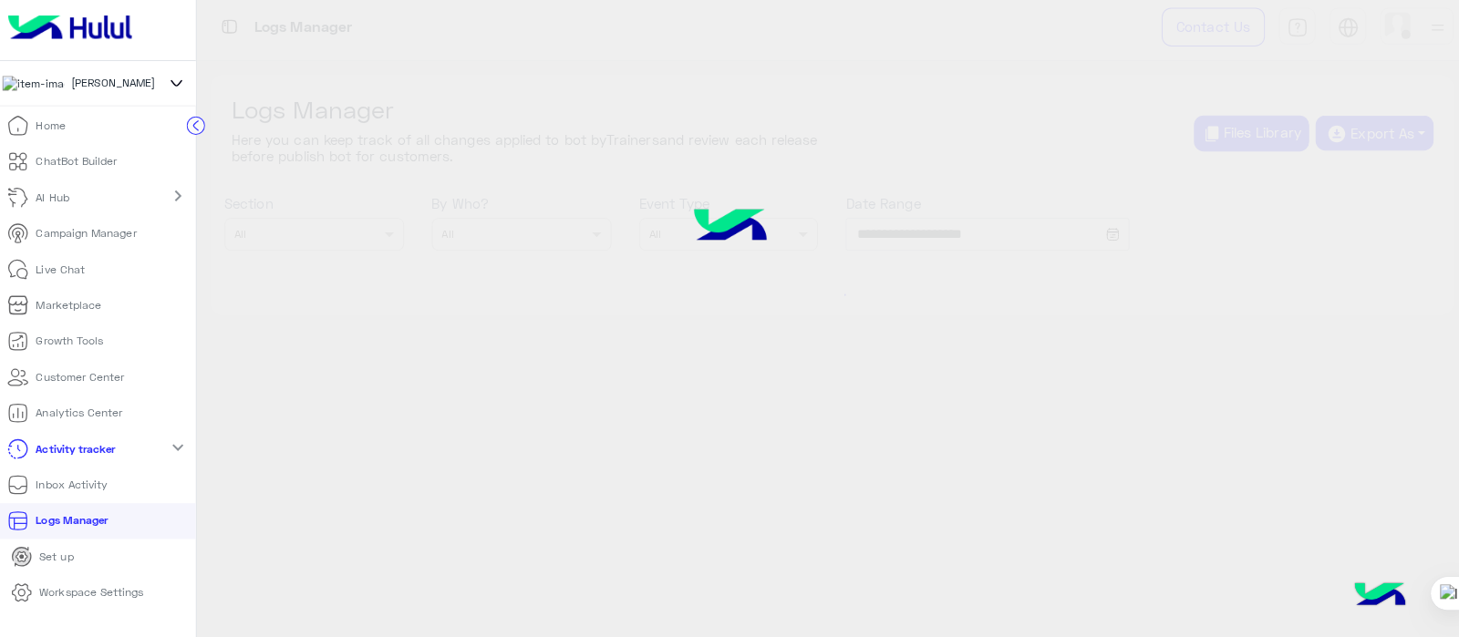
click at [60, 530] on p "Logs Manager" at bounding box center [78, 521] width 71 height 16
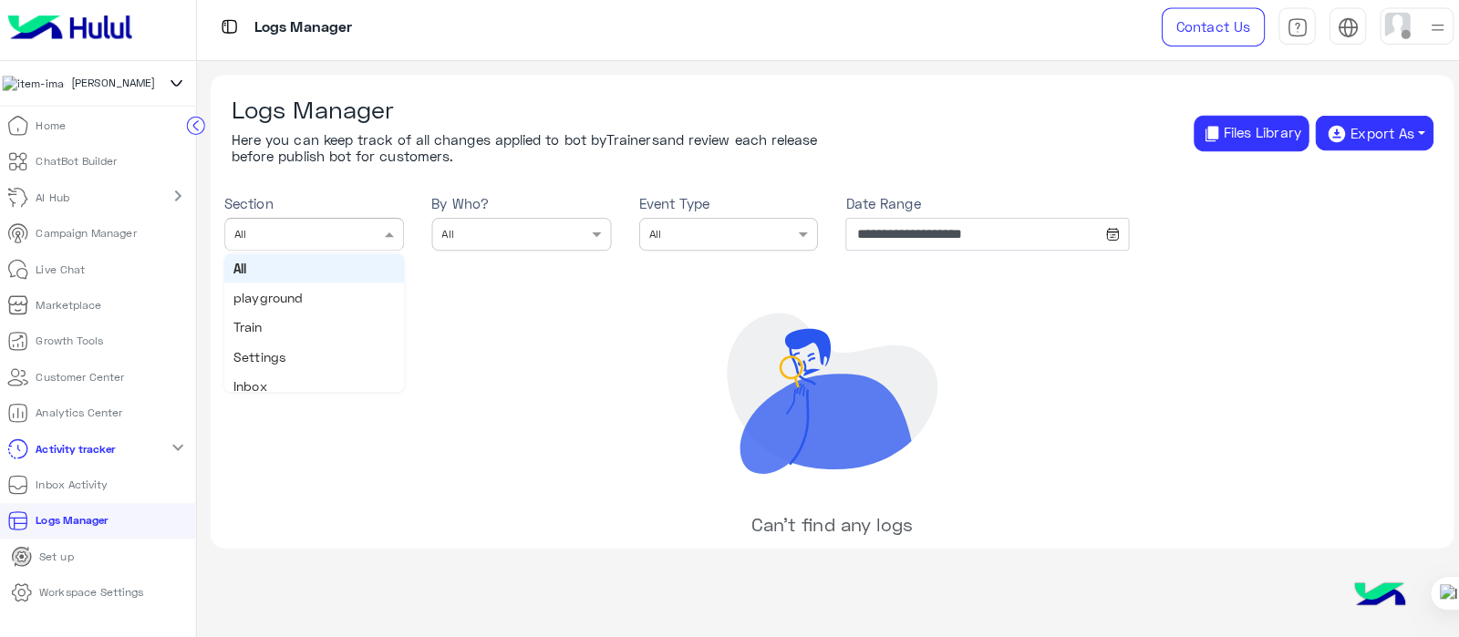
click at [355, 242] on div "Section × All" at bounding box center [306, 238] width 153 height 15
click at [298, 301] on span "playground" at bounding box center [272, 300] width 68 height 15
click at [550, 242] on div "× All" at bounding box center [511, 238] width 153 height 15
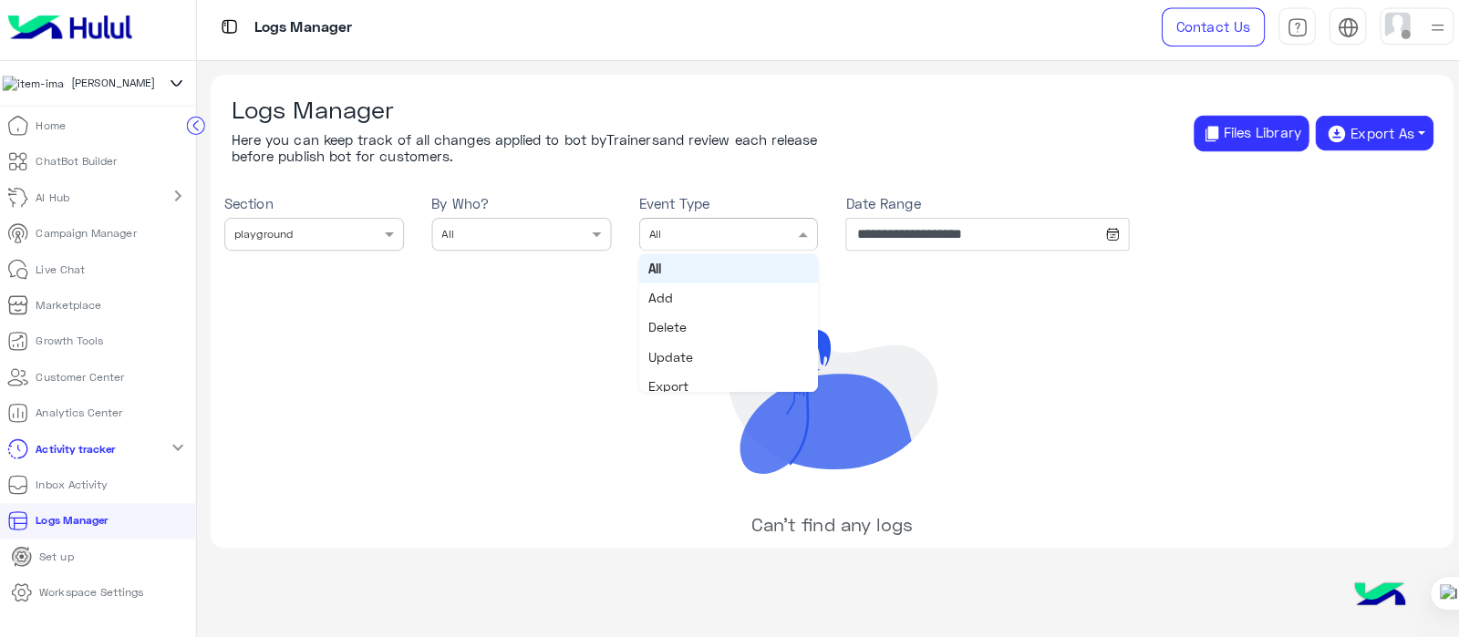
click at [708, 242] on div "Event Type × All" at bounding box center [716, 238] width 153 height 15
click at [861, 288] on icon at bounding box center [830, 395] width 237 height 237
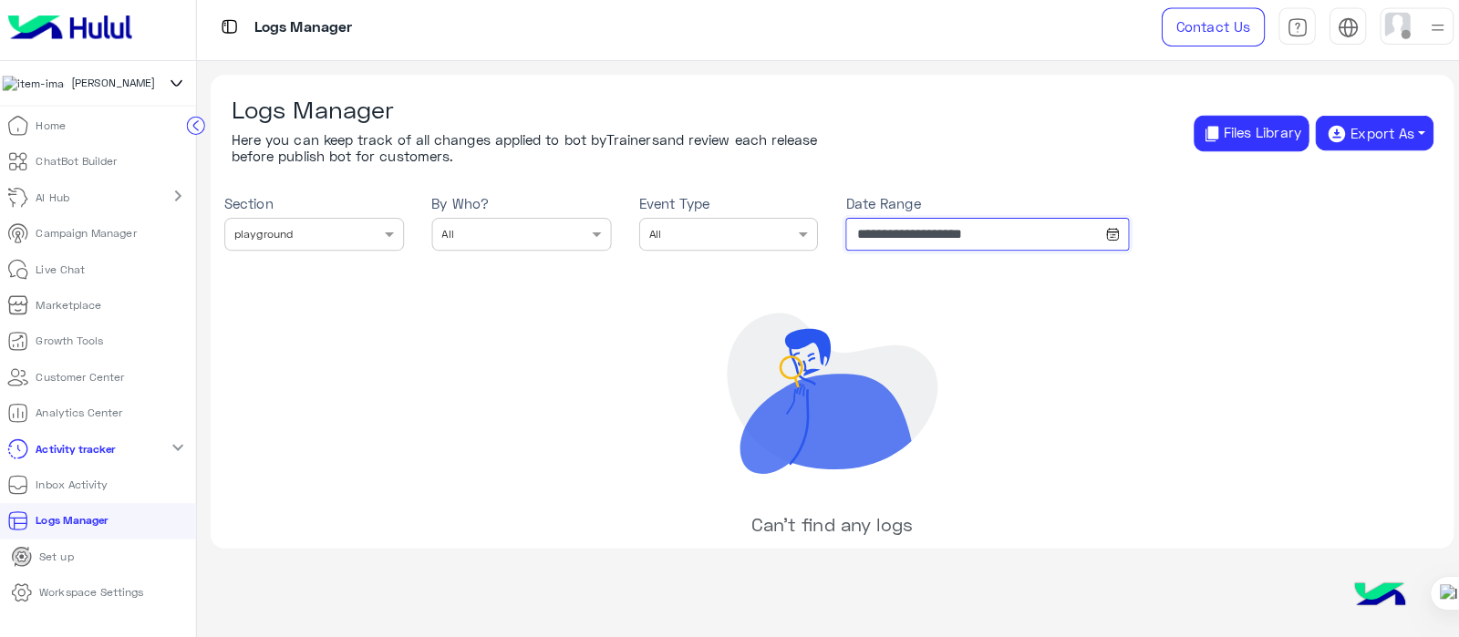
click at [1005, 242] on input "**********" at bounding box center [983, 238] width 280 height 33
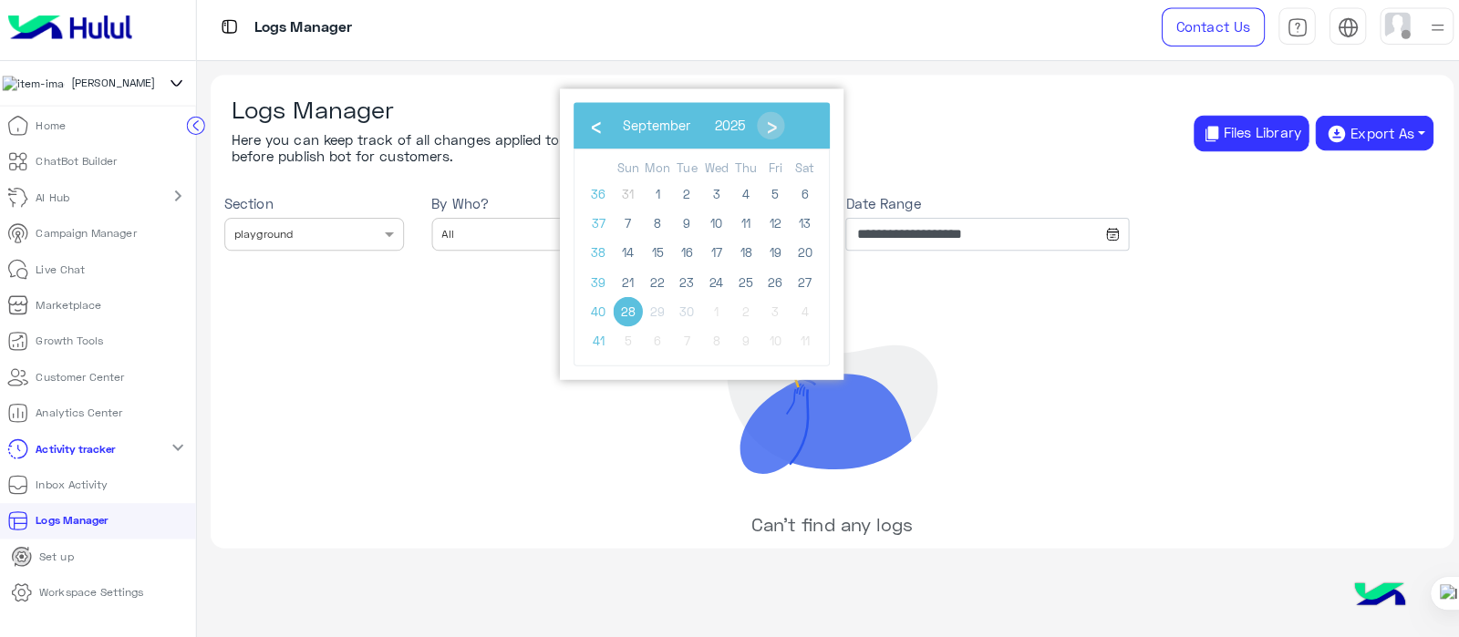
click at [985, 356] on div "**********" at bounding box center [830, 314] width 1230 height 469
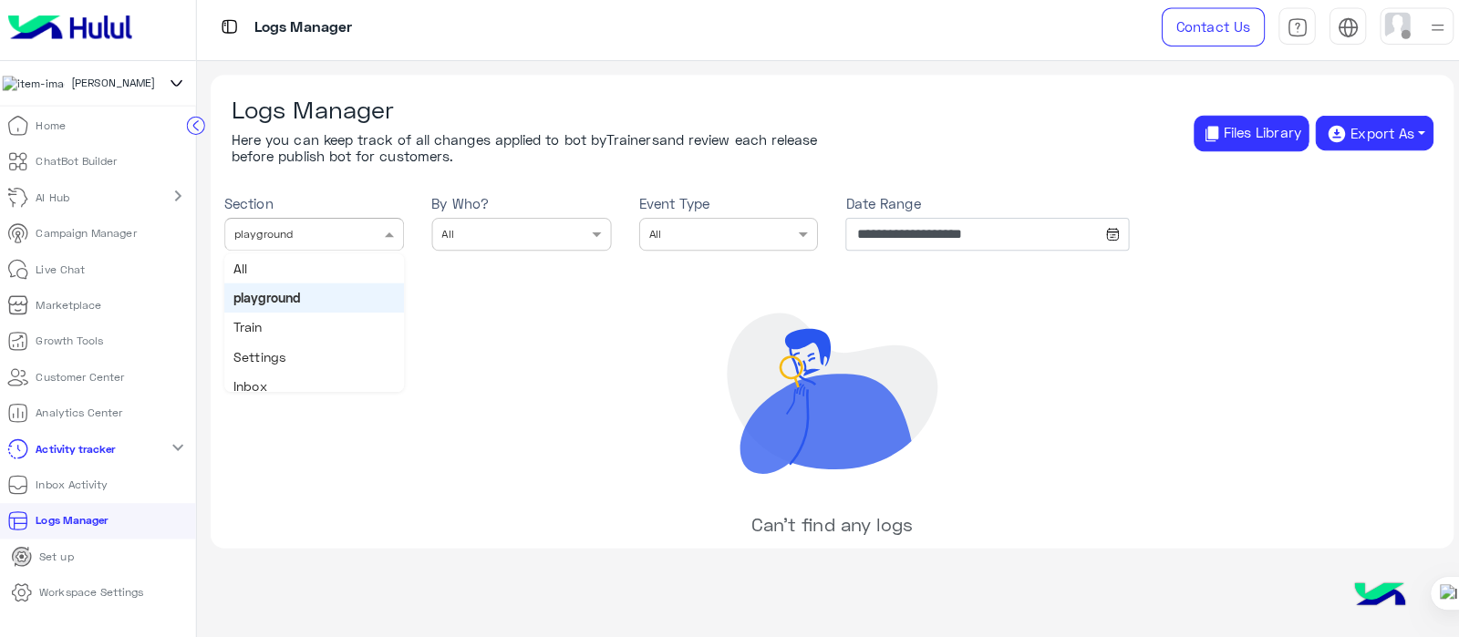
click at [300, 241] on input "text" at bounding box center [293, 235] width 109 height 15
click at [263, 259] on div "All" at bounding box center [318, 271] width 178 height 29
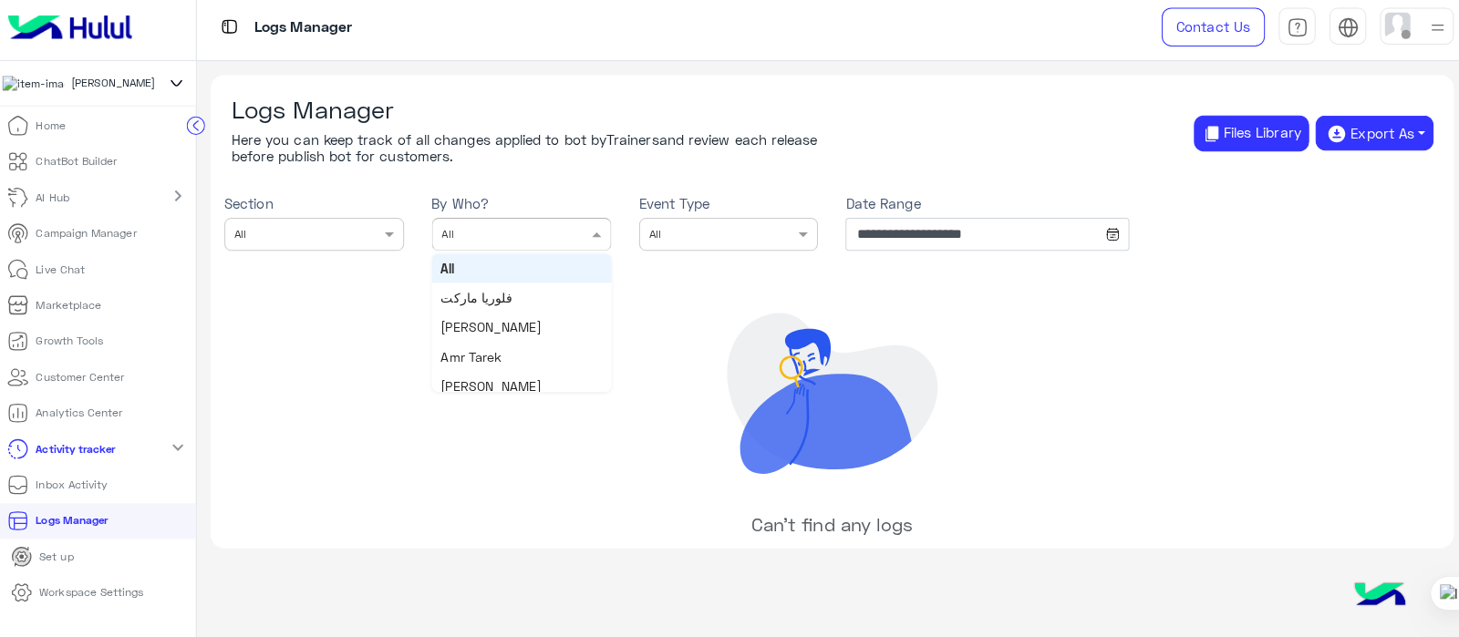
click at [470, 239] on input "text" at bounding box center [498, 235] width 109 height 15
click at [505, 384] on span "[PERSON_NAME]" at bounding box center [492, 387] width 99 height 15
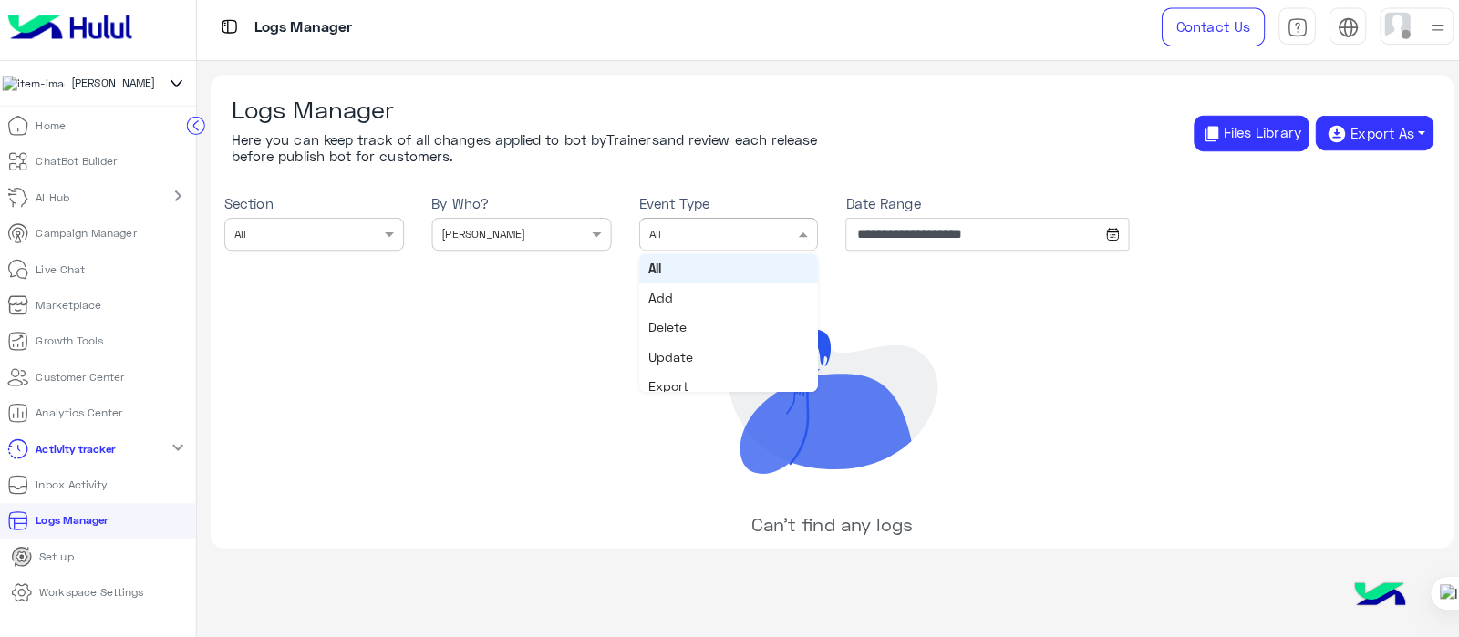
click at [784, 222] on div "Event Type × All" at bounding box center [728, 238] width 178 height 33
click at [667, 298] on span "Add" at bounding box center [660, 300] width 25 height 15
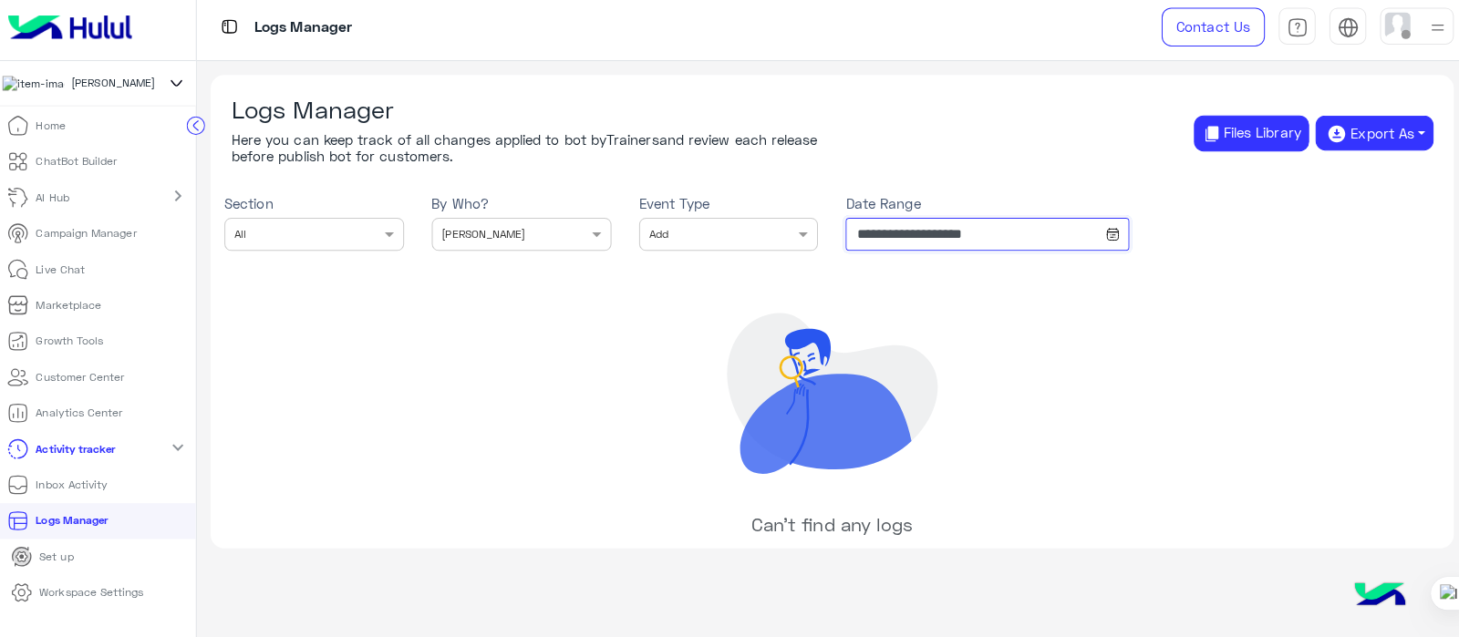
click at [933, 242] on input "**********" at bounding box center [983, 238] width 280 height 33
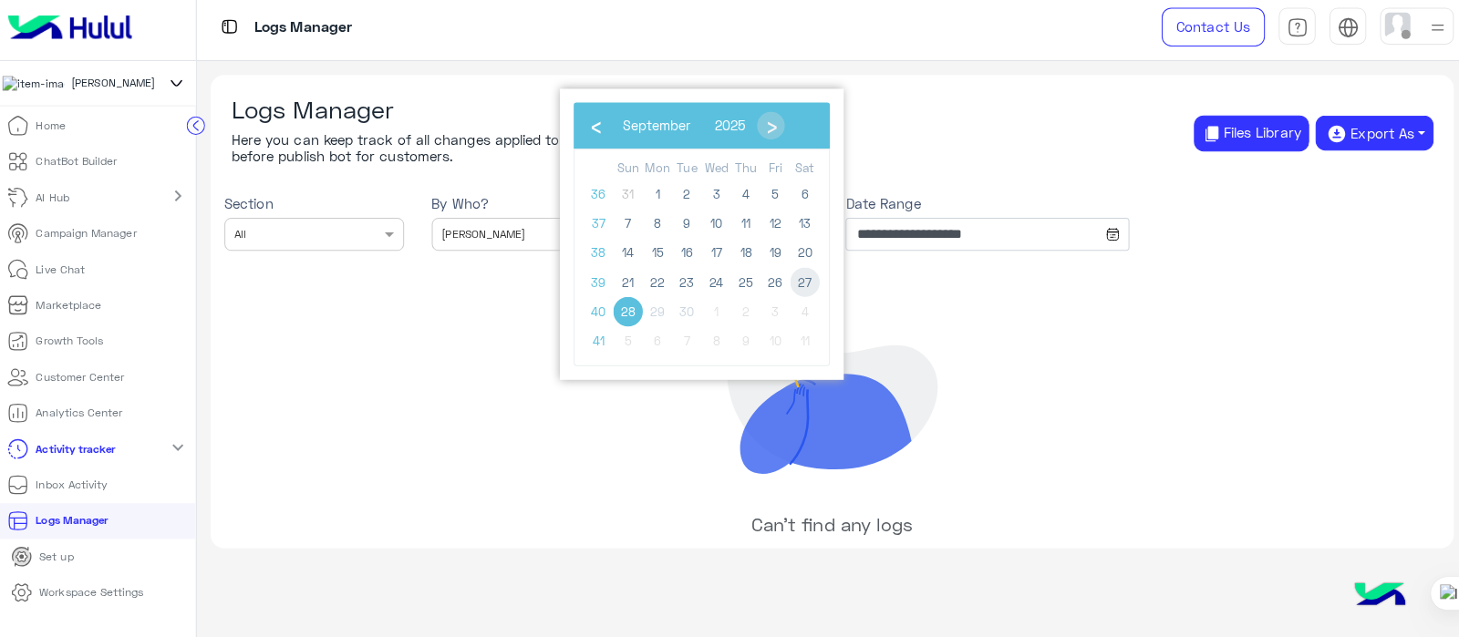
click at [803, 279] on span "27" at bounding box center [803, 285] width 29 height 29
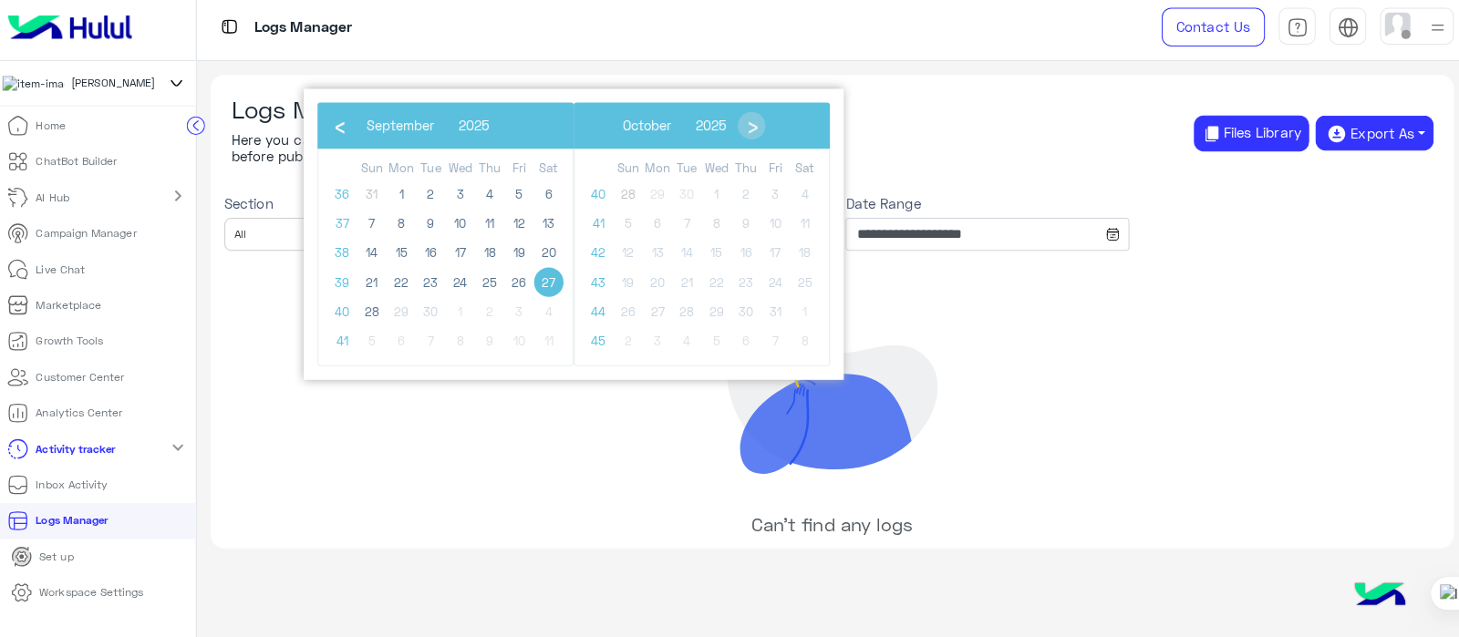
click at [553, 294] on span "27" at bounding box center [549, 285] width 29 height 29
type input "**********"
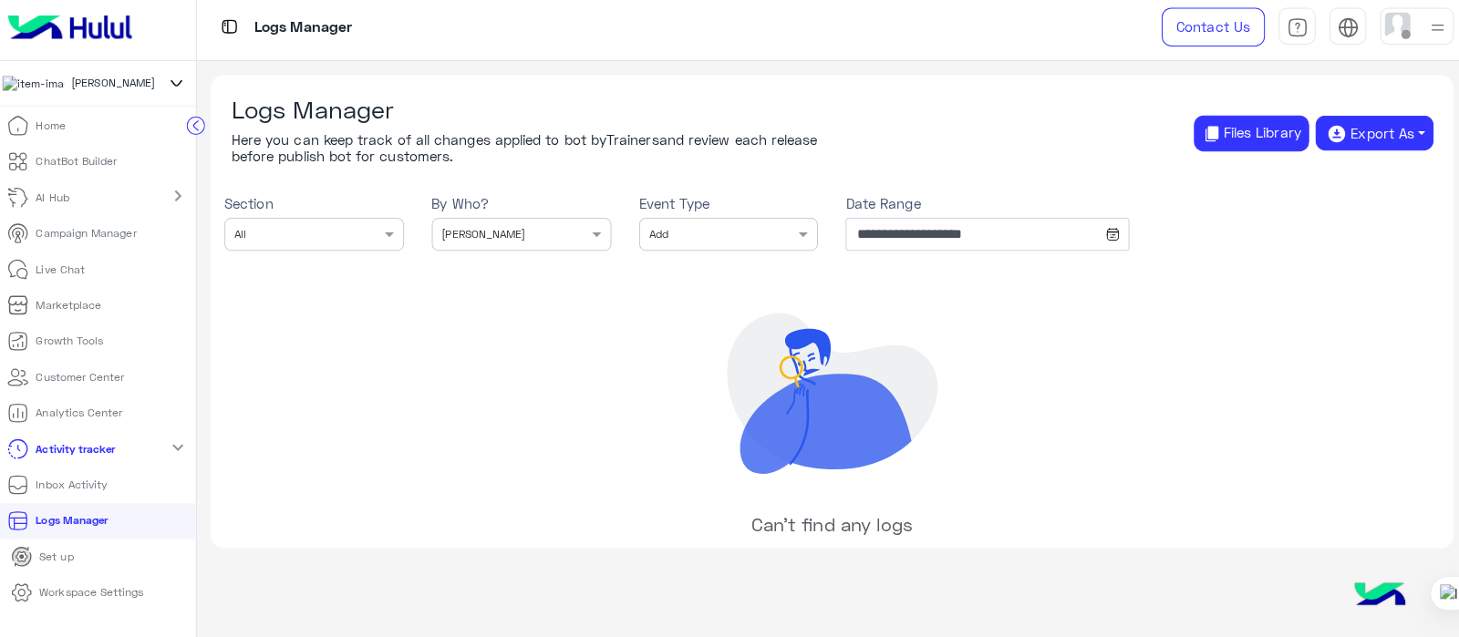
click at [59, 490] on p "Inbox Activity" at bounding box center [78, 486] width 71 height 16
click at [172, 448] on mat-icon "expand_more" at bounding box center [183, 449] width 22 height 22
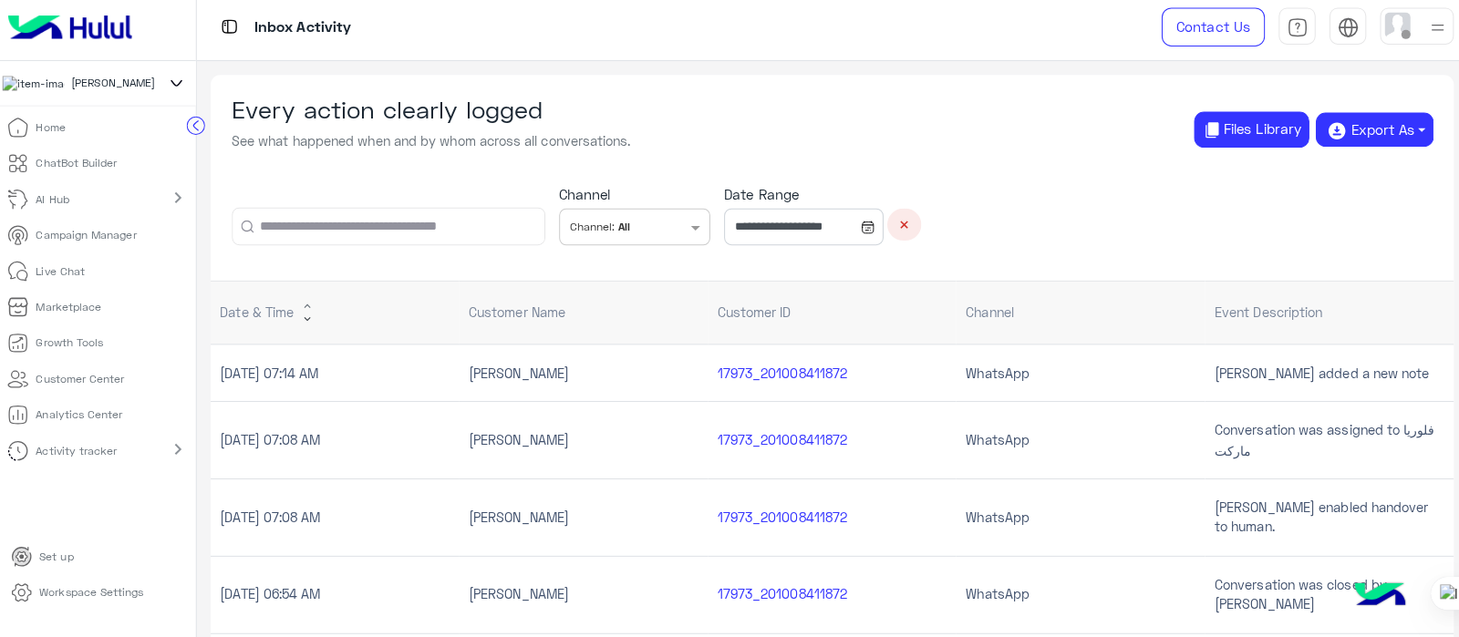
click at [41, 173] on link "ChatBot Builder" at bounding box center [68, 168] width 137 height 36
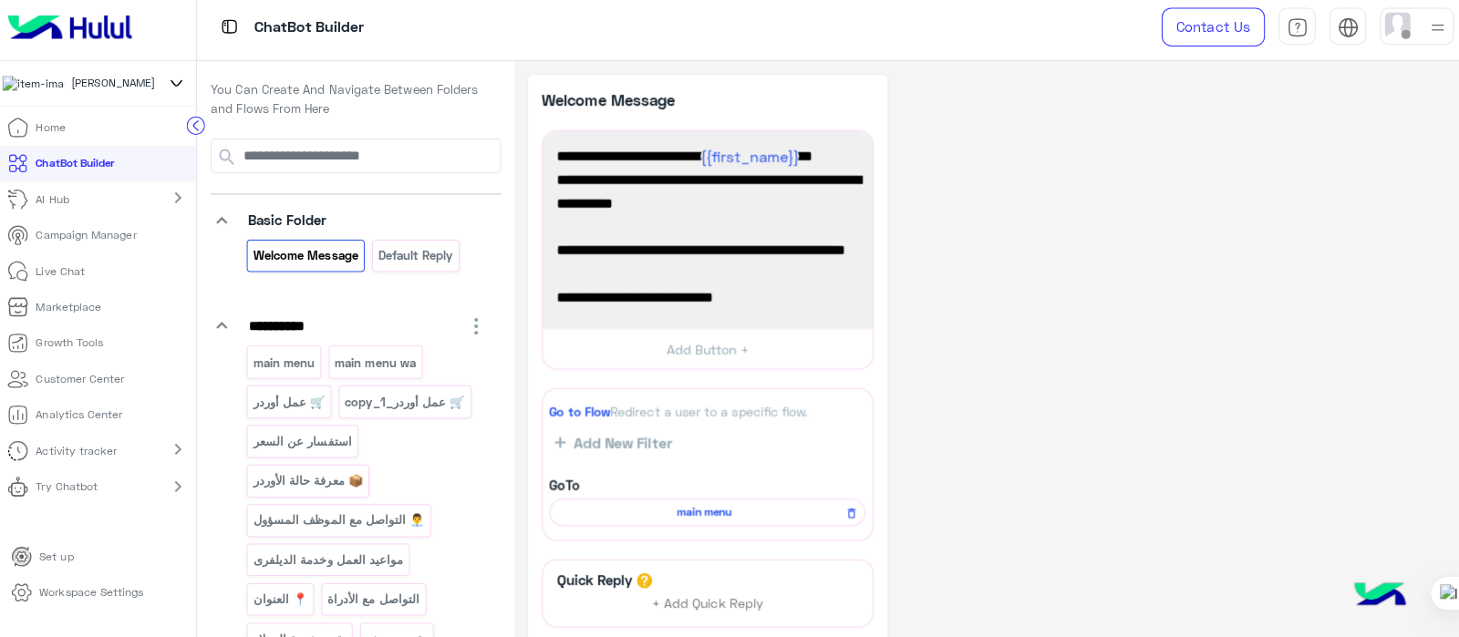
scroll to position [165, 0]
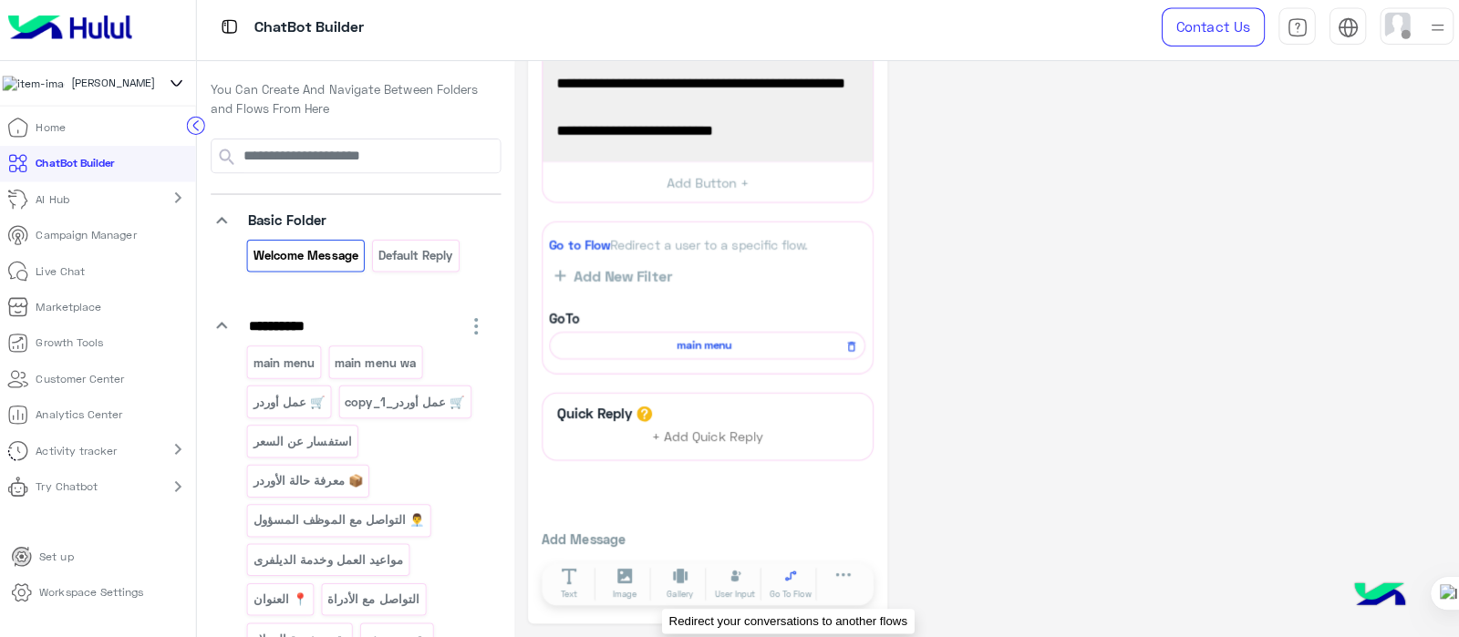
click at [778, 582] on button "Go To Flow" at bounding box center [789, 584] width 51 height 33
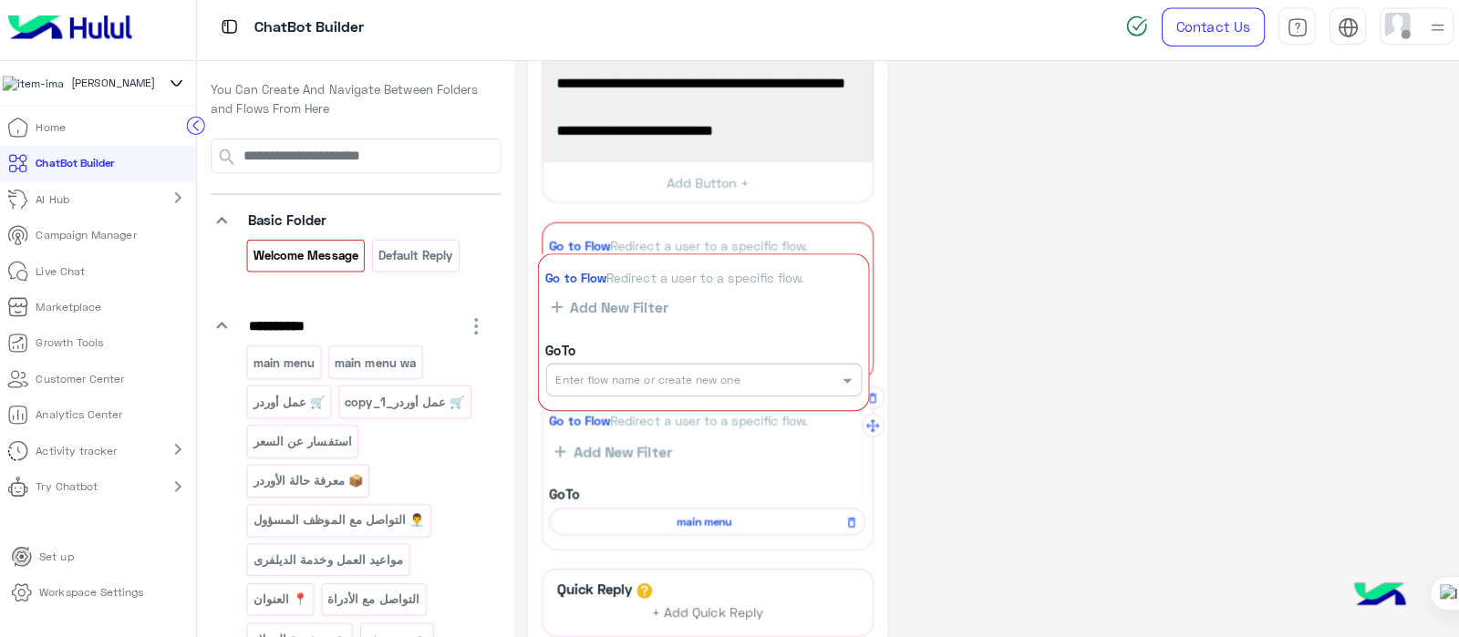
drag, startPoint x: 869, startPoint y: 419, endPoint x: 867, endPoint y: 283, distance: 136.7
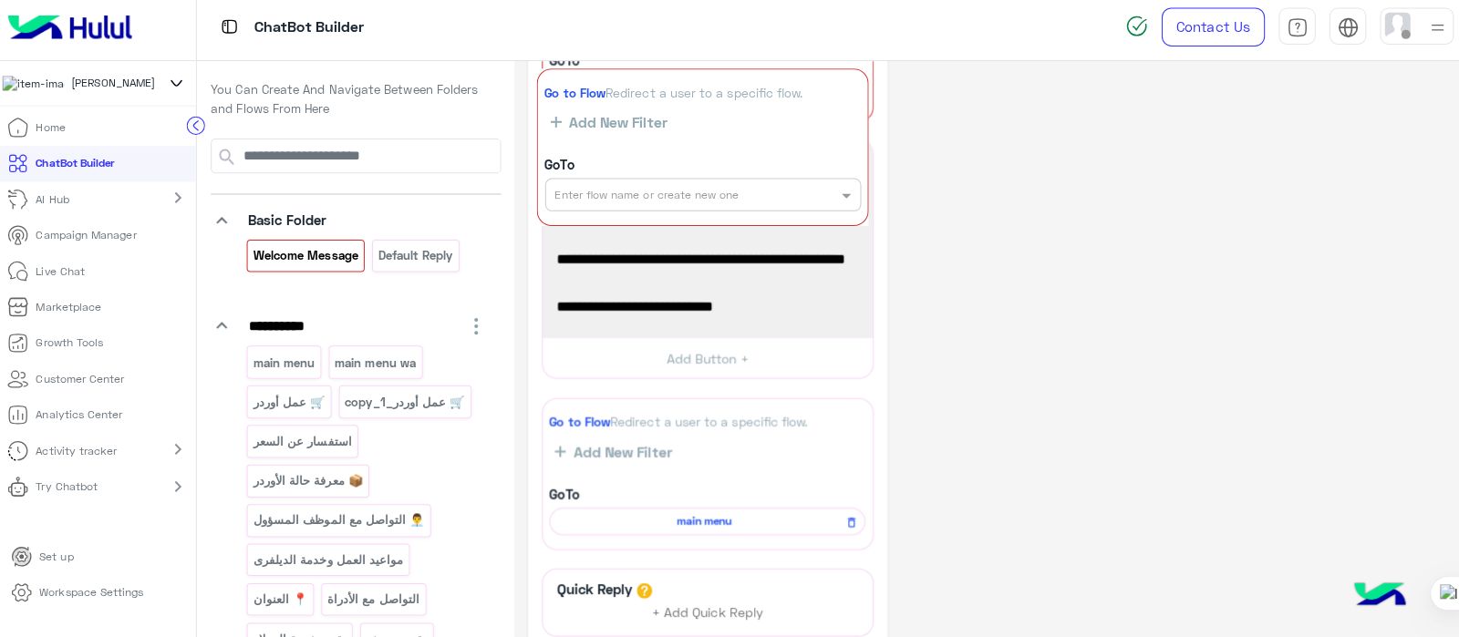
drag, startPoint x: 866, startPoint y: 253, endPoint x: 864, endPoint y: 101, distance: 152.2
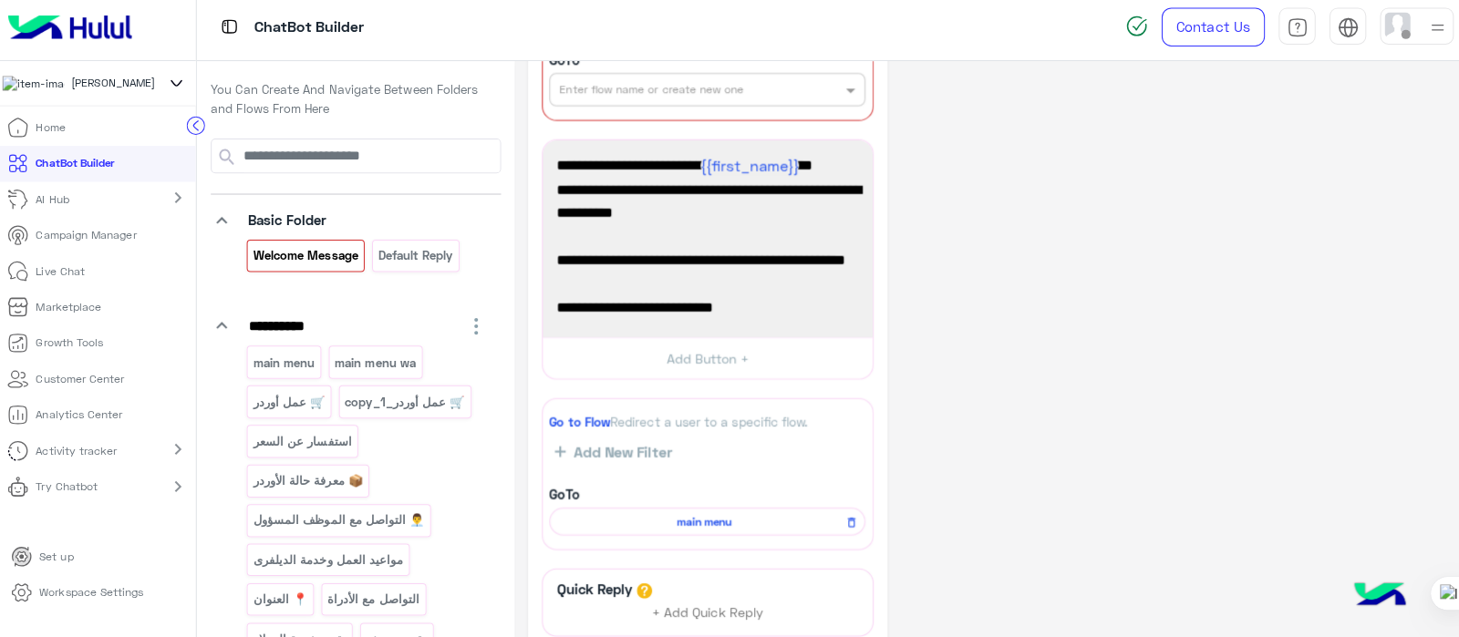
scroll to position [0, 0]
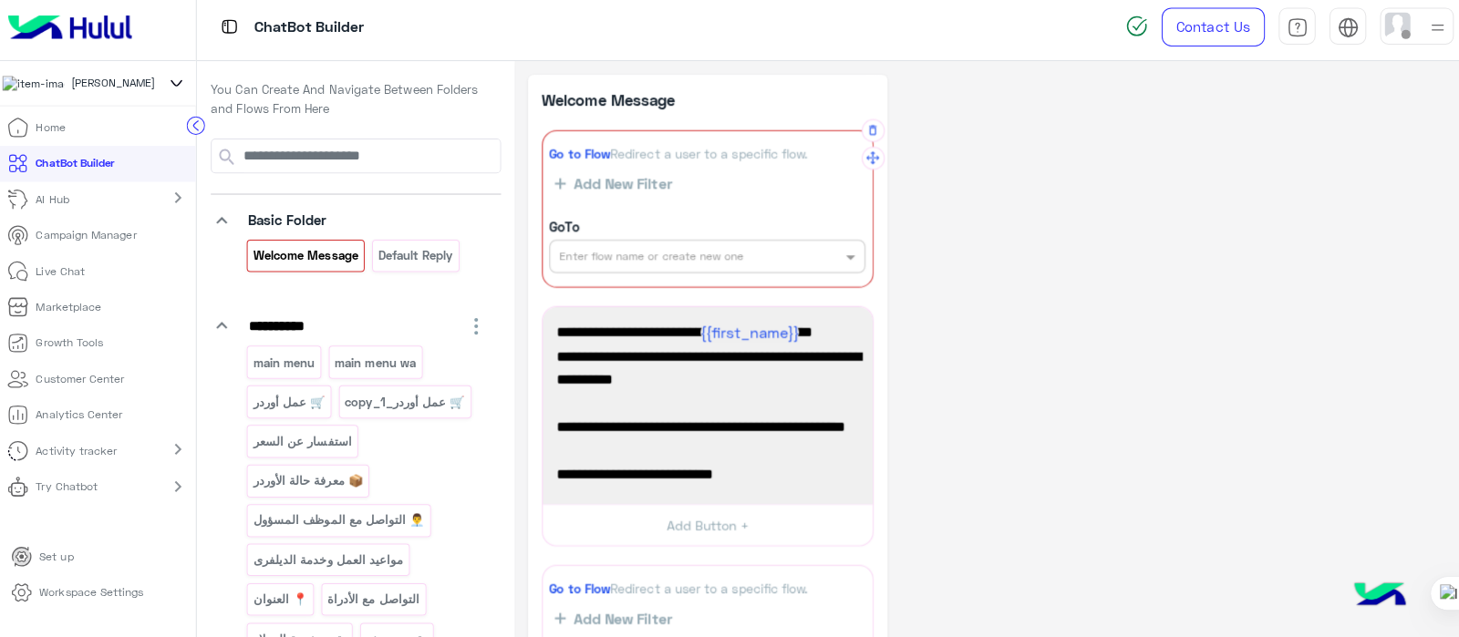
click at [591, 187] on span "Add New Filter" at bounding box center [619, 188] width 105 height 16
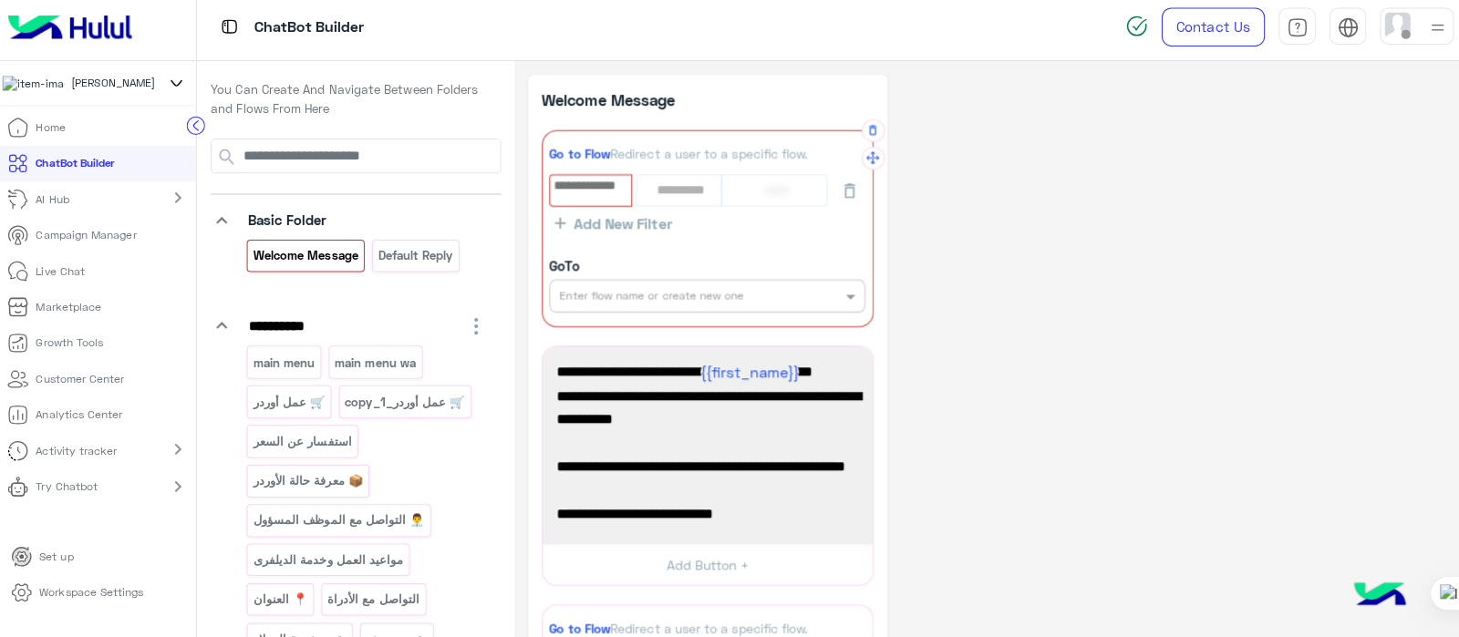
click at [600, 192] on input "text" at bounding box center [591, 190] width 78 height 20
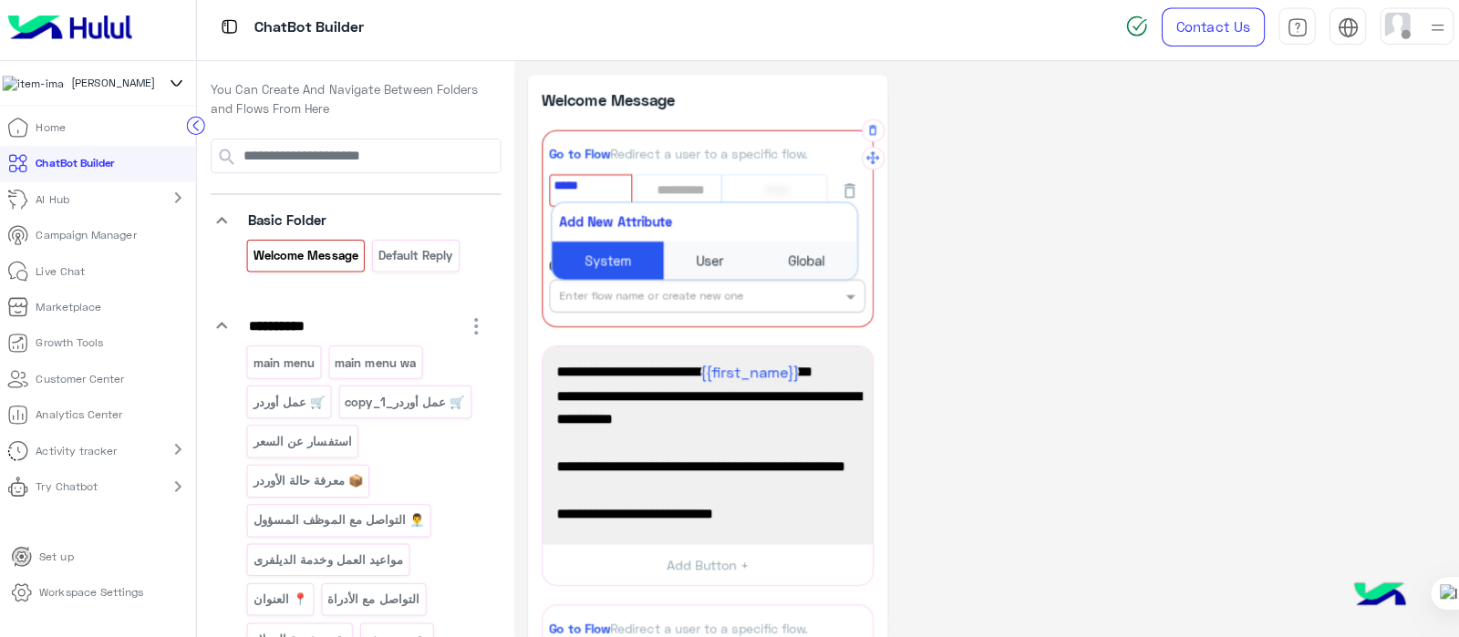
type input "****"
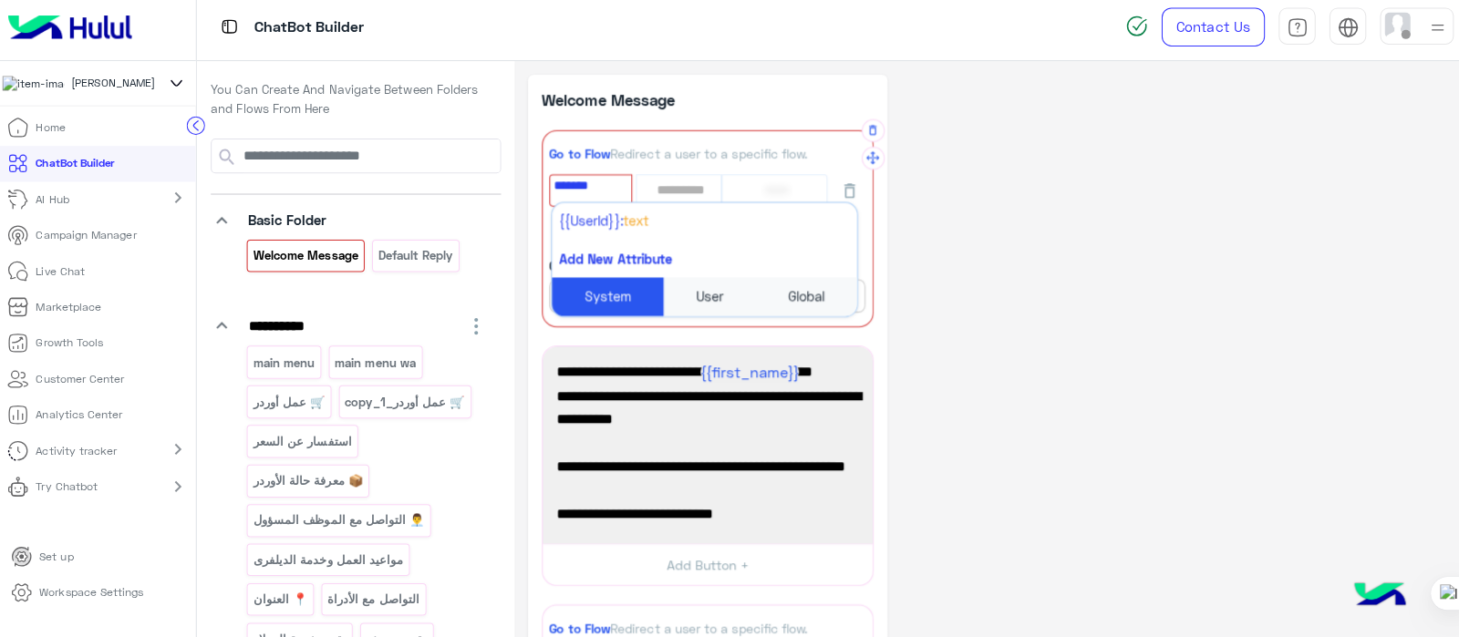
type input "********"
click at [596, 232] on li "{{UserId}}: Text" at bounding box center [704, 225] width 302 height 36
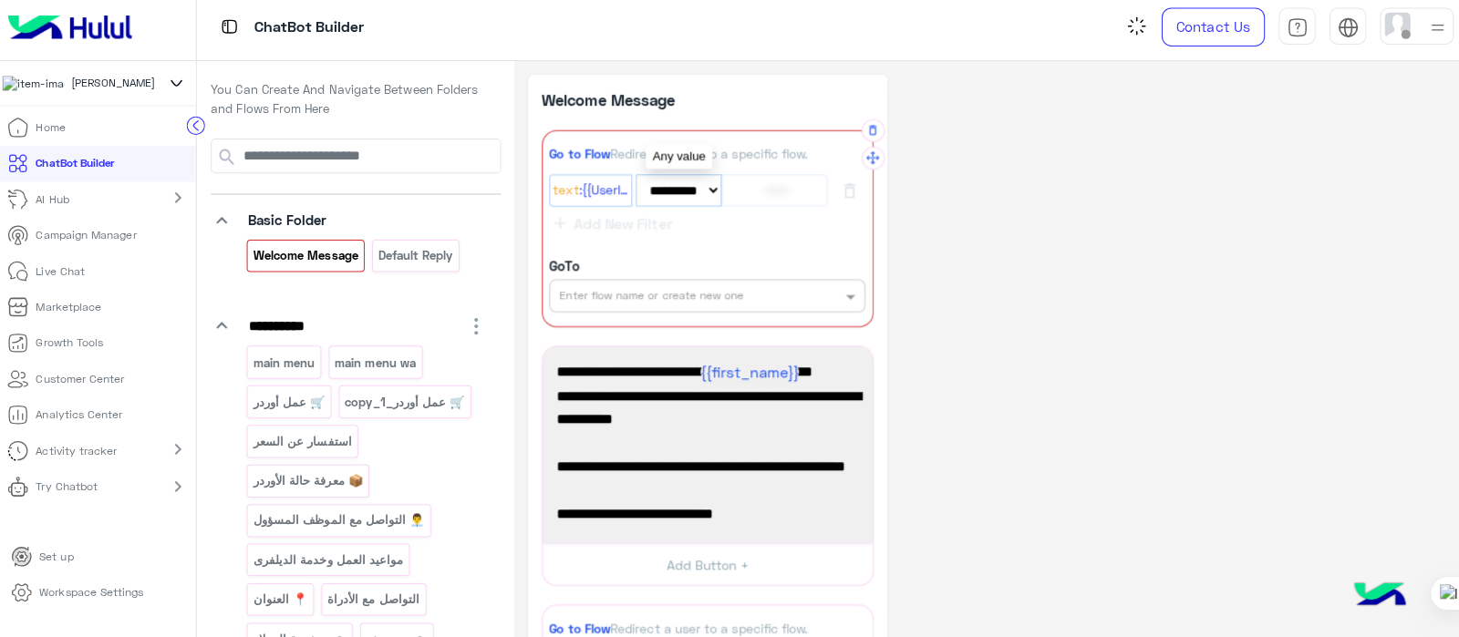
click at [675, 201] on select "**********" at bounding box center [679, 195] width 86 height 32
select select "*"
click at [636, 179] on select "**********" at bounding box center [679, 195] width 86 height 32
click at [737, 196] on div at bounding box center [775, 195] width 99 height 30
click at [57, 283] on p "Live Chat" at bounding box center [67, 274] width 48 height 16
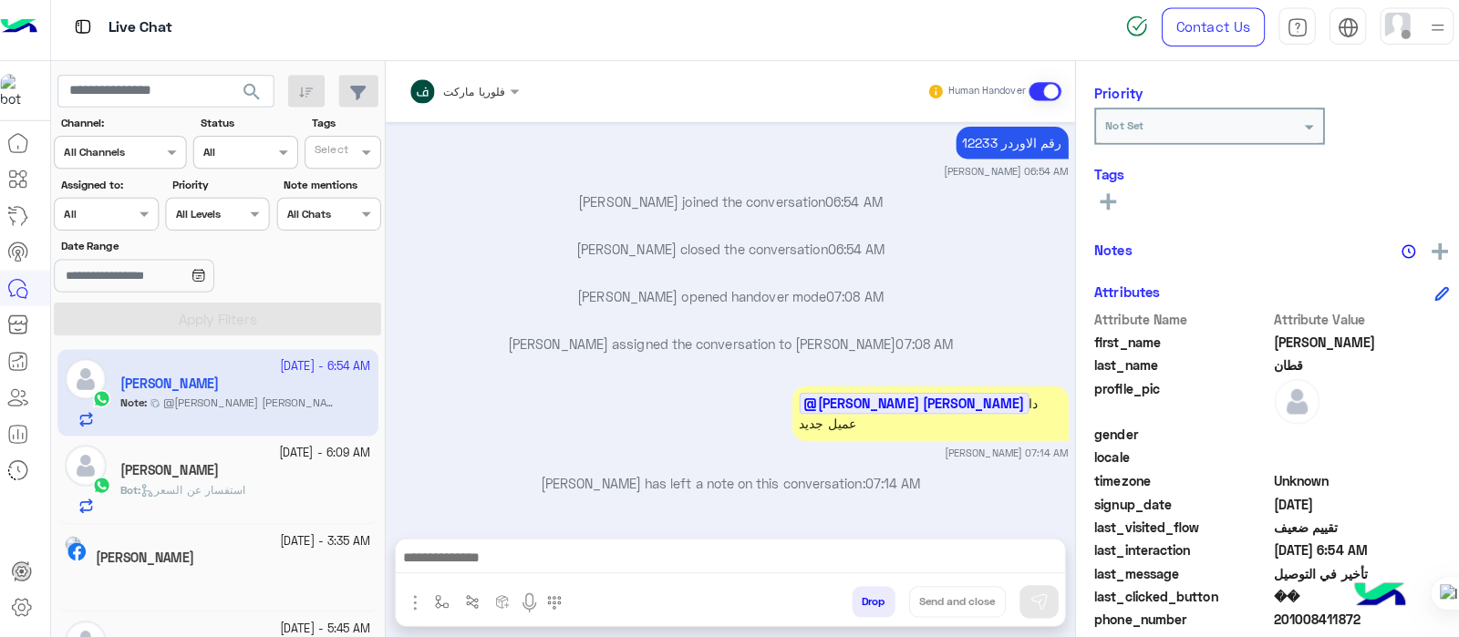
scroll to position [387, 0]
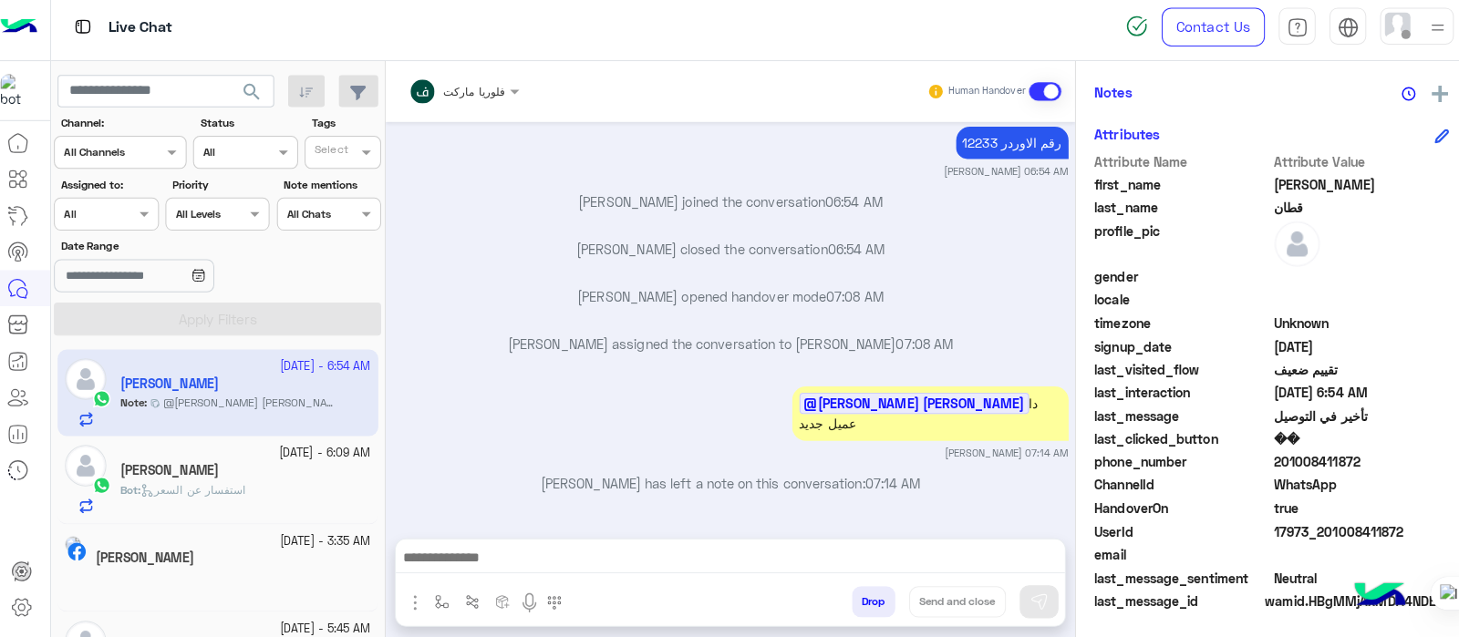
drag, startPoint x: 1259, startPoint y: 529, endPoint x: 1407, endPoint y: 518, distance: 149.0
click at [1427, 500] on div "Attribute Name Attribute Value first_name [PERSON_NAME] last_name قطان profile_…" at bounding box center [1264, 385] width 351 height 458
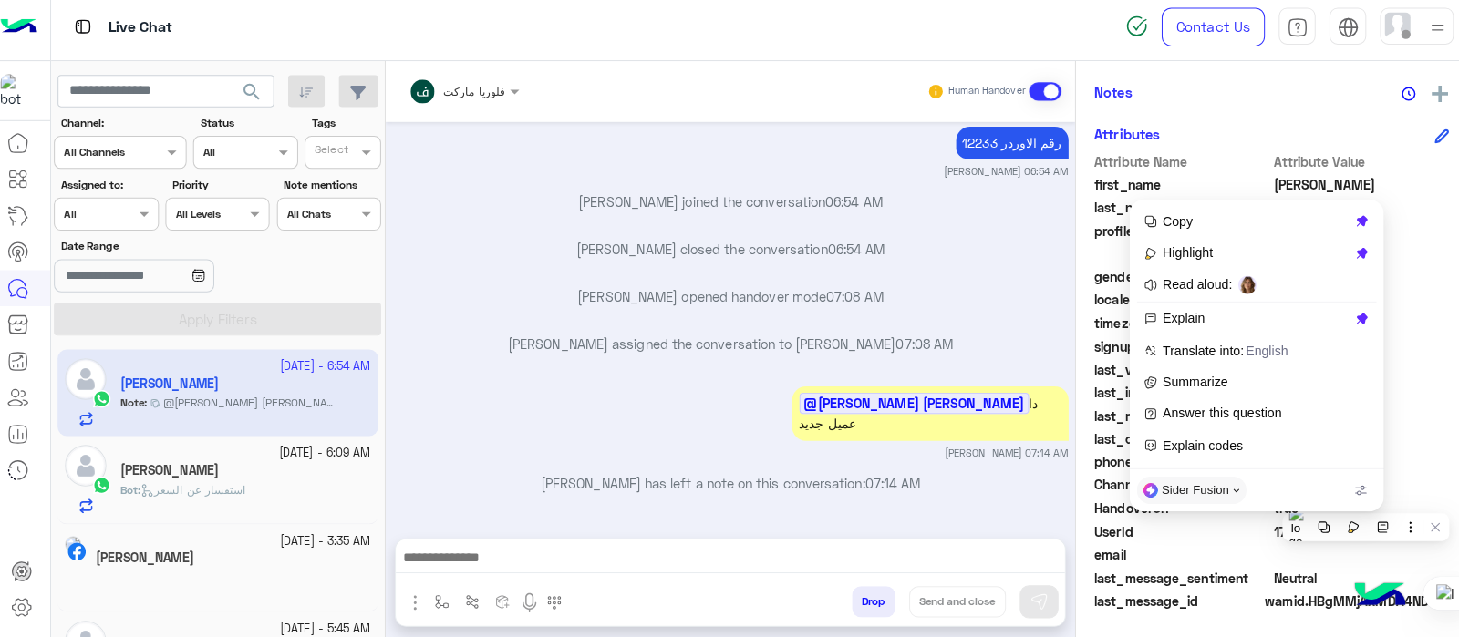
click at [1239, 557] on span "email" at bounding box center [1176, 554] width 174 height 19
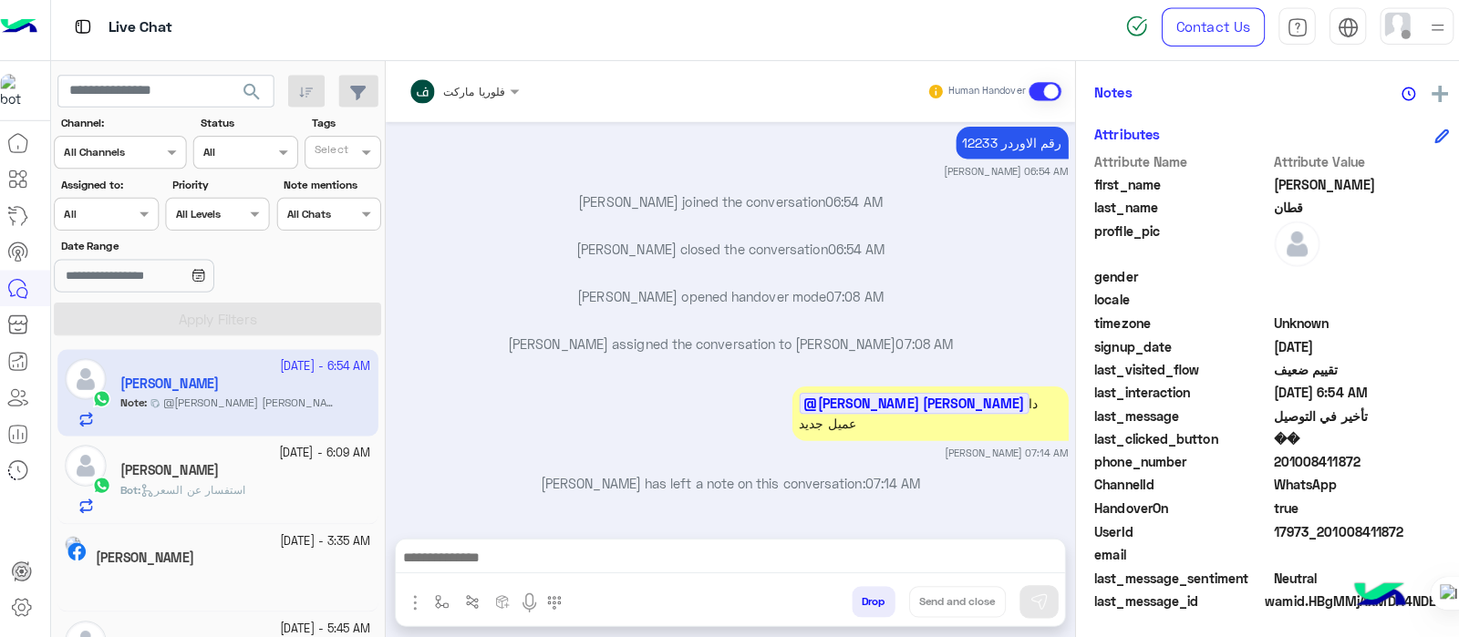
click at [1242, 527] on span "UserId" at bounding box center [1176, 531] width 174 height 19
drag, startPoint x: 1264, startPoint y: 529, endPoint x: 1282, endPoint y: 535, distance: 18.5
click at [1364, 522] on span "17973_201008411872" at bounding box center [1354, 531] width 174 height 19
click at [1257, 528] on span "UserId" at bounding box center [1176, 531] width 174 height 19
drag, startPoint x: 1265, startPoint y: 529, endPoint x: 1403, endPoint y: 524, distance: 137.7
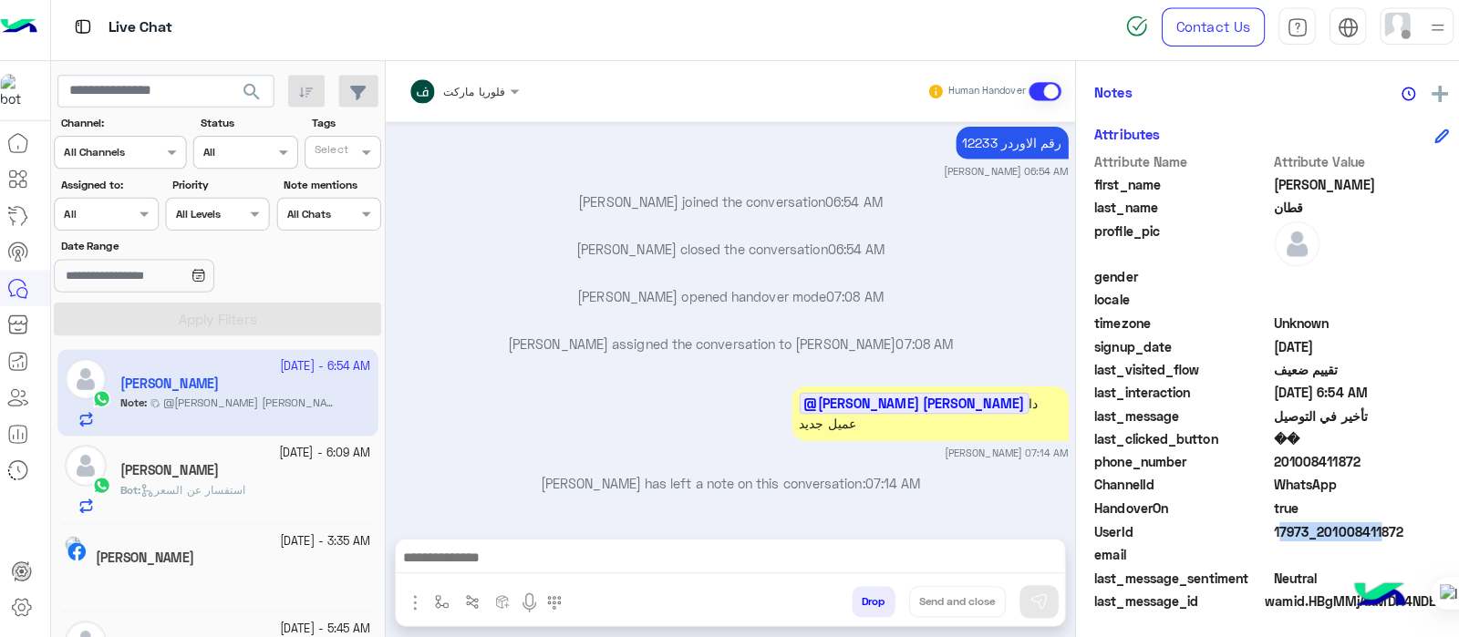
click at [1403, 524] on div "UserId 17973_201008411872" at bounding box center [1264, 533] width 351 height 23
copy span "17973_201008411872"
click at [17, 182] on icon at bounding box center [25, 183] width 22 height 22
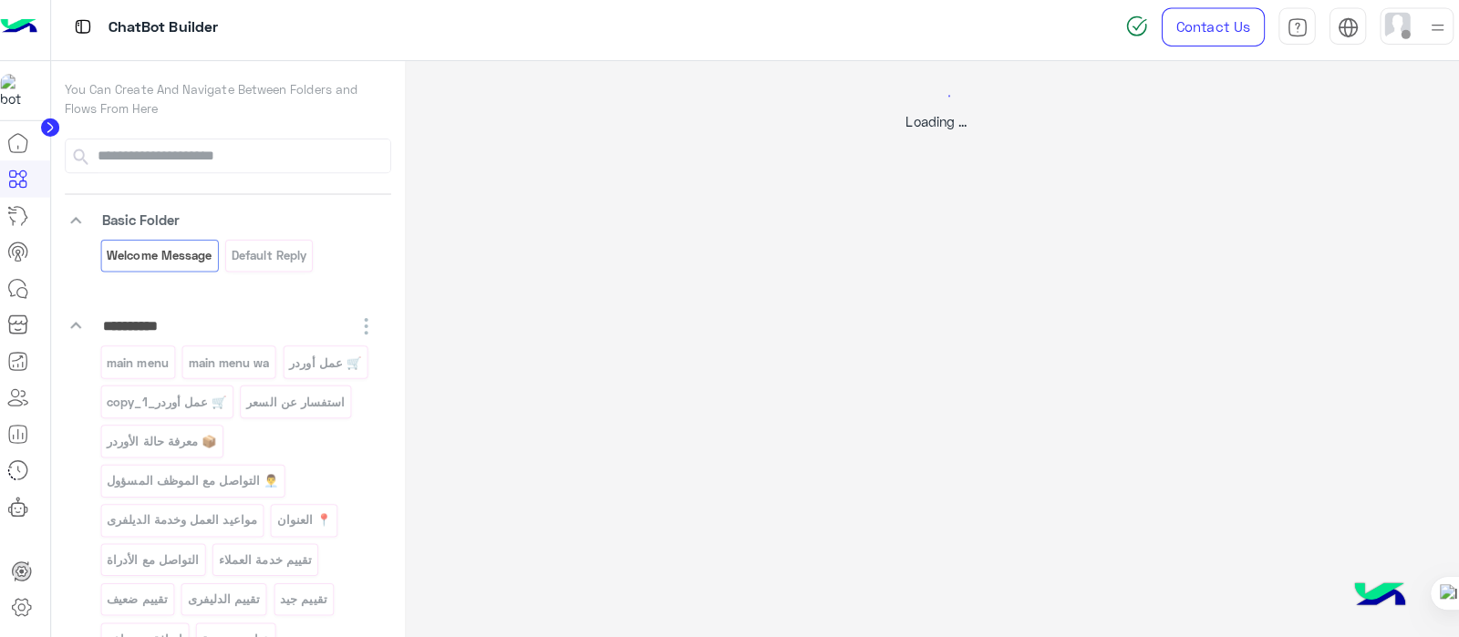
select select "*"
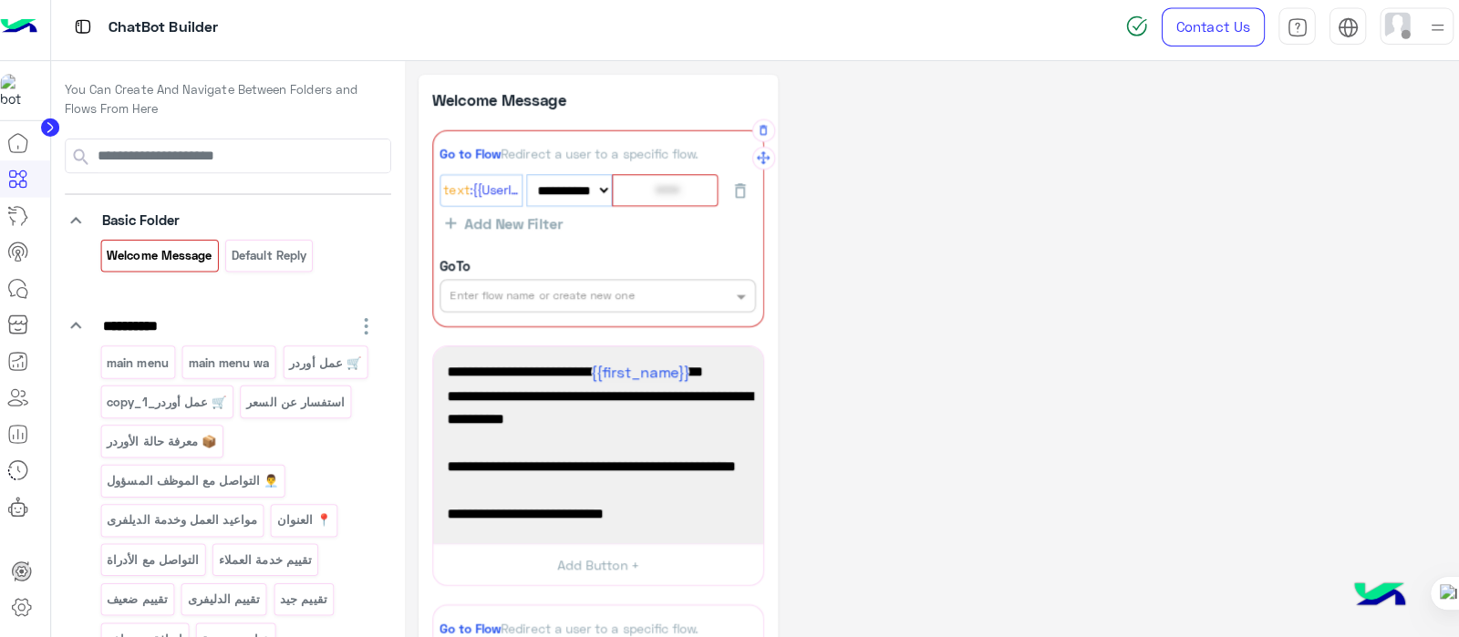
click at [650, 201] on div at bounding box center [666, 195] width 99 height 30
paste input "**********"
type input "**********"
click at [899, 277] on div "**********" at bounding box center [933, 541] width 1024 height 923
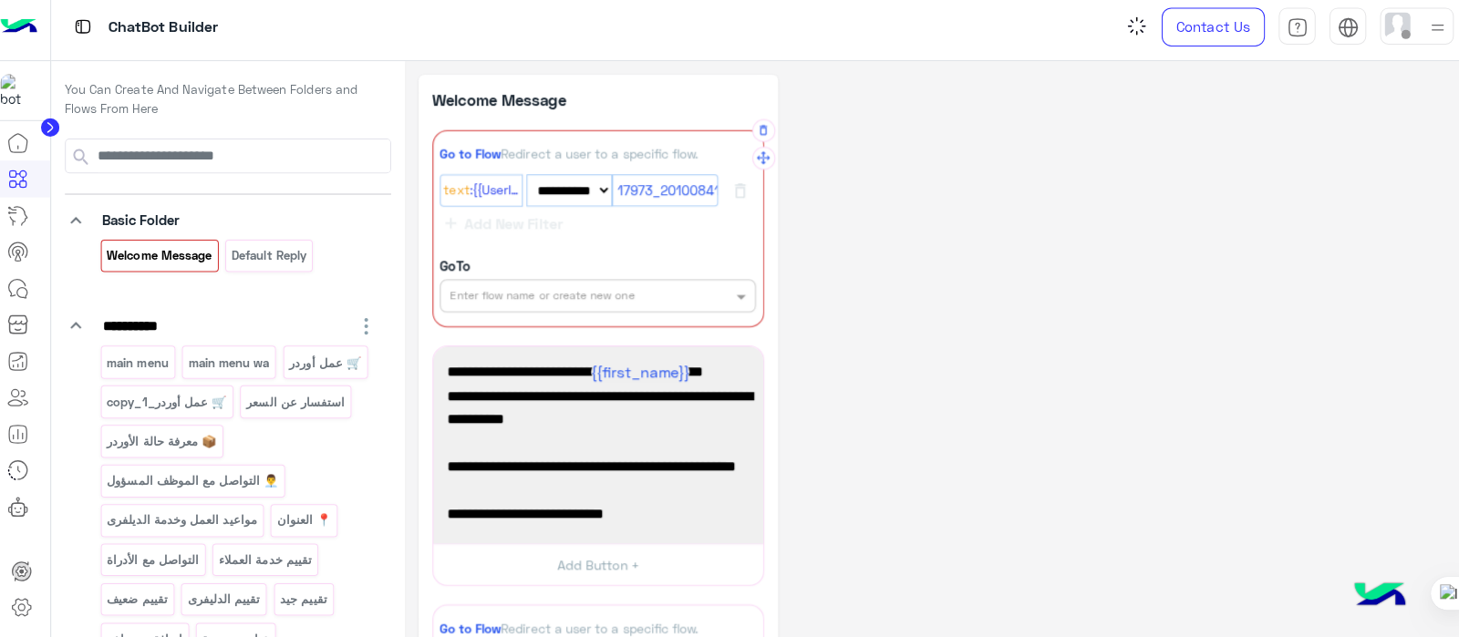
scroll to position [0, 0]
click at [566, 296] on input "text" at bounding box center [567, 297] width 231 height 16
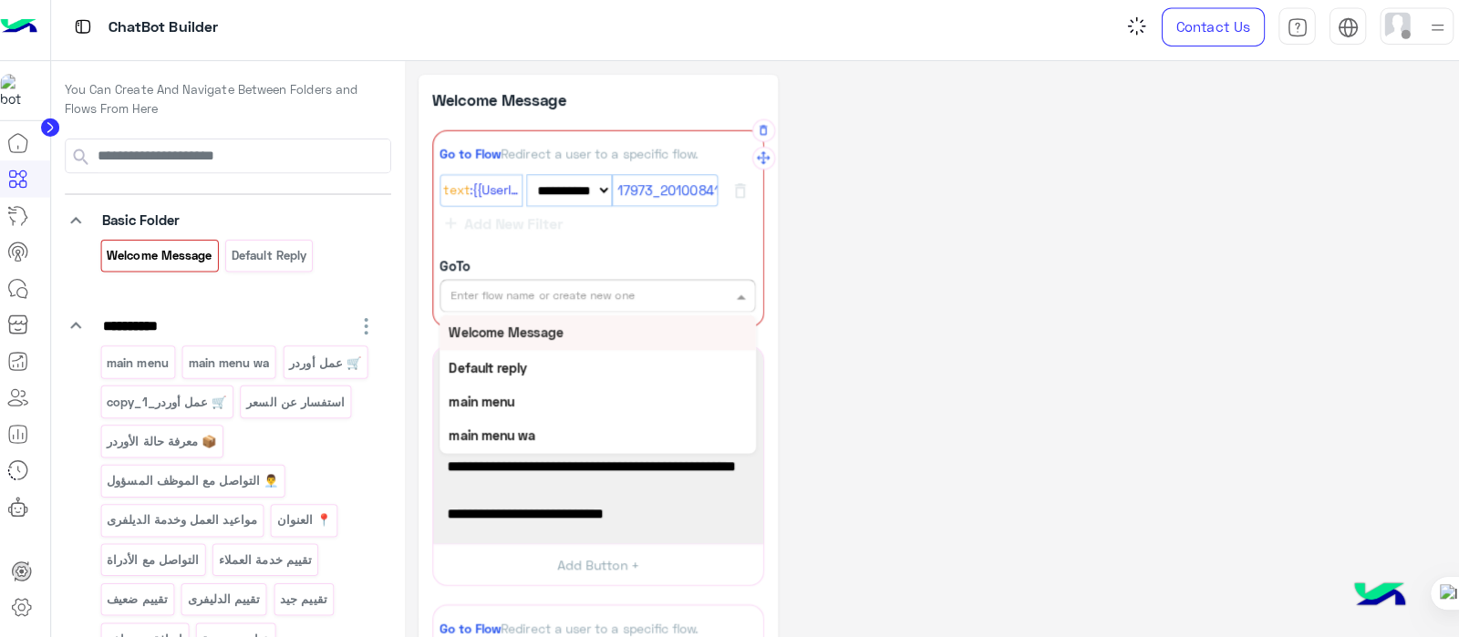
type input "*"
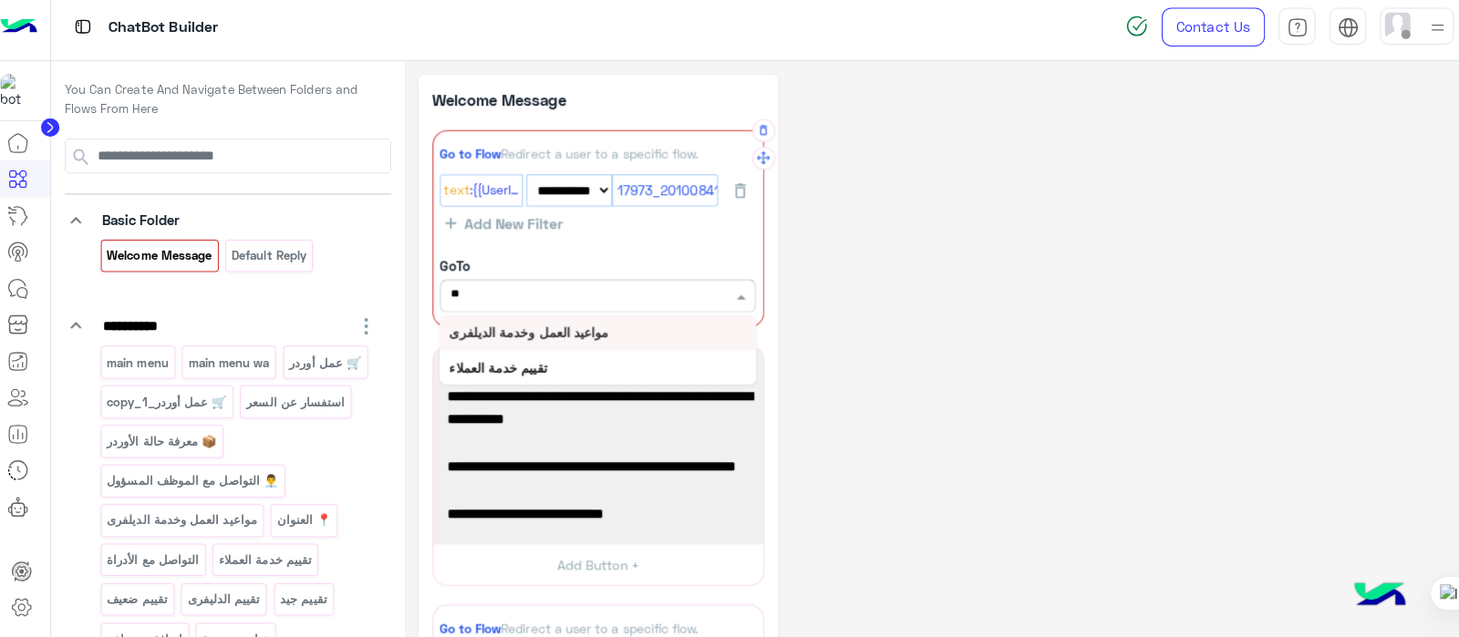
type input "*"
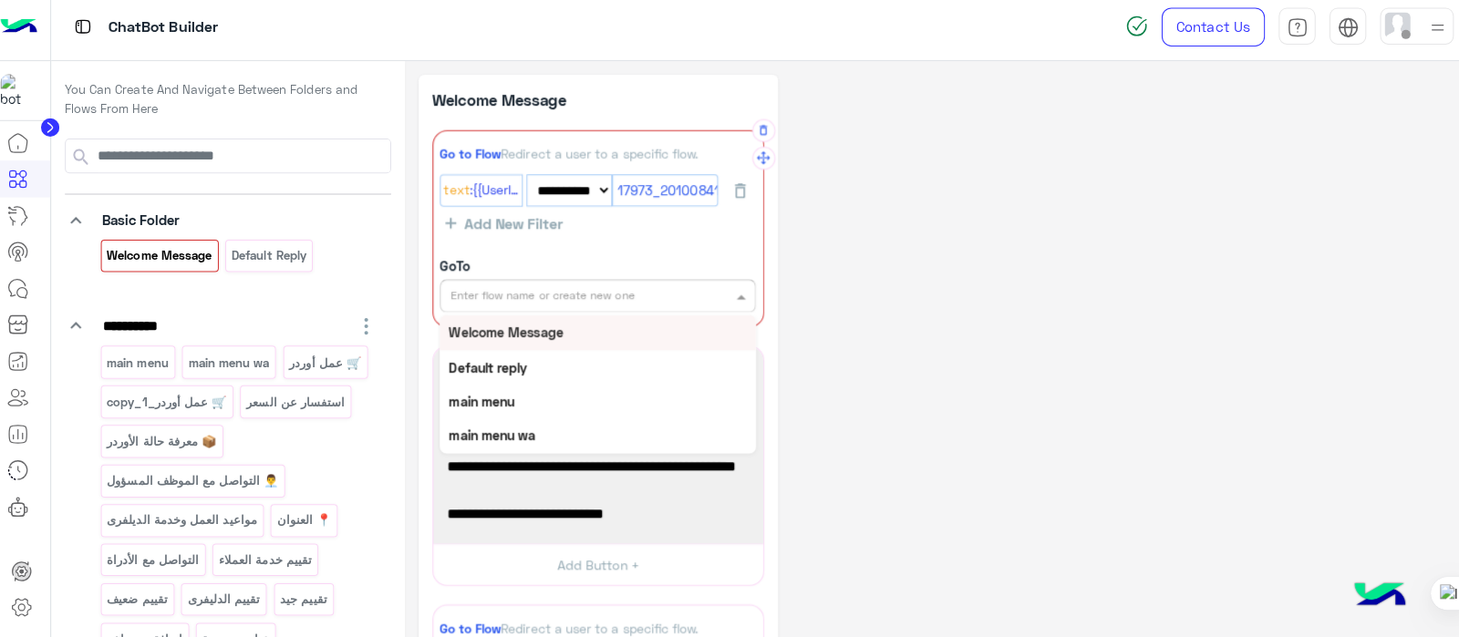
type input "*"
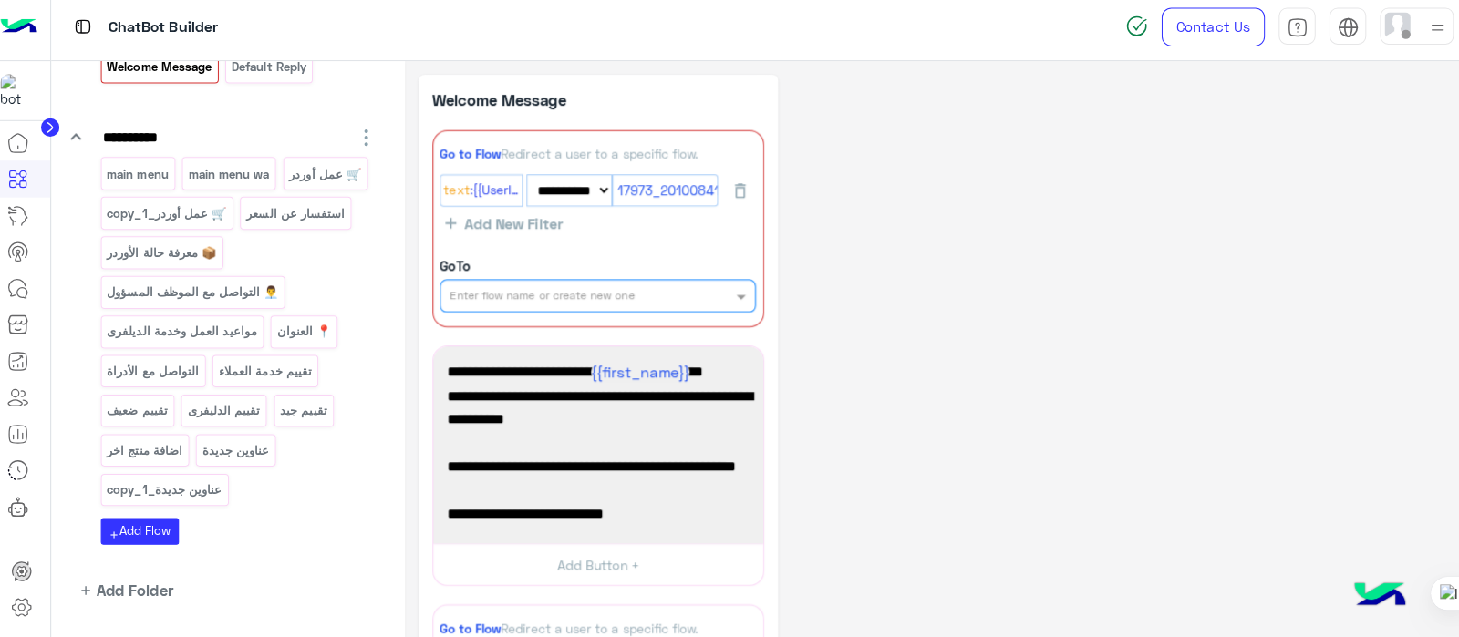
scroll to position [194, 0]
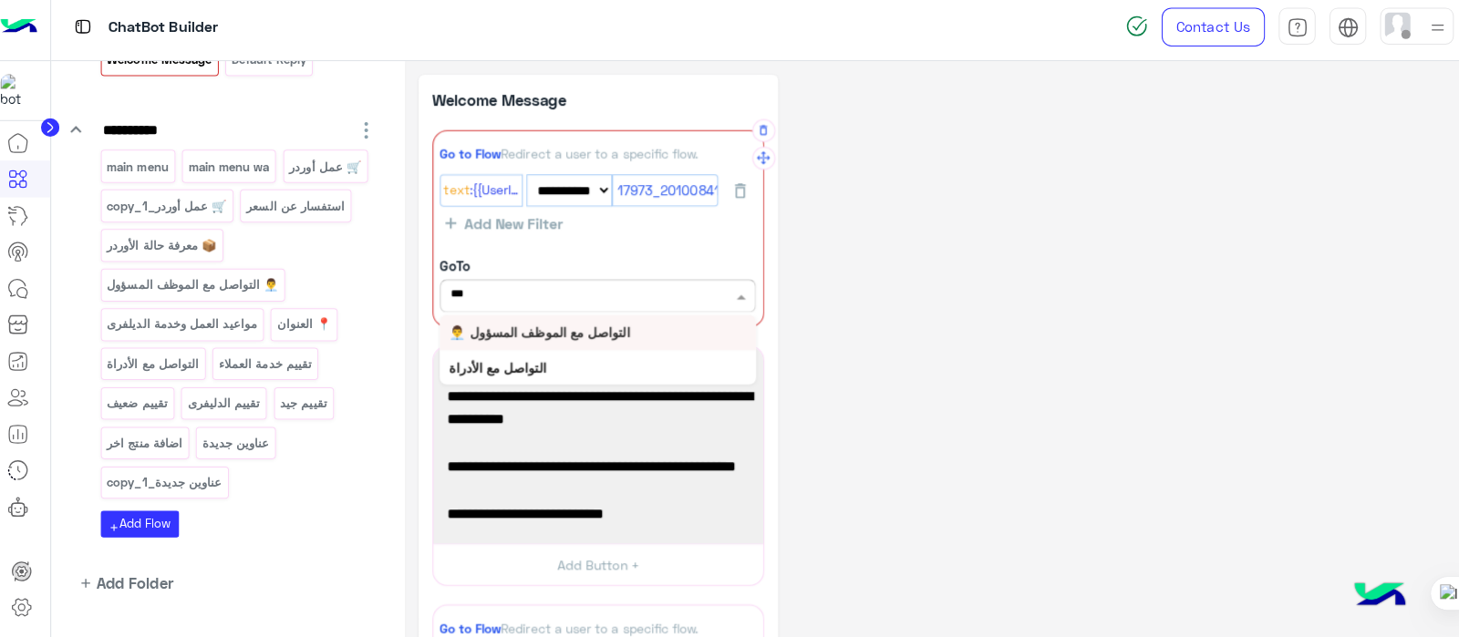
type input "****"
click at [579, 332] on b "👨‍💼 التواصل مع الموظف المسؤول" at bounding box center [540, 334] width 179 height 15
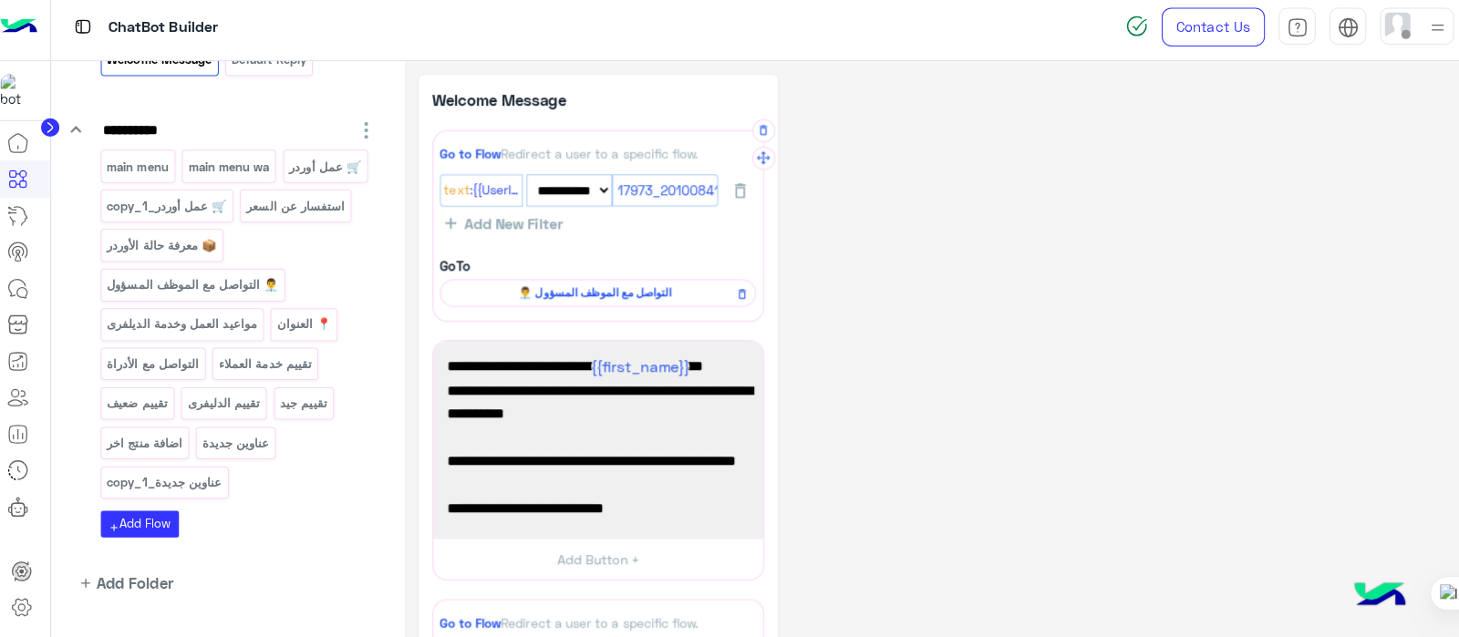
click at [850, 323] on div "**********" at bounding box center [933, 538] width 1024 height 917
click at [602, 294] on span "👨‍💼 التواصل مع الموظف المسؤول" at bounding box center [595, 296] width 286 height 16
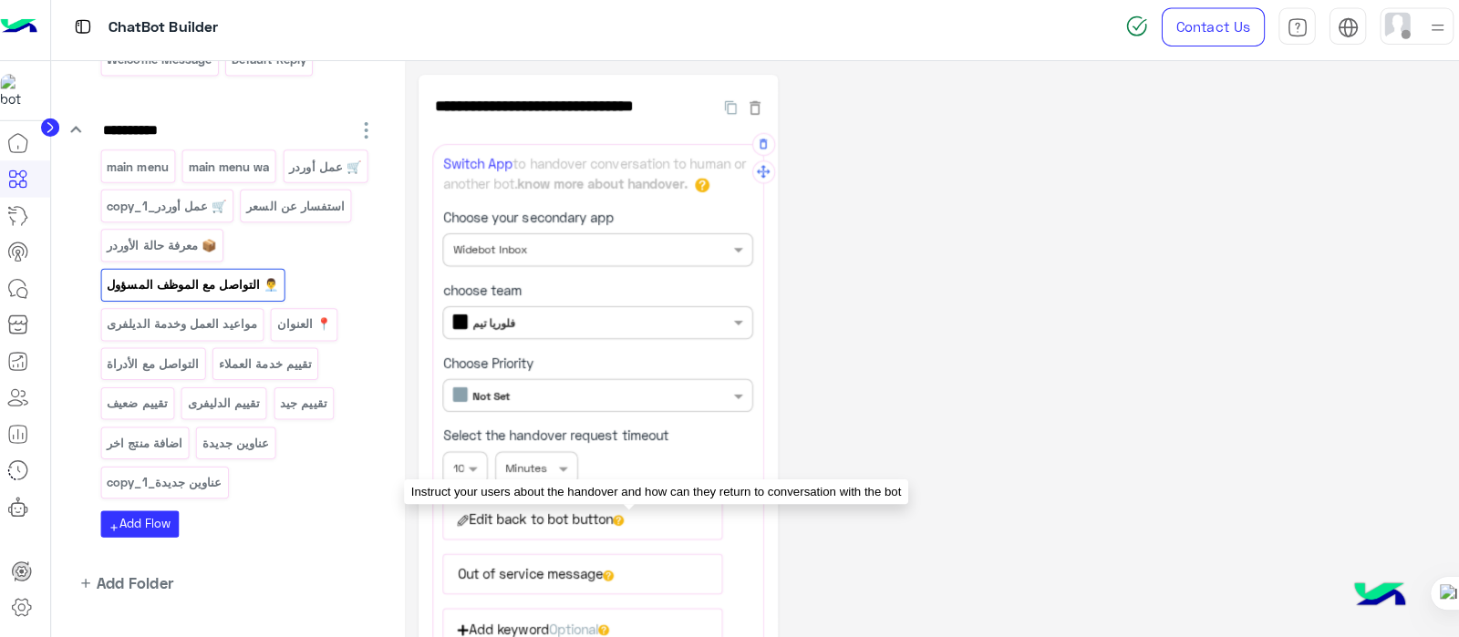
click at [624, 512] on app-question-mark-icon at bounding box center [618, 519] width 11 height 15
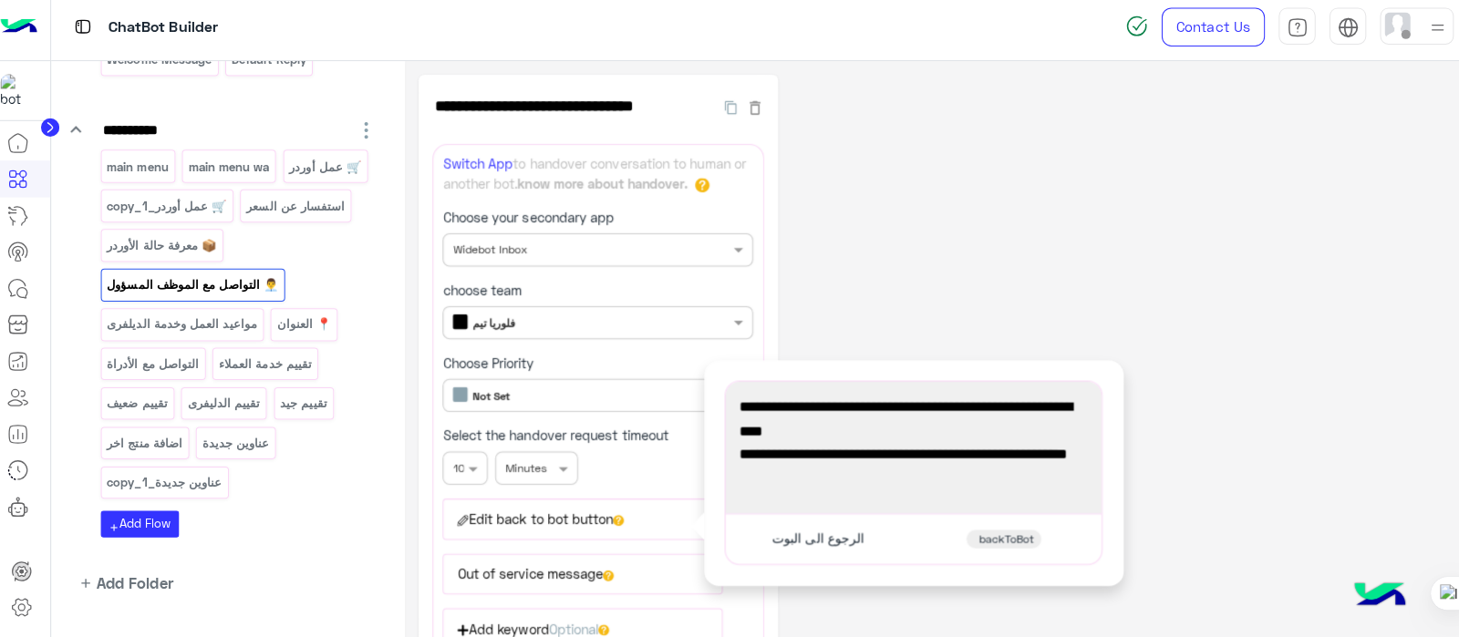
click at [1000, 208] on div "**********" at bounding box center [933, 578] width 1024 height 996
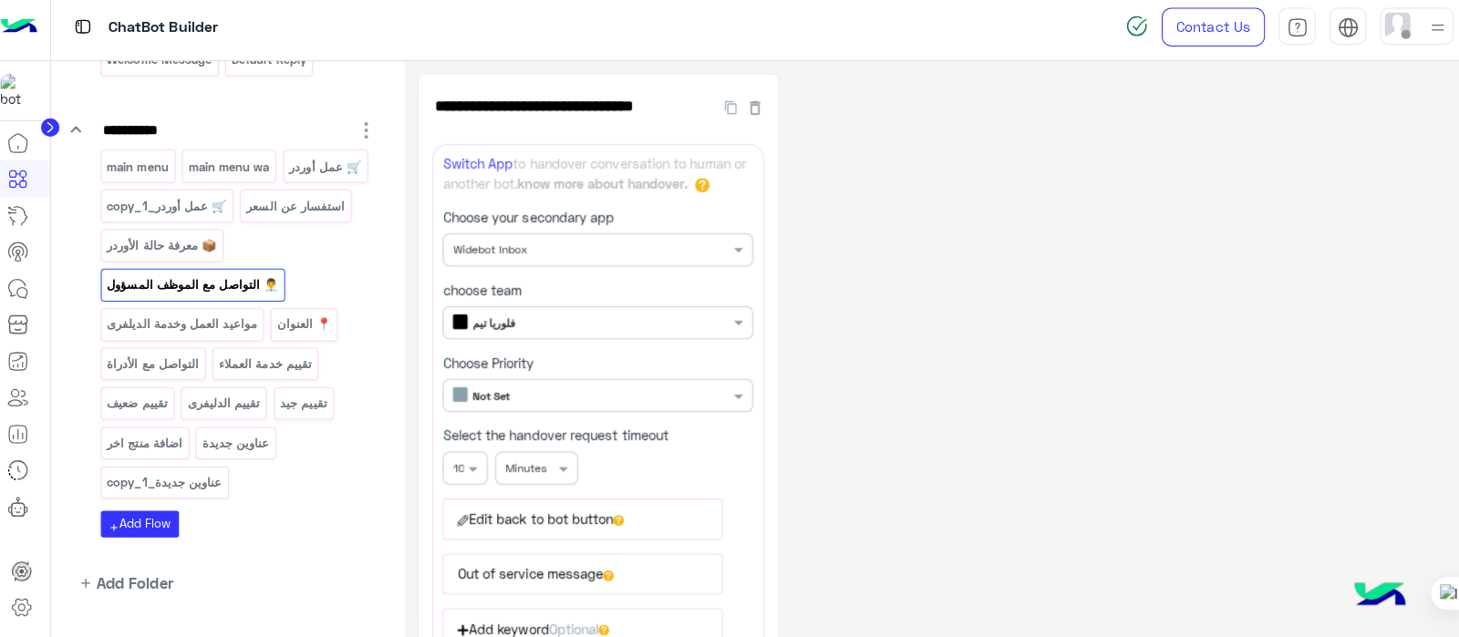
scroll to position [0, 0]
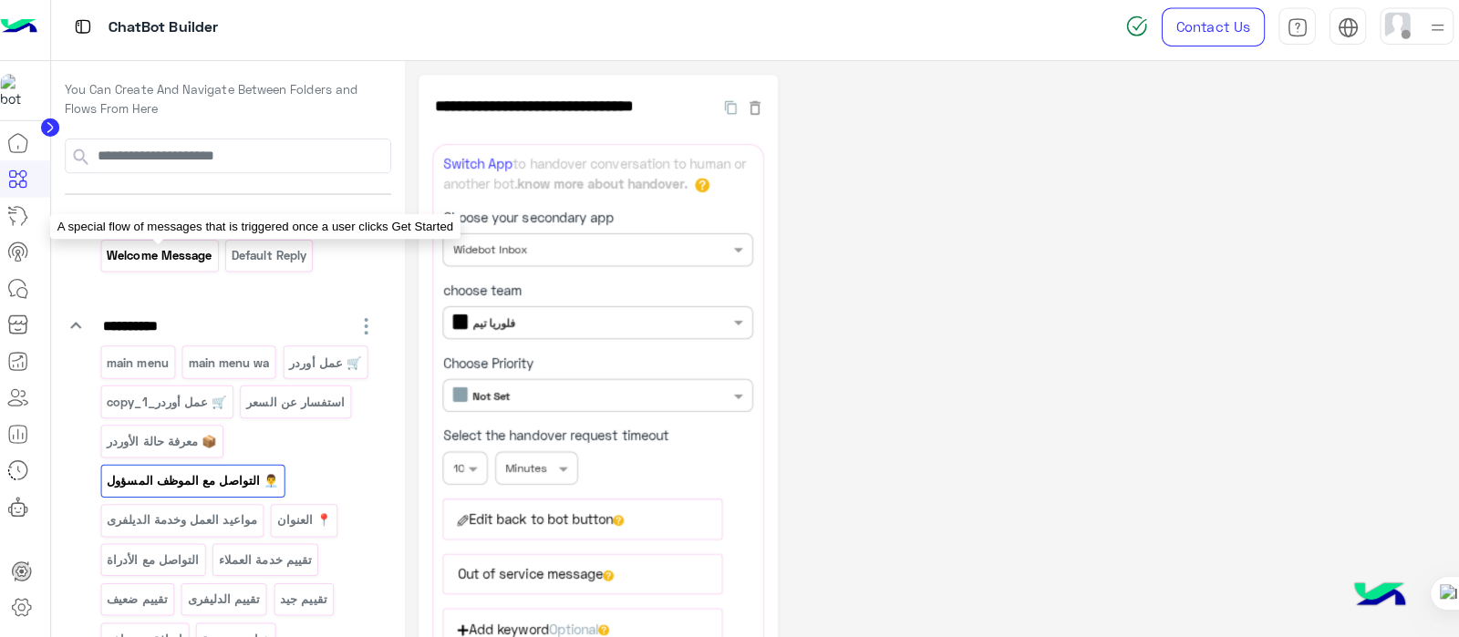
click at [154, 268] on p "Welcome Message" at bounding box center [164, 259] width 107 height 21
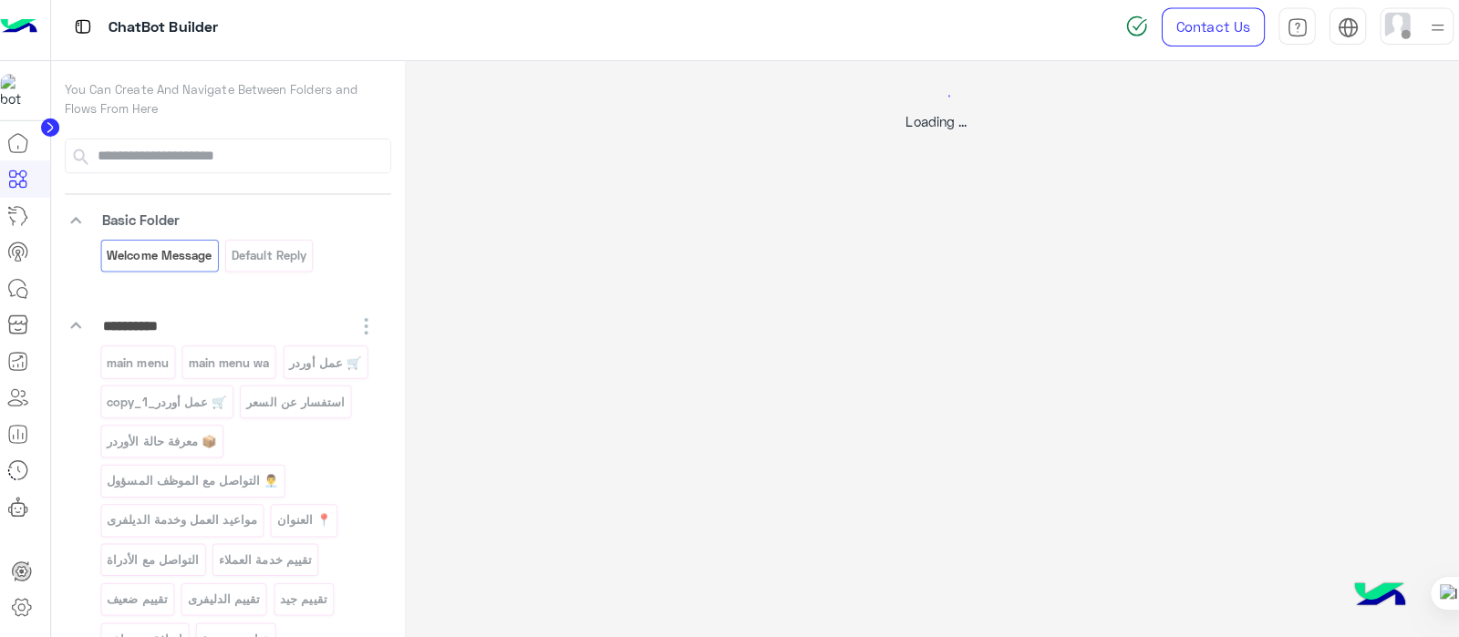
select select "*"
